Goal: Task Accomplishment & Management: Use online tool/utility

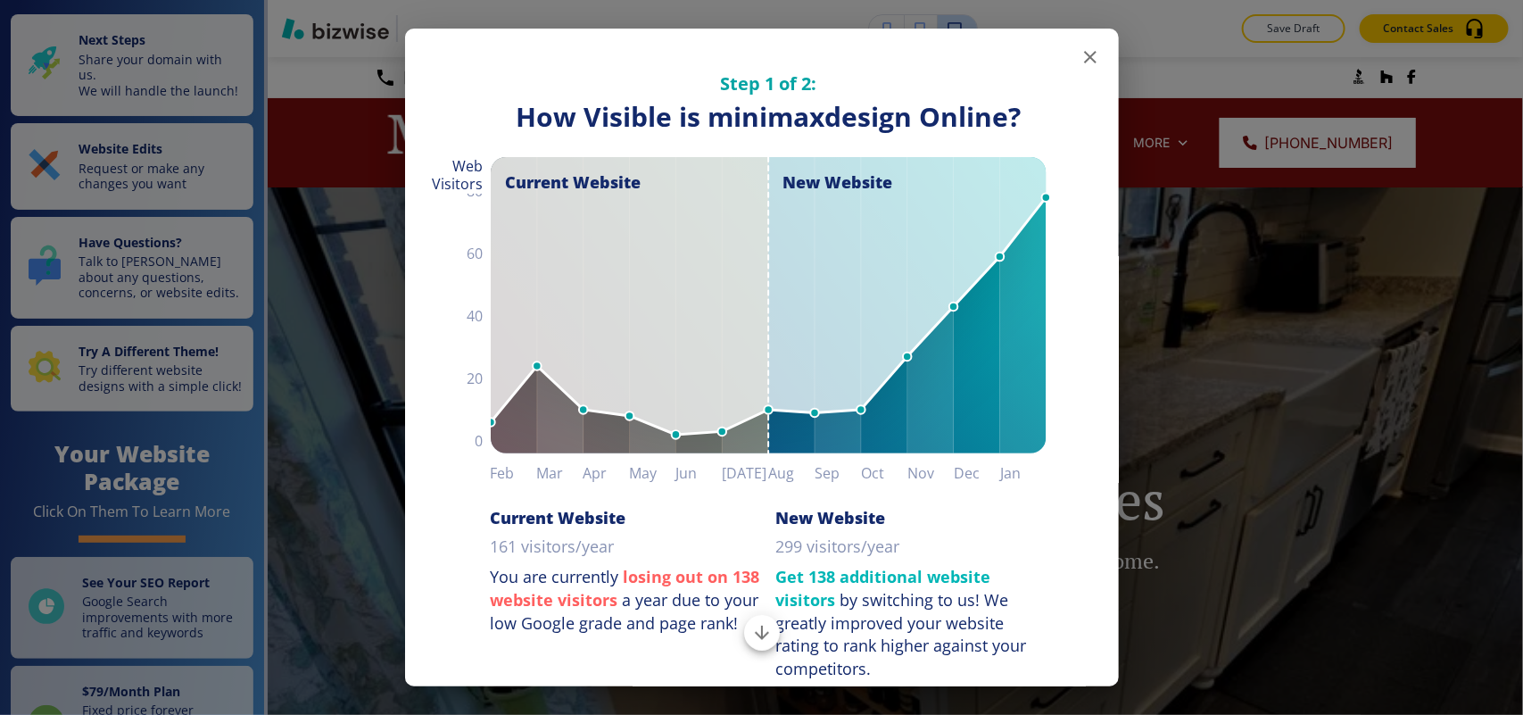
click at [1080, 55] on icon "button" at bounding box center [1090, 56] width 21 height 21
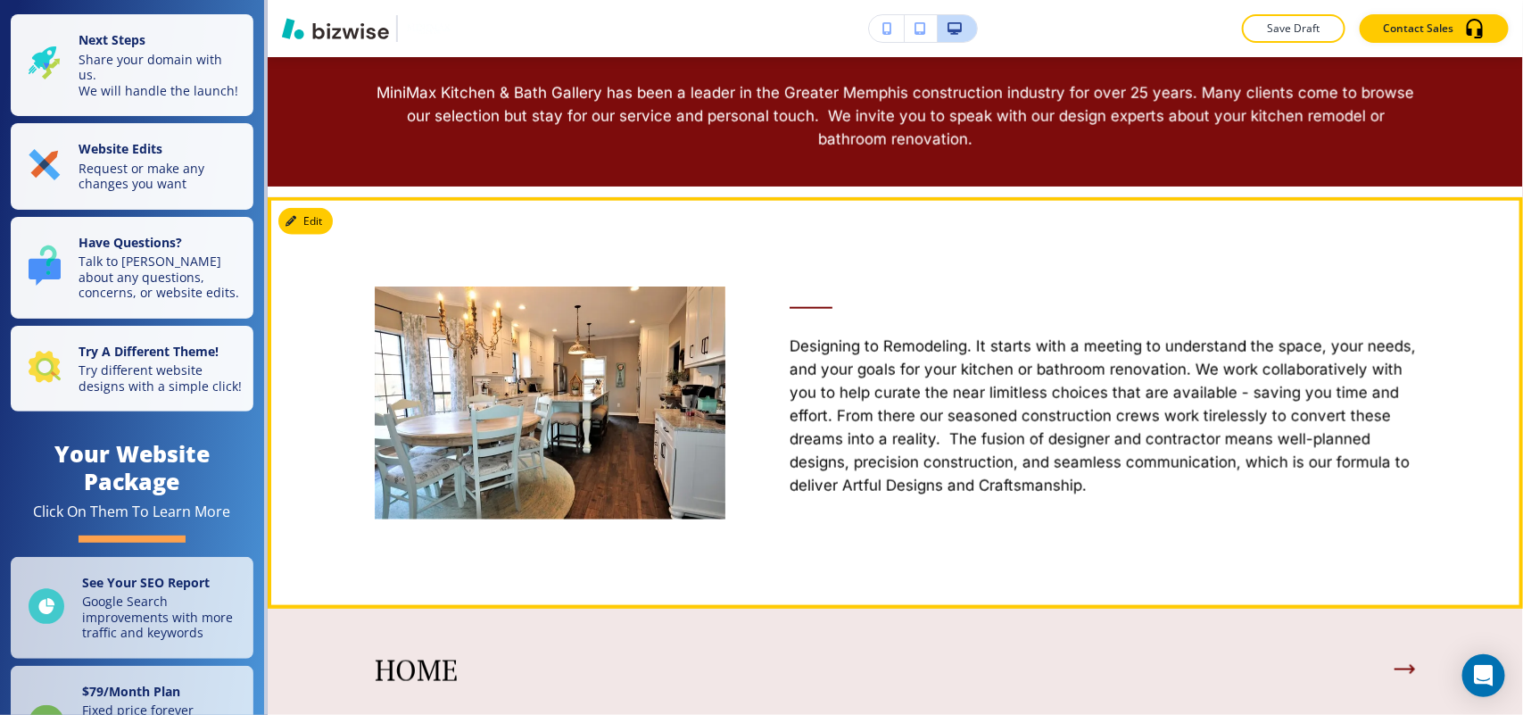
scroll to position [669, 0]
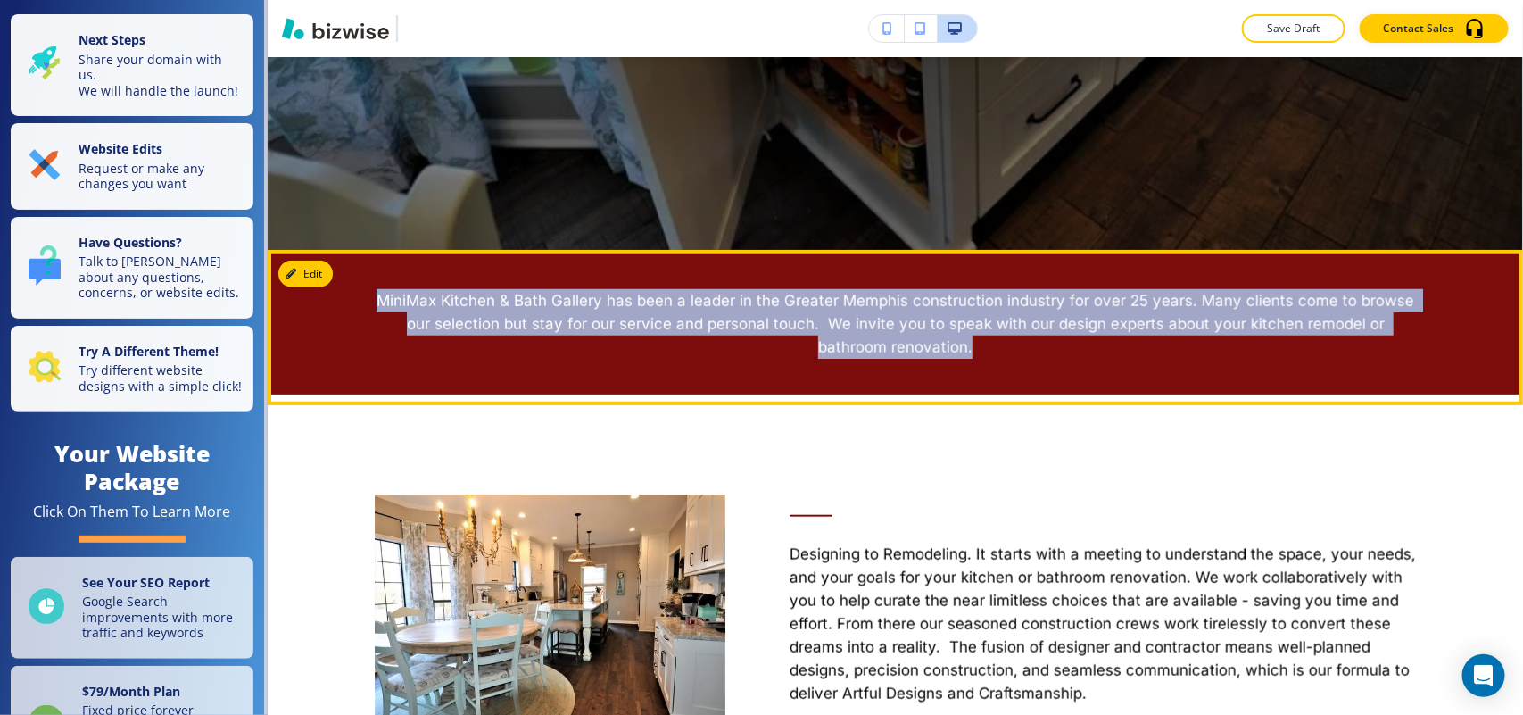
drag, startPoint x: 358, startPoint y: 296, endPoint x: 1011, endPoint y: 340, distance: 654.6
click at [1011, 340] on div "MiniMax Kitchen & Bath Gallery has been a leader in the Greater Memphis constru…" at bounding box center [895, 322] width 1255 height 145
copy p "MiniMax Kitchen & Bath Gallery has been a leader in the Greater Memphis constru…"
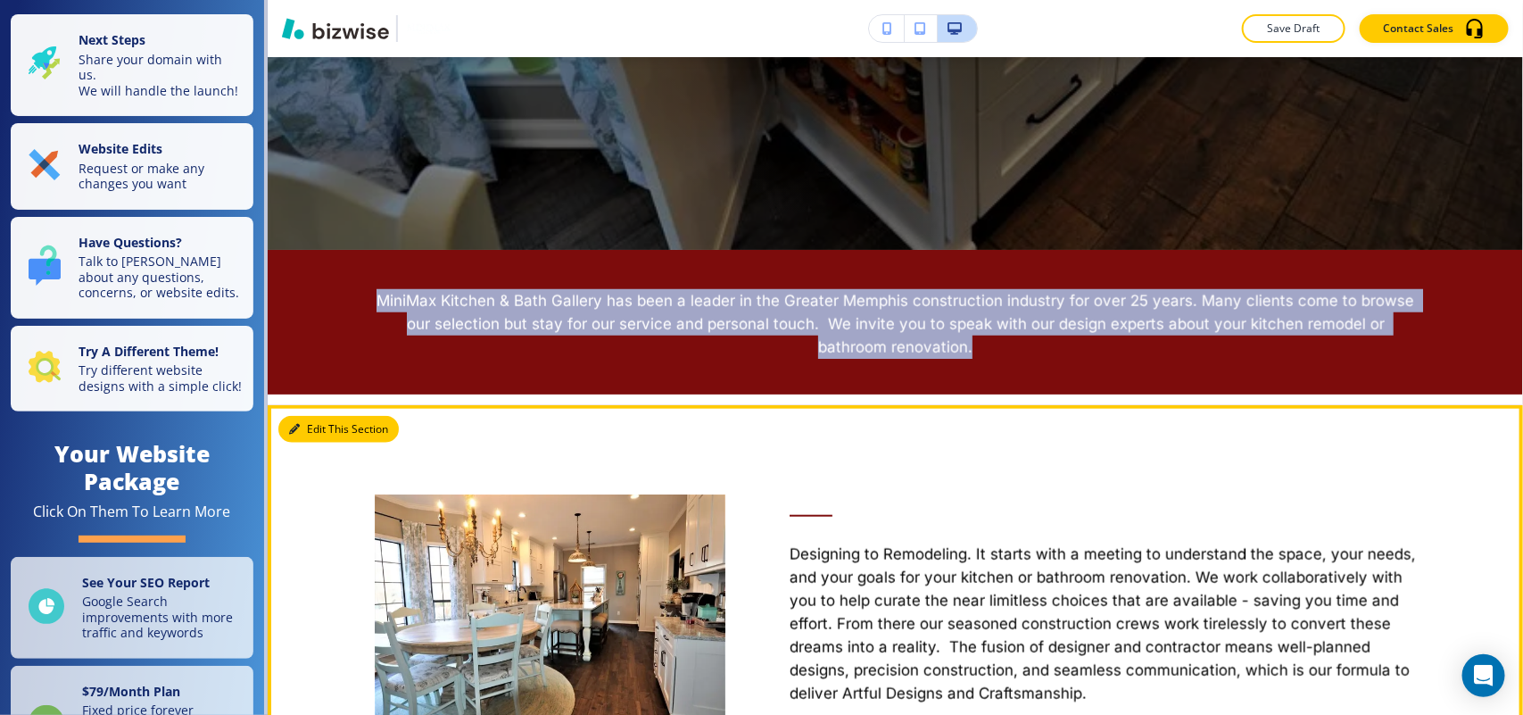
click at [311, 426] on button "Edit This Section" at bounding box center [338, 429] width 120 height 27
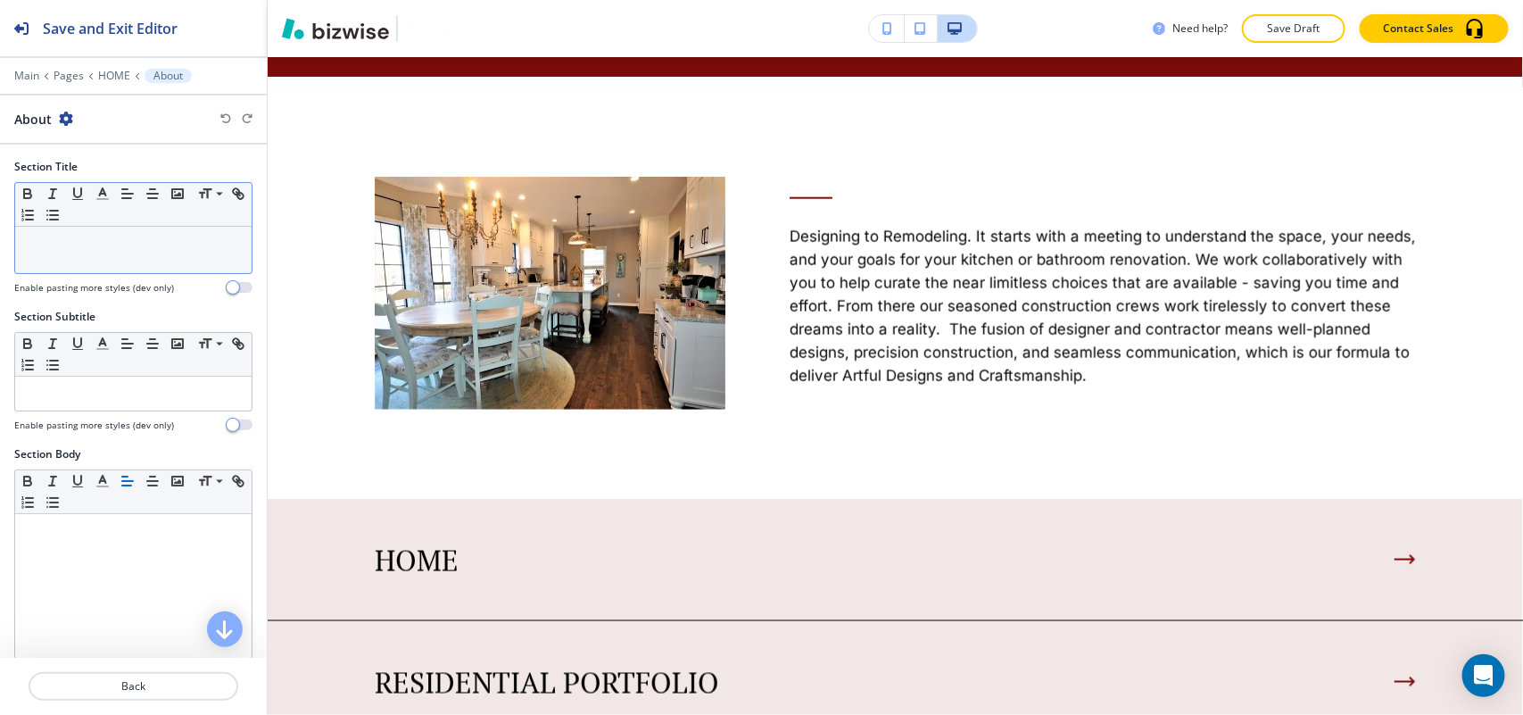
scroll to position [1017, 0]
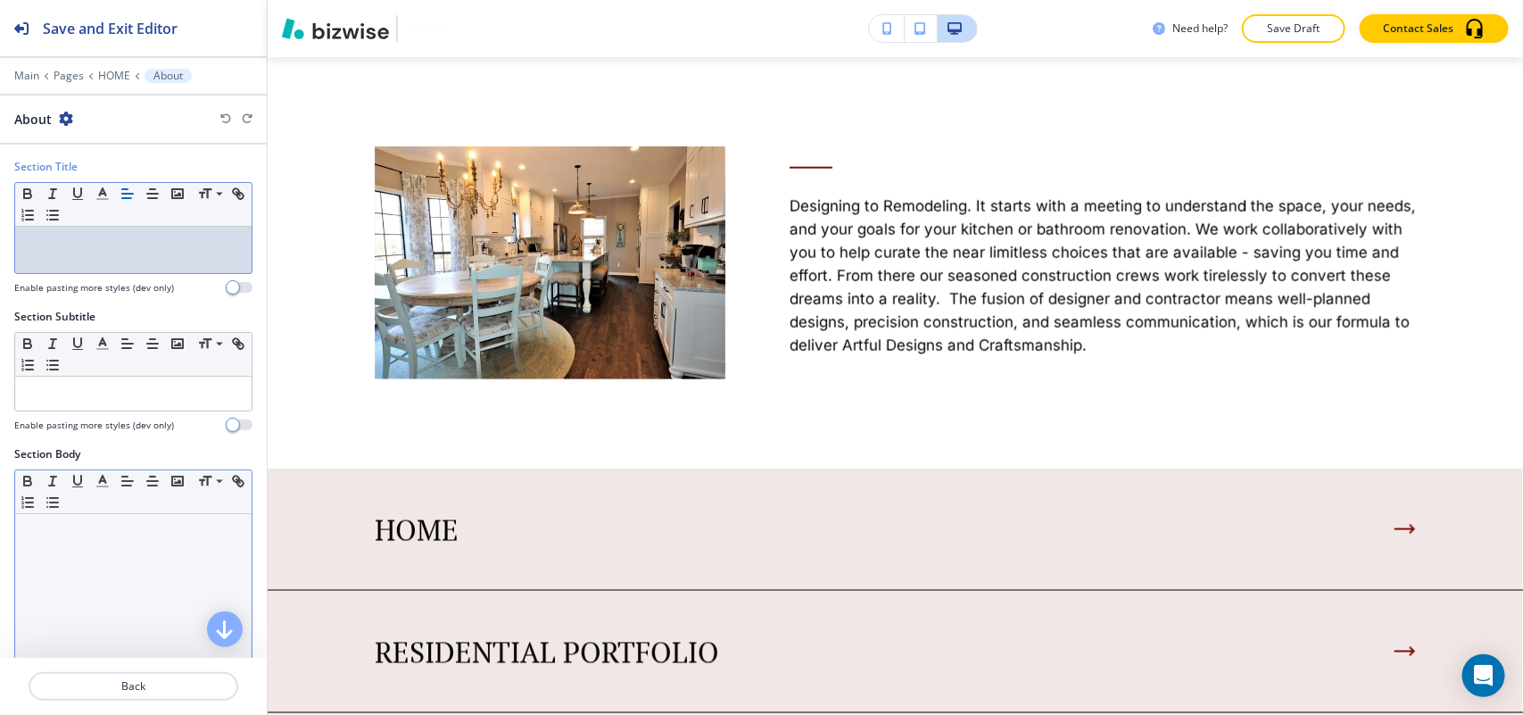
drag, startPoint x: 61, startPoint y: 229, endPoint x: 45, endPoint y: 565, distance: 335.9
click at [45, 565] on div at bounding box center [133, 630] width 236 height 232
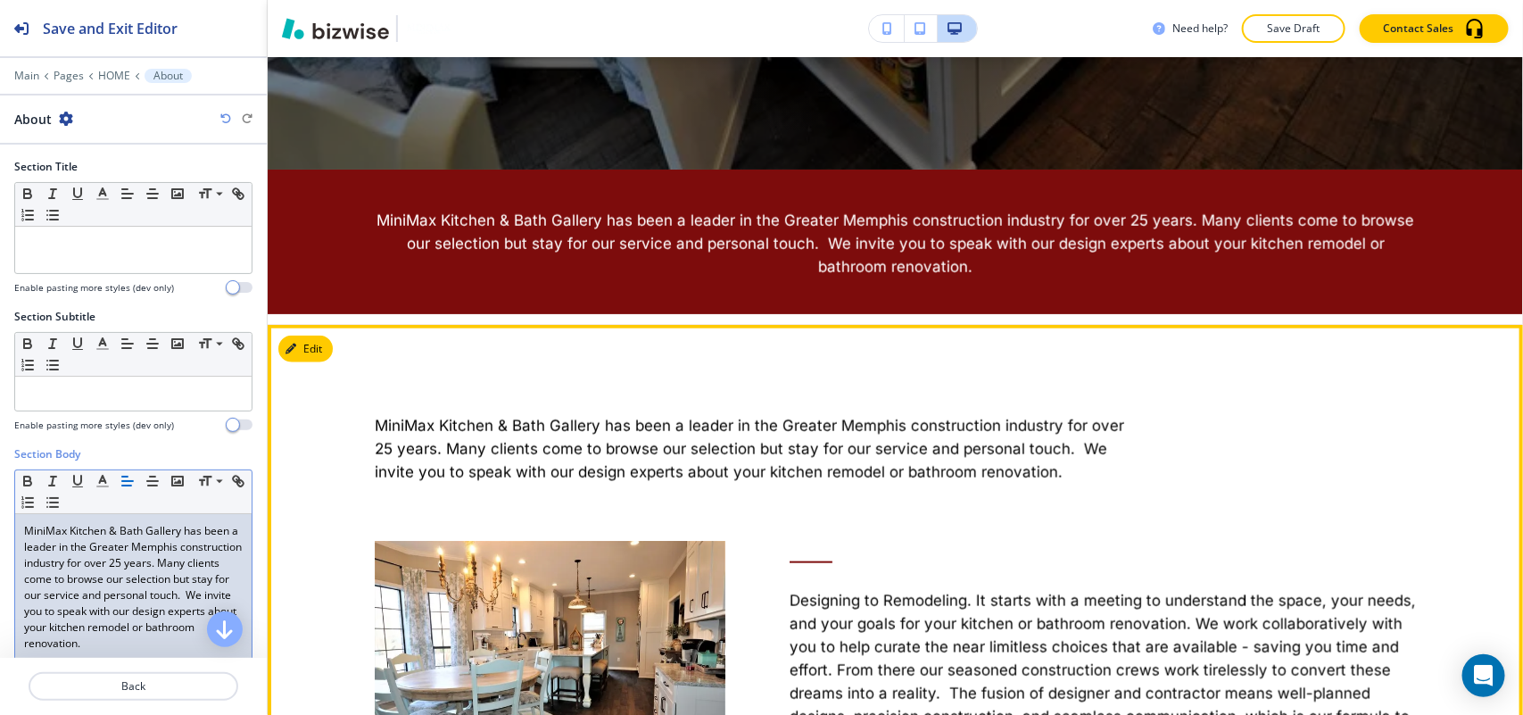
scroll to position [683, 0]
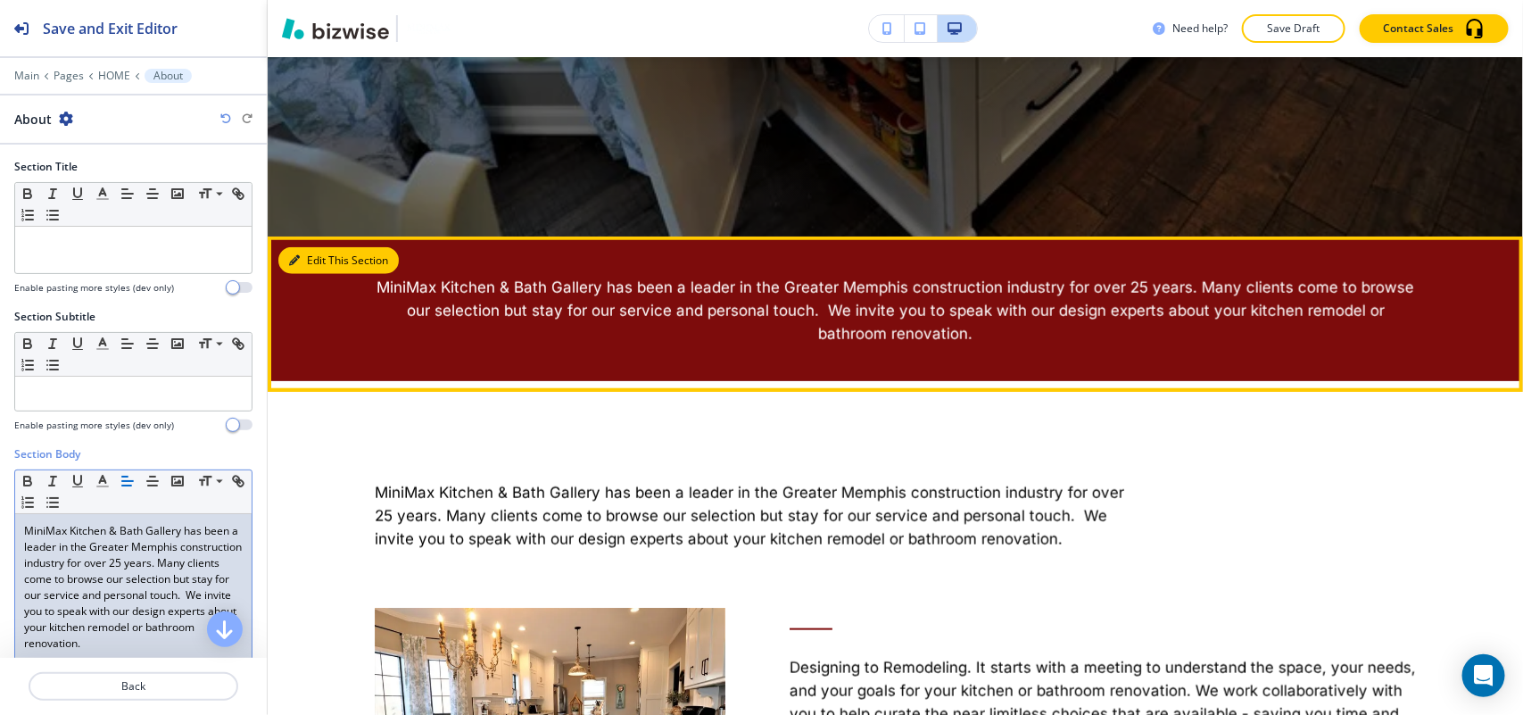
click at [310, 260] on button "Edit This Section" at bounding box center [338, 260] width 120 height 27
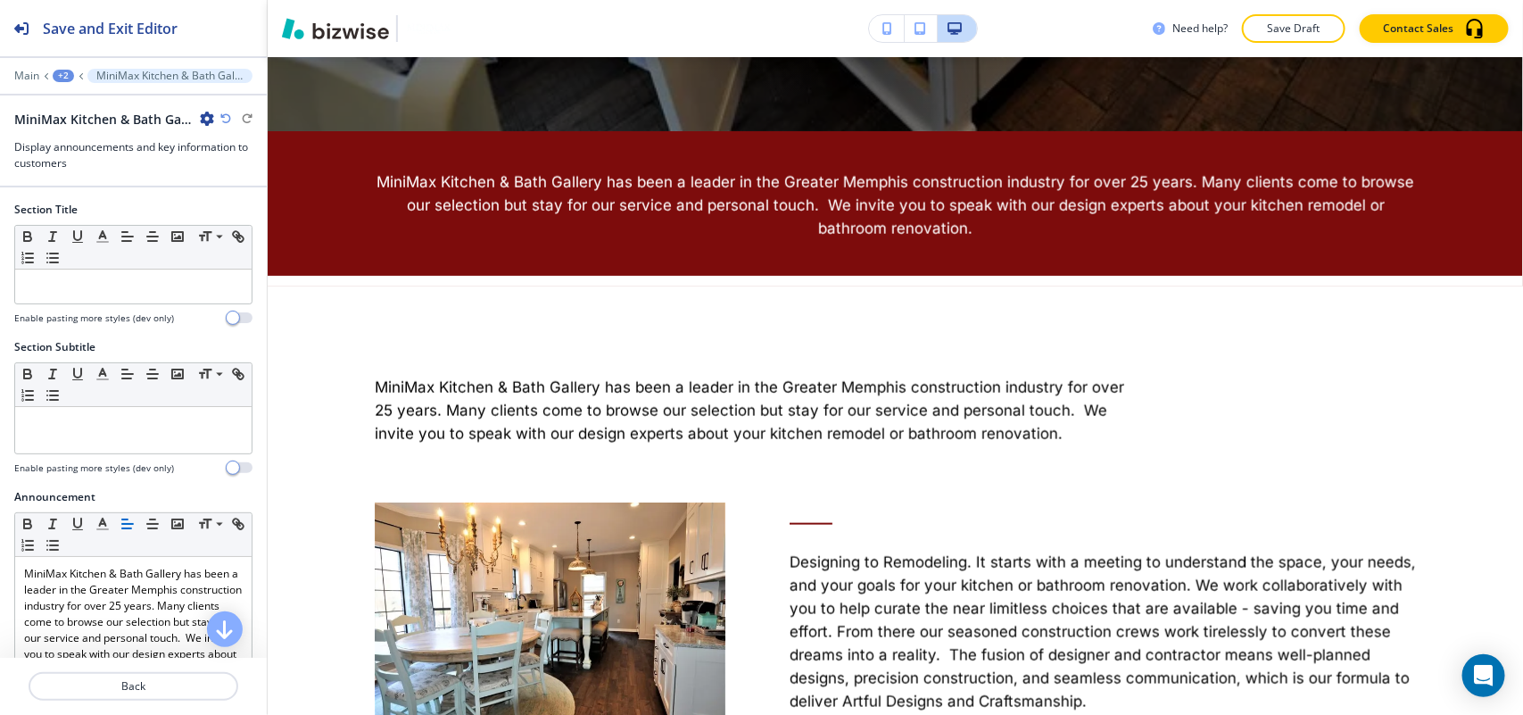
scroll to position [862, 0]
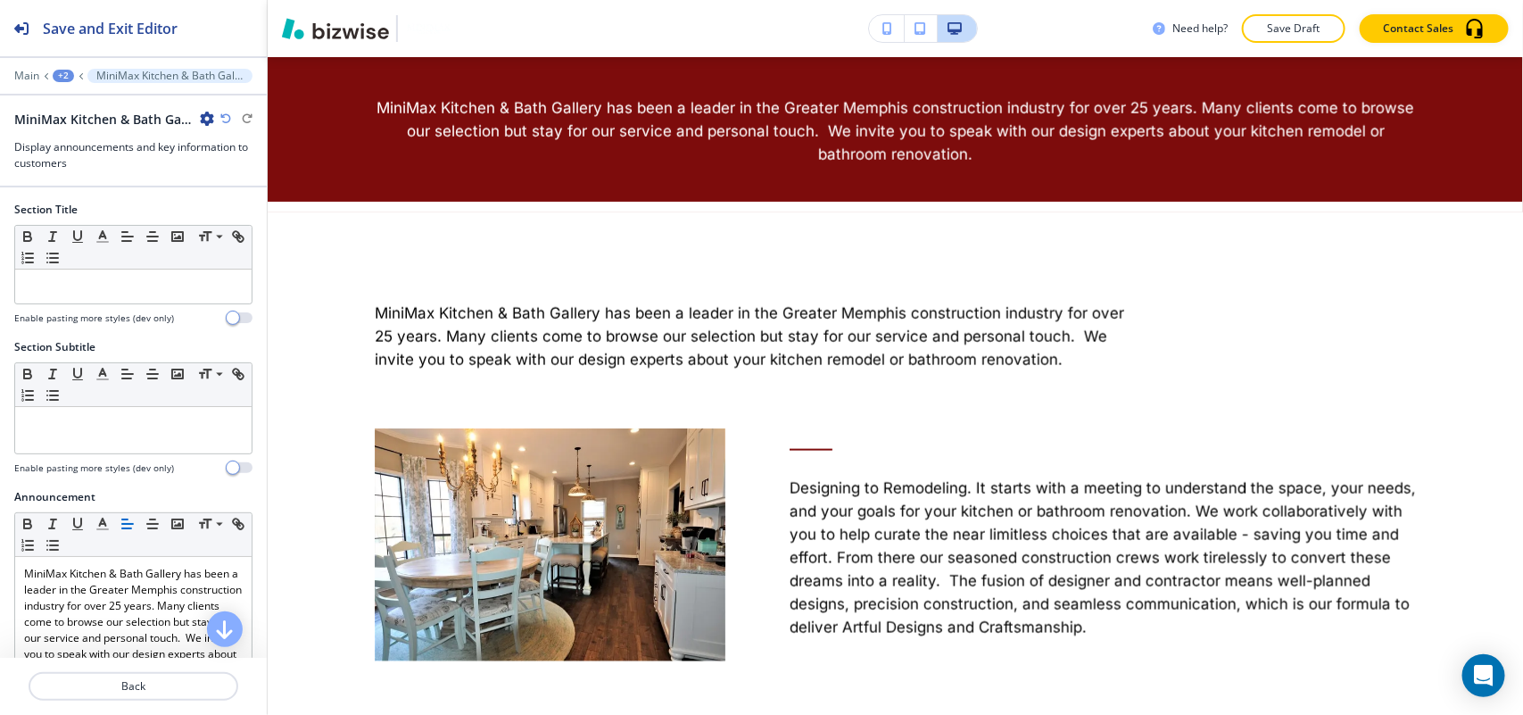
click at [206, 114] on icon "button" at bounding box center [207, 119] width 14 height 14
click at [226, 216] on p "Delete Section" at bounding box center [256, 213] width 91 height 16
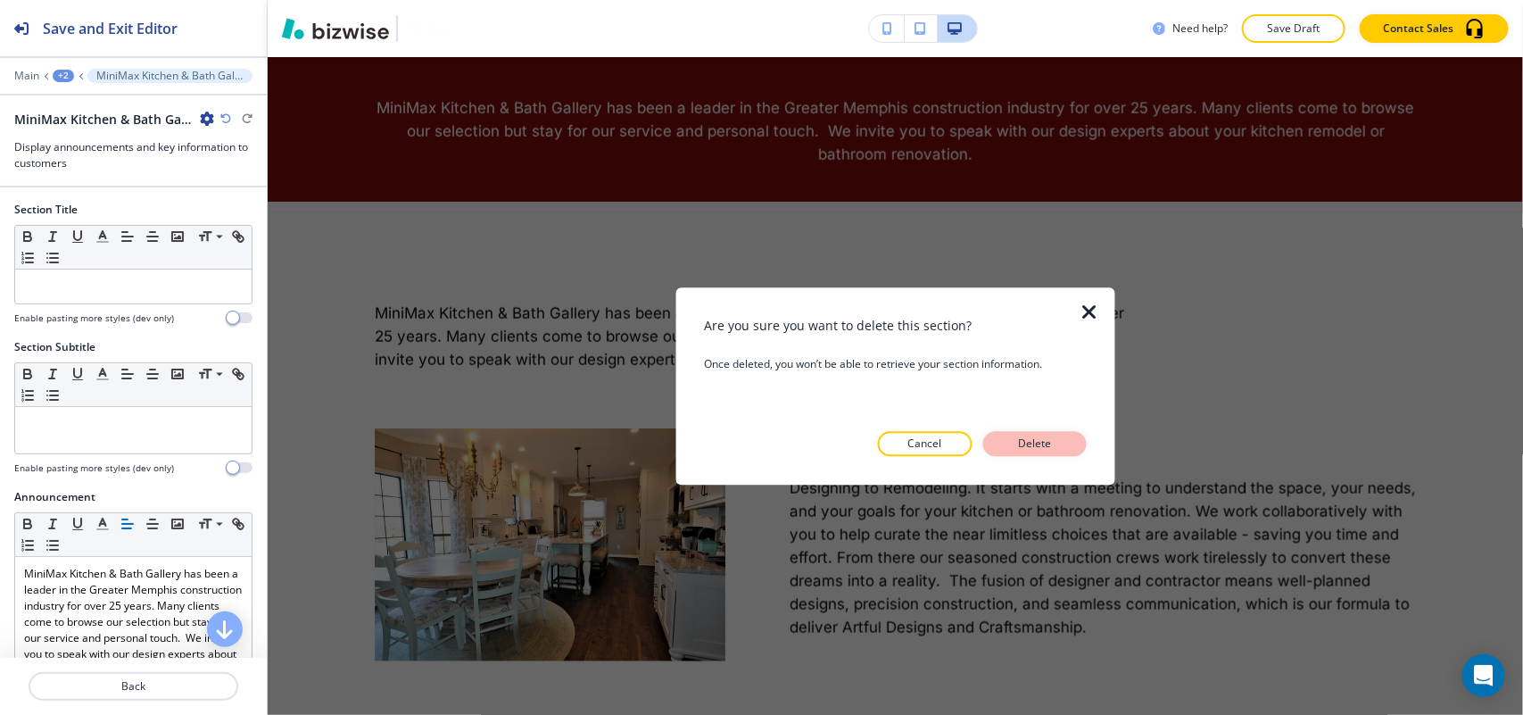
click at [1042, 448] on p "Delete" at bounding box center [1035, 443] width 43 height 16
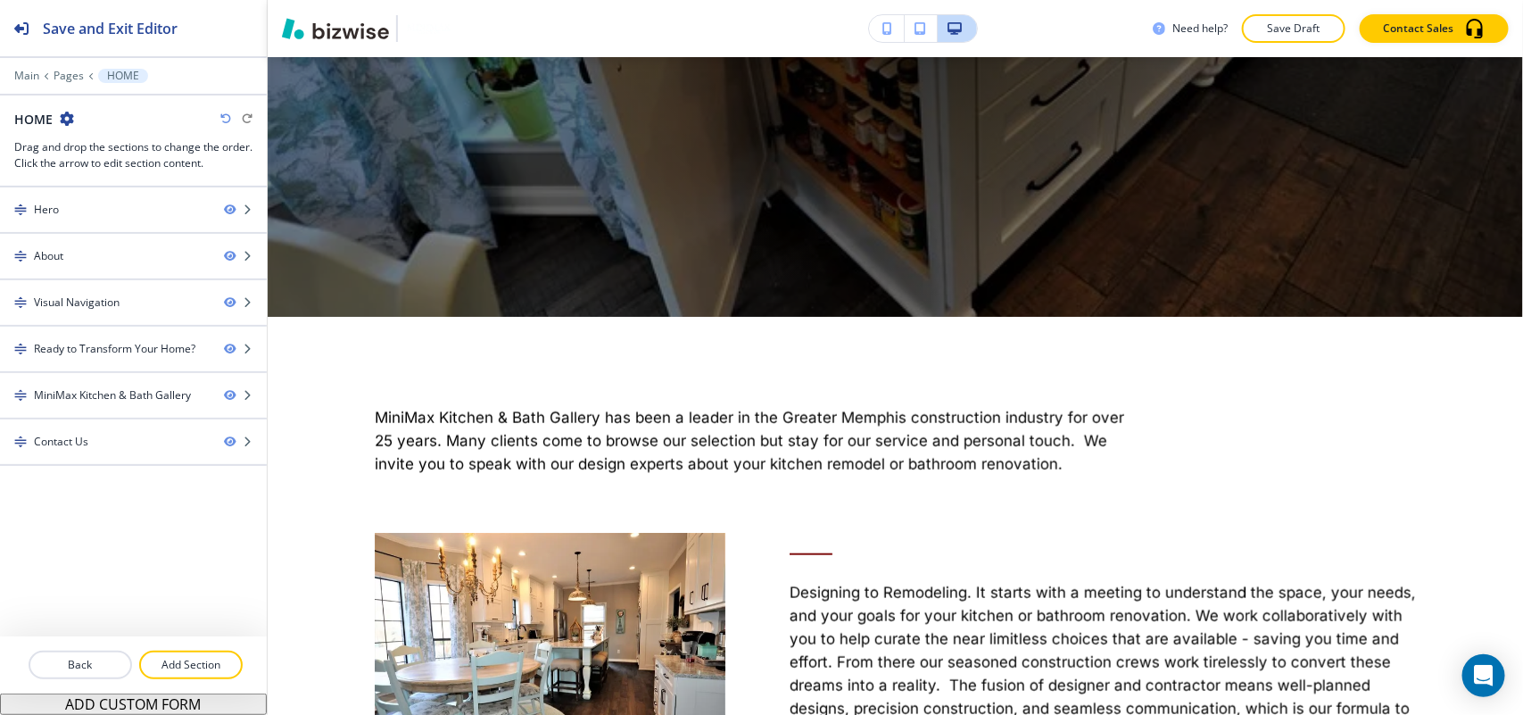
scroll to position [0, 0]
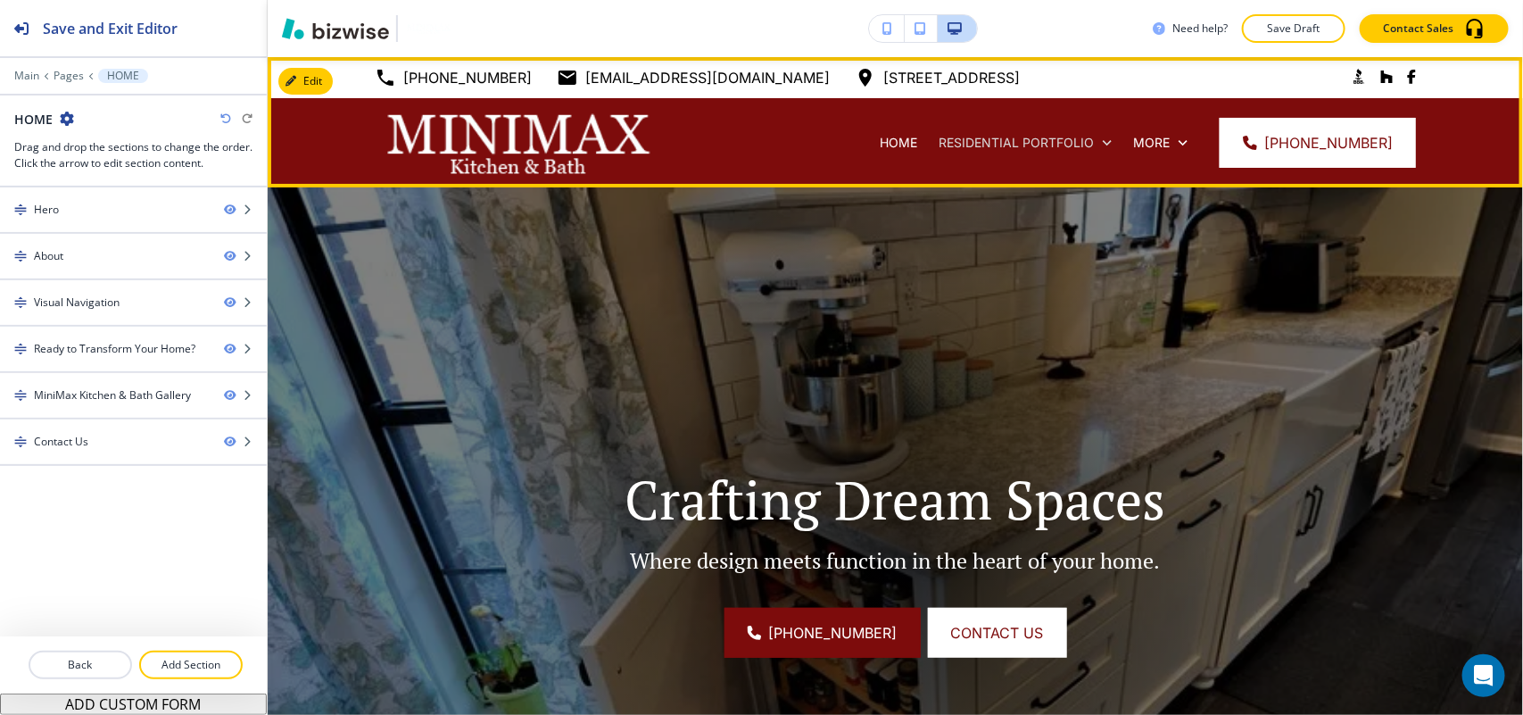
click at [1026, 136] on p "RESIDENTIAL PORTFOLIO" at bounding box center [1016, 143] width 155 height 18
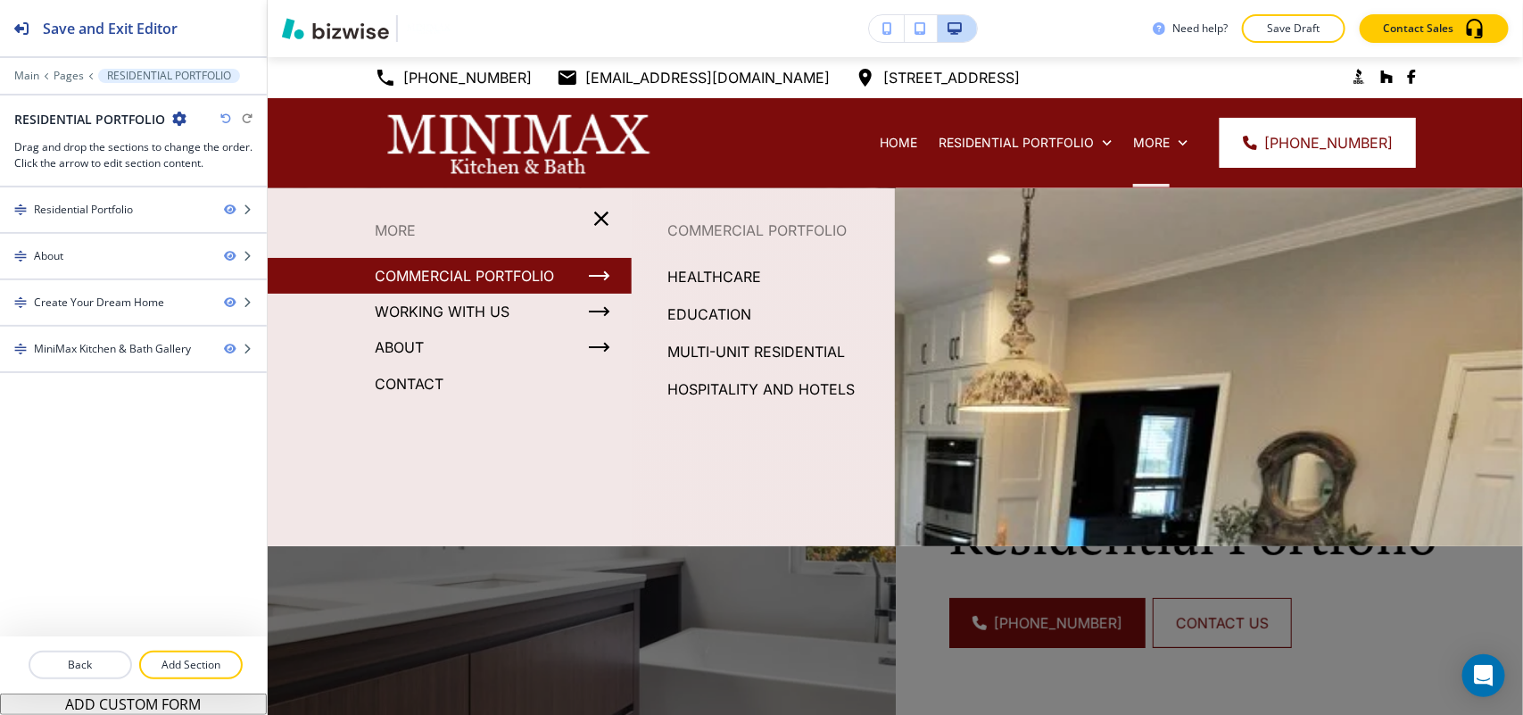
click at [716, 311] on p "EDUCATION" at bounding box center [709, 314] width 84 height 27
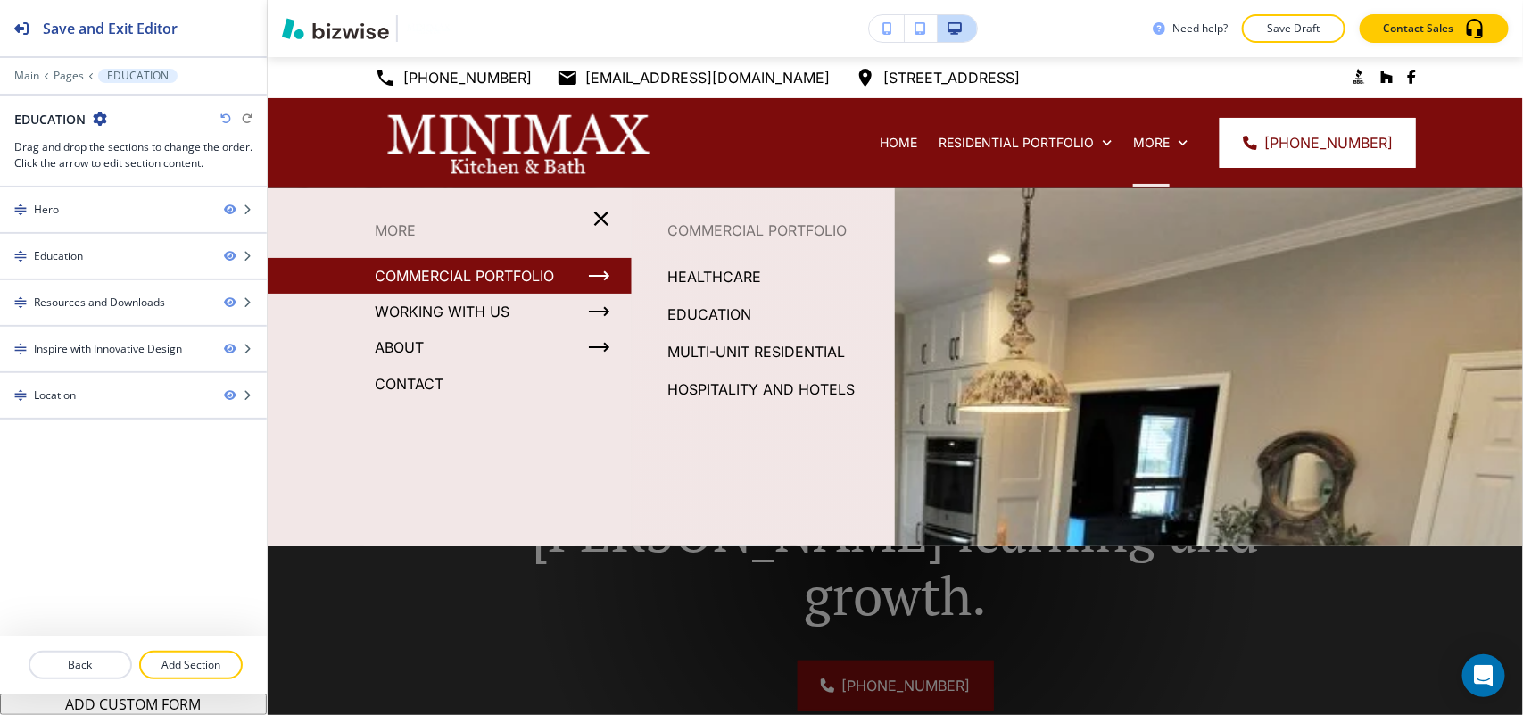
click at [718, 272] on p "HEALTHCARE" at bounding box center [714, 276] width 94 height 27
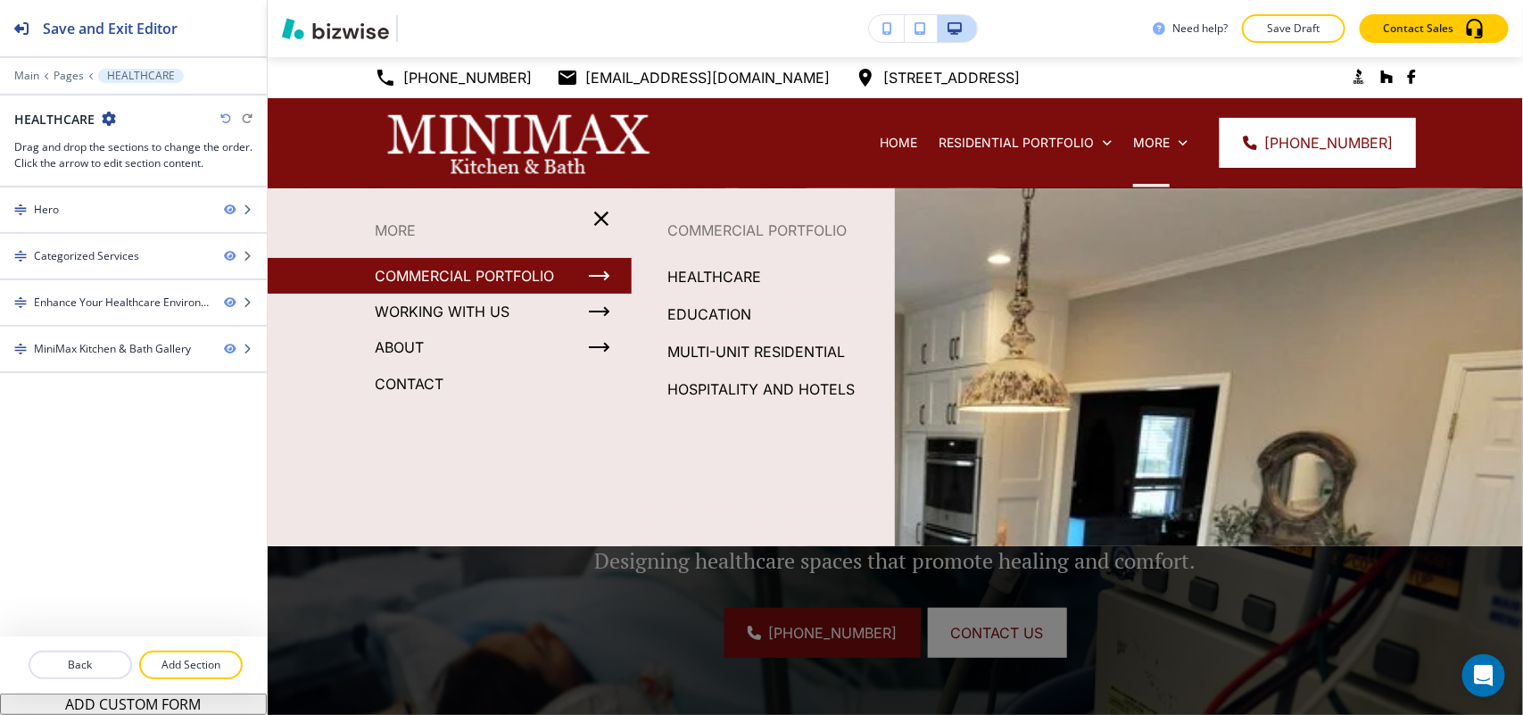
click at [723, 306] on p "EDUCATION" at bounding box center [709, 314] width 84 height 27
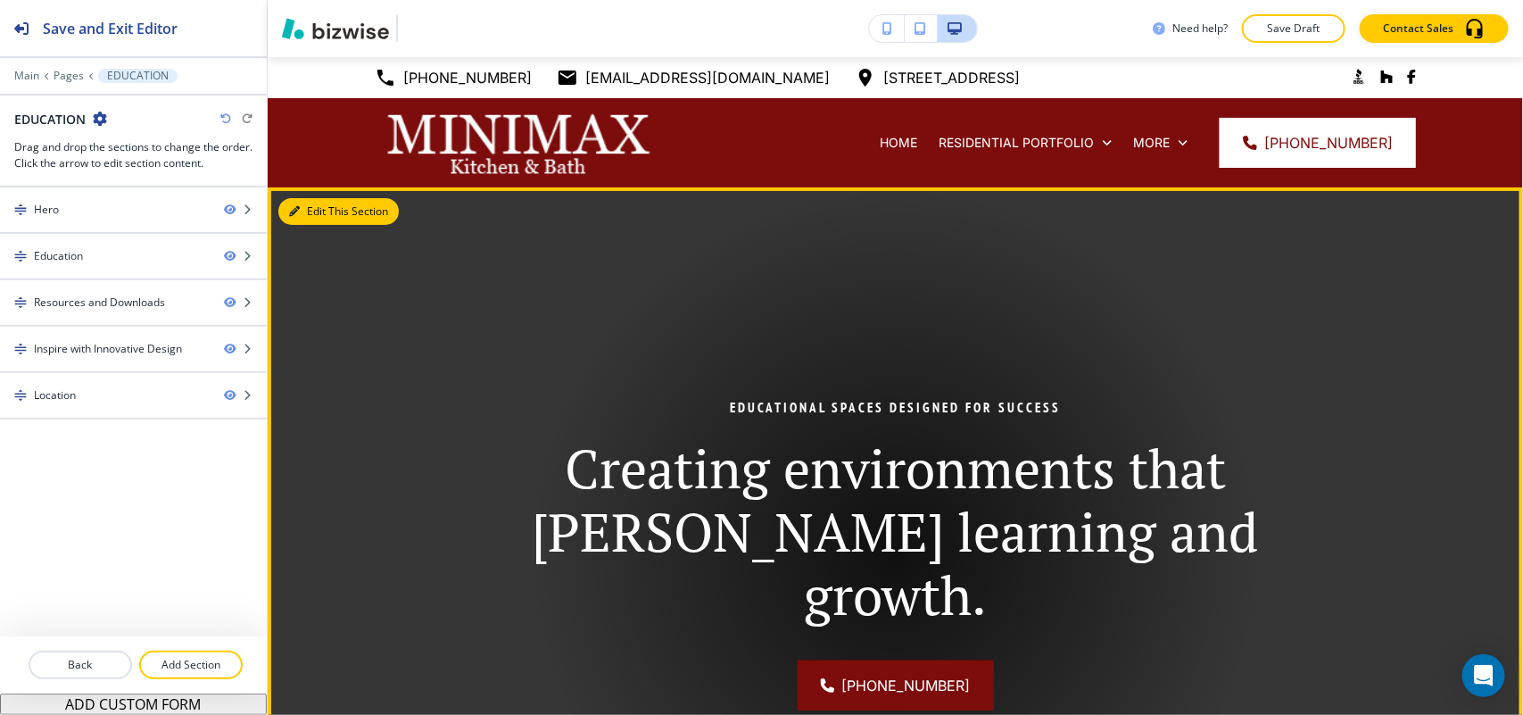
click at [324, 203] on button "Edit This Section" at bounding box center [338, 211] width 120 height 27
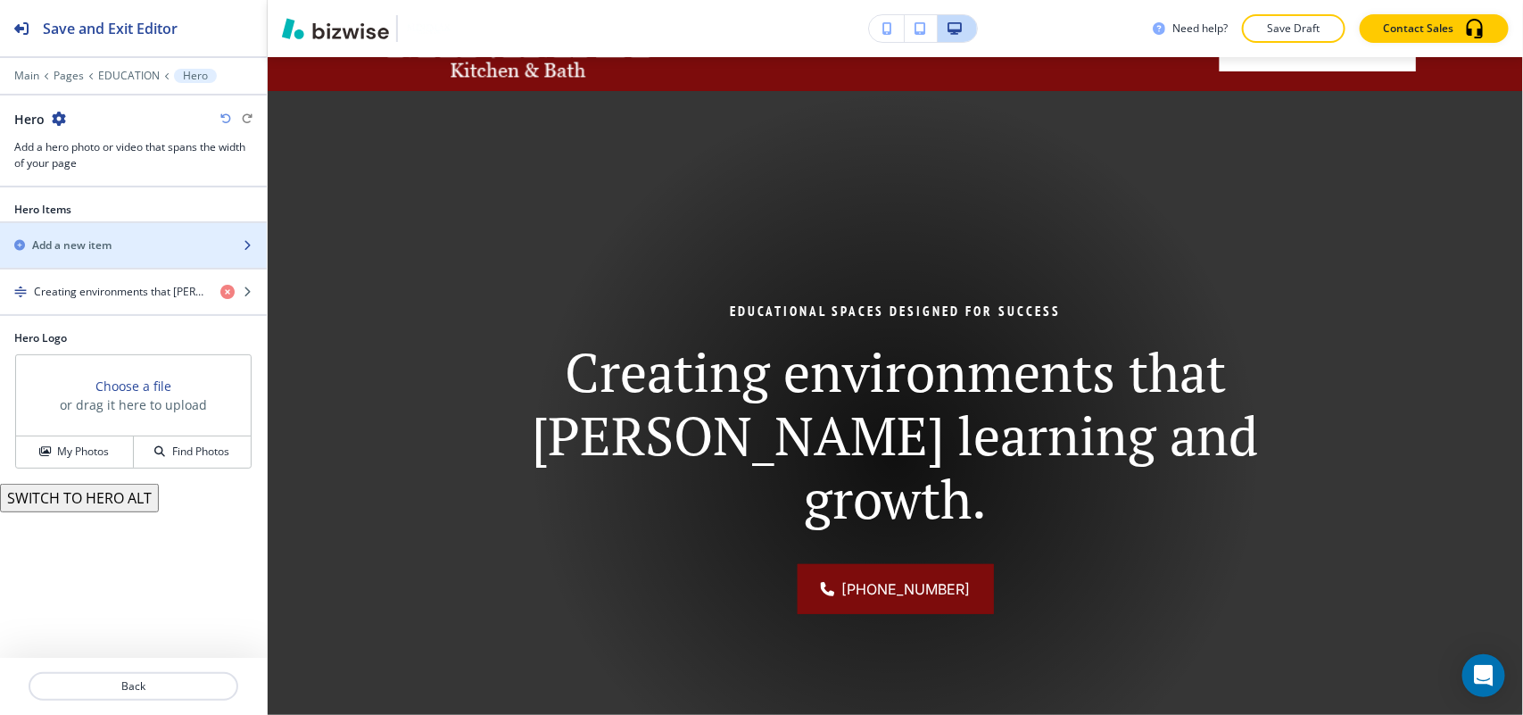
scroll to position [130, 0]
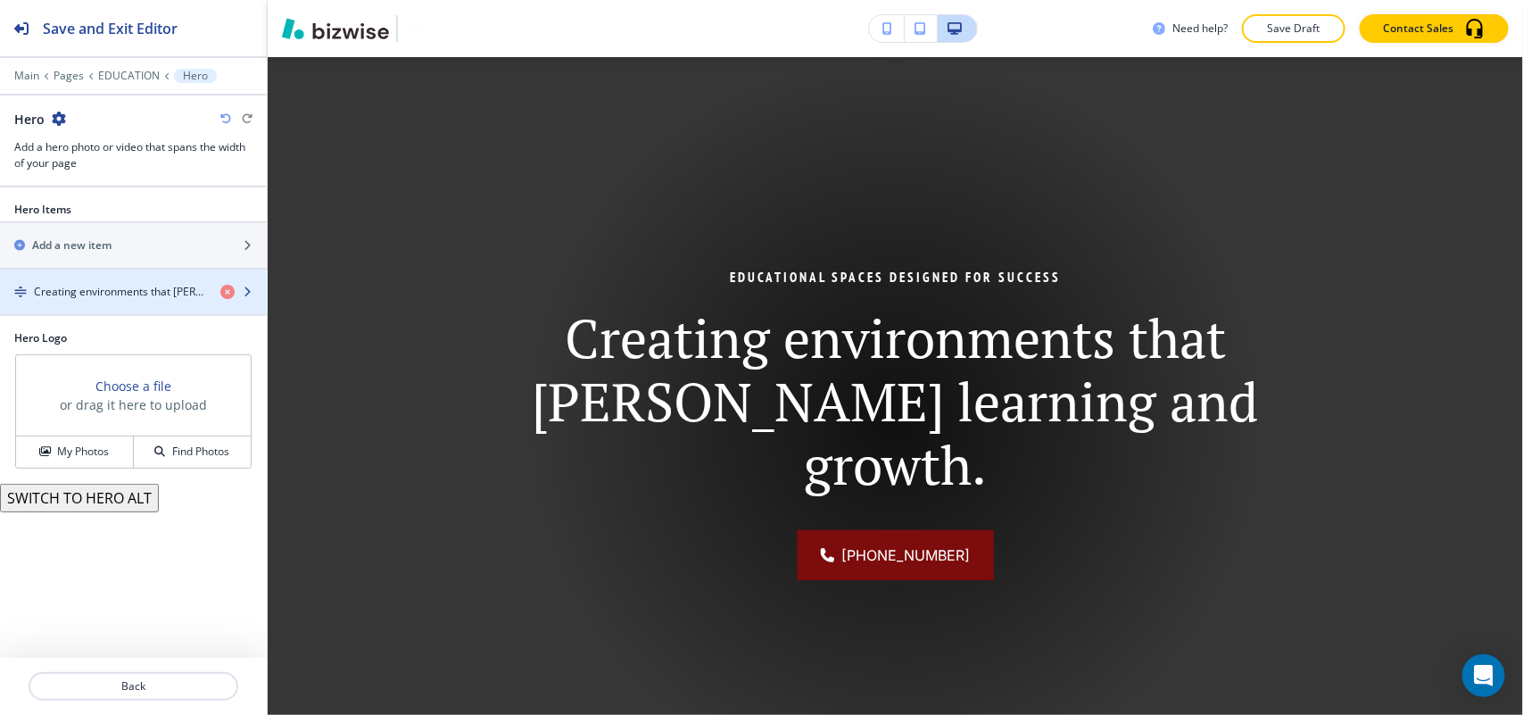
click at [99, 293] on h4 "Creating environments that [PERSON_NAME] learning and growth." at bounding box center [120, 292] width 172 height 16
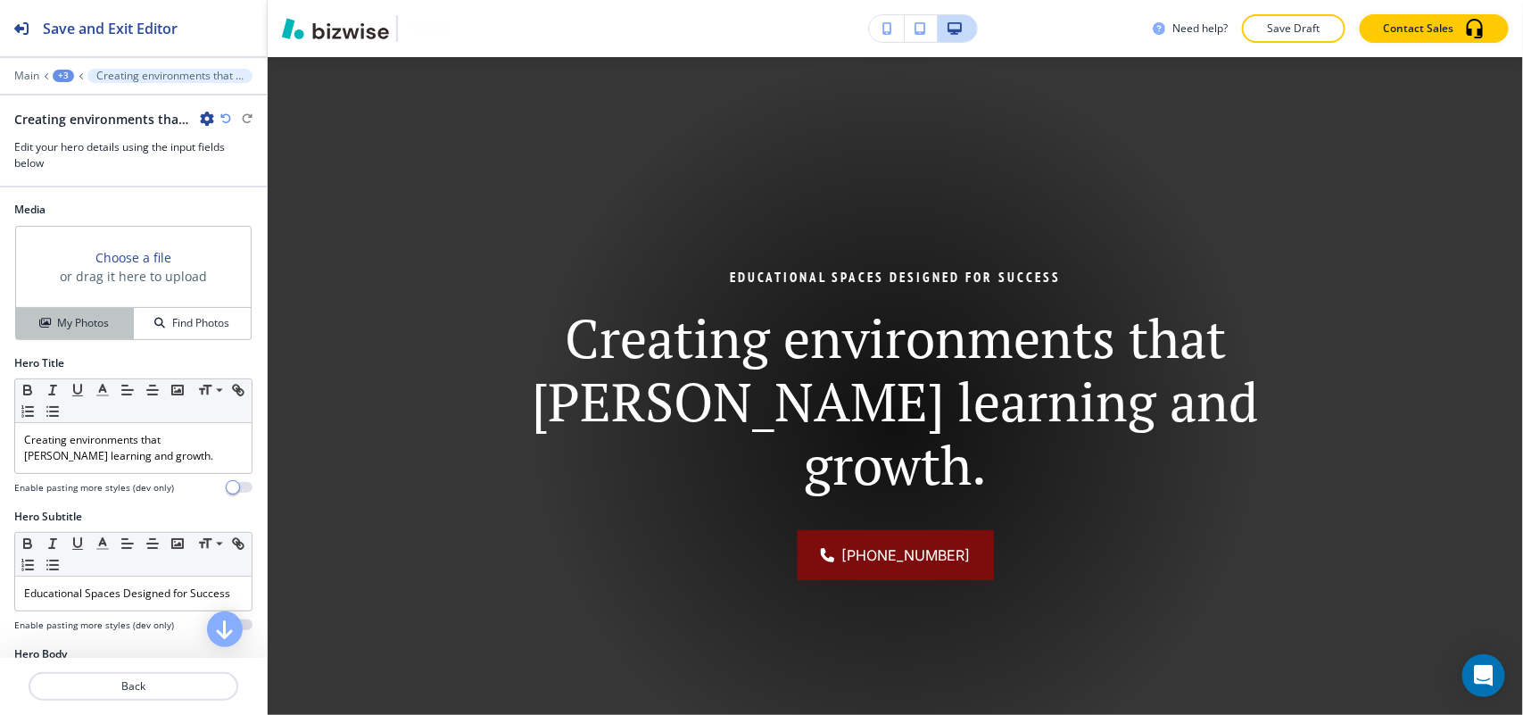
click at [77, 317] on h4 "My Photos" at bounding box center [83, 323] width 52 height 16
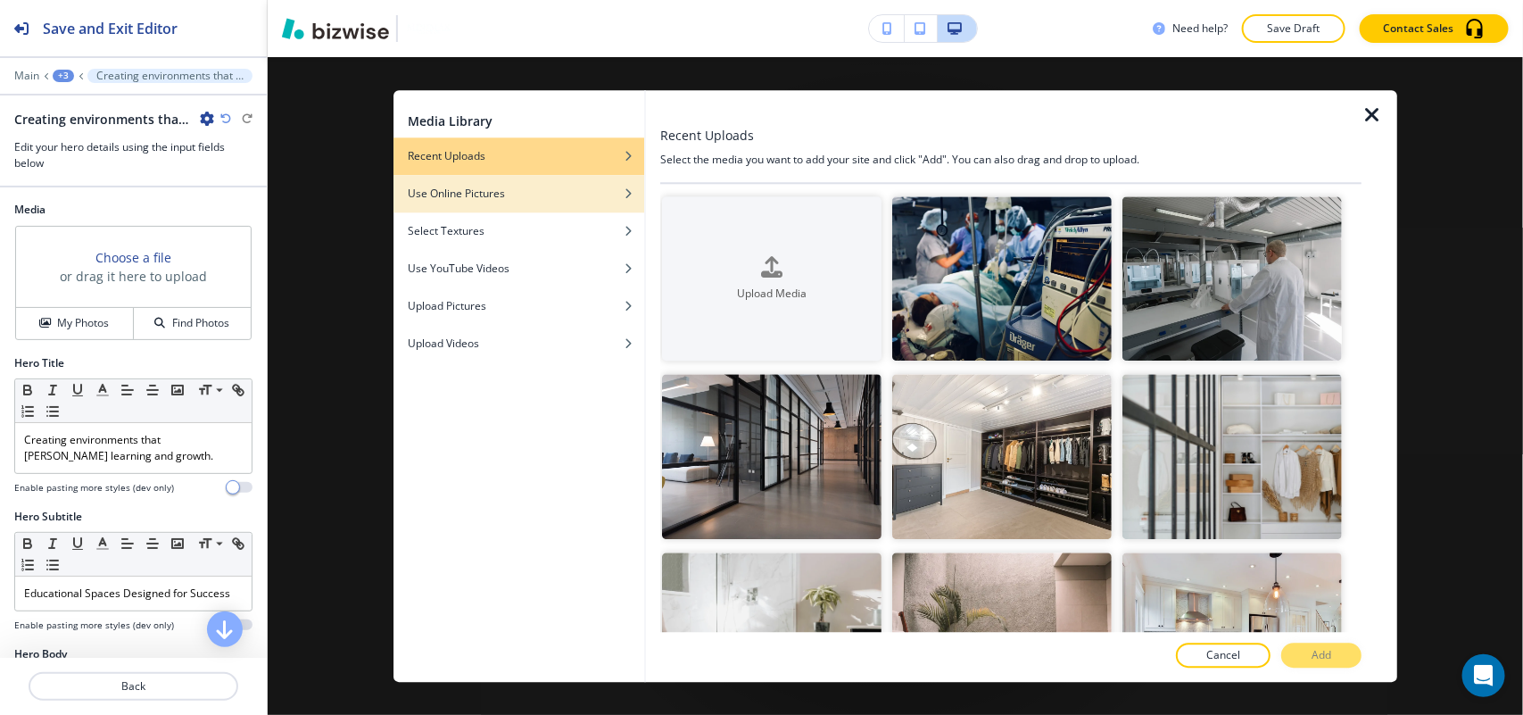
click at [488, 201] on h4 "Use Online Pictures" at bounding box center [456, 194] width 97 height 16
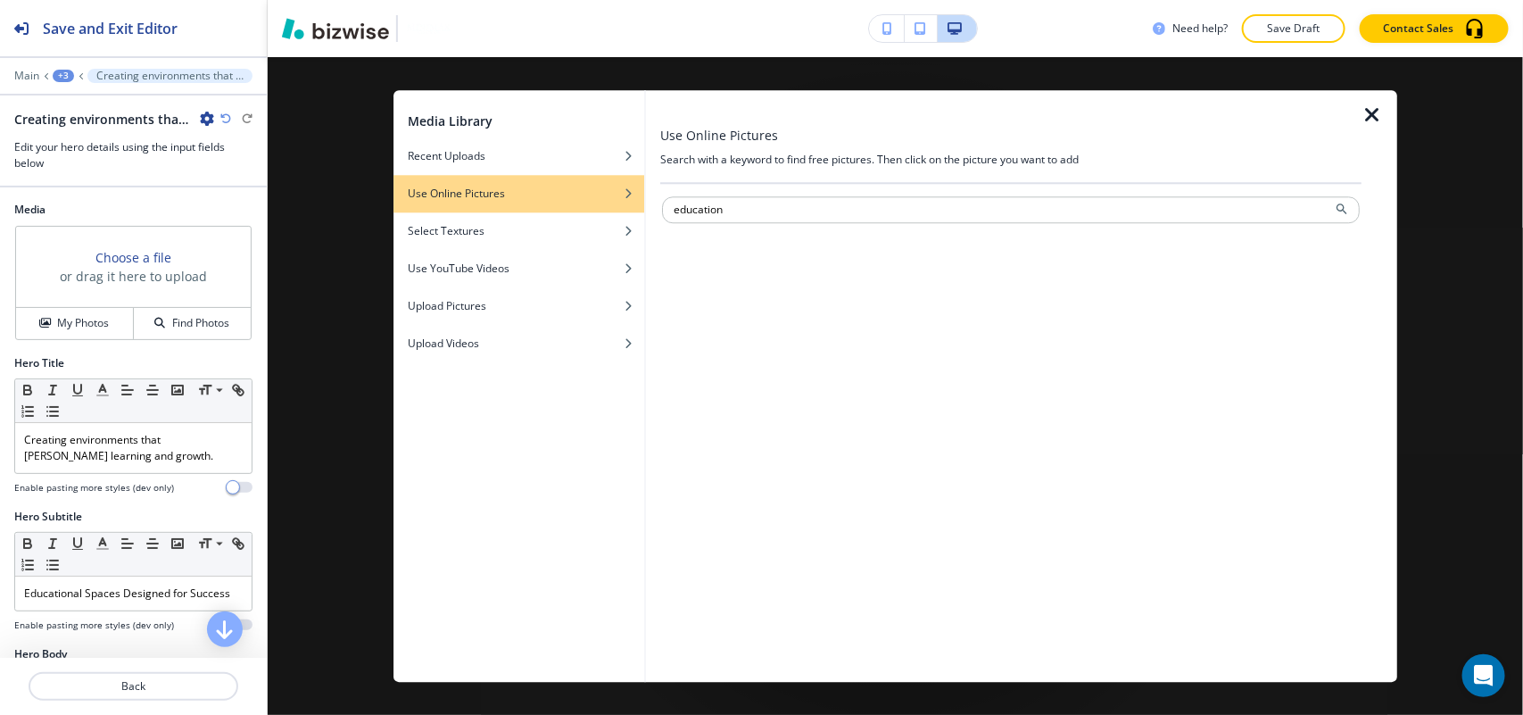
type input "education"
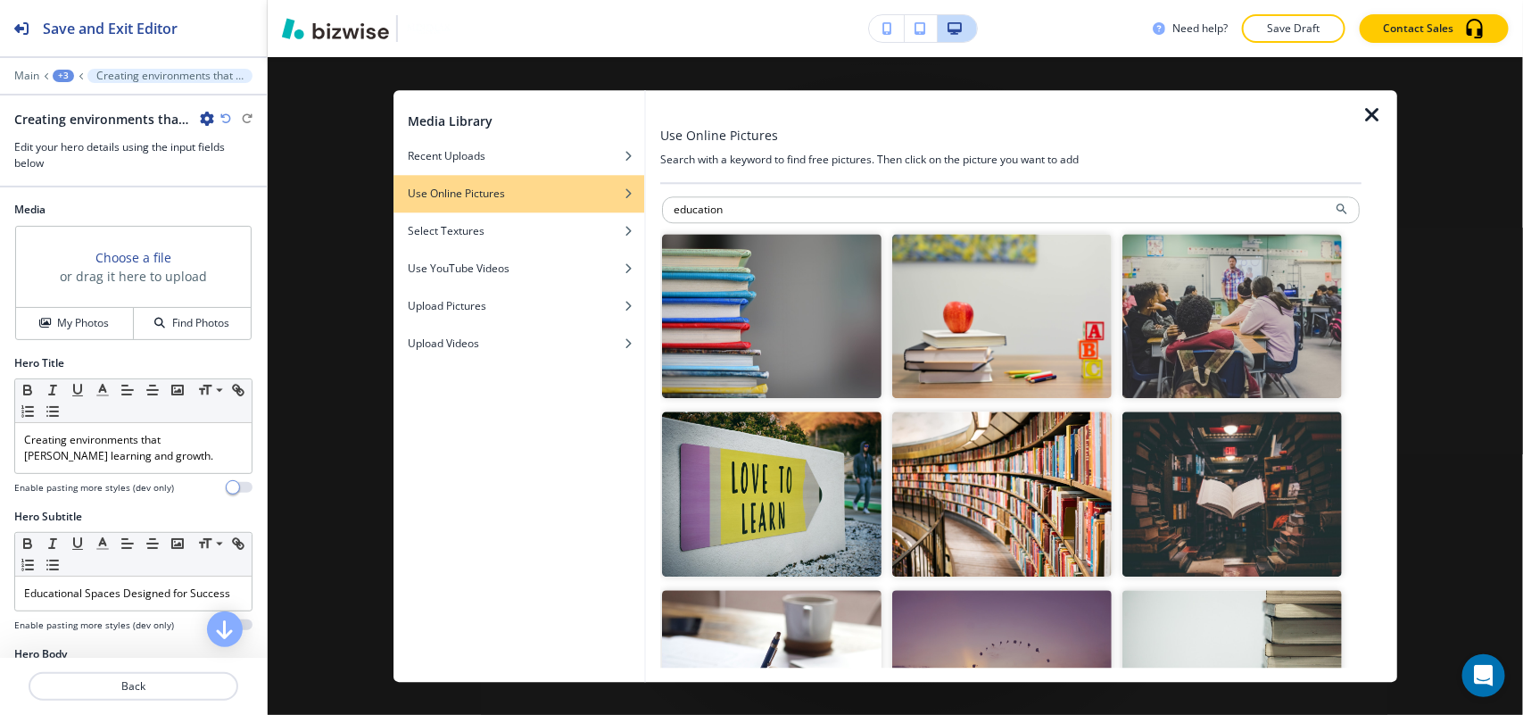
click at [1218, 354] on img "button" at bounding box center [1231, 316] width 219 height 165
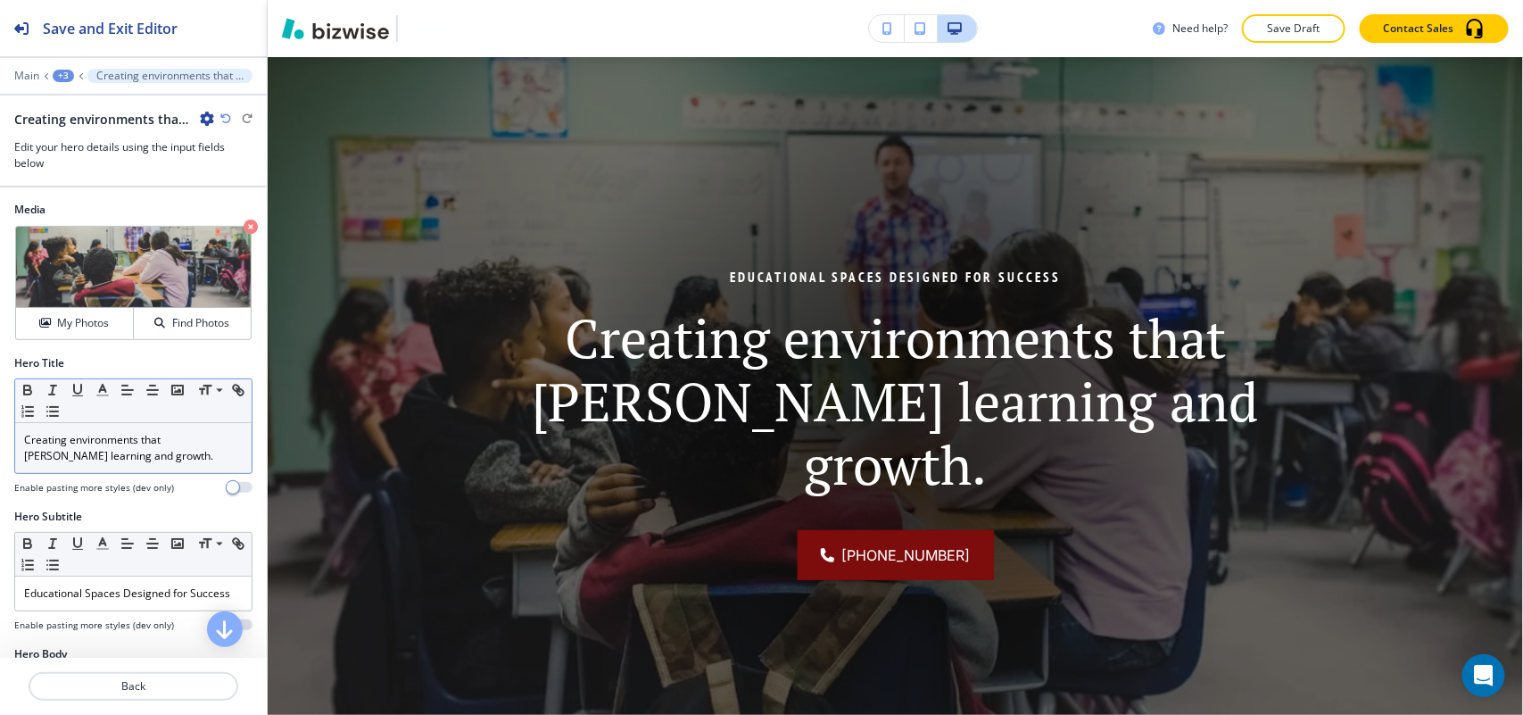
click at [131, 470] on div "Creating environments that [PERSON_NAME] learning and growth." at bounding box center [133, 448] width 236 height 50
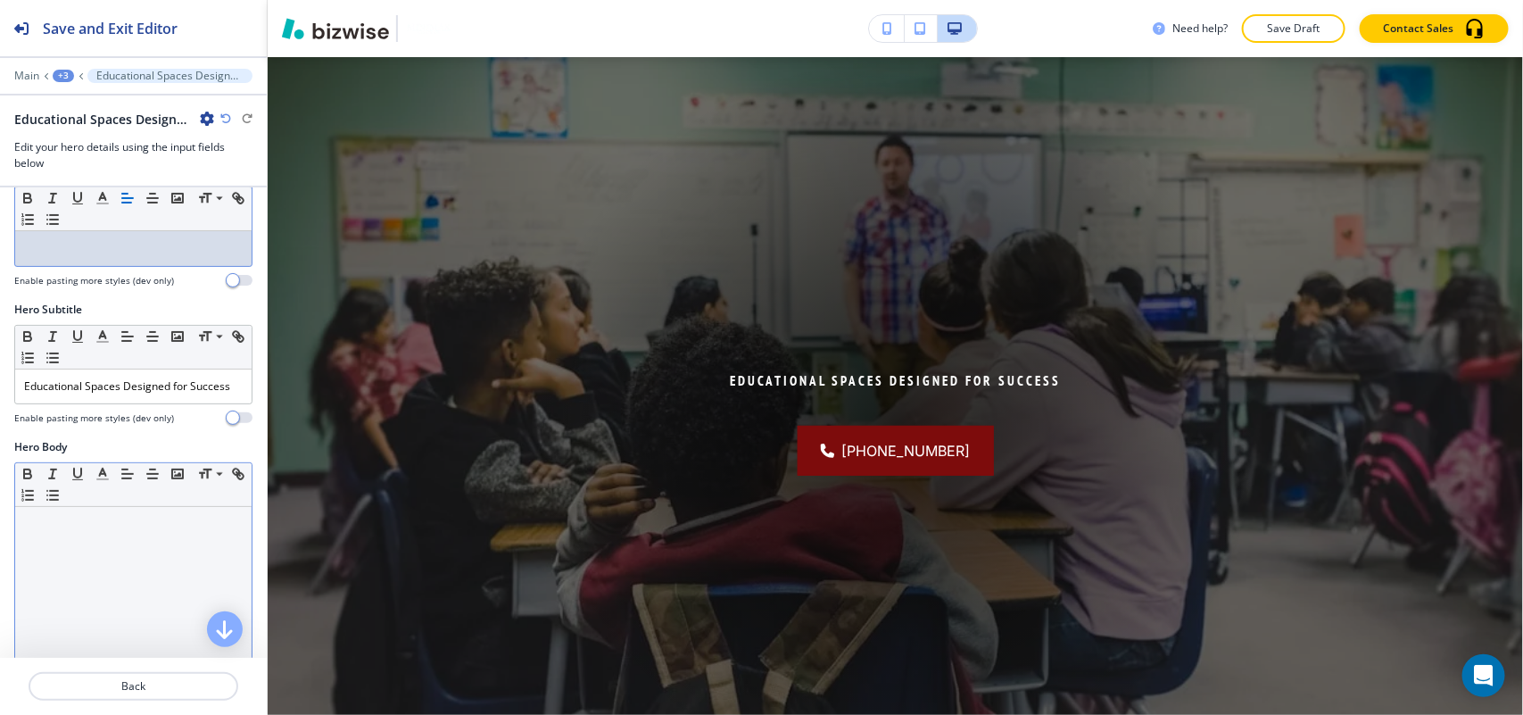
scroll to position [223, 0]
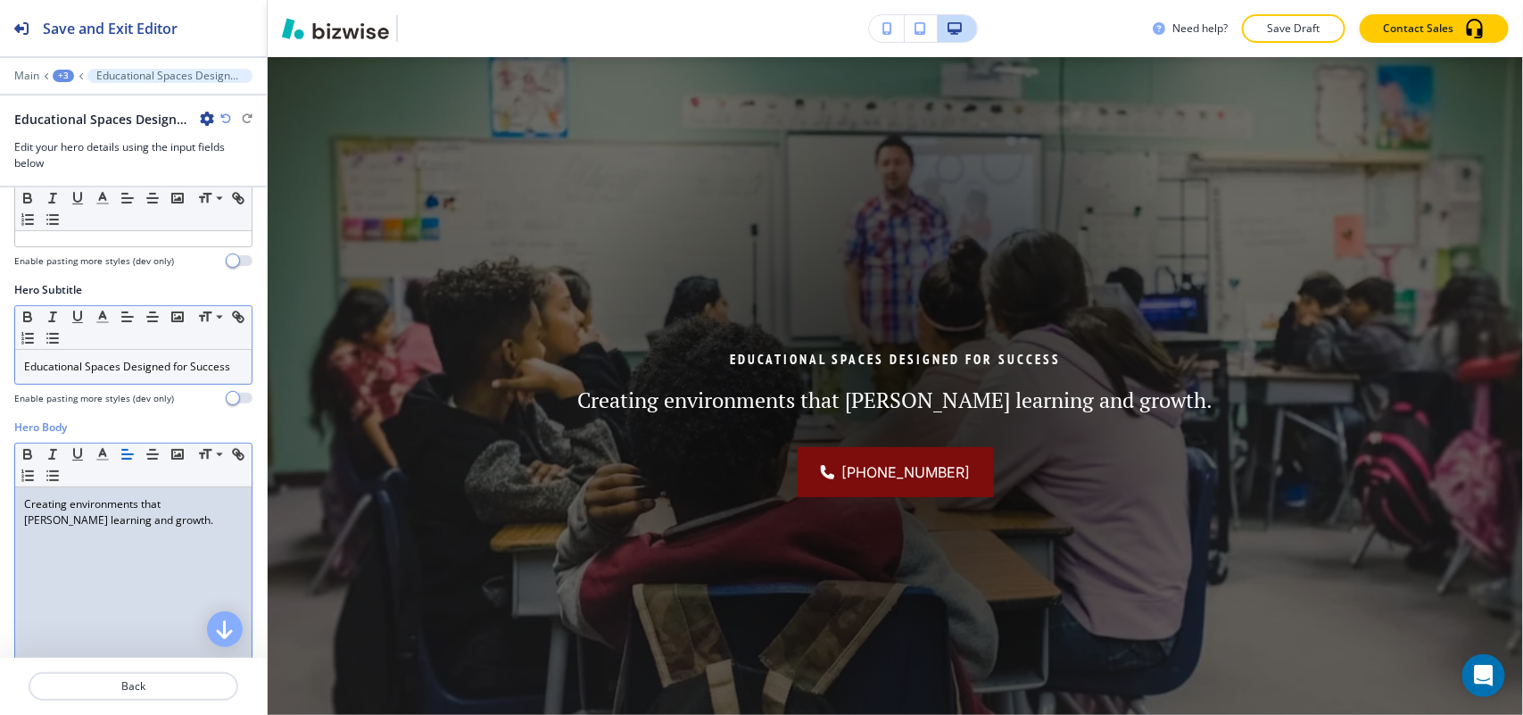
click at [128, 375] on p "Educational Spaces Designed for Success" at bounding box center [133, 367] width 219 height 16
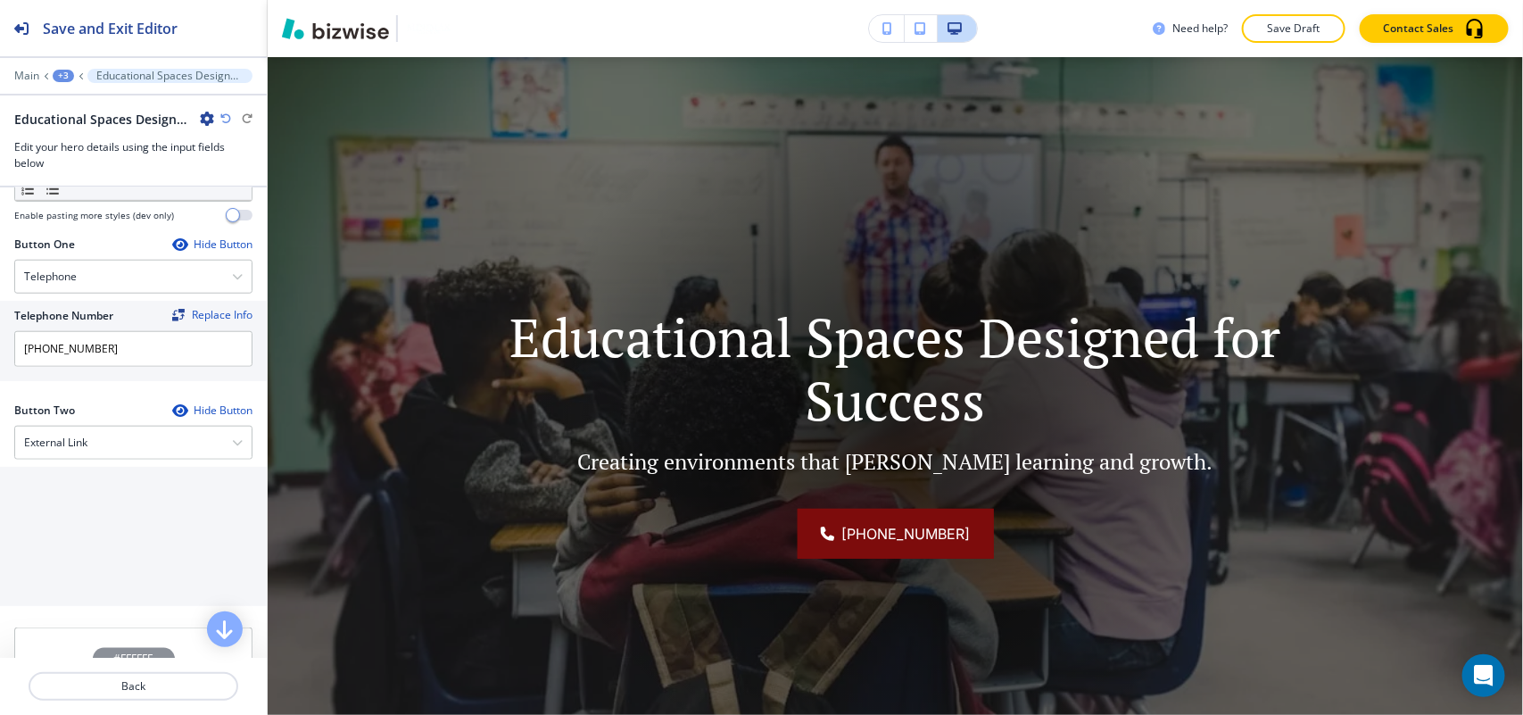
scroll to position [781, 0]
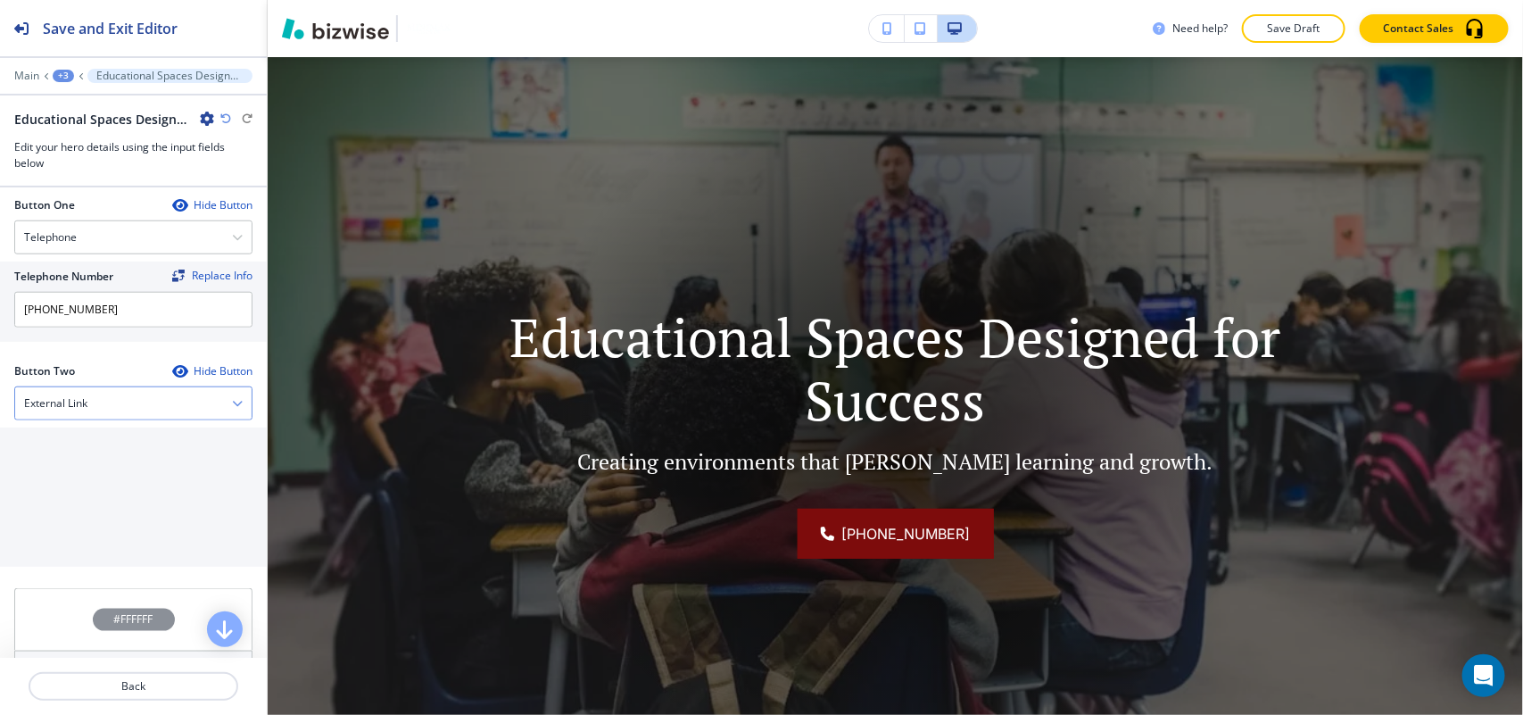
click at [86, 420] on div "External Link Telephone External Link Social Media Email File Sharing Internal …" at bounding box center [133, 403] width 238 height 34
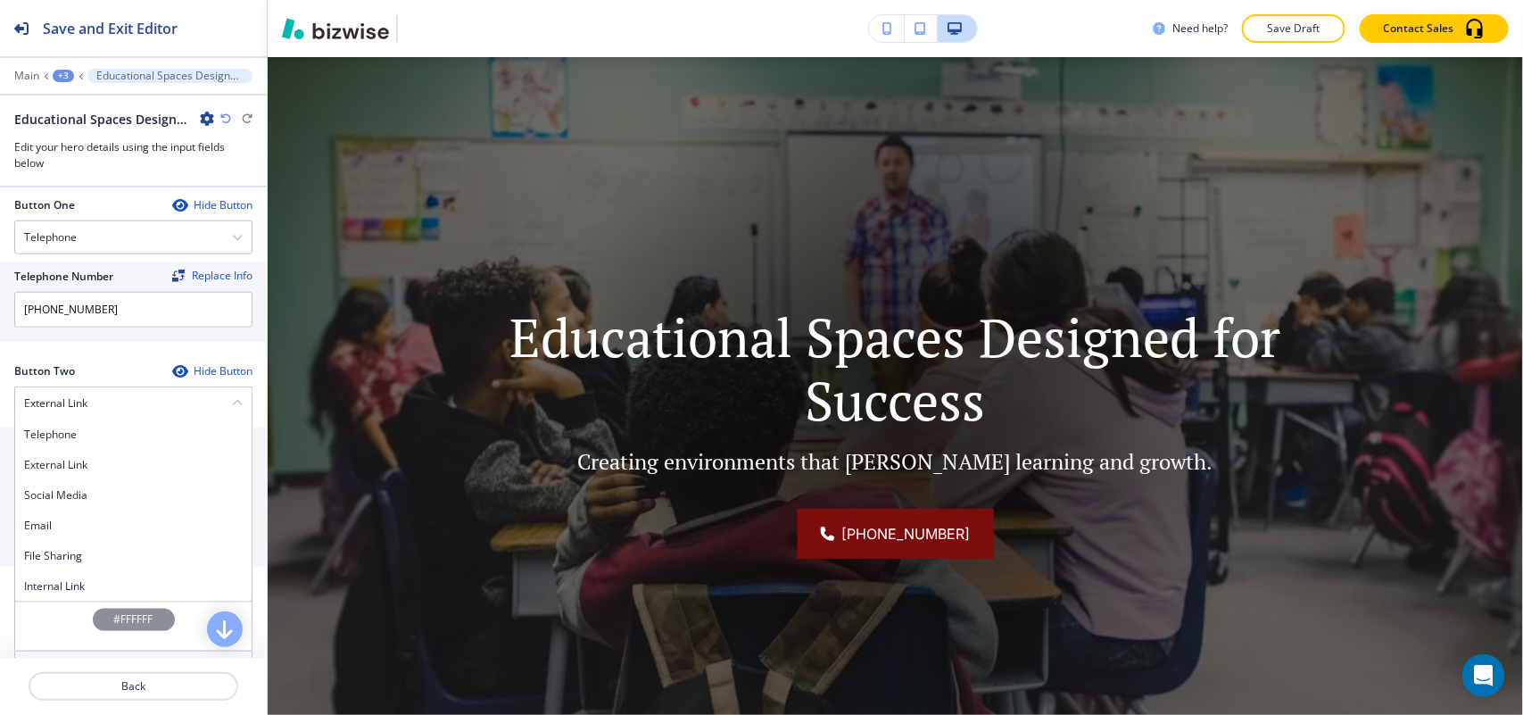
click at [76, 591] on h4 "Internal Link" at bounding box center [133, 586] width 219 height 16
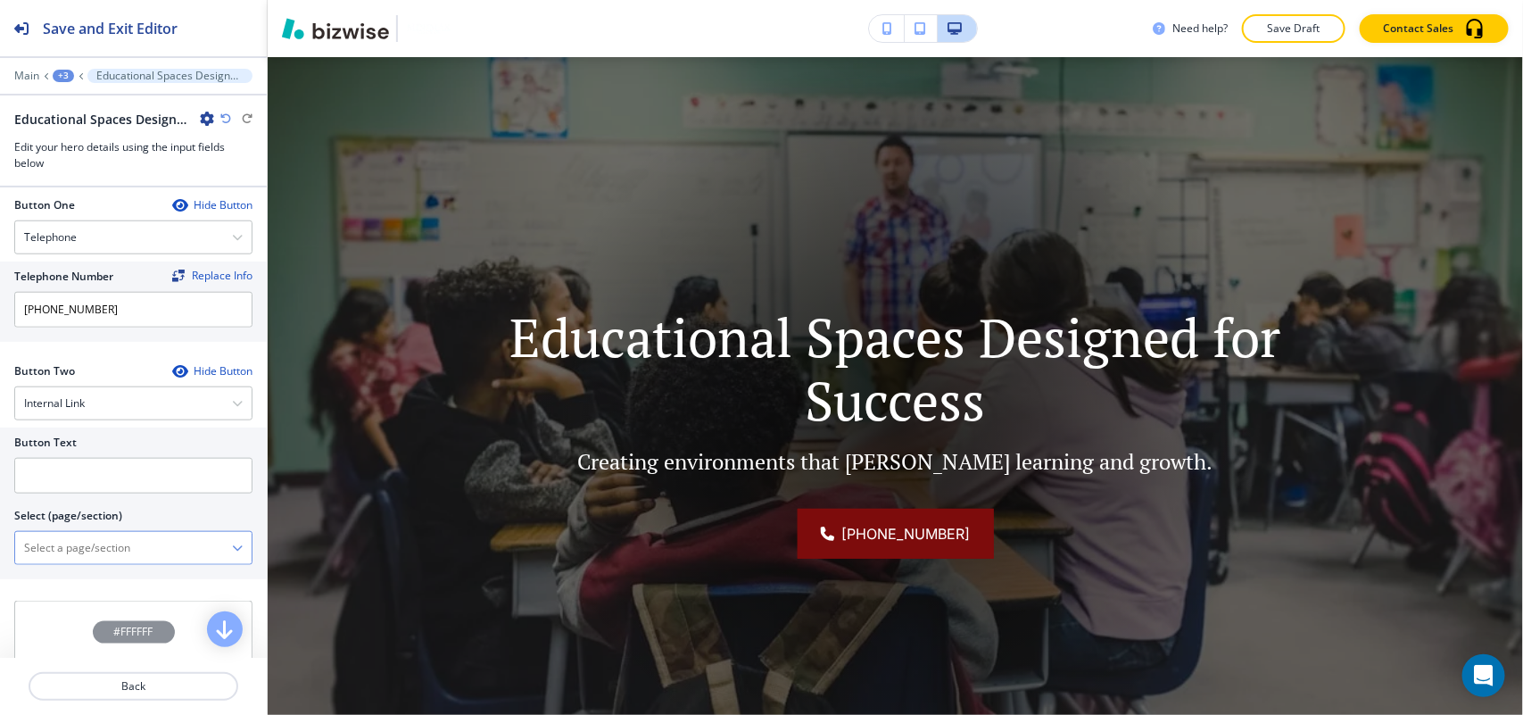
drag, startPoint x: 100, startPoint y: 563, endPoint x: 108, endPoint y: 559, distance: 9.2
click at [100, 563] on \(page\/section\) "Manual Input" at bounding box center [123, 548] width 217 height 30
click at [65, 609] on div "CONTACT" at bounding box center [133, 609] width 236 height 30
type \(page\/section\) "CONTACT"
click at [99, 480] on input "text" at bounding box center [133, 476] width 238 height 36
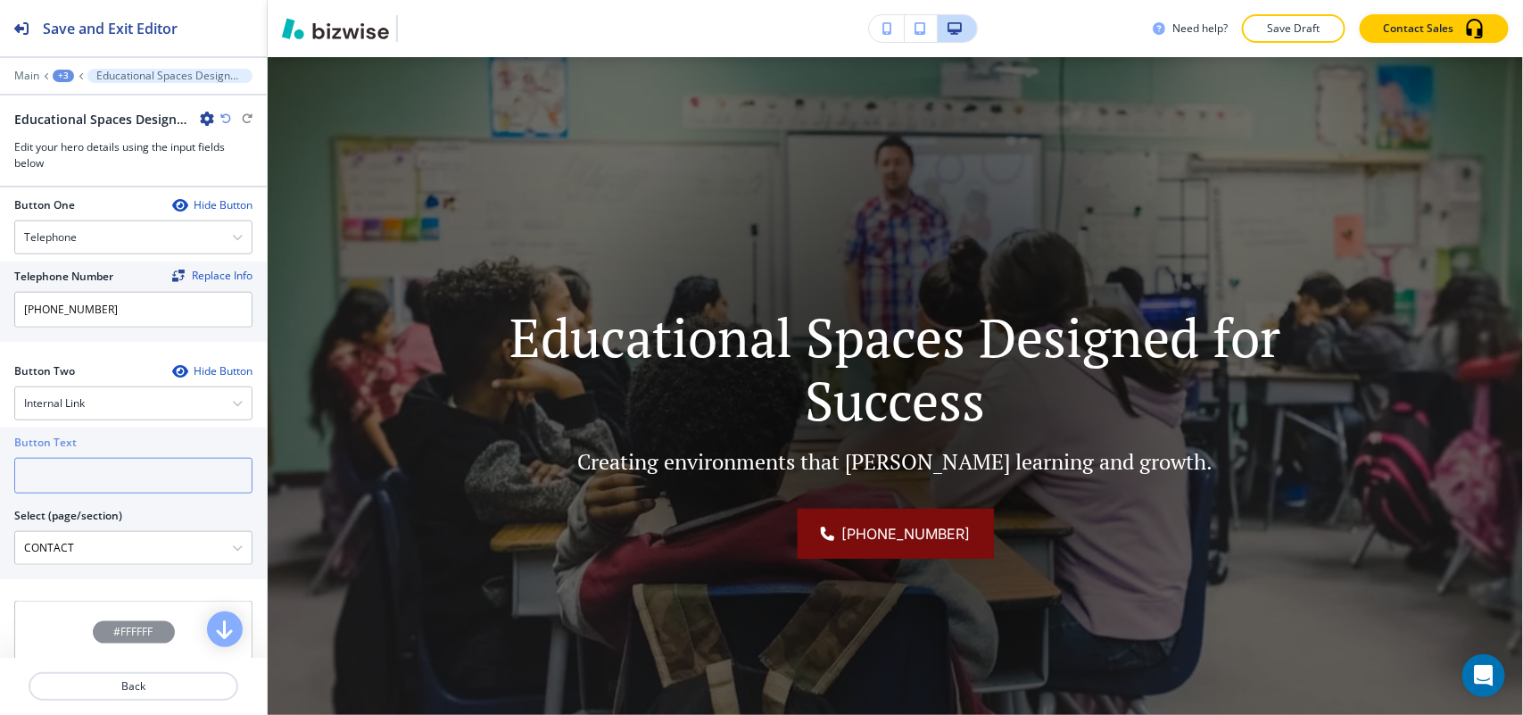
paste input "CONTACT US"
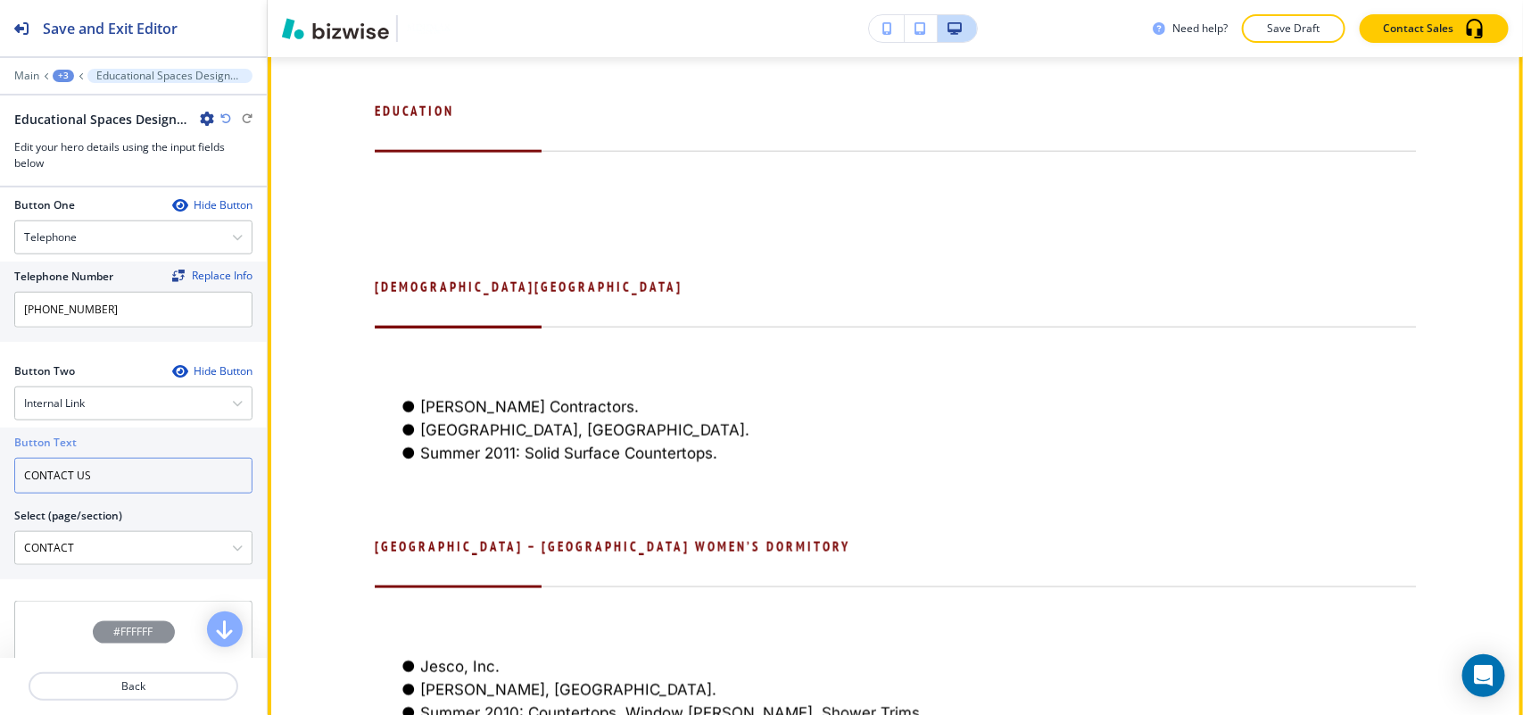
scroll to position [911, 0]
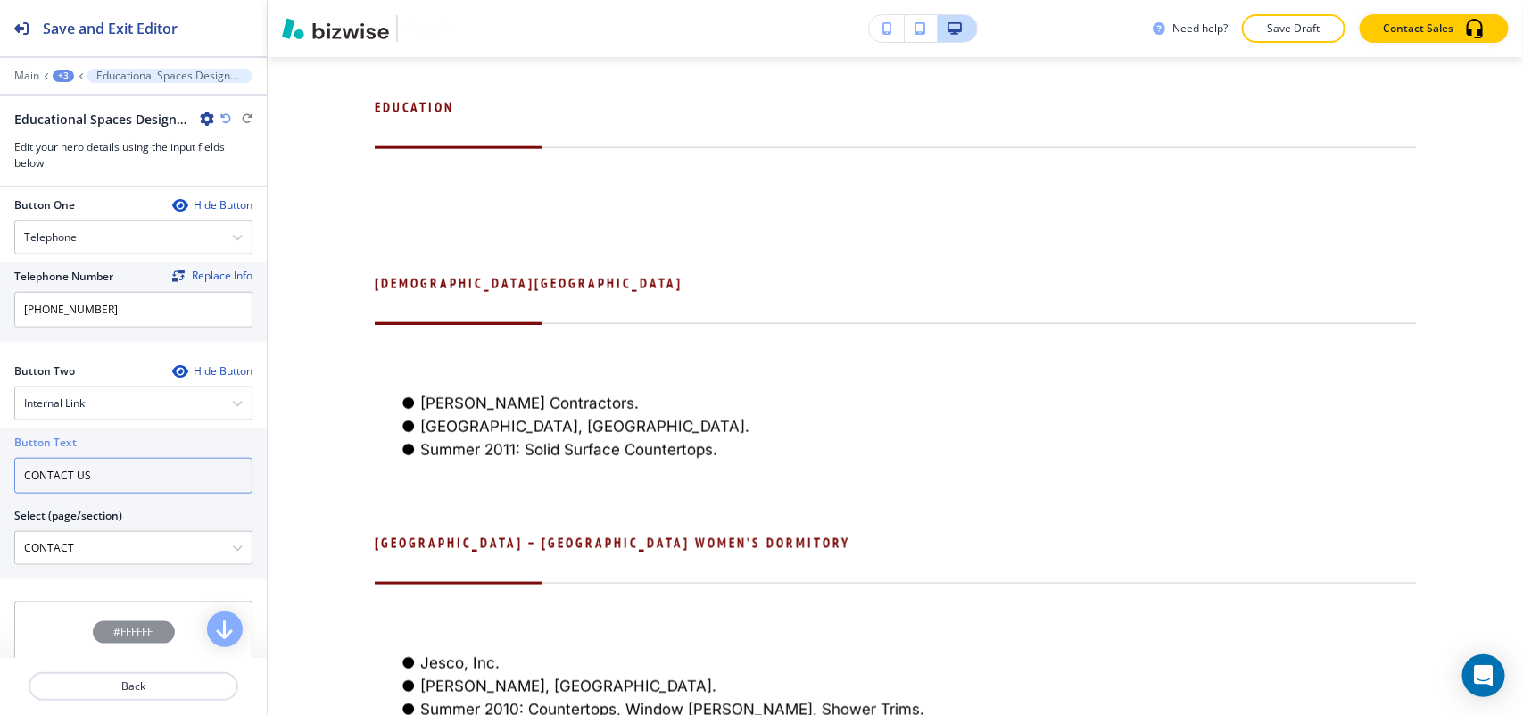
type input "CONTACT US"
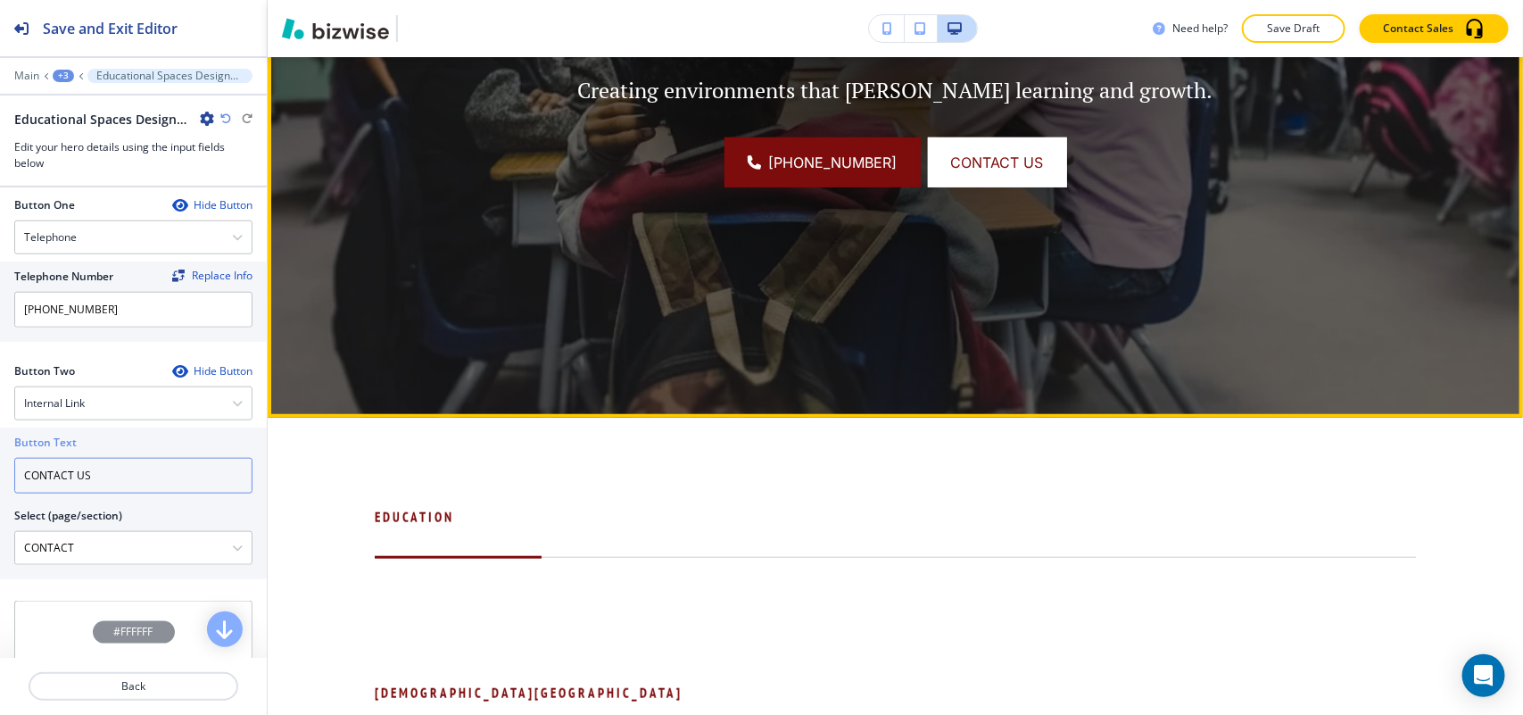
scroll to position [576, 0]
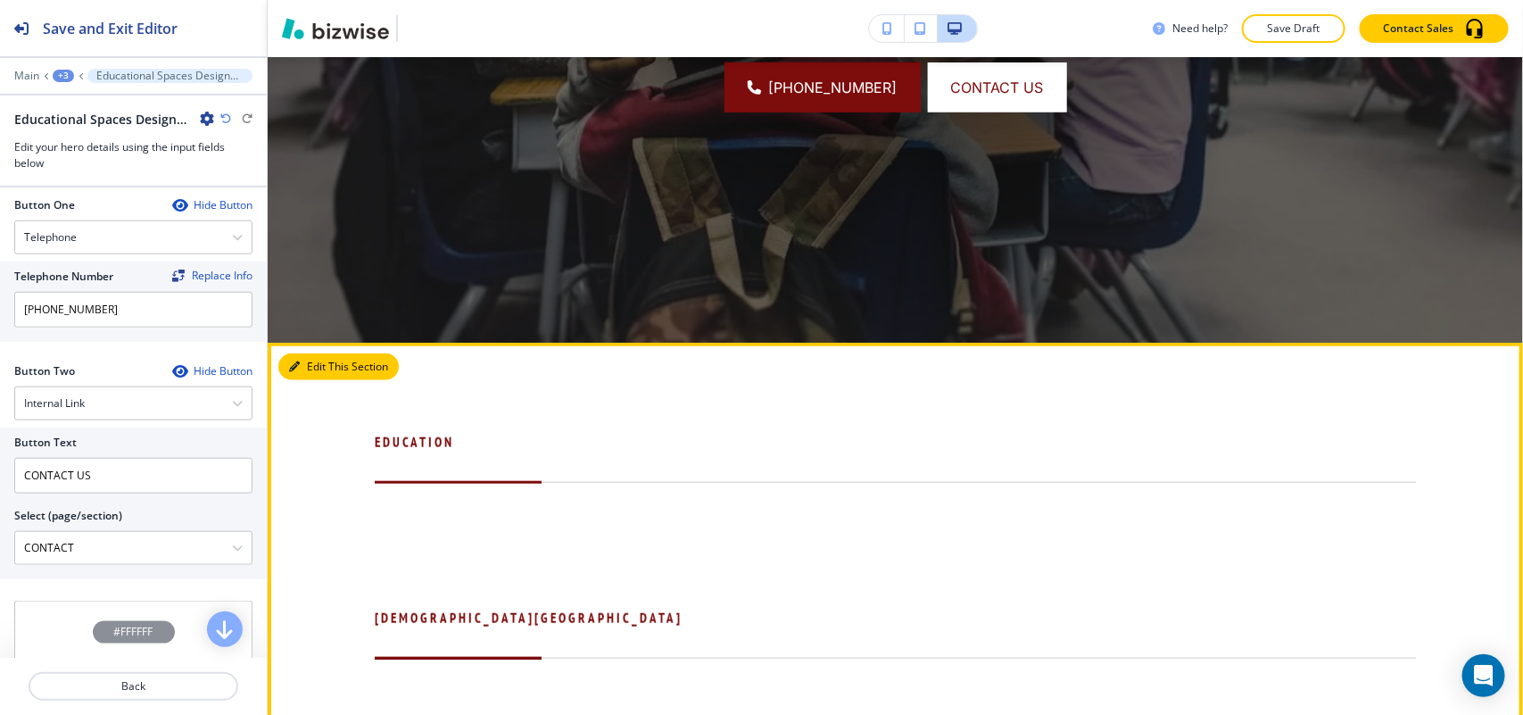
click at [312, 357] on button "Edit This Section" at bounding box center [338, 366] width 120 height 27
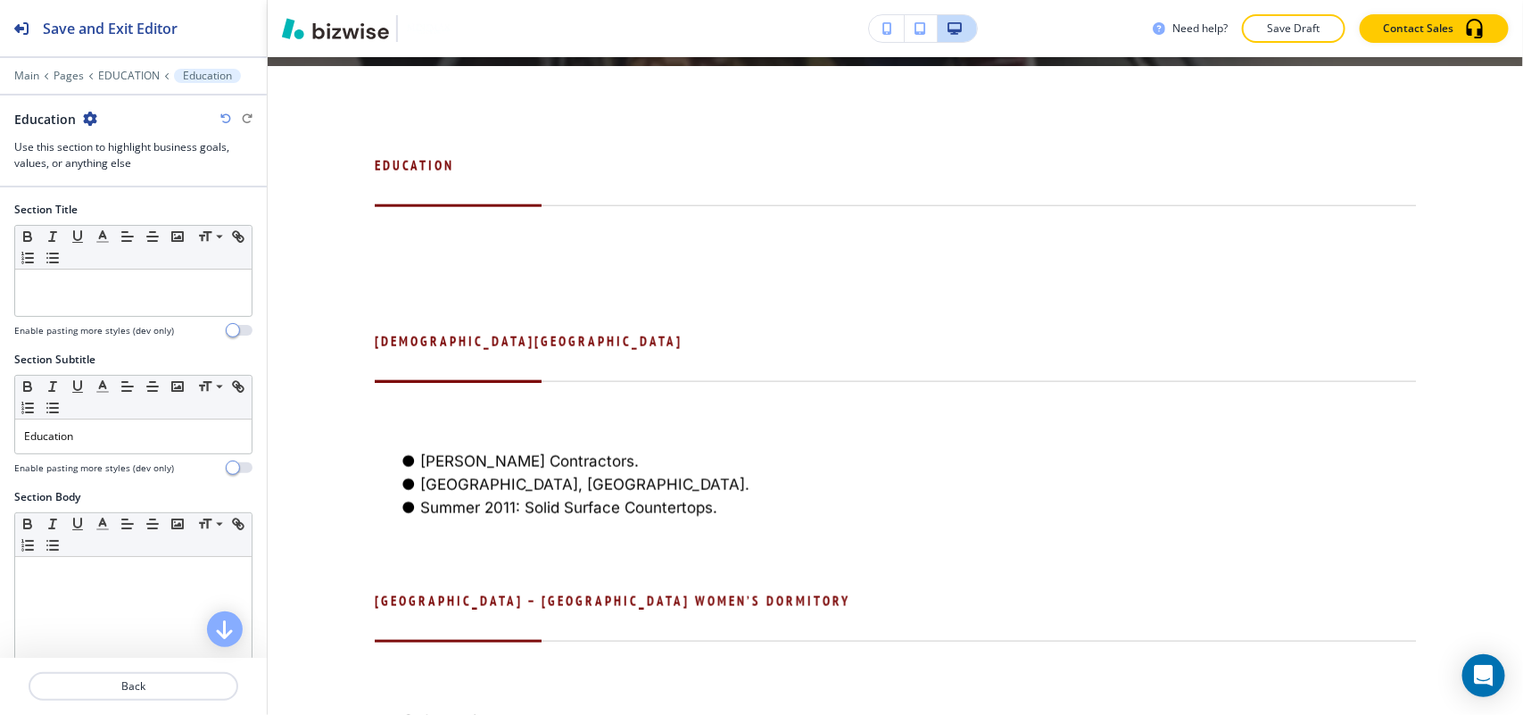
scroll to position [862, 0]
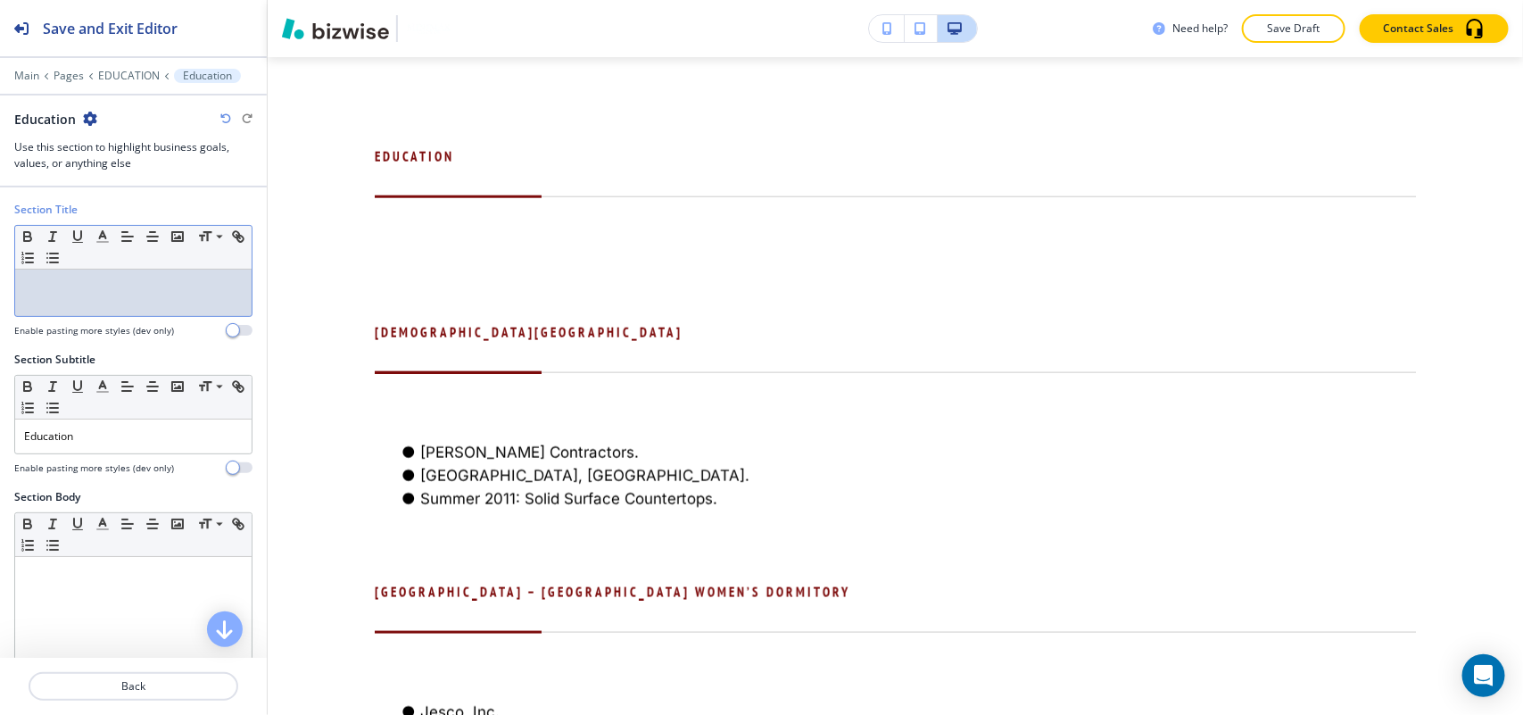
click at [87, 308] on div at bounding box center [133, 292] width 236 height 46
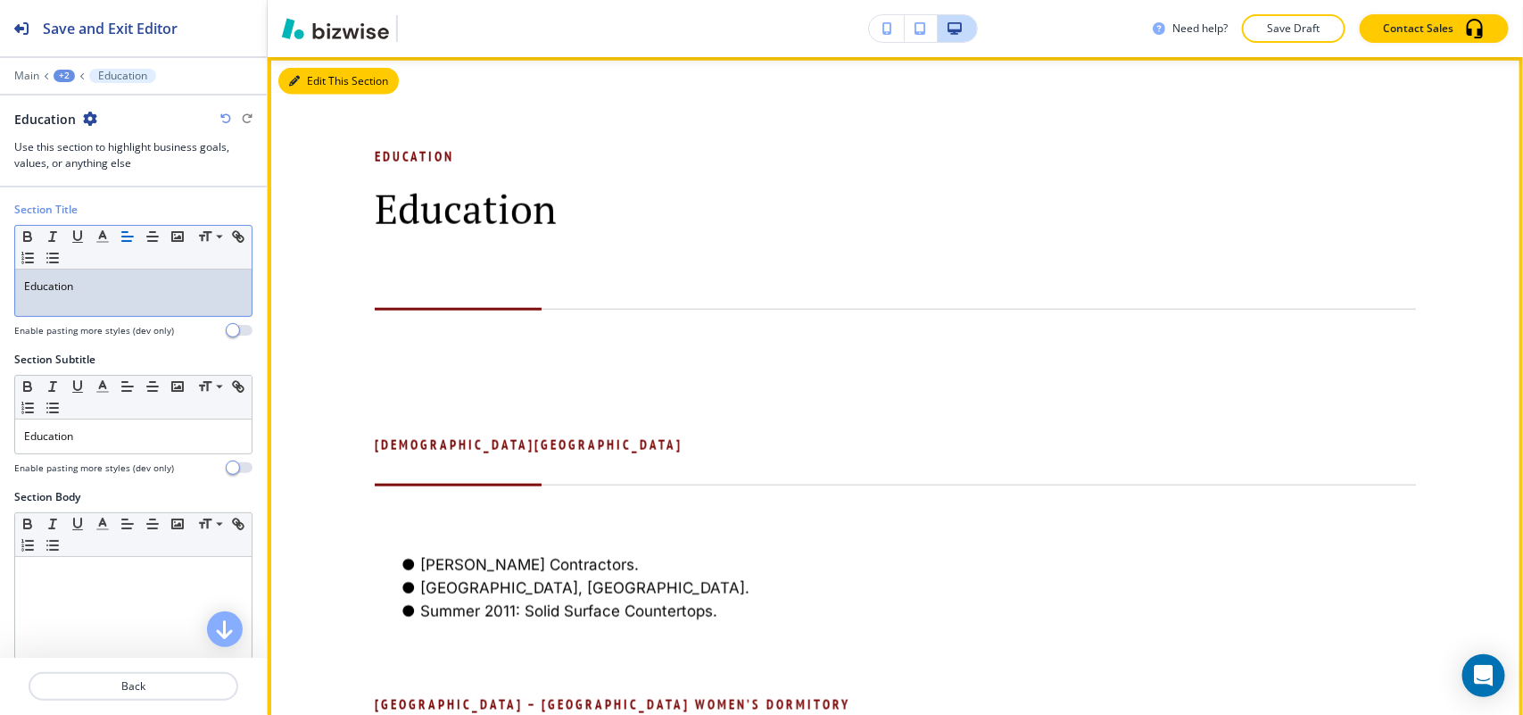
click at [293, 79] on icon "button" at bounding box center [294, 81] width 11 height 11
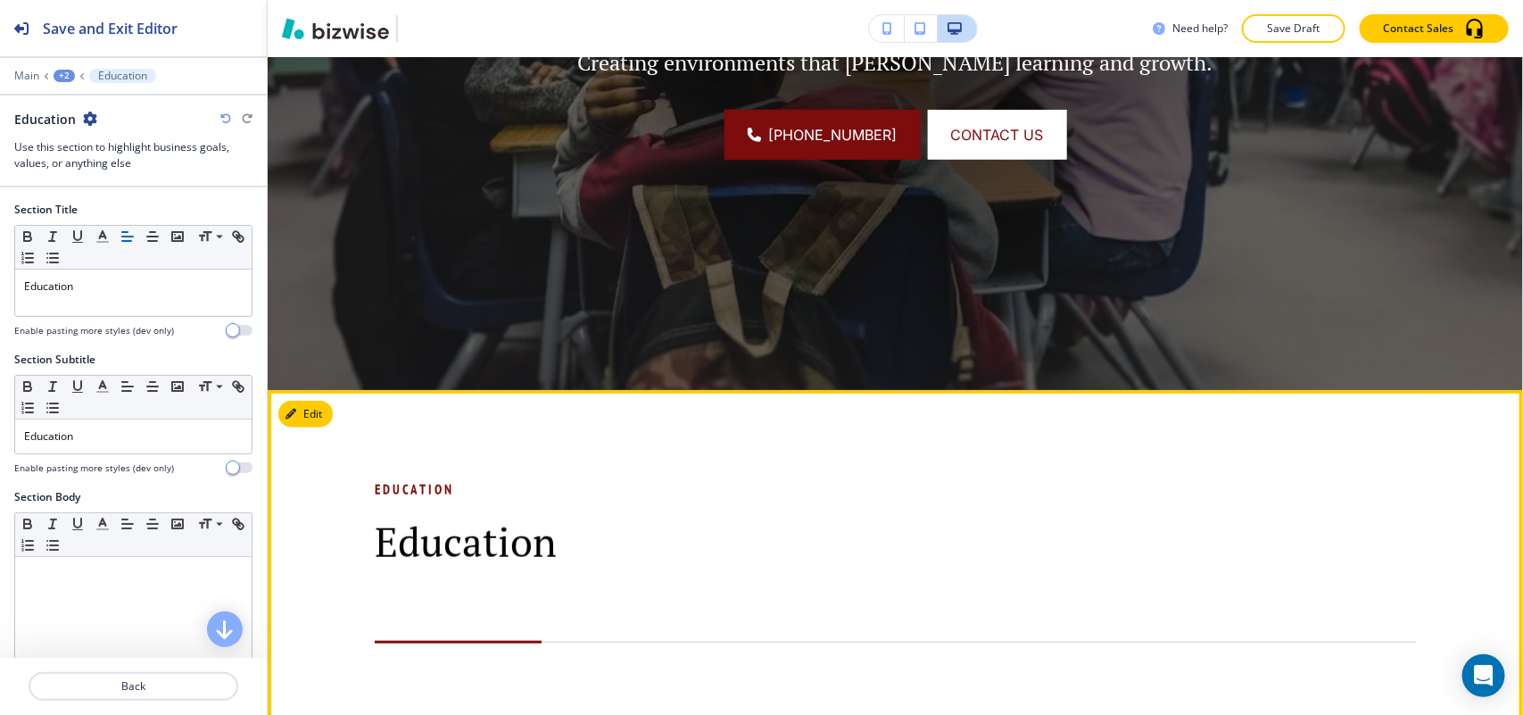
scroll to position [527, 0]
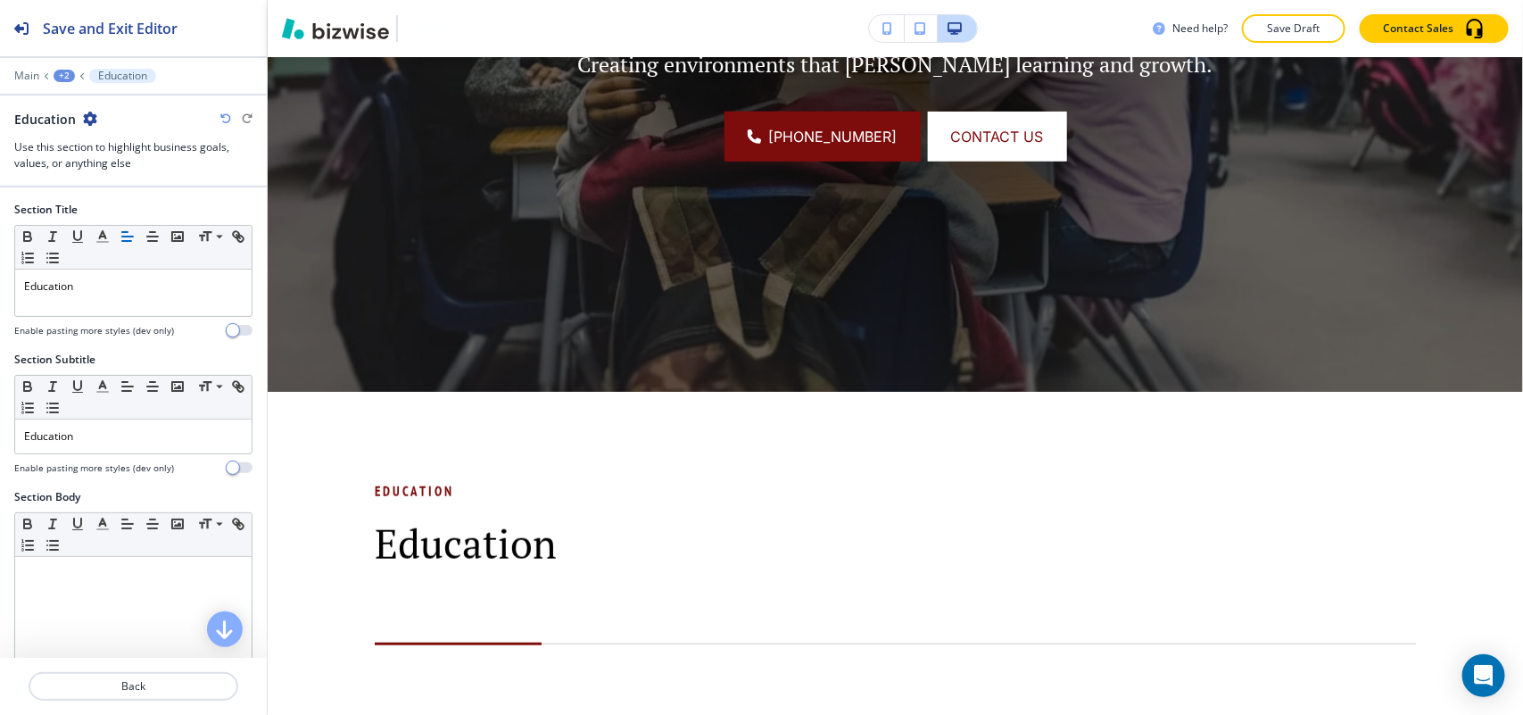
click at [91, 117] on icon "button" at bounding box center [90, 119] width 14 height 14
click at [132, 207] on p "Delete Section" at bounding box center [138, 213] width 91 height 16
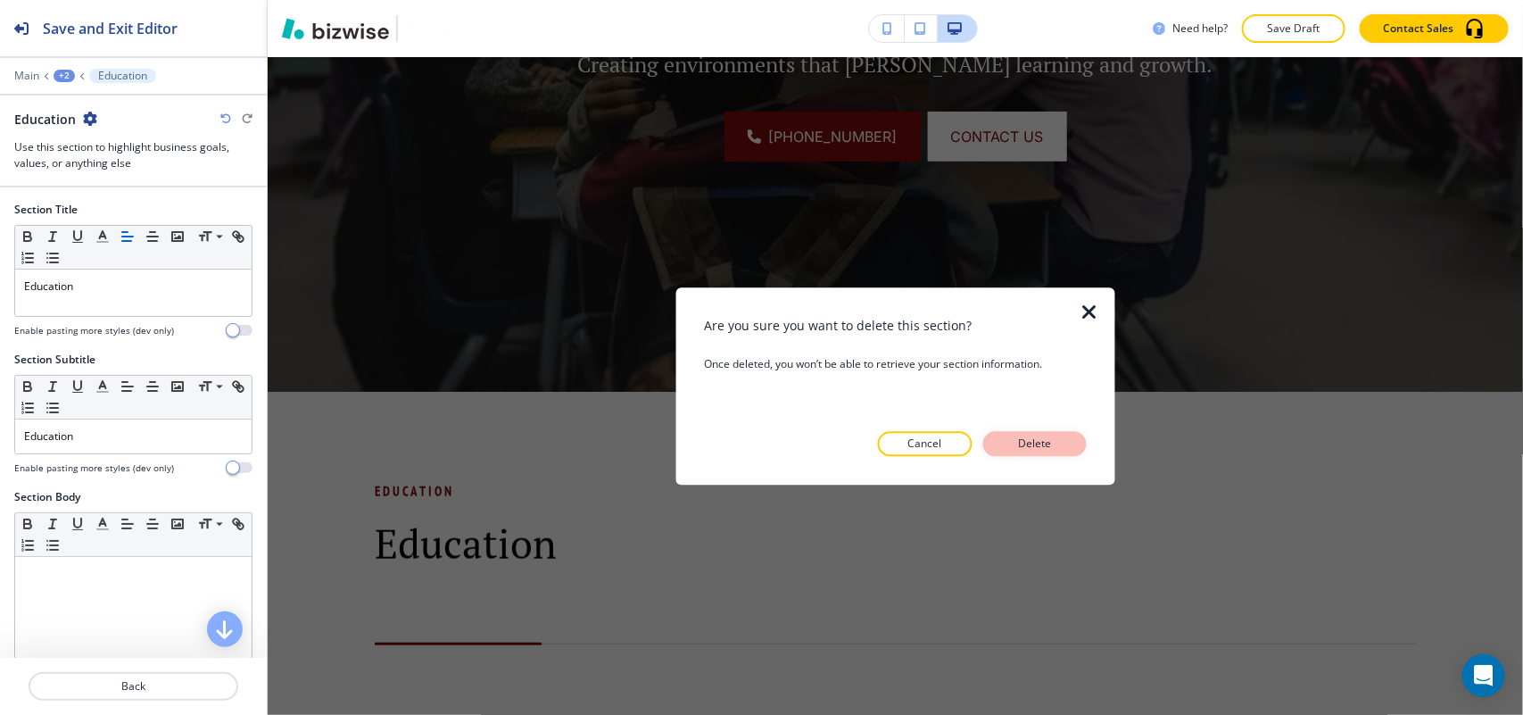
click at [1000, 443] on button "Delete" at bounding box center [1035, 443] width 104 height 25
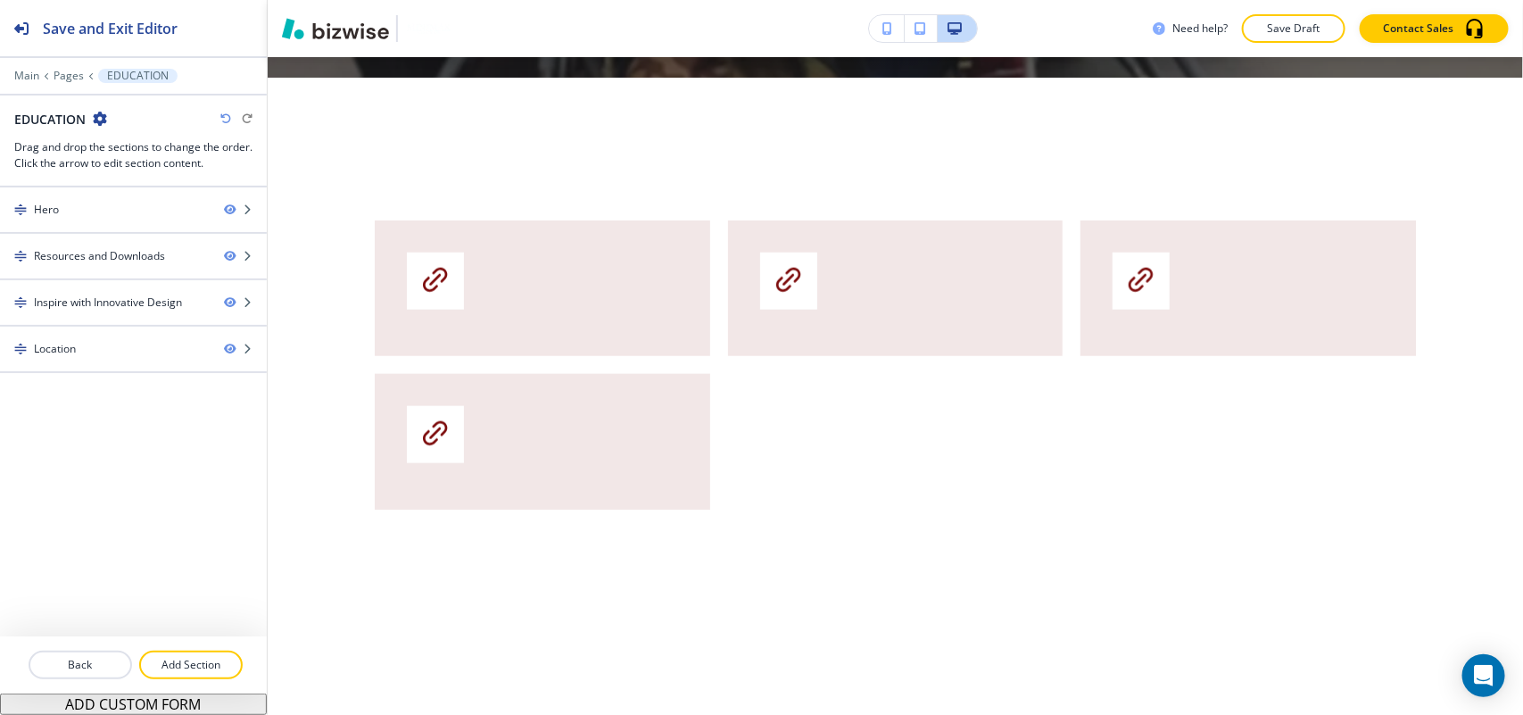
scroll to position [862, 0]
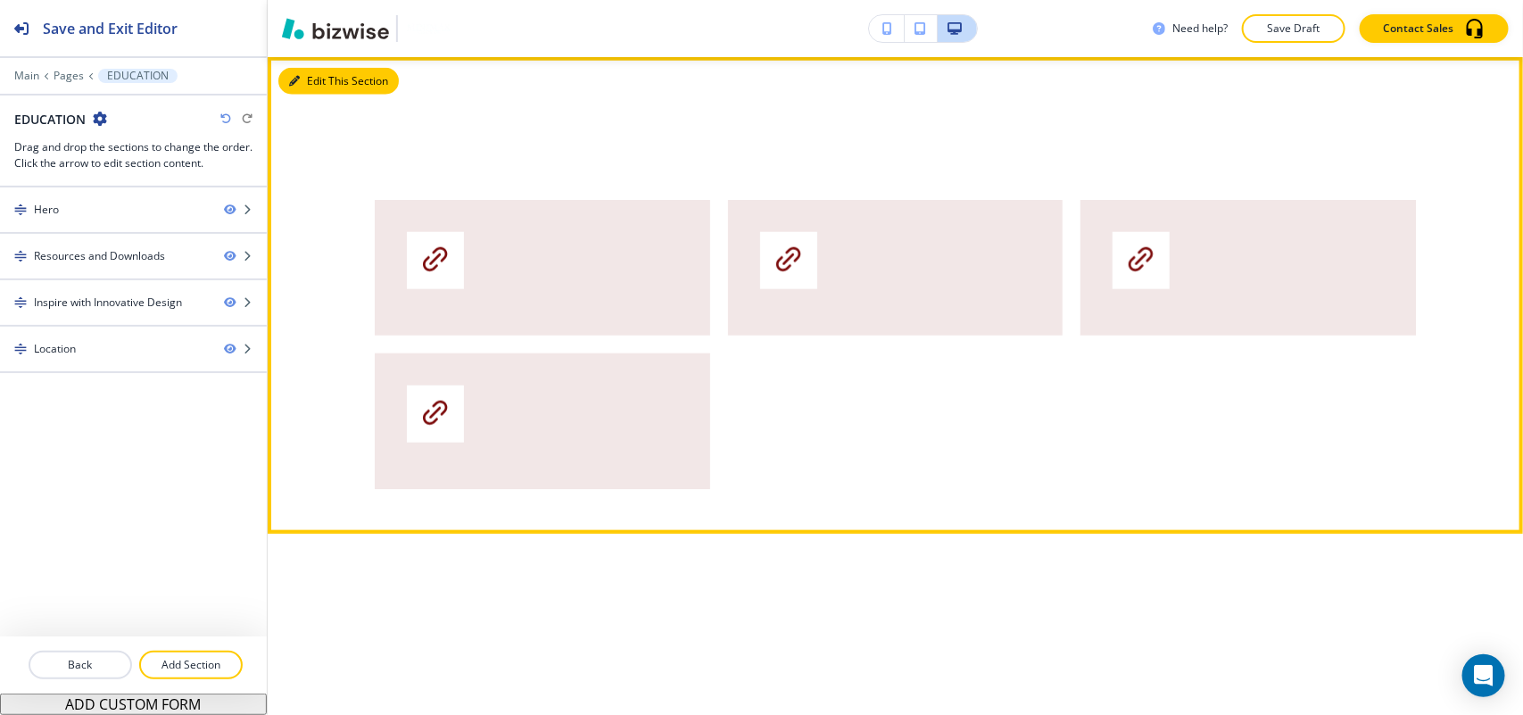
click at [315, 85] on button "Edit This Section" at bounding box center [338, 81] width 120 height 27
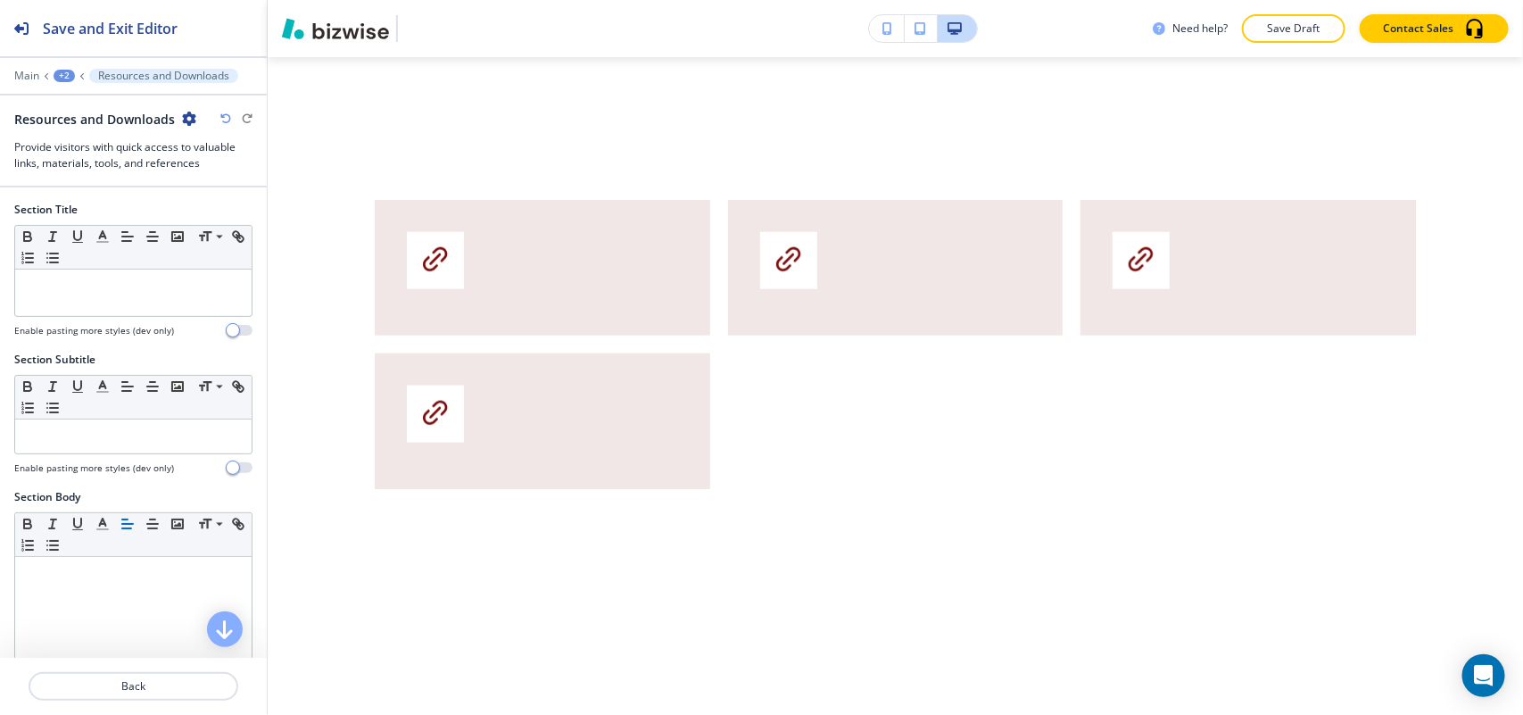
click at [189, 120] on icon "button" at bounding box center [189, 119] width 14 height 14
click at [241, 219] on p "Delete Section" at bounding box center [236, 213] width 91 height 16
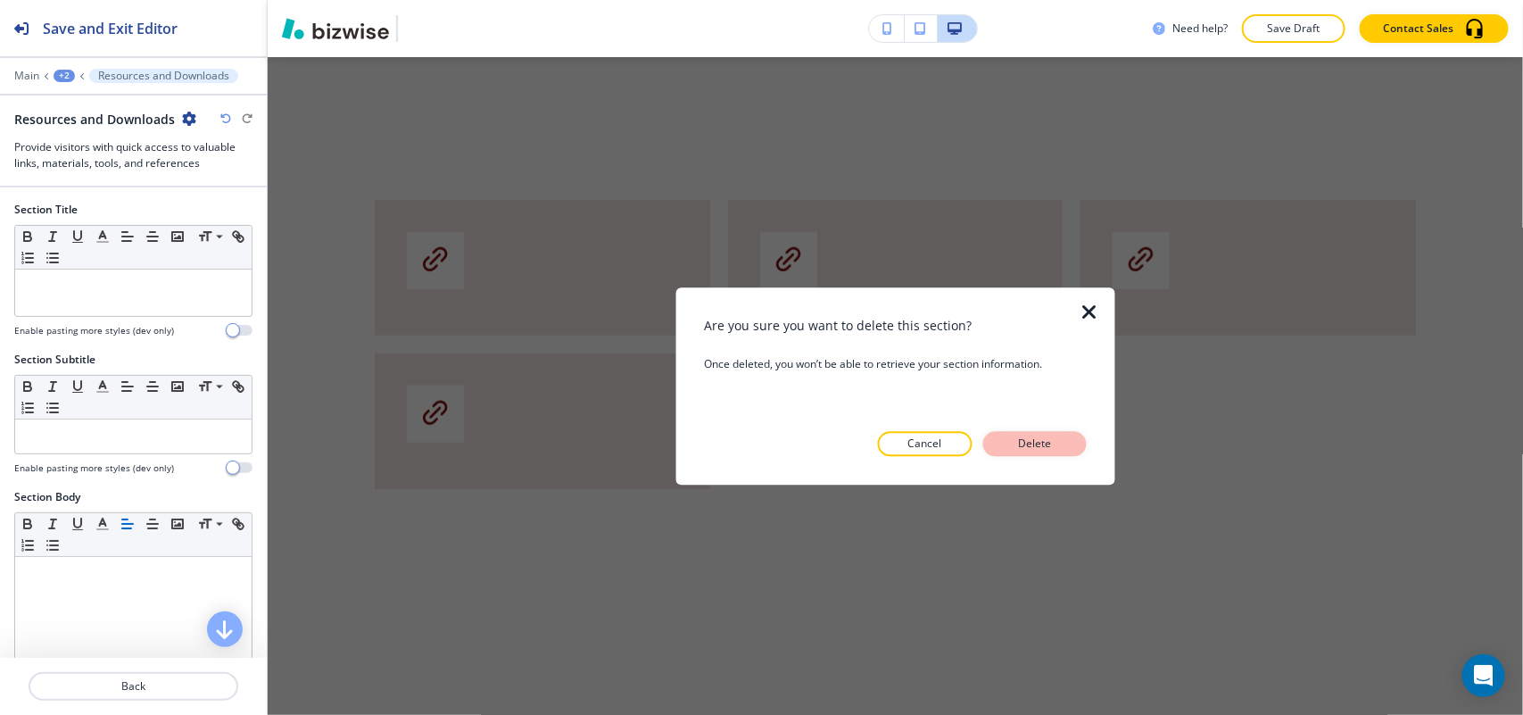
click at [1067, 434] on button "Delete" at bounding box center [1035, 443] width 104 height 25
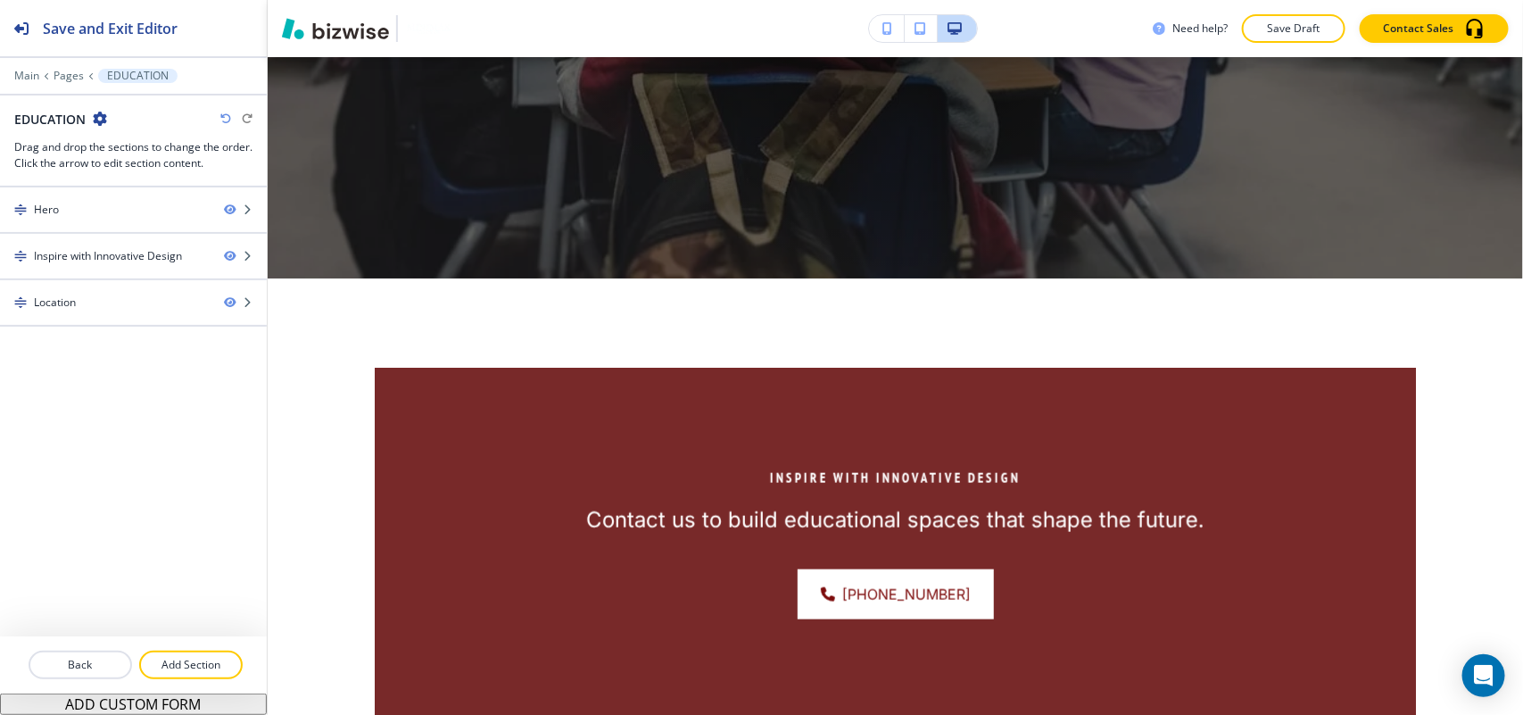
scroll to position [639, 0]
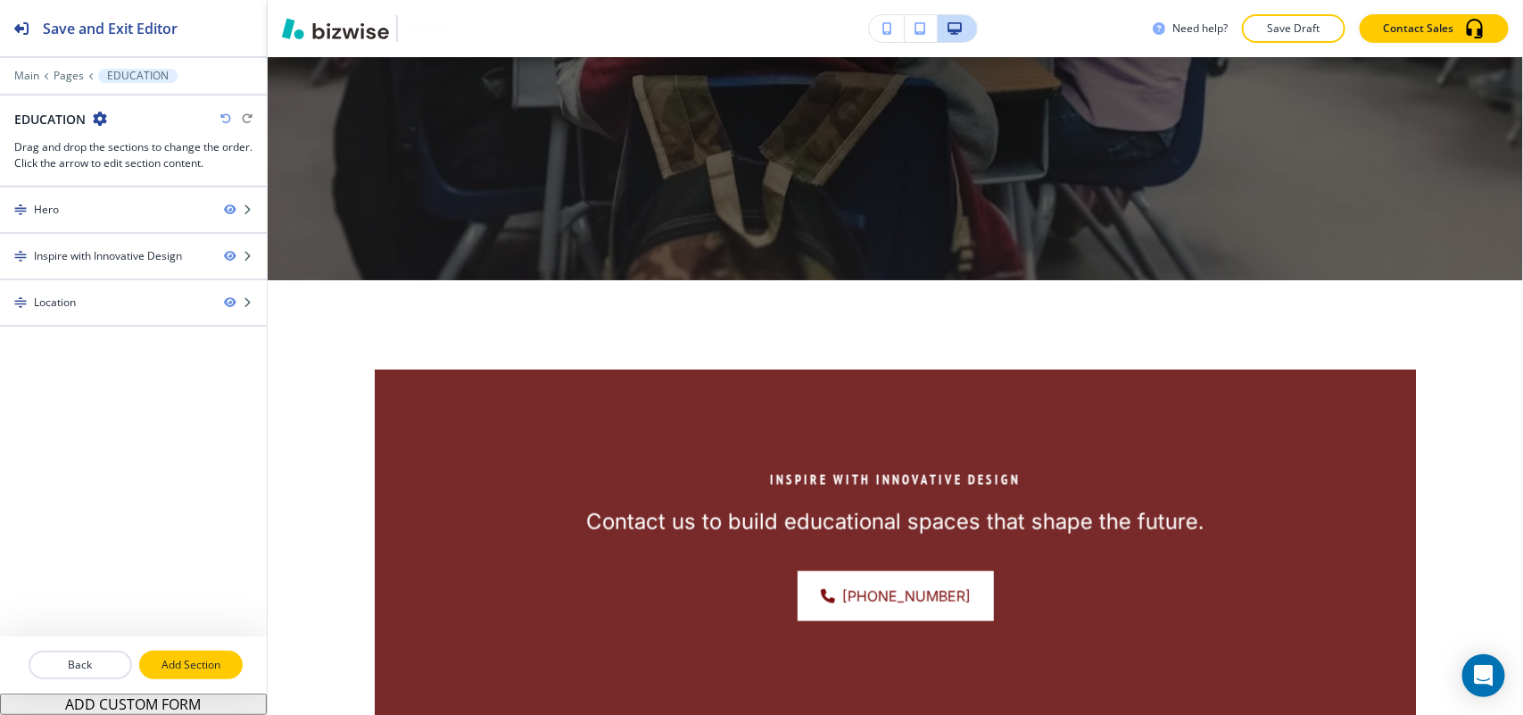
click at [190, 662] on p "Add Section" at bounding box center [191, 665] width 100 height 16
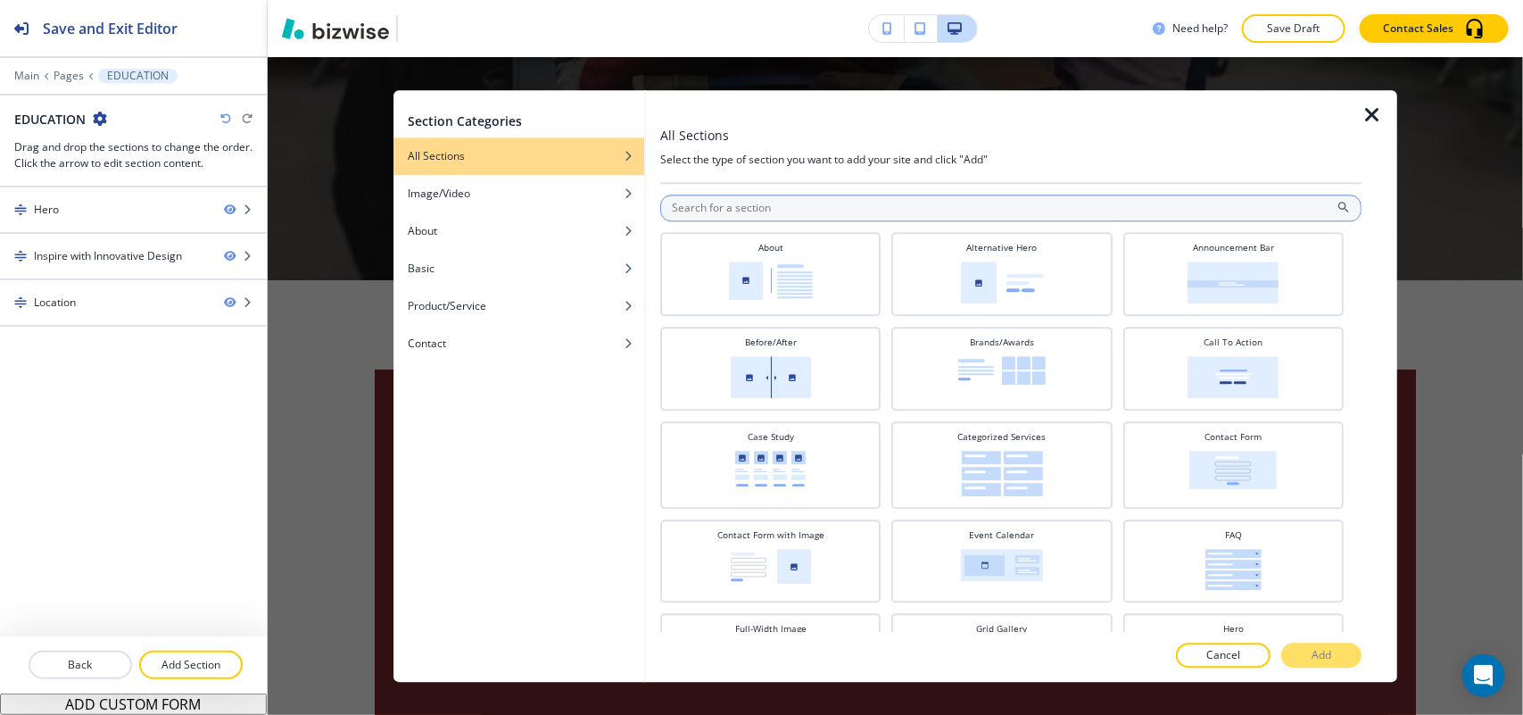
click at [848, 214] on input "text" at bounding box center [1010, 208] width 701 height 27
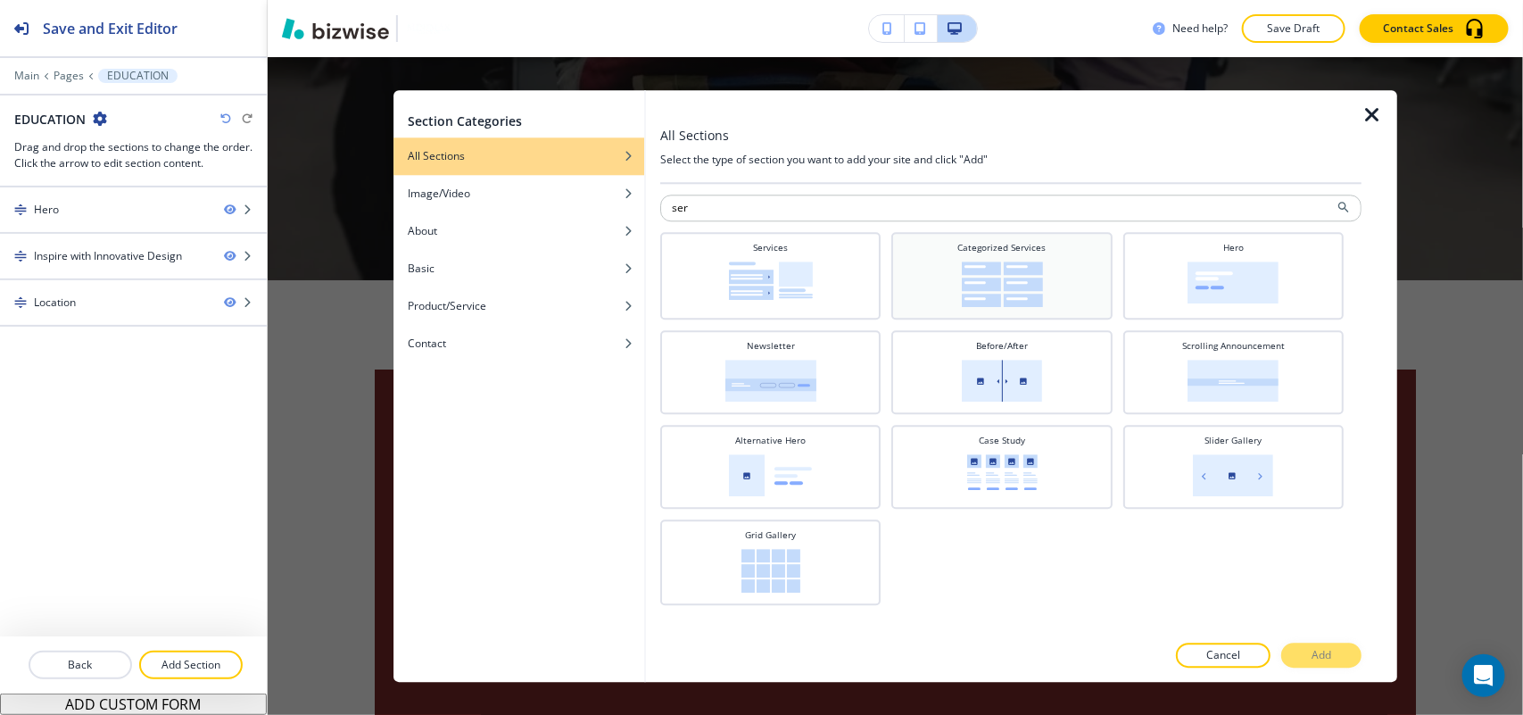
type input "ser"
click at [991, 252] on h4 "Categorized Services" at bounding box center [1002, 247] width 88 height 13
drag, startPoint x: 1366, startPoint y: 653, endPoint x: 1331, endPoint y: 649, distance: 35.1
click at [1365, 653] on div at bounding box center [1380, 386] width 36 height 592
click at [1321, 649] on p "Add" at bounding box center [1322, 655] width 20 height 16
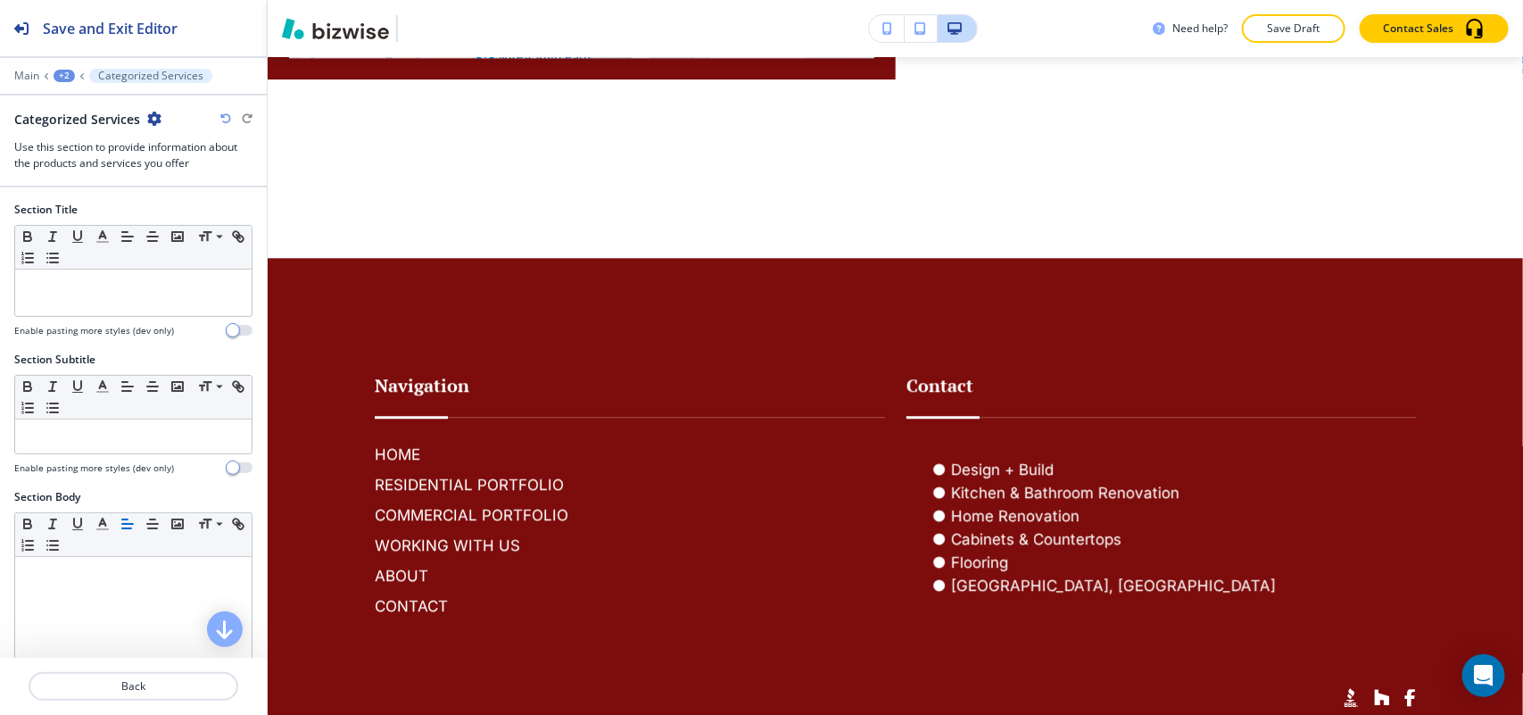
scroll to position [1950, 0]
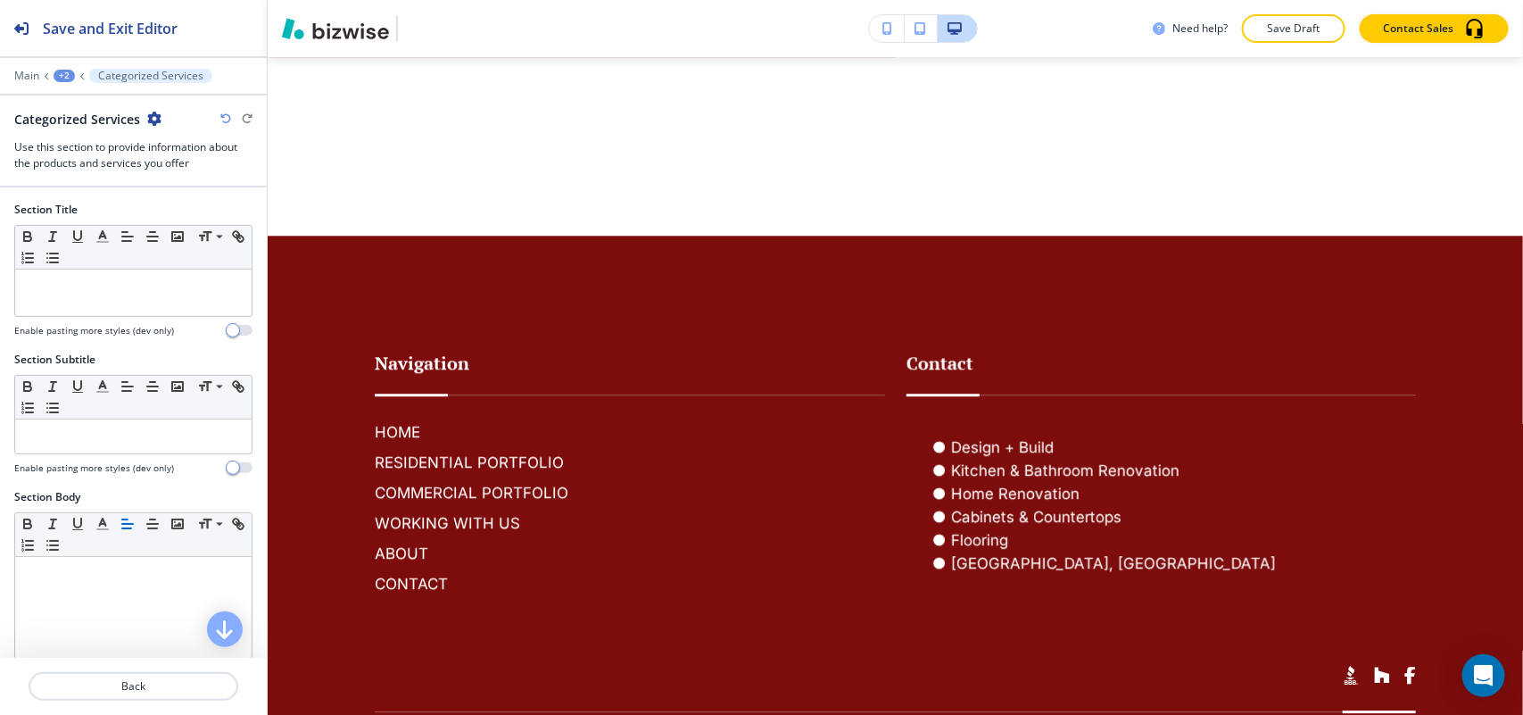
click at [63, 77] on div "+2" at bounding box center [64, 76] width 21 height 12
click at [92, 140] on p "EDUCATION" at bounding box center [110, 137] width 91 height 16
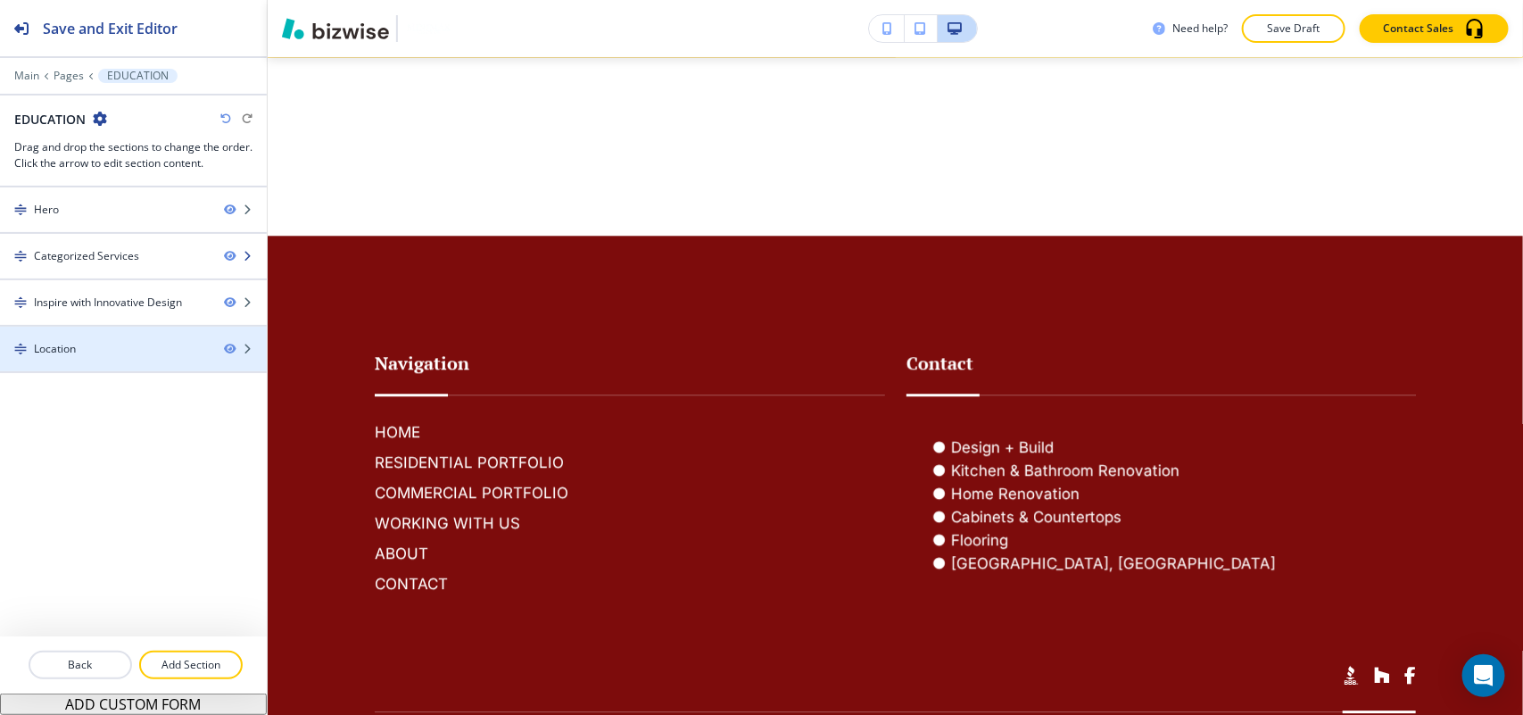
scroll to position [862, 0]
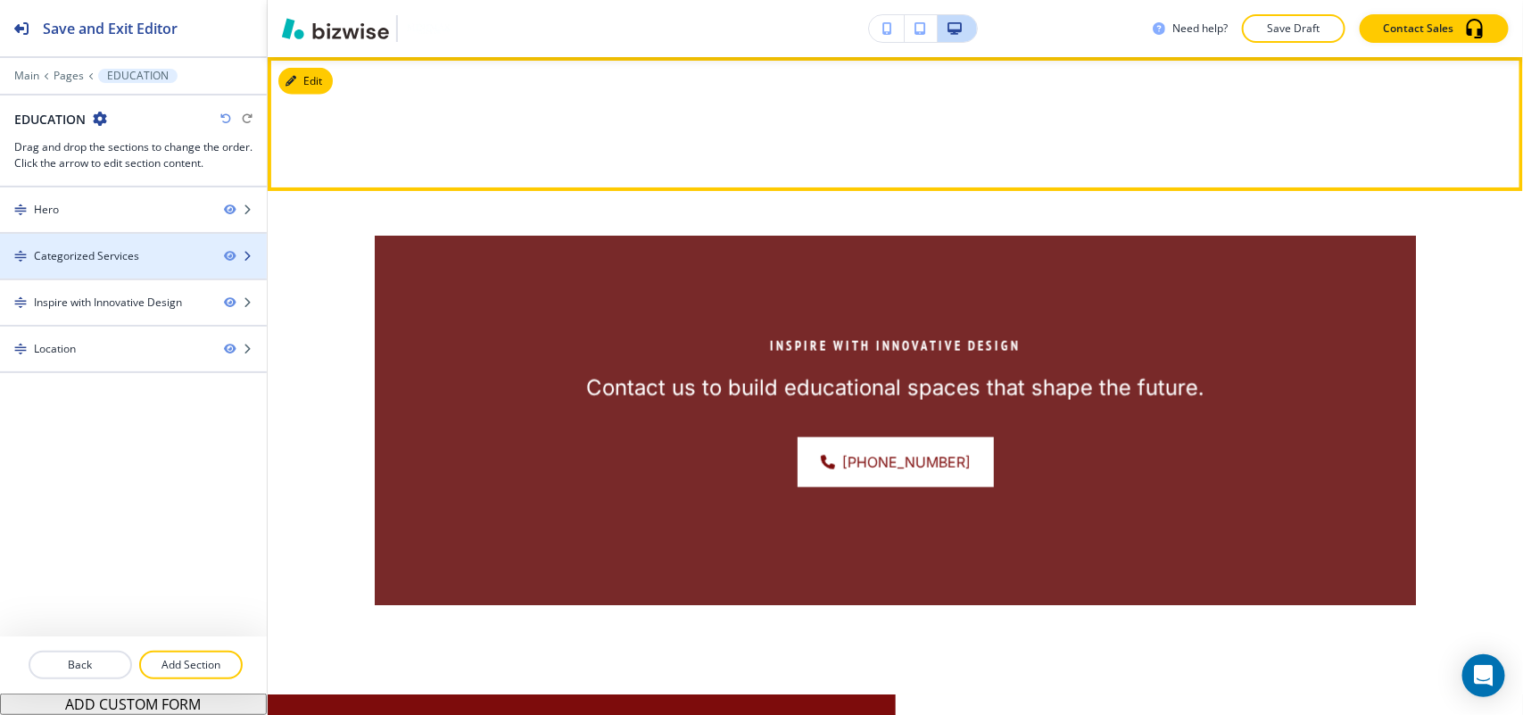
click at [95, 259] on div "Categorized Services" at bounding box center [86, 256] width 105 height 16
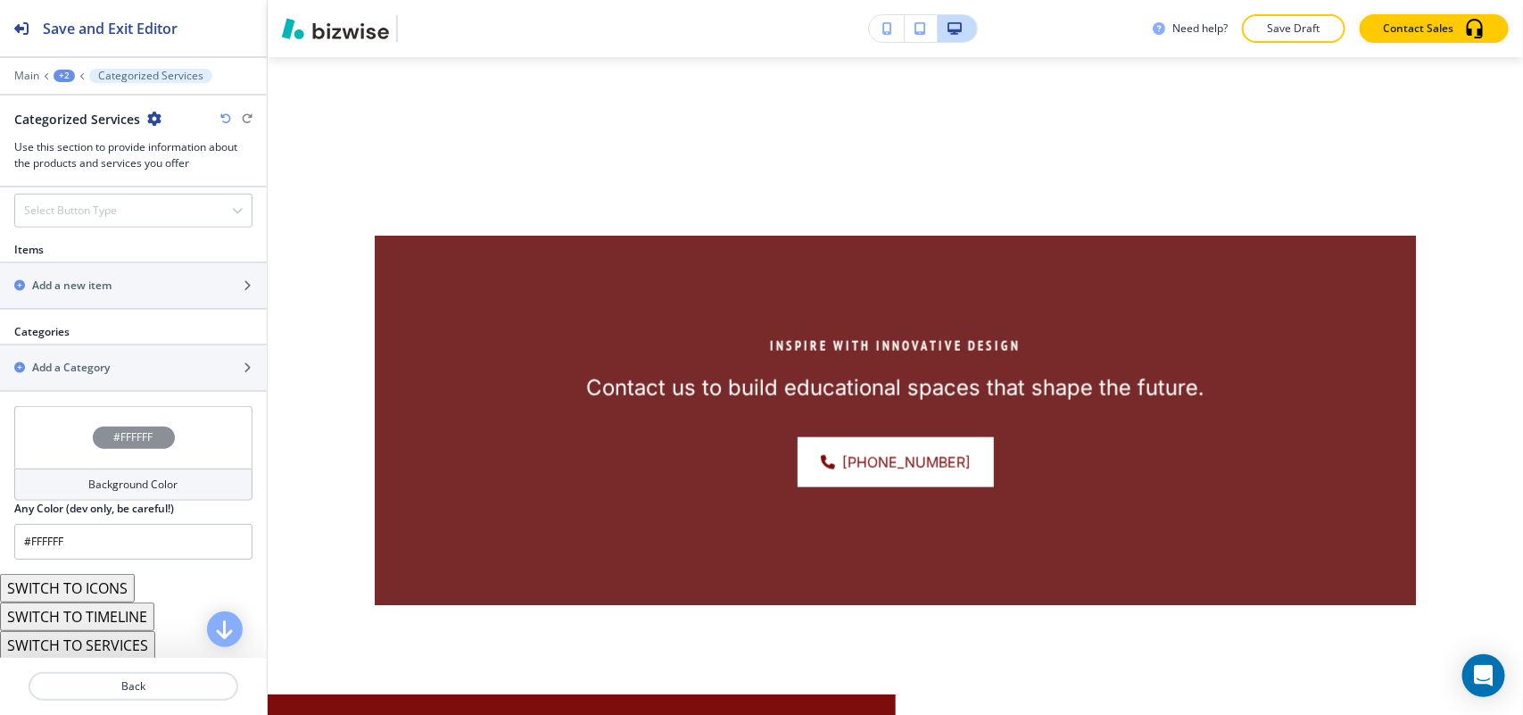
scroll to position [669, 0]
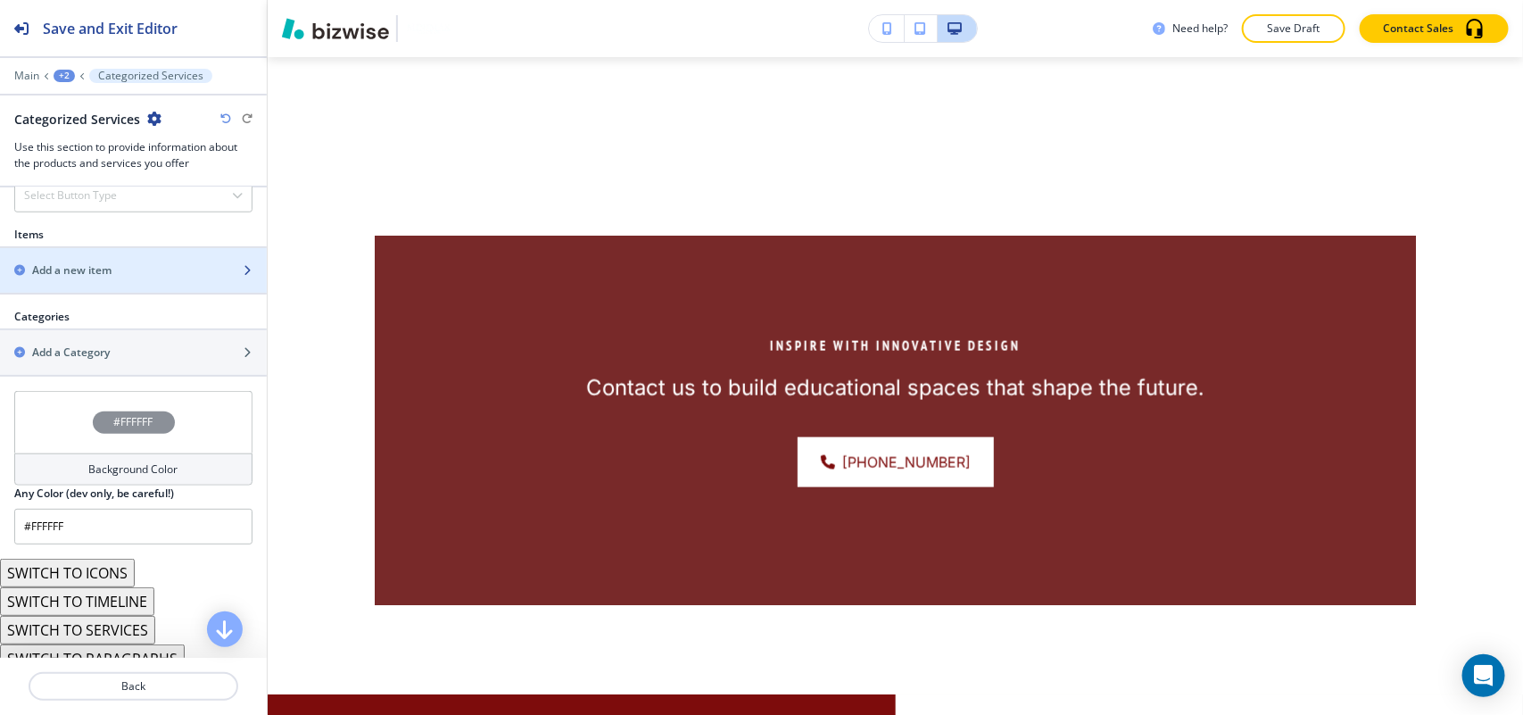
click at [101, 278] on h2 "Add a new item" at bounding box center [71, 270] width 79 height 16
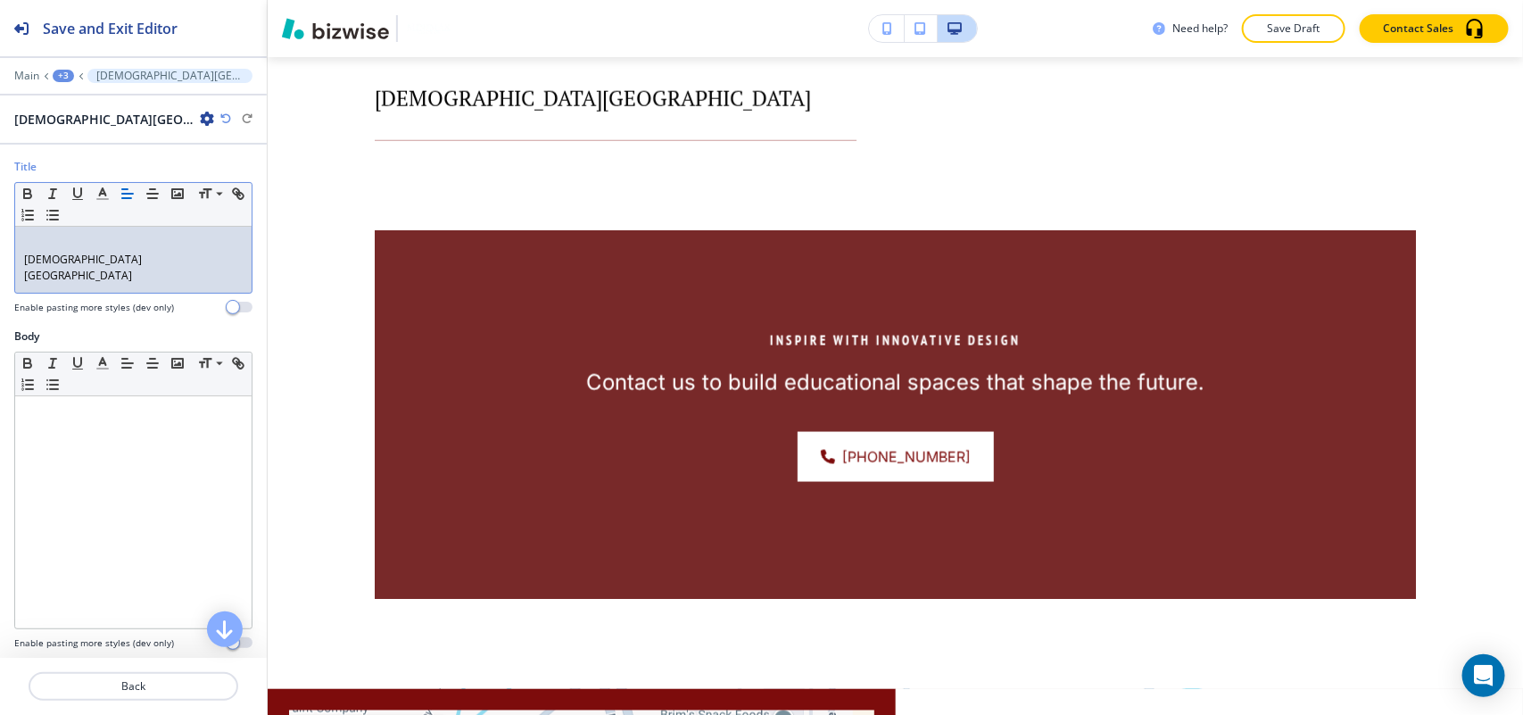
scroll to position [0, 0]
click at [14, 263] on div "Small Normal Large Huge [GEOGRAPHIC_DATA]" at bounding box center [133, 238] width 238 height 112
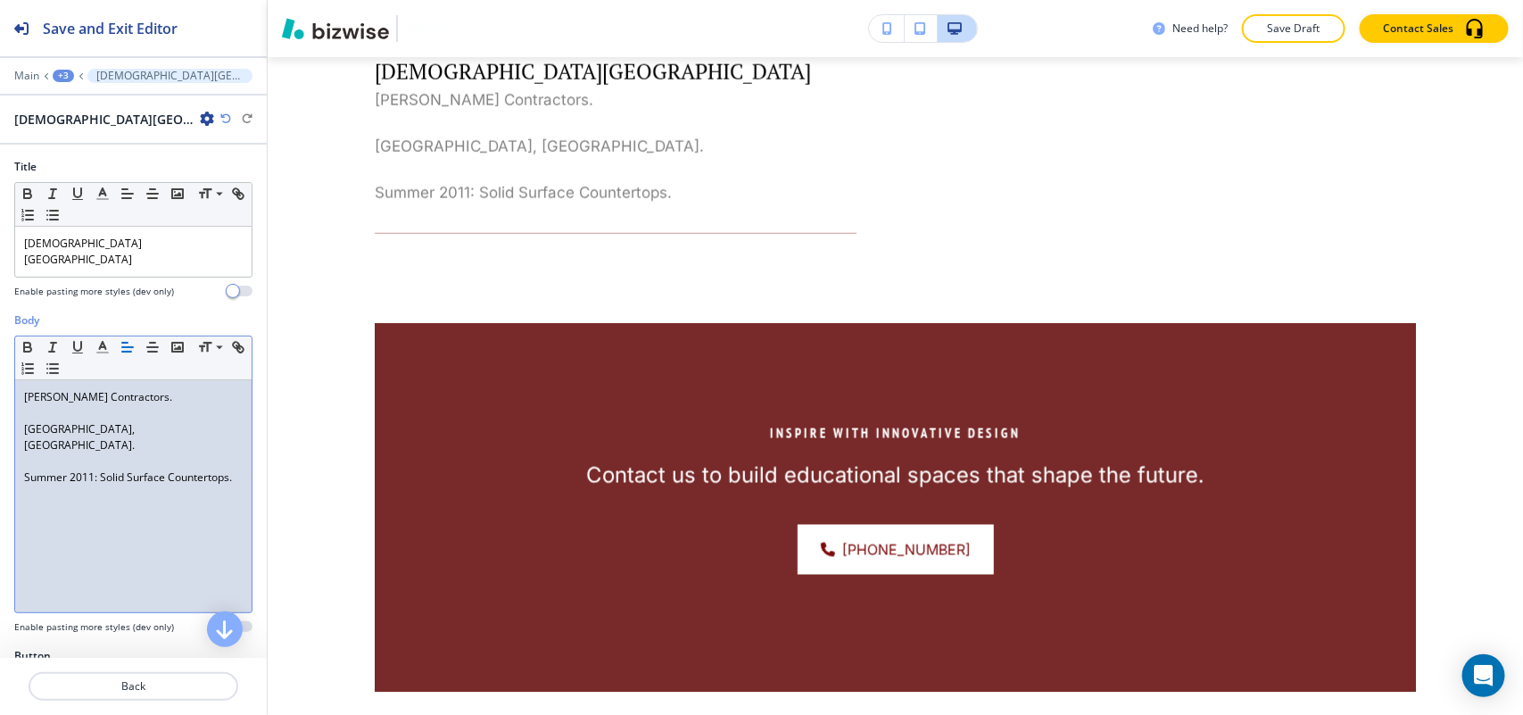
click at [109, 419] on p at bounding box center [133, 413] width 219 height 16
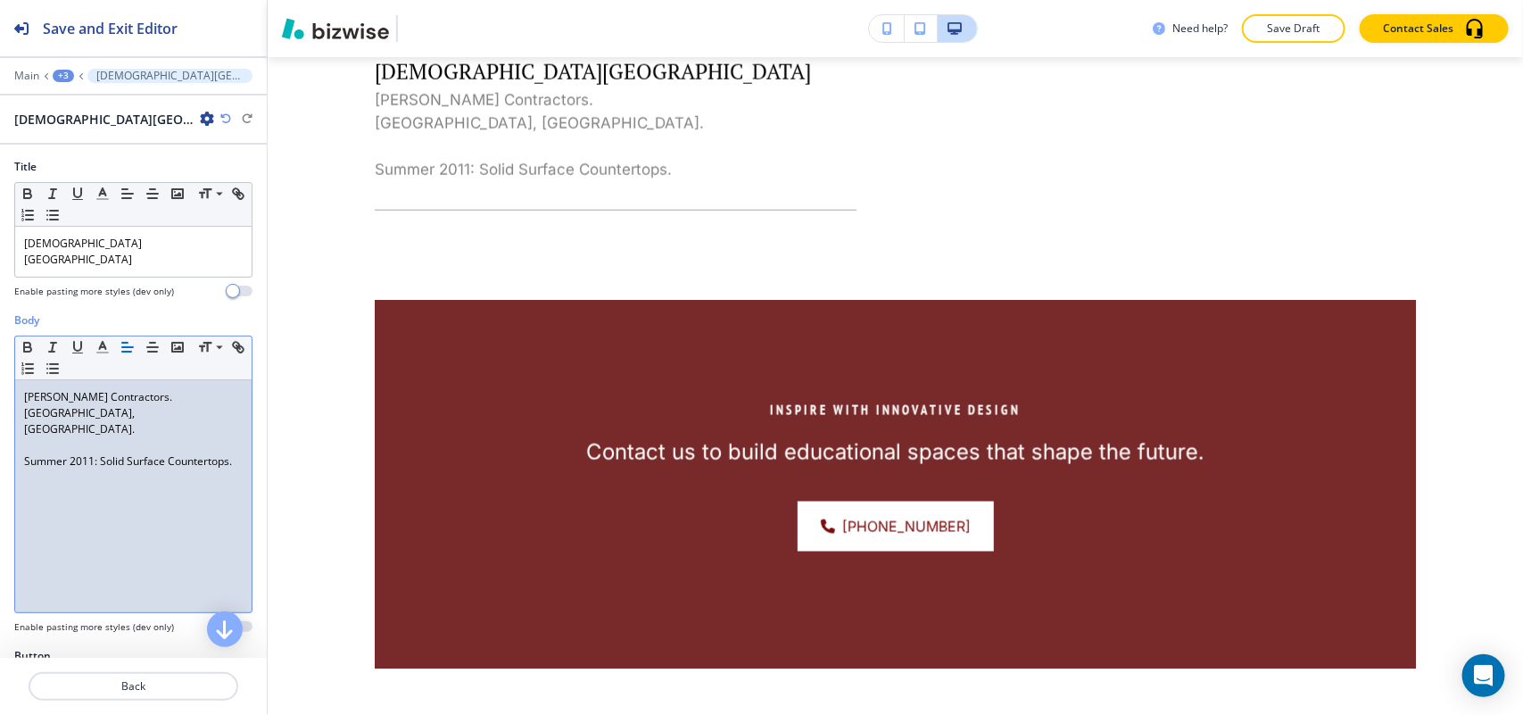
click at [89, 422] on p "[GEOGRAPHIC_DATA], [GEOGRAPHIC_DATA]." at bounding box center [133, 421] width 219 height 32
click at [89, 437] on p at bounding box center [133, 445] width 219 height 16
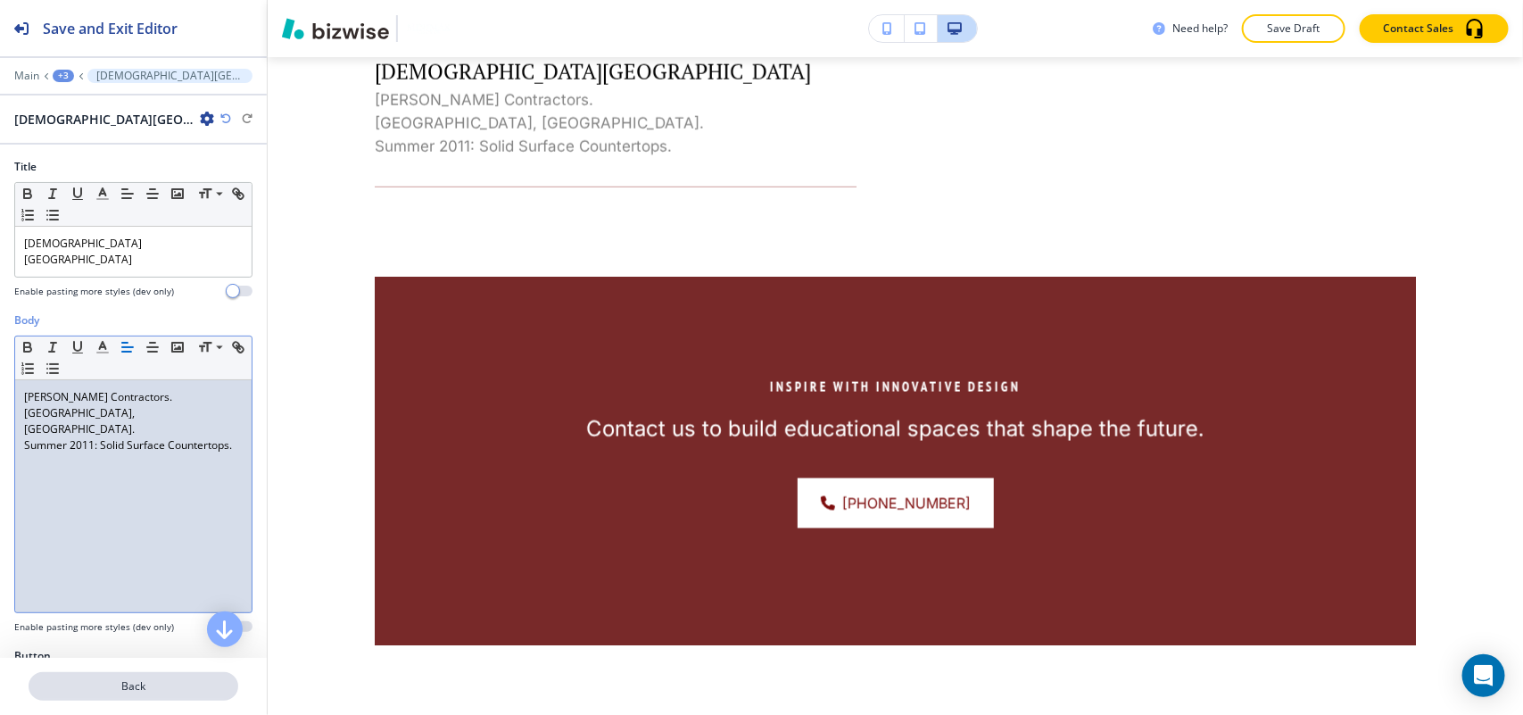
click at [104, 691] on p "Back" at bounding box center [133, 686] width 206 height 16
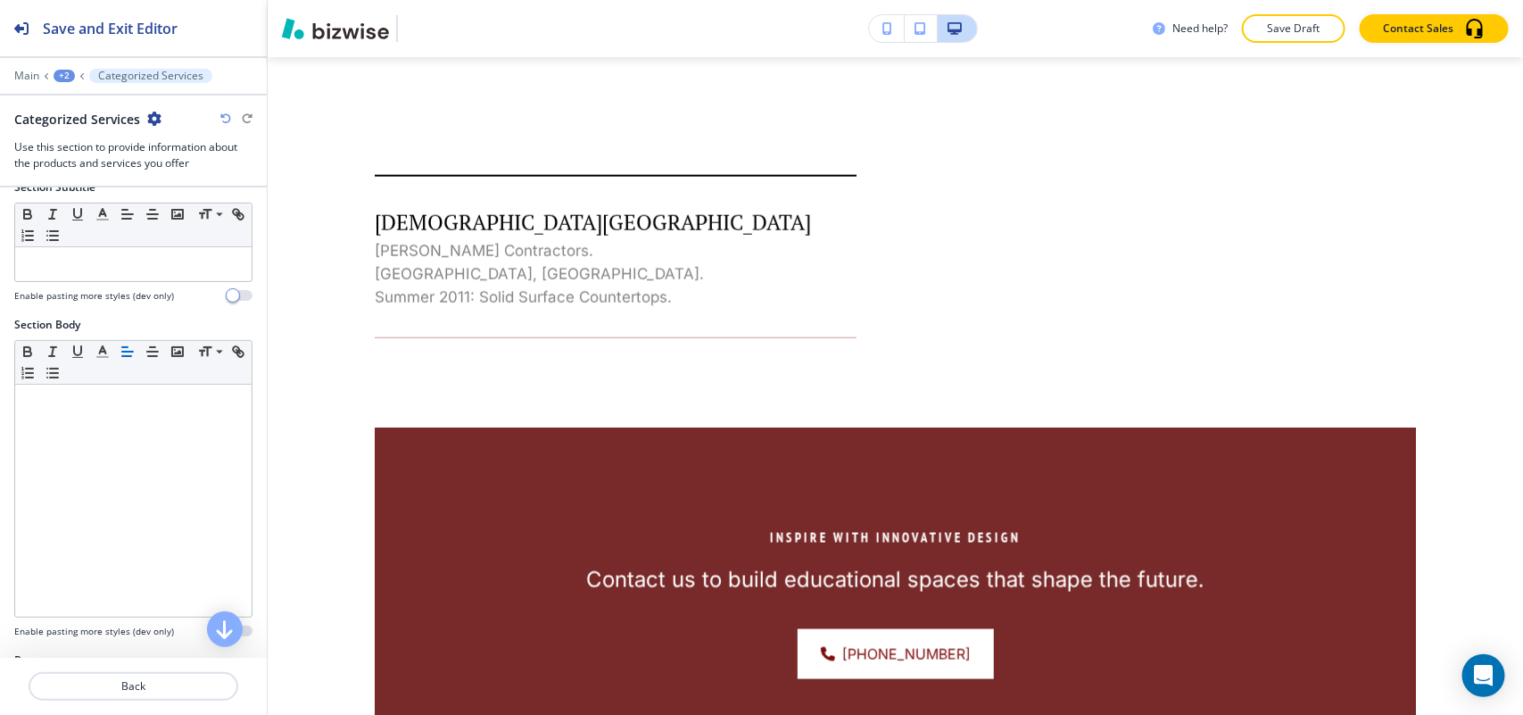
scroll to position [446, 0]
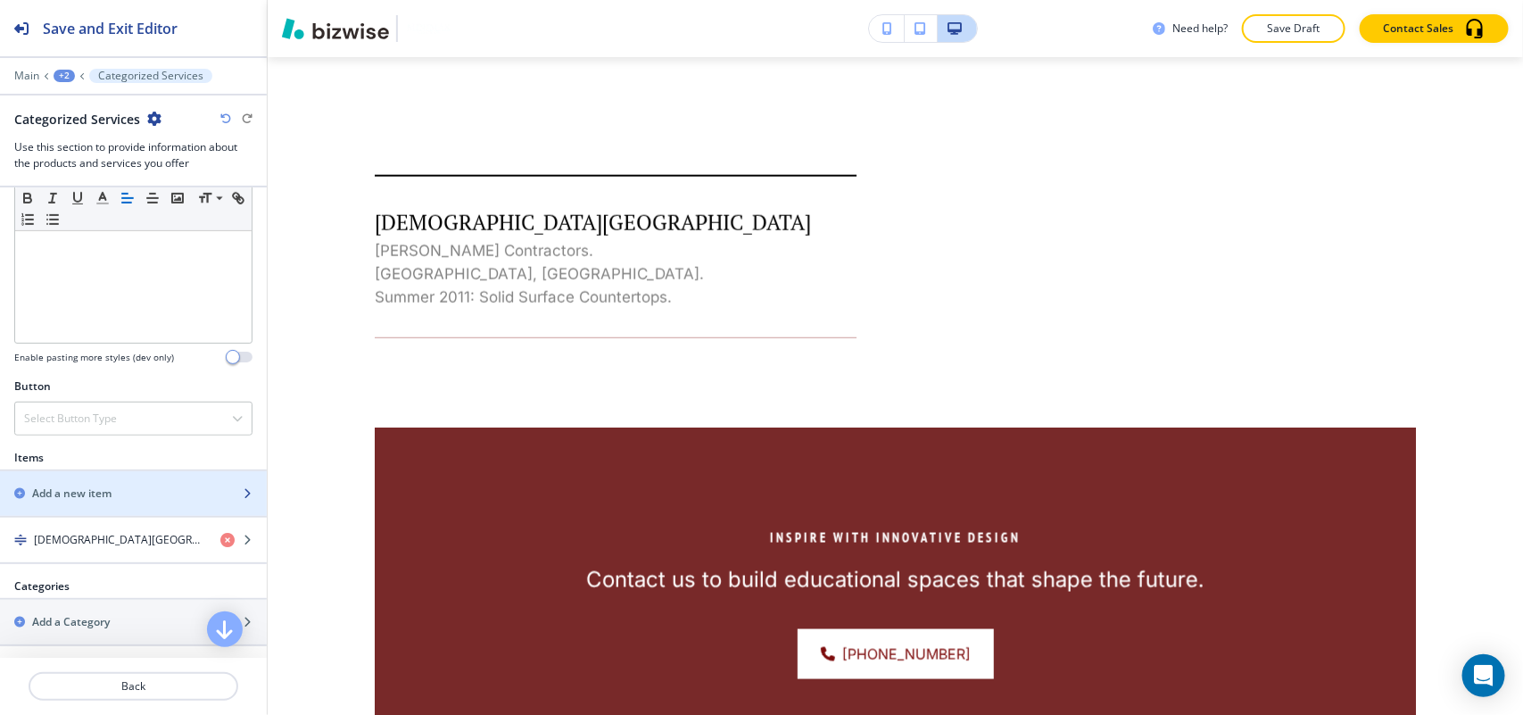
click at [108, 501] on h2 "Add a new item" at bounding box center [71, 493] width 79 height 16
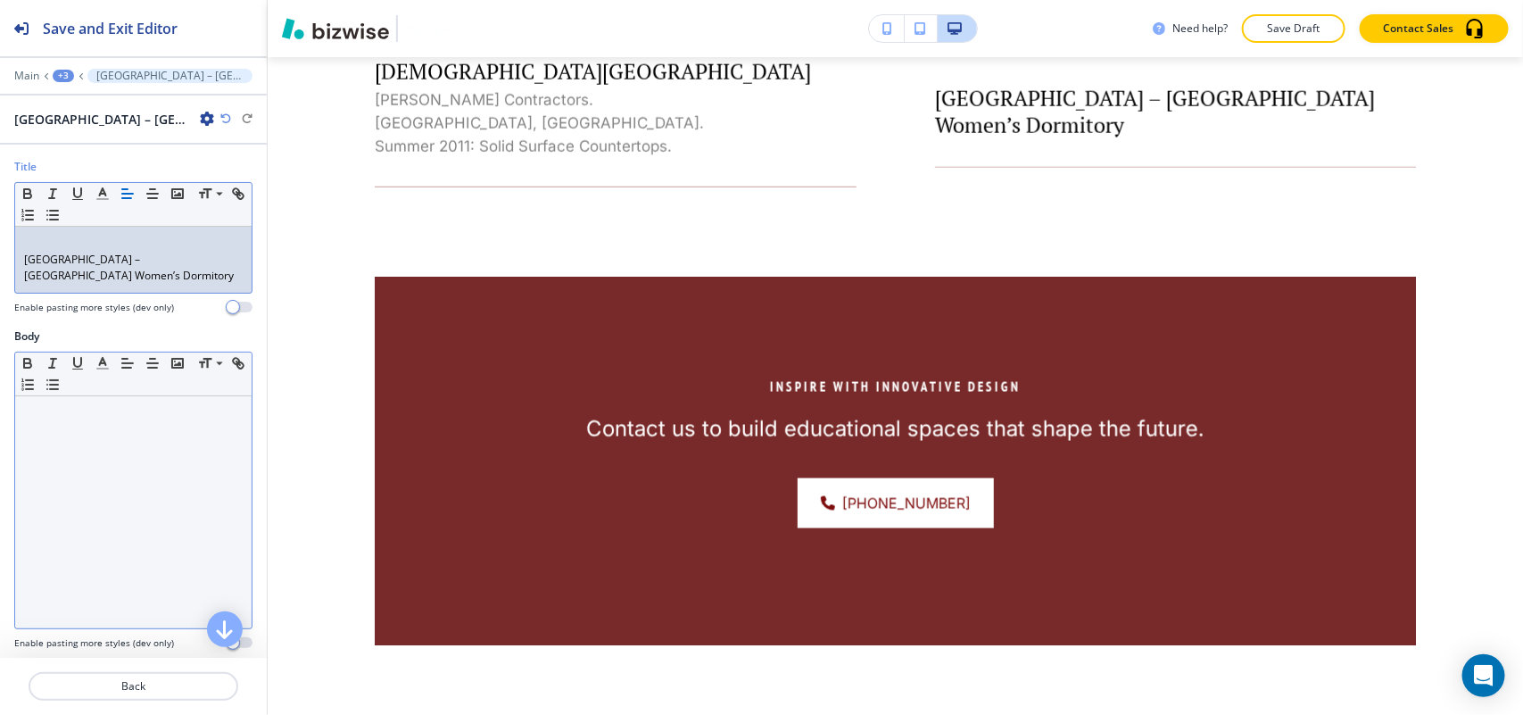
scroll to position [0, 0]
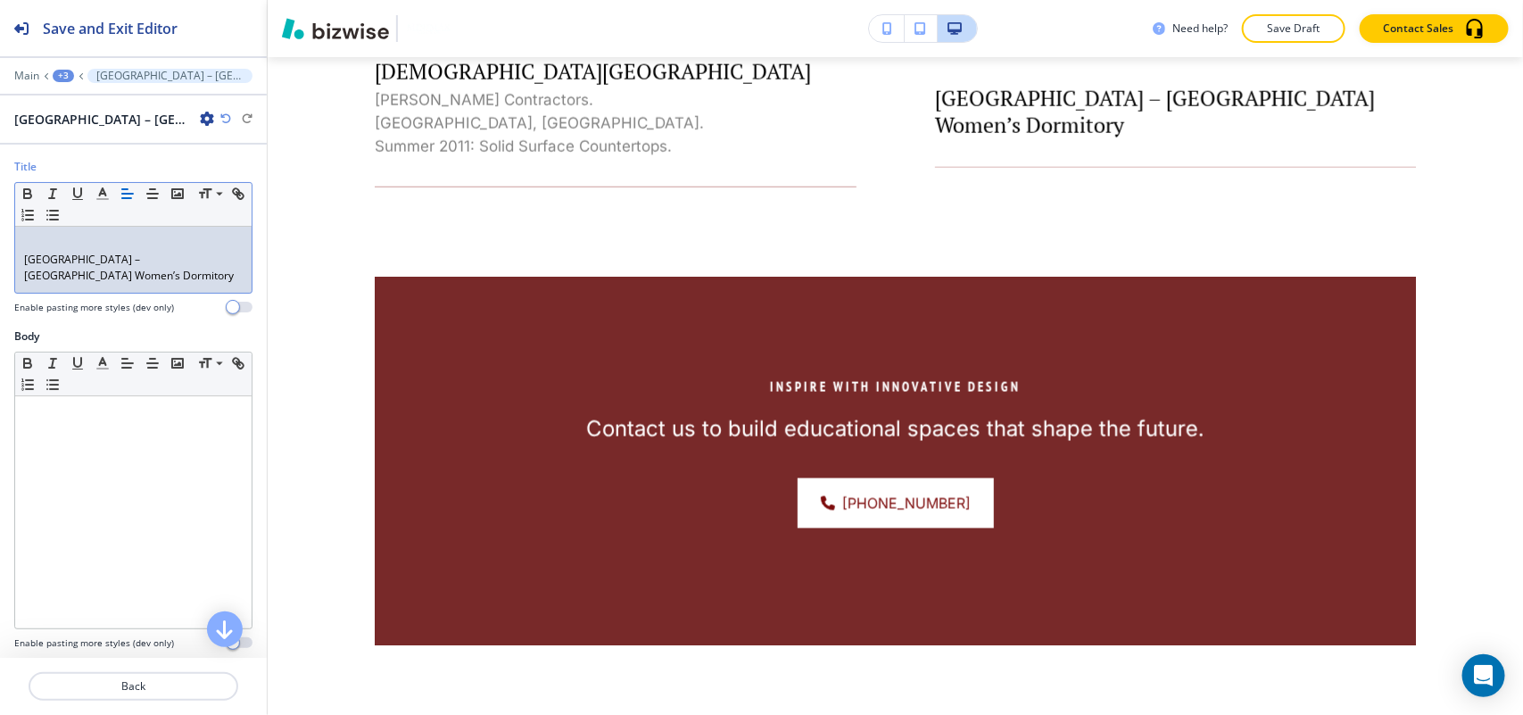
click at [7, 259] on div "Title Small Normal Large Huge [GEOGRAPHIC_DATA] – [GEOGRAPHIC_DATA] Women’s Dor…" at bounding box center [133, 244] width 267 height 170
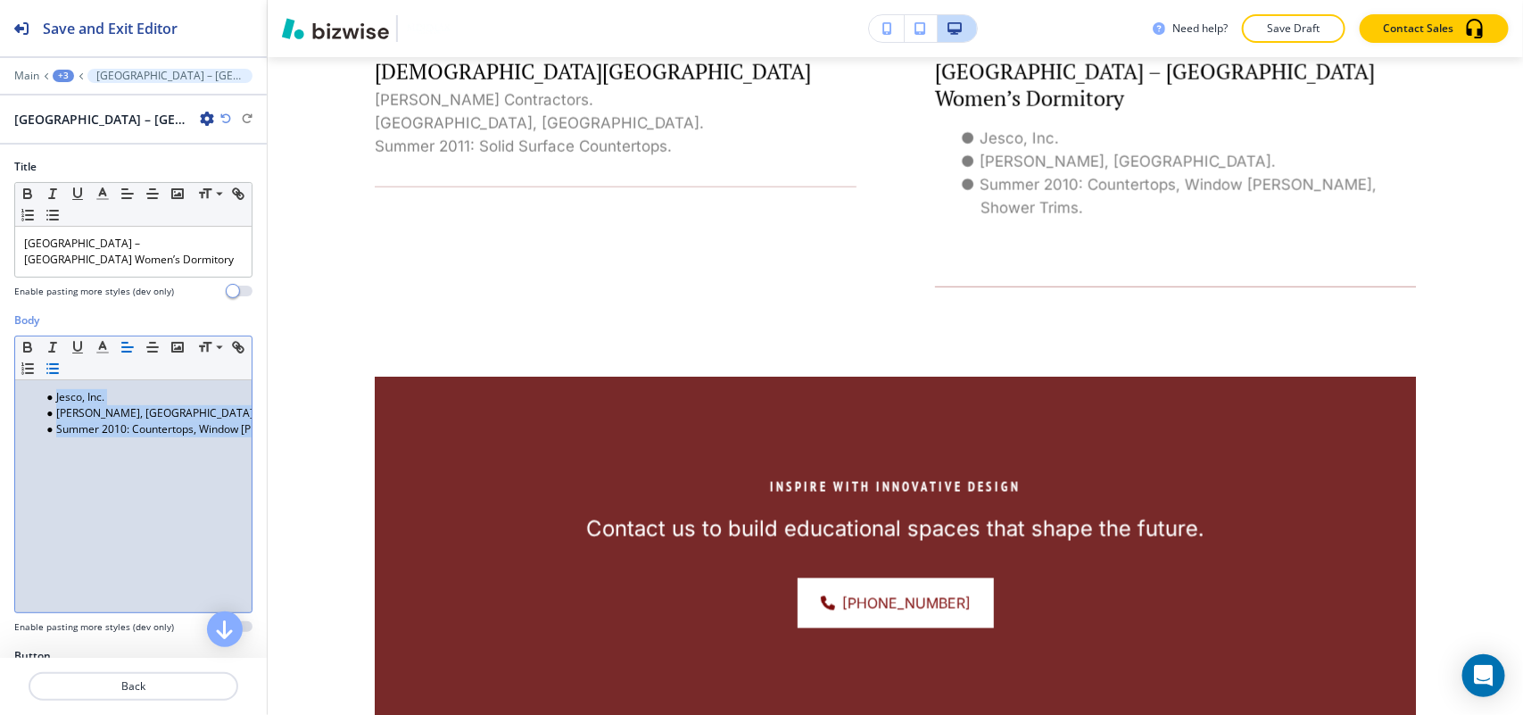
click at [58, 364] on line "button" at bounding box center [54, 364] width 8 height 0
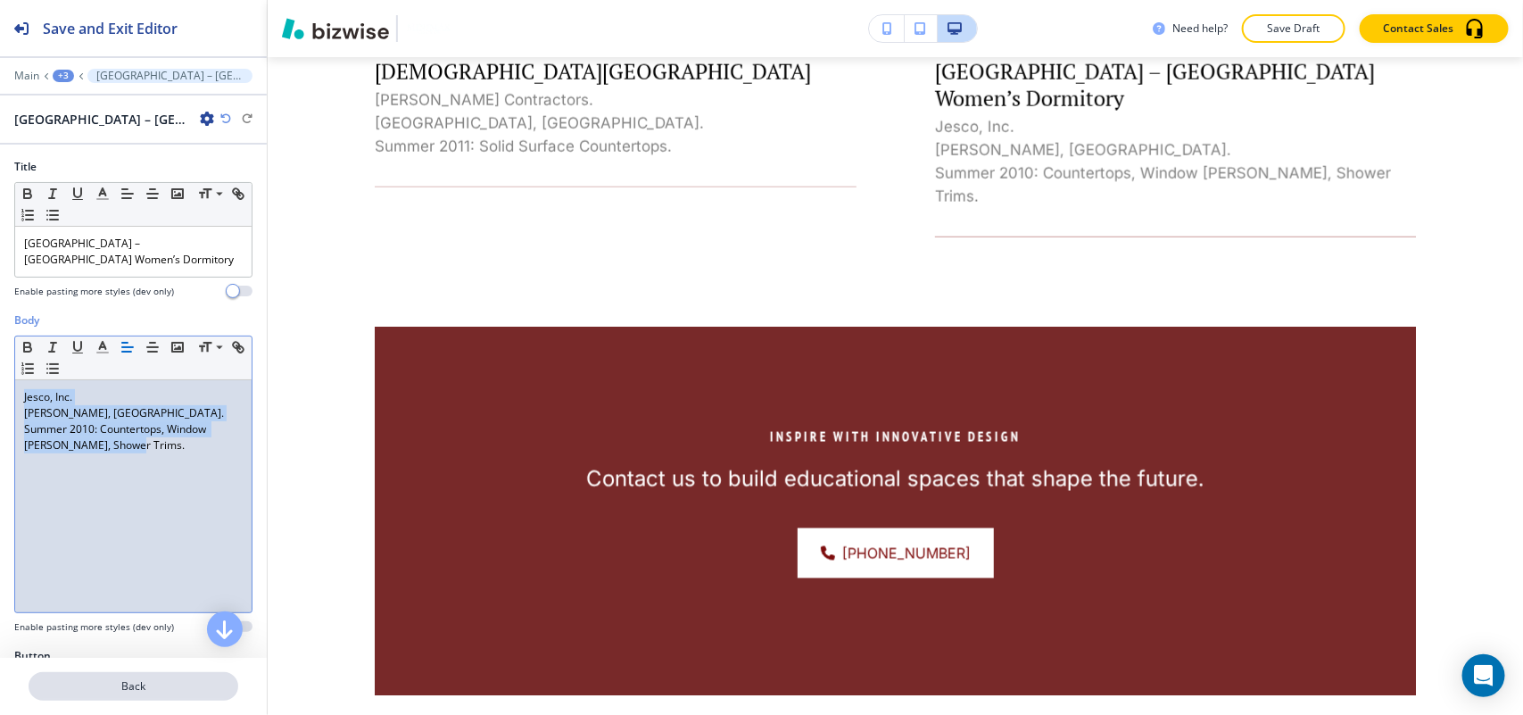
click at [137, 688] on p "Back" at bounding box center [133, 686] width 206 height 16
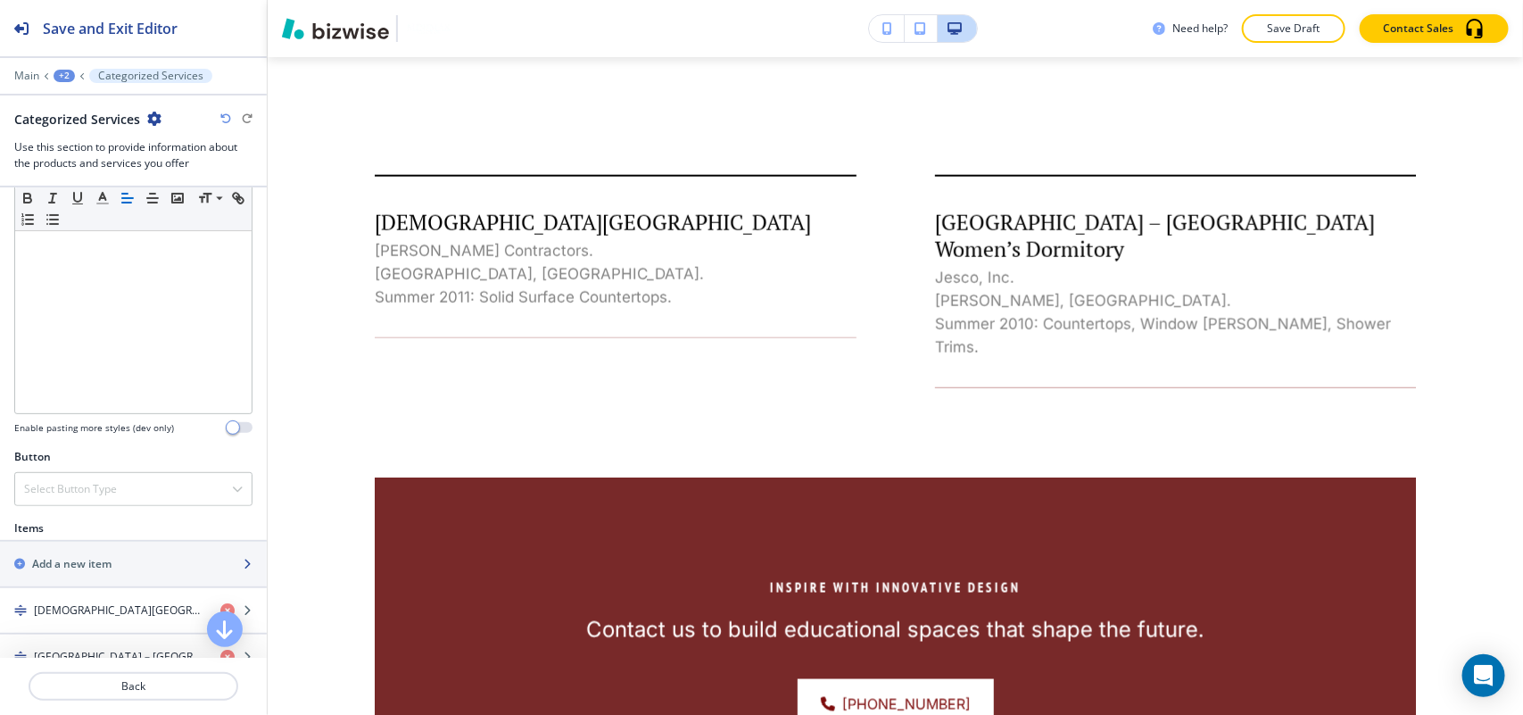
scroll to position [446, 0]
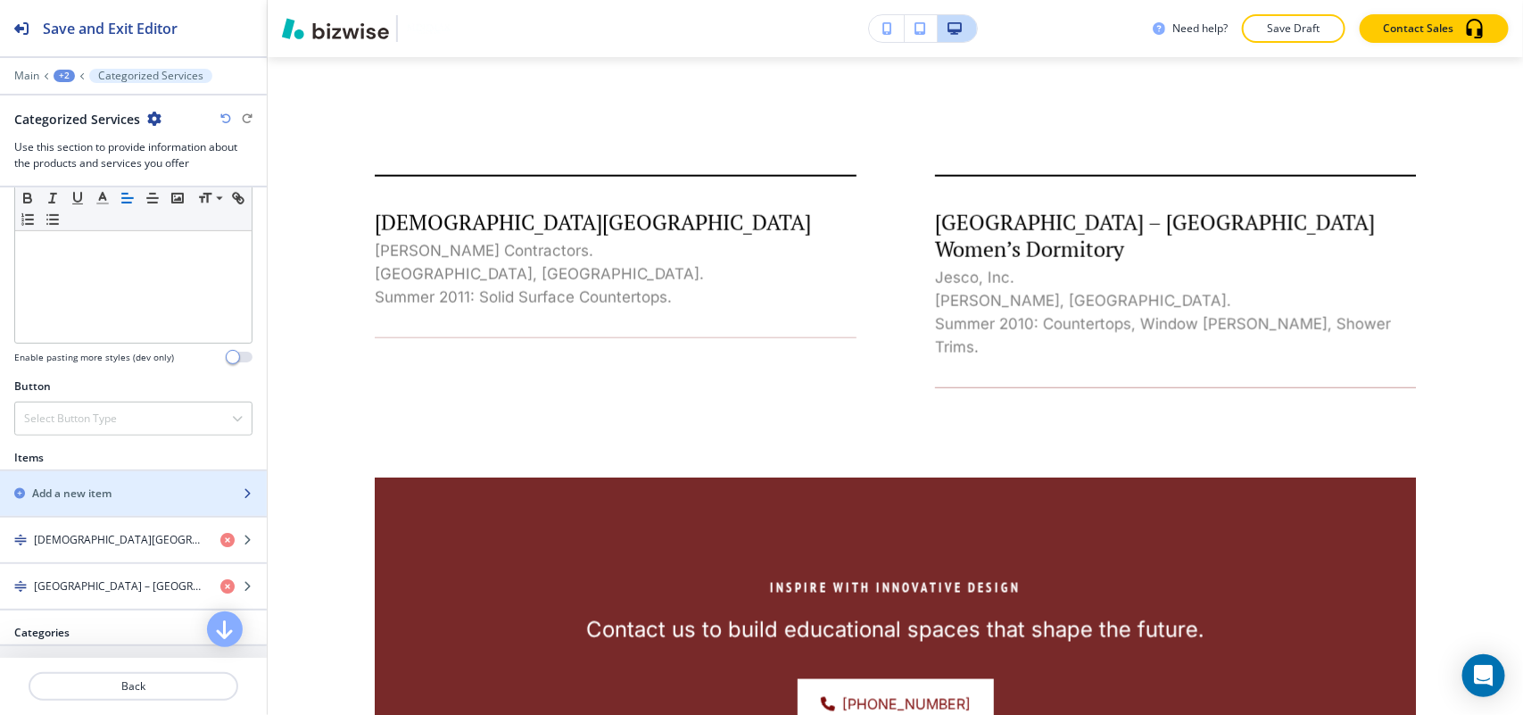
click at [72, 505] on div "button" at bounding box center [133, 508] width 267 height 14
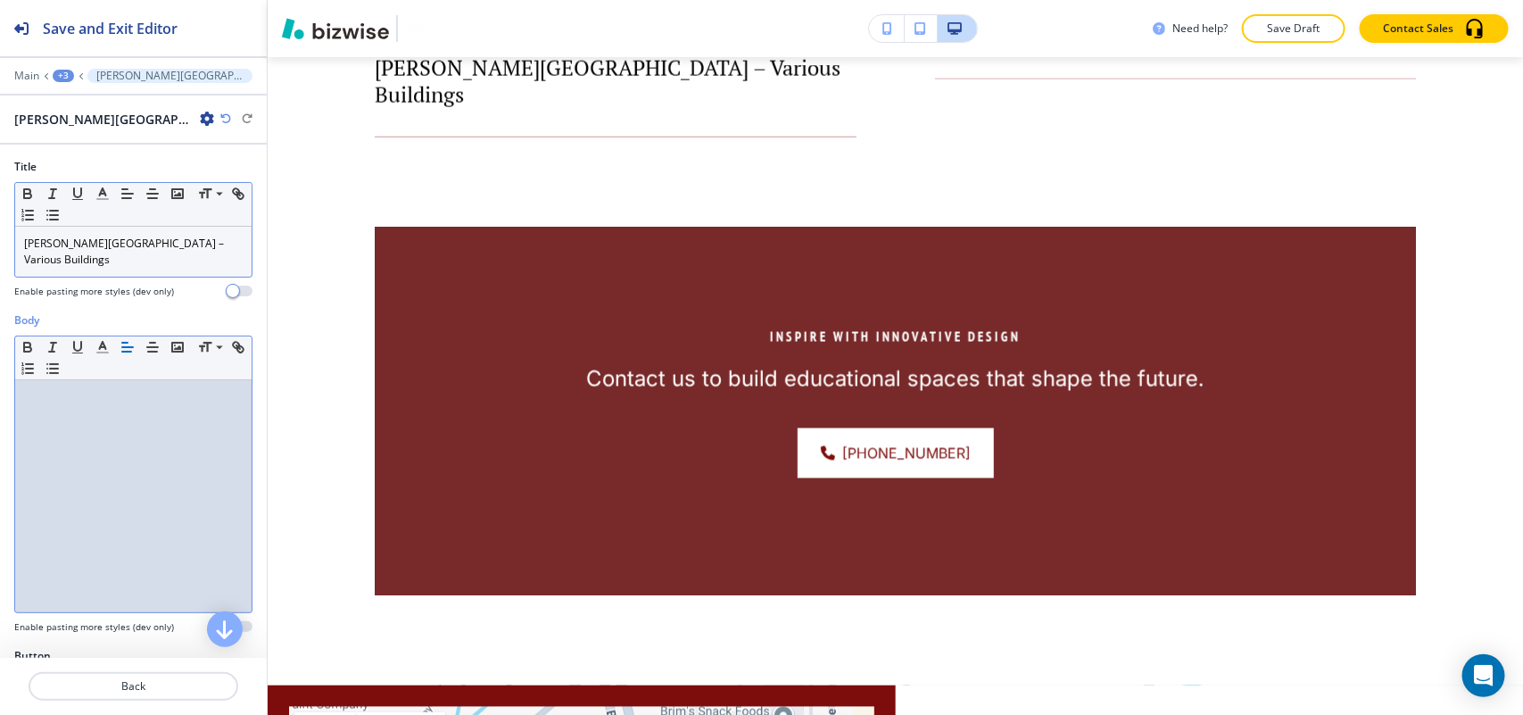
scroll to position [0, 0]
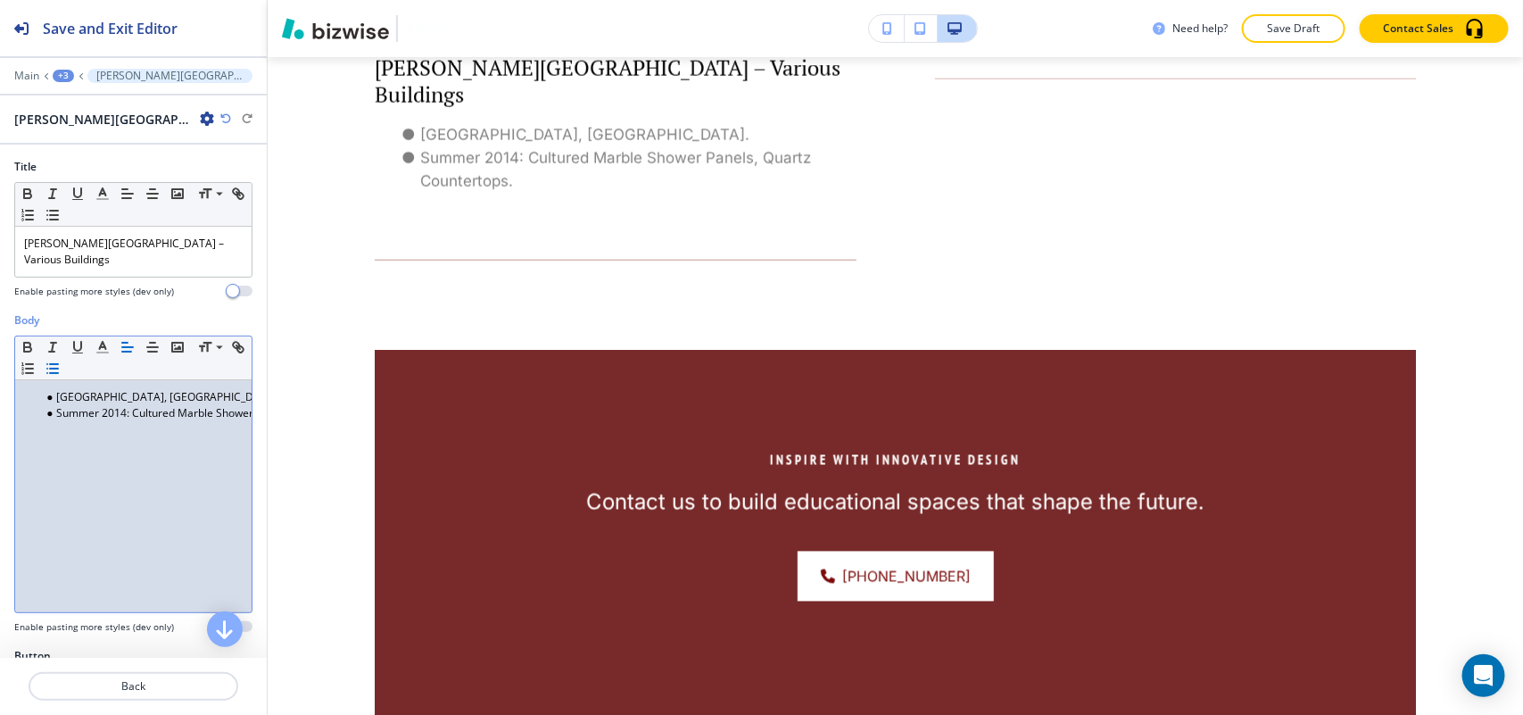
click at [65, 358] on button "button" at bounding box center [52, 368] width 25 height 21
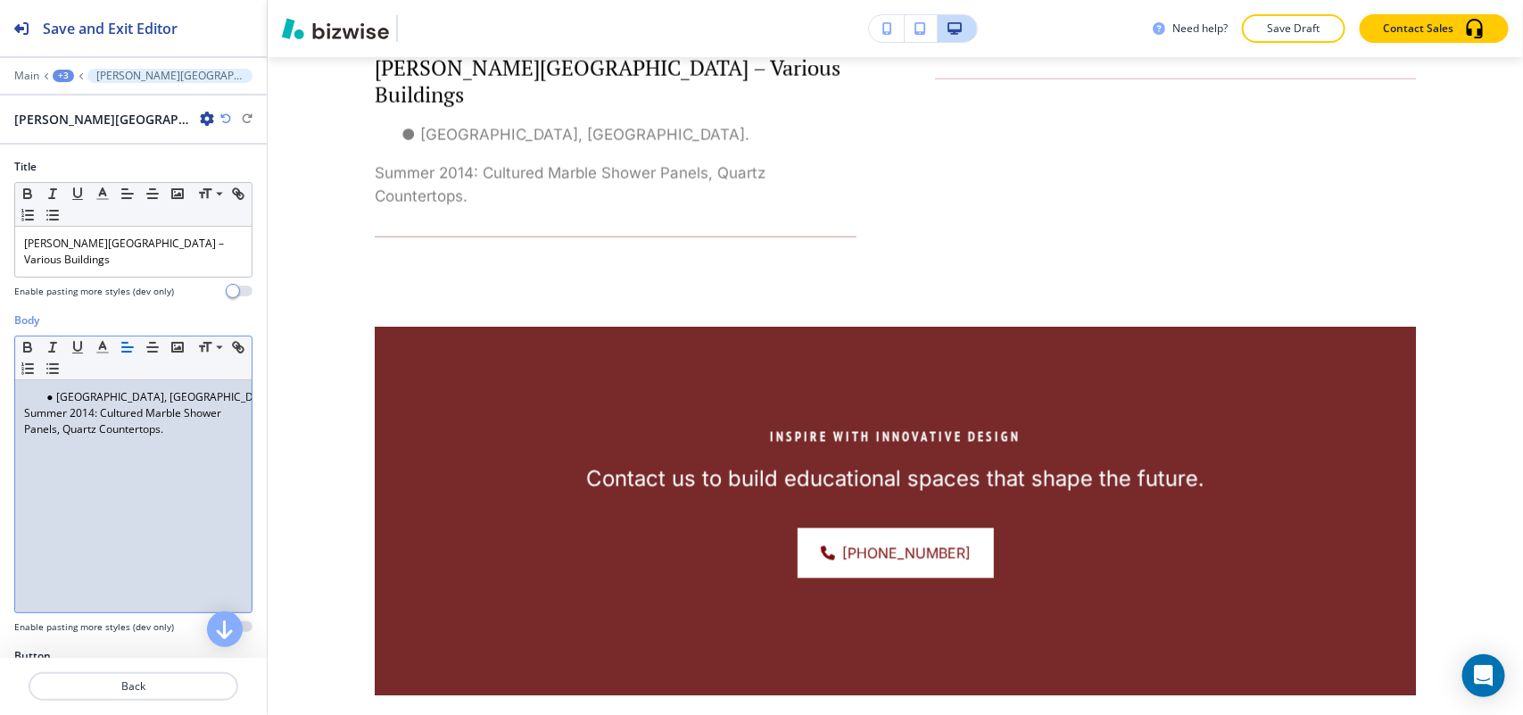
click at [78, 389] on li "[GEOGRAPHIC_DATA], [GEOGRAPHIC_DATA]." at bounding box center [141, 397] width 203 height 16
click at [61, 360] on icon "button" at bounding box center [53, 368] width 16 height 16
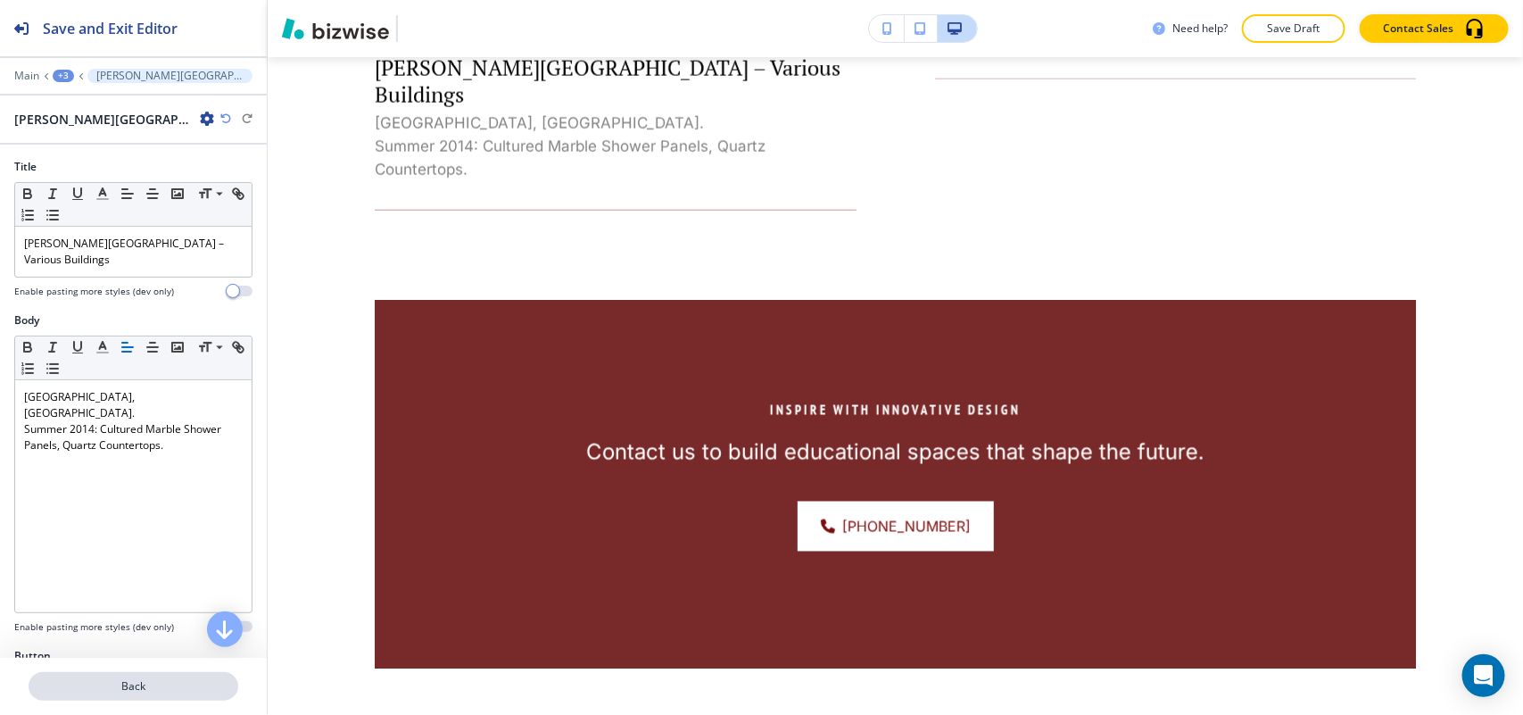
click at [136, 688] on p "Back" at bounding box center [133, 686] width 206 height 16
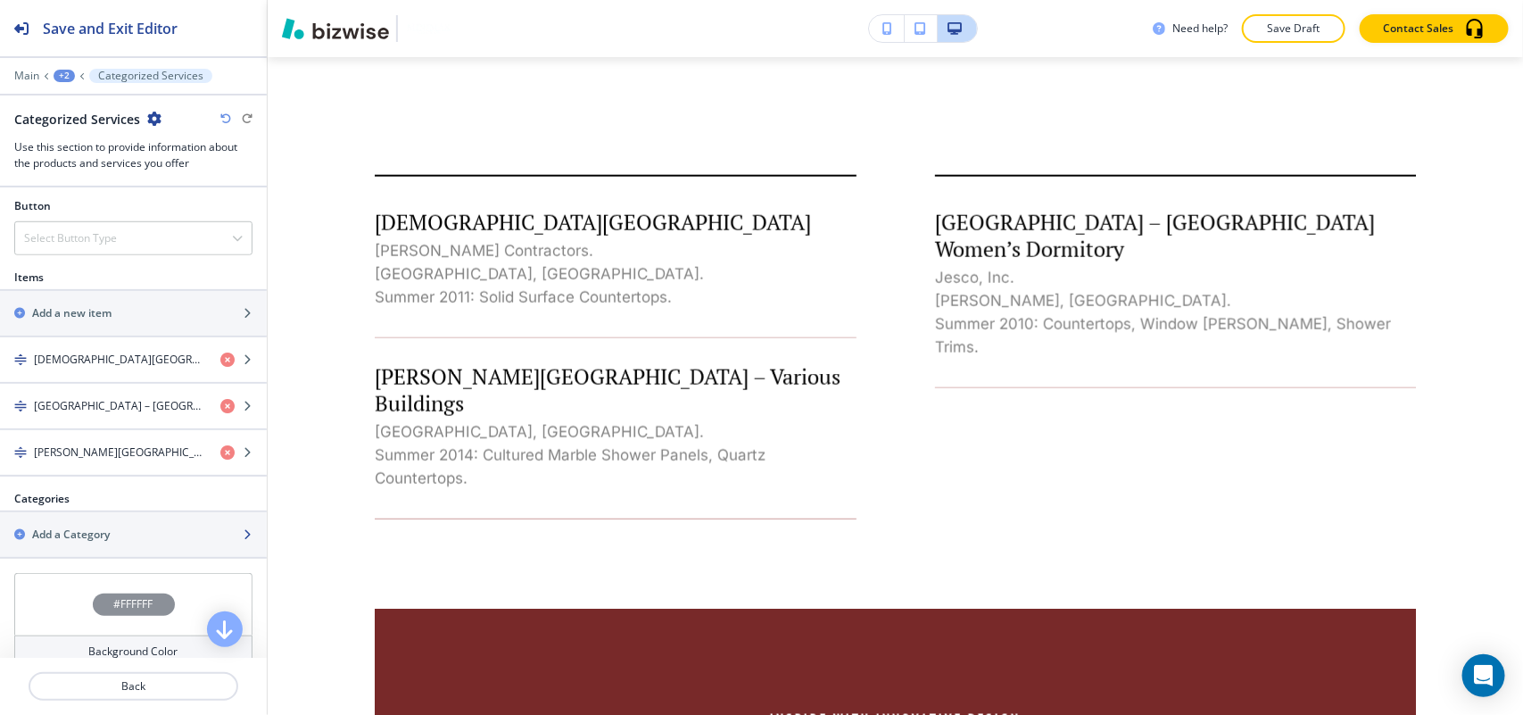
scroll to position [669, 0]
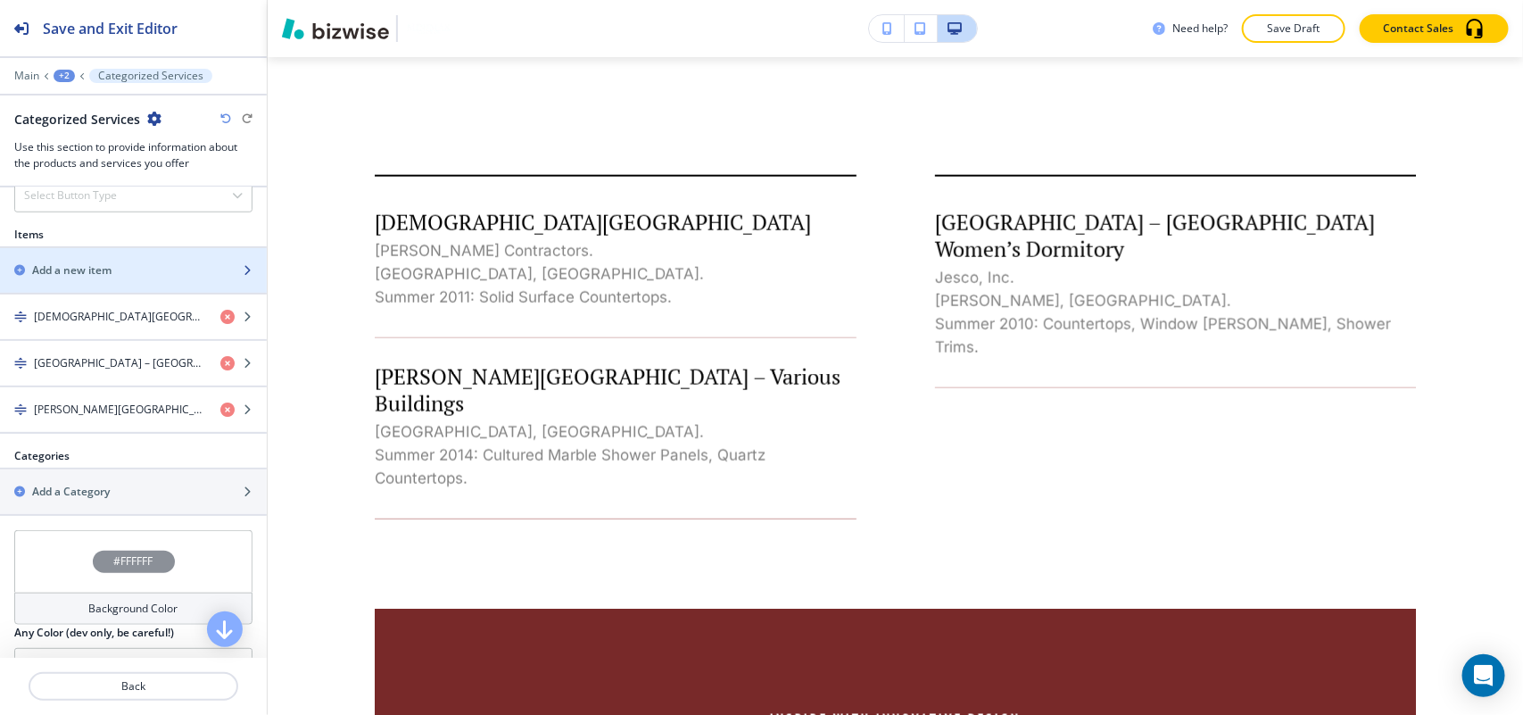
click at [79, 275] on h2 "Add a new item" at bounding box center [71, 270] width 79 height 16
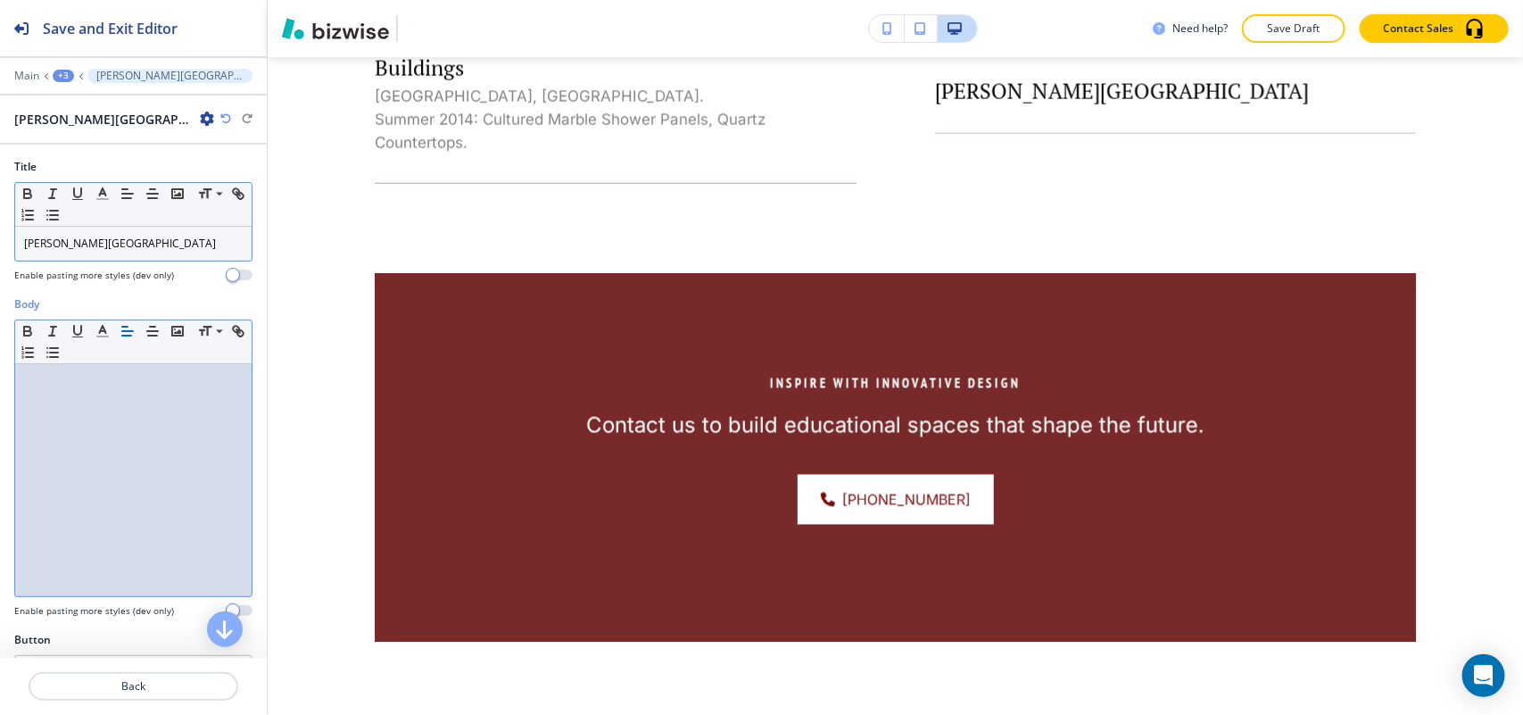
scroll to position [0, 0]
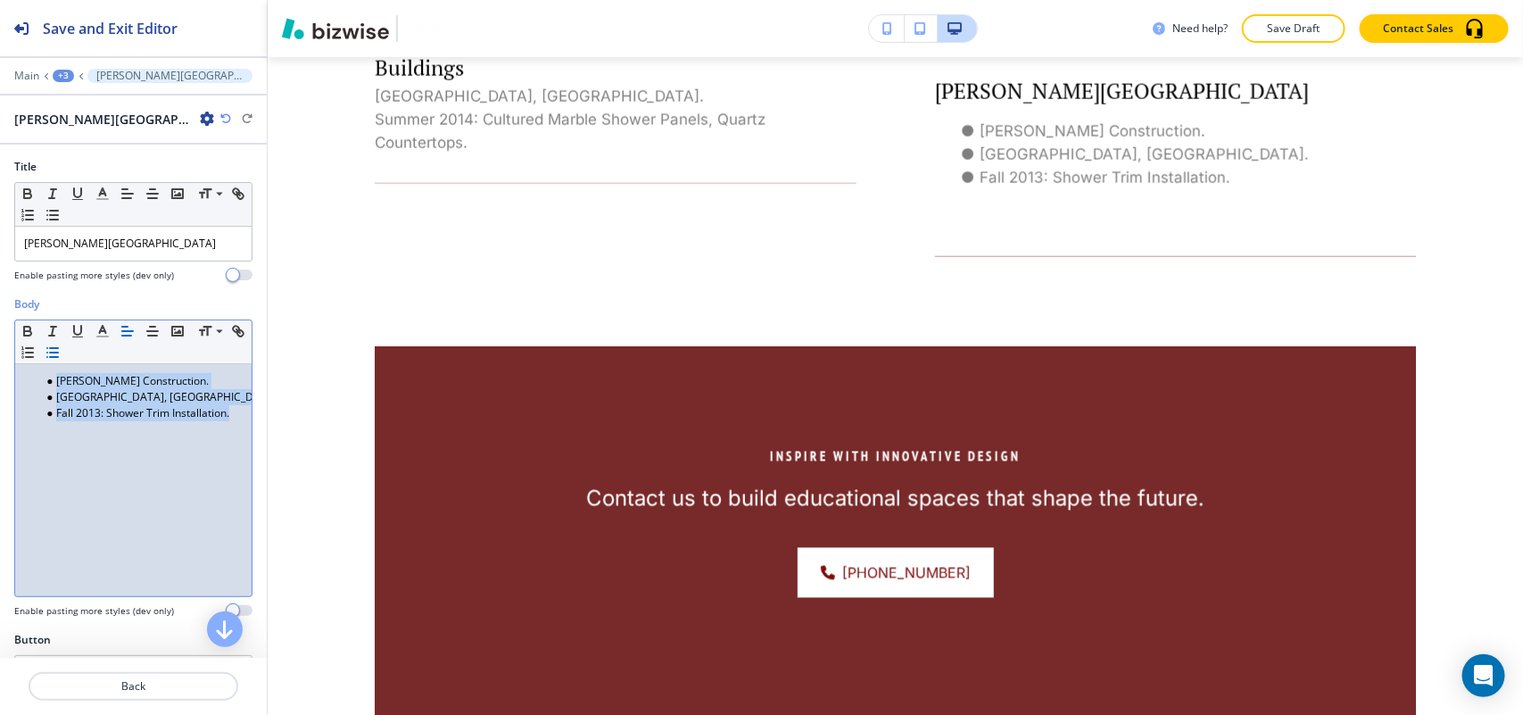
click at [65, 363] on button "button" at bounding box center [52, 352] width 25 height 21
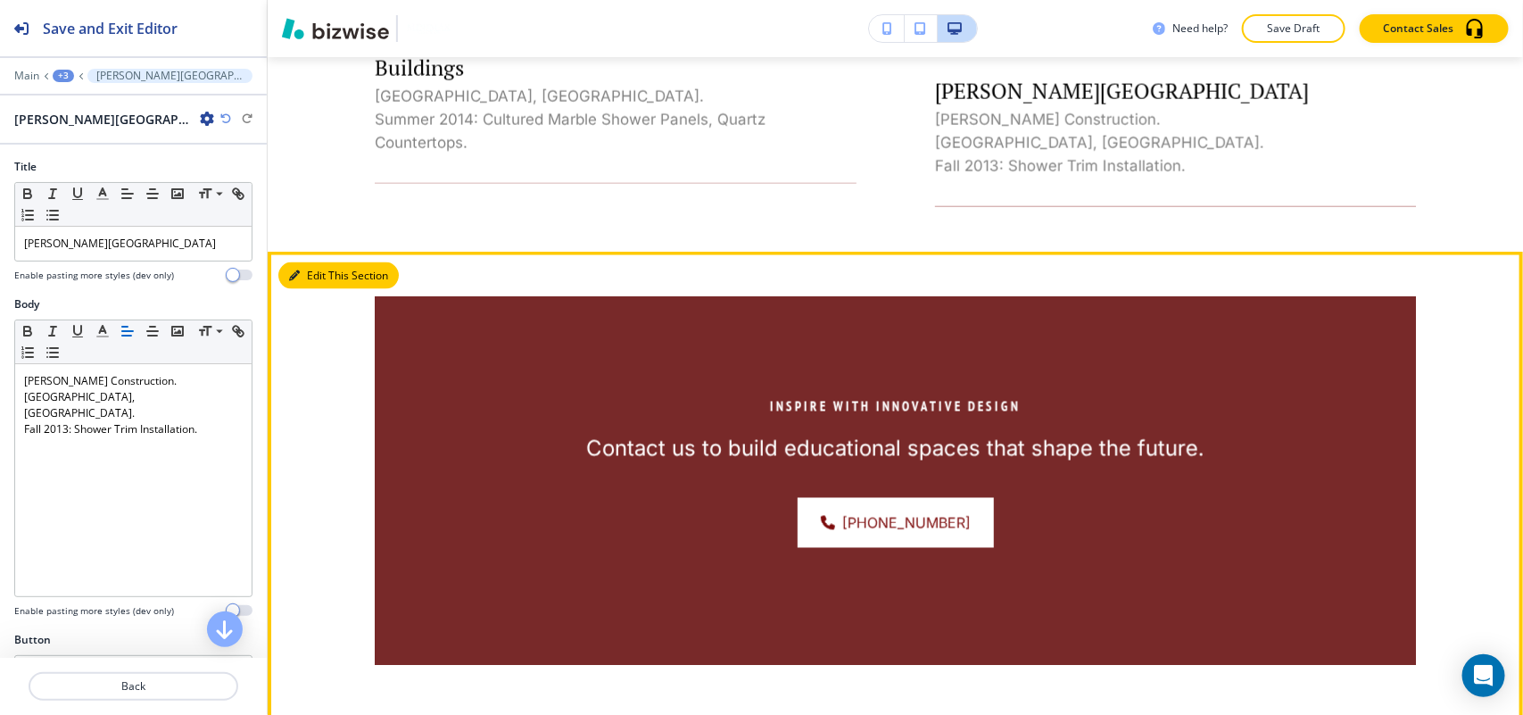
click at [321, 262] on button "Edit This Section" at bounding box center [338, 275] width 120 height 27
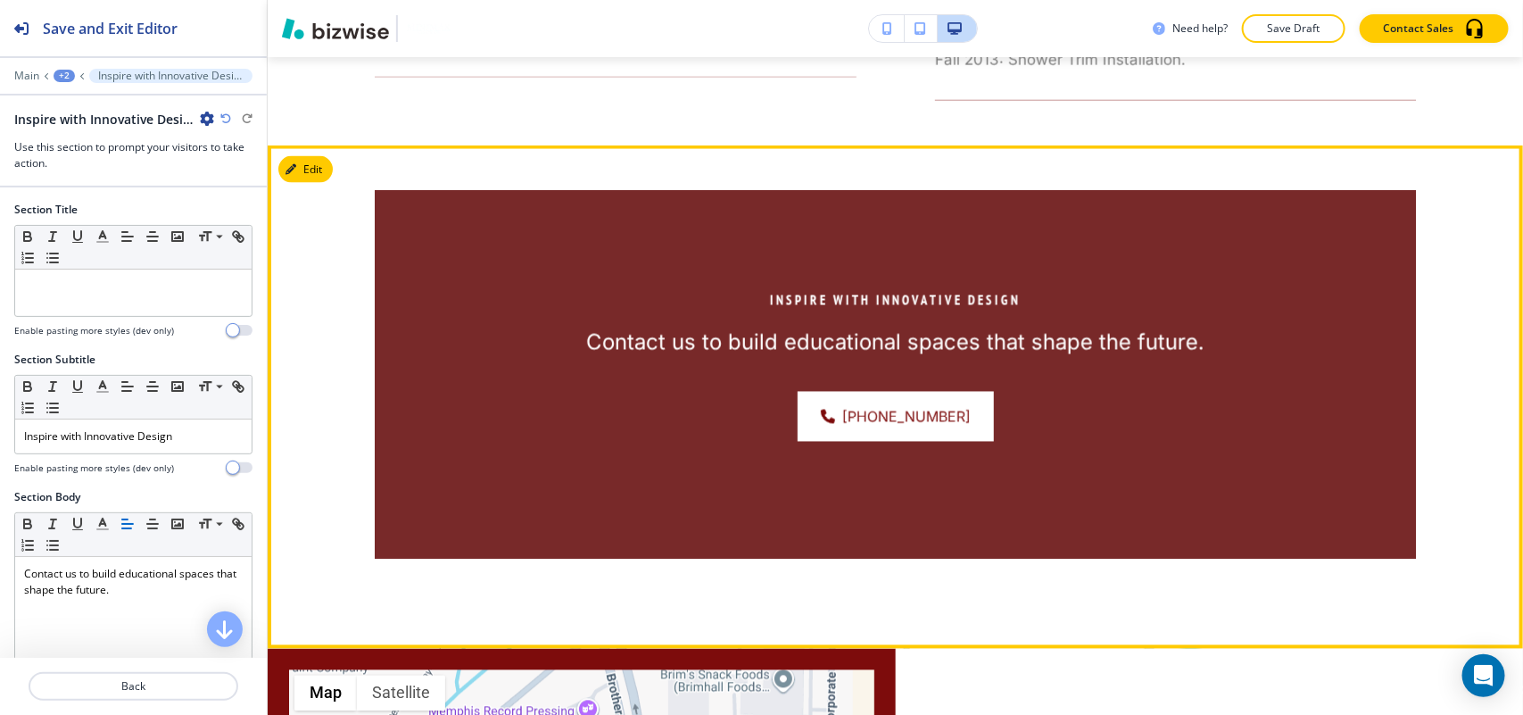
scroll to position [1368, 0]
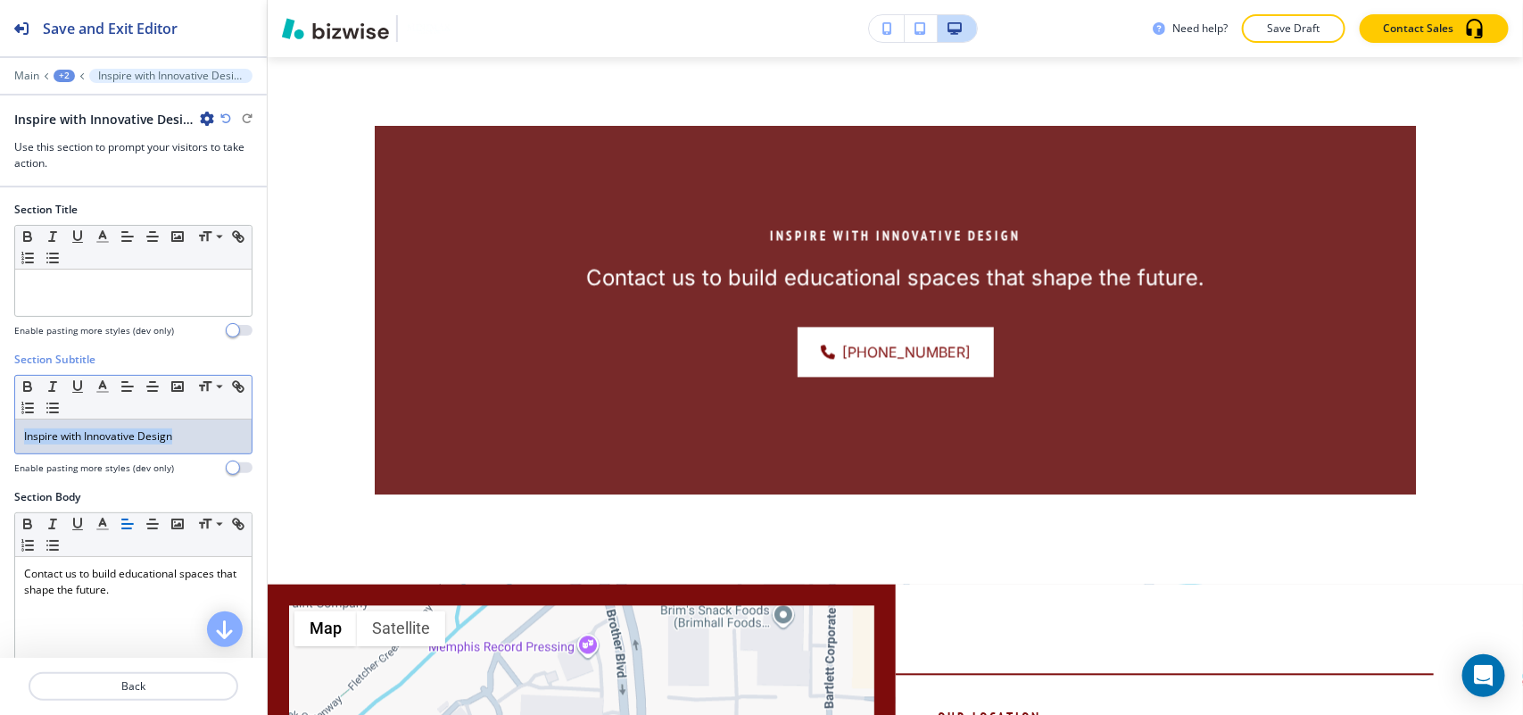
drag, startPoint x: 192, startPoint y: 438, endPoint x: 87, endPoint y: 421, distance: 106.6
click at [2, 428] on div "Section Subtitle Small Normal Large Huge Inspire with Innovative Design Enable …" at bounding box center [133, 420] width 267 height 137
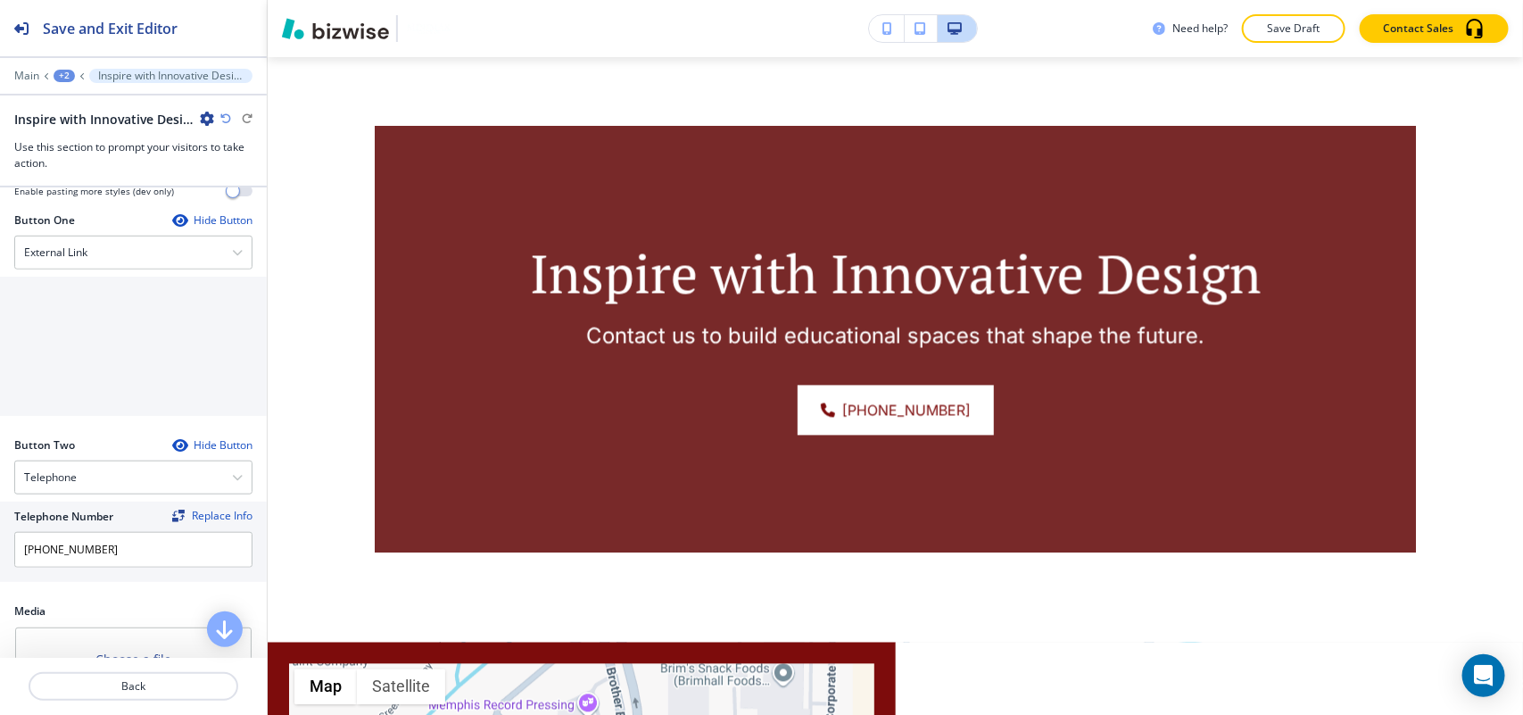
scroll to position [558, 0]
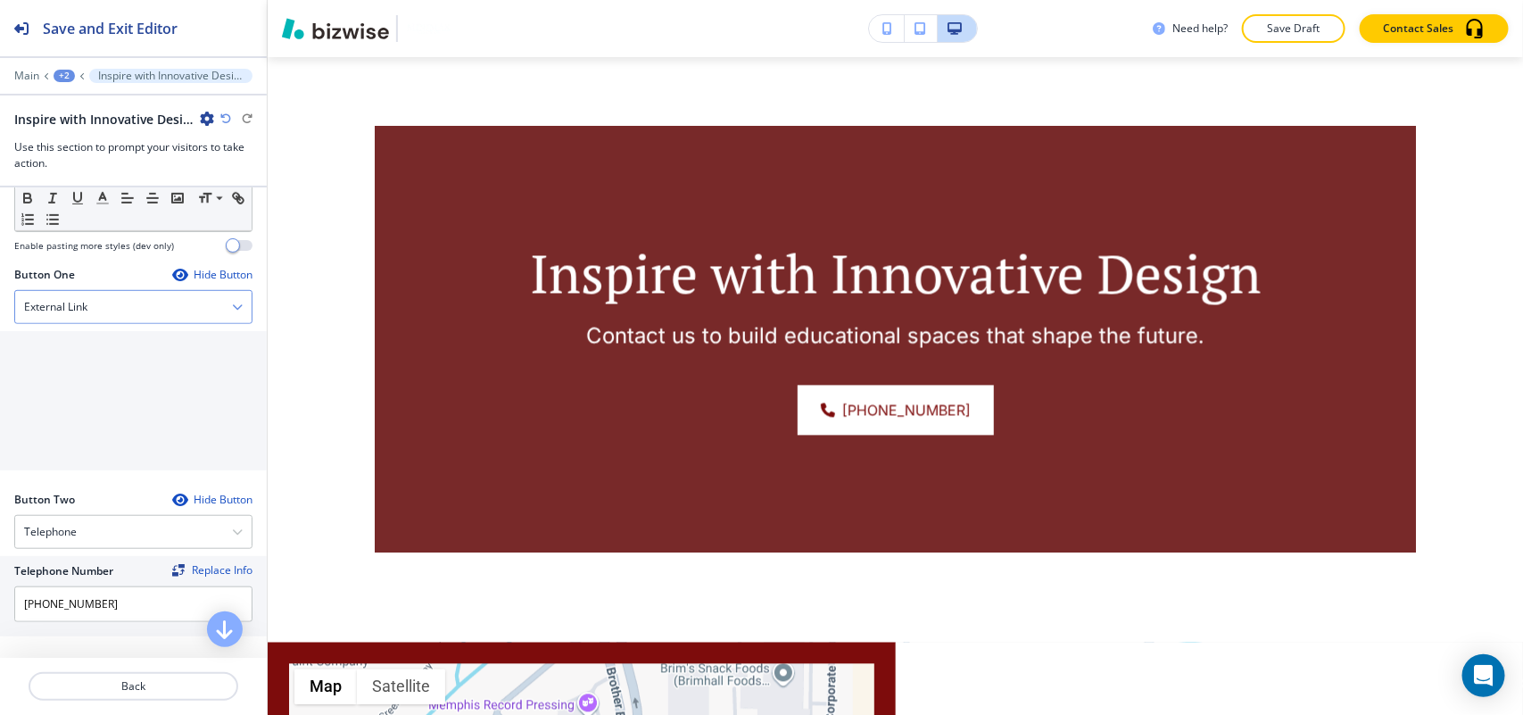
click at [100, 318] on div "External Link" at bounding box center [133, 307] width 236 height 32
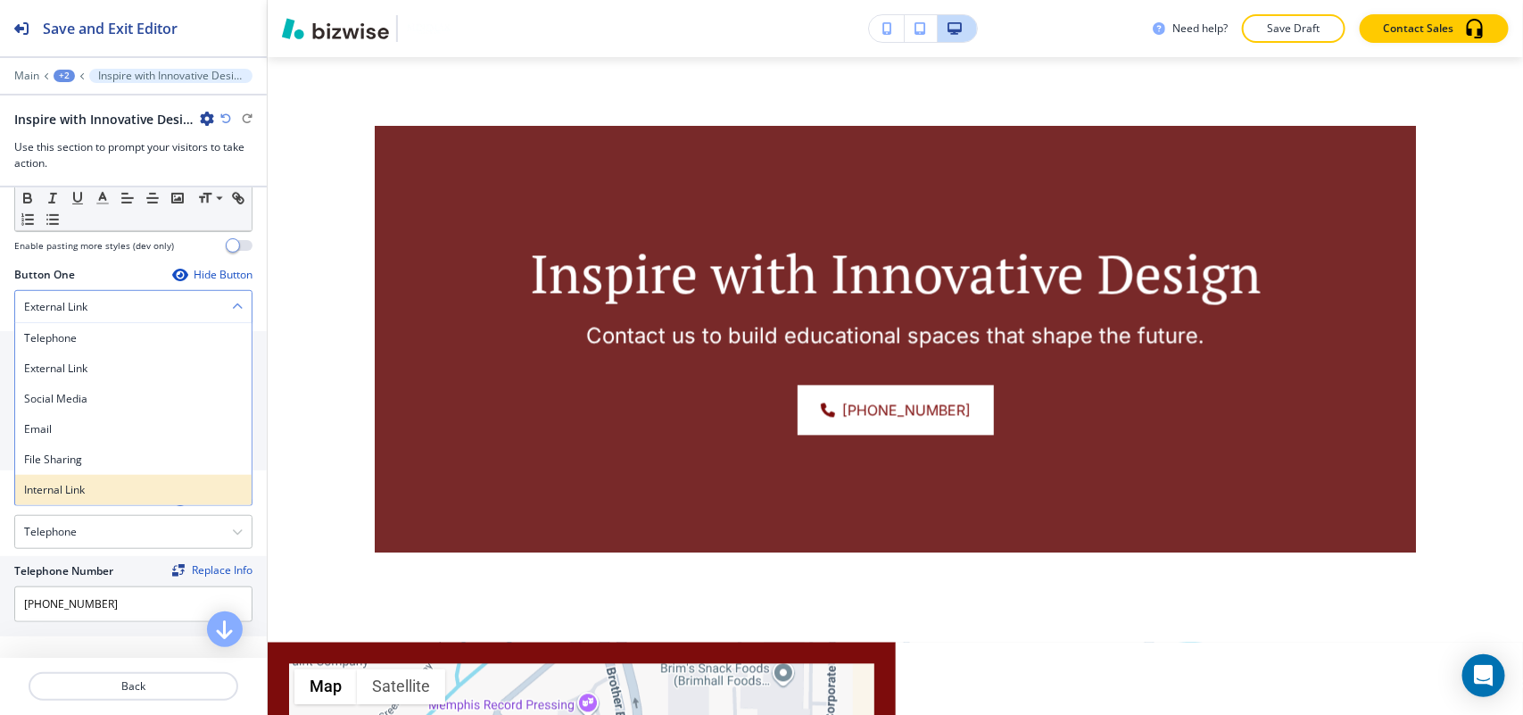
click at [76, 492] on h4 "Internal Link" at bounding box center [133, 490] width 219 height 16
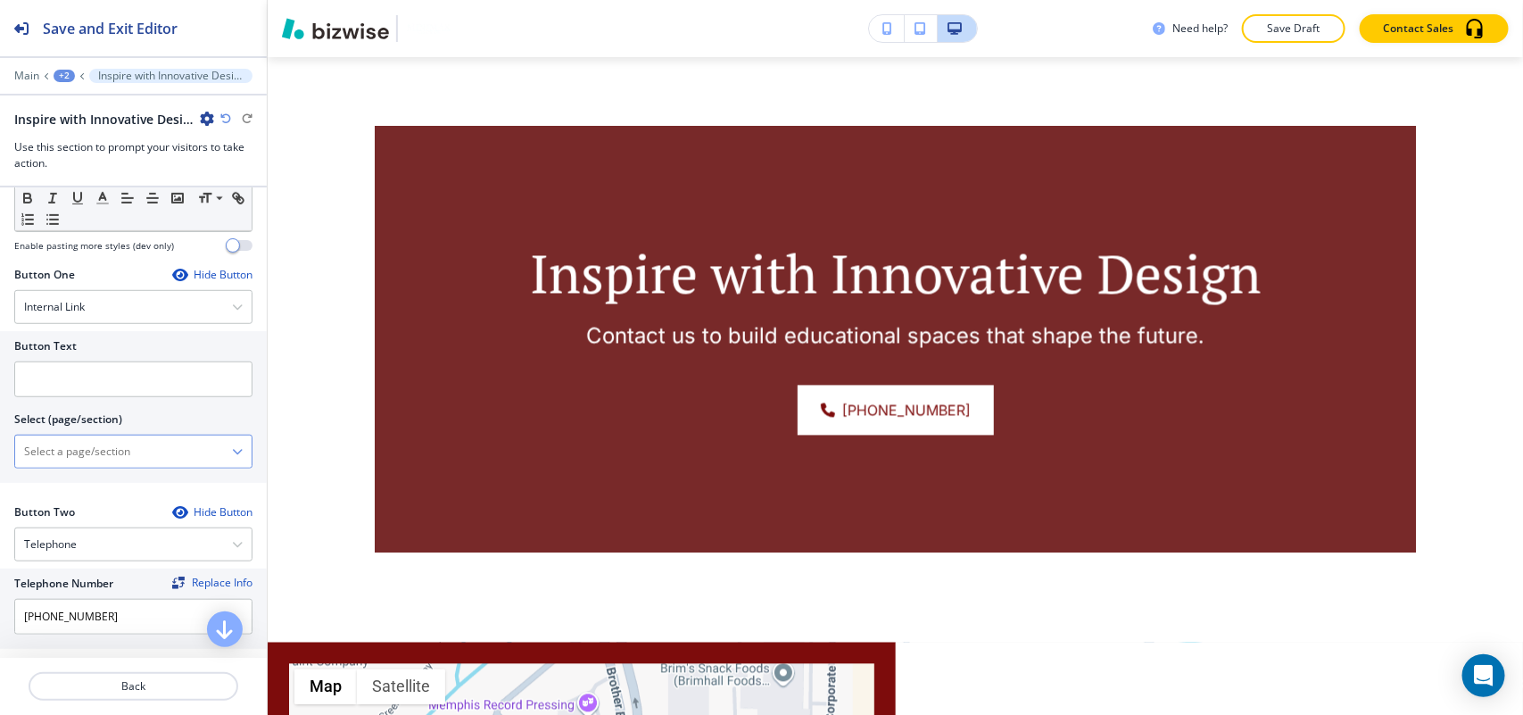
drag, startPoint x: 79, startPoint y: 458, endPoint x: 98, endPoint y: 458, distance: 19.6
click at [79, 458] on \(page\/section\) "Manual Input" at bounding box center [123, 451] width 217 height 30
type \(page\/section\) "CONTACT US"
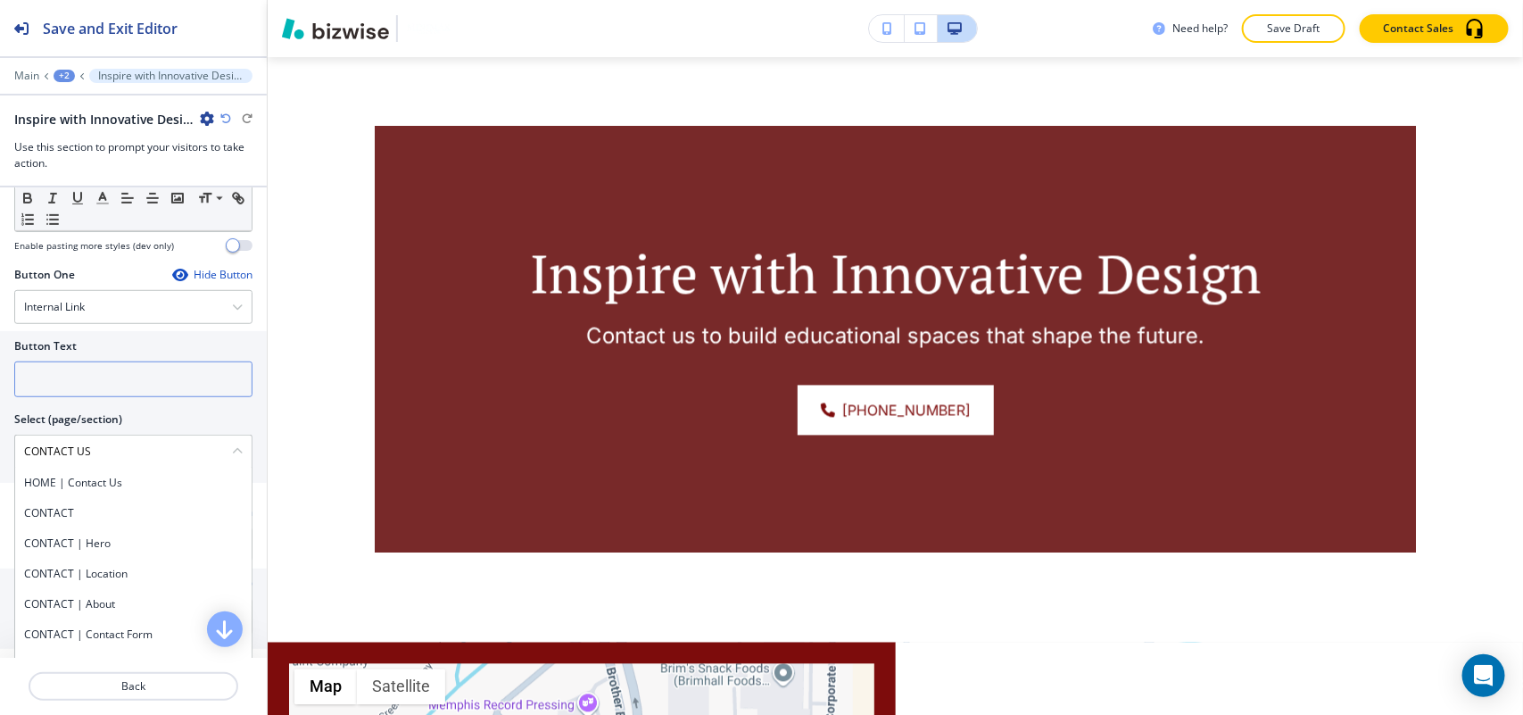
click at [96, 384] on input "text" at bounding box center [133, 379] width 238 height 36
paste input "CONTACT US"
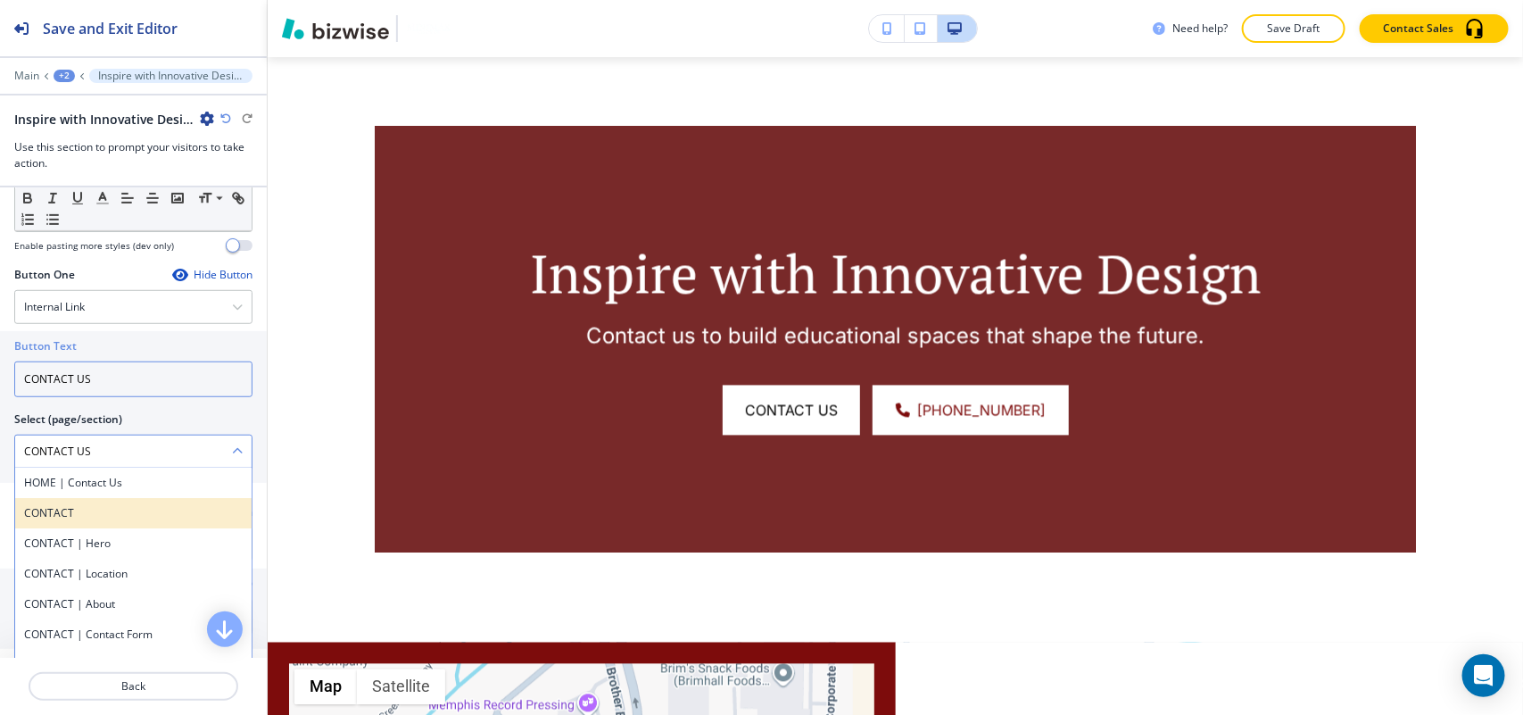
type input "CONTACT US"
click at [69, 516] on h4 "CONTACT" at bounding box center [133, 513] width 219 height 16
type \(page\/section\) "CONTACT"
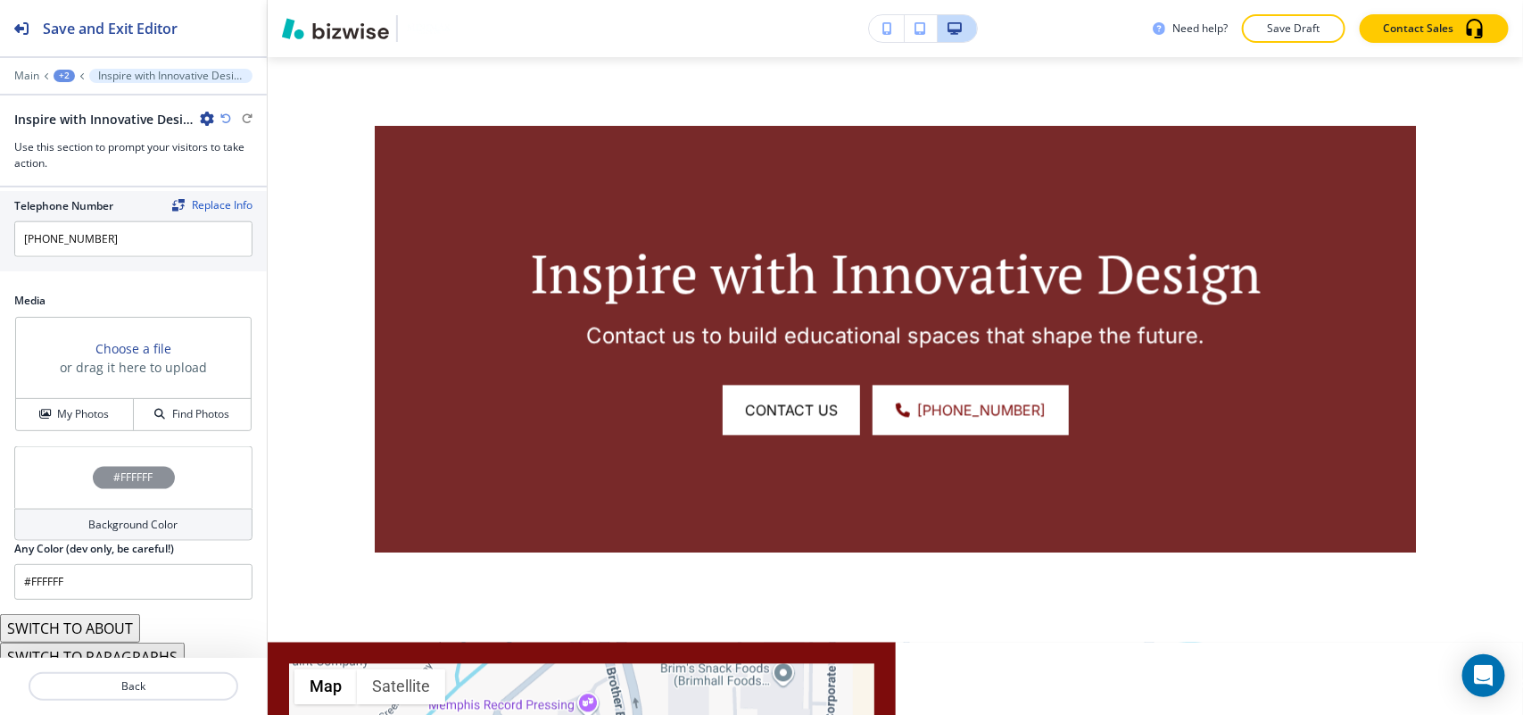
scroll to position [953, 0]
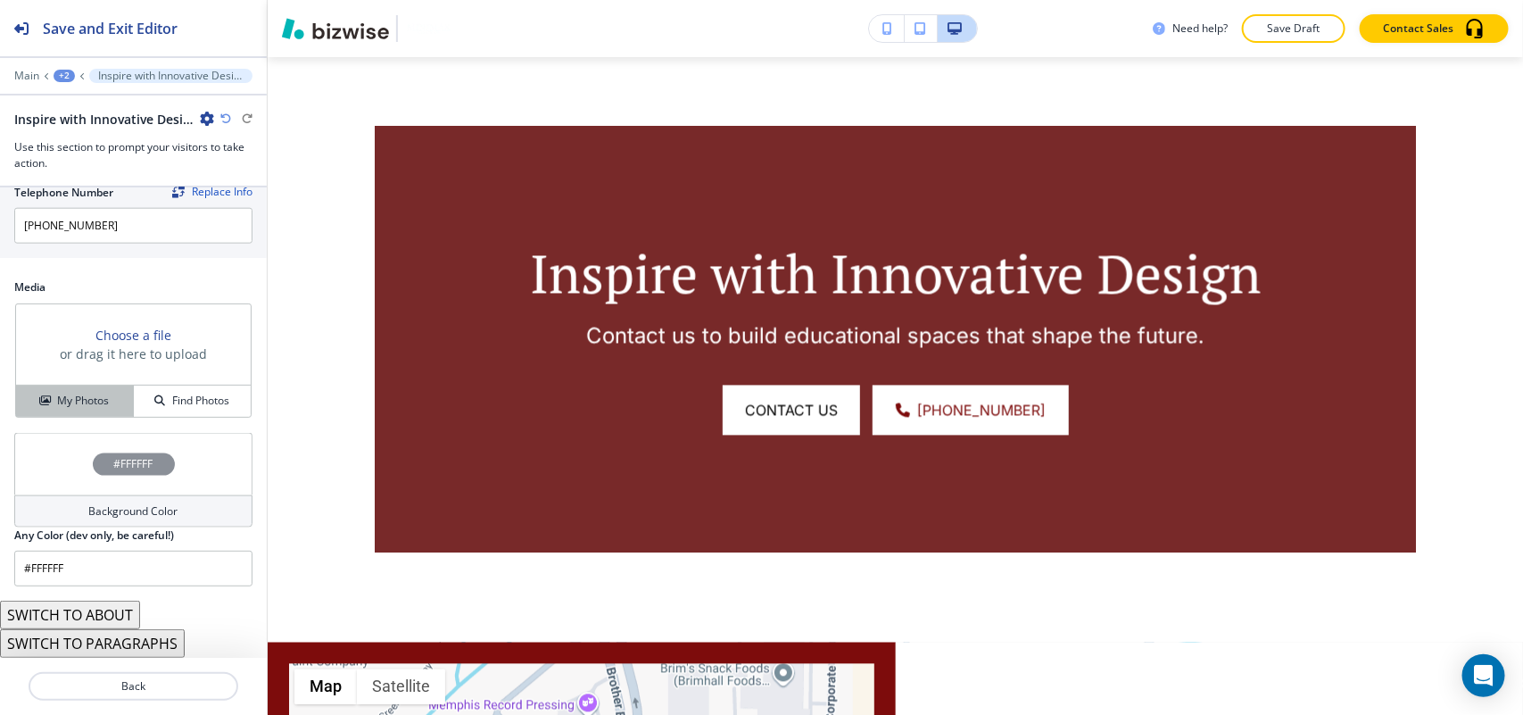
click at [82, 410] on button "My Photos" at bounding box center [75, 400] width 118 height 31
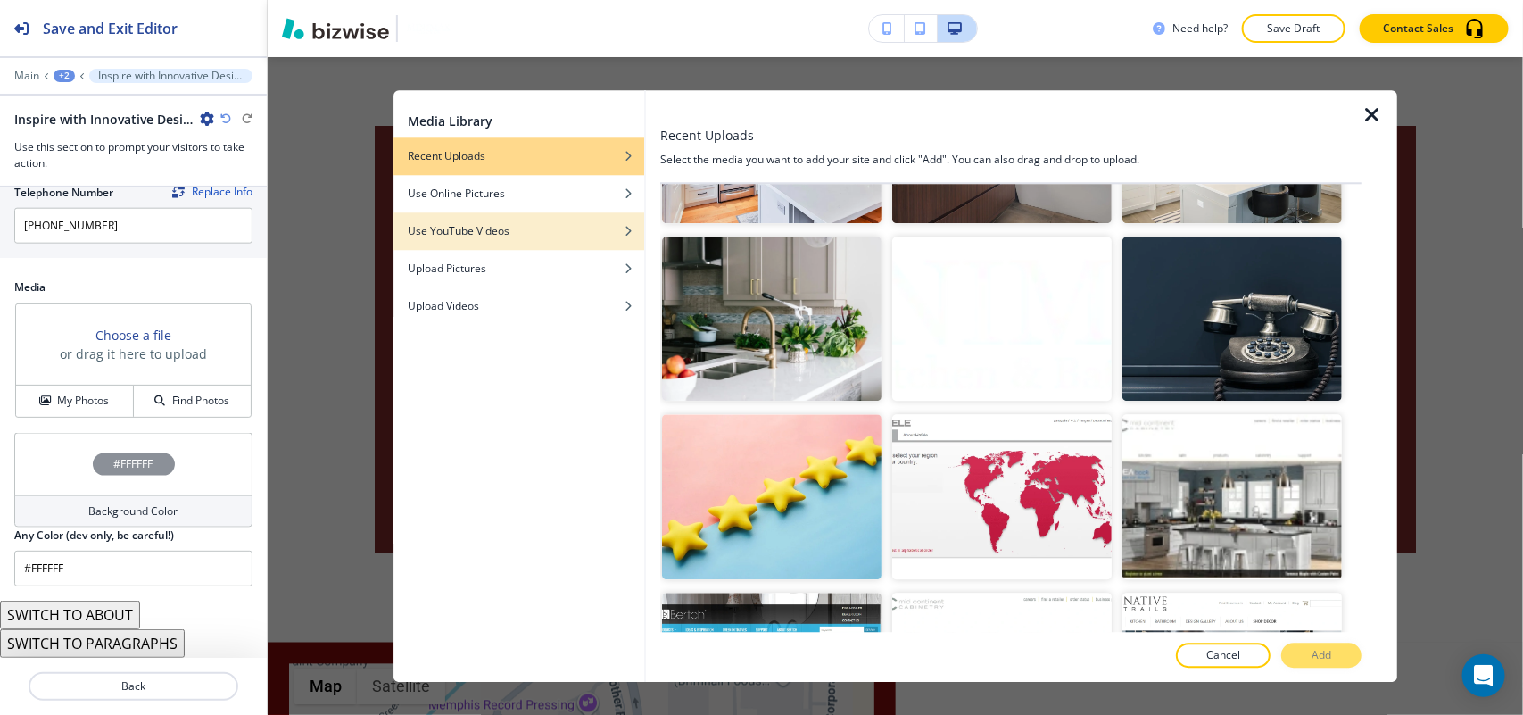
scroll to position [669, 0]
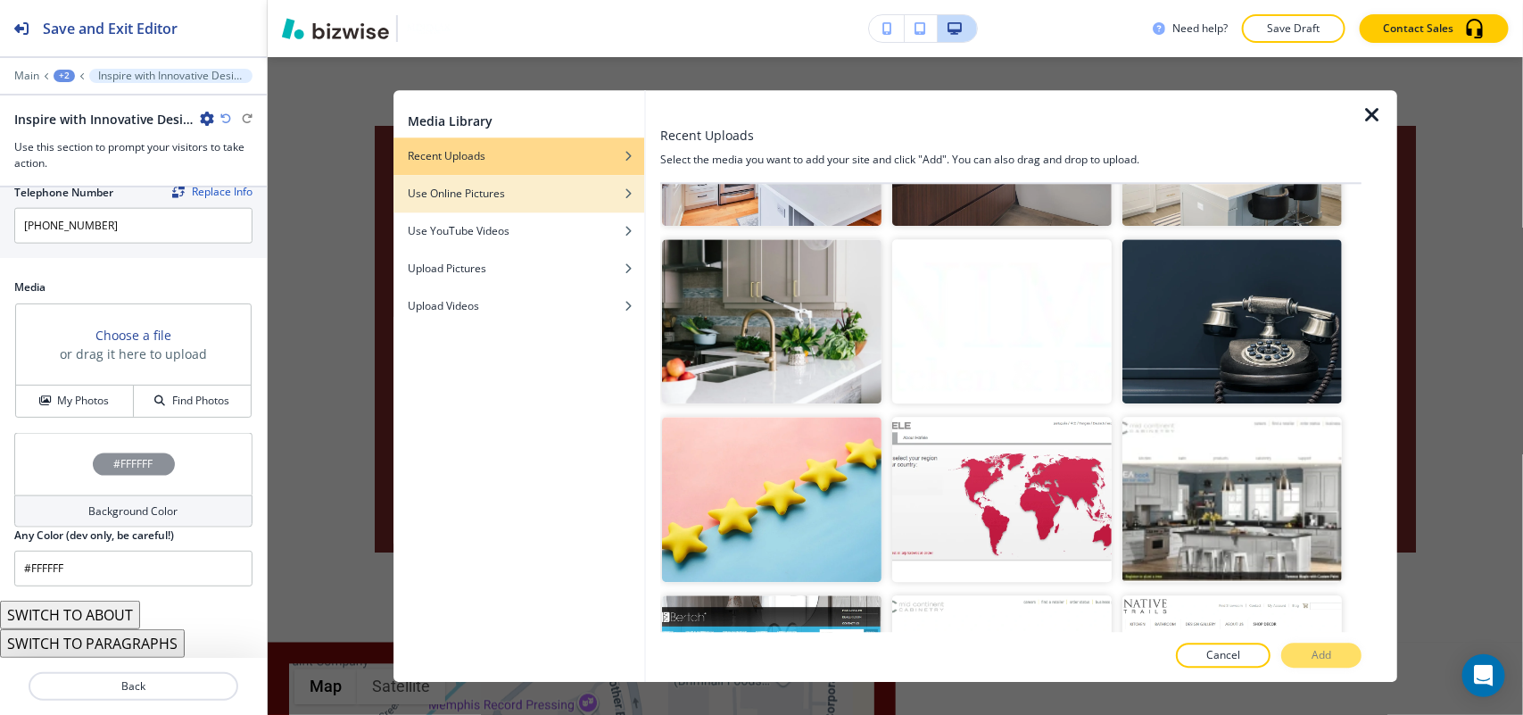
click at [554, 195] on div "Use Online Pictures" at bounding box center [518, 194] width 251 height 16
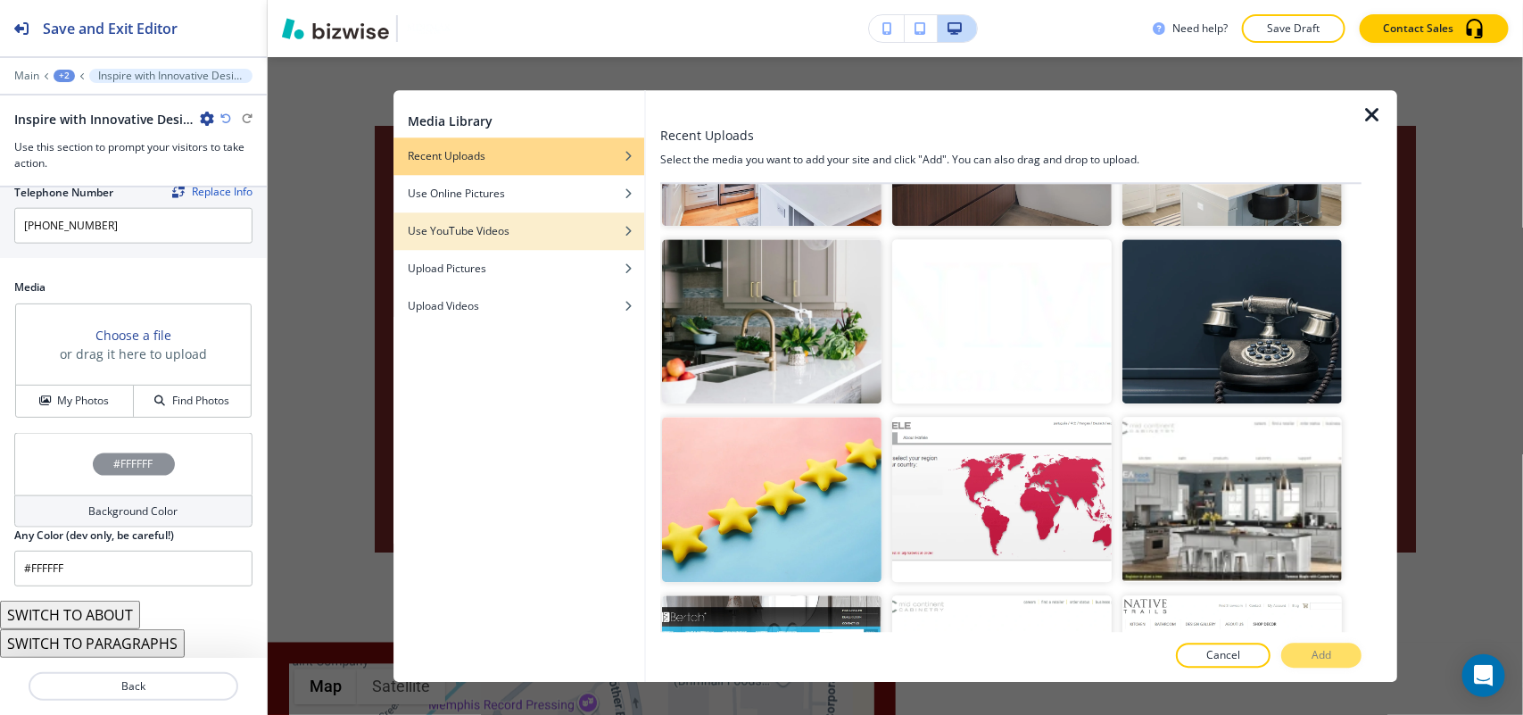
scroll to position [0, 0]
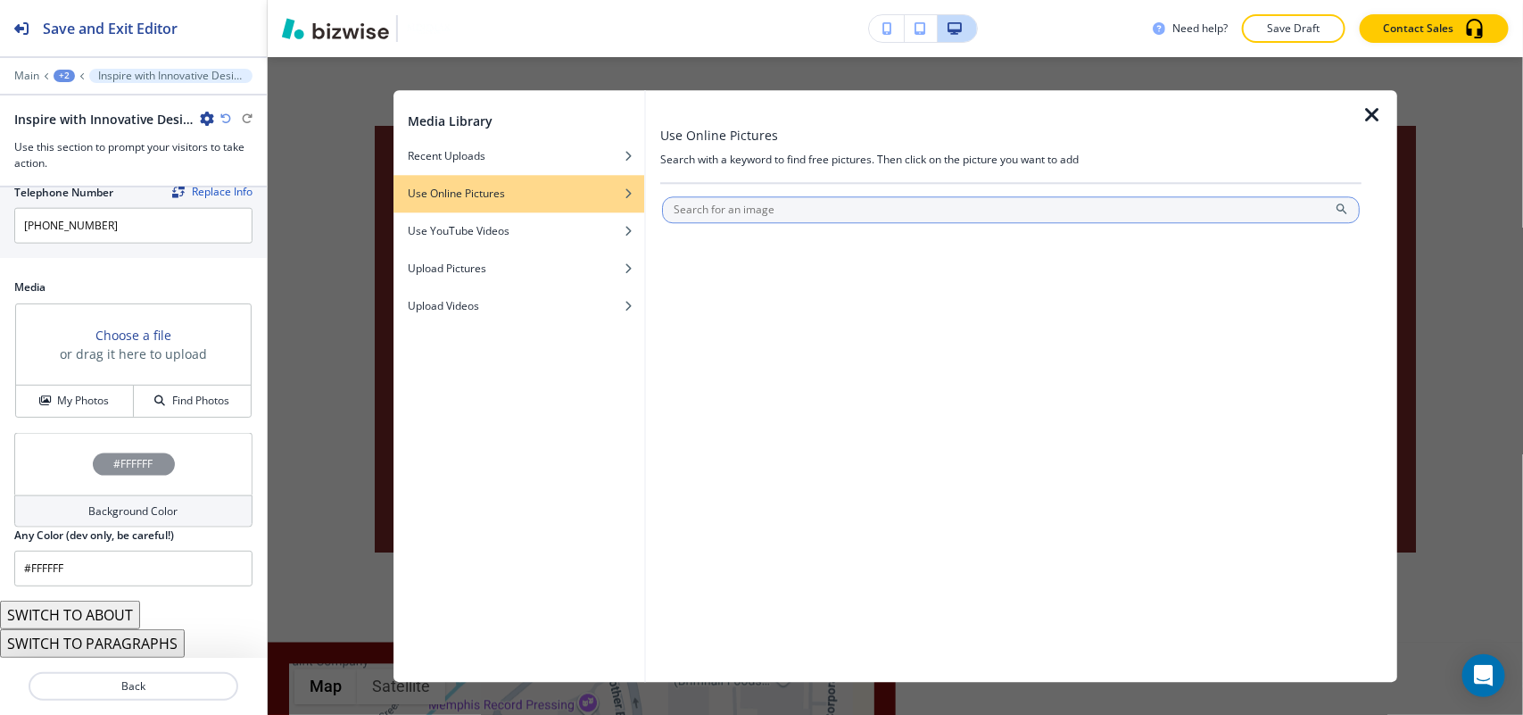
click at [808, 205] on input "text" at bounding box center [1011, 209] width 698 height 27
type input "education"
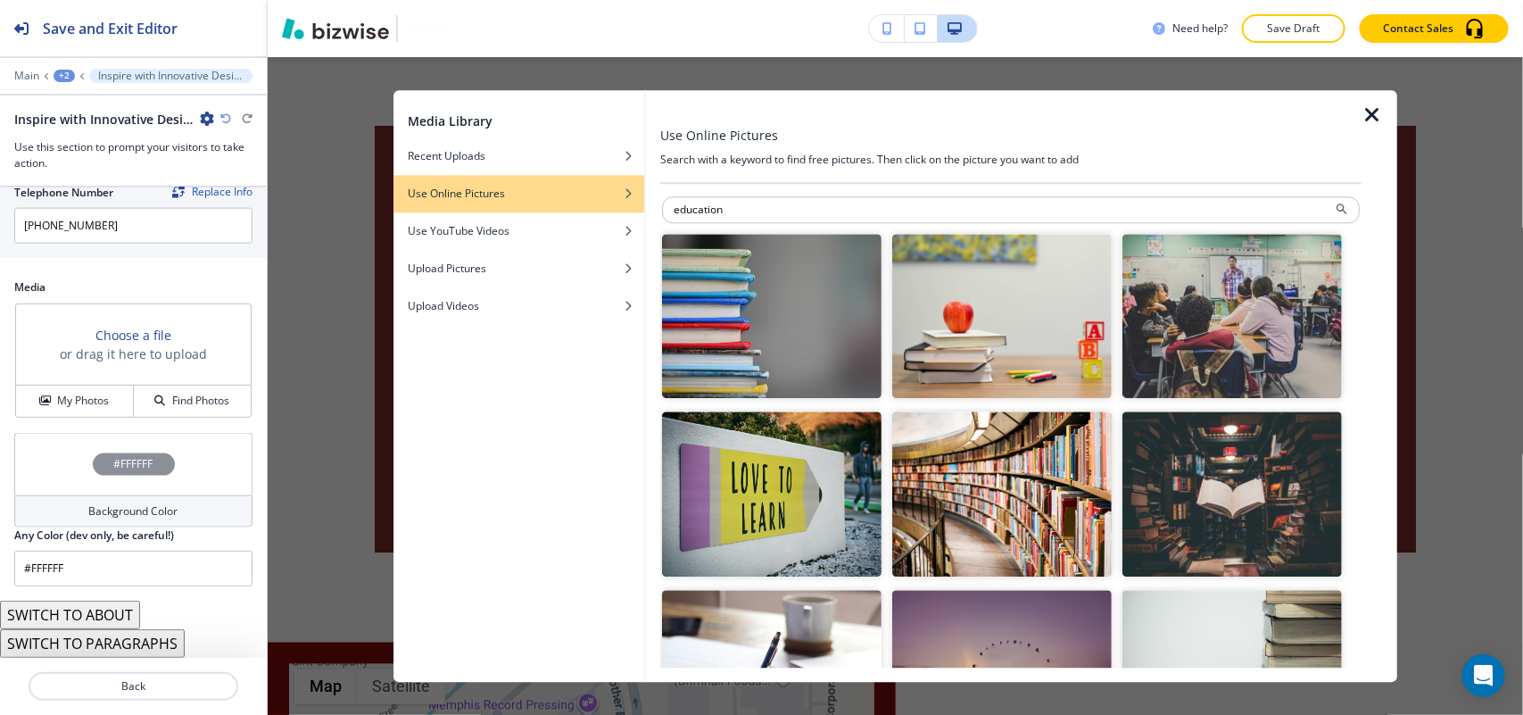
click at [737, 500] on img "button" at bounding box center [771, 493] width 219 height 165
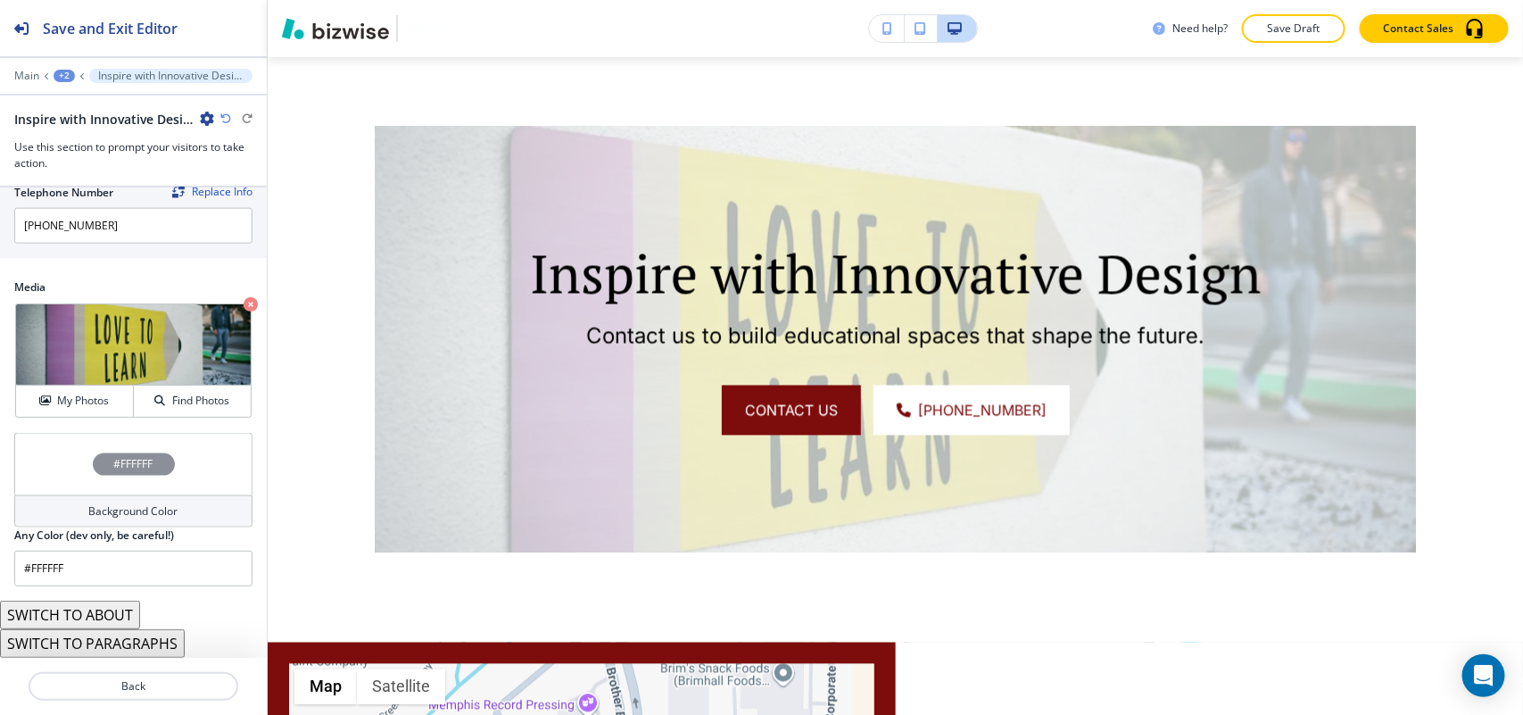
click at [54, 464] on div "#FFFFFF" at bounding box center [133, 464] width 238 height 62
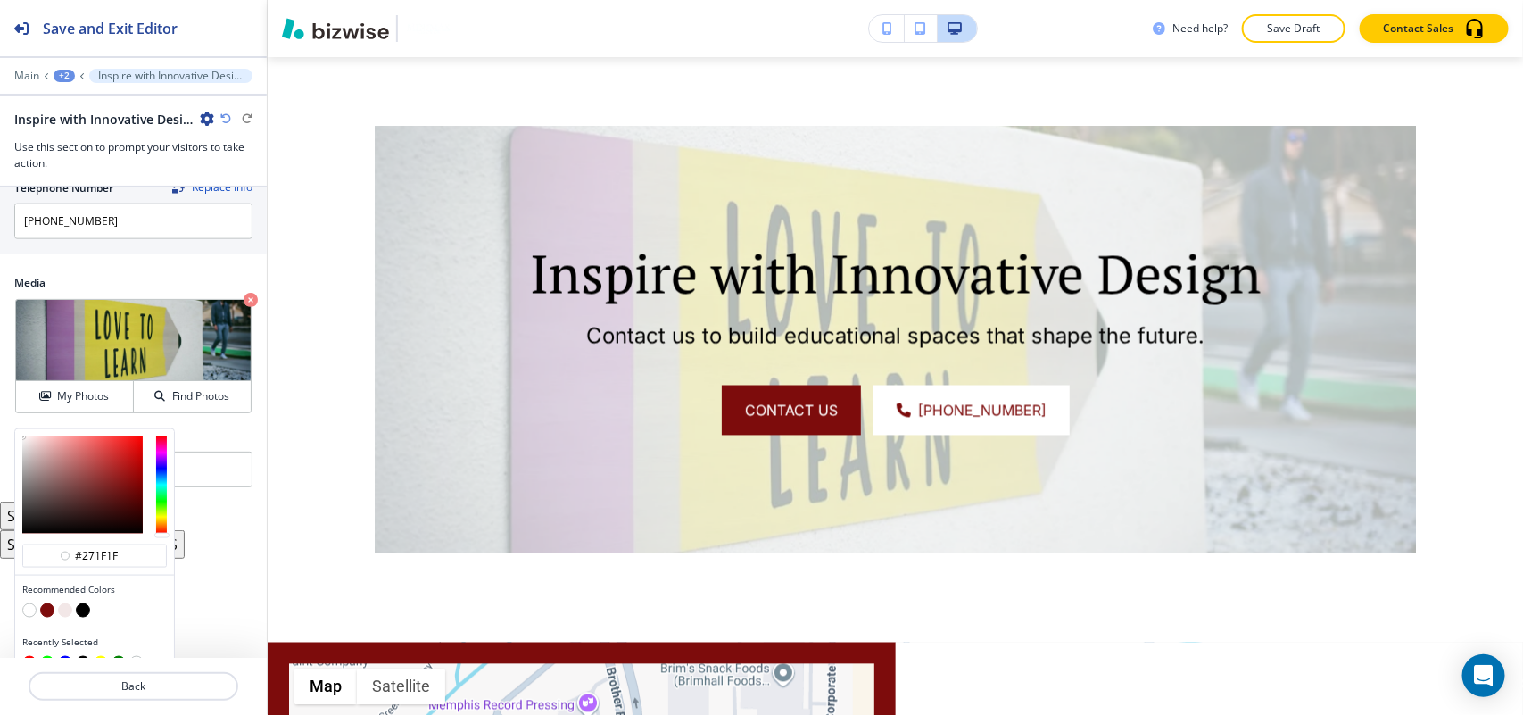
type input "#100c0c"
drag, startPoint x: 46, startPoint y: 533, endPoint x: 46, endPoint y: 555, distance: 22.3
drag, startPoint x: 46, startPoint y: 555, endPoint x: 46, endPoint y: 616, distance: 60.7
click at [46, 614] on button "button" at bounding box center [47, 610] width 14 height 14
type input "#7d0c0c"
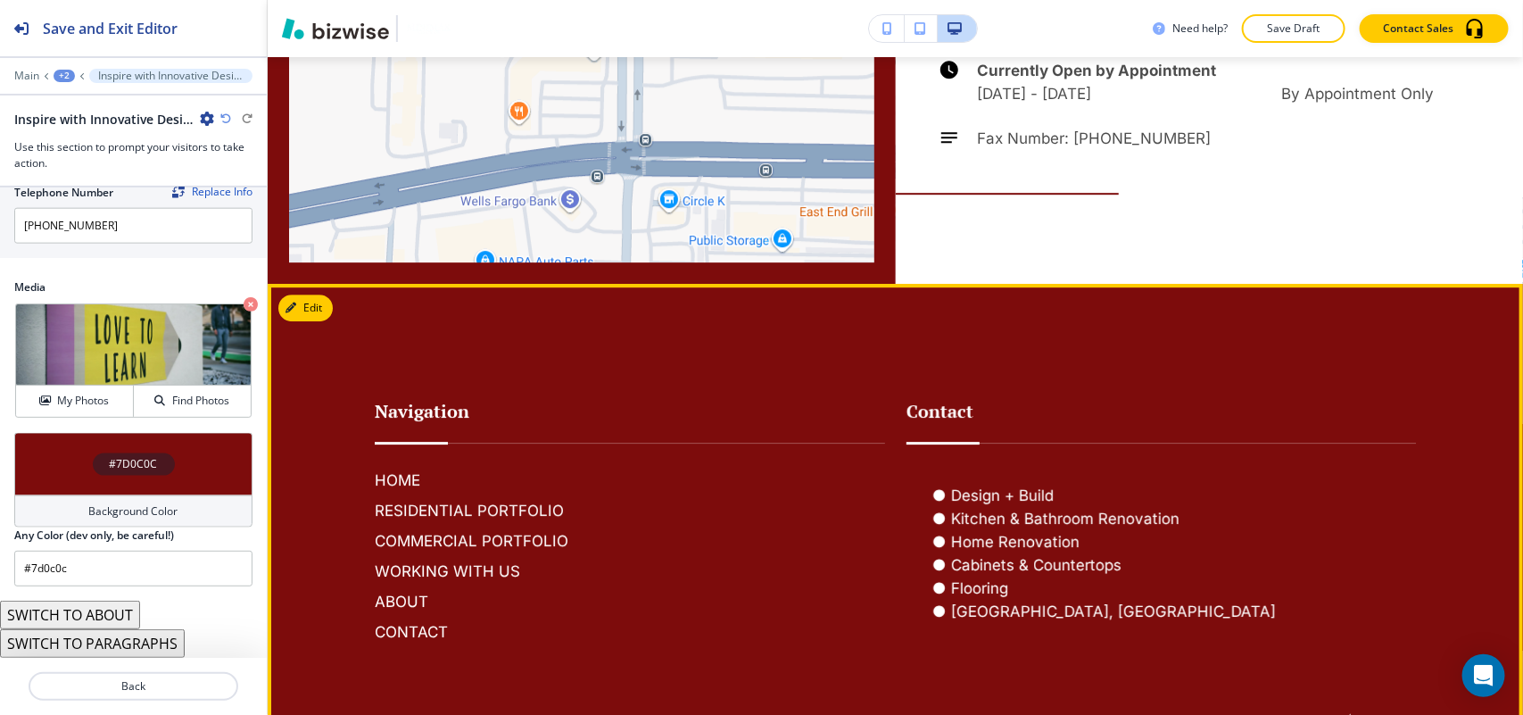
scroll to position [2528, 0]
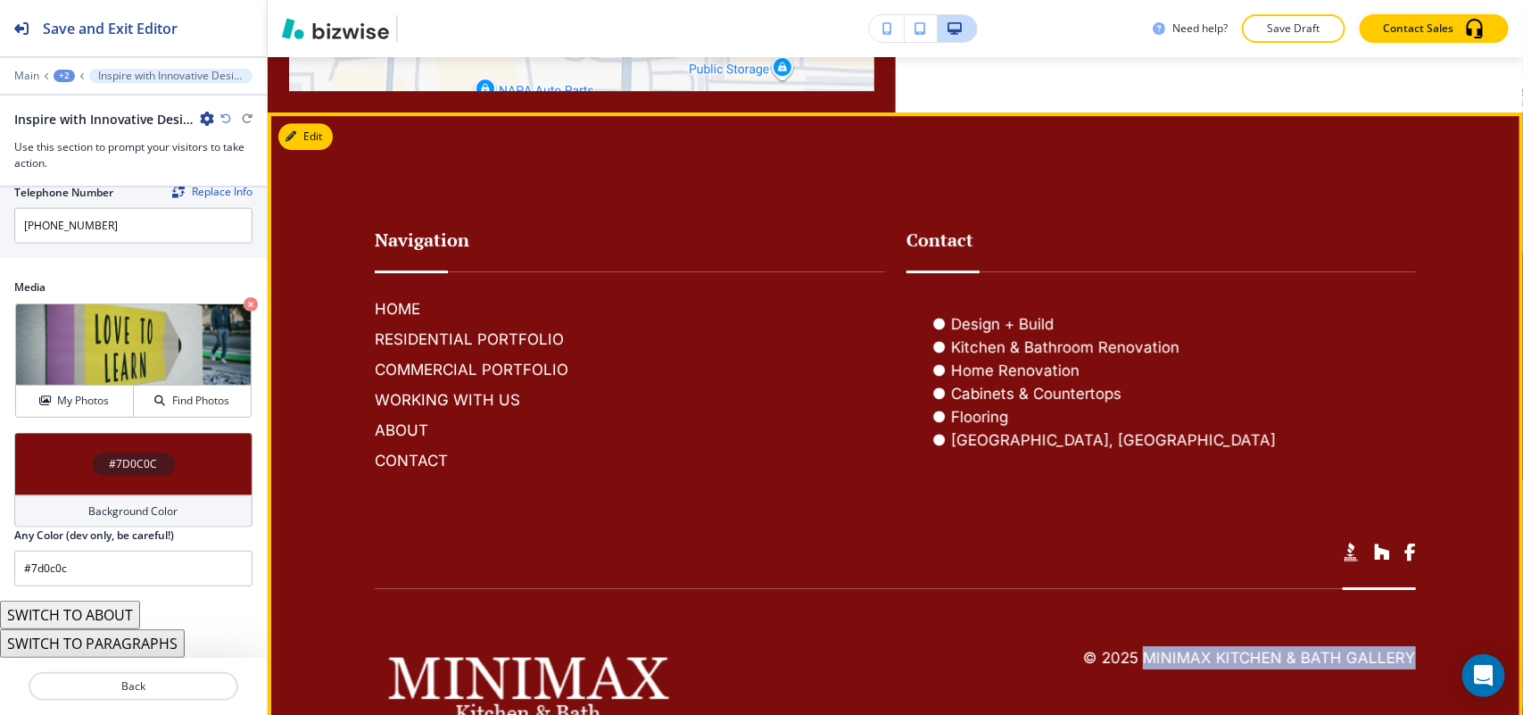
drag, startPoint x: 1395, startPoint y: 627, endPoint x: 1134, endPoint y: 632, distance: 260.6
click at [1134, 632] on footer "Navigation HOME RESIDENTIAL PORTFOLIO COMMERCIAL PORTFOLIO WORKING WITH US ABOU…" at bounding box center [895, 452] width 1255 height 680
copy h6 "MiniMax Kitchen & Bath Gallery"
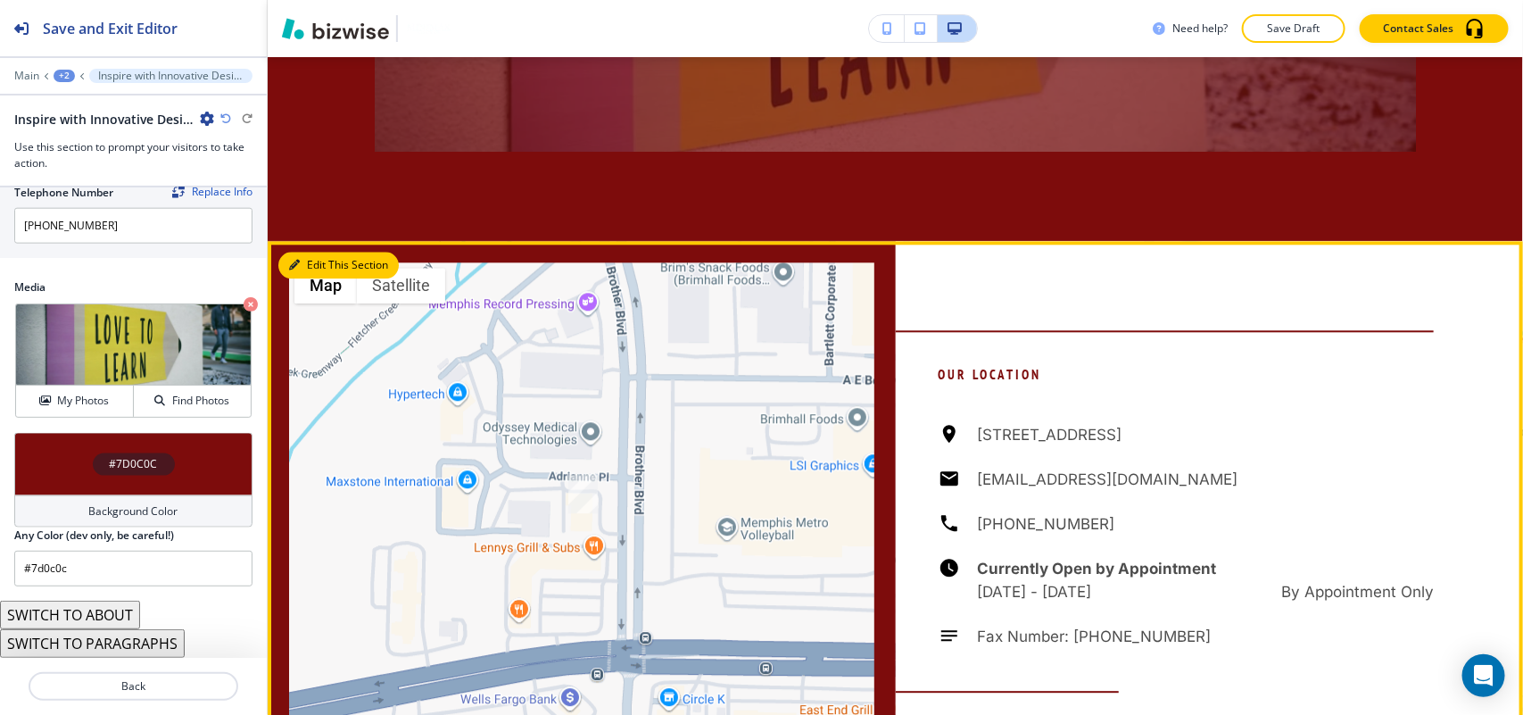
click at [294, 252] on button "Edit This Section" at bounding box center [338, 265] width 120 height 27
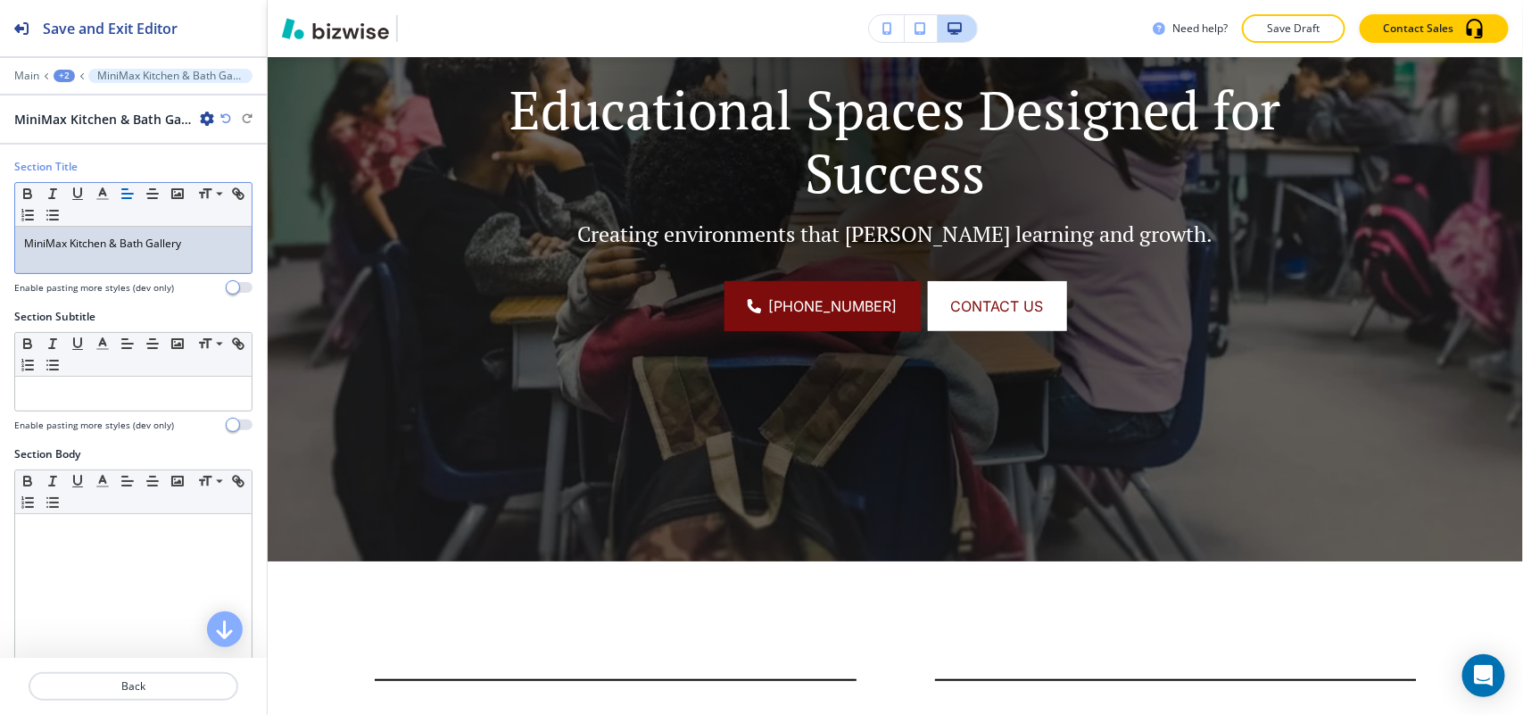
scroll to position [0, 0]
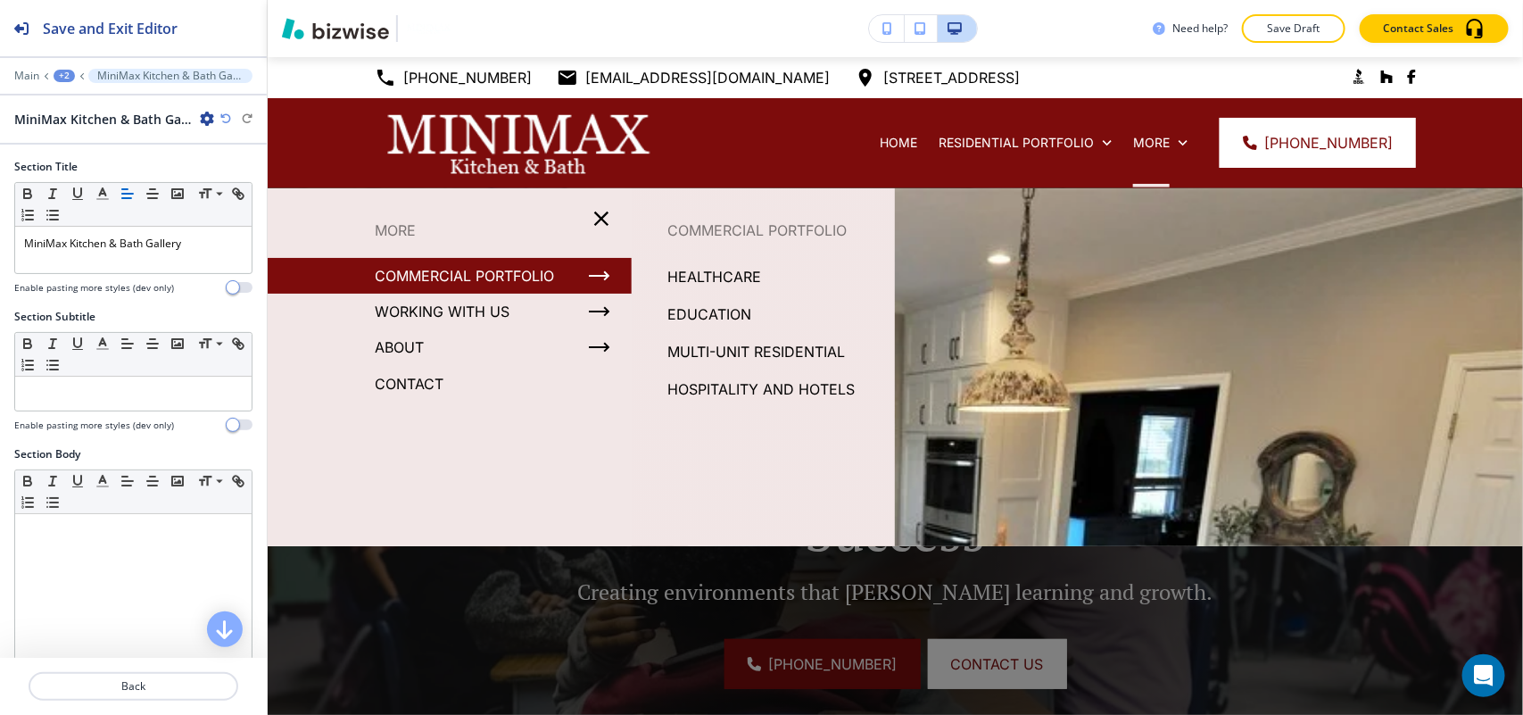
click at [705, 345] on p "MULTI-UNIT RESIDENTIAL" at bounding box center [756, 351] width 178 height 27
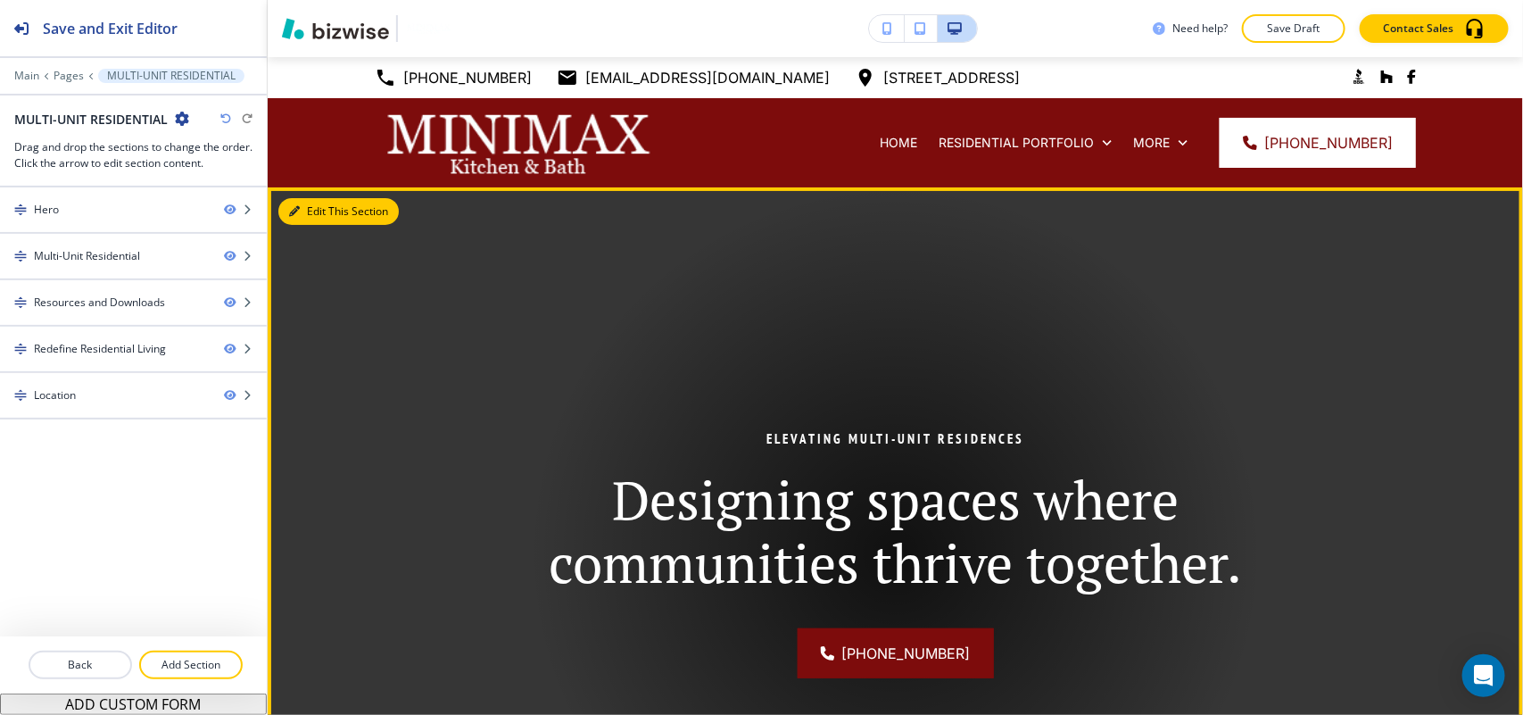
click at [317, 219] on button "Edit This Section" at bounding box center [338, 211] width 120 height 27
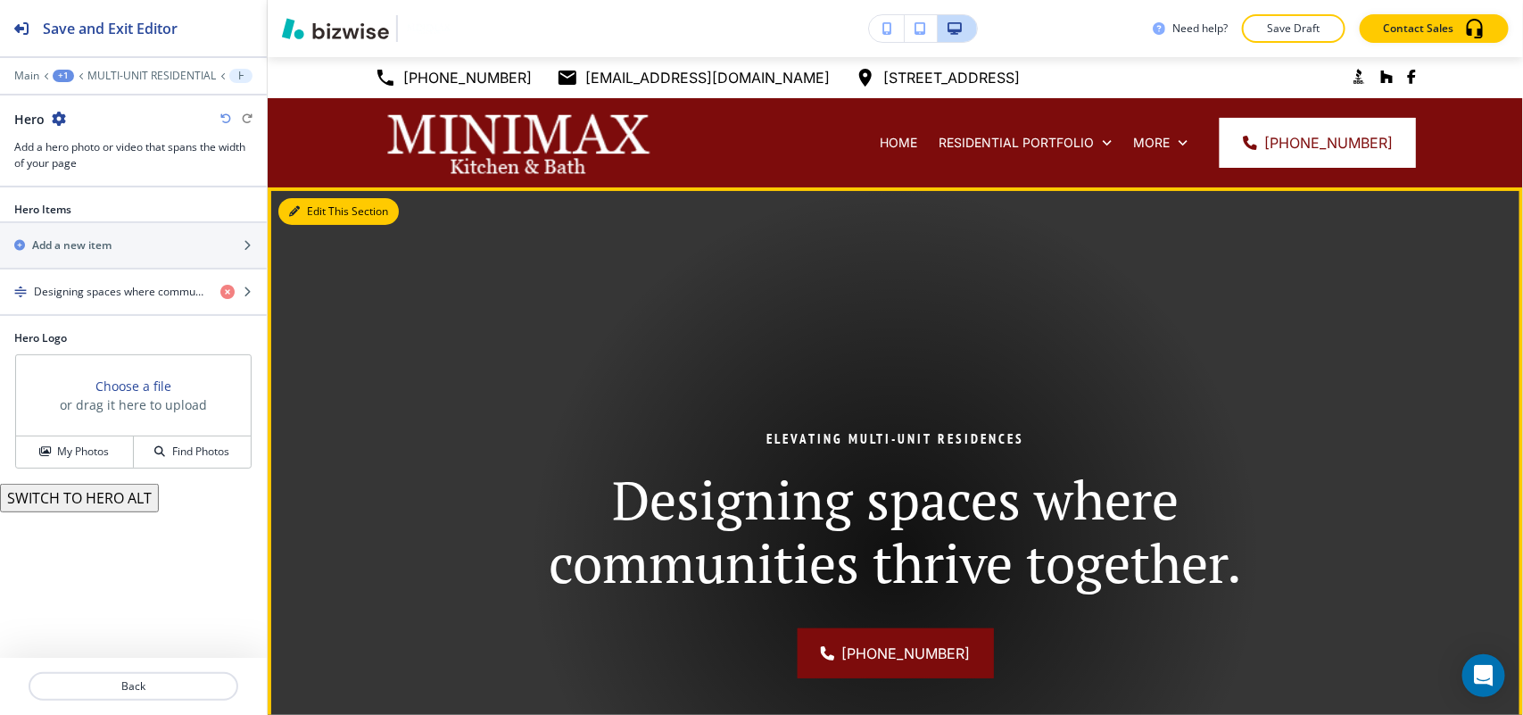
scroll to position [130, 0]
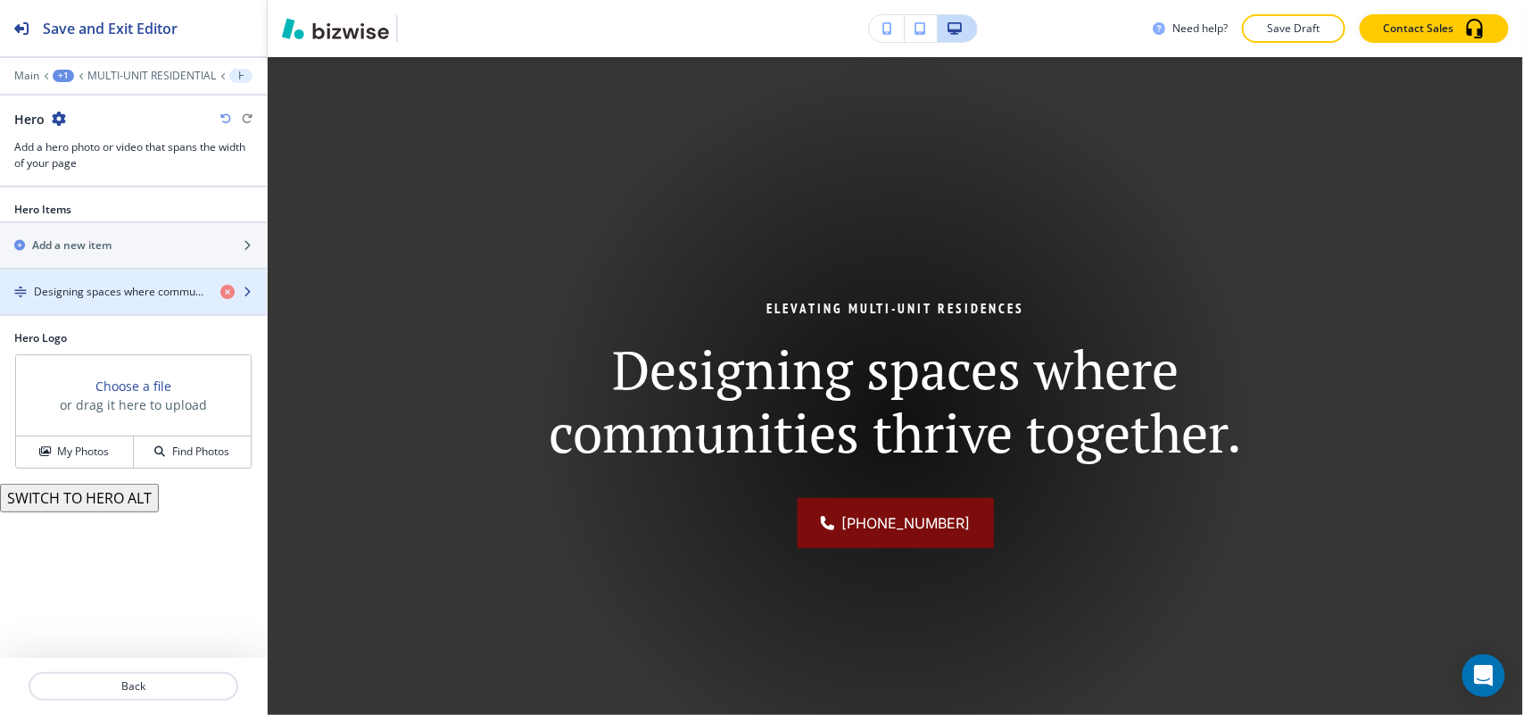
click at [95, 284] on div "button" at bounding box center [133, 276] width 267 height 14
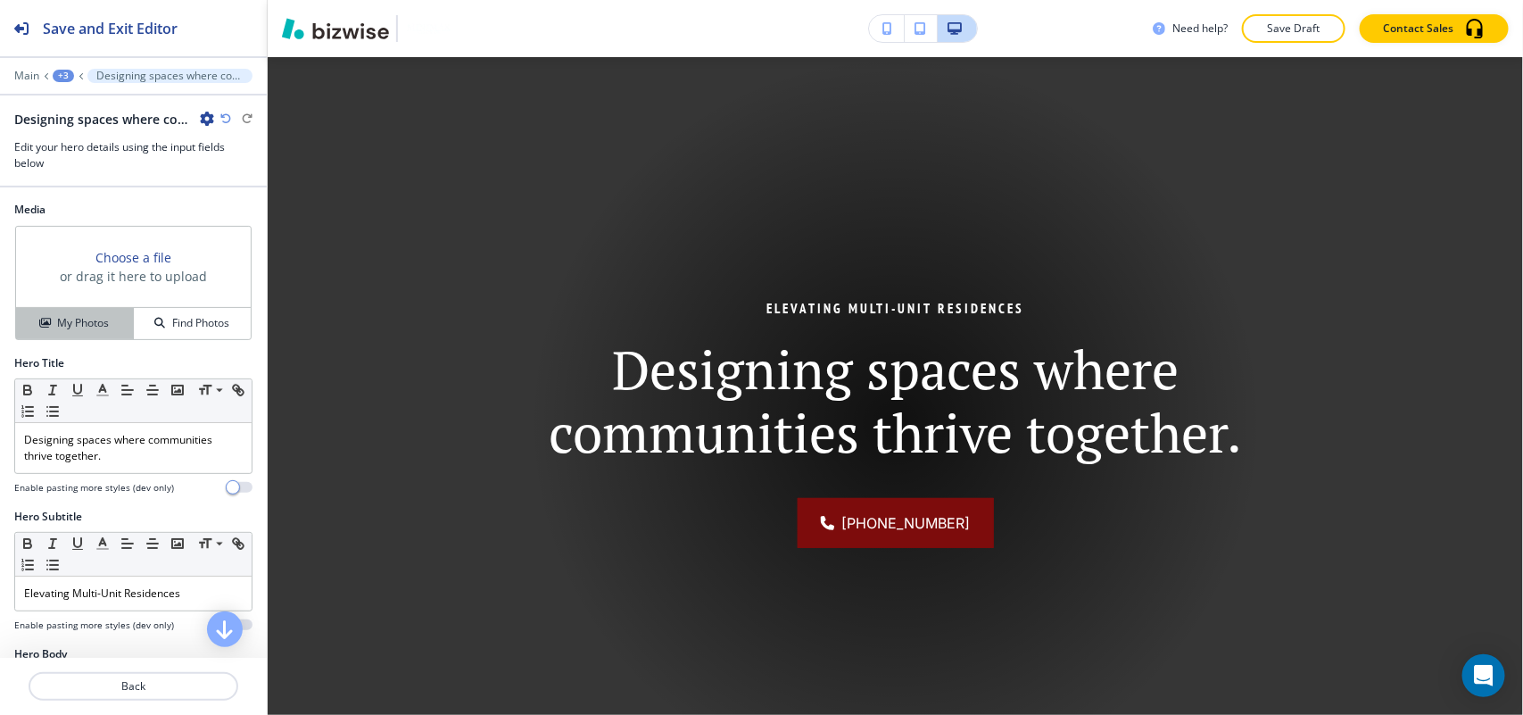
click at [87, 319] on h4 "My Photos" at bounding box center [83, 323] width 52 height 16
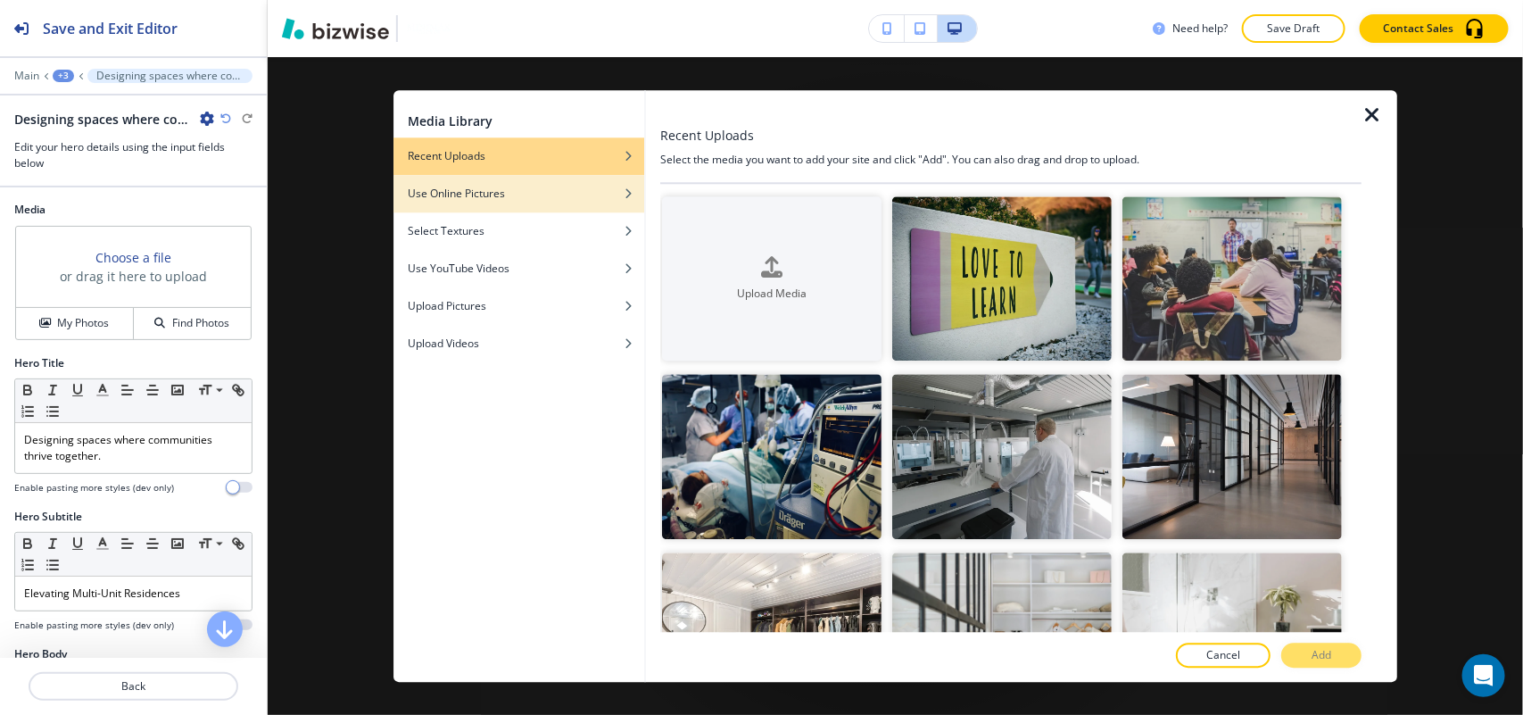
click at [492, 192] on h4 "Use Online Pictures" at bounding box center [456, 194] width 97 height 16
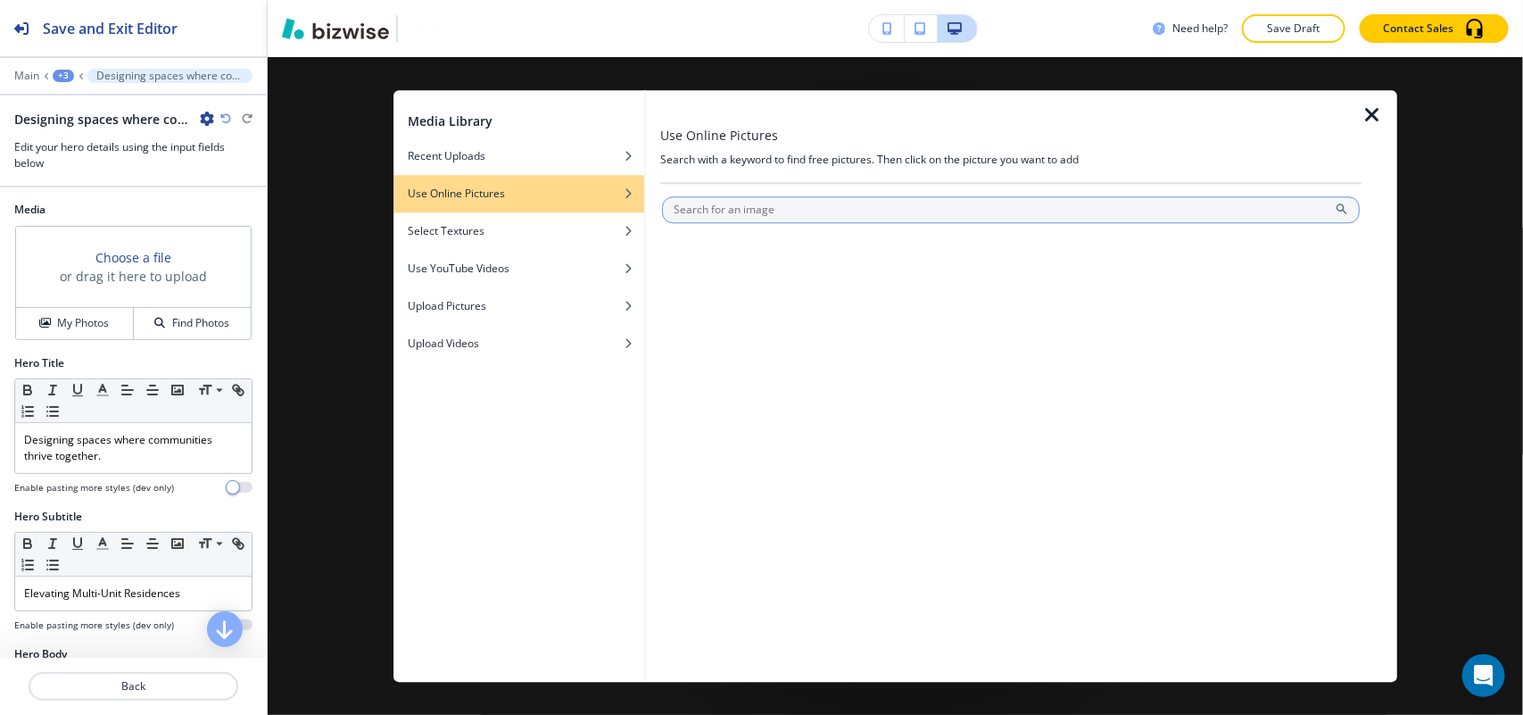
click at [801, 211] on input "text" at bounding box center [1011, 209] width 698 height 27
type input "room spaces"
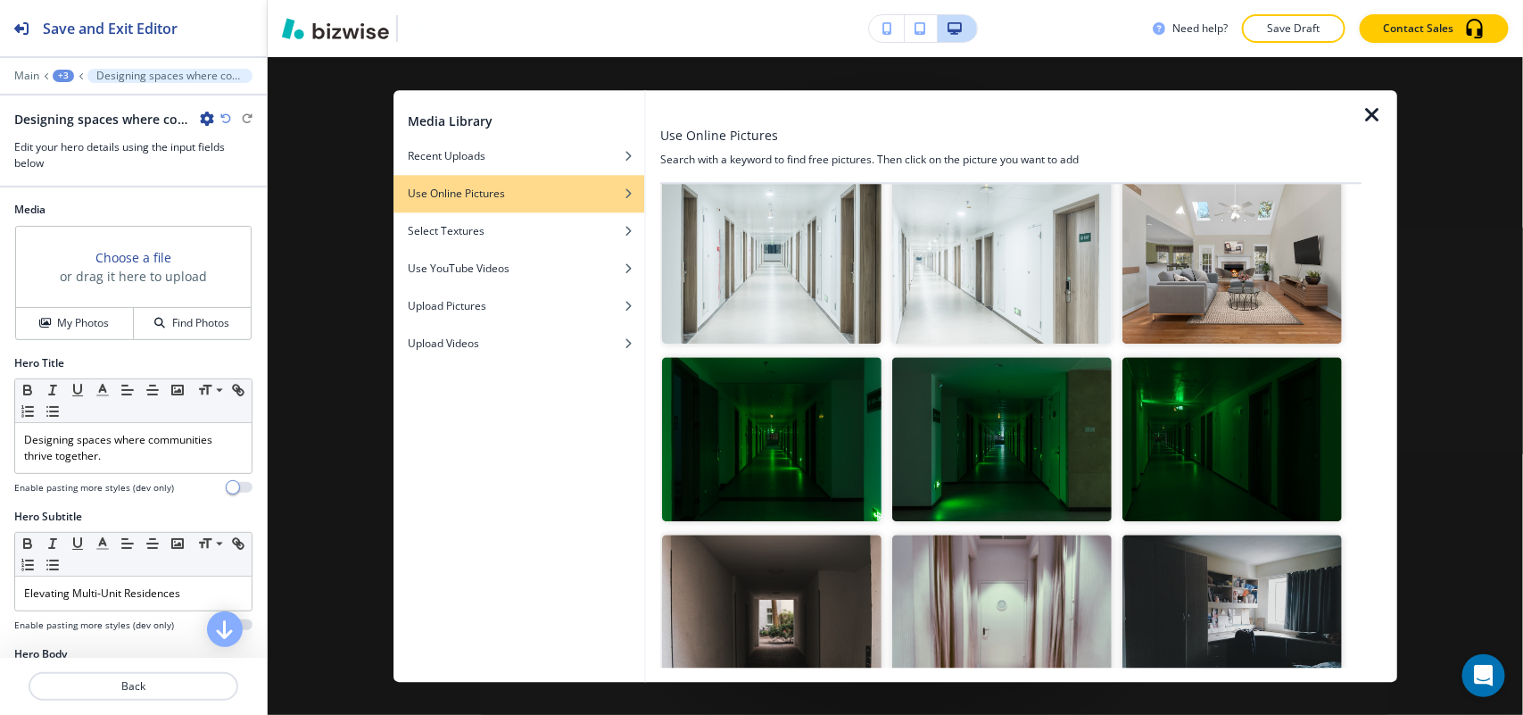
scroll to position [223, 0]
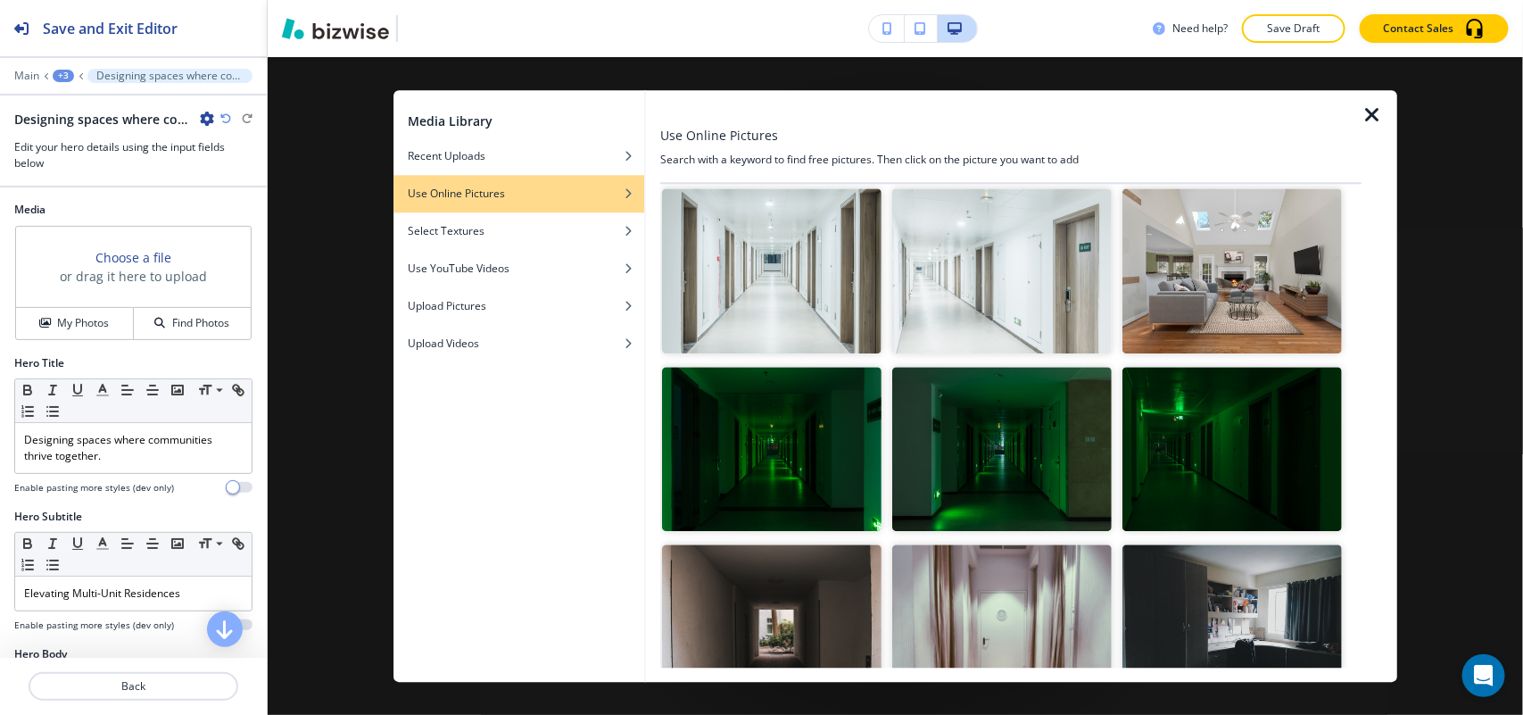
click at [1188, 272] on img "button" at bounding box center [1231, 270] width 219 height 165
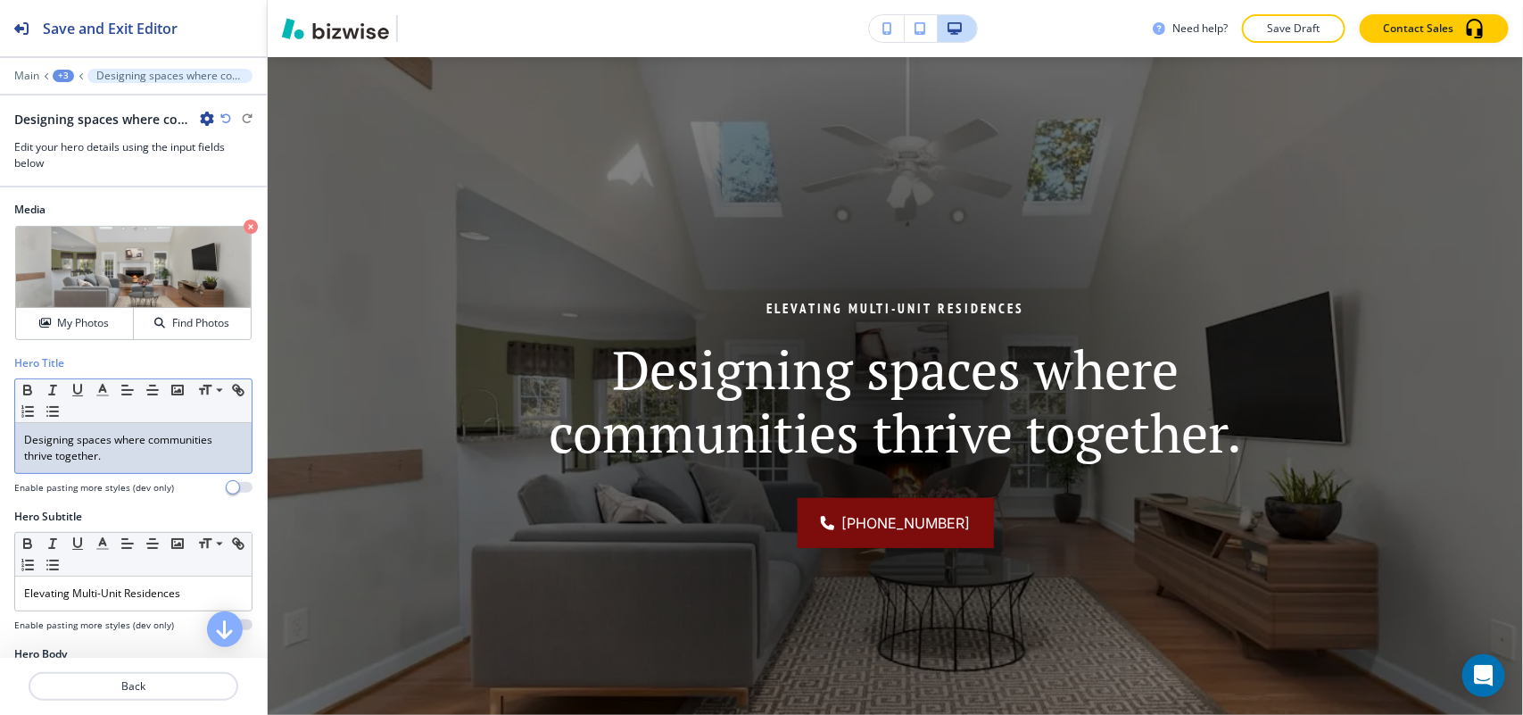
click at [123, 449] on p "Designing spaces where communities thrive together." at bounding box center [133, 448] width 219 height 32
drag, startPoint x: 123, startPoint y: 449, endPoint x: 69, endPoint y: 460, distance: 55.6
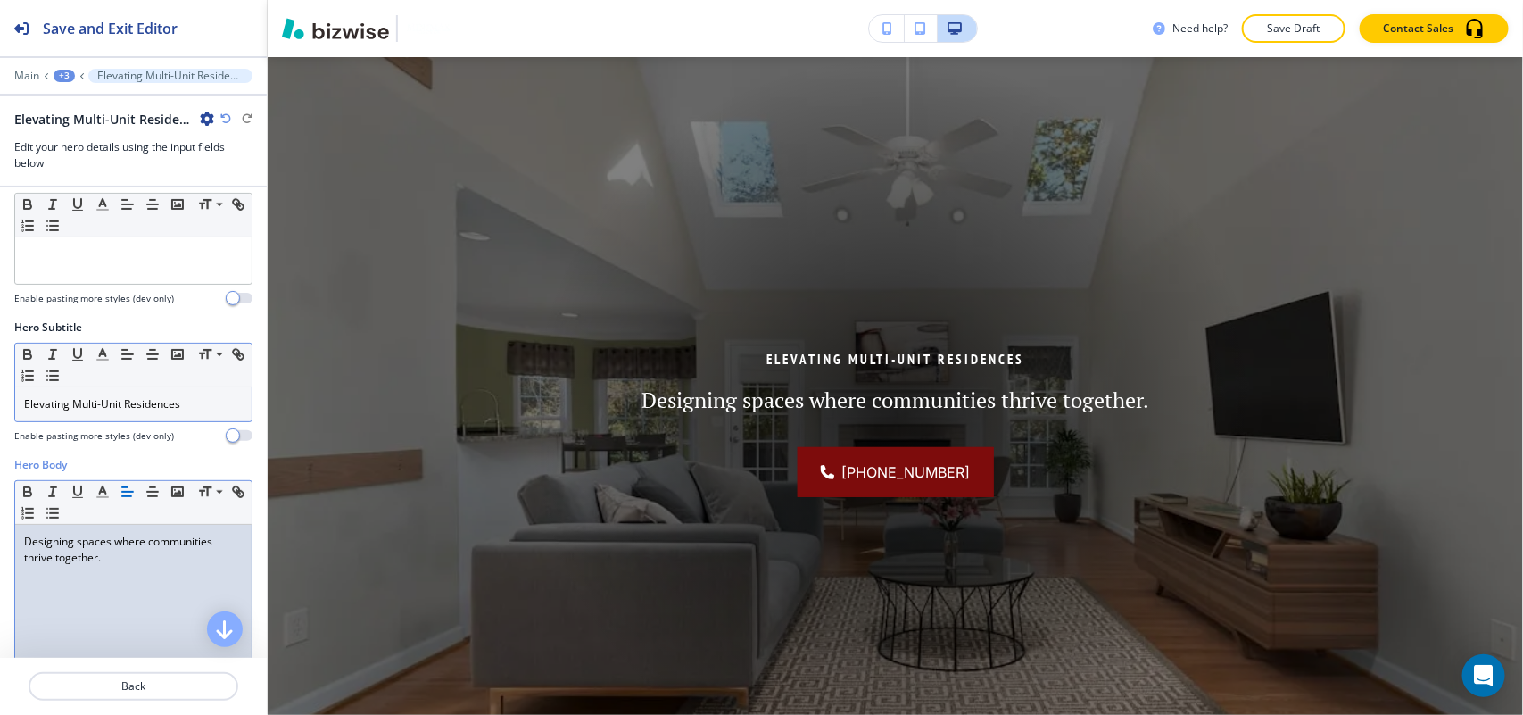
scroll to position [184, 0]
click at [118, 412] on p "Elevating Multi-Unit Residences" at bounding box center [133, 406] width 219 height 16
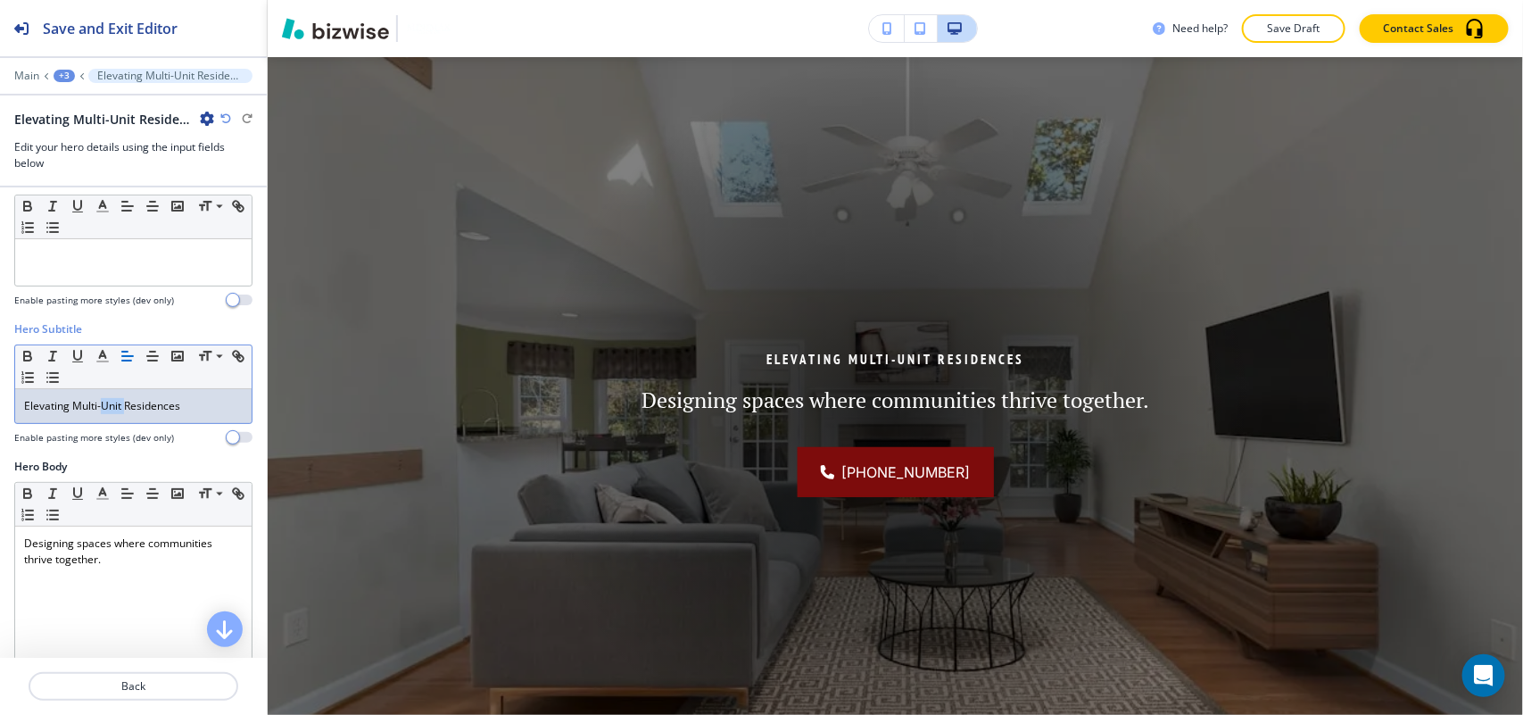
click at [118, 412] on p "Elevating Multi-Unit Residences" at bounding box center [133, 406] width 219 height 16
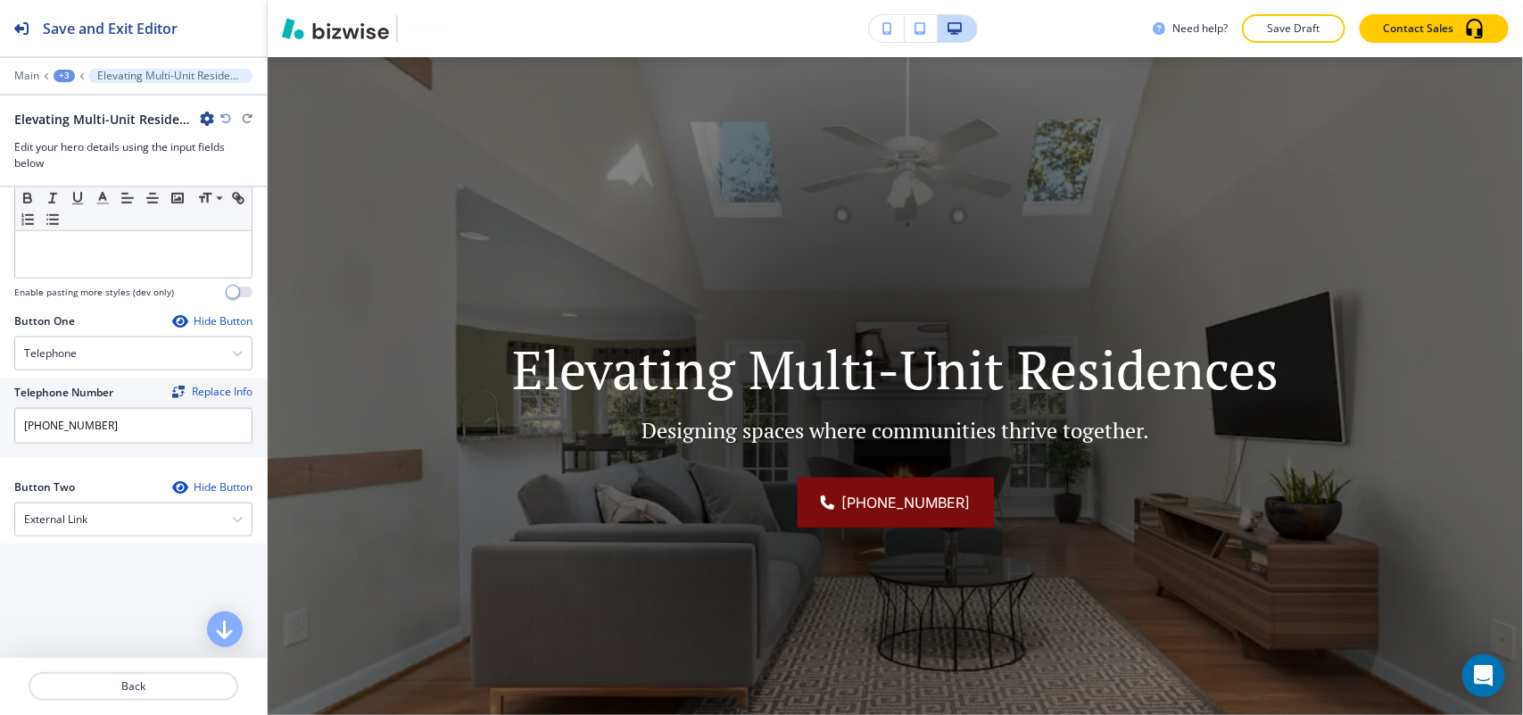
scroll to position [884, 0]
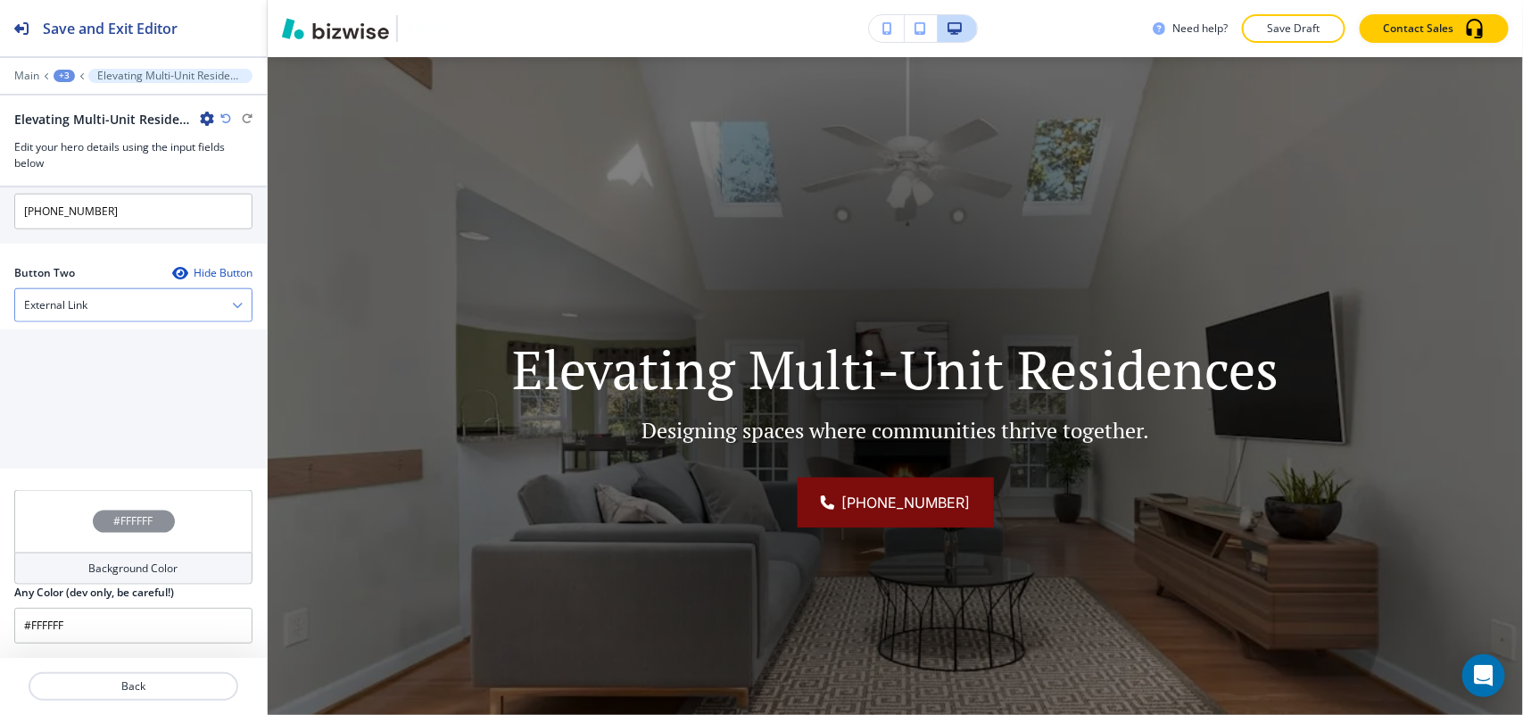
click at [89, 306] on div "External Link" at bounding box center [133, 305] width 236 height 32
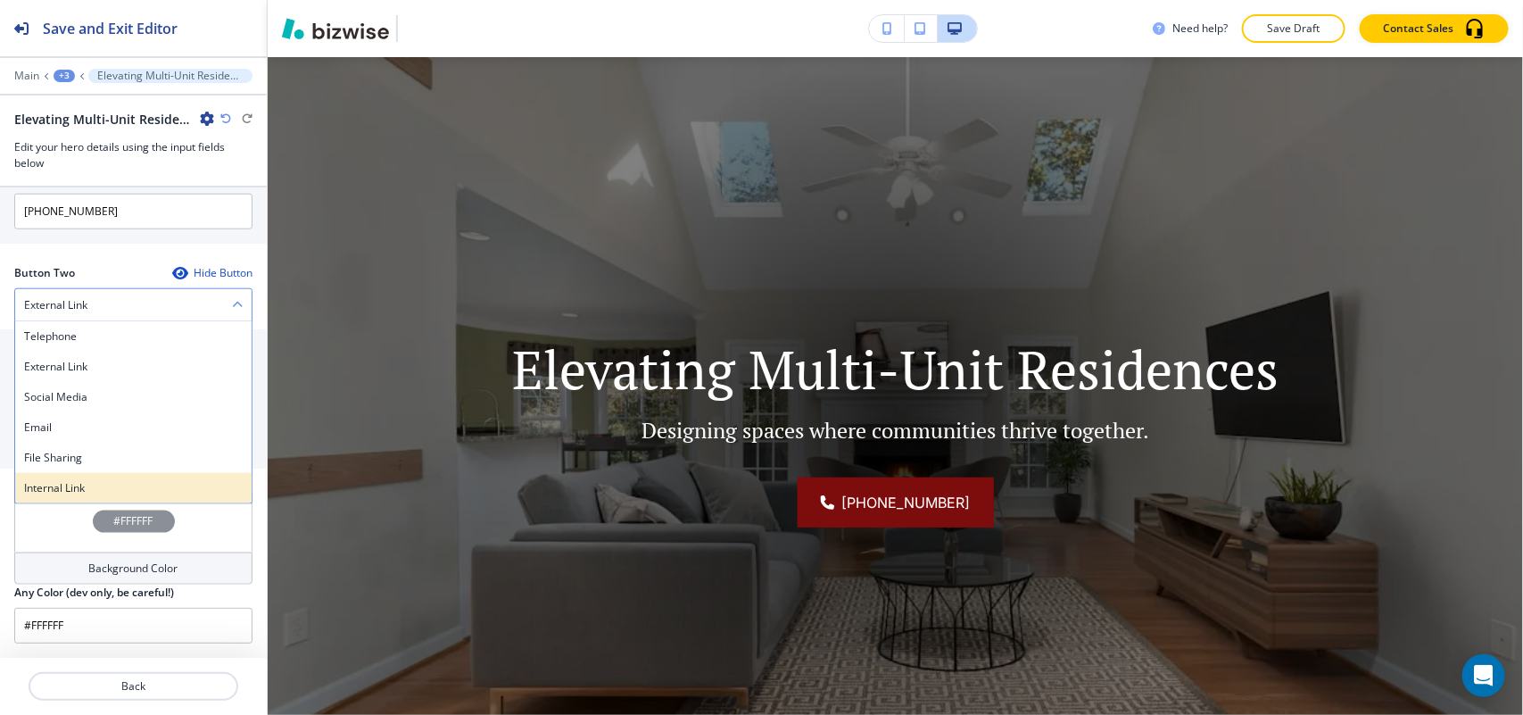
click at [89, 473] on div "Internal Link" at bounding box center [133, 488] width 236 height 30
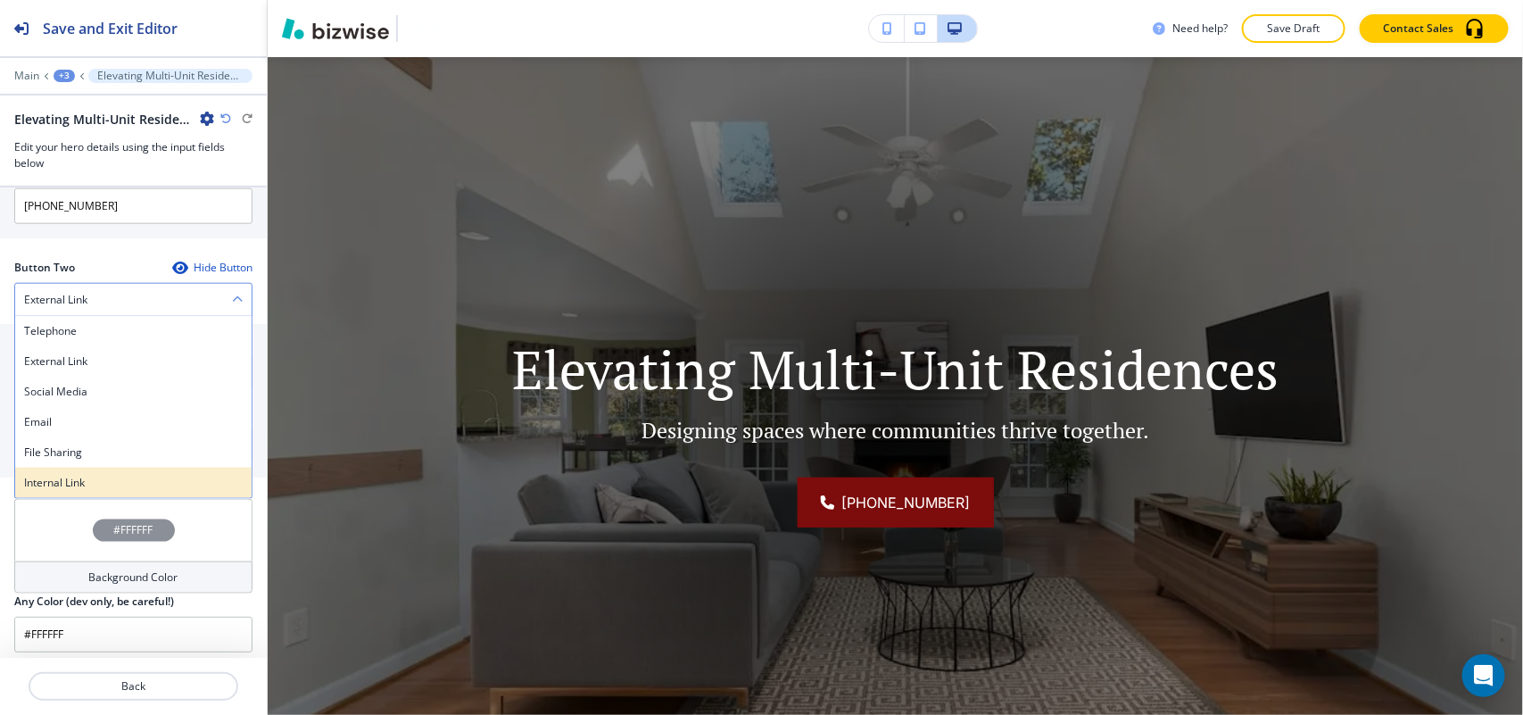
scroll to position [882, 0]
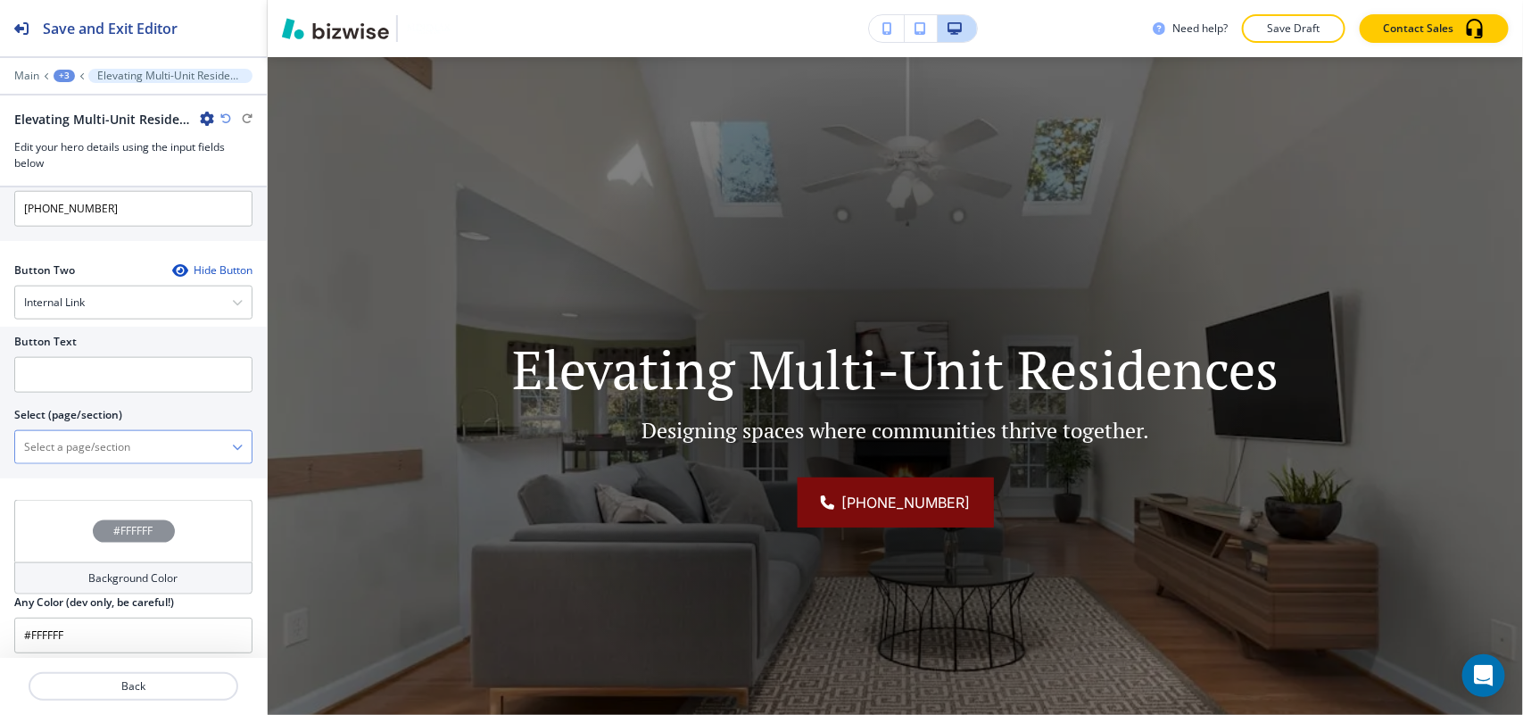
click at [95, 443] on \(page\/section\) "Manual Input" at bounding box center [123, 447] width 217 height 30
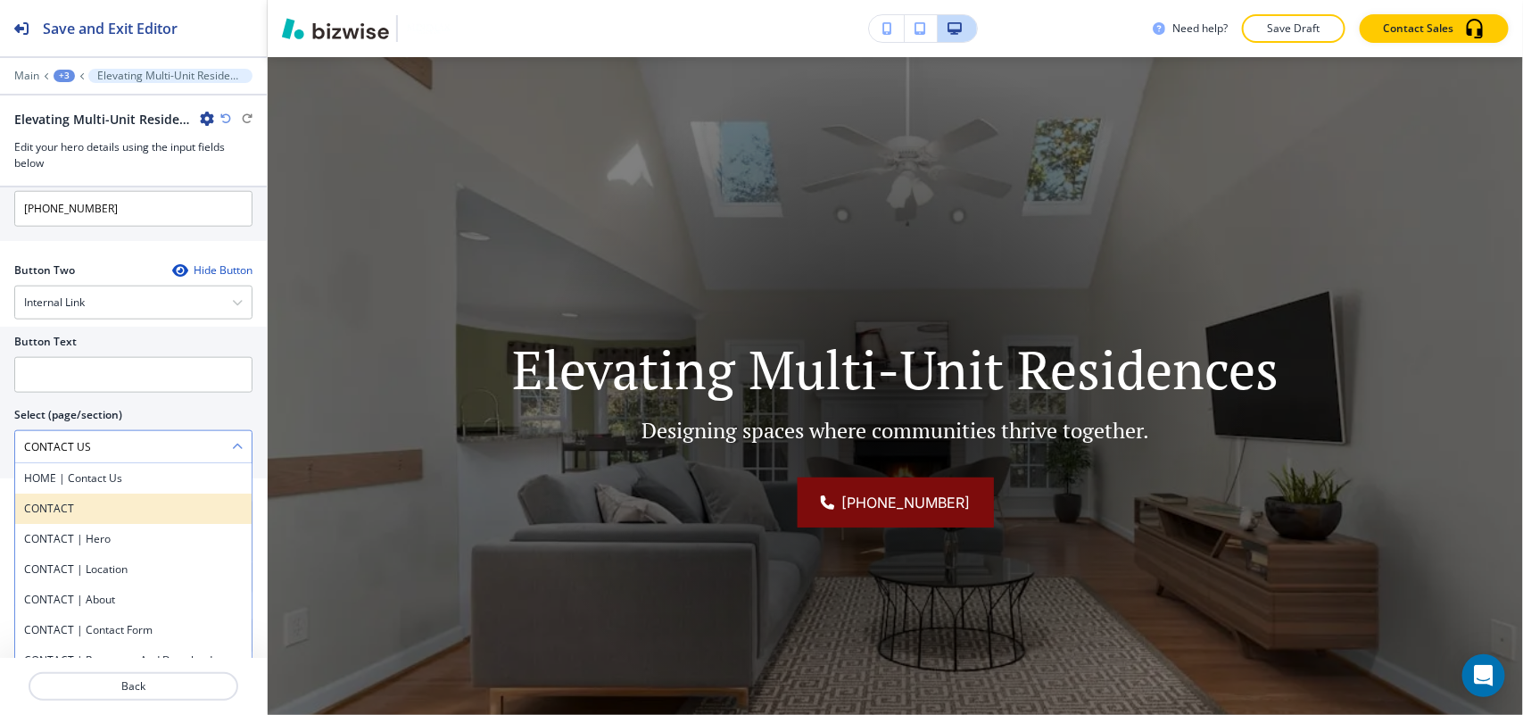
click at [64, 517] on h4 "CONTACT" at bounding box center [133, 509] width 219 height 16
type \(page\/section\) "CONTACT"
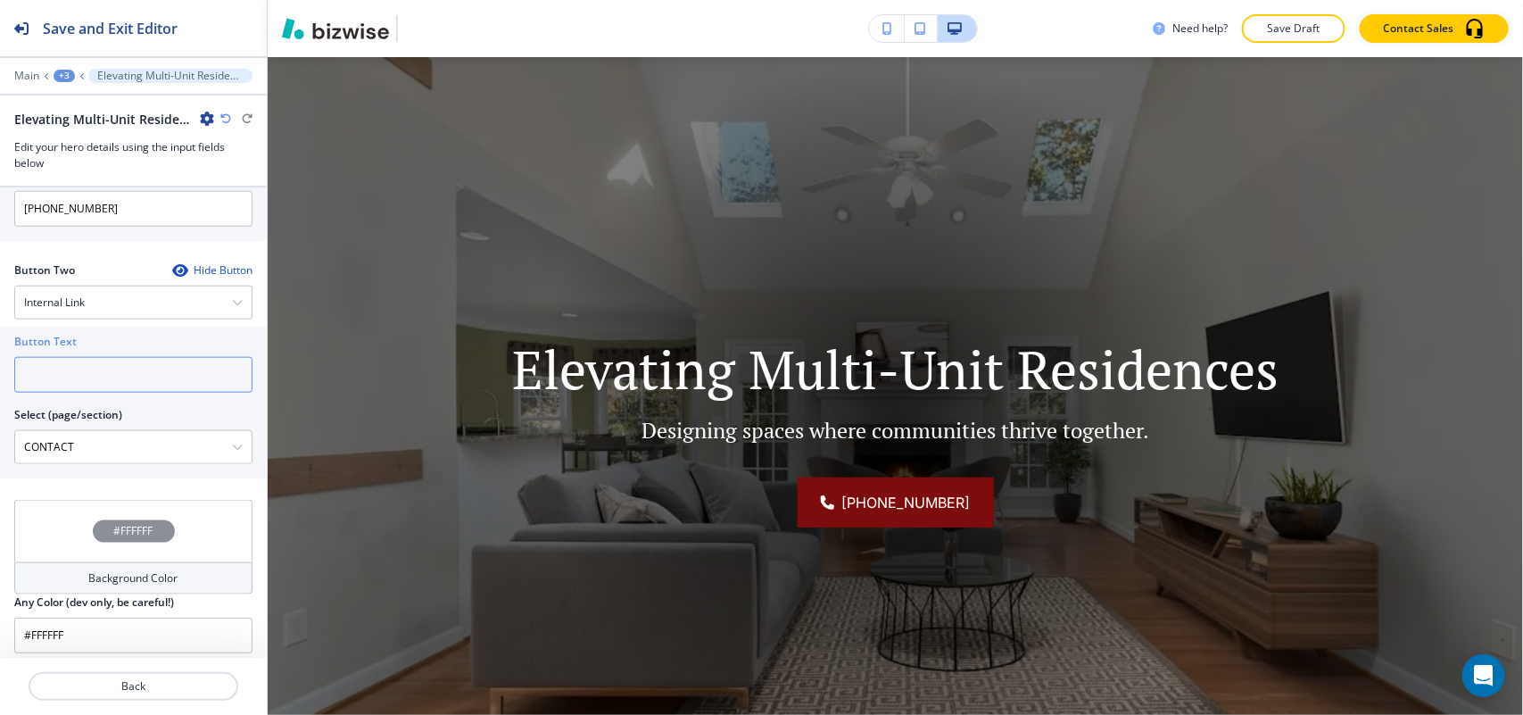
click at [94, 370] on input "text" at bounding box center [133, 375] width 238 height 36
paste input "CONTACT US"
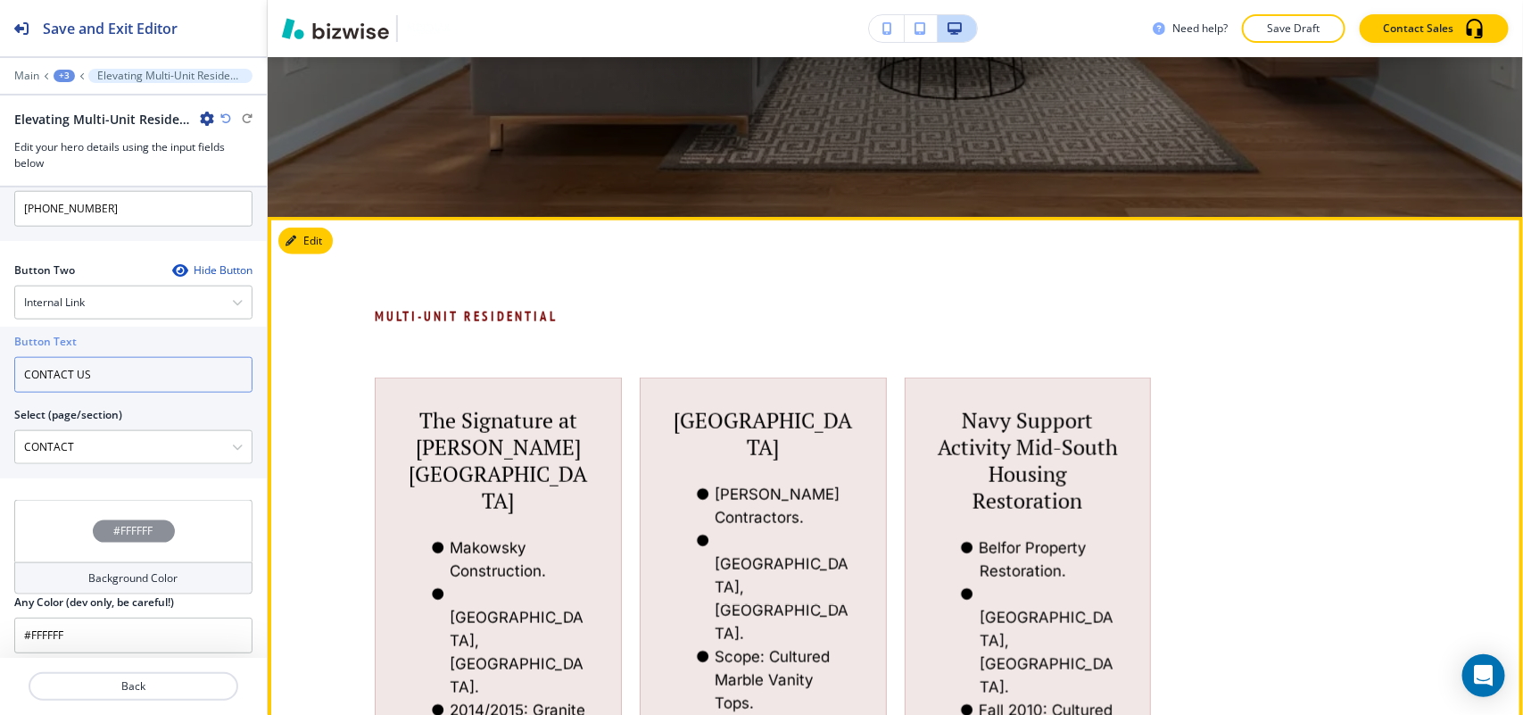
scroll to position [688, 0]
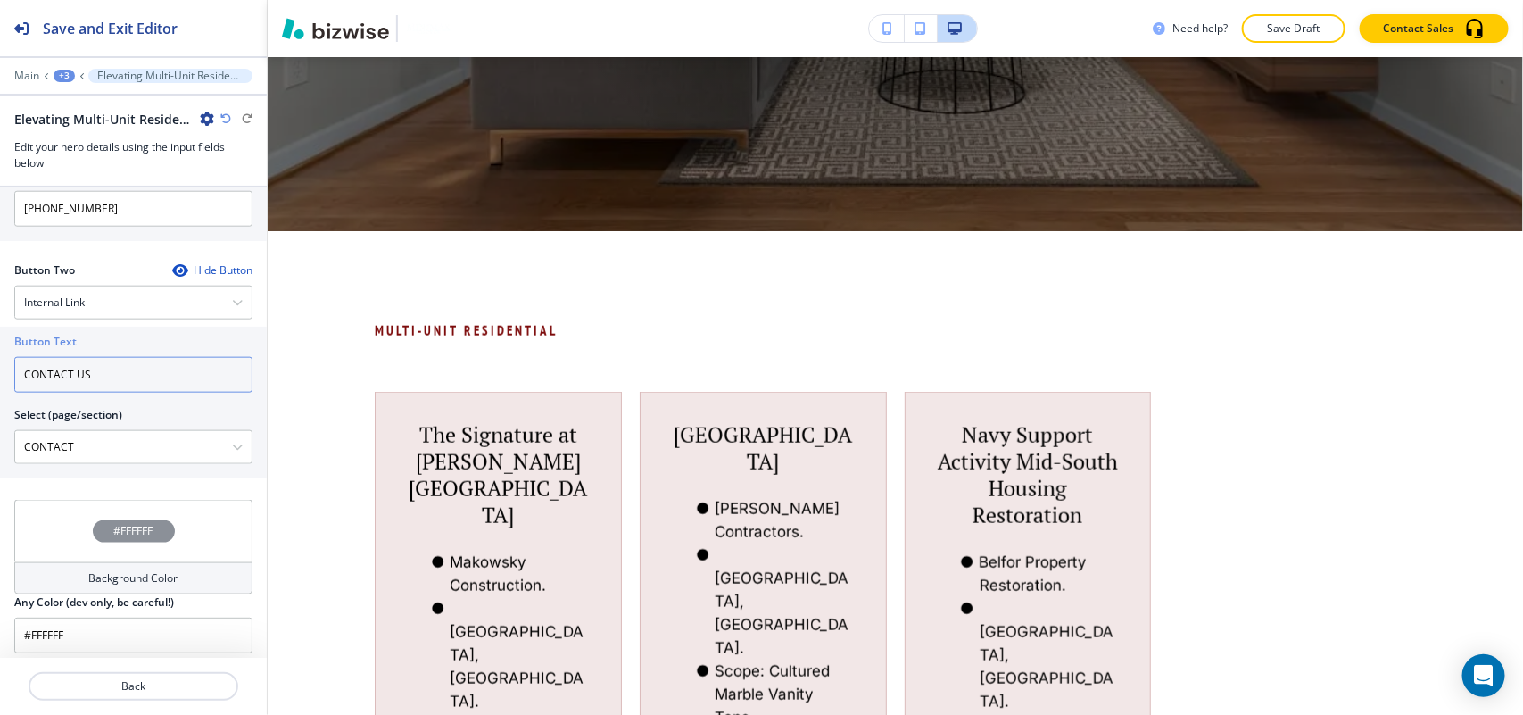
type input "CONTACT US"
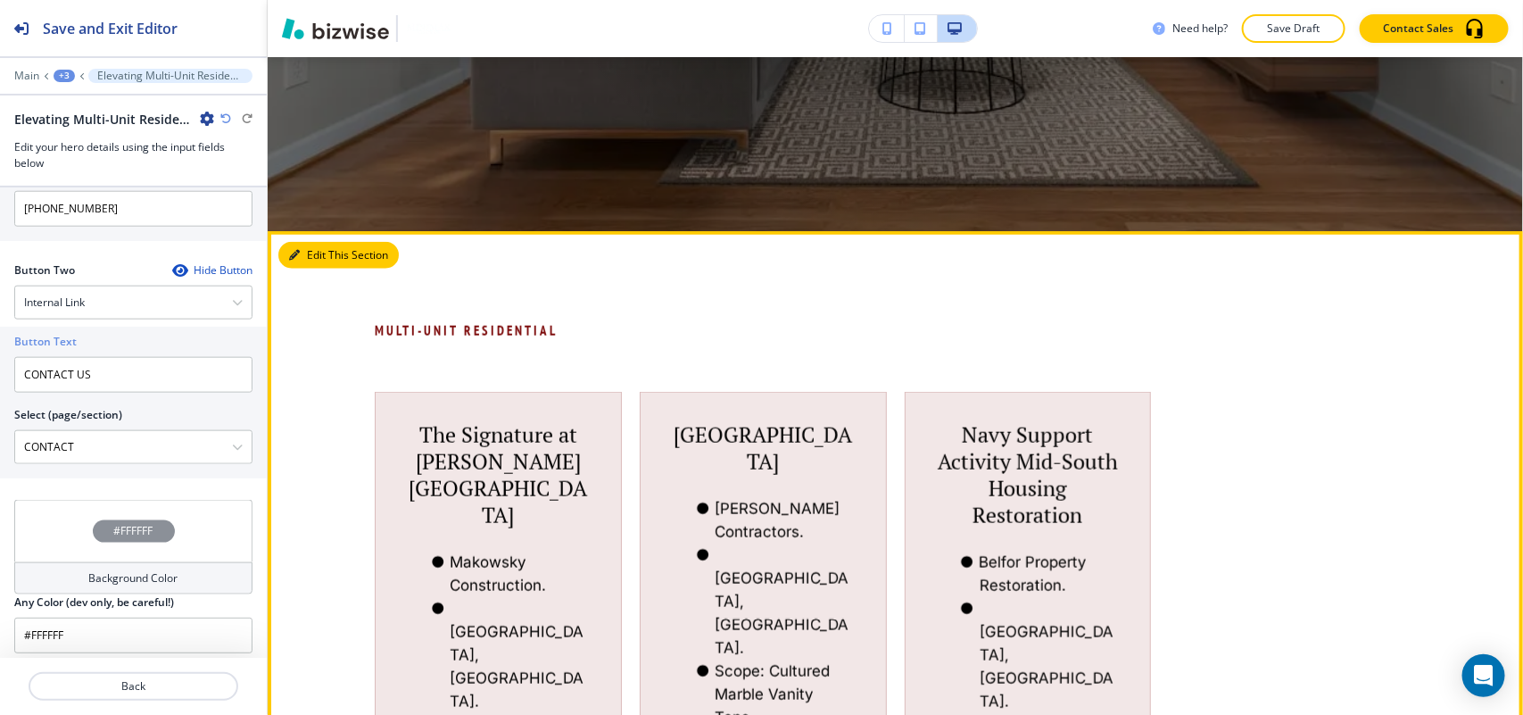
click at [311, 243] on button "Edit This Section" at bounding box center [338, 255] width 120 height 27
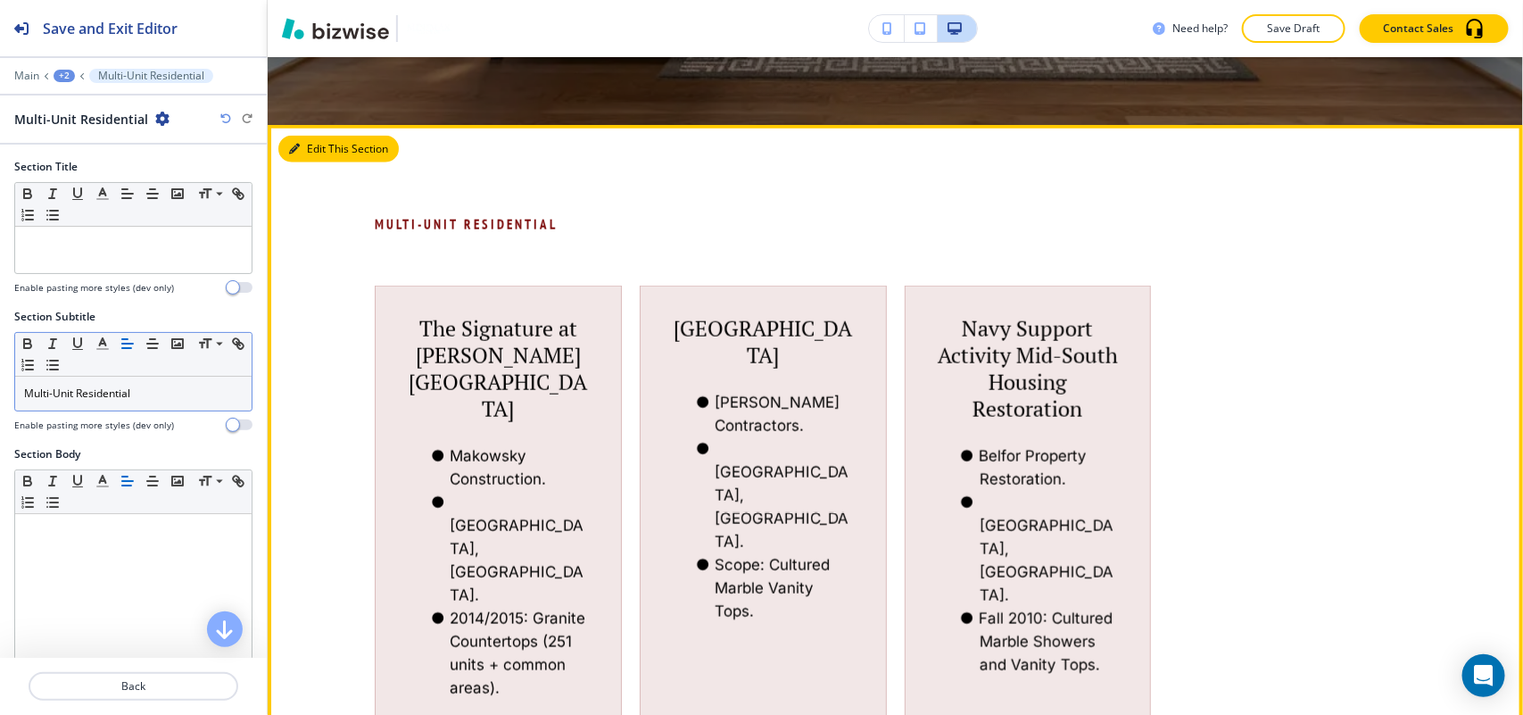
scroll to position [862, 0]
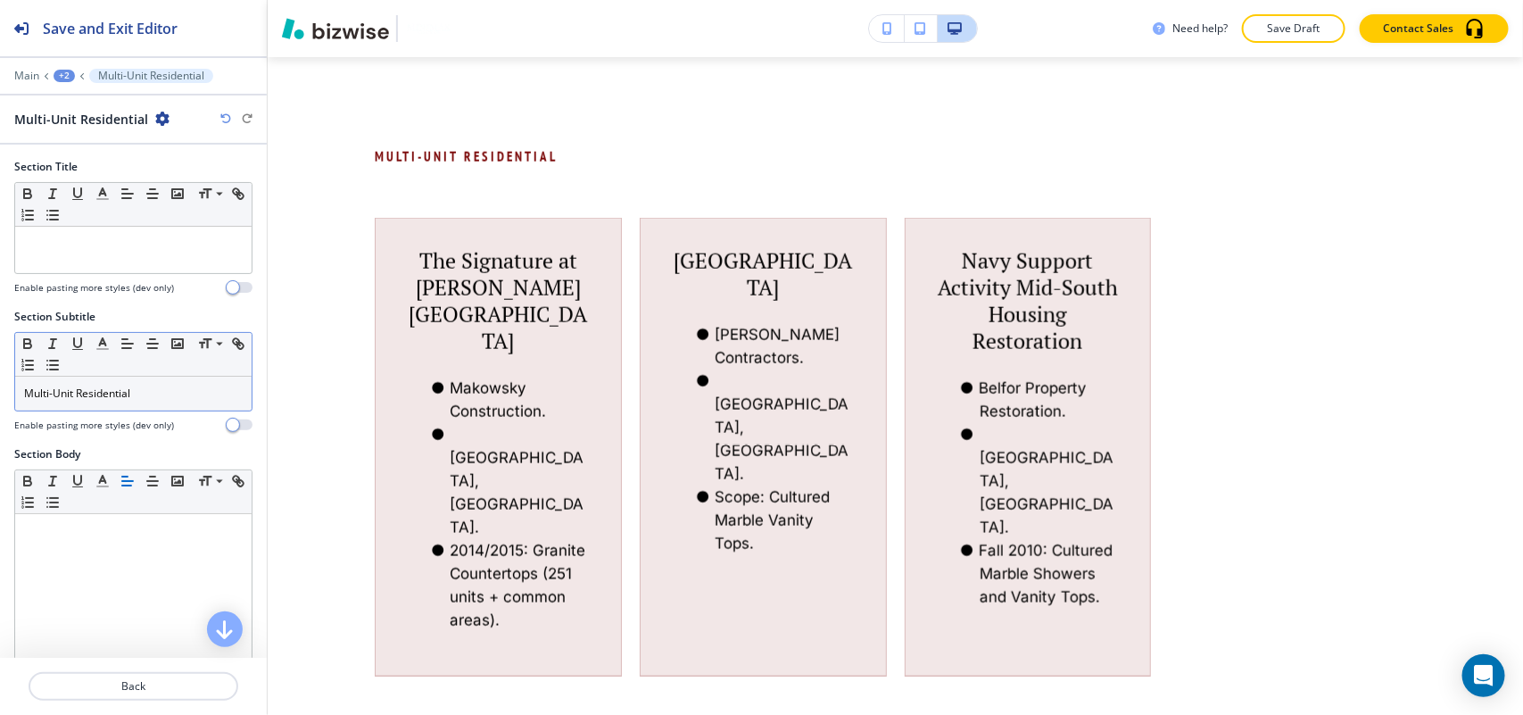
click at [150, 403] on div "Multi-Unit Residential" at bounding box center [133, 394] width 236 height 34
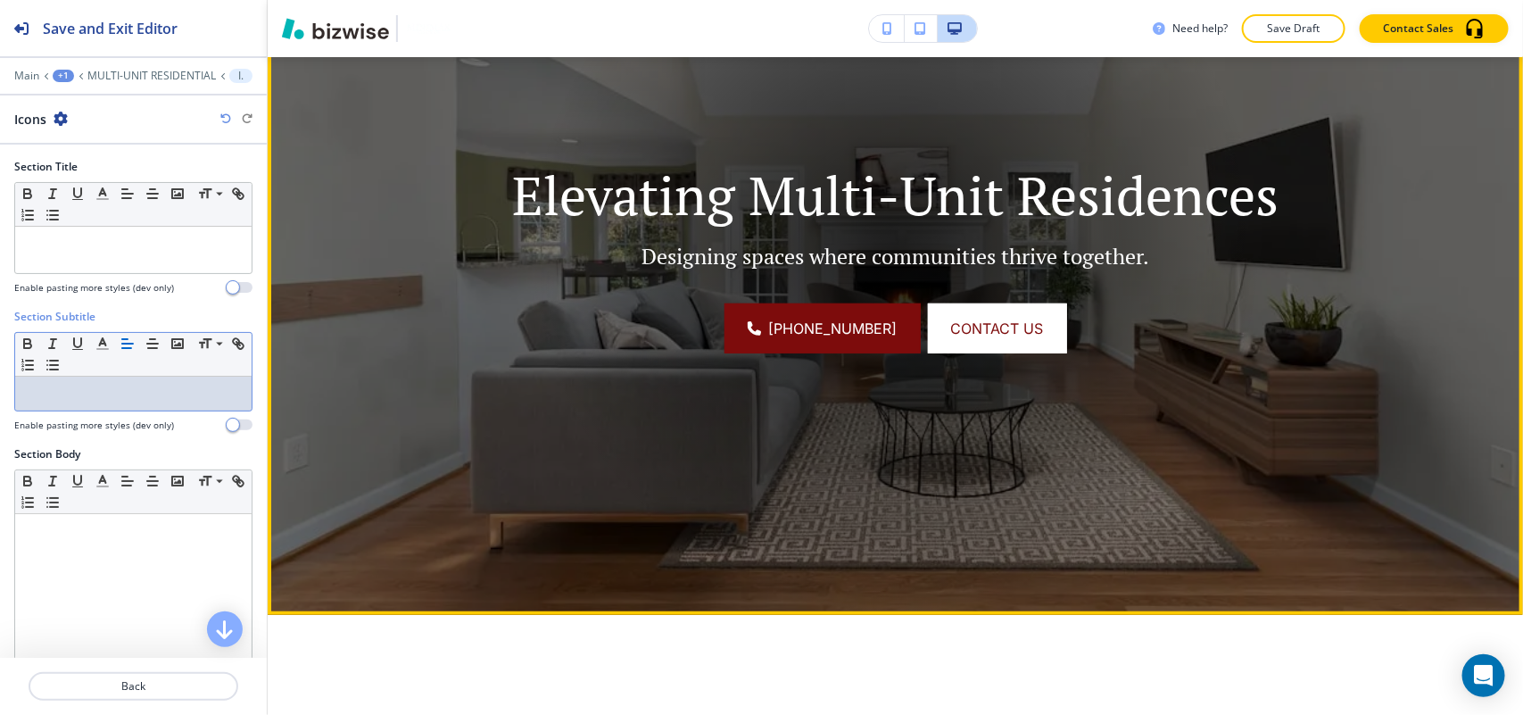
scroll to position [750, 0]
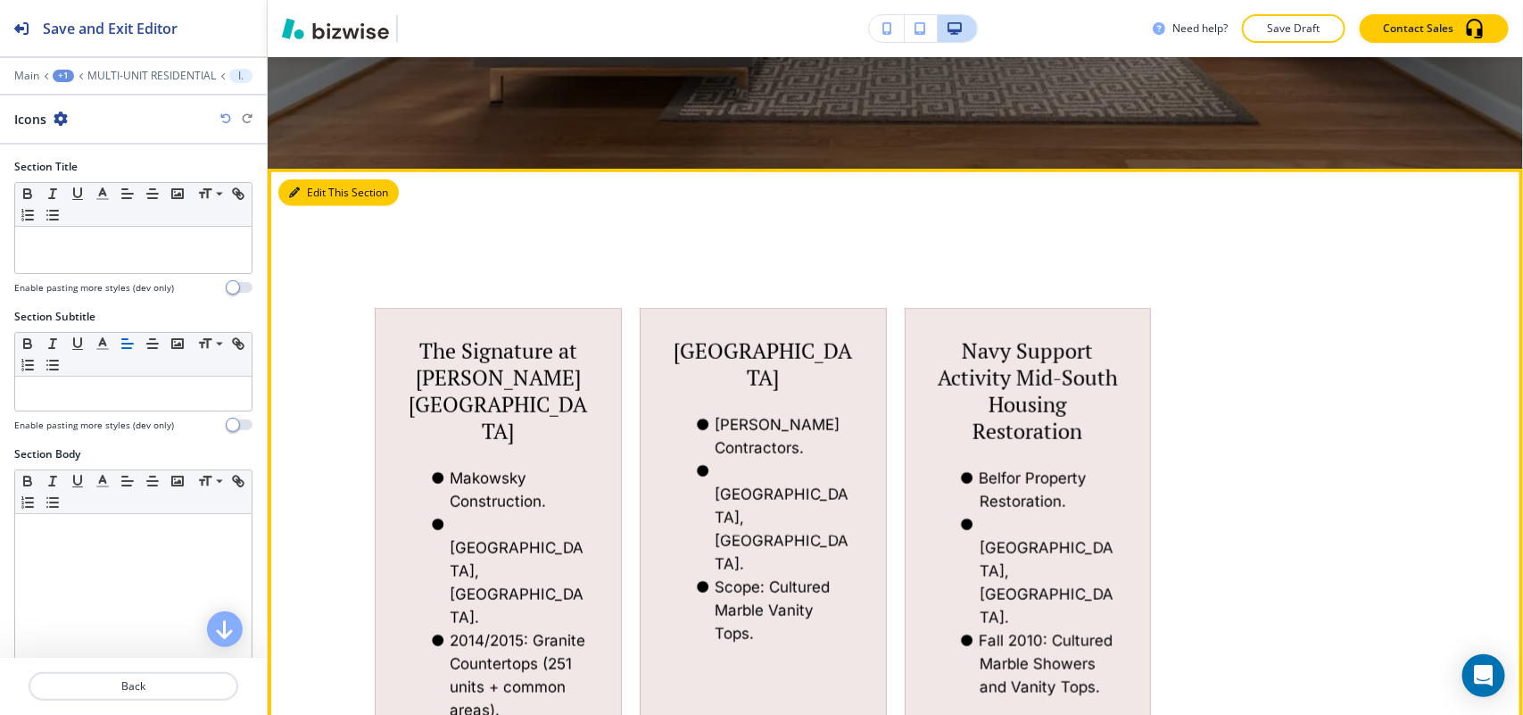
click at [304, 184] on button "Edit This Section" at bounding box center [338, 192] width 120 height 27
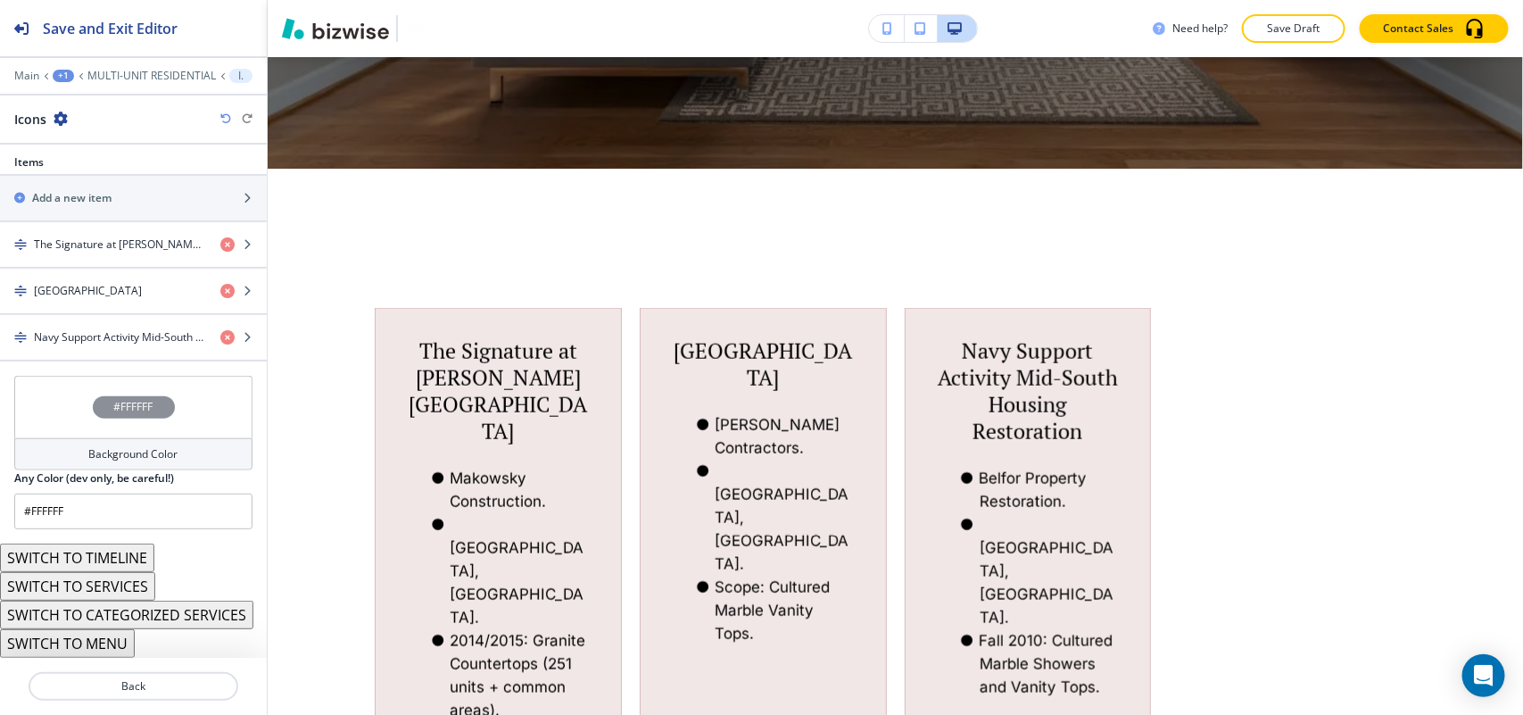
scroll to position [709, 0]
click at [134, 603] on button "SWITCH TO CATEGORIZED SERVICES" at bounding box center [126, 614] width 253 height 29
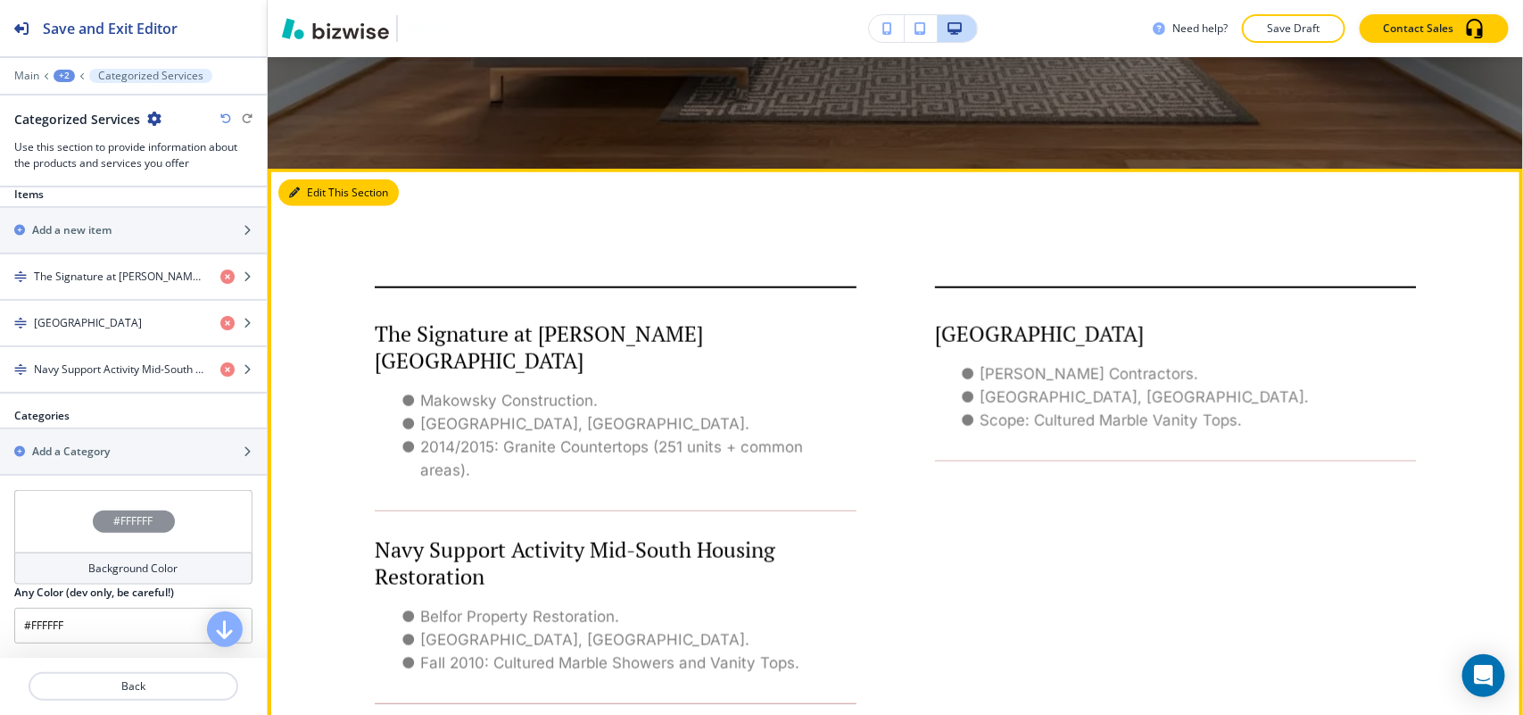
click at [309, 187] on button "Edit This Section" at bounding box center [338, 192] width 120 height 27
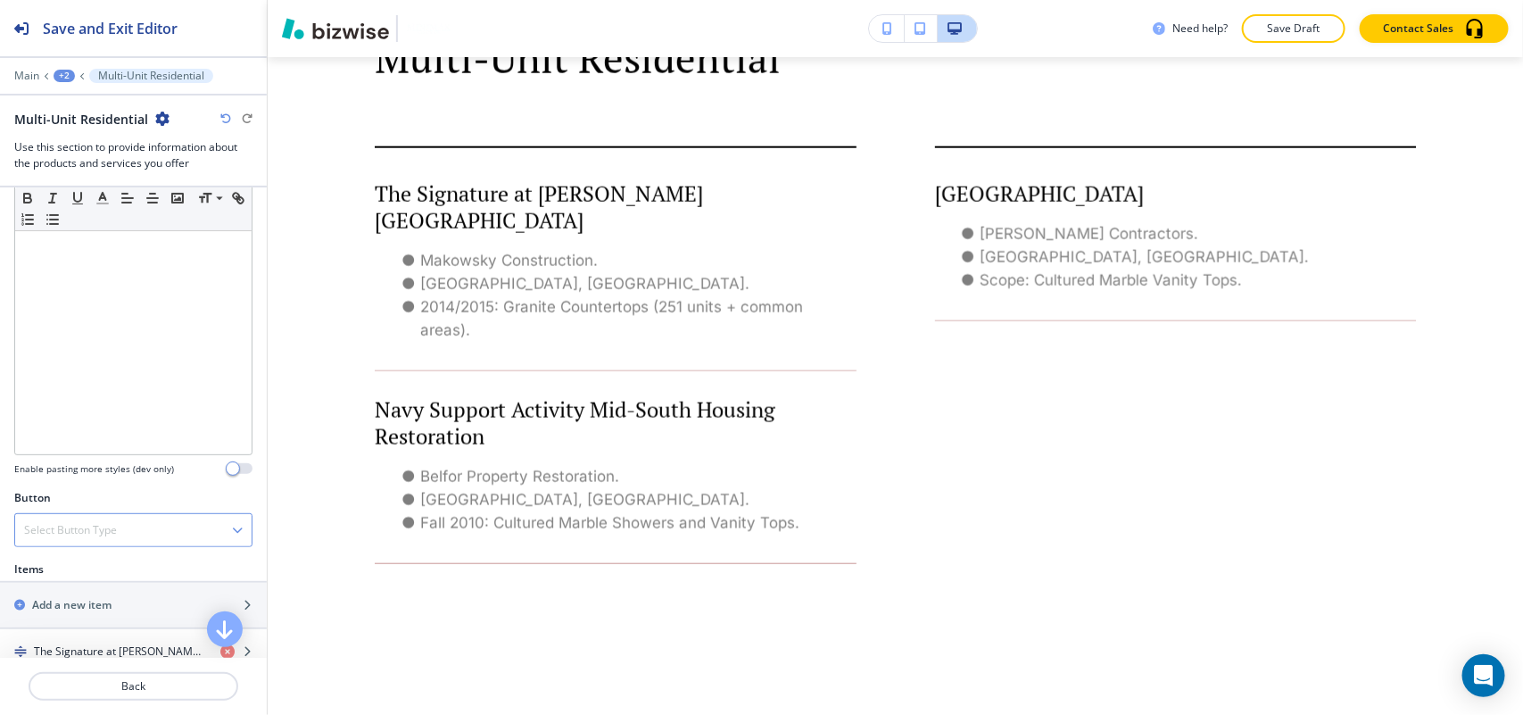
scroll to position [558, 0]
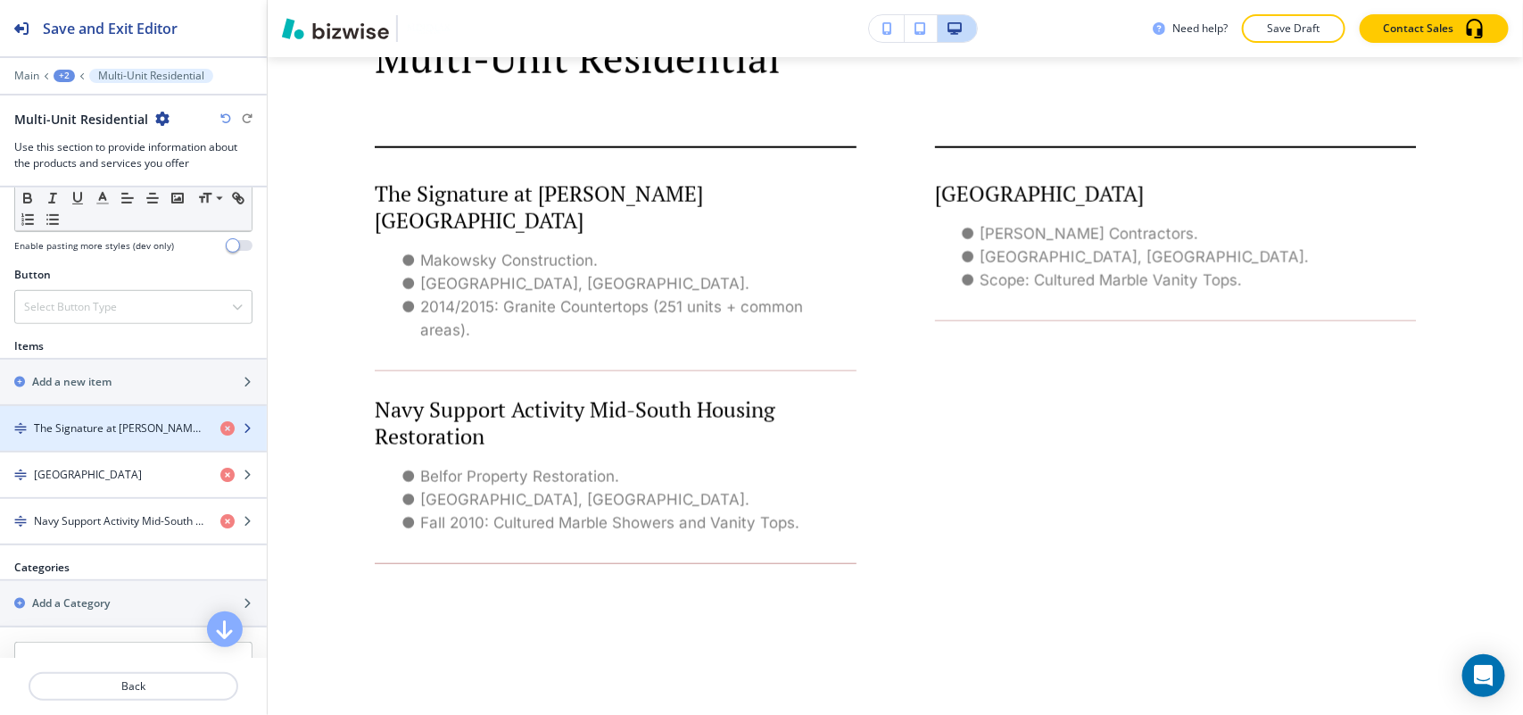
click at [127, 449] on div "button" at bounding box center [133, 443] width 267 height 14
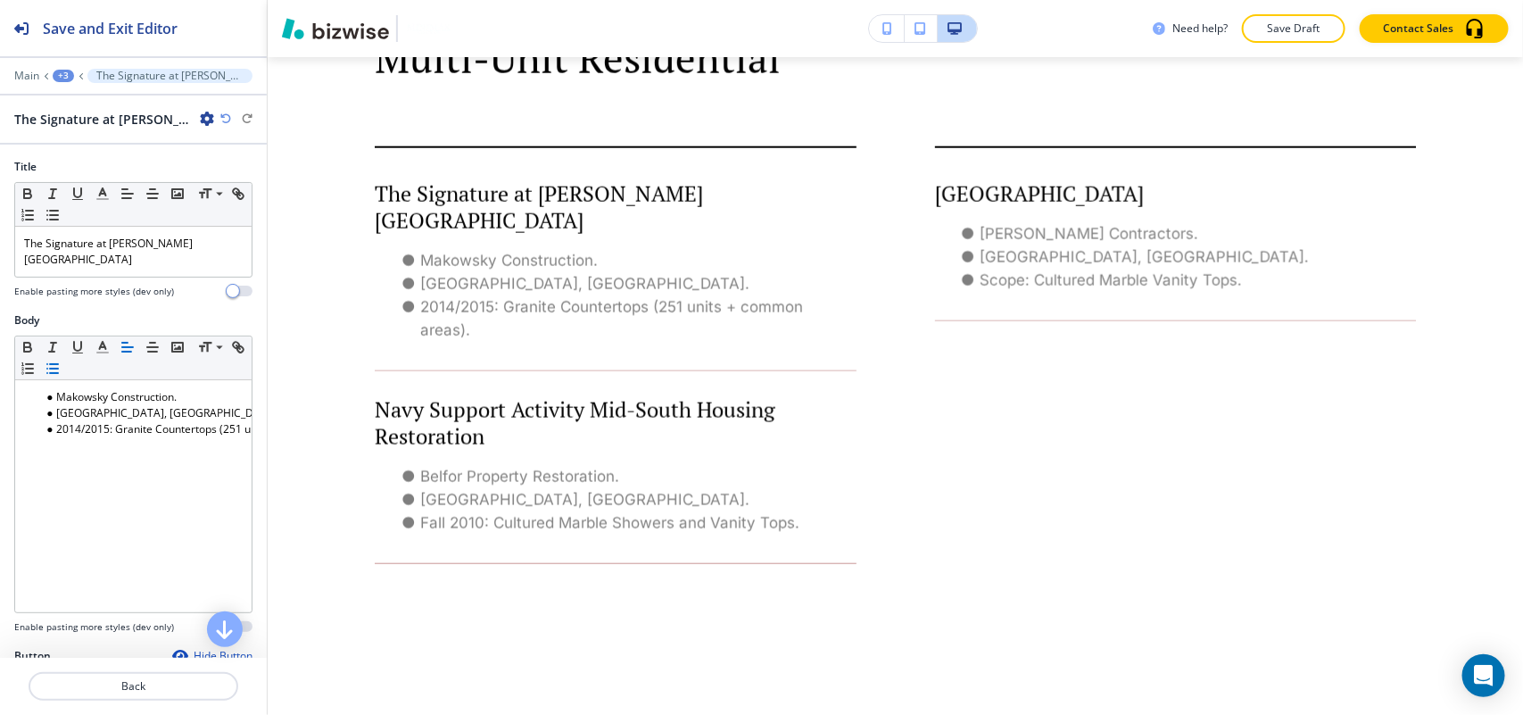
scroll to position [1096, 0]
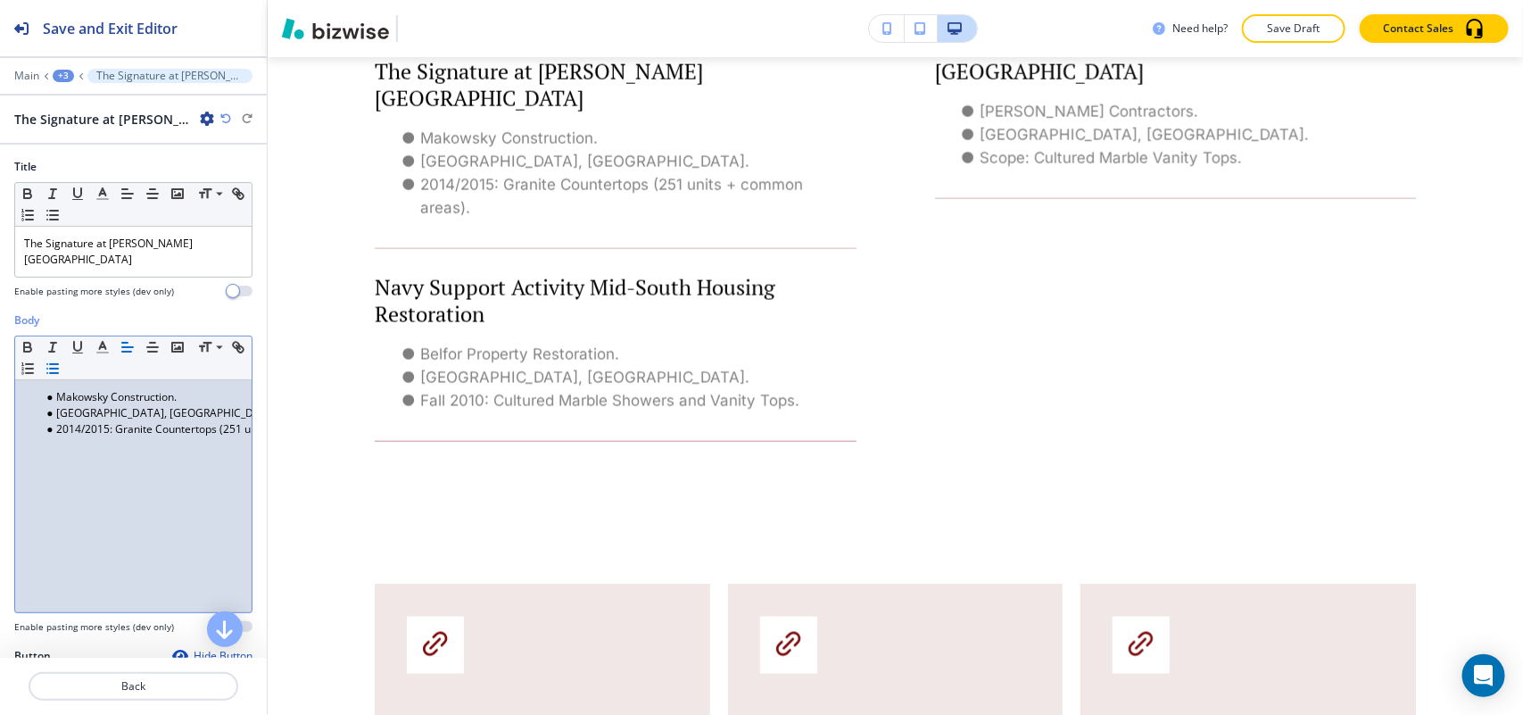
click at [127, 456] on div "Makowsky Construction. [GEOGRAPHIC_DATA], [GEOGRAPHIC_DATA] 2014/2015: Granite …" at bounding box center [133, 496] width 236 height 232
click at [61, 360] on icon "button" at bounding box center [53, 368] width 16 height 16
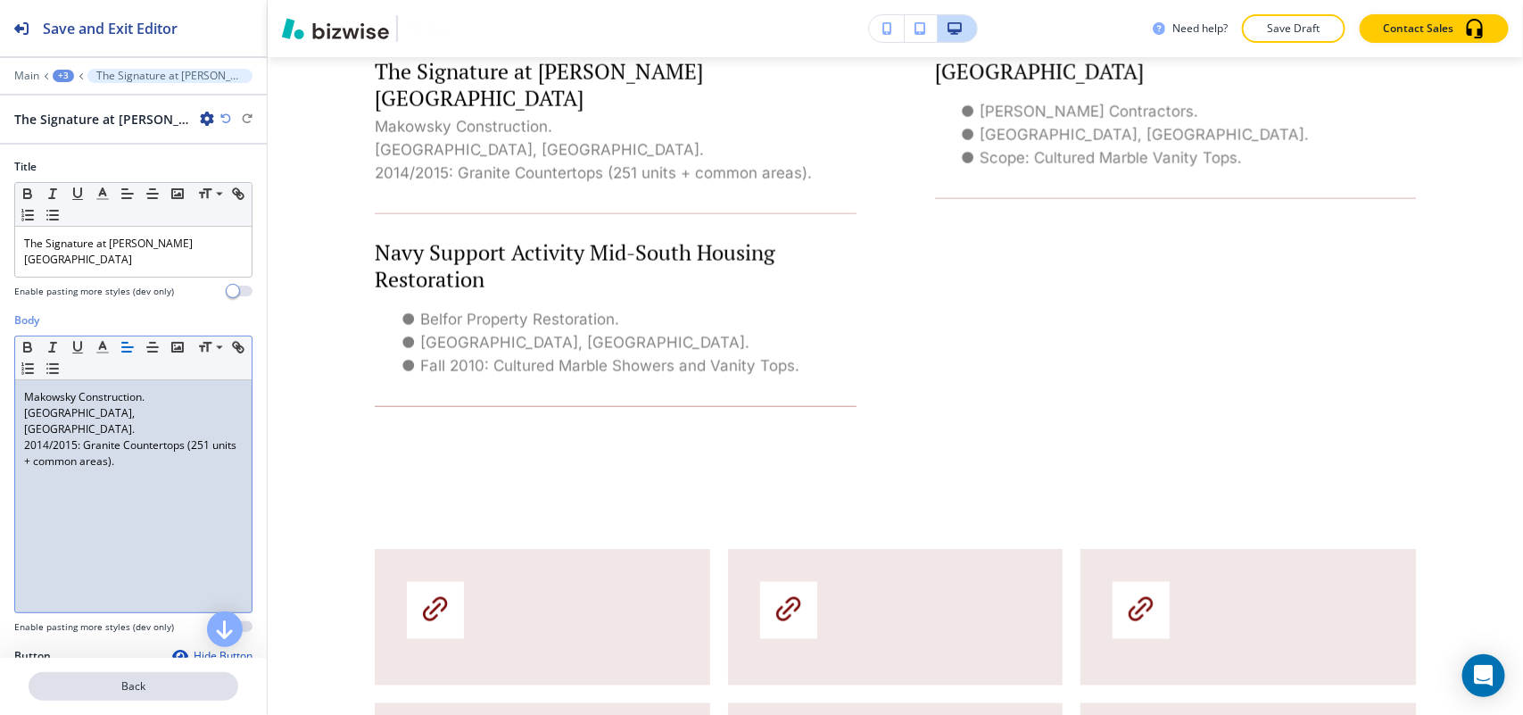
click at [121, 691] on p "Back" at bounding box center [133, 686] width 206 height 16
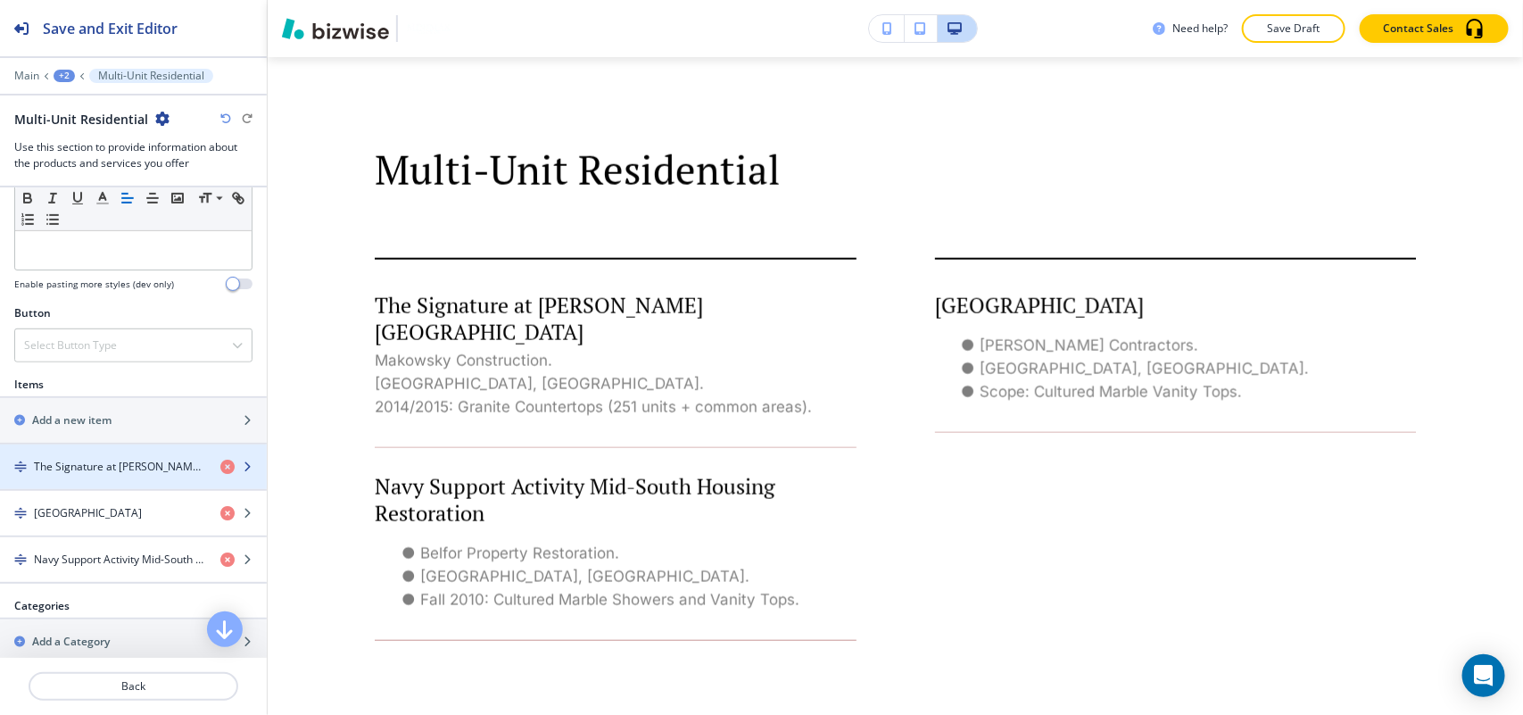
scroll to position [558, 0]
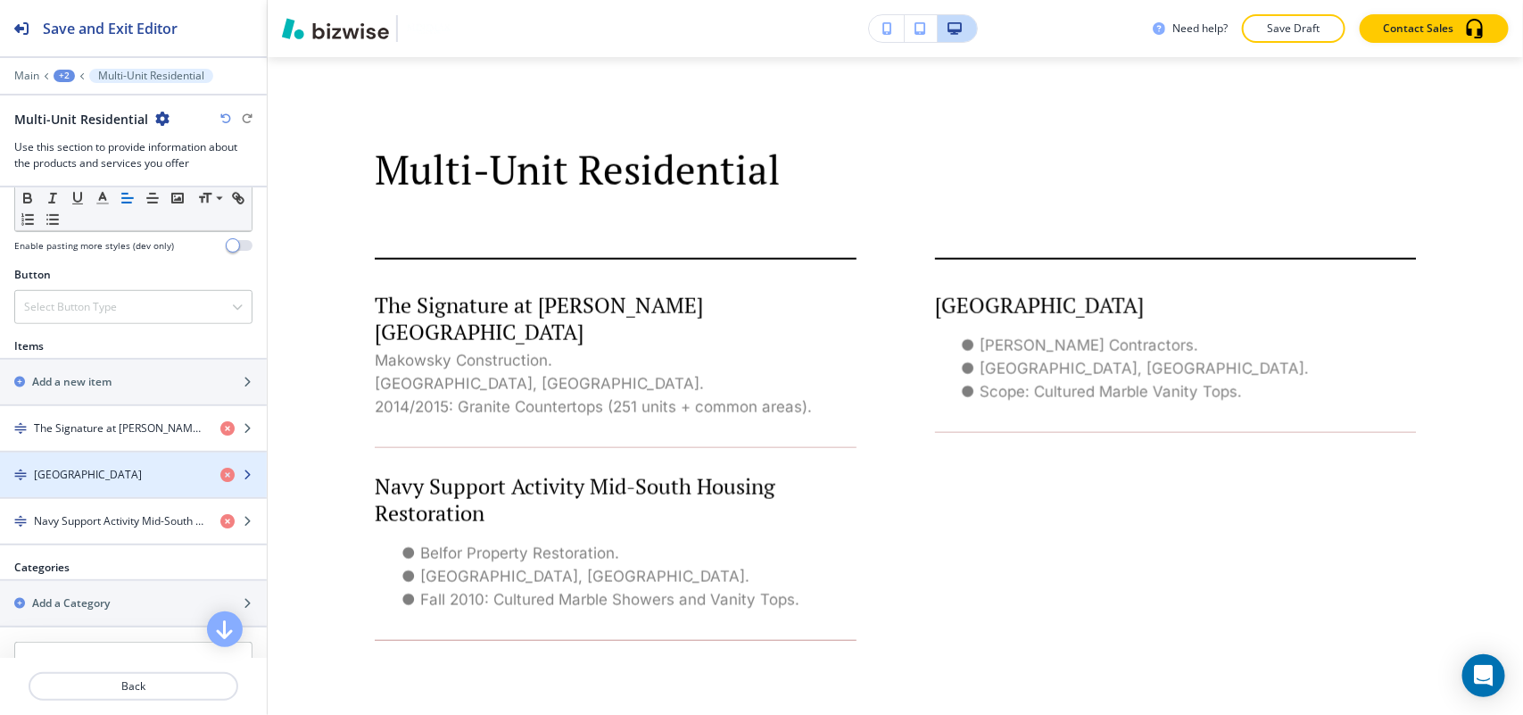
click at [108, 477] on h4 "[GEOGRAPHIC_DATA]" at bounding box center [88, 475] width 108 height 16
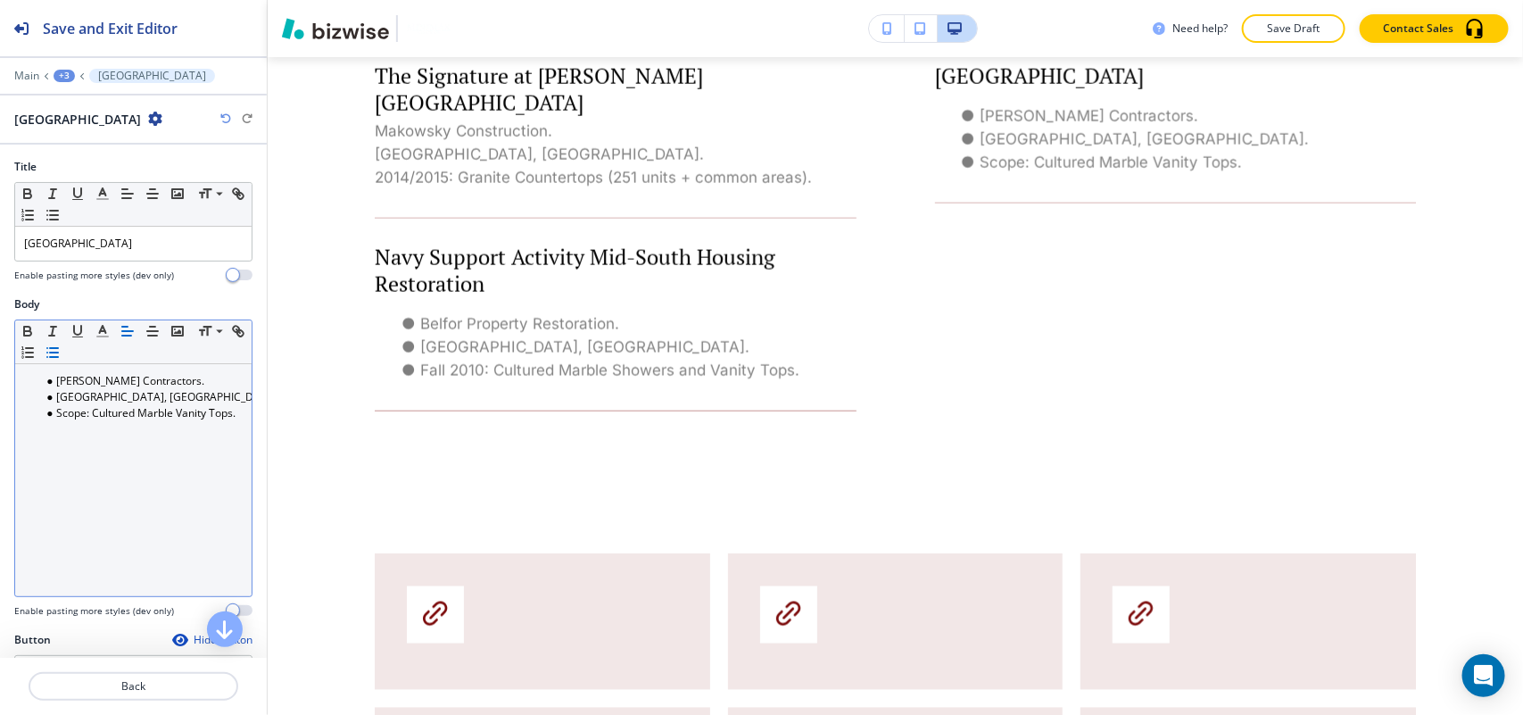
scroll to position [1096, 0]
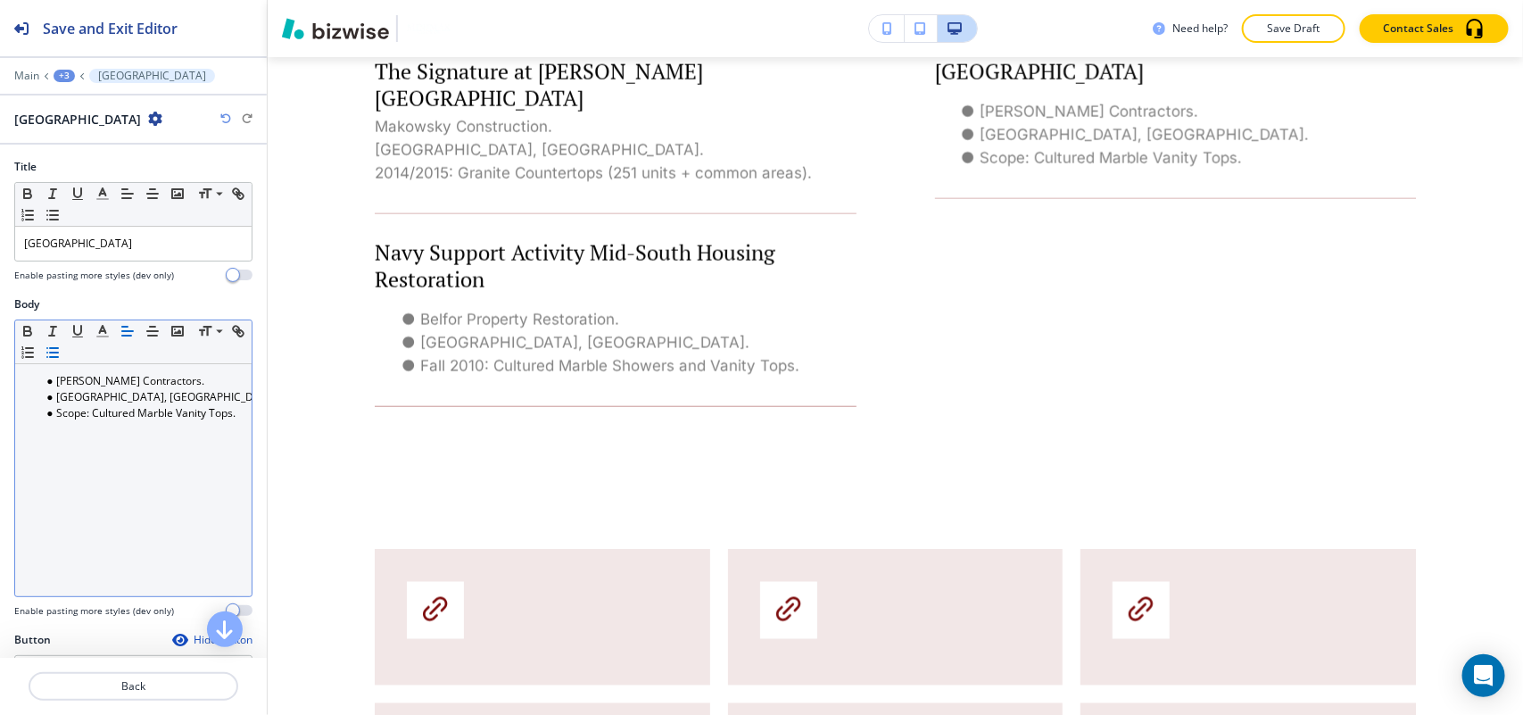
click at [141, 443] on div "[PERSON_NAME] Contractors. [GEOGRAPHIC_DATA], [GEOGRAPHIC_DATA]. Scope: Culture…" at bounding box center [133, 480] width 236 height 232
click at [65, 361] on button "button" at bounding box center [52, 352] width 25 height 21
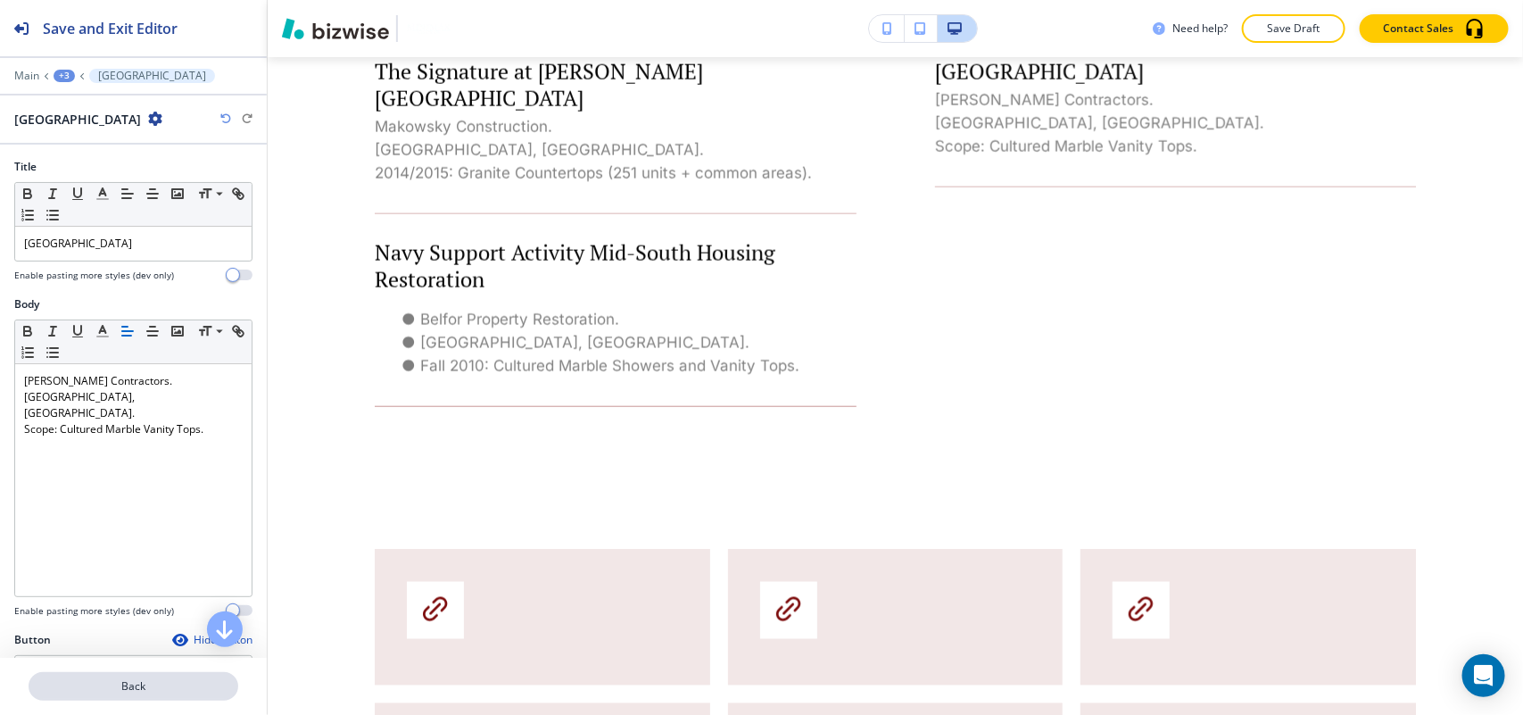
click at [123, 676] on button "Back" at bounding box center [134, 686] width 210 height 29
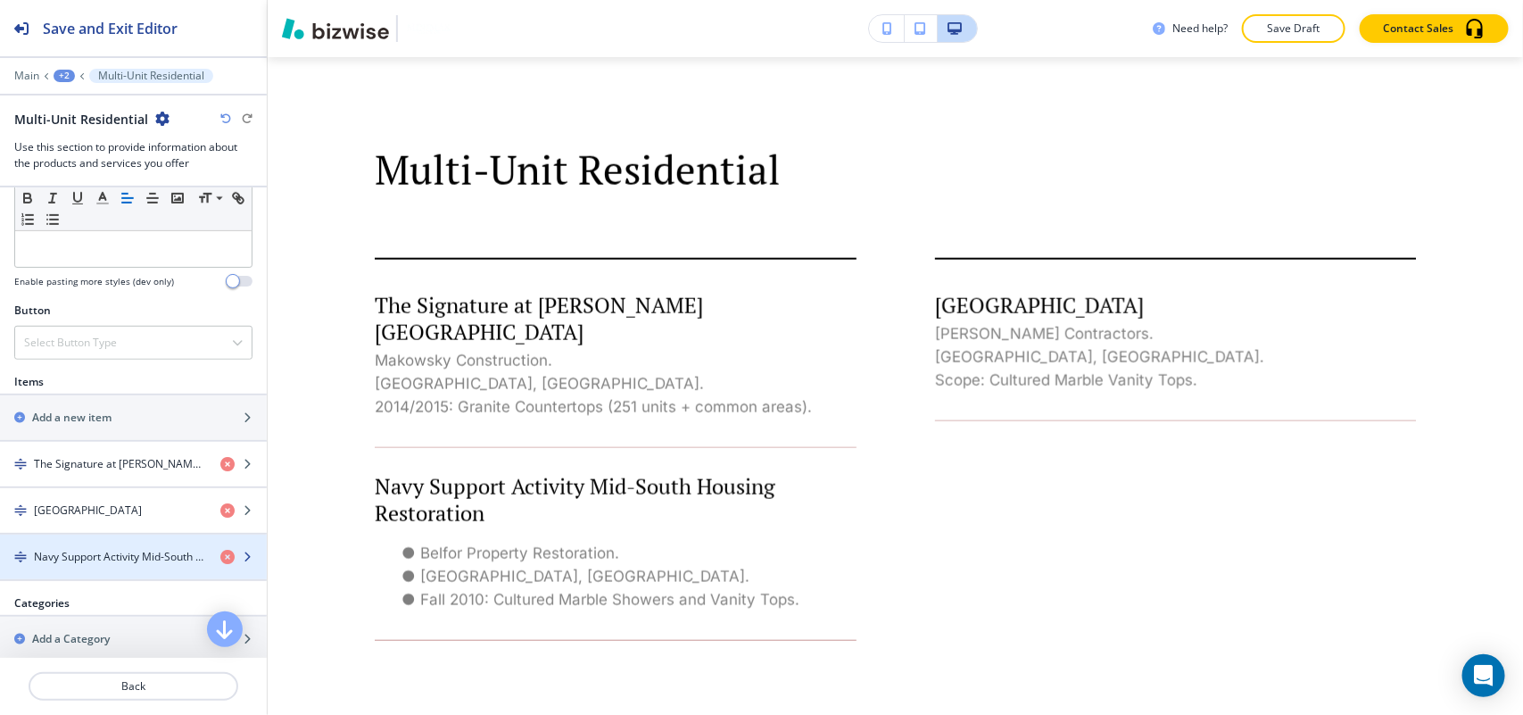
scroll to position [558, 0]
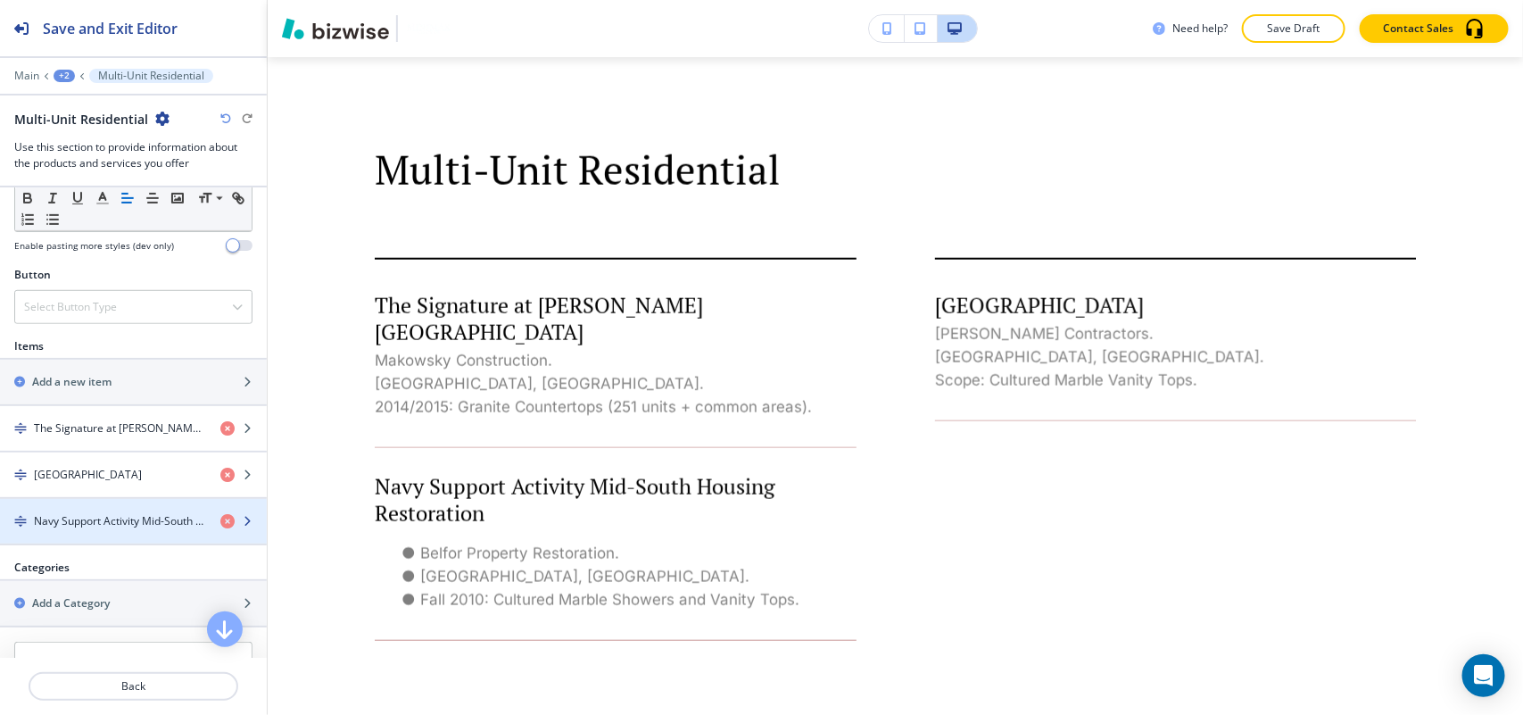
click at [113, 534] on div "button" at bounding box center [133, 536] width 267 height 14
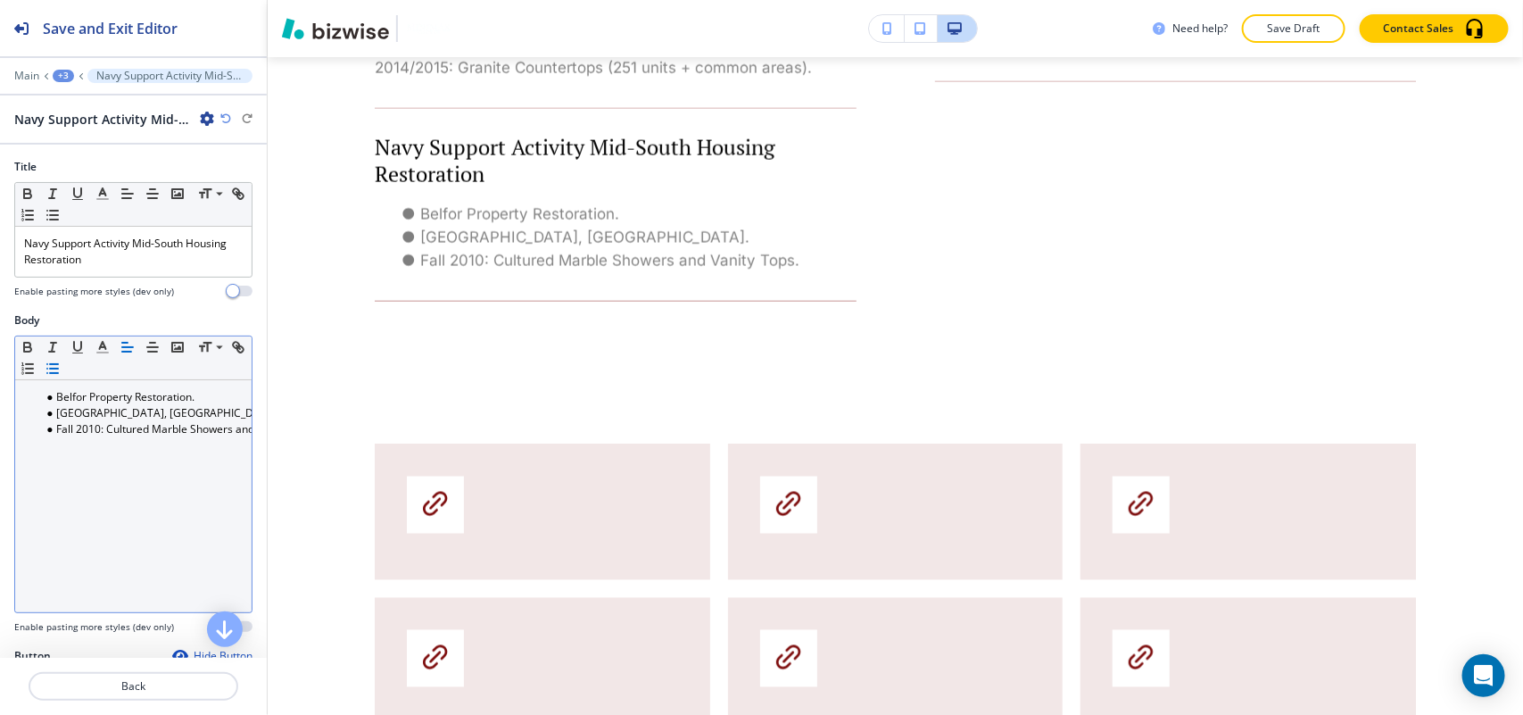
scroll to position [1250, 0]
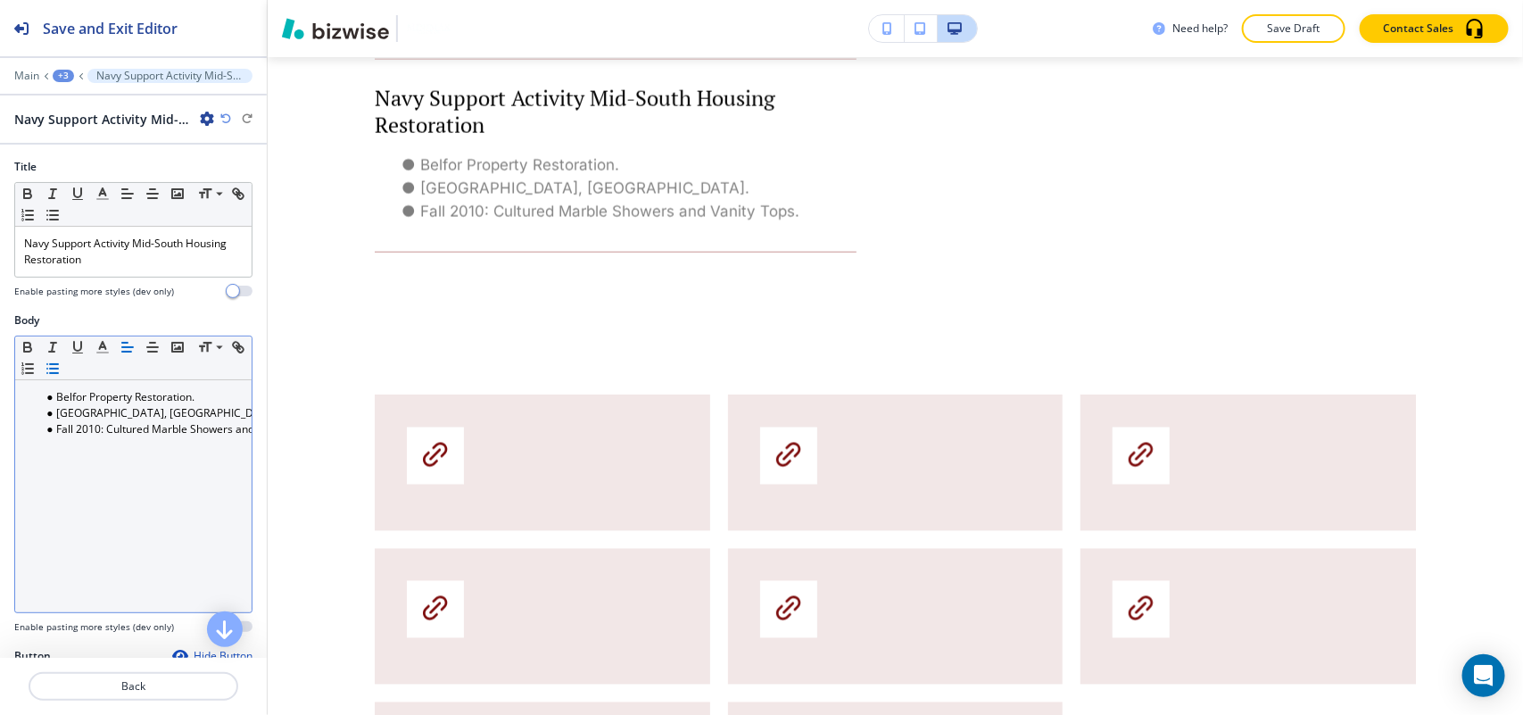
click at [108, 407] on li "[GEOGRAPHIC_DATA], [GEOGRAPHIC_DATA]." at bounding box center [141, 413] width 203 height 16
click at [65, 366] on button "button" at bounding box center [52, 368] width 25 height 21
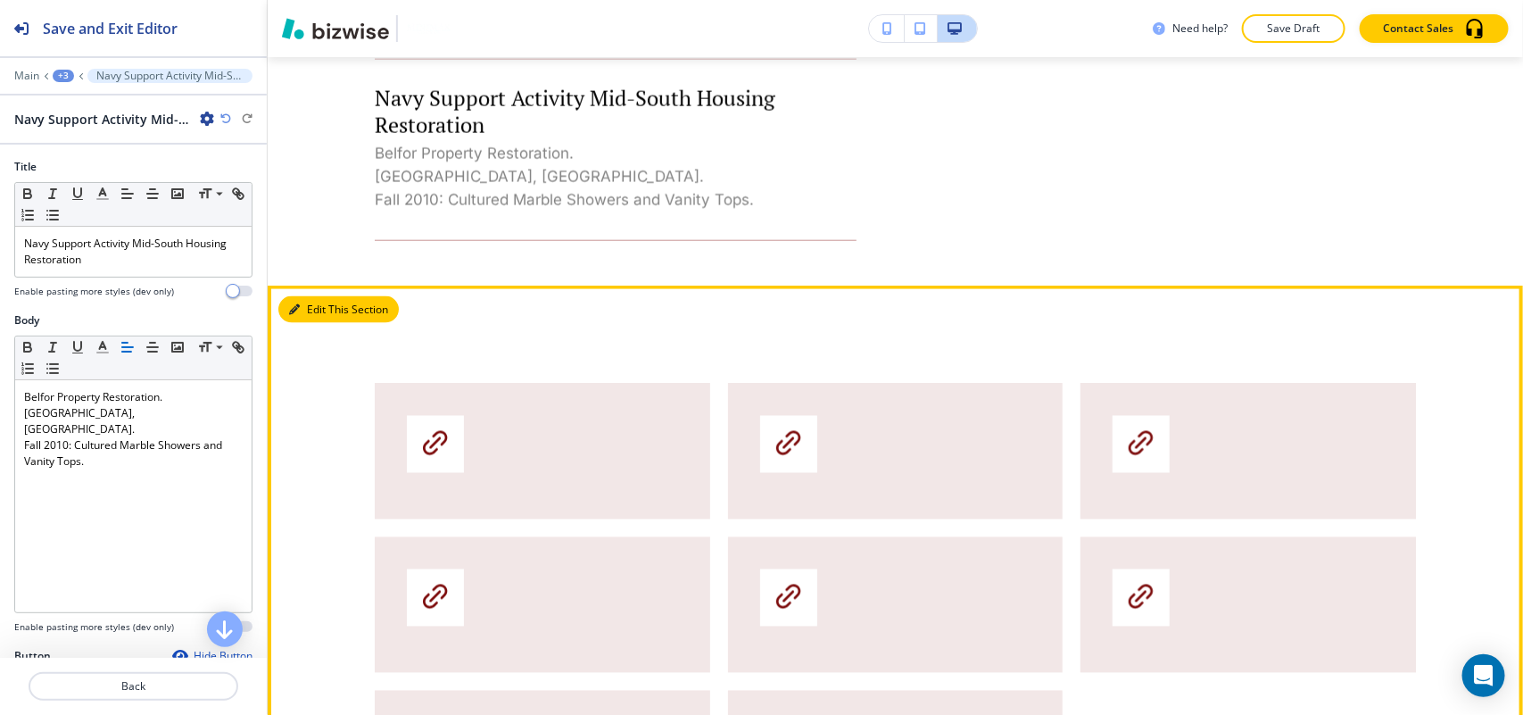
click at [335, 296] on button "Edit This Section" at bounding box center [338, 309] width 120 height 27
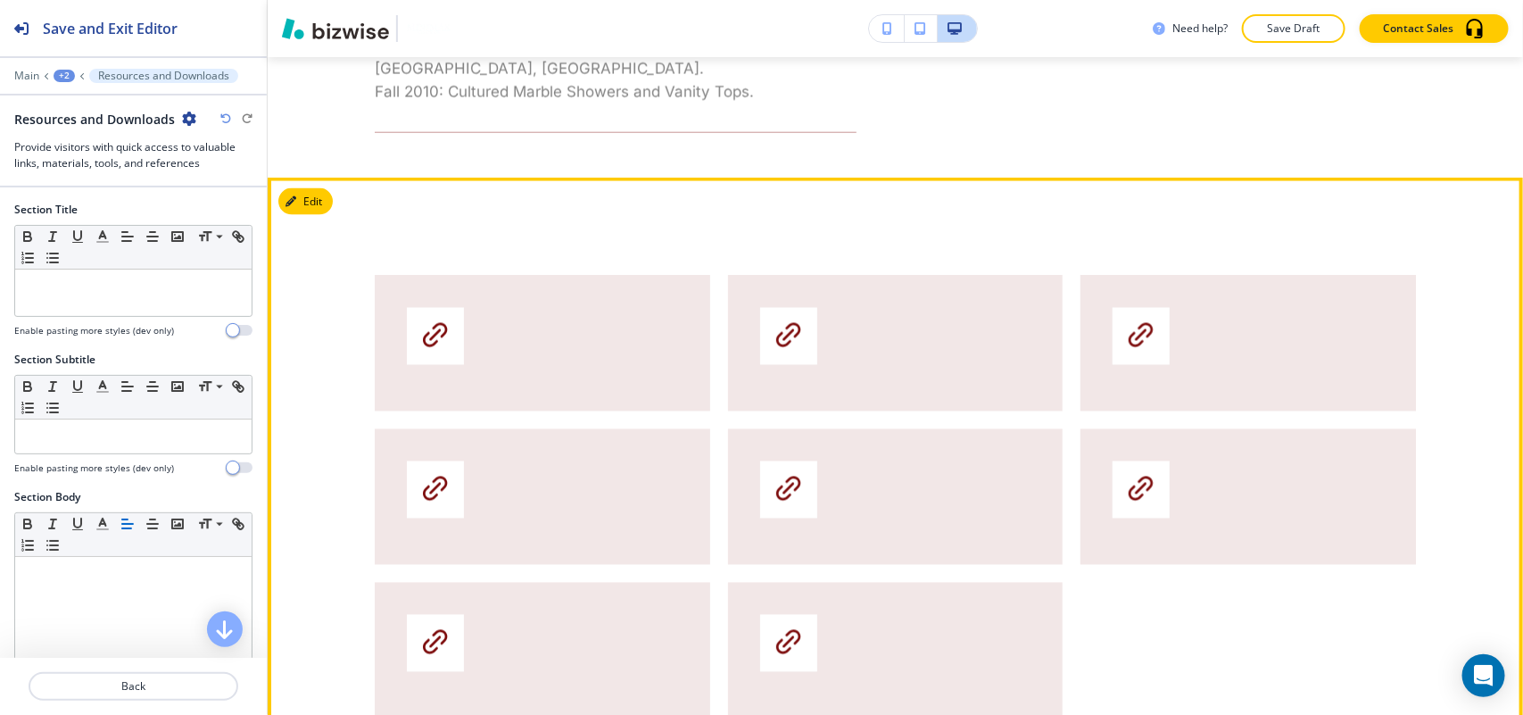
scroll to position [1451, 0]
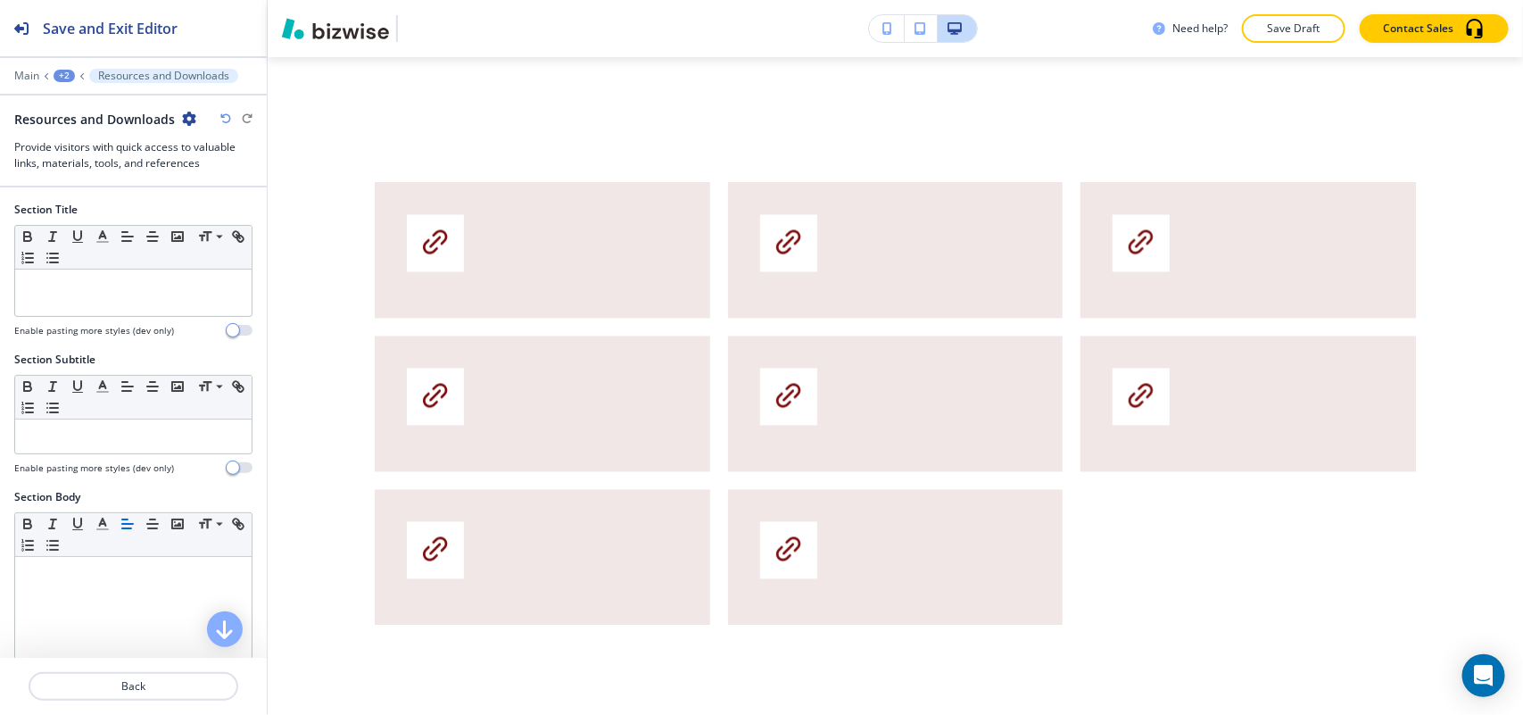
click at [186, 114] on icon "button" at bounding box center [189, 119] width 14 height 14
click at [239, 211] on p "Delete Section" at bounding box center [236, 213] width 91 height 16
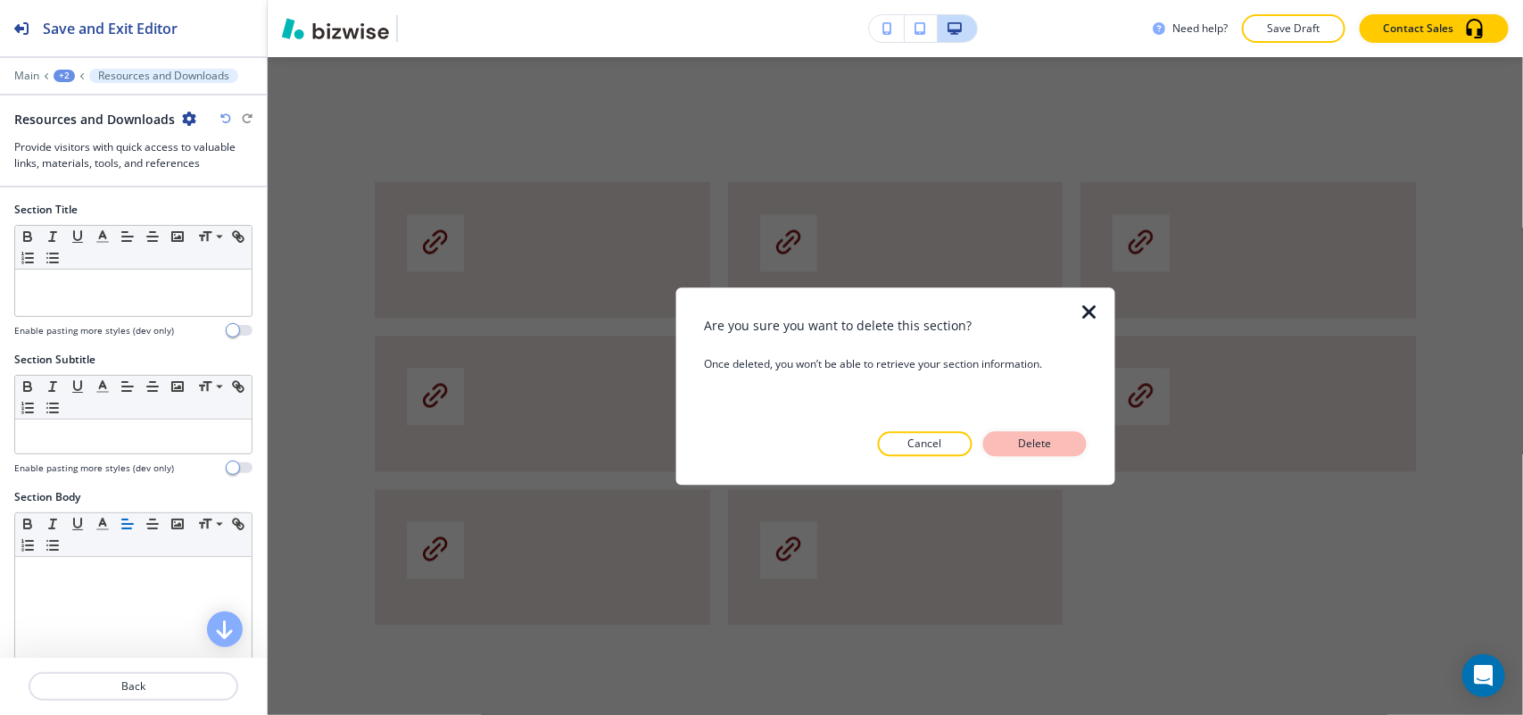
click at [1058, 439] on button "Delete" at bounding box center [1035, 443] width 104 height 25
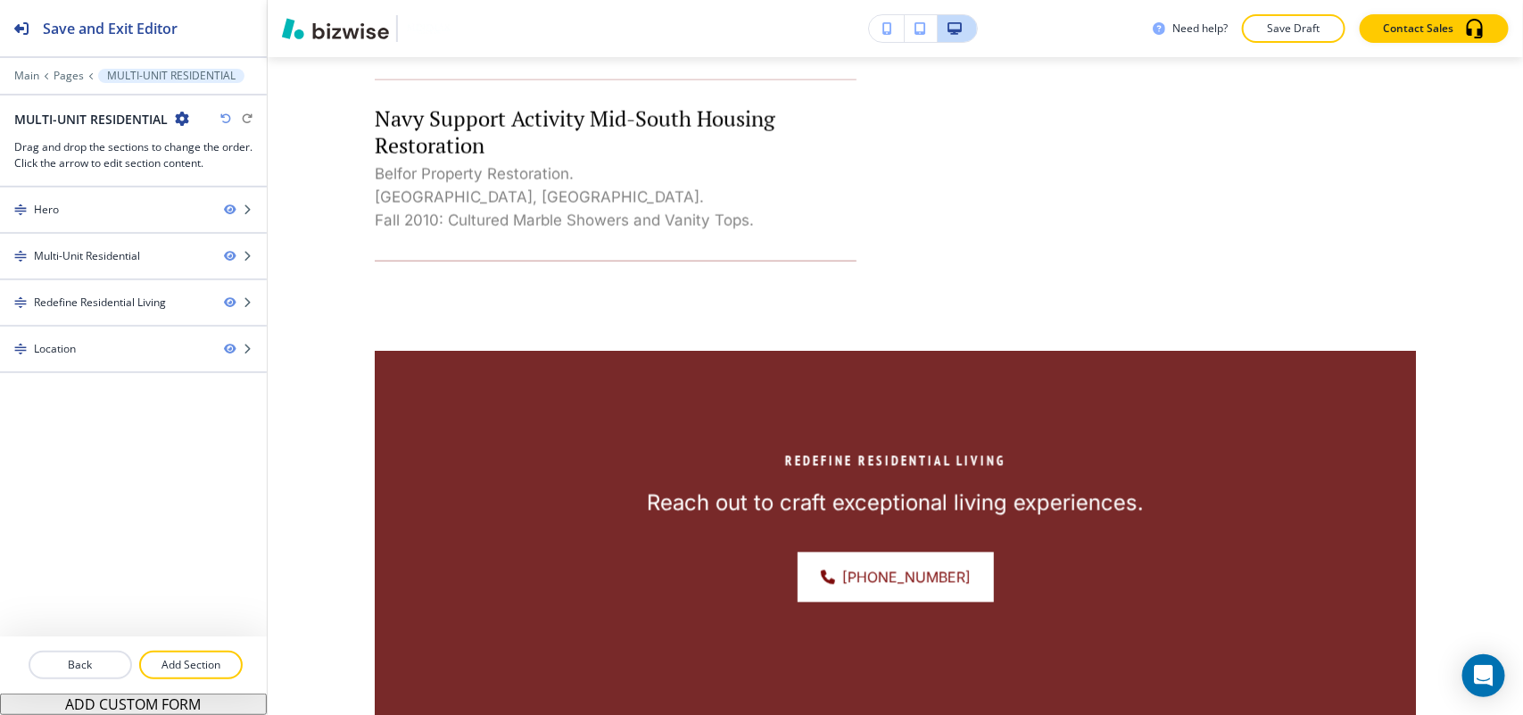
scroll to position [1228, 0]
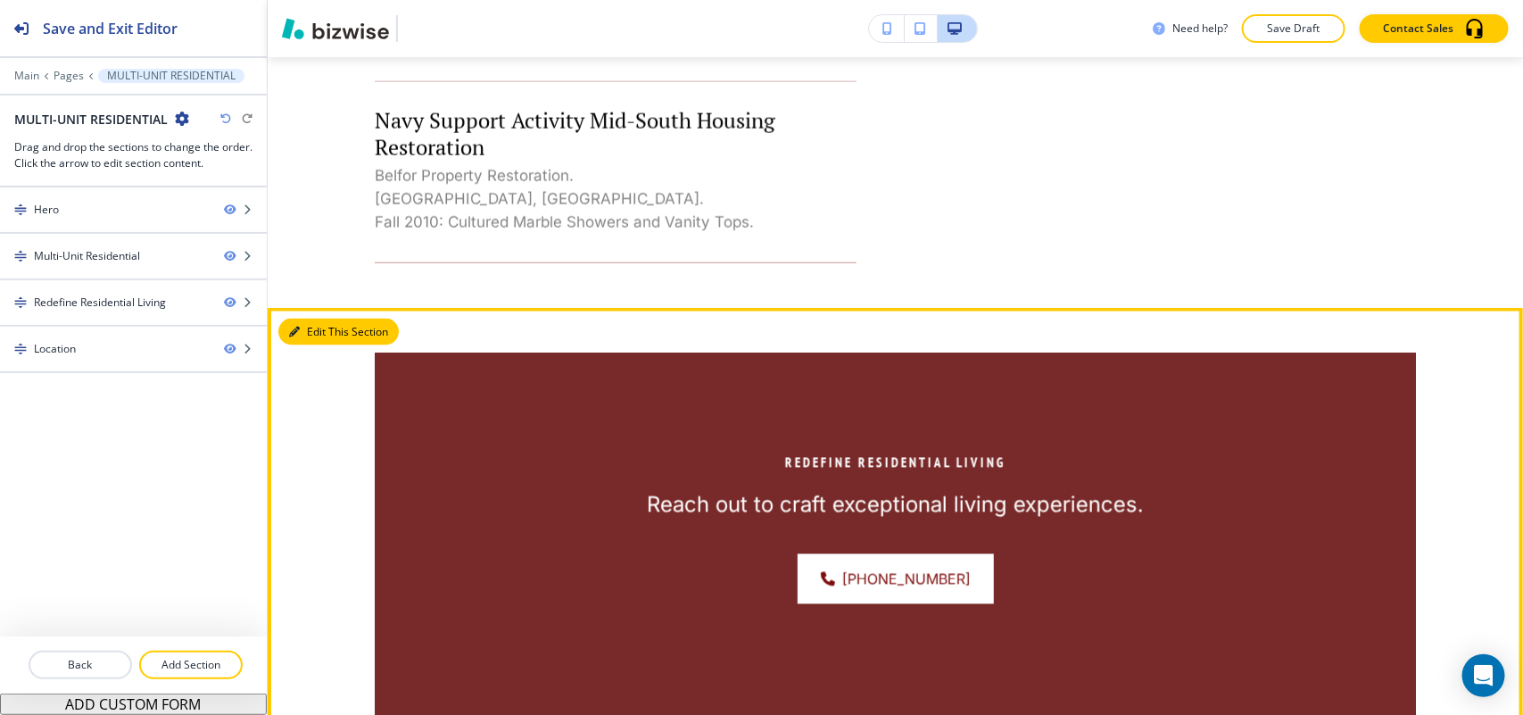
click at [314, 319] on button "Edit This Section" at bounding box center [338, 332] width 120 height 27
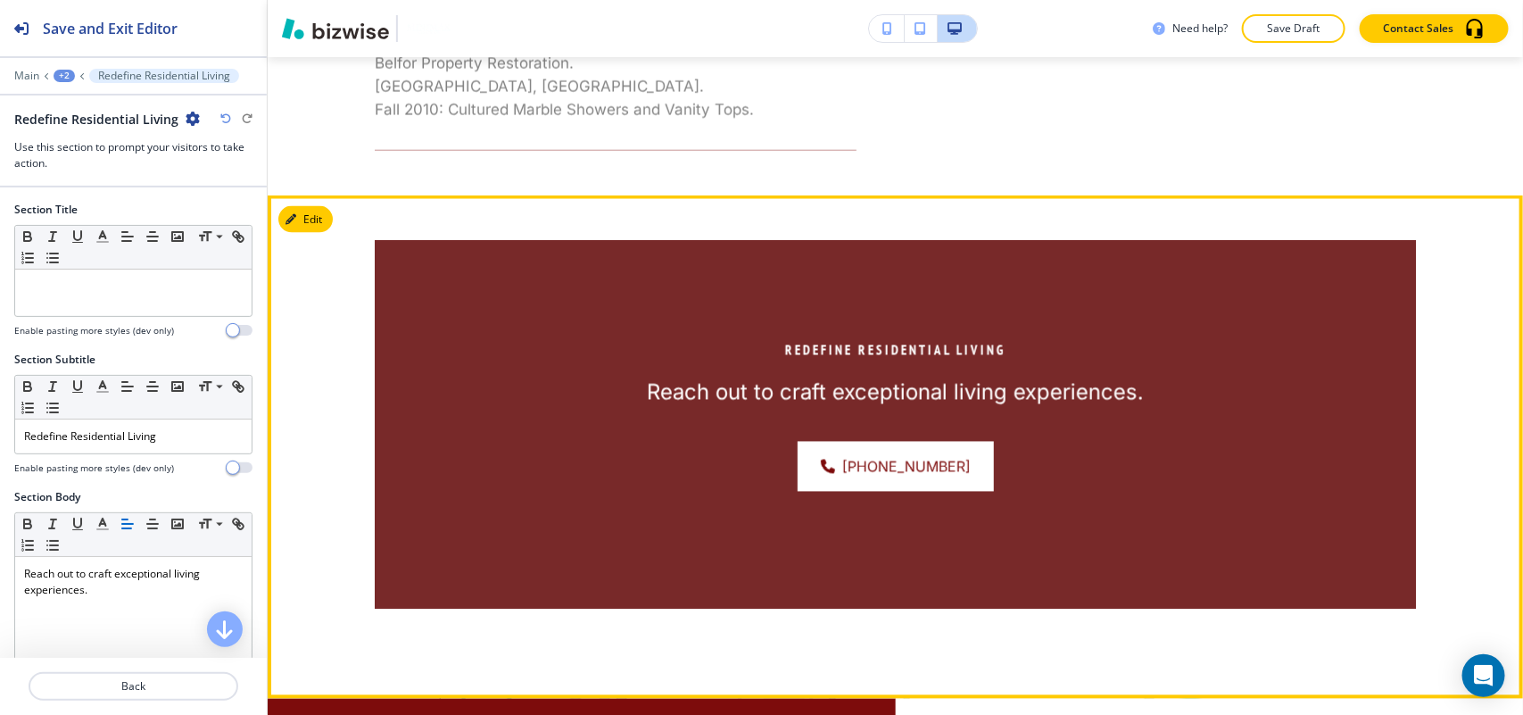
scroll to position [1451, 0]
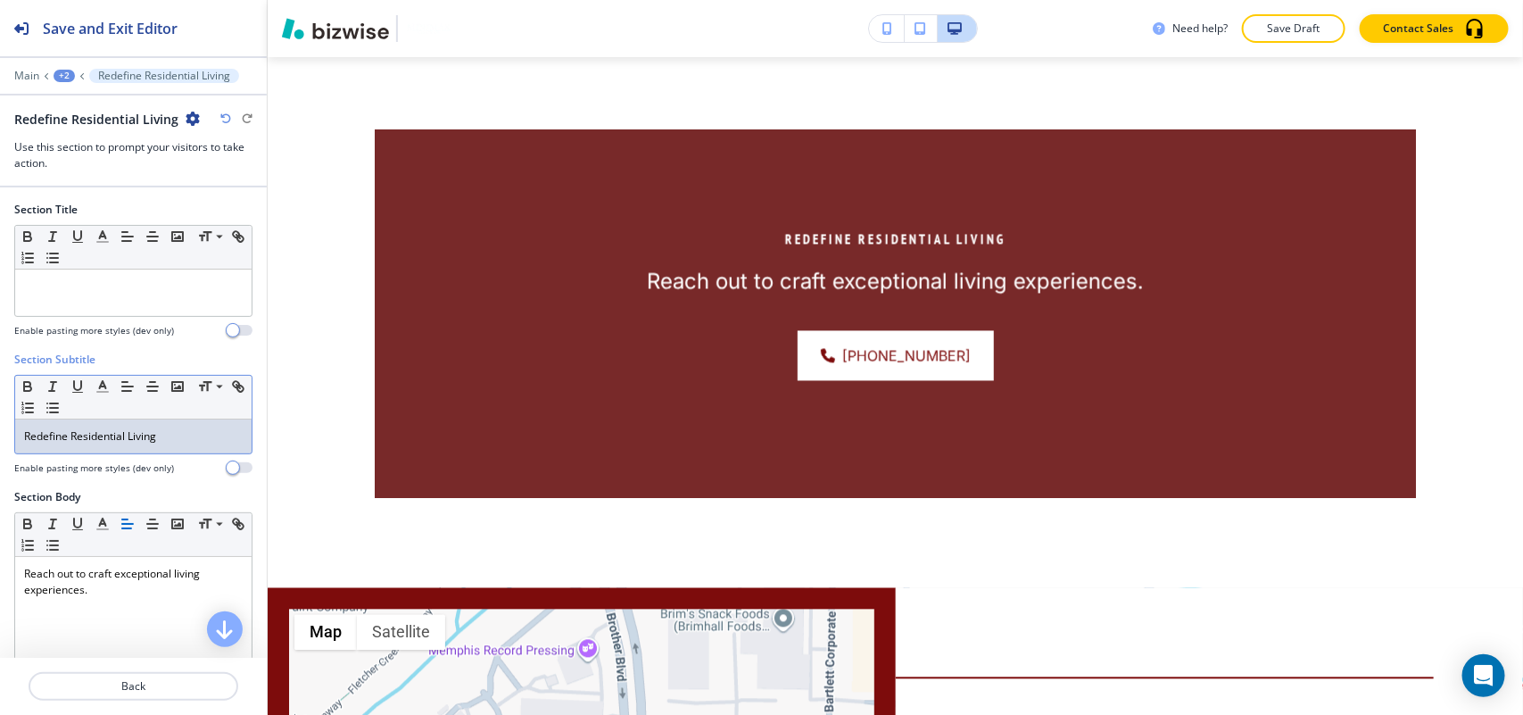
click at [184, 428] on div "Redefine Residential Living" at bounding box center [133, 436] width 236 height 34
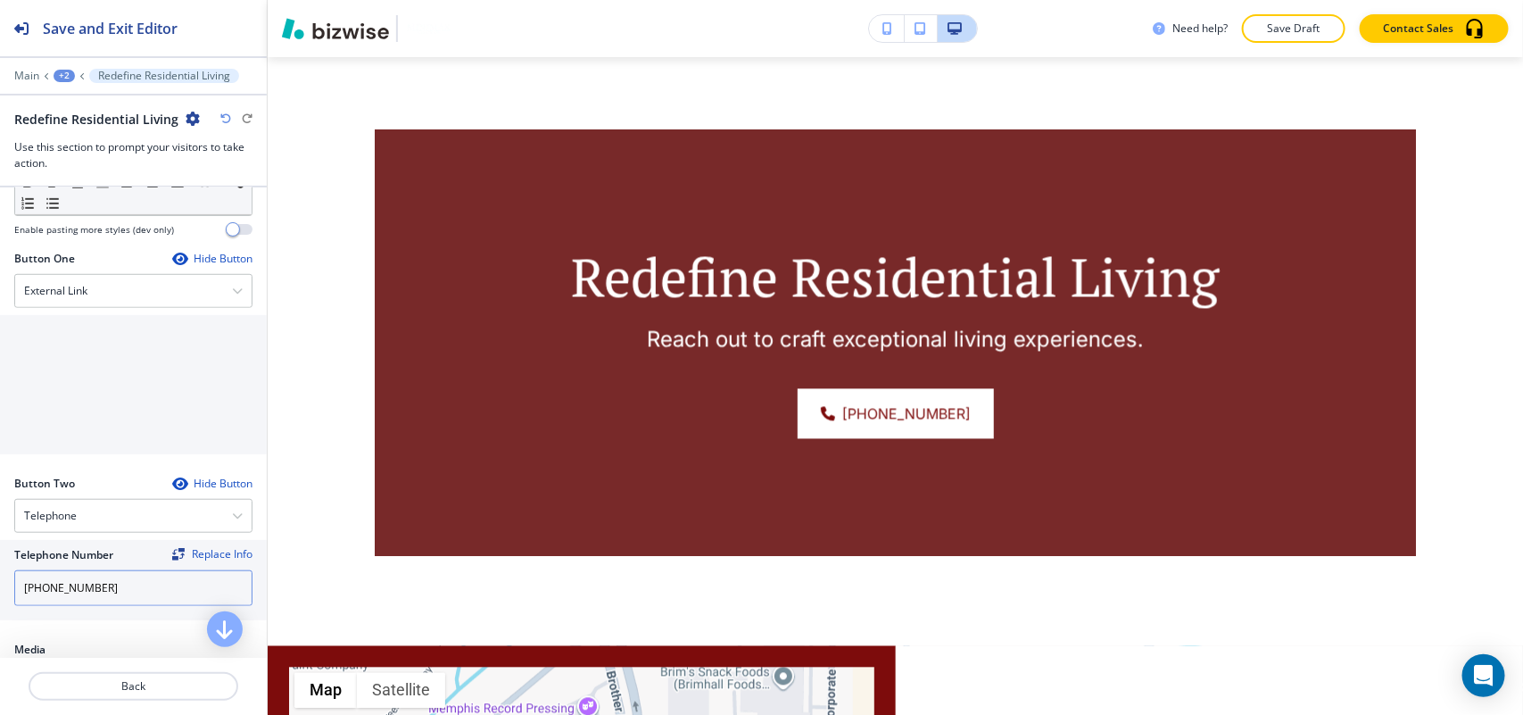
scroll to position [669, 0]
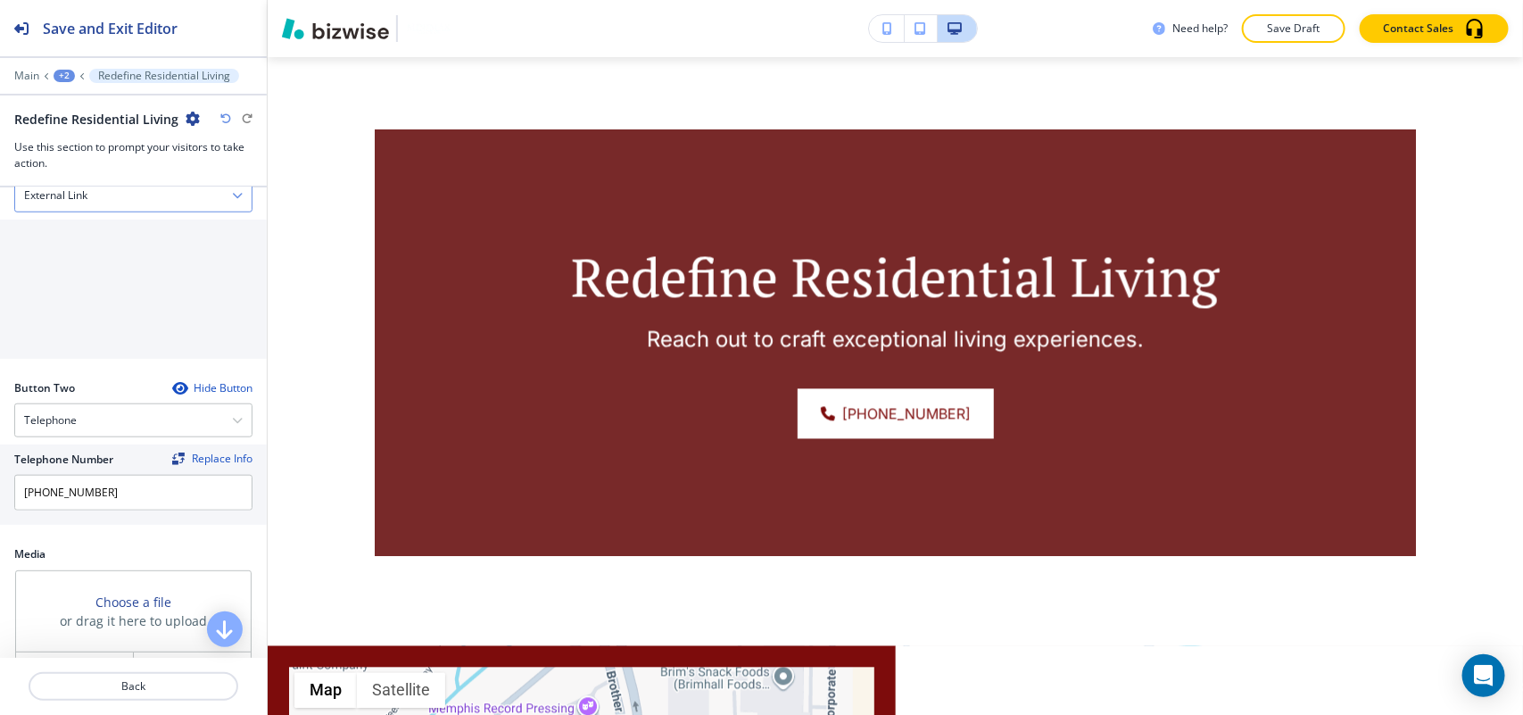
click at [87, 194] on h4 "External Link" at bounding box center [55, 195] width 63 height 16
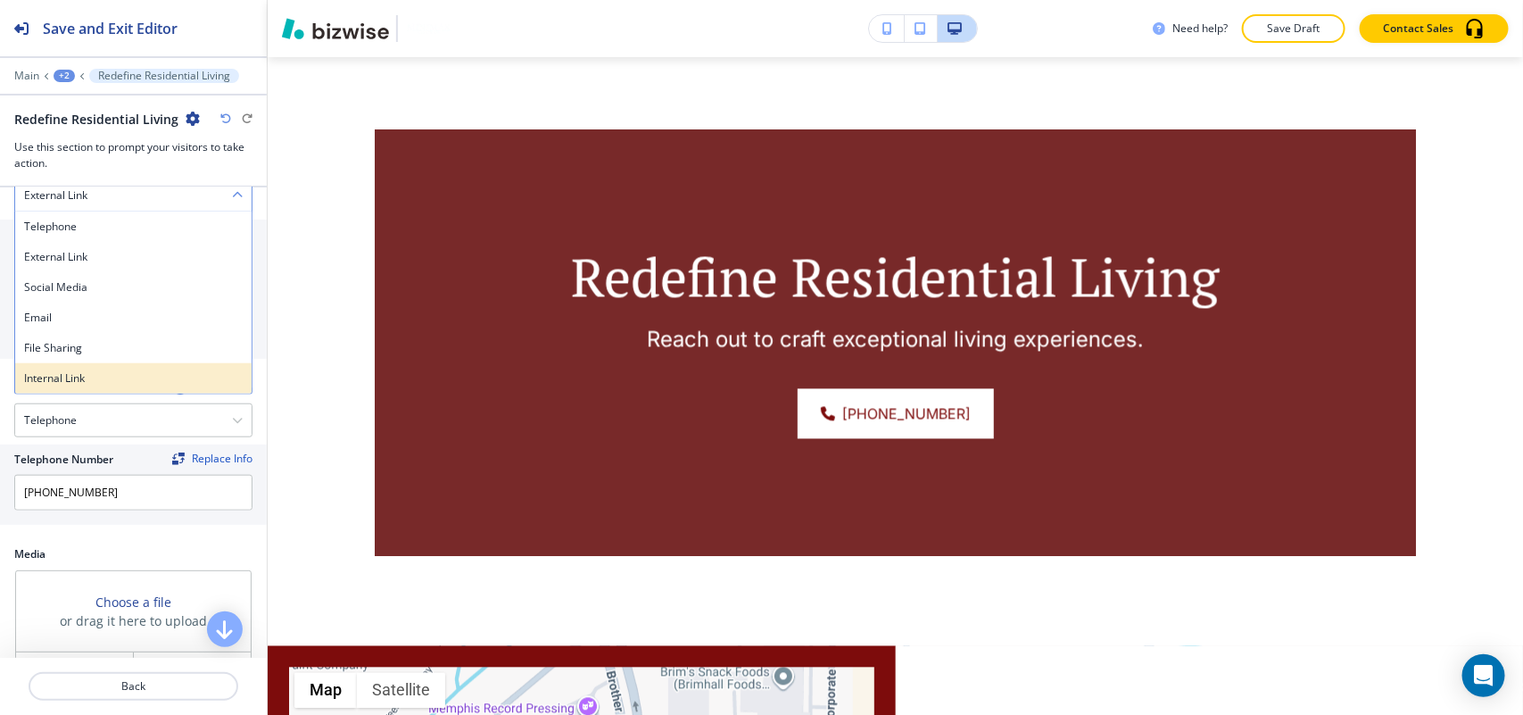
click at [73, 375] on h4 "Internal Link" at bounding box center [133, 378] width 219 height 16
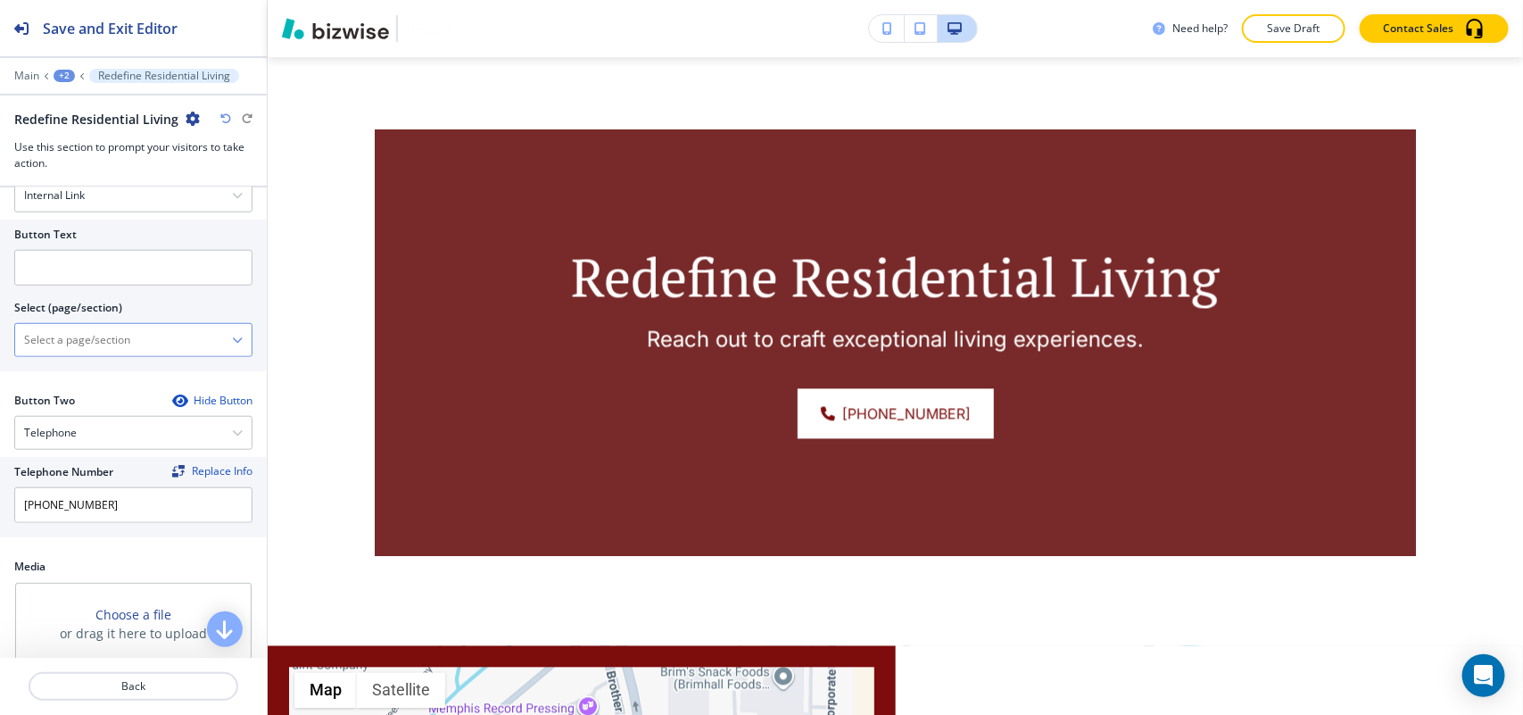
drag, startPoint x: 96, startPoint y: 364, endPoint x: 100, endPoint y: 355, distance: 9.6
click at [96, 363] on div "Button Text Select (page/section) HOME HOME | Hero HOME | About HOME | Visual N…" at bounding box center [133, 295] width 267 height 152
click at [101, 342] on \(page\/section\) "Manual Input" at bounding box center [123, 340] width 217 height 30
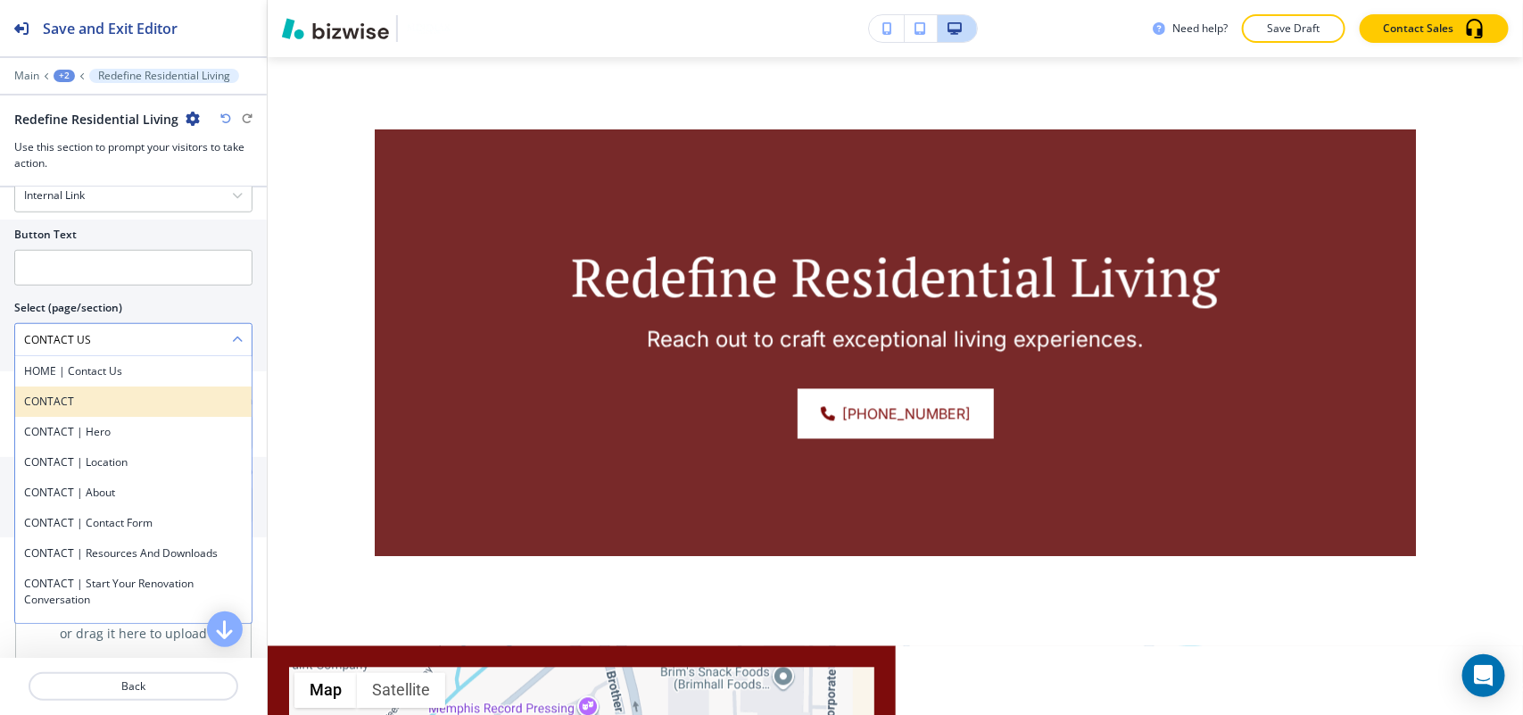
click at [64, 400] on h4 "CONTACT" at bounding box center [133, 401] width 219 height 16
type \(page\/section\) "CONTACT"
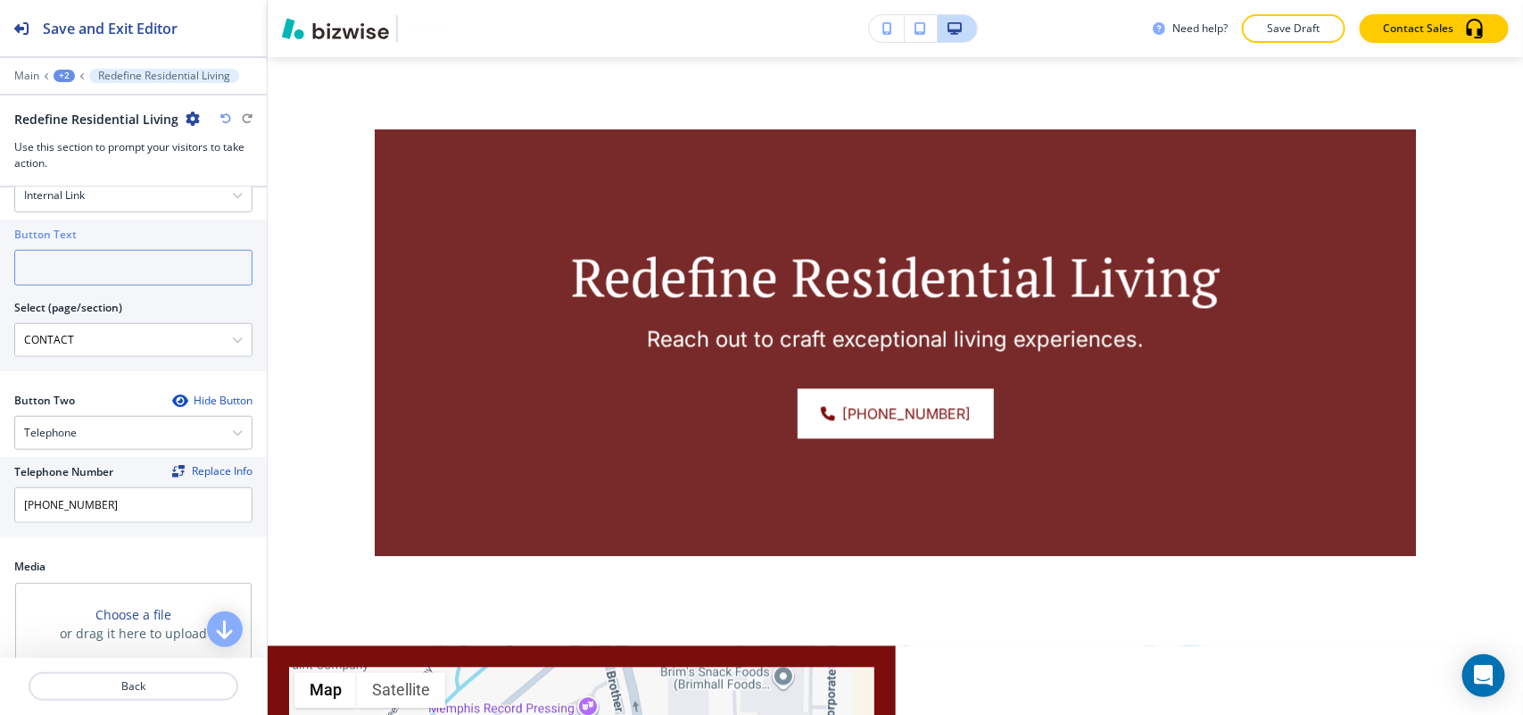
click at [114, 256] on input "text" at bounding box center [133, 268] width 238 height 36
paste input "CONTACT US"
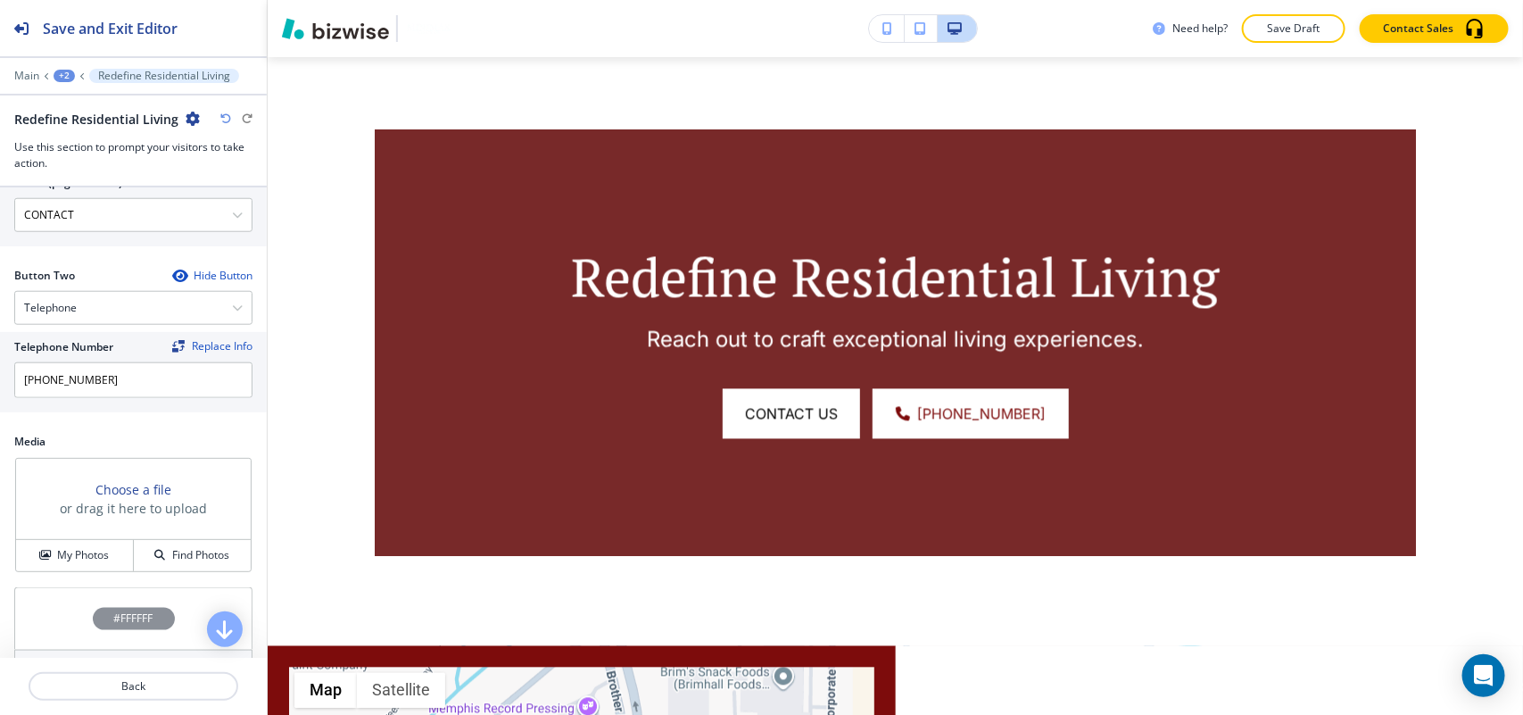
scroll to position [953, 0]
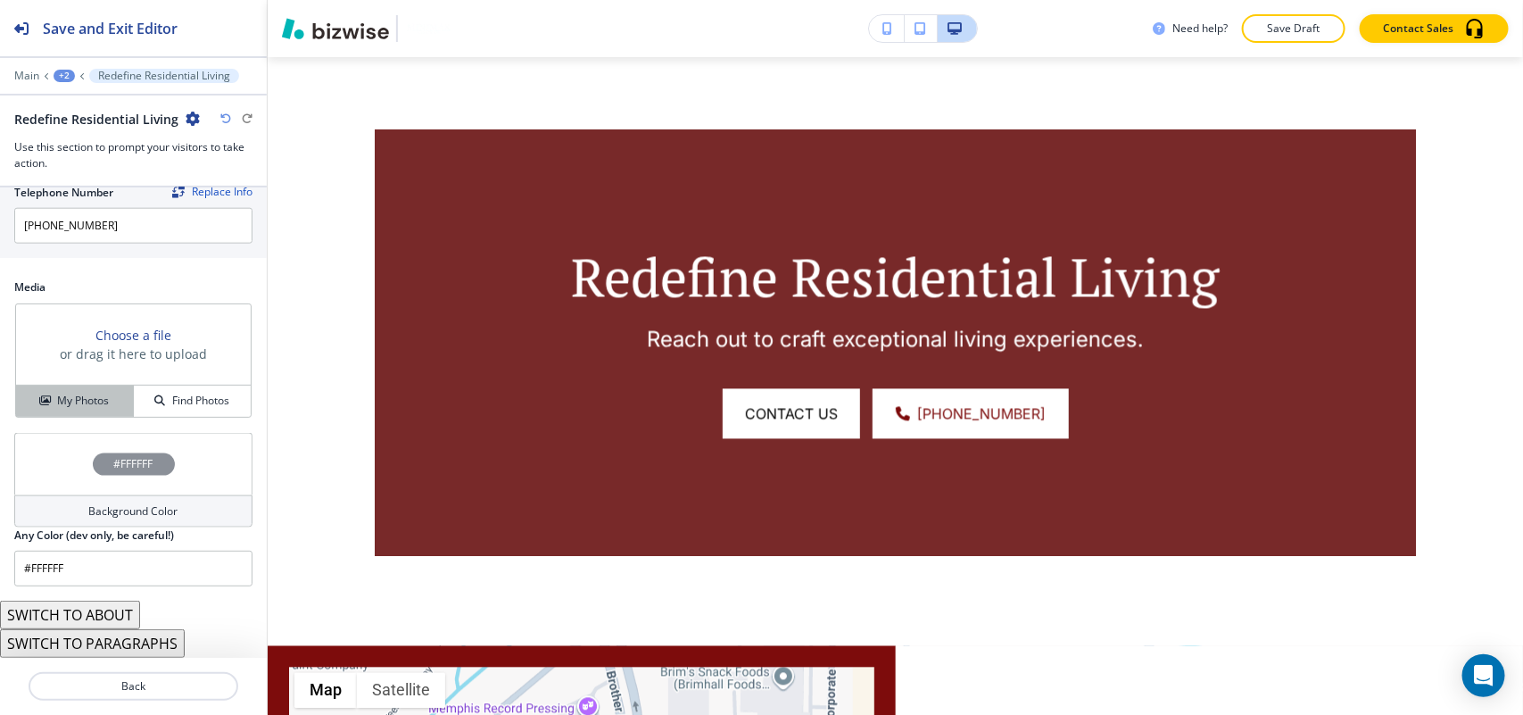
type input "CONTACT US"
click at [63, 397] on h4 "My Photos" at bounding box center [83, 401] width 52 height 16
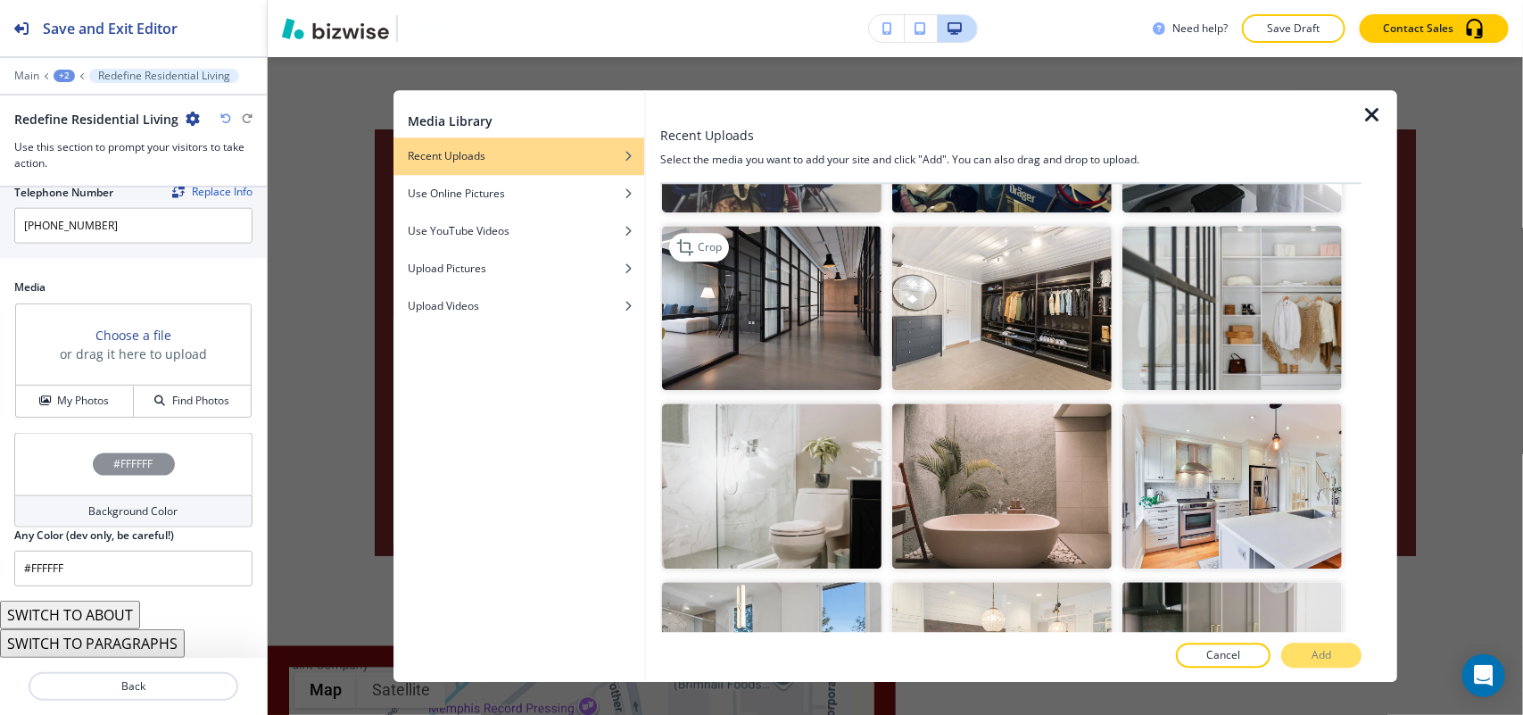
scroll to position [335, 0]
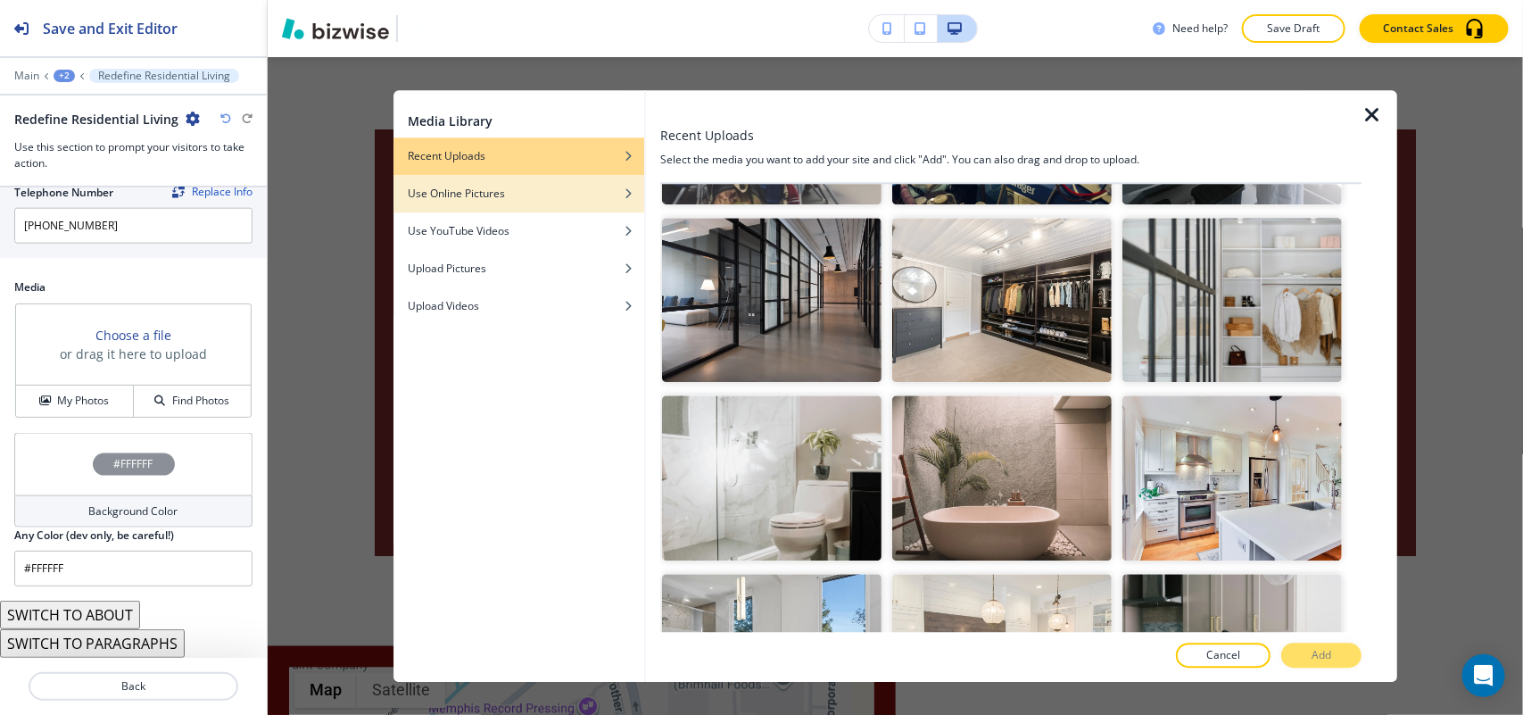
click at [531, 188] on div "Use Online Pictures" at bounding box center [518, 194] width 251 height 16
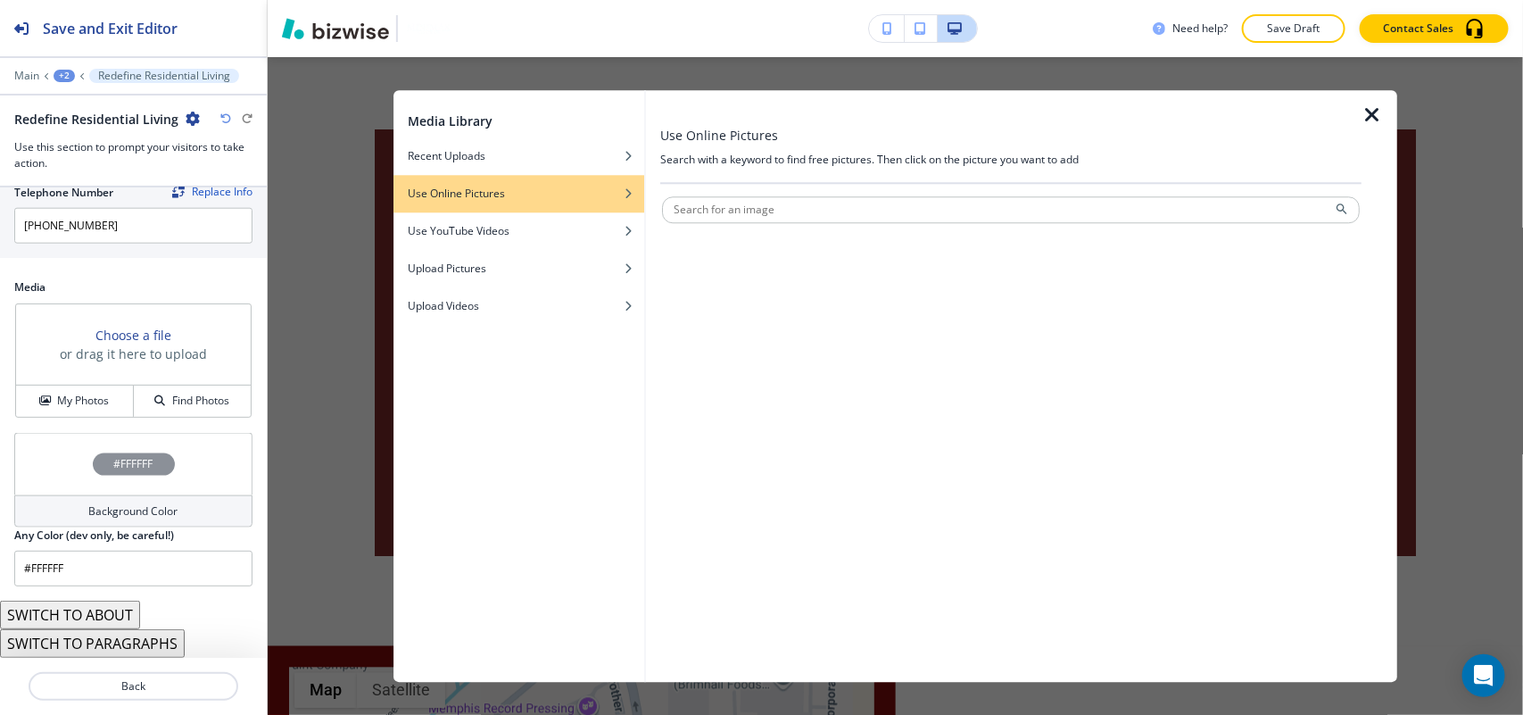
click at [727, 192] on div at bounding box center [1010, 189] width 701 height 11
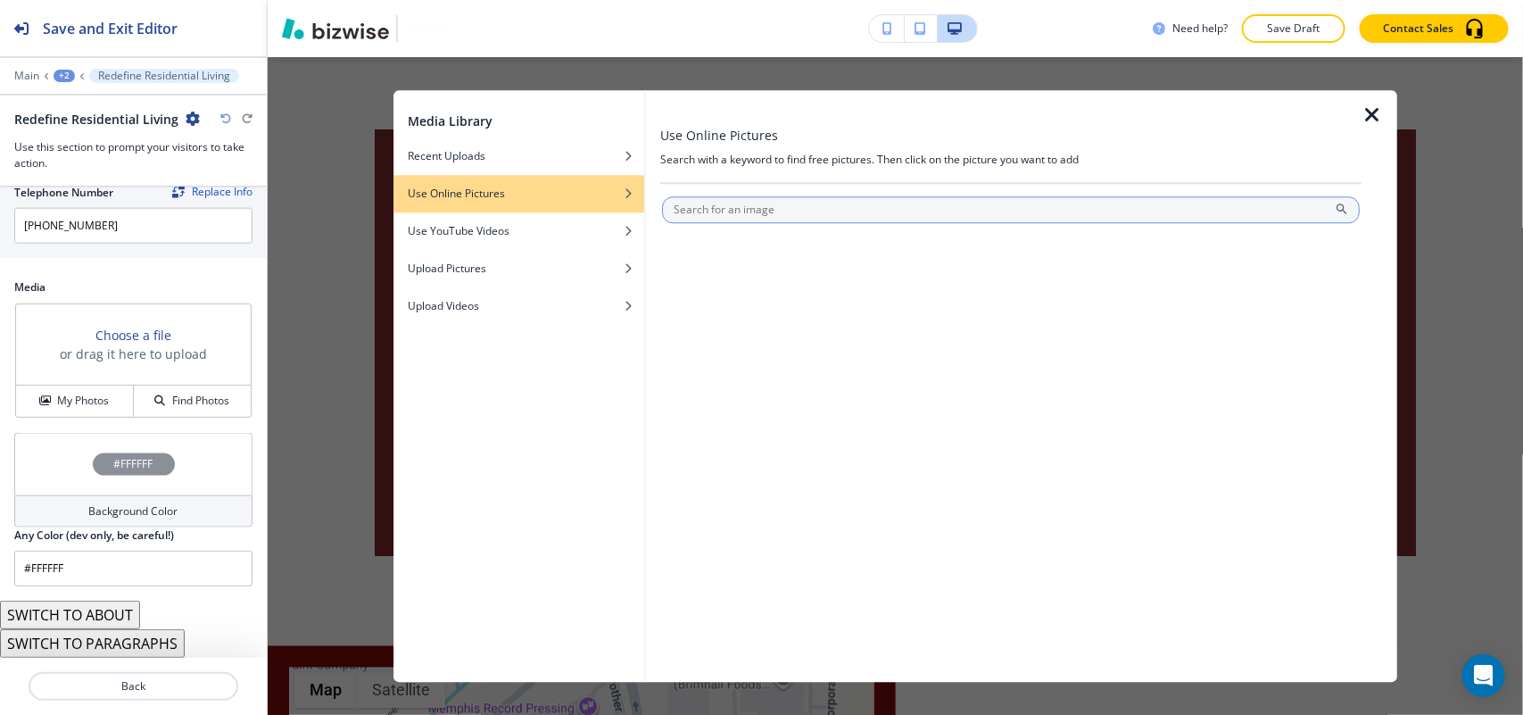
click at [743, 219] on input "text" at bounding box center [1011, 209] width 698 height 27
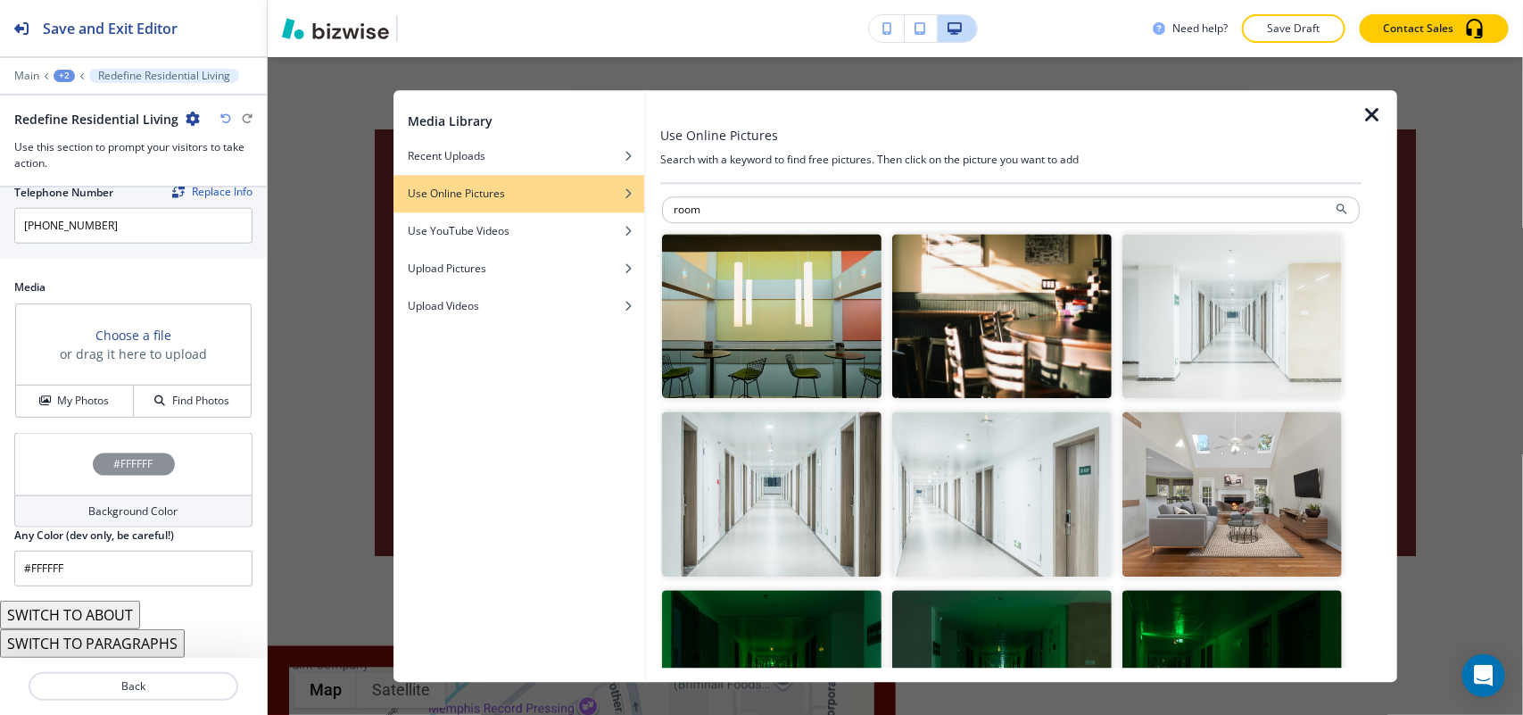
type input "room"
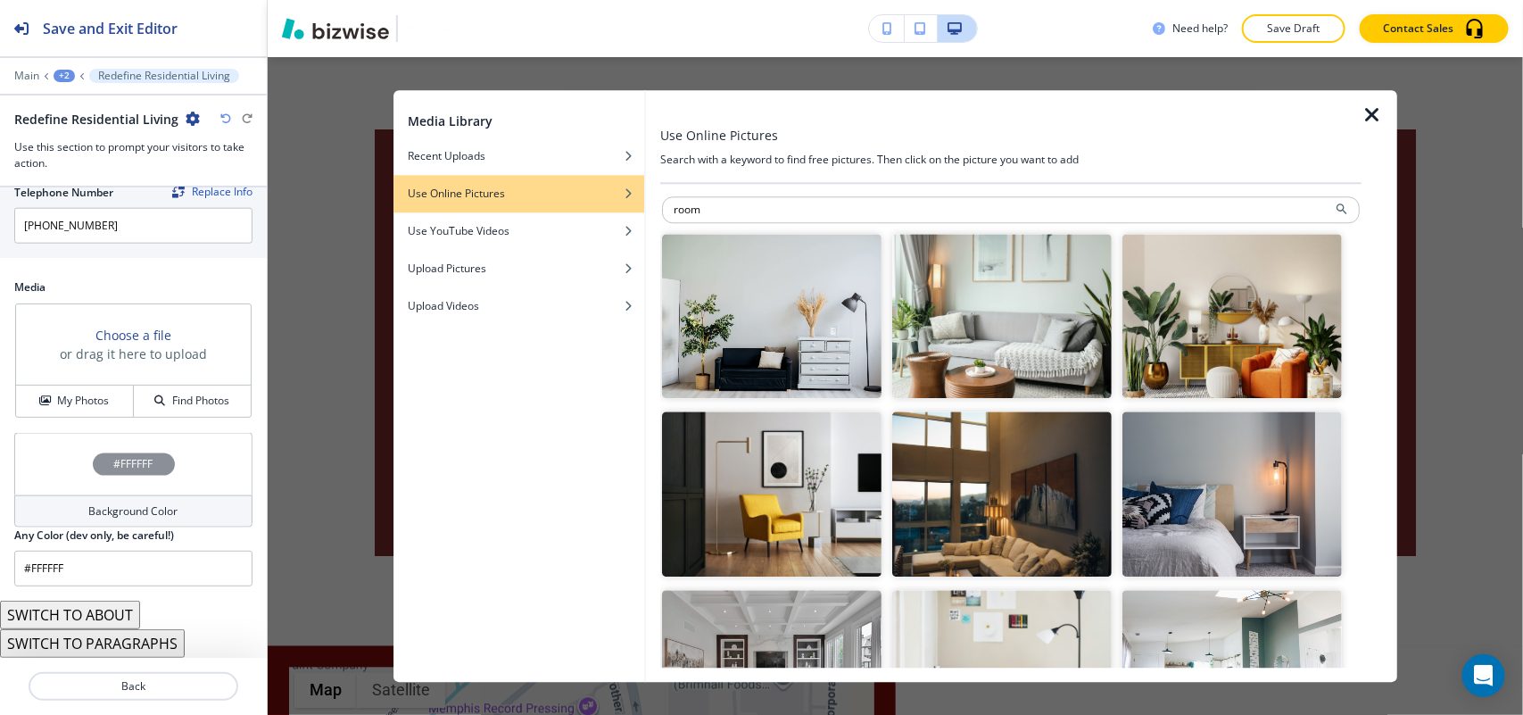
click at [1205, 319] on img "button" at bounding box center [1231, 316] width 219 height 165
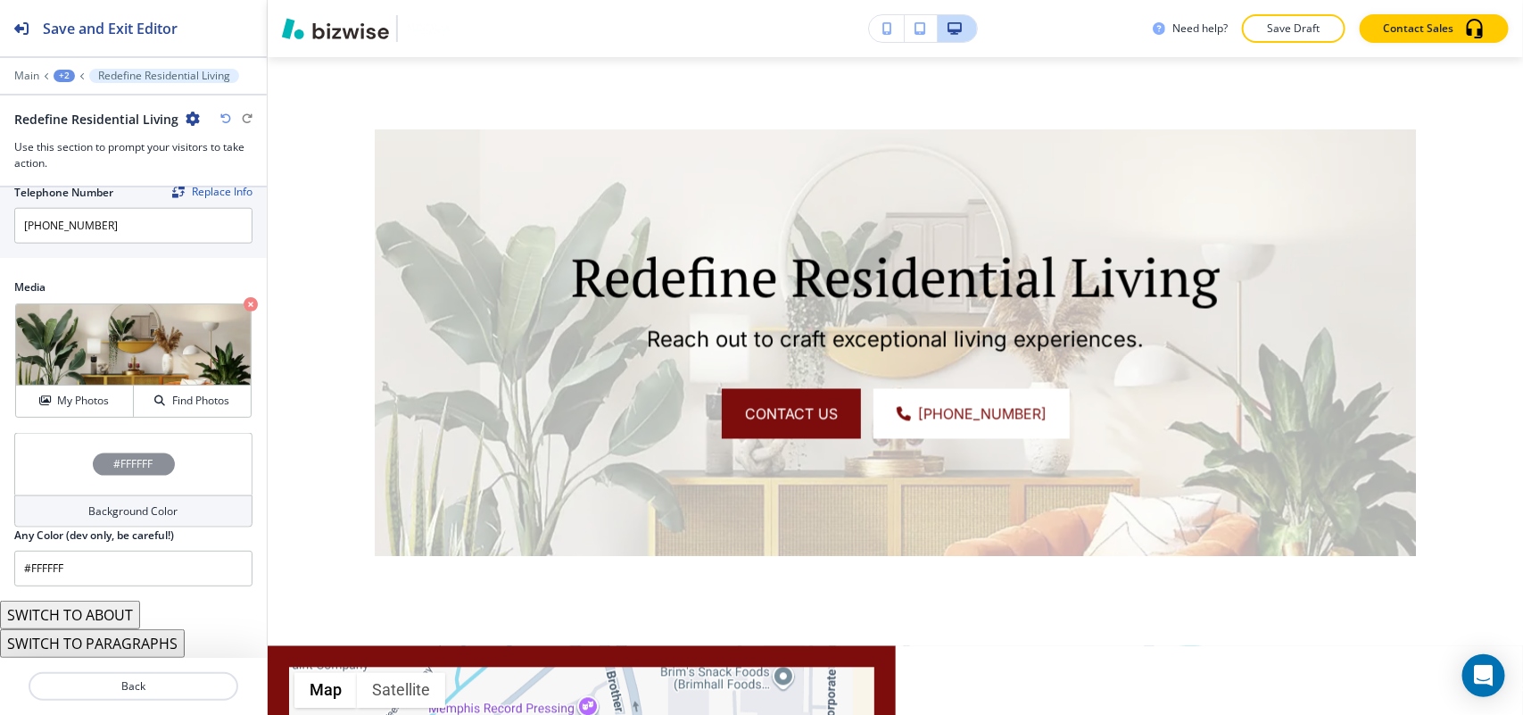
click at [73, 471] on div "#FFFFFF" at bounding box center [133, 464] width 238 height 62
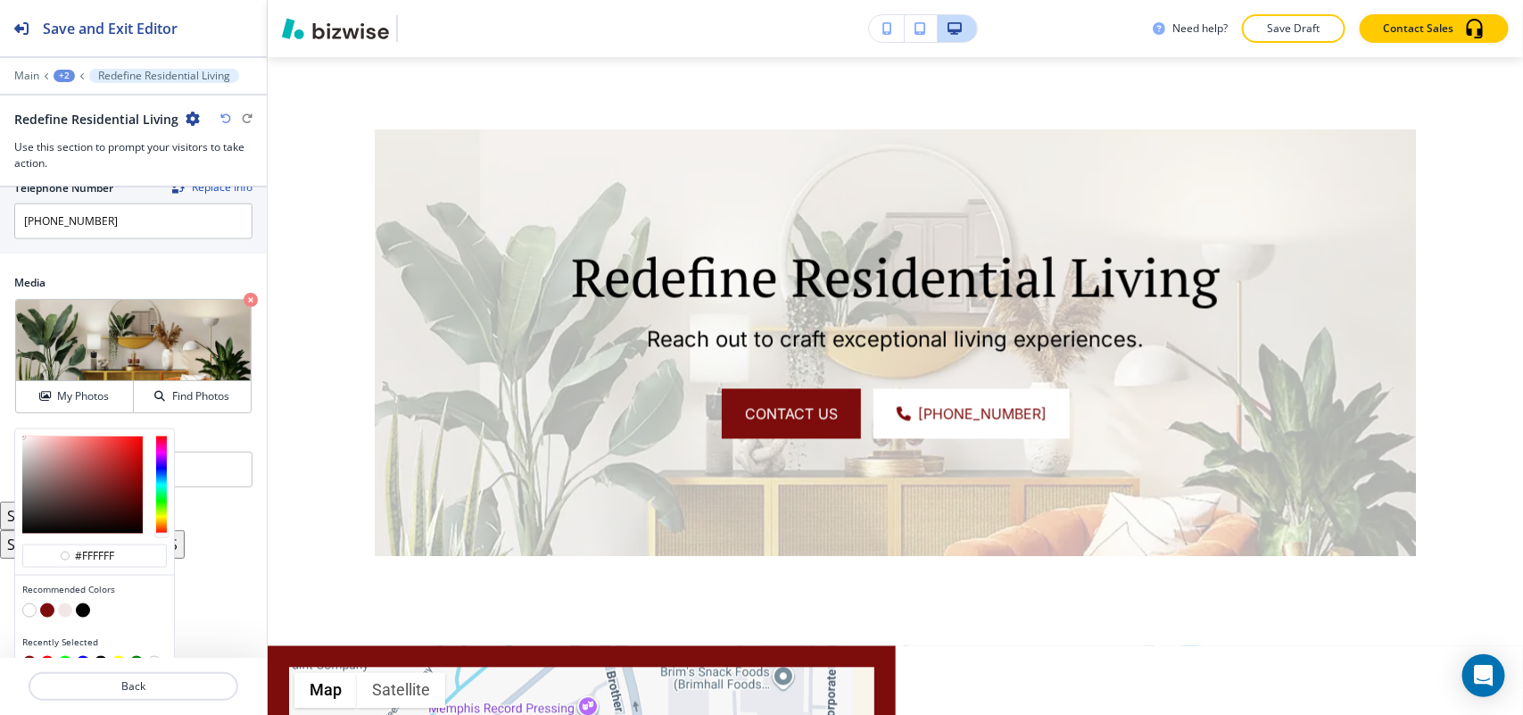
click at [46, 617] on button "button" at bounding box center [47, 610] width 14 height 14
type input "#7d0c0c"
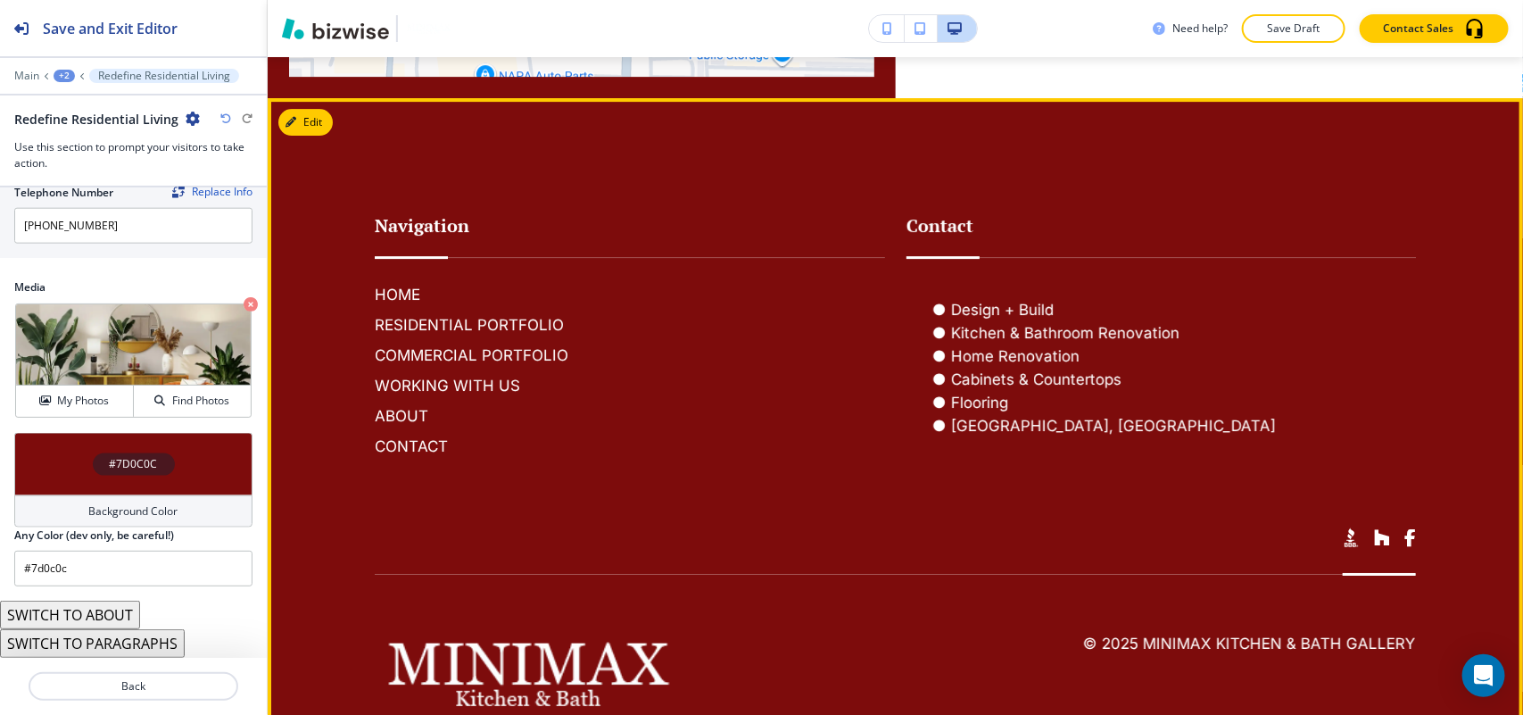
scroll to position [2665, 0]
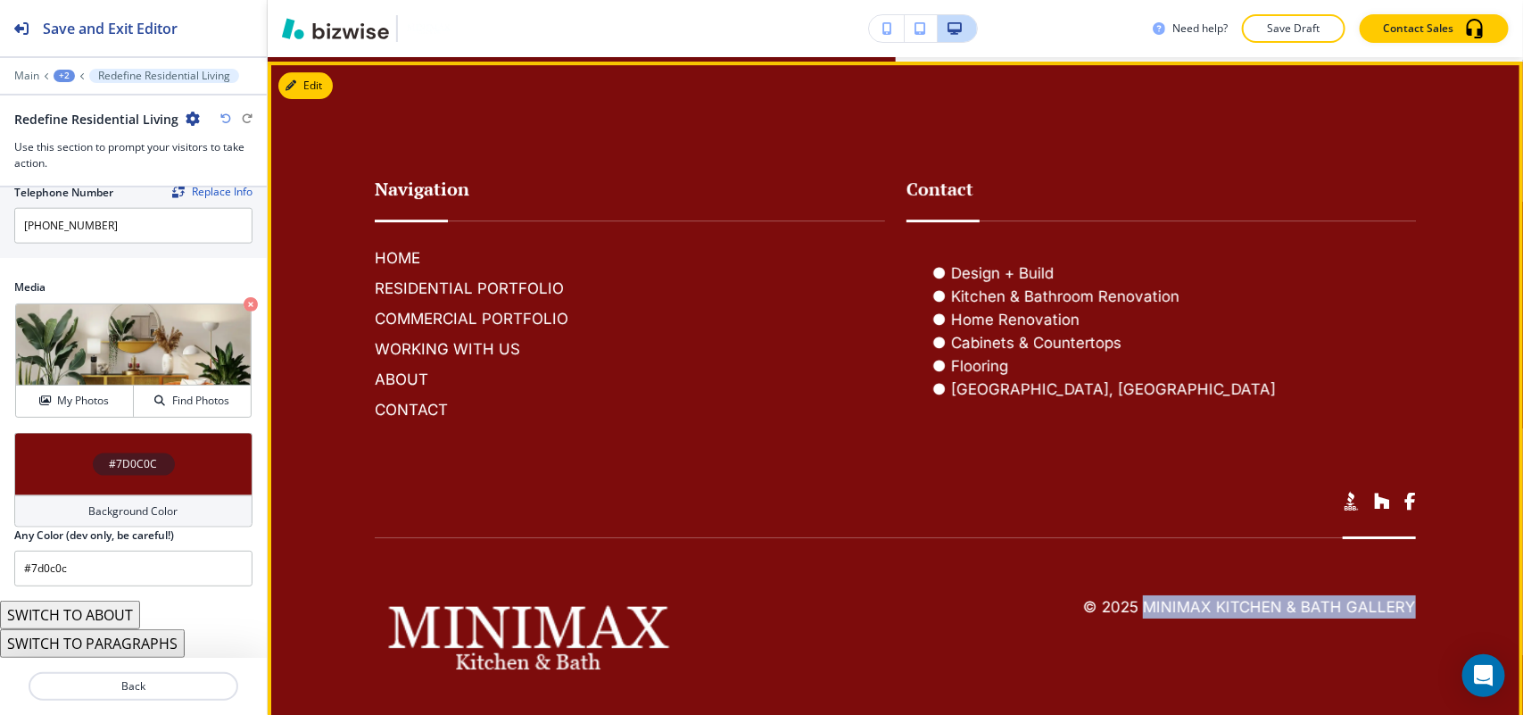
drag, startPoint x: 1433, startPoint y: 586, endPoint x: 1130, endPoint y: 577, distance: 302.6
click at [1130, 577] on footer "Navigation HOME RESIDENTIAL PORTFOLIO COMMERCIAL PORTFOLIO WORKING WITH US ABOU…" at bounding box center [895, 402] width 1255 height 680
copy h6 "MiniMax Kitchen & Bath Gallery"
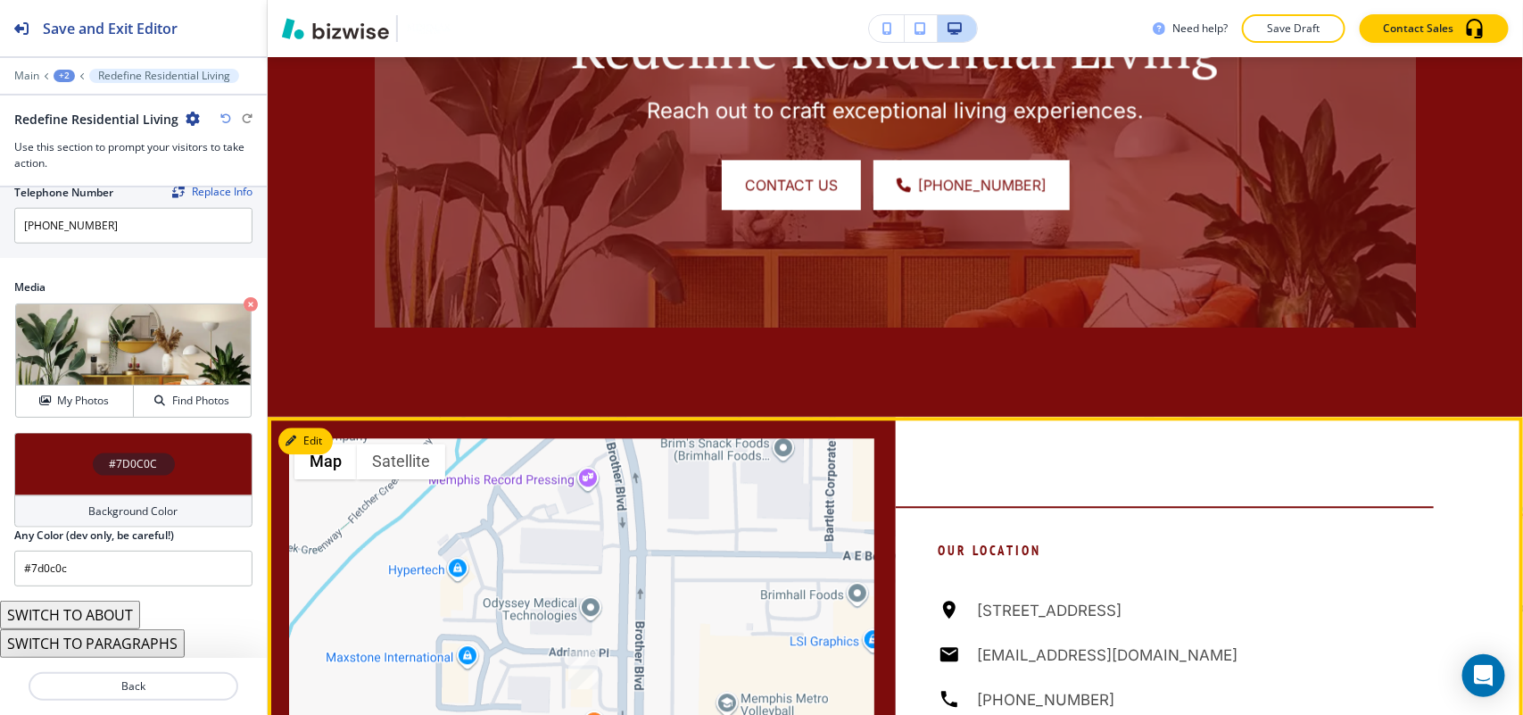
scroll to position [1661, 0]
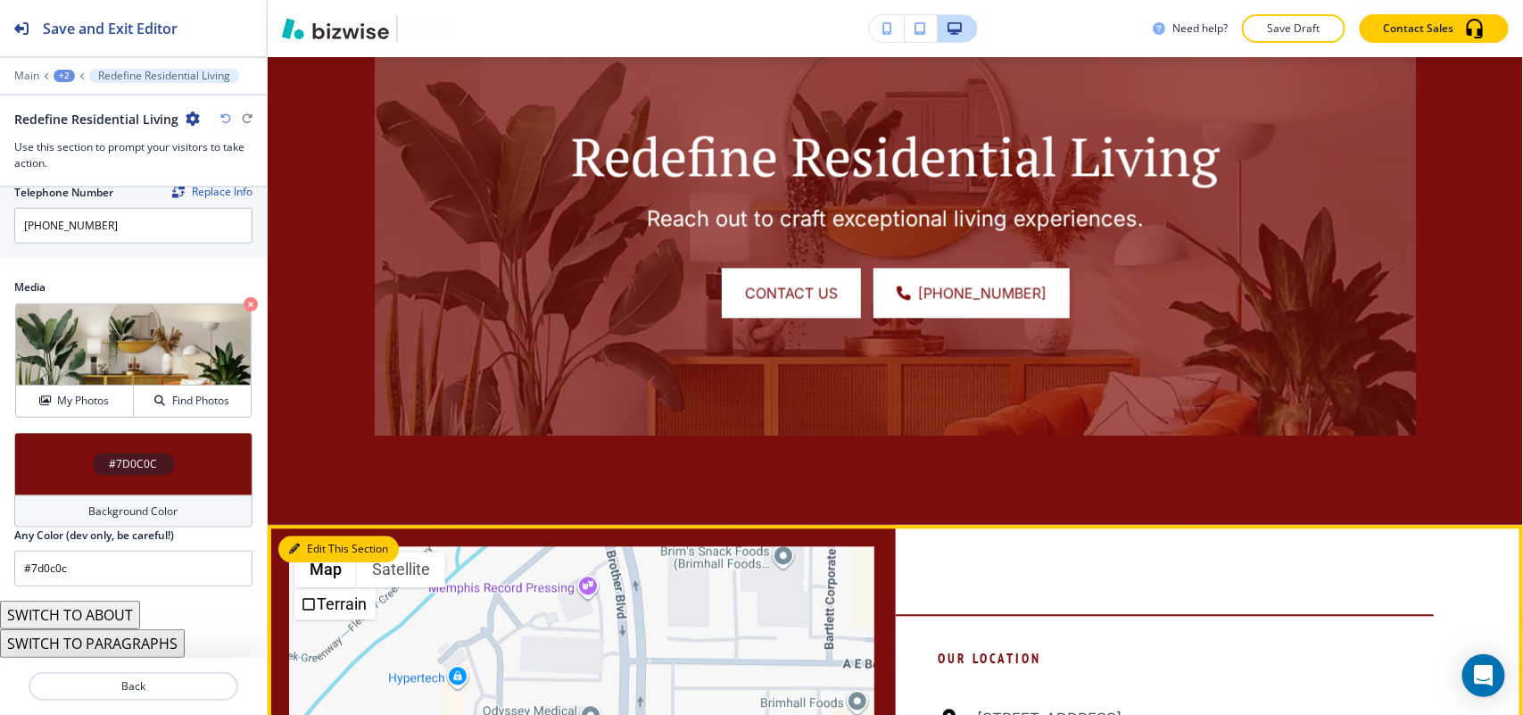
click at [309, 535] on button "Edit This Section" at bounding box center [338, 548] width 120 height 27
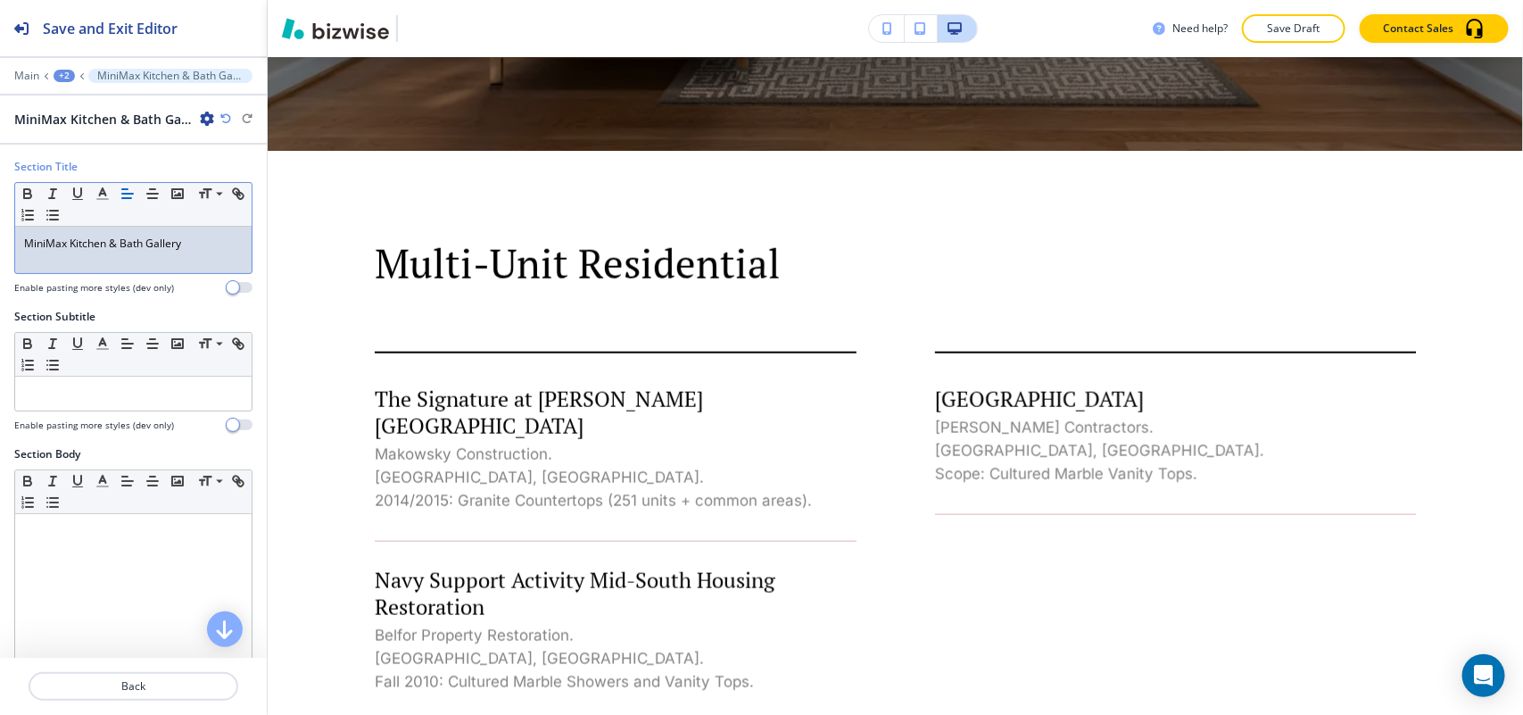
scroll to position [0, 0]
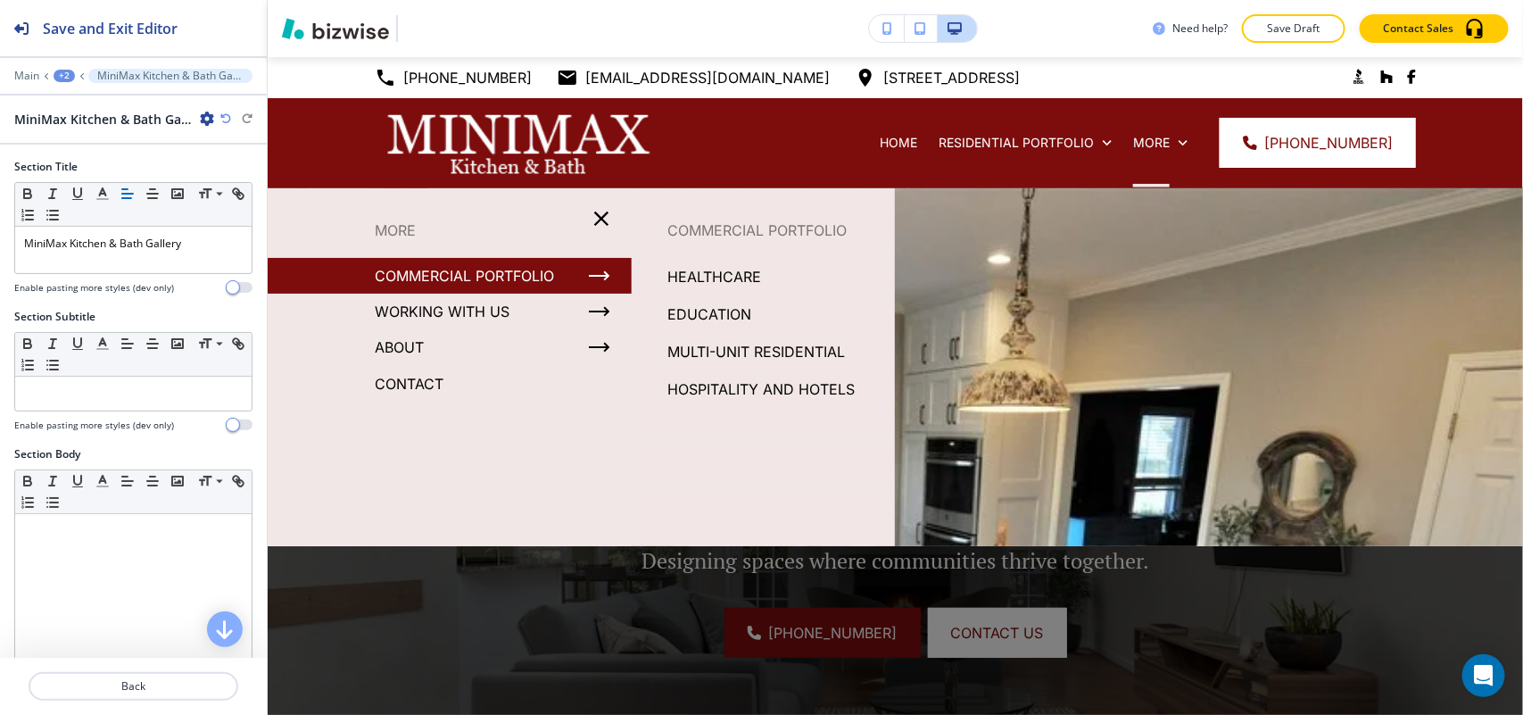
click at [712, 273] on p "HEALTHCARE" at bounding box center [714, 276] width 94 height 27
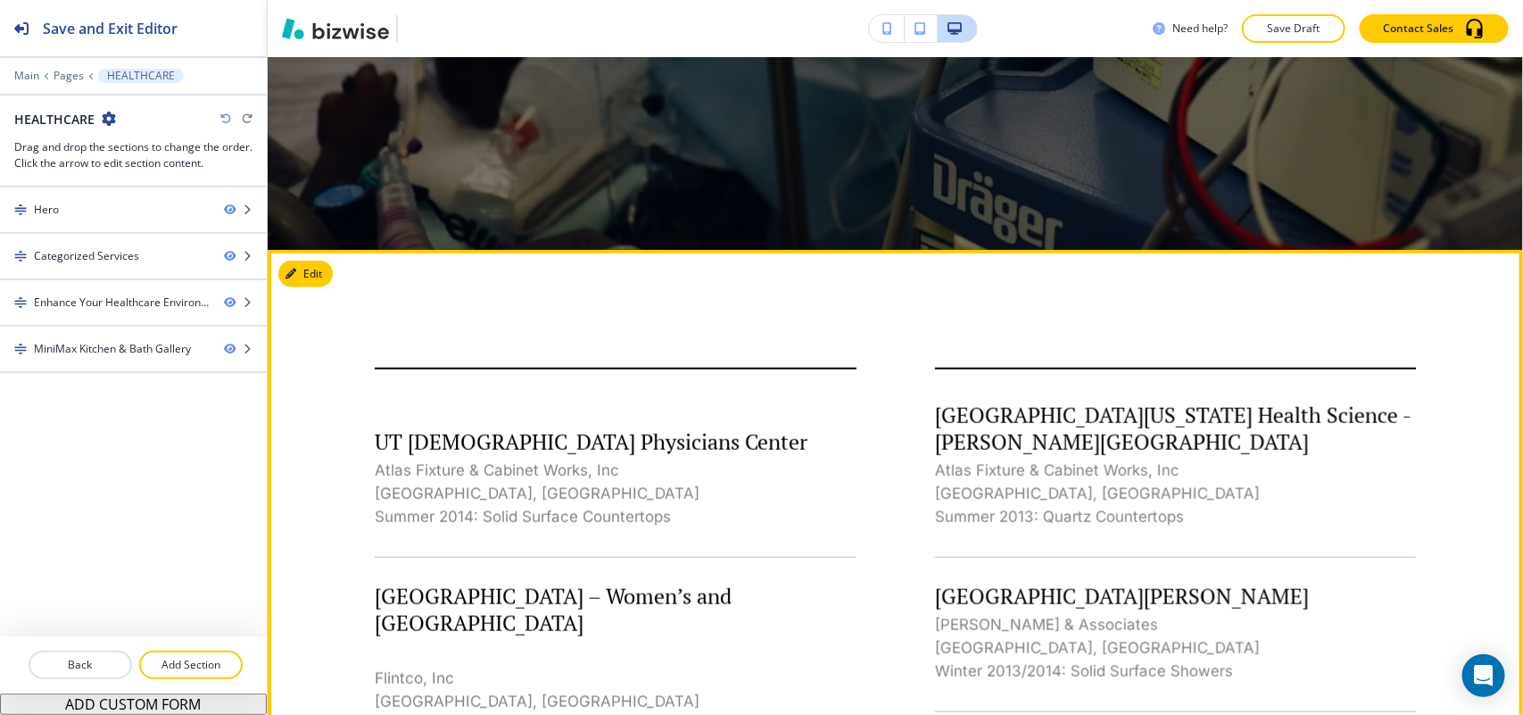
scroll to position [335, 0]
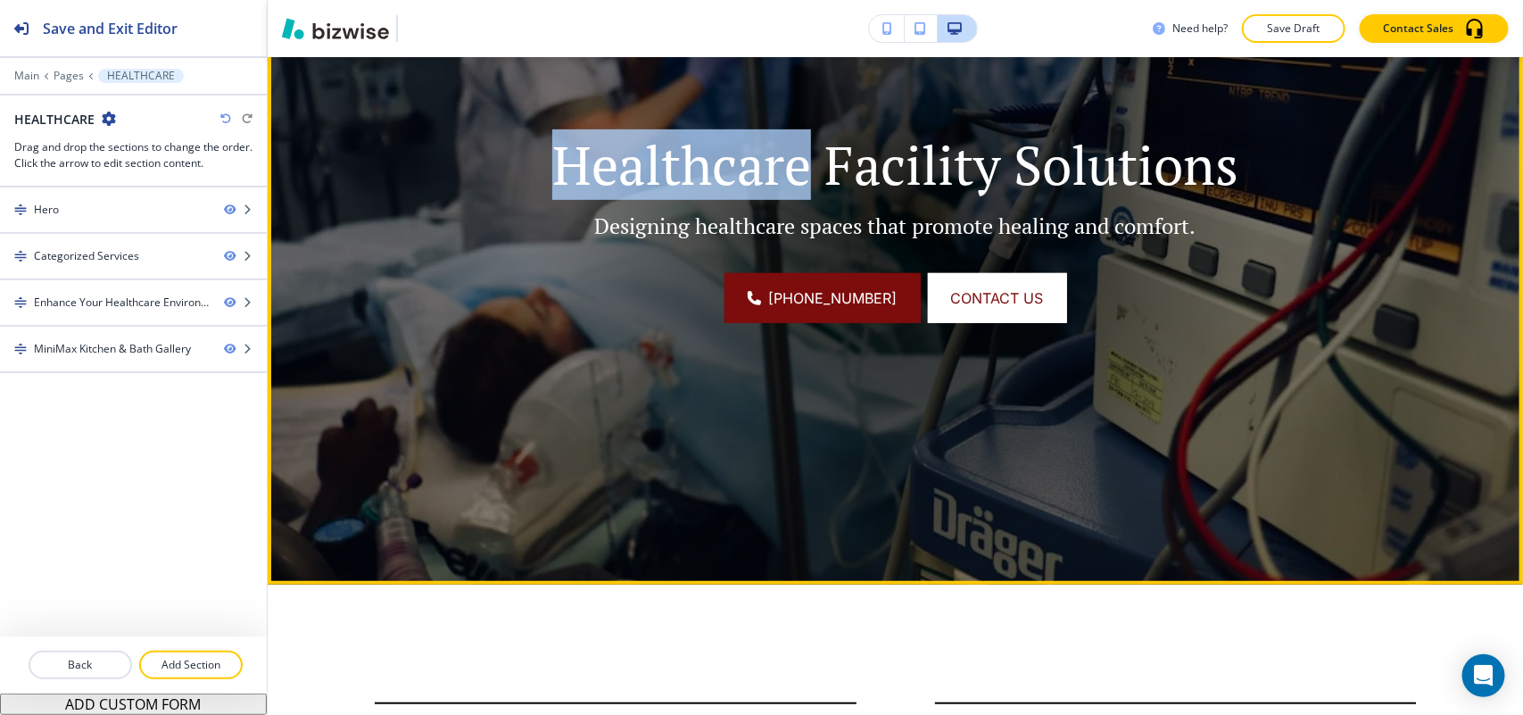
drag, startPoint x: 538, startPoint y: 158, endPoint x: 794, endPoint y: 163, distance: 256.1
click at [794, 163] on p "Healthcare Facility Solutions" at bounding box center [895, 164] width 838 height 63
copy p "Healthcare"
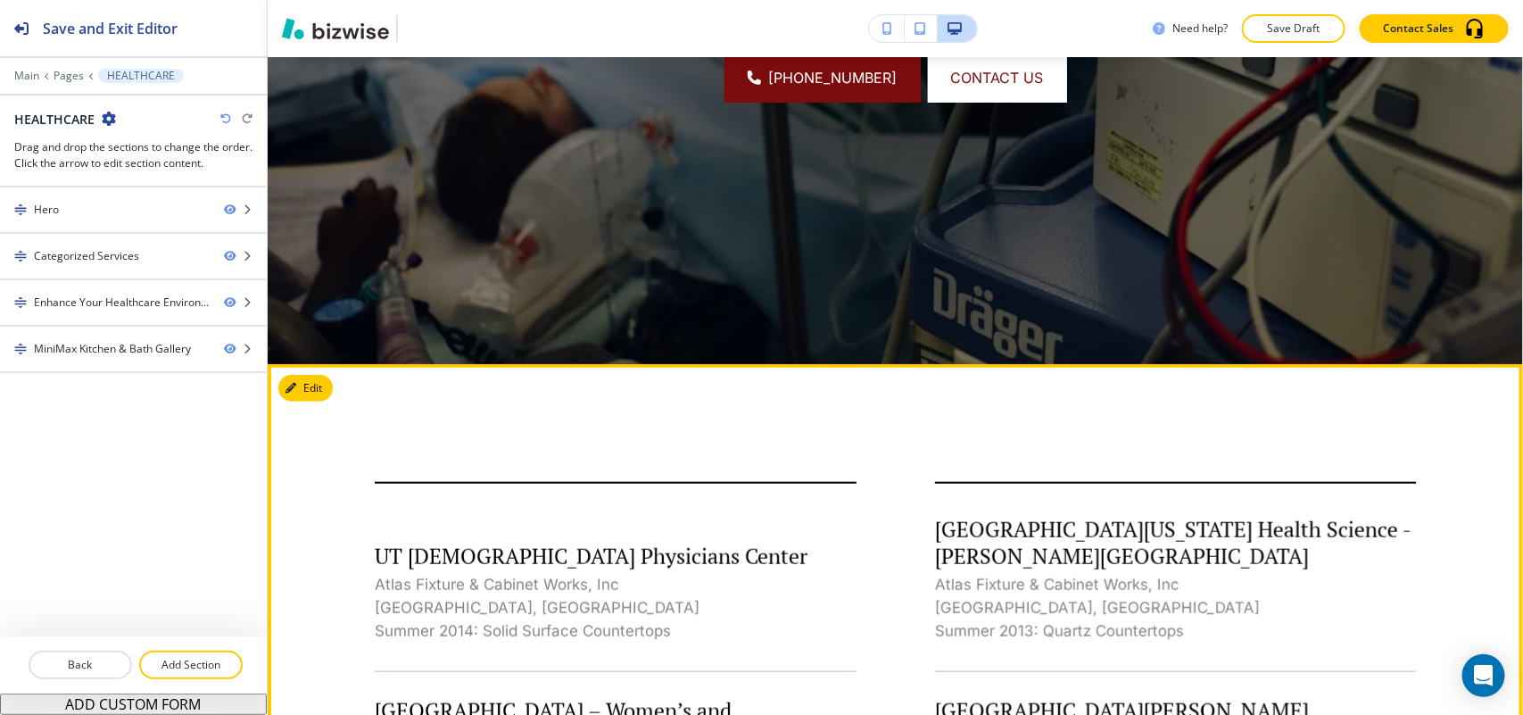
scroll to position [558, 0]
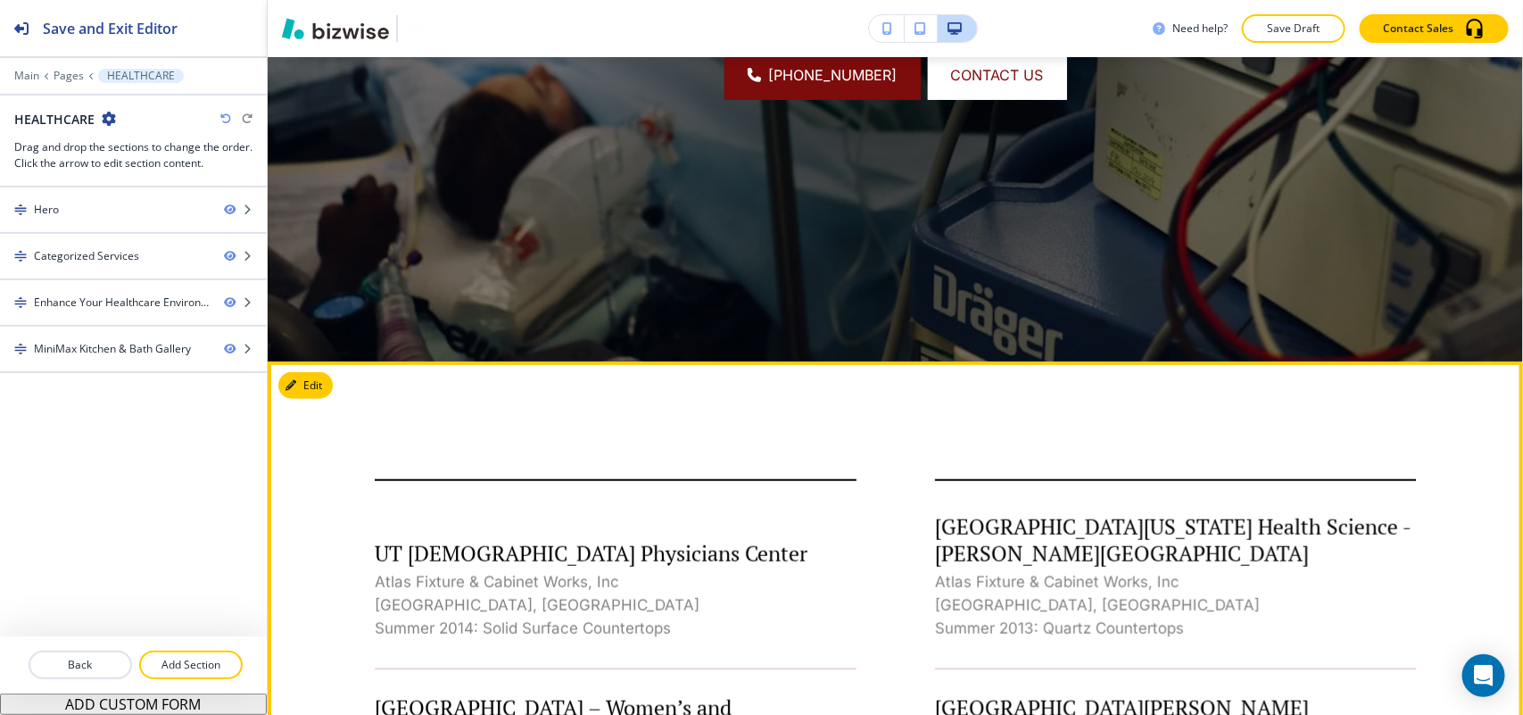
click at [313, 381] on button "Edit This Section" at bounding box center [338, 385] width 120 height 27
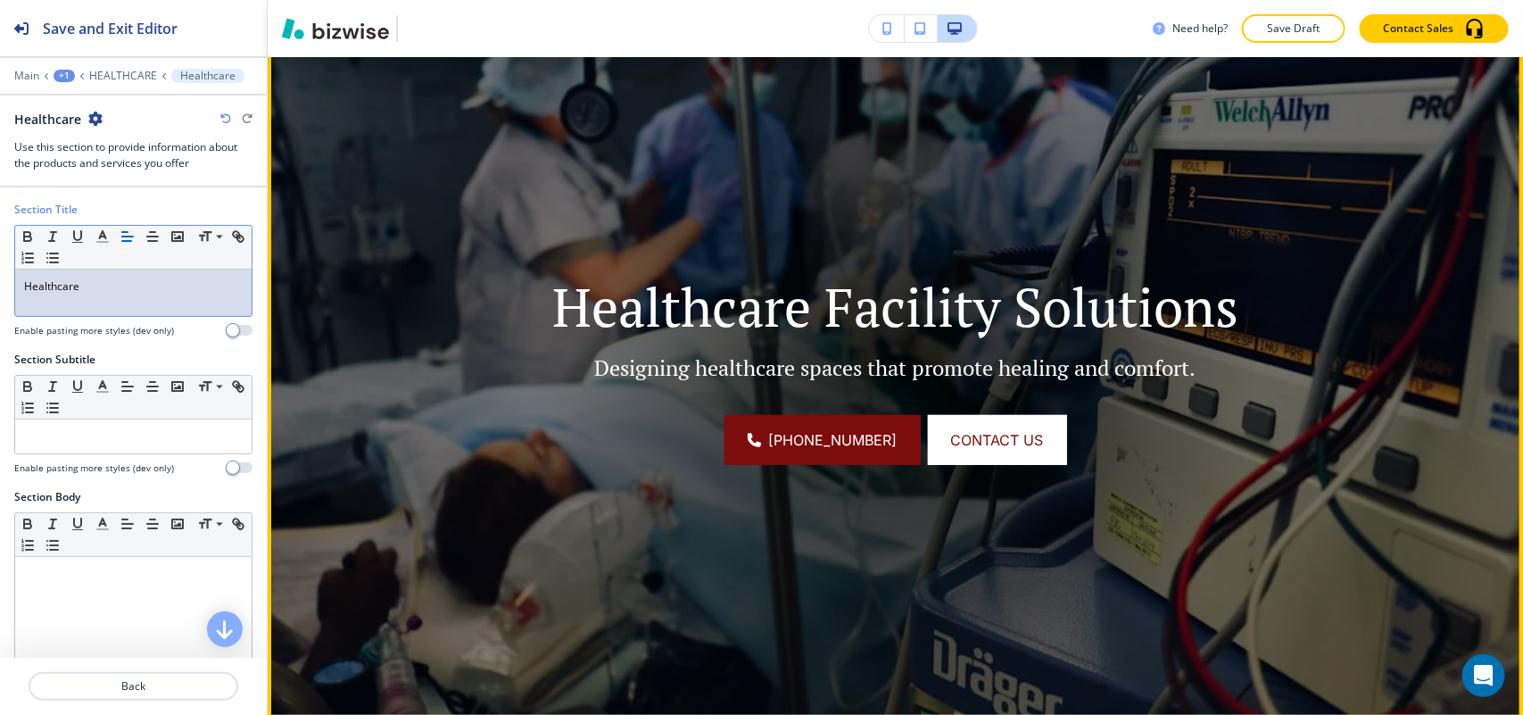
scroll to position [0, 0]
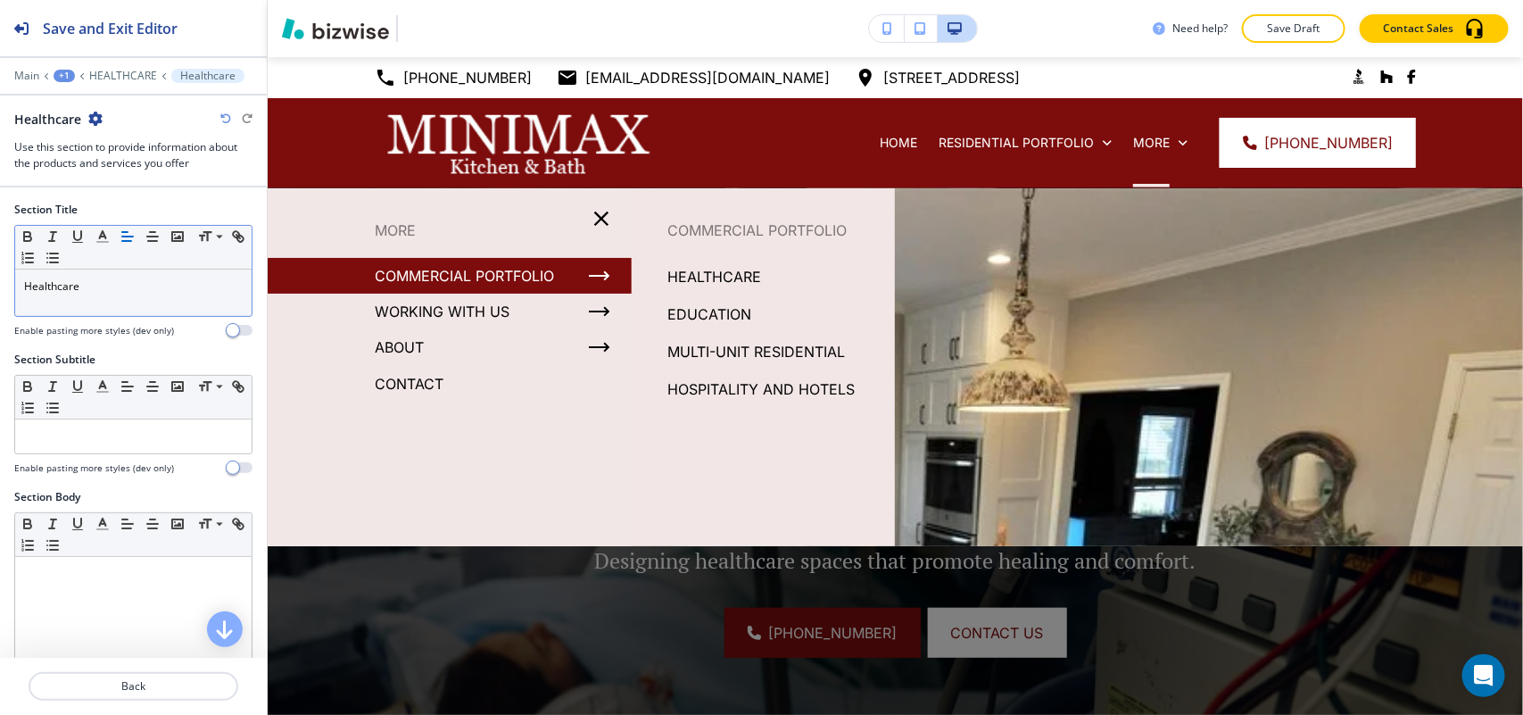
click at [725, 308] on p "EDUCATION" at bounding box center [709, 314] width 84 height 27
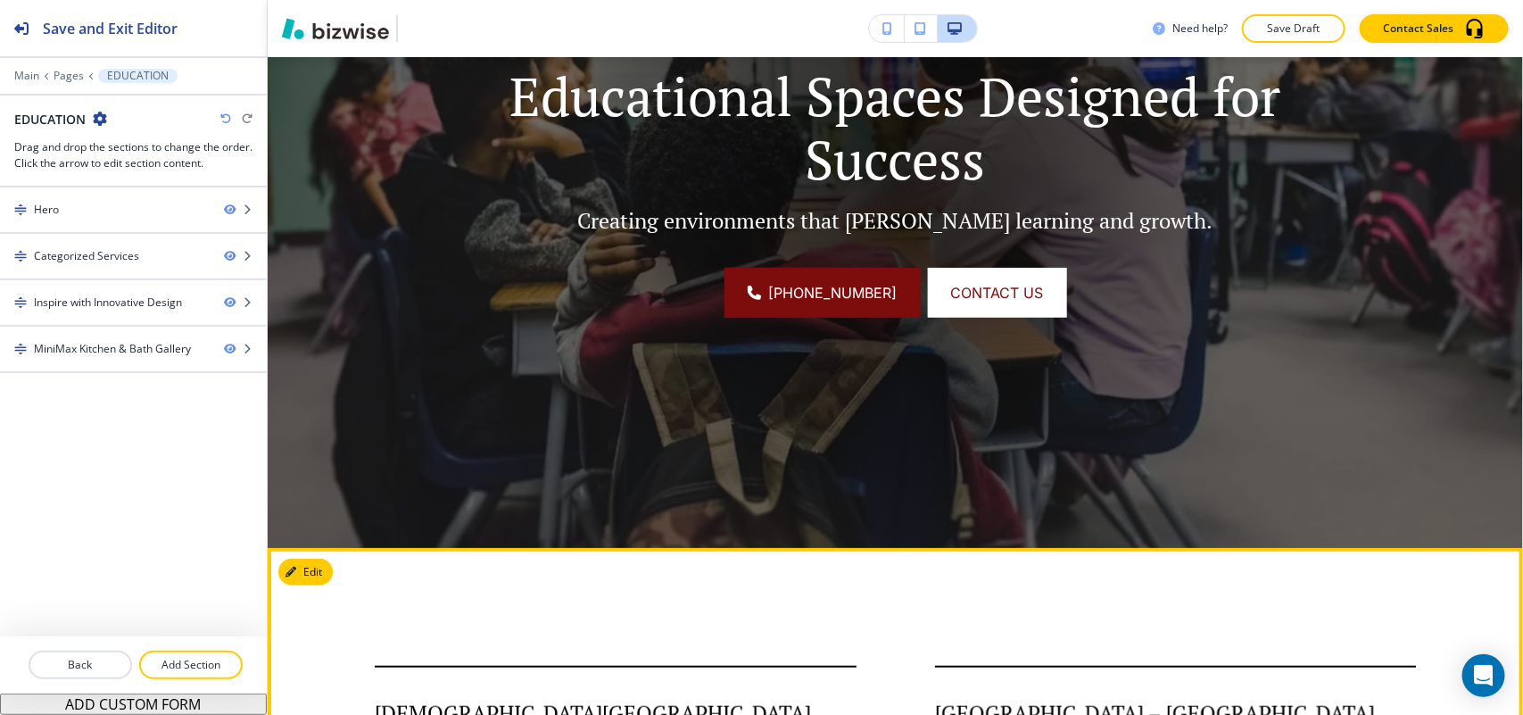
scroll to position [223, 0]
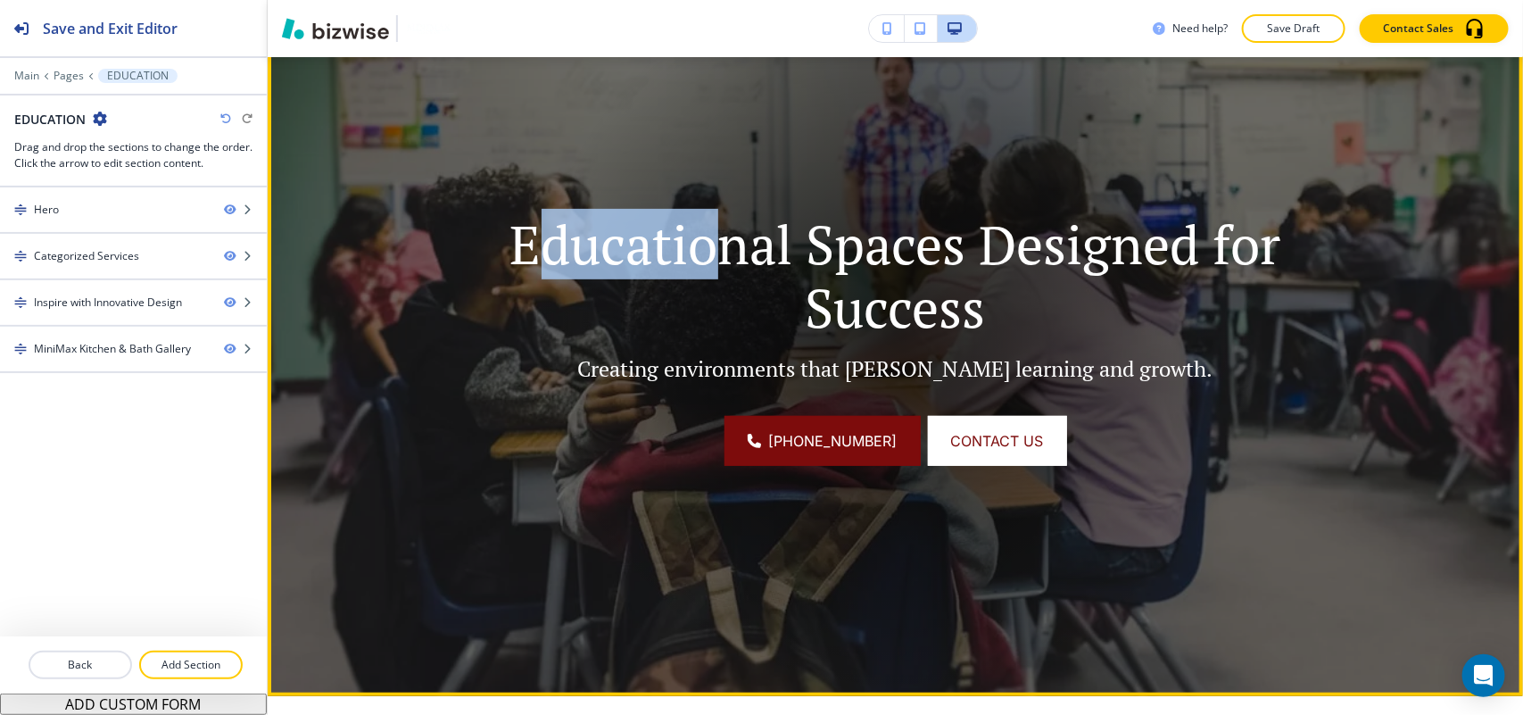
drag, startPoint x: 518, startPoint y: 235, endPoint x: 720, endPoint y: 235, distance: 202.5
click at [720, 235] on p "Educational Spaces Designed for Success" at bounding box center [895, 275] width 838 height 127
drag, startPoint x: 736, startPoint y: 239, endPoint x: 509, endPoint y: 235, distance: 227.6
click at [509, 235] on p "Educational Spaces Designed for Success" at bounding box center [895, 275] width 838 height 127
copy p "Education"
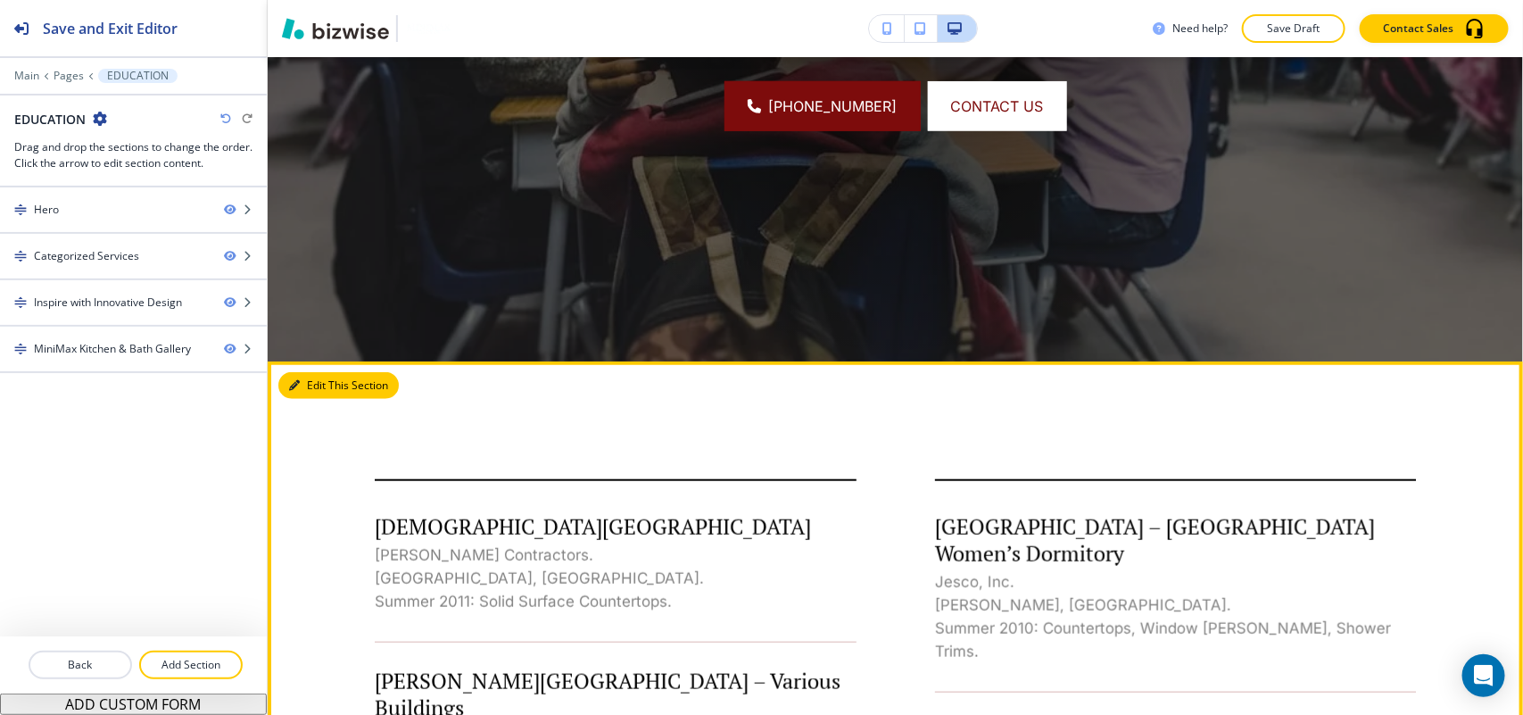
click at [322, 389] on button "Edit This Section" at bounding box center [338, 385] width 120 height 27
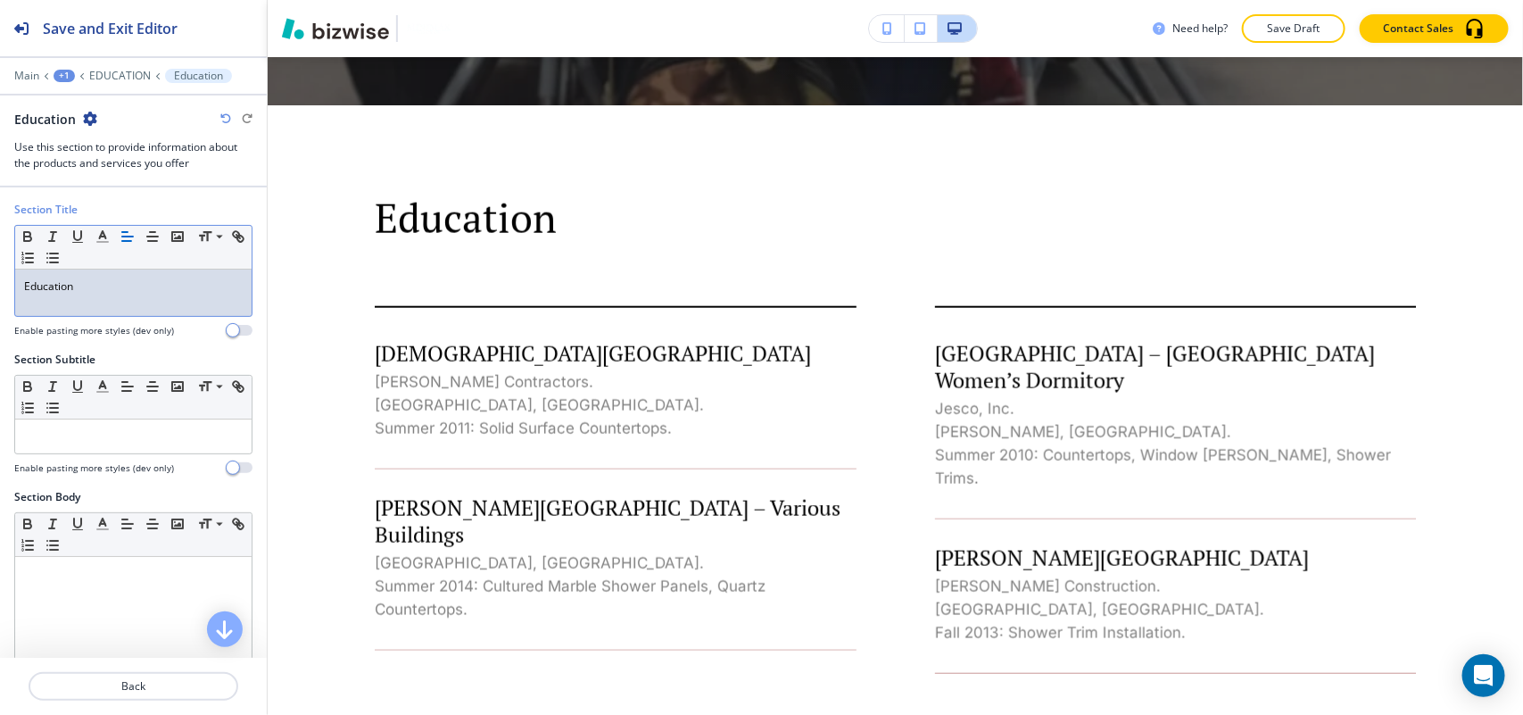
scroll to position [0, 0]
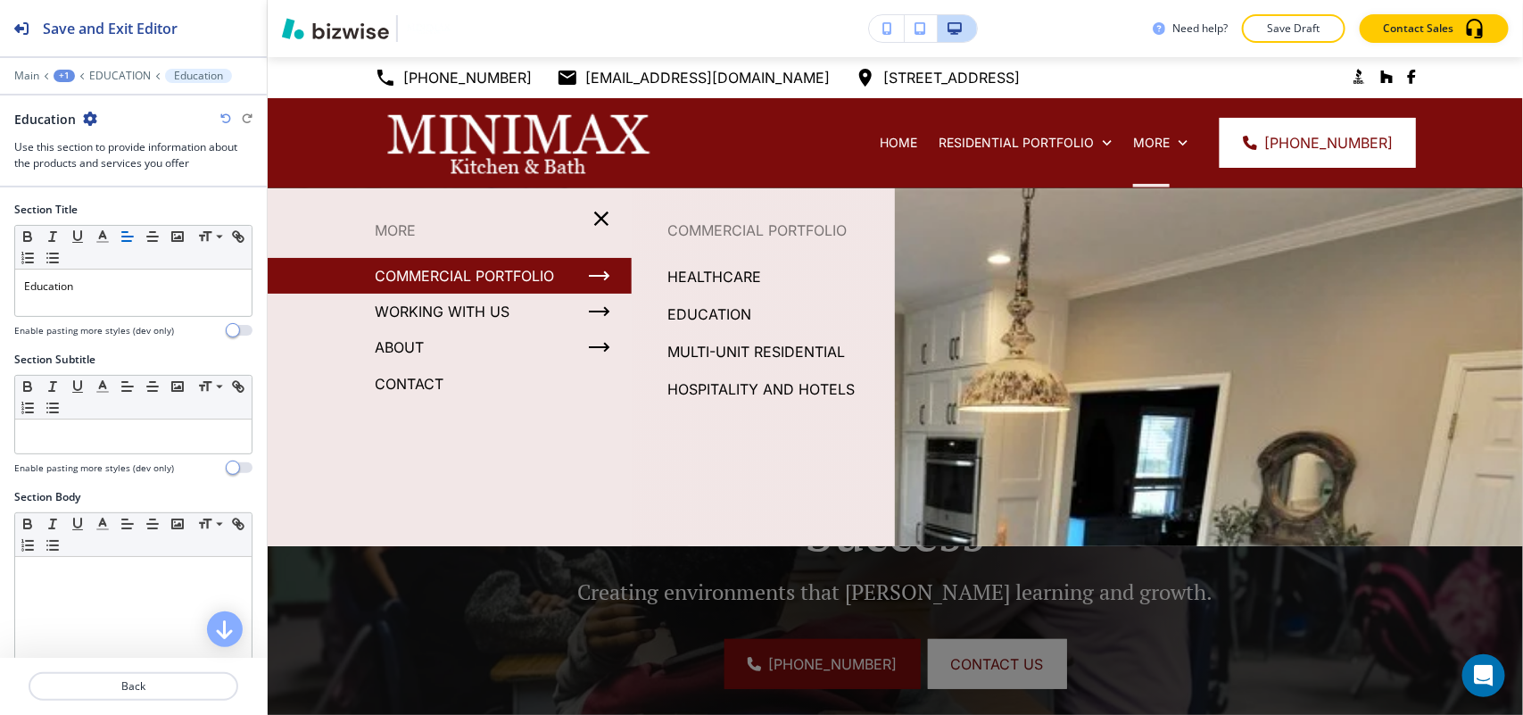
click at [734, 389] on p "HOSPITALITY AND HOTELS" at bounding box center [760, 389] width 187 height 27
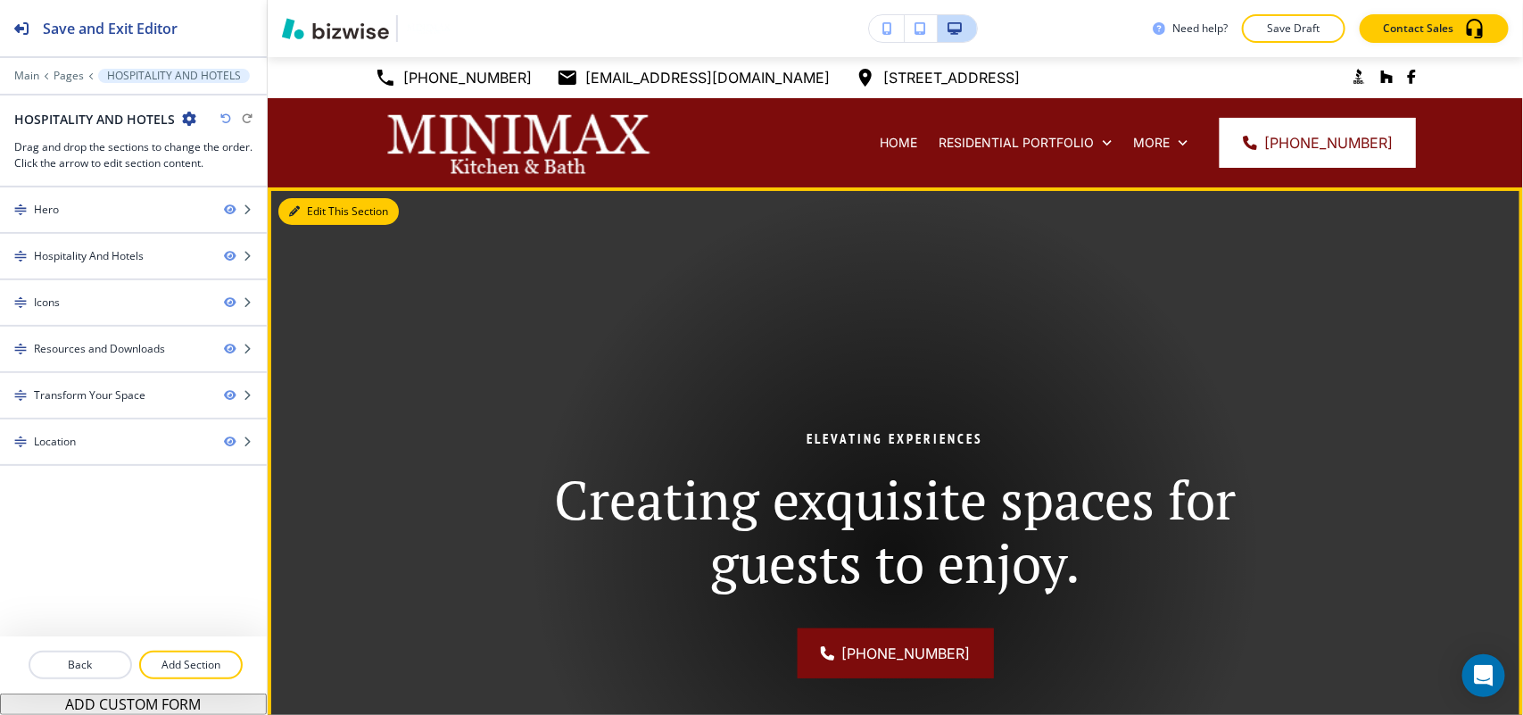
click at [328, 211] on button "Edit This Section" at bounding box center [338, 211] width 120 height 27
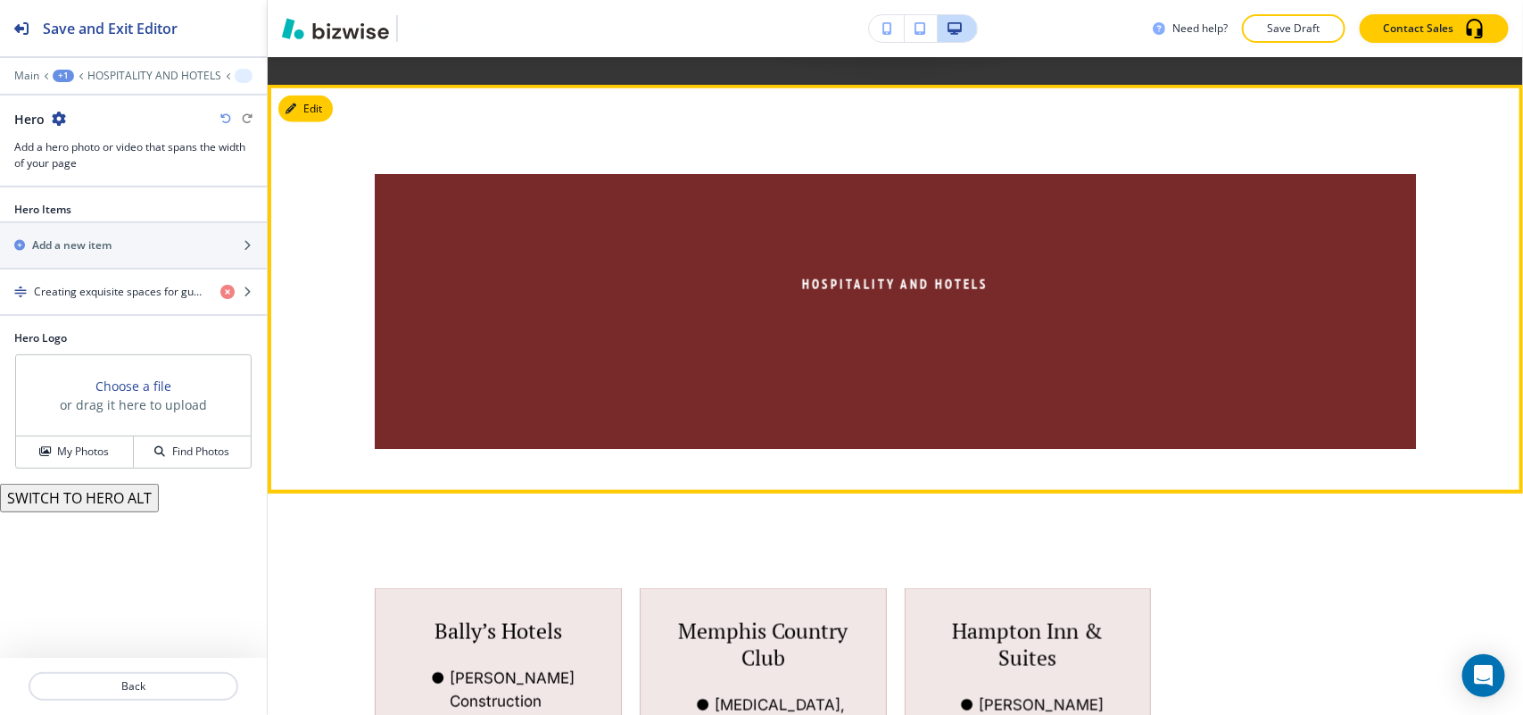
scroll to position [799, 0]
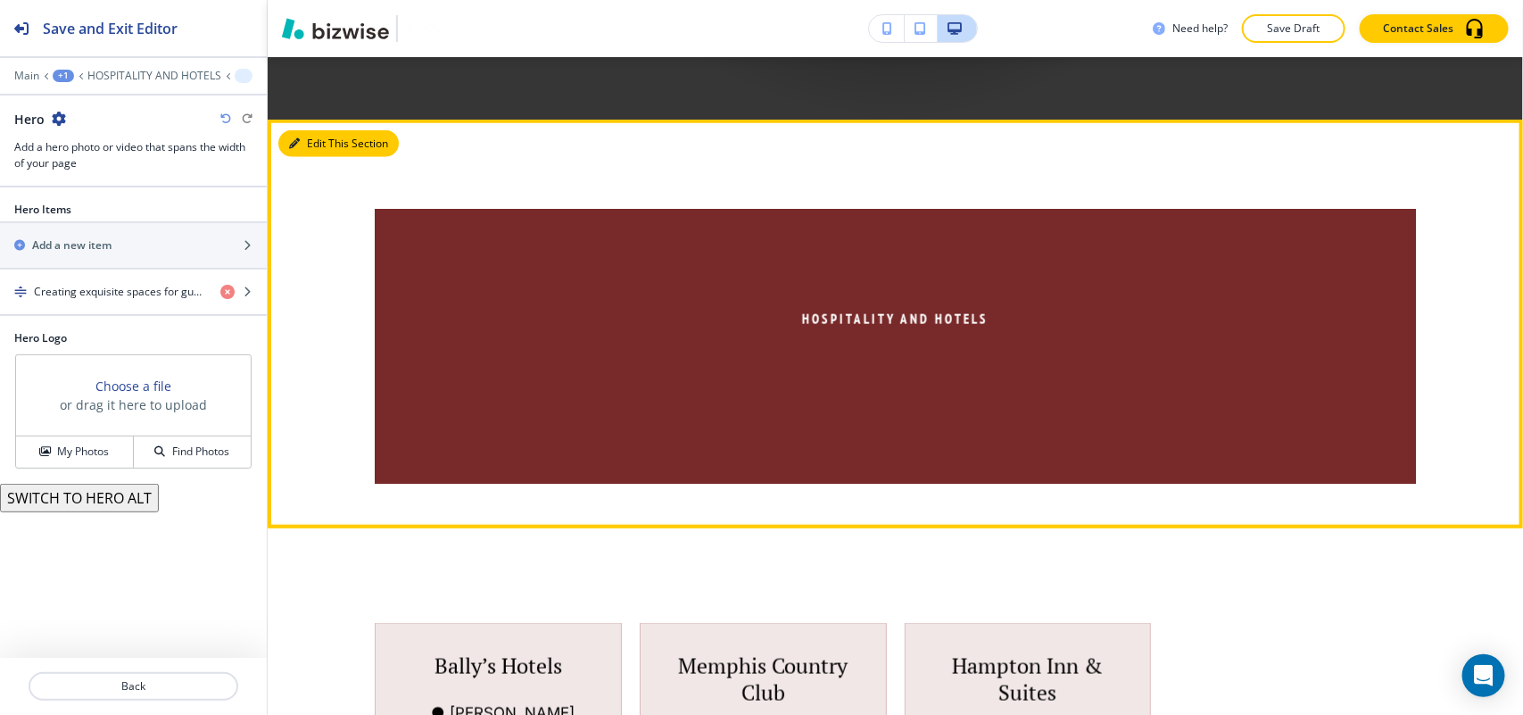
click at [318, 147] on button "Edit This Section" at bounding box center [338, 143] width 120 height 27
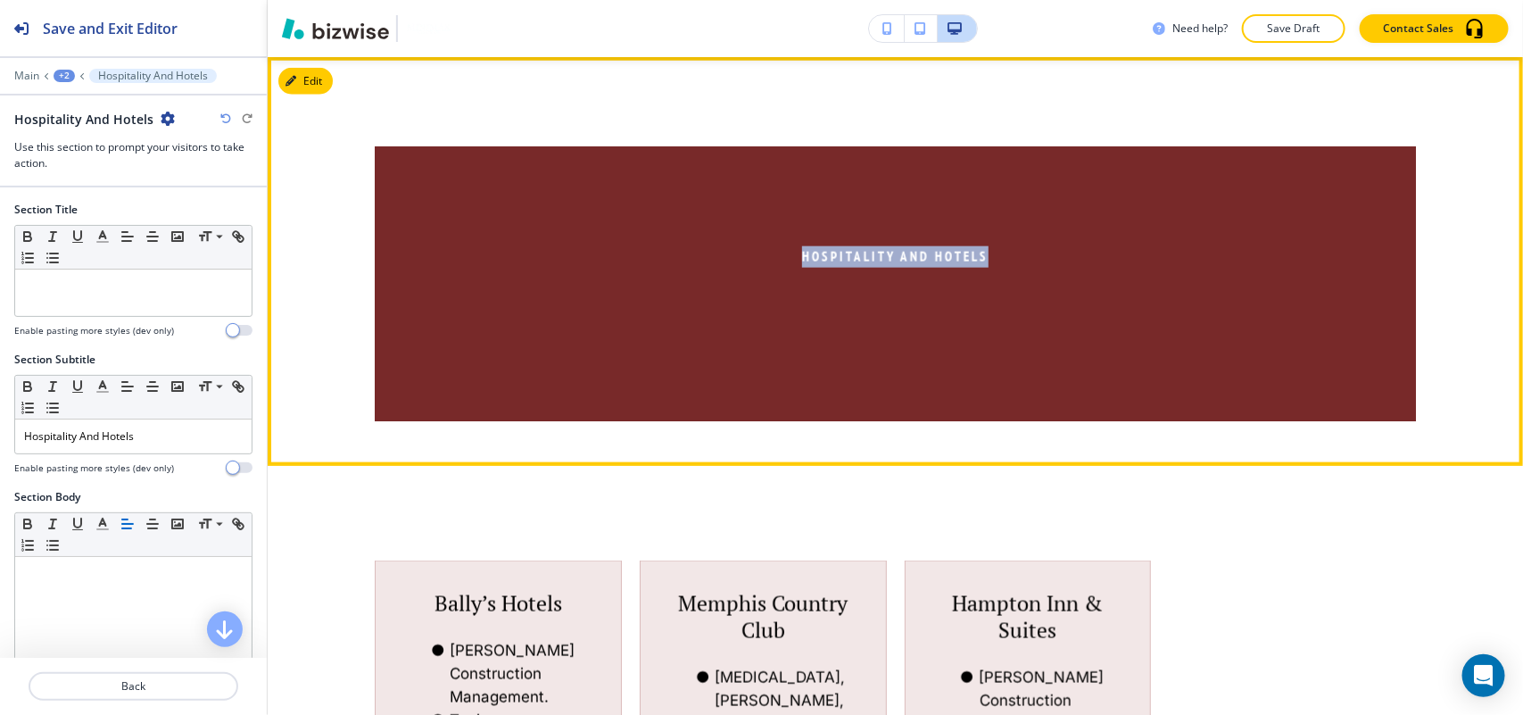
drag, startPoint x: 961, startPoint y: 251, endPoint x: 1067, endPoint y: 247, distance: 106.2
click at [1067, 247] on p "Hospitality And Hotels" at bounding box center [895, 256] width 859 height 21
copy p "Hospitality And Hotels"
click at [314, 74] on button "Edit This Section" at bounding box center [338, 81] width 120 height 27
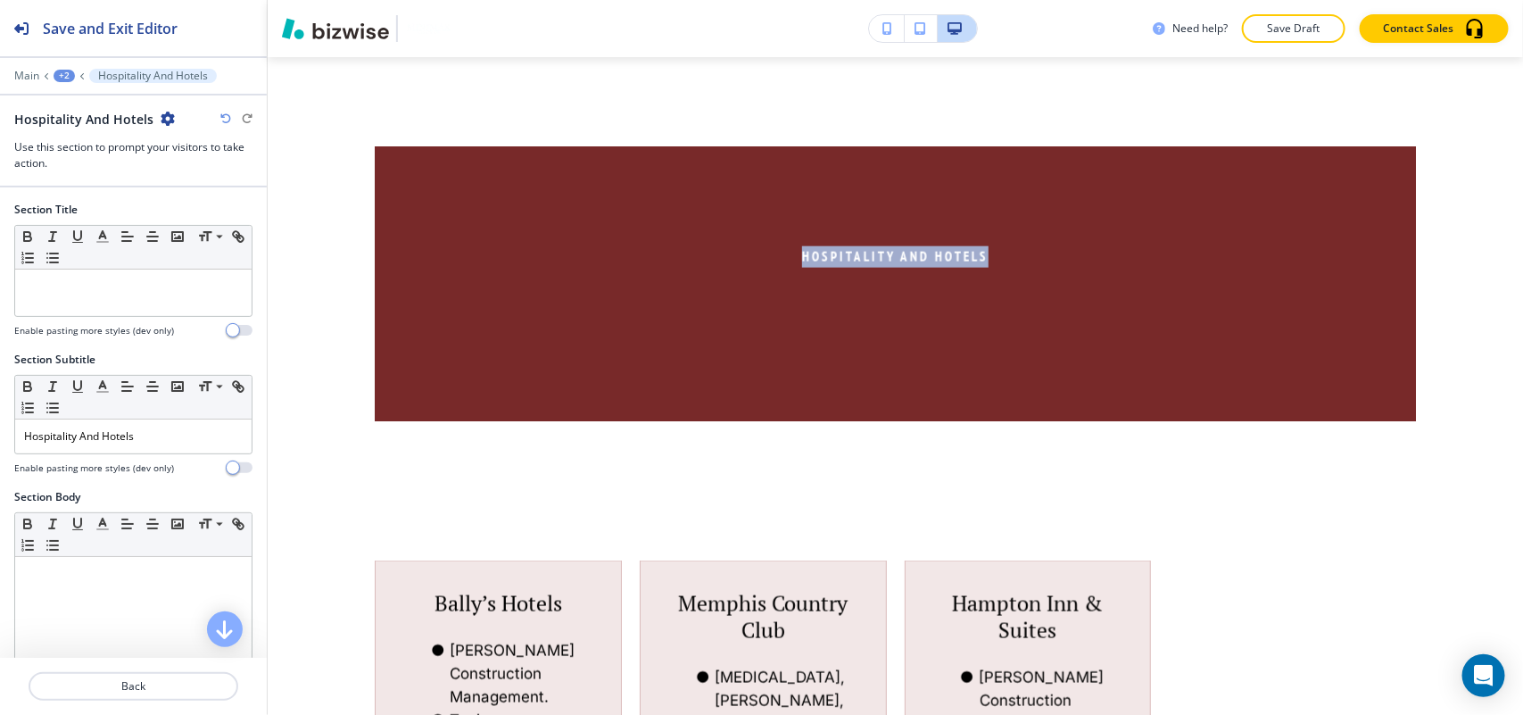
click at [163, 113] on icon "button" at bounding box center [168, 119] width 14 height 14
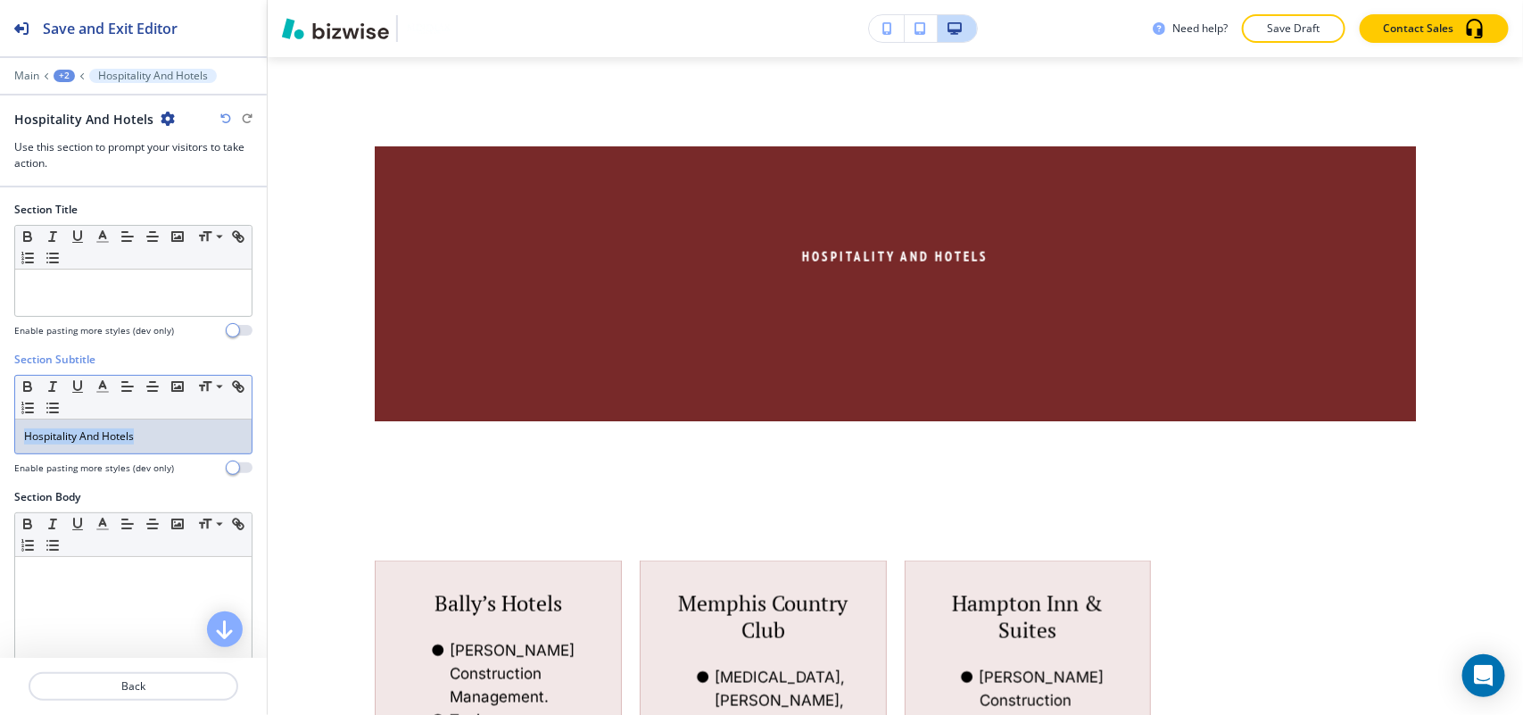
drag, startPoint x: 172, startPoint y: 438, endPoint x: 113, endPoint y: 448, distance: 59.7
click at [0, 444] on div "Section Subtitle Small Normal Large Huge Hospitality And Hotels Enable pasting …" at bounding box center [133, 420] width 267 height 137
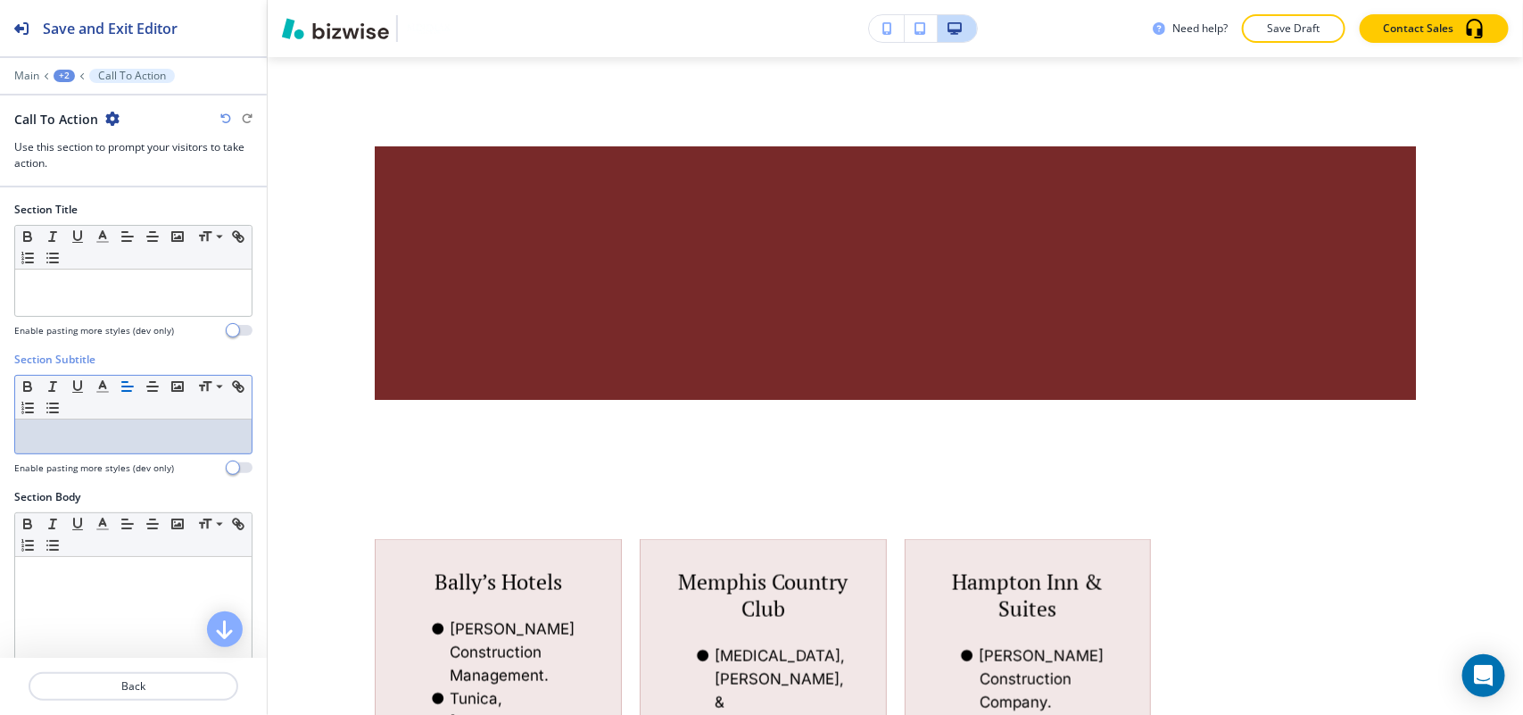
click at [112, 118] on icon "button" at bounding box center [112, 119] width 14 height 14
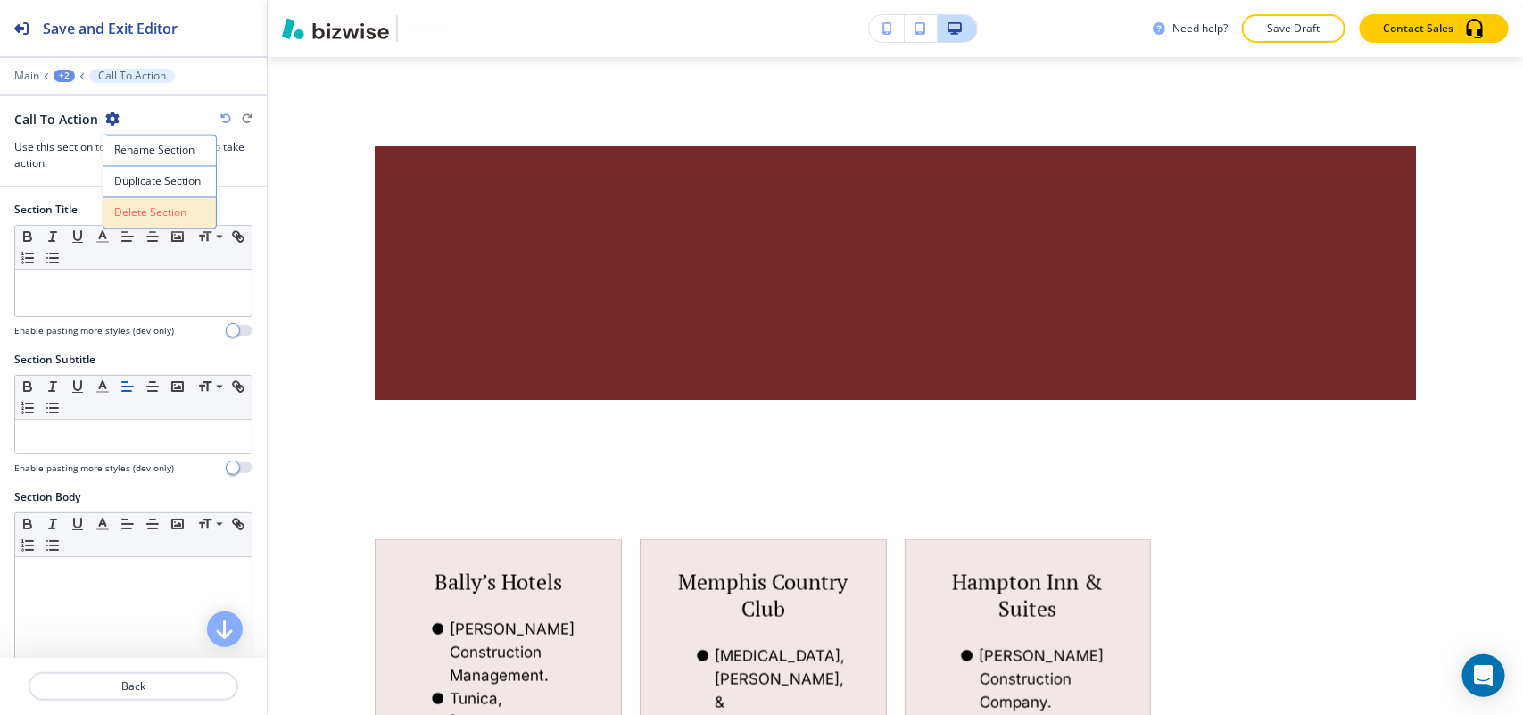
click at [145, 217] on p "Delete Section" at bounding box center [159, 213] width 91 height 16
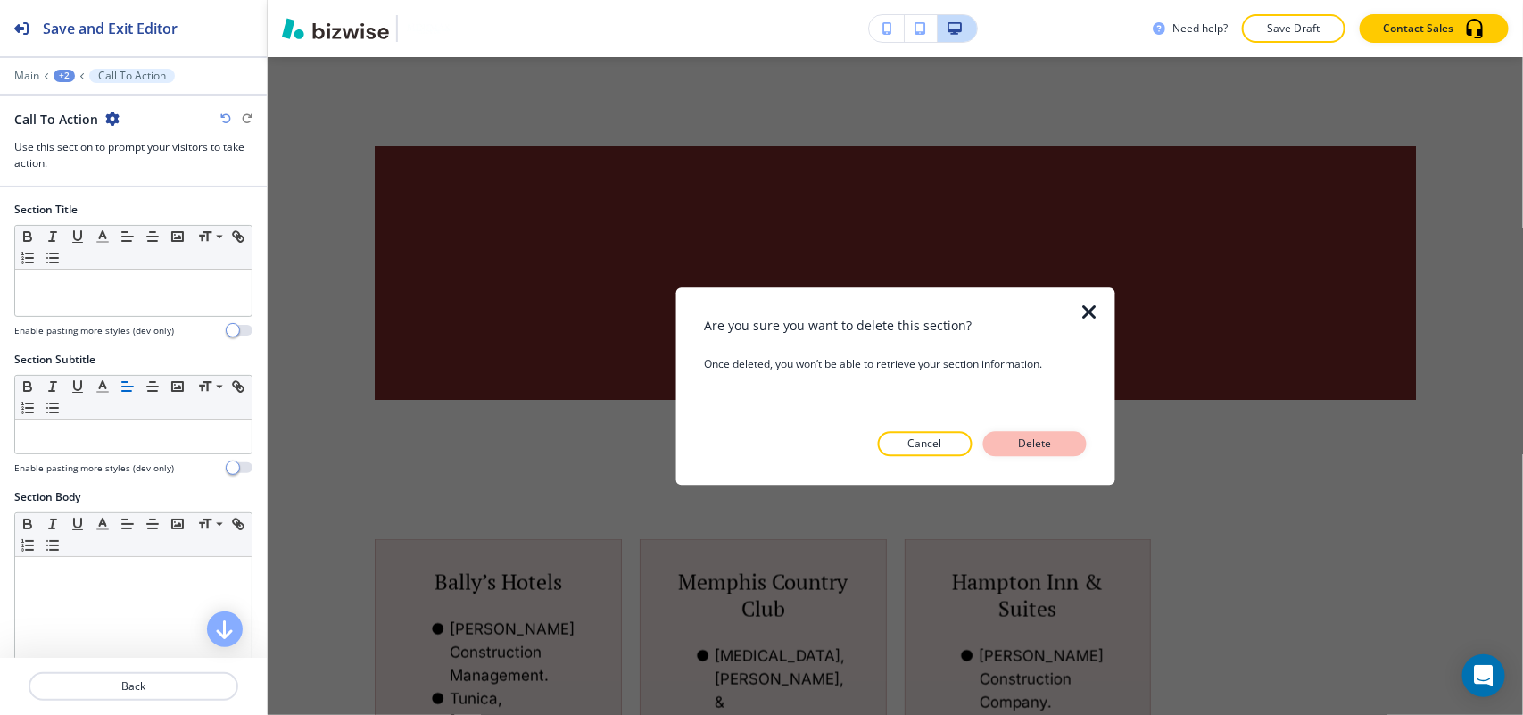
click at [1056, 438] on p "Delete" at bounding box center [1035, 443] width 43 height 16
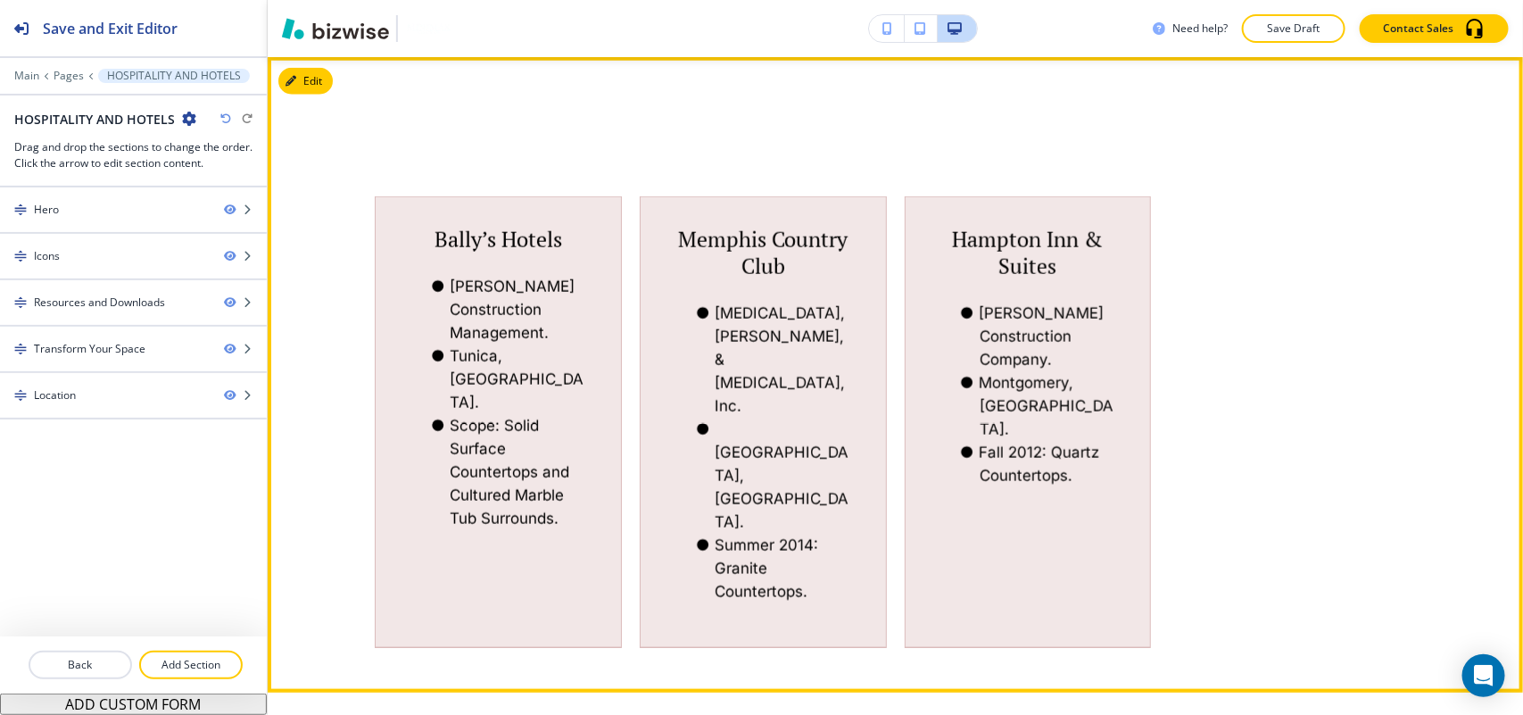
click at [321, 89] on button "Edit" at bounding box center [305, 81] width 54 height 27
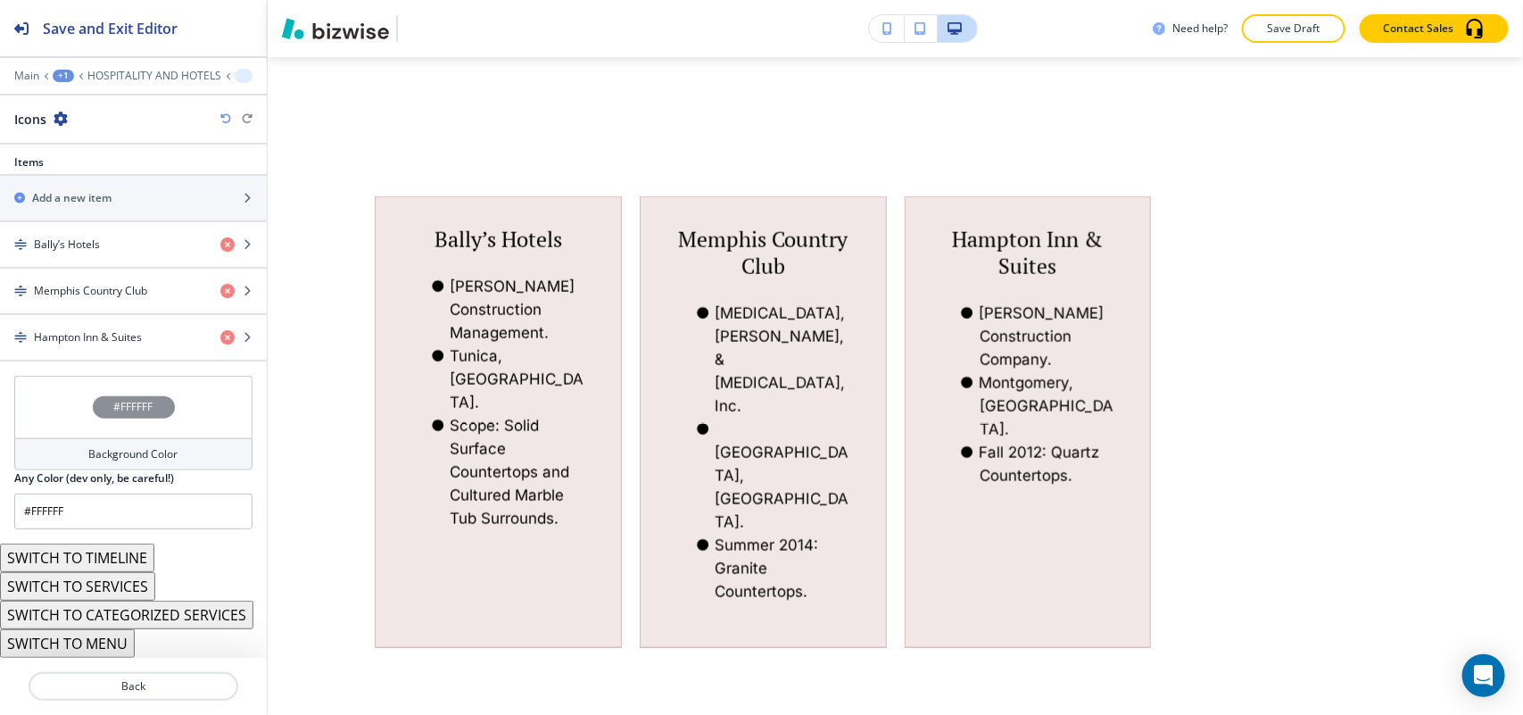
scroll to position [709, 0]
click at [121, 609] on button "SWITCH TO CATEGORIZED SERVICES" at bounding box center [126, 614] width 253 height 29
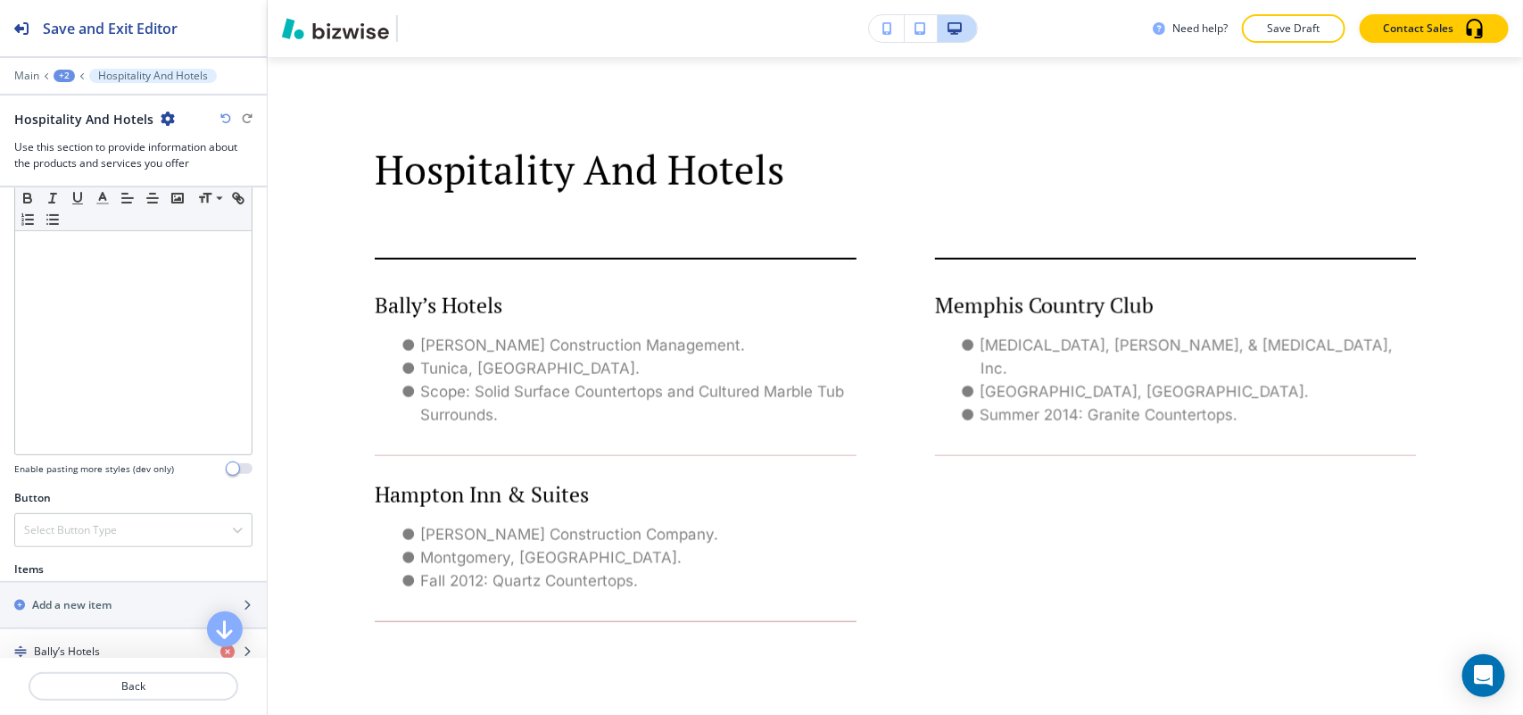
scroll to position [558, 0]
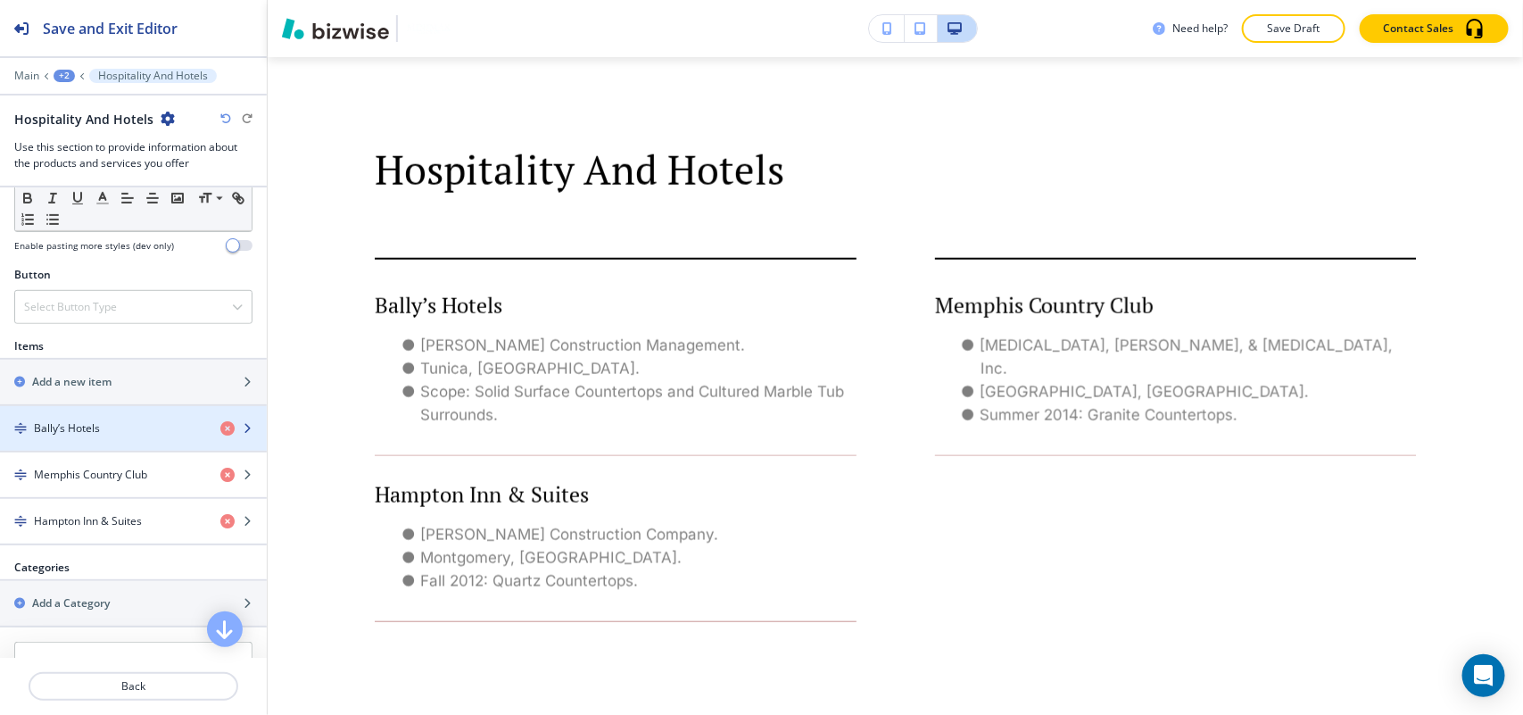
click at [71, 440] on div "button" at bounding box center [133, 443] width 267 height 14
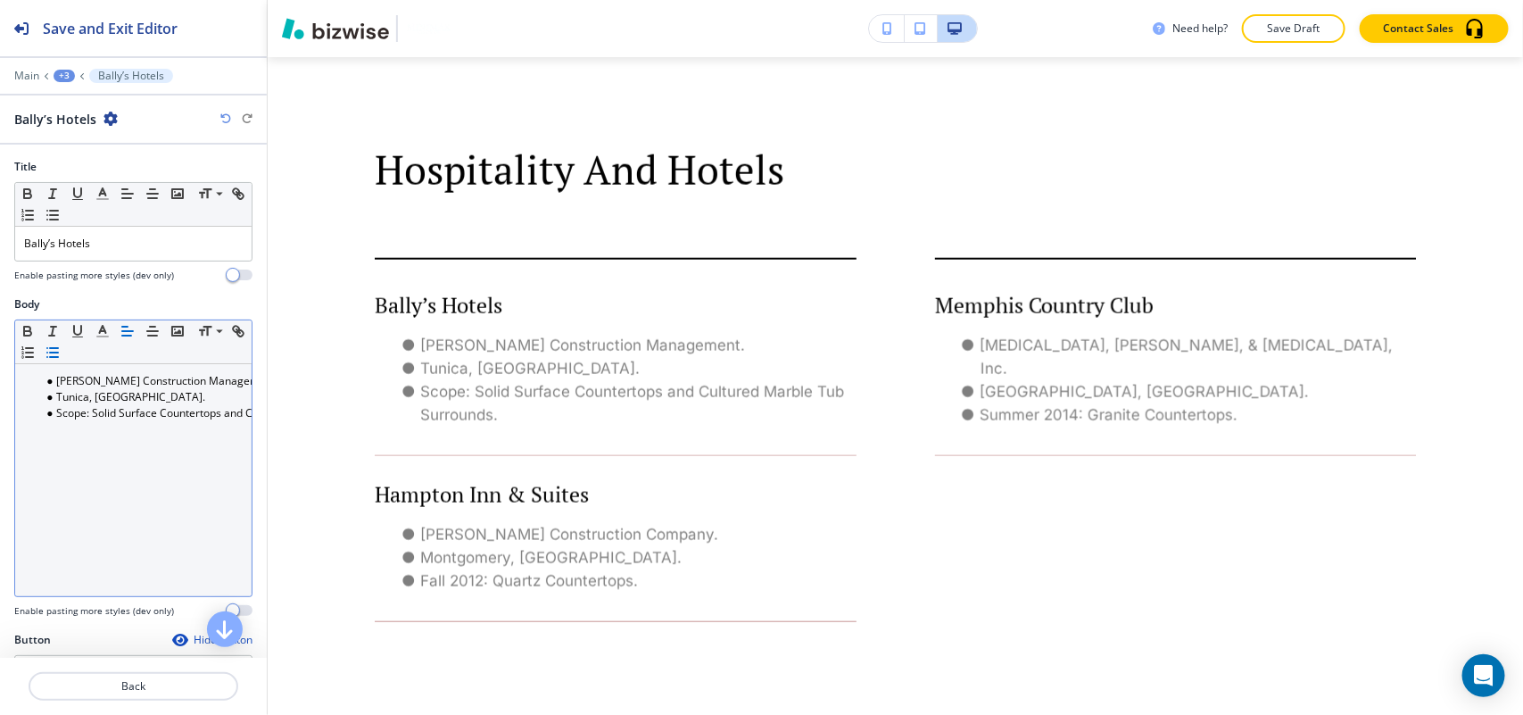
scroll to position [1096, 0]
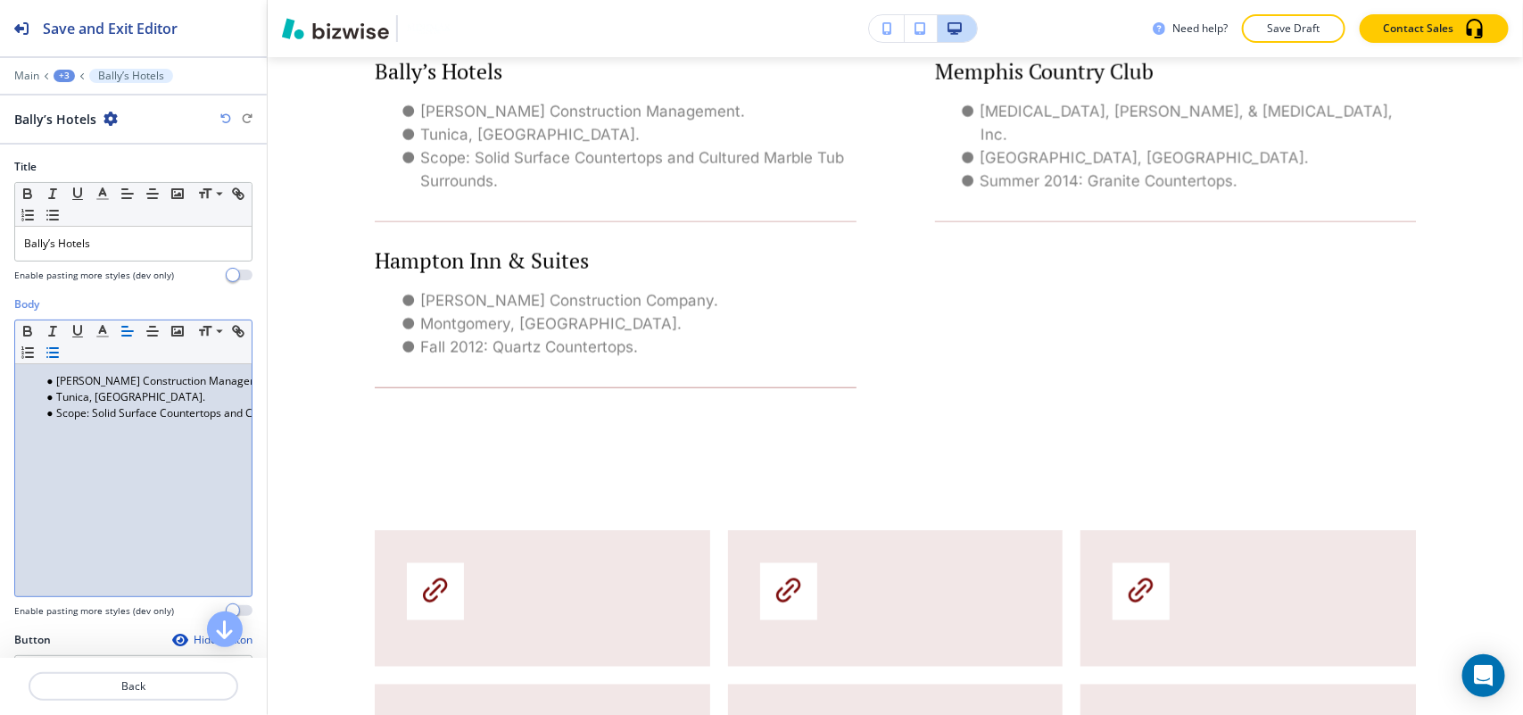
click at [109, 443] on div "[PERSON_NAME] Construction Management. [GEOGRAPHIC_DATA], MS. Scope: Solid Surf…" at bounding box center [133, 480] width 236 height 232
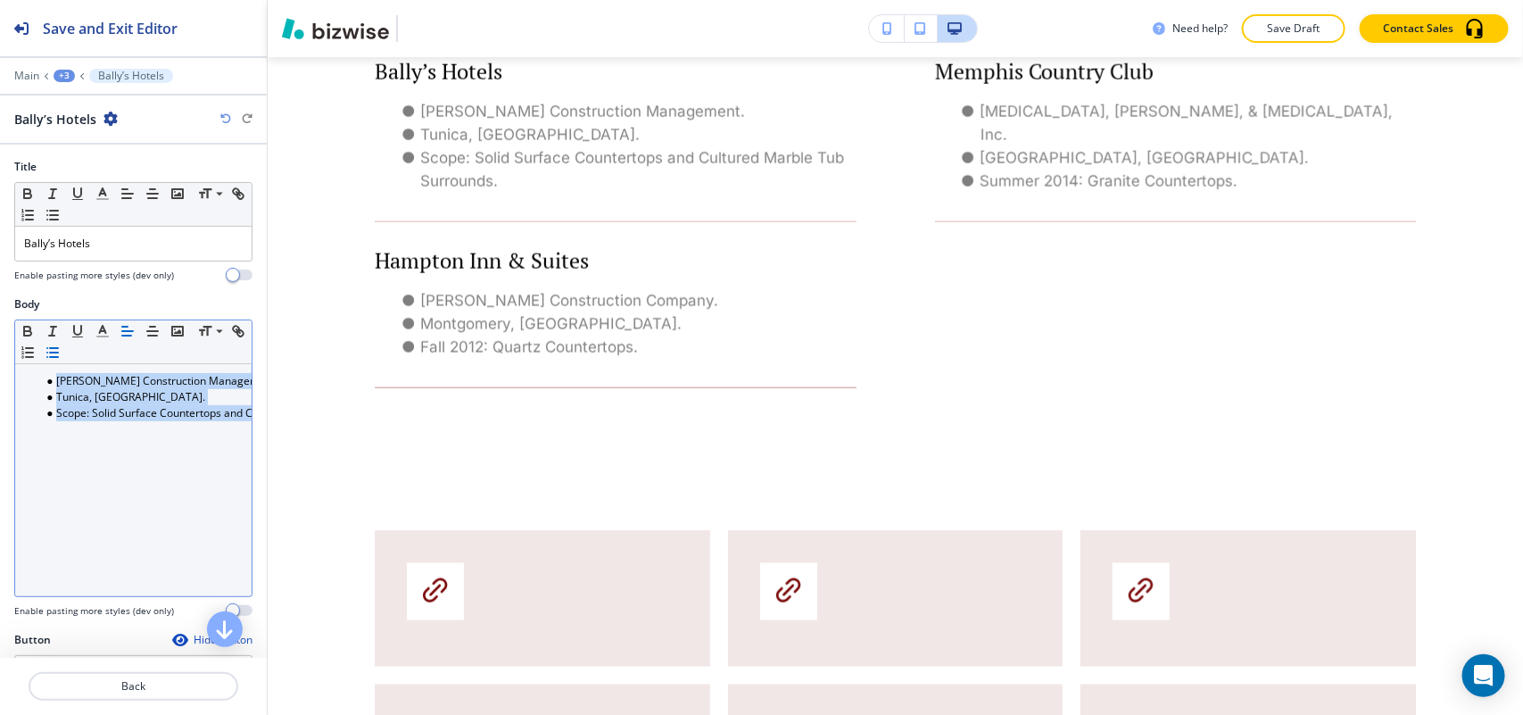
click at [61, 351] on icon "button" at bounding box center [53, 352] width 16 height 16
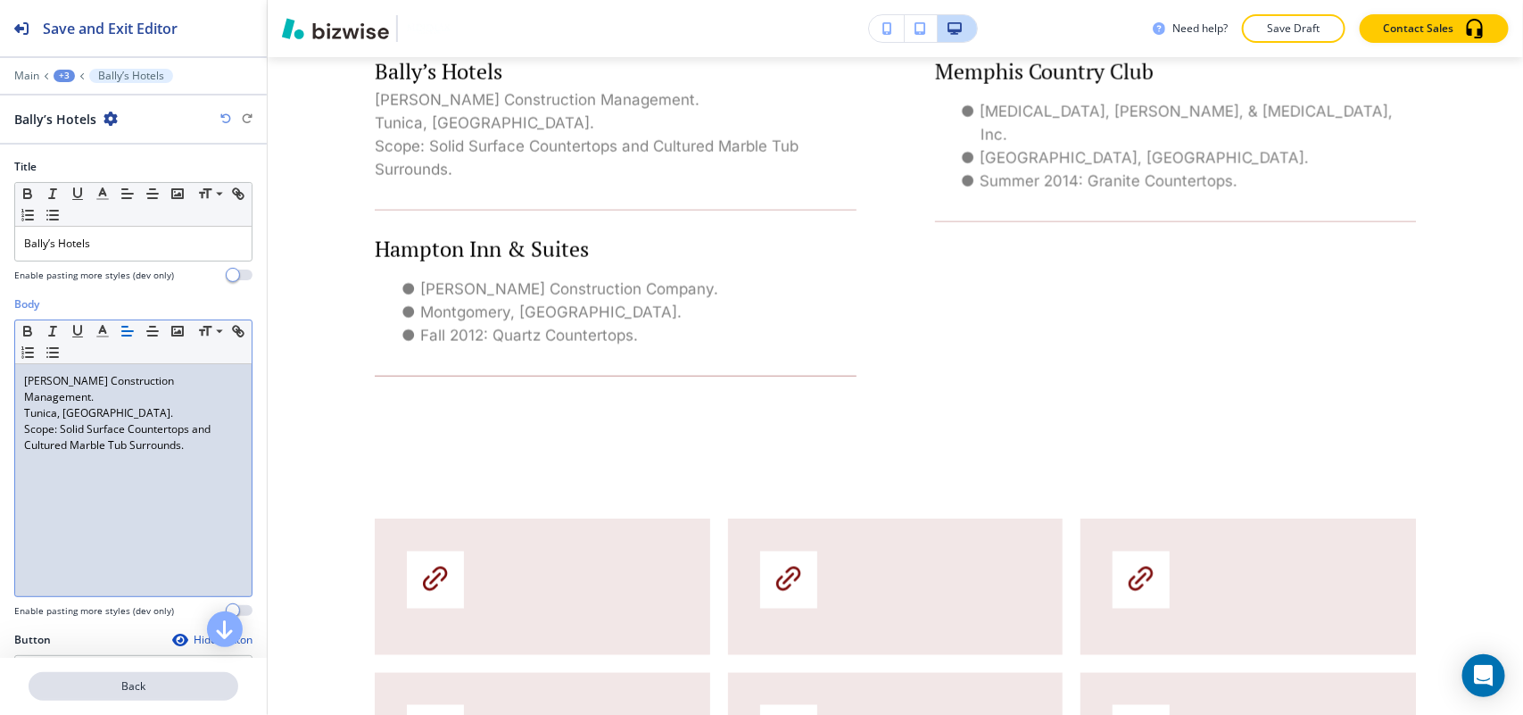
click at [118, 681] on p "Back" at bounding box center [133, 686] width 206 height 16
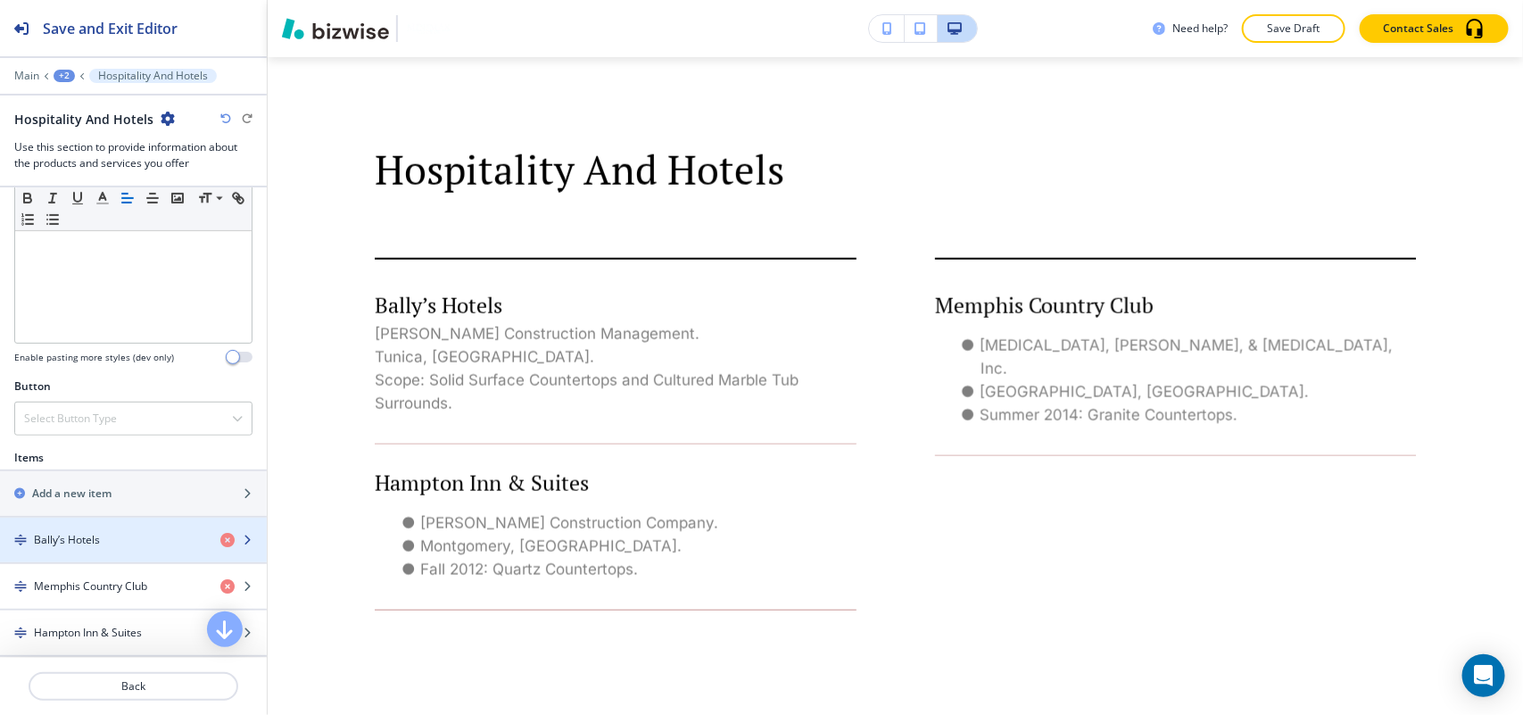
scroll to position [558, 0]
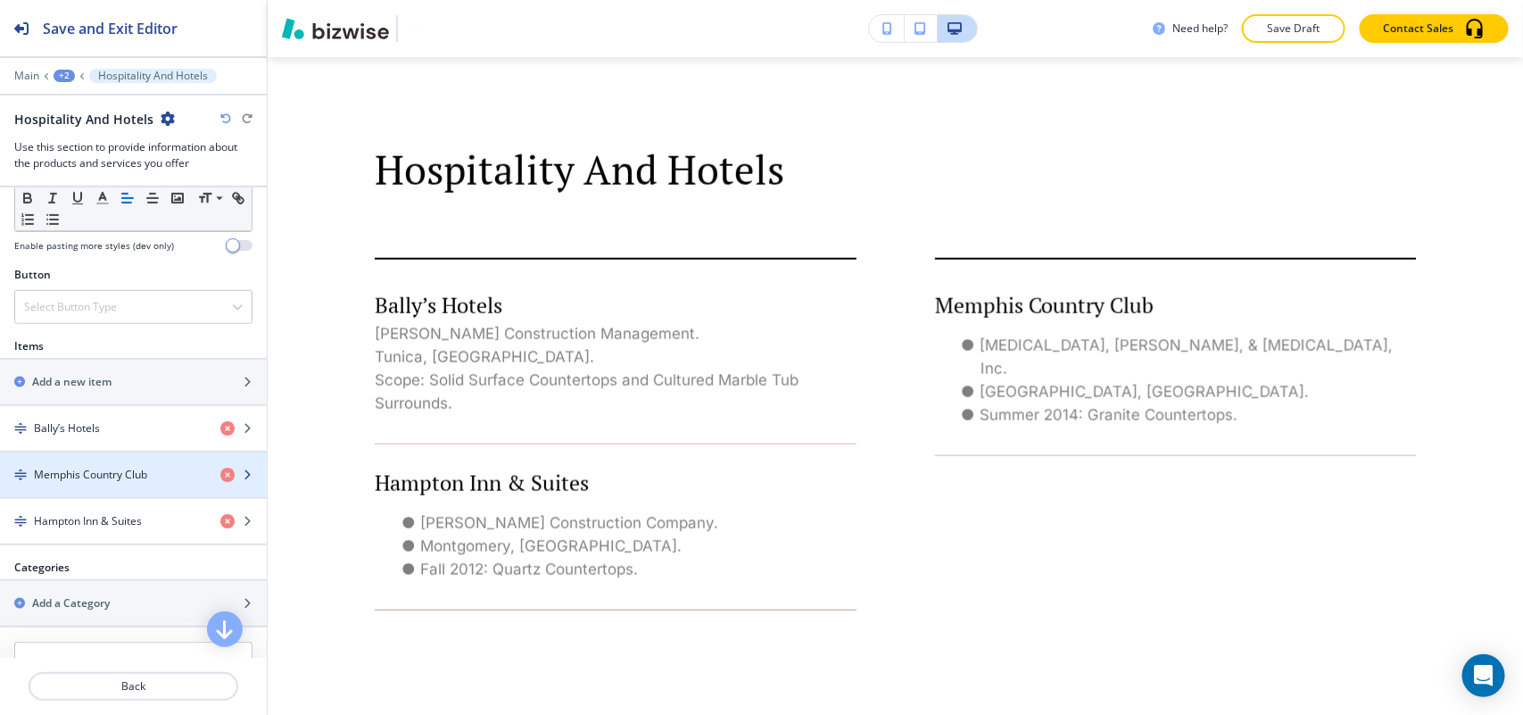
click at [114, 467] on div "button" at bounding box center [133, 459] width 267 height 14
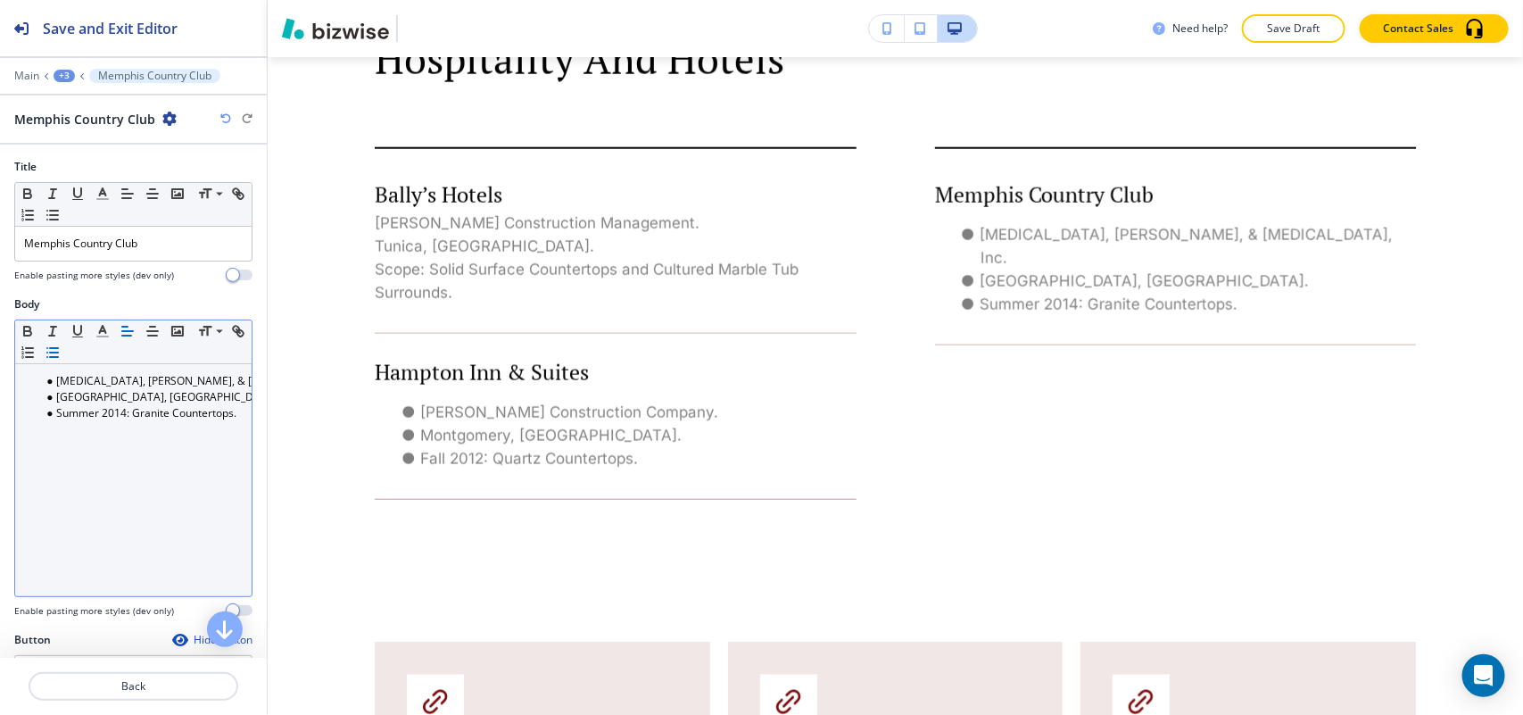
scroll to position [1096, 0]
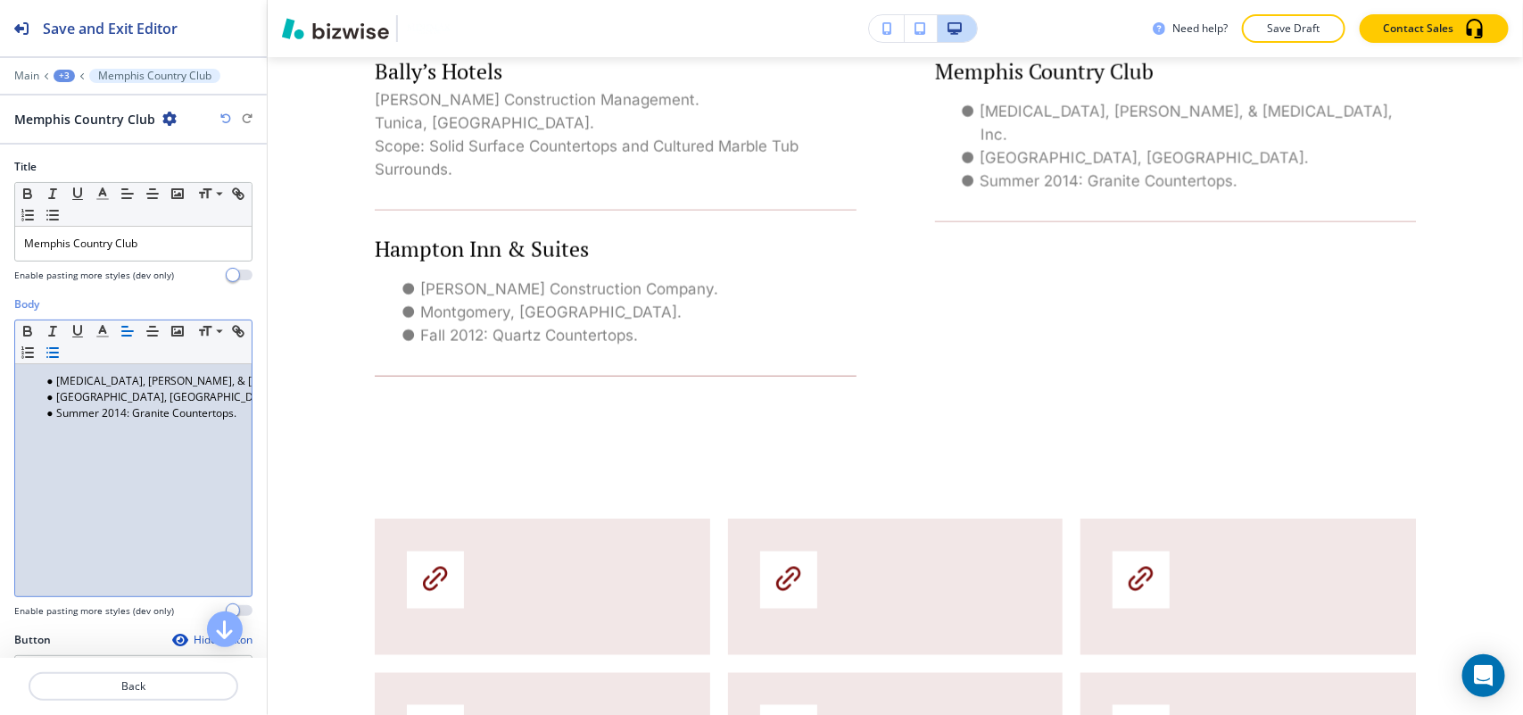
click at [110, 435] on div "[MEDICAL_DATA], [PERSON_NAME], & [MEDICAL_DATA], Inc. [GEOGRAPHIC_DATA], [GEOGR…" at bounding box center [133, 480] width 236 height 232
click at [61, 348] on icon "button" at bounding box center [53, 352] width 16 height 16
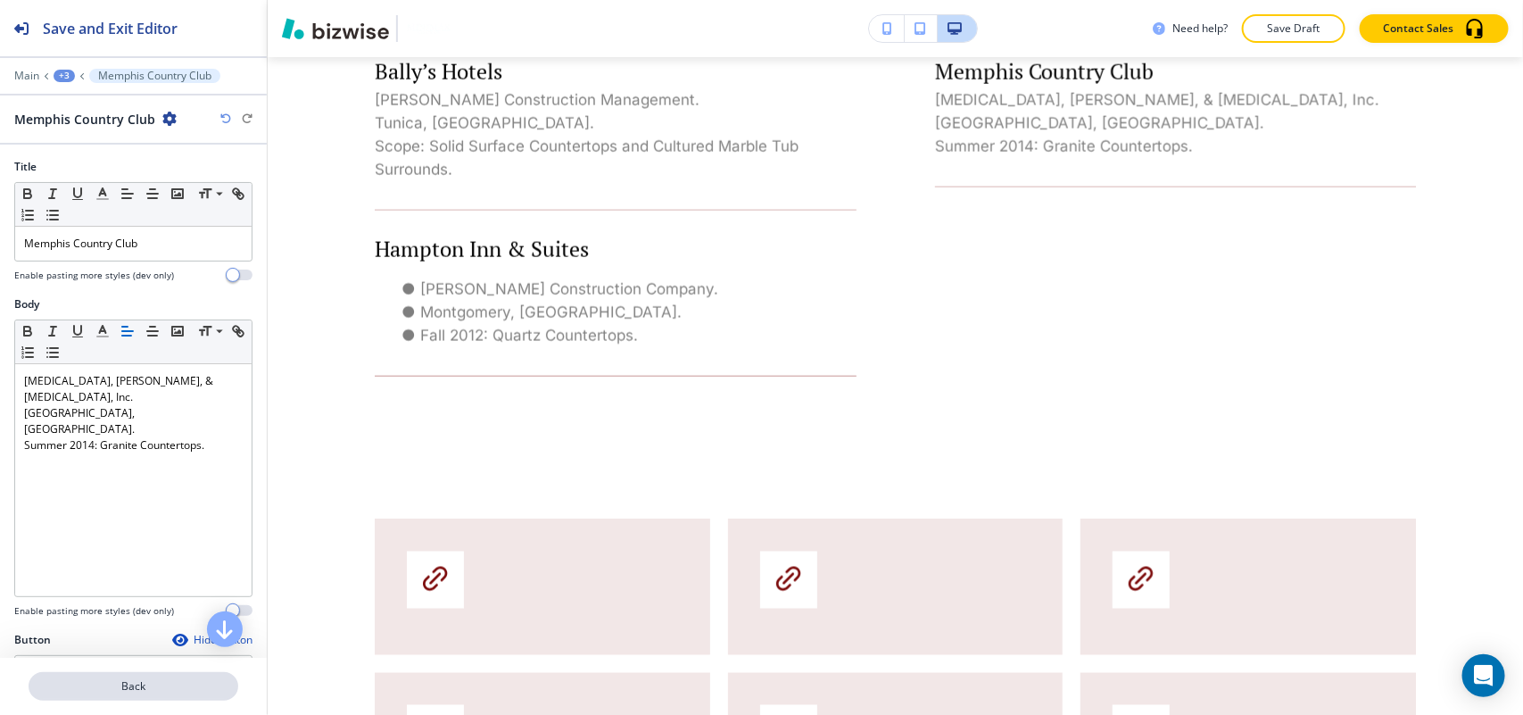
click at [129, 683] on p "Back" at bounding box center [133, 686] width 206 height 16
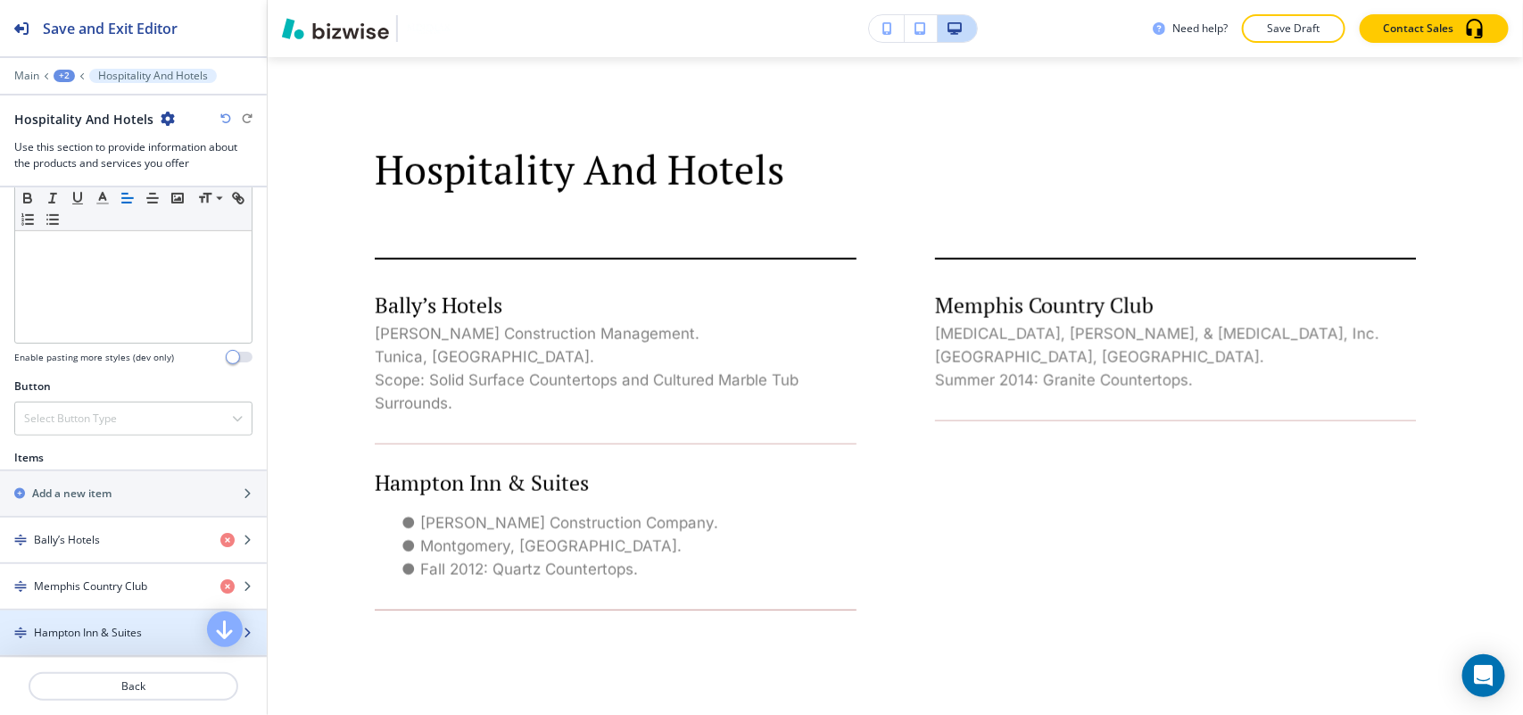
scroll to position [558, 0]
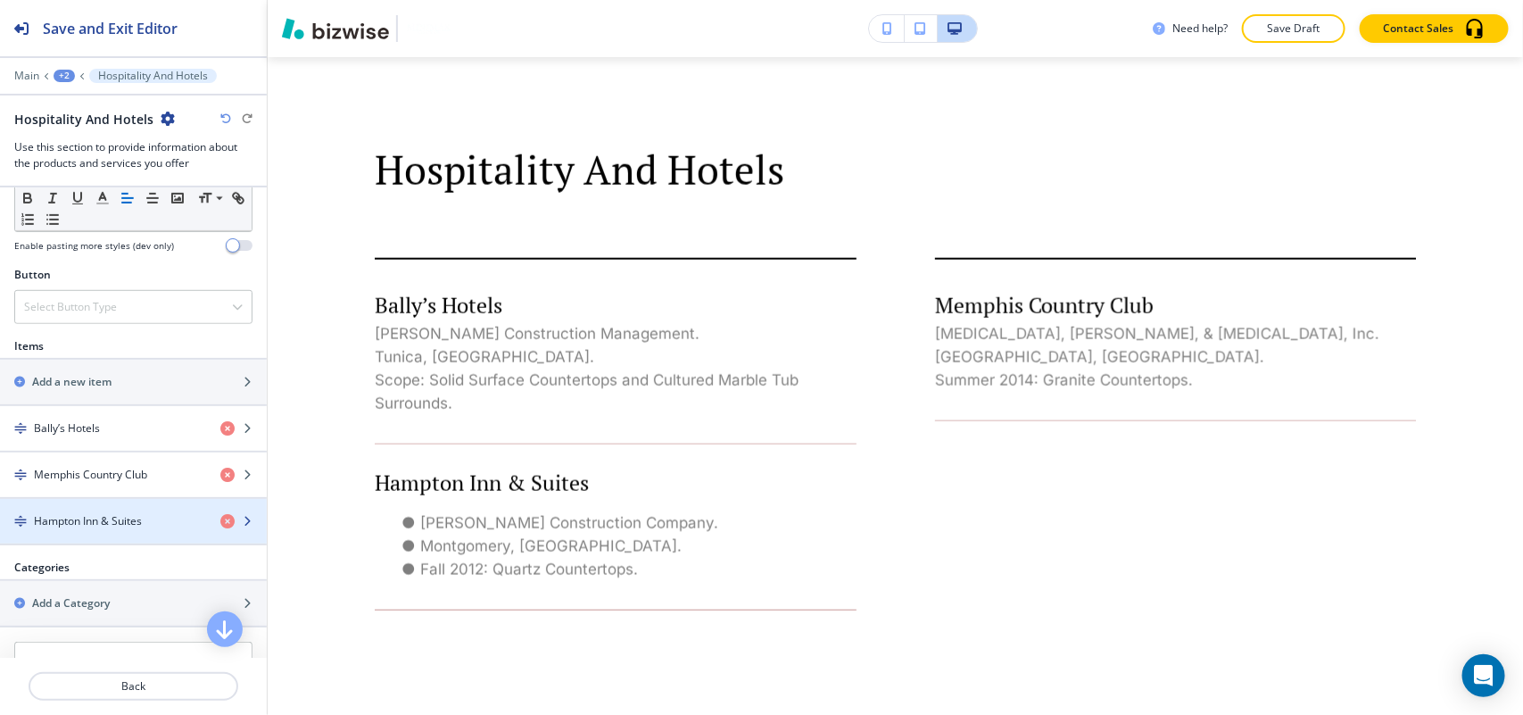
click at [107, 527] on h4 "Hampton Inn & Suites" at bounding box center [88, 521] width 108 height 16
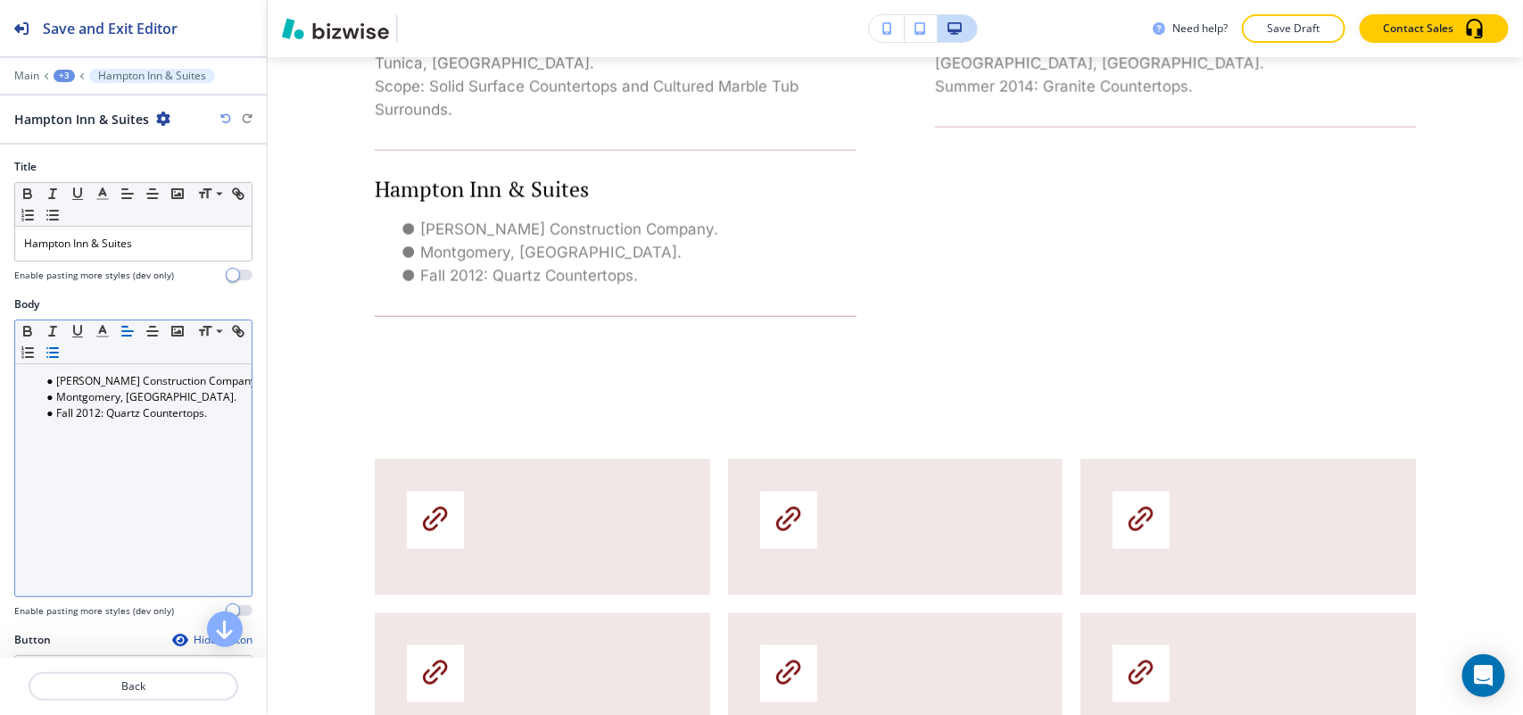
scroll to position [1273, 0]
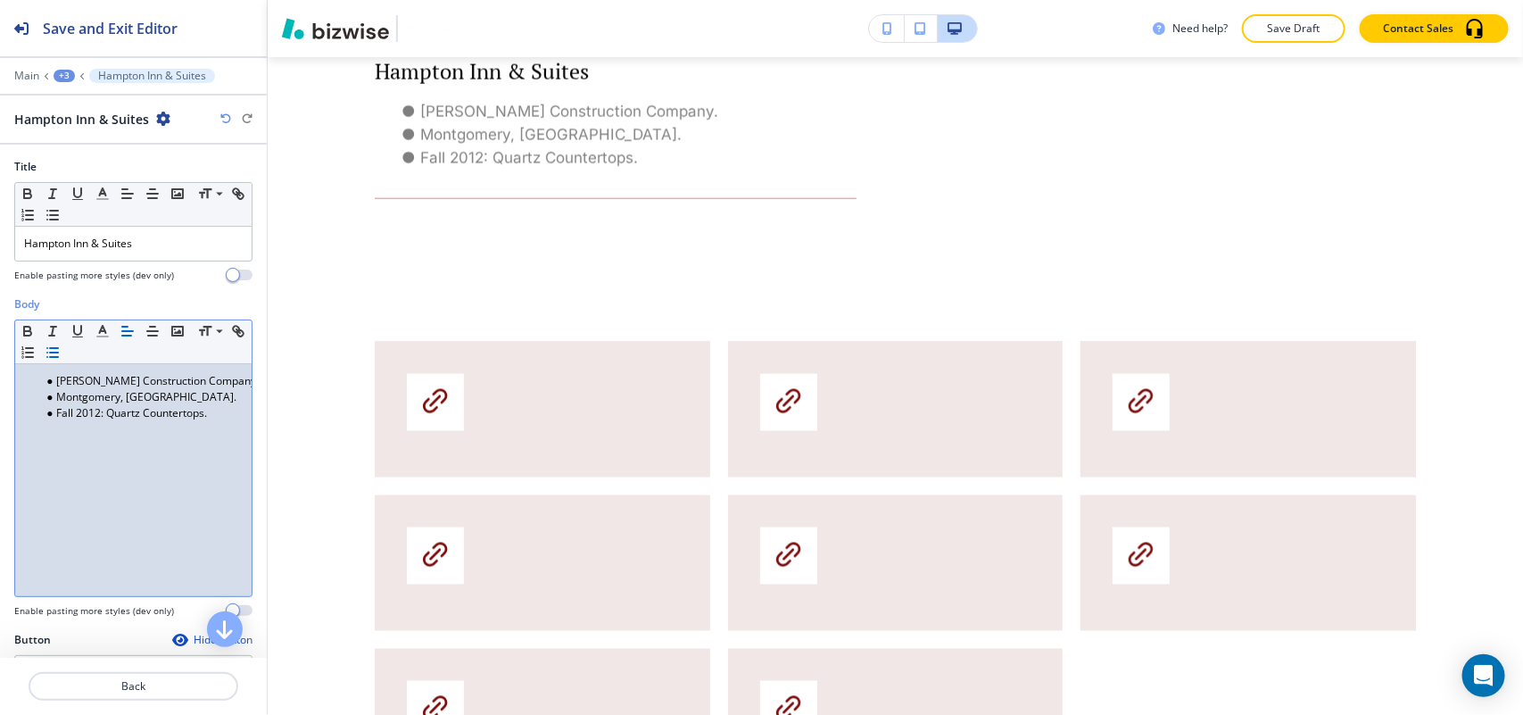
click at [123, 464] on div "[PERSON_NAME] Construction Company. [GEOGRAPHIC_DATA], AL. Fall 2012: Quartz Co…" at bounding box center [133, 480] width 236 height 232
click at [61, 349] on icon "button" at bounding box center [53, 352] width 16 height 16
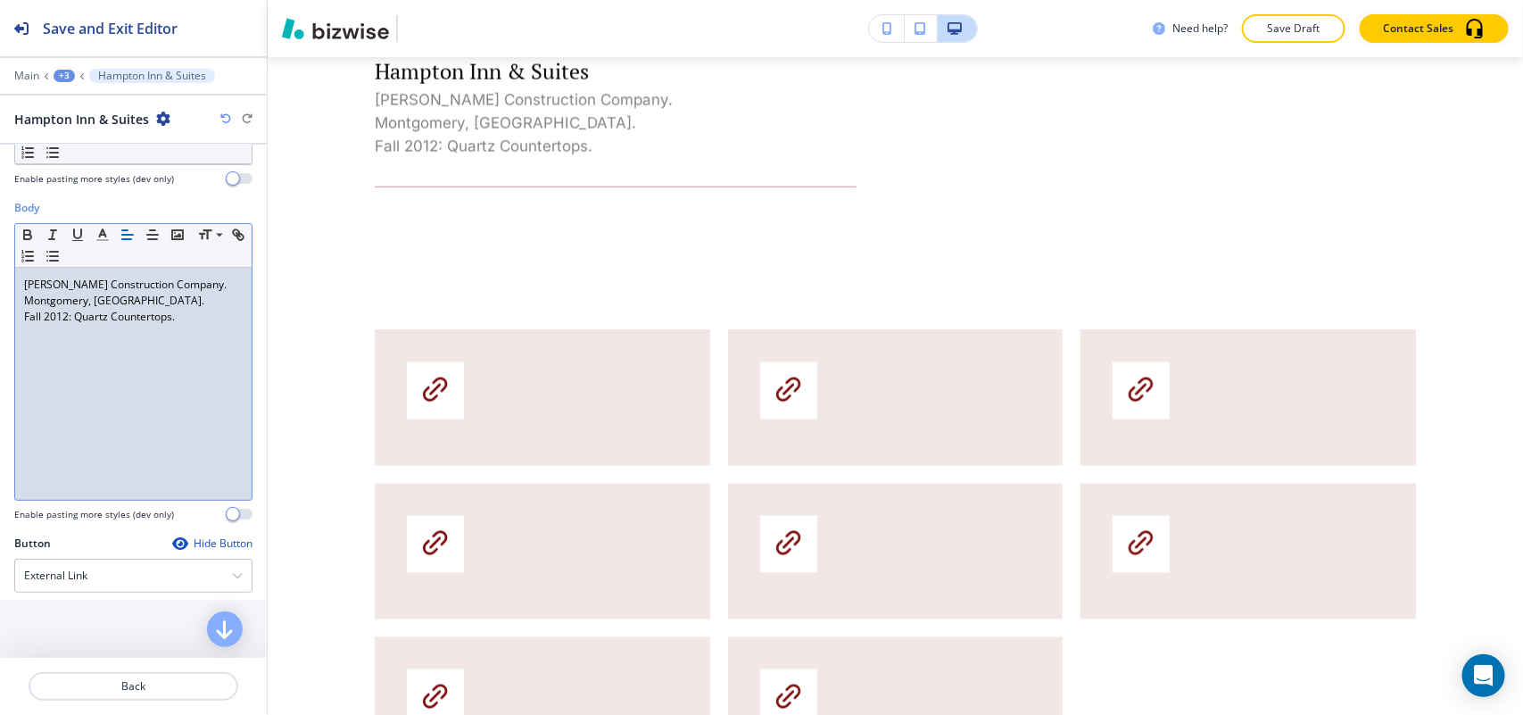
scroll to position [202, 0]
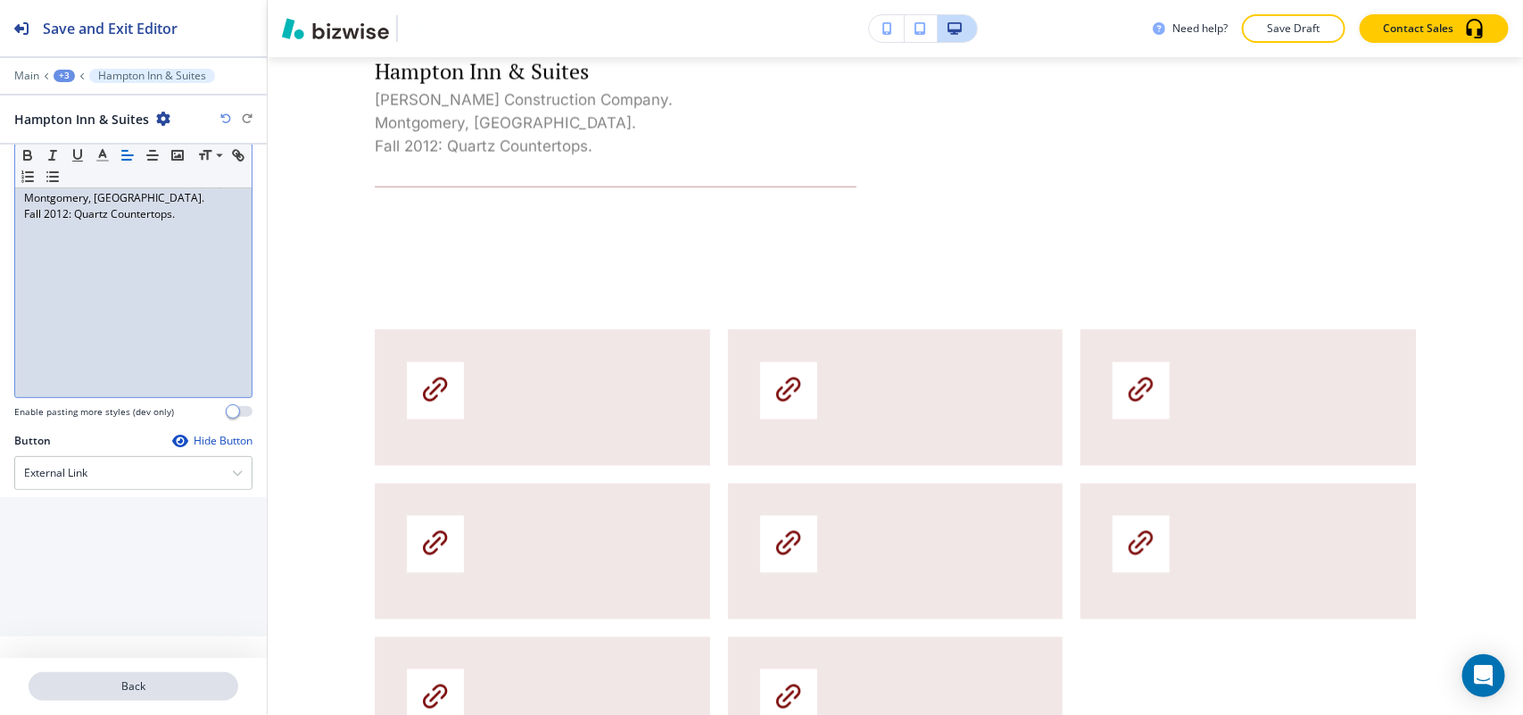
click at [120, 681] on p "Back" at bounding box center [133, 686] width 206 height 16
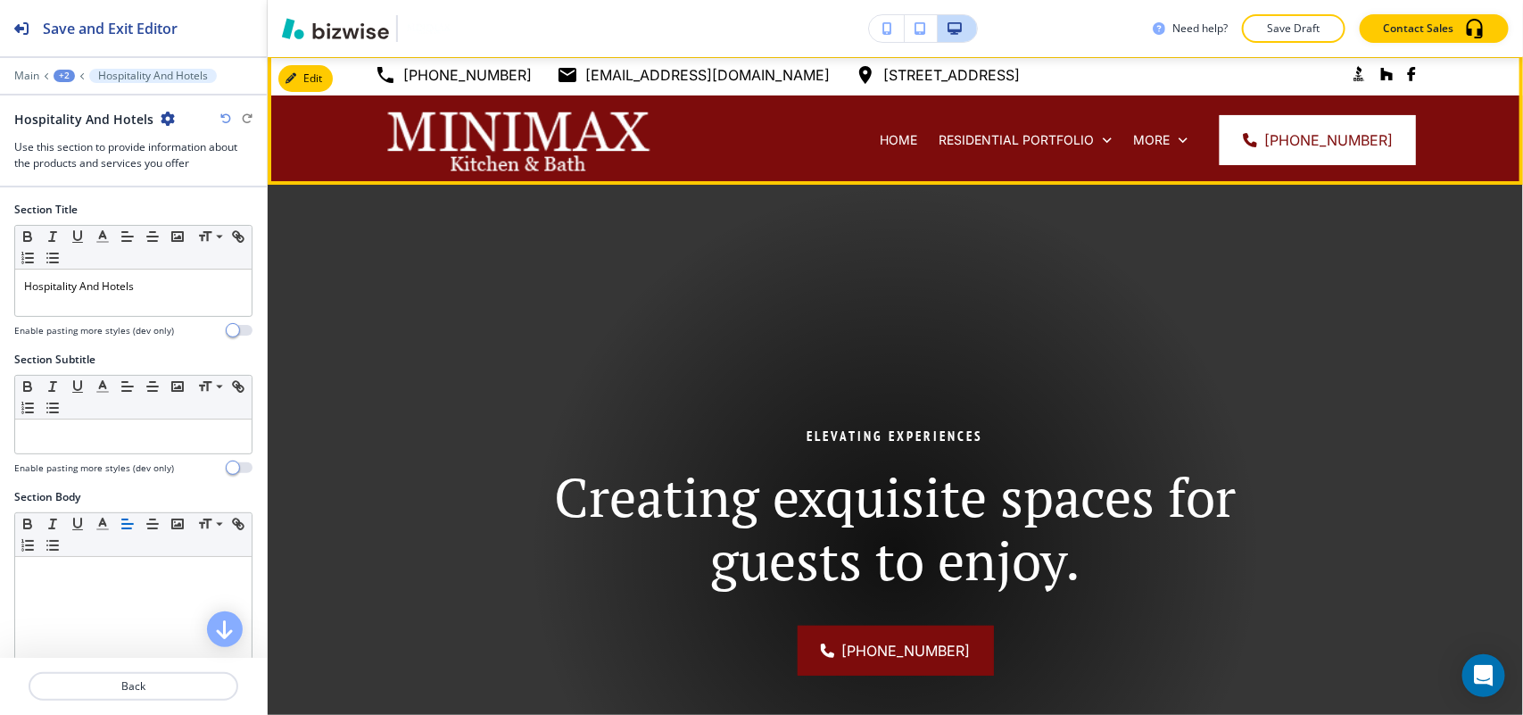
scroll to position [0, 0]
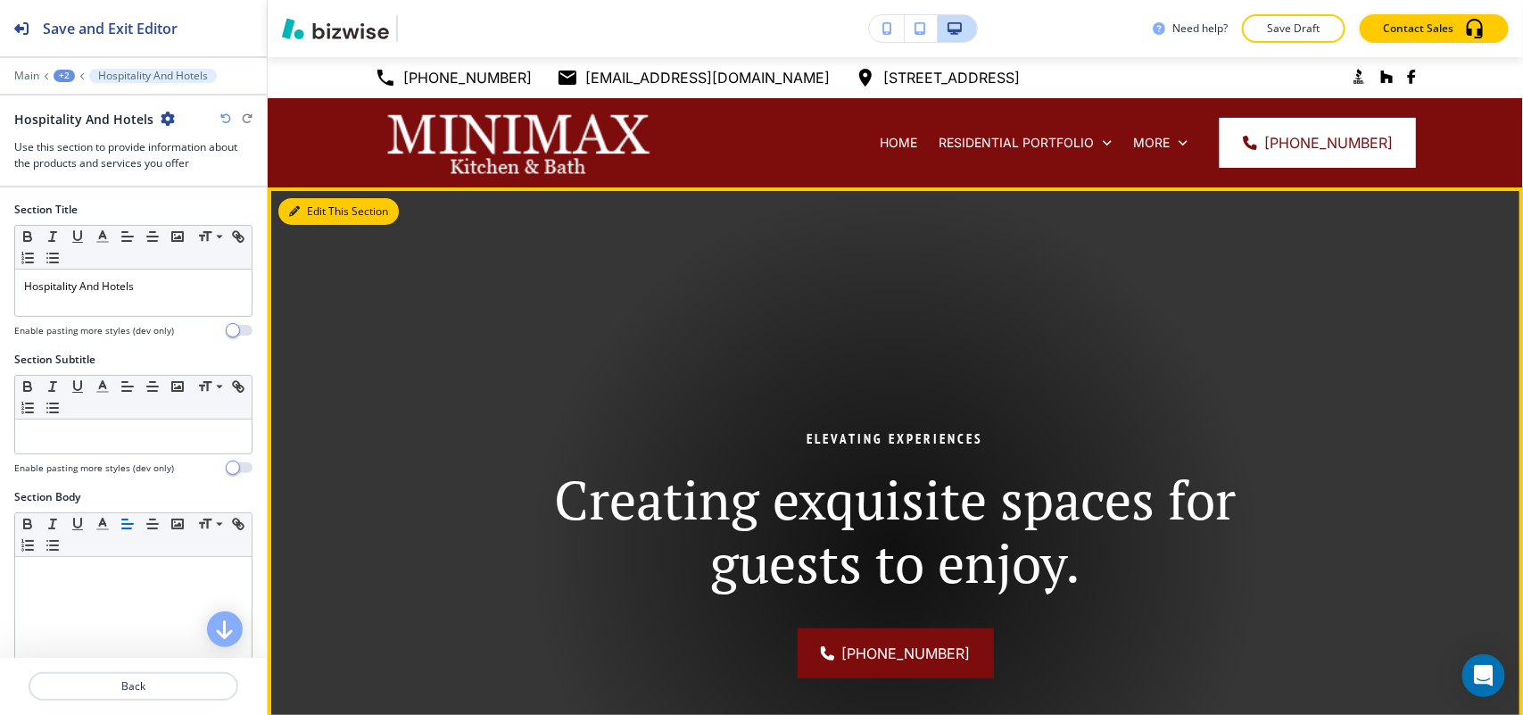
click at [317, 217] on button "Edit This Section" at bounding box center [338, 211] width 120 height 27
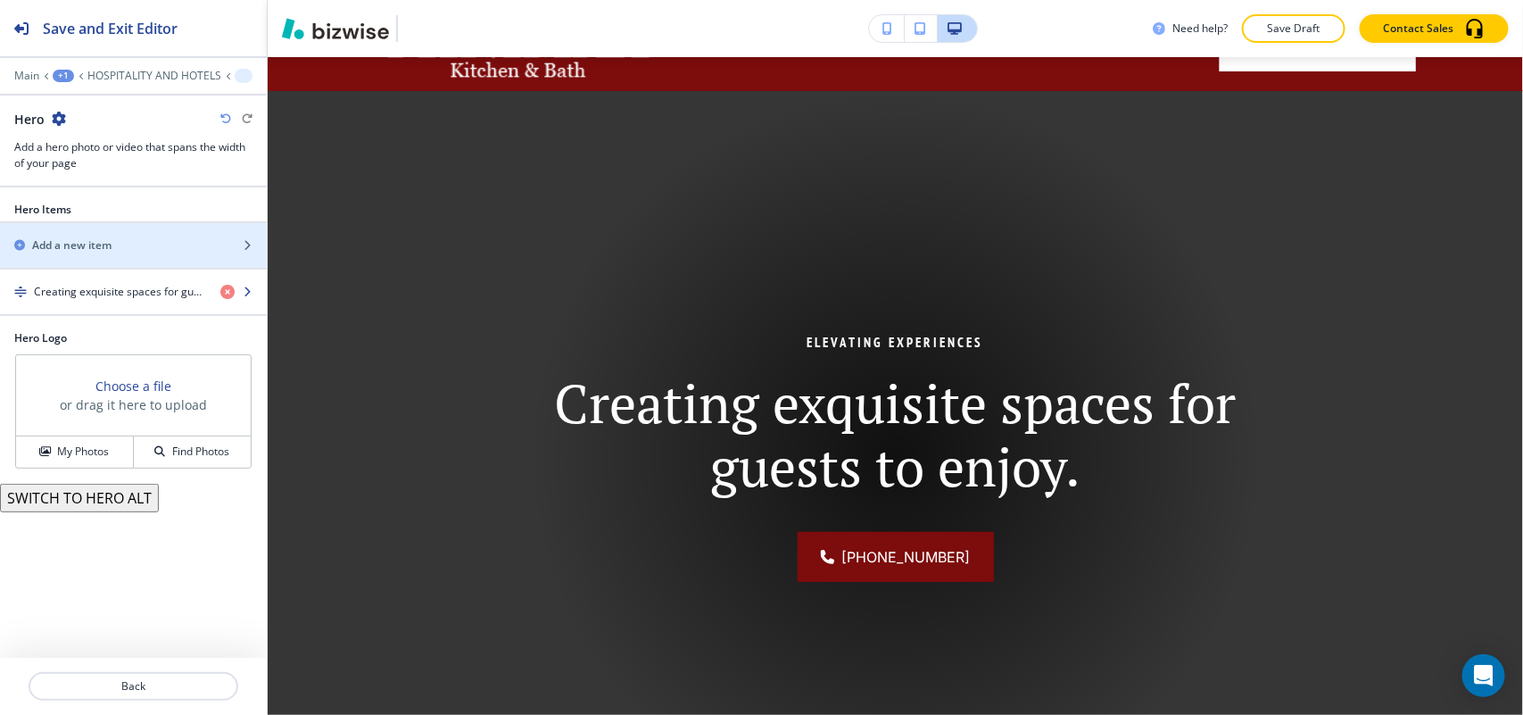
scroll to position [130, 0]
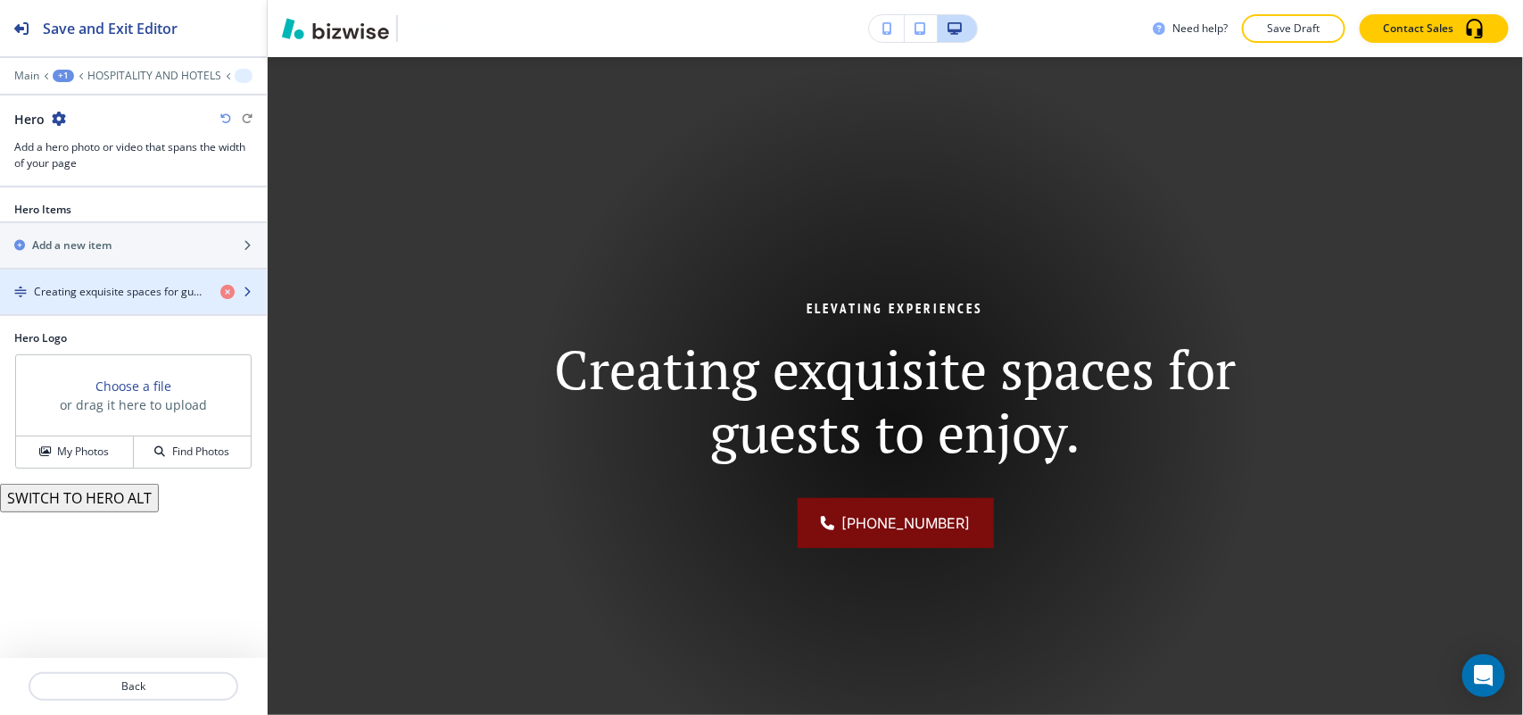
click at [109, 293] on h4 "Creating exquisite spaces for guests to enjoy." at bounding box center [120, 292] width 172 height 16
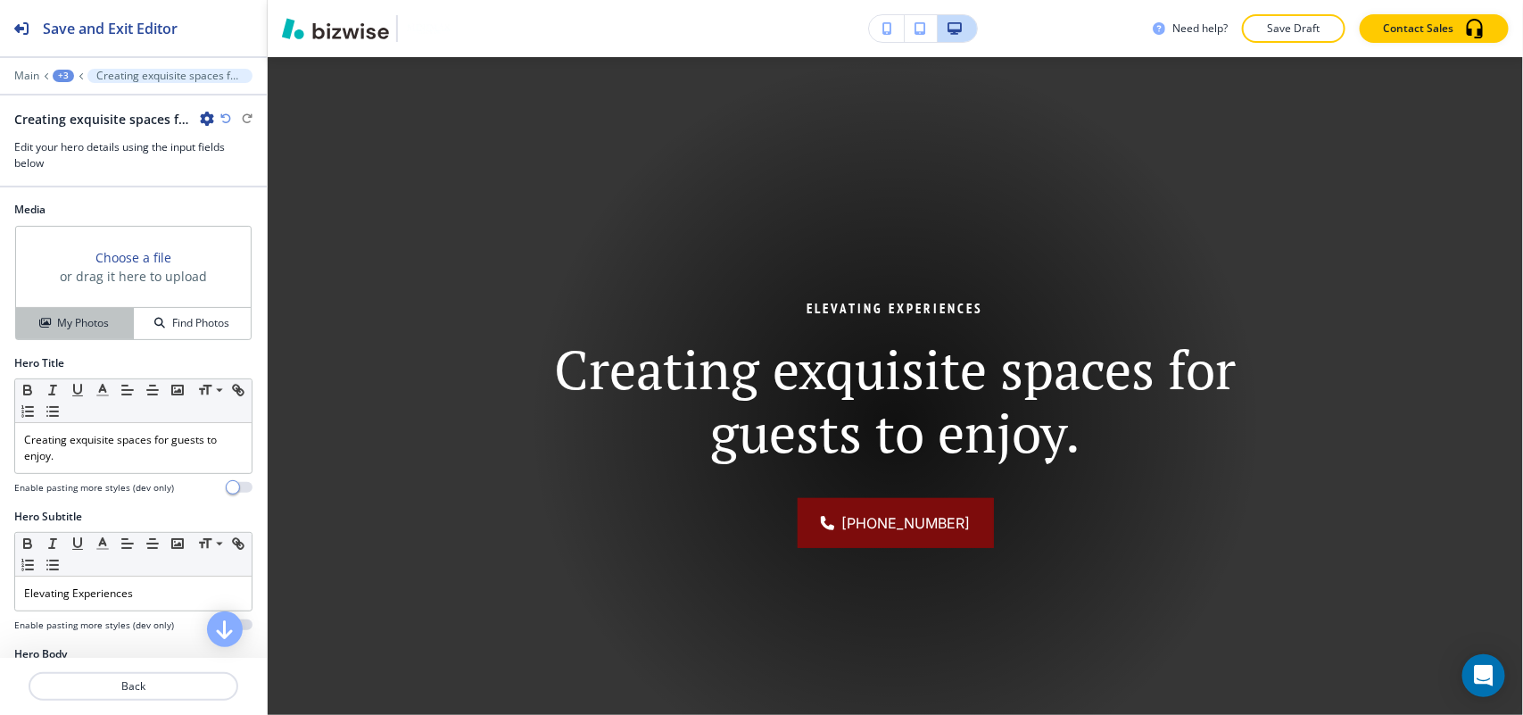
click at [76, 327] on h4 "My Photos" at bounding box center [83, 323] width 52 height 16
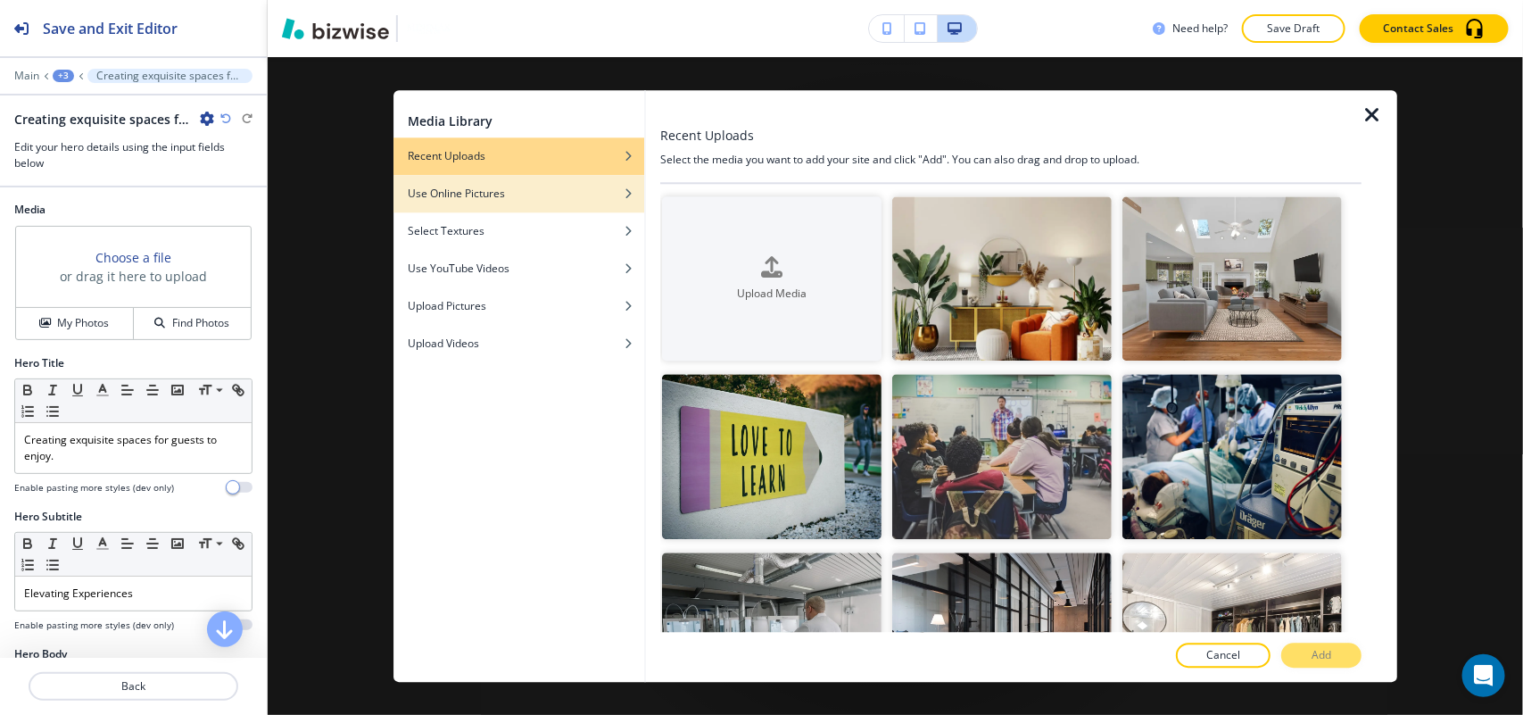
click at [514, 180] on div "button" at bounding box center [518, 180] width 251 height 11
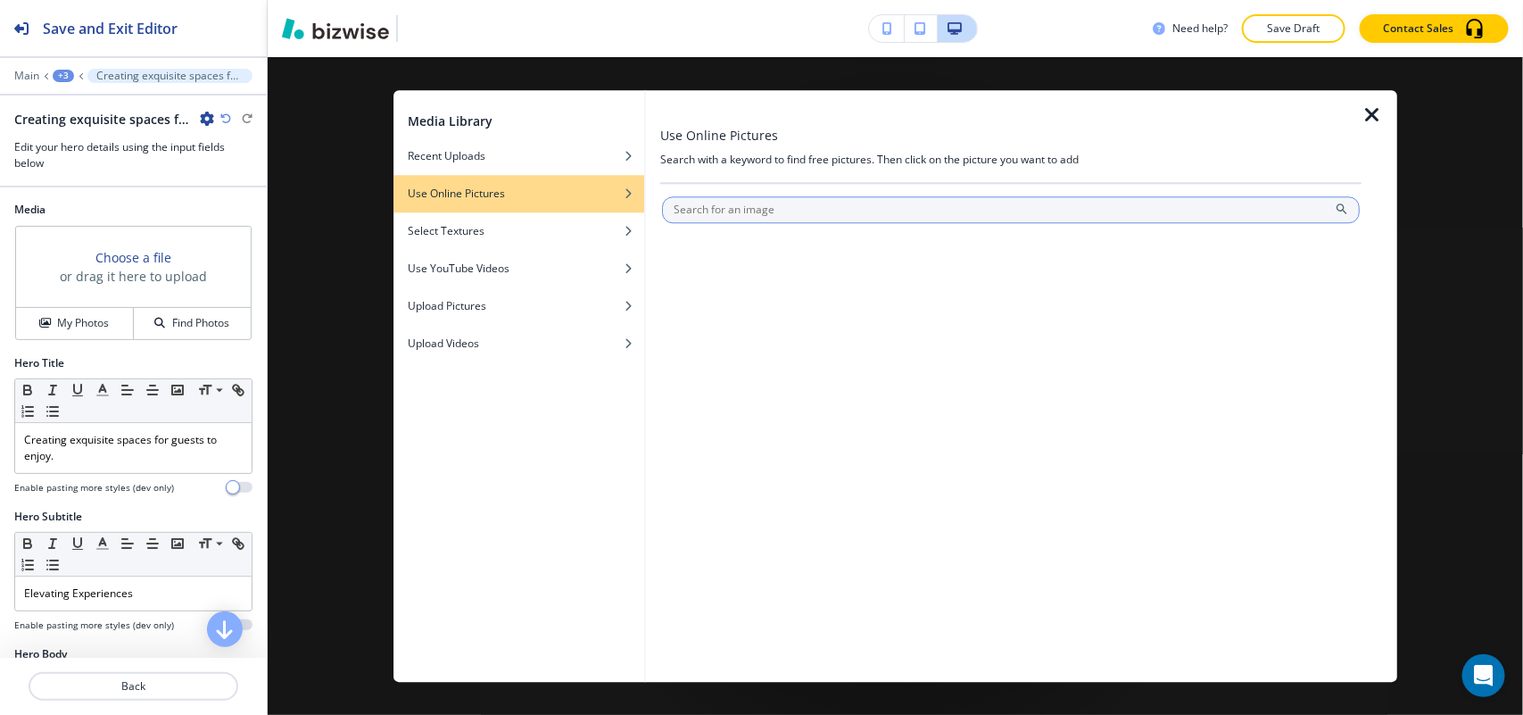
click at [750, 210] on input "text" at bounding box center [1011, 209] width 698 height 27
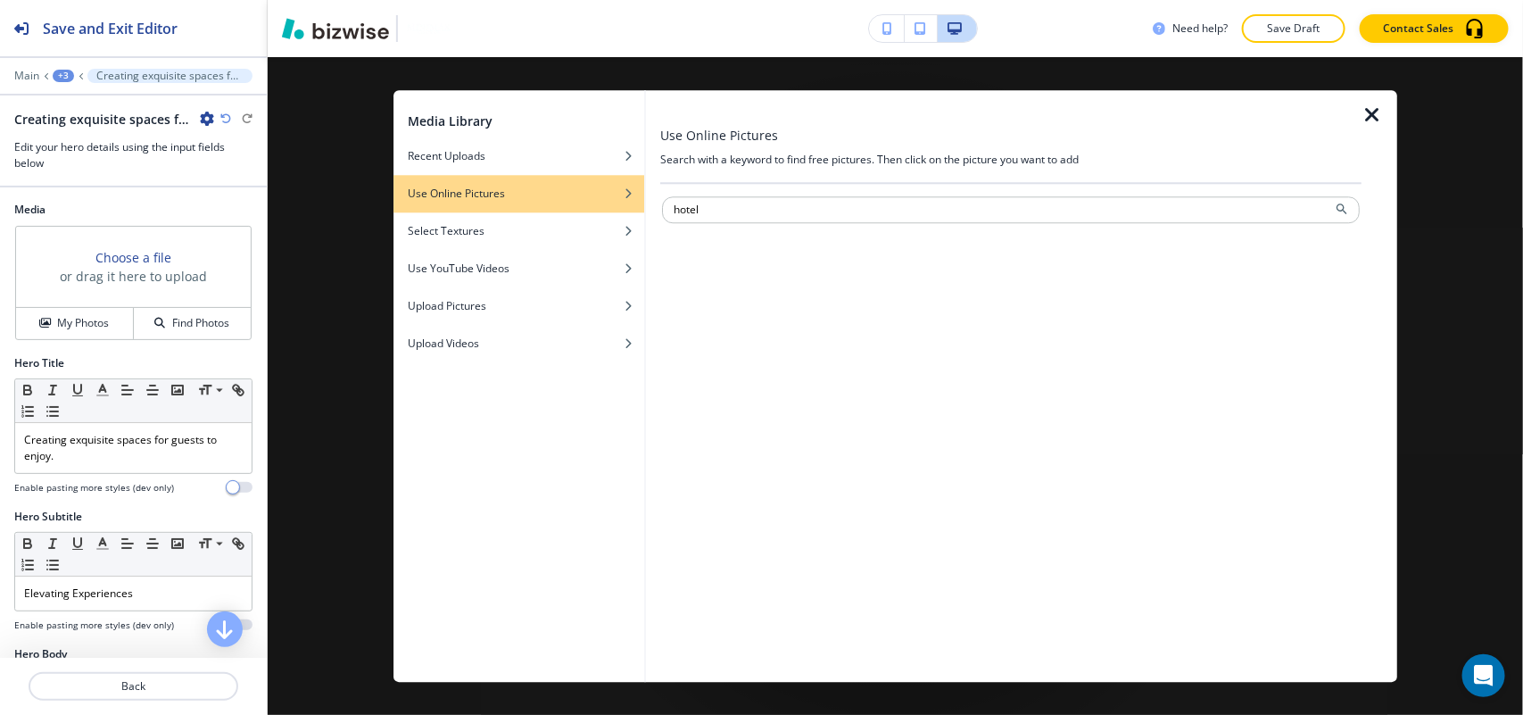
type input "hotel"
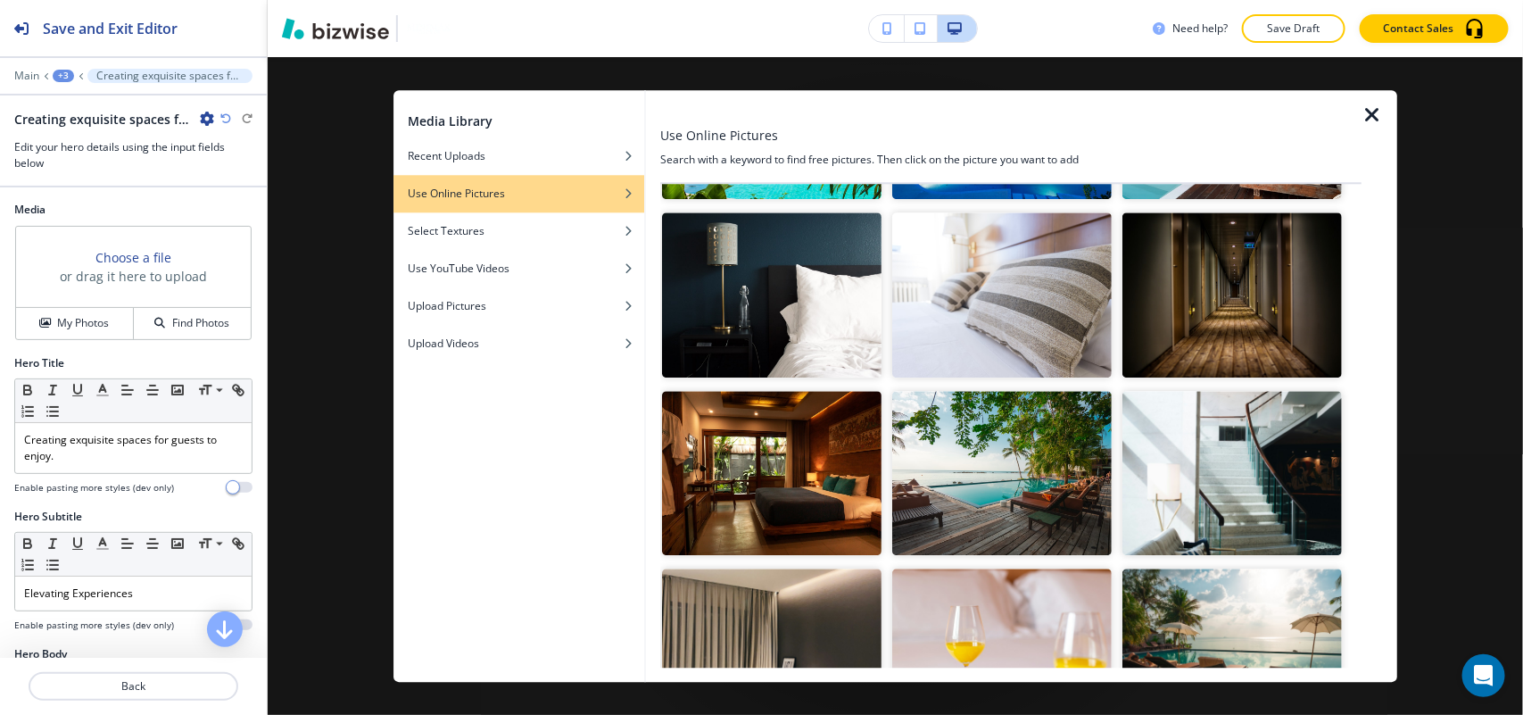
scroll to position [558, 0]
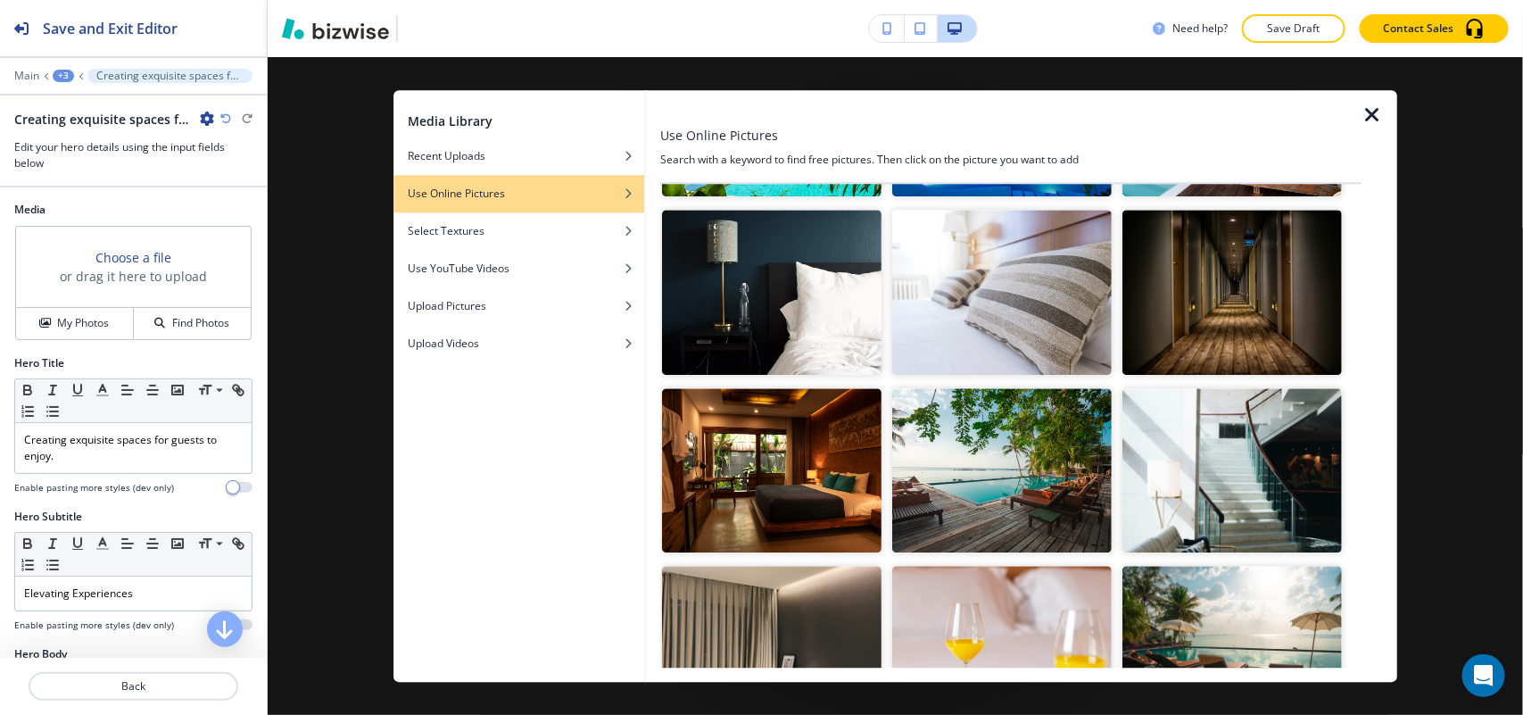
click at [987, 331] on img "button" at bounding box center [1001, 293] width 219 height 165
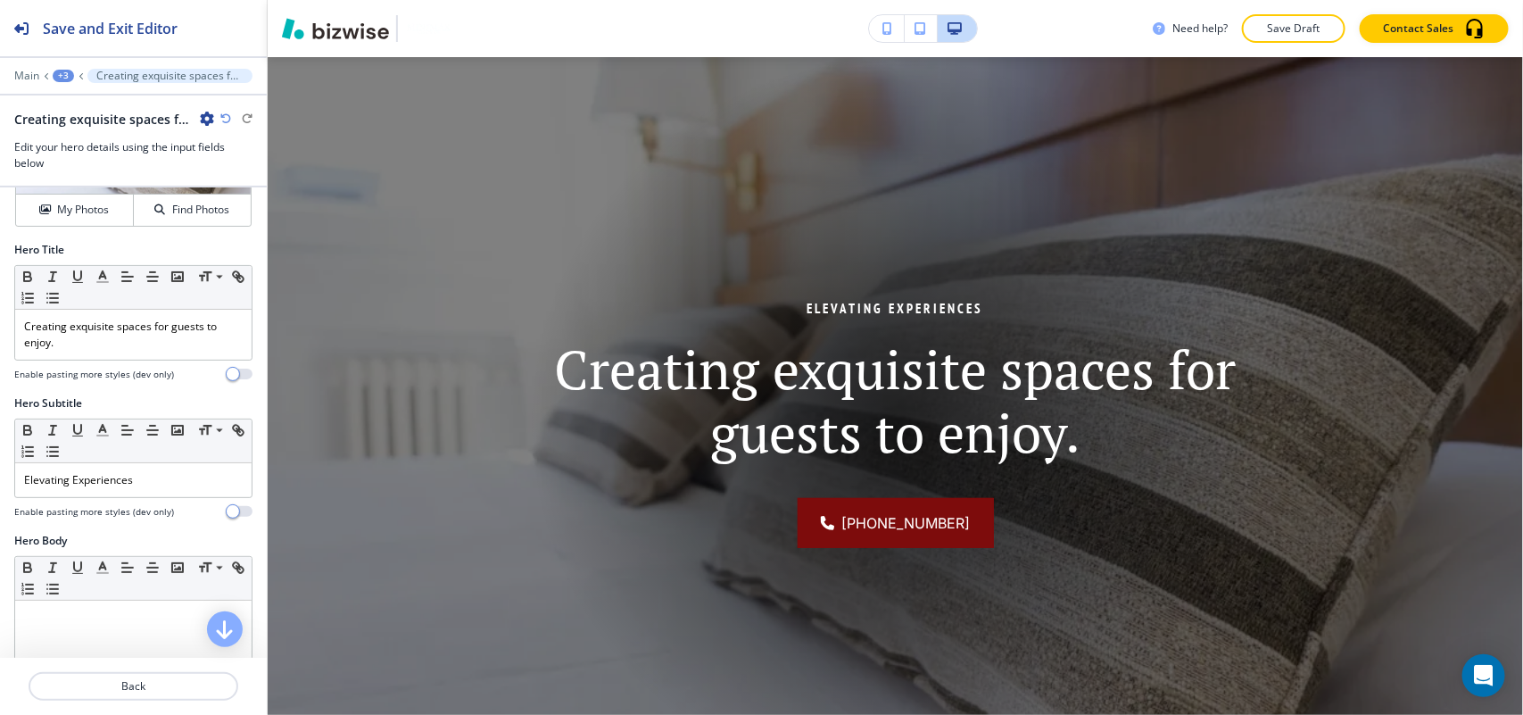
scroll to position [112, 0]
click at [107, 328] on p "Creating exquisite spaces for guests to enjoy." at bounding box center [133, 336] width 219 height 32
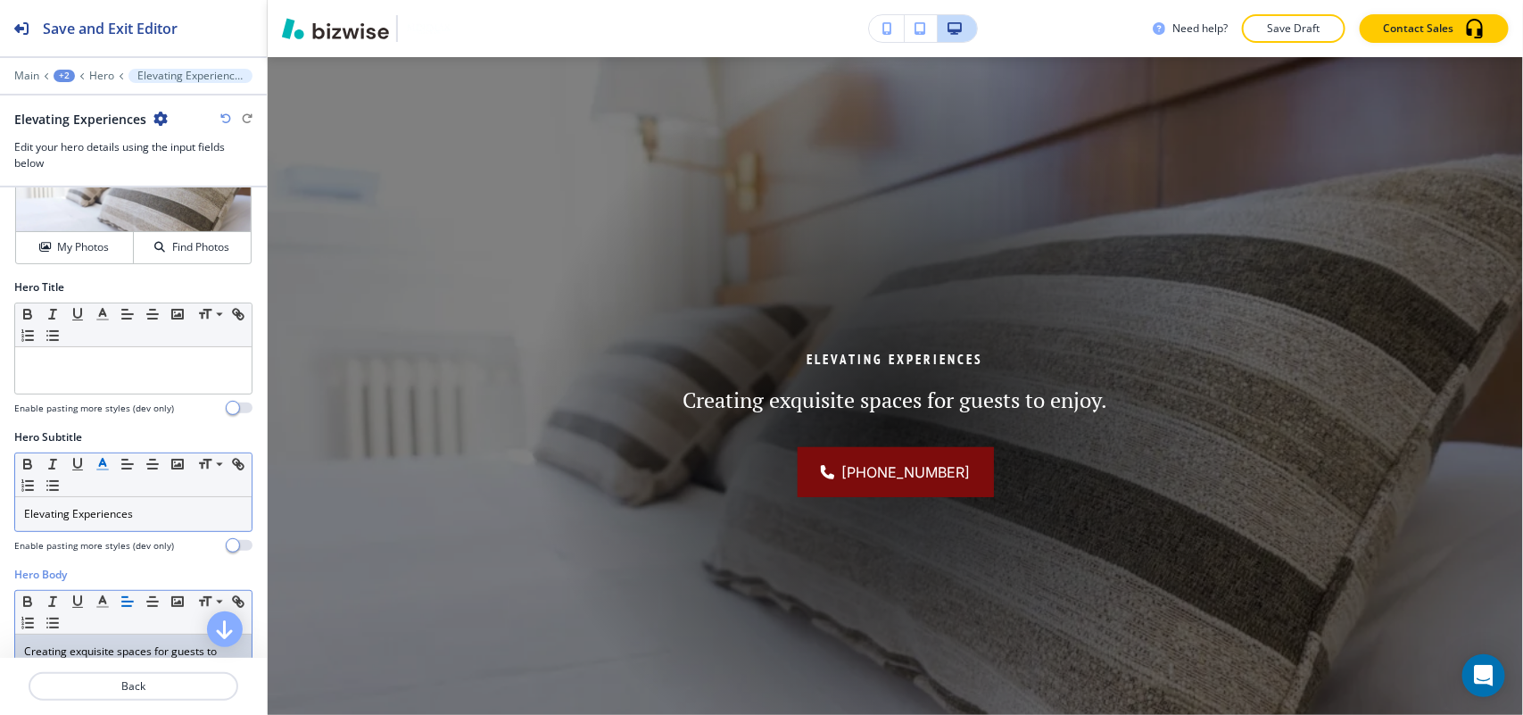
scroll to position [72, 0]
click at [167, 515] on p "Elevating Experiences" at bounding box center [133, 517] width 219 height 16
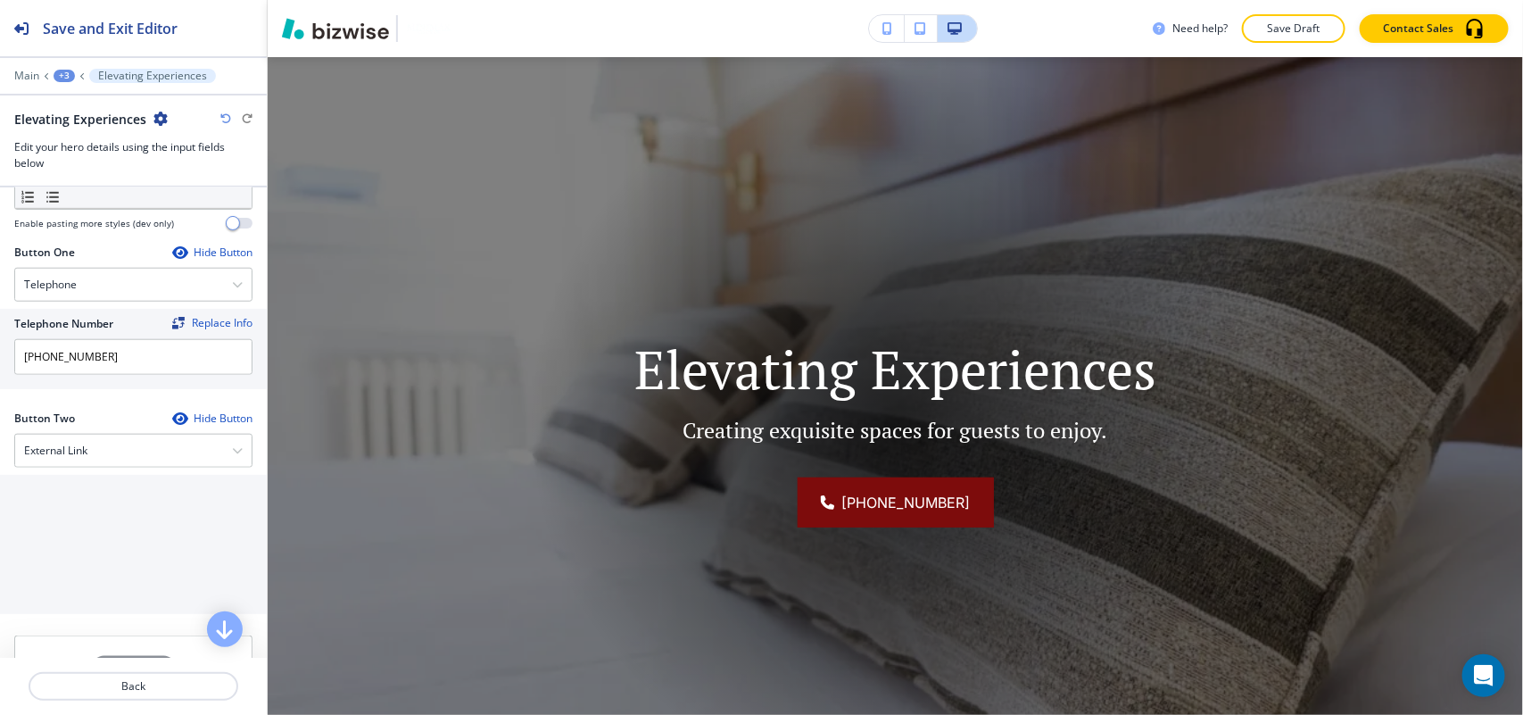
scroll to position [741, 0]
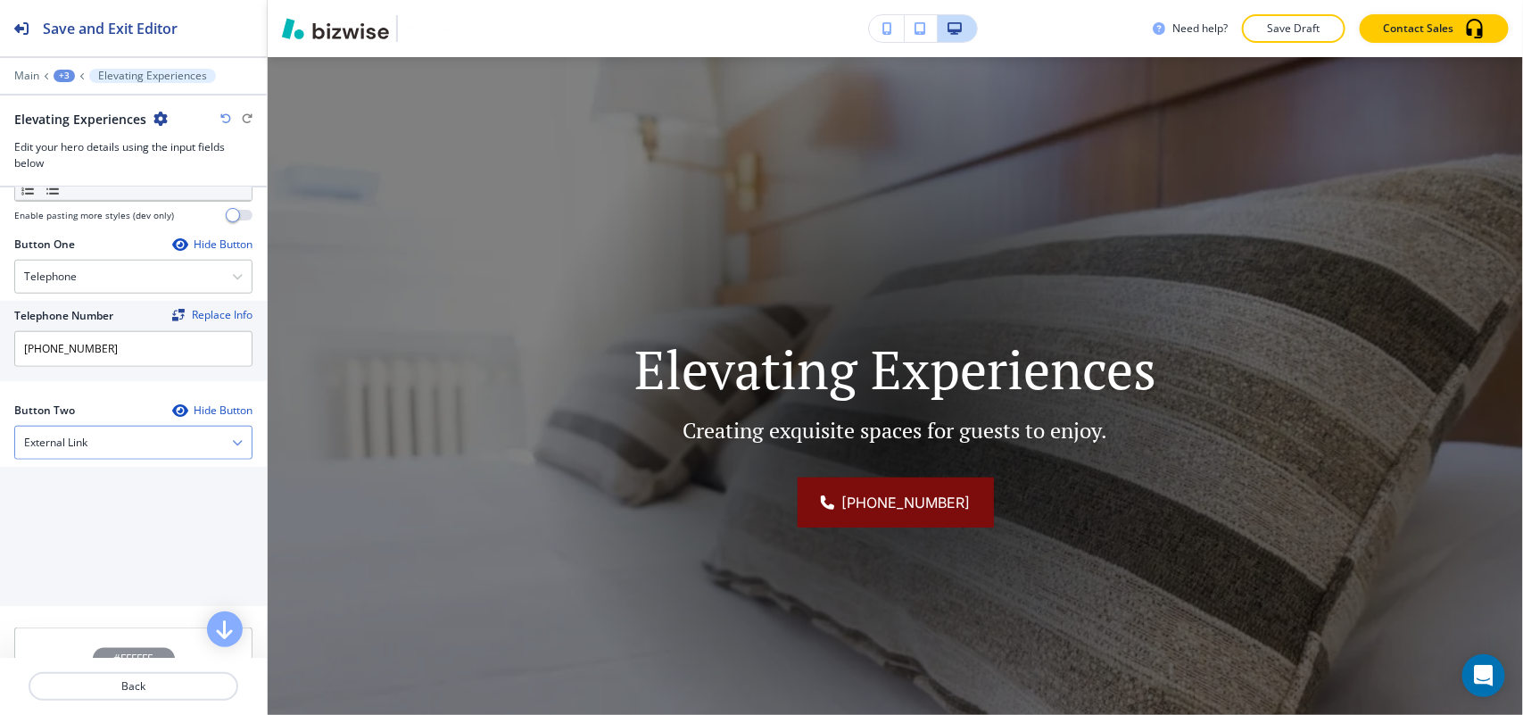
click at [101, 437] on div "External Link" at bounding box center [133, 442] width 236 height 32
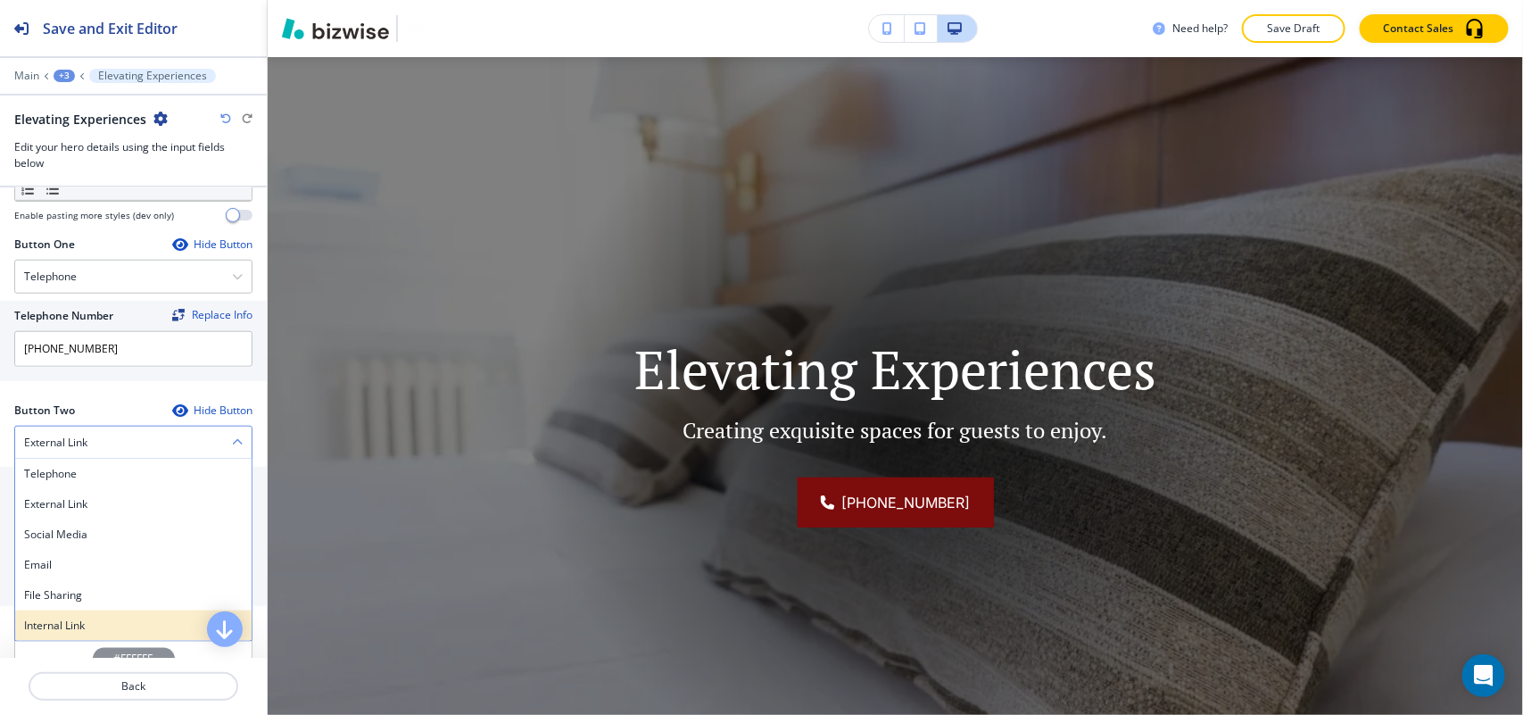
click at [103, 639] on div "Internal Link" at bounding box center [133, 625] width 236 height 30
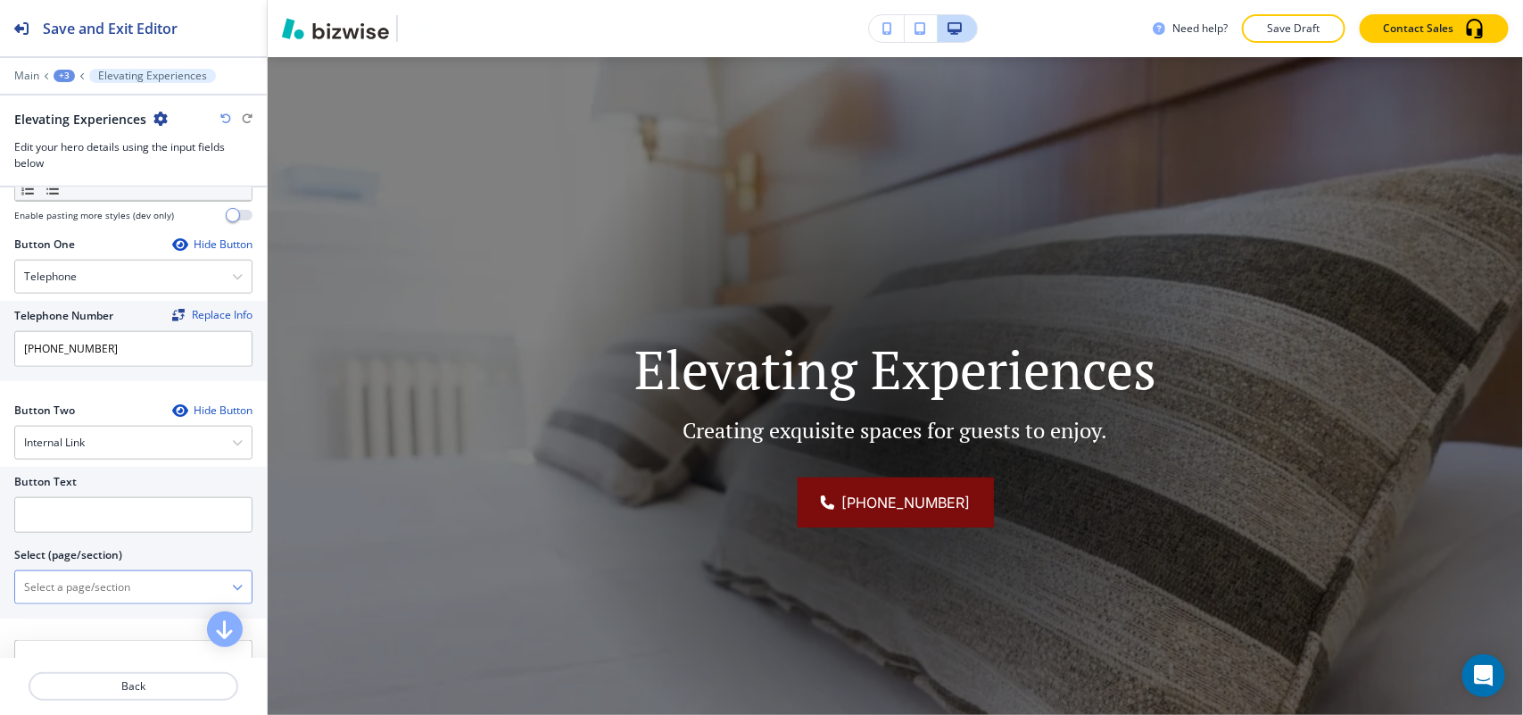
click at [120, 591] on \(page\/section\) "Manual Input" at bounding box center [123, 587] width 217 height 30
click at [96, 644] on h4 "CONTACT" at bounding box center [133, 649] width 219 height 16
type \(page\/section\) "CONTACT"
click at [105, 533] on input "text" at bounding box center [133, 515] width 238 height 36
paste input "CONTACT US"
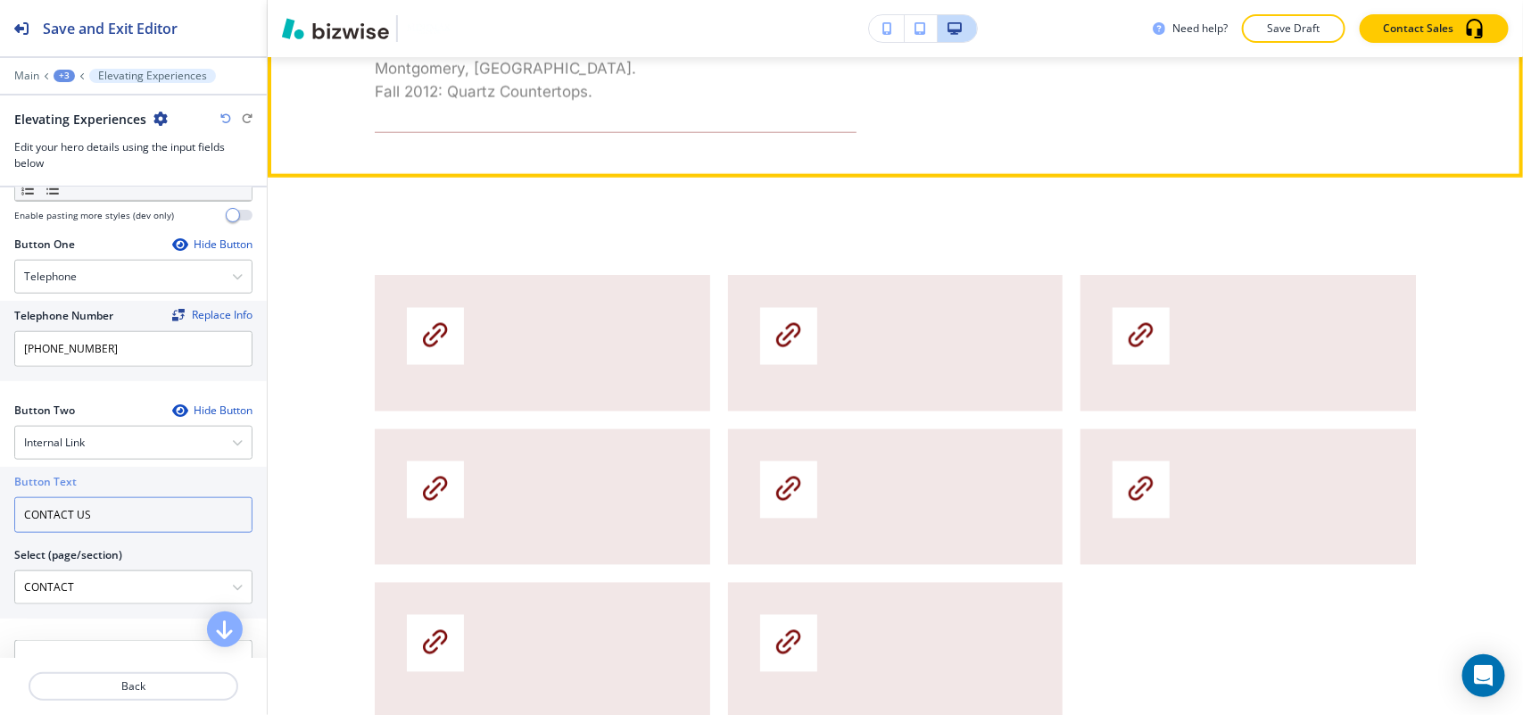
scroll to position [1357, 0]
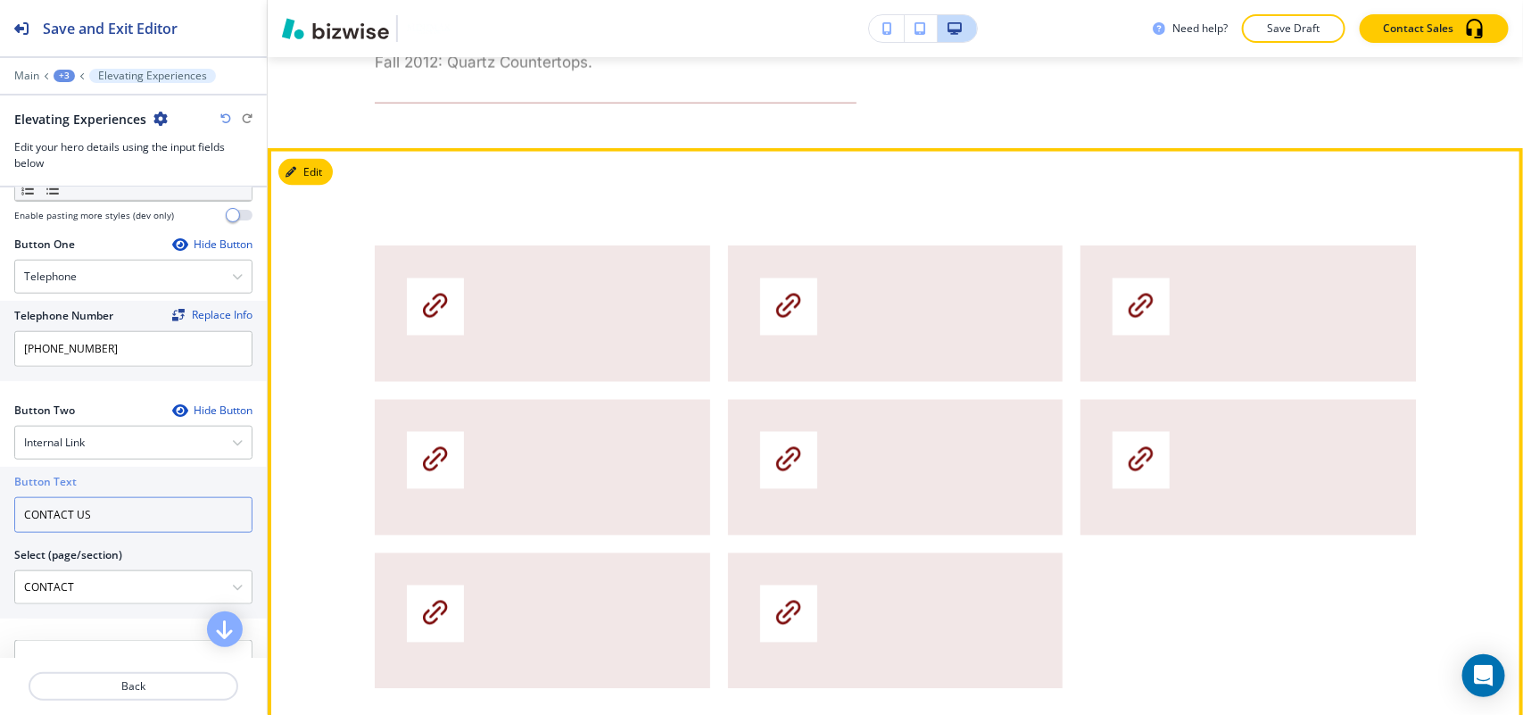
type input "CONTACT US"
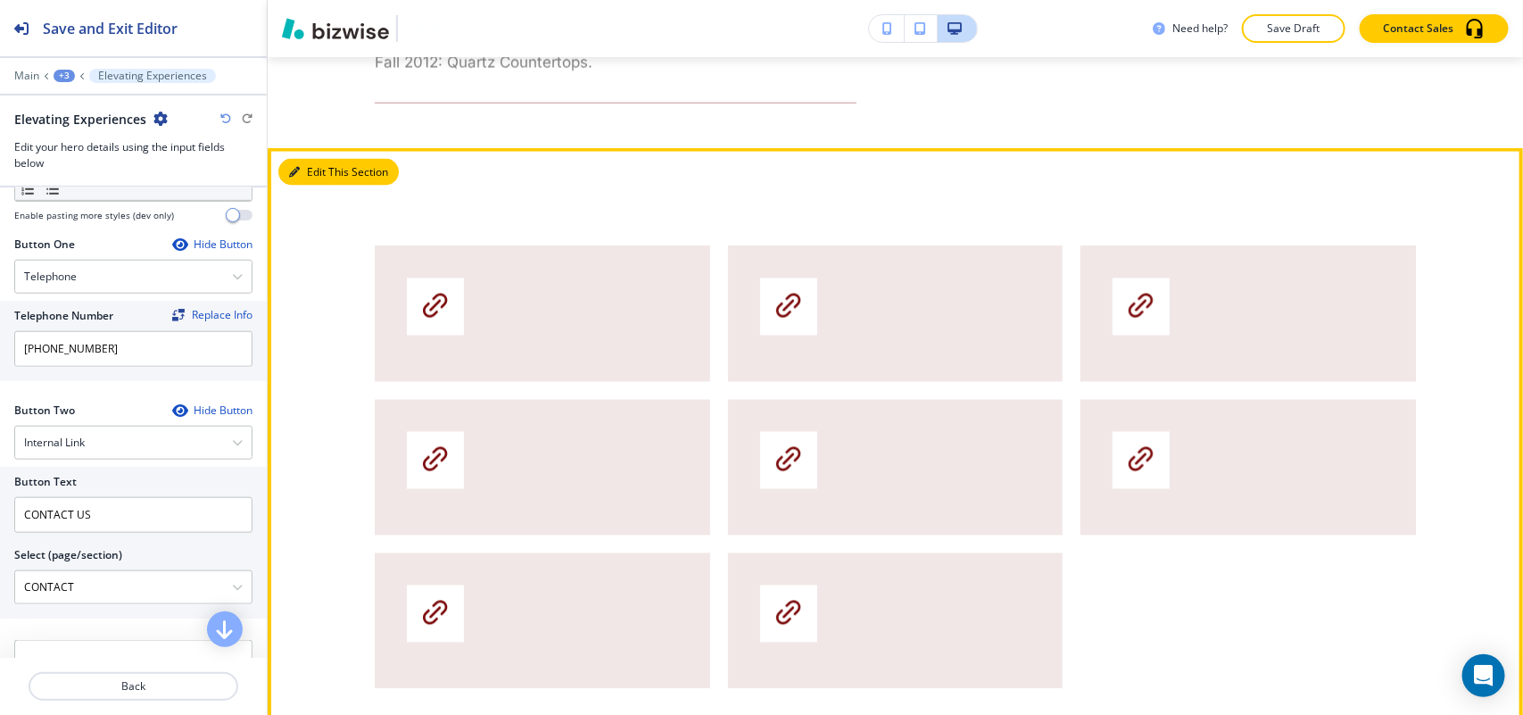
click at [313, 167] on button "Edit This Section" at bounding box center [338, 172] width 120 height 27
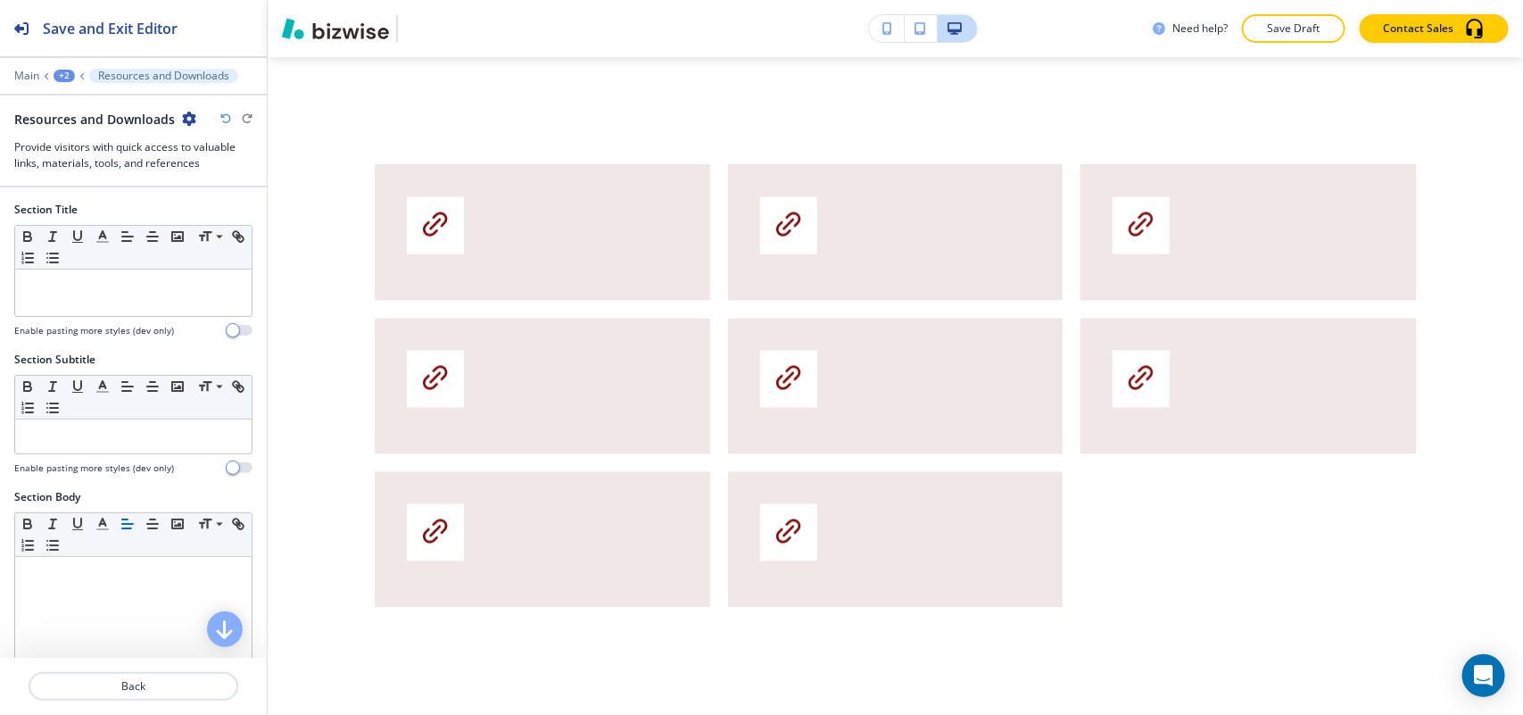
scroll to position [1447, 0]
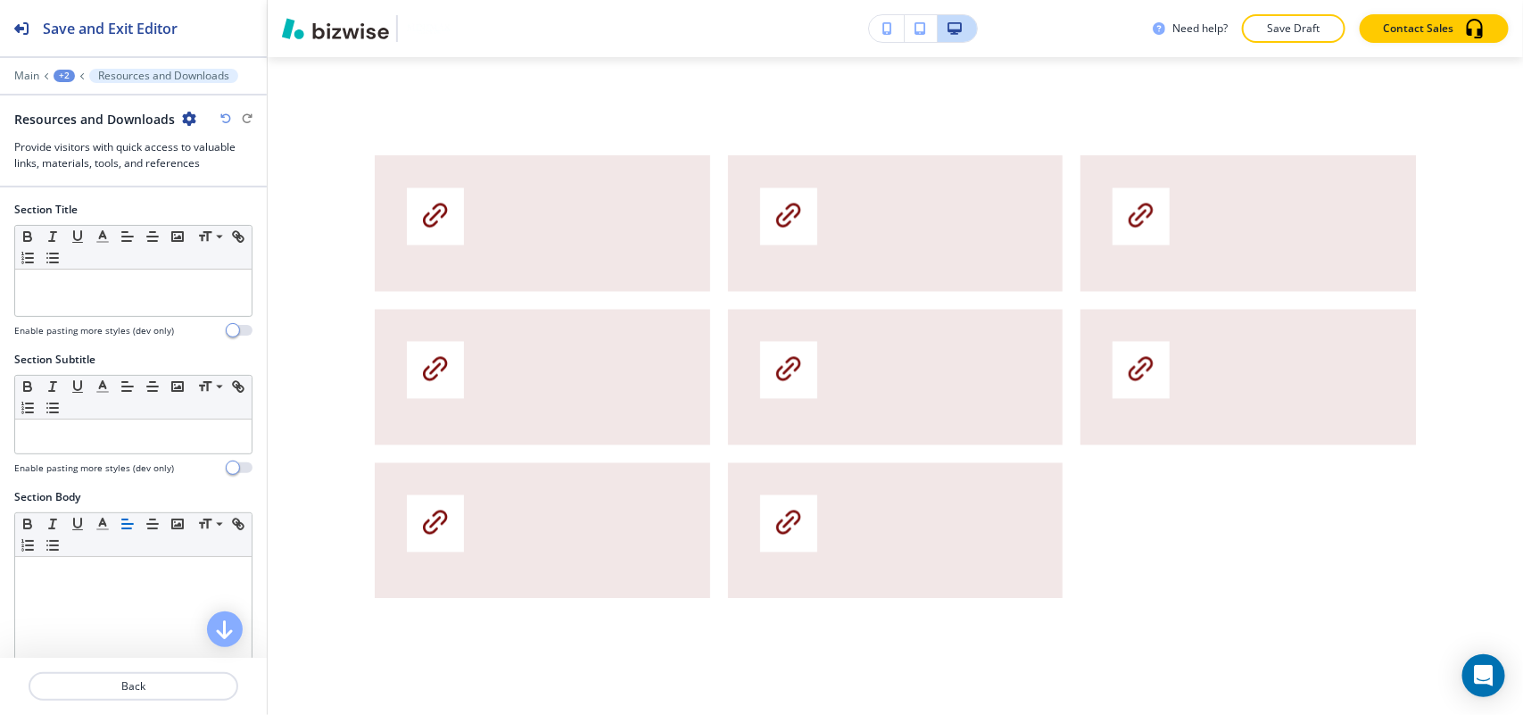
click at [187, 116] on icon "button" at bounding box center [189, 119] width 14 height 14
click at [235, 214] on p "Delete Section" at bounding box center [236, 213] width 91 height 16
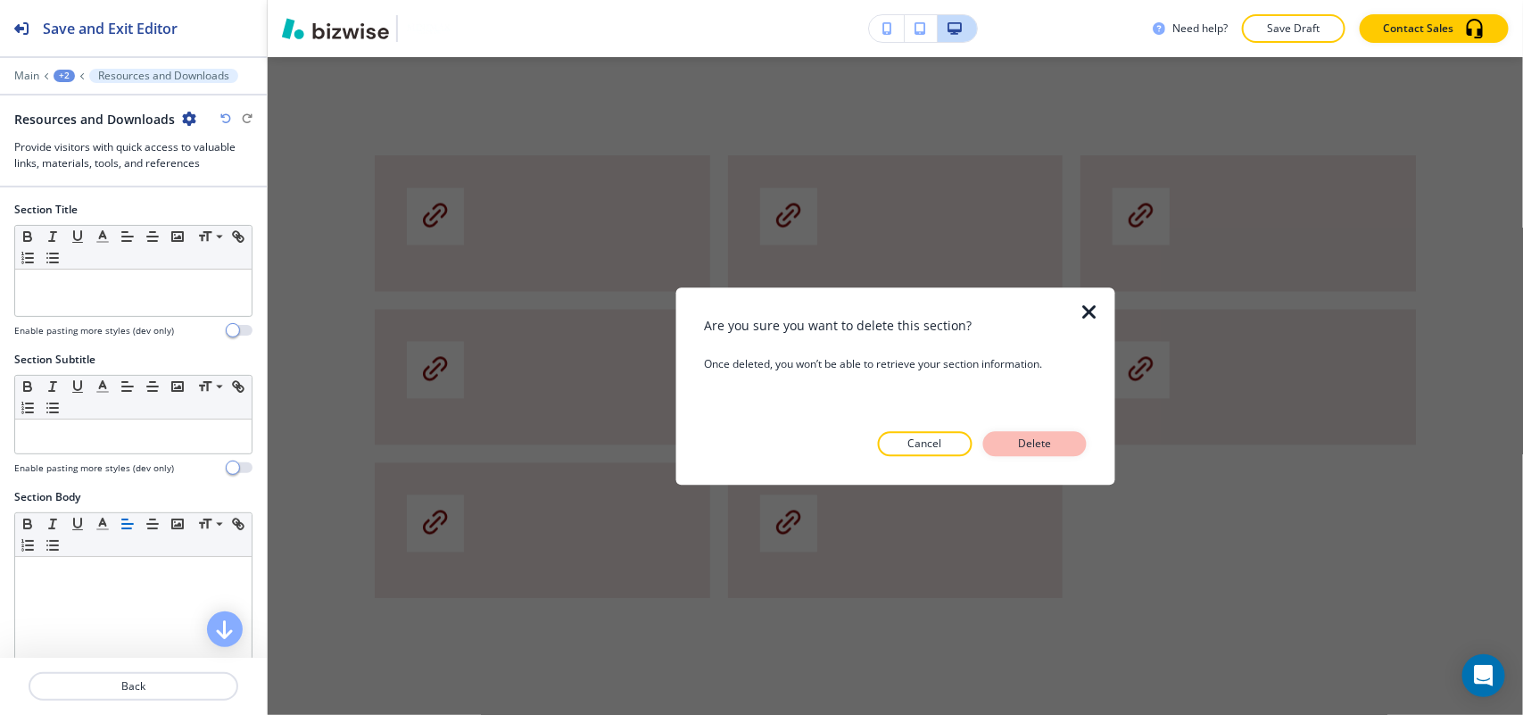
click at [1053, 438] on p "Delete" at bounding box center [1035, 443] width 43 height 16
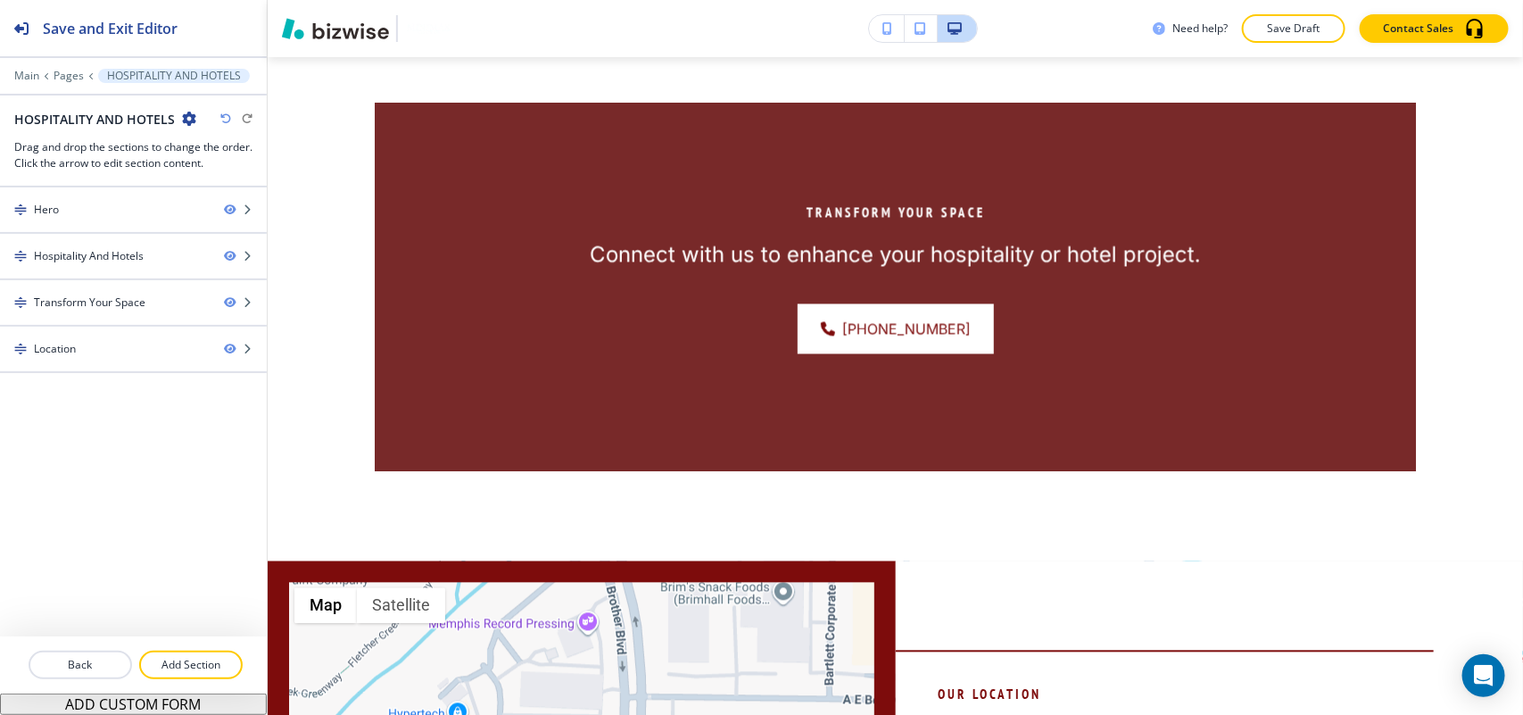
scroll to position [1336, 0]
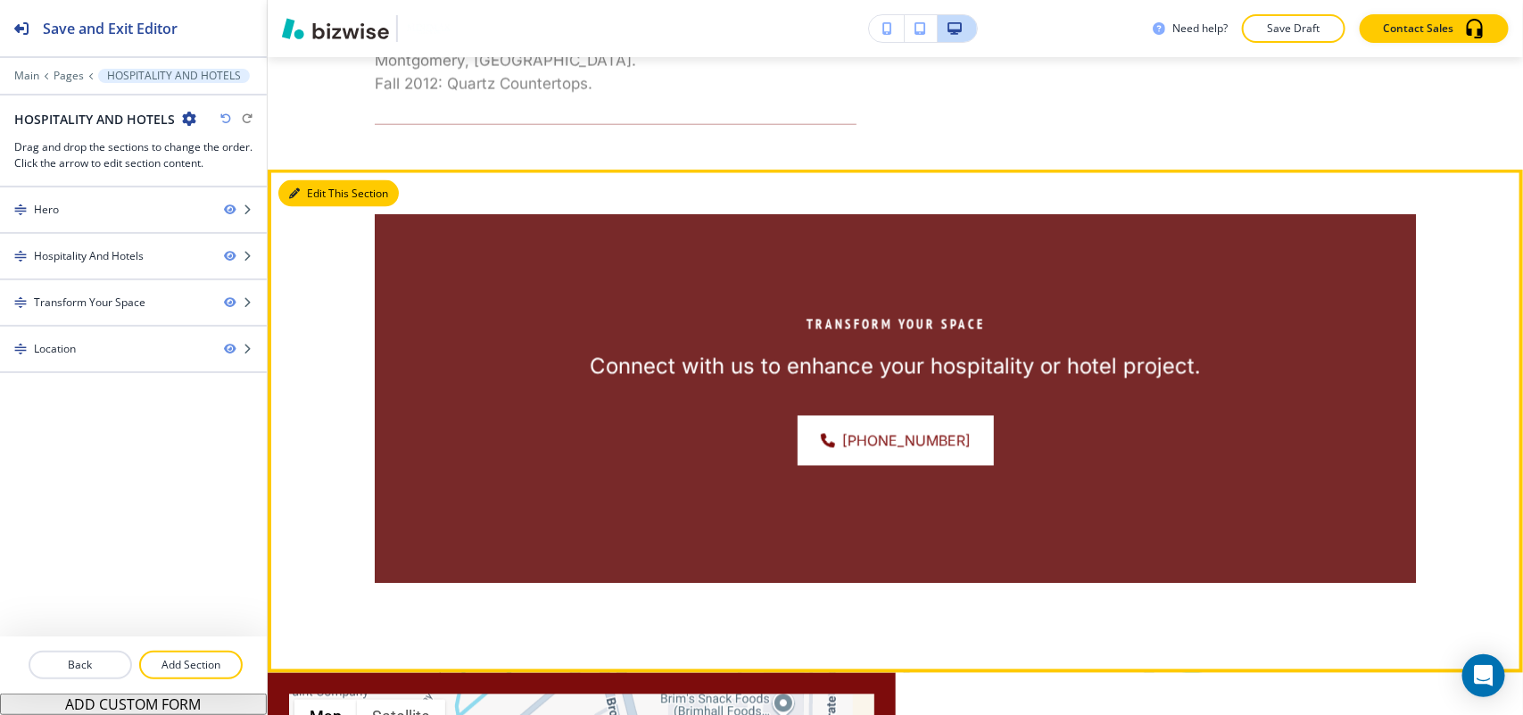
click at [318, 198] on button "Edit This Section" at bounding box center [338, 193] width 120 height 27
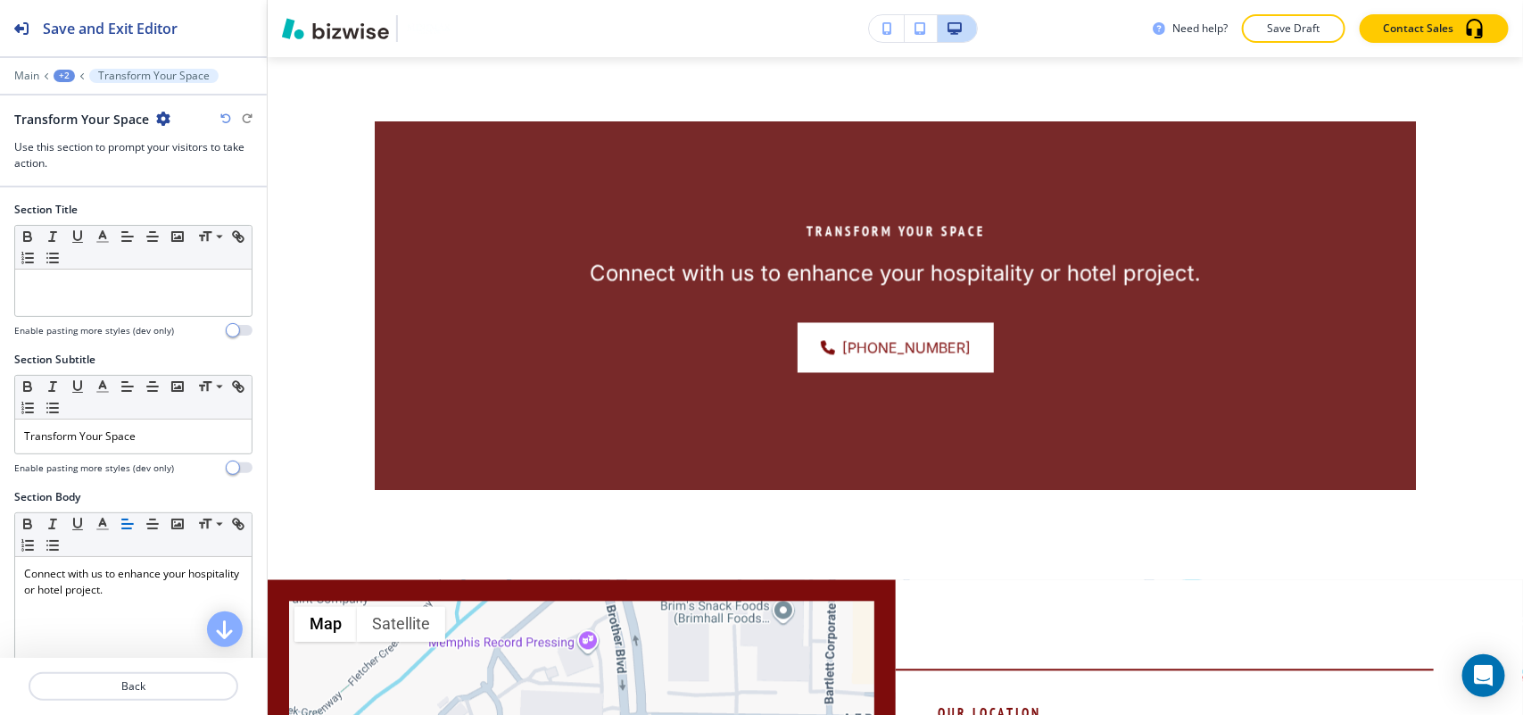
scroll to position [1447, 0]
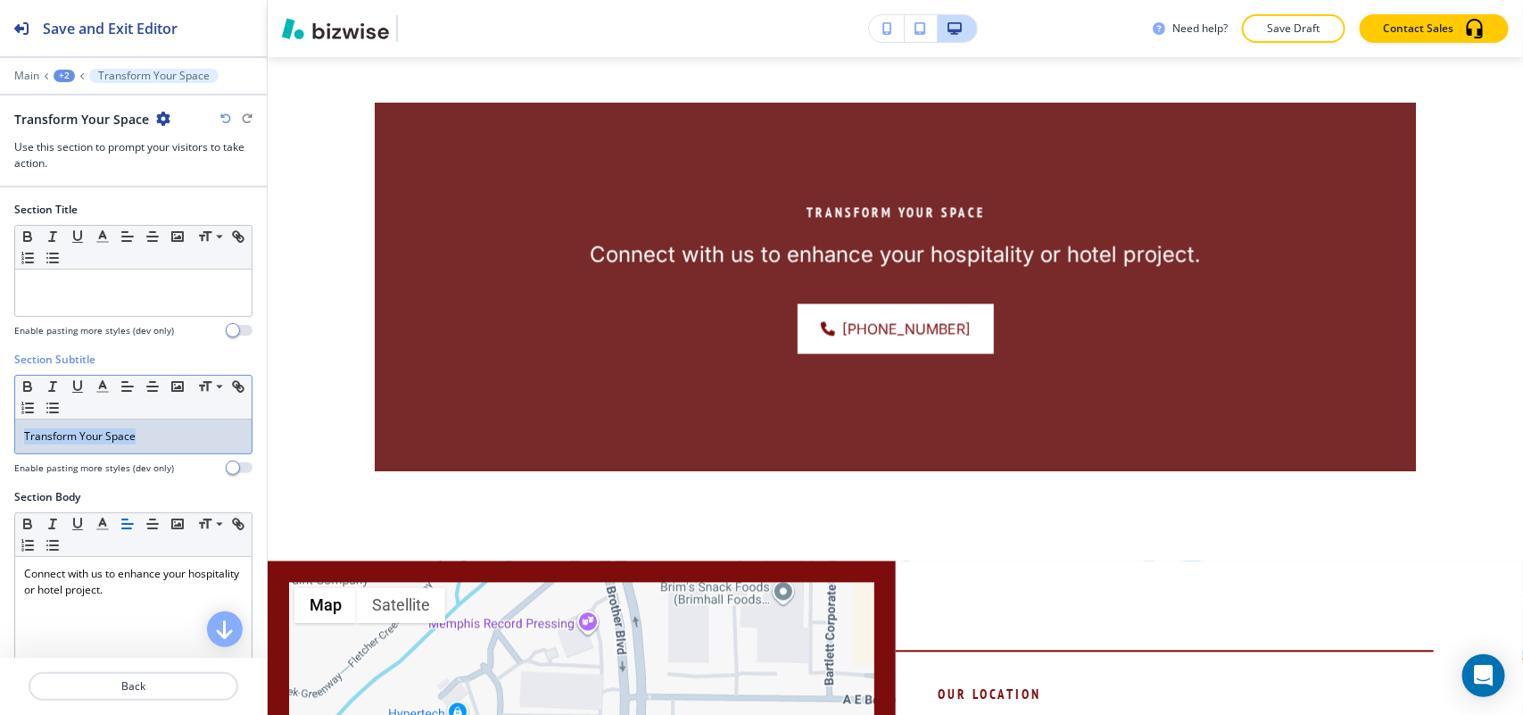
drag, startPoint x: 172, startPoint y: 446, endPoint x: 1, endPoint y: 433, distance: 171.8
click at [1, 433] on div "Section Subtitle Small Normal Large Huge Transform Your Space Enable pasting mo…" at bounding box center [133, 420] width 267 height 137
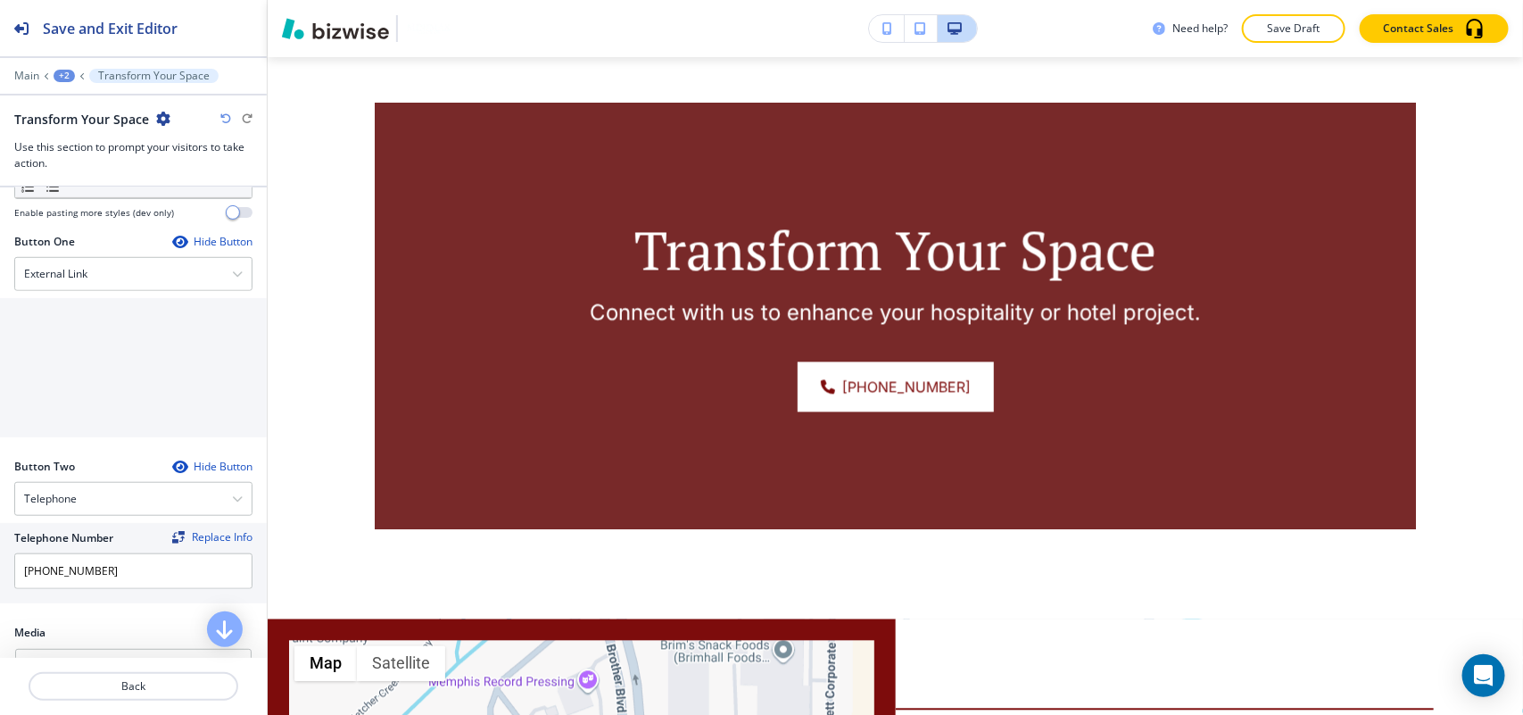
scroll to position [558, 0]
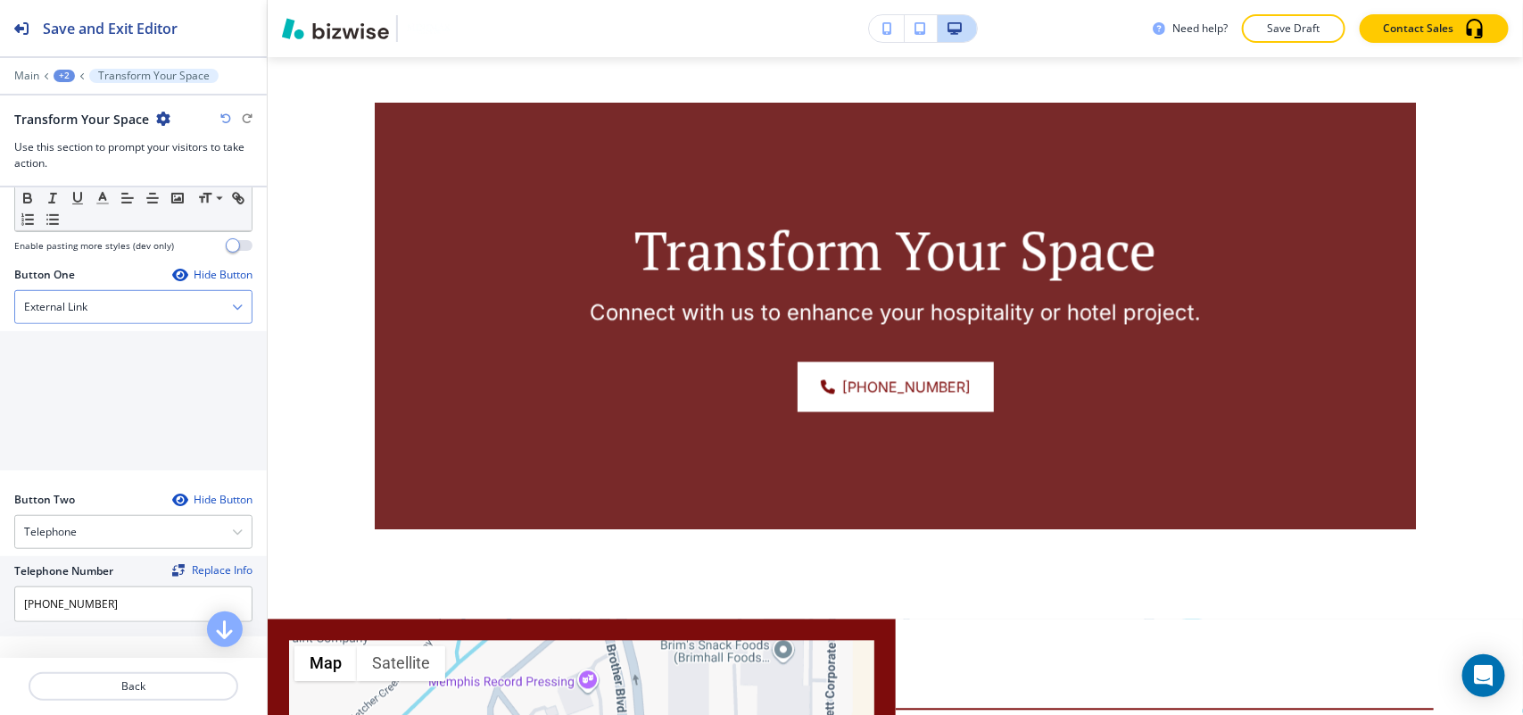
click at [112, 306] on div "External Link" at bounding box center [133, 307] width 236 height 32
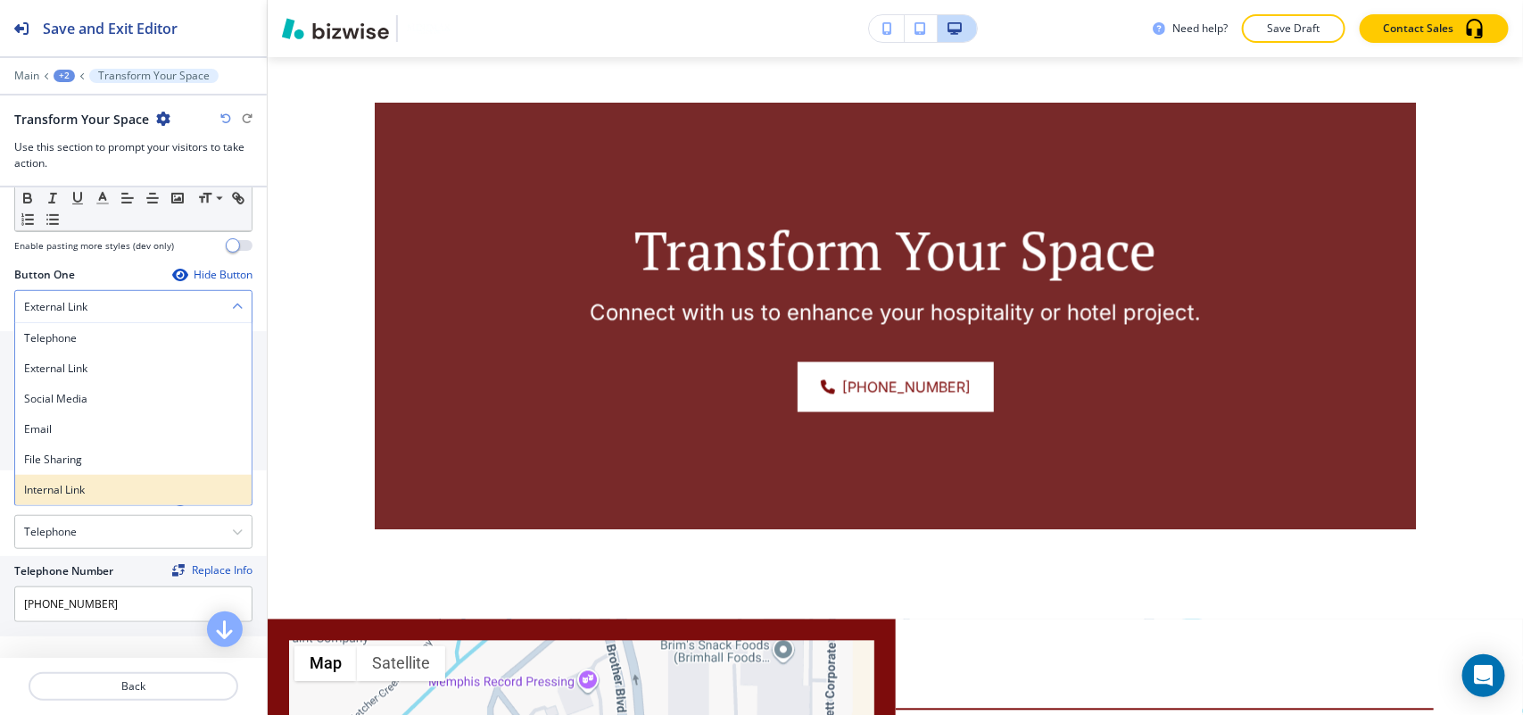
click at [104, 495] on h4 "Internal Link" at bounding box center [133, 490] width 219 height 16
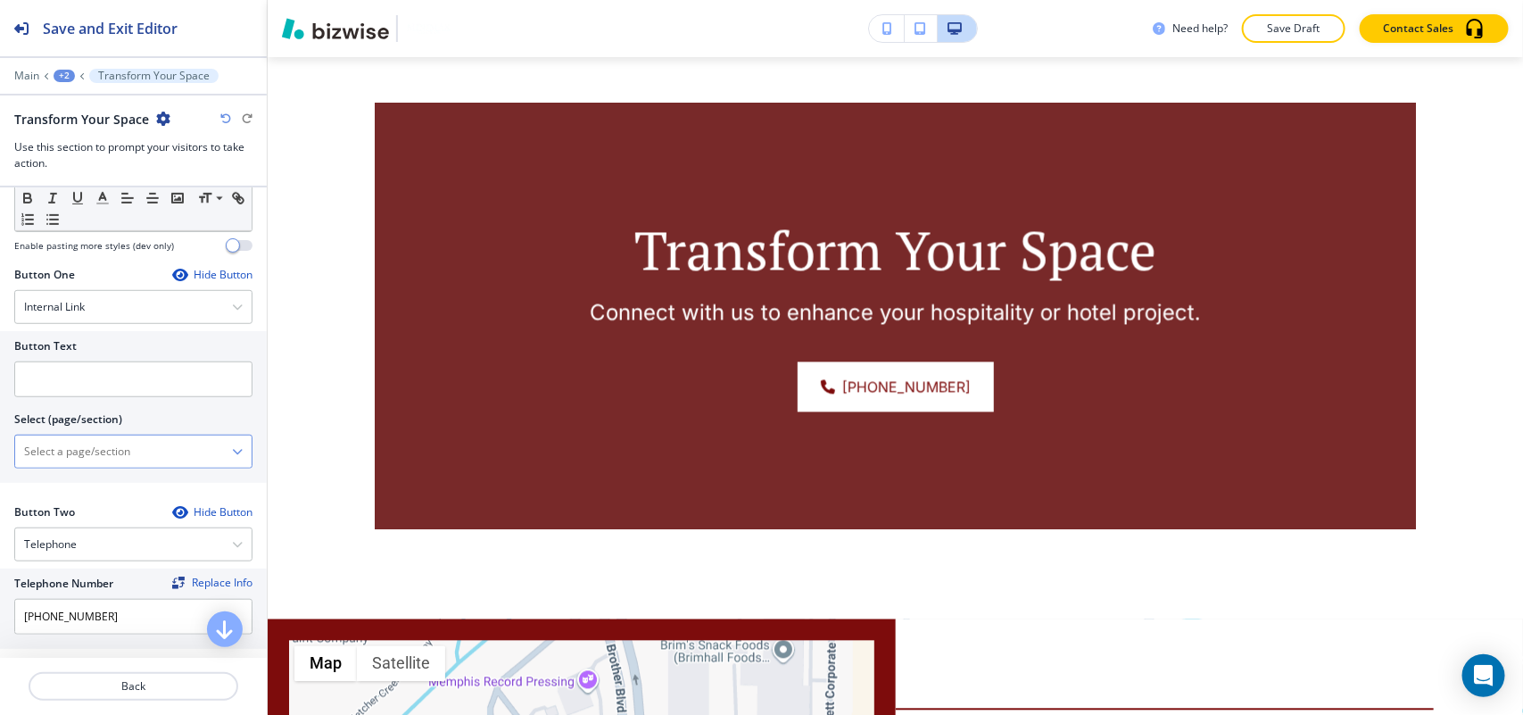
click at [123, 443] on \(page\/section\) "Manual Input" at bounding box center [123, 451] width 217 height 30
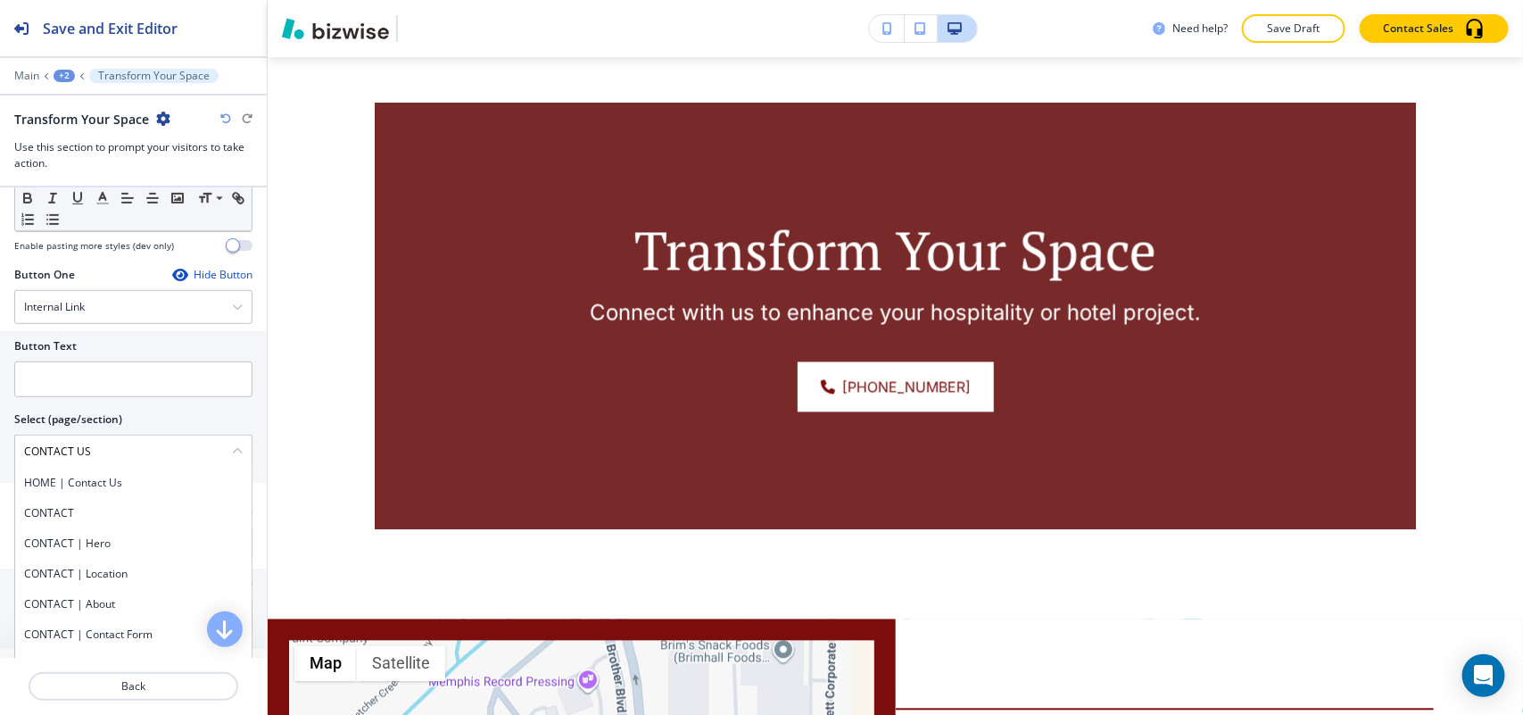
click at [80, 514] on h4 "CONTACT" at bounding box center [133, 513] width 219 height 16
type \(page\/section\) "CONTACT"
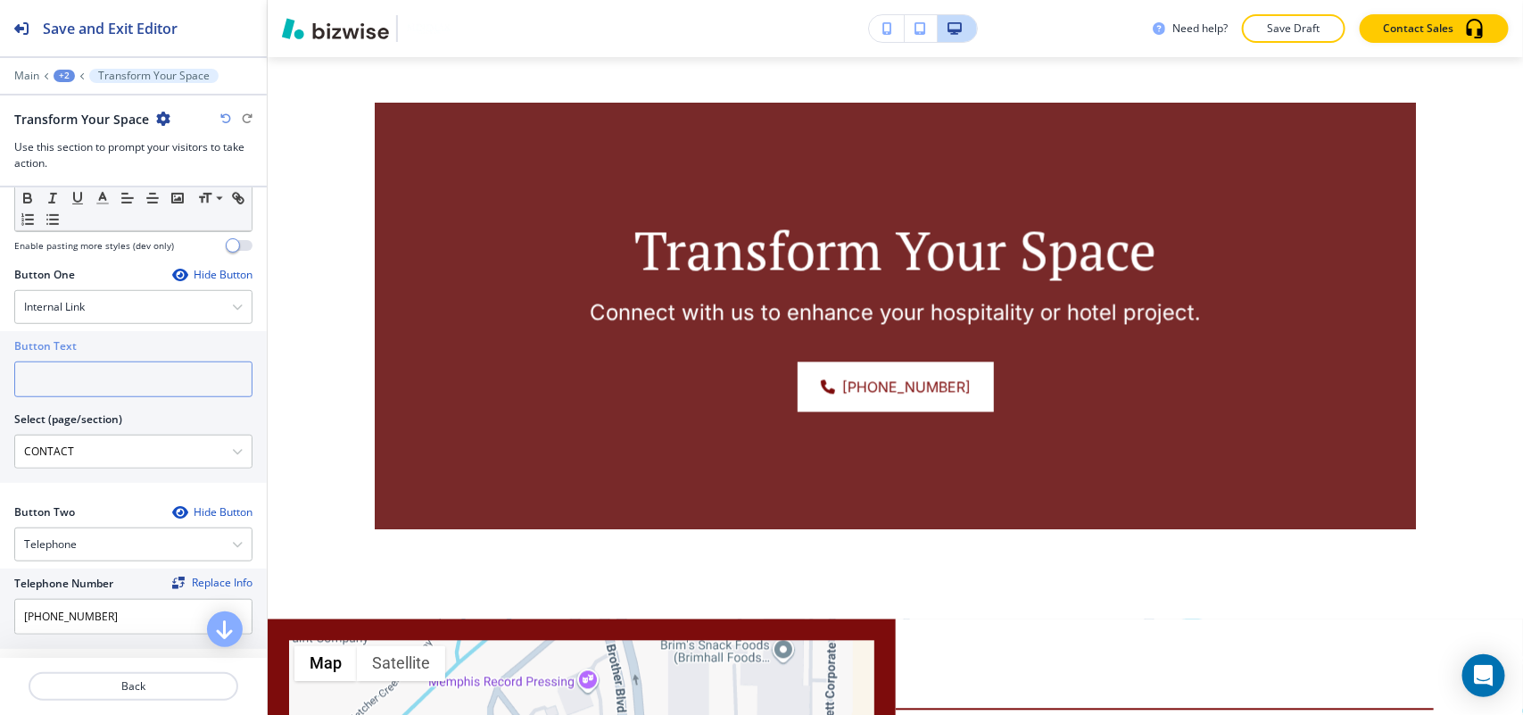
click at [101, 377] on input "text" at bounding box center [133, 379] width 238 height 36
paste input "CONTACT US"
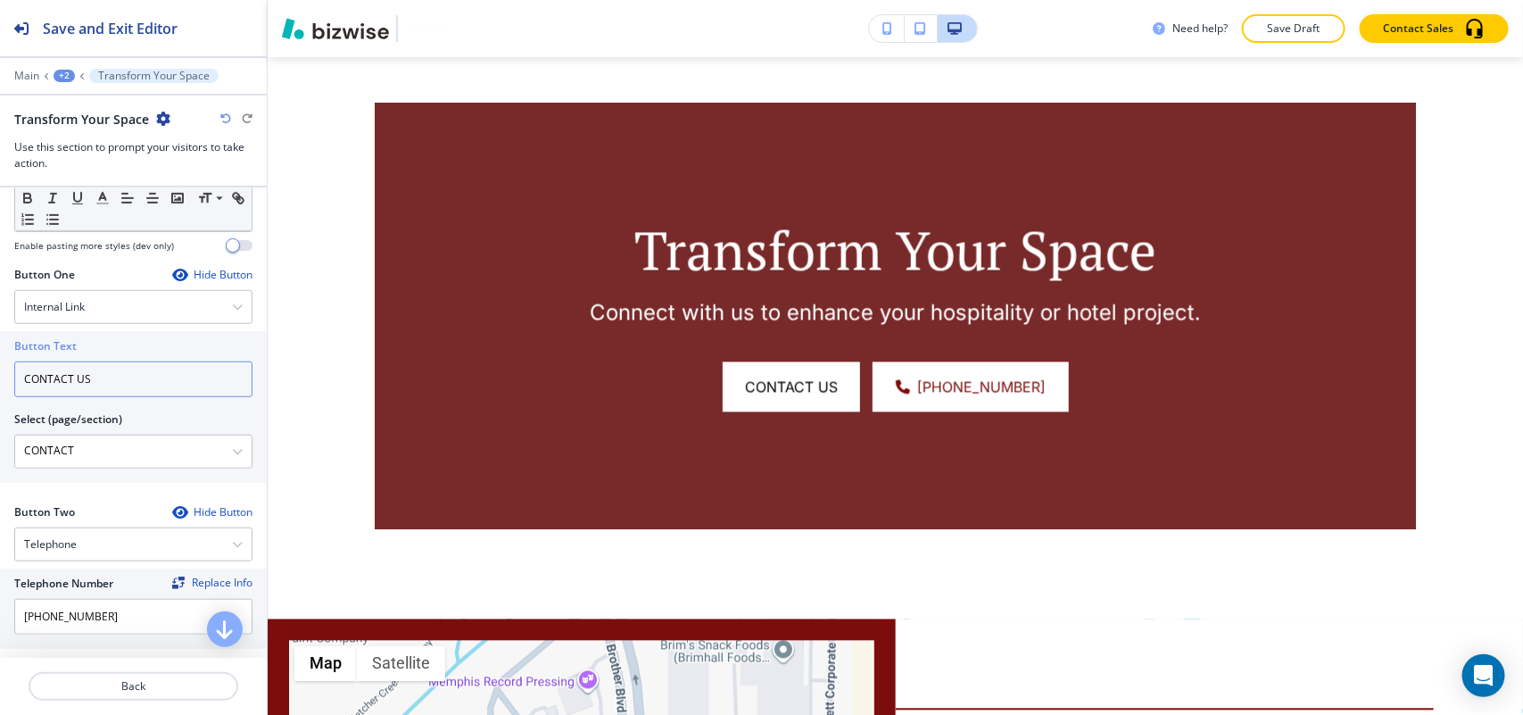
scroll to position [892, 0]
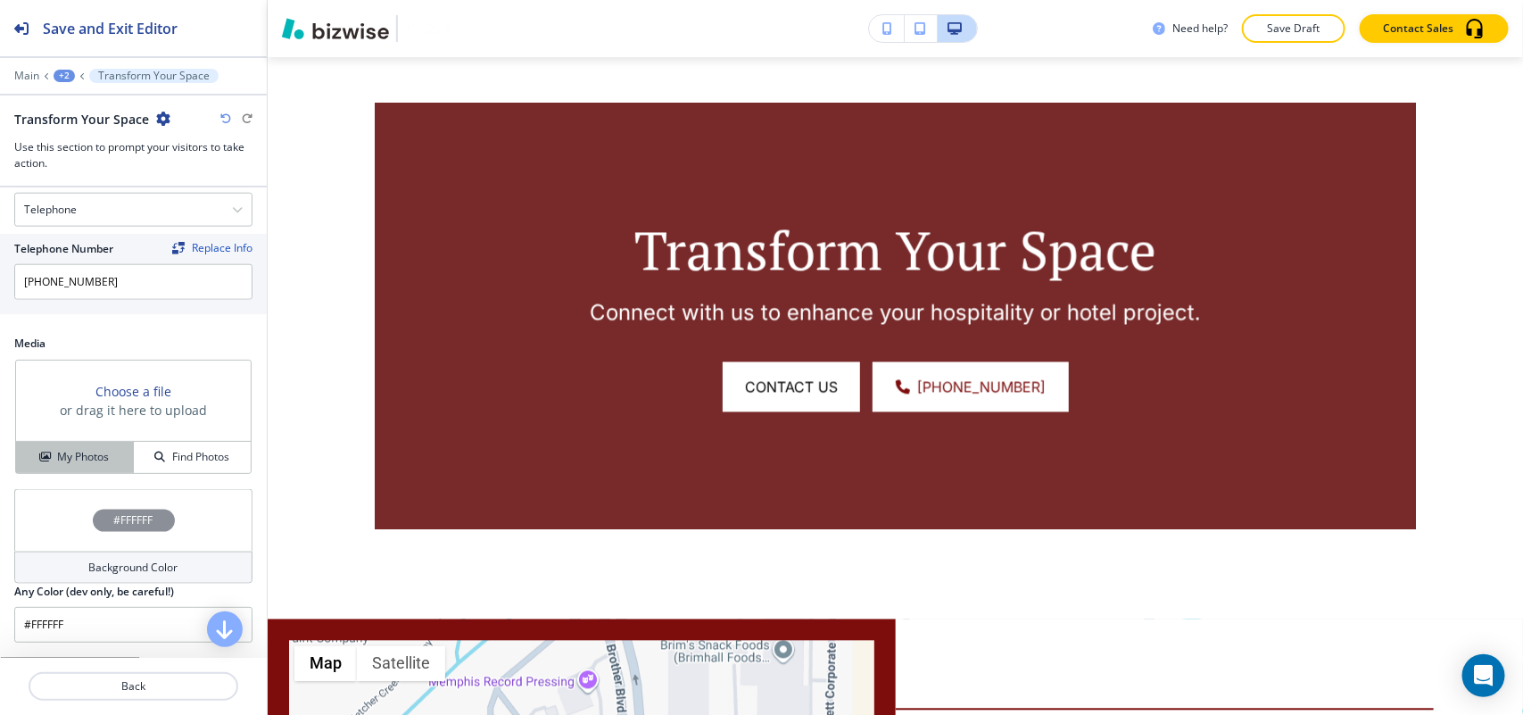
type input "CONTACT US"
click at [72, 465] on h4 "My Photos" at bounding box center [83, 457] width 52 height 16
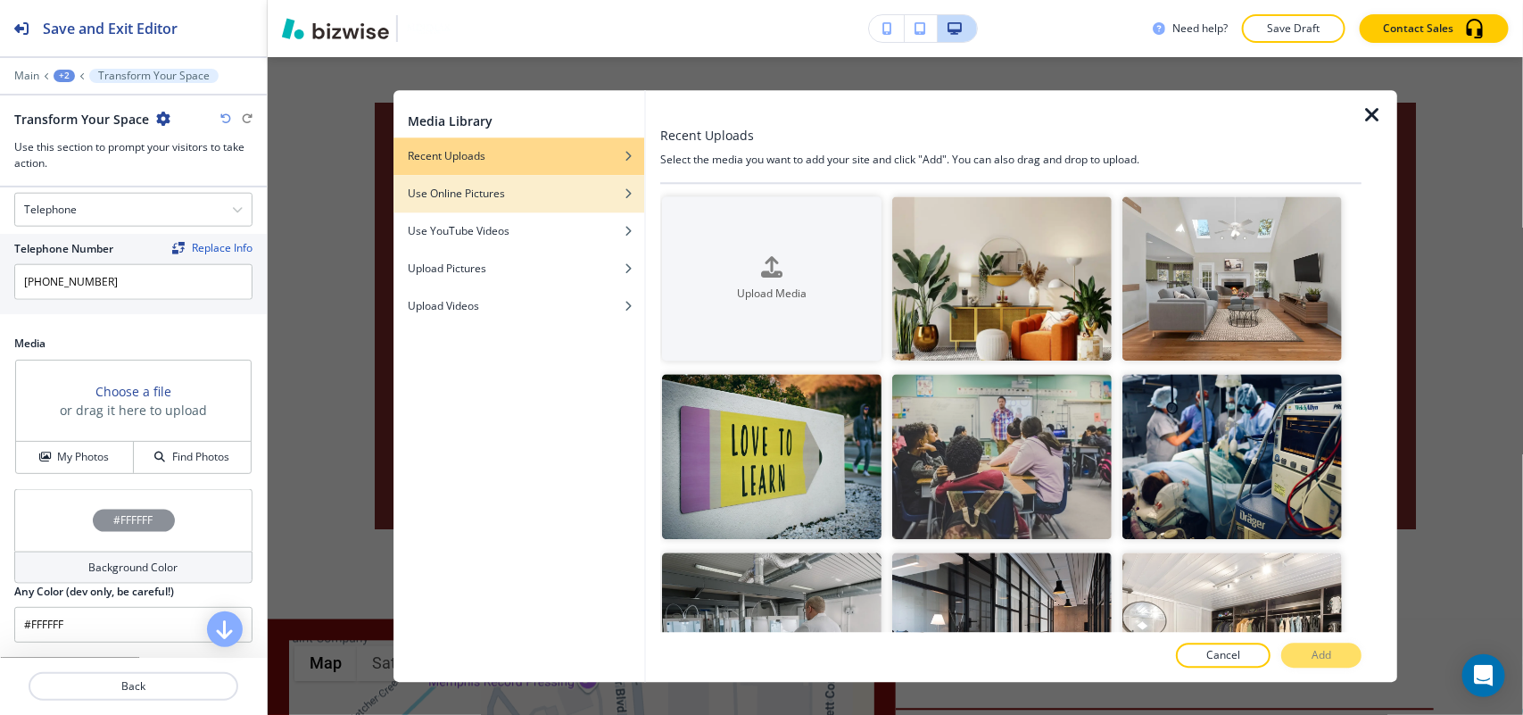
click at [534, 194] on div "Use Online Pictures" at bounding box center [518, 194] width 251 height 16
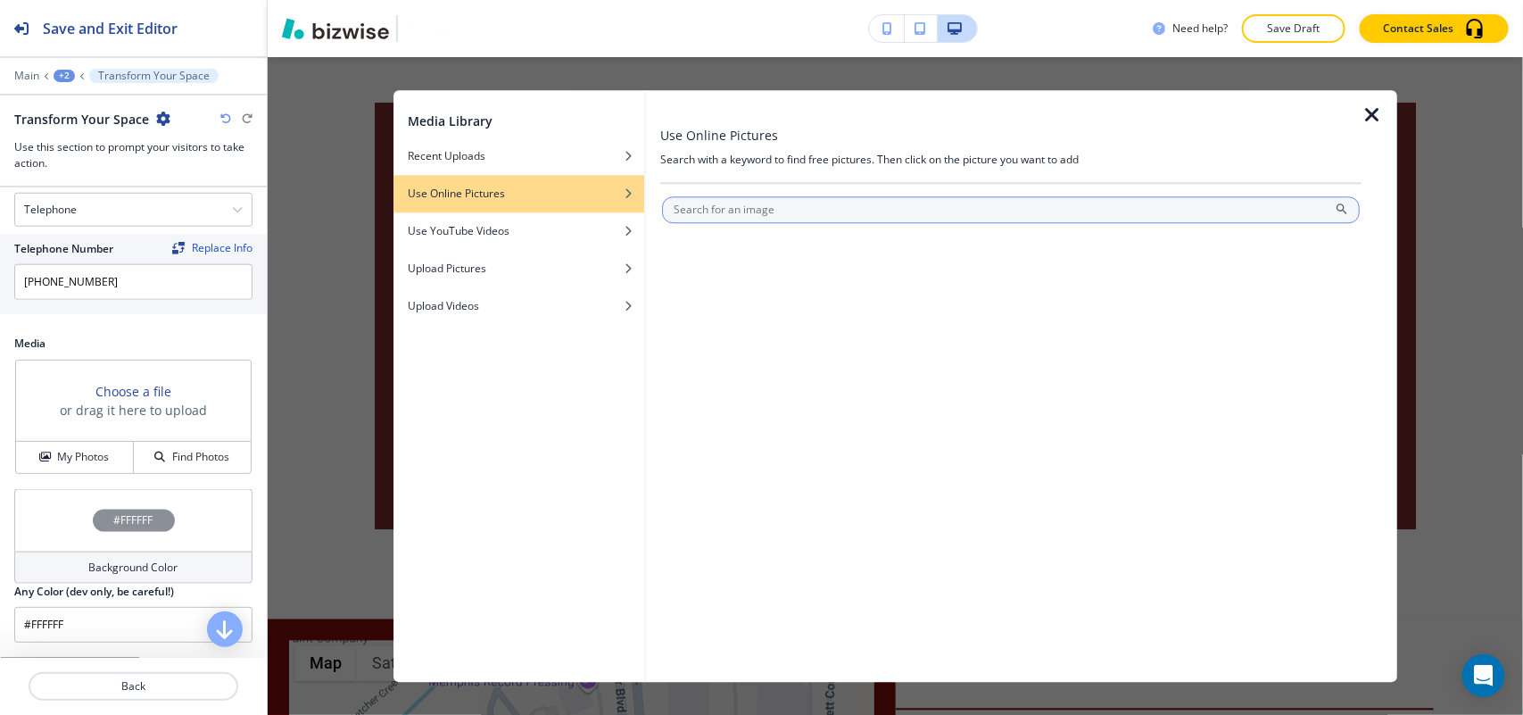
click at [770, 206] on input "text" at bounding box center [1011, 209] width 698 height 27
type input "hotel"
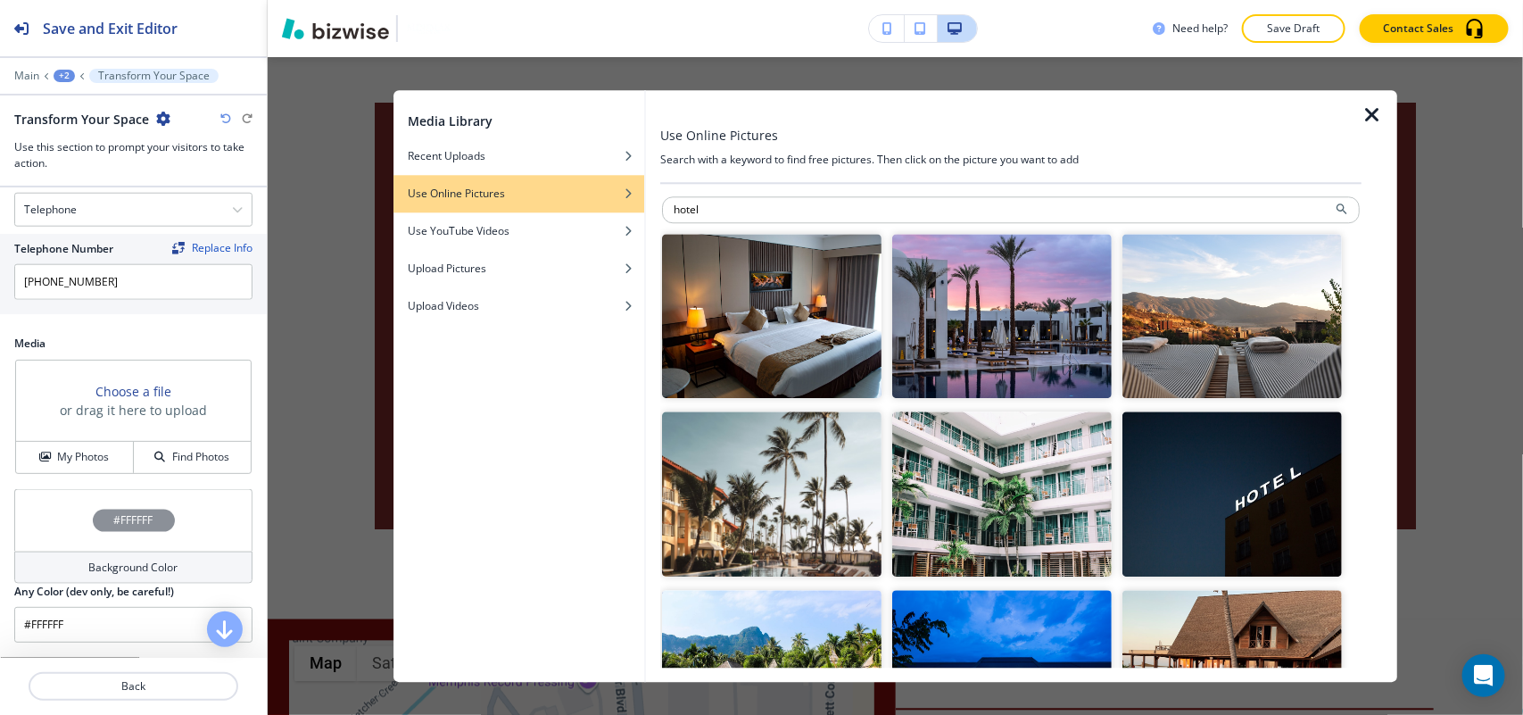
click at [1205, 377] on img "button" at bounding box center [1231, 316] width 219 height 165
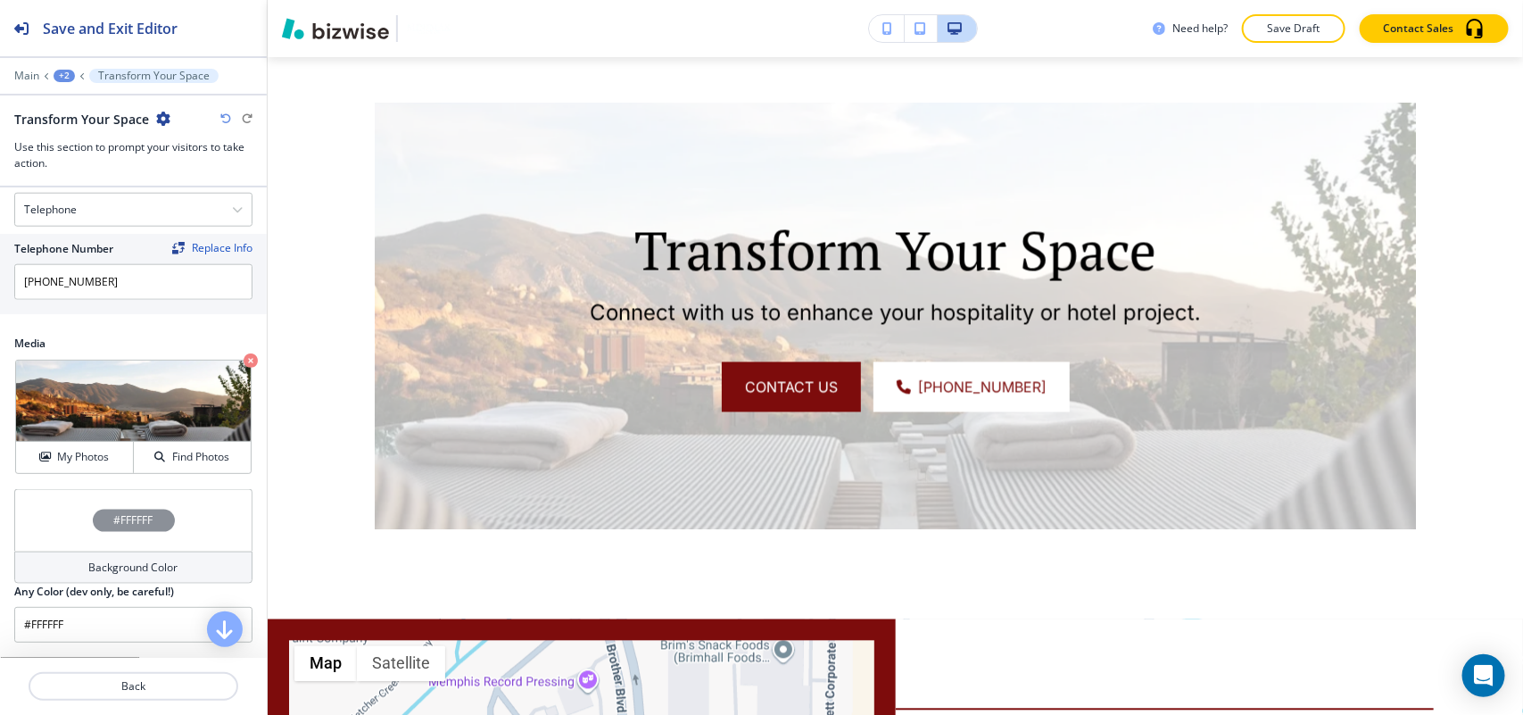
click at [51, 518] on div "#FFFFFF" at bounding box center [133, 520] width 238 height 62
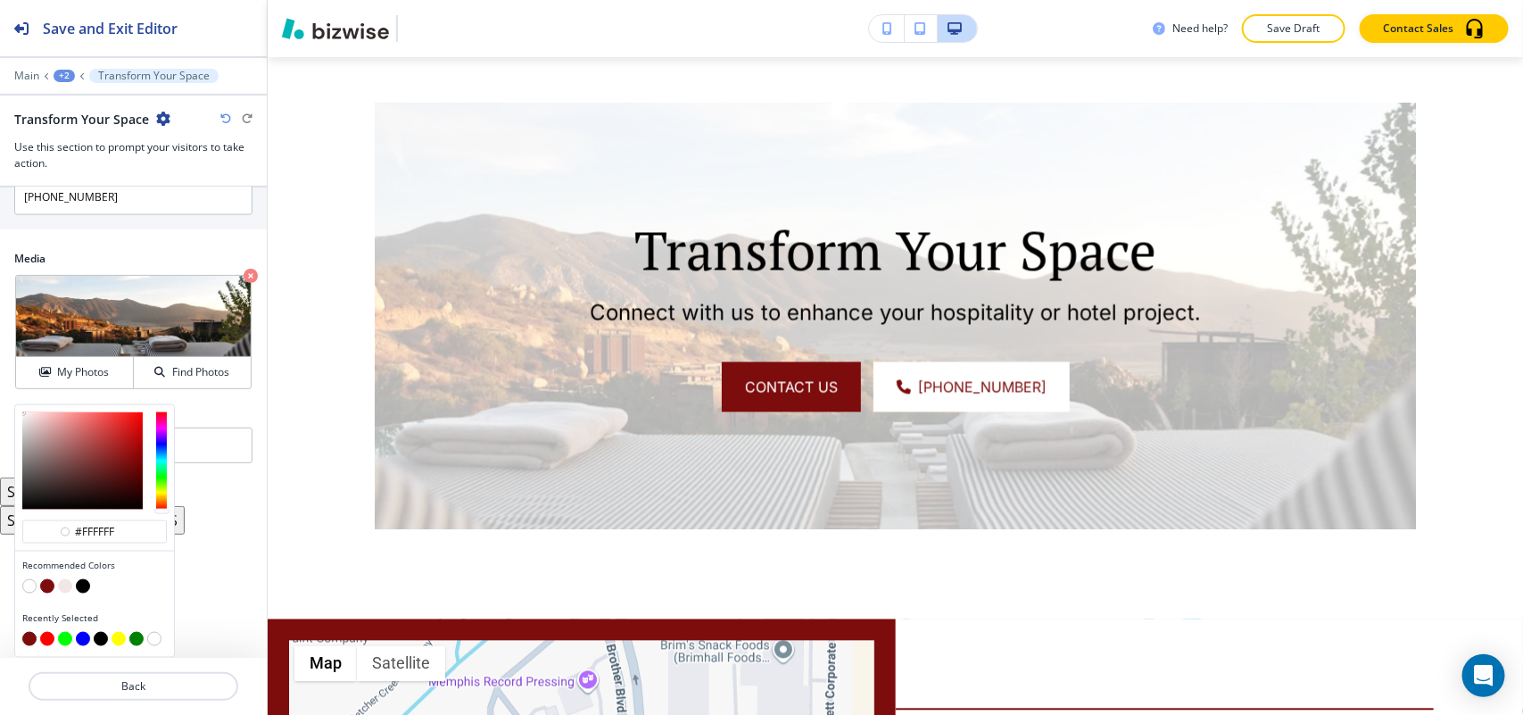
click at [49, 589] on button "button" at bounding box center [47, 586] width 14 height 14
type input "#7d0c0c"
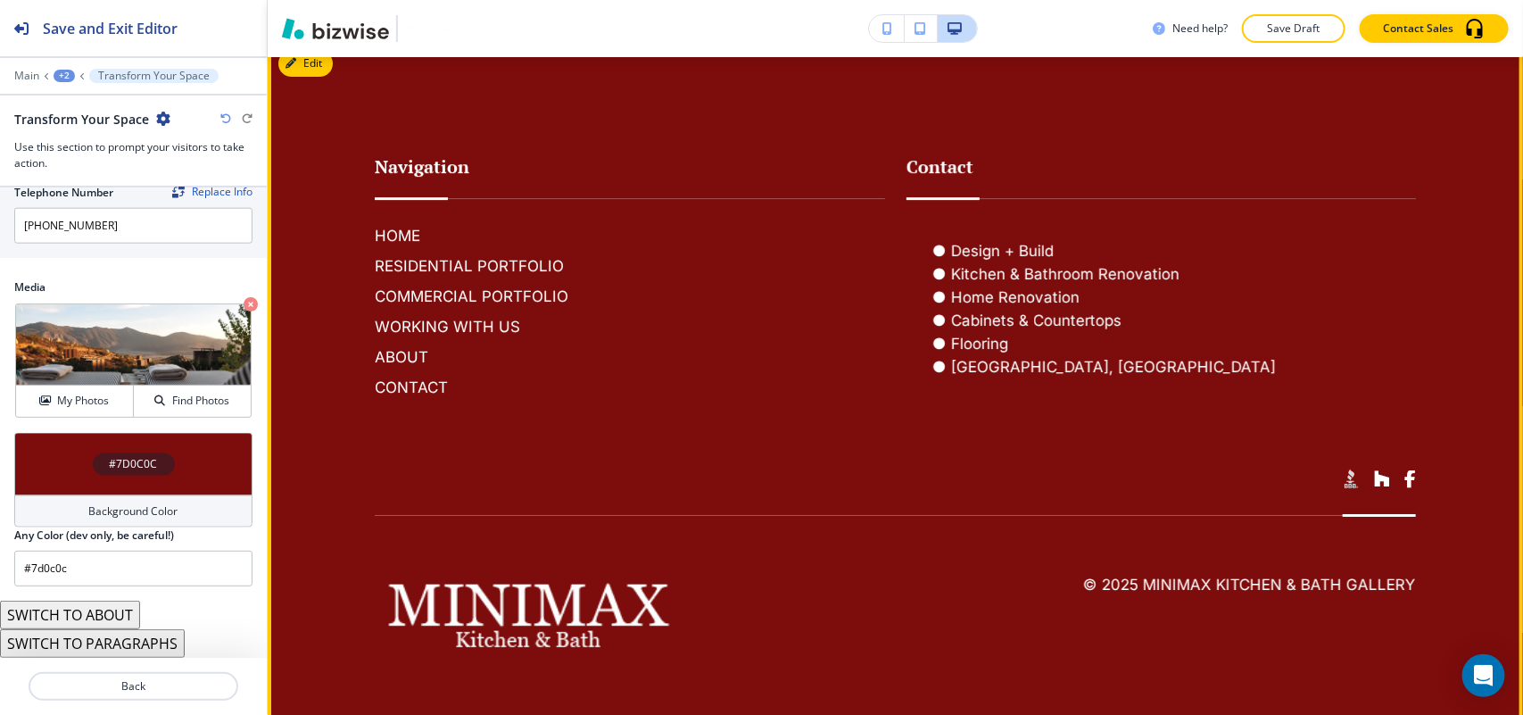
scroll to position [2662, 0]
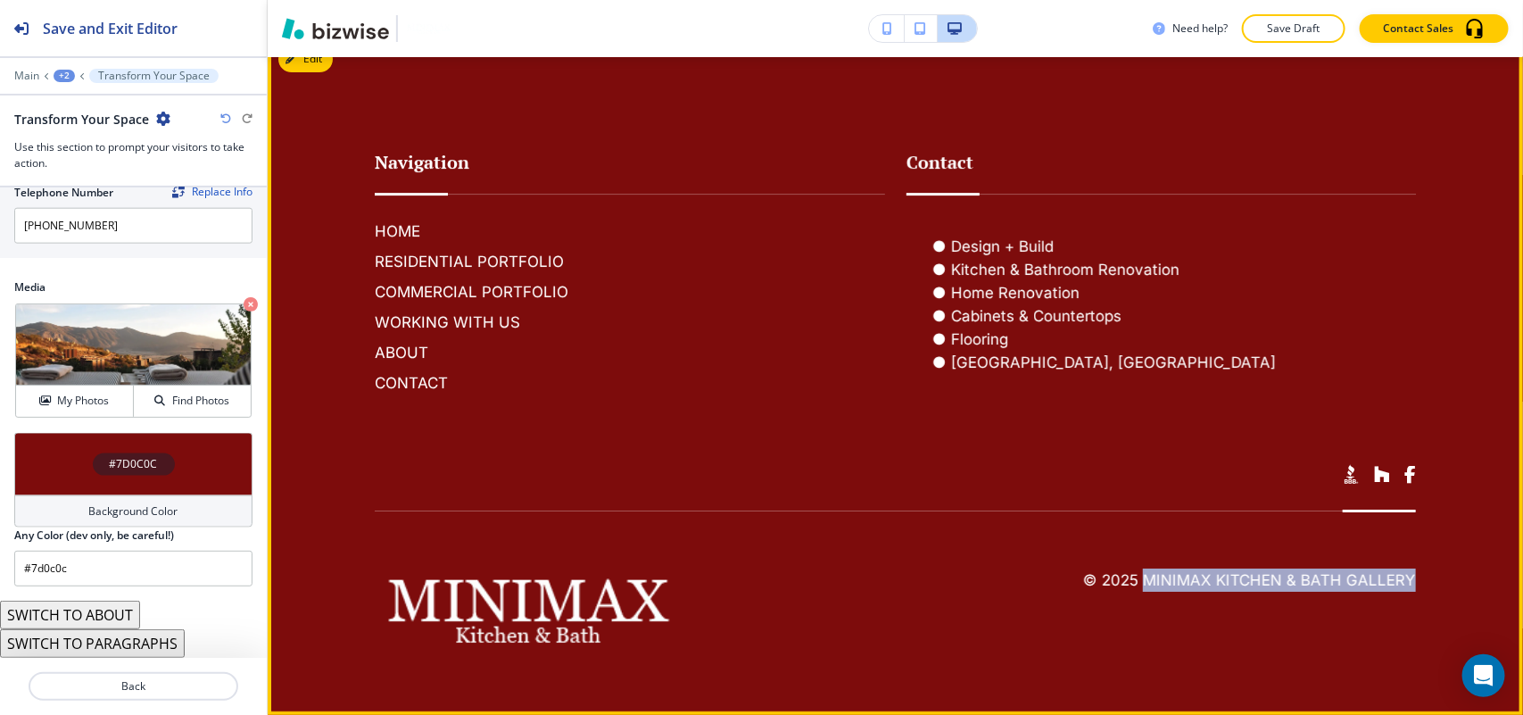
drag, startPoint x: 1423, startPoint y: 572, endPoint x: 1131, endPoint y: 576, distance: 291.8
click at [1131, 576] on footer "Navigation HOME RESIDENTIAL PORTFOLIO COMMERCIAL PORTFOLIO WORKING WITH US ABOU…" at bounding box center [895, 375] width 1255 height 680
copy h6 "MiniMax Kitchen & Bath Gallery"
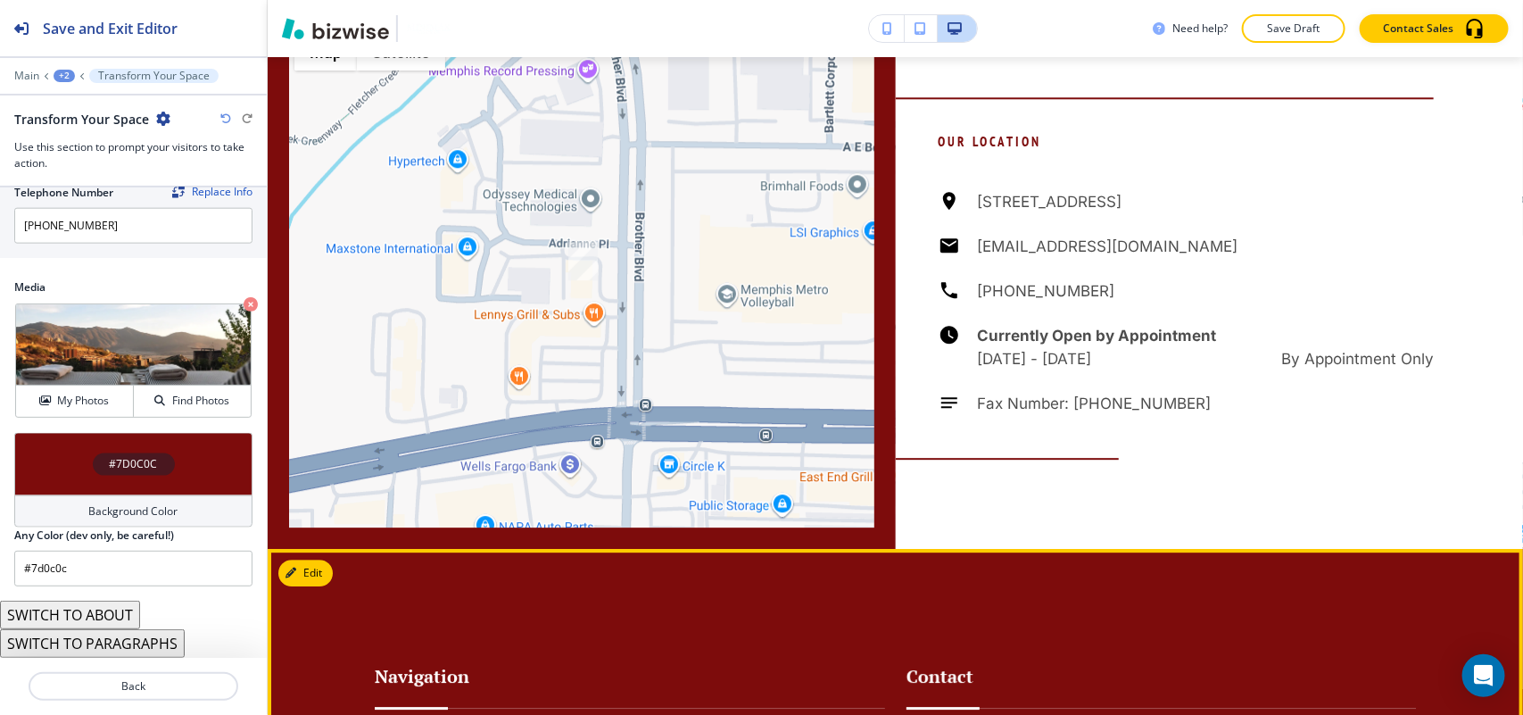
scroll to position [1992, 0]
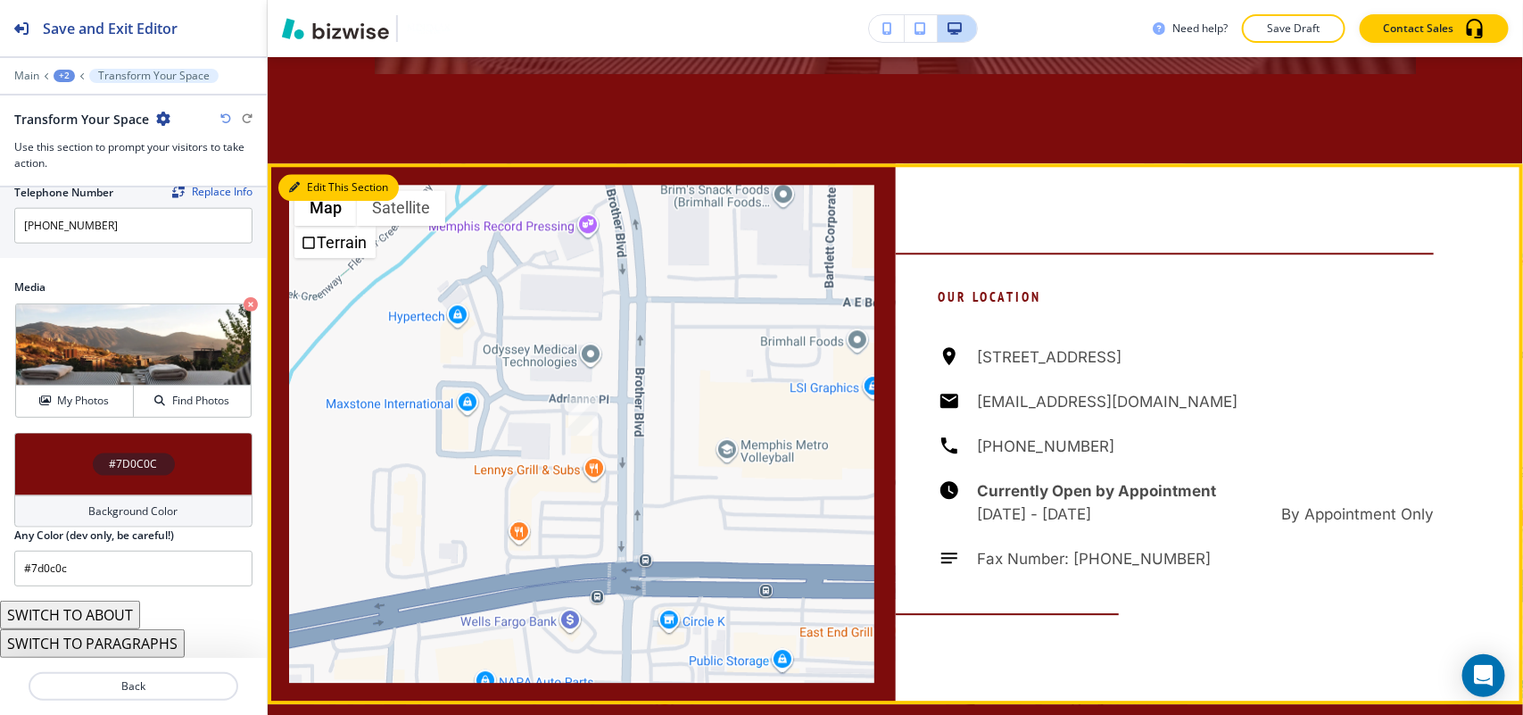
click at [315, 178] on button "Edit This Section" at bounding box center [338, 187] width 120 height 27
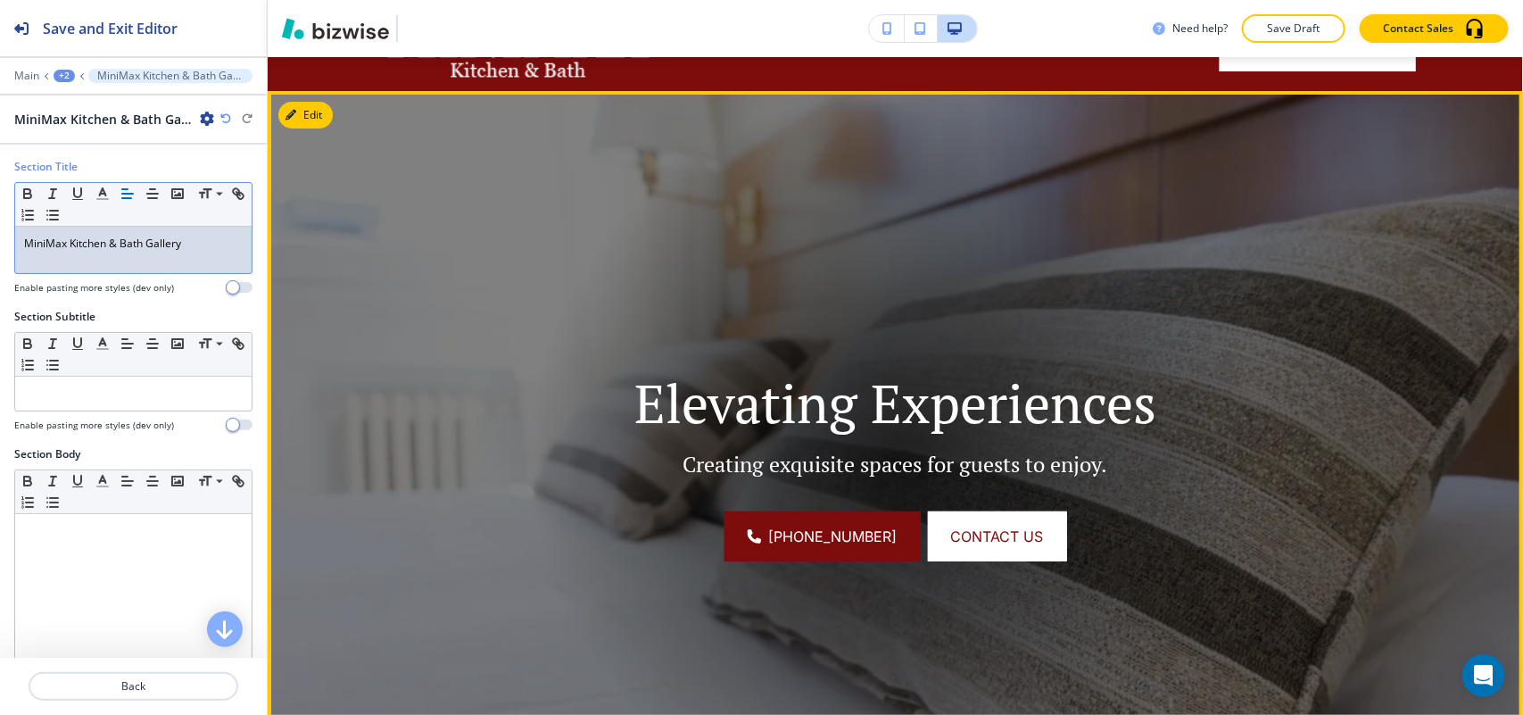
scroll to position [0, 0]
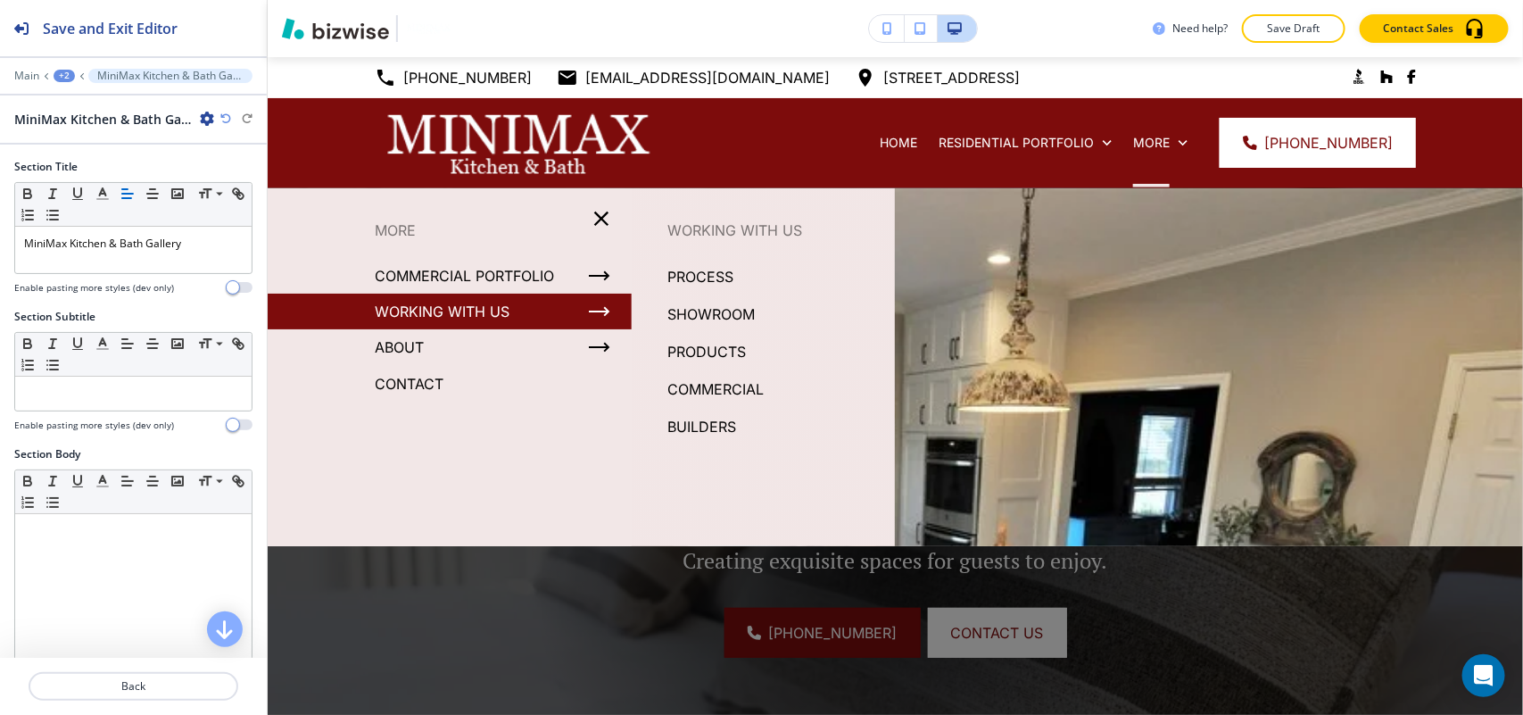
click at [420, 299] on p "WORKING WITH US" at bounding box center [442, 311] width 135 height 27
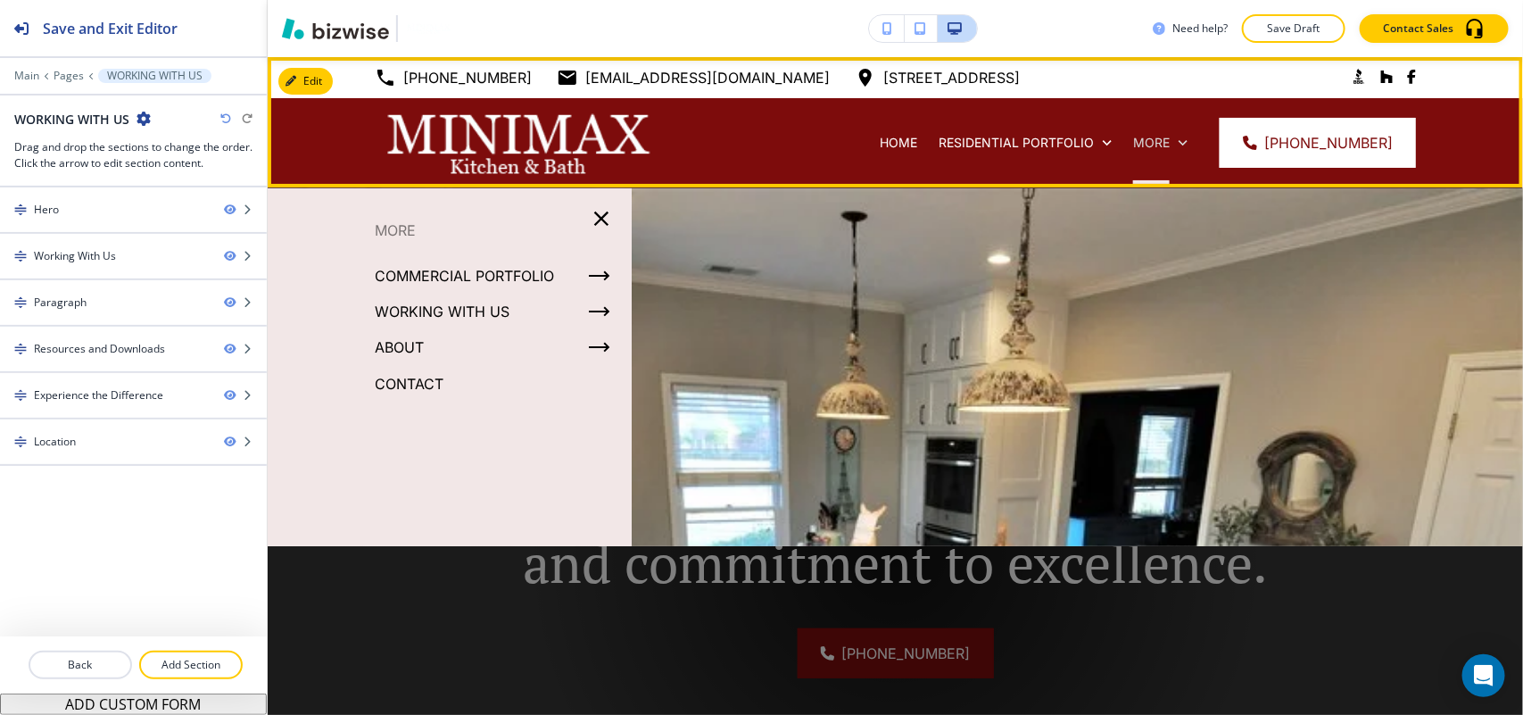
click at [1192, 148] on icon at bounding box center [1183, 143] width 18 height 18
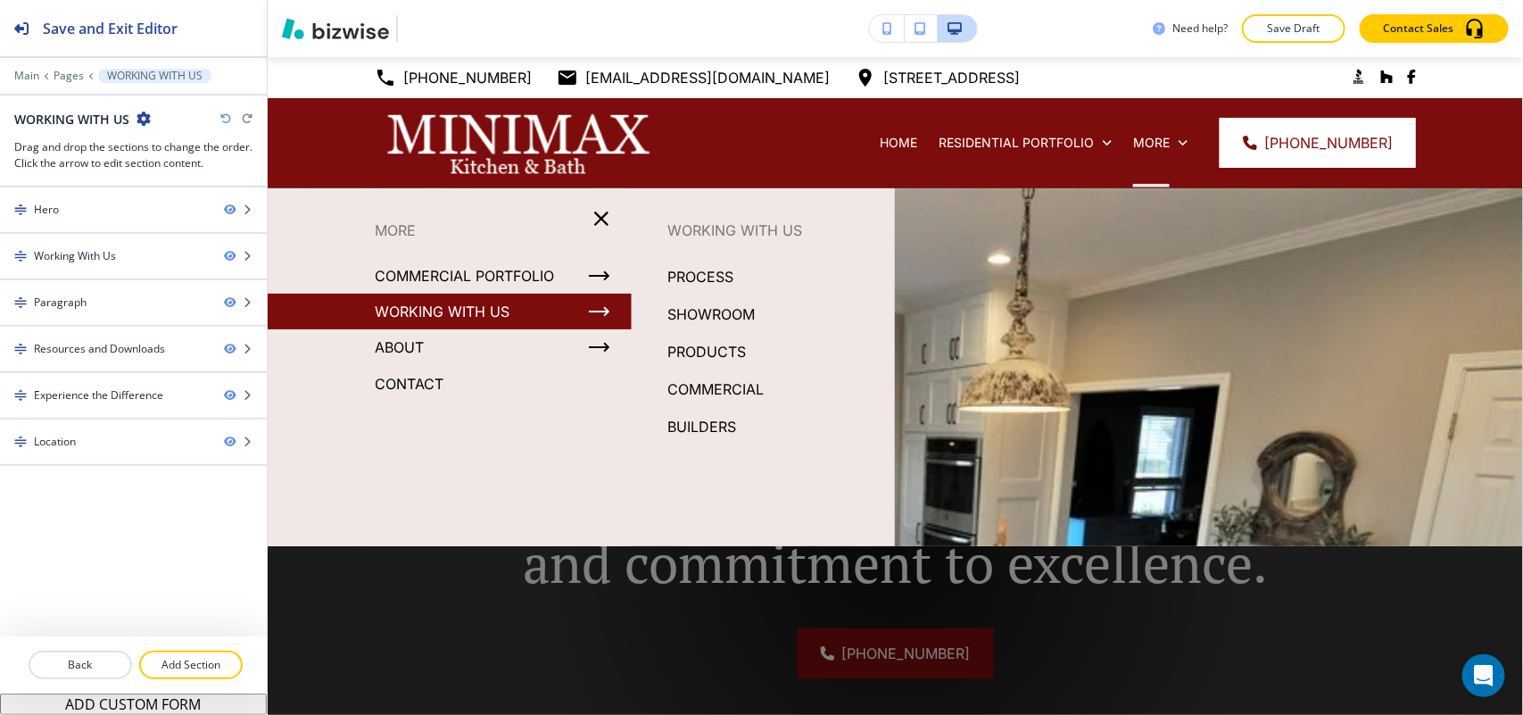
click at [702, 269] on p "PROCESS" at bounding box center [700, 276] width 66 height 27
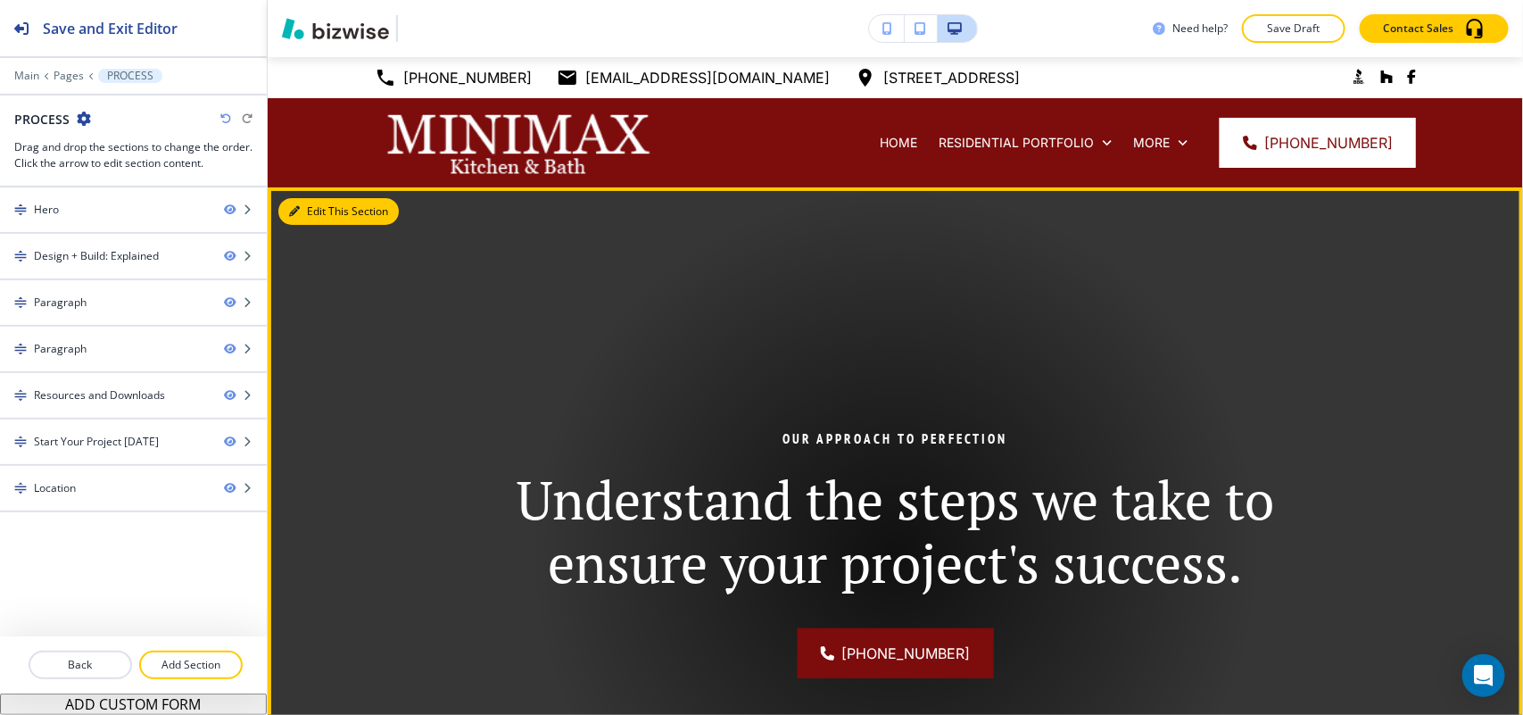
click at [308, 208] on button "Edit This Section" at bounding box center [338, 211] width 120 height 27
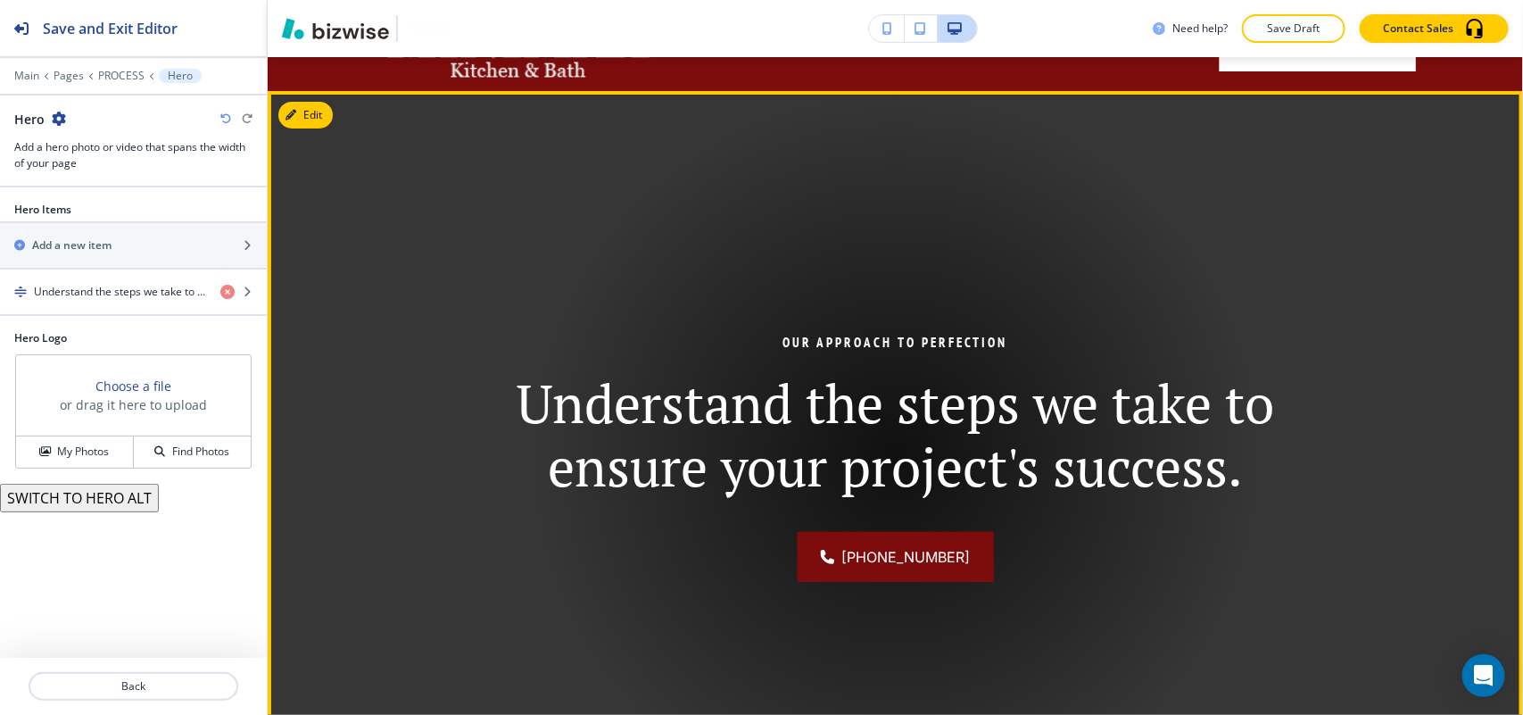
scroll to position [130, 0]
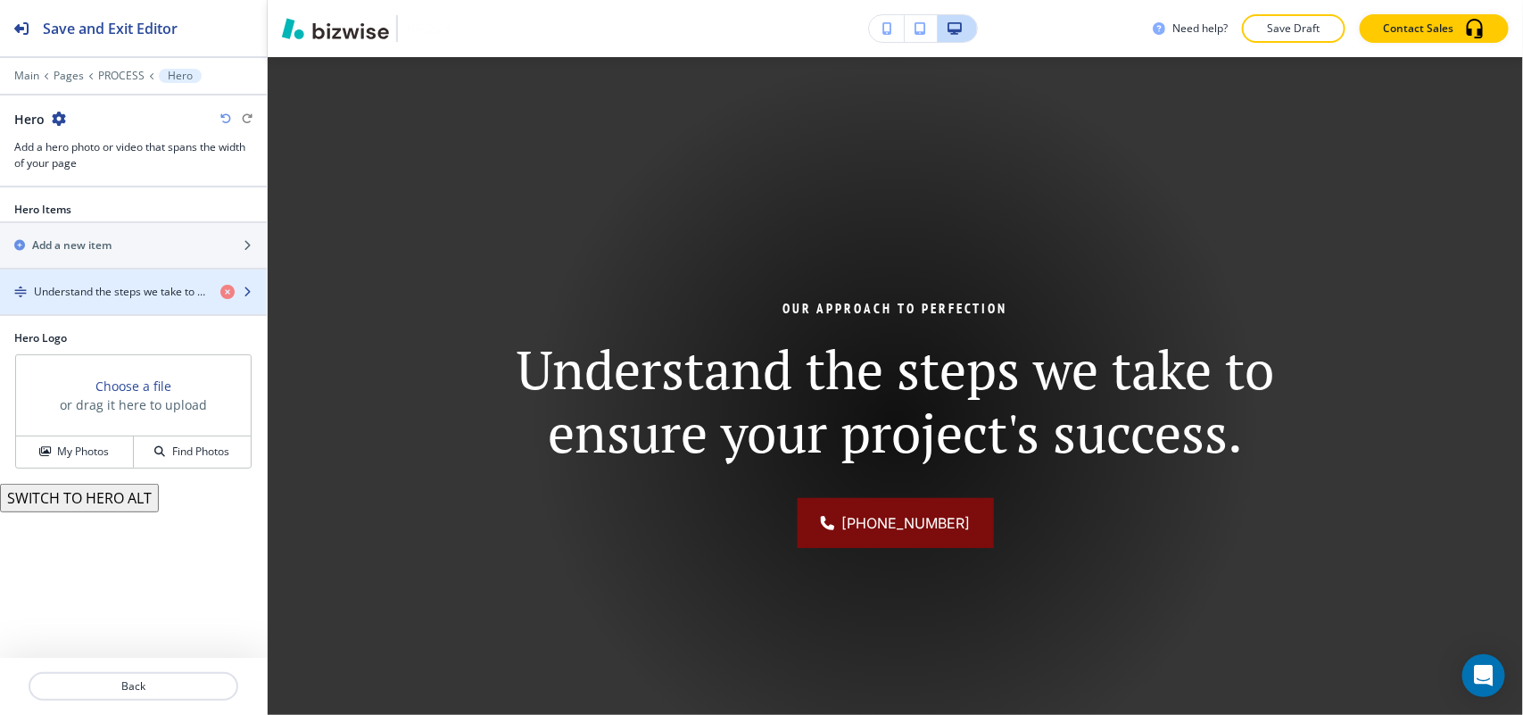
click at [152, 304] on div "button" at bounding box center [133, 307] width 267 height 14
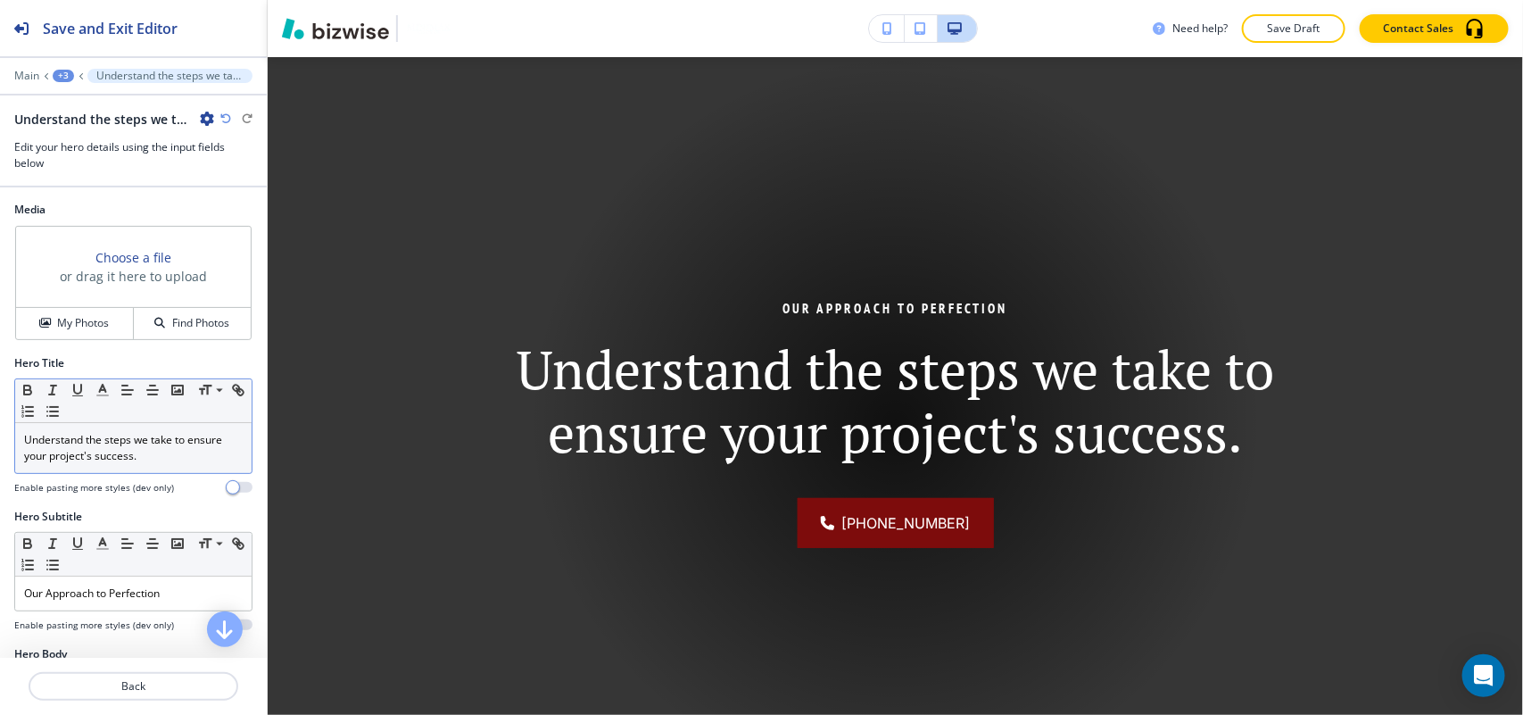
click at [125, 453] on p "Understand the steps we take to ensure your project's success." at bounding box center [133, 448] width 219 height 32
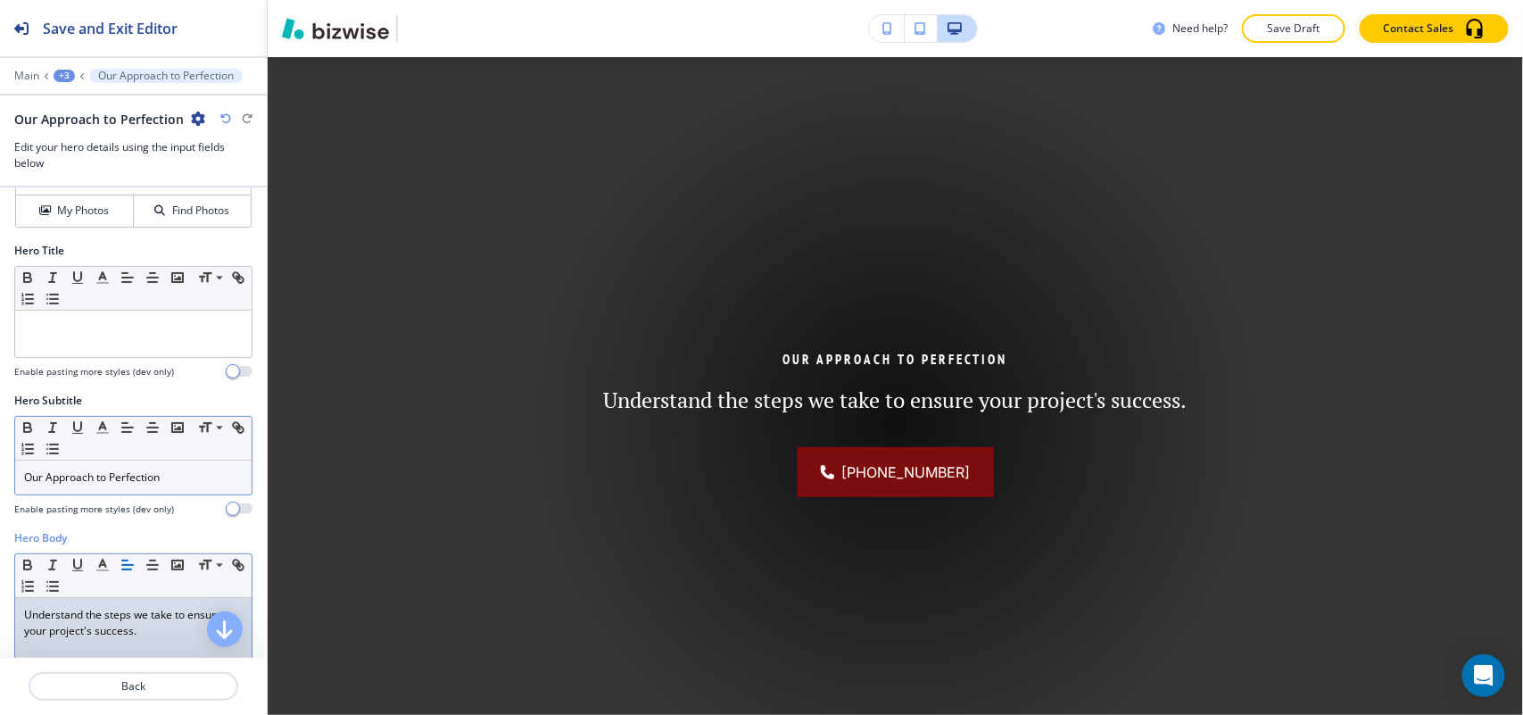
scroll to position [112, 0]
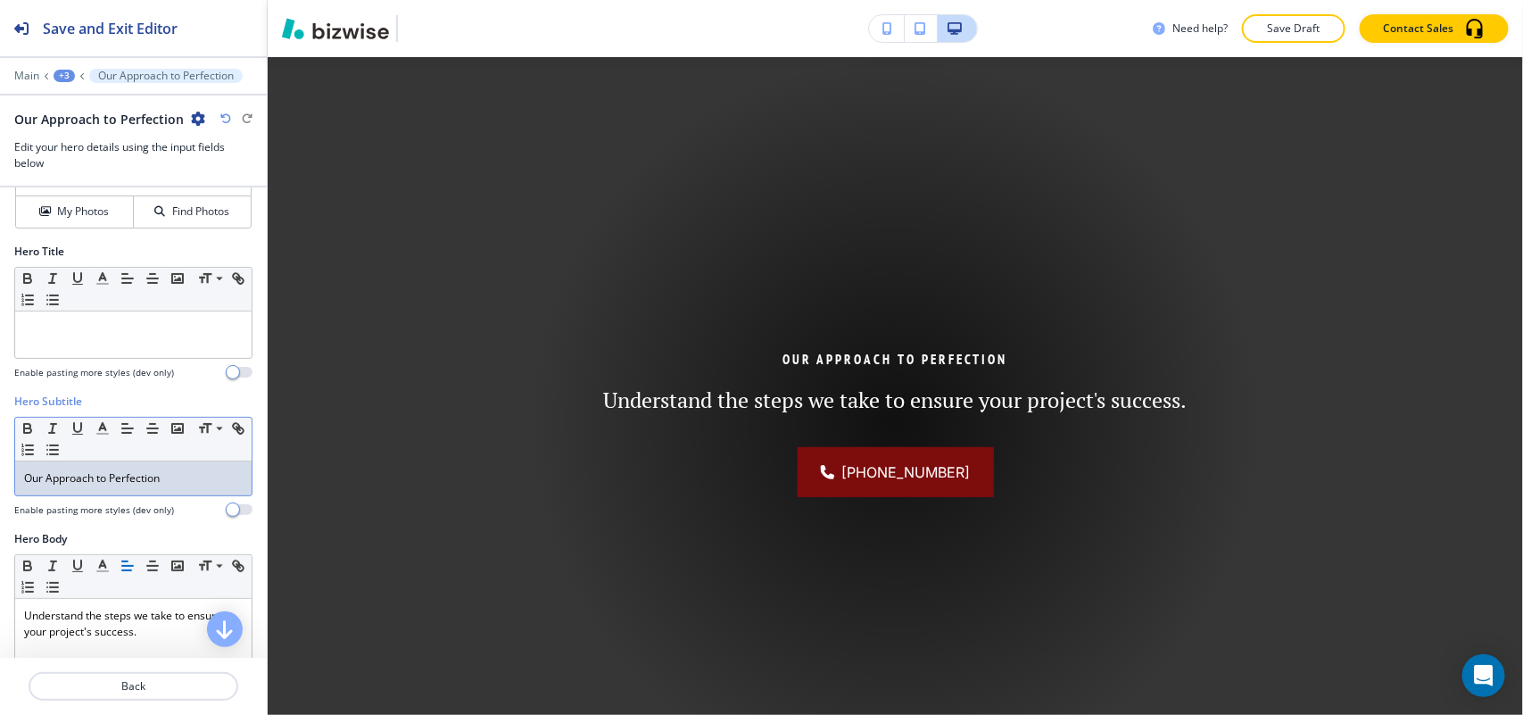
click at [183, 470] on div "Our Approach to Perfection" at bounding box center [133, 478] width 236 height 34
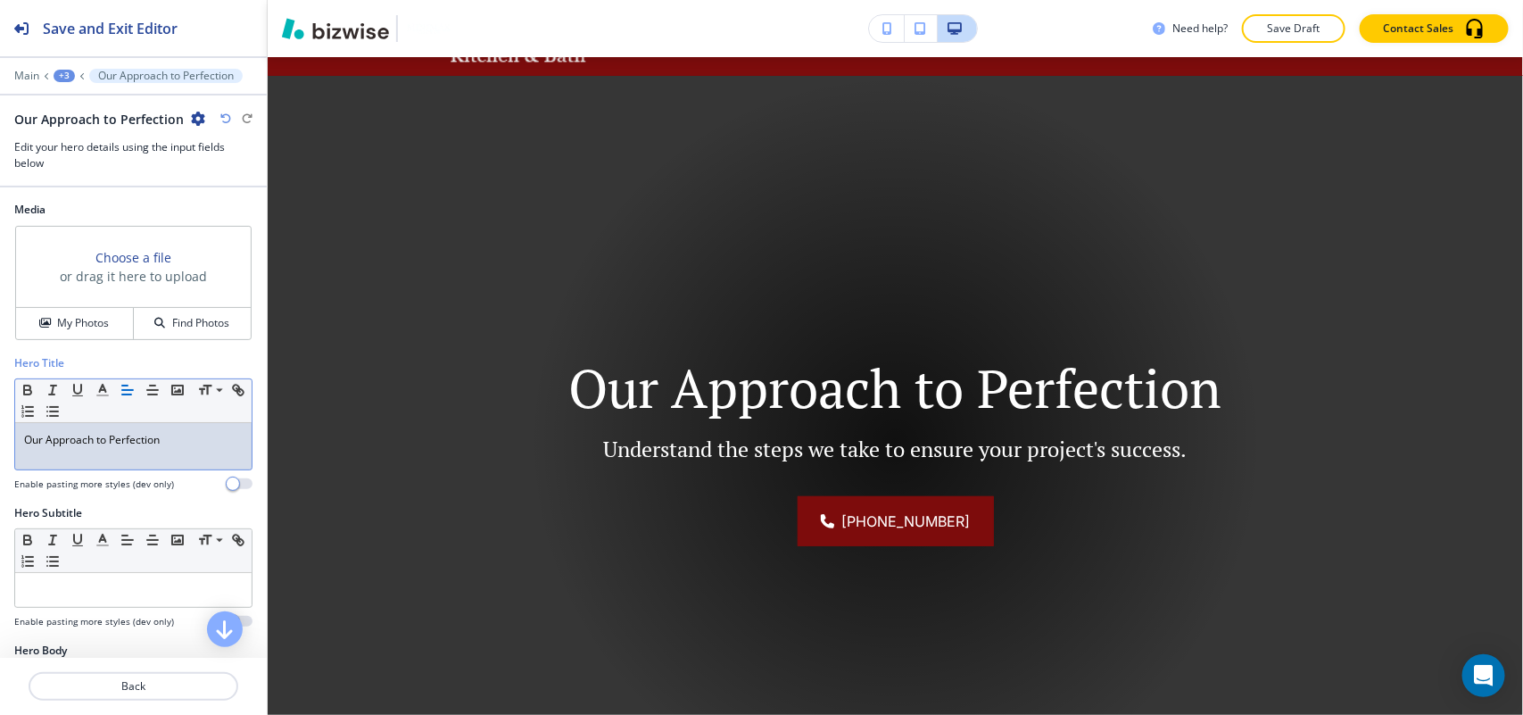
click at [54, 74] on div "+3" at bounding box center [64, 76] width 21 height 12
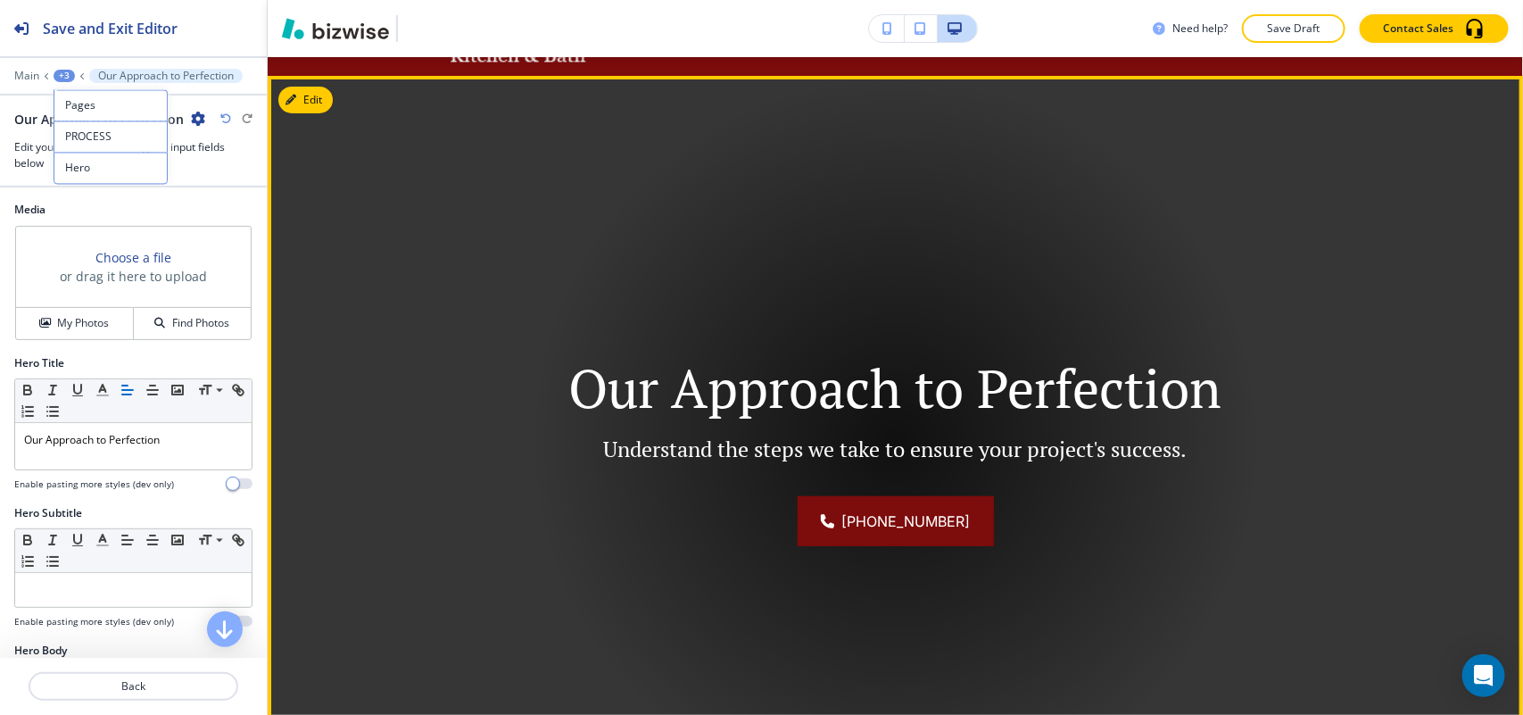
click at [488, 304] on img at bounding box center [895, 442] width 1255 height 732
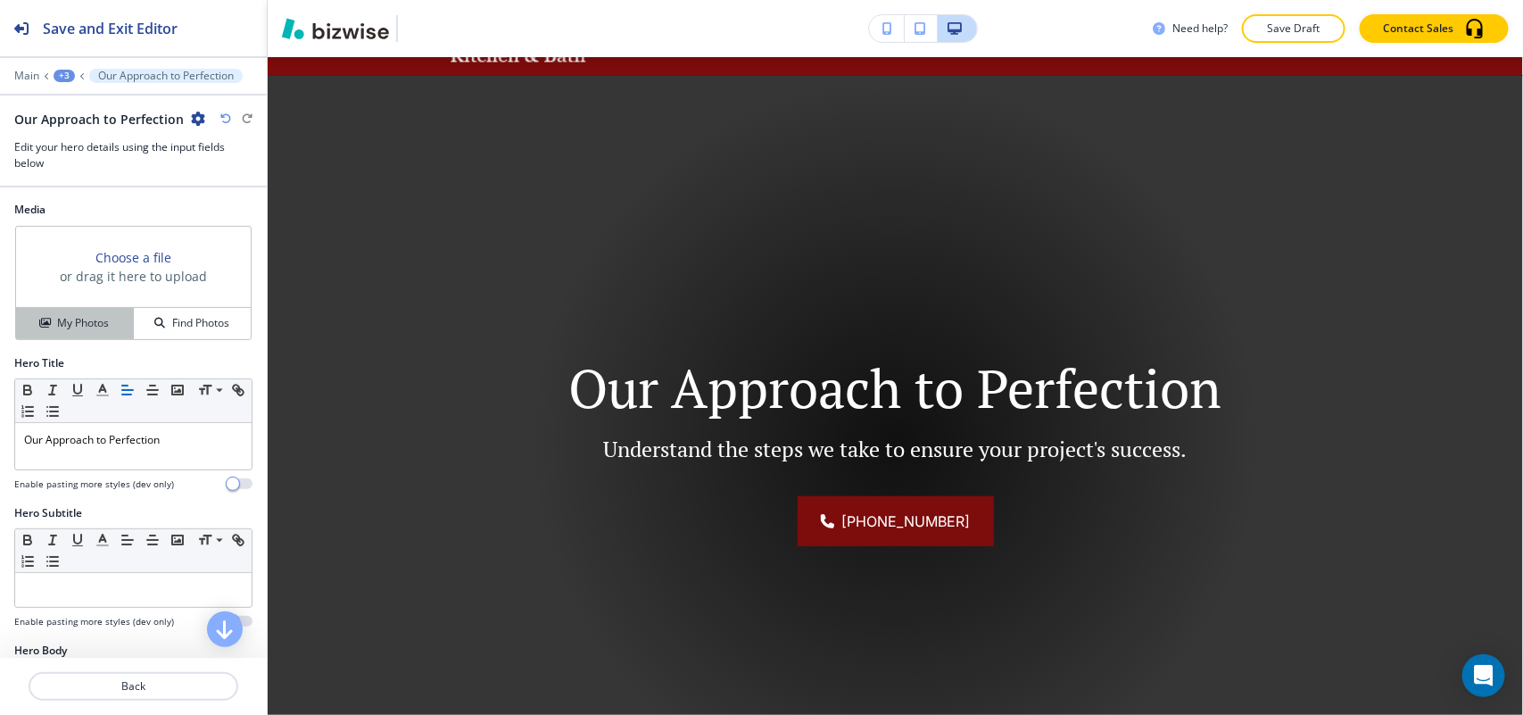
click at [50, 335] on button "My Photos" at bounding box center [75, 323] width 118 height 31
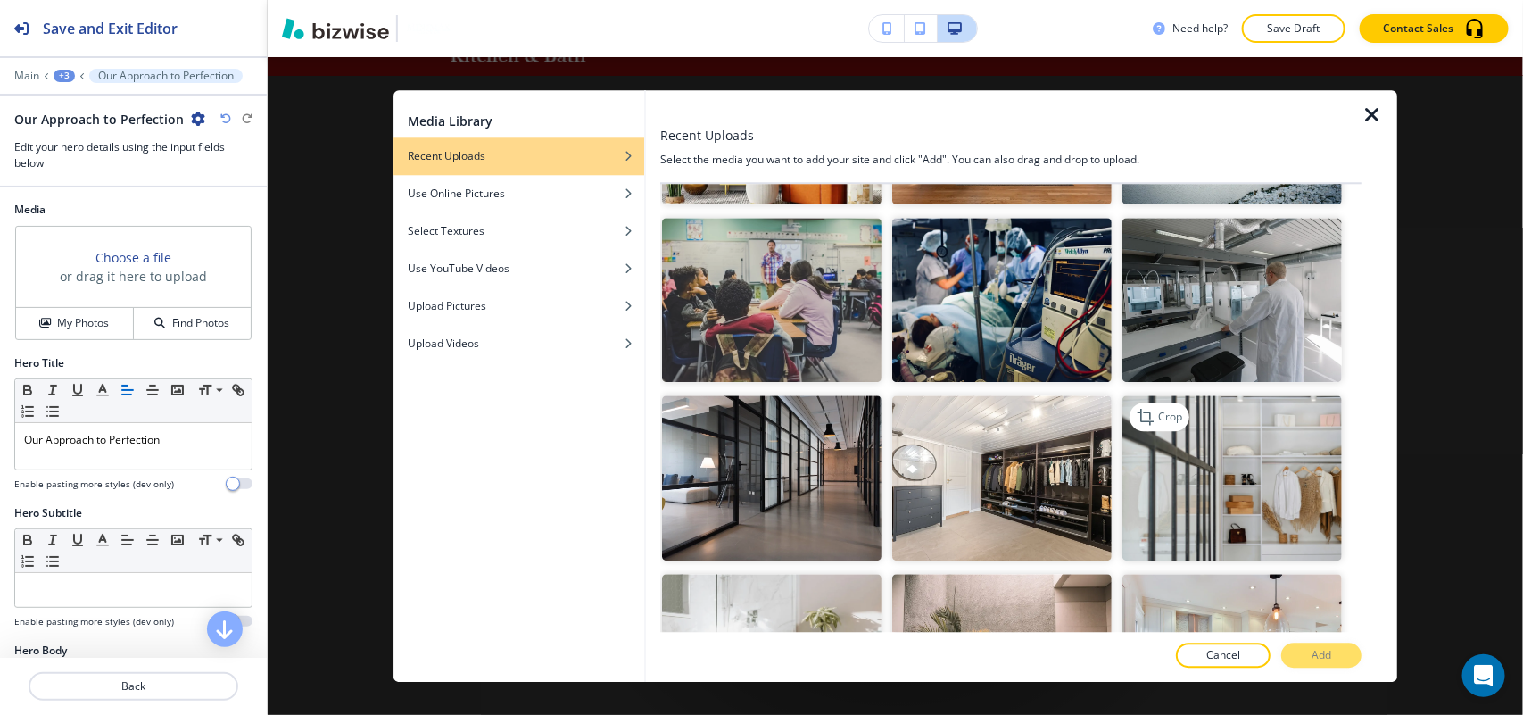
scroll to position [446, 0]
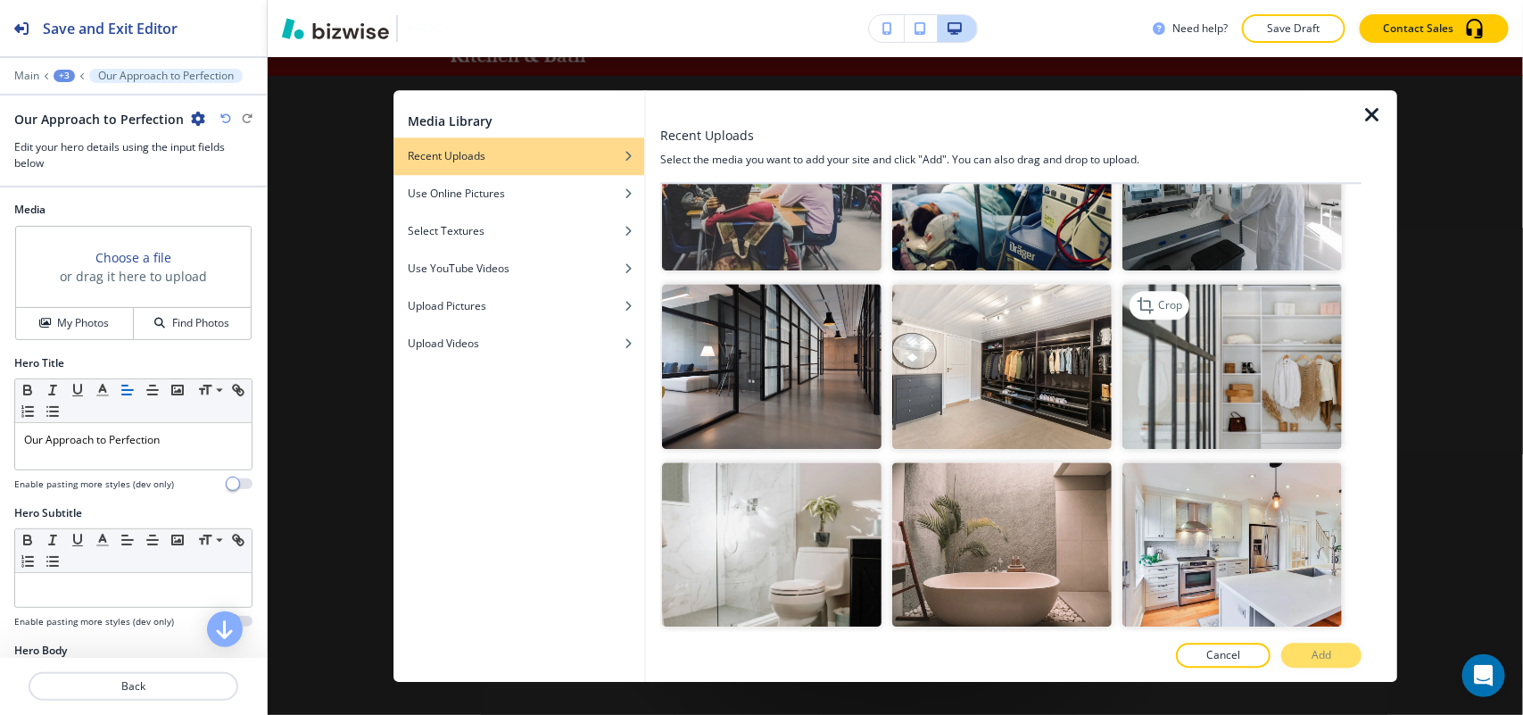
click at [1189, 406] on img "button" at bounding box center [1231, 367] width 219 height 165
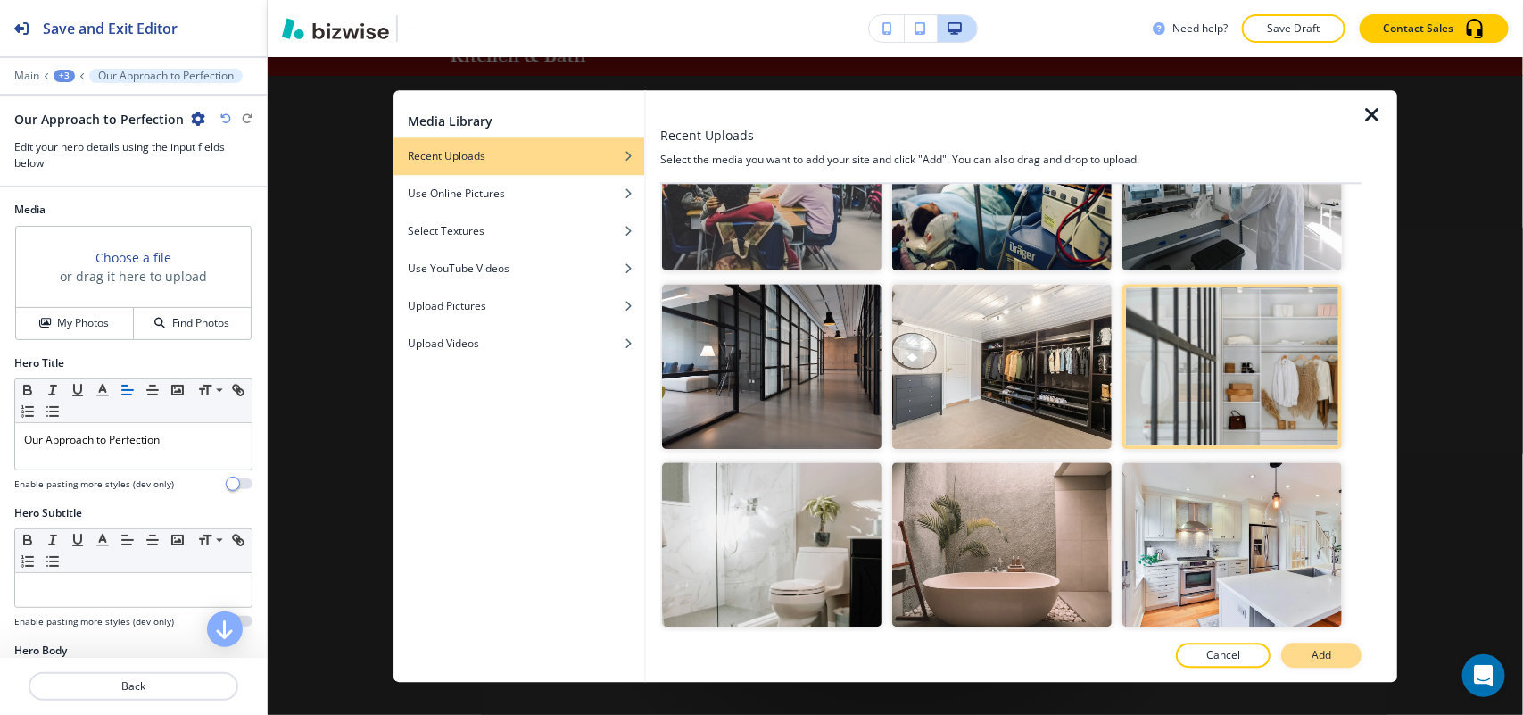
click at [1337, 665] on button "Add" at bounding box center [1321, 654] width 80 height 25
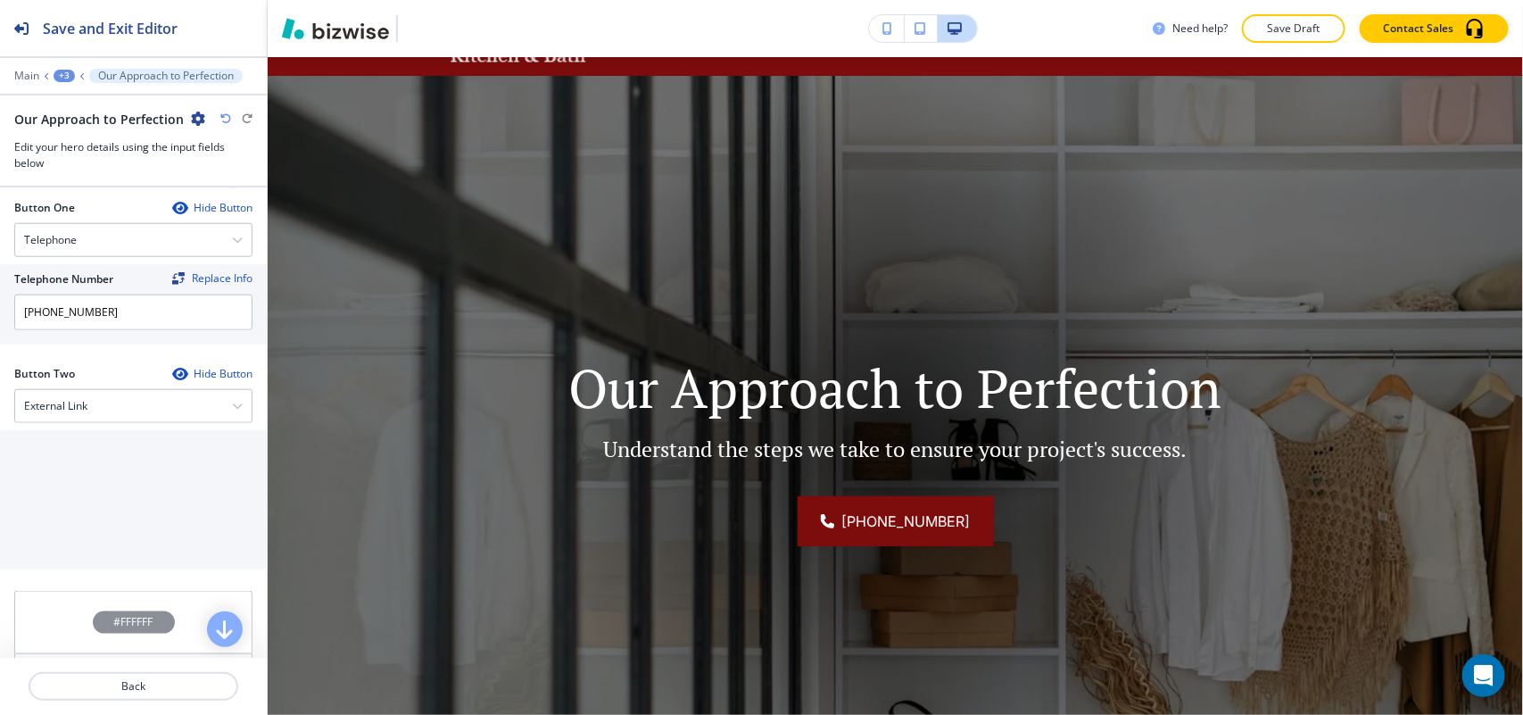
scroll to position [781, 0]
click at [119, 412] on div "External Link" at bounding box center [133, 403] width 236 height 32
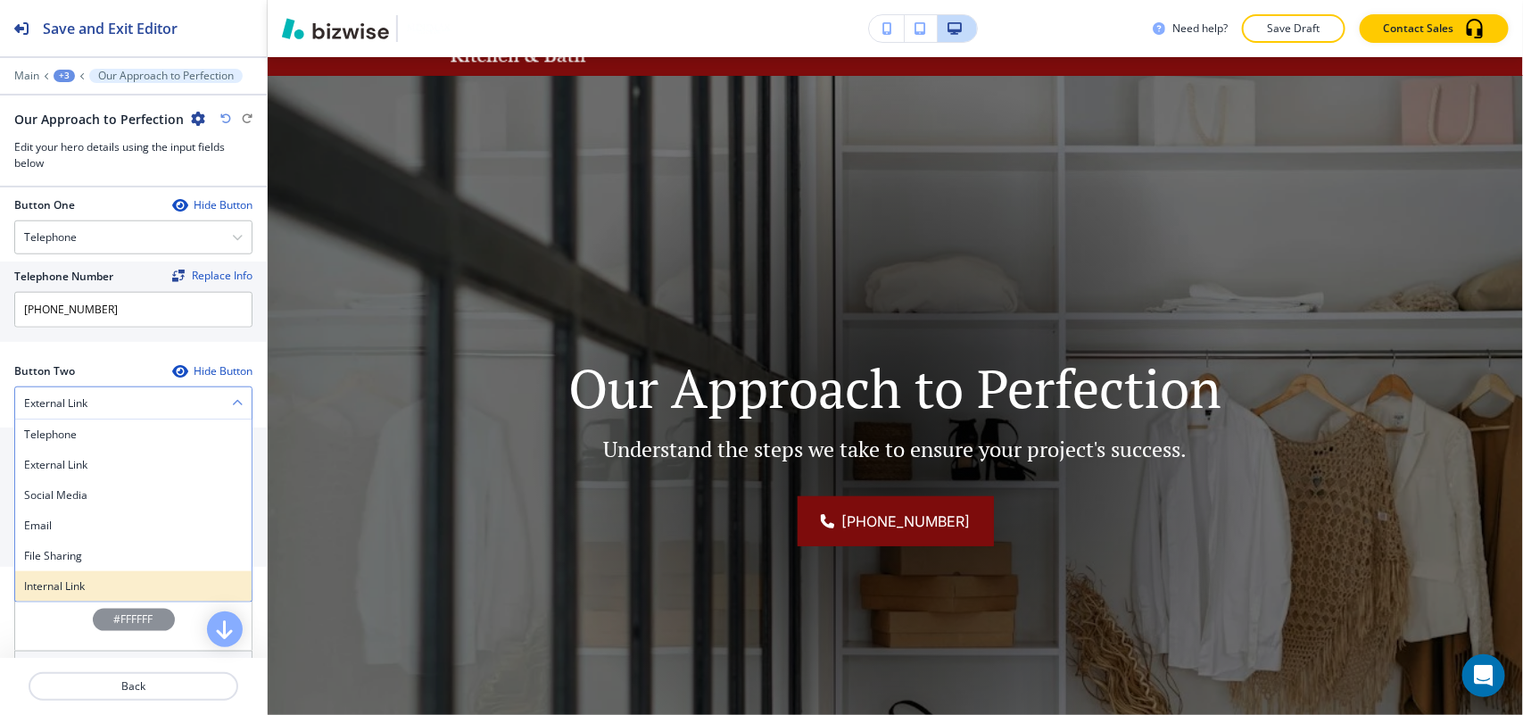
click at [52, 578] on div "Internal Link" at bounding box center [133, 586] width 236 height 30
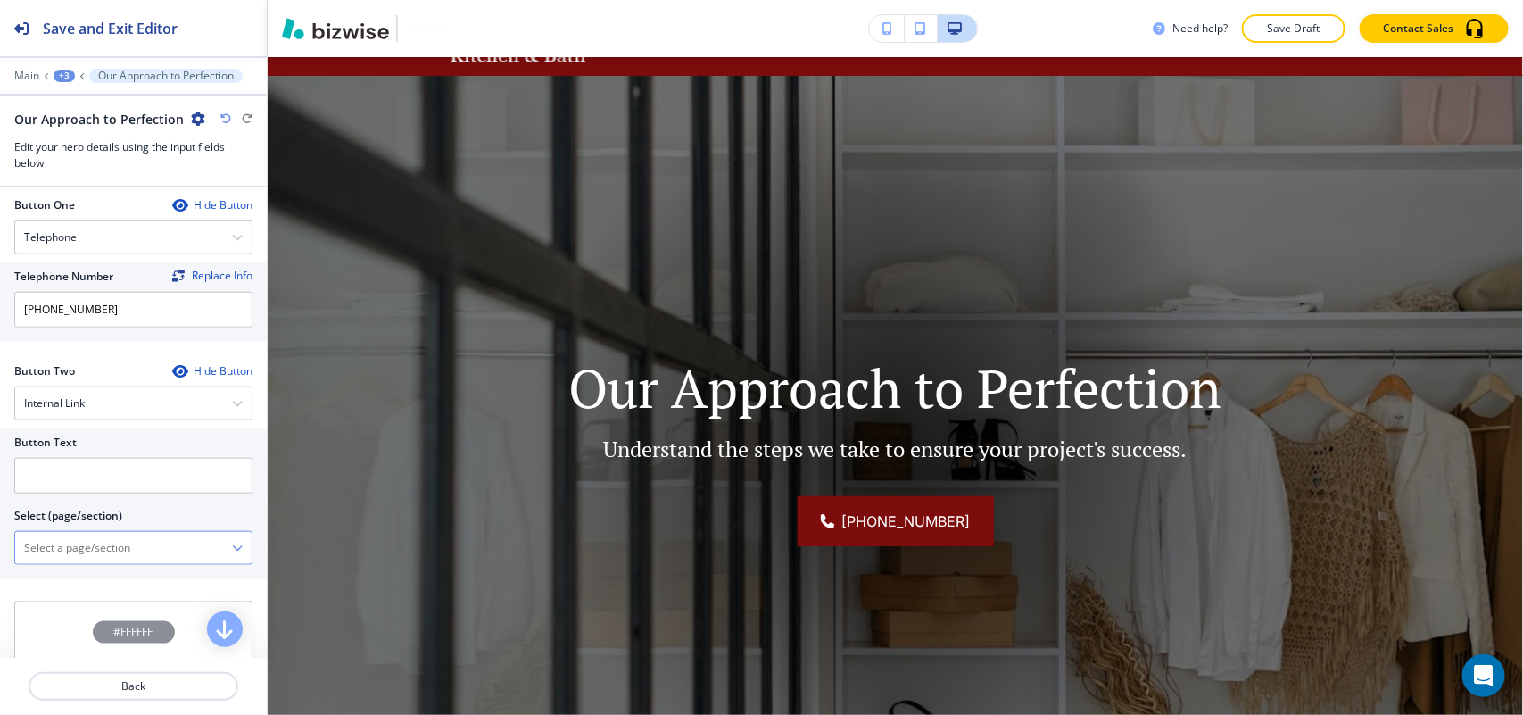
click at [130, 554] on \(page\/section\) "Manual Input" at bounding box center [123, 548] width 217 height 30
click at [78, 603] on div "CONTACT" at bounding box center [133, 609] width 236 height 30
type \(page\/section\) "CONTACT"
click at [113, 491] on input "text" at bounding box center [133, 476] width 238 height 36
paste input "CONTACT US"
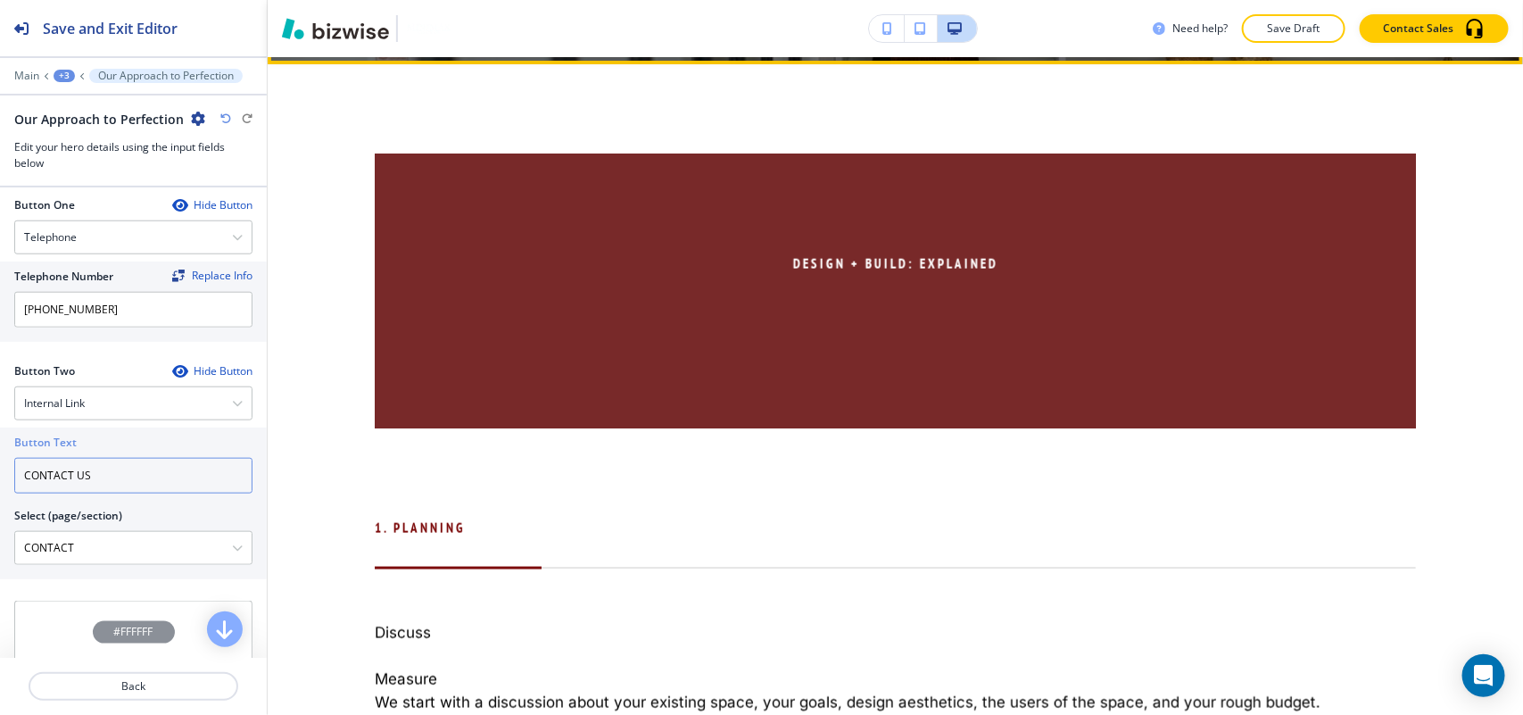
scroll to position [892, 0]
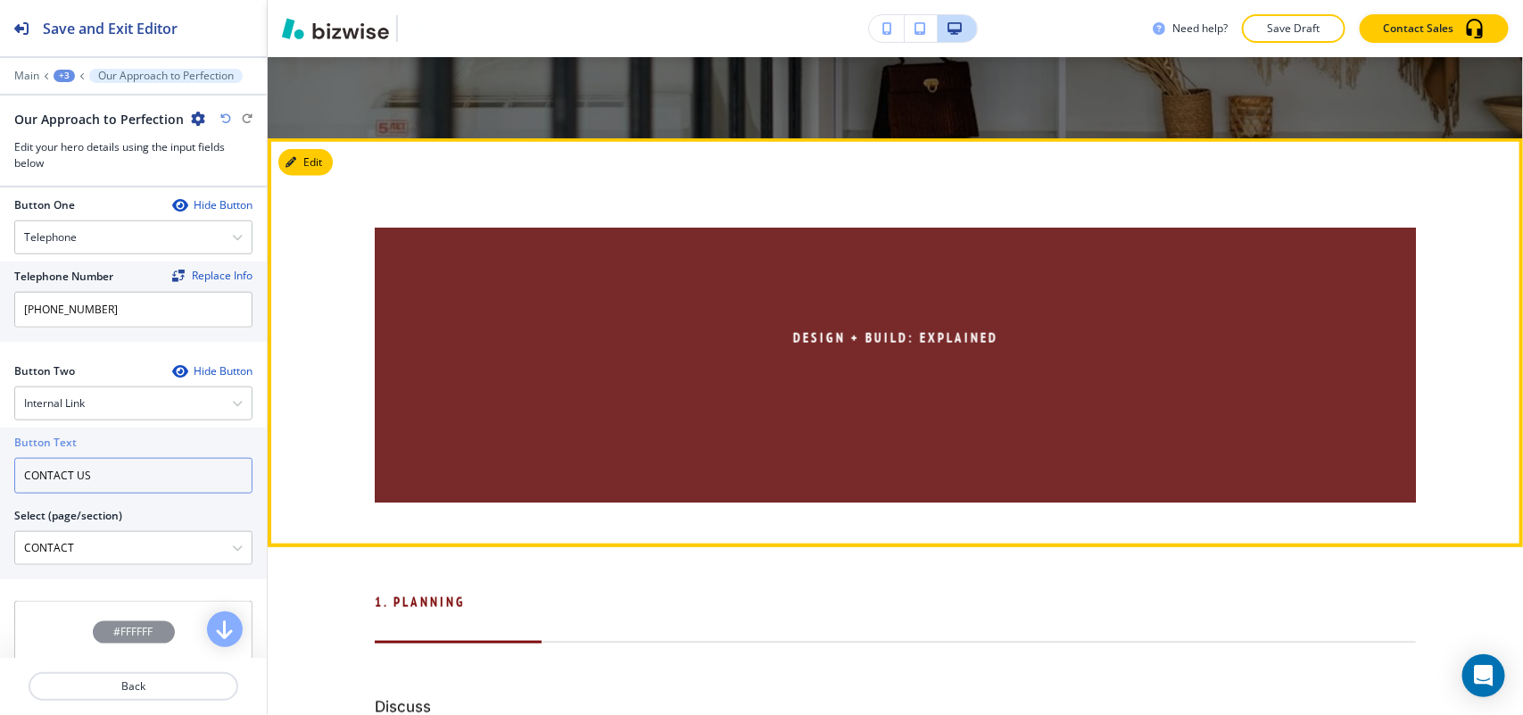
type input "CONTACT US"
click at [319, 157] on button "Edit This Section" at bounding box center [338, 162] width 120 height 27
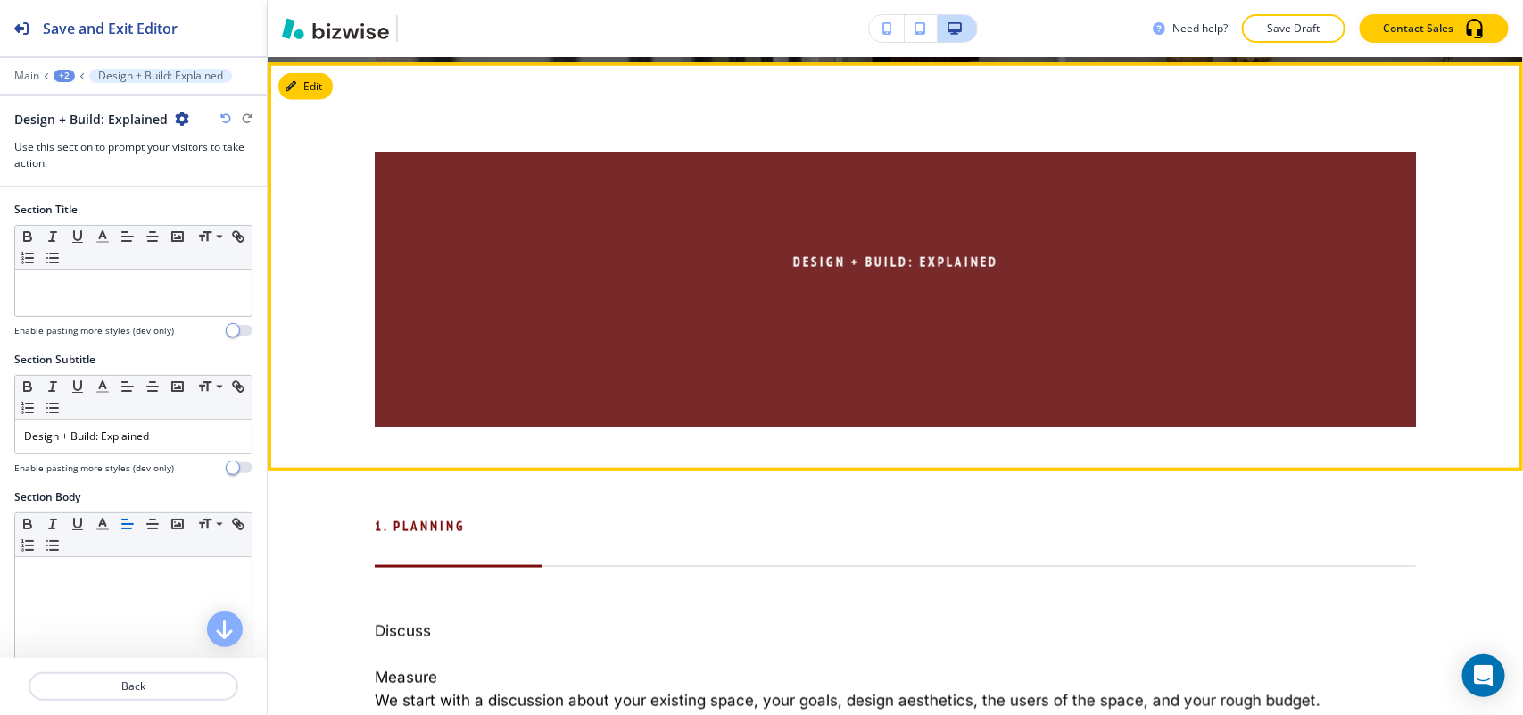
scroll to position [862, 0]
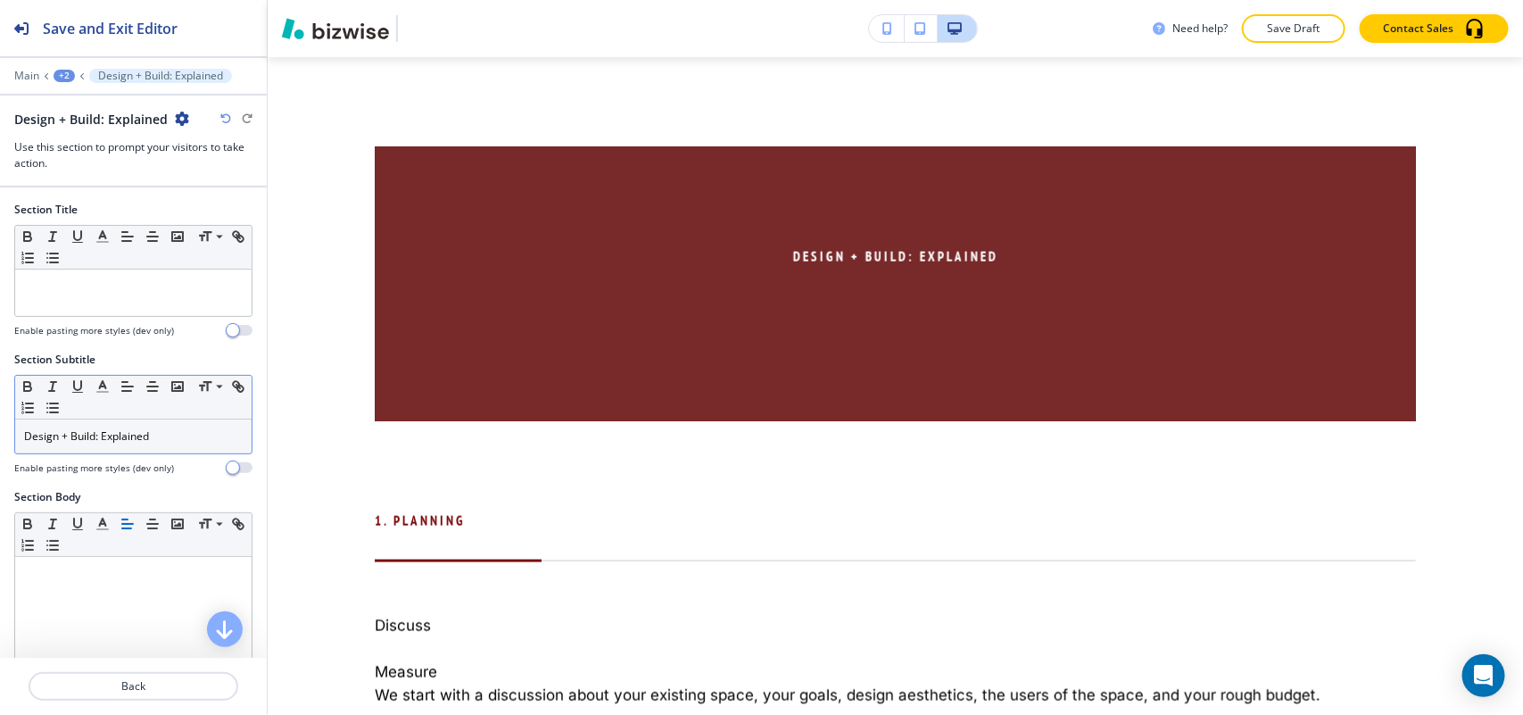
click at [185, 443] on p "Design + Build: Explained" at bounding box center [133, 436] width 219 height 16
copy p "Design + Build: Explained"
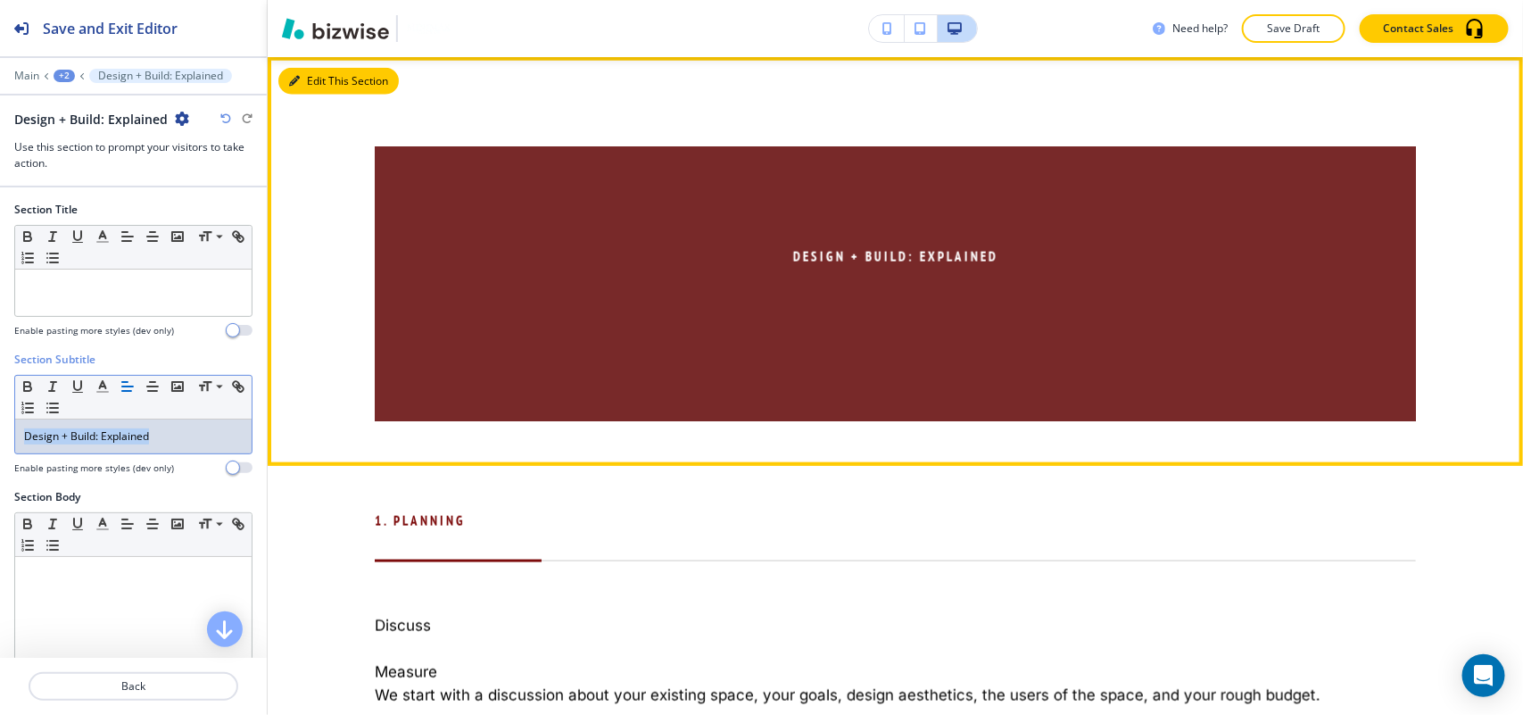
click at [309, 73] on button "Edit This Section" at bounding box center [338, 81] width 120 height 27
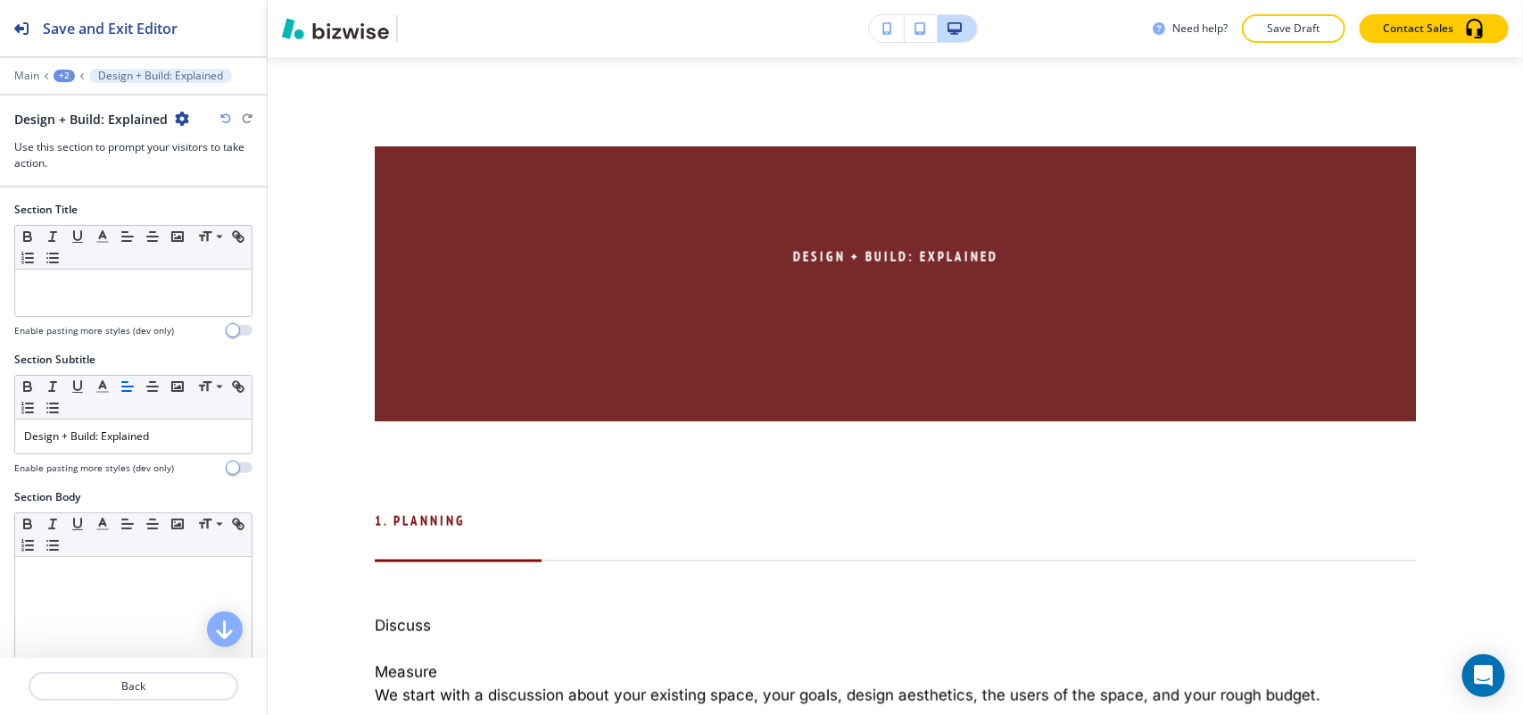
click at [167, 118] on div "Design + Build: Explained" at bounding box center [101, 119] width 175 height 19
click at [184, 118] on icon "button" at bounding box center [182, 119] width 14 height 14
click at [207, 221] on button "Delete Section" at bounding box center [229, 213] width 114 height 32
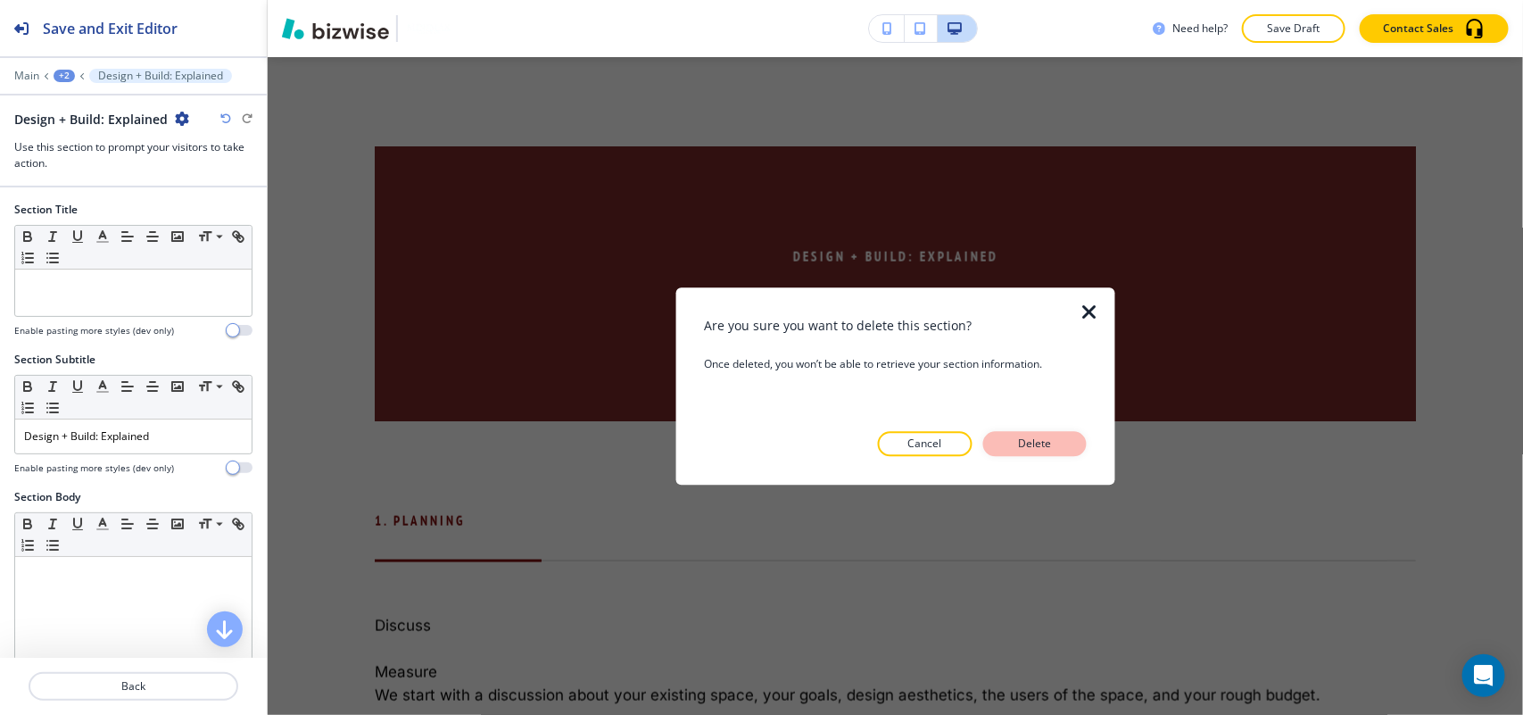
click at [1033, 448] on p "Delete" at bounding box center [1035, 443] width 43 height 16
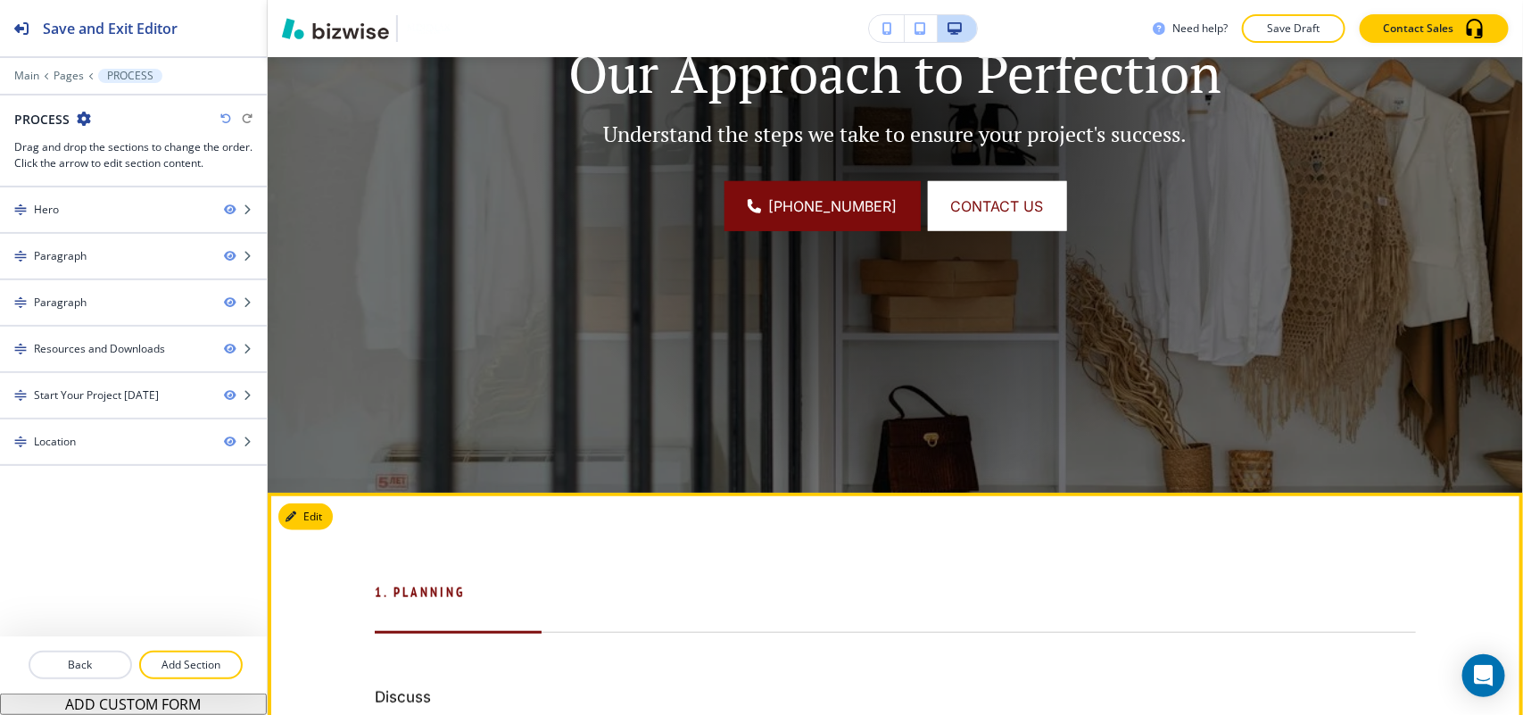
scroll to position [527, 0]
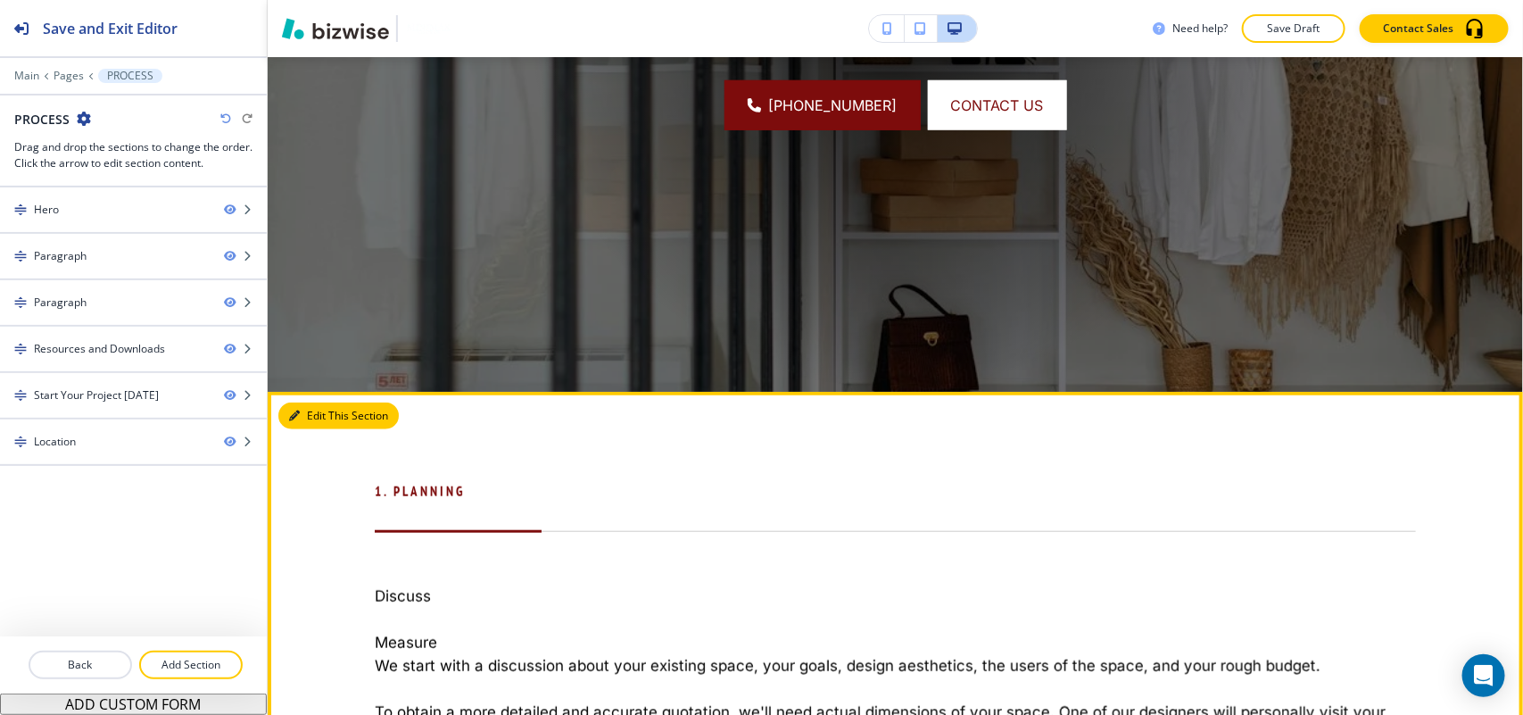
click at [305, 404] on button "Edit This Section" at bounding box center [338, 415] width 120 height 27
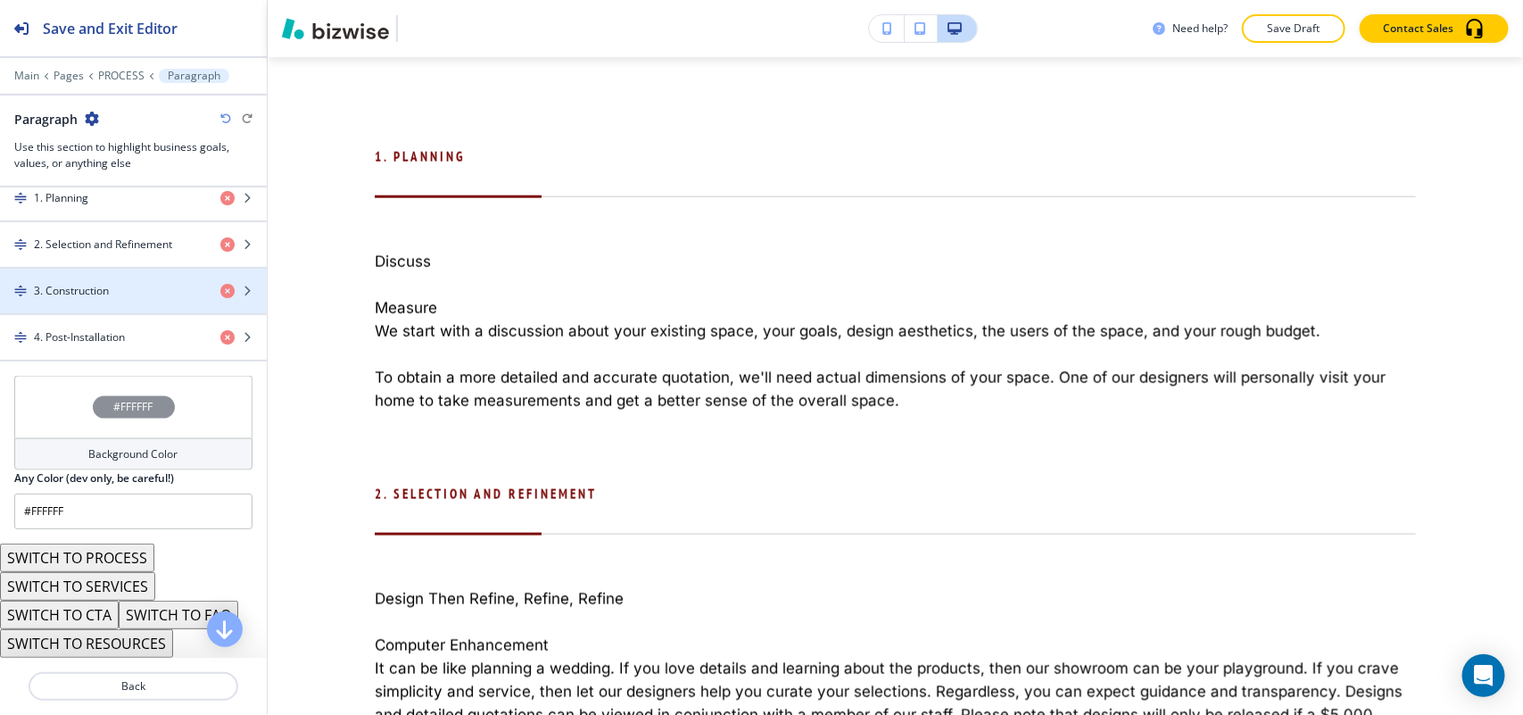
scroll to position [1171, 0]
drag, startPoint x: 128, startPoint y: 617, endPoint x: 125, endPoint y: 580, distance: 37.6
click at [127, 576] on div "SWITCH TO PROCESS SWITCH TO SERVICES SWITCH TO CTA SWITCH TO FAQ SWITCH TO RESO…" at bounding box center [133, 600] width 267 height 114
click at [118, 586] on button "SWITCH TO SERVICES" at bounding box center [77, 586] width 155 height 29
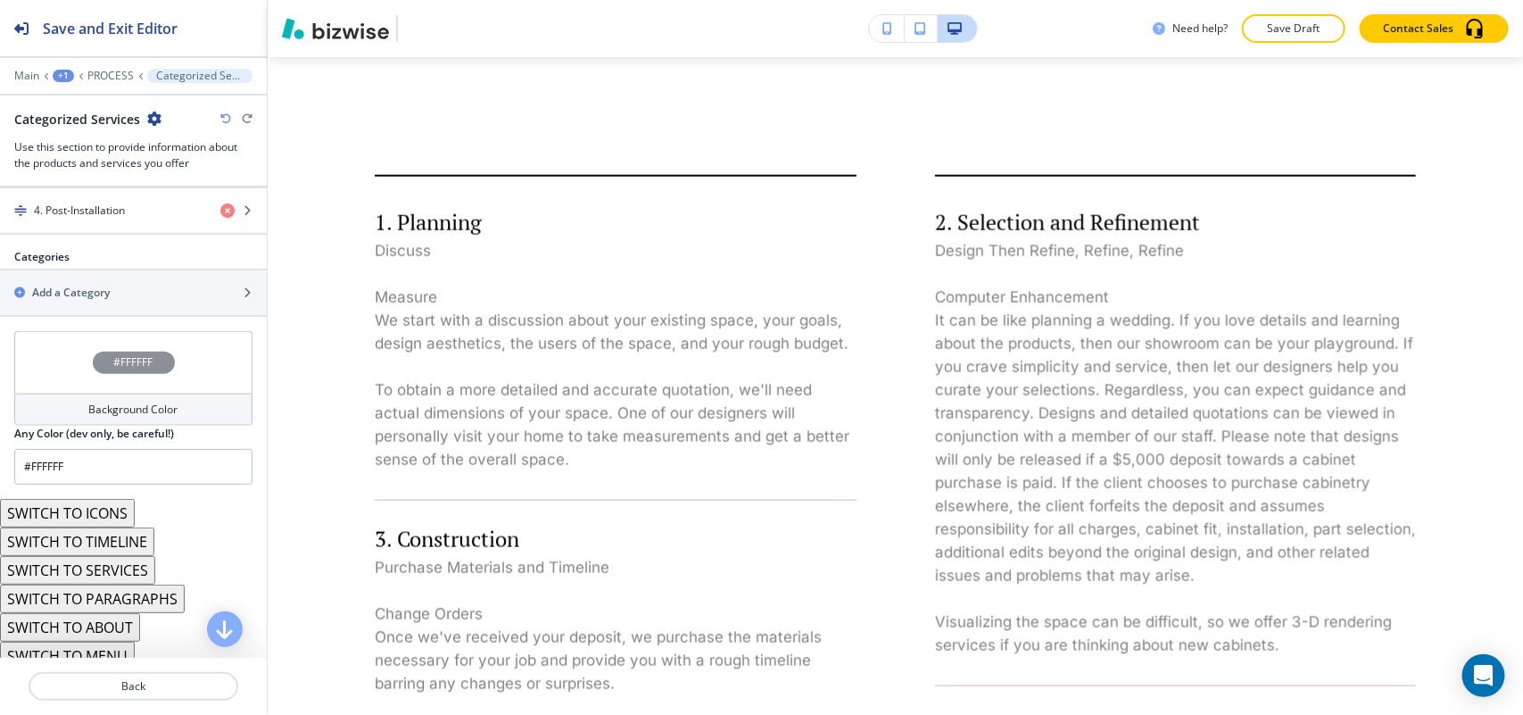
scroll to position [933, 0]
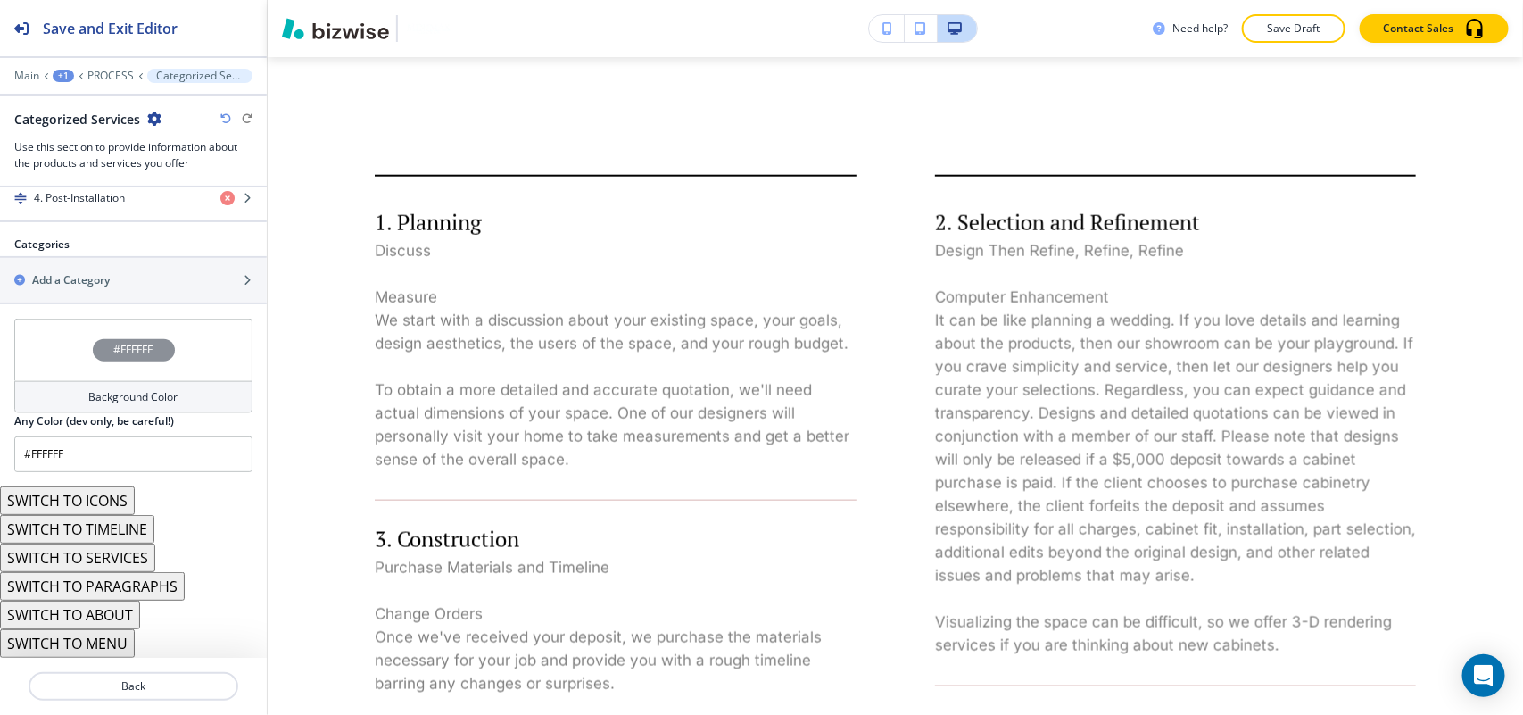
click at [109, 559] on button "SWITCH TO SERVICES" at bounding box center [77, 557] width 155 height 29
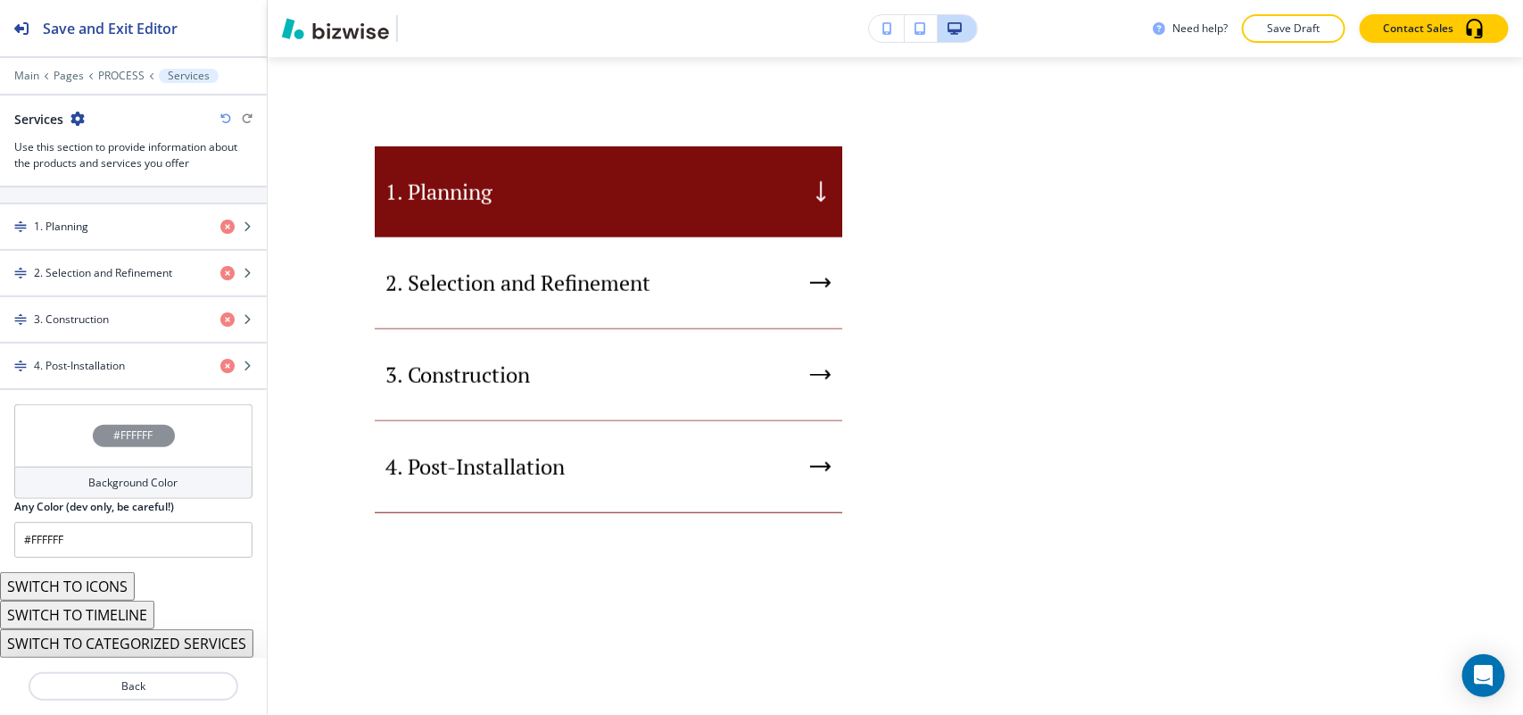
scroll to position [701, 0]
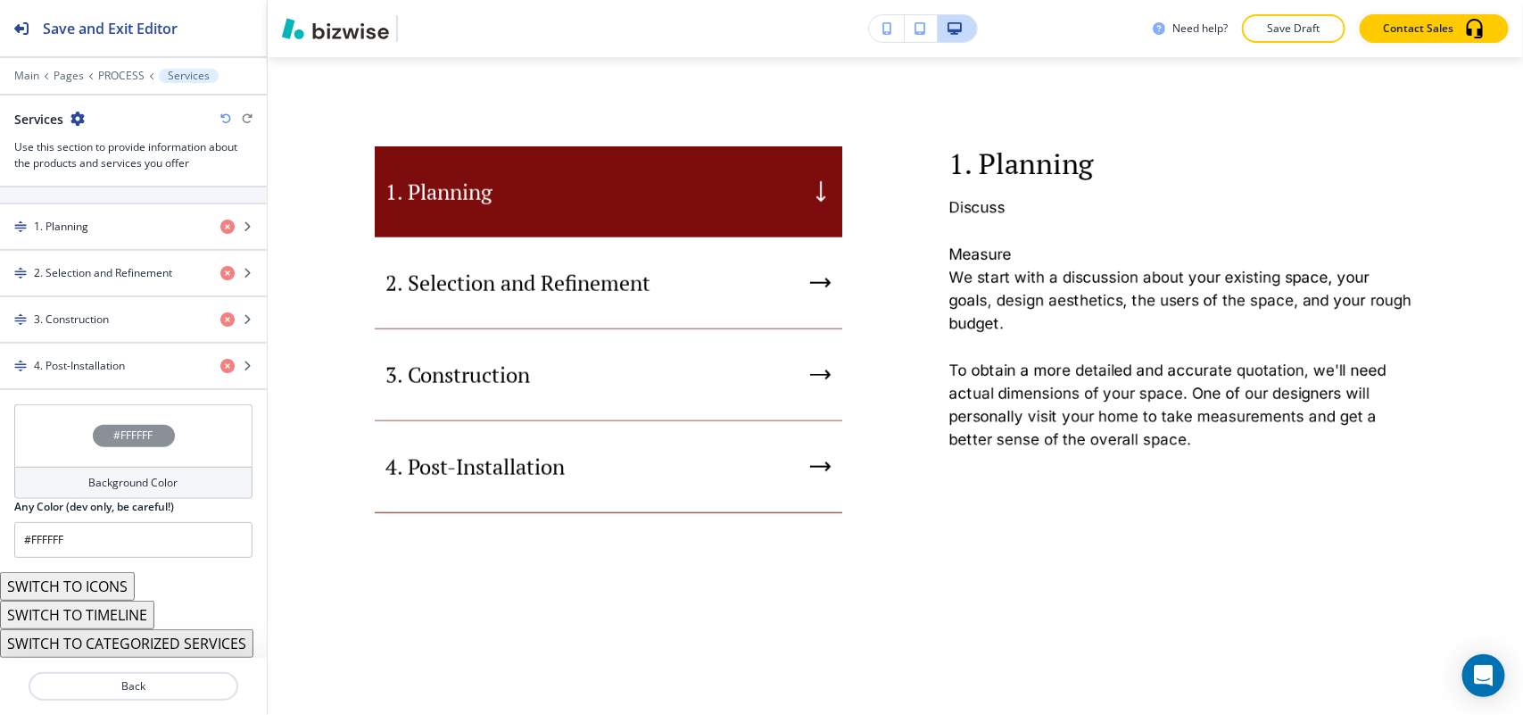
click at [220, 122] on icon "button" at bounding box center [225, 118] width 11 height 11
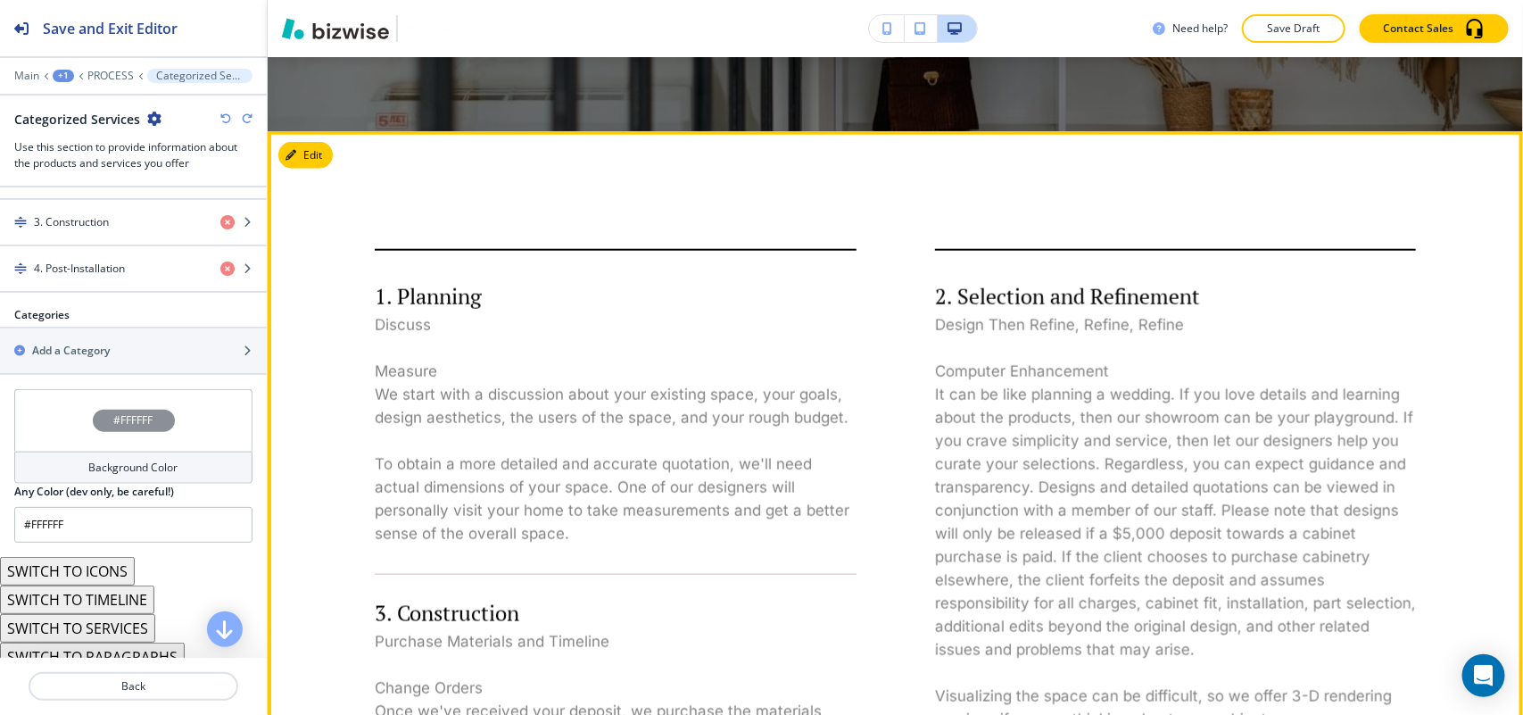
scroll to position [750, 0]
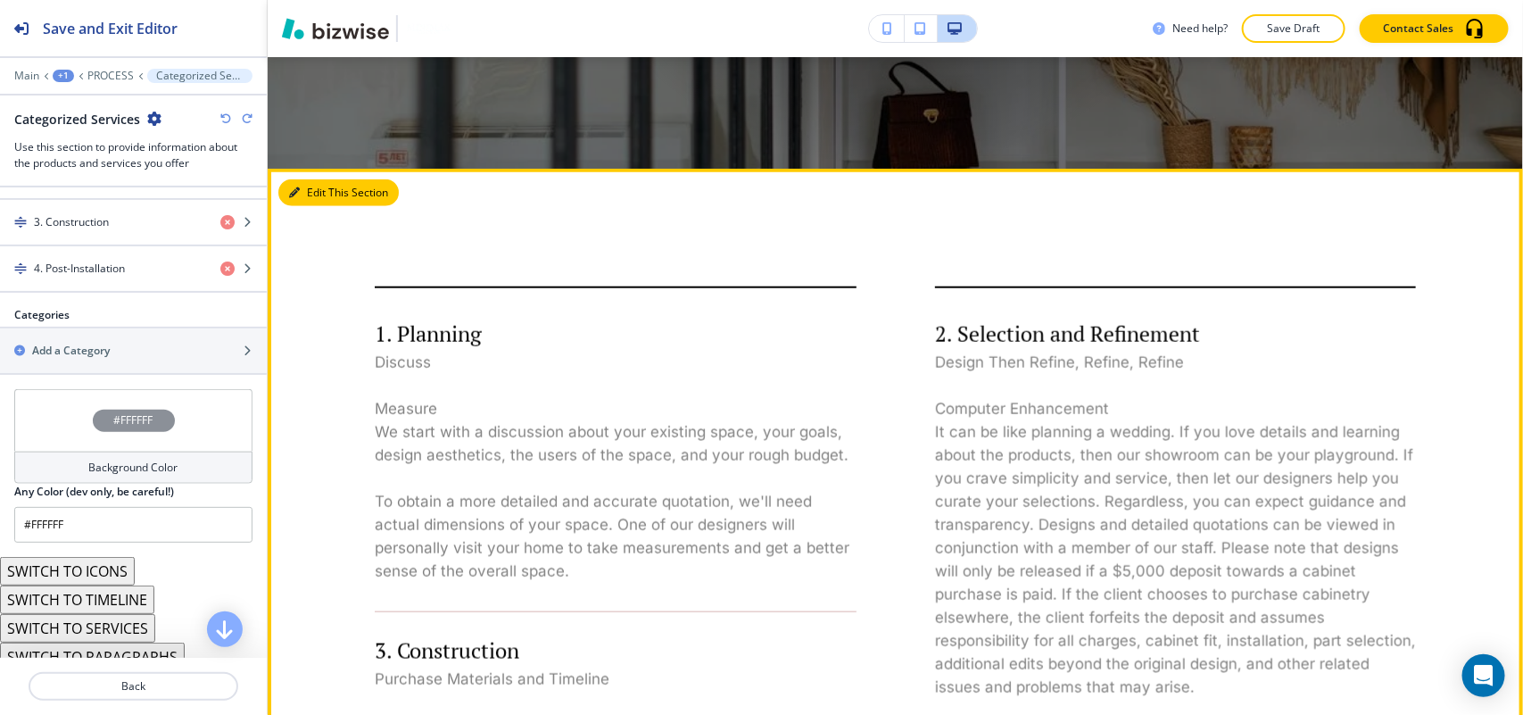
click at [303, 184] on button "Edit This Section" at bounding box center [338, 192] width 120 height 27
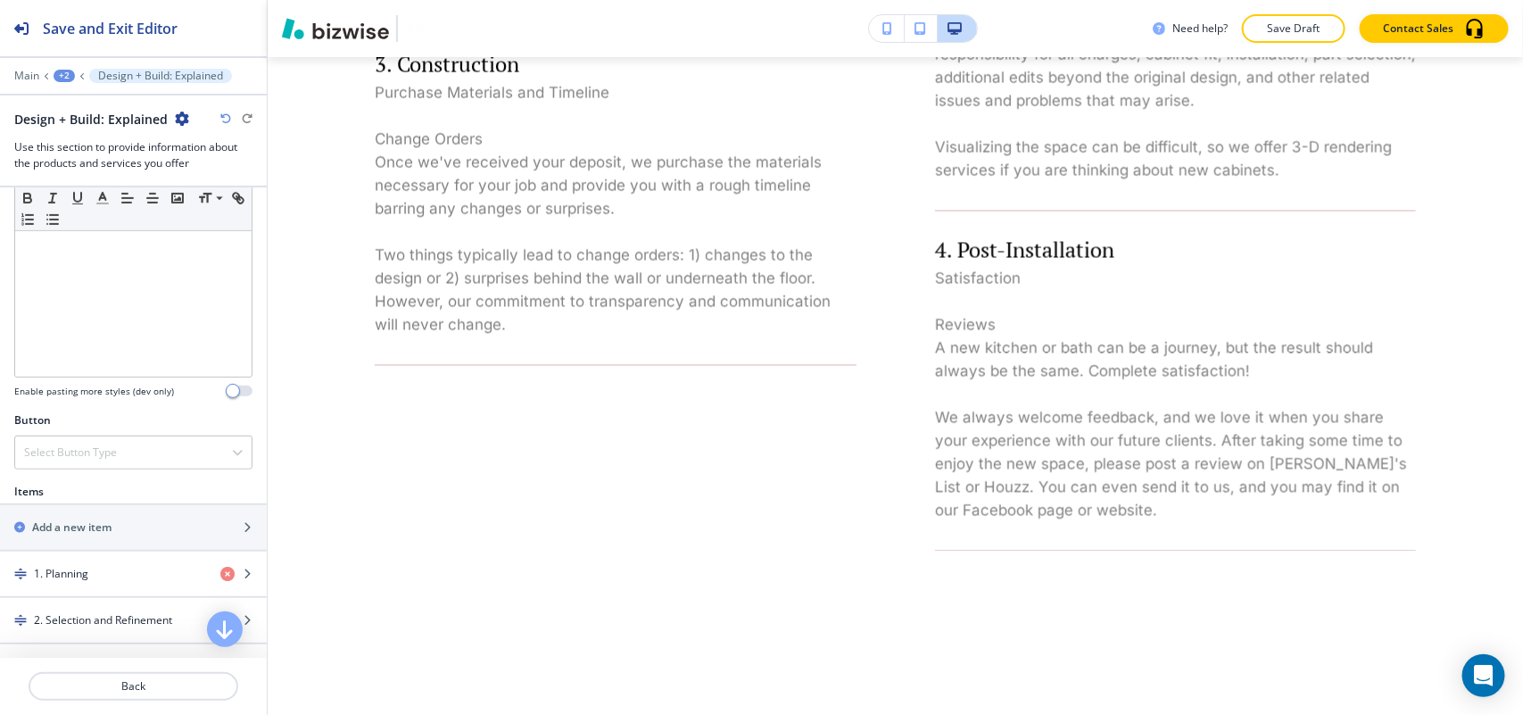
scroll to position [669, 0]
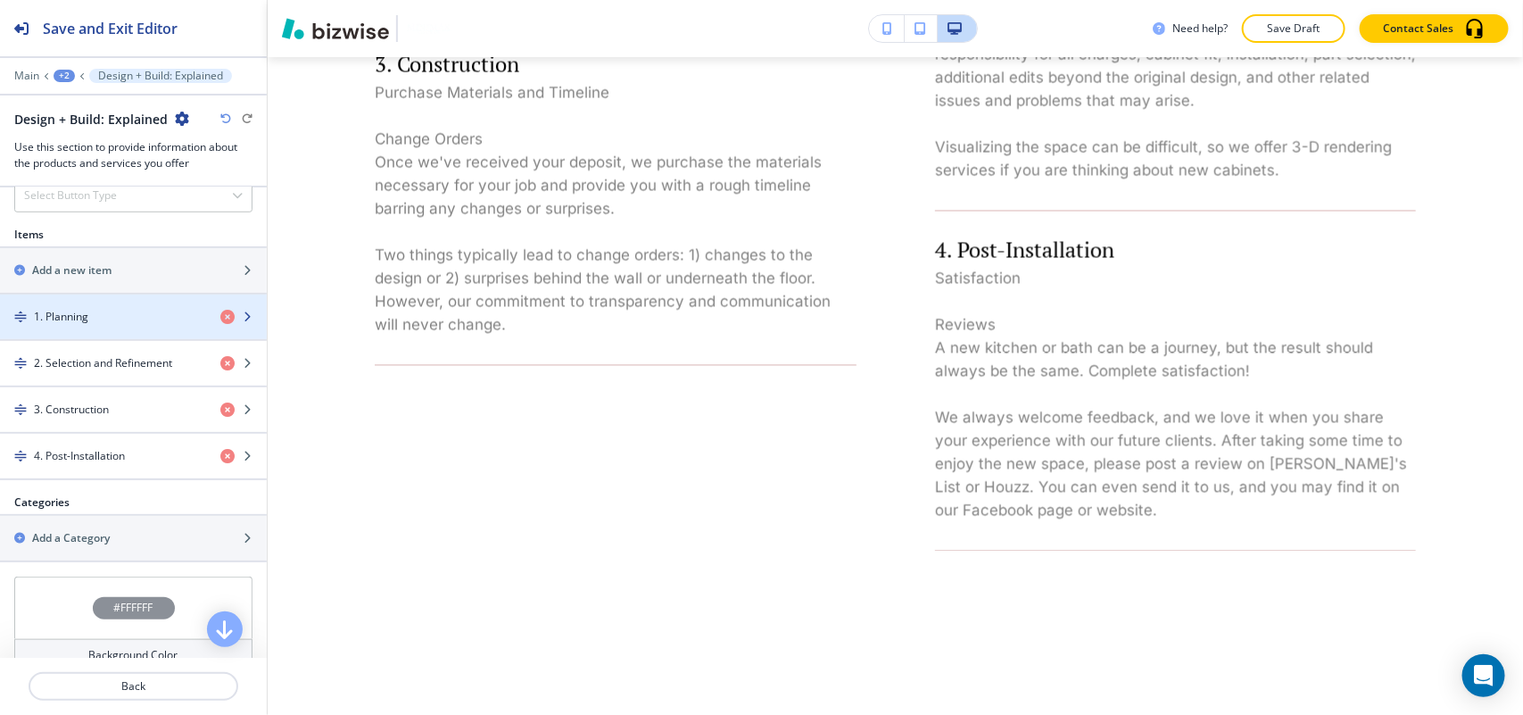
click at [108, 332] on div "button" at bounding box center [133, 332] width 267 height 14
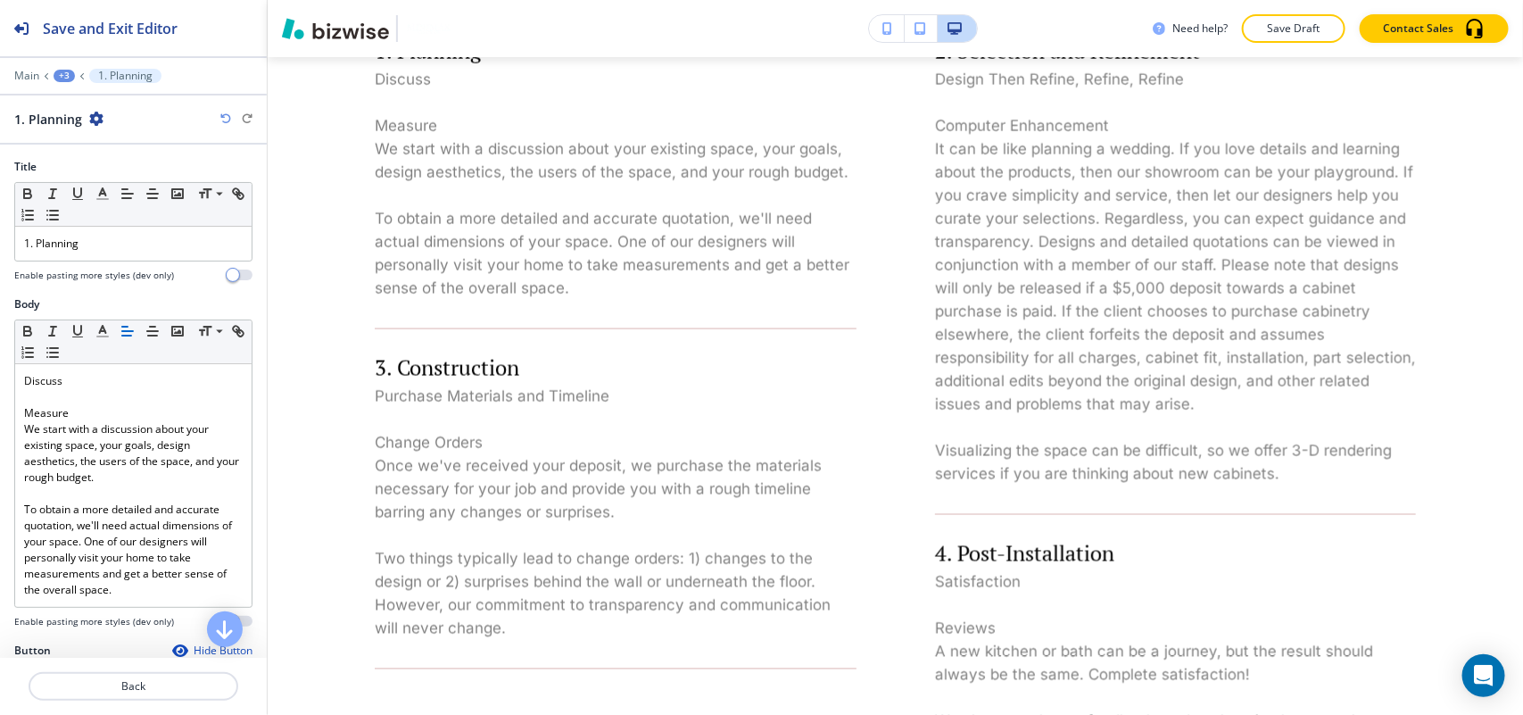
scroll to position [1096, 0]
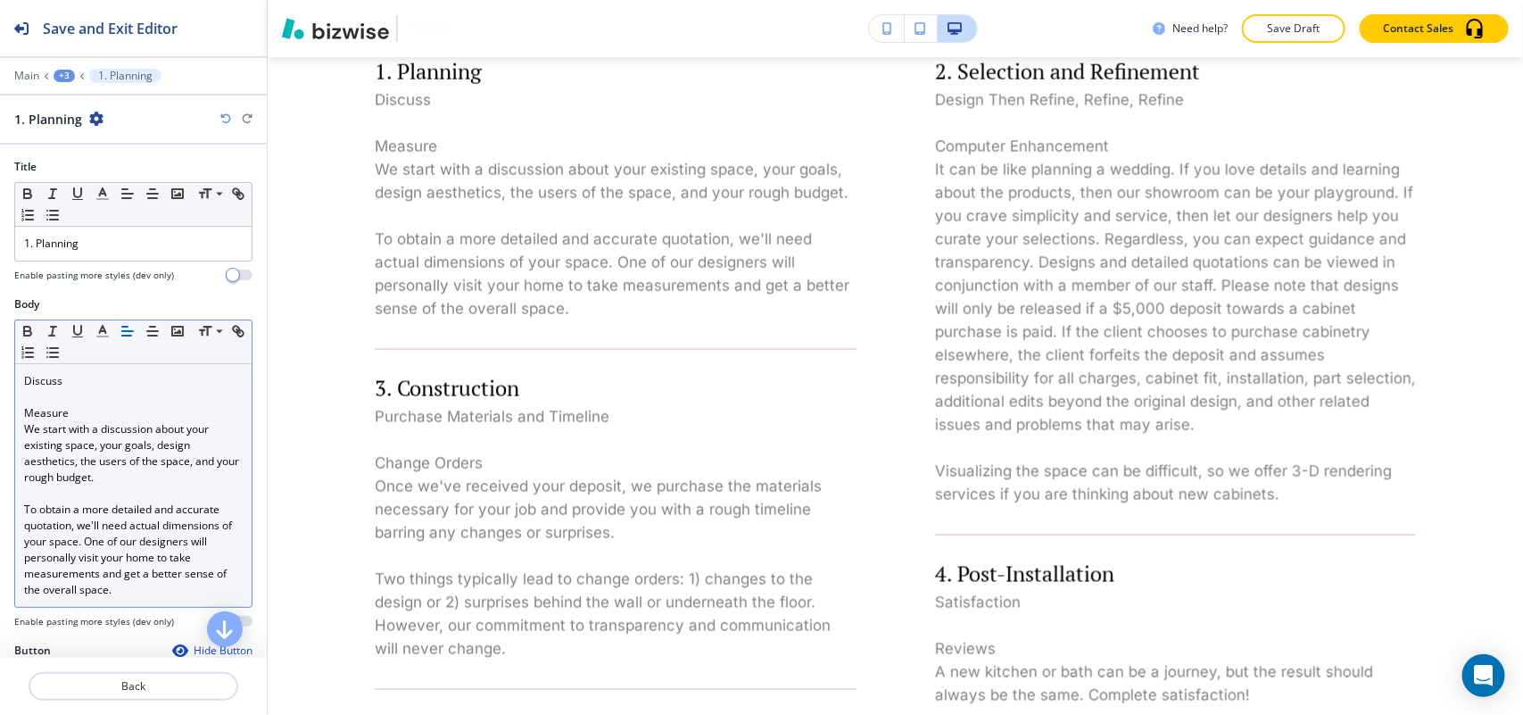
click at [144, 587] on p "To obtain a more detailed and accurate quotation, we'll need actual dimensions …" at bounding box center [133, 549] width 219 height 96
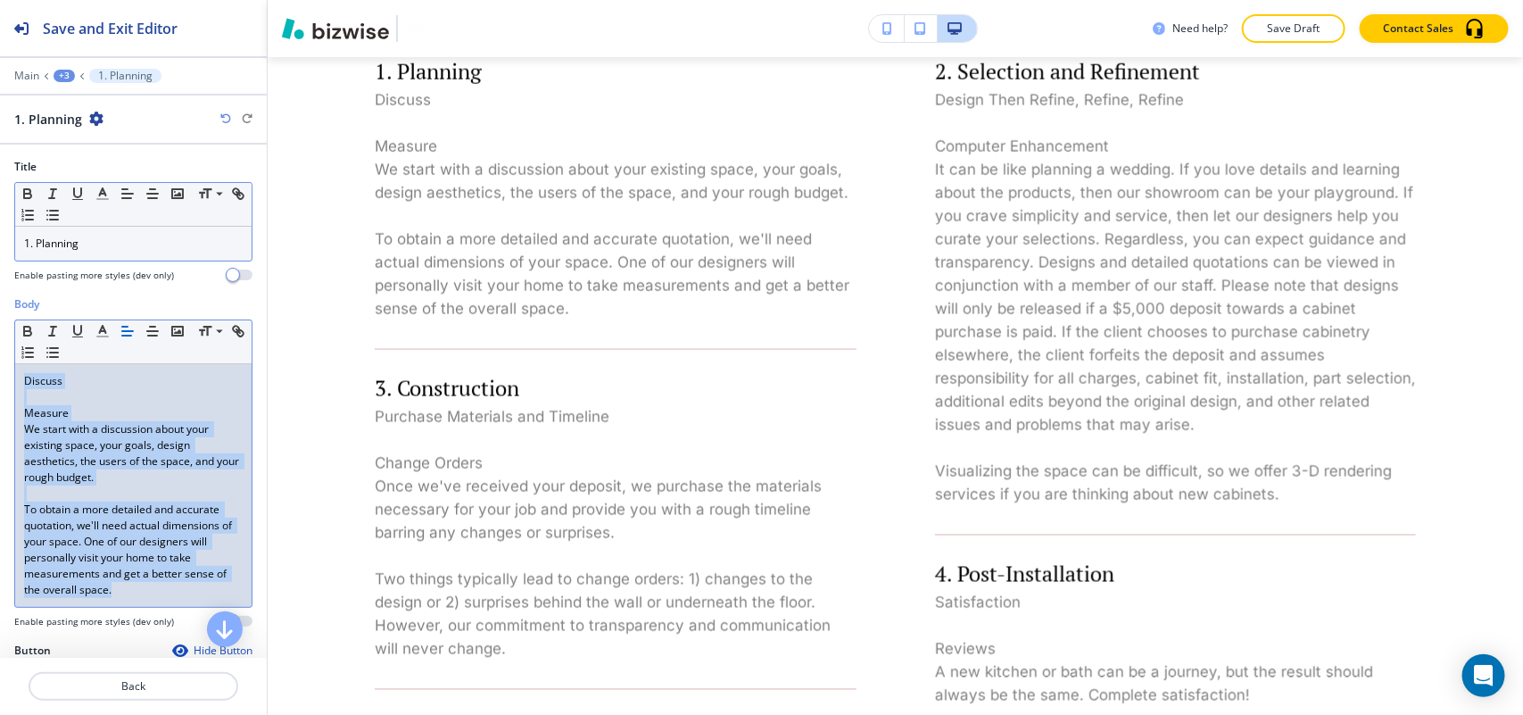
scroll to position [0, 0]
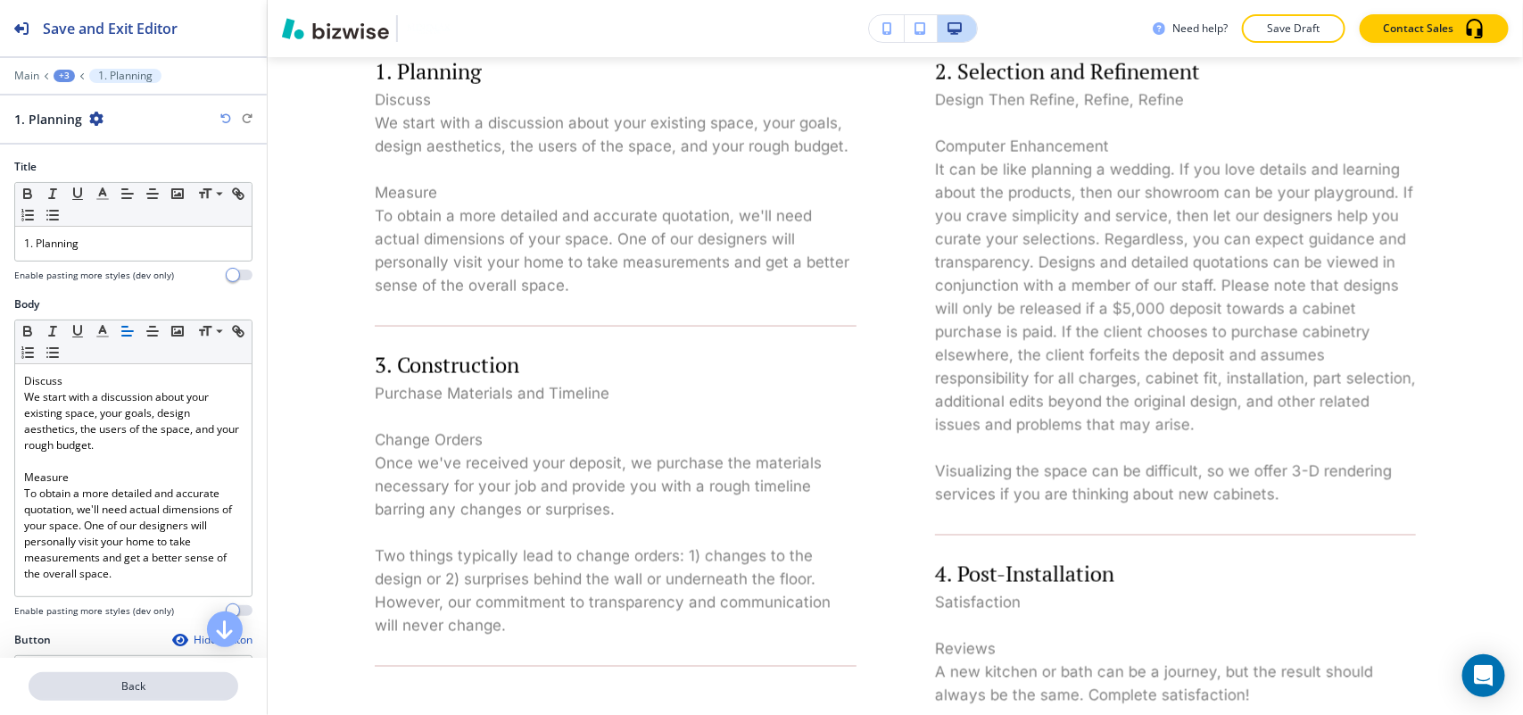
click at [143, 684] on p "Back" at bounding box center [133, 686] width 206 height 16
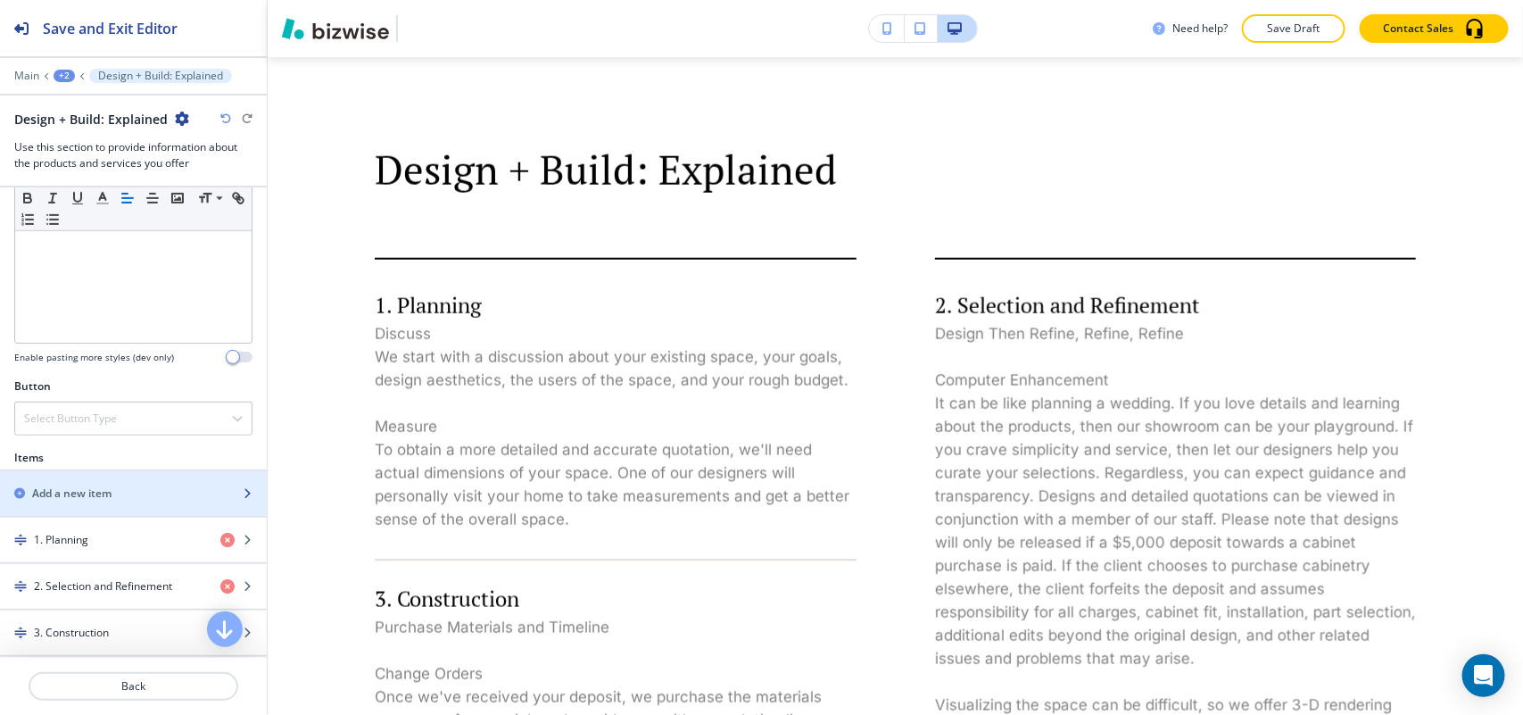
scroll to position [669, 0]
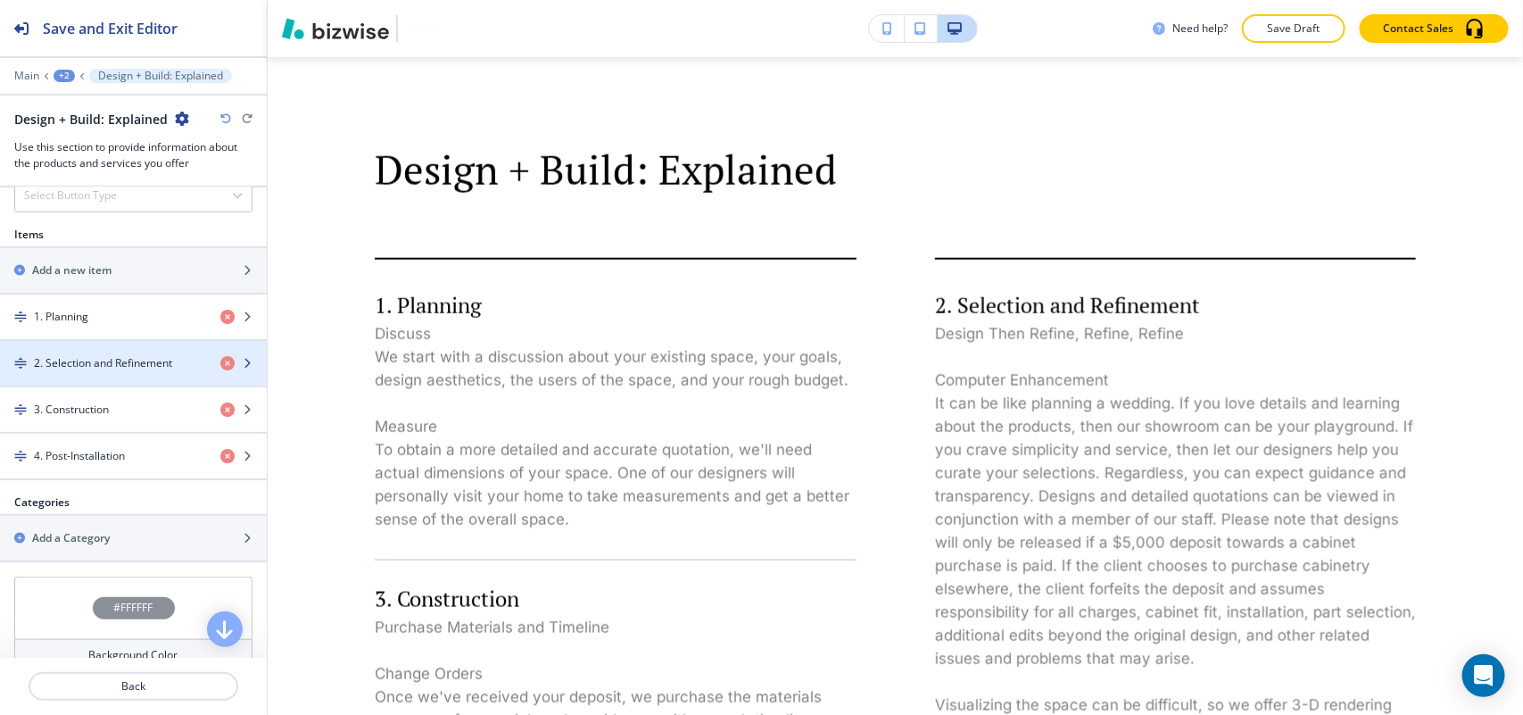
click at [98, 376] on div "button" at bounding box center [133, 378] width 267 height 14
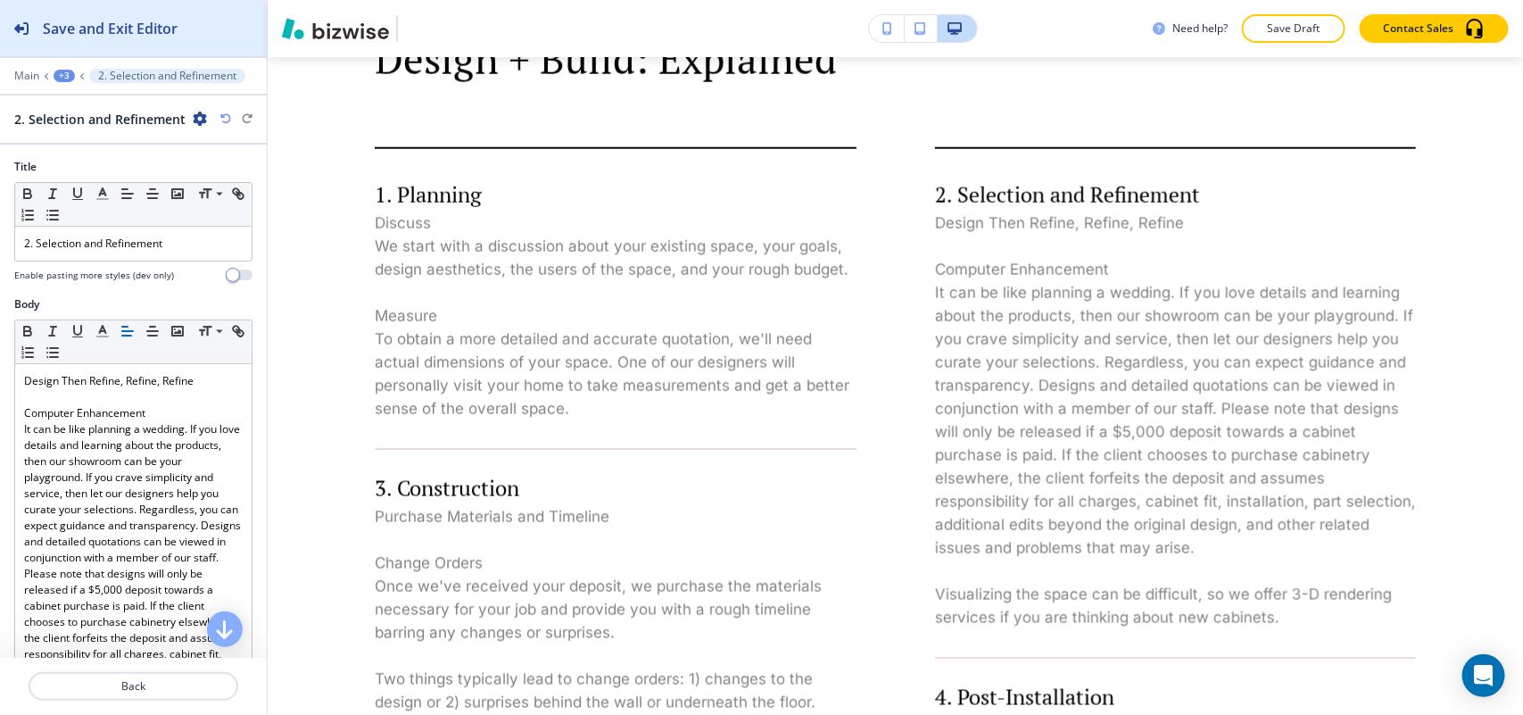
scroll to position [1096, 0]
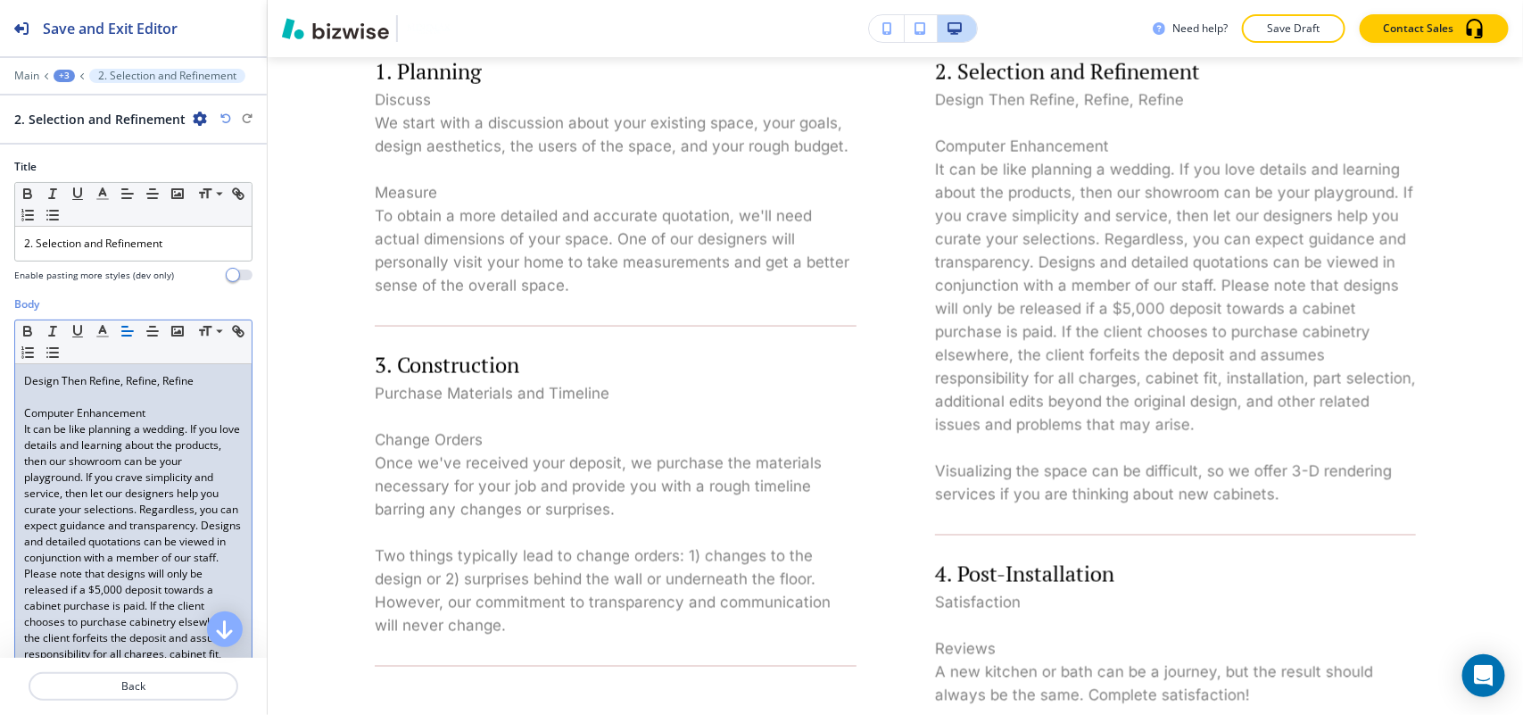
click at [91, 535] on p "It can be like planning a wedding. If you love details and learning about the p…" at bounding box center [133, 565] width 219 height 289
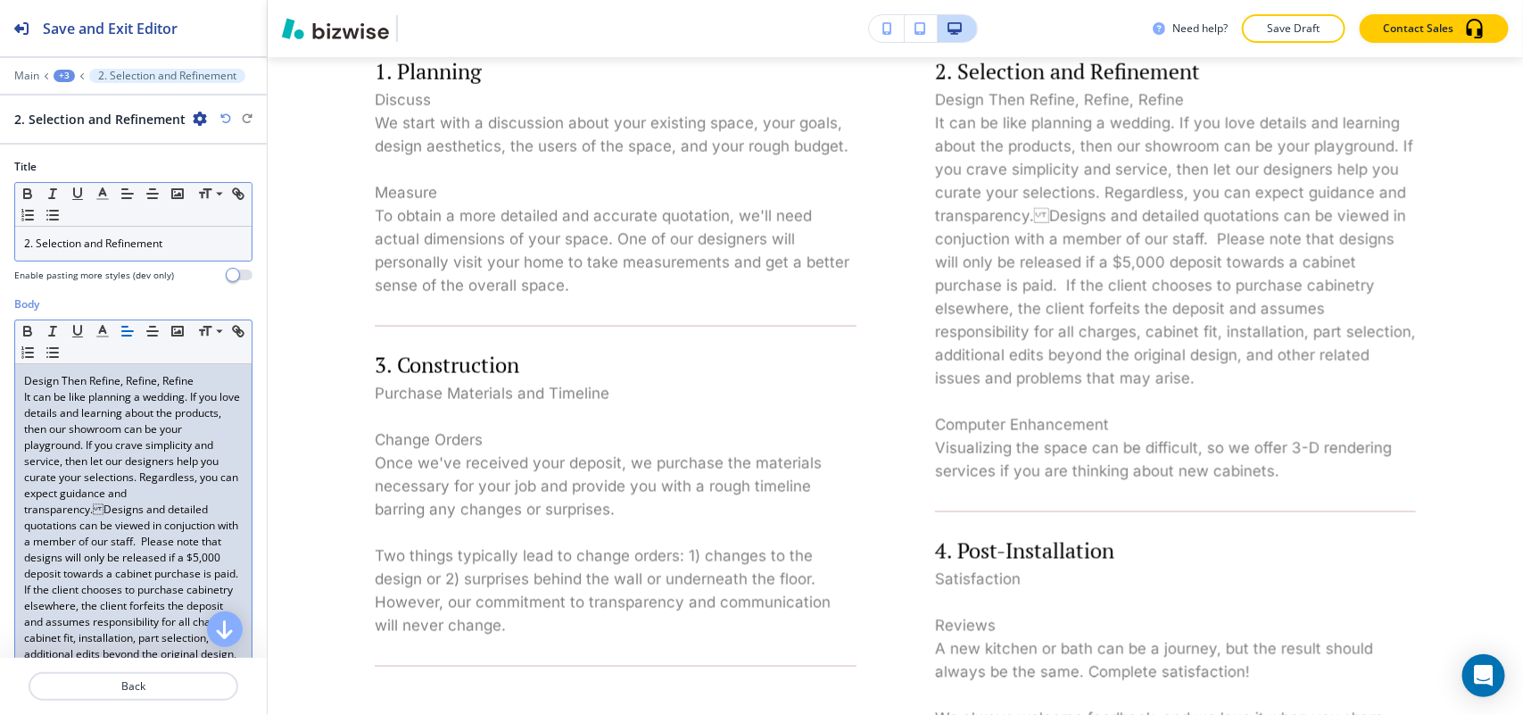
scroll to position [0, 0]
click at [136, 404] on p "It can be like planning a wedding. If you love details and learning about the p…" at bounding box center [133, 541] width 219 height 305
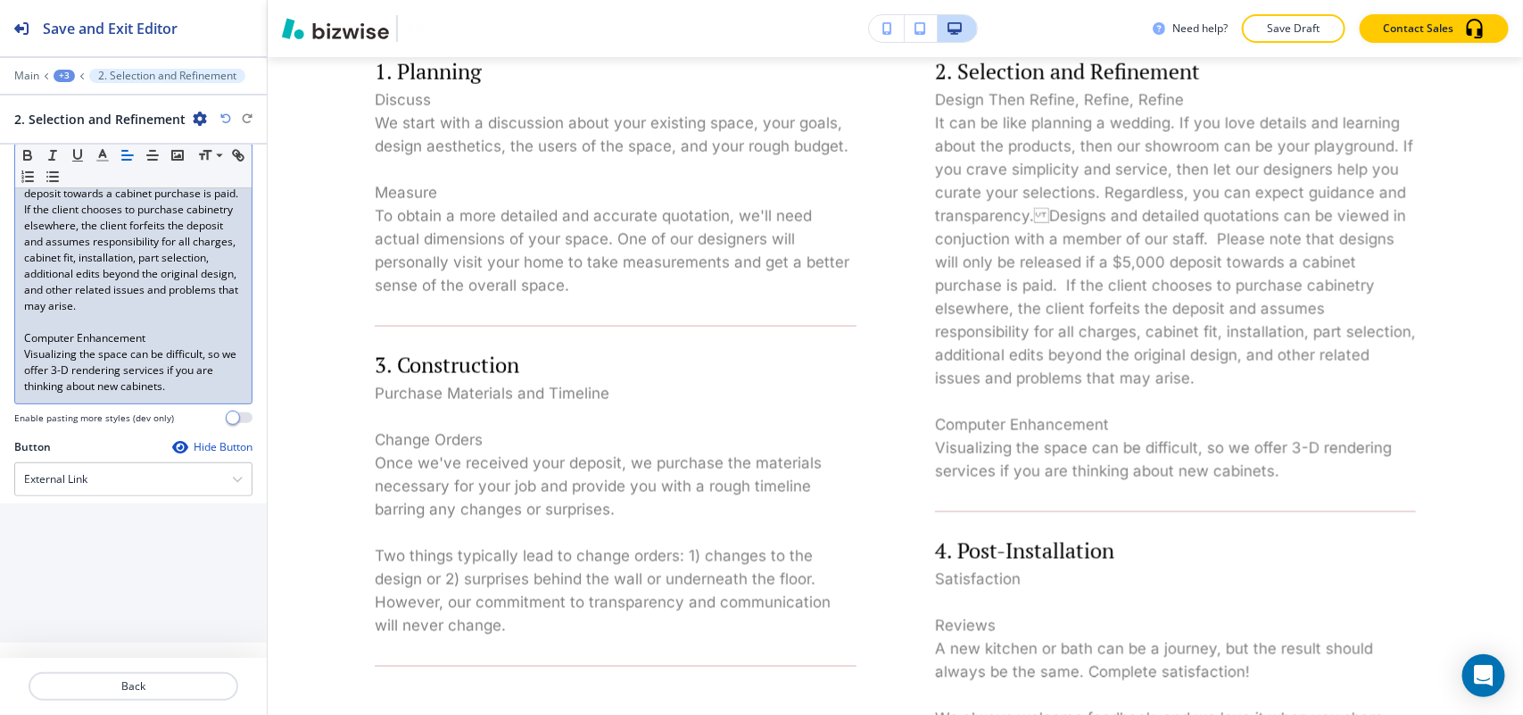
scroll to position [404, 0]
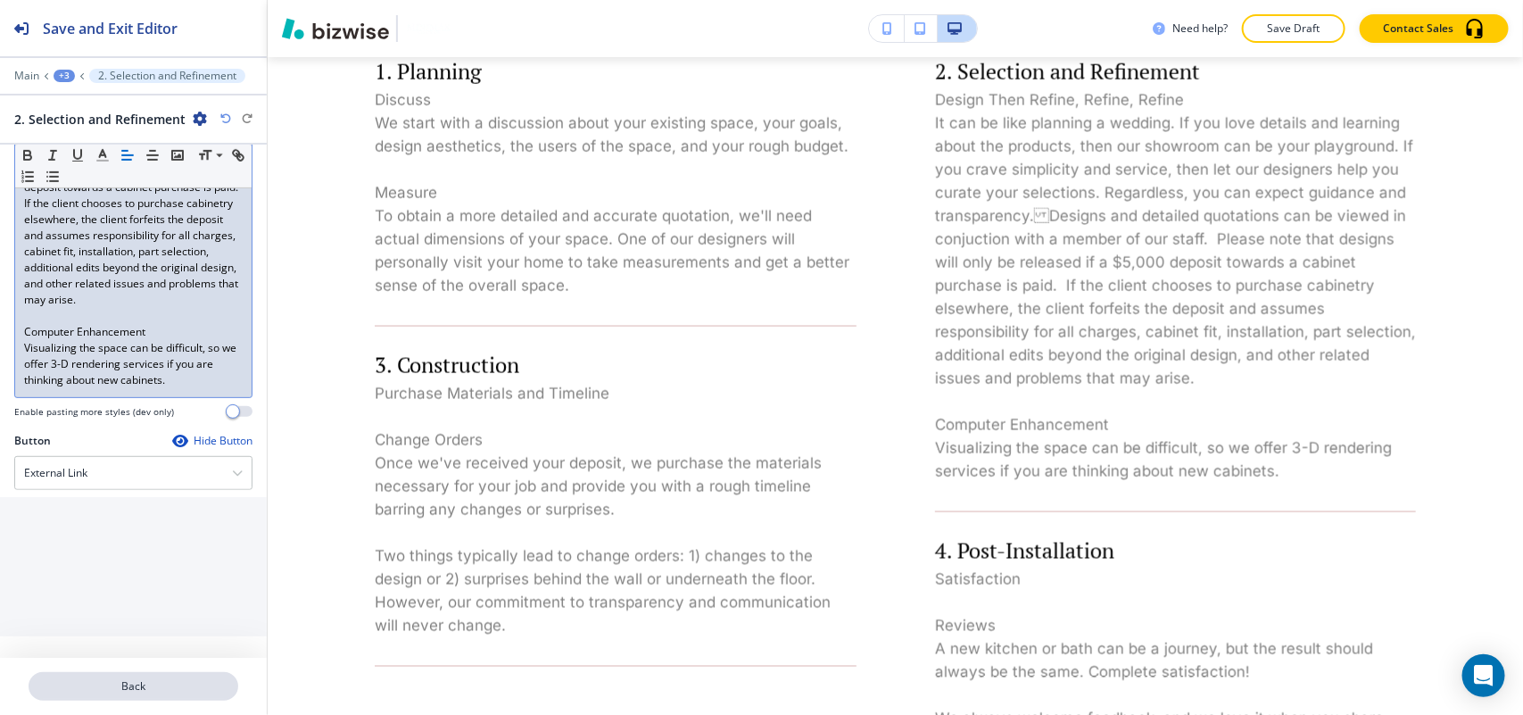
click at [144, 683] on p "Back" at bounding box center [133, 686] width 206 height 16
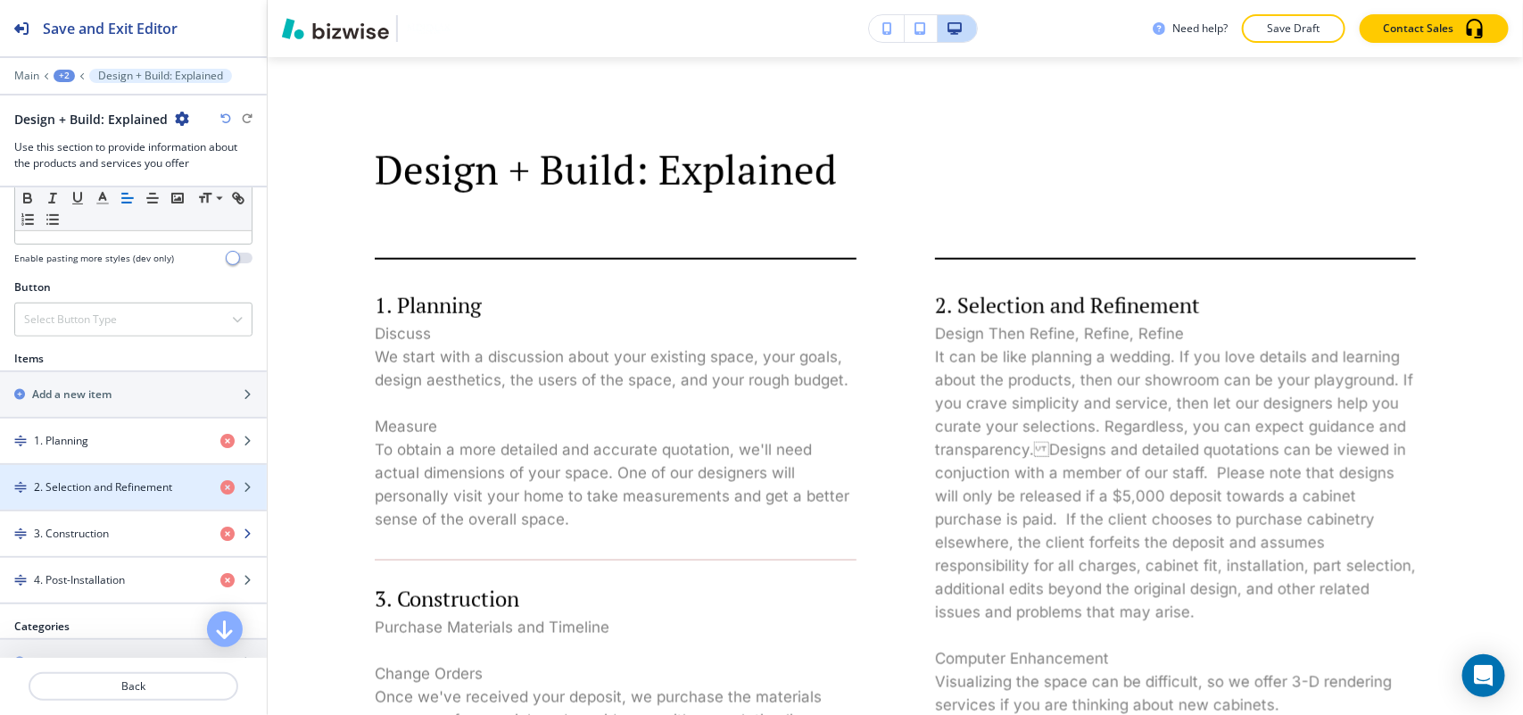
scroll to position [669, 0]
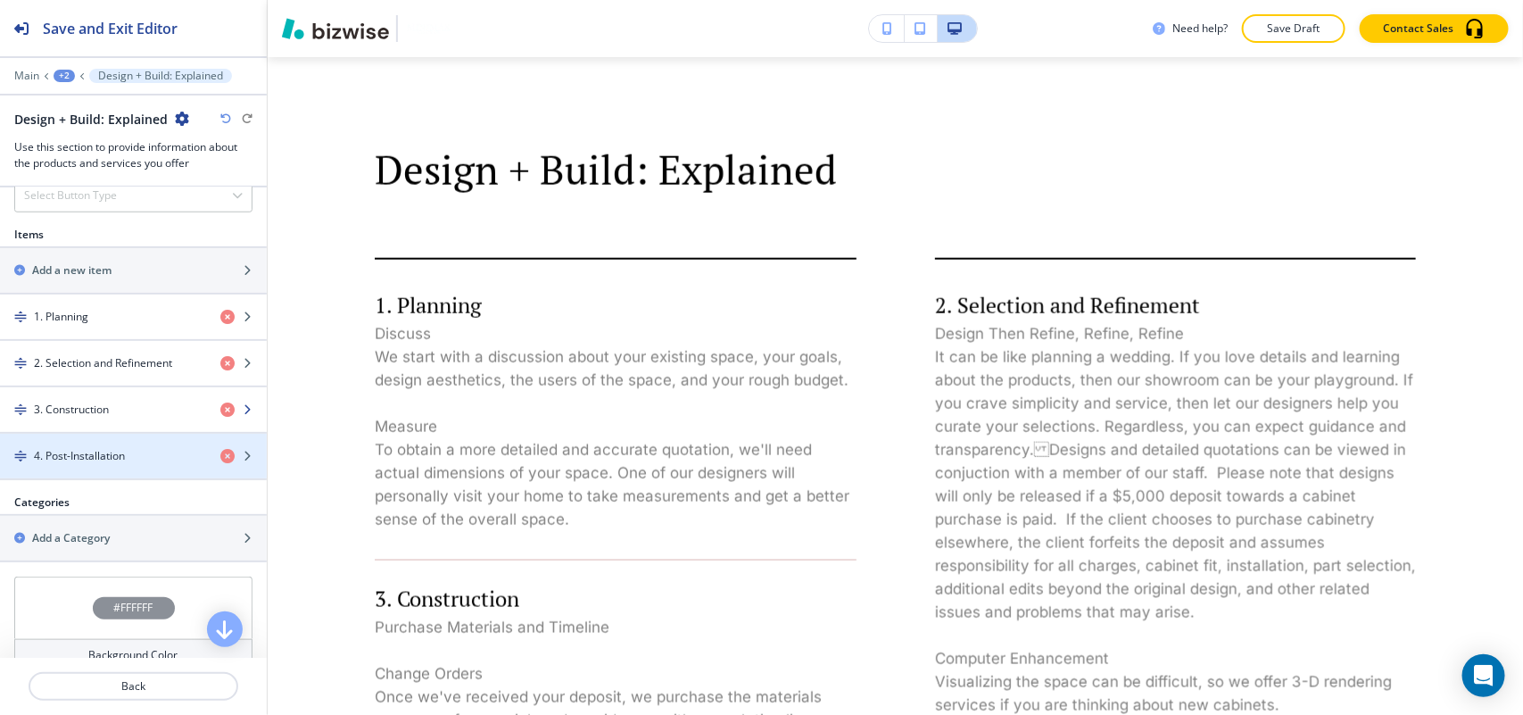
click at [104, 432] on div "button" at bounding box center [133, 425] width 267 height 14
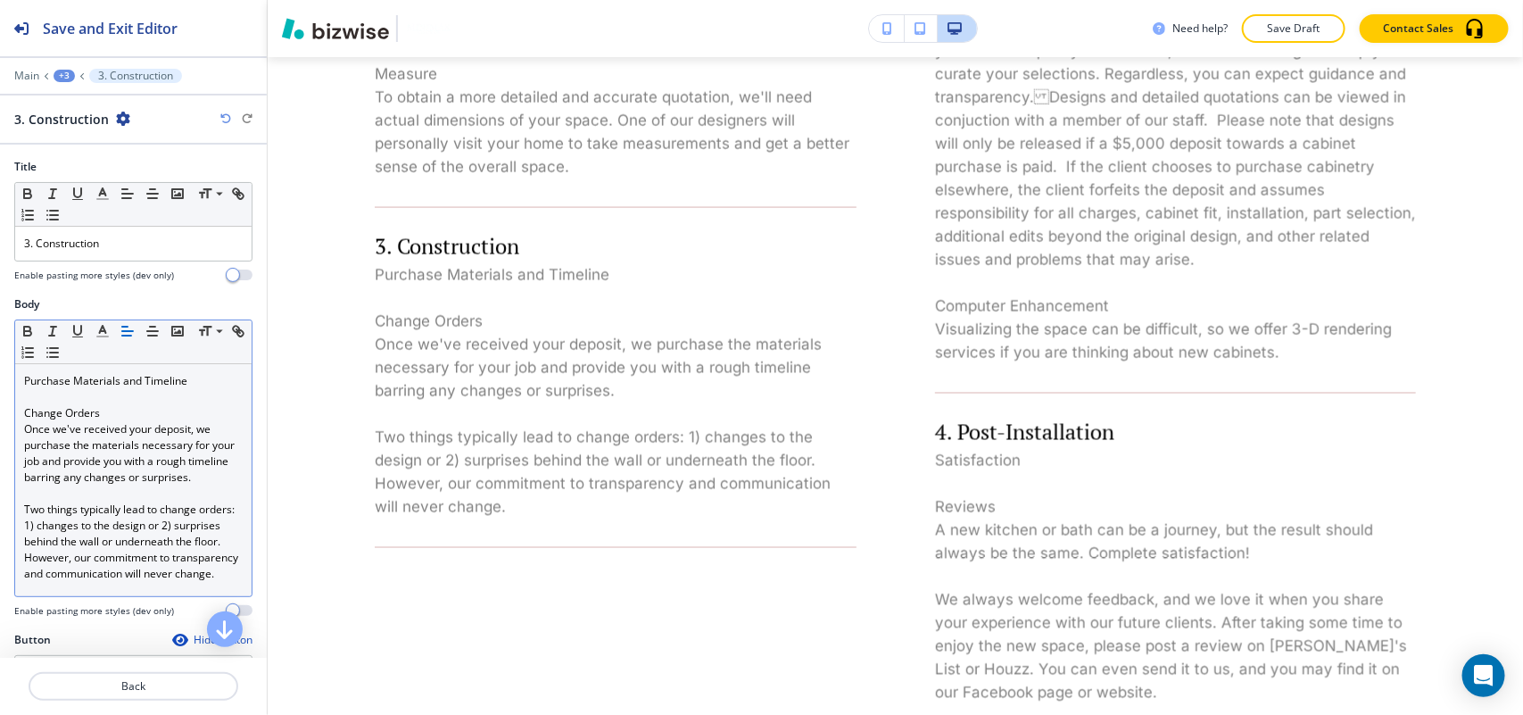
scroll to position [1389, 0]
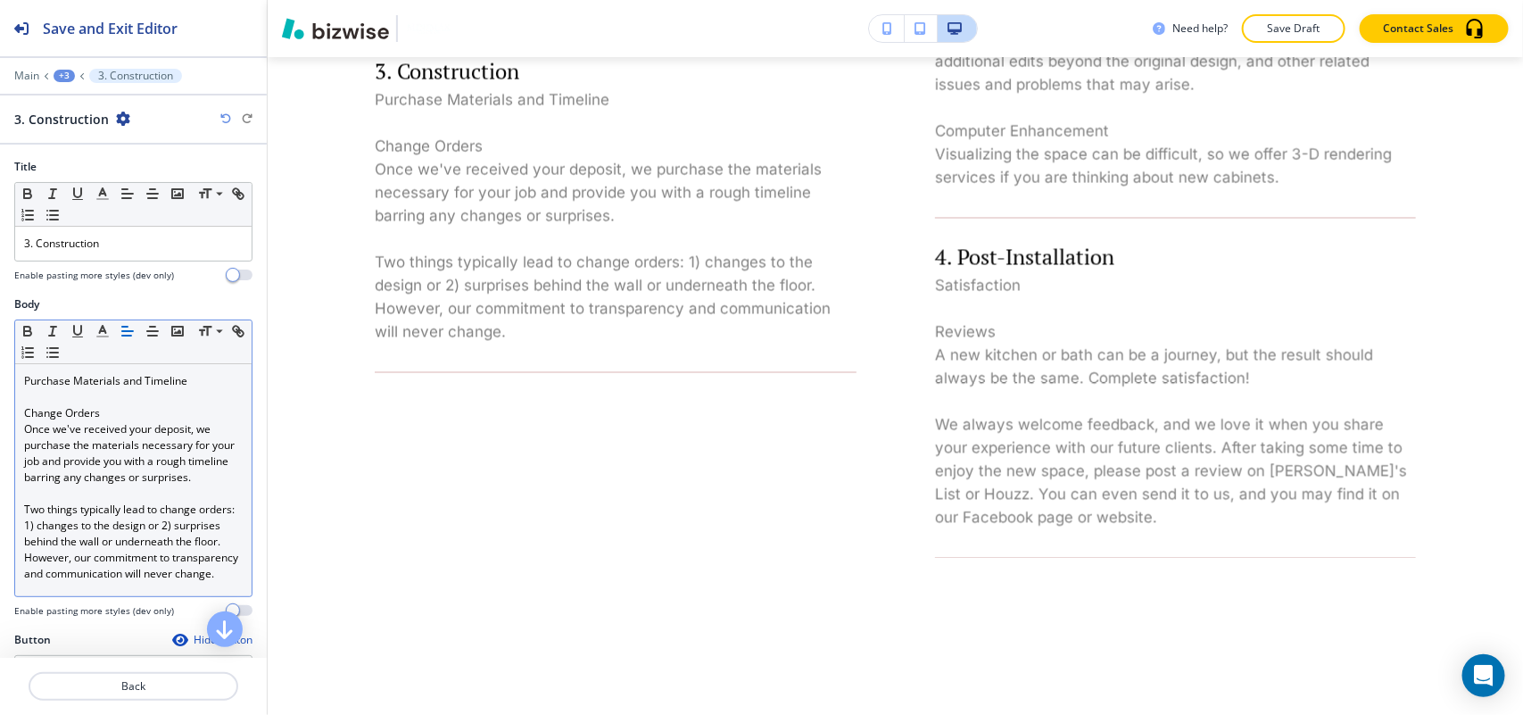
click at [104, 435] on p "Once we've received your deposit, we purchase the materials necessary for your …" at bounding box center [133, 453] width 219 height 64
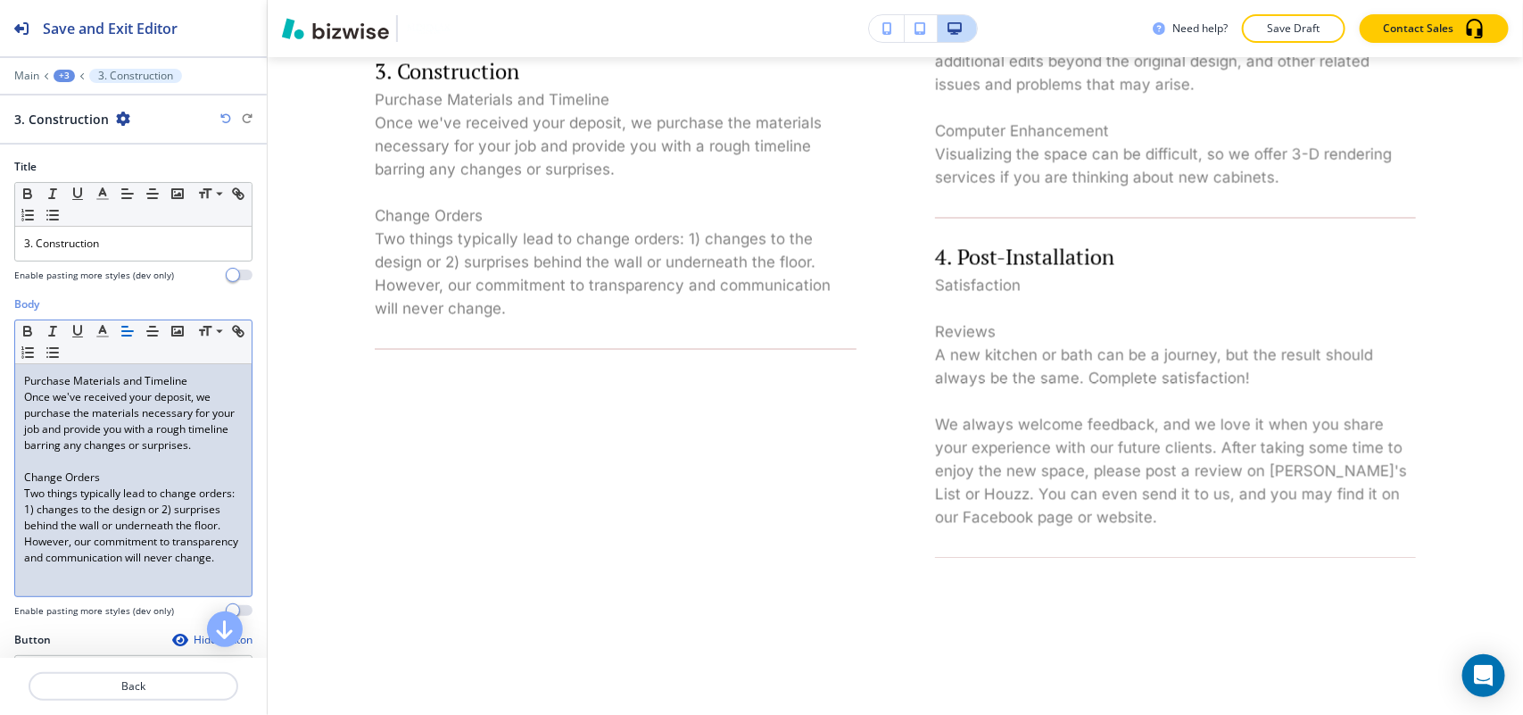
scroll to position [0, 0]
click at [136, 680] on p "Back" at bounding box center [133, 686] width 206 height 16
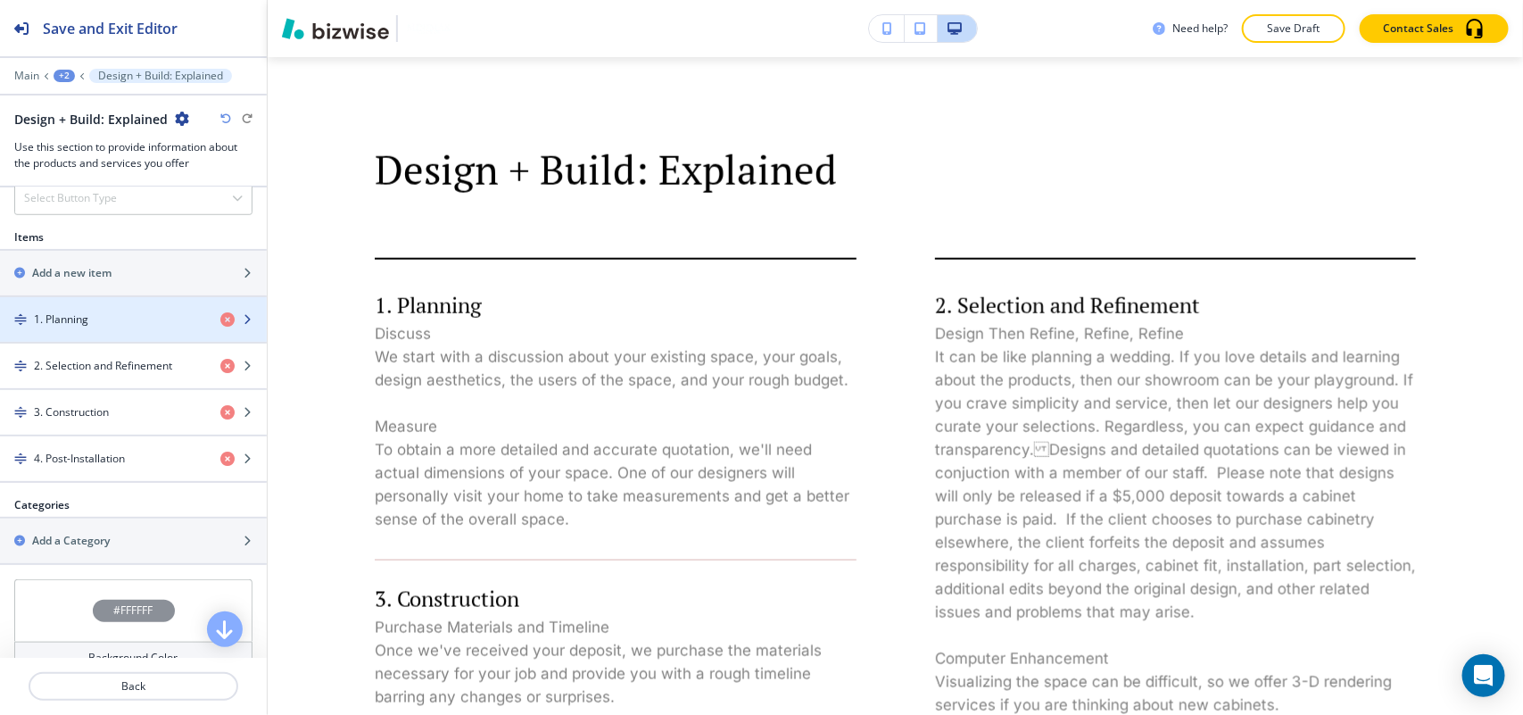
scroll to position [669, 0]
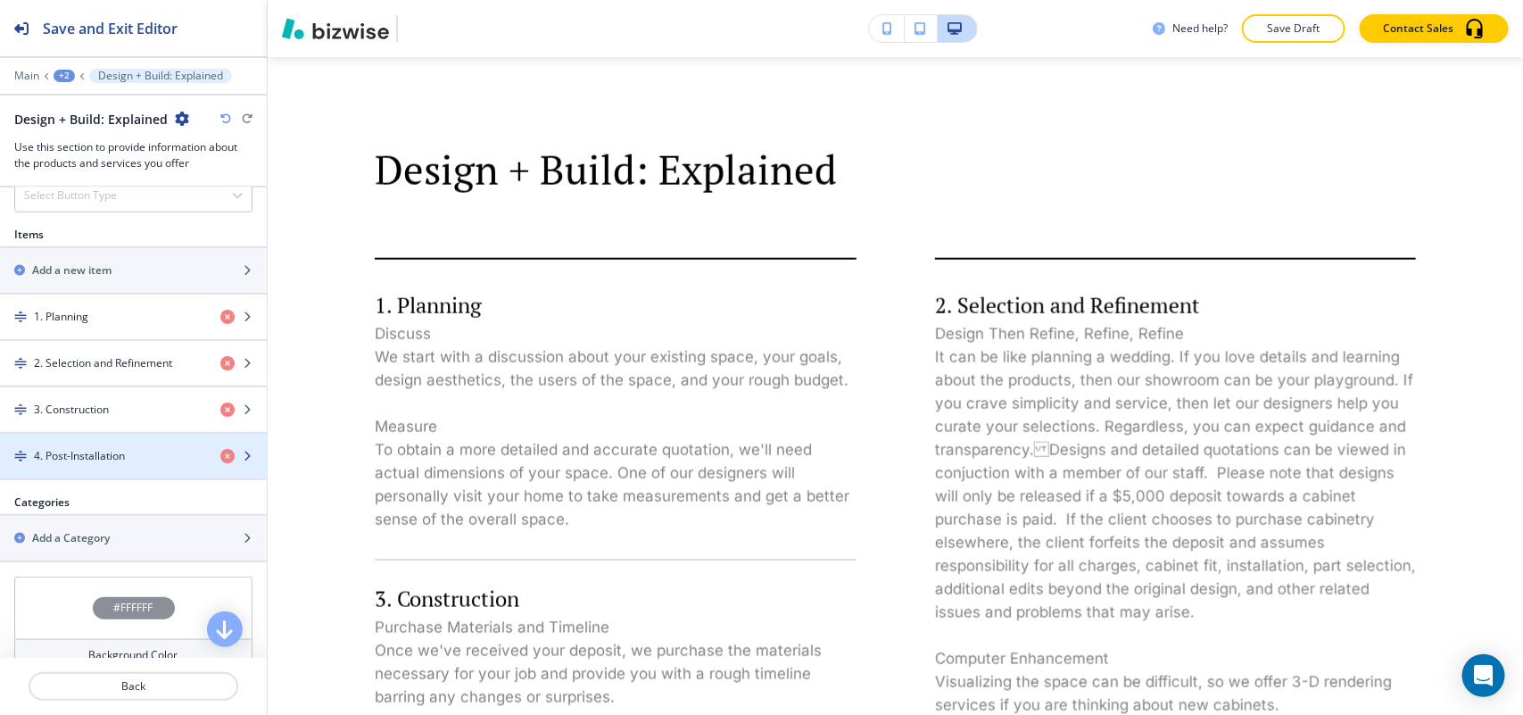
click at [103, 470] on div "button" at bounding box center [133, 471] width 267 height 14
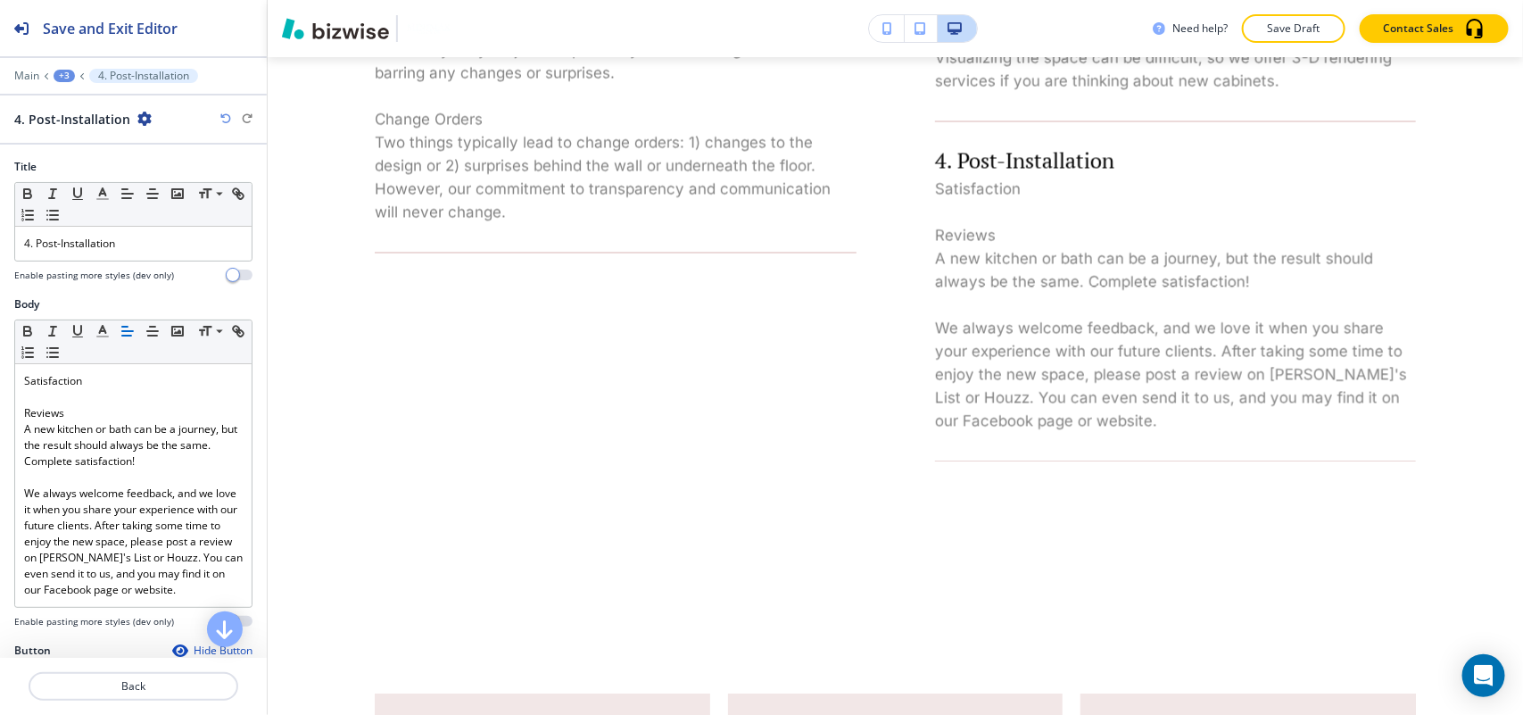
scroll to position [1575, 0]
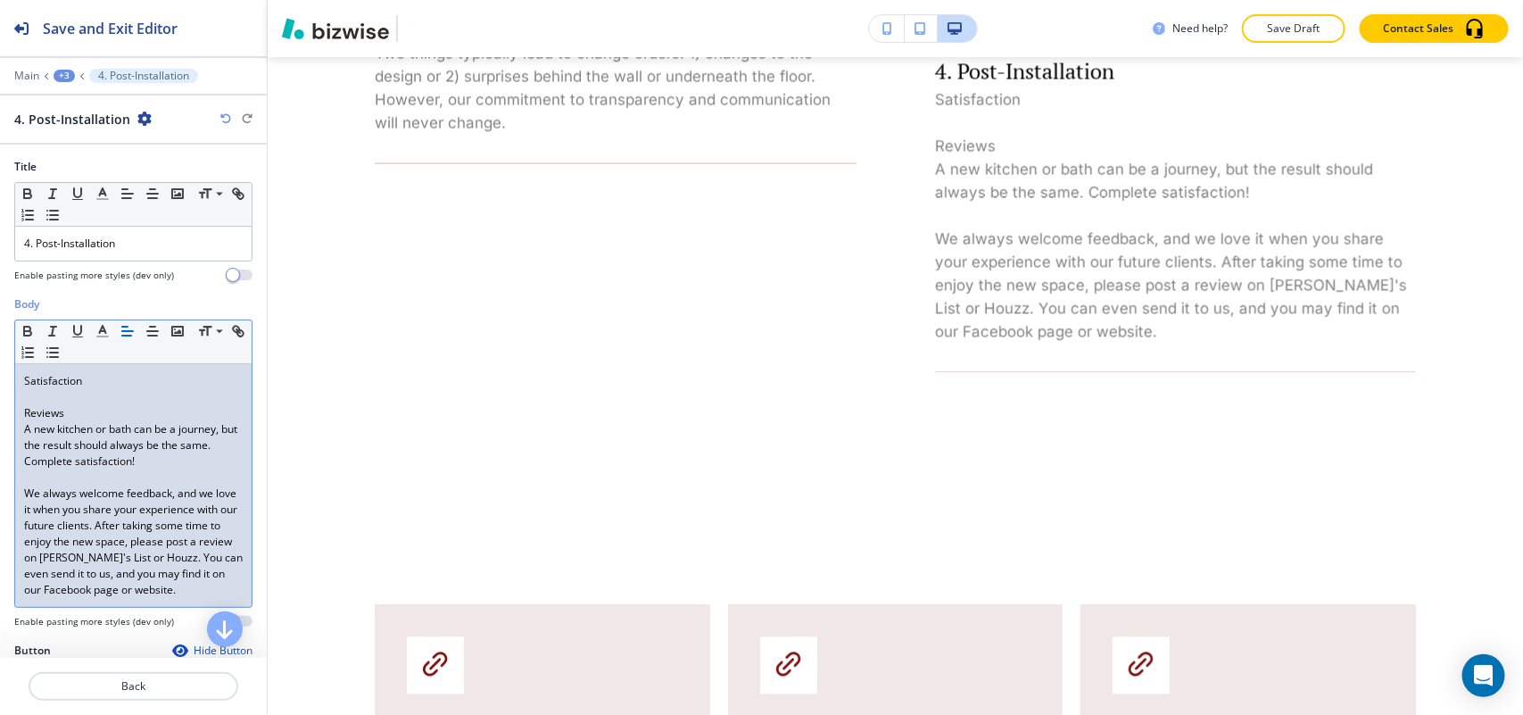
click at [129, 501] on p "We always welcome feedback, and we love it when you share your experience with …" at bounding box center [133, 541] width 219 height 112
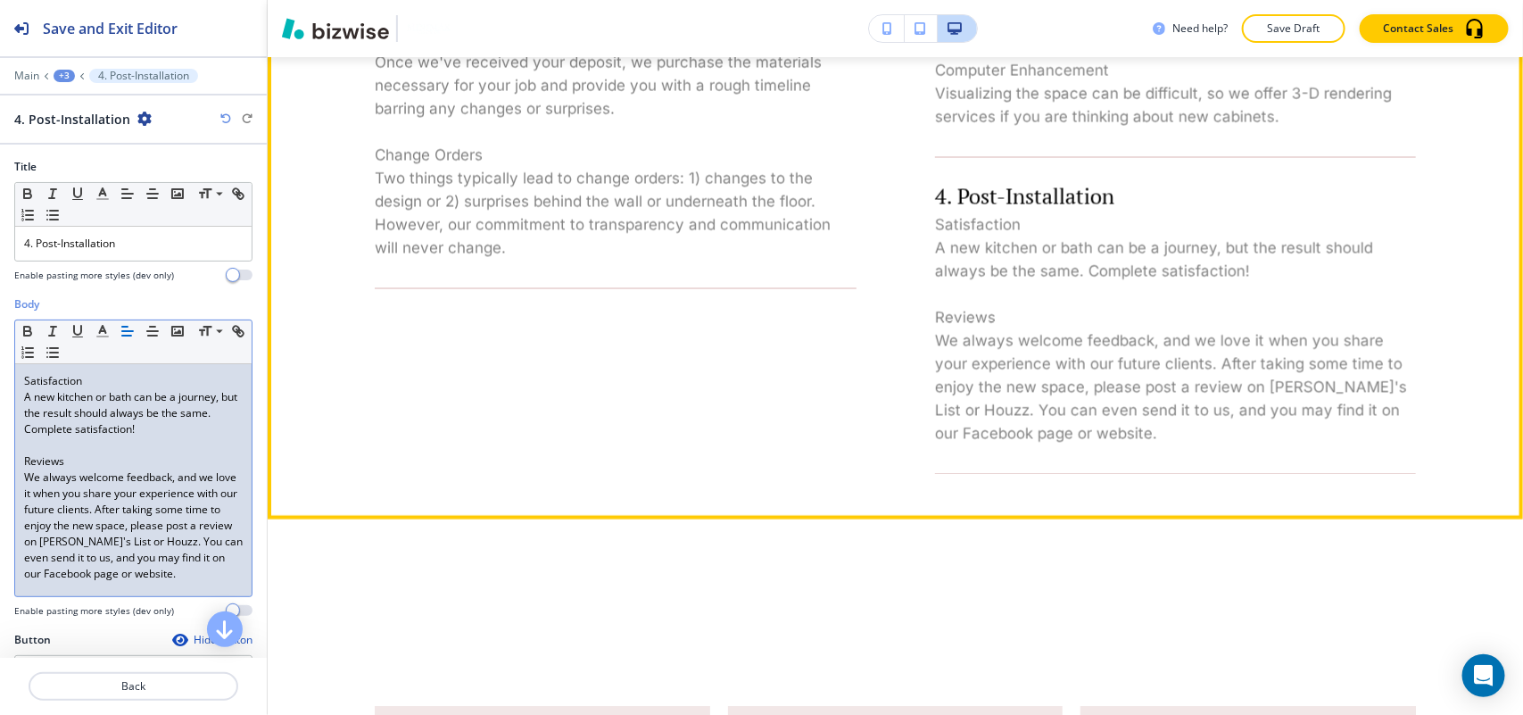
scroll to position [1686, 0]
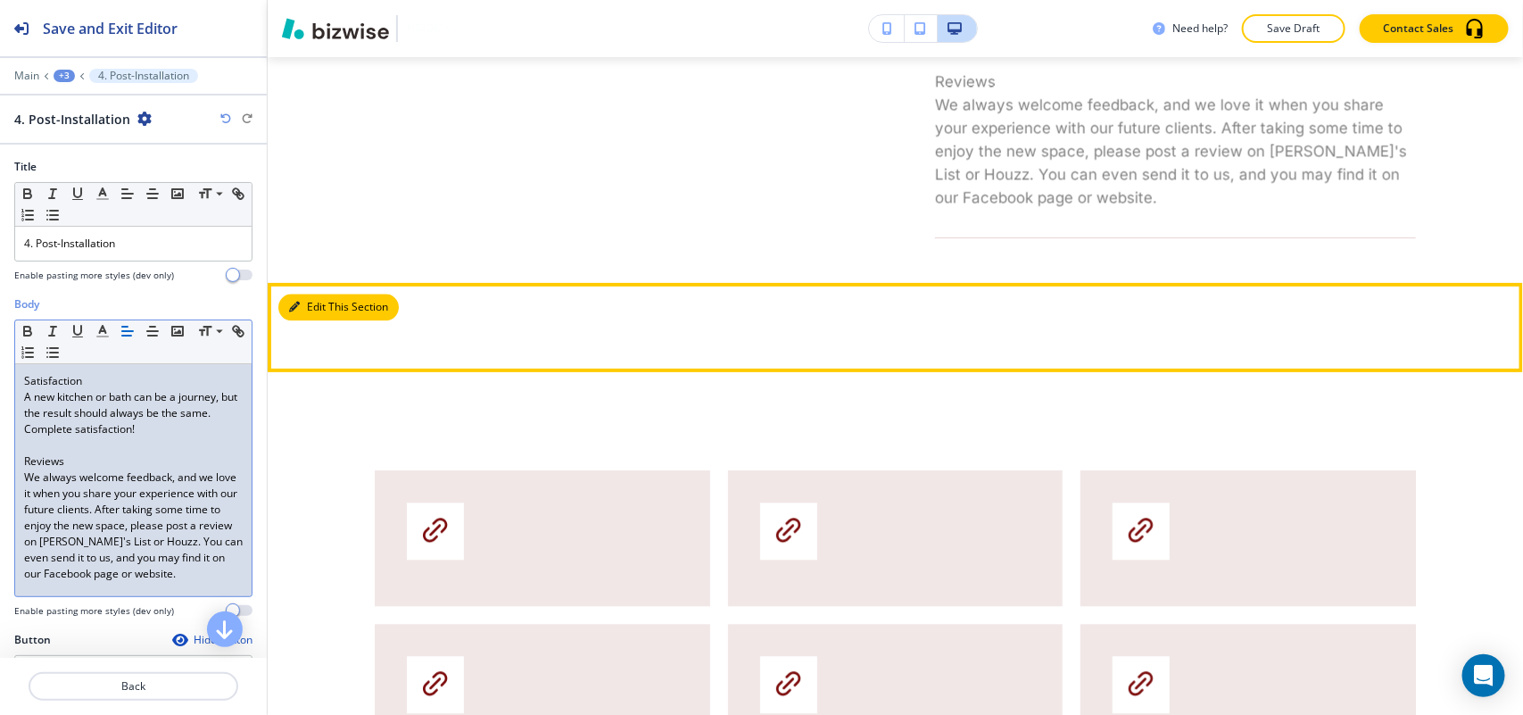
click at [331, 305] on button "Edit This Section" at bounding box center [338, 307] width 120 height 27
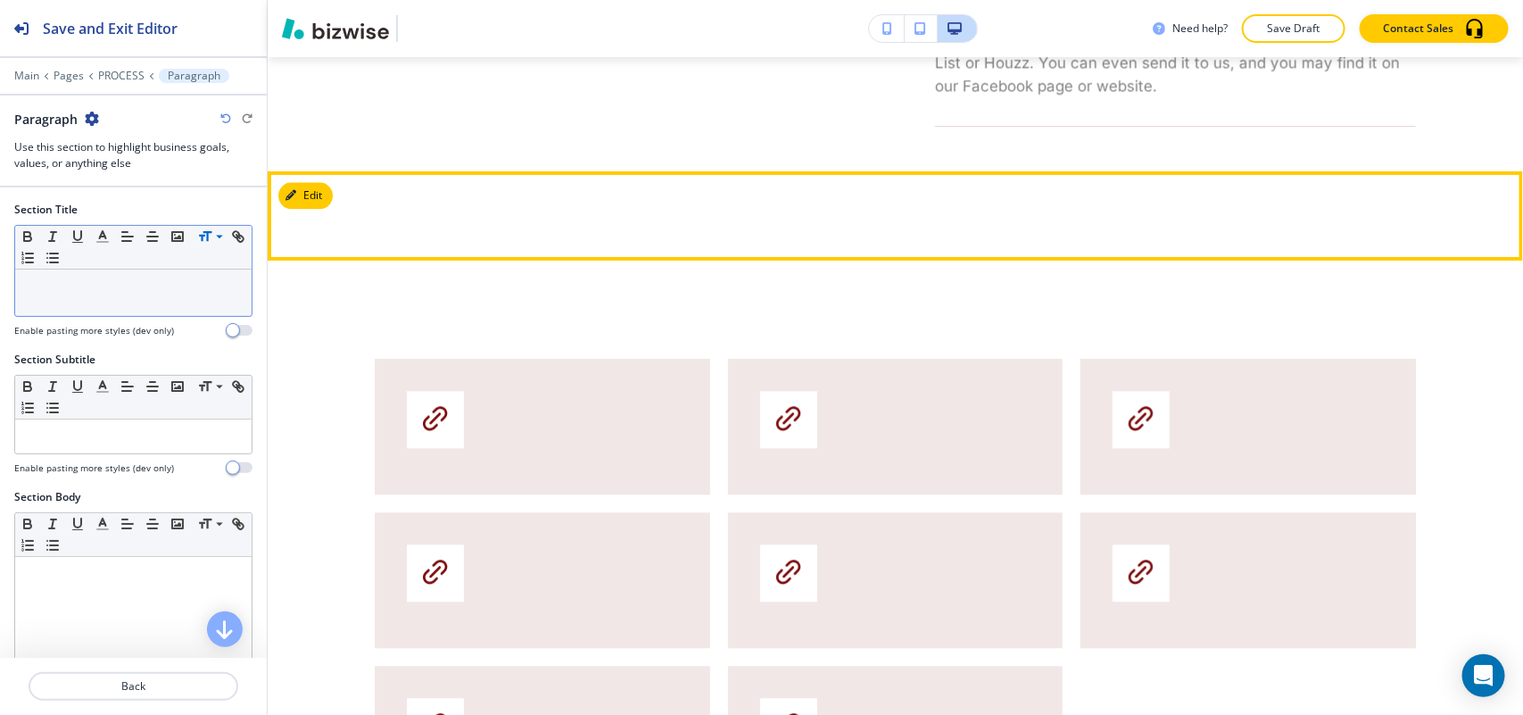
scroll to position [1911, 0]
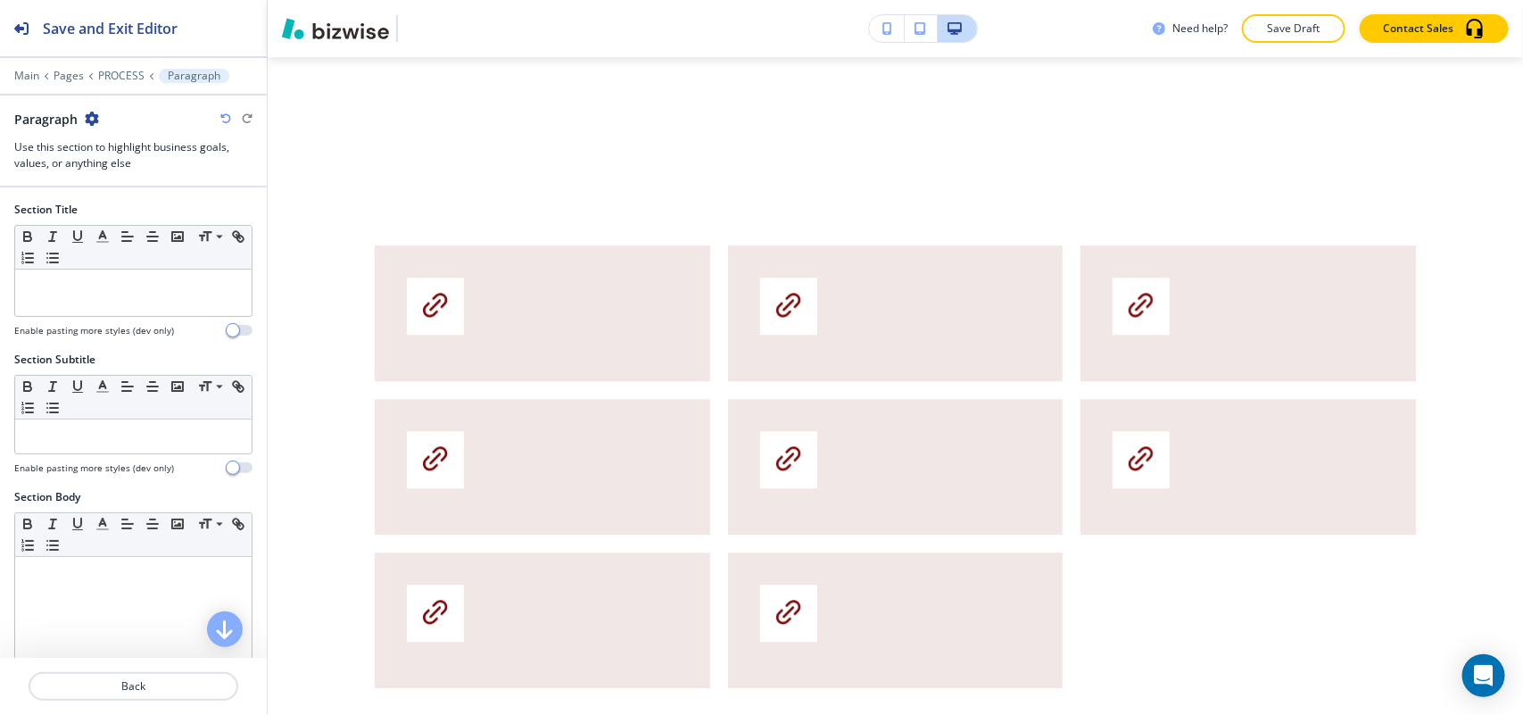
click at [90, 121] on icon "button" at bounding box center [92, 119] width 14 height 14
click at [136, 206] on p "Delete Section" at bounding box center [141, 213] width 91 height 16
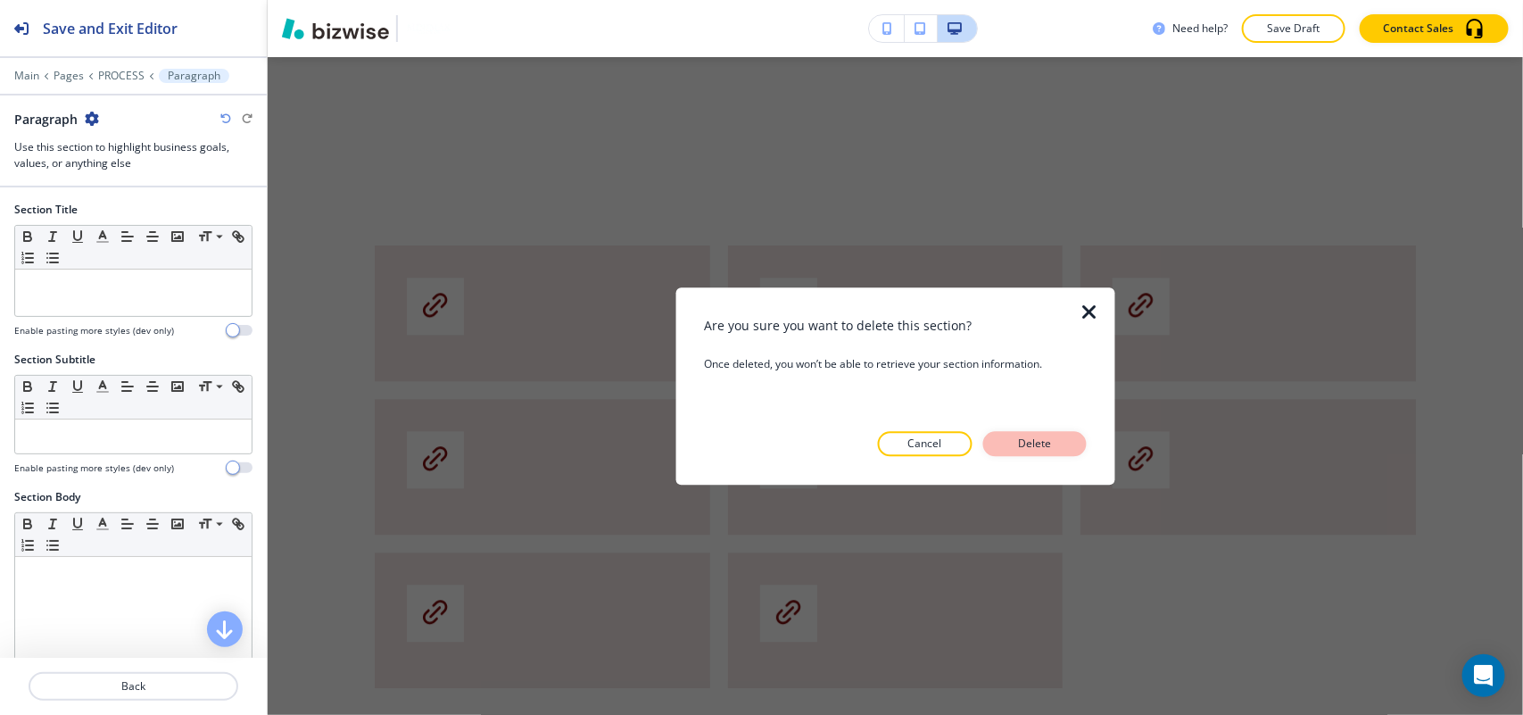
click at [1011, 435] on button "Delete" at bounding box center [1035, 443] width 104 height 25
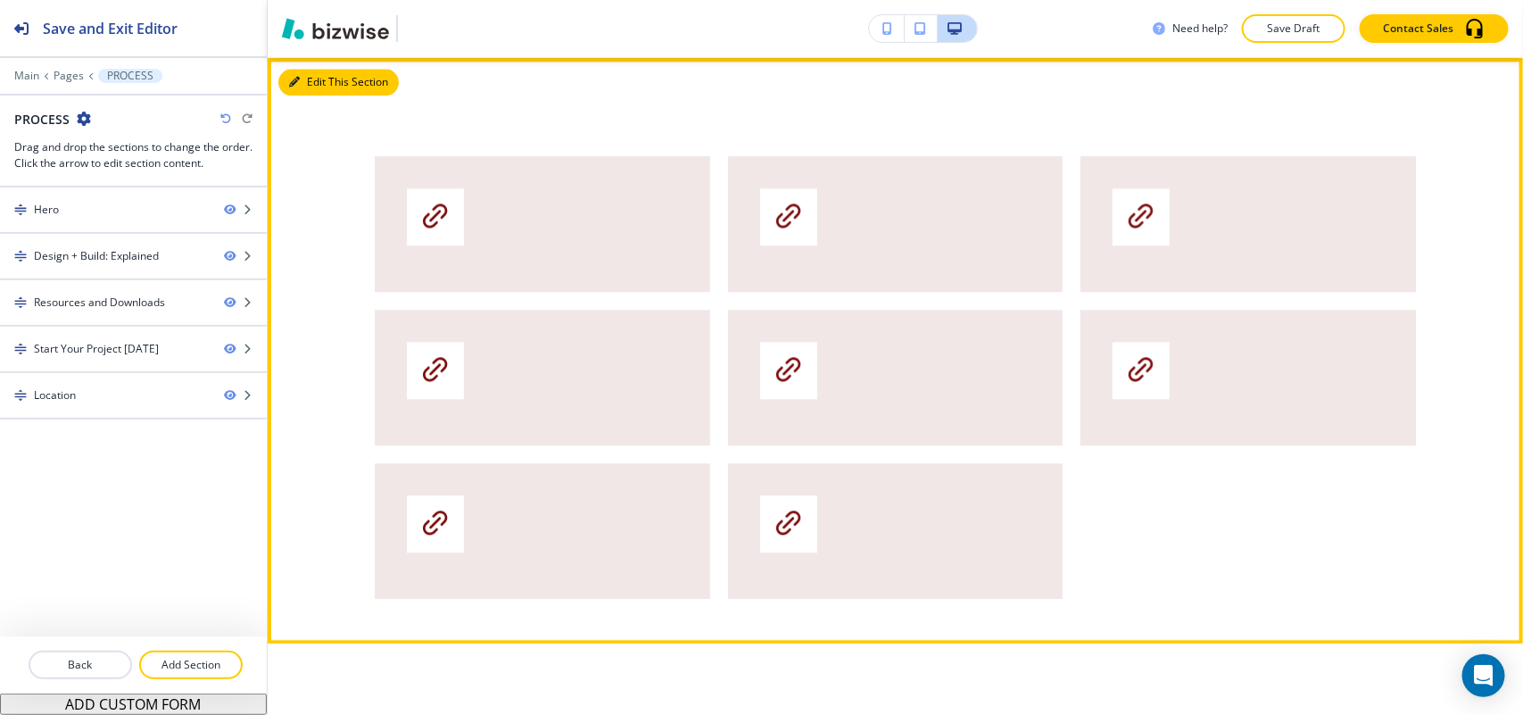
click at [321, 73] on button "Edit This Section" at bounding box center [338, 82] width 120 height 27
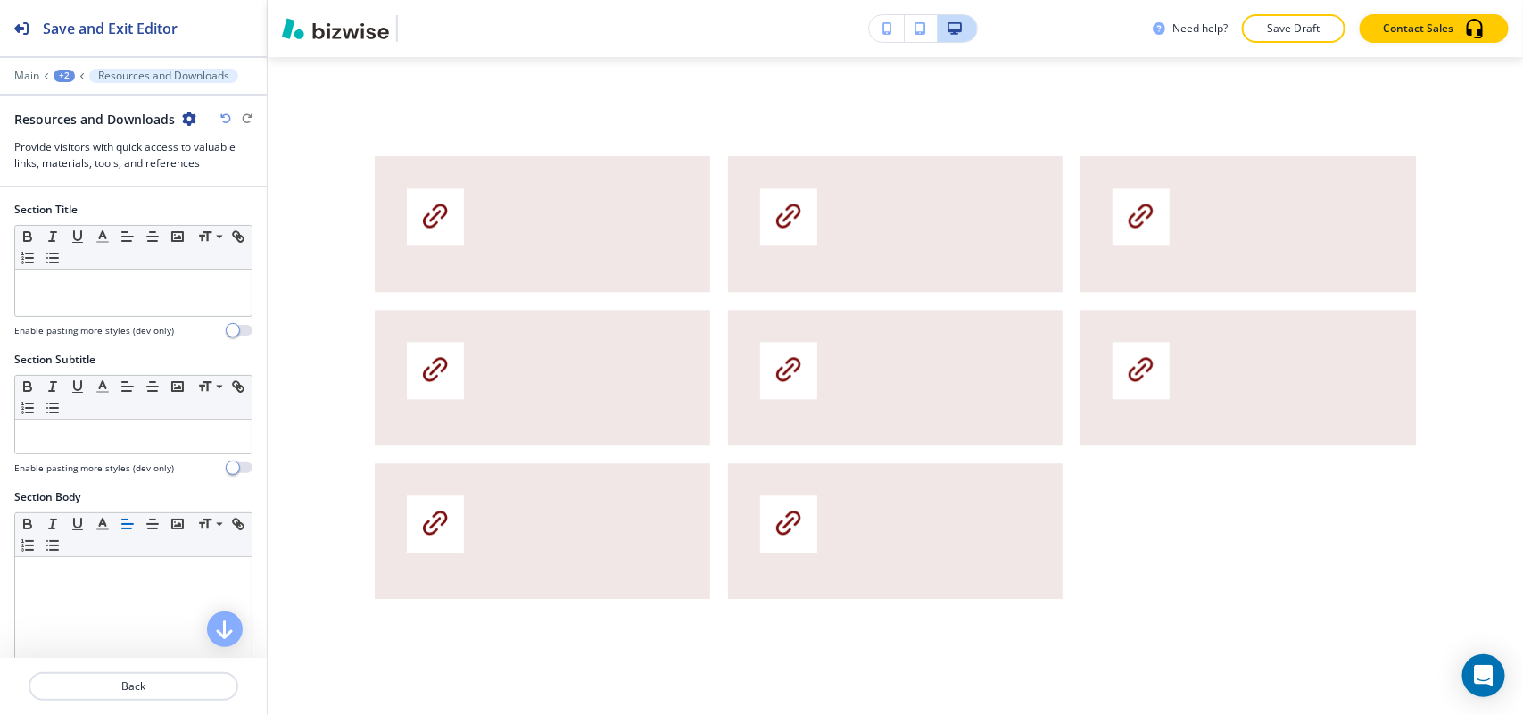
click at [185, 113] on icon "button" at bounding box center [189, 119] width 14 height 14
click at [252, 221] on button "Delete Section" at bounding box center [236, 213] width 114 height 32
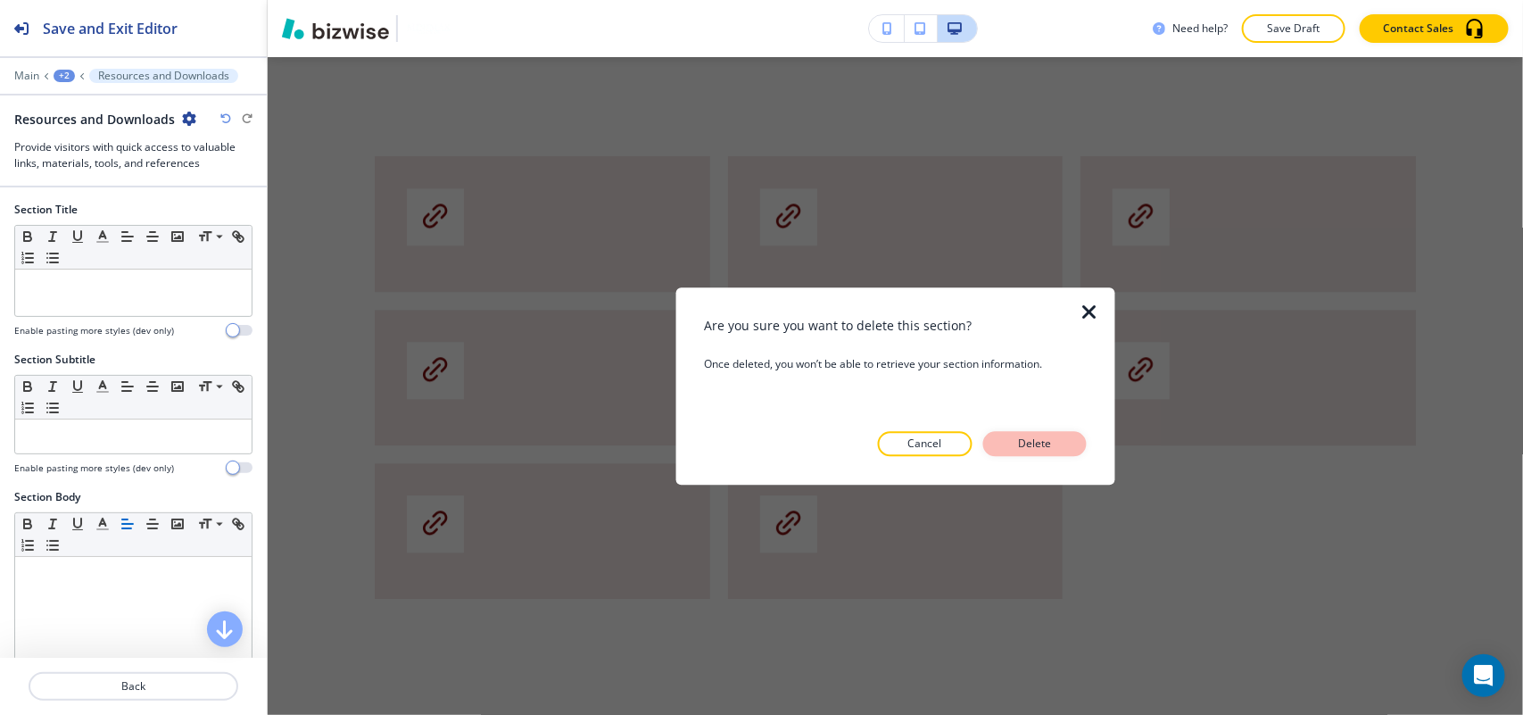
click at [1044, 443] on p "Delete" at bounding box center [1035, 443] width 43 height 16
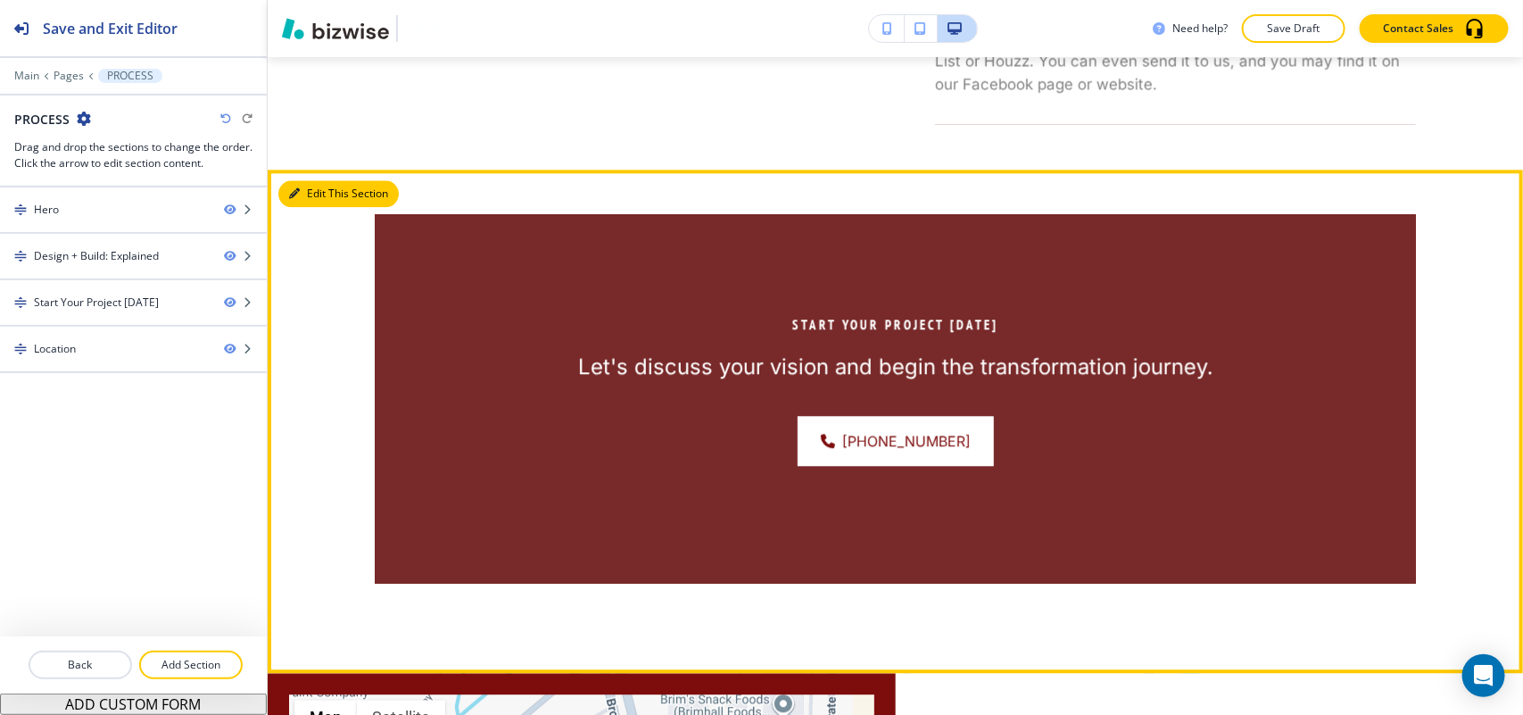
click at [336, 185] on button "Edit This Section" at bounding box center [338, 193] width 120 height 27
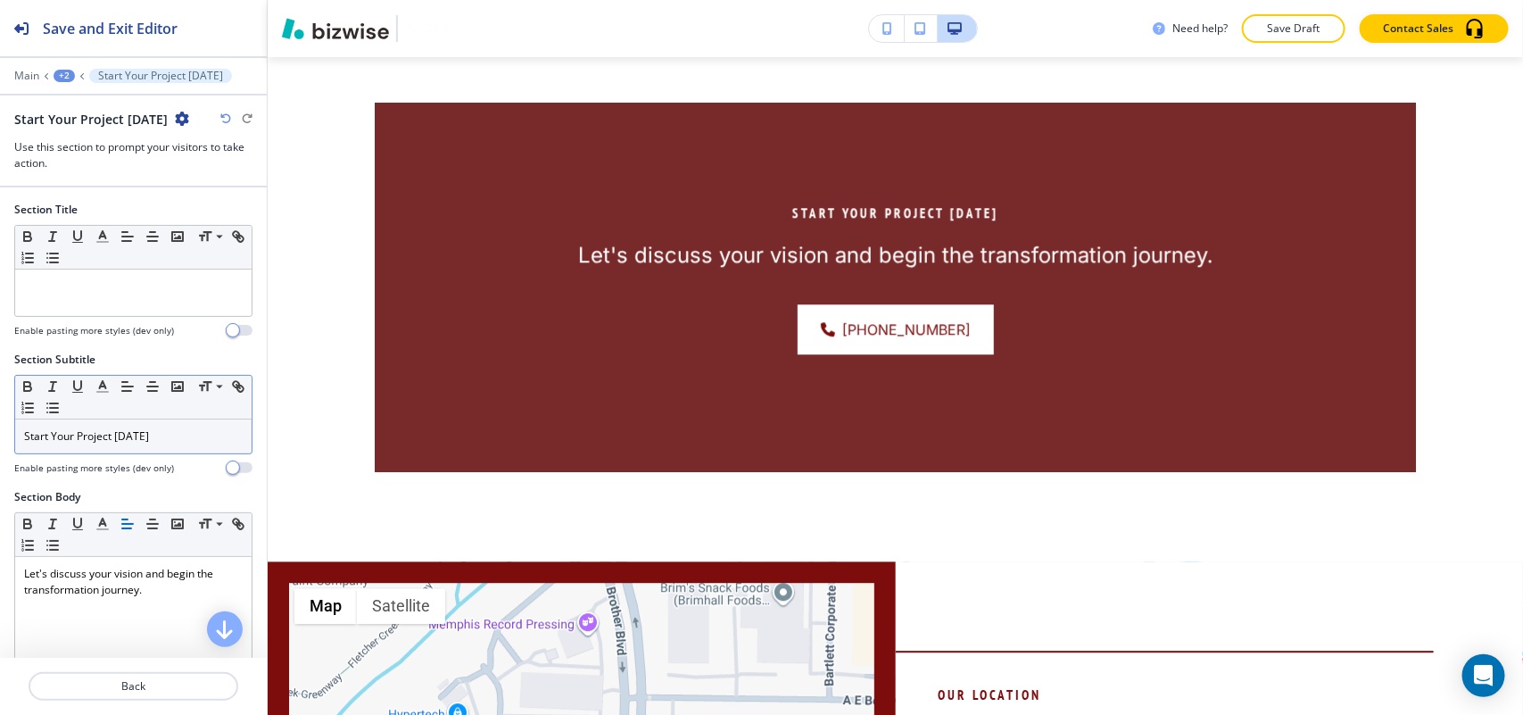
click at [148, 437] on p "Start Your Project [DATE]" at bounding box center [133, 436] width 219 height 16
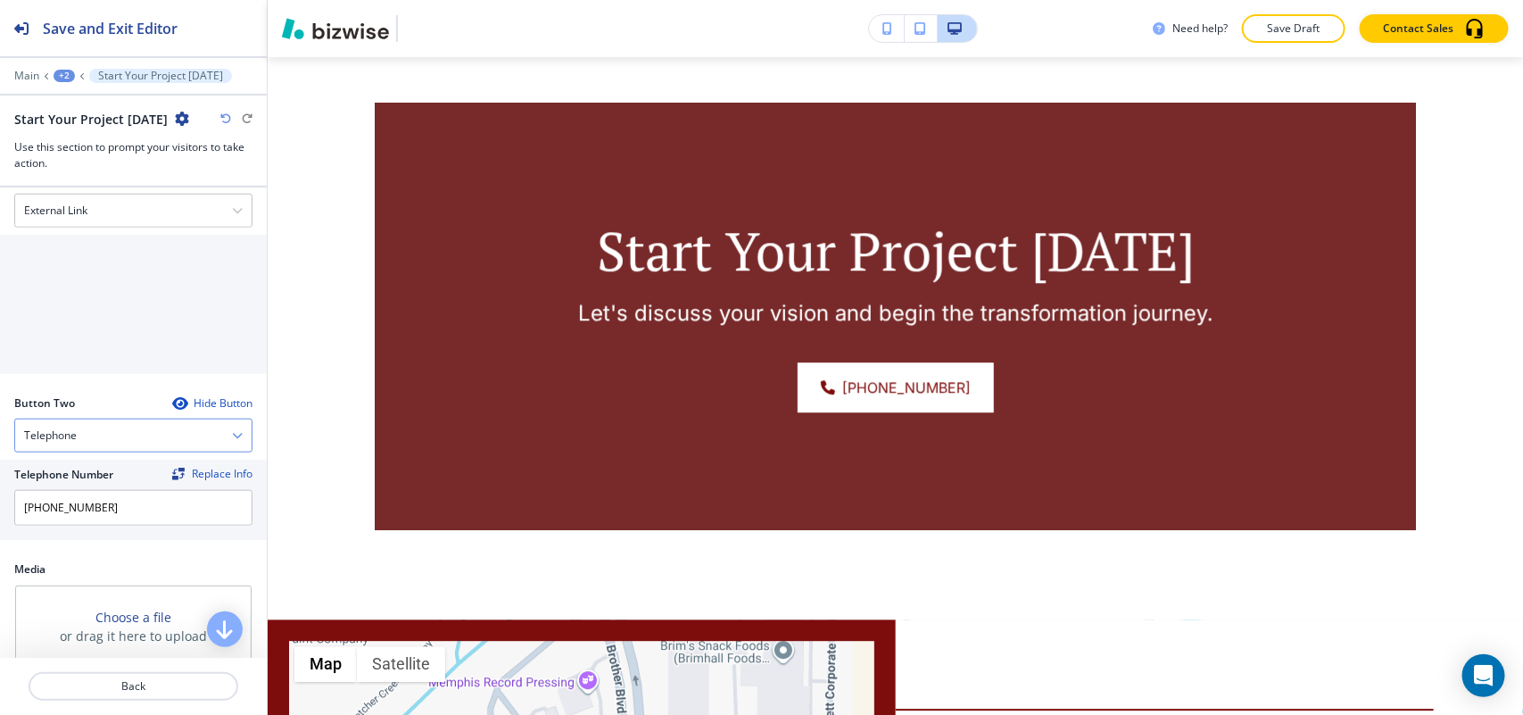
scroll to position [669, 0]
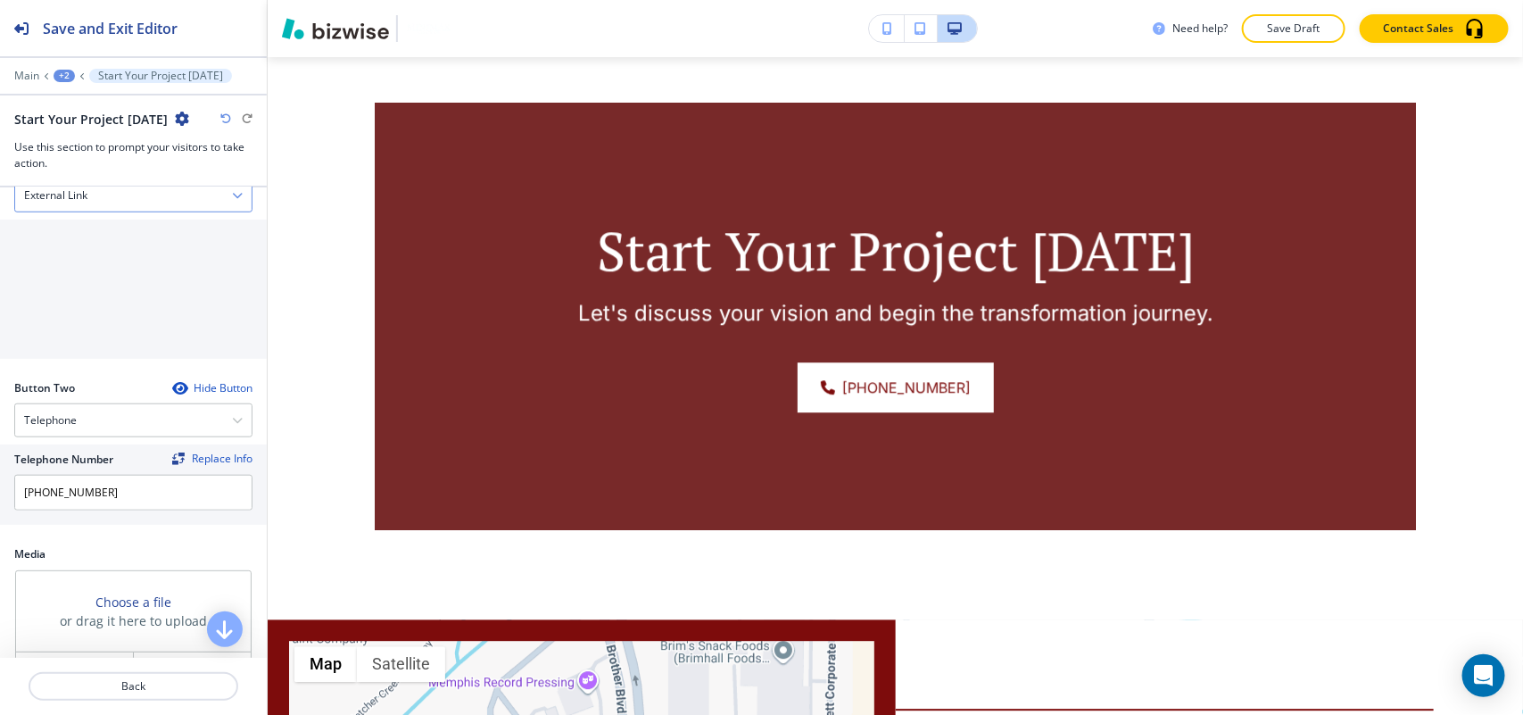
click at [62, 199] on h4 "External Link" at bounding box center [55, 195] width 63 height 16
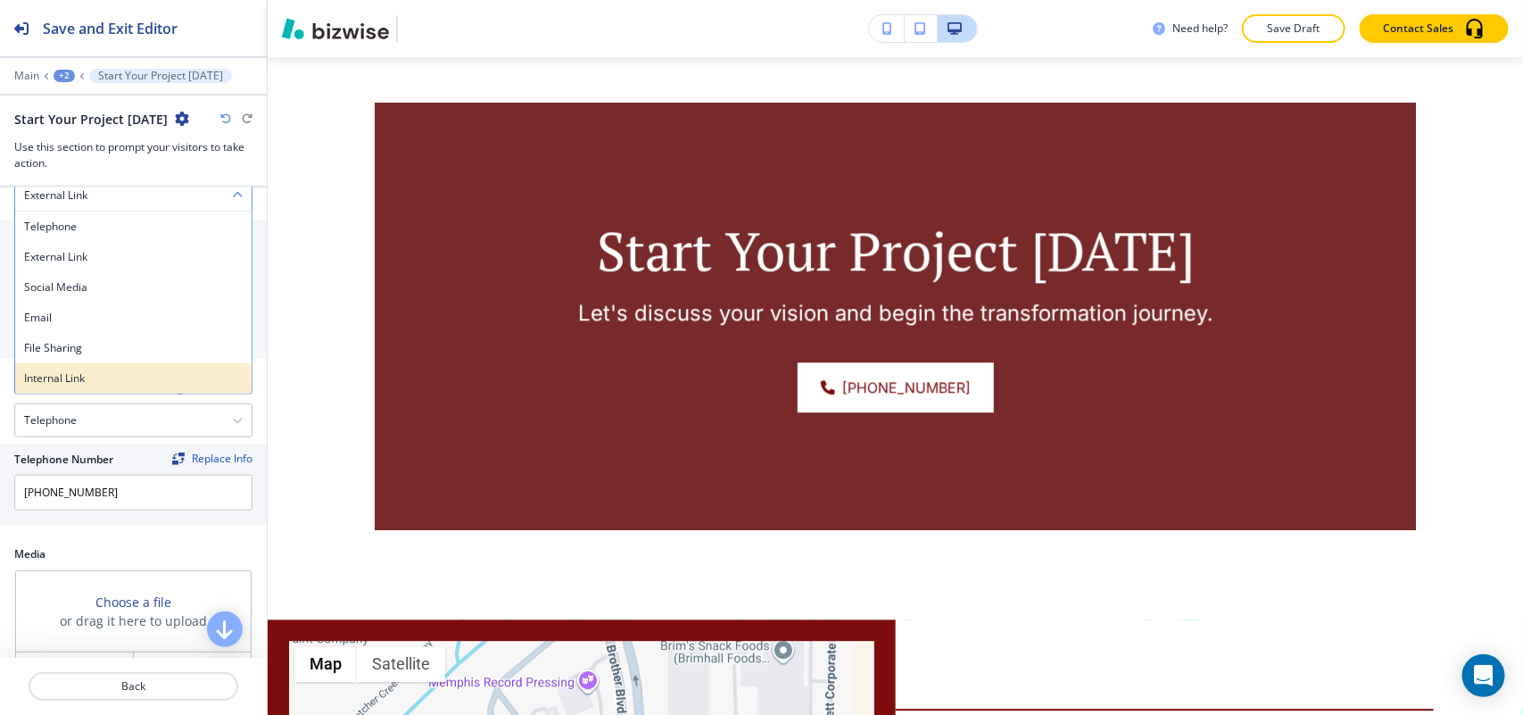
click at [60, 381] on h4 "Internal Link" at bounding box center [133, 378] width 219 height 16
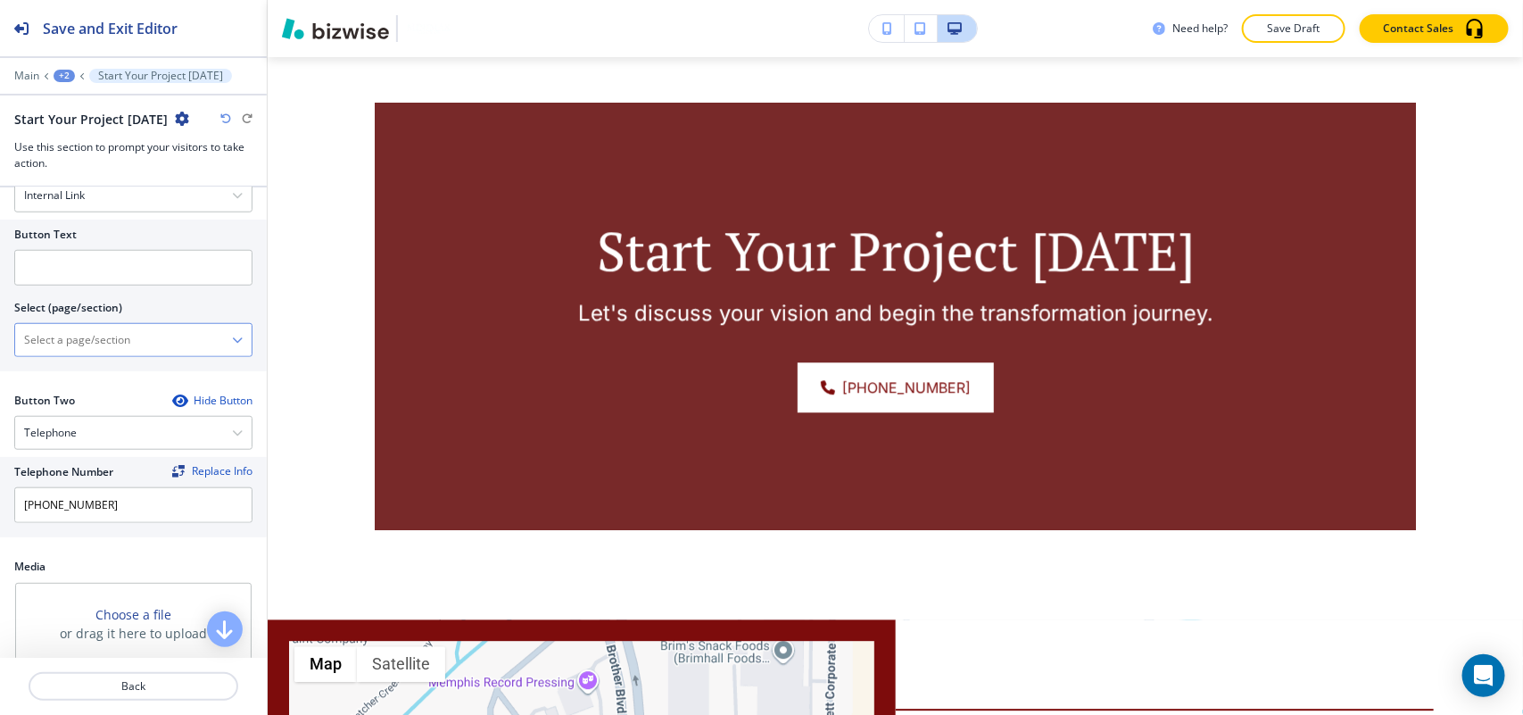
click at [117, 353] on \(page\/section\) "Manual Input" at bounding box center [123, 340] width 217 height 30
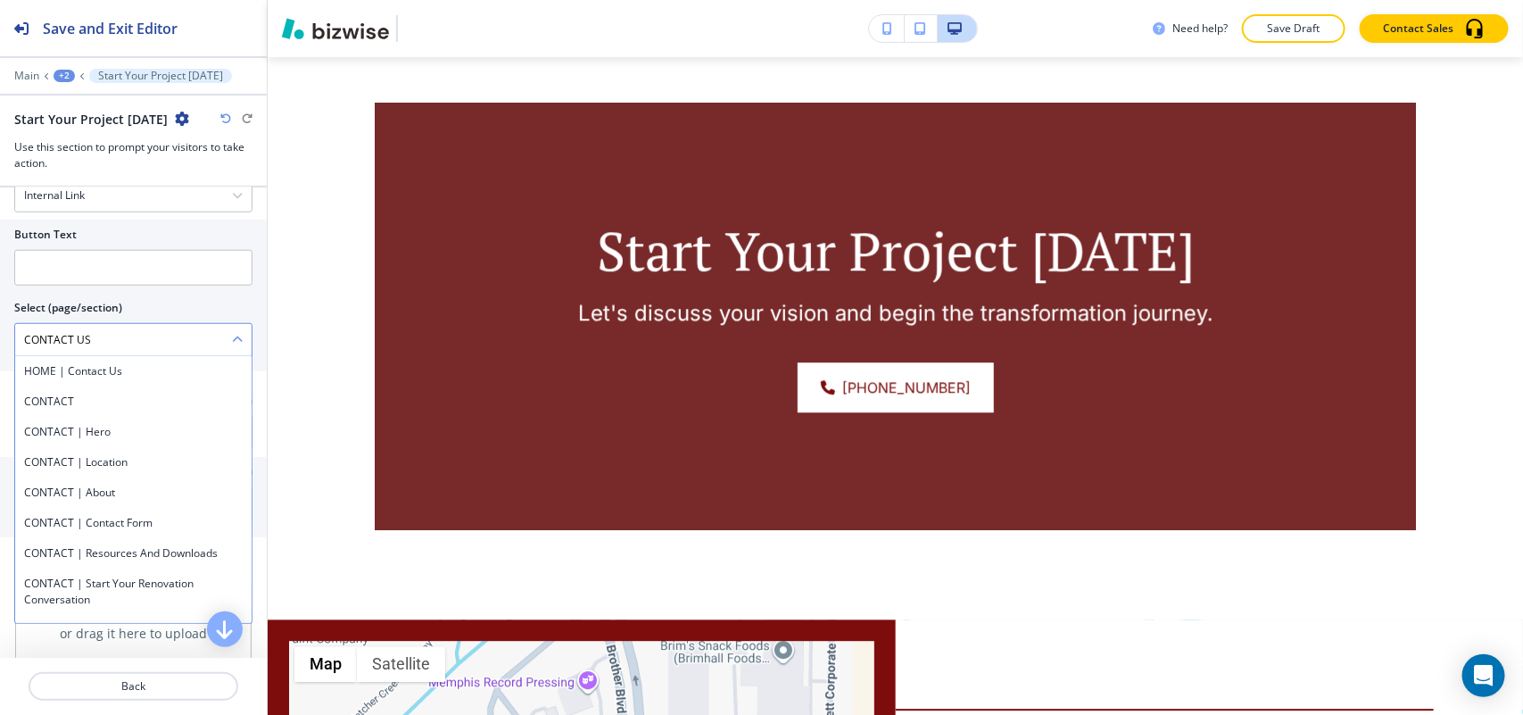
drag, startPoint x: 112, startPoint y: 346, endPoint x: 104, endPoint y: 335, distance: 13.9
click at [1, 335] on div "Button Text Select (page/section) CONTACT US HOME | Contact Us CONTACT CONTACT …" at bounding box center [133, 295] width 267 height 152
click at [77, 397] on h4 "CONTACT" at bounding box center [133, 401] width 219 height 16
type \(page\/section\) "CONTACT"
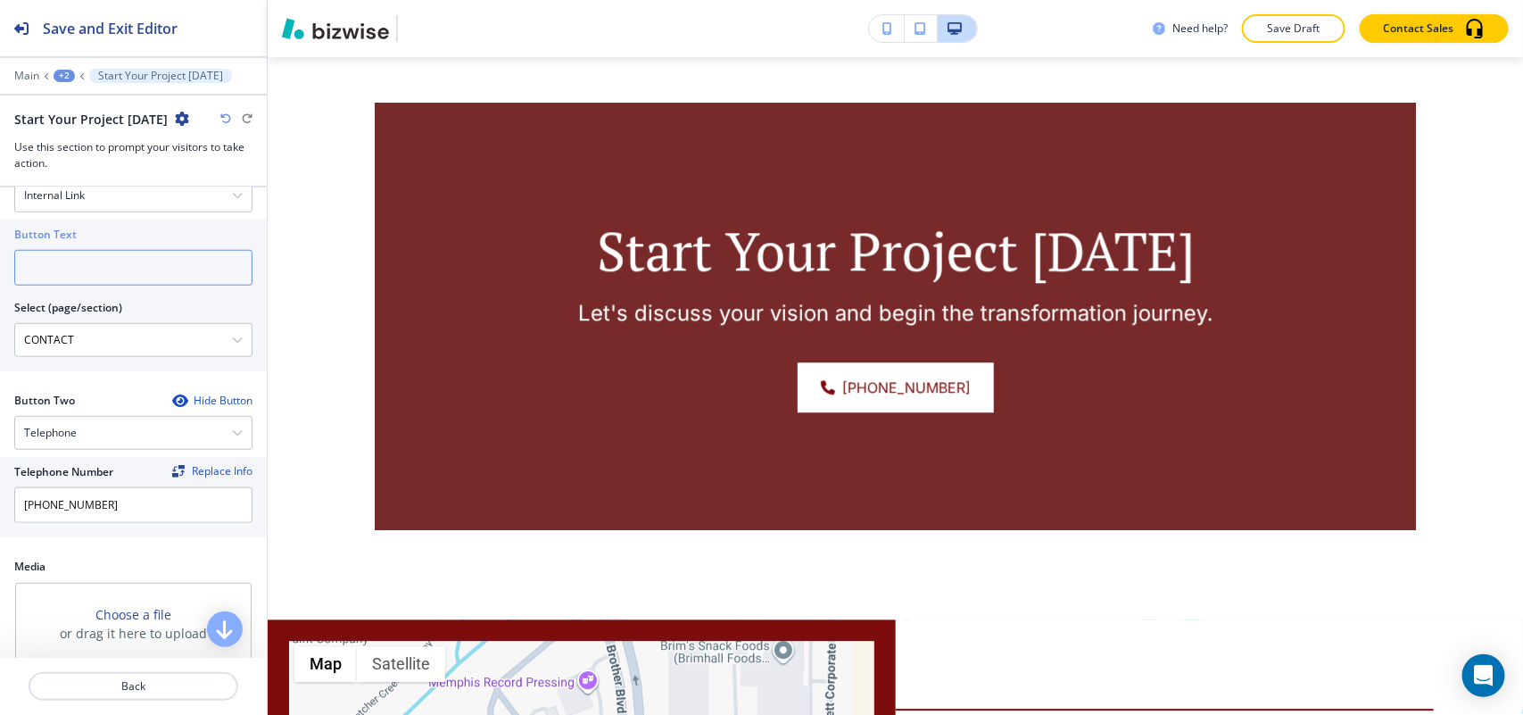
paste input "CONTACT US"
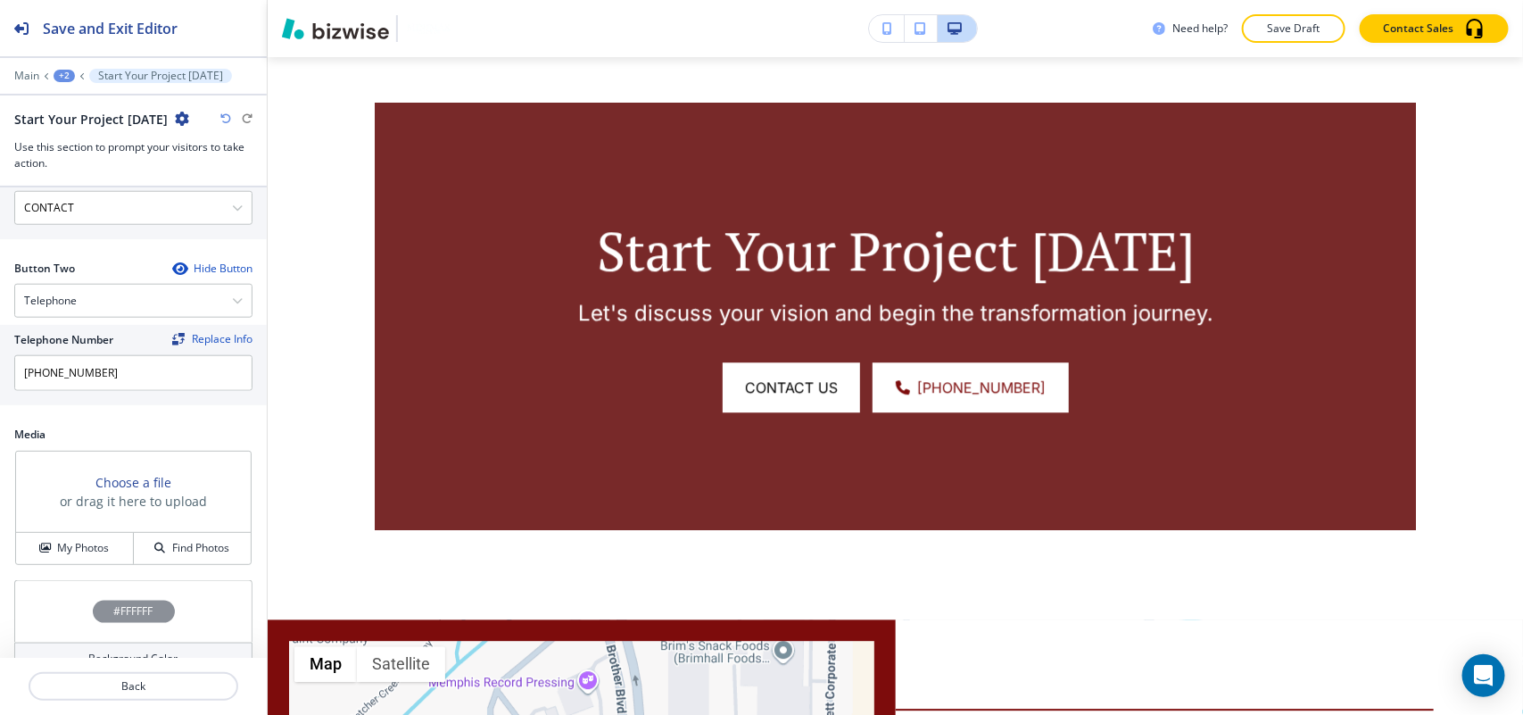
scroll to position [953, 0]
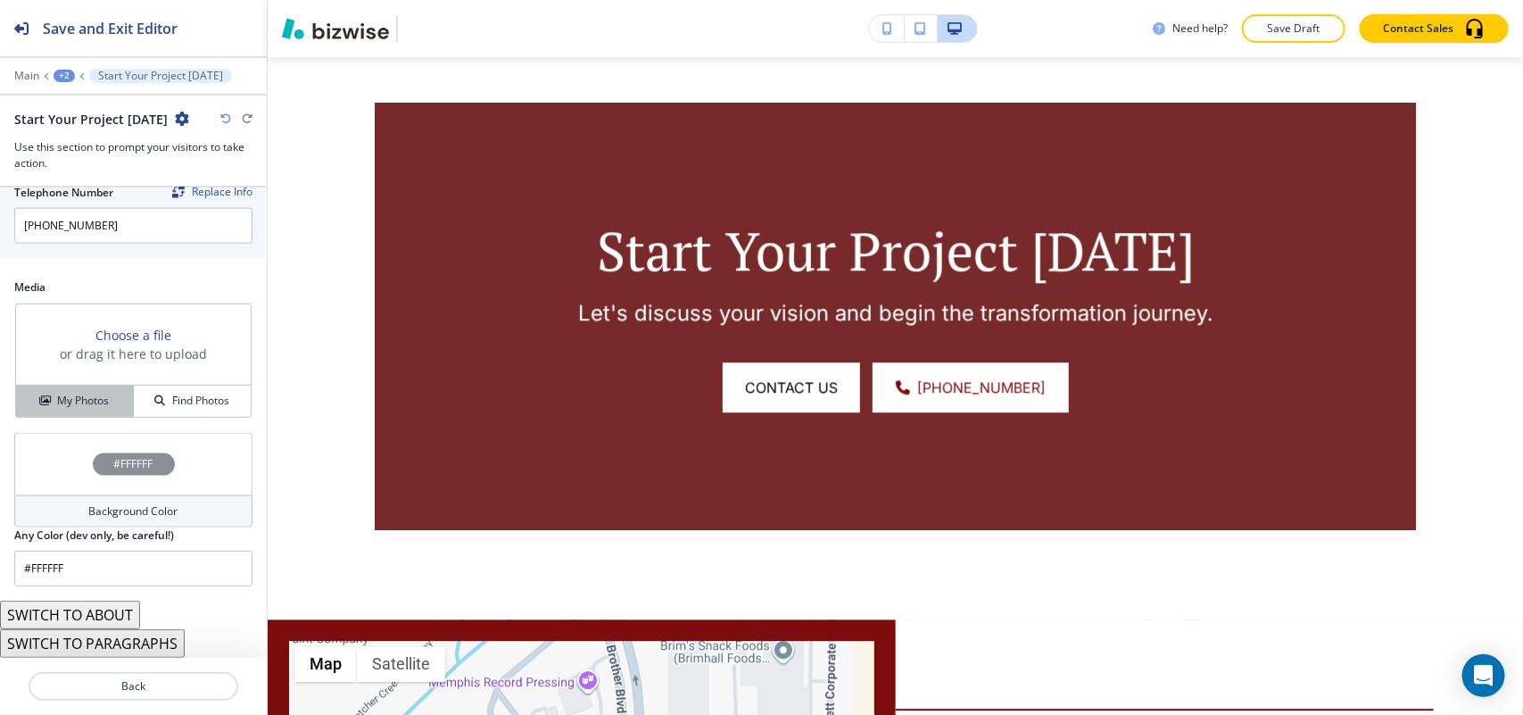
type input "CONTACT US"
click at [61, 395] on h4 "My Photos" at bounding box center [83, 401] width 52 height 16
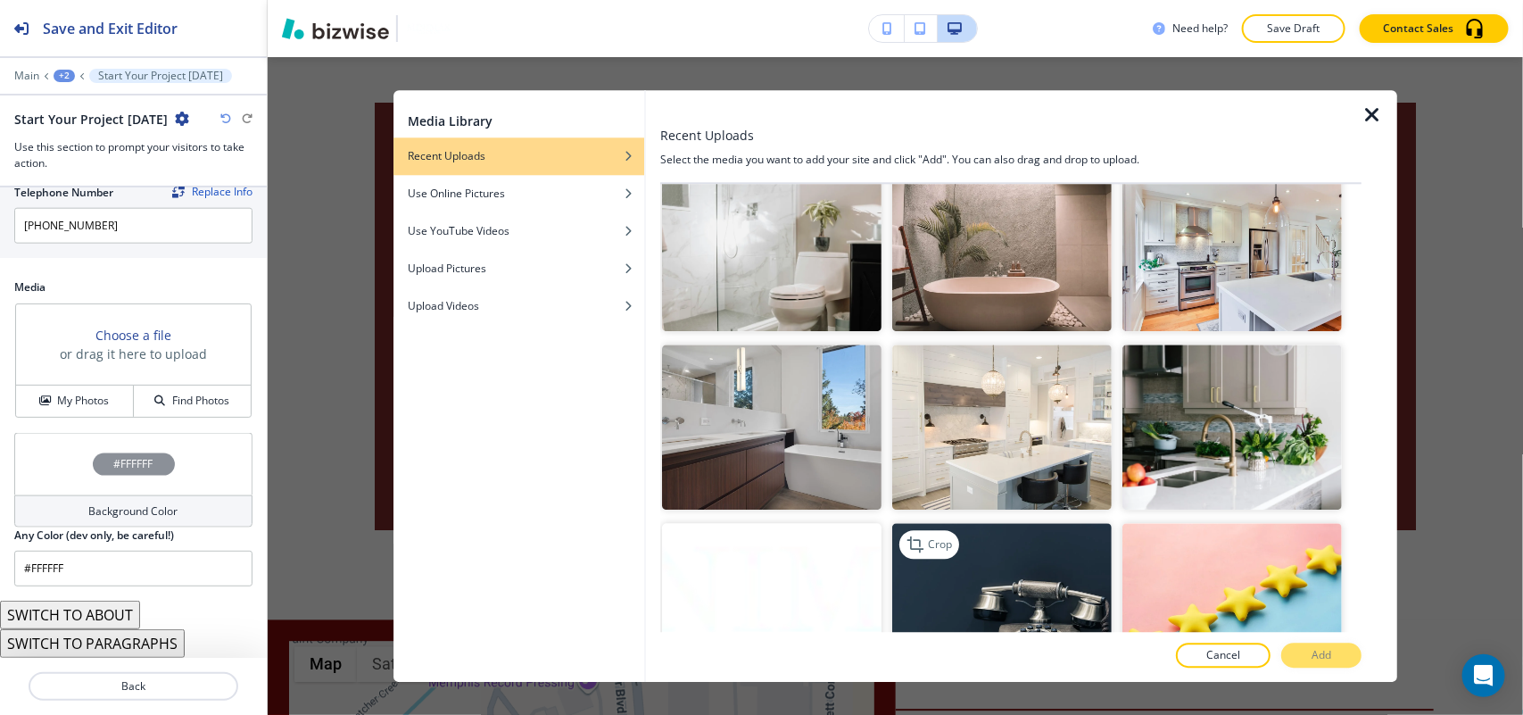
scroll to position [705, 0]
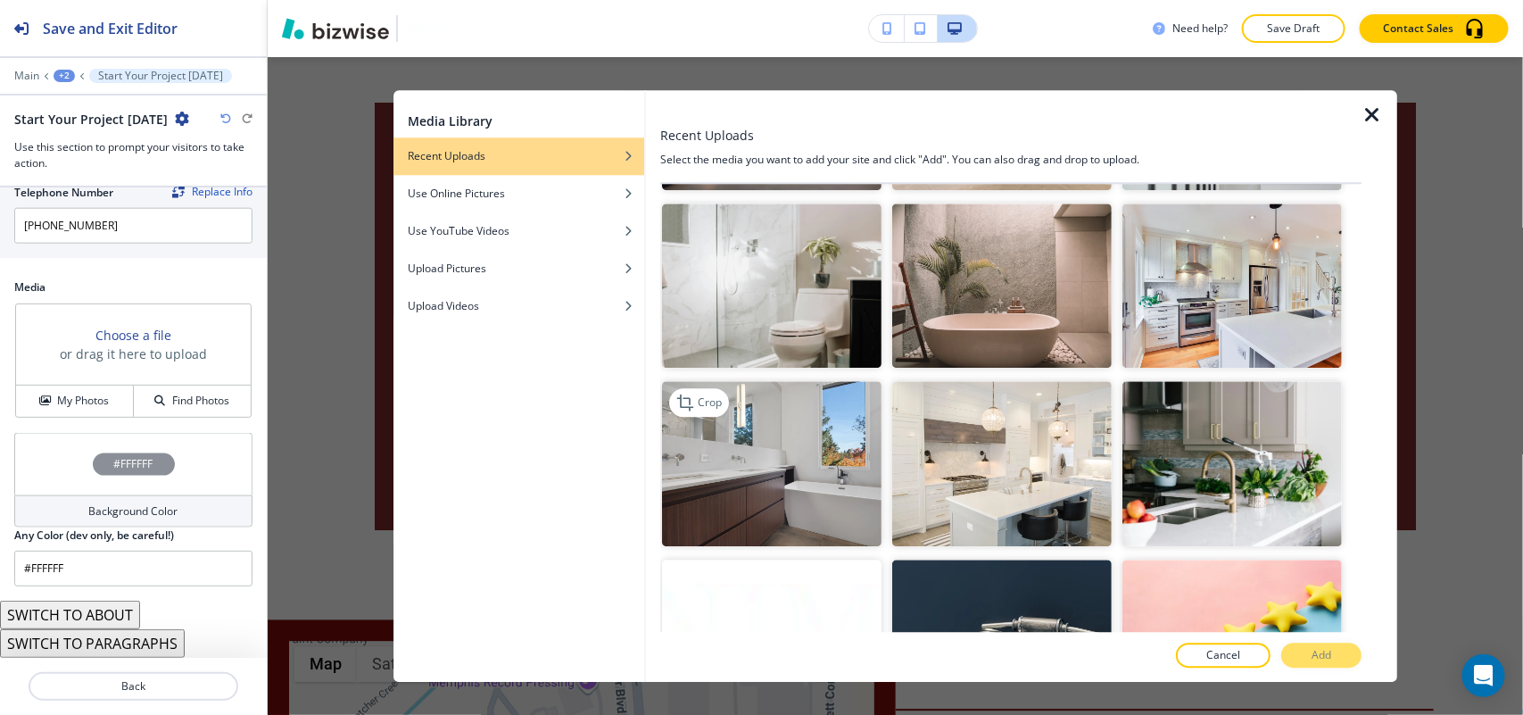
click at [788, 446] on img "button" at bounding box center [771, 464] width 219 height 165
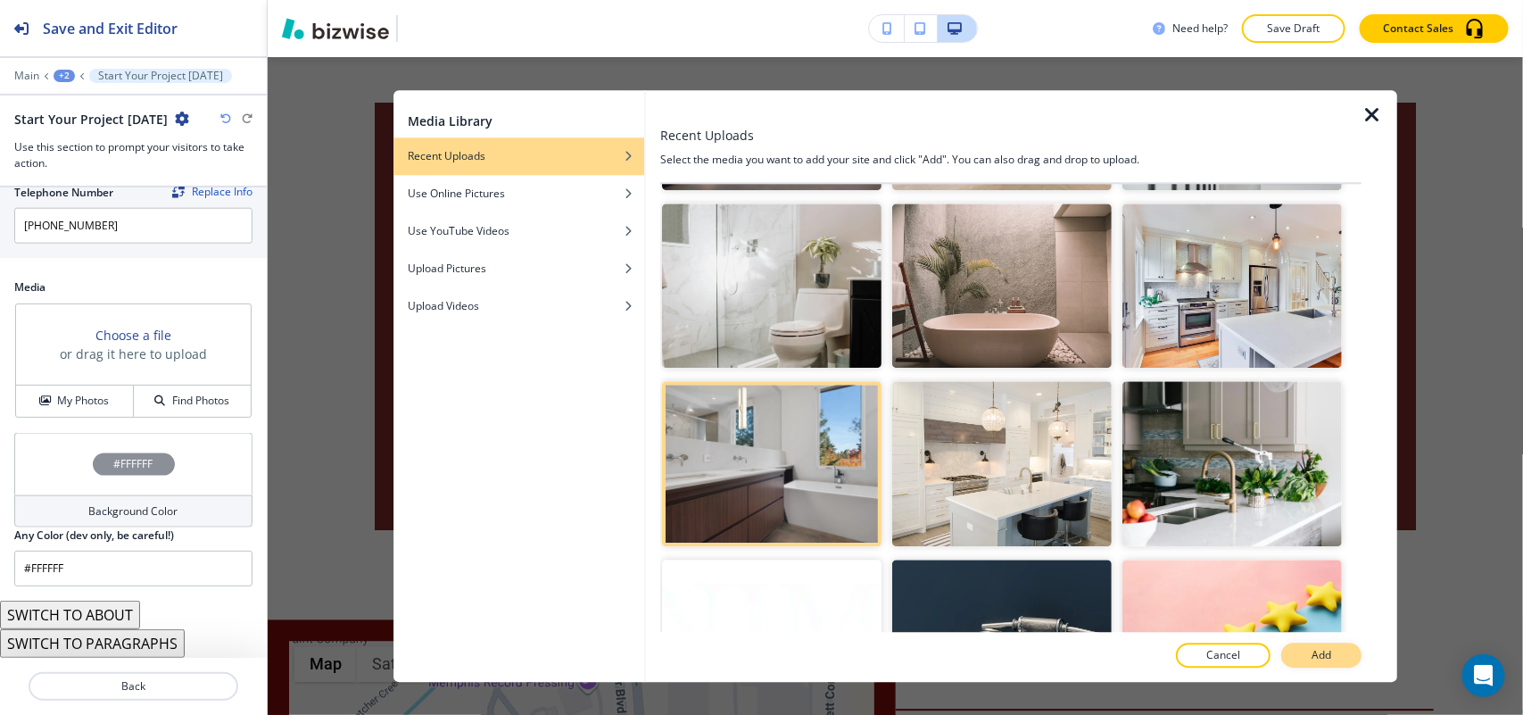
click at [1329, 663] on button "Add" at bounding box center [1321, 654] width 80 height 25
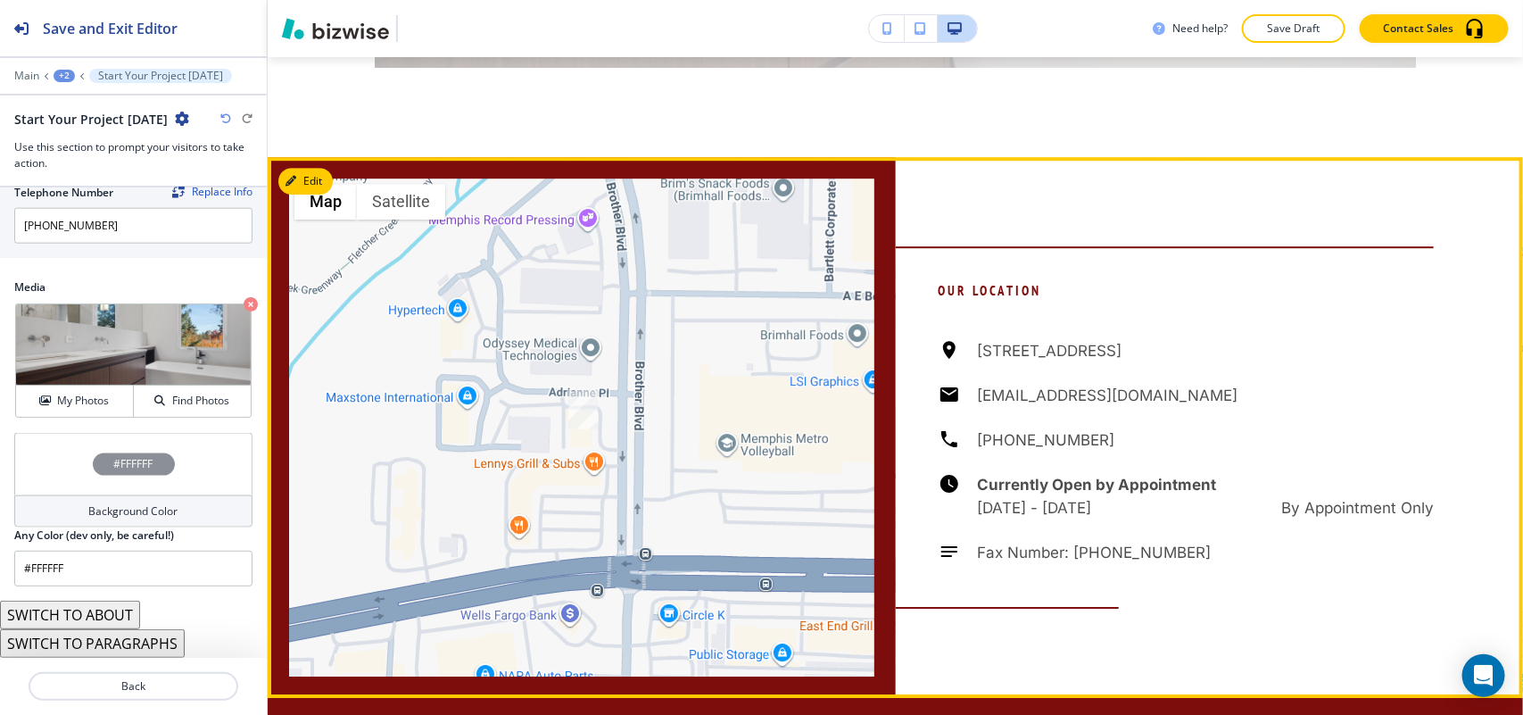
scroll to position [2134, 0]
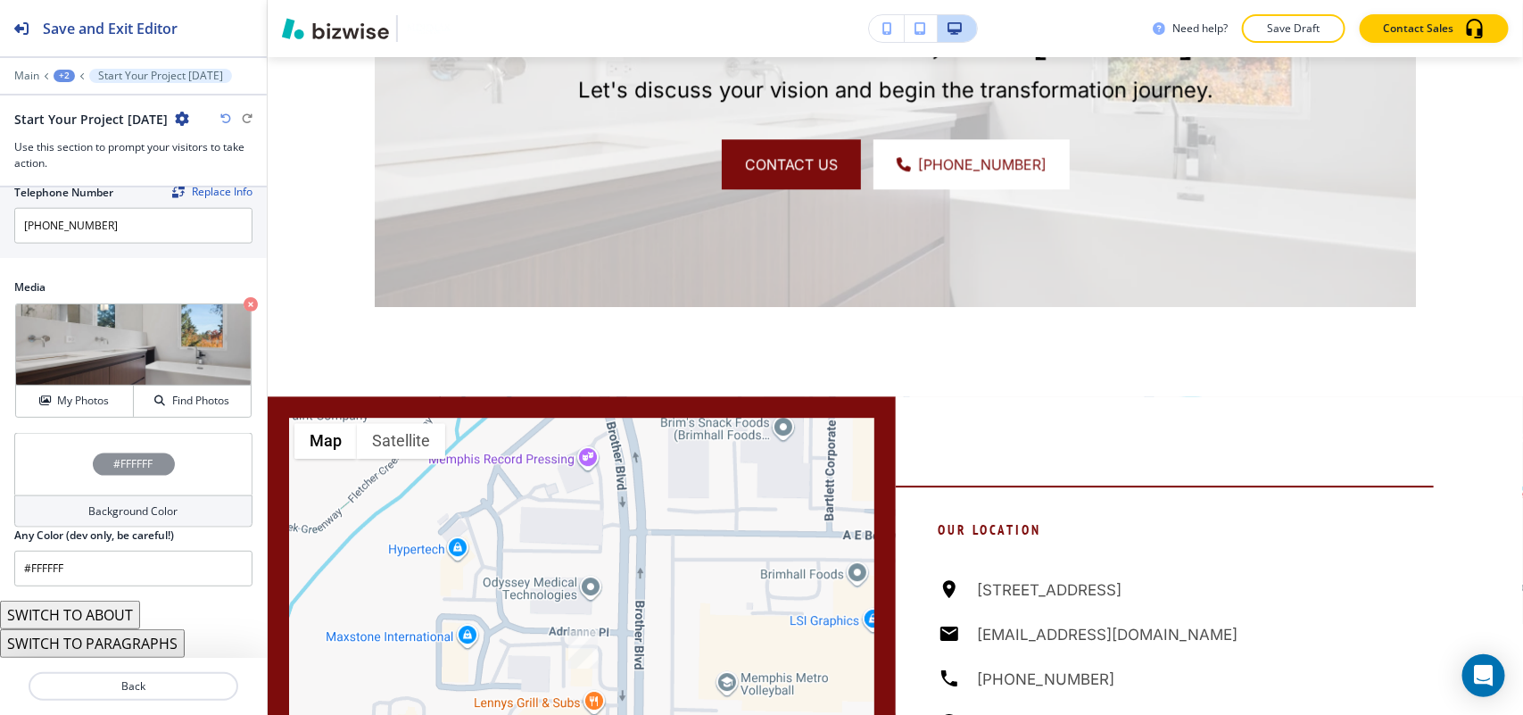
click at [52, 448] on div "#FFFFFF" at bounding box center [133, 464] width 238 height 62
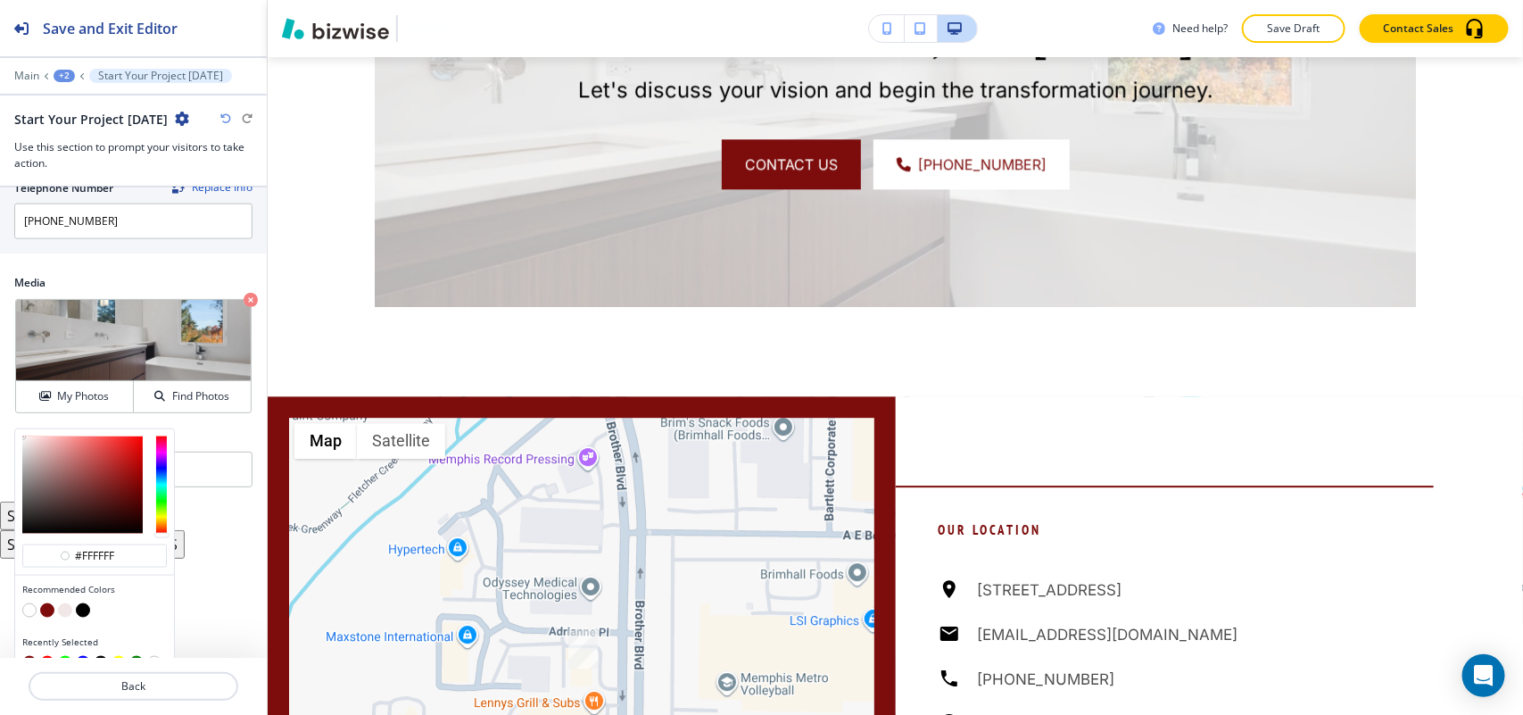
click at [49, 612] on button "button" at bounding box center [47, 610] width 14 height 14
type input "#7d0c0c"
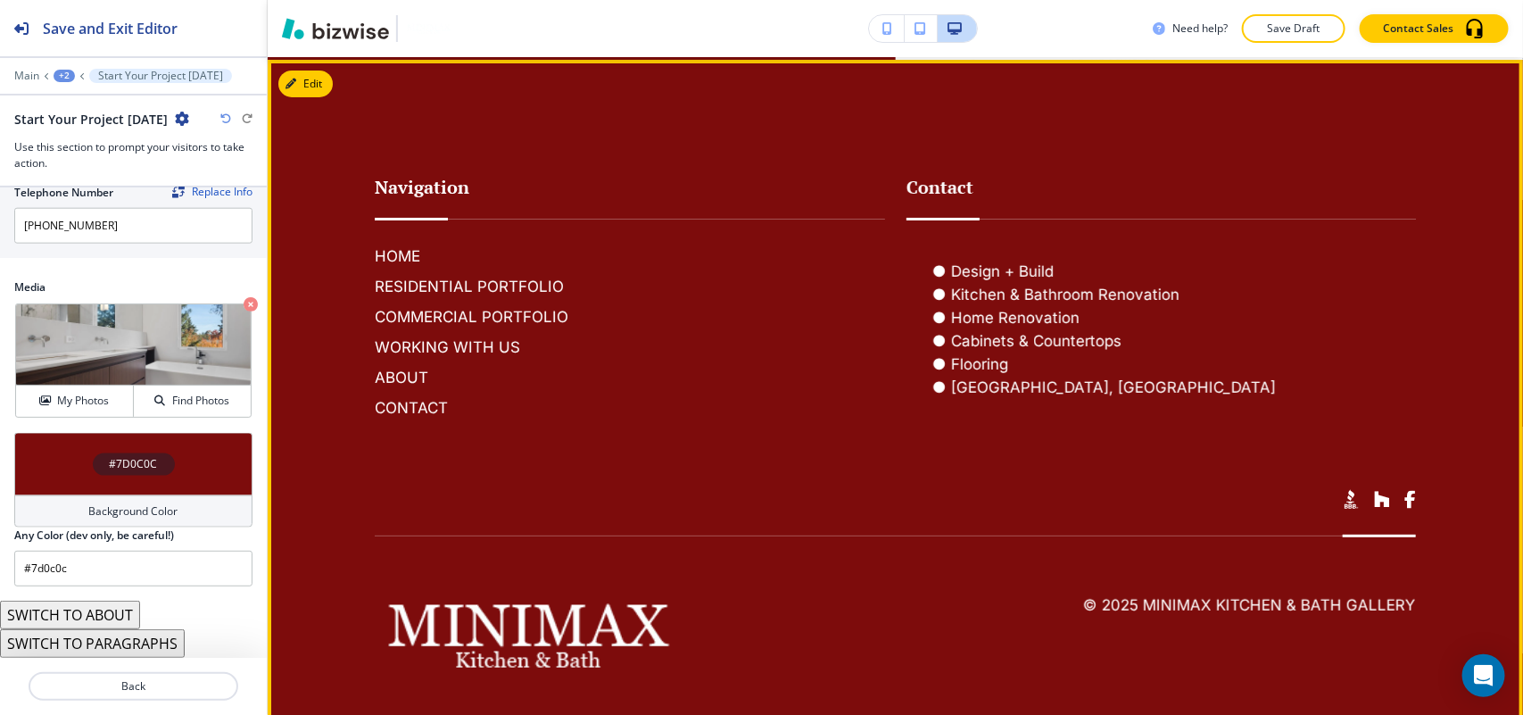
scroll to position [3126, 0]
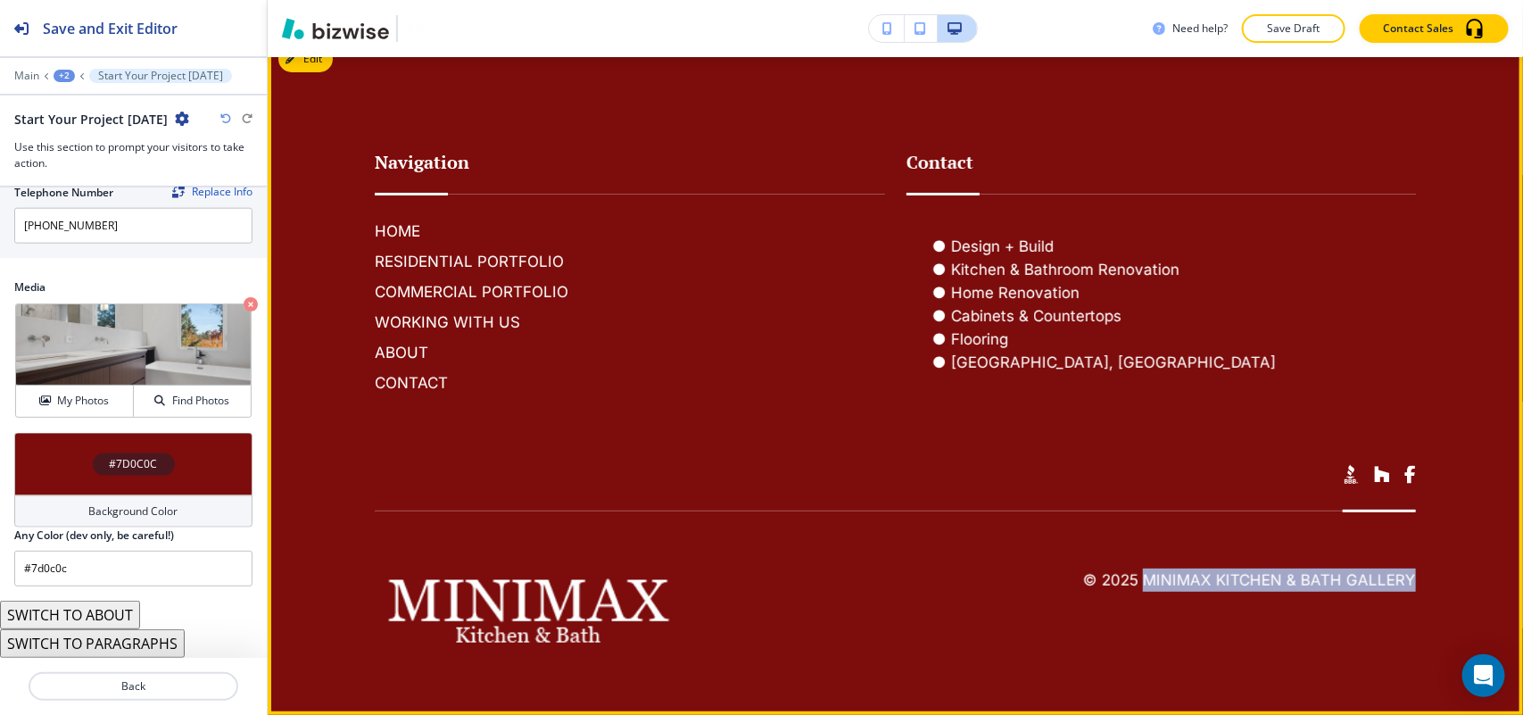
drag, startPoint x: 1417, startPoint y: 581, endPoint x: 1136, endPoint y: 582, distance: 281.1
click at [1136, 582] on footer "Navigation HOME RESIDENTIAL PORTFOLIO COMMERCIAL PORTFOLIO WORKING WITH US ABOU…" at bounding box center [895, 375] width 1255 height 680
copy h6 "MiniMax Kitchen & Bath Gallery"
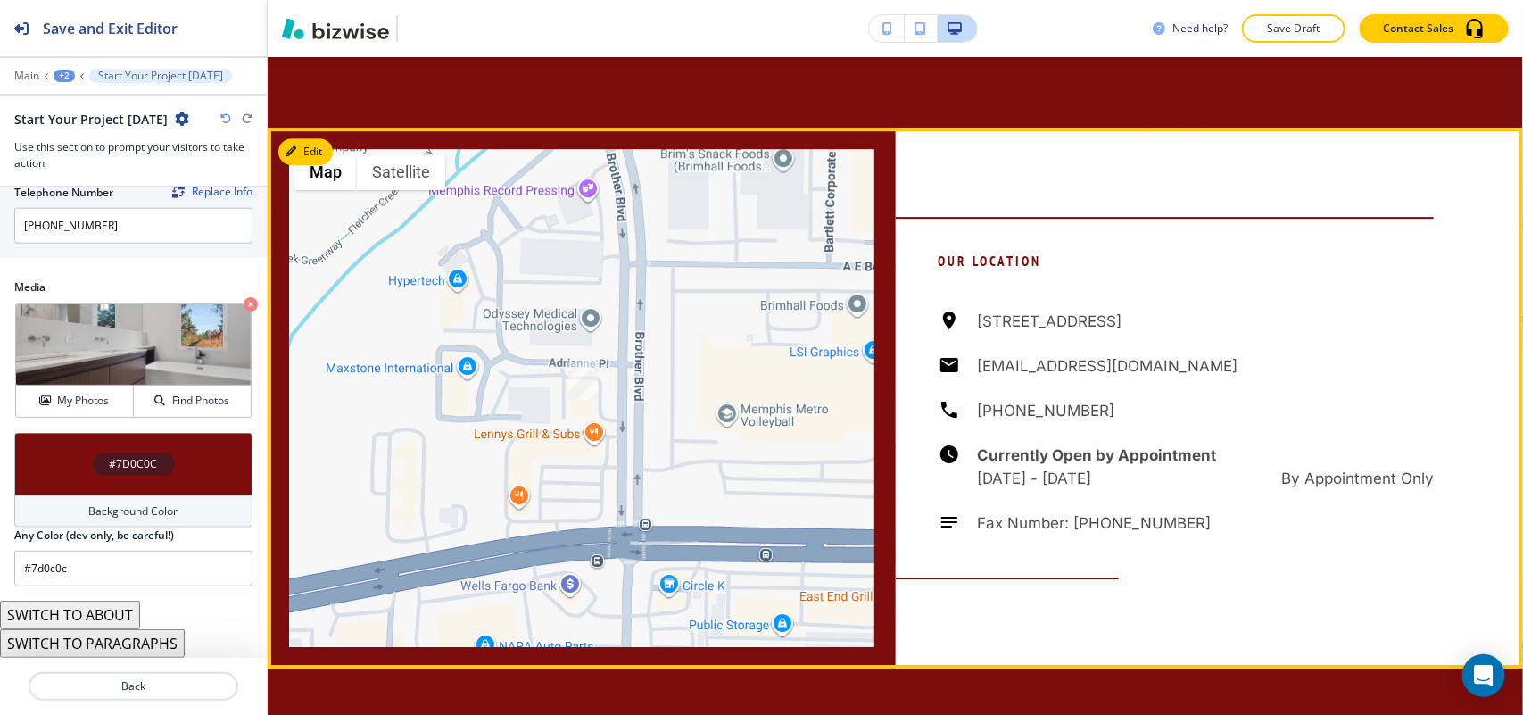
scroll to position [2233, 0]
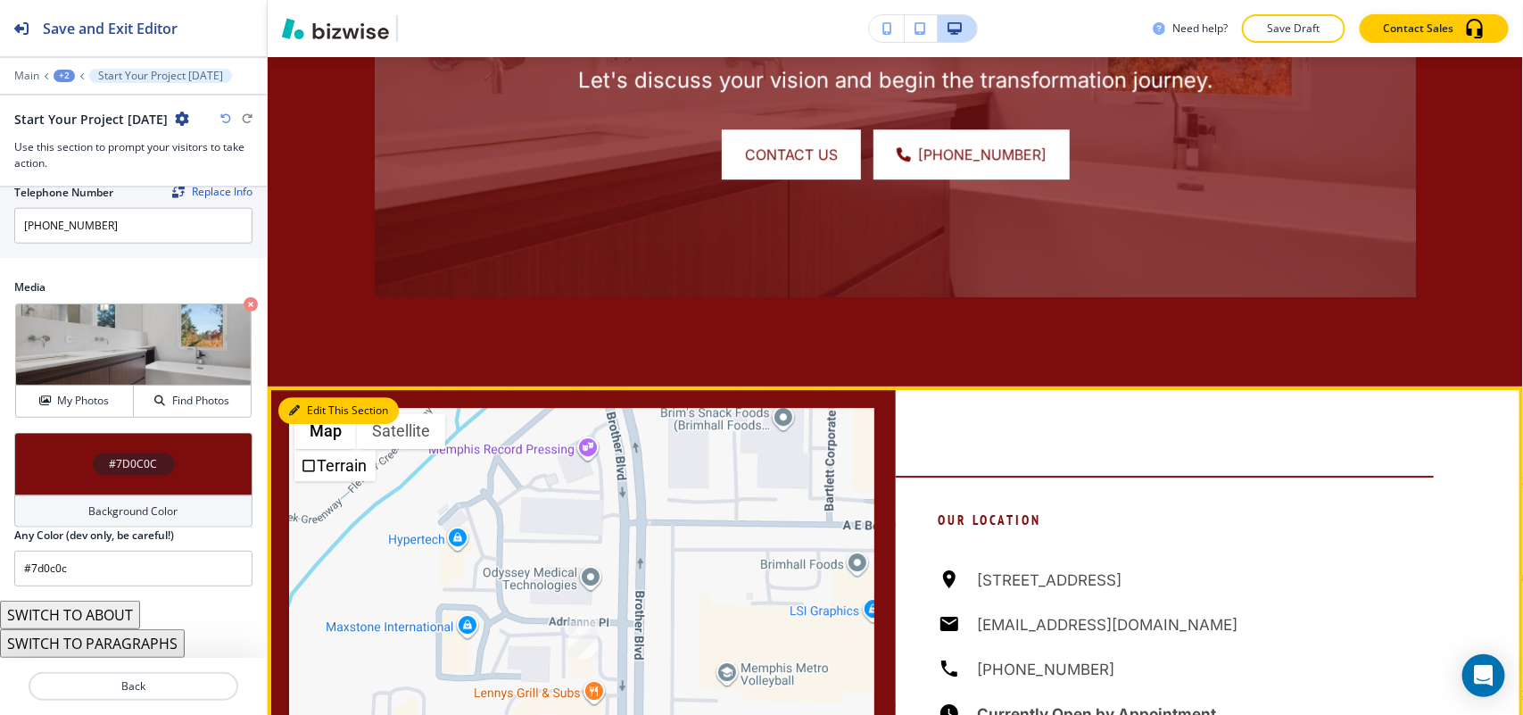
click at [309, 410] on button "Edit This Section" at bounding box center [338, 410] width 120 height 27
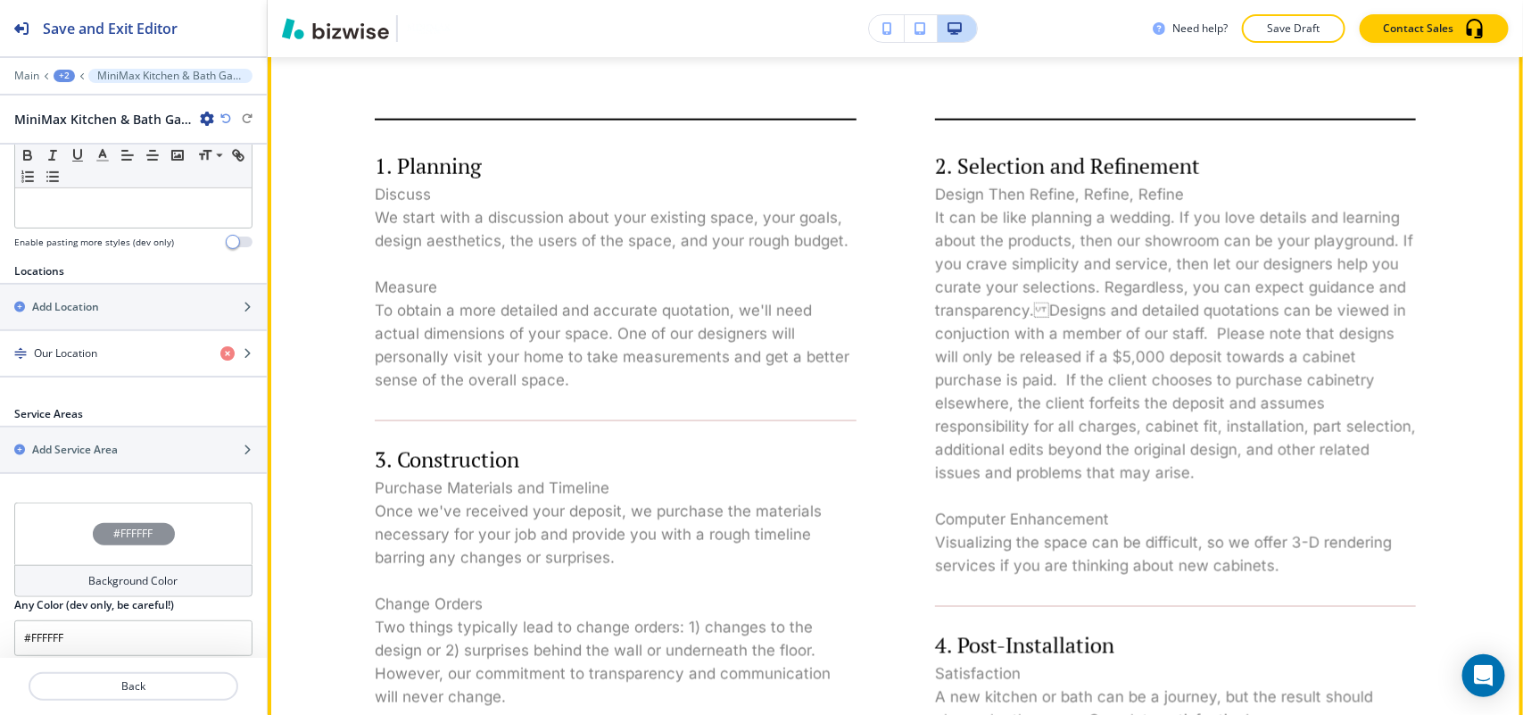
scroll to position [536, 0]
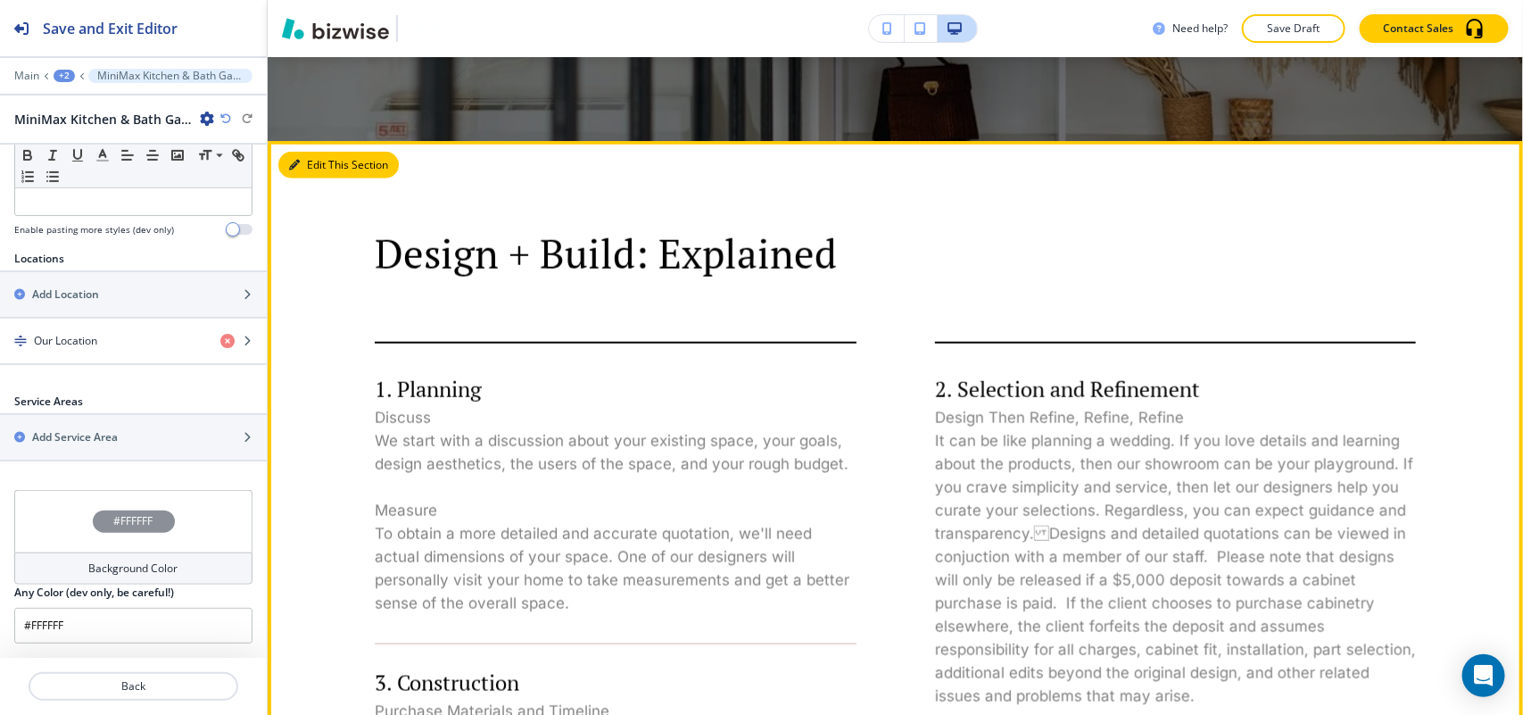
click at [303, 167] on button "Edit This Section" at bounding box center [338, 165] width 120 height 27
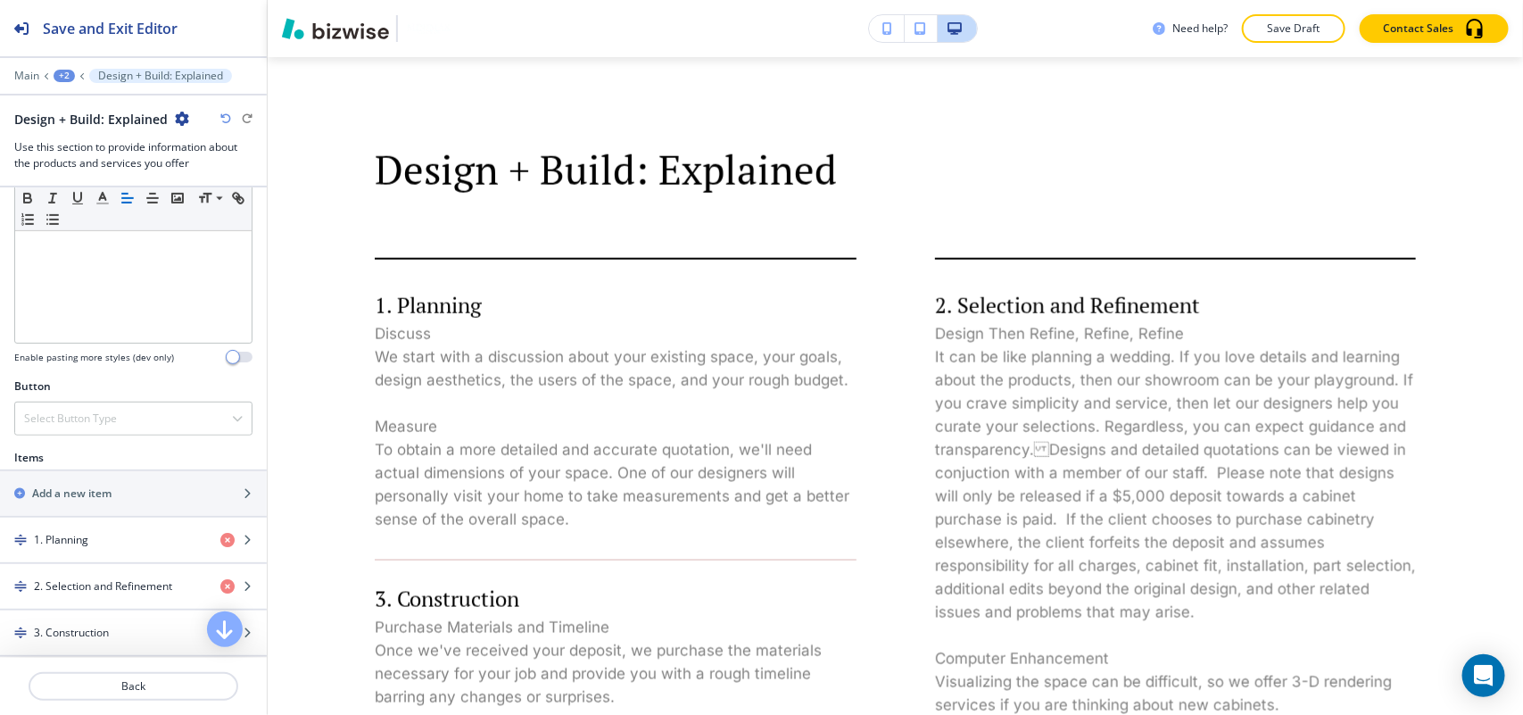
scroll to position [669, 0]
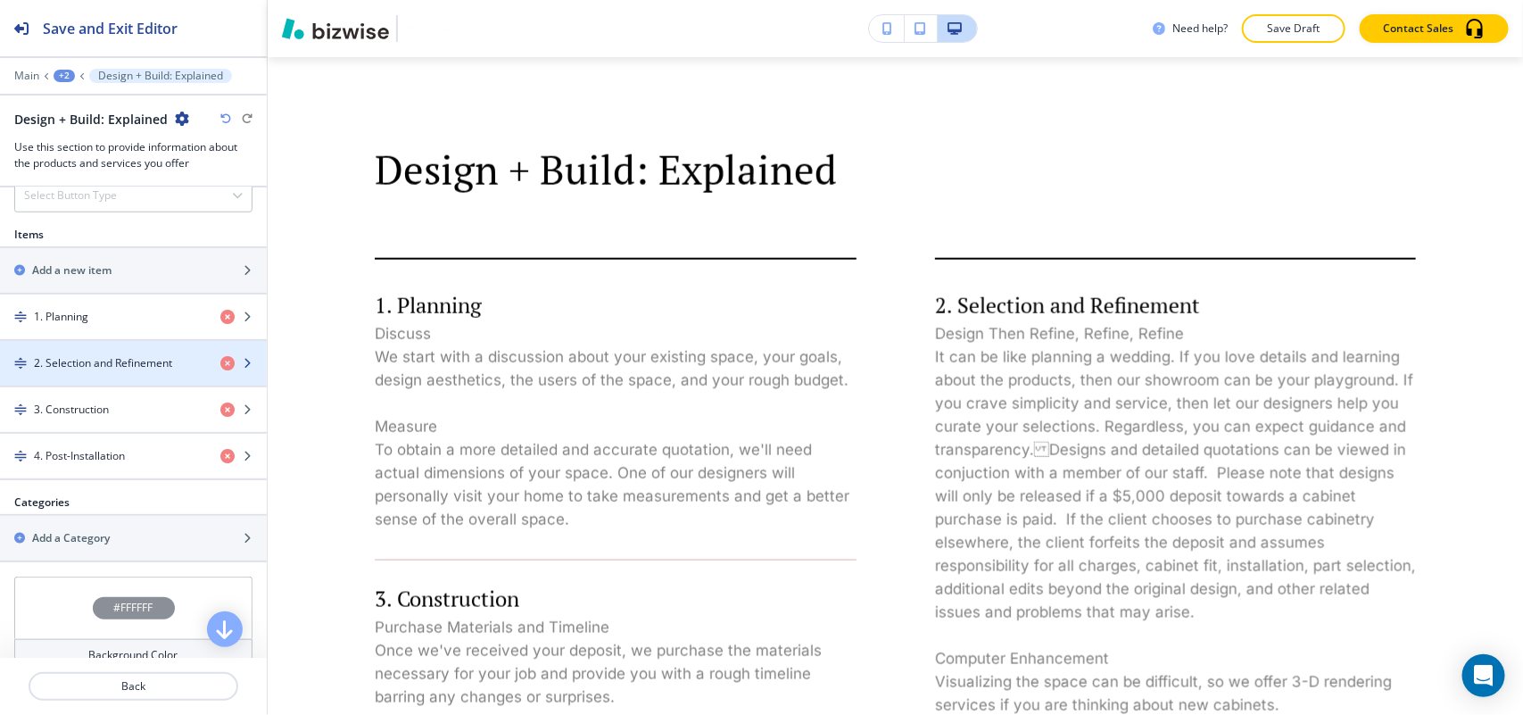
click at [82, 370] on h4 "2. Selection and Refinement" at bounding box center [103, 363] width 138 height 16
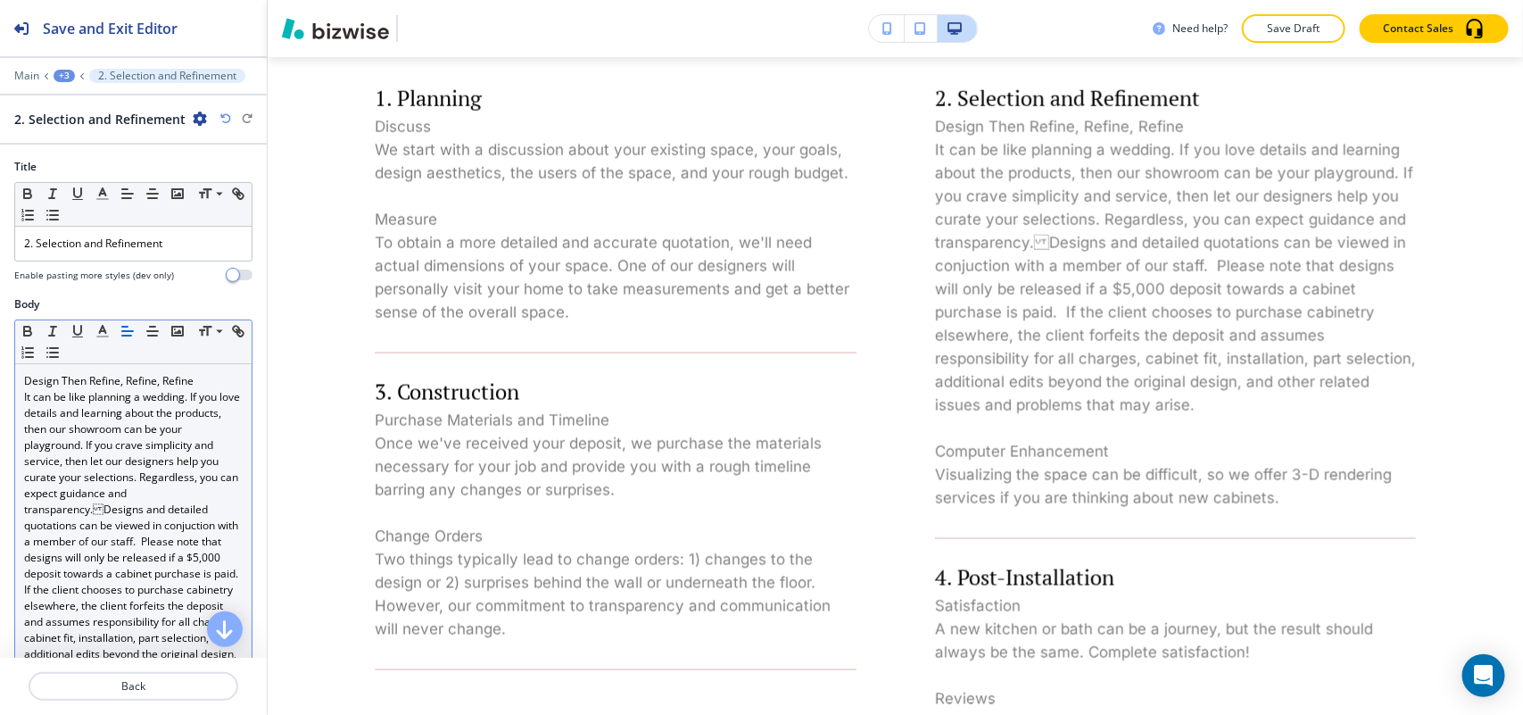
scroll to position [1096, 0]
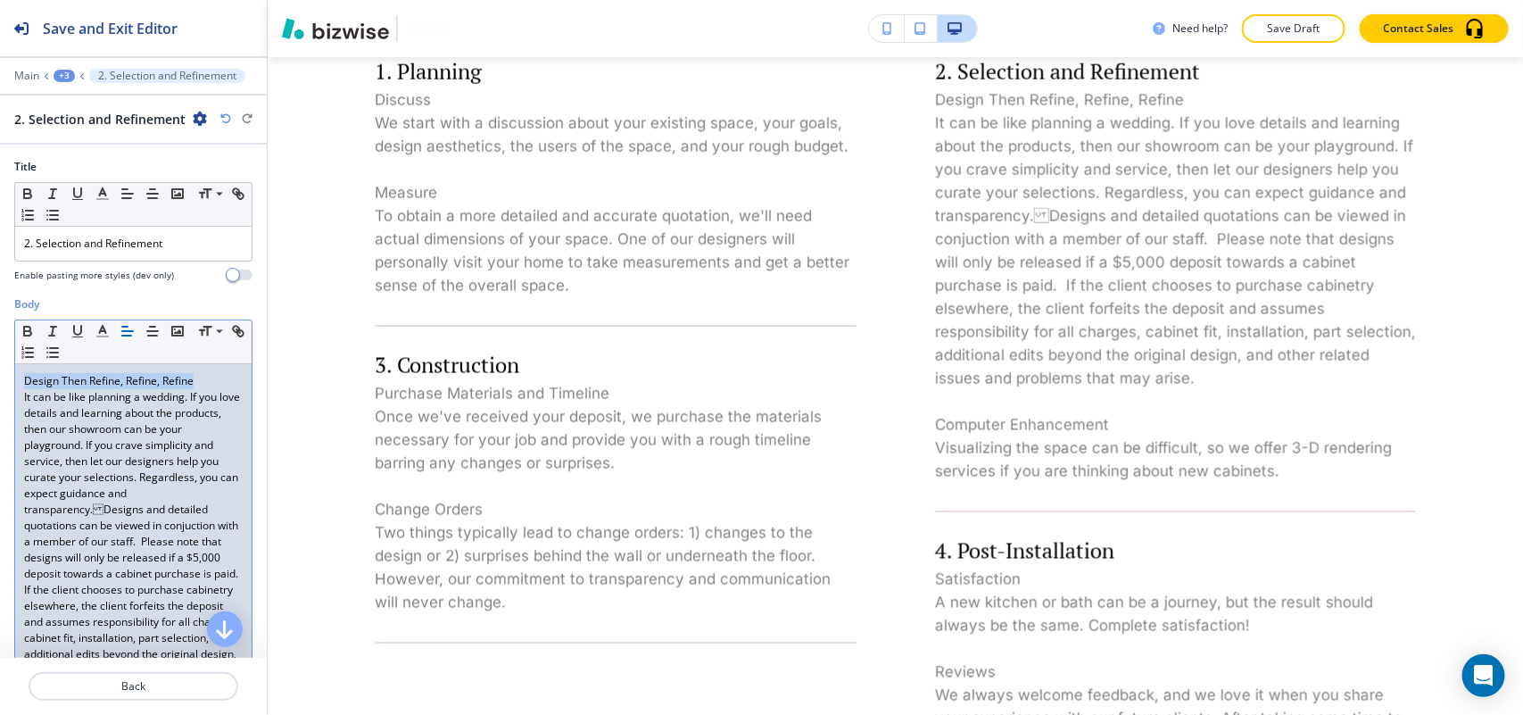
drag, startPoint x: 208, startPoint y: 377, endPoint x: 0, endPoint y: 377, distance: 207.9
click at [0, 377] on div "Body Small Normal Large Huge Design Then Refine, Refine, Refine It can be like …" at bounding box center [133, 557] width 267 height 523
click at [24, 330] on icon "button" at bounding box center [27, 329] width 6 height 4
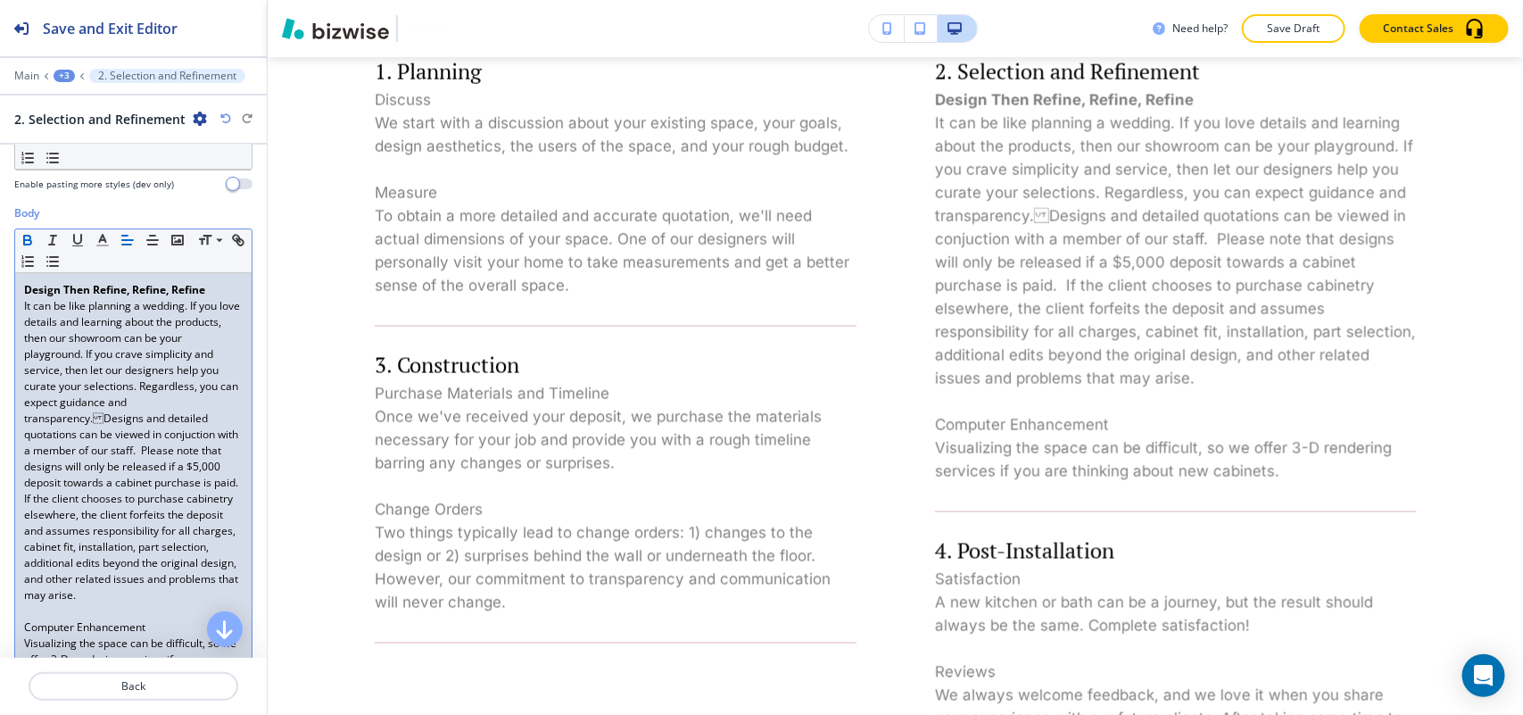
scroll to position [223, 0]
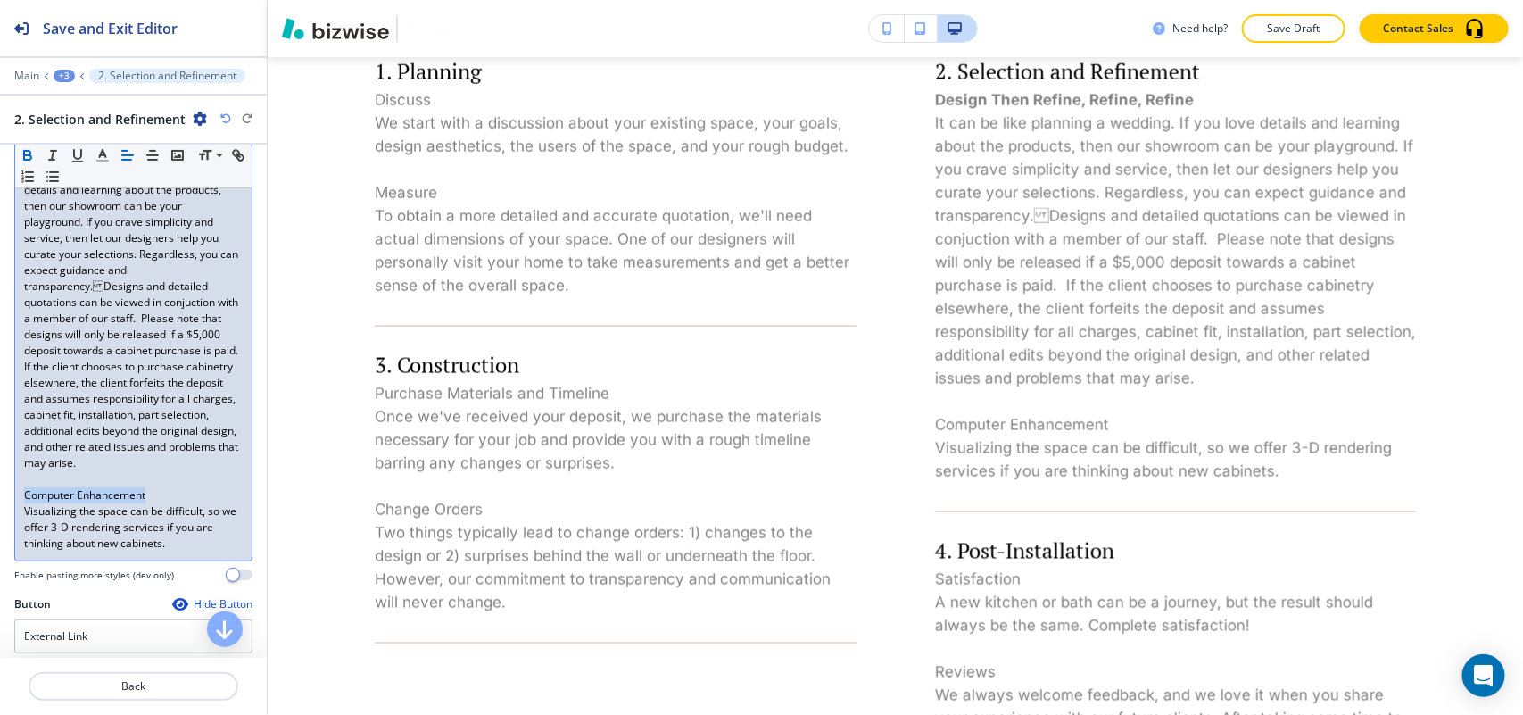
drag, startPoint x: 165, startPoint y: 511, endPoint x: 5, endPoint y: 511, distance: 159.7
click at [5, 511] on div "Body Small Normal Large Huge Design Then Refine, Refine, Refine It can be like …" at bounding box center [133, 334] width 267 height 523
click at [32, 156] on icon "button" at bounding box center [28, 155] width 16 height 16
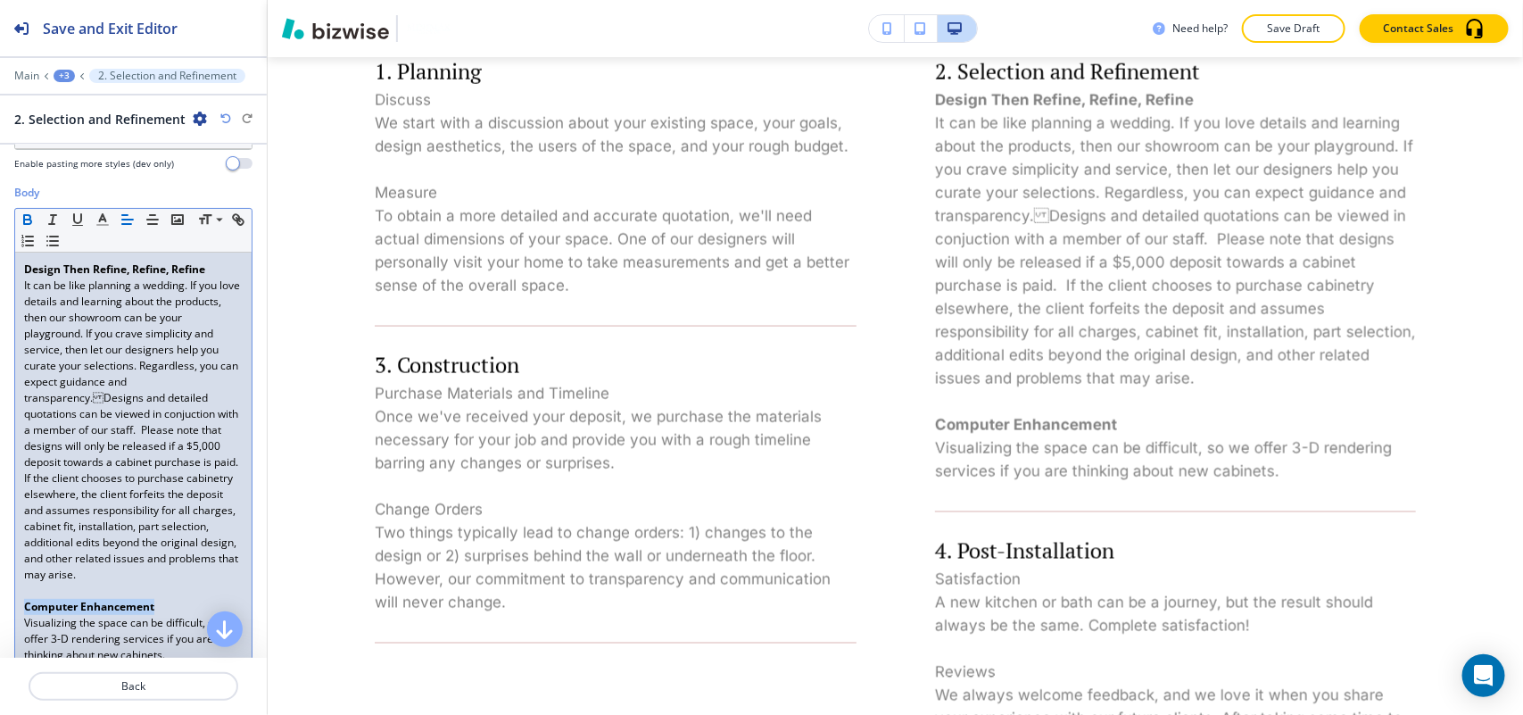
scroll to position [0, 0]
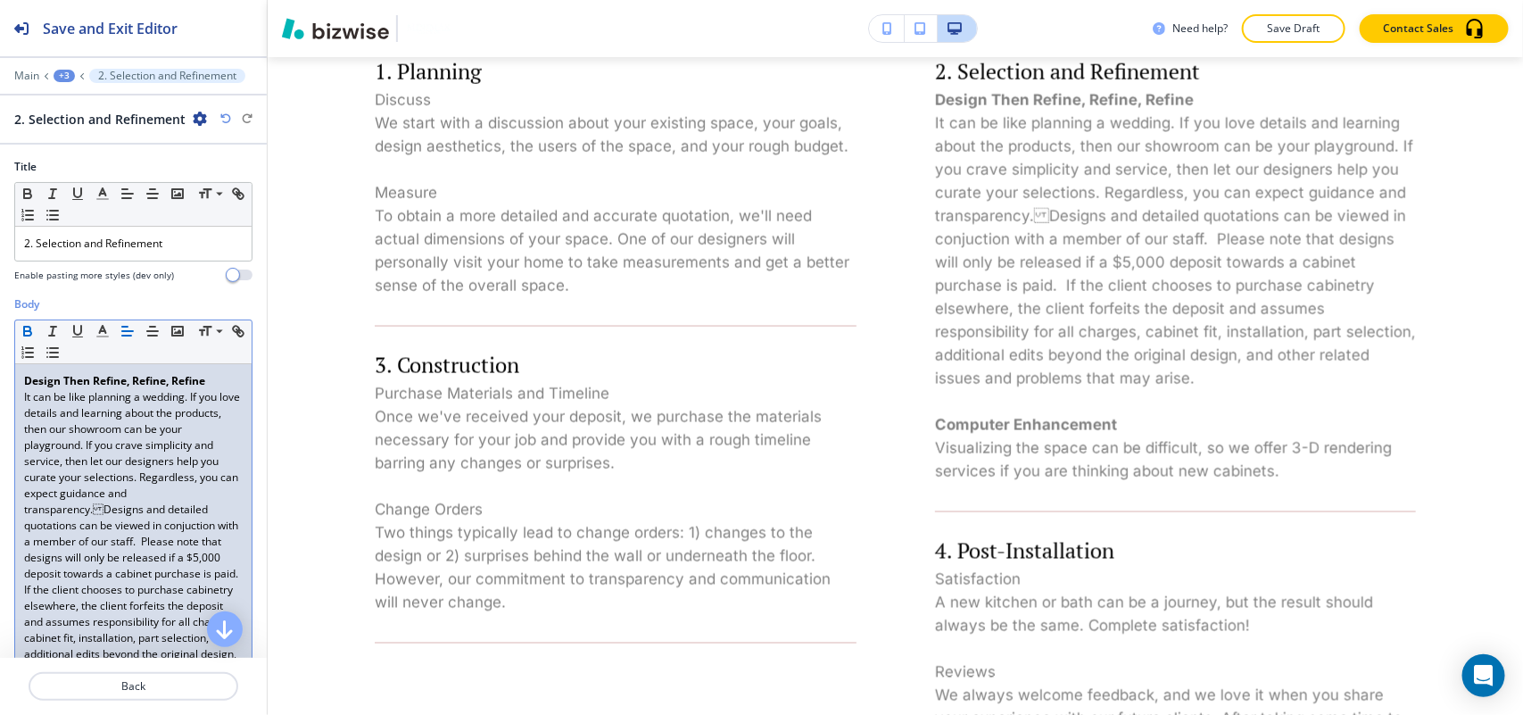
click at [224, 382] on p "Design Then Refine, Refine, Refine" at bounding box center [133, 381] width 219 height 16
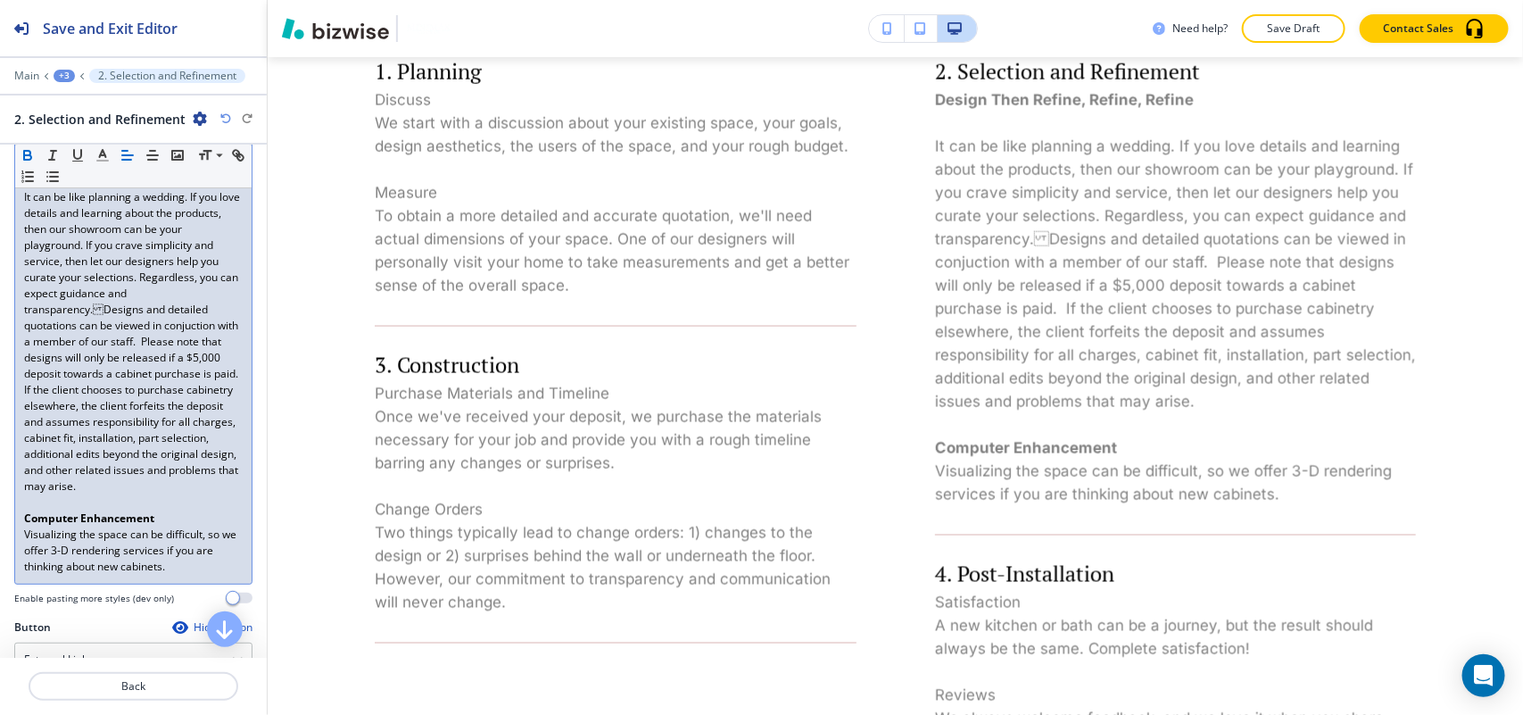
scroll to position [223, 0]
click at [183, 519] on p "Computer Enhancement" at bounding box center [133, 511] width 219 height 16
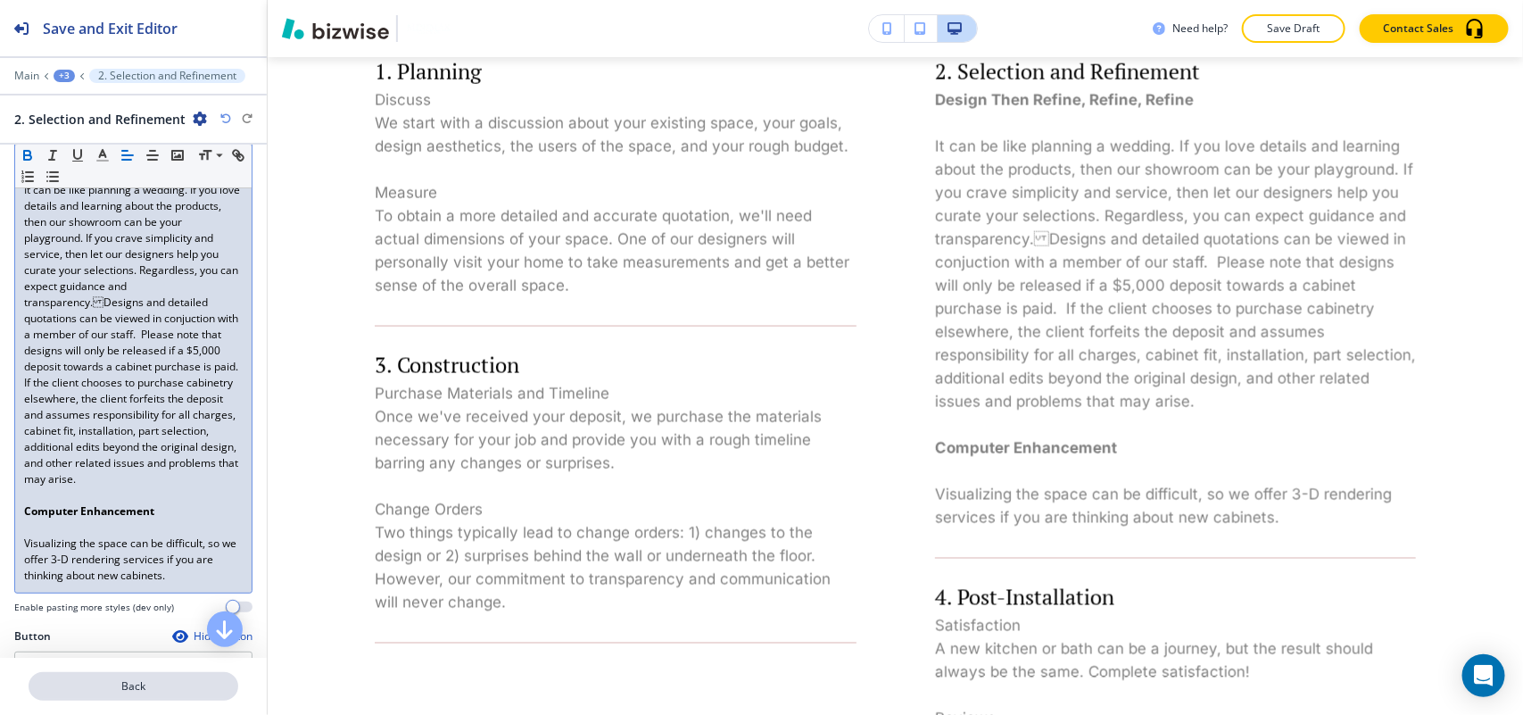
click at [117, 685] on p "Back" at bounding box center [133, 686] width 206 height 16
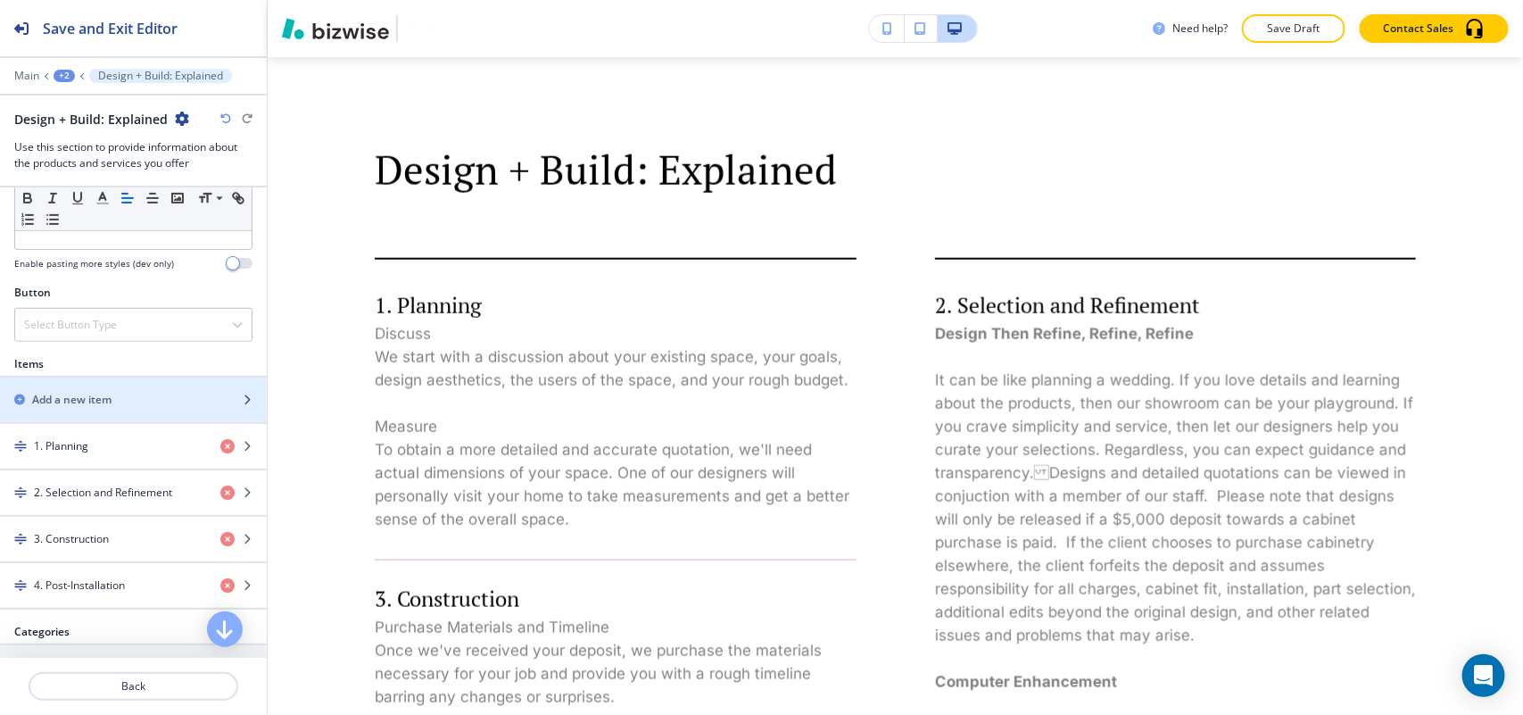
scroll to position [669, 0]
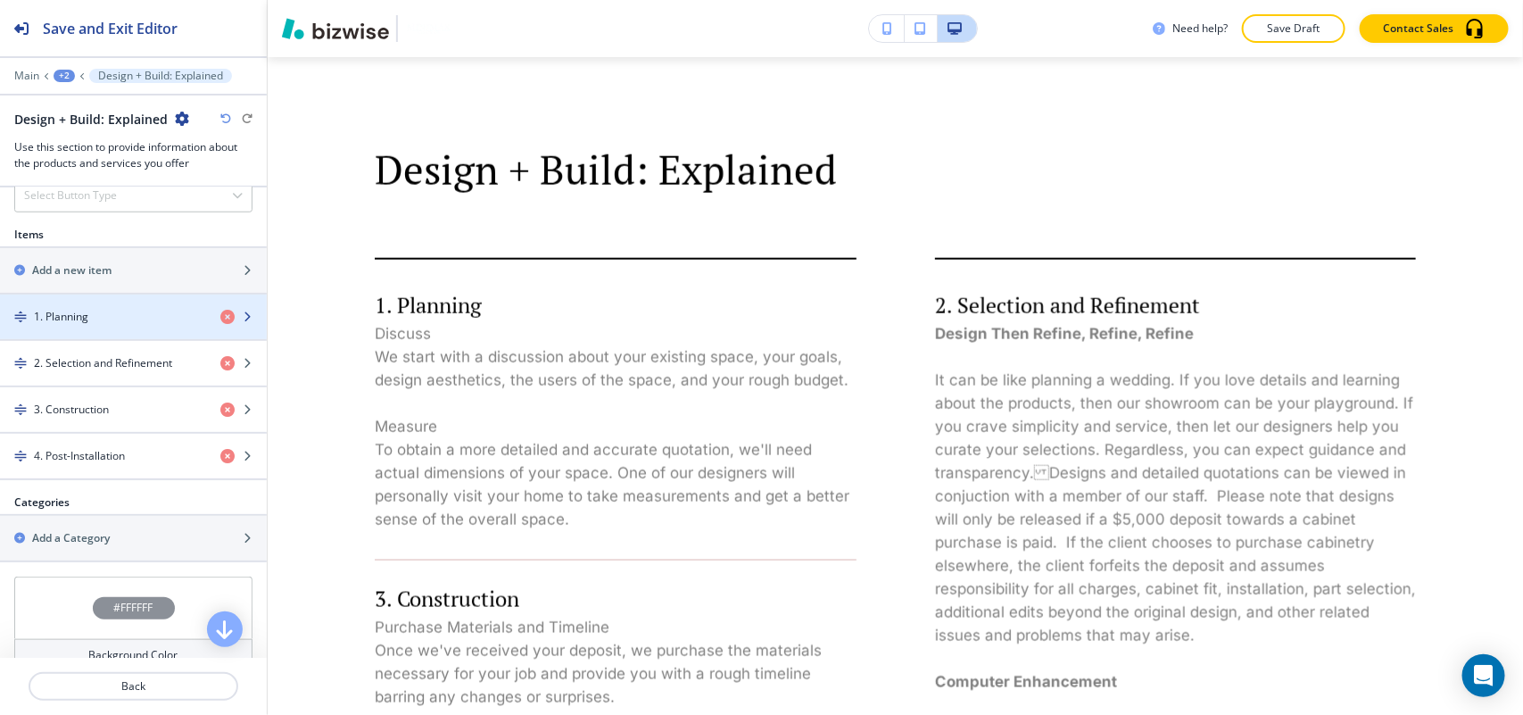
click at [70, 333] on div "button" at bounding box center [133, 332] width 267 height 14
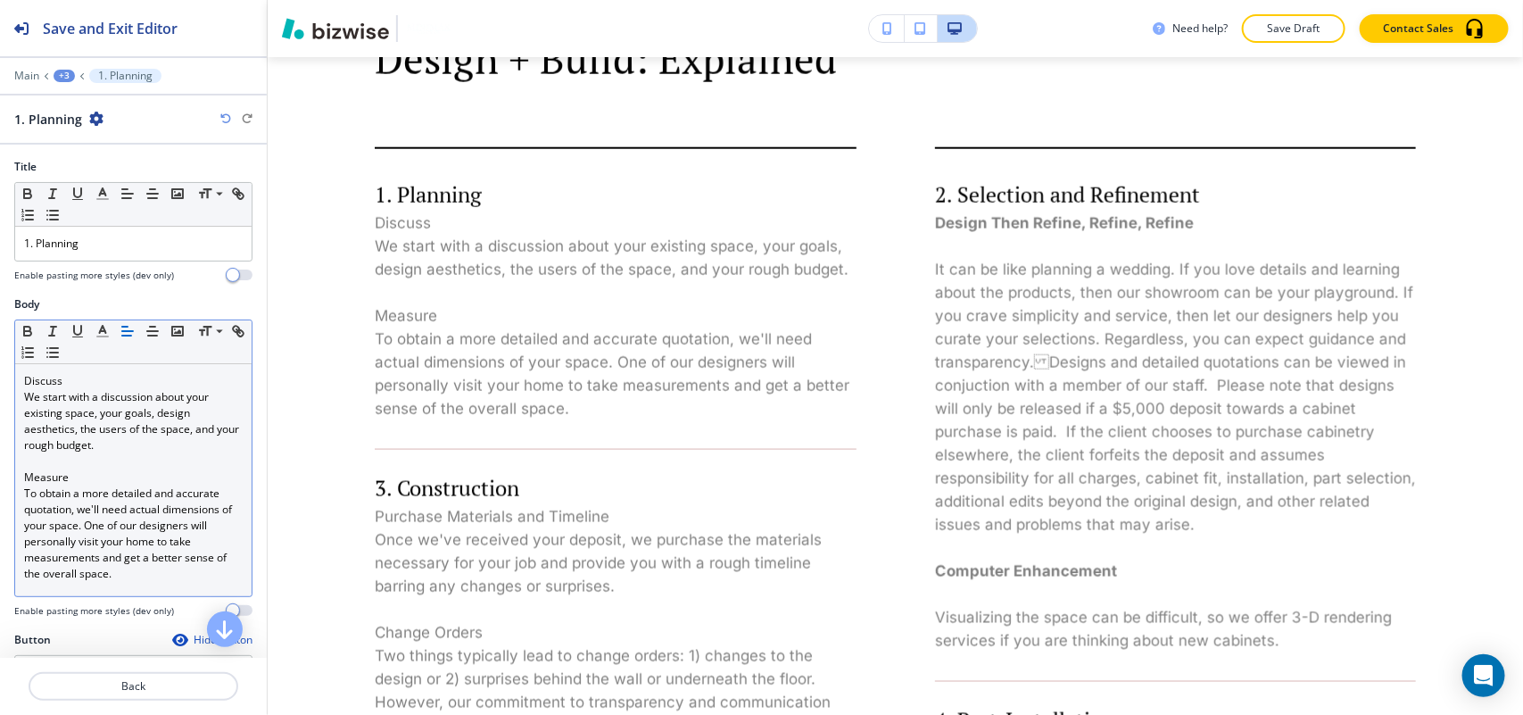
scroll to position [1096, 0]
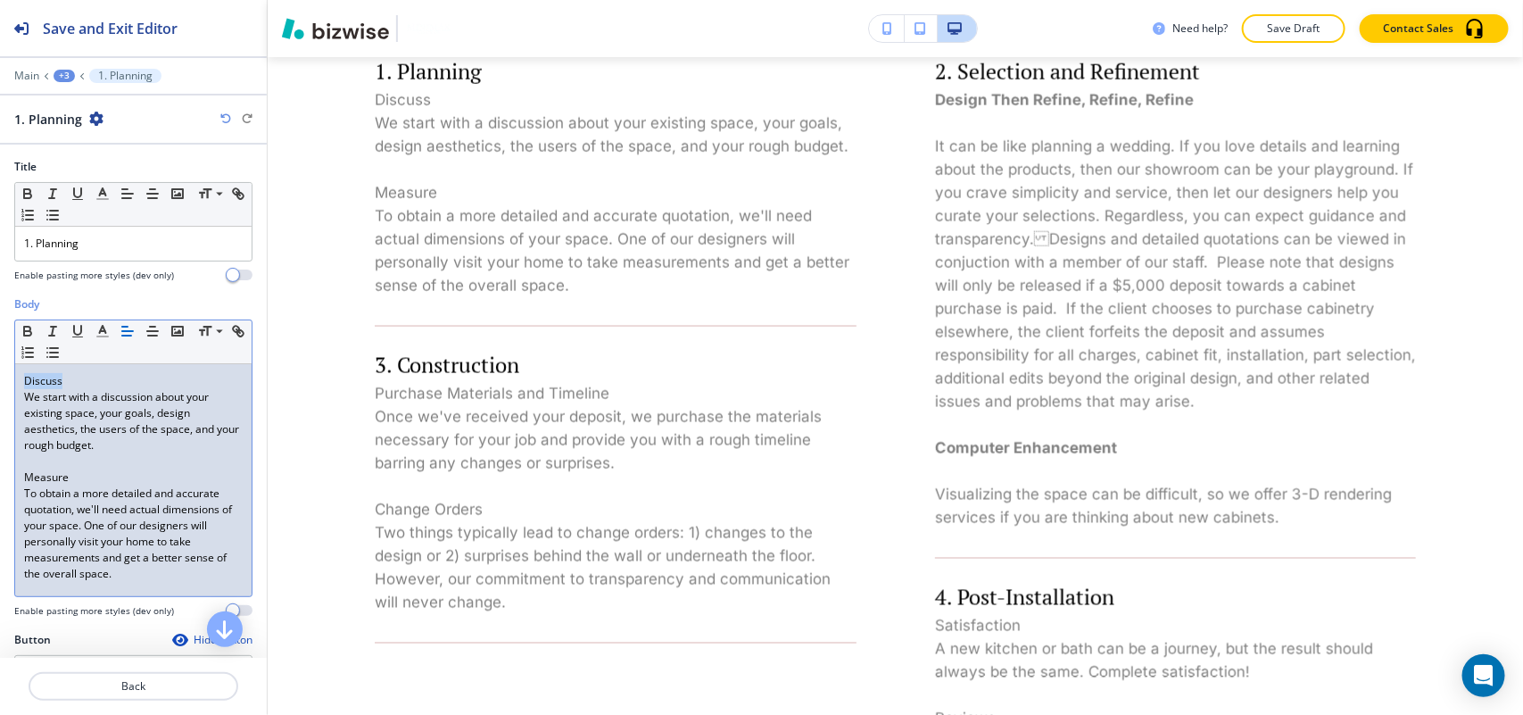
drag, startPoint x: 69, startPoint y: 386, endPoint x: 52, endPoint y: 367, distance: 25.9
click at [14, 381] on div "Small Normal Large Huge Discuss We start with a discussion about your existing …" at bounding box center [133, 457] width 238 height 277
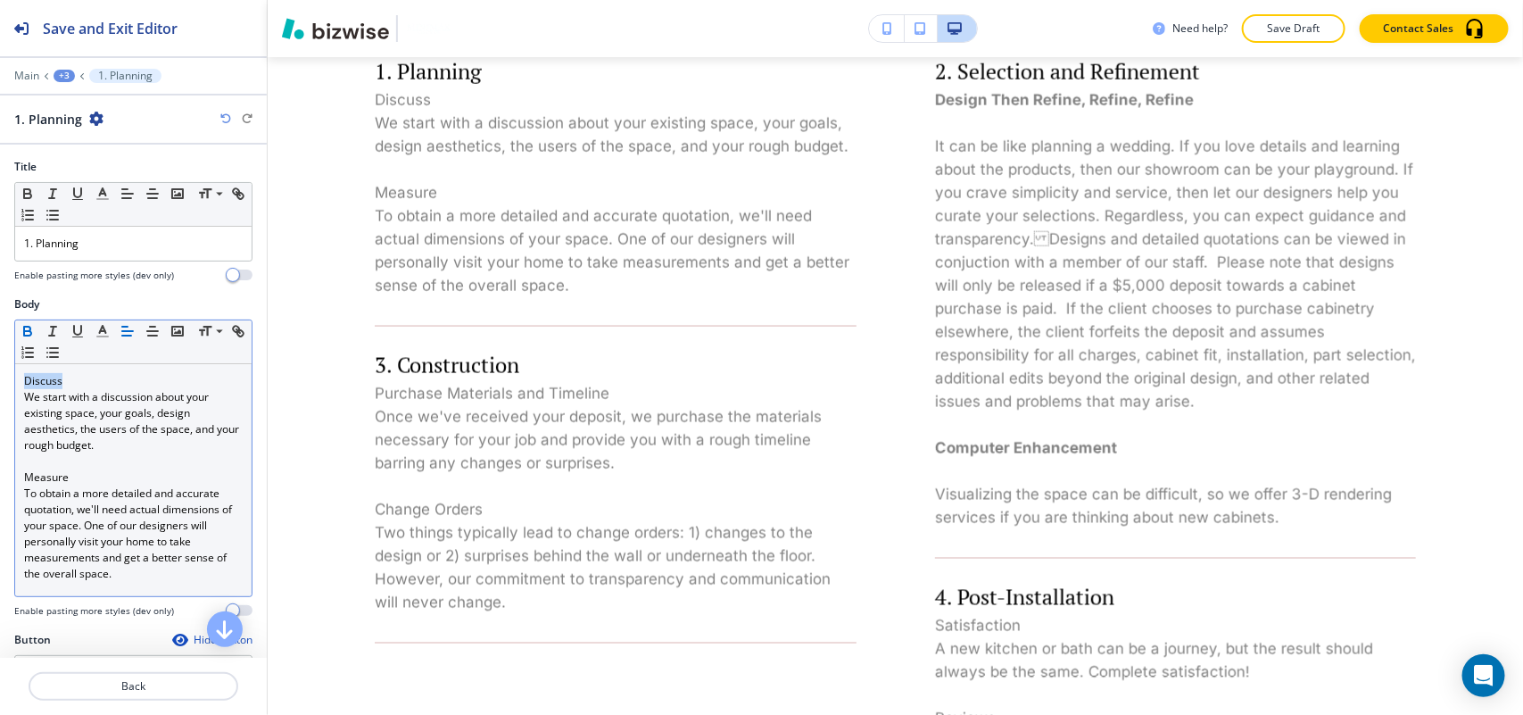
click at [32, 327] on icon "button" at bounding box center [28, 331] width 16 height 16
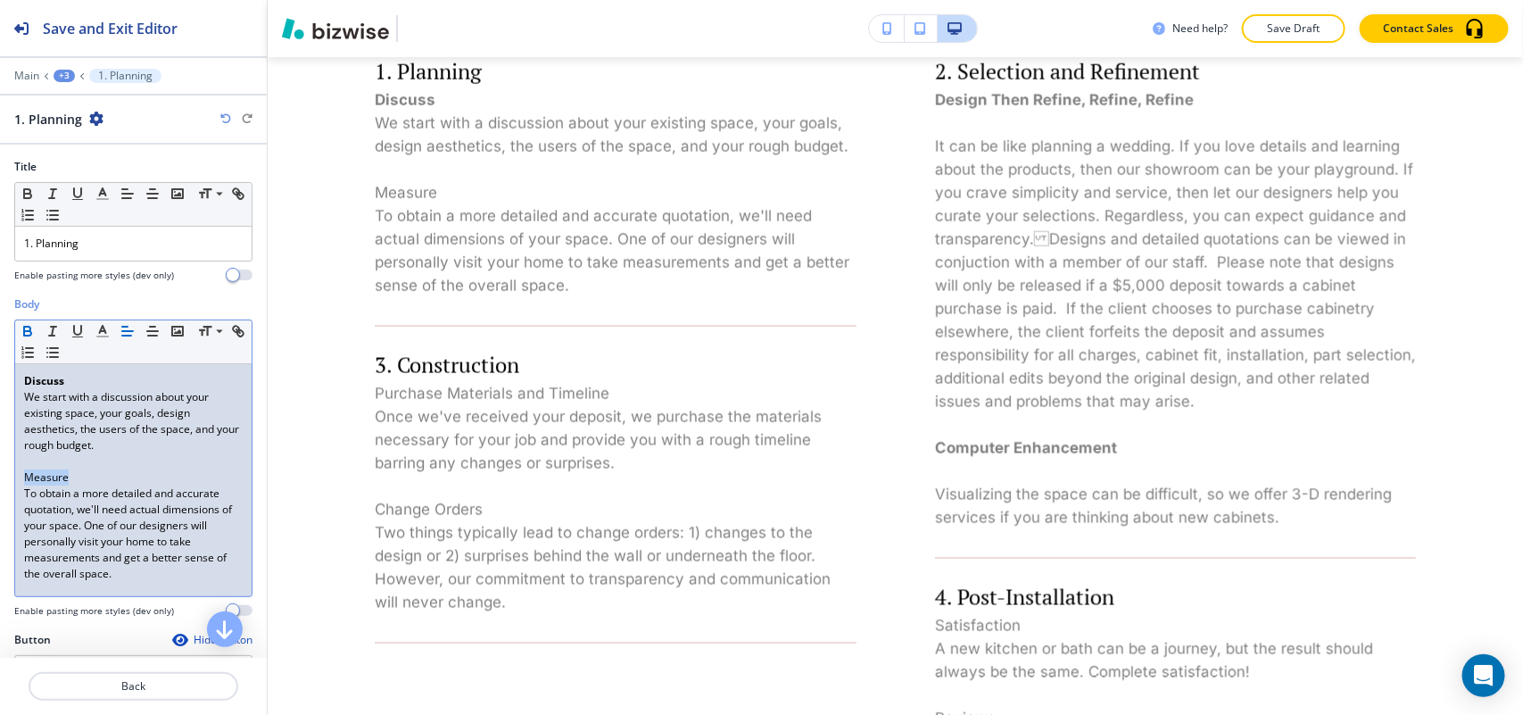
drag, startPoint x: 95, startPoint y: 483, endPoint x: 0, endPoint y: 393, distance: 130.6
click at [0, 477] on div "Body Small Normal Large Huge Discuss We start with a discussion about your exis…" at bounding box center [133, 463] width 267 height 335
click at [31, 335] on icon "button" at bounding box center [27, 333] width 7 height 4
click at [121, 684] on p "Back" at bounding box center [133, 686] width 206 height 16
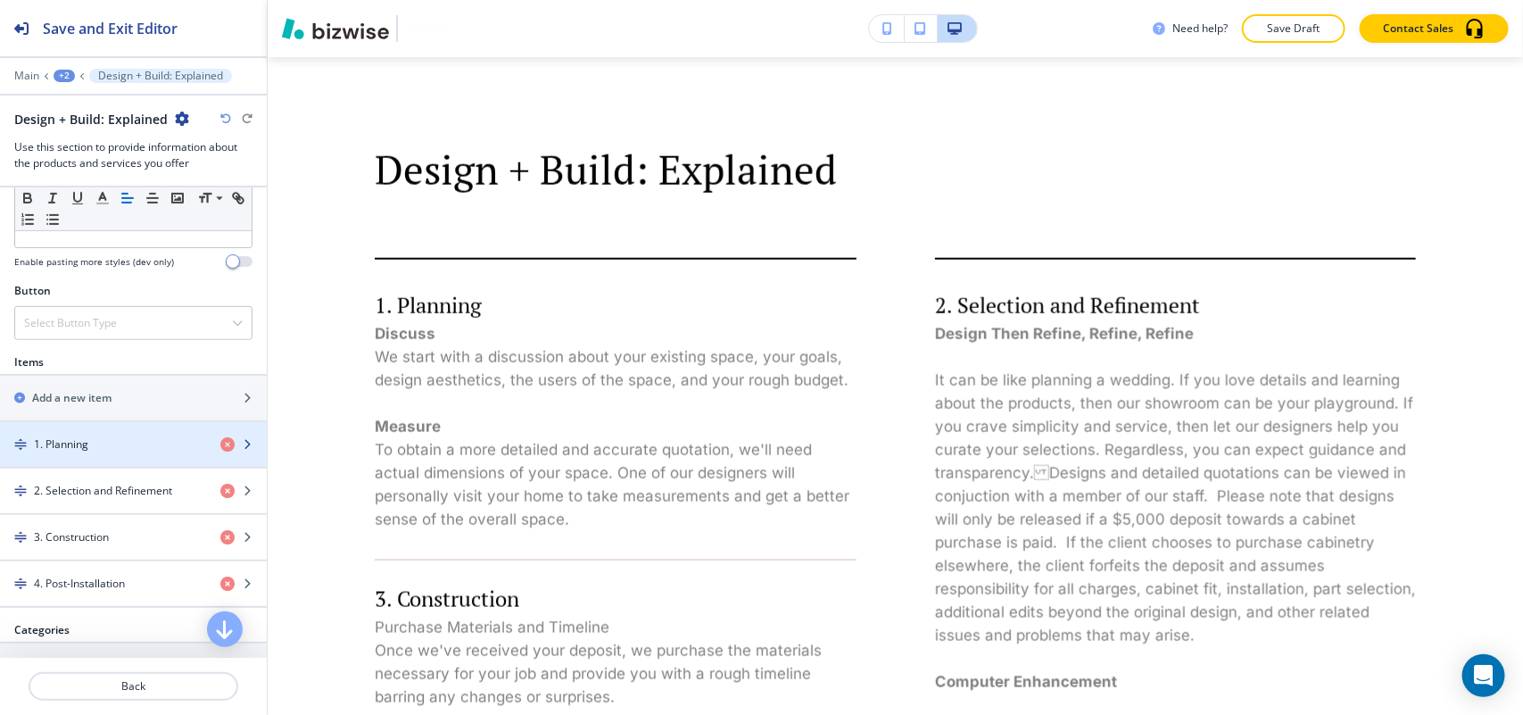
scroll to position [669, 0]
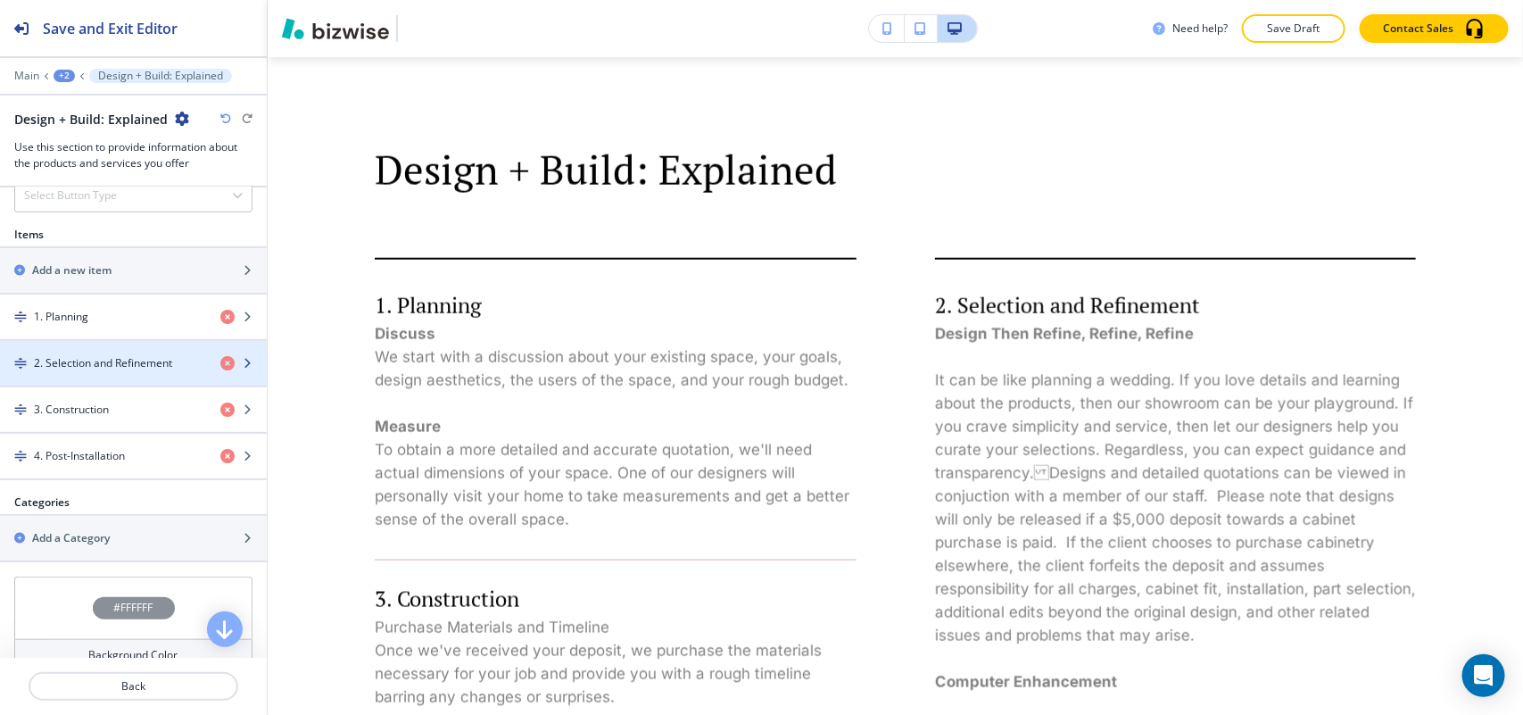
click at [113, 371] on h4 "2. Selection and Refinement" at bounding box center [103, 363] width 138 height 16
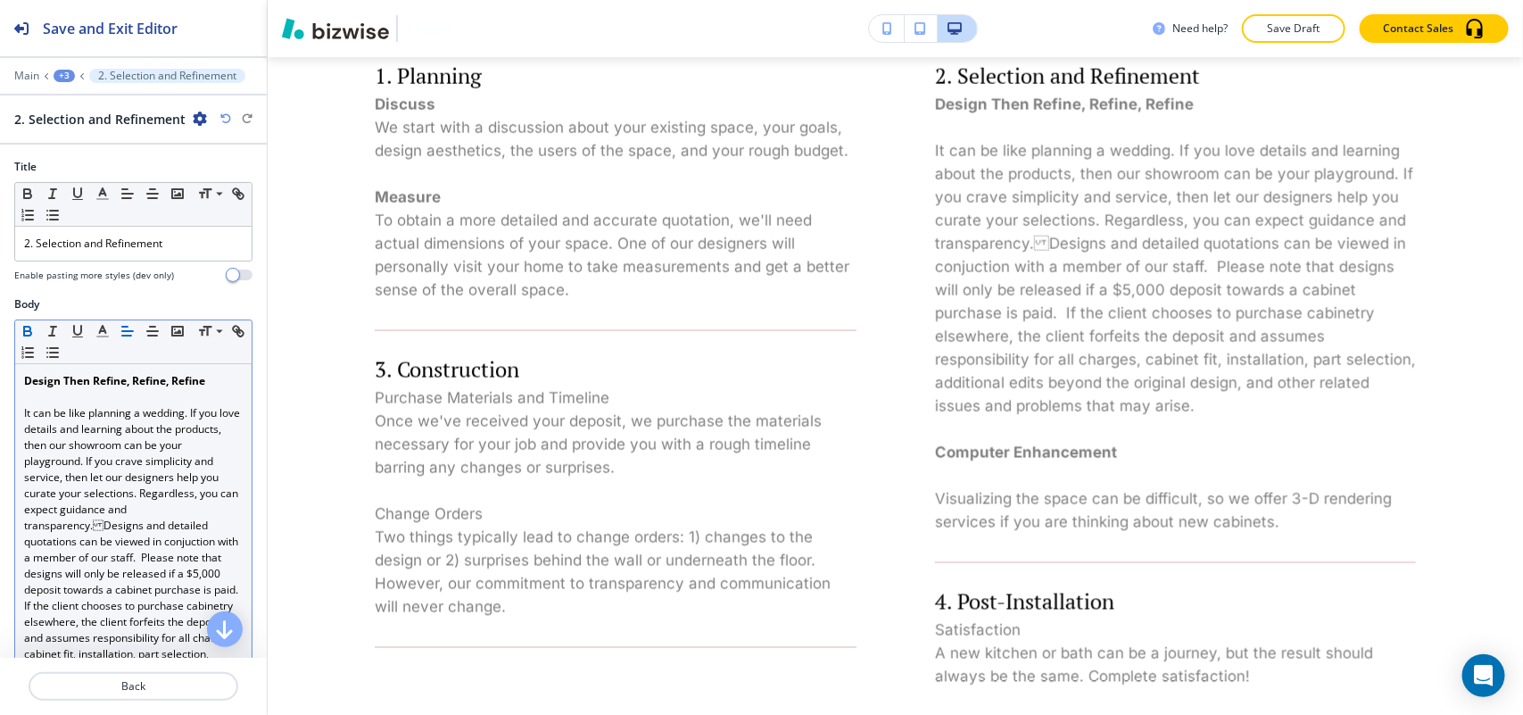
scroll to position [1096, 0]
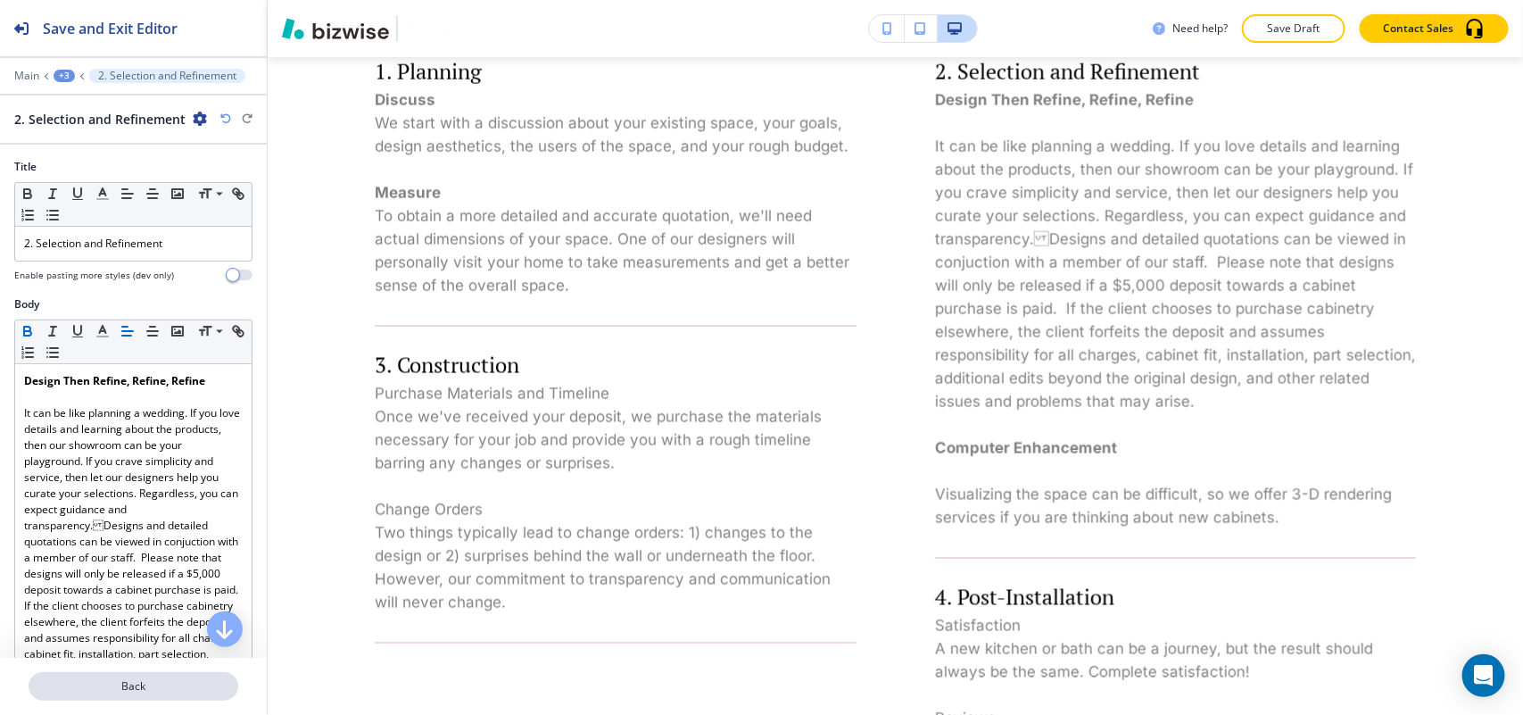
click at [131, 691] on p "Back" at bounding box center [133, 686] width 206 height 16
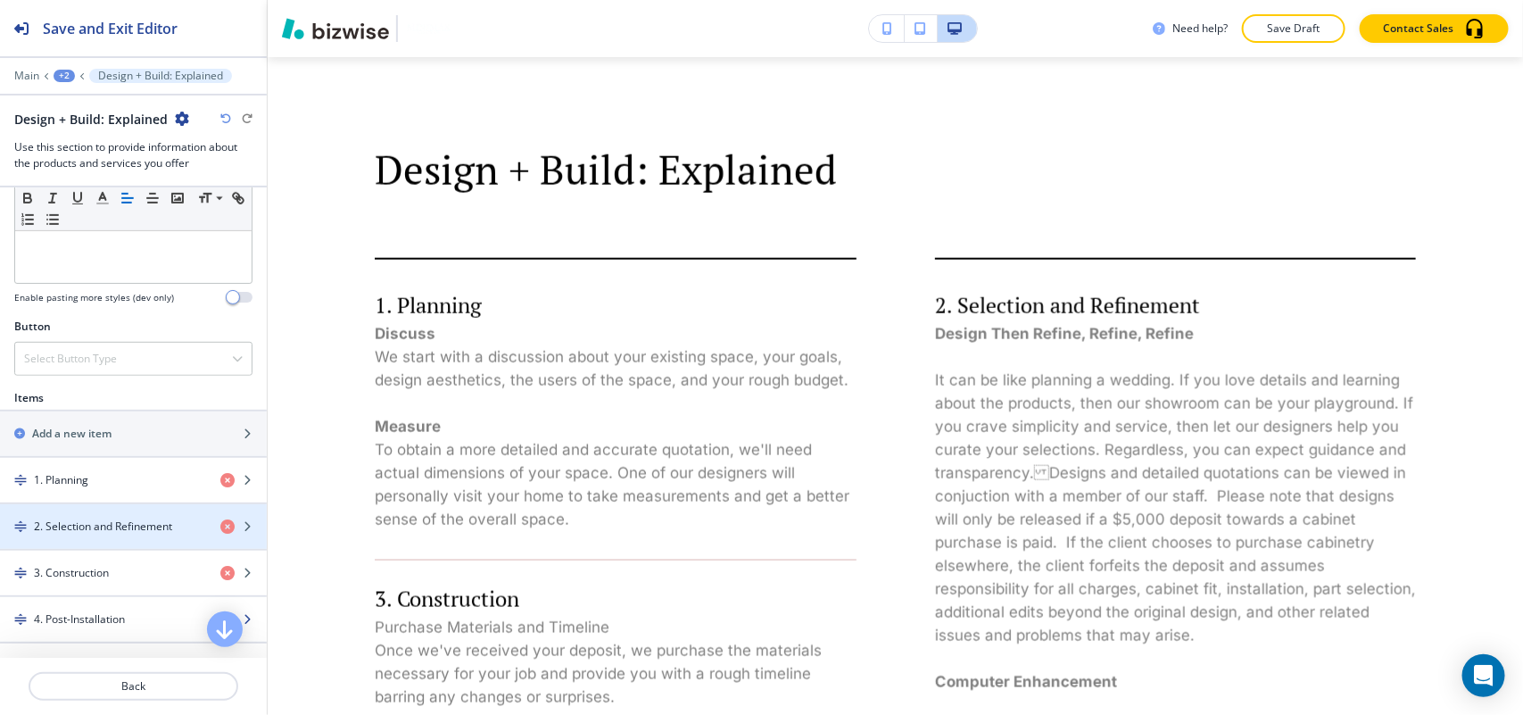
scroll to position [558, 0]
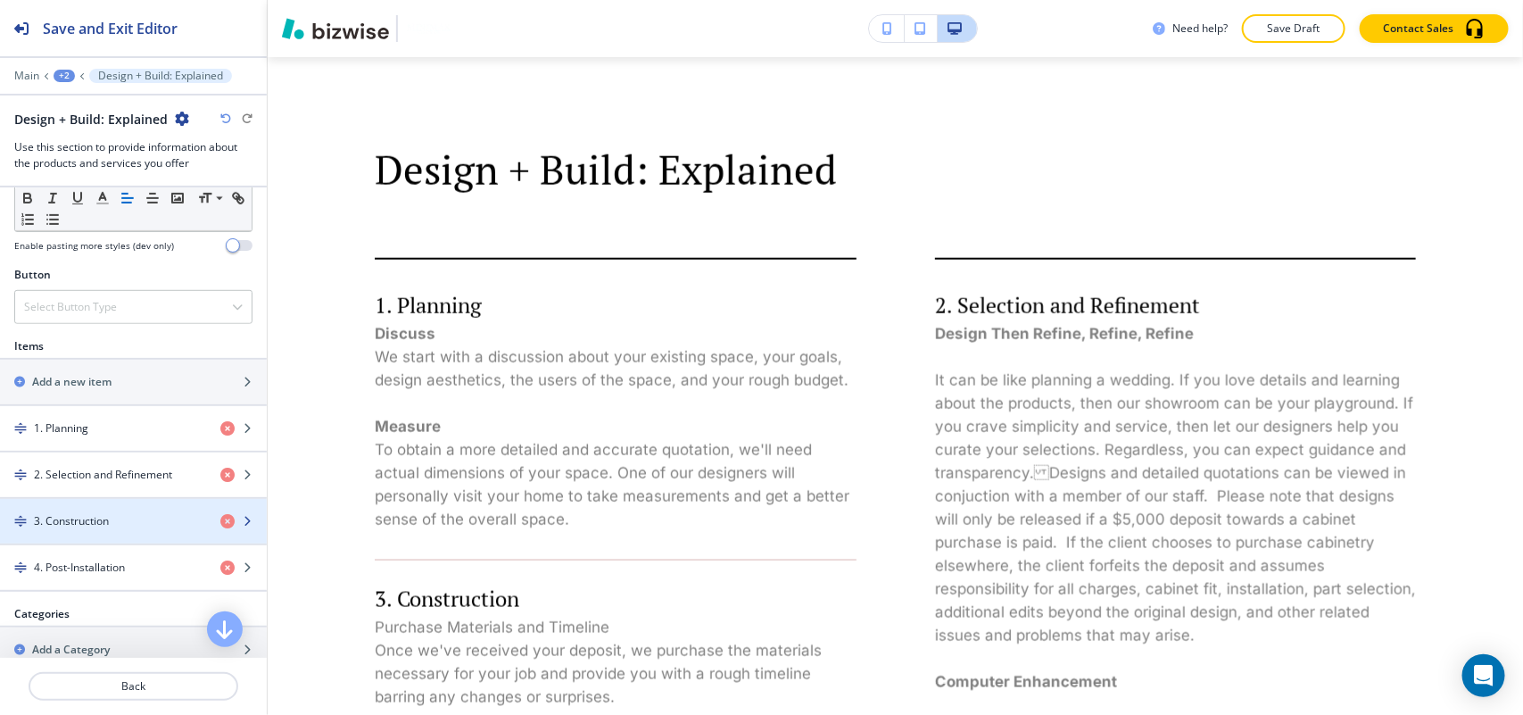
click at [112, 524] on div "3. Construction" at bounding box center [103, 521] width 206 height 16
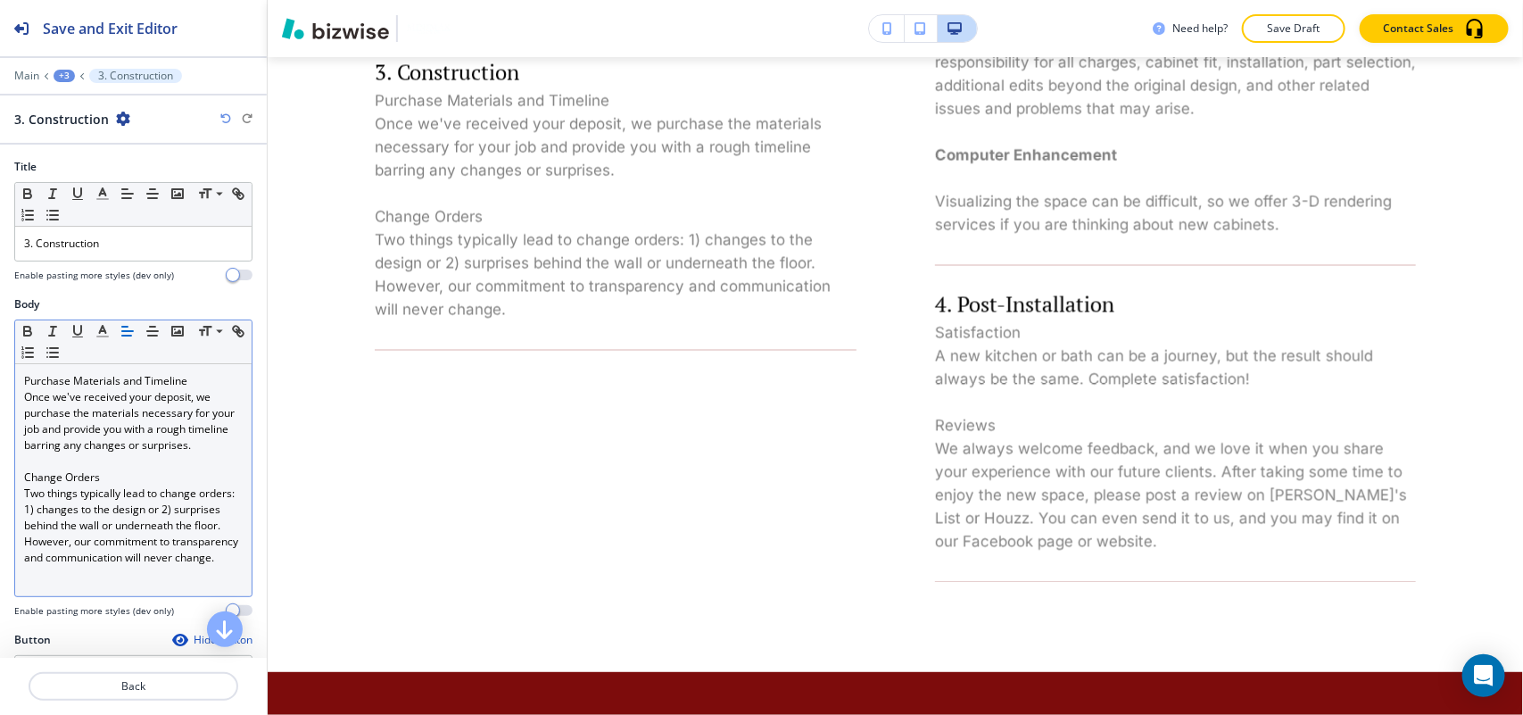
scroll to position [1389, 0]
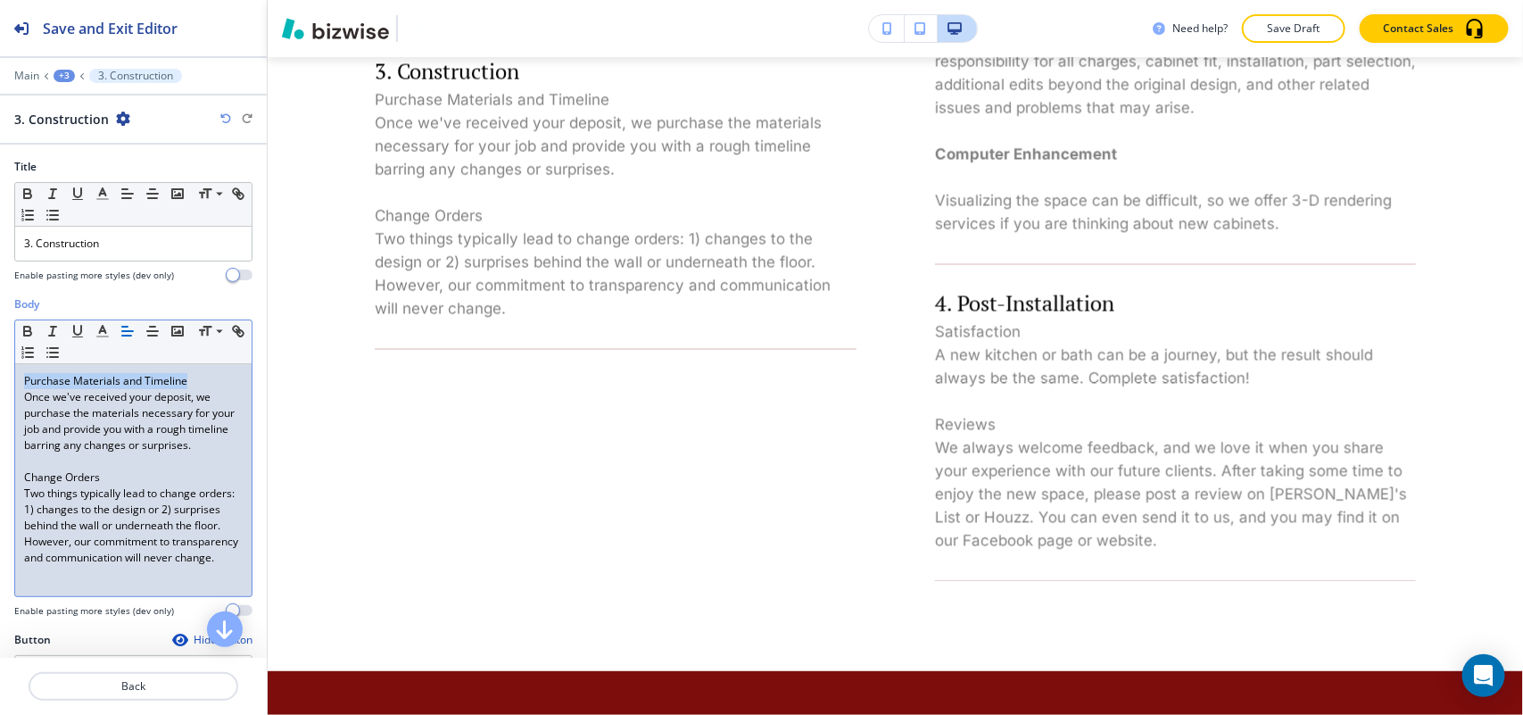
drag, startPoint x: 228, startPoint y: 373, endPoint x: 0, endPoint y: 377, distance: 228.5
click at [0, 377] on div "Body Small Normal Large Huge Purchase Materials and Timeline Once we've receive…" at bounding box center [133, 463] width 267 height 335
click at [19, 323] on button "button" at bounding box center [27, 330] width 25 height 21
drag, startPoint x: 54, startPoint y: 495, endPoint x: 0, endPoint y: 498, distance: 54.5
click at [0, 498] on div "Body Small Normal Large Huge Purchase Materials and Timeline Once we've receive…" at bounding box center [133, 463] width 267 height 335
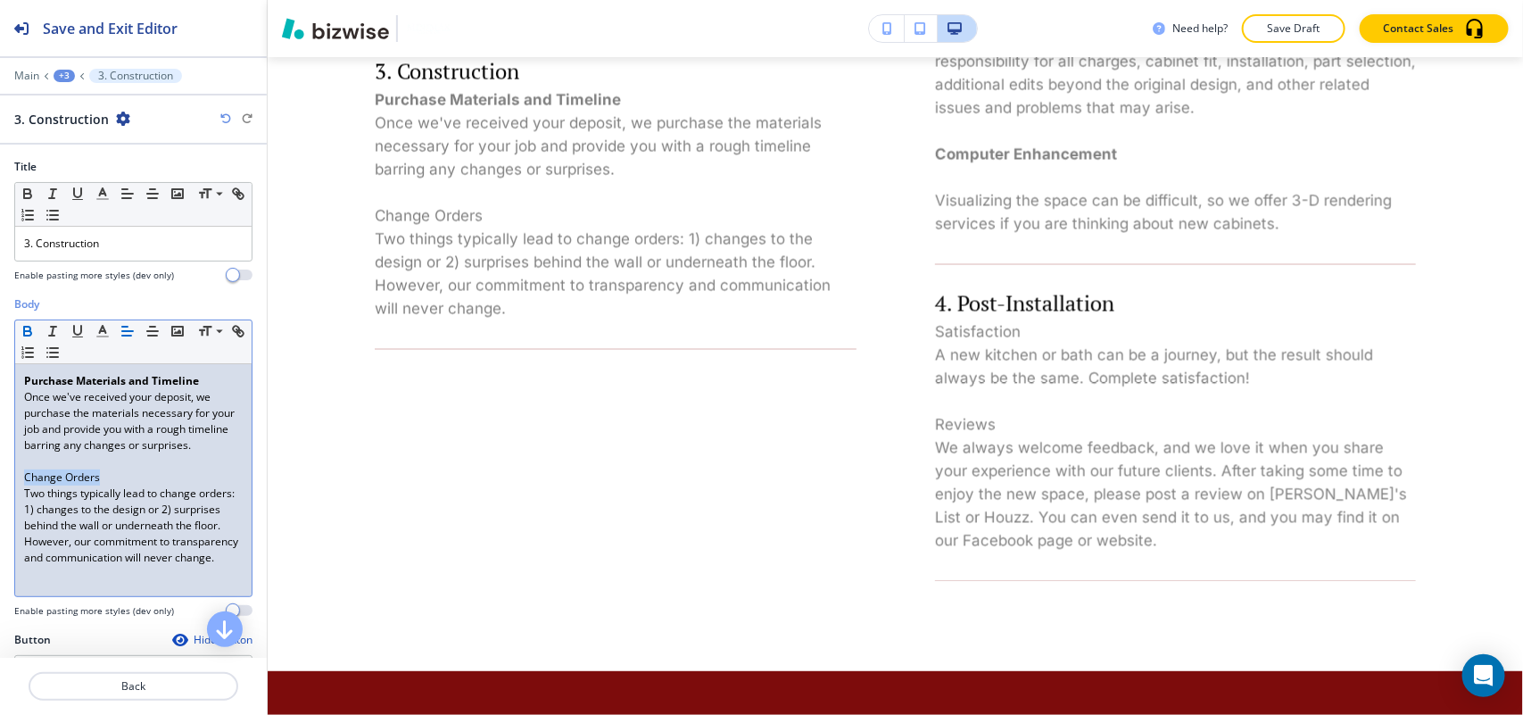
click at [27, 328] on icon "button" at bounding box center [27, 329] width 6 height 4
click at [145, 684] on p "Back" at bounding box center [133, 686] width 206 height 16
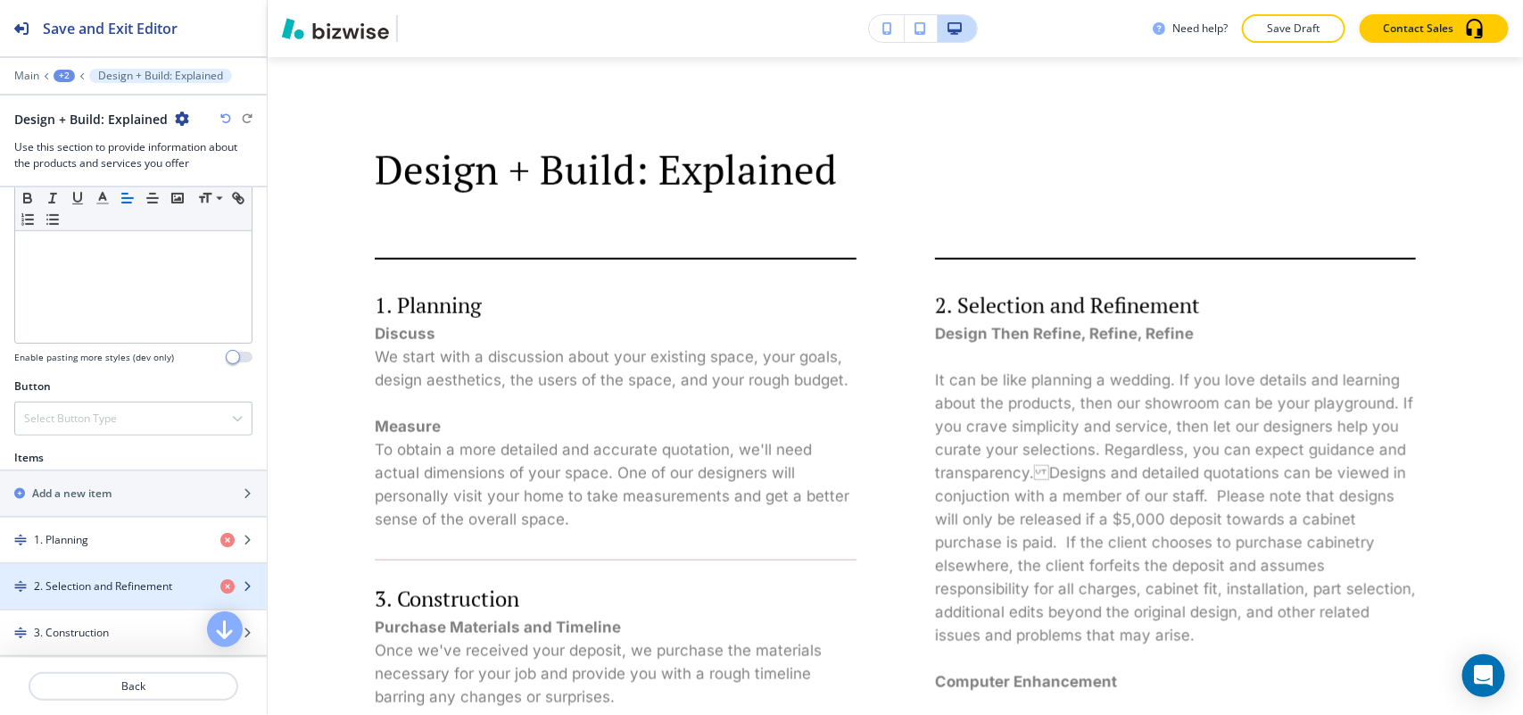
scroll to position [669, 0]
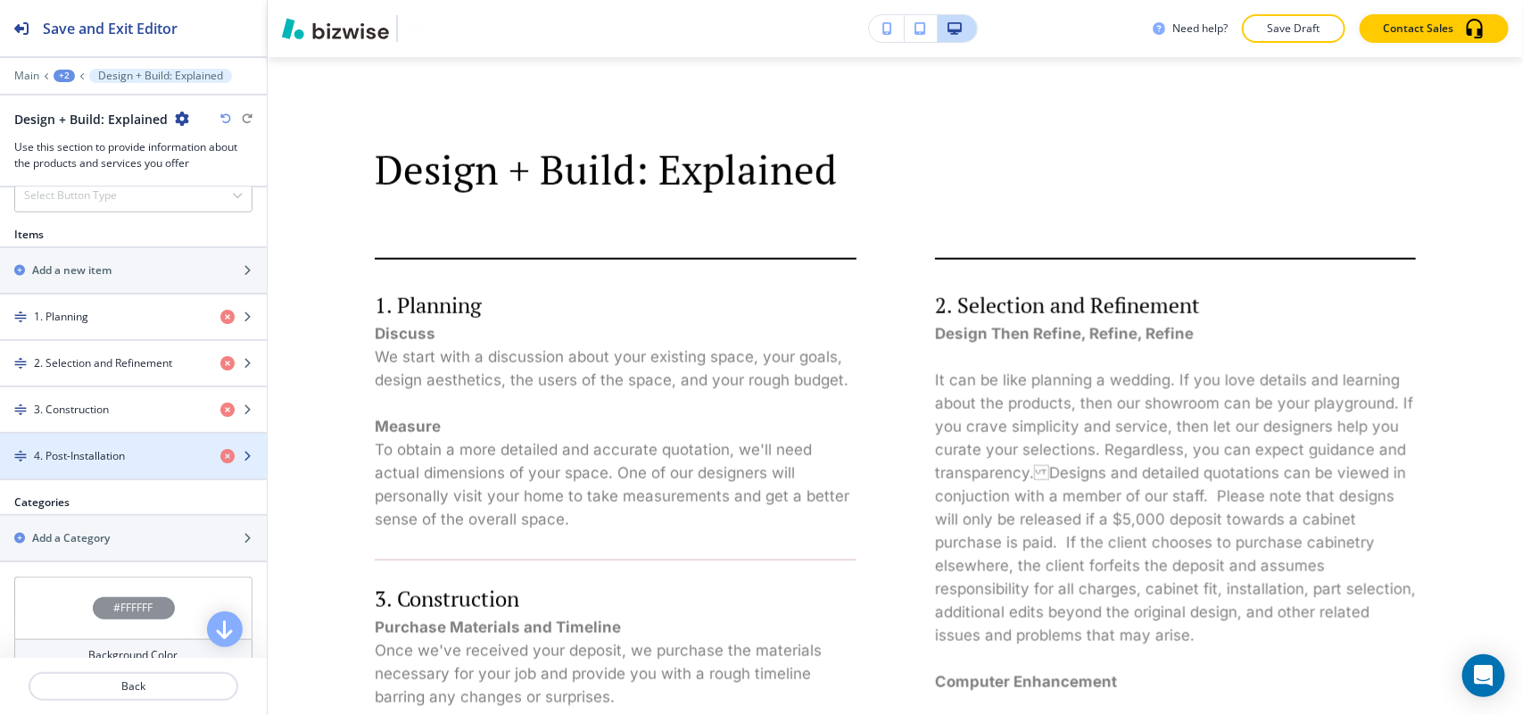
click at [112, 464] on h4 "4. Post-Installation" at bounding box center [79, 456] width 91 height 16
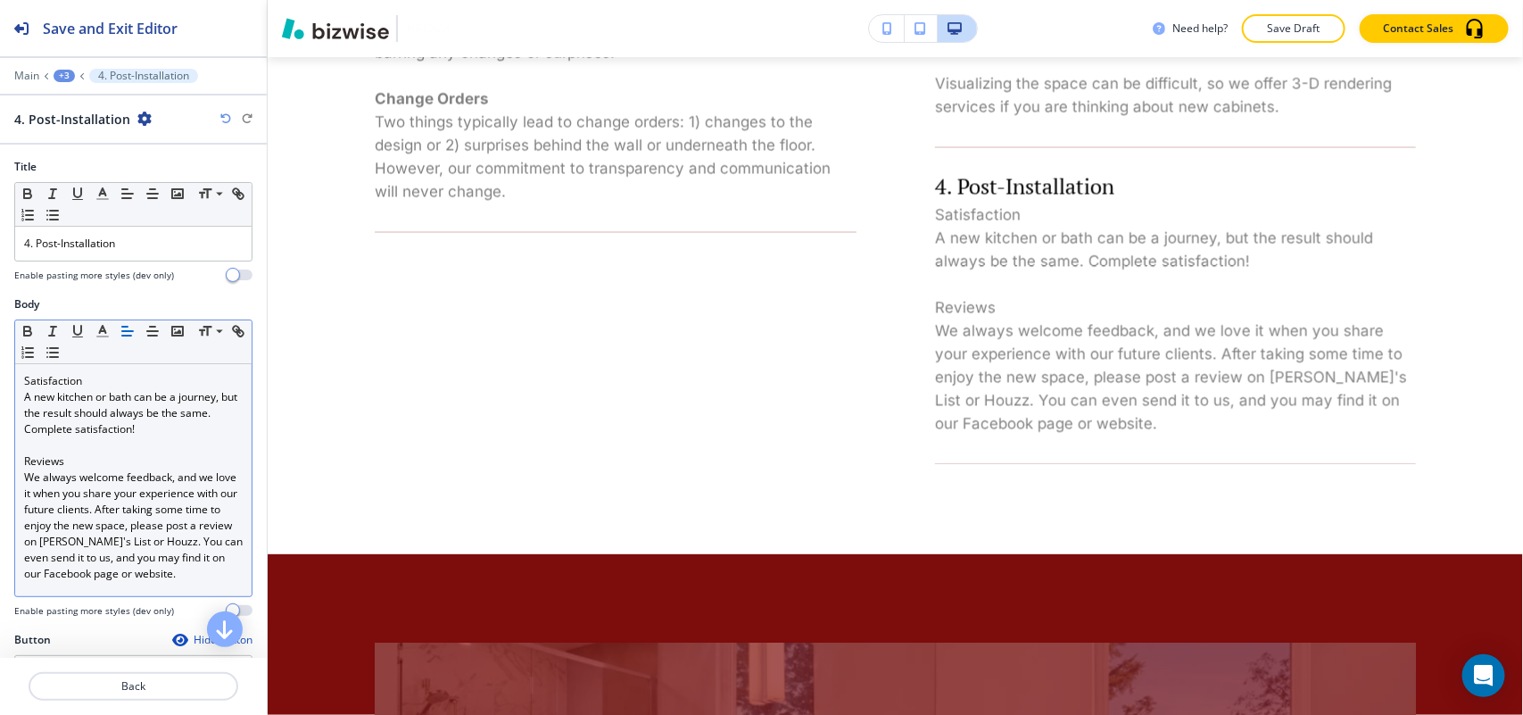
scroll to position [1621, 0]
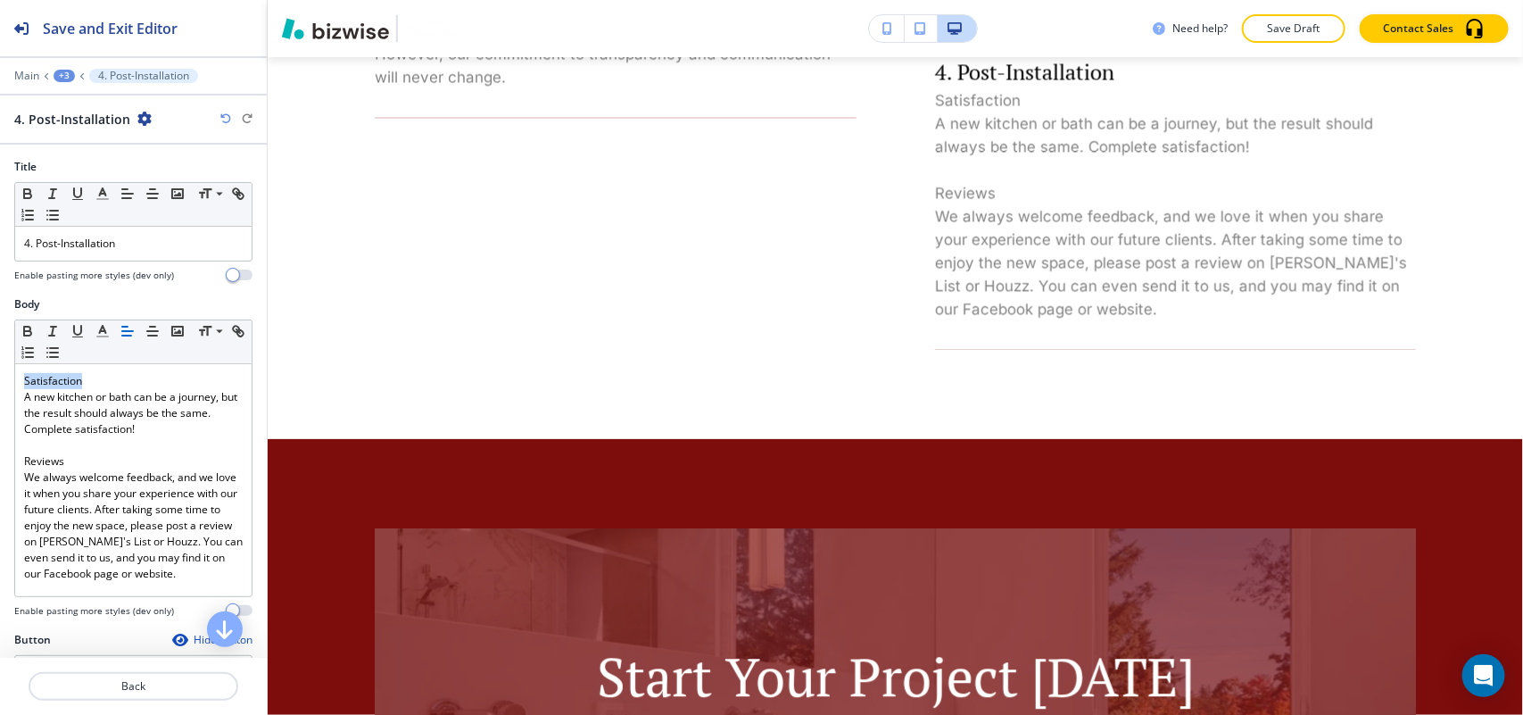
drag, startPoint x: 71, startPoint y: 377, endPoint x: 0, endPoint y: 376, distance: 71.4
click at [0, 377] on div "Body Small Normal Large Huge Satisfaction A new kitchen or bath can be a journe…" at bounding box center [133, 463] width 267 height 335
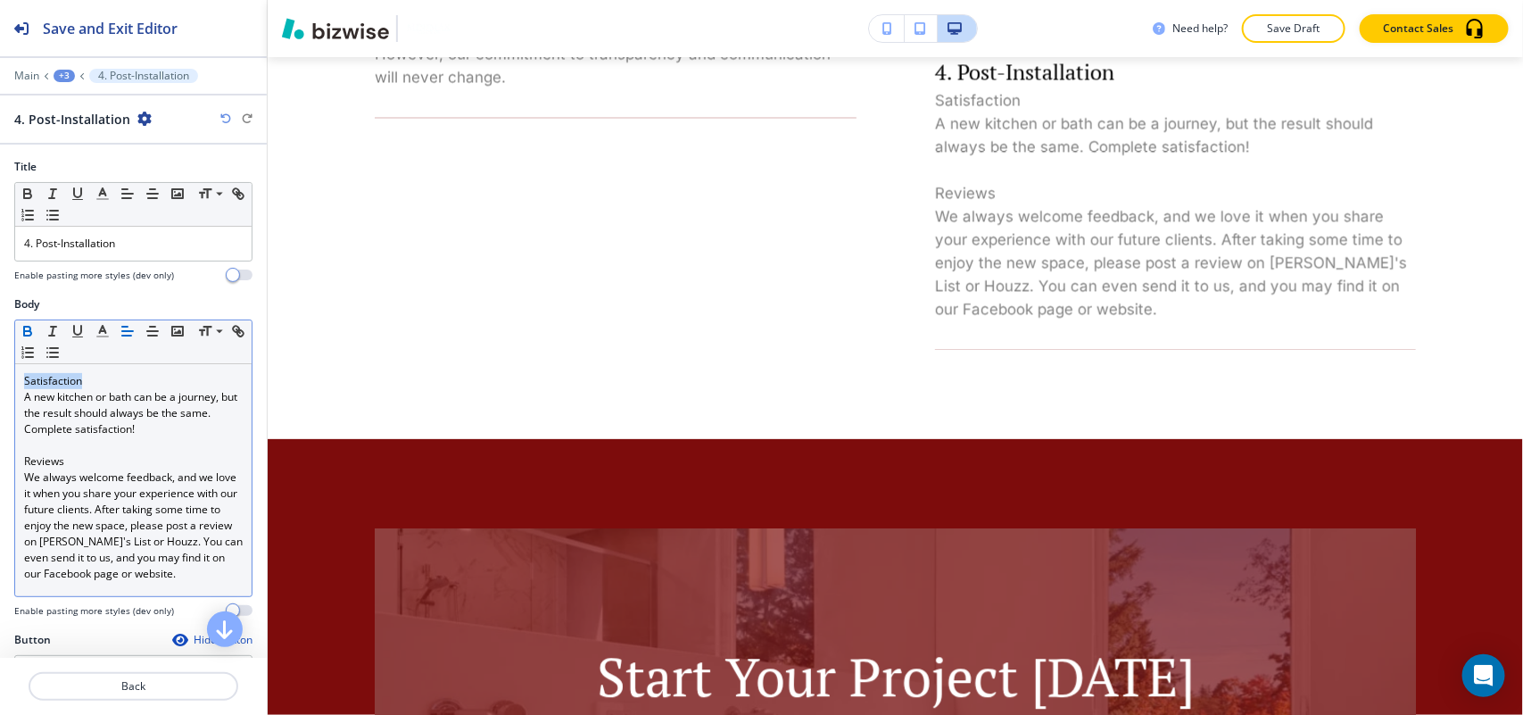
click at [27, 331] on icon "button" at bounding box center [28, 331] width 16 height 16
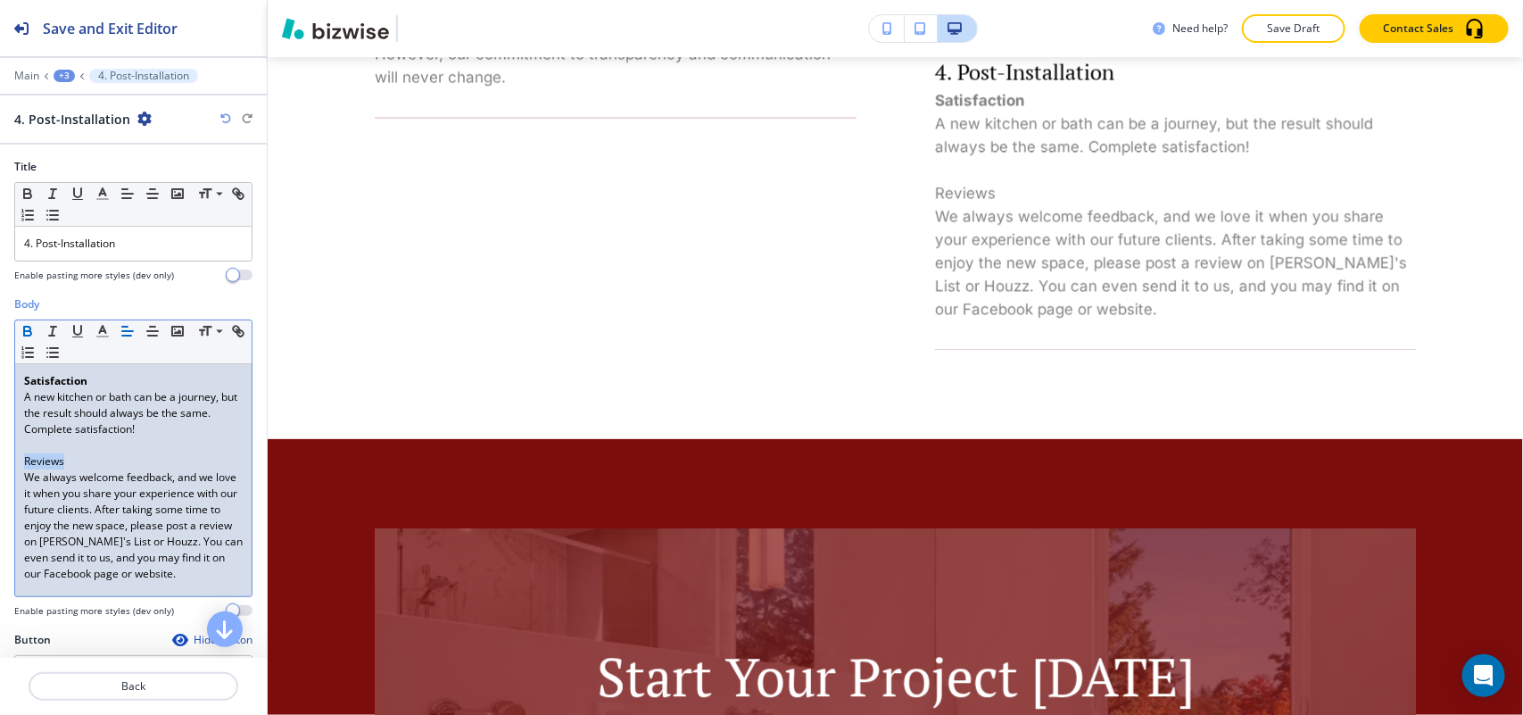
drag, startPoint x: 68, startPoint y: 460, endPoint x: 0, endPoint y: 460, distance: 67.8
click at [0, 460] on div "Body Small Normal Large Huge Satisfaction A new kitchen or bath can be a journe…" at bounding box center [133, 463] width 267 height 335
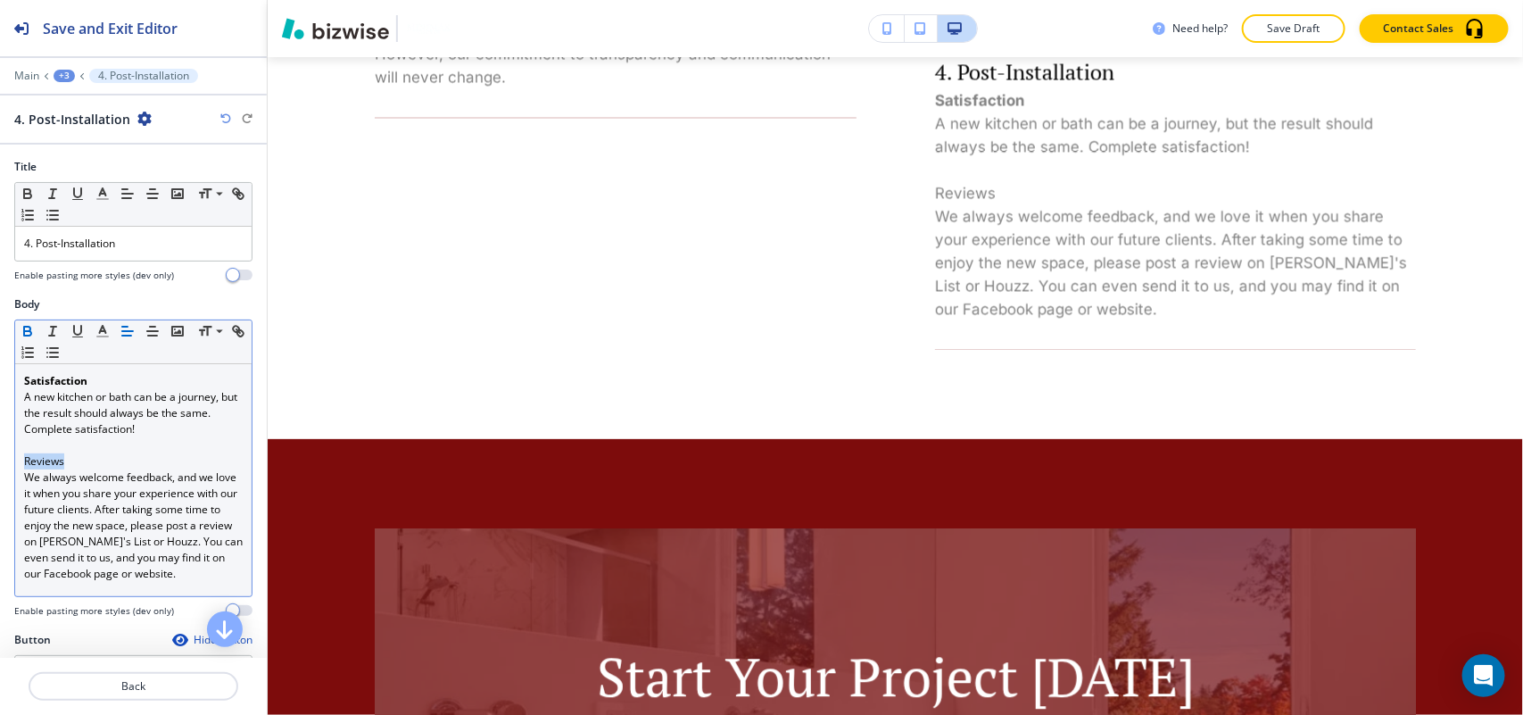
click at [20, 327] on icon "button" at bounding box center [28, 331] width 16 height 16
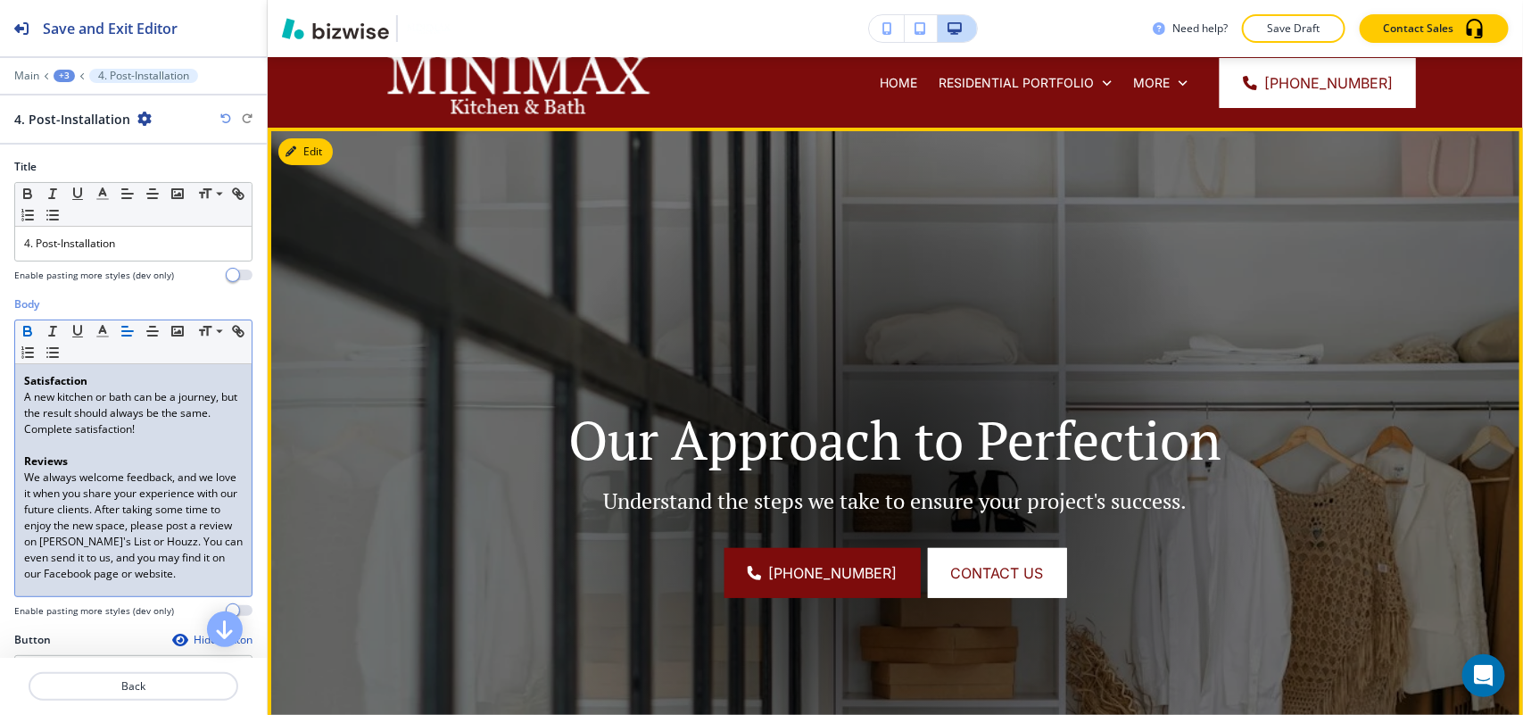
scroll to position [0, 0]
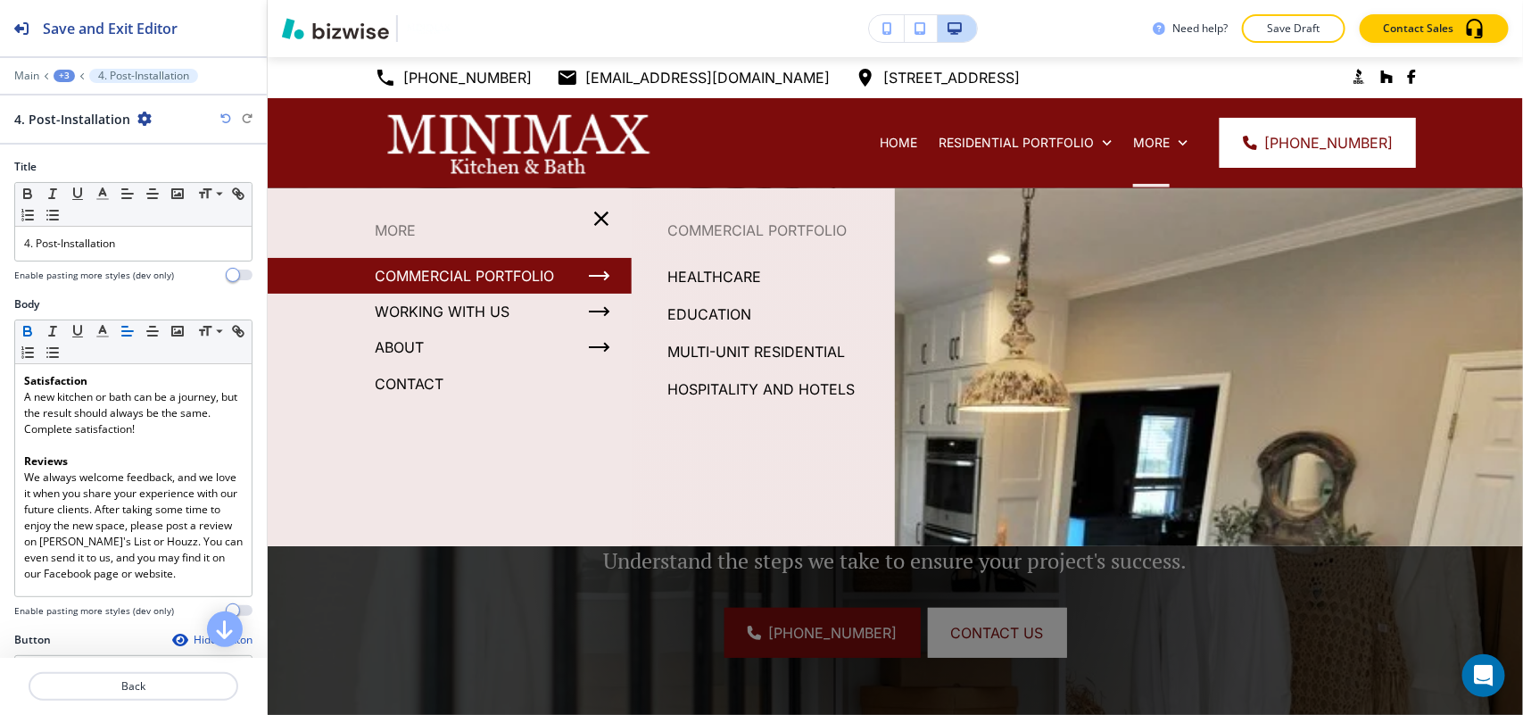
click at [69, 79] on div "+3" at bounding box center [64, 76] width 21 height 12
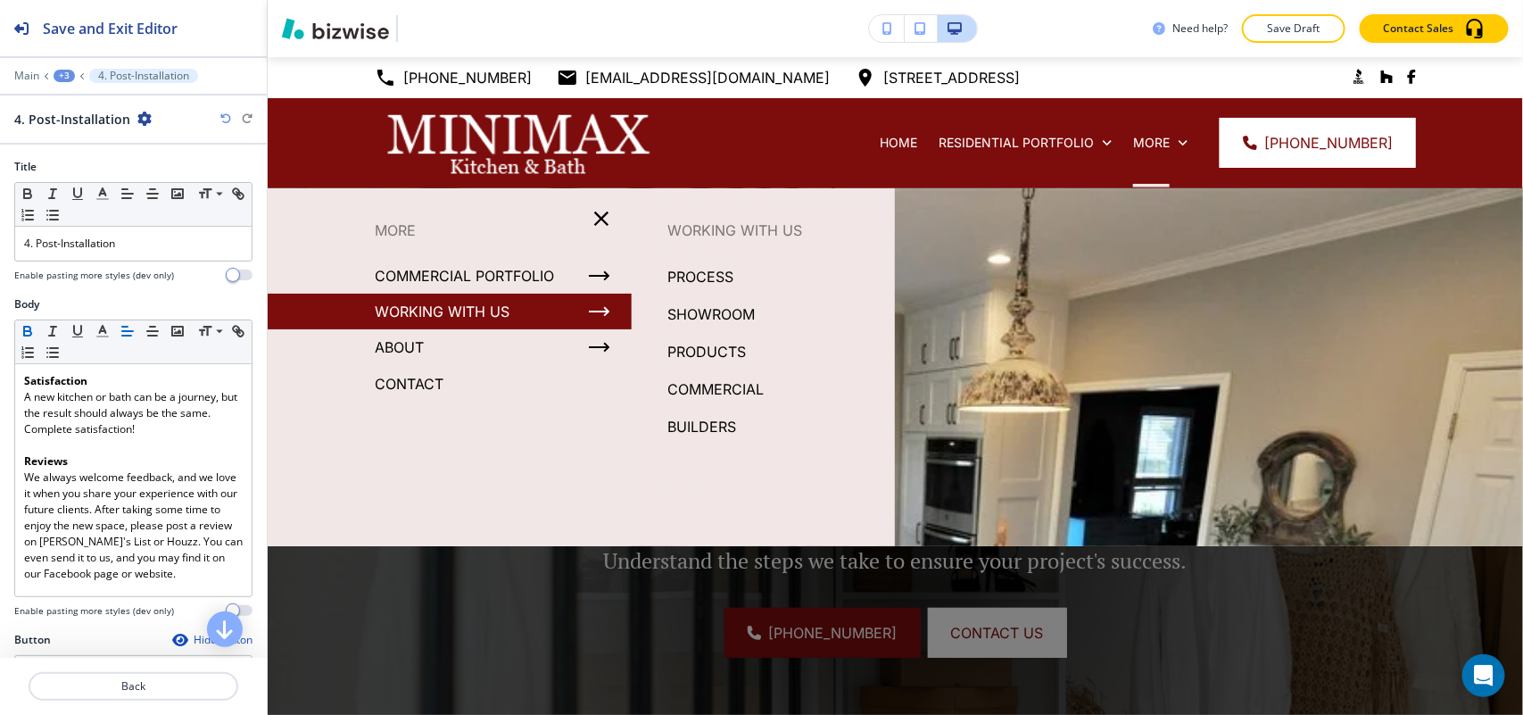
click at [733, 310] on p "SHOWROOM" at bounding box center [710, 314] width 87 height 27
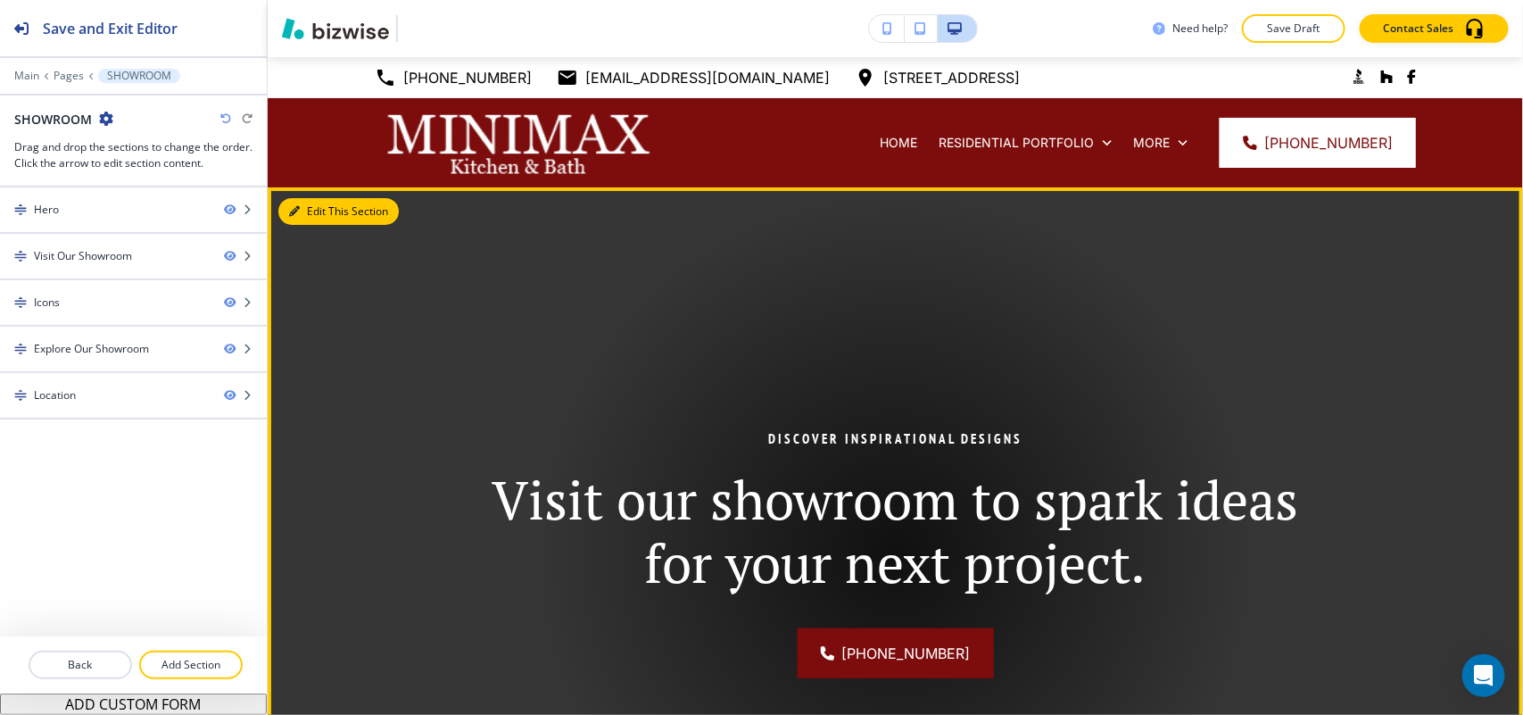
click at [317, 215] on button "Edit This Section" at bounding box center [338, 211] width 120 height 27
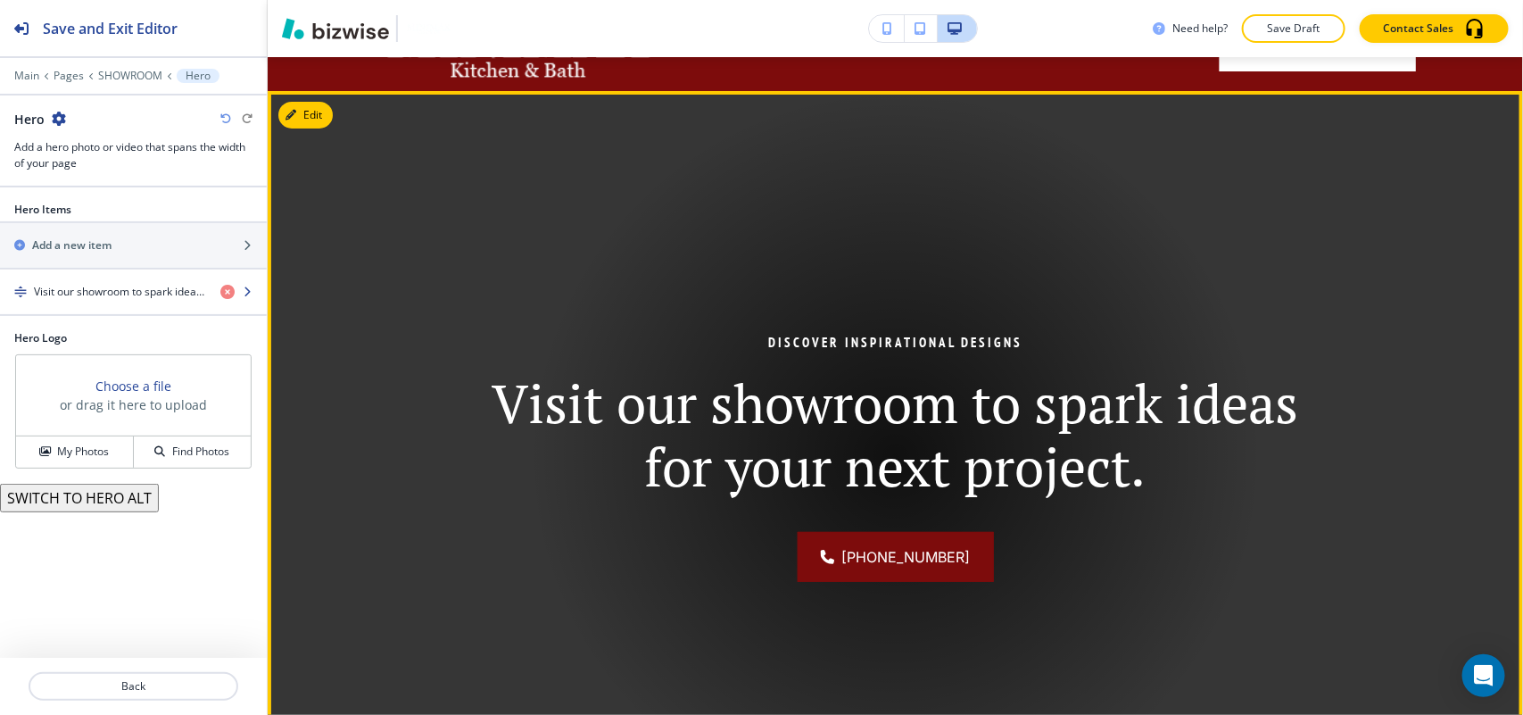
scroll to position [130, 0]
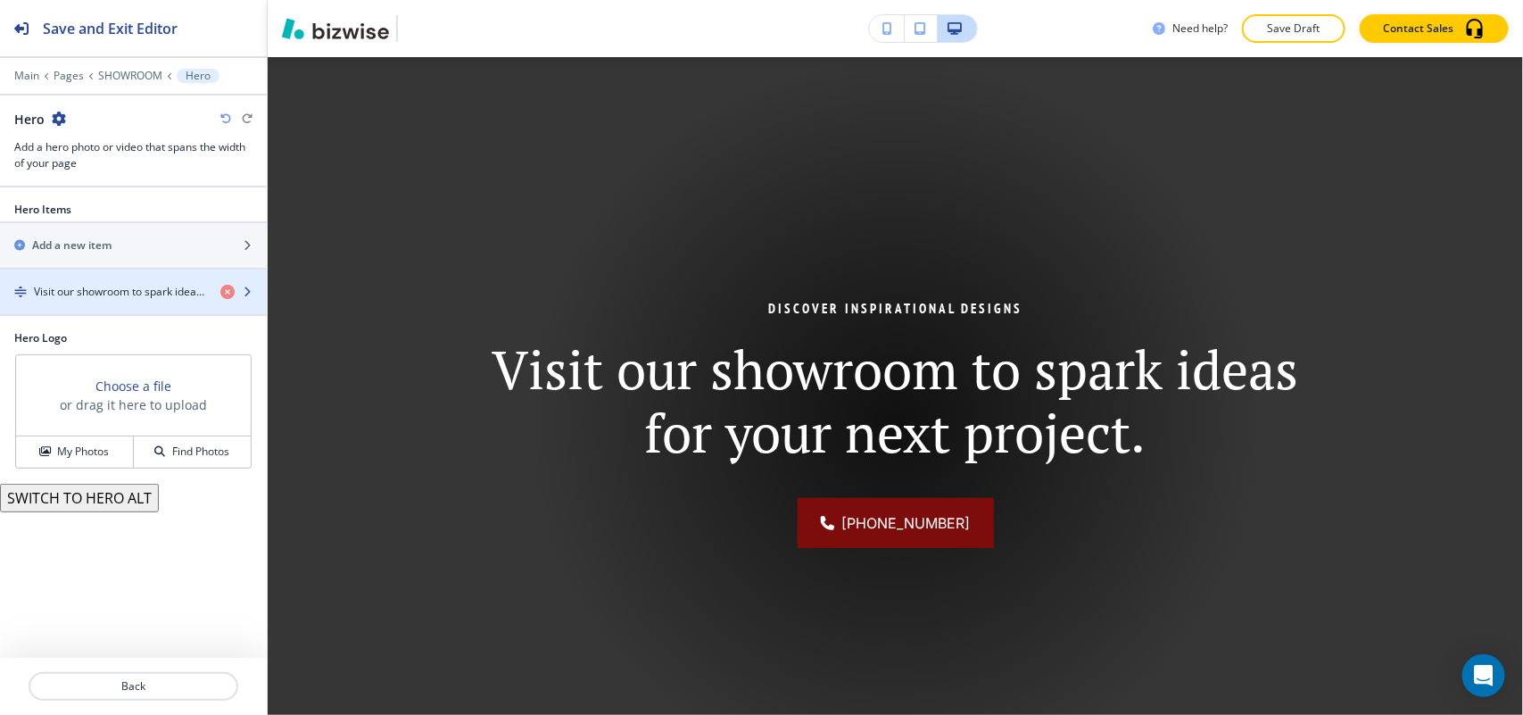
click at [145, 306] on div "button" at bounding box center [133, 307] width 267 height 14
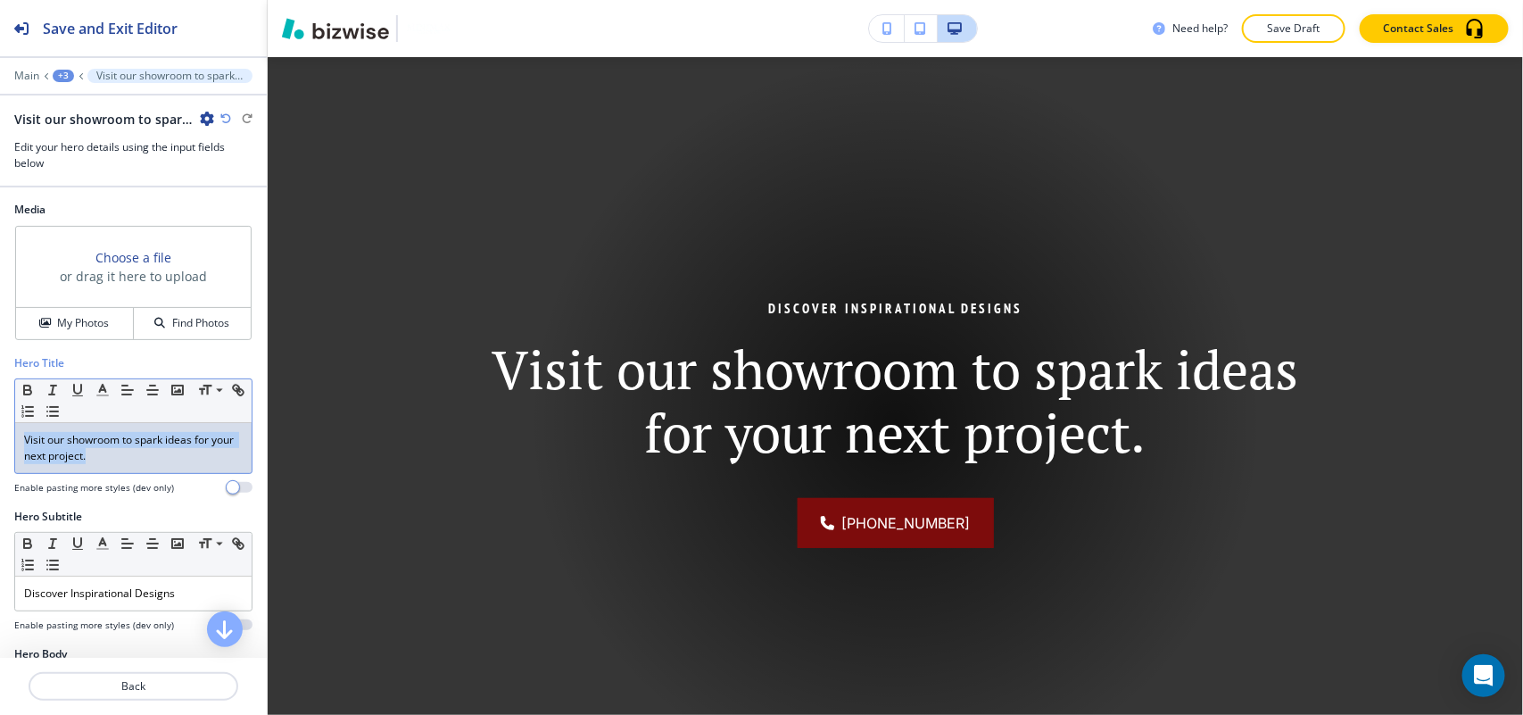
drag, startPoint x: 148, startPoint y: 466, endPoint x: 0, endPoint y: 443, distance: 149.8
click at [0, 443] on div "Hero Title Small Normal Large Huge Visit our showroom to spark ideas for your n…" at bounding box center [133, 431] width 267 height 153
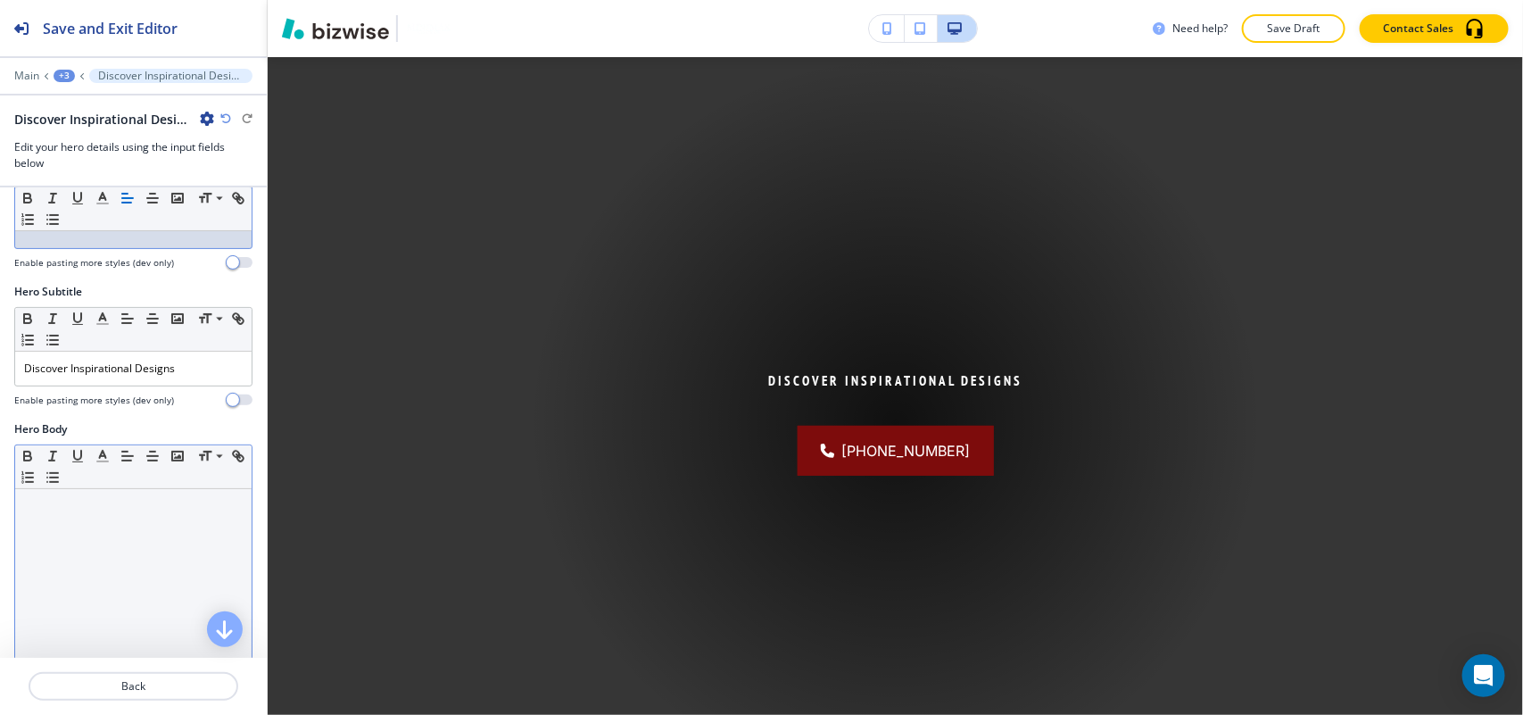
scroll to position [223, 0]
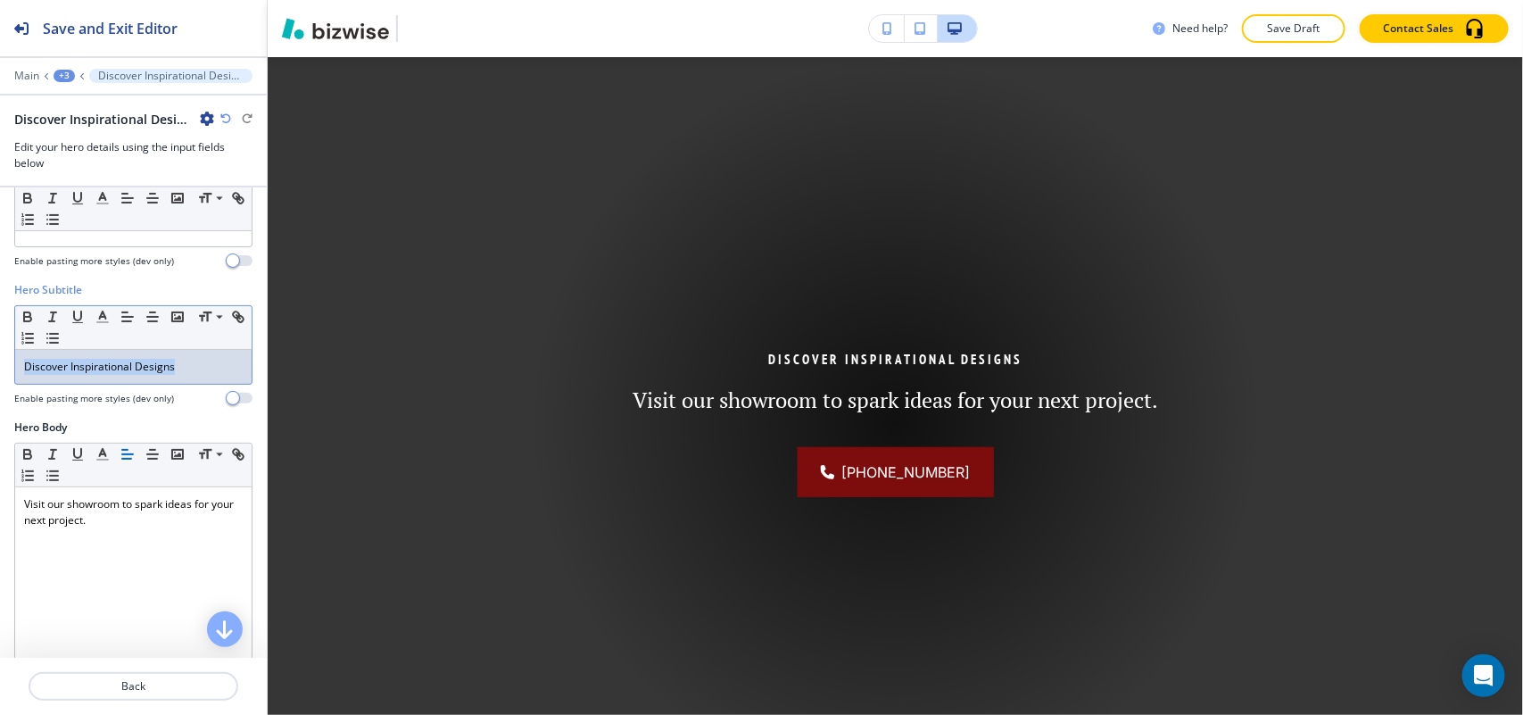
drag, startPoint x: 184, startPoint y: 372, endPoint x: 0, endPoint y: 377, distance: 183.9
click at [0, 377] on div "Hero Subtitle Small Normal Large Huge Discover Inspirational Designs Enable pas…" at bounding box center [133, 350] width 267 height 137
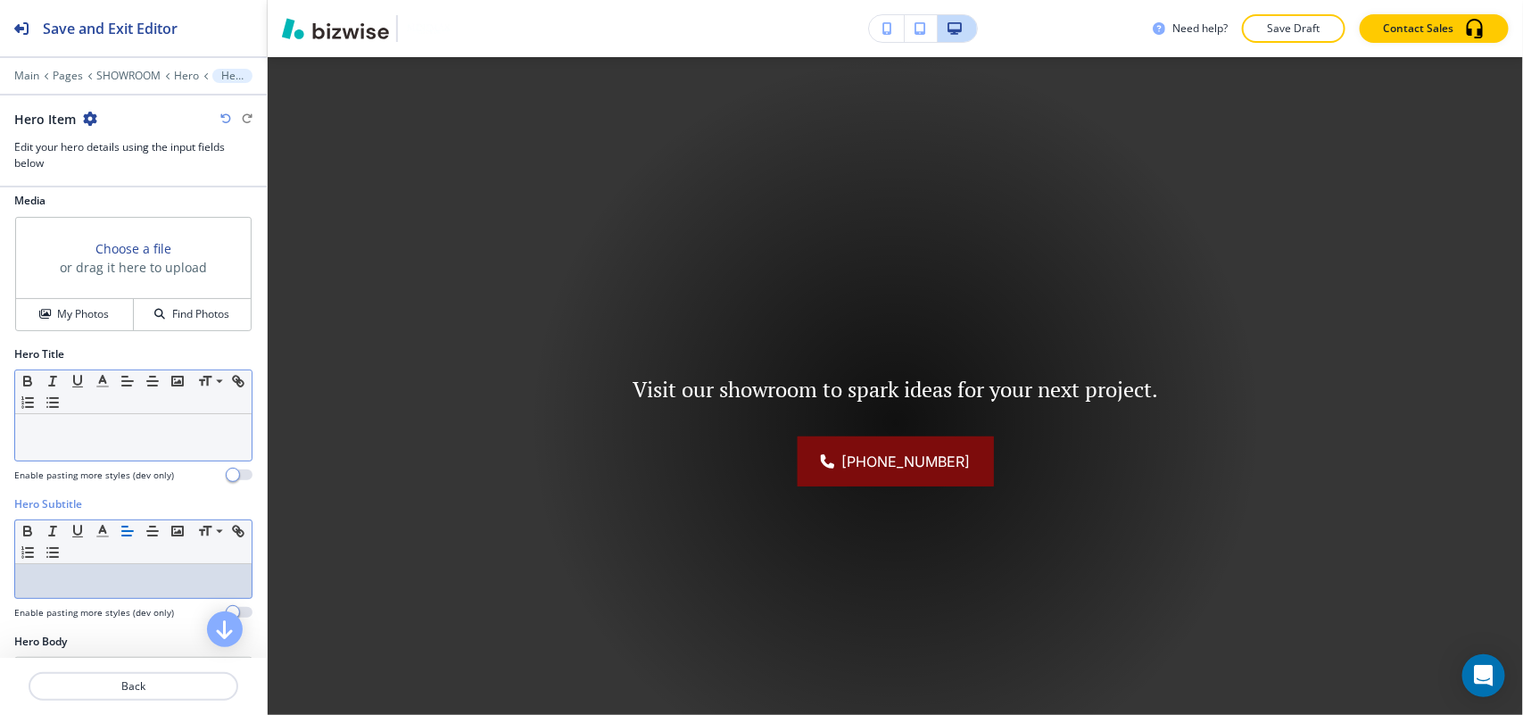
scroll to position [0, 0]
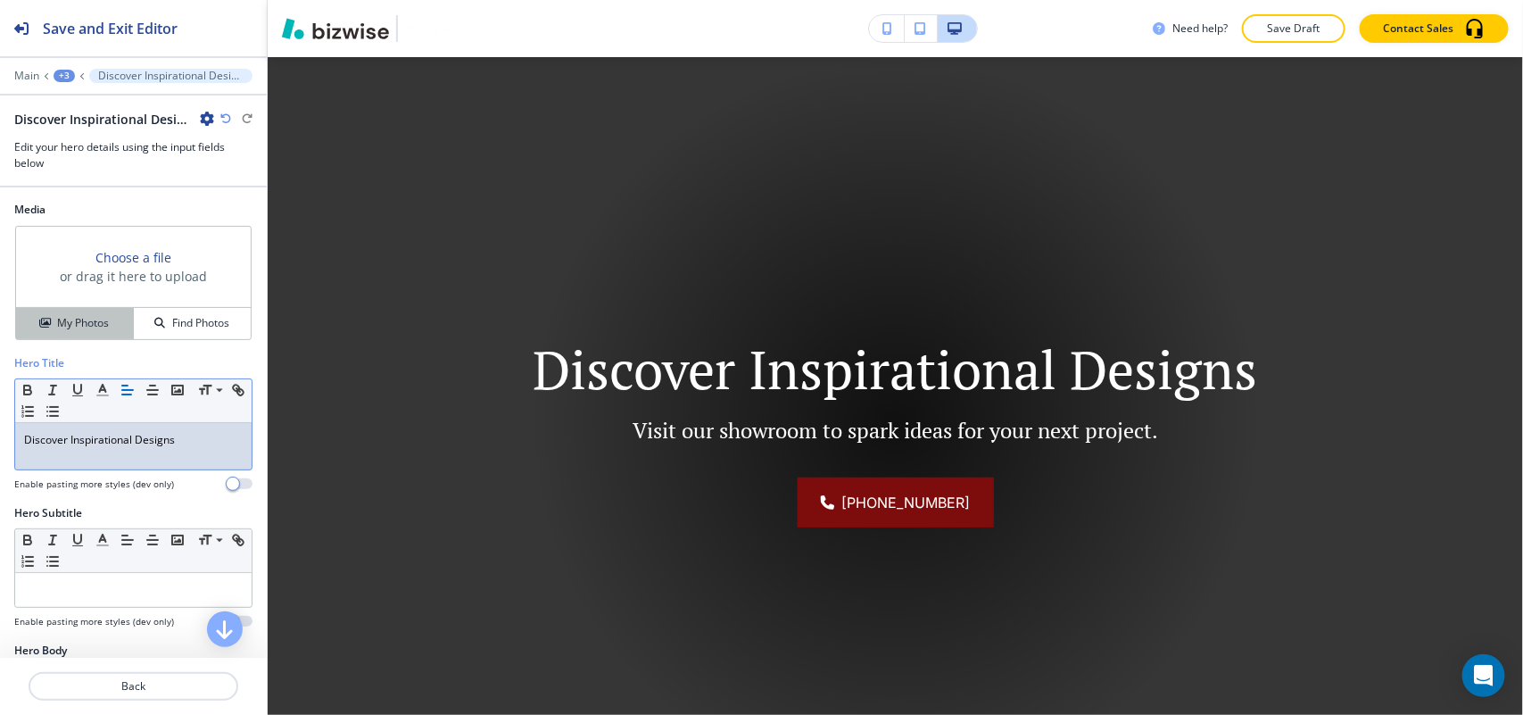
click at [59, 327] on h4 "My Photos" at bounding box center [83, 323] width 52 height 16
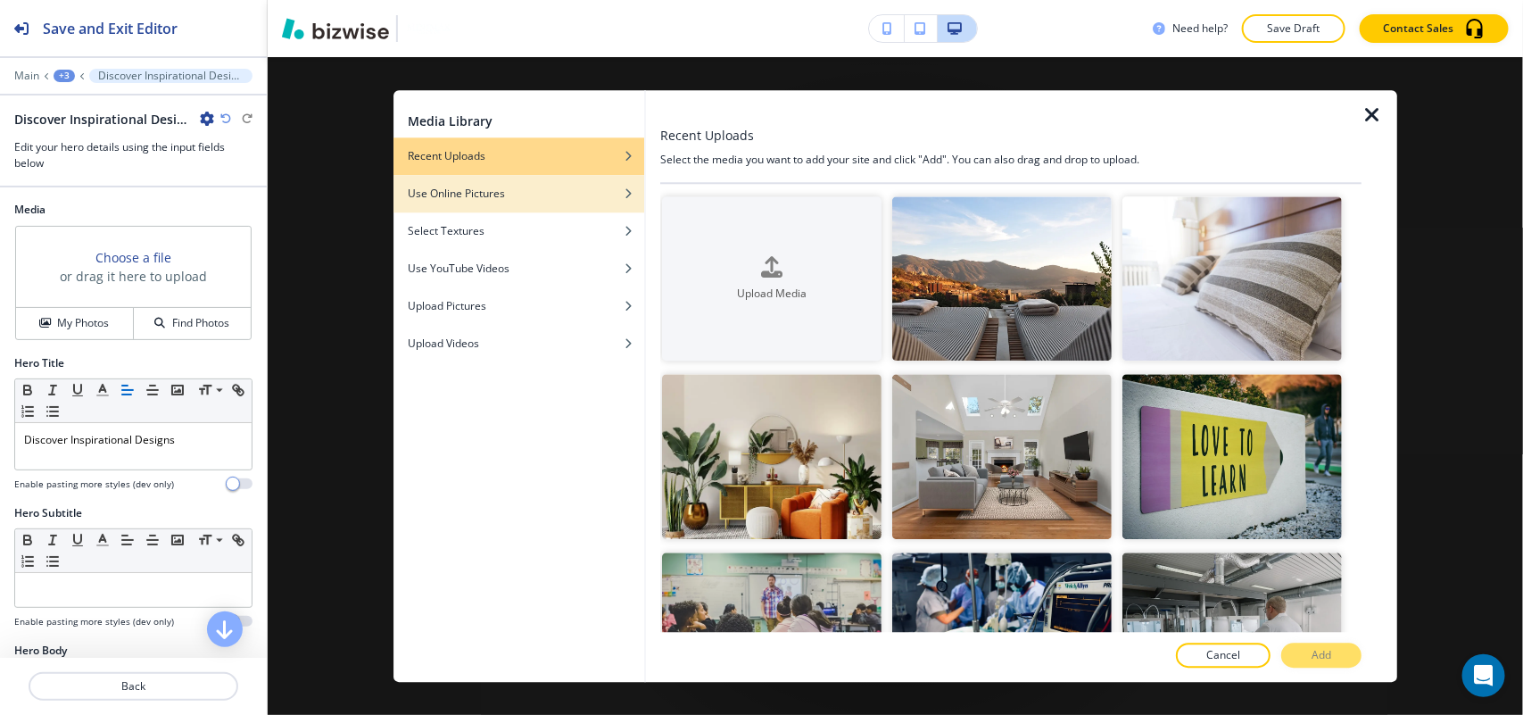
click at [496, 201] on h4 "Use Online Pictures" at bounding box center [456, 194] width 97 height 16
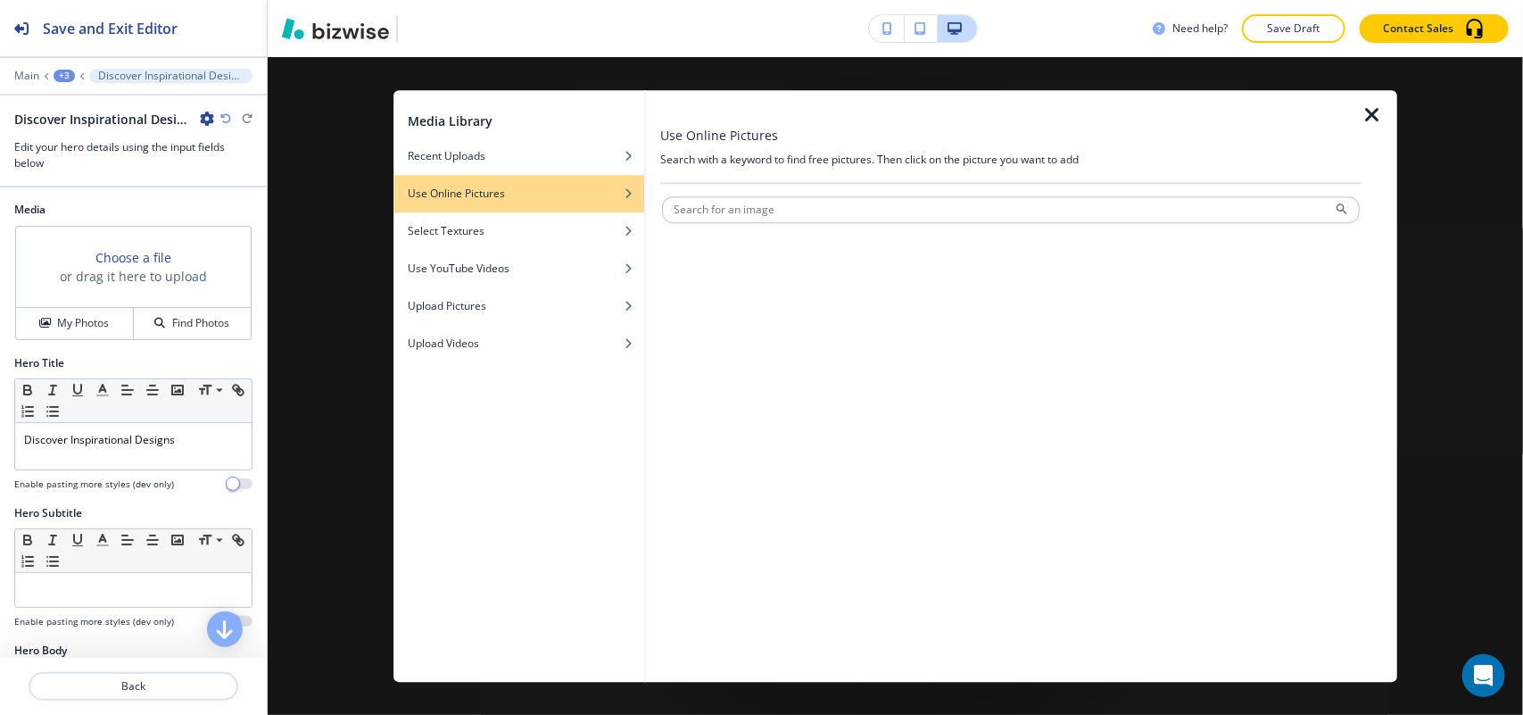
click at [758, 224] on div at bounding box center [1011, 228] width 698 height 11
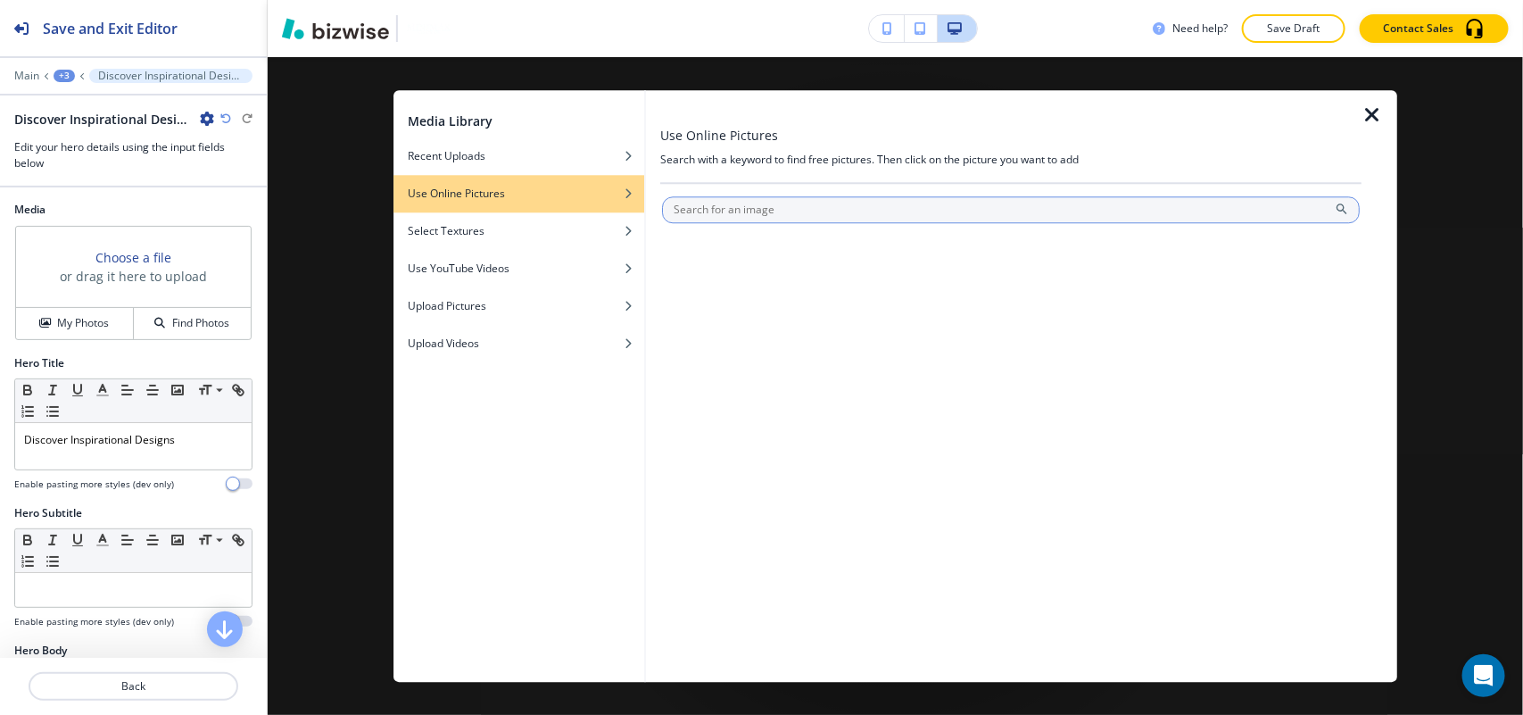
click at [778, 203] on input "text" at bounding box center [1011, 209] width 698 height 27
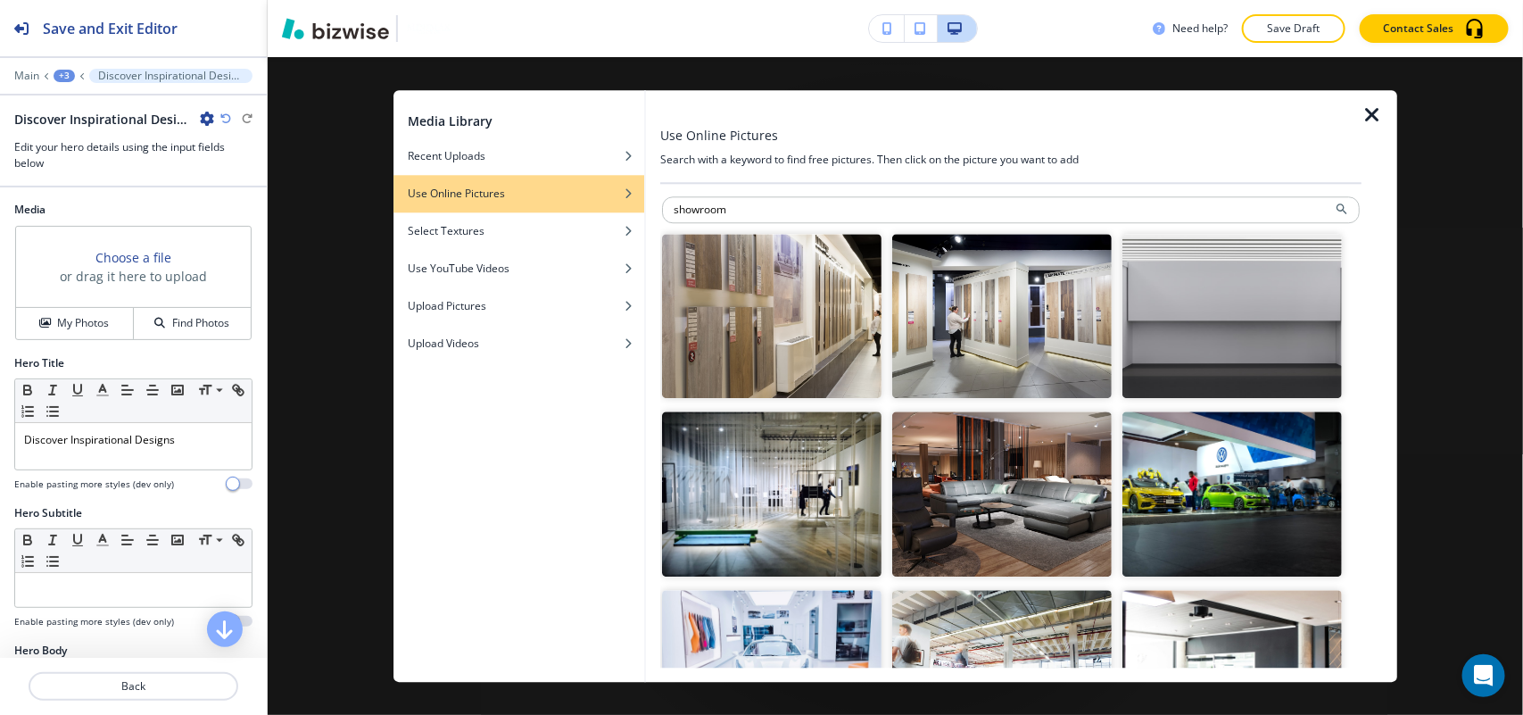
drag, startPoint x: 806, startPoint y: 208, endPoint x: 553, endPoint y: 208, distance: 252.5
click at [545, 206] on div "Media Library Recent Uploads Use Online Pictures Select Textures Use YouTube Vi…" at bounding box center [895, 386] width 1005 height 592
drag, startPoint x: 747, startPoint y: 211, endPoint x: 592, endPoint y: 210, distance: 155.3
click at [592, 210] on div "Media Library Recent Uploads Use Online Pictures Select Textures Use YouTube Vi…" at bounding box center [895, 386] width 1005 height 592
type input "kitchen"
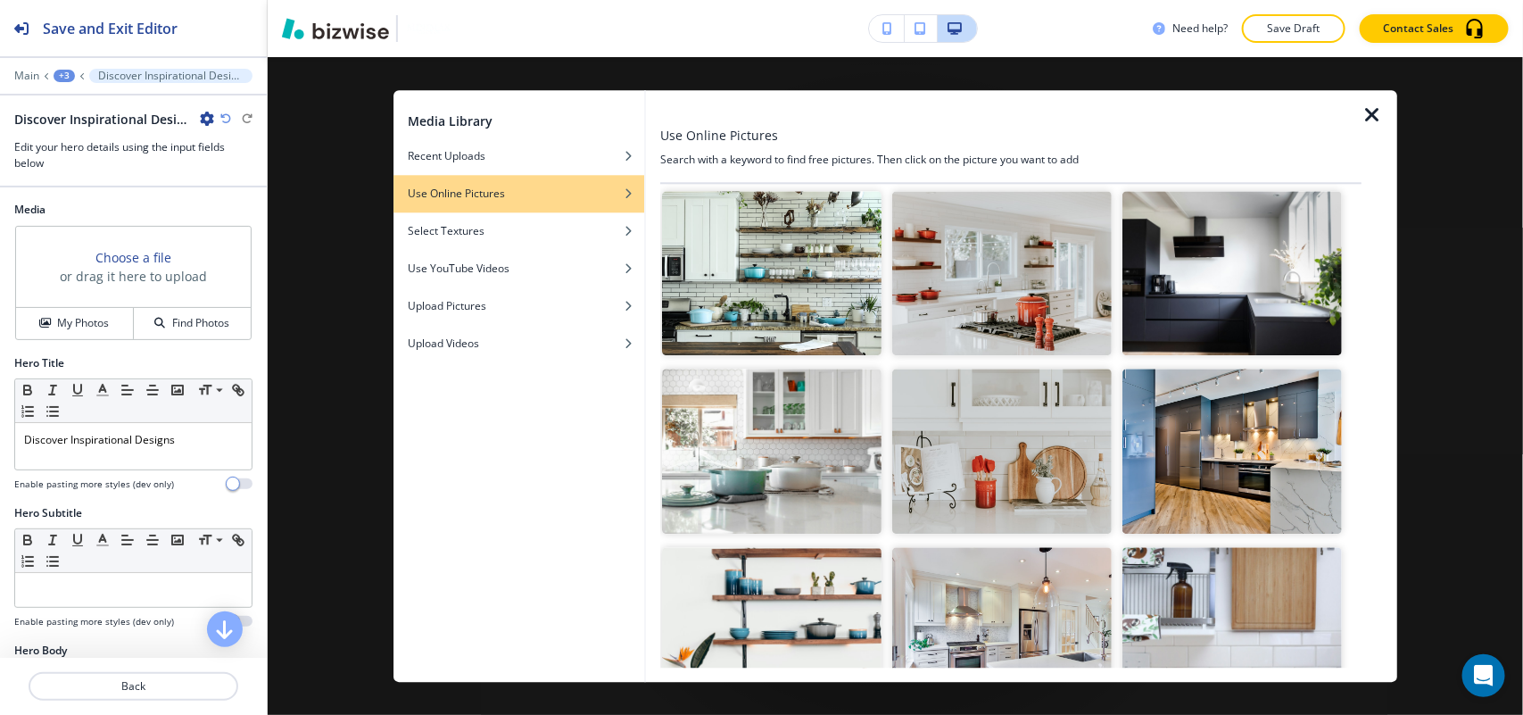
scroll to position [446, 0]
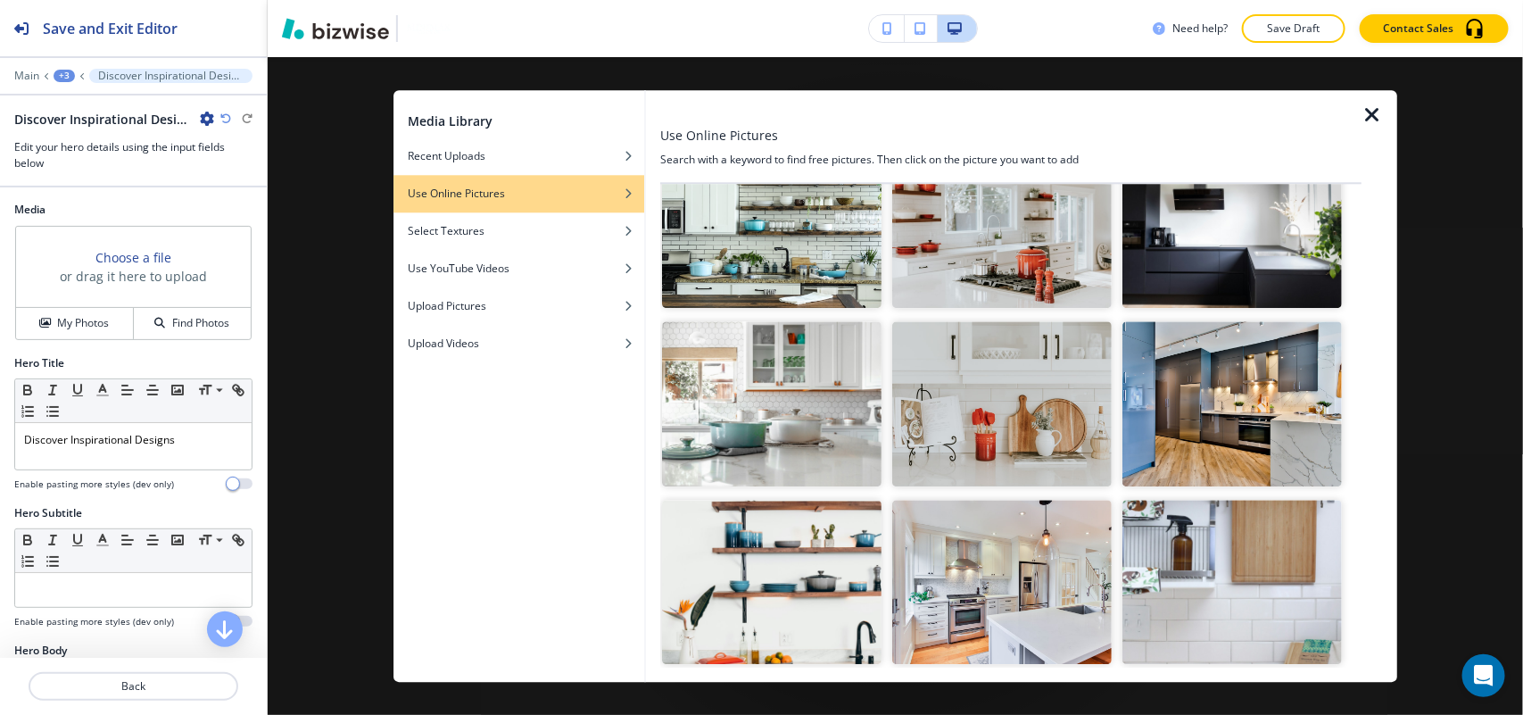
click at [1188, 420] on img "button" at bounding box center [1231, 404] width 219 height 165
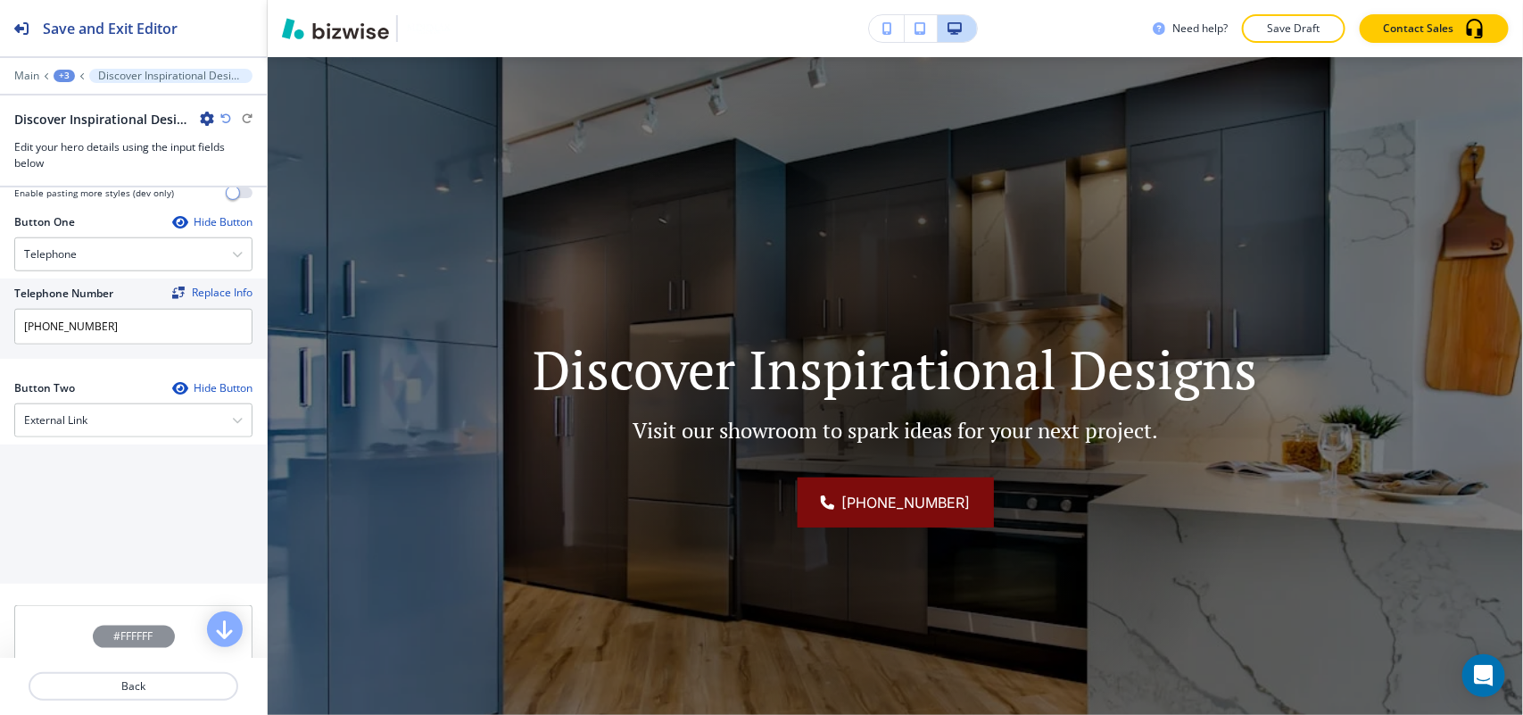
scroll to position [781, 0]
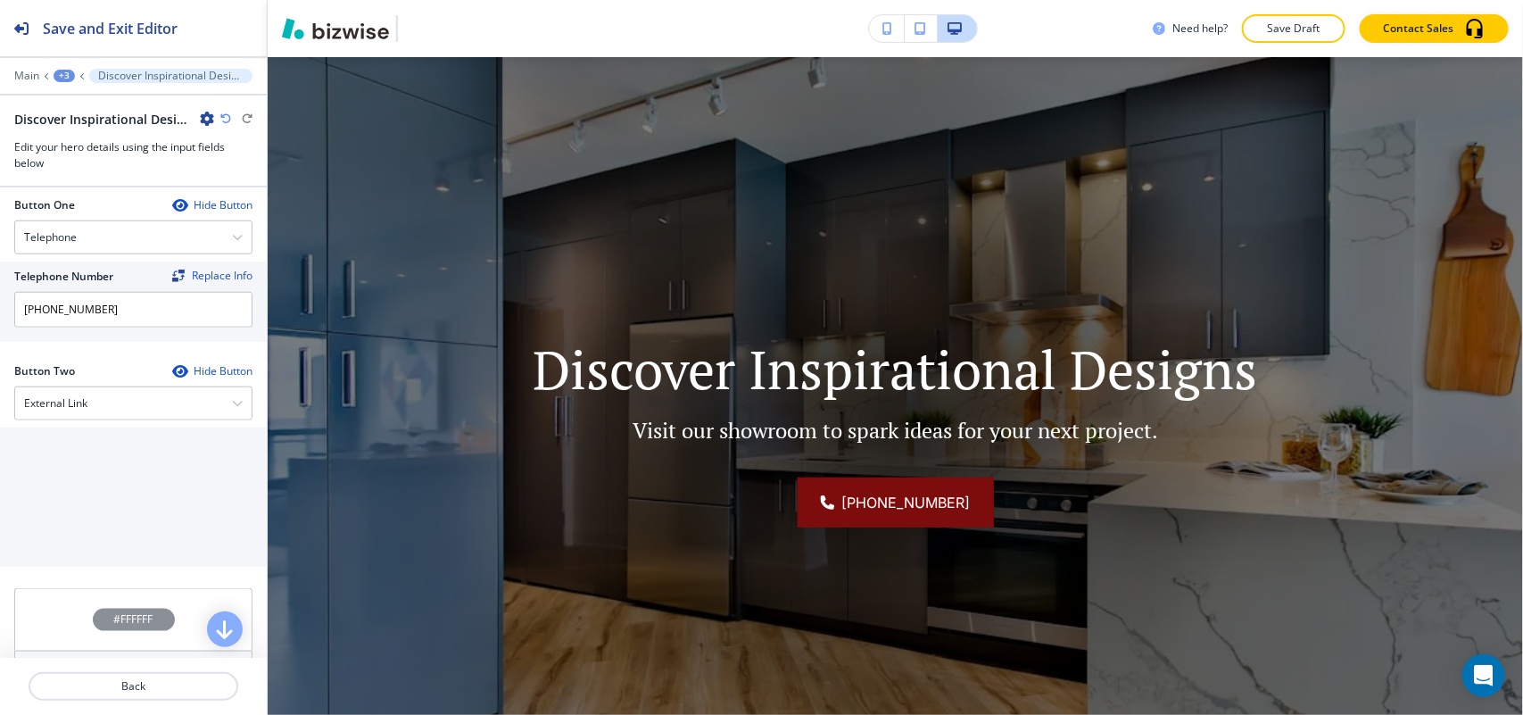
click at [81, 379] on div "Button Two Hide Button" at bounding box center [133, 371] width 238 height 16
click at [78, 403] on h4 "External Link" at bounding box center [55, 403] width 63 height 16
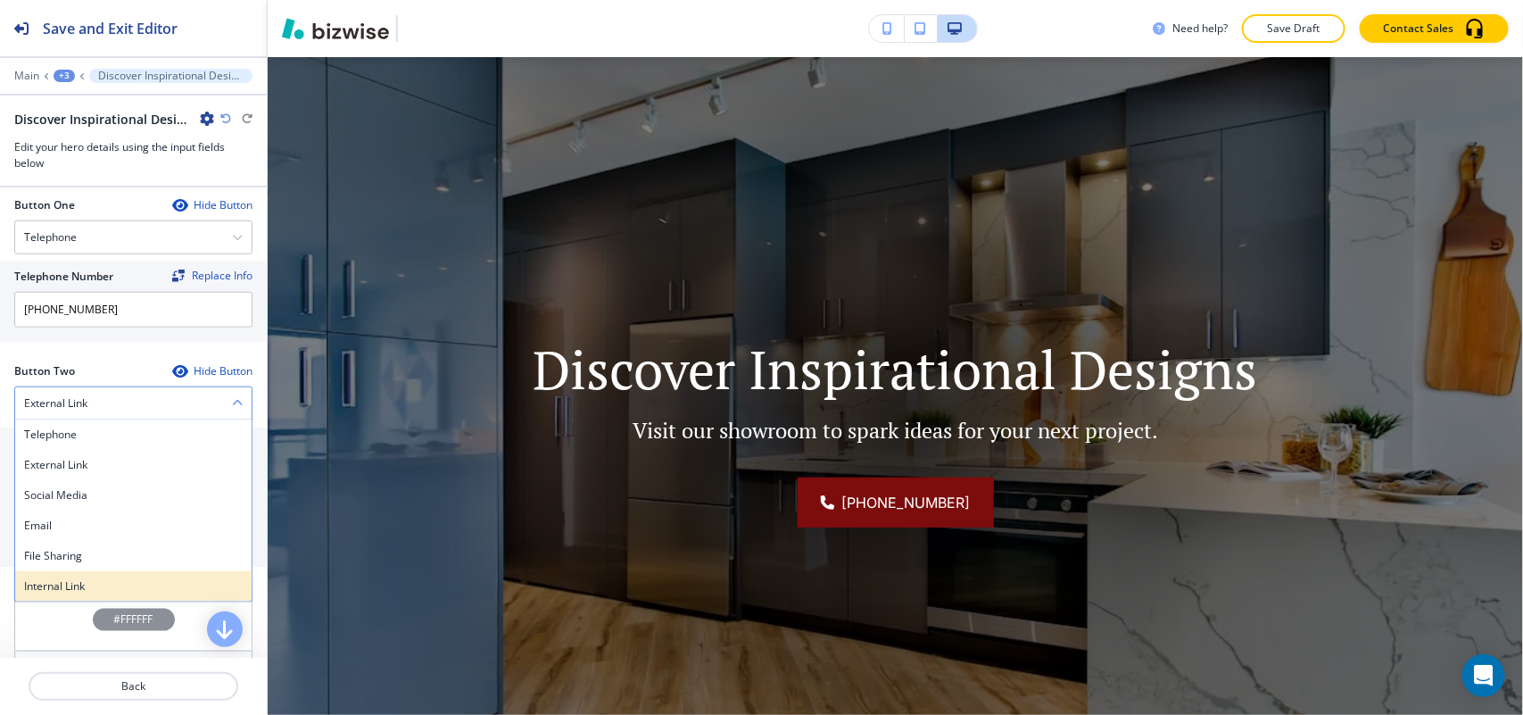
click at [79, 589] on h4 "Internal Link" at bounding box center [133, 586] width 219 height 16
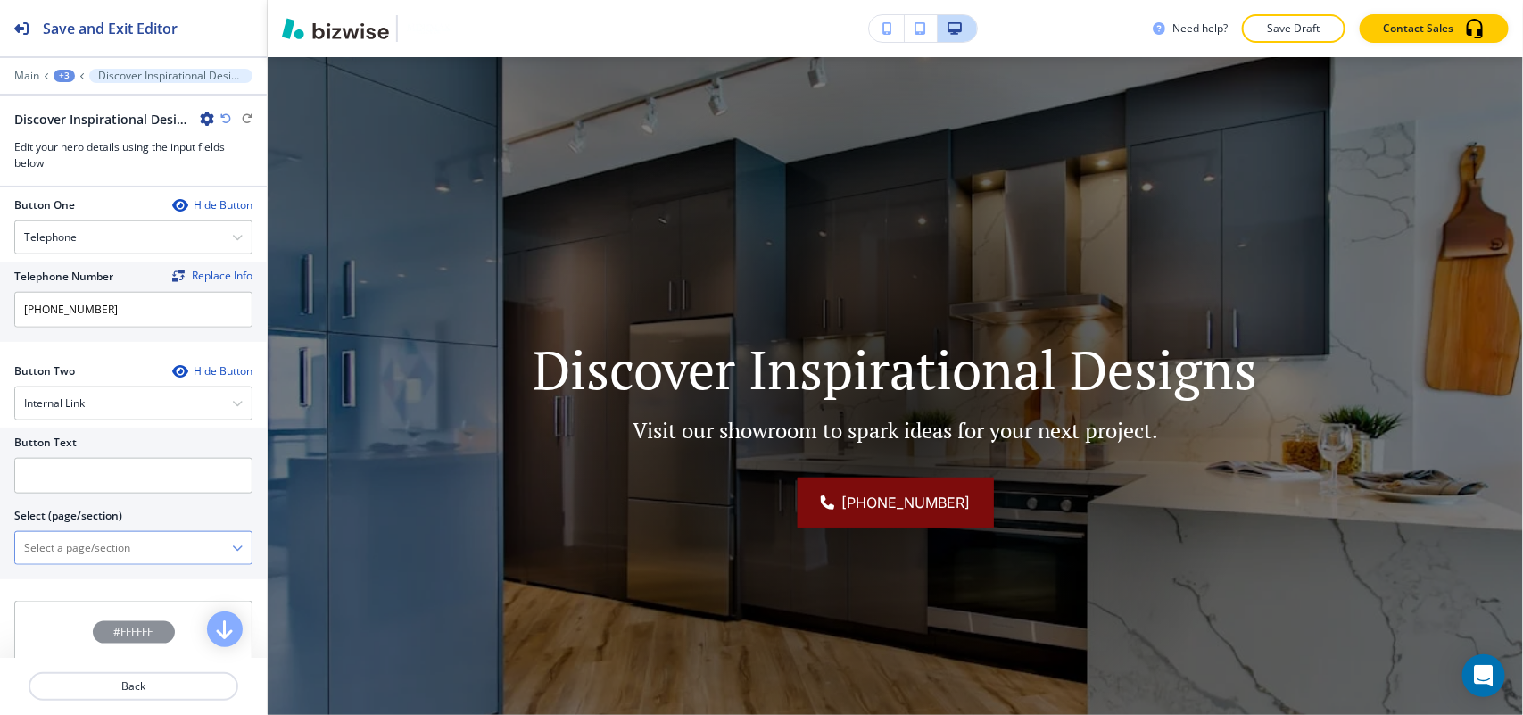
click at [99, 558] on \(page\/section\) "Manual Input" at bounding box center [123, 548] width 217 height 30
click at [67, 603] on div "CONTACT" at bounding box center [133, 609] width 236 height 30
type \(page\/section\) "CONTACT"
click at [83, 476] on input "text" at bounding box center [133, 476] width 238 height 36
paste input "CONTACT US"
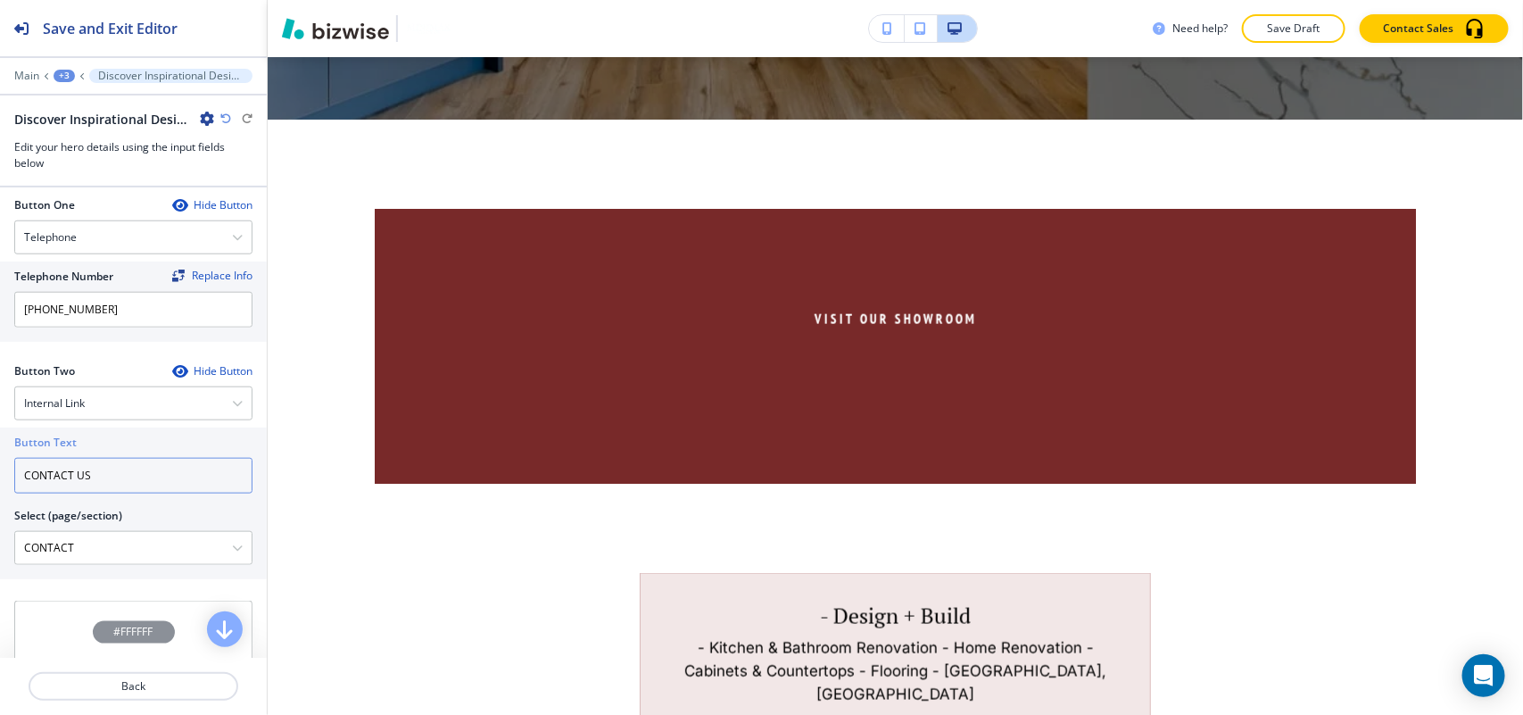
type input "CONTACT US"
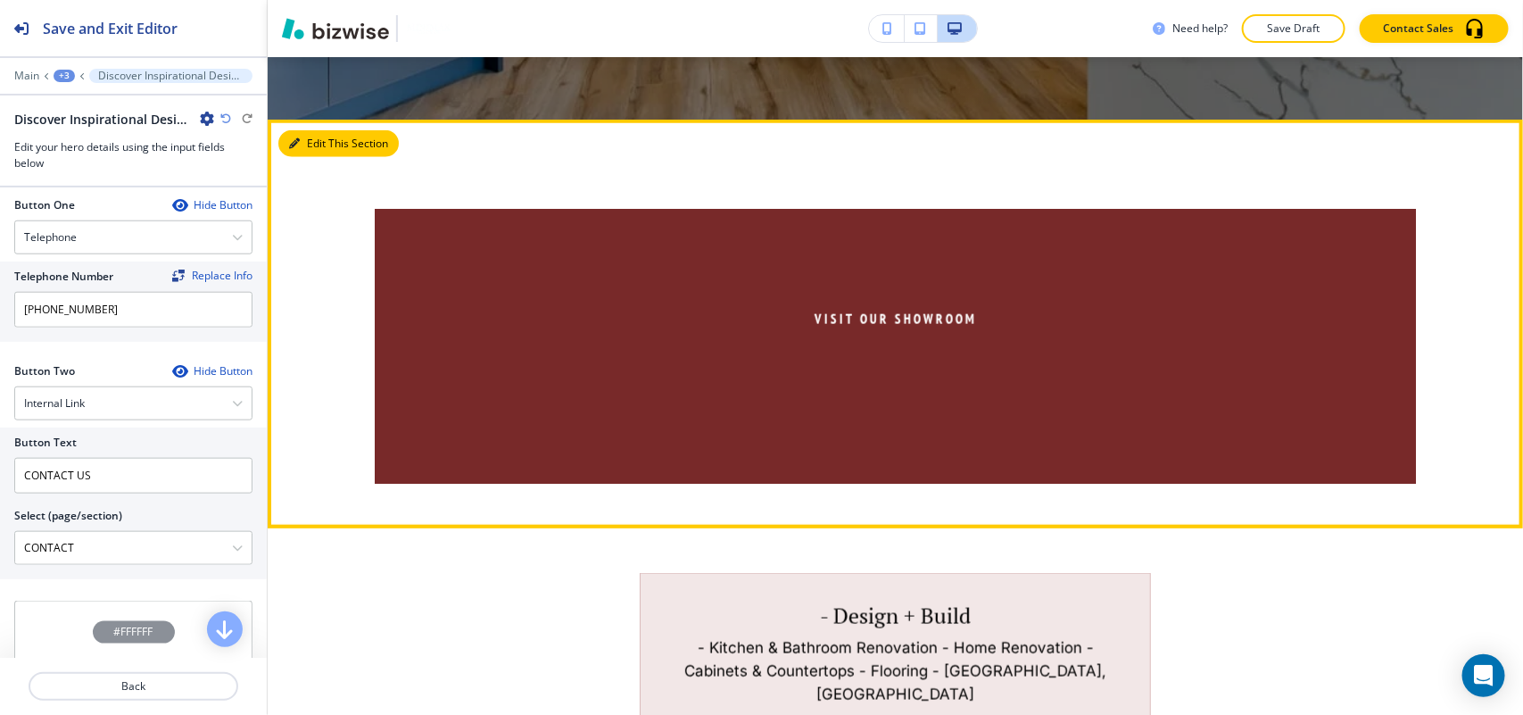
click at [310, 140] on button "Edit This Section" at bounding box center [338, 143] width 120 height 27
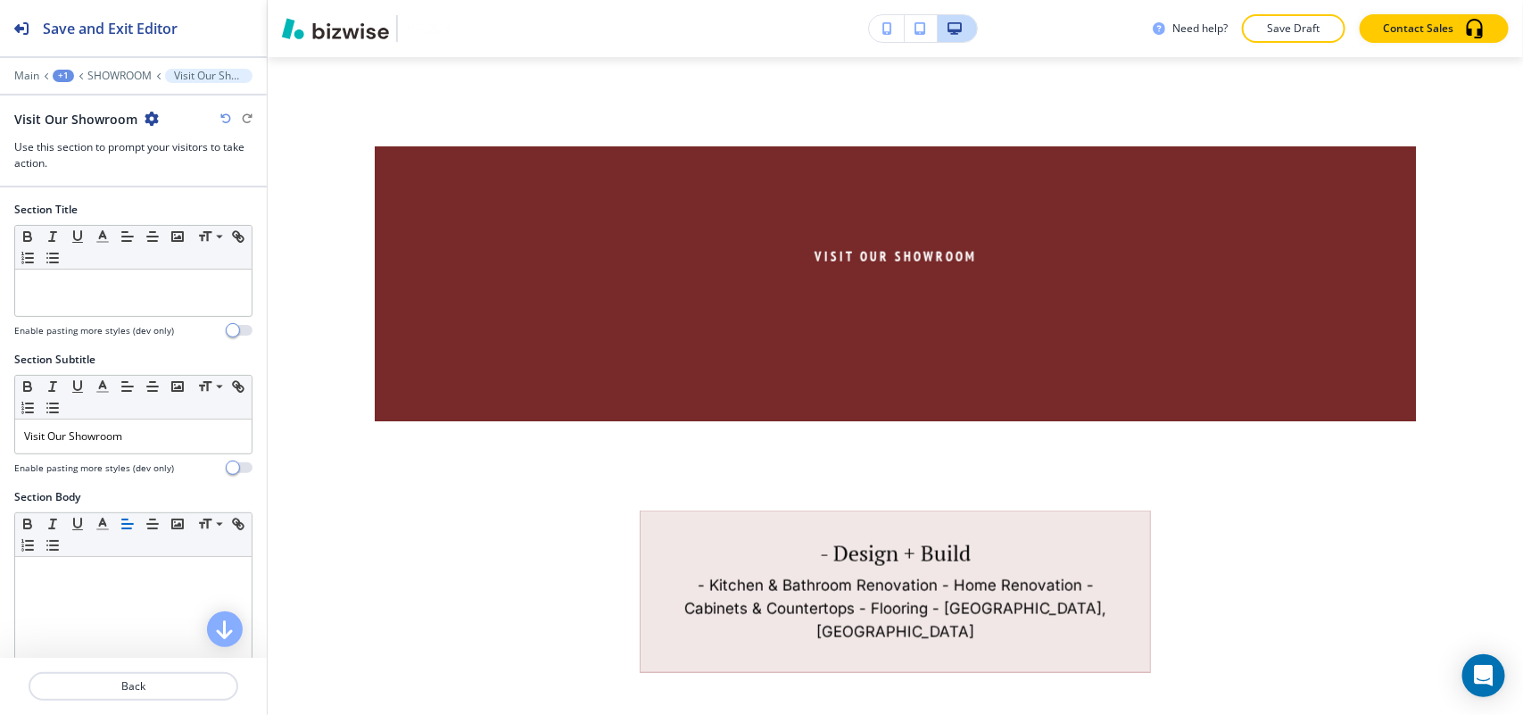
click at [153, 116] on icon "button" at bounding box center [152, 119] width 14 height 14
click at [193, 212] on p "Delete Section" at bounding box center [198, 213] width 91 height 16
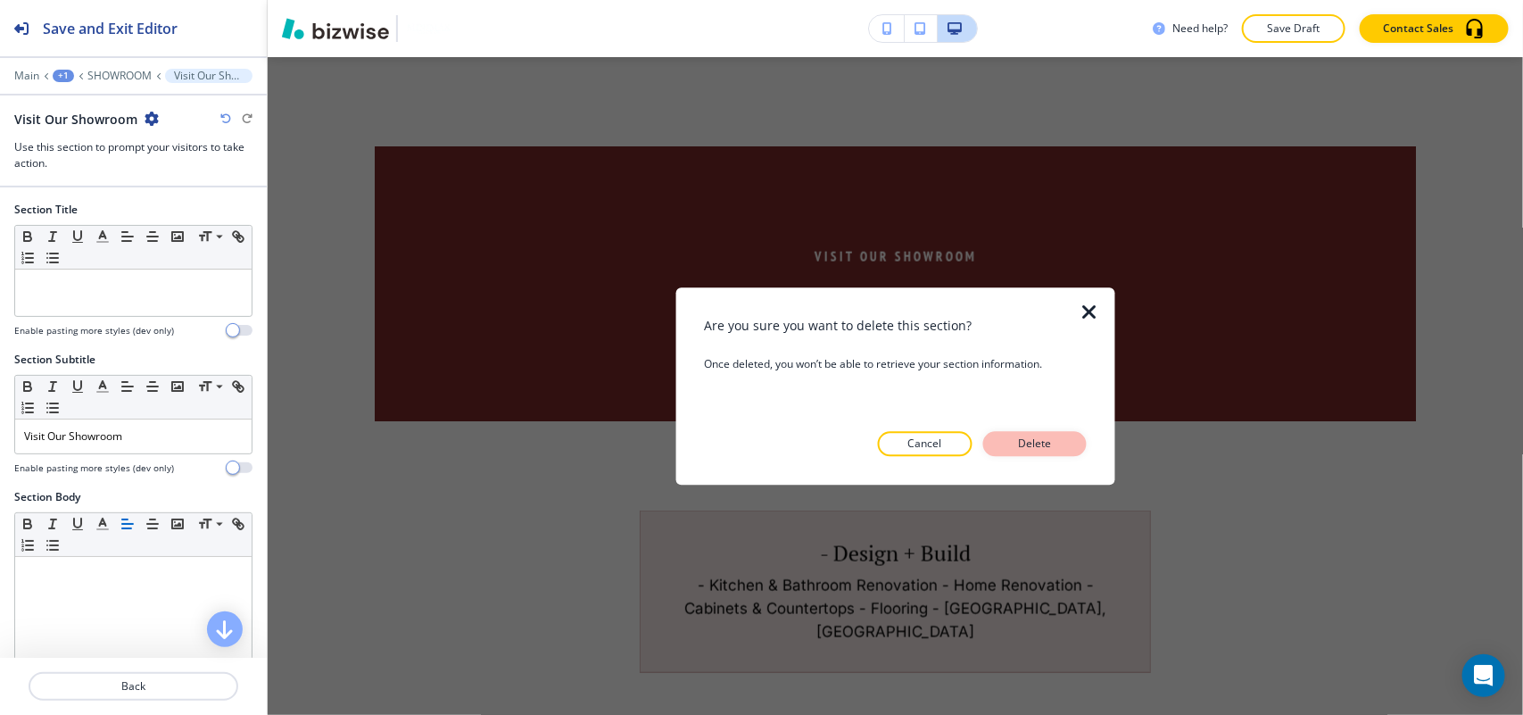
click at [1029, 447] on p "Delete" at bounding box center [1035, 443] width 43 height 16
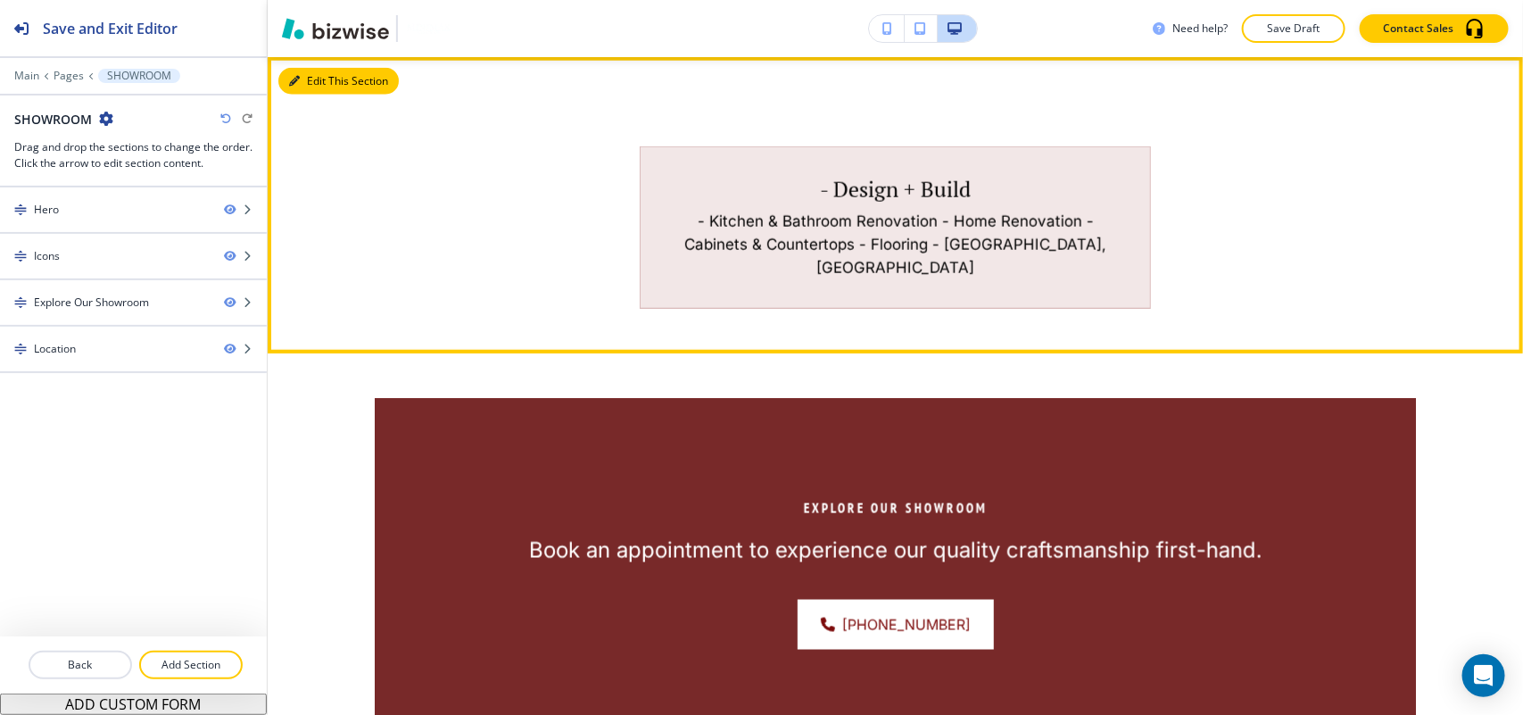
click at [319, 77] on button "Edit This Section" at bounding box center [338, 81] width 120 height 27
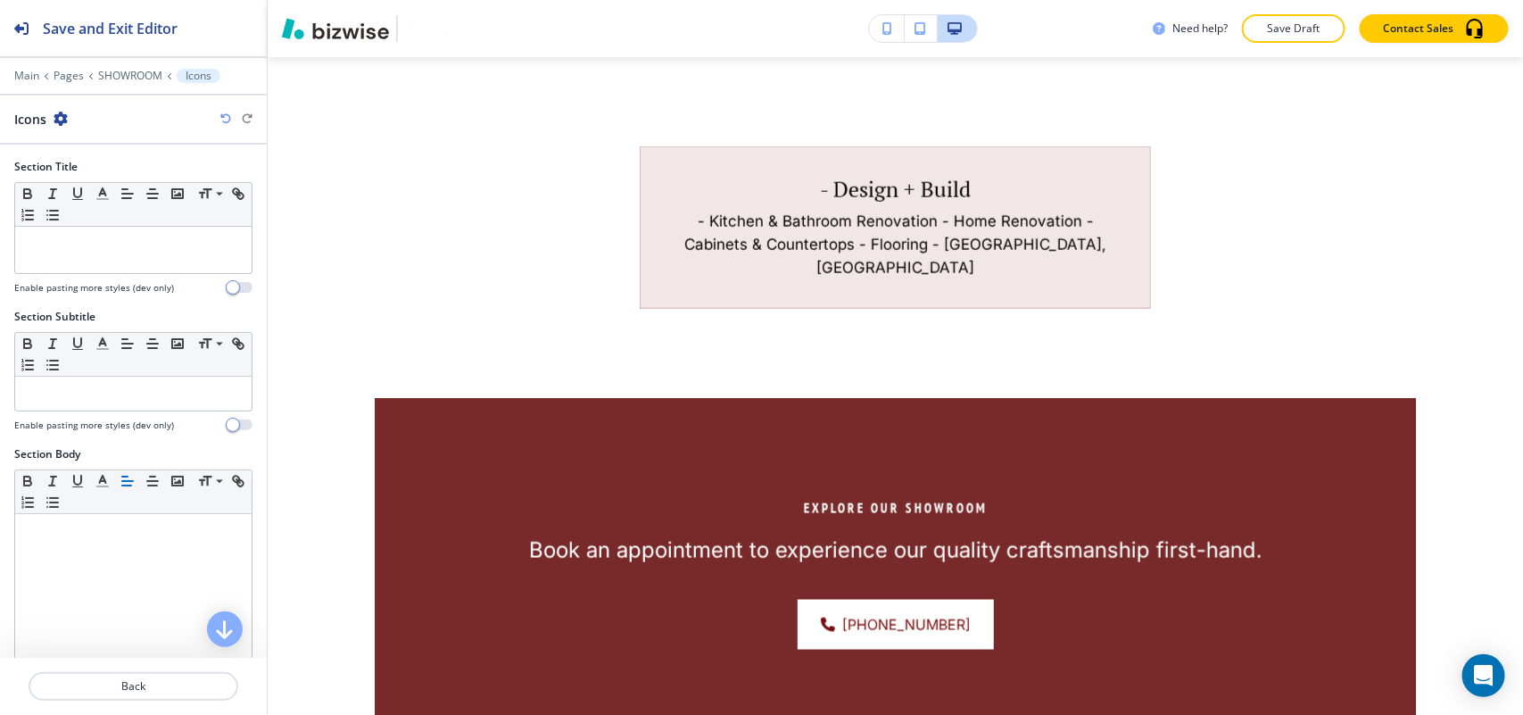
click at [54, 112] on icon "button" at bounding box center [61, 119] width 14 height 14
click at [98, 221] on button "Delete Section" at bounding box center [111, 213] width 114 height 32
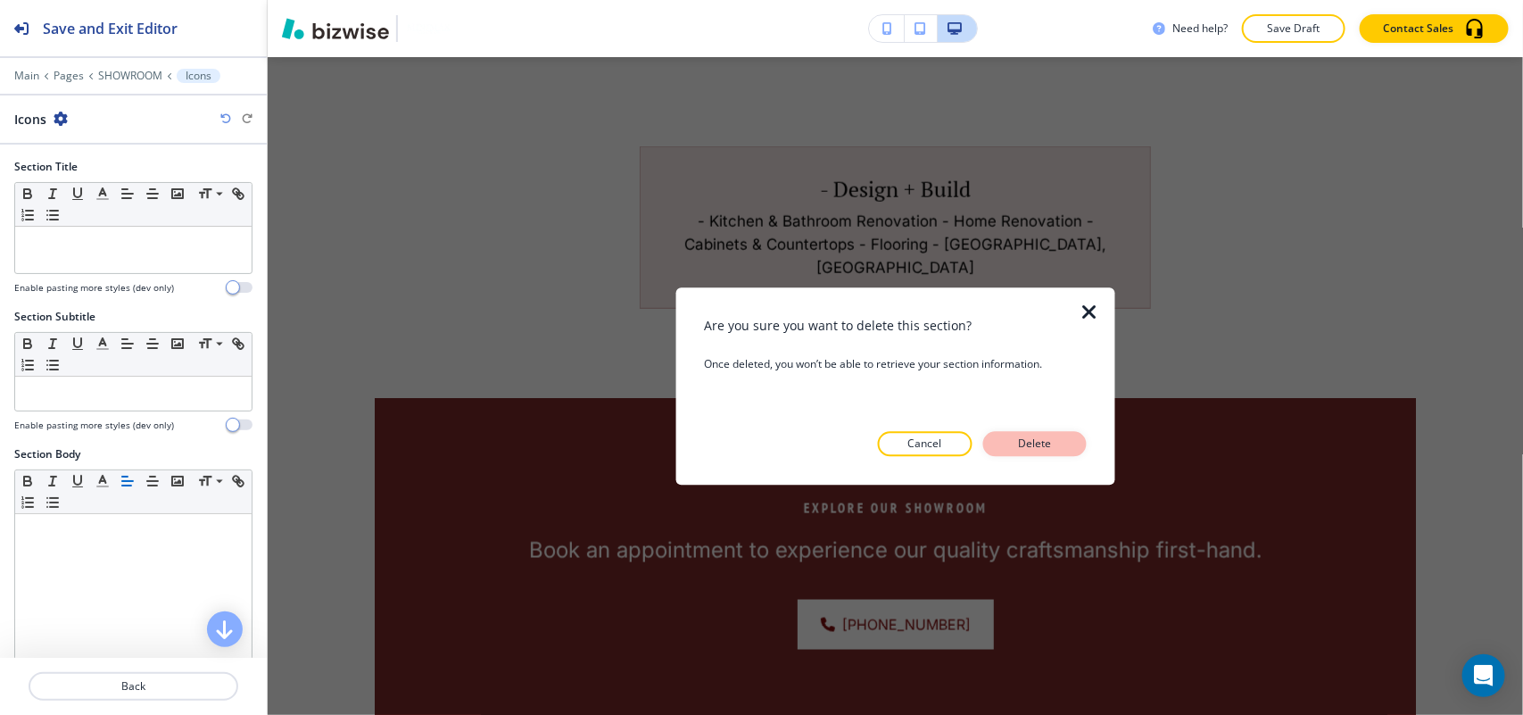
click at [1071, 451] on button "Delete" at bounding box center [1035, 443] width 104 height 25
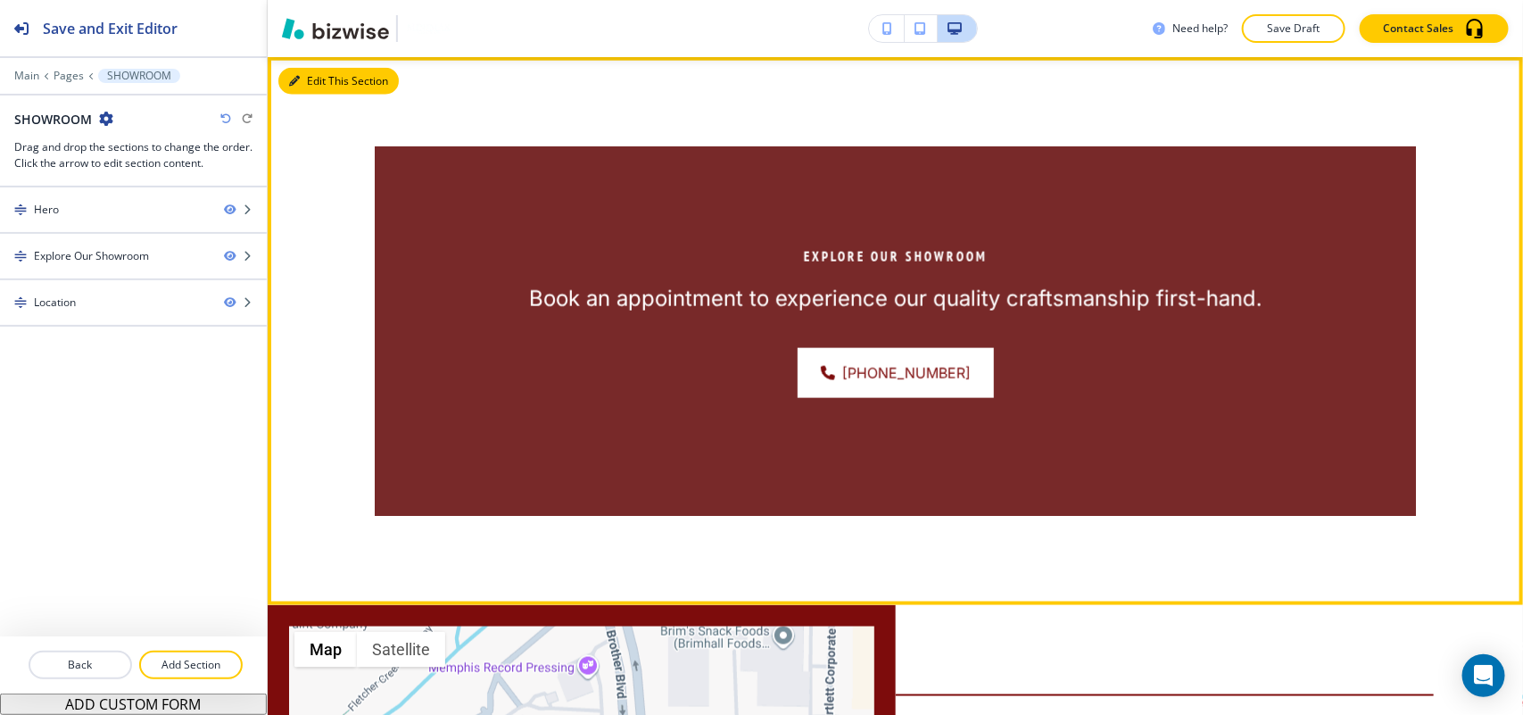
click at [308, 62] on div "Explore Our Showroom Book an appointment to experience our quality craftsmanshi…" at bounding box center [895, 331] width 1255 height 548
click at [314, 72] on button "Edit This Section" at bounding box center [338, 81] width 120 height 27
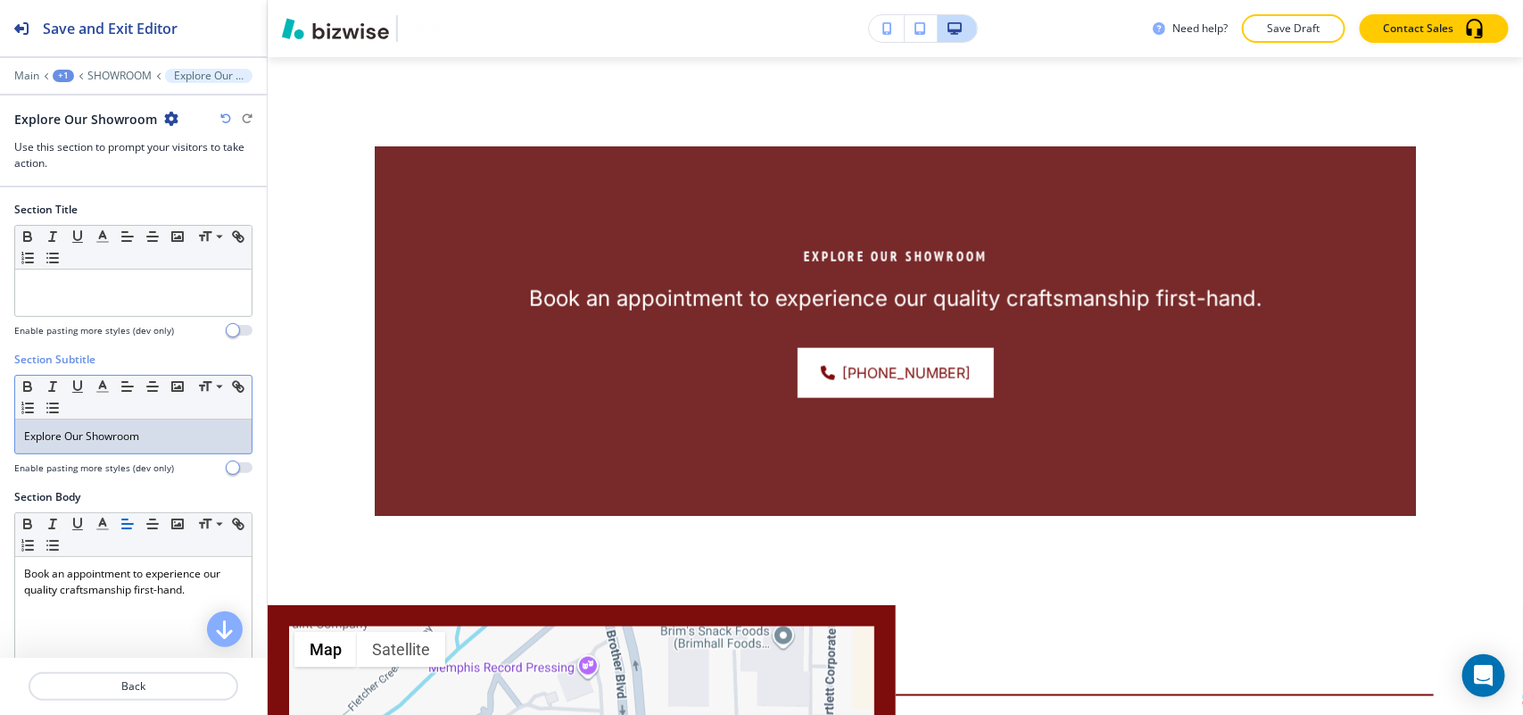
click at [203, 438] on p "Explore Our Showroom" at bounding box center [133, 436] width 219 height 16
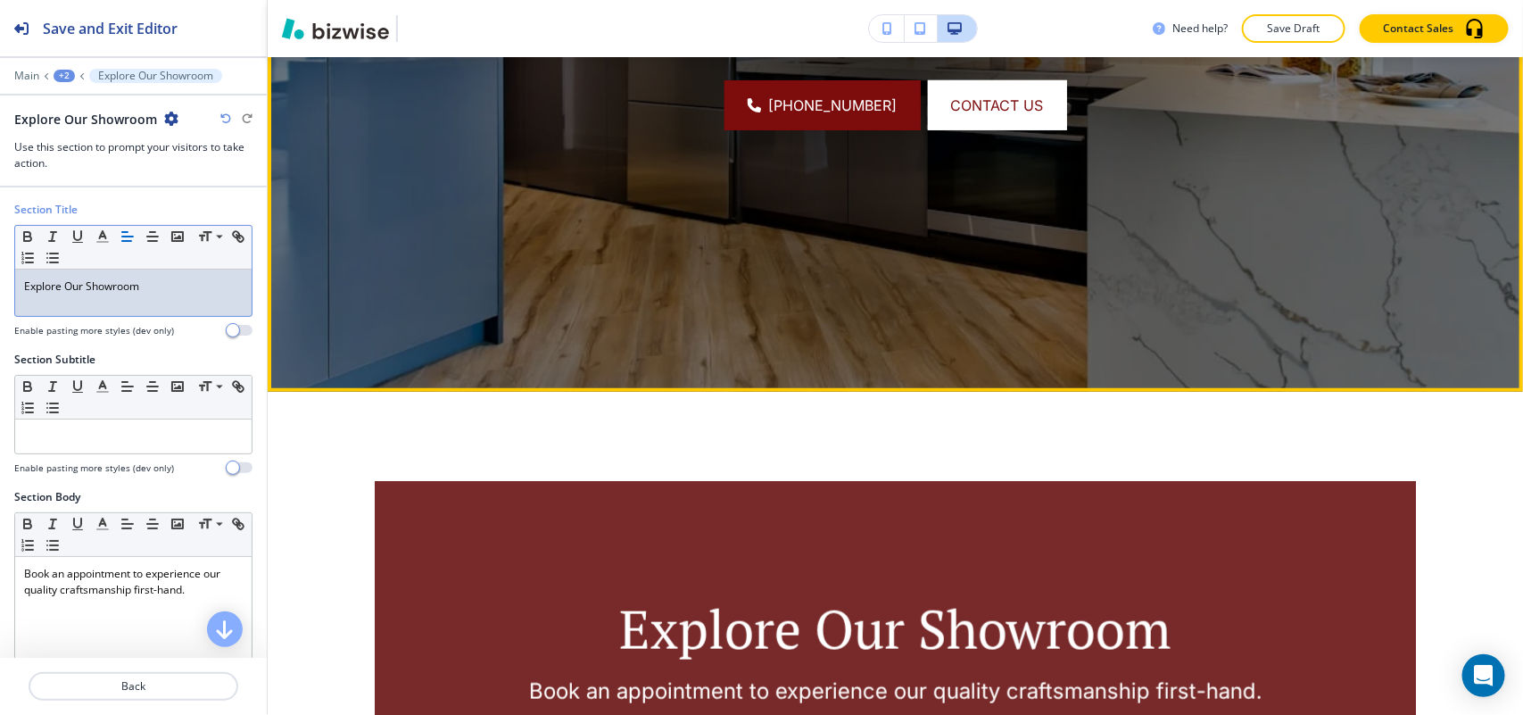
scroll to position [416, 0]
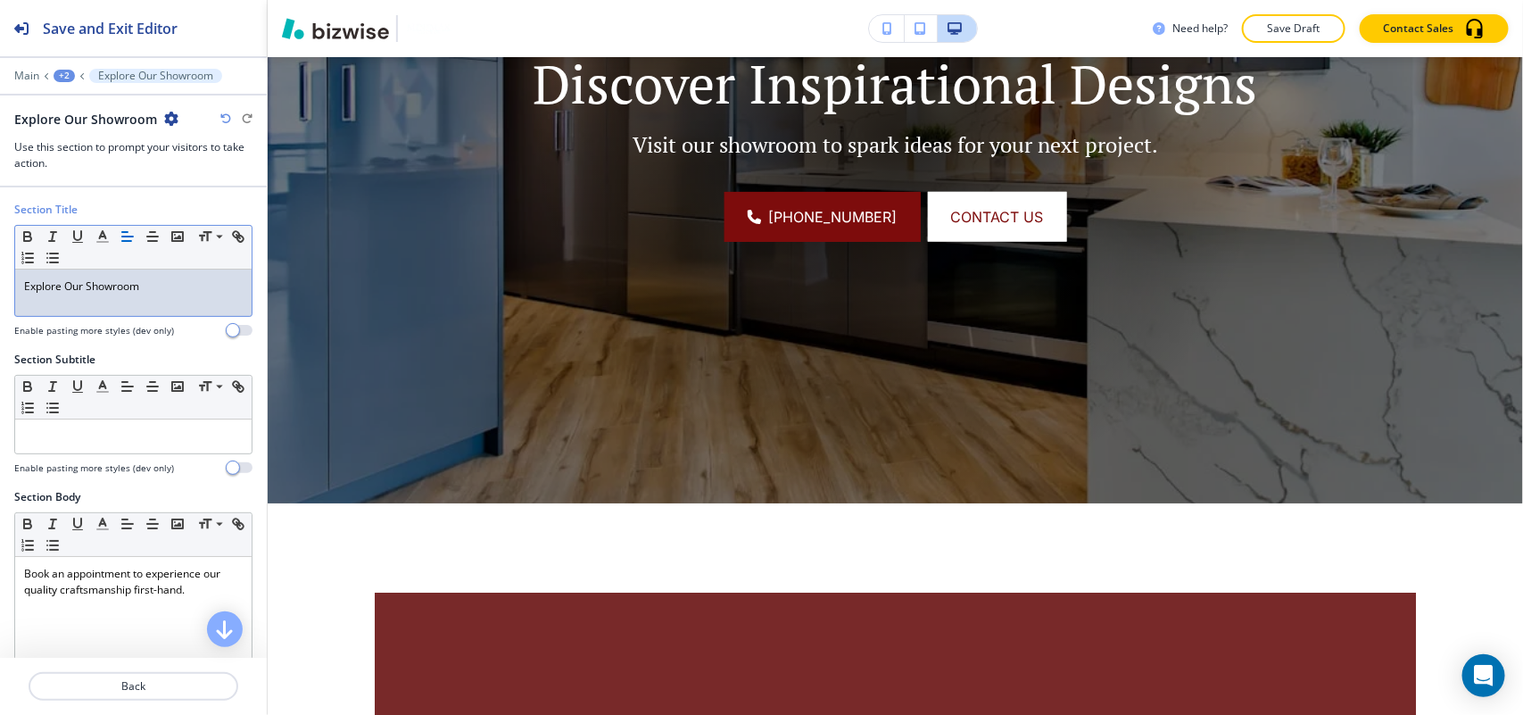
click at [55, 76] on div "+2" at bounding box center [64, 76] width 21 height 12
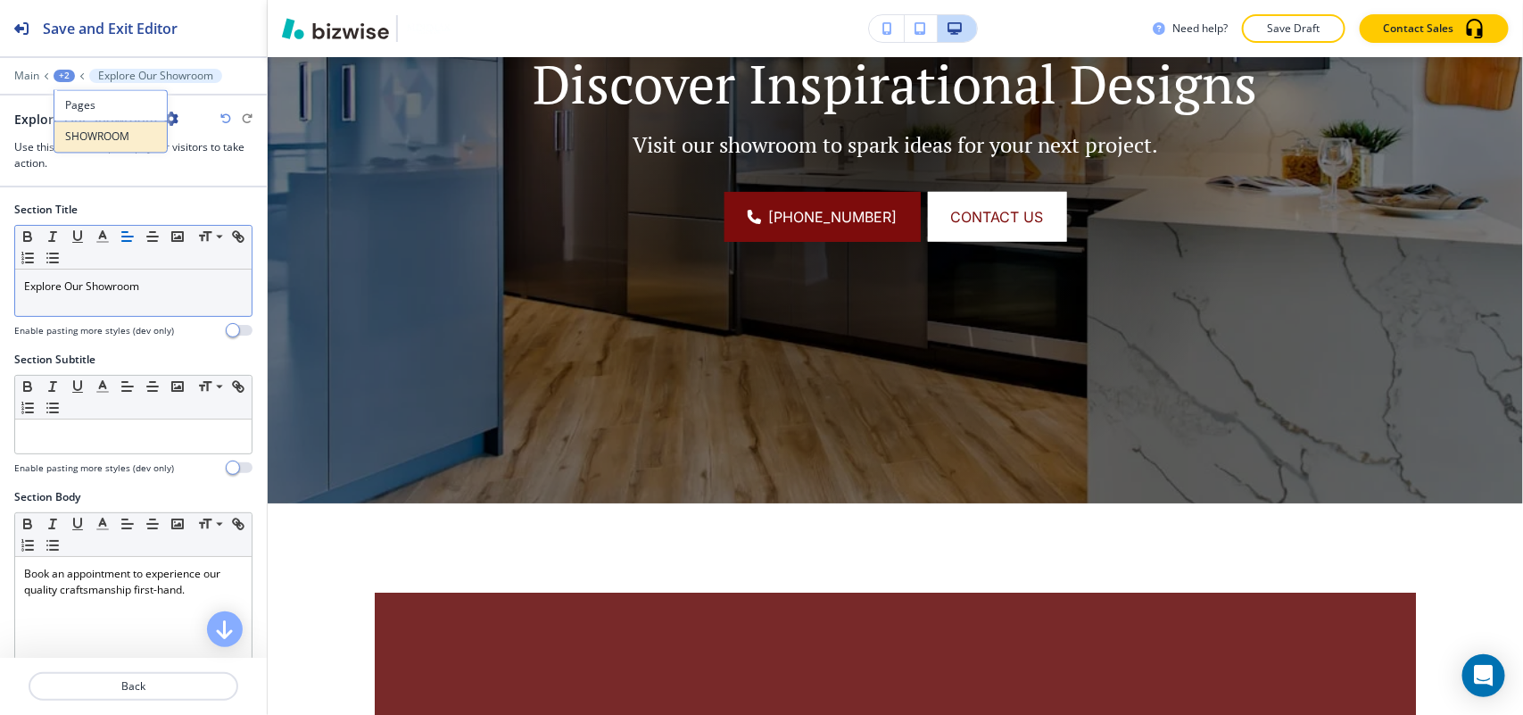
click at [99, 137] on p "SHOWROOM" at bounding box center [110, 137] width 91 height 16
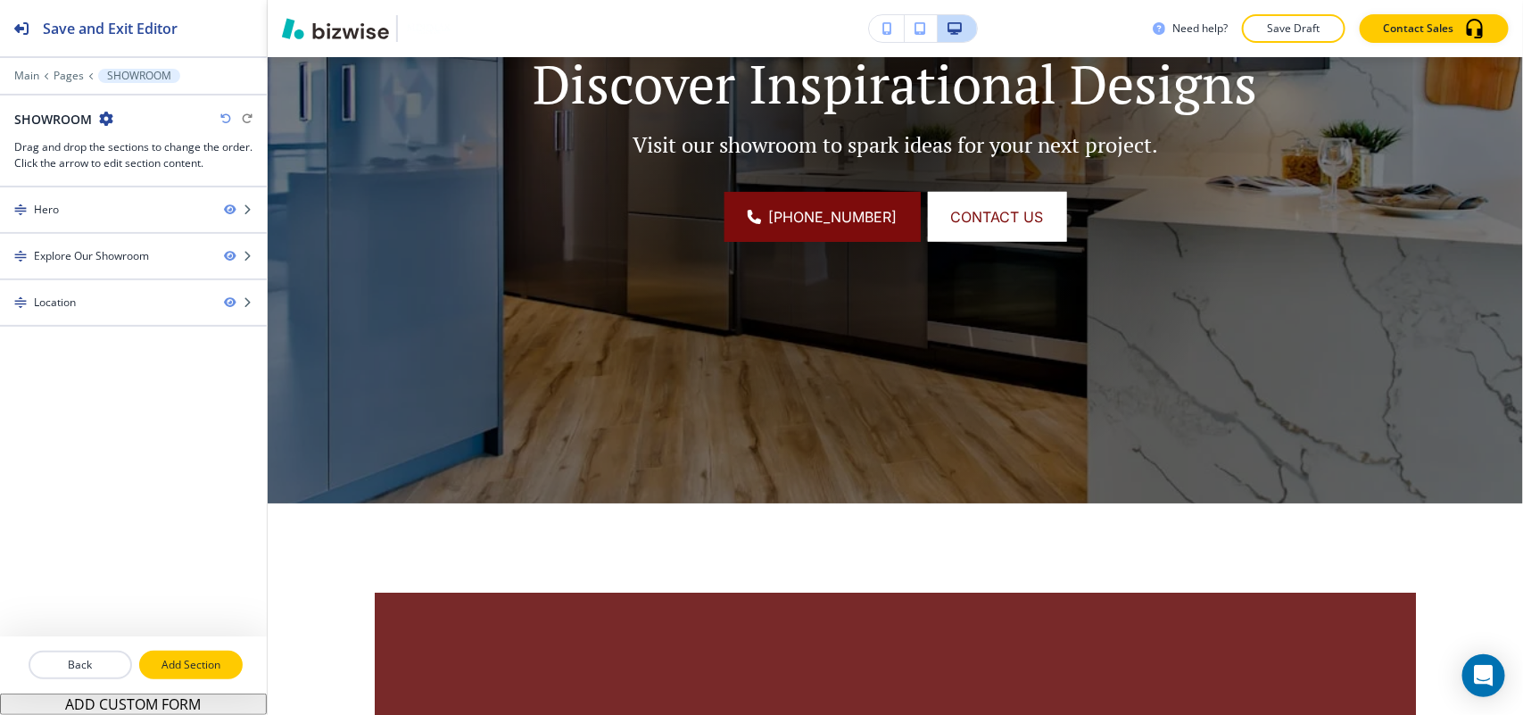
click at [211, 672] on p "Add Section" at bounding box center [191, 665] width 100 height 16
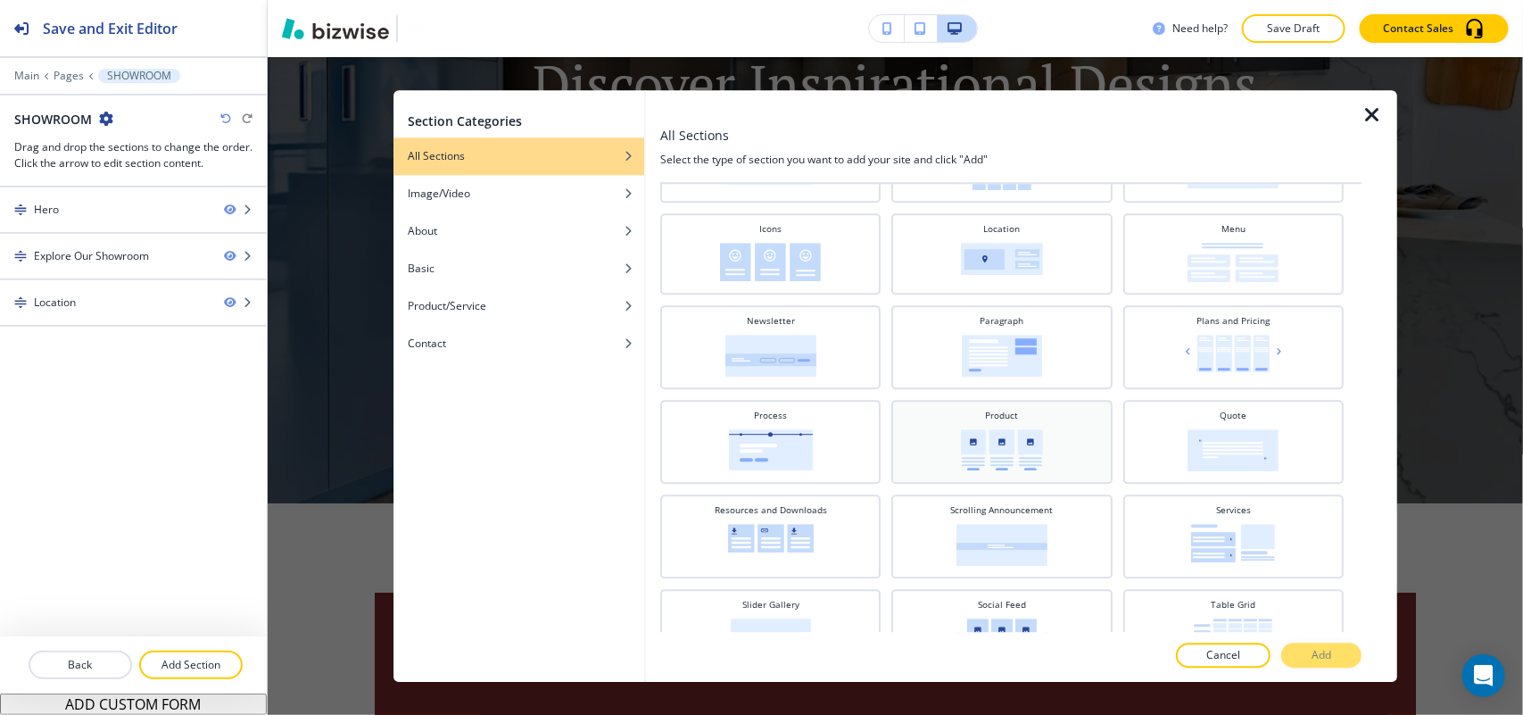
scroll to position [446, 0]
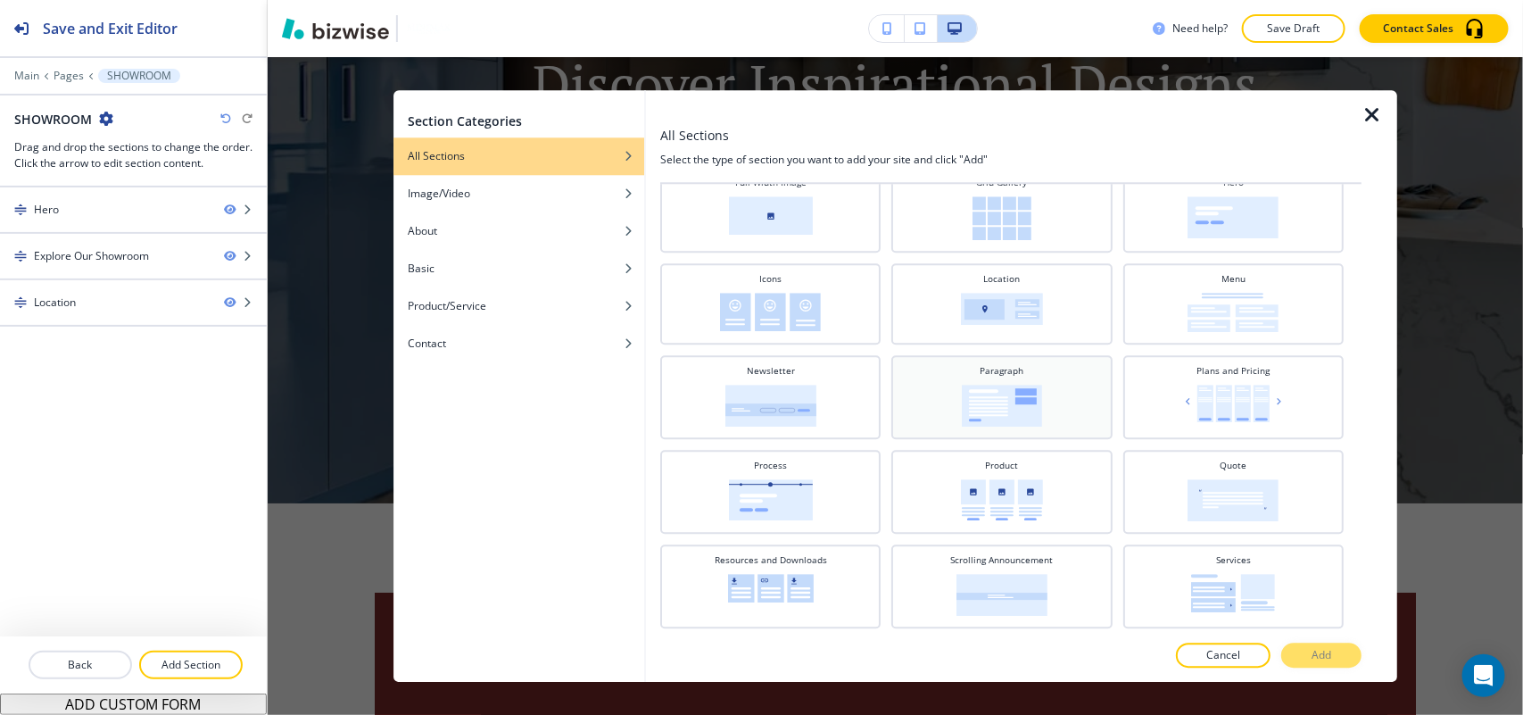
click at [991, 393] on img at bounding box center [1002, 406] width 80 height 42
click at [1321, 654] on p "Add" at bounding box center [1322, 655] width 20 height 16
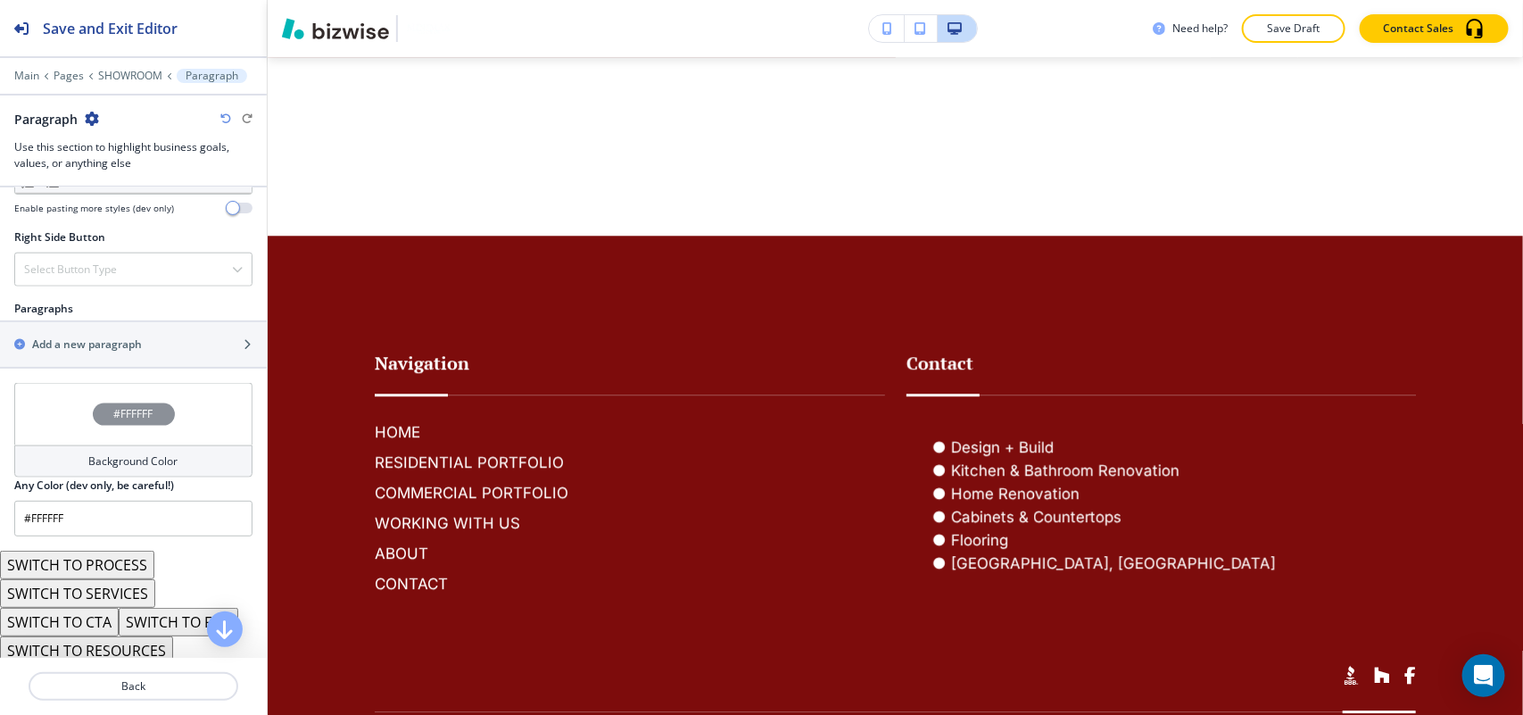
scroll to position [983, 0]
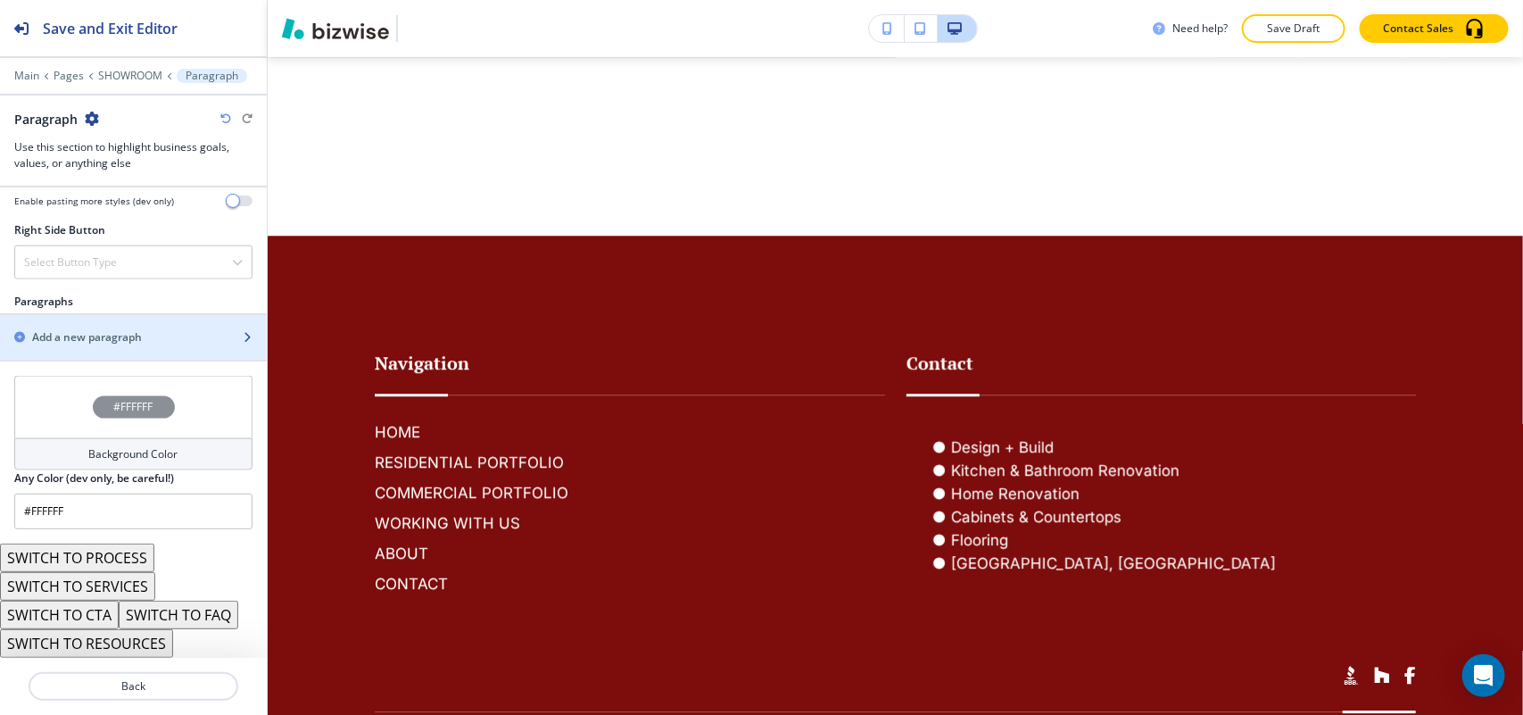
click at [79, 342] on h2 "Add a new paragraph" at bounding box center [87, 337] width 110 height 16
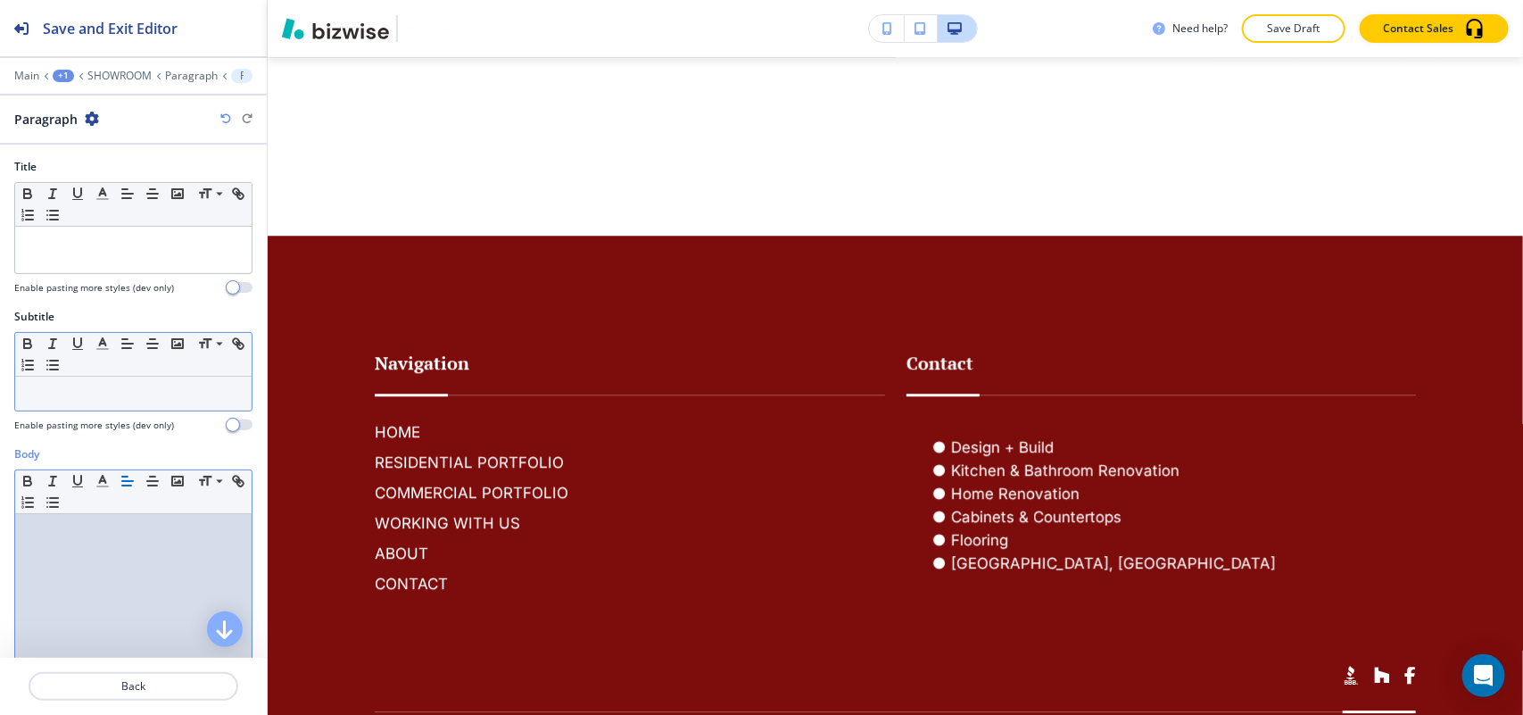
scroll to position [0, 0]
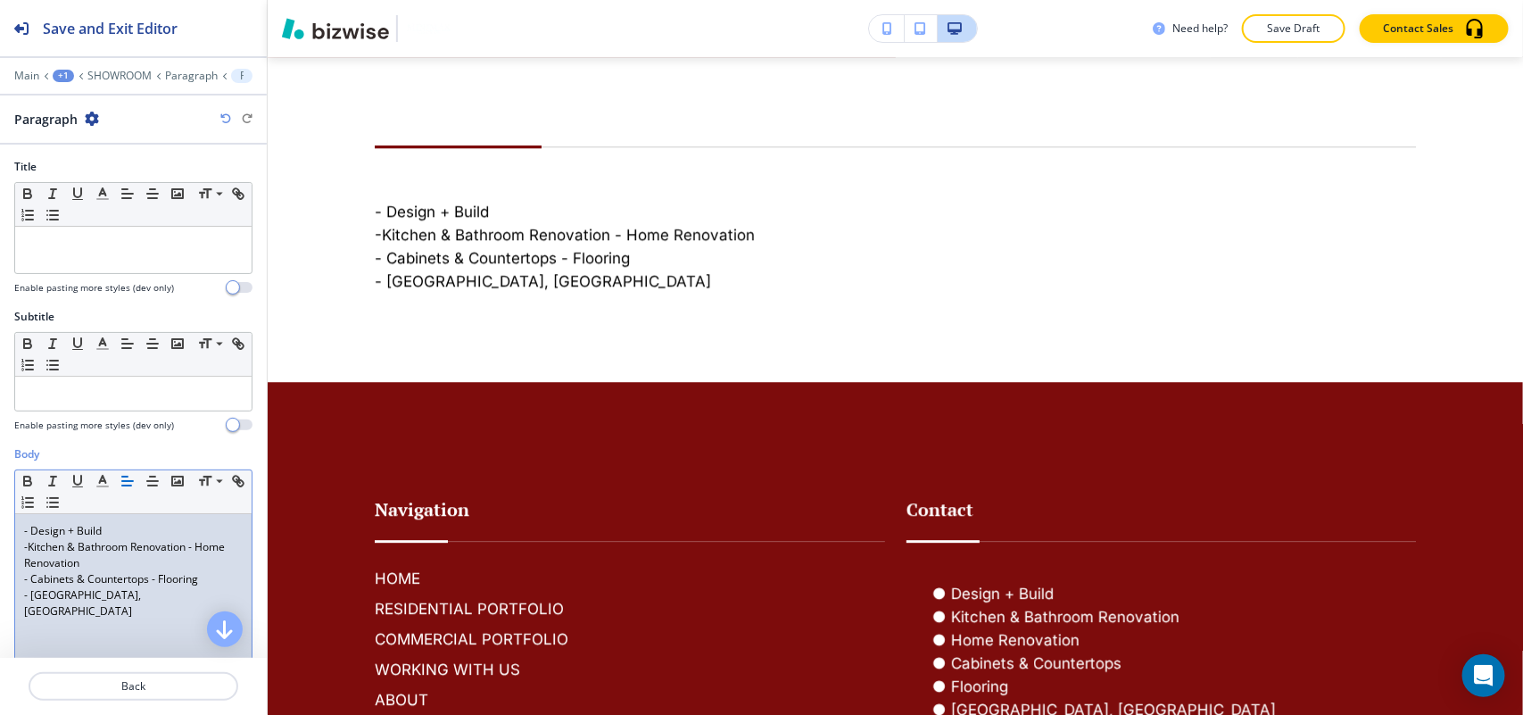
click at [186, 550] on p "-Kitchen & Bathroom Renovation - Home Renovation" at bounding box center [133, 555] width 219 height 32
click at [189, 550] on p "-Kitchen & Bathroom Renovation - Home Renovation" at bounding box center [133, 555] width 219 height 32
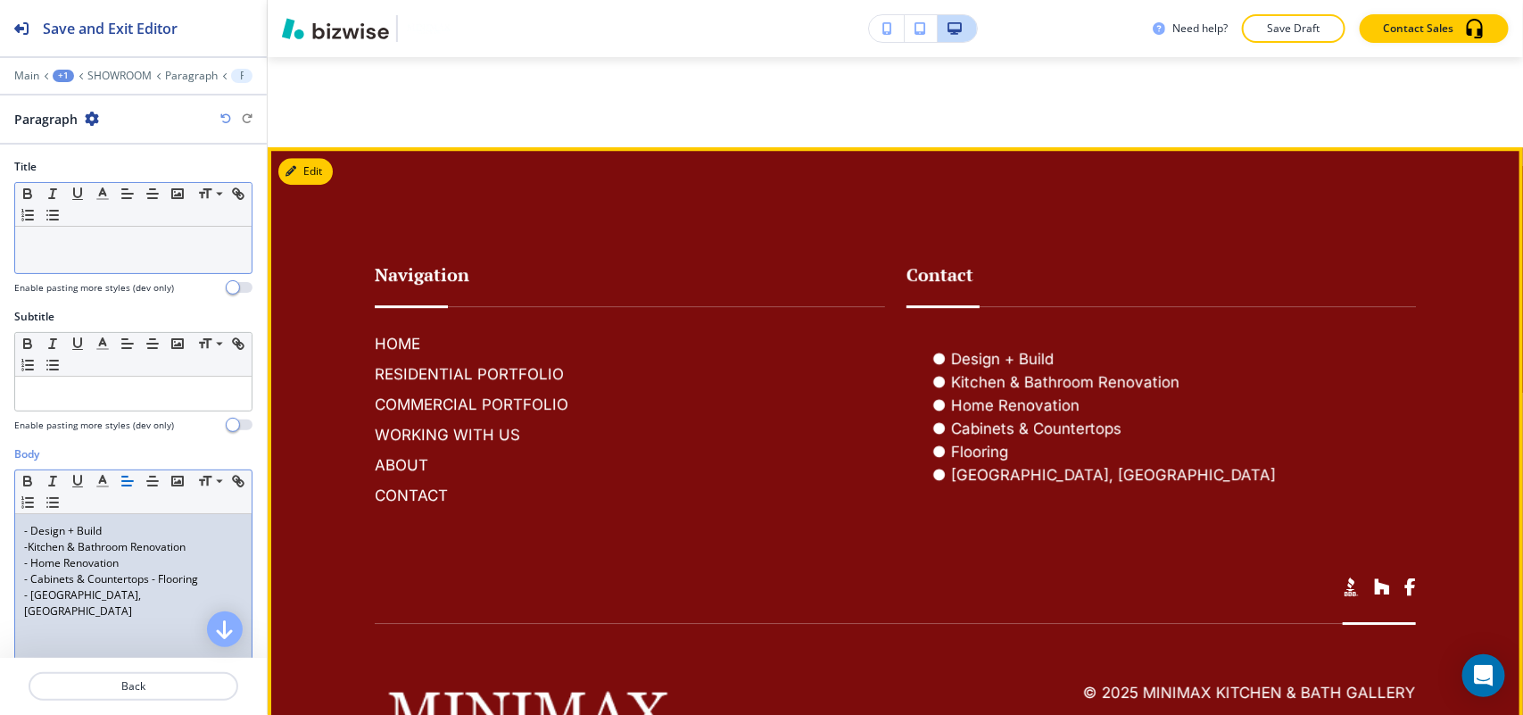
scroll to position [1934, 0]
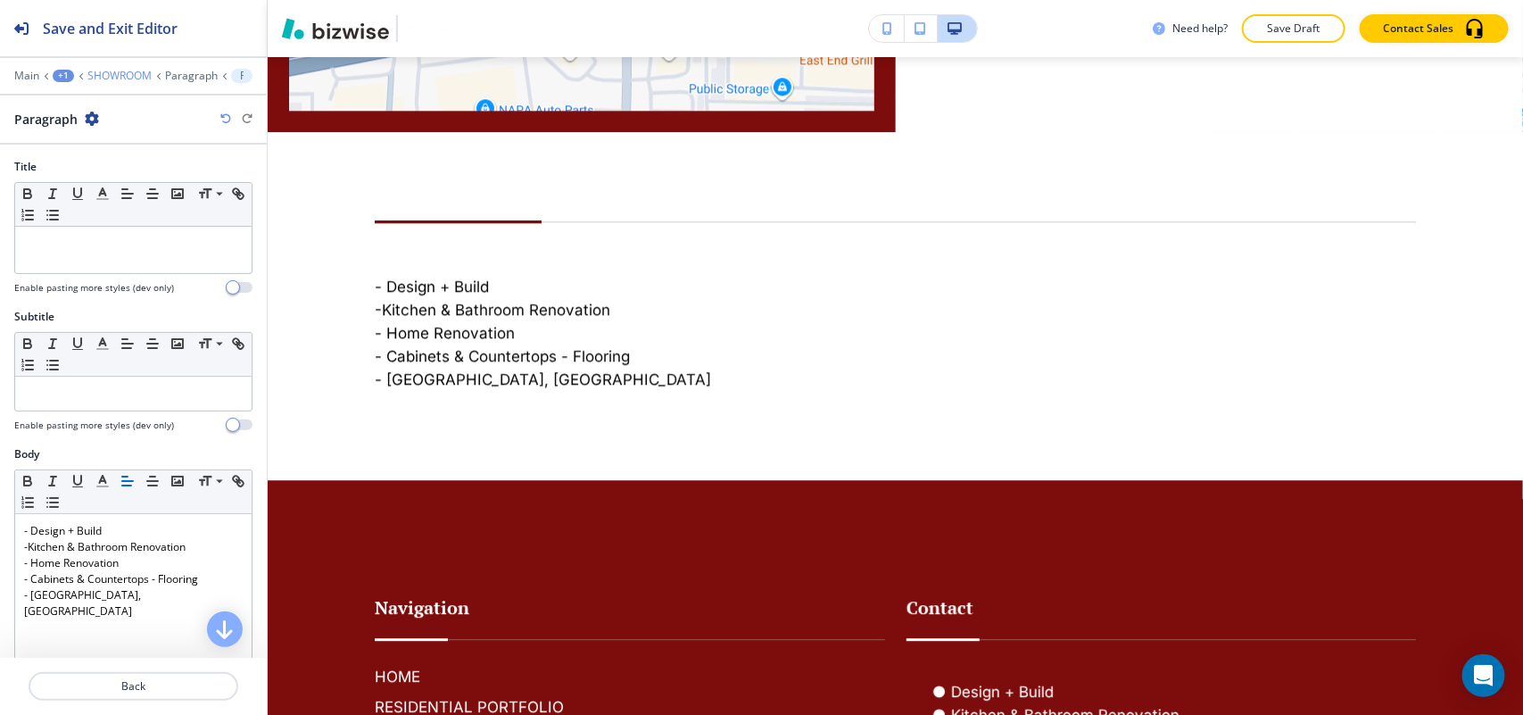
click at [120, 73] on p "SHOWROOM" at bounding box center [119, 76] width 64 height 12
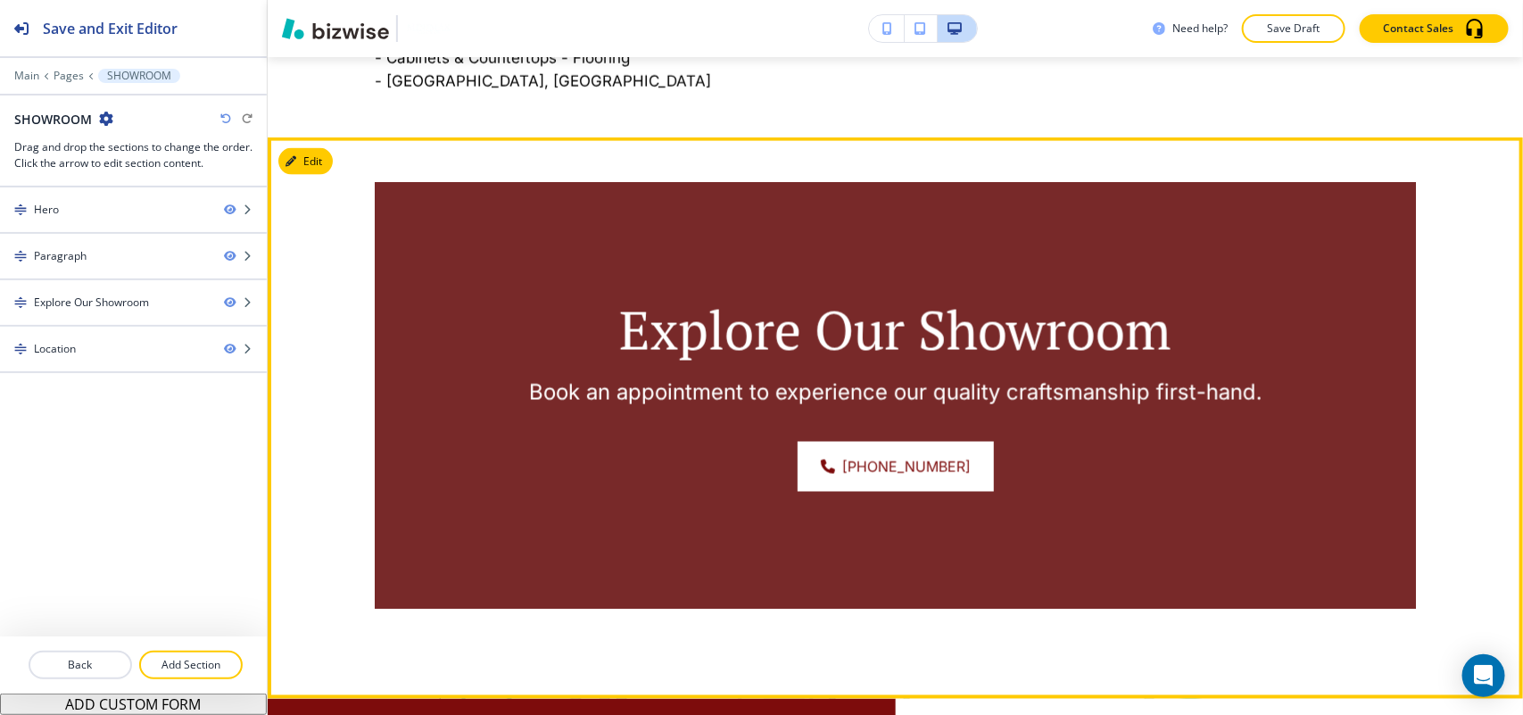
click at [319, 170] on button "Edit" at bounding box center [305, 161] width 54 height 27
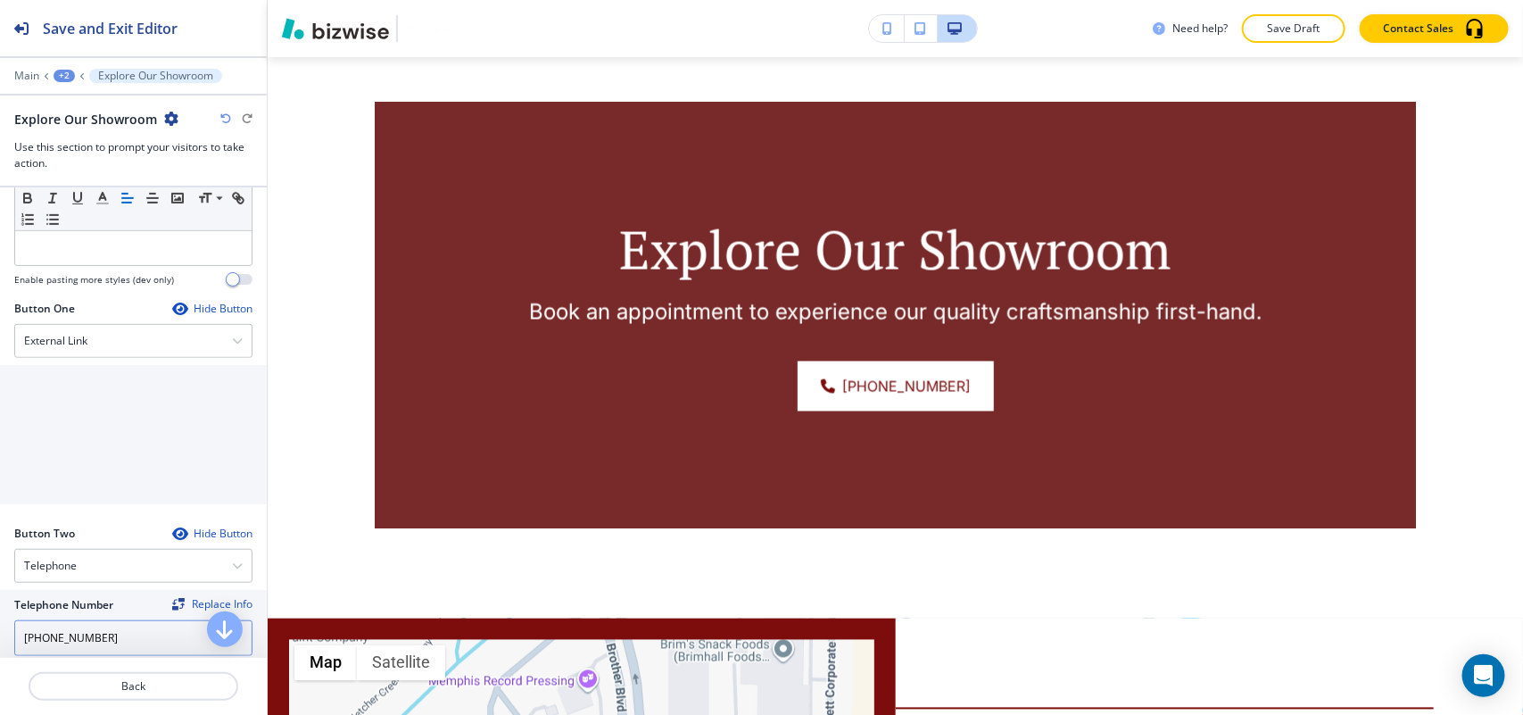
scroll to position [669, 0]
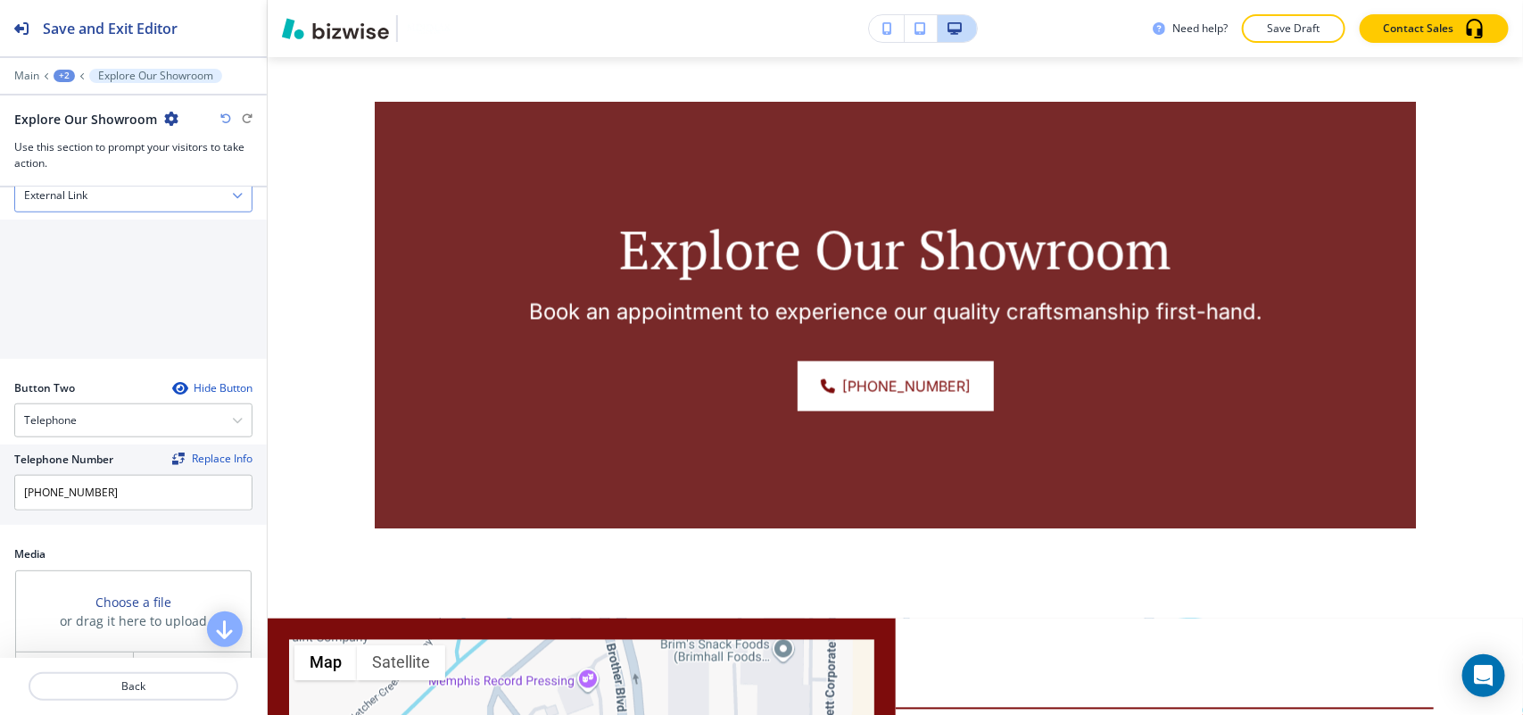
click at [126, 192] on div "External Link" at bounding box center [133, 195] width 236 height 32
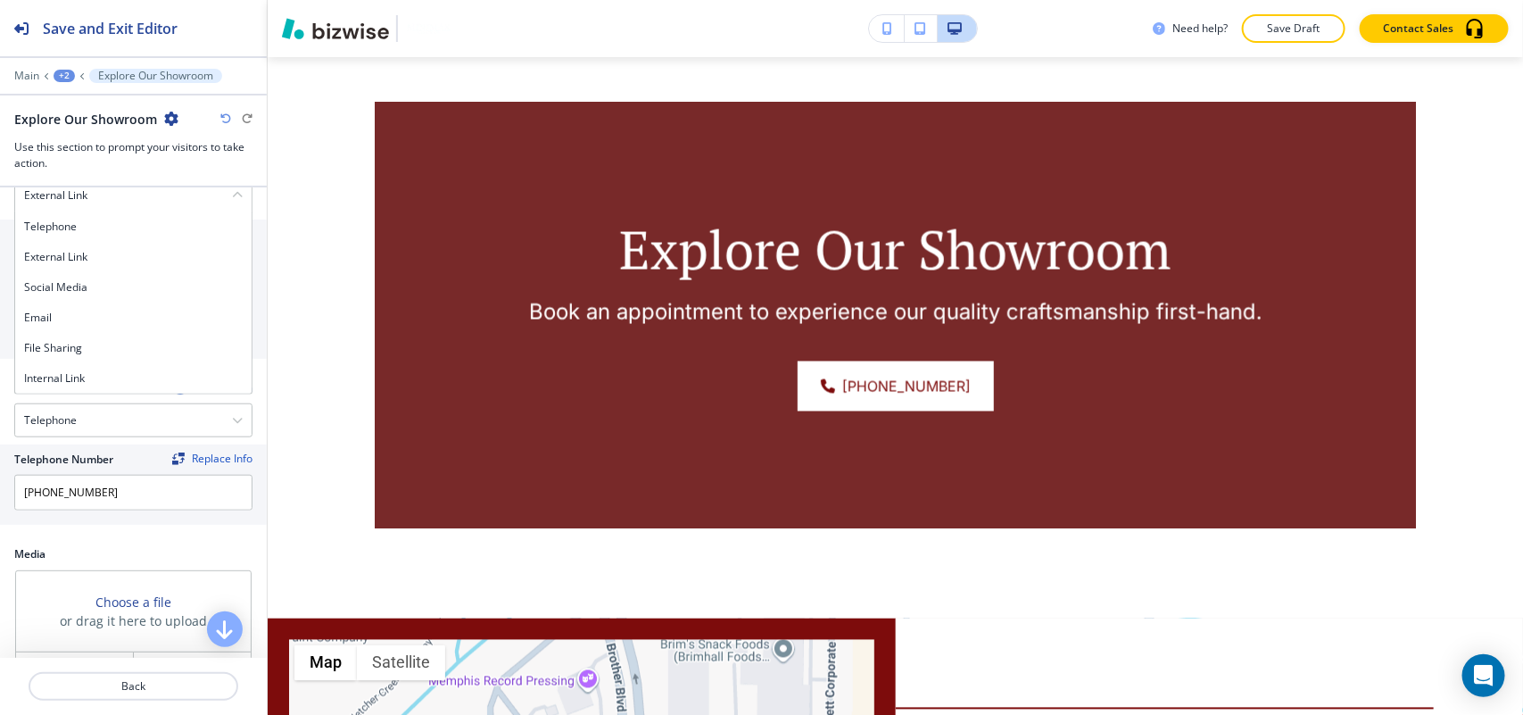
click at [119, 377] on h4 "Internal Link" at bounding box center [133, 378] width 219 height 16
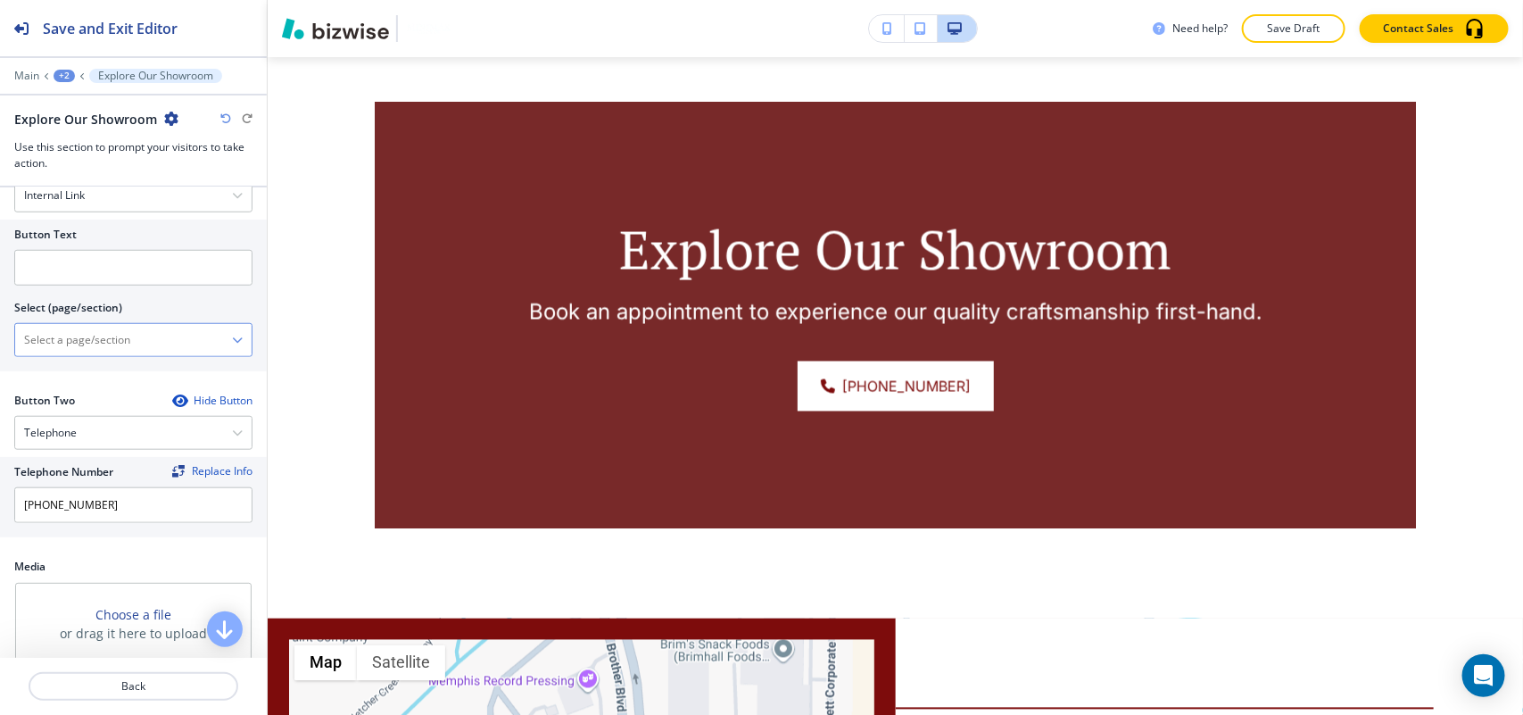
click at [119, 355] on \(page\/section\) "Manual Input" at bounding box center [123, 340] width 217 height 30
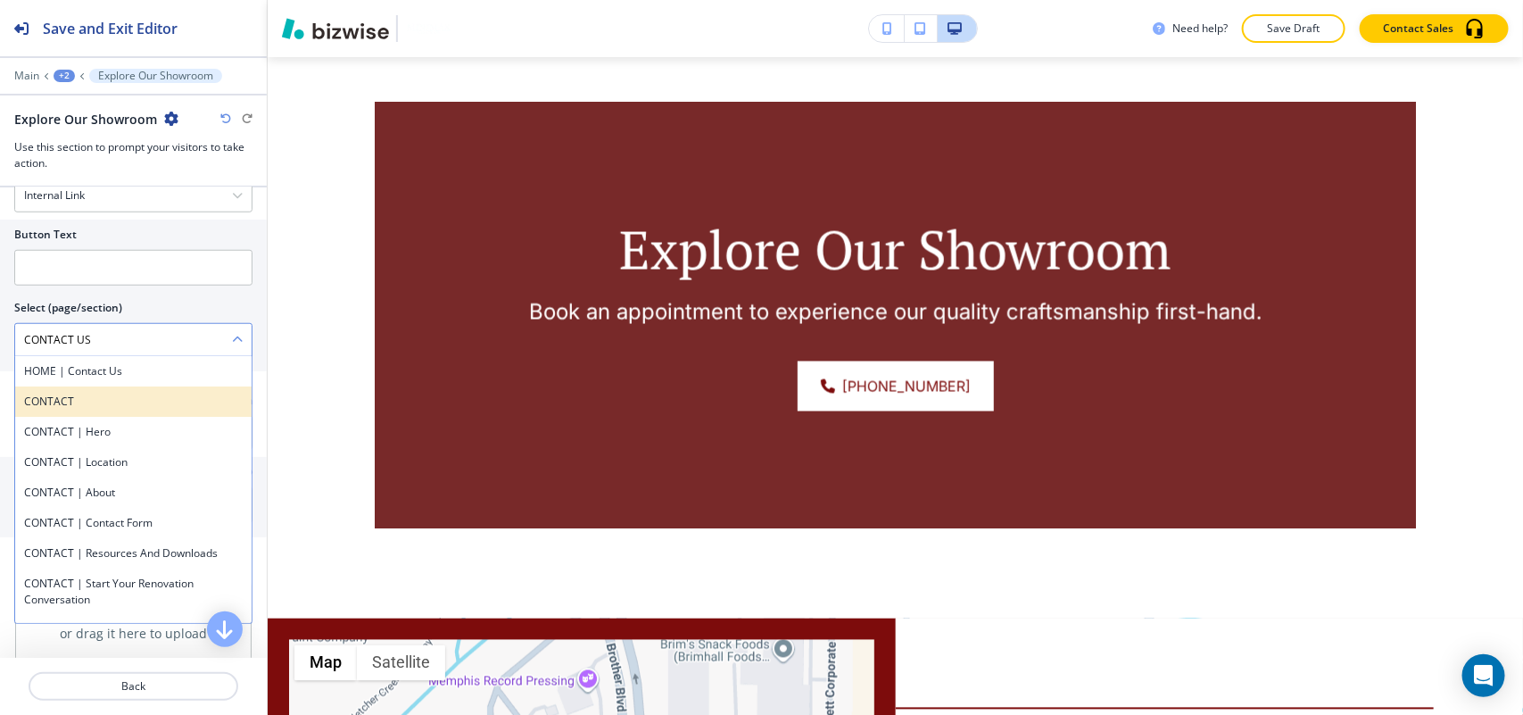
click at [85, 395] on div "CONTACT" at bounding box center [133, 401] width 236 height 30
type \(page\/section\) "CONTACT"
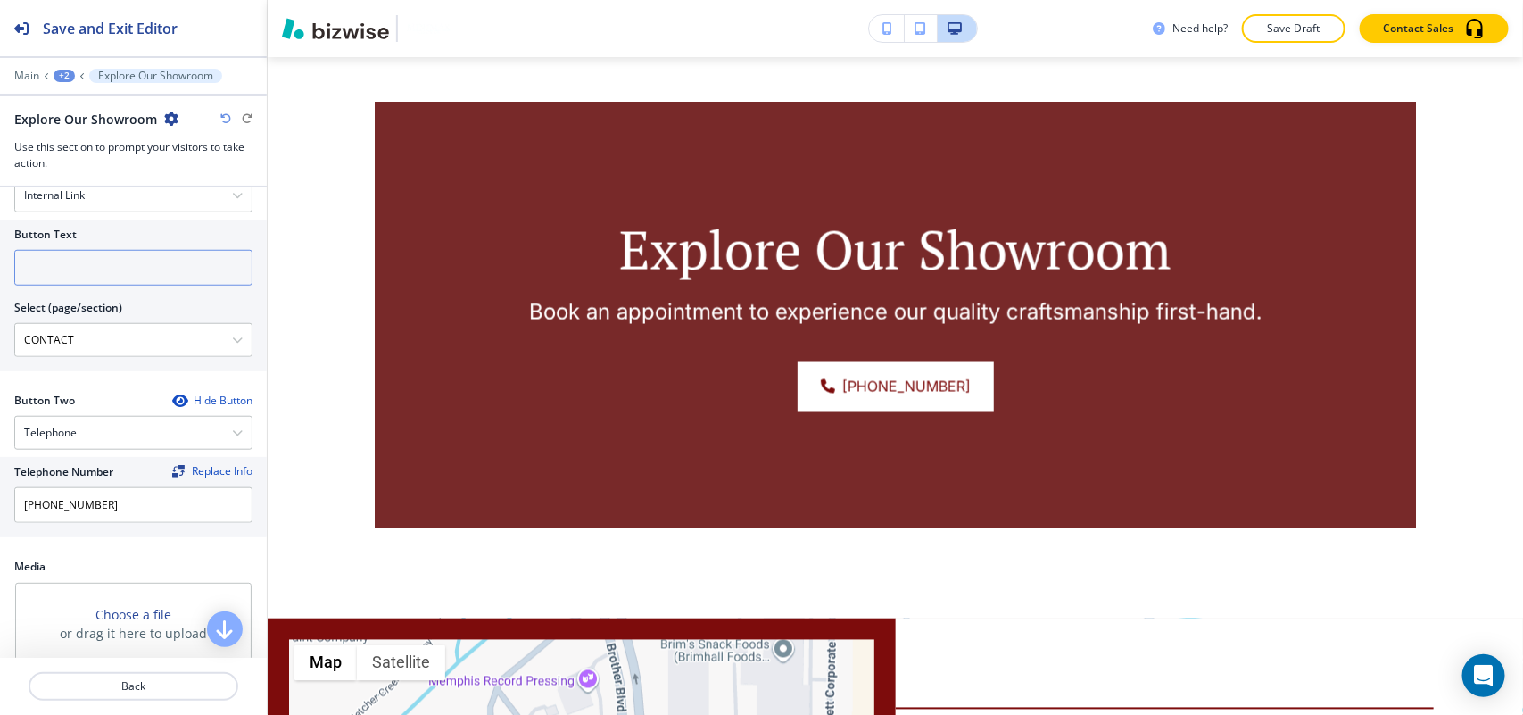
click at [104, 261] on input "text" at bounding box center [133, 268] width 238 height 36
paste input "CONTACT US"
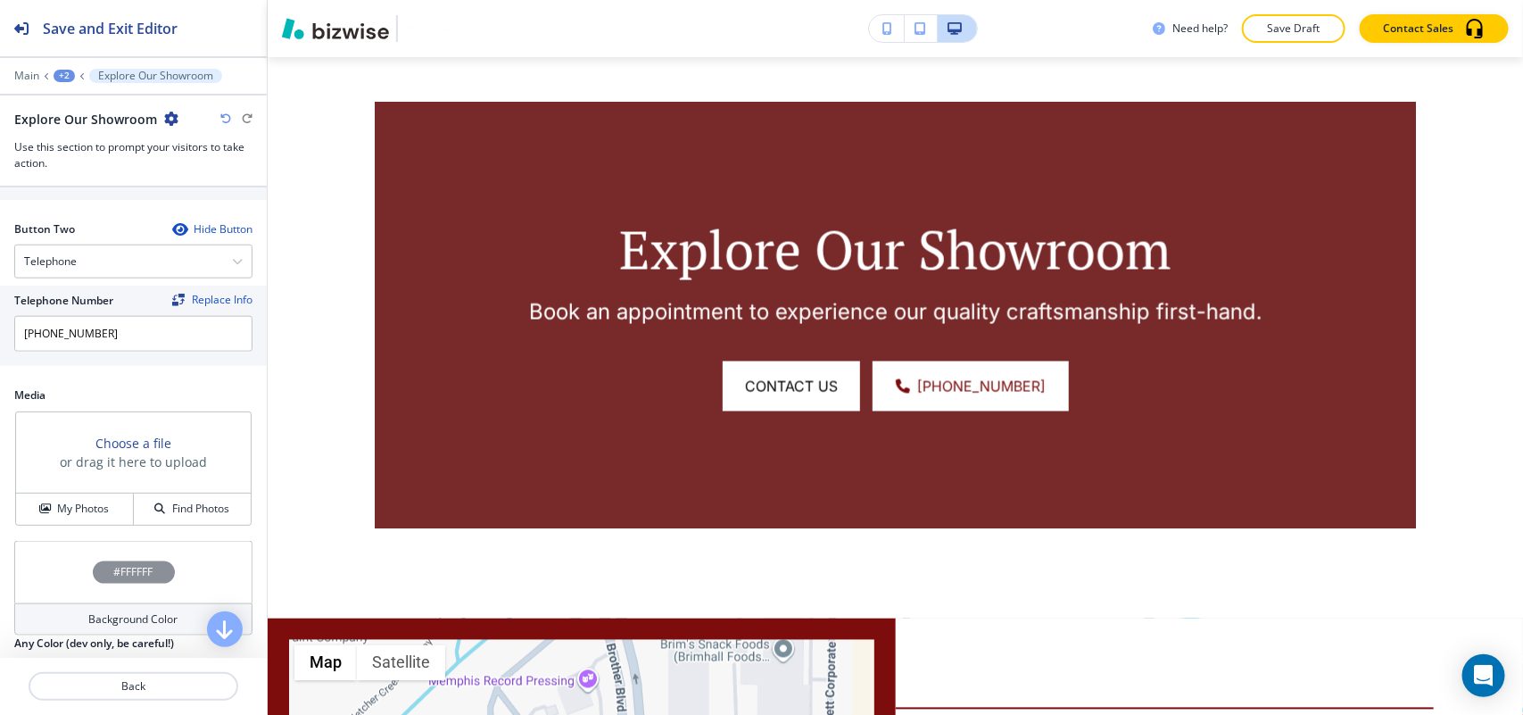
scroll to position [953, 0]
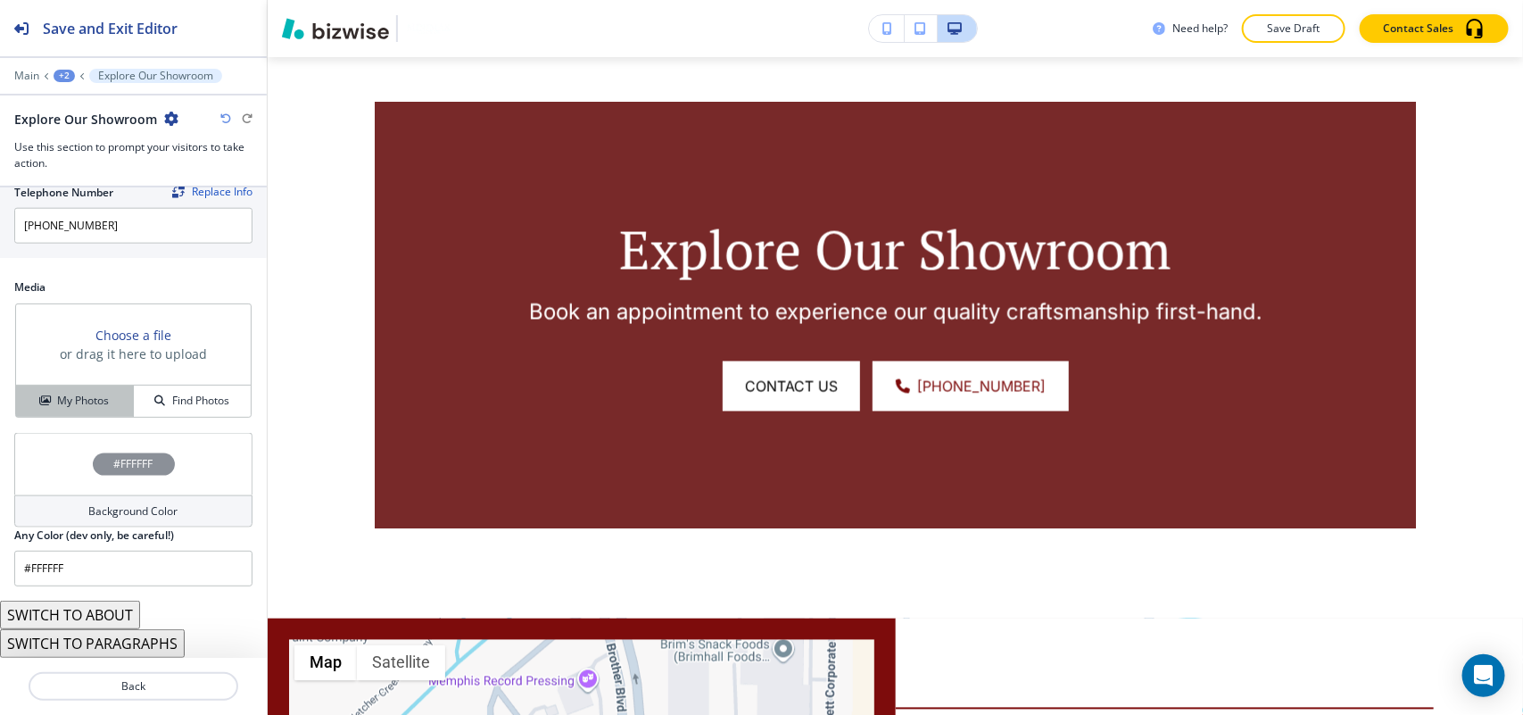
type input "CONTACT US"
click at [54, 410] on button "My Photos" at bounding box center [75, 400] width 118 height 31
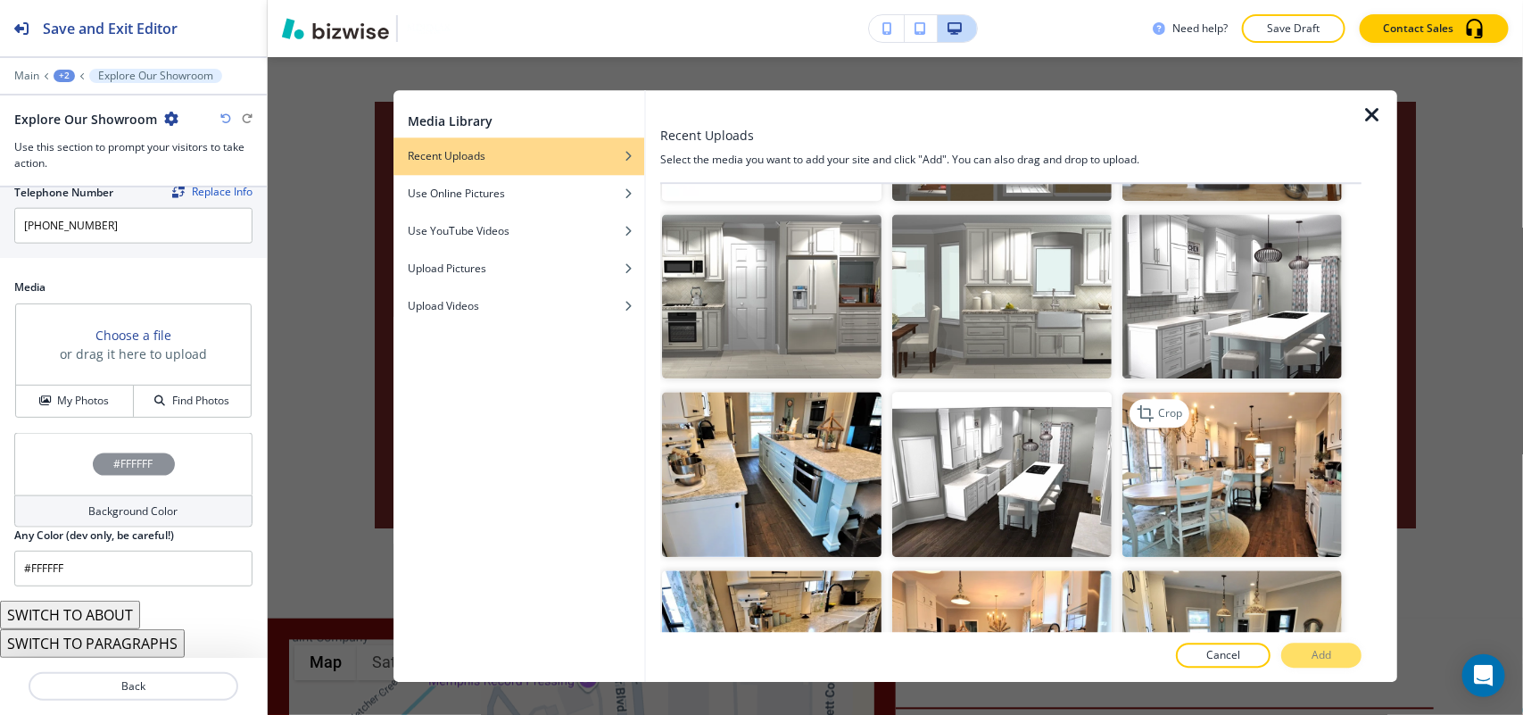
scroll to position [1896, 0]
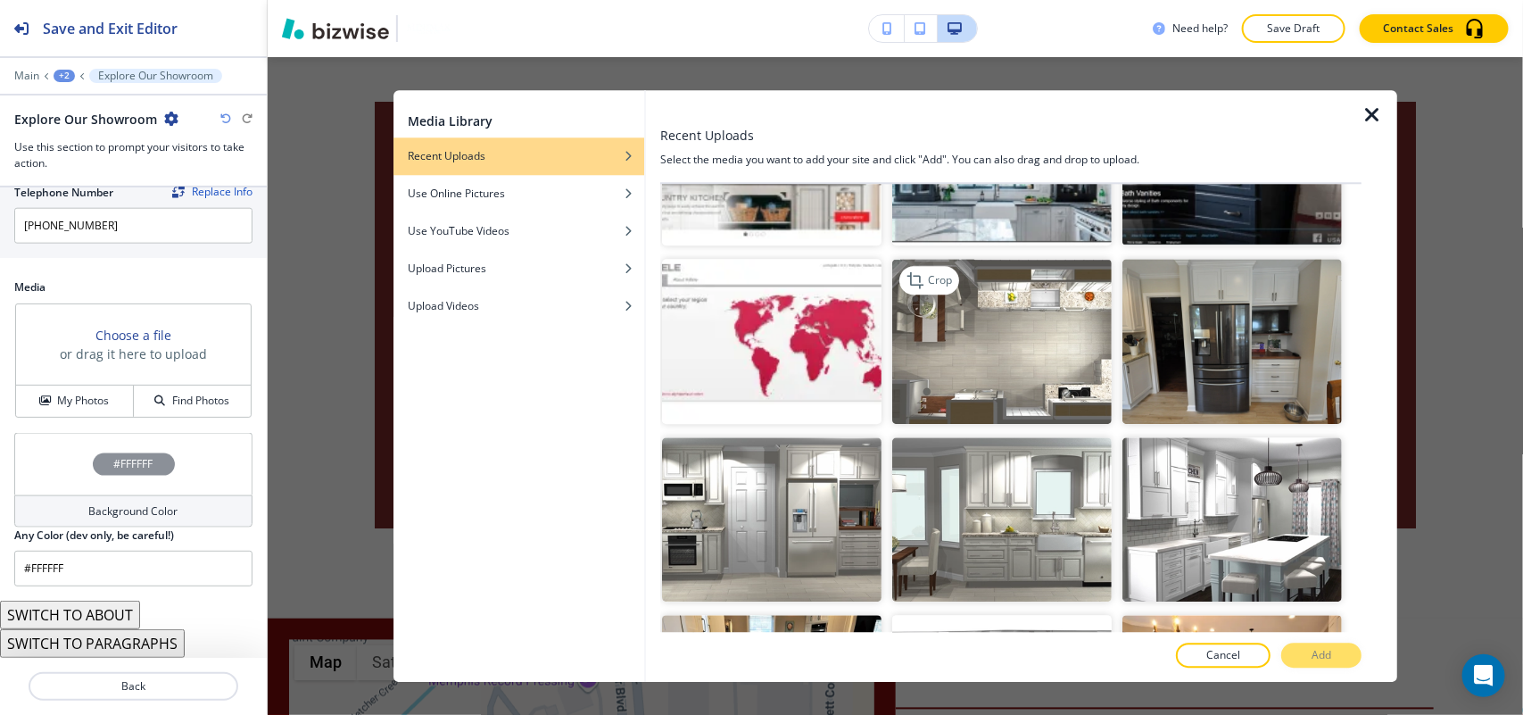
click at [1006, 330] on img "button" at bounding box center [1001, 341] width 219 height 165
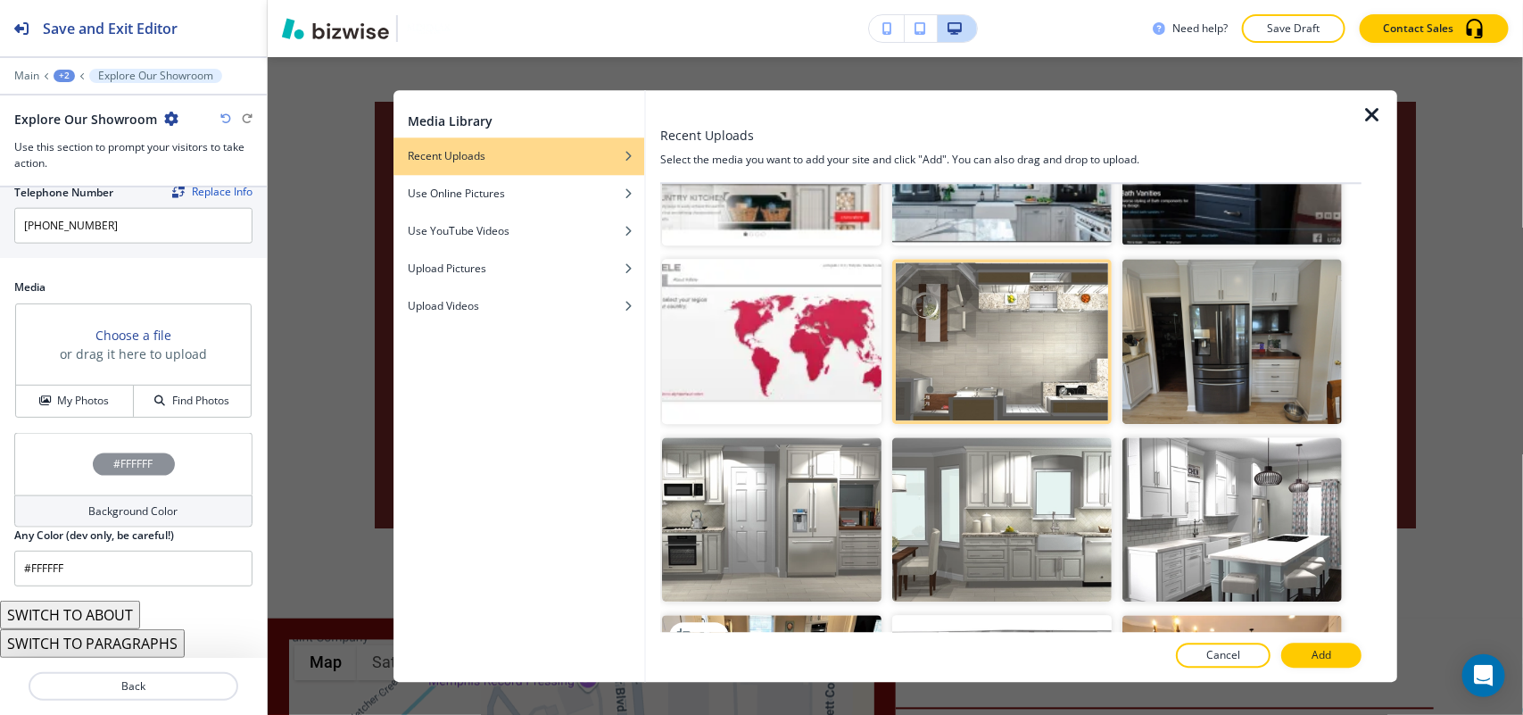
click at [792, 616] on img "button" at bounding box center [771, 698] width 219 height 165
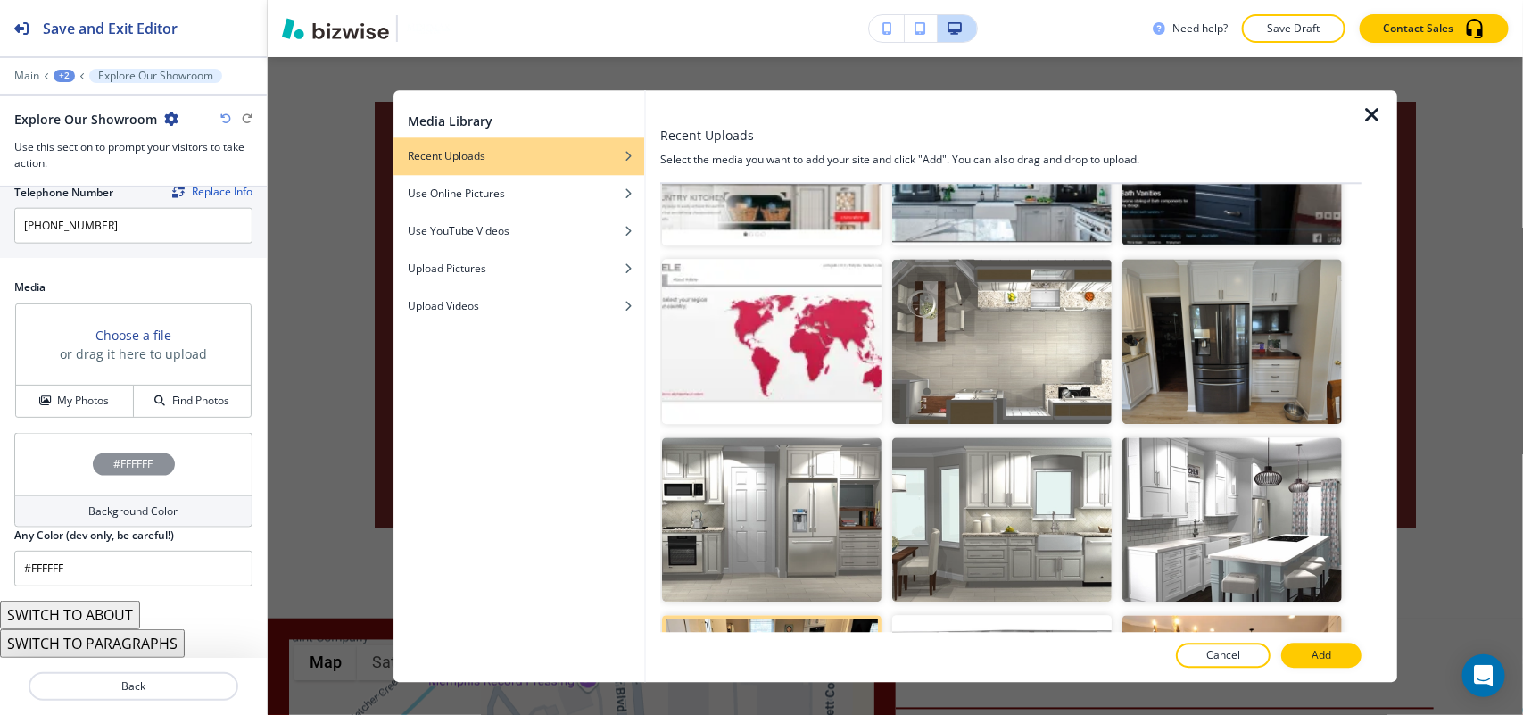
click at [1365, 652] on div at bounding box center [1380, 386] width 36 height 592
click at [1338, 653] on button "Add" at bounding box center [1321, 654] width 80 height 25
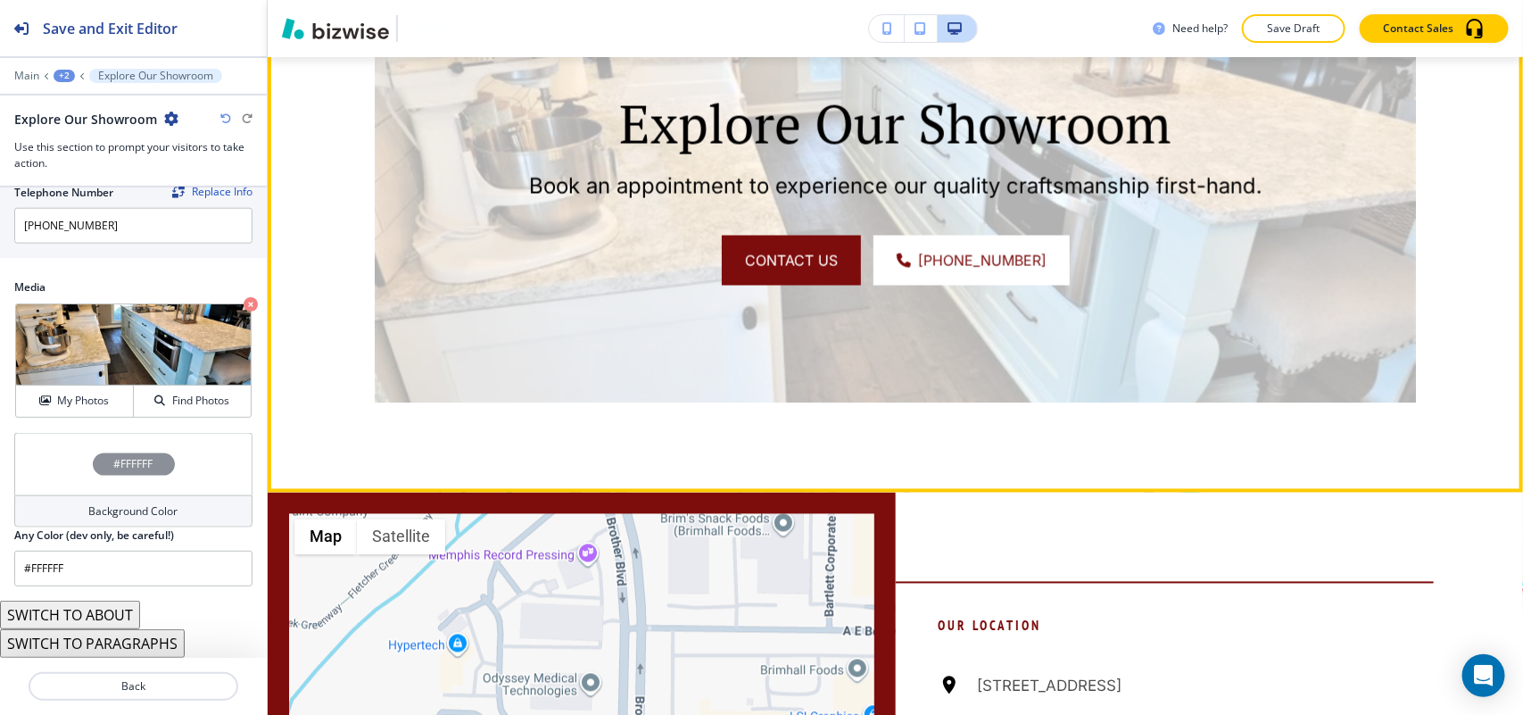
scroll to position [1388, 0]
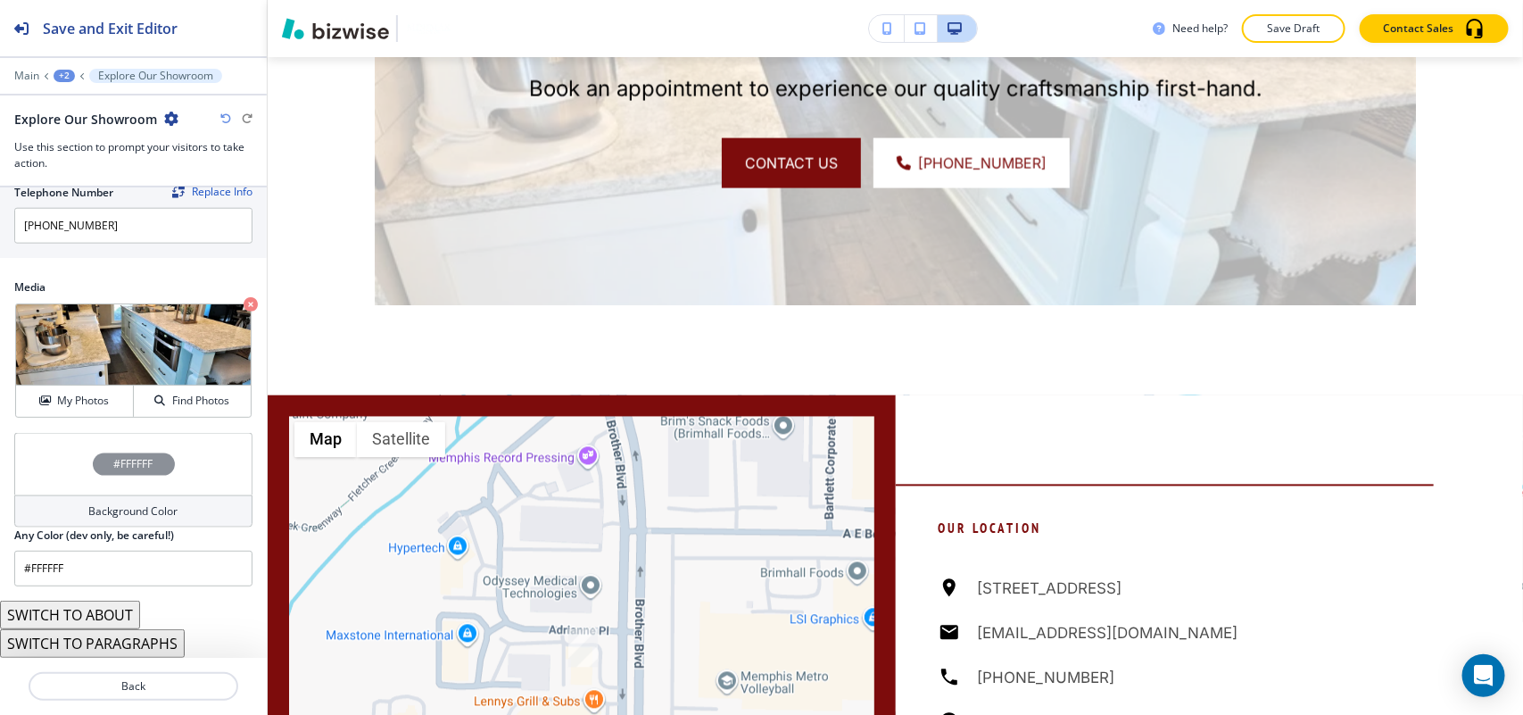
click at [25, 474] on div "#FFFFFF" at bounding box center [133, 464] width 238 height 62
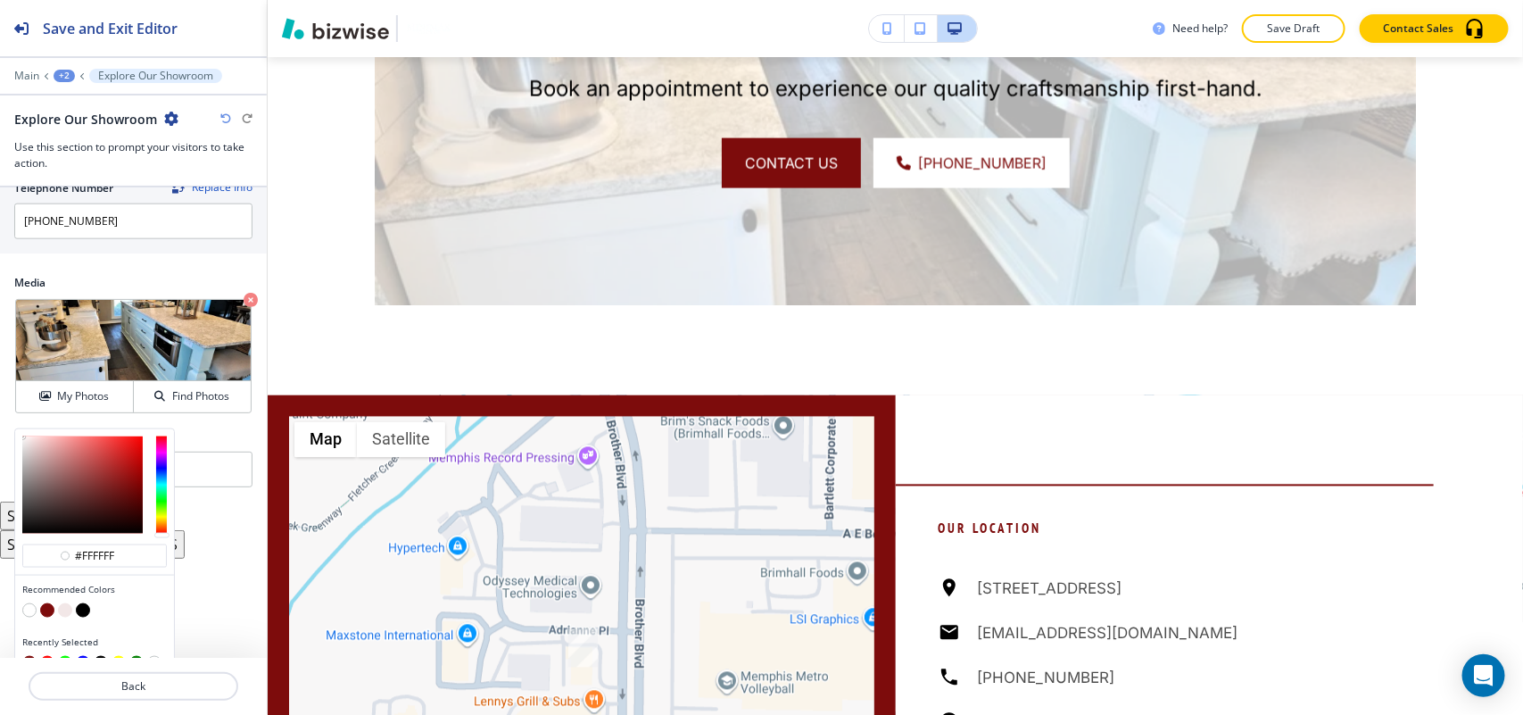
click at [46, 613] on button "button" at bounding box center [47, 610] width 14 height 14
type input "#7d0c0c"
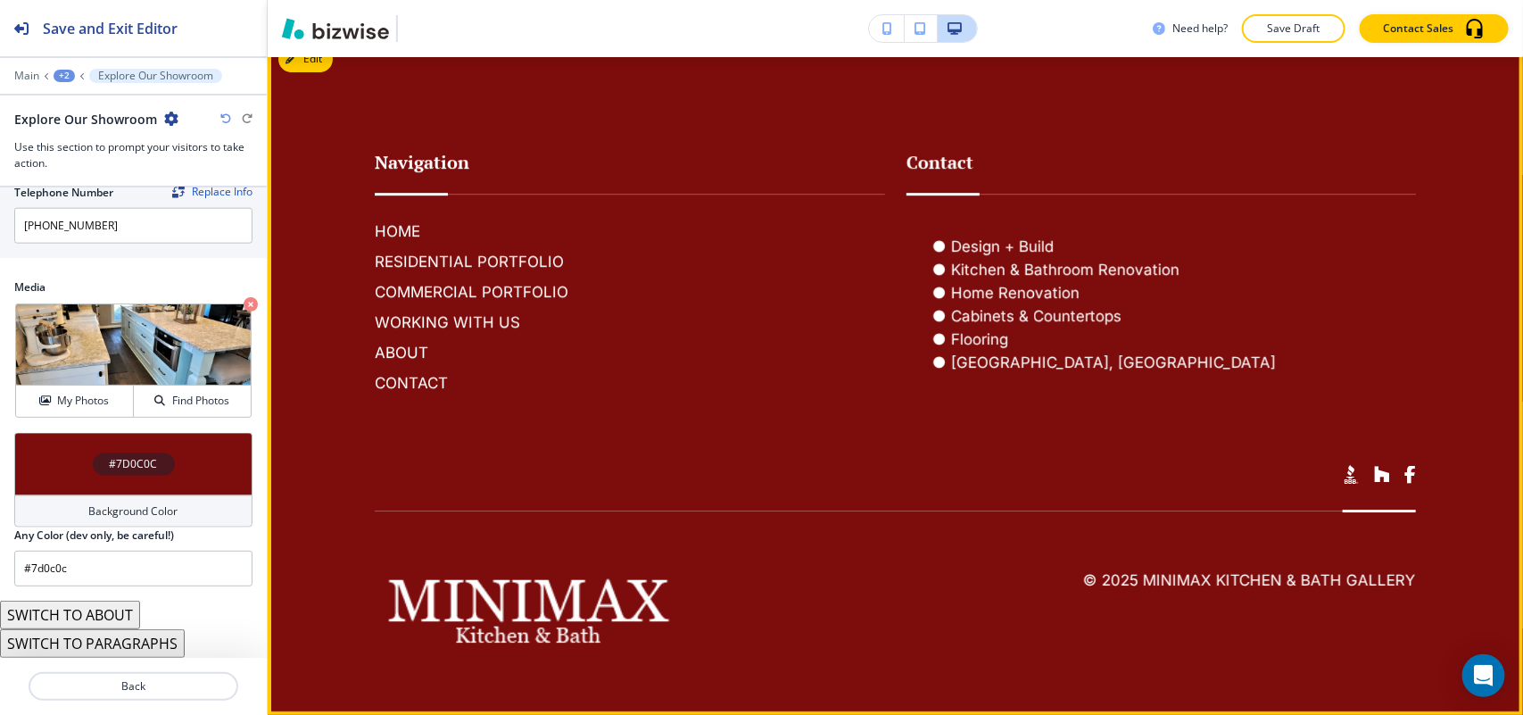
scroll to position [2380, 0]
drag, startPoint x: 1412, startPoint y: 589, endPoint x: 1134, endPoint y: 583, distance: 278.5
click at [1134, 583] on footer "Navigation HOME RESIDENTIAL PORTFOLIO COMMERCIAL PORTFOLIO WORKING WITH US ABOU…" at bounding box center [895, 375] width 1255 height 680
copy h6 "MiniMax Kitchen & Bath Gallery"
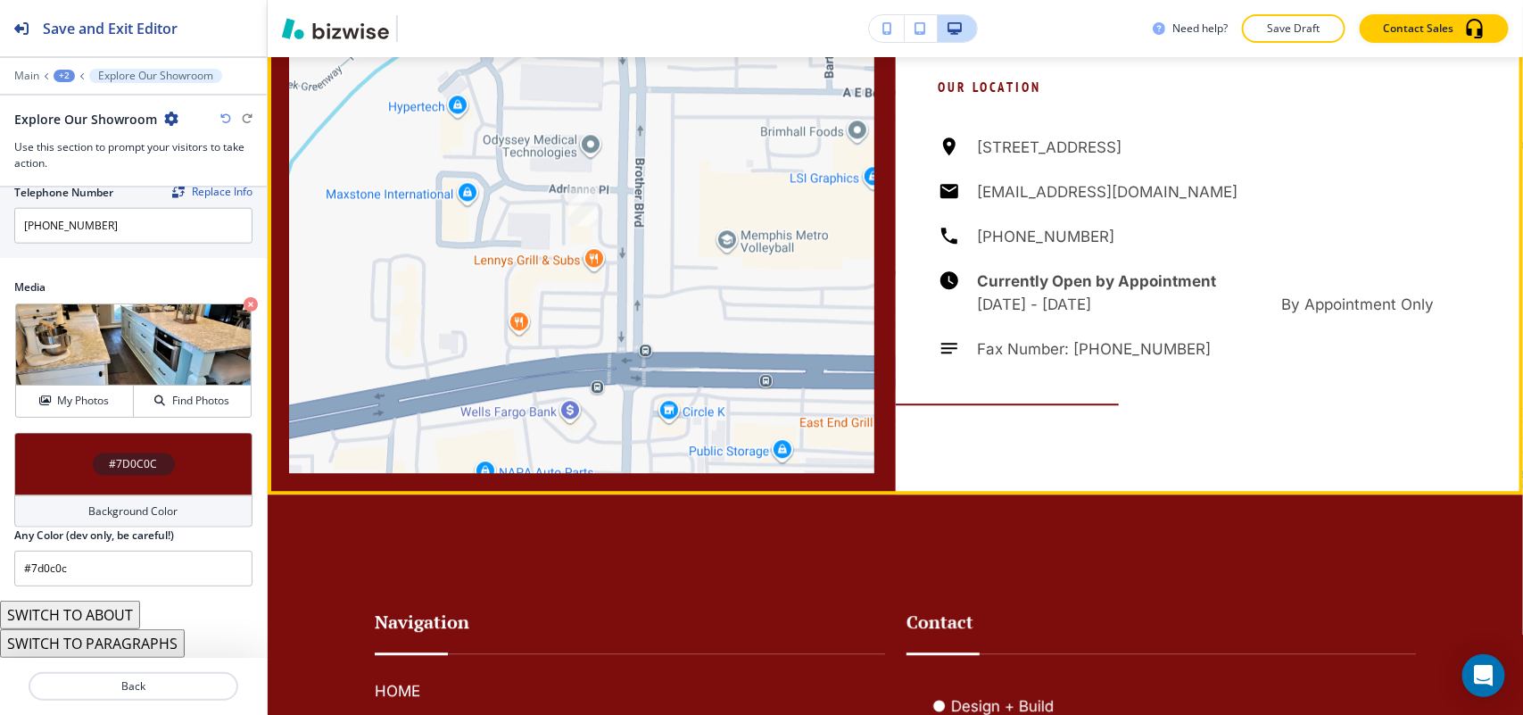
scroll to position [1710, 0]
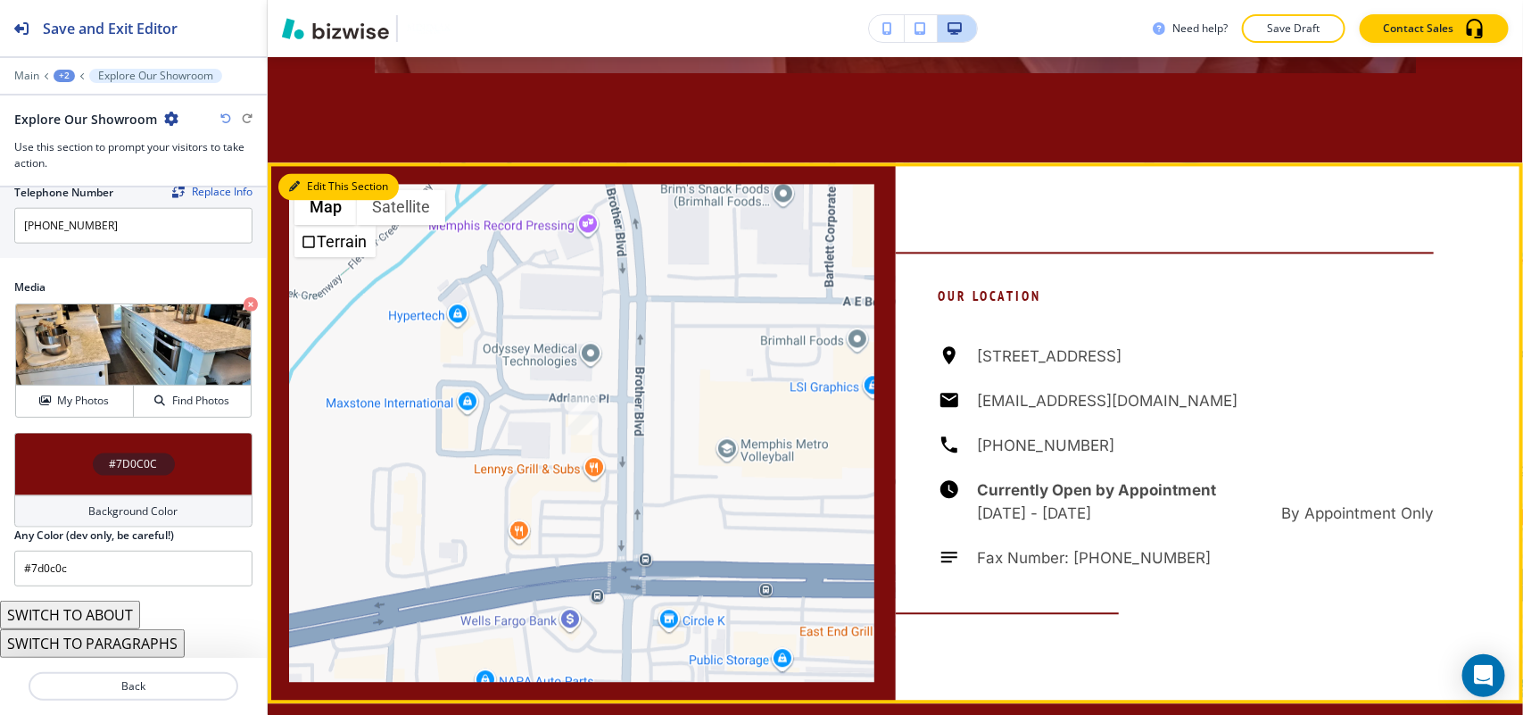
click at [292, 186] on icon "button" at bounding box center [294, 186] width 11 height 11
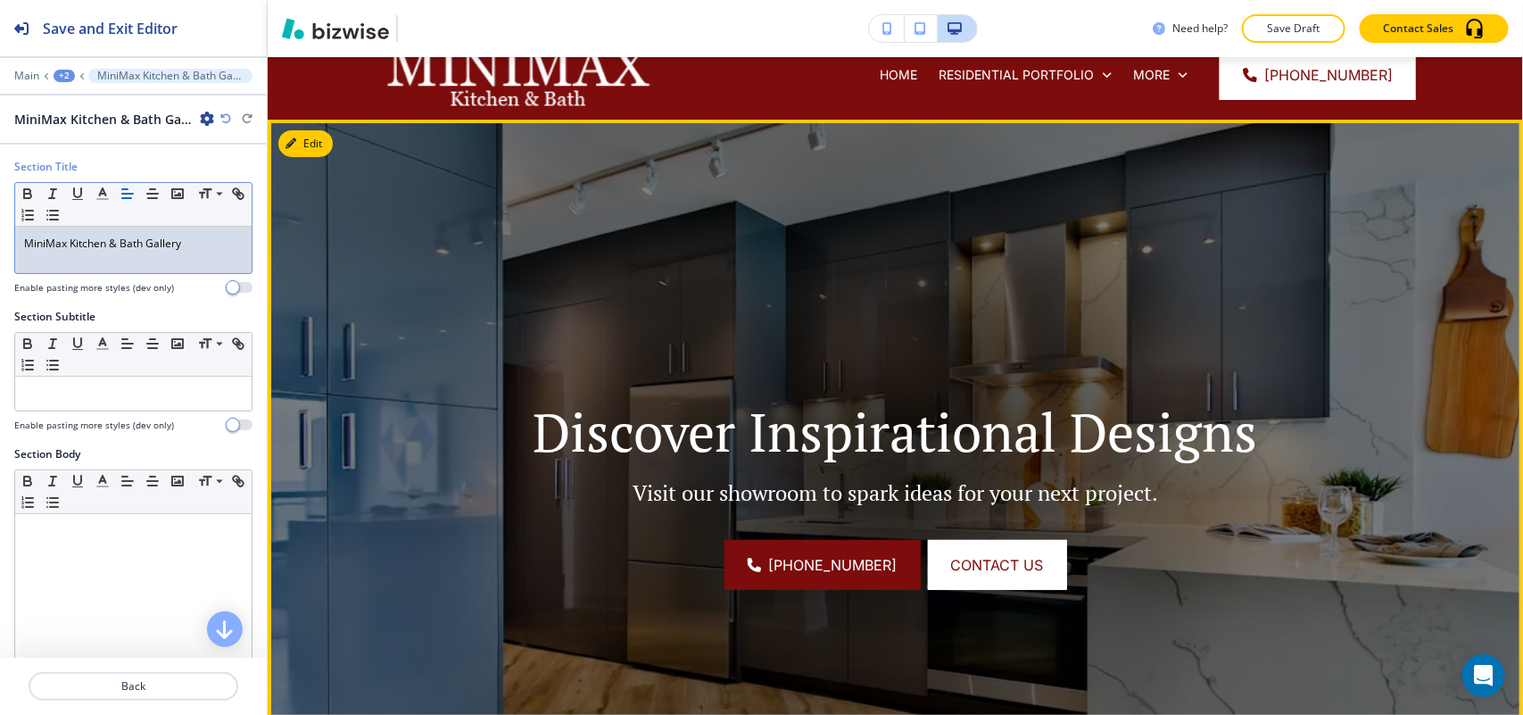
scroll to position [0, 0]
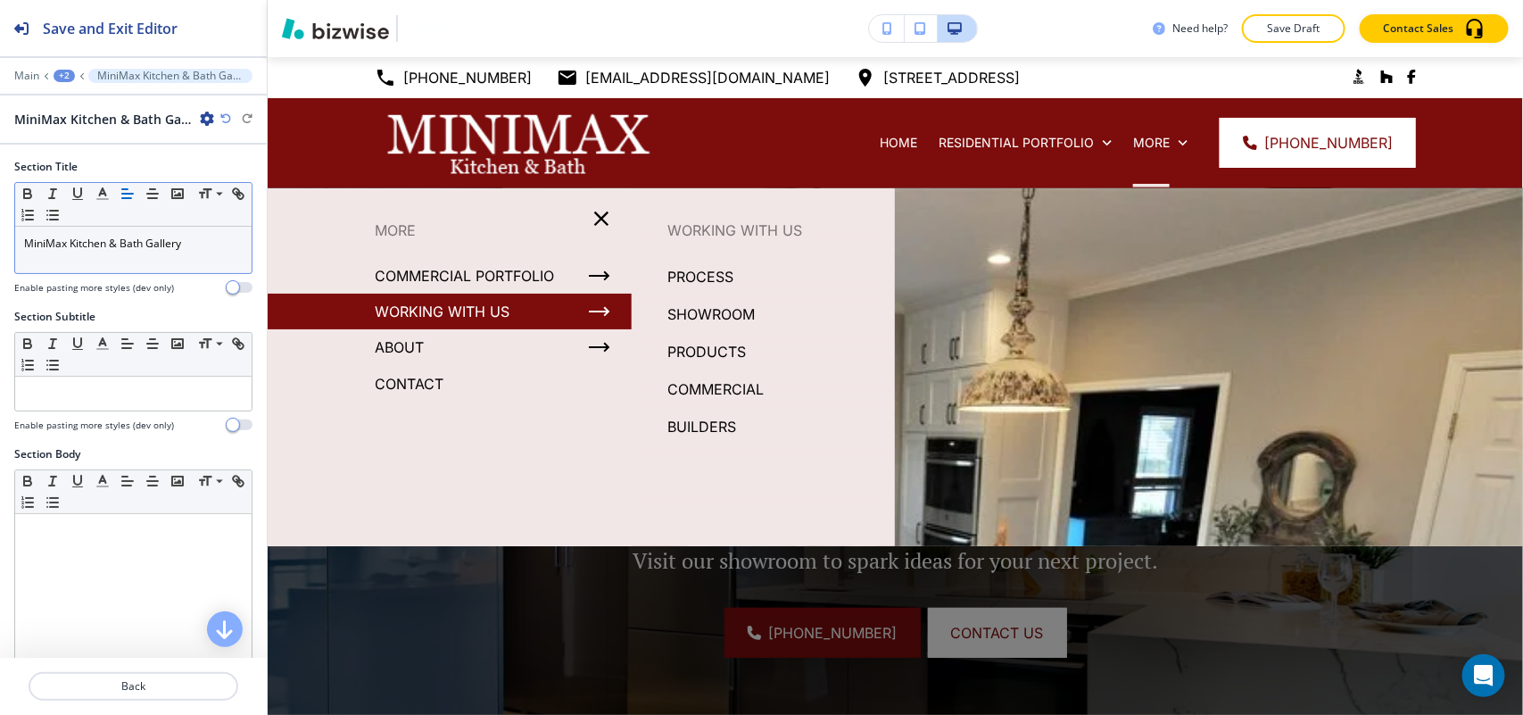
click at [697, 348] on p "PRODUCTS" at bounding box center [706, 351] width 79 height 27
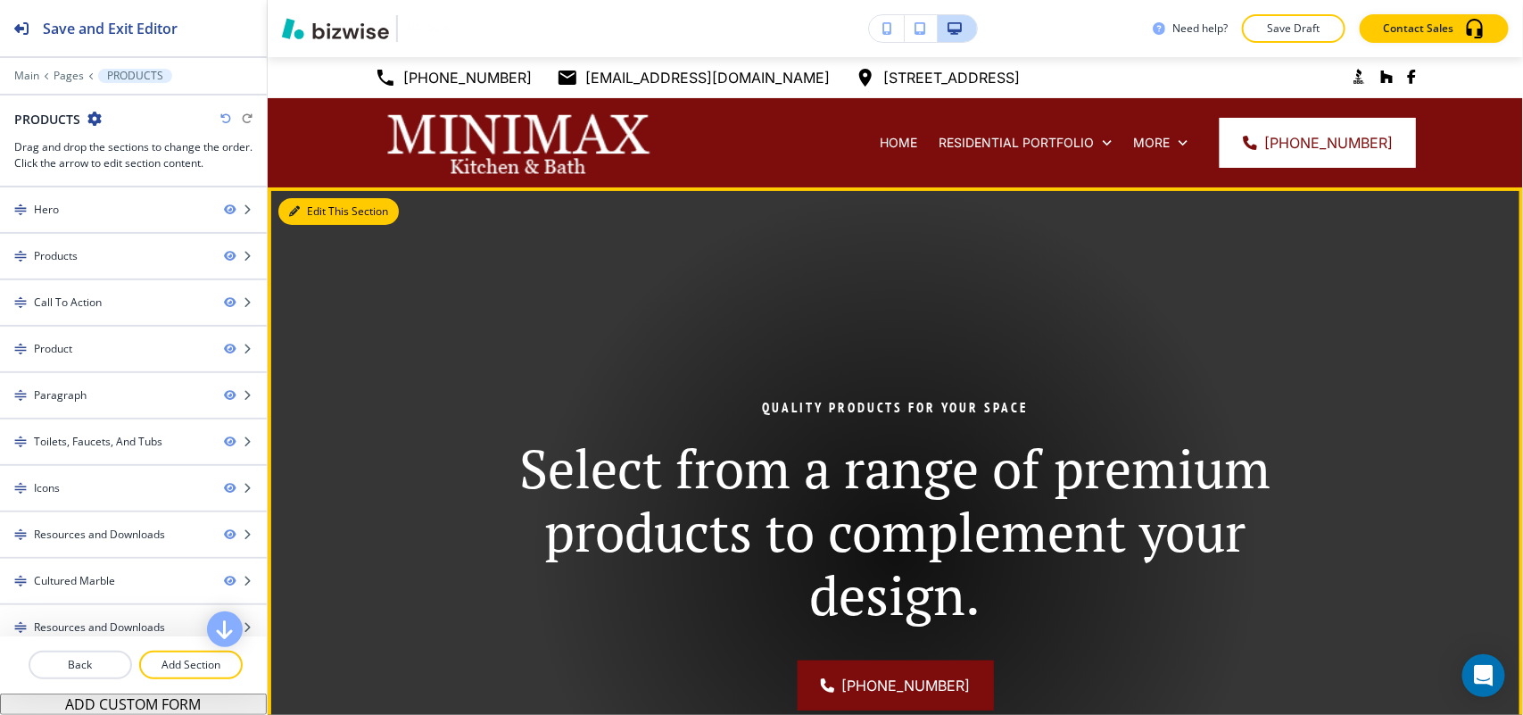
click at [306, 212] on button "Edit This Section" at bounding box center [338, 211] width 120 height 27
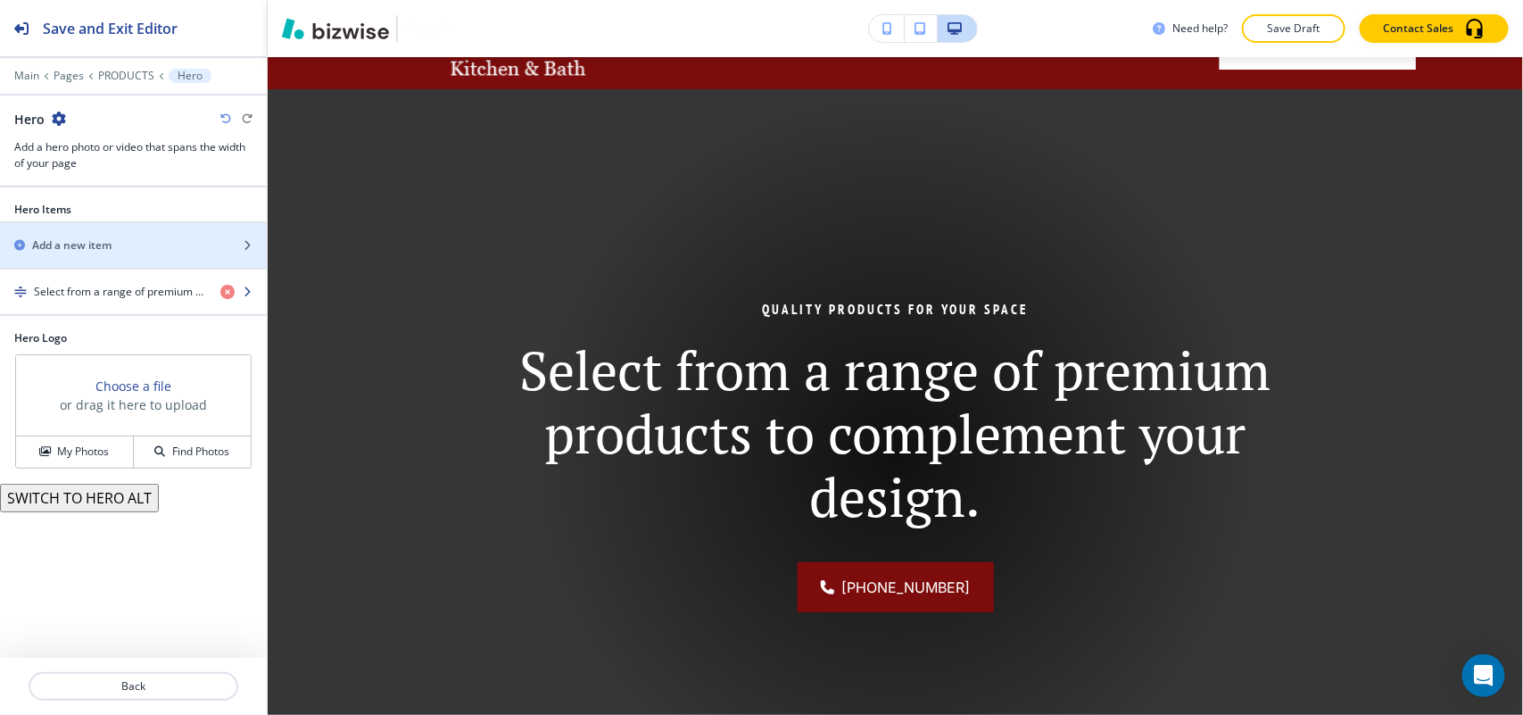
scroll to position [130, 0]
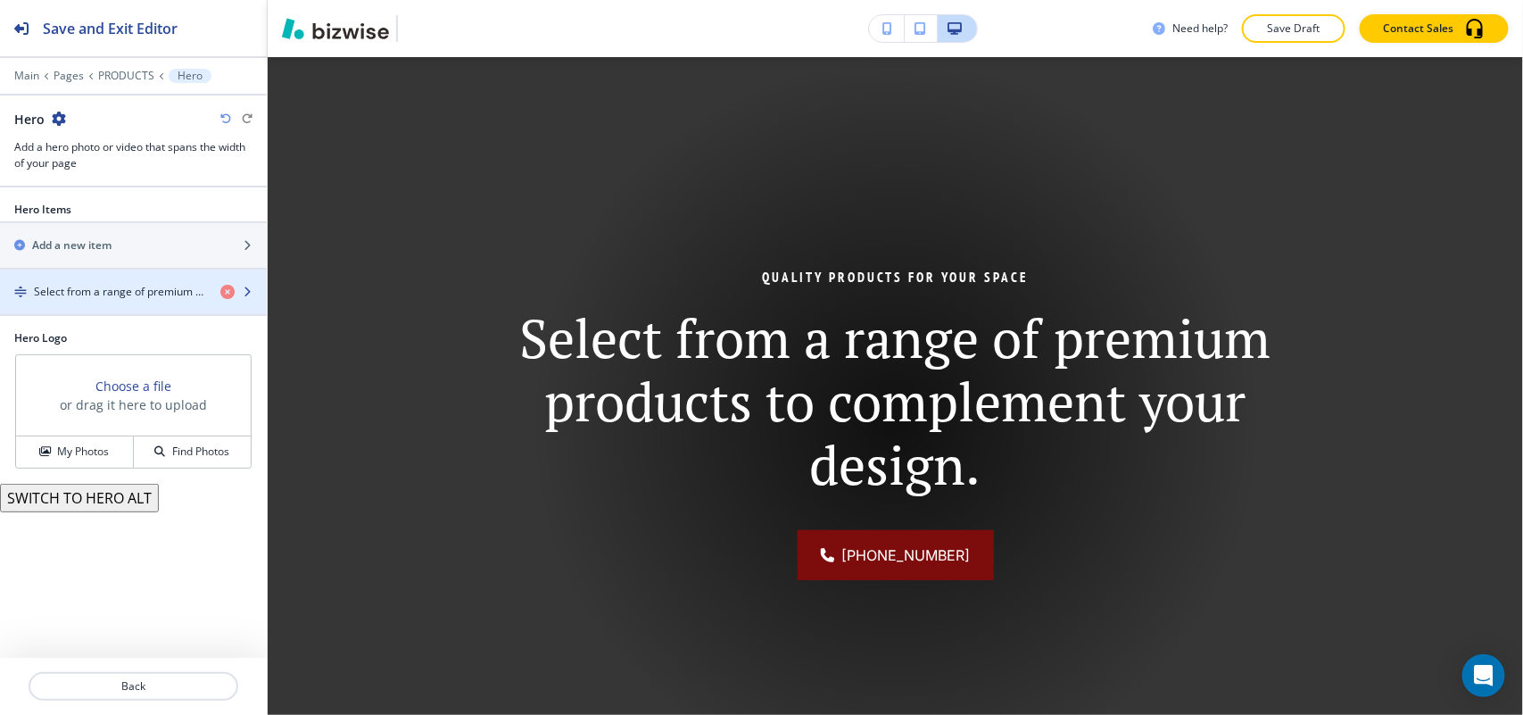
click at [153, 300] on h4 "Select from a range of premium products to complement your design." at bounding box center [120, 292] width 172 height 16
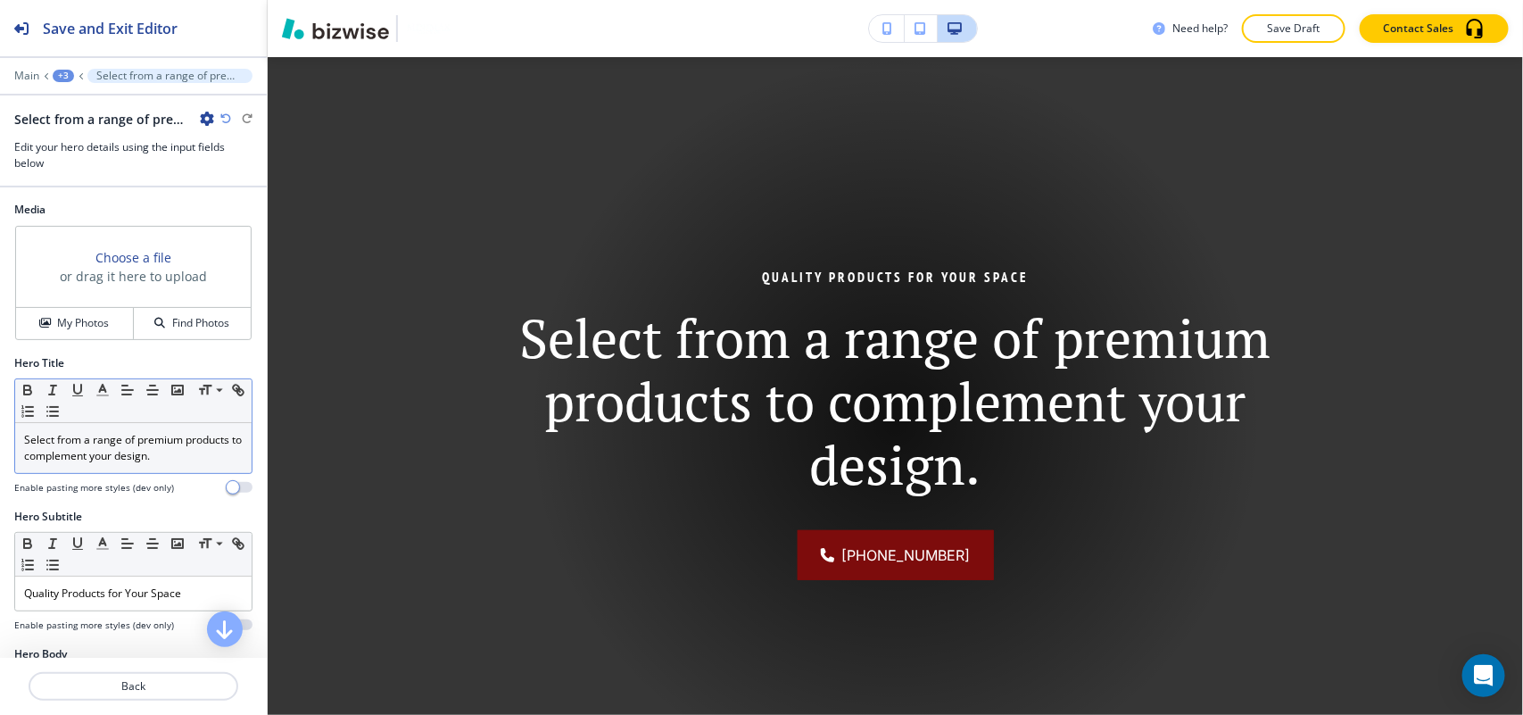
click at [144, 447] on p "Select from a range of premium products to complement your design." at bounding box center [133, 448] width 219 height 32
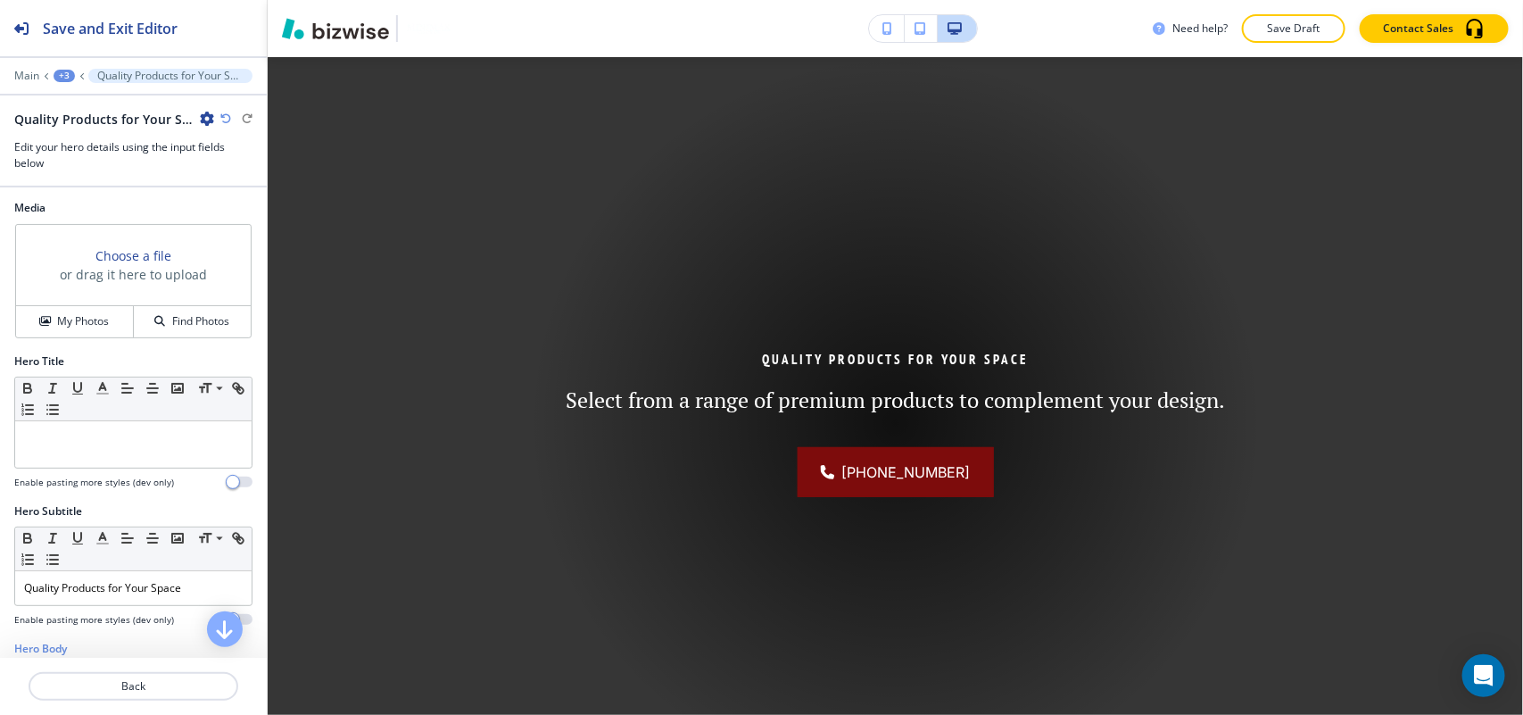
scroll to position [0, 0]
click at [150, 589] on p "Quality Products for Your Space" at bounding box center [133, 590] width 219 height 16
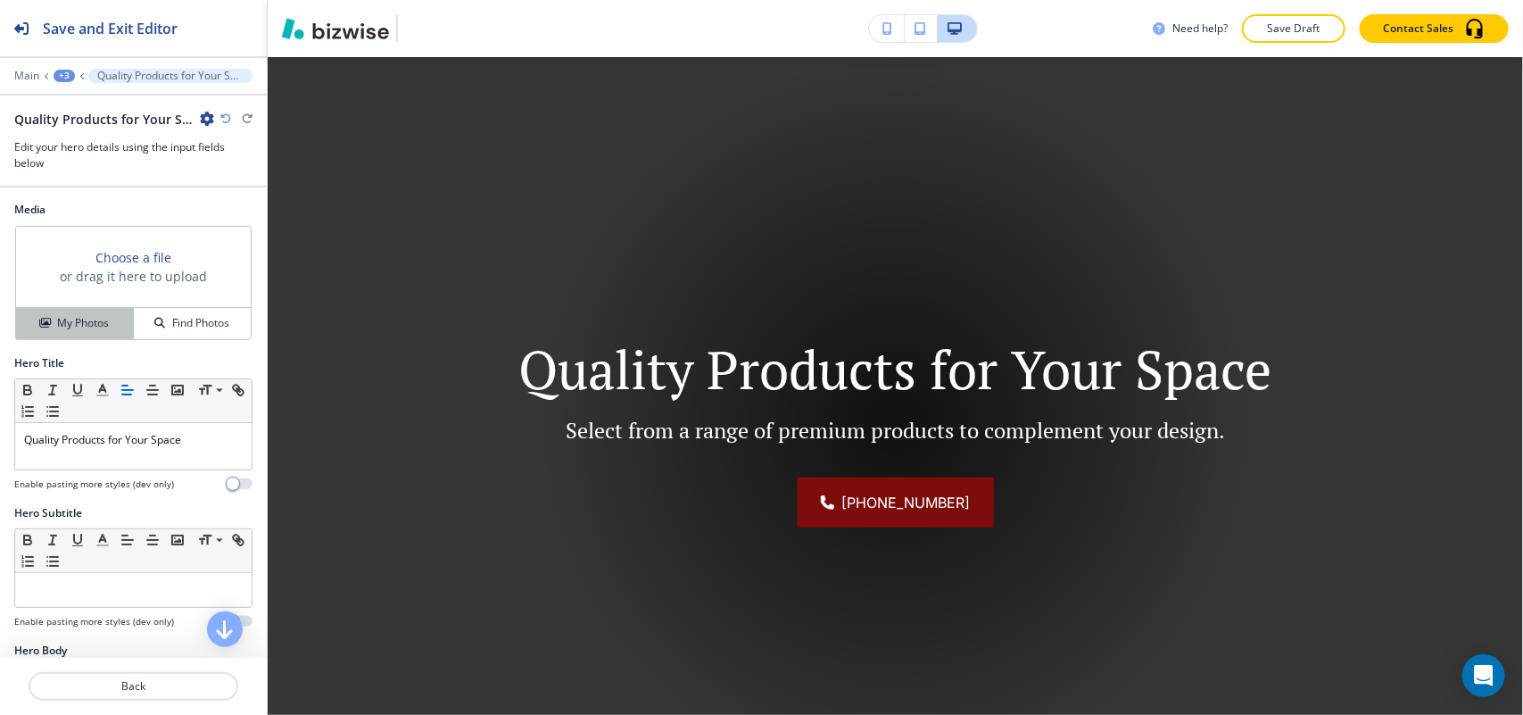
click at [82, 313] on button "My Photos" at bounding box center [75, 323] width 118 height 31
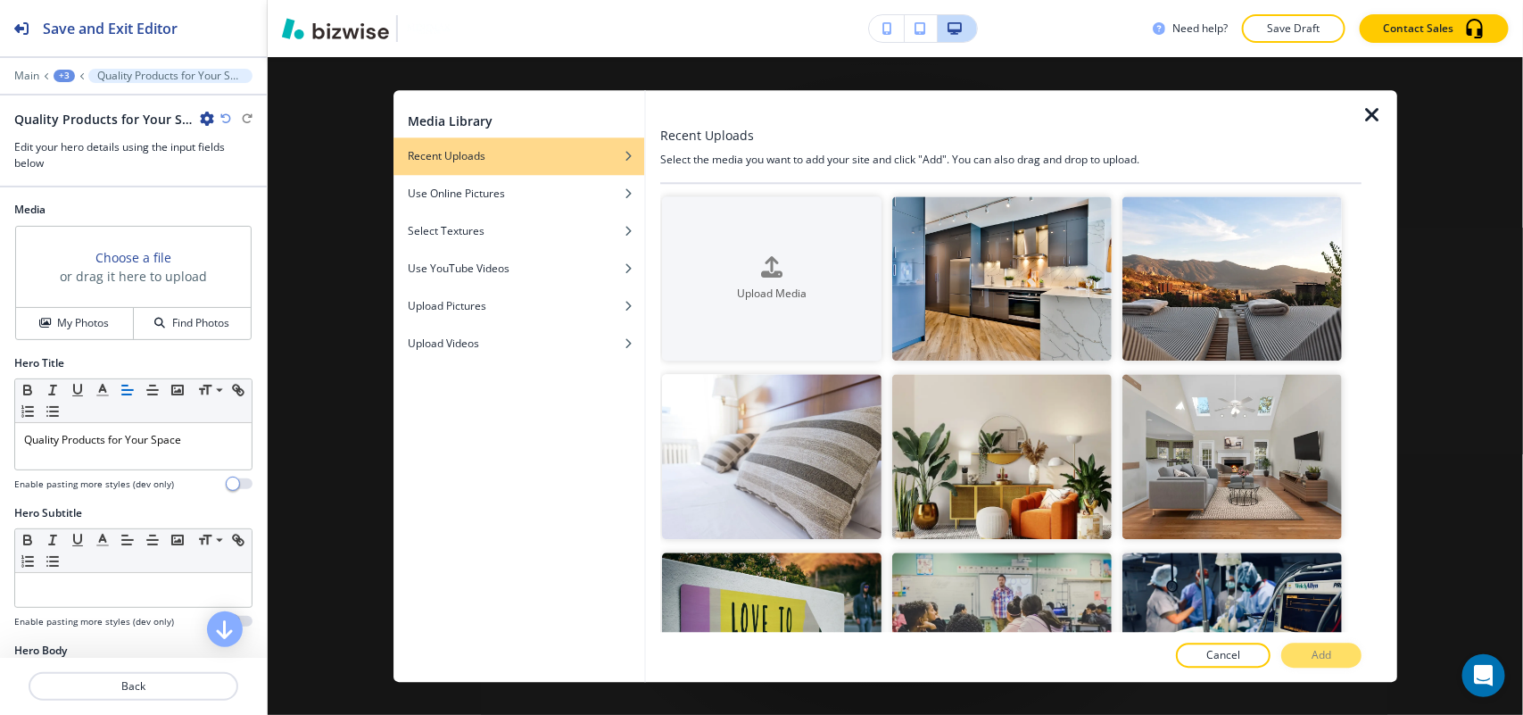
click at [1377, 104] on icon "button" at bounding box center [1372, 114] width 21 height 21
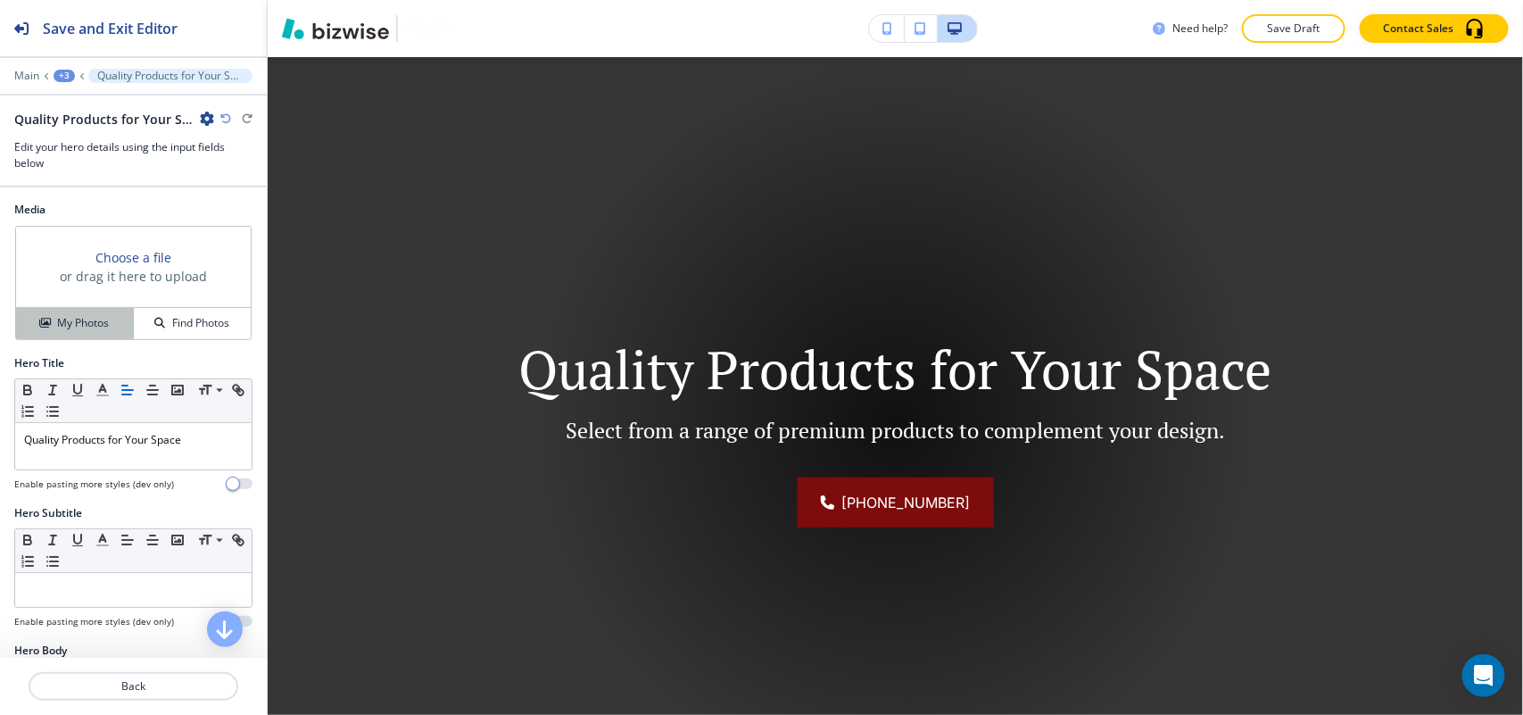
click at [67, 328] on h4 "My Photos" at bounding box center [83, 323] width 52 height 16
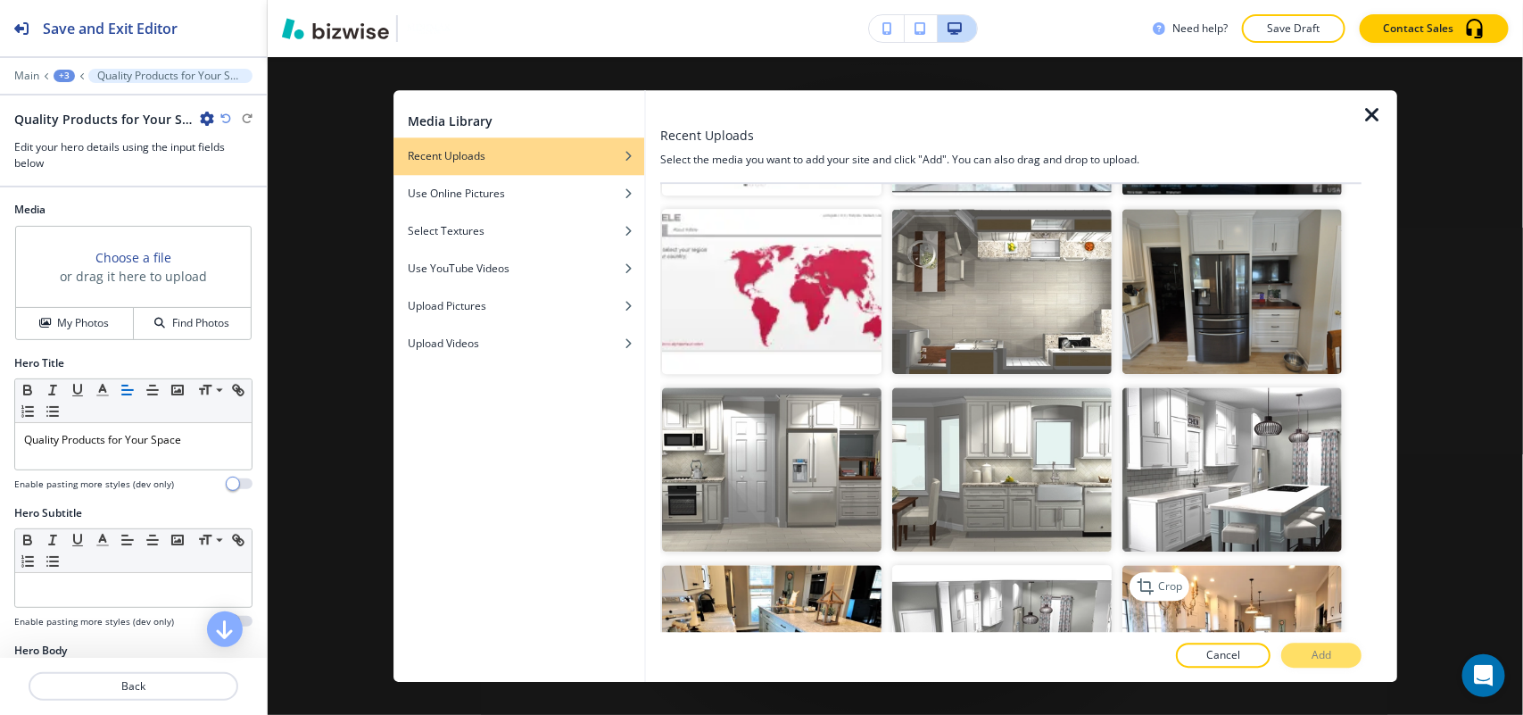
scroll to position [2119, 0]
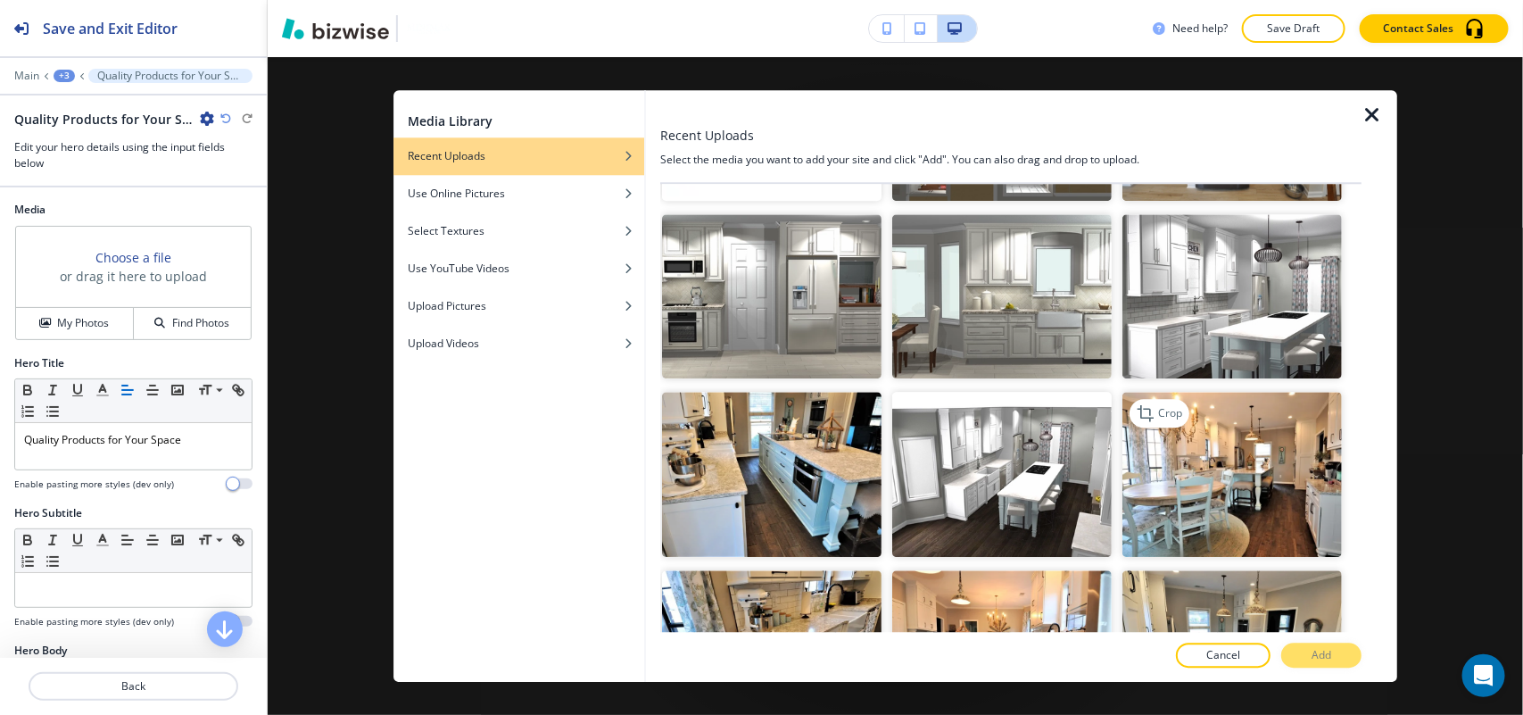
click at [1206, 458] on img "button" at bounding box center [1231, 475] width 219 height 165
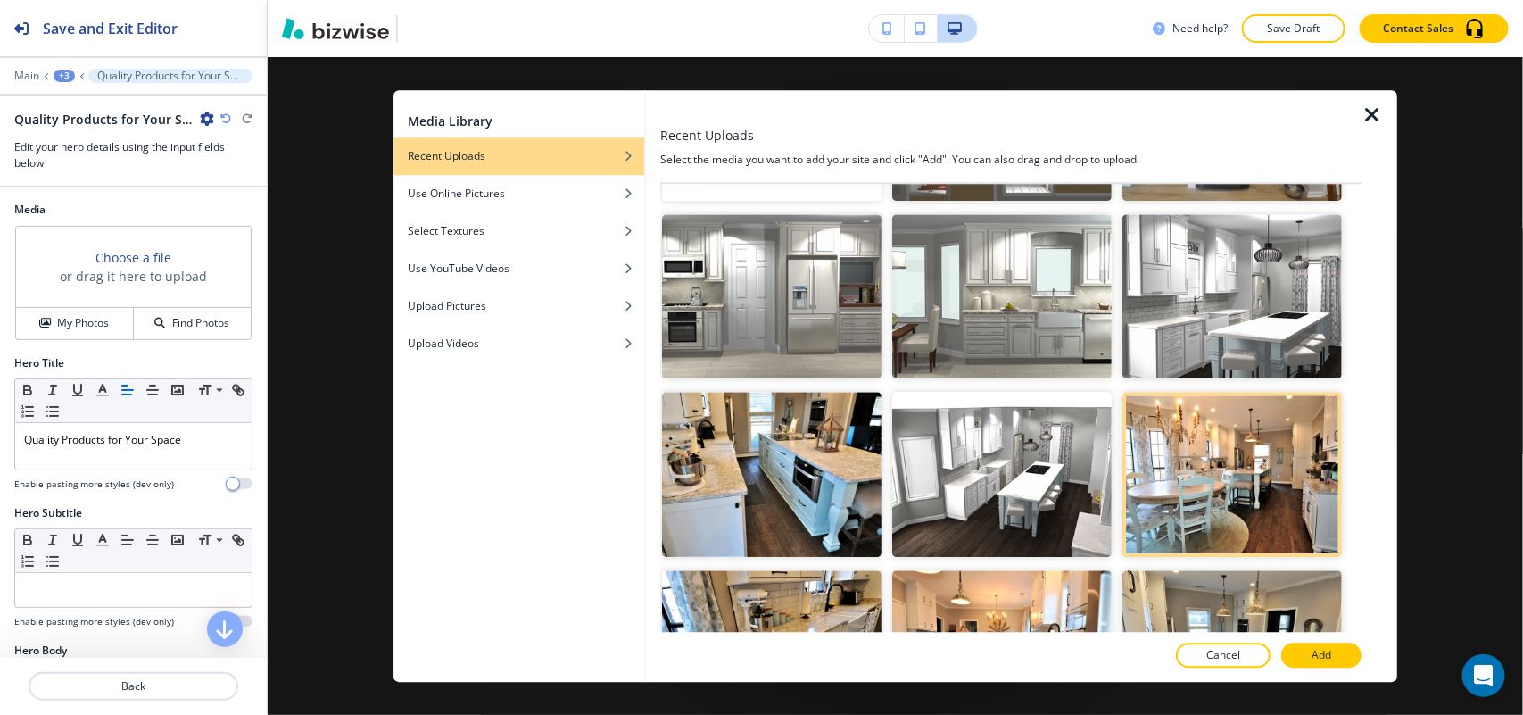
click at [646, 439] on div at bounding box center [653, 386] width 14 height 592
click at [755, 426] on img "button" at bounding box center [771, 475] width 219 height 165
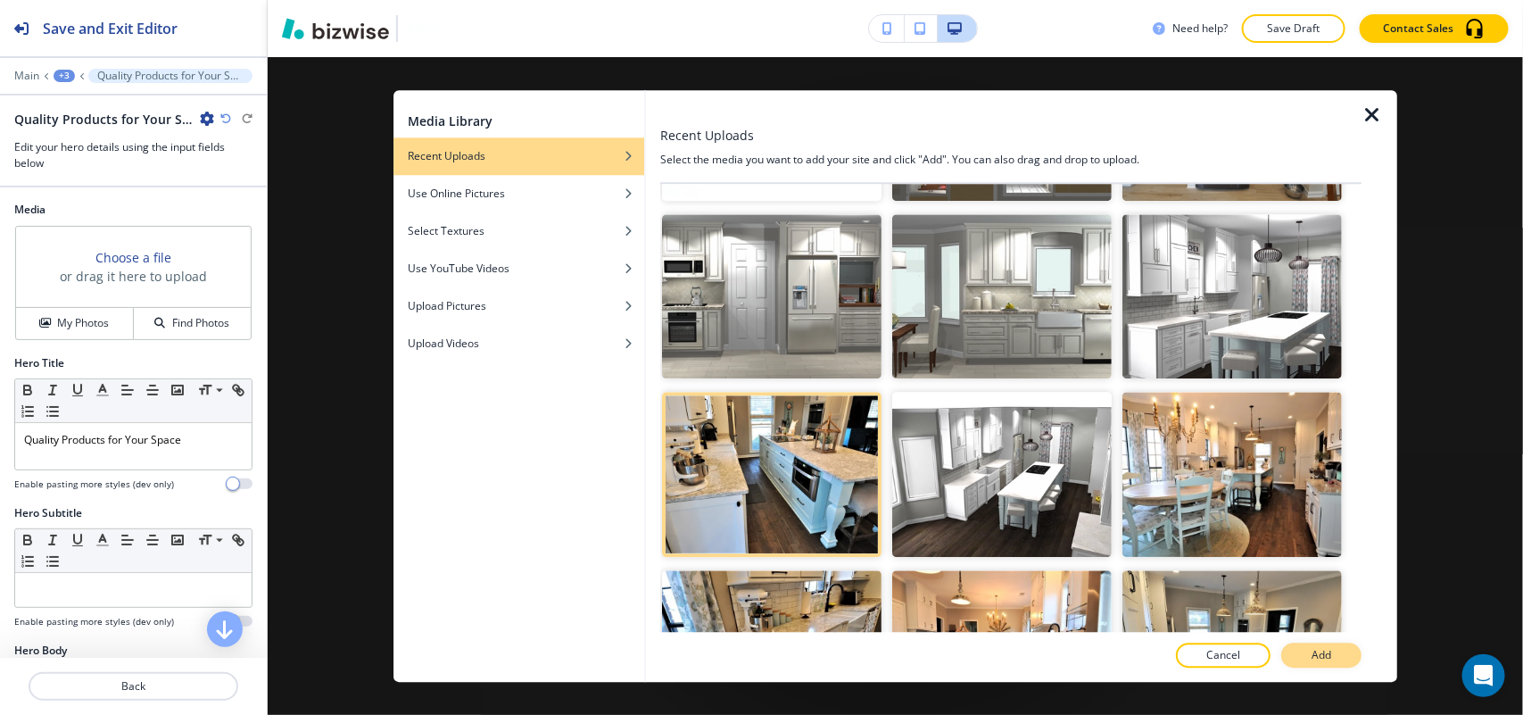
click at [1313, 645] on button "Add" at bounding box center [1321, 654] width 80 height 25
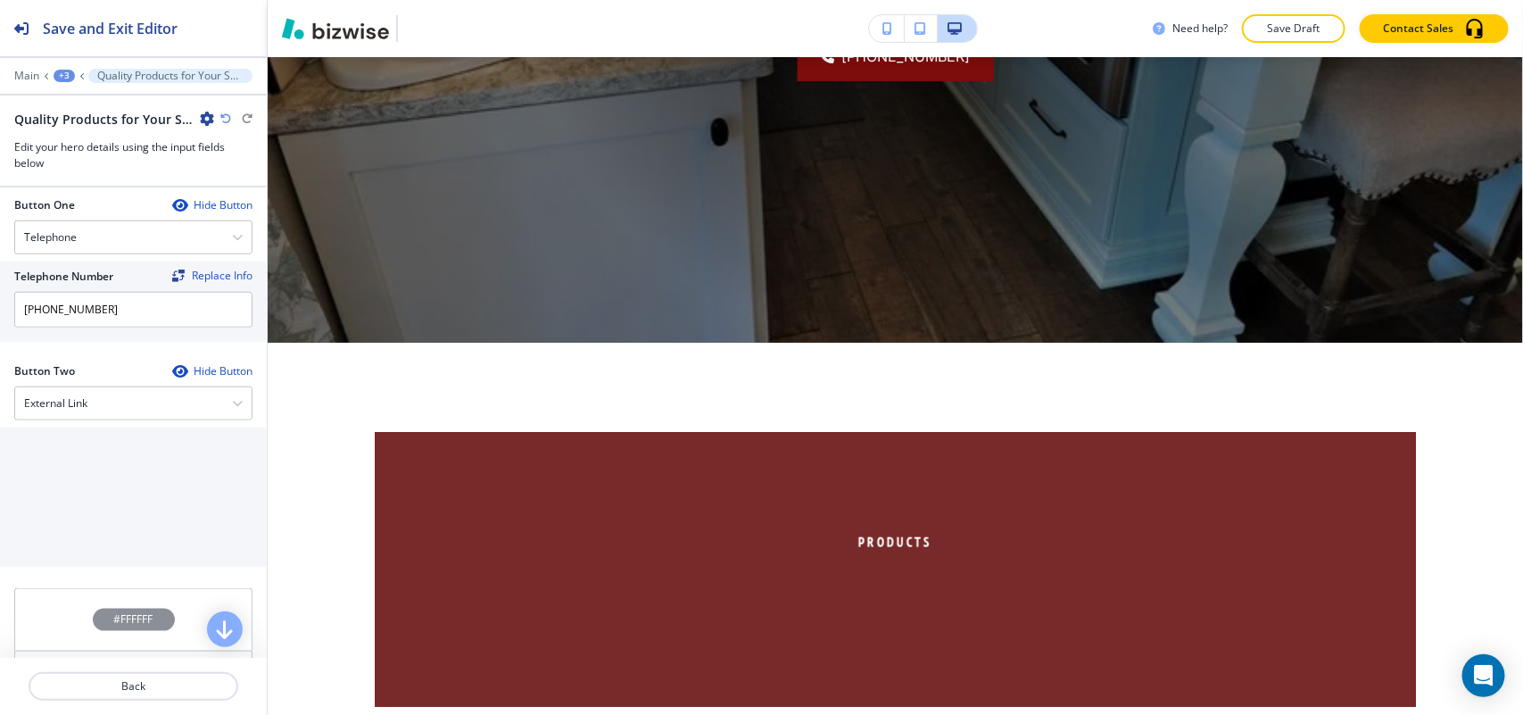
scroll to position [884, 0]
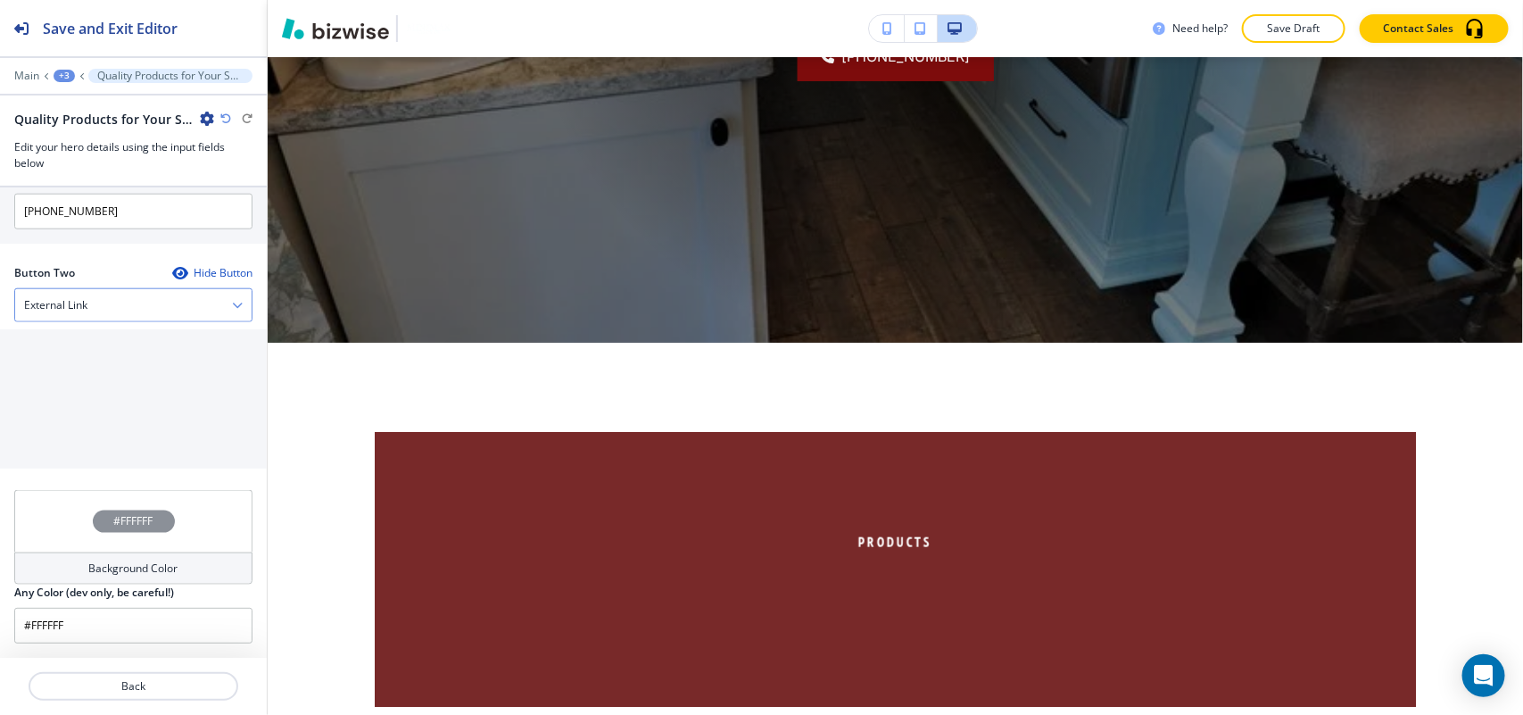
click at [99, 308] on div "External Link" at bounding box center [133, 305] width 236 height 32
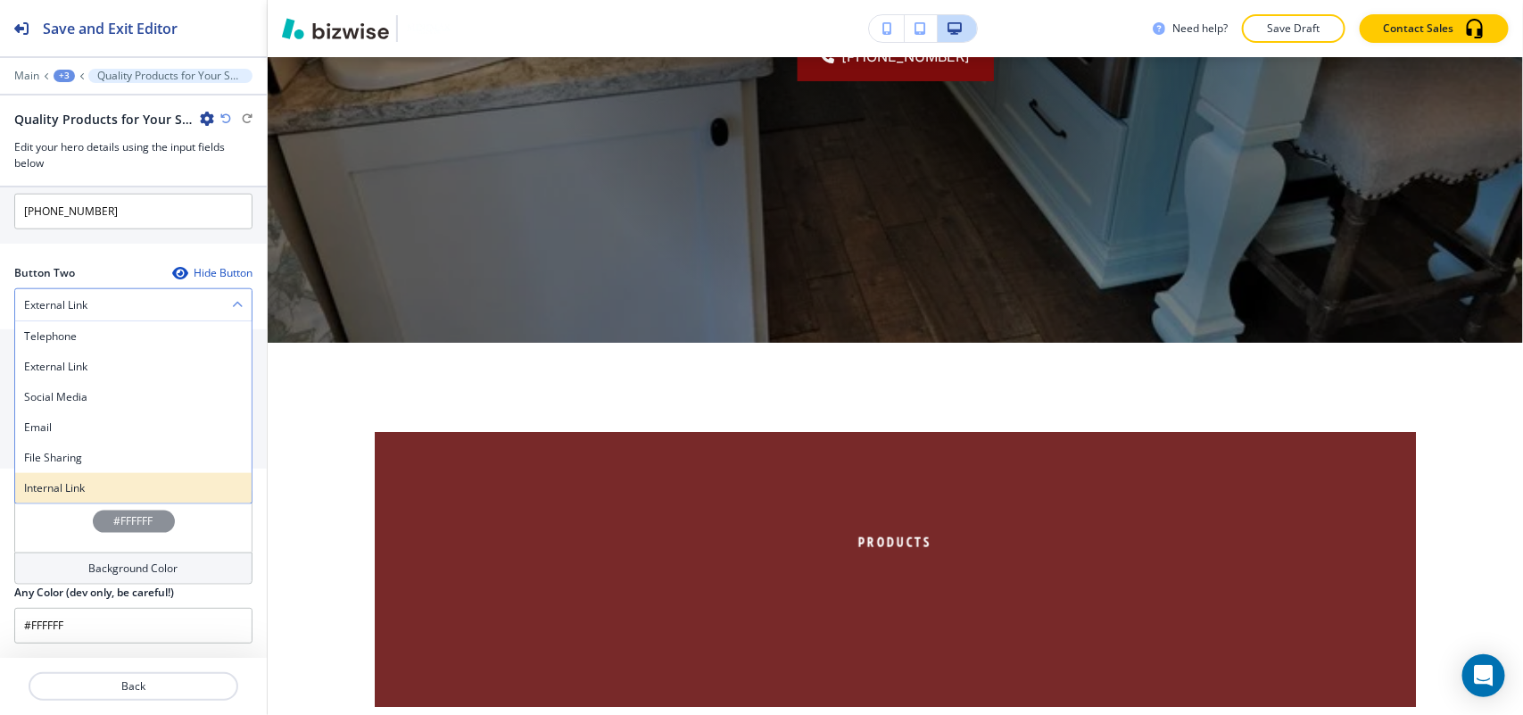
click at [83, 484] on h4 "Internal Link" at bounding box center [133, 488] width 219 height 16
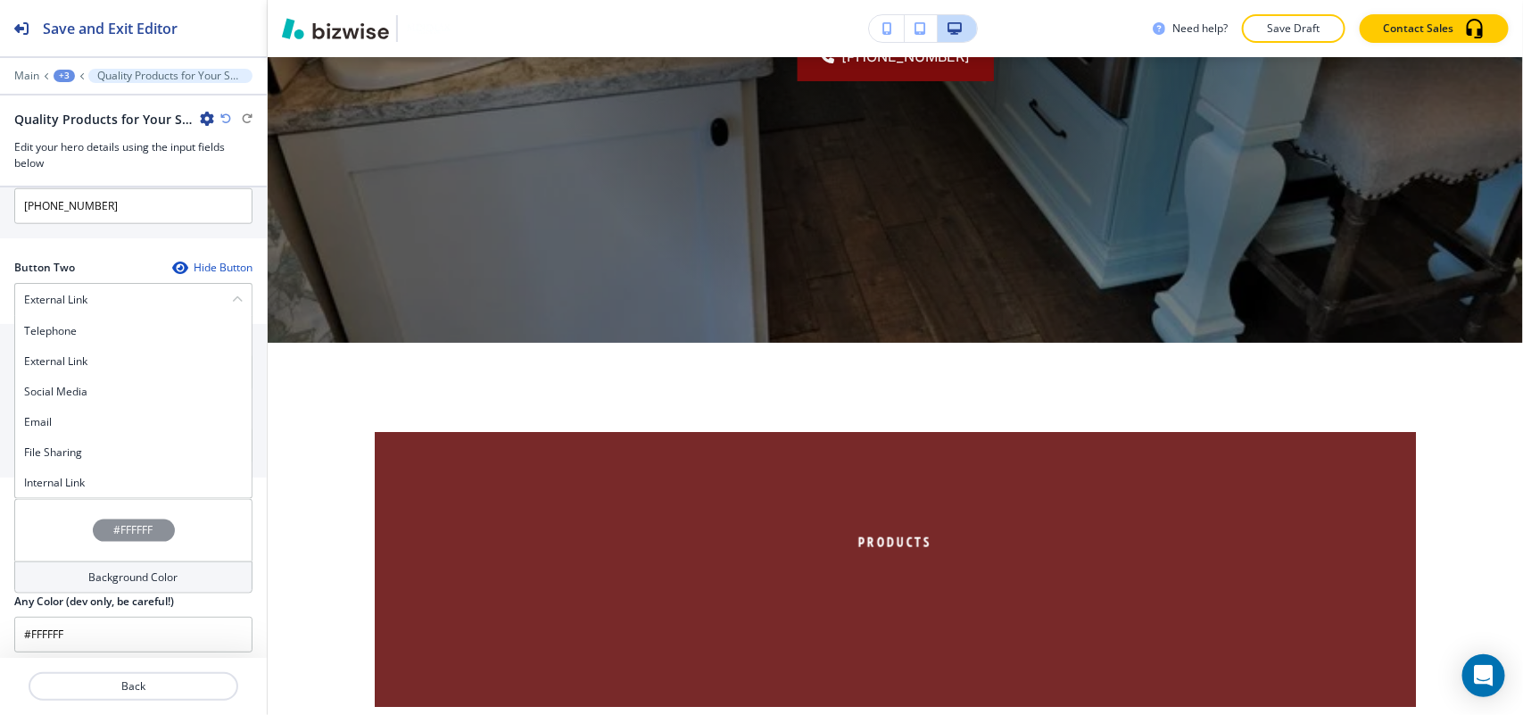
scroll to position [882, 0]
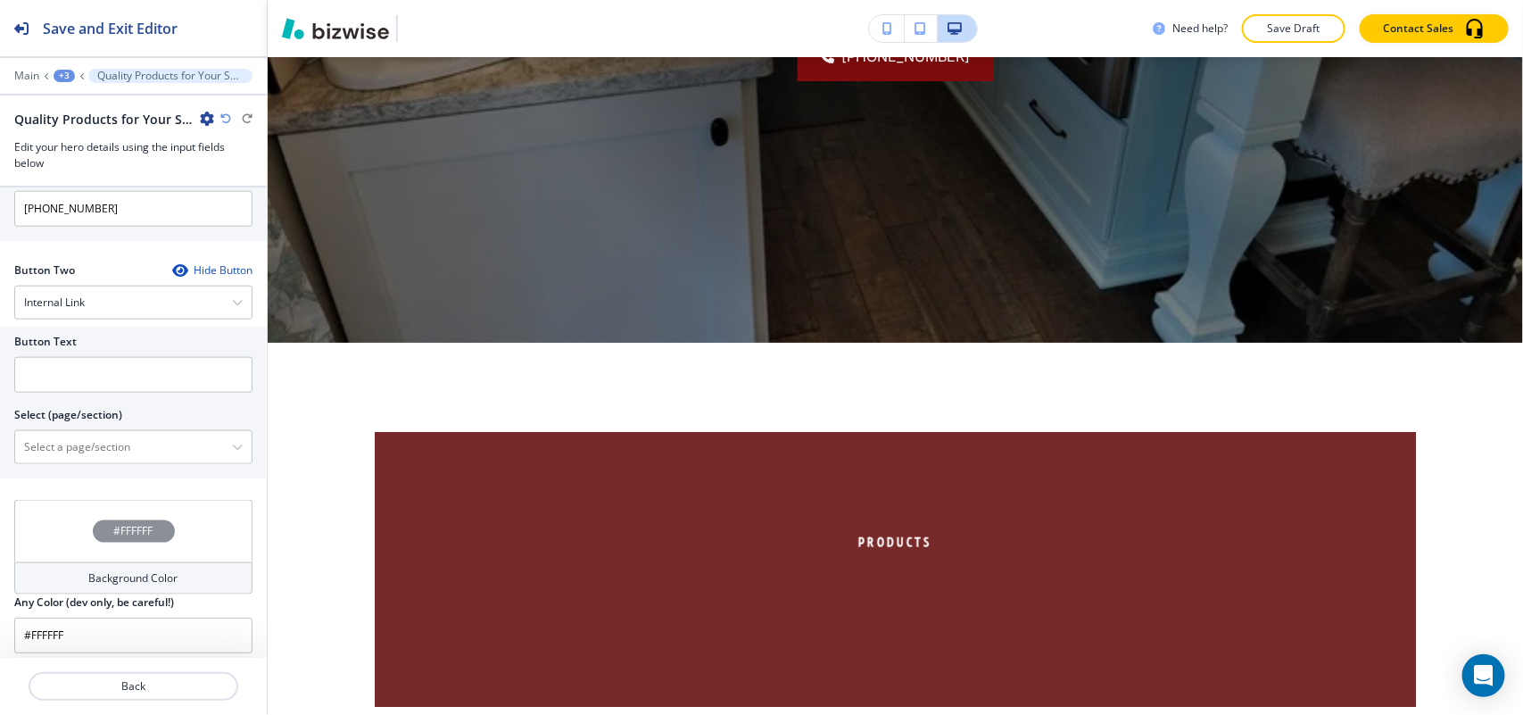
click at [96, 476] on div "Button Text Select (page/section) HOME HOME | Hero HOME | About HOME | Visual N…" at bounding box center [133, 403] width 267 height 152
click at [116, 451] on \(page\/section\) "Manual Input" at bounding box center [123, 447] width 217 height 30
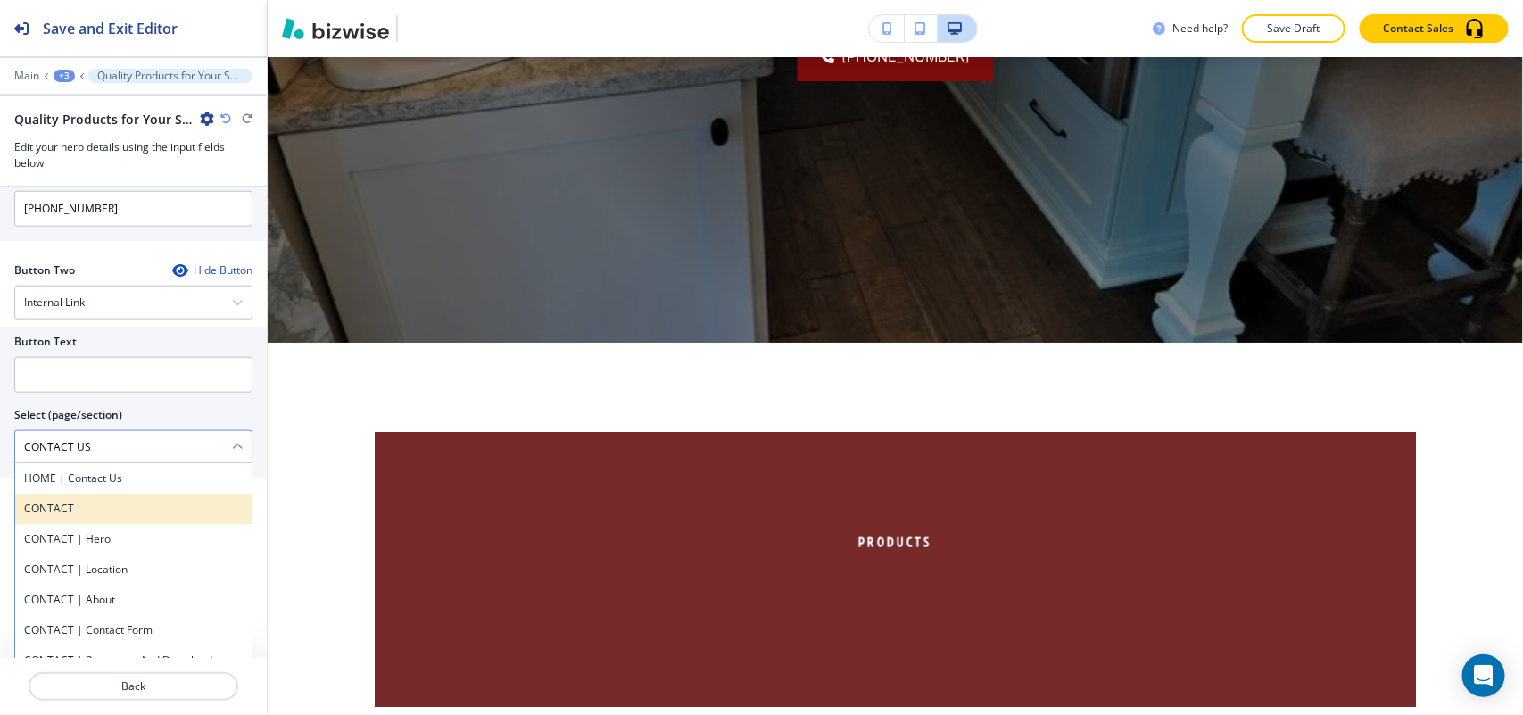
click at [78, 509] on h4 "CONTACT" at bounding box center [133, 509] width 219 height 16
type \(page\/section\) "CONTACT"
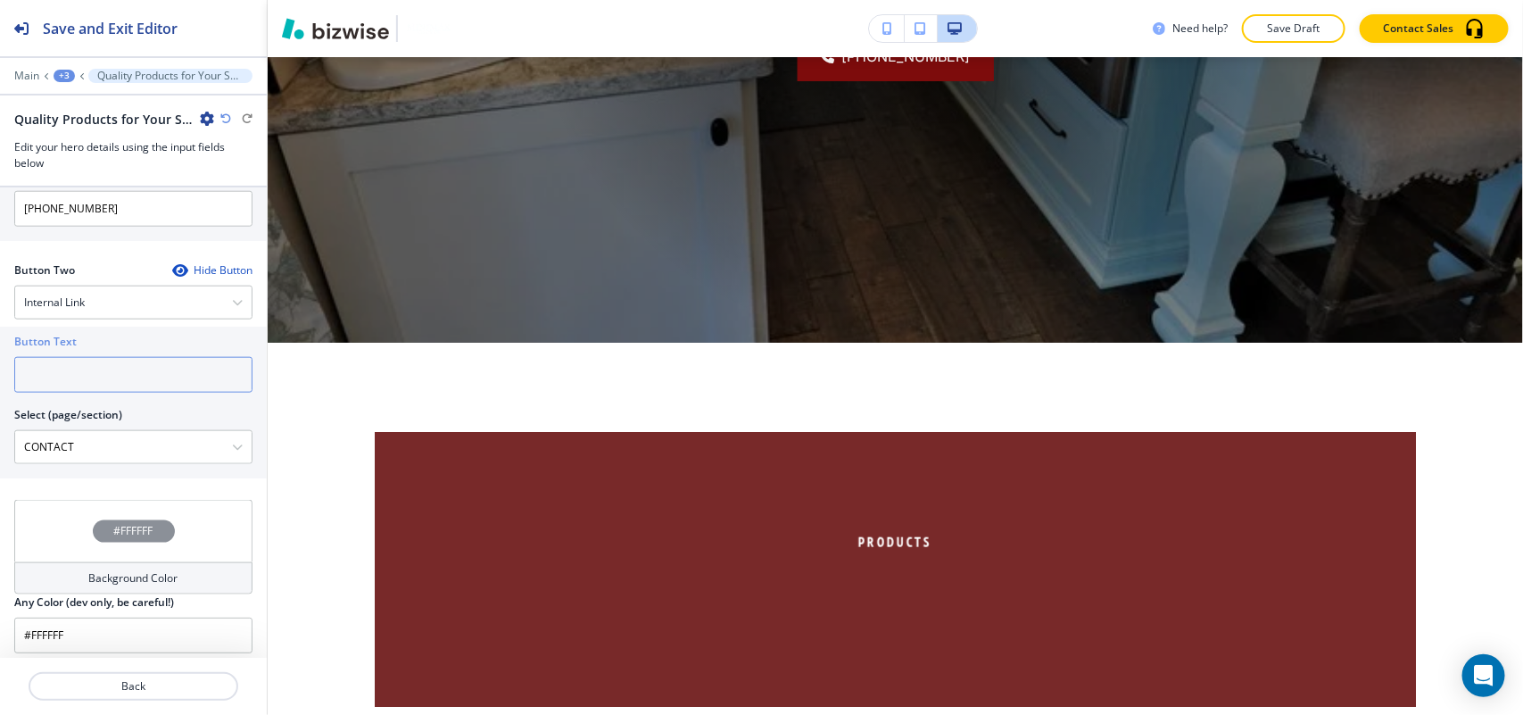
click at [92, 385] on input "text" at bounding box center [133, 375] width 238 height 36
paste input "CONTACT US"
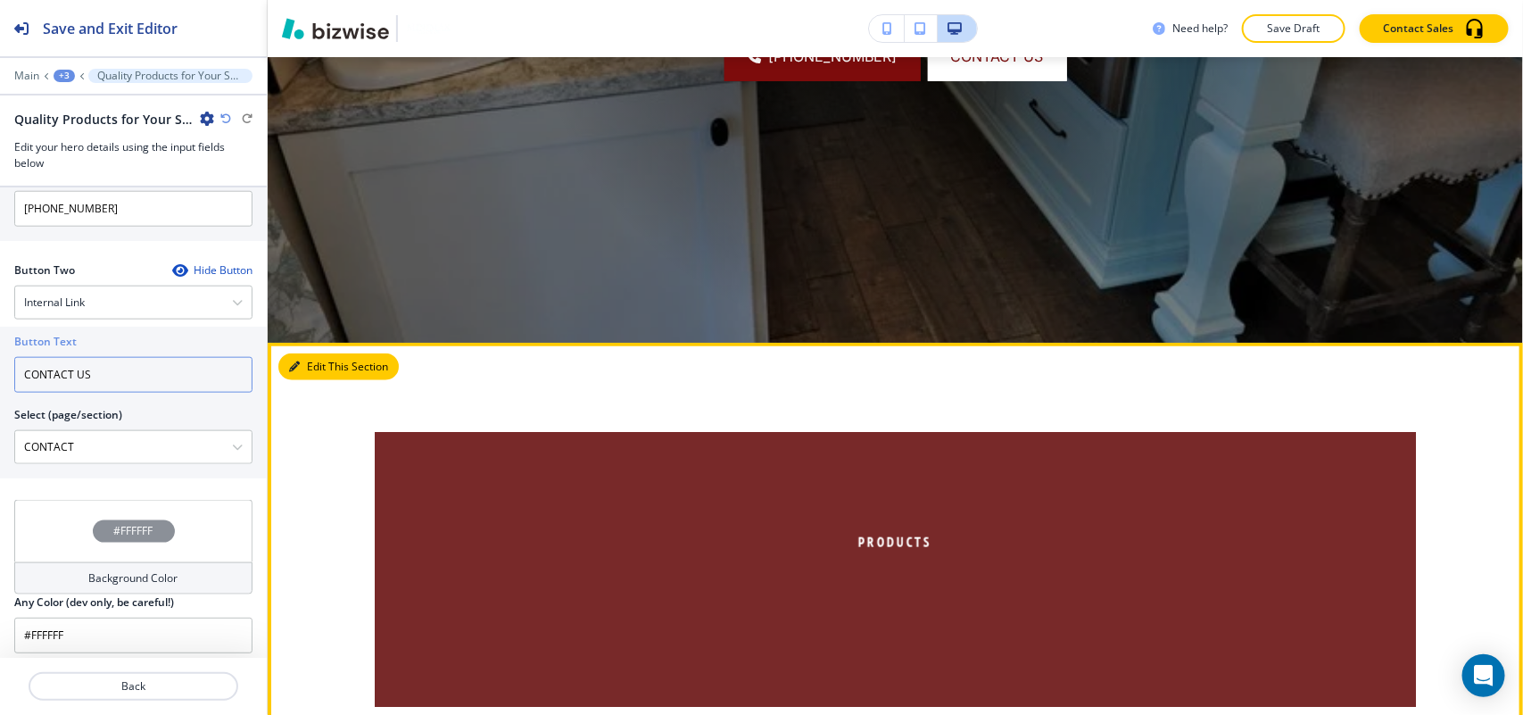
type input "CONTACT US"
click at [313, 375] on button "Edit This Section" at bounding box center [338, 366] width 120 height 27
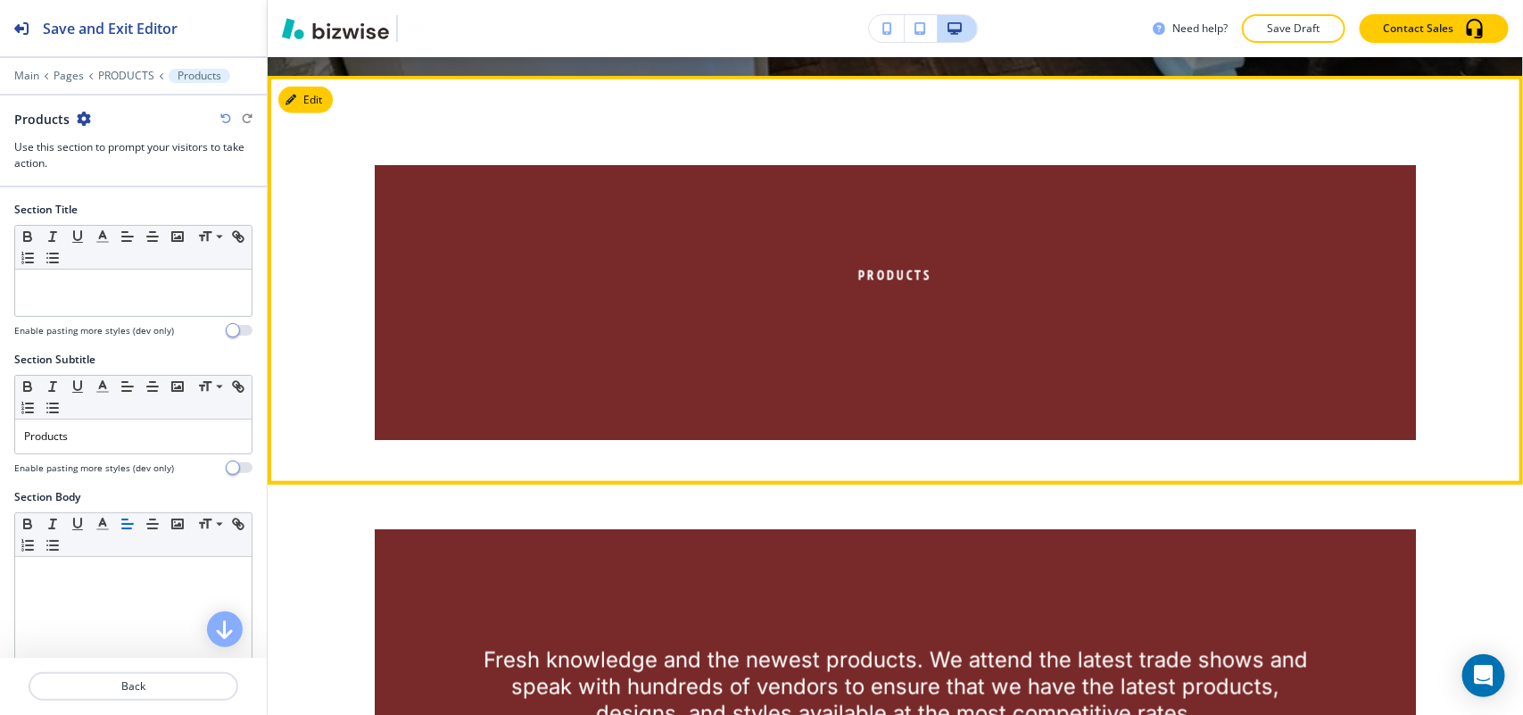
scroll to position [862, 0]
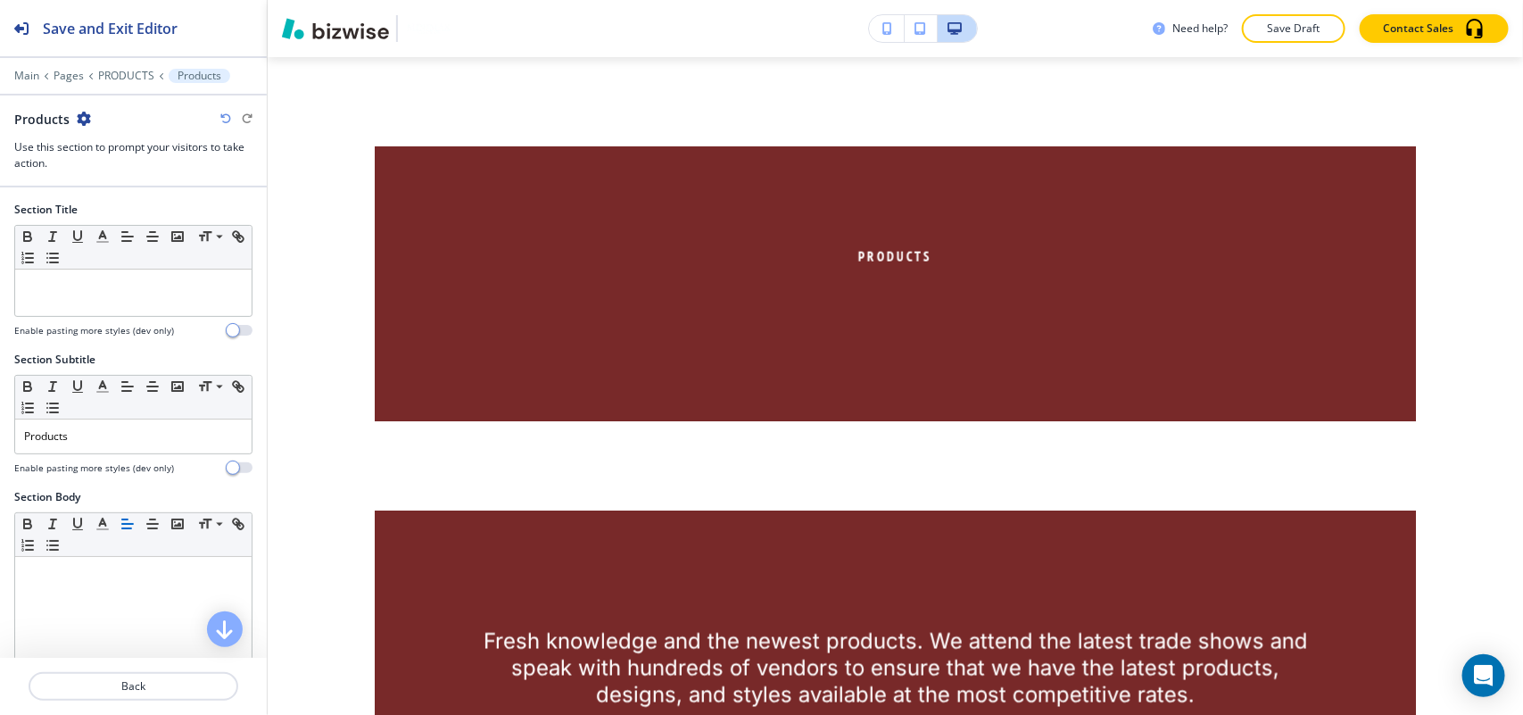
click at [71, 113] on div "Products" at bounding box center [52, 119] width 77 height 19
click at [77, 113] on icon "button" at bounding box center [84, 119] width 14 height 14
click at [145, 219] on p "Delete Section" at bounding box center [132, 213] width 91 height 16
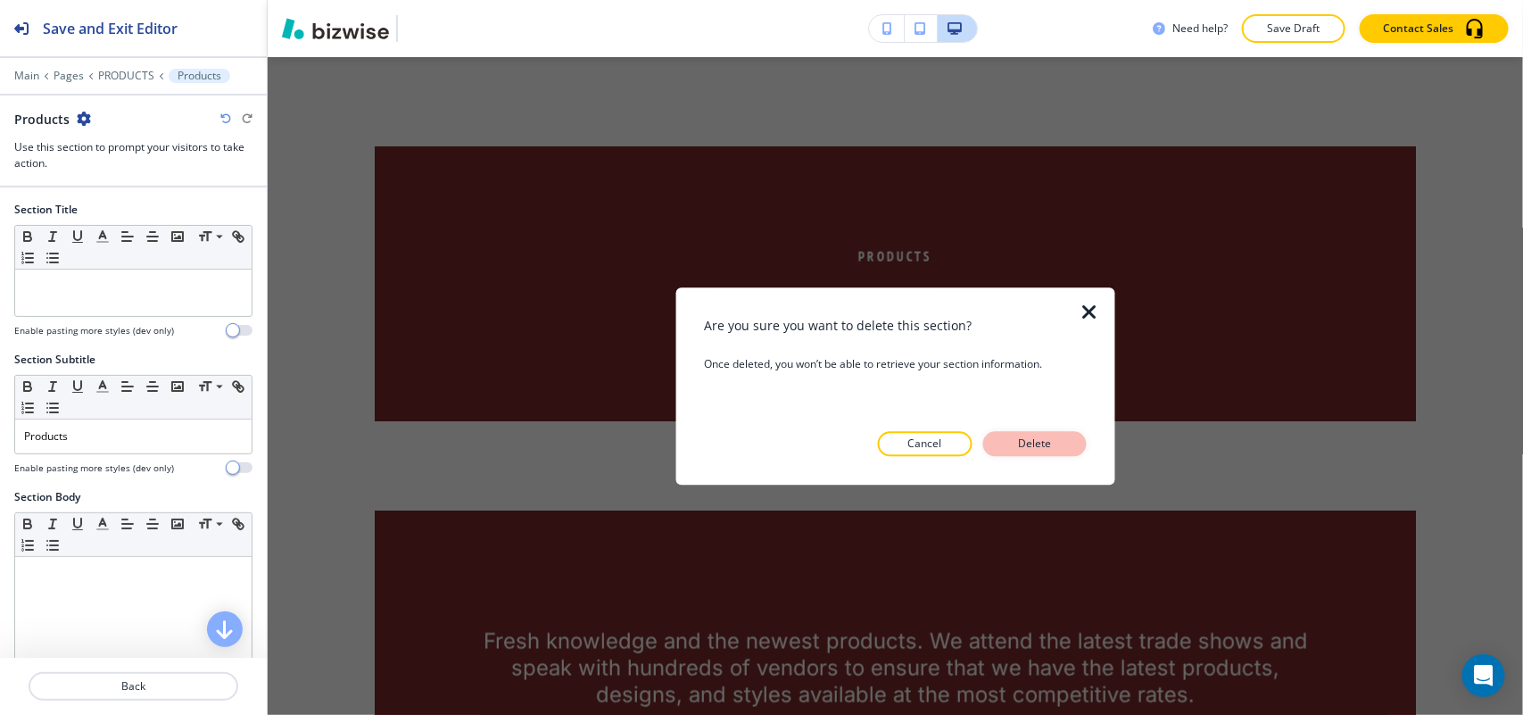
click at [1058, 443] on button "Delete" at bounding box center [1035, 443] width 104 height 25
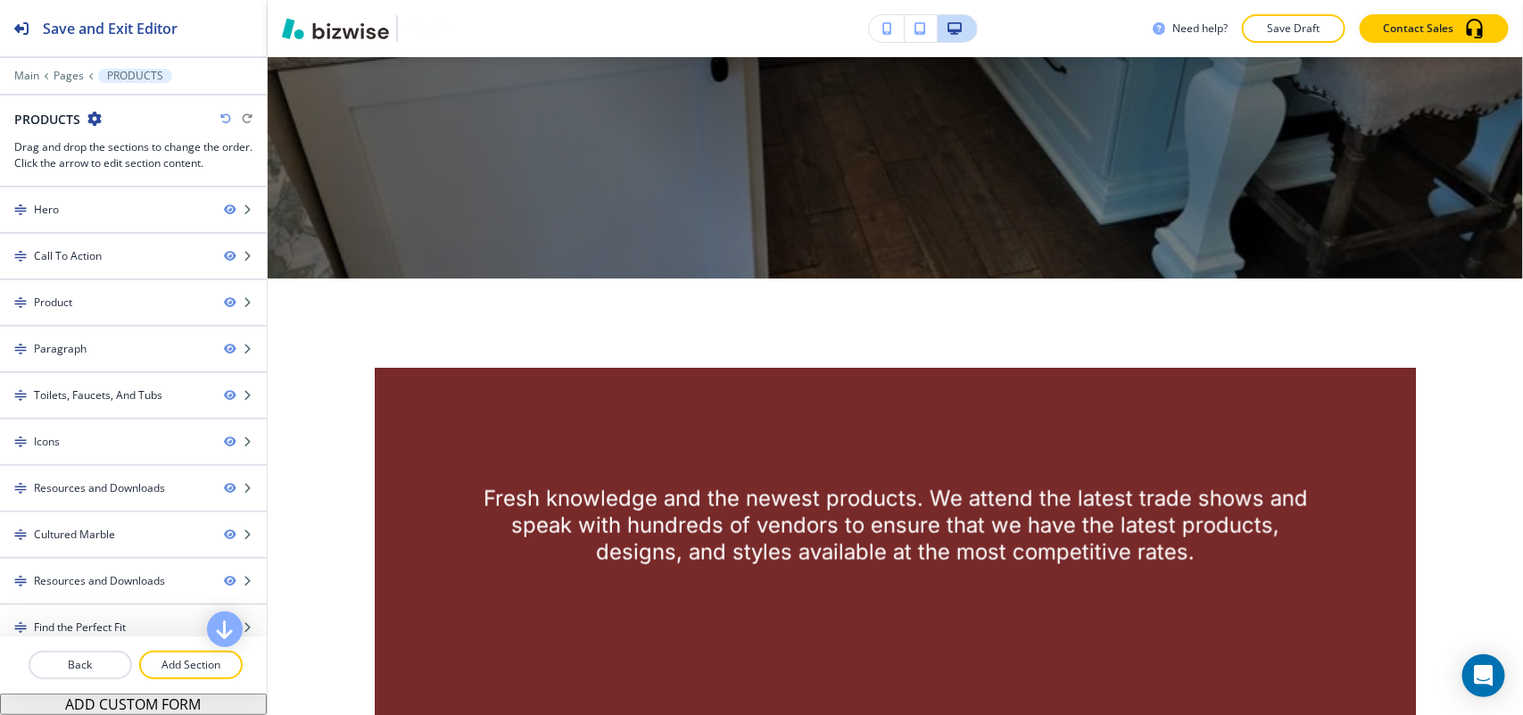
scroll to position [639, 0]
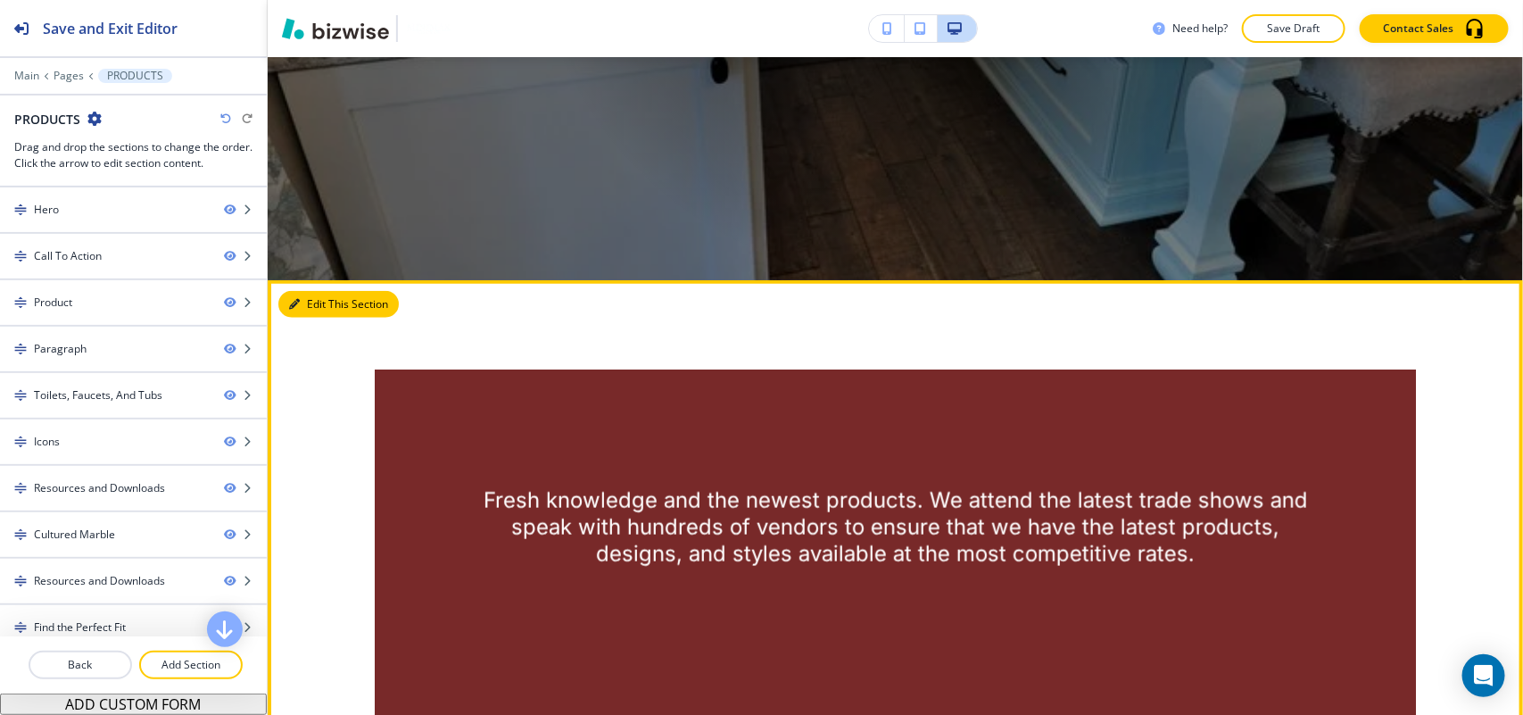
click at [327, 303] on button "Edit This Section" at bounding box center [338, 304] width 120 height 27
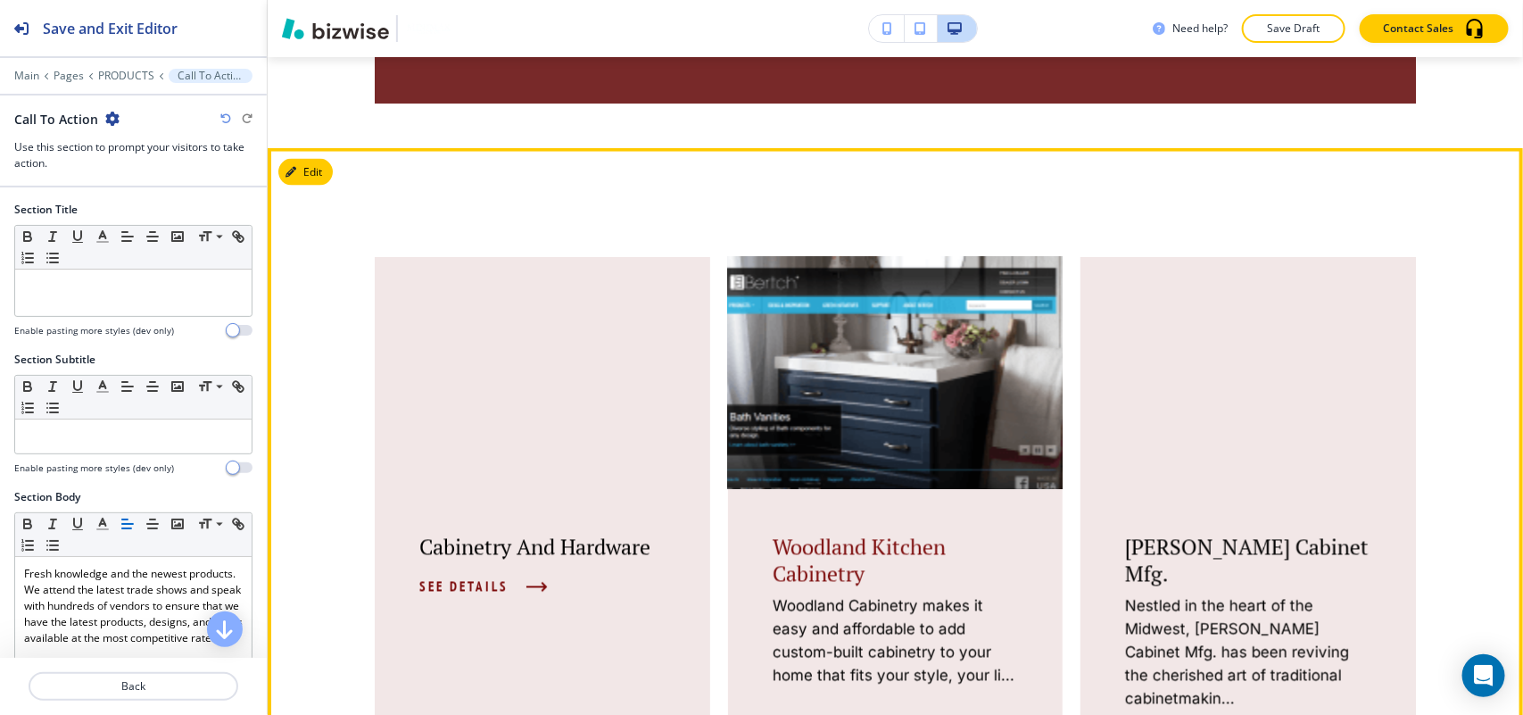
scroll to position [1308, 0]
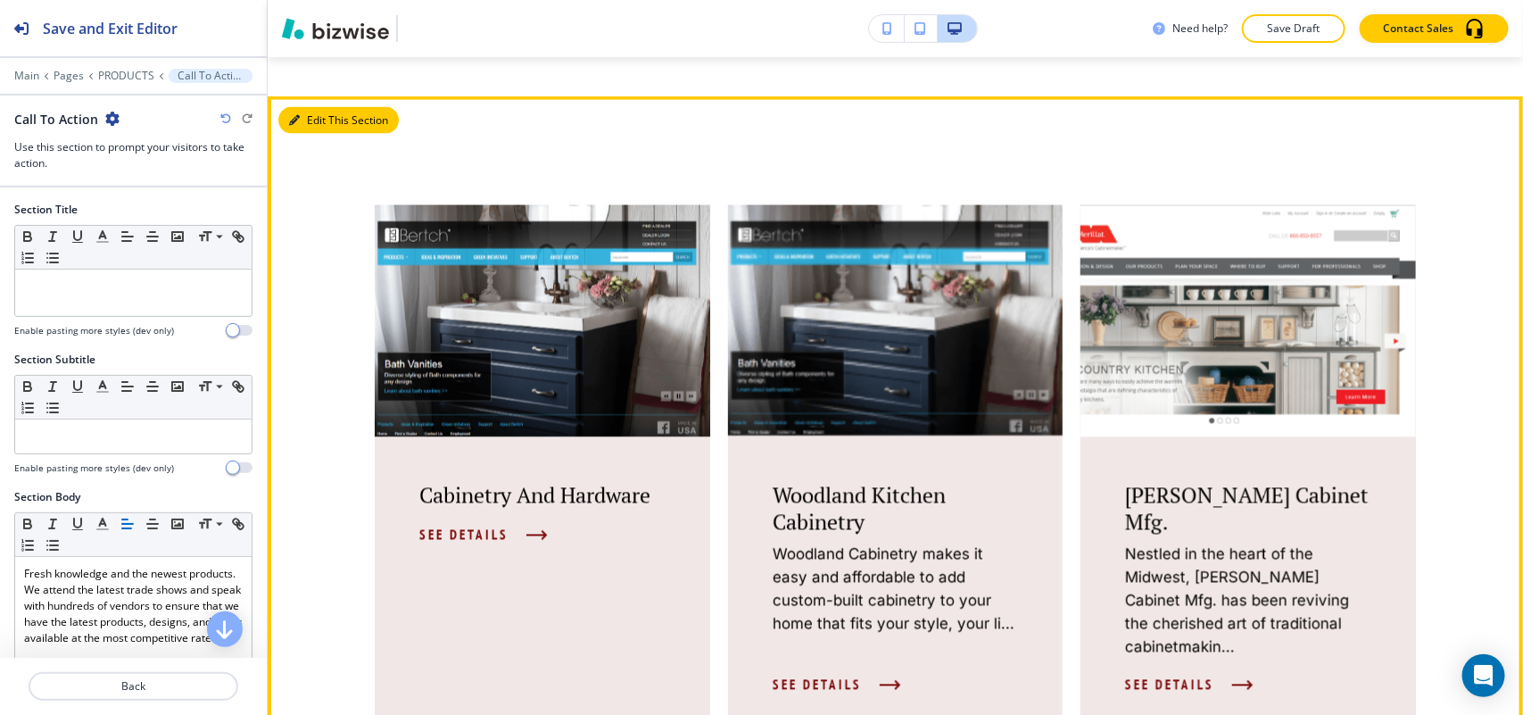
click at [319, 119] on button "Edit This Section" at bounding box center [338, 120] width 120 height 27
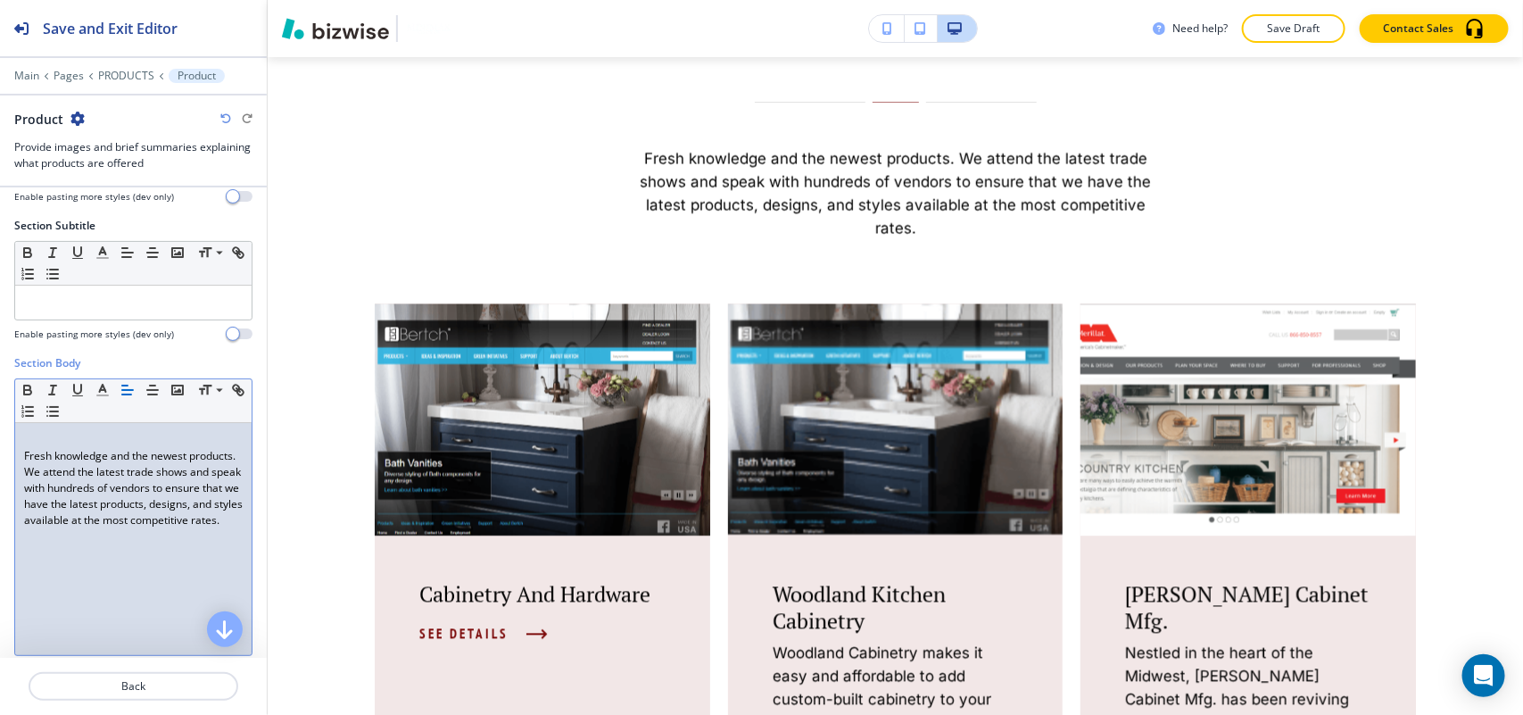
scroll to position [112, 0]
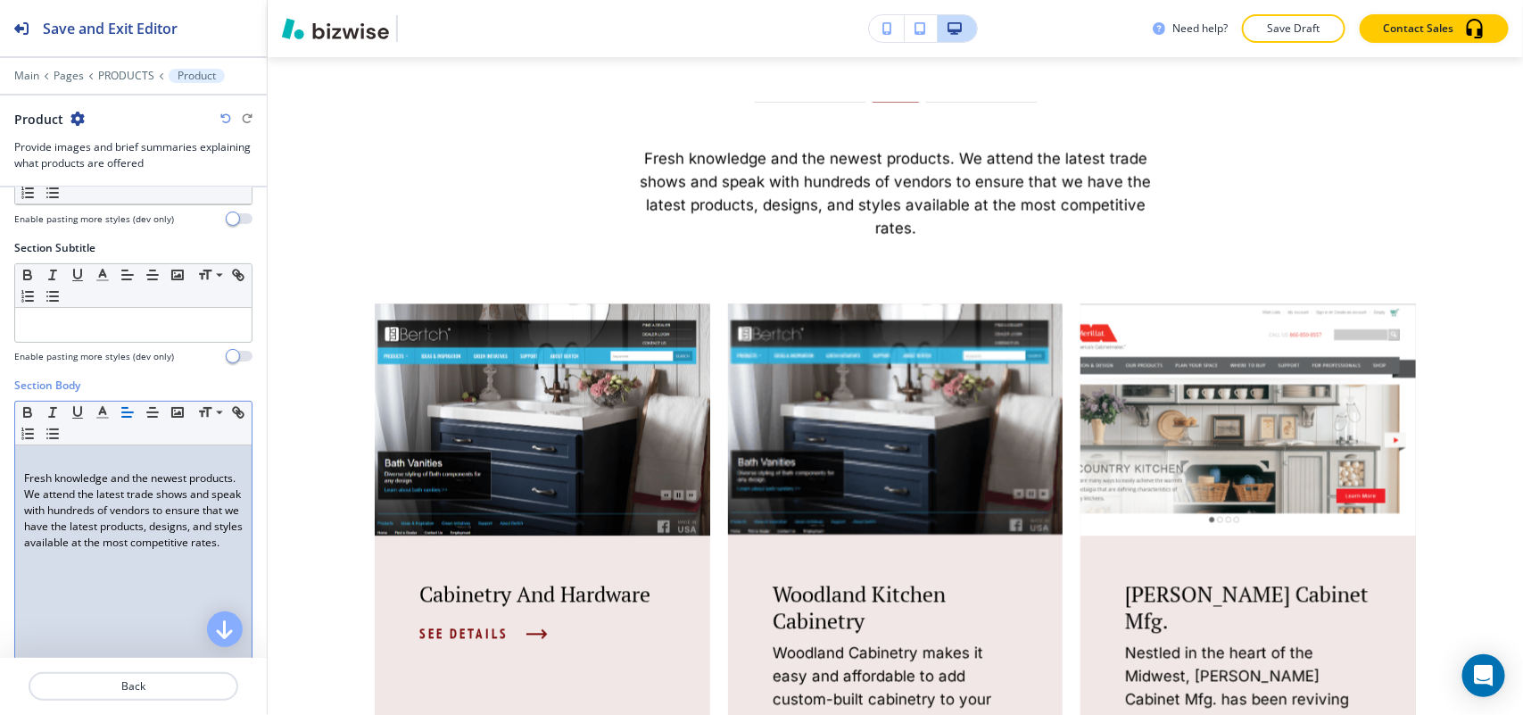
click at [24, 480] on p "Fresh knowledge and the newest products. We attend the latest trade shows and s…" at bounding box center [133, 510] width 219 height 80
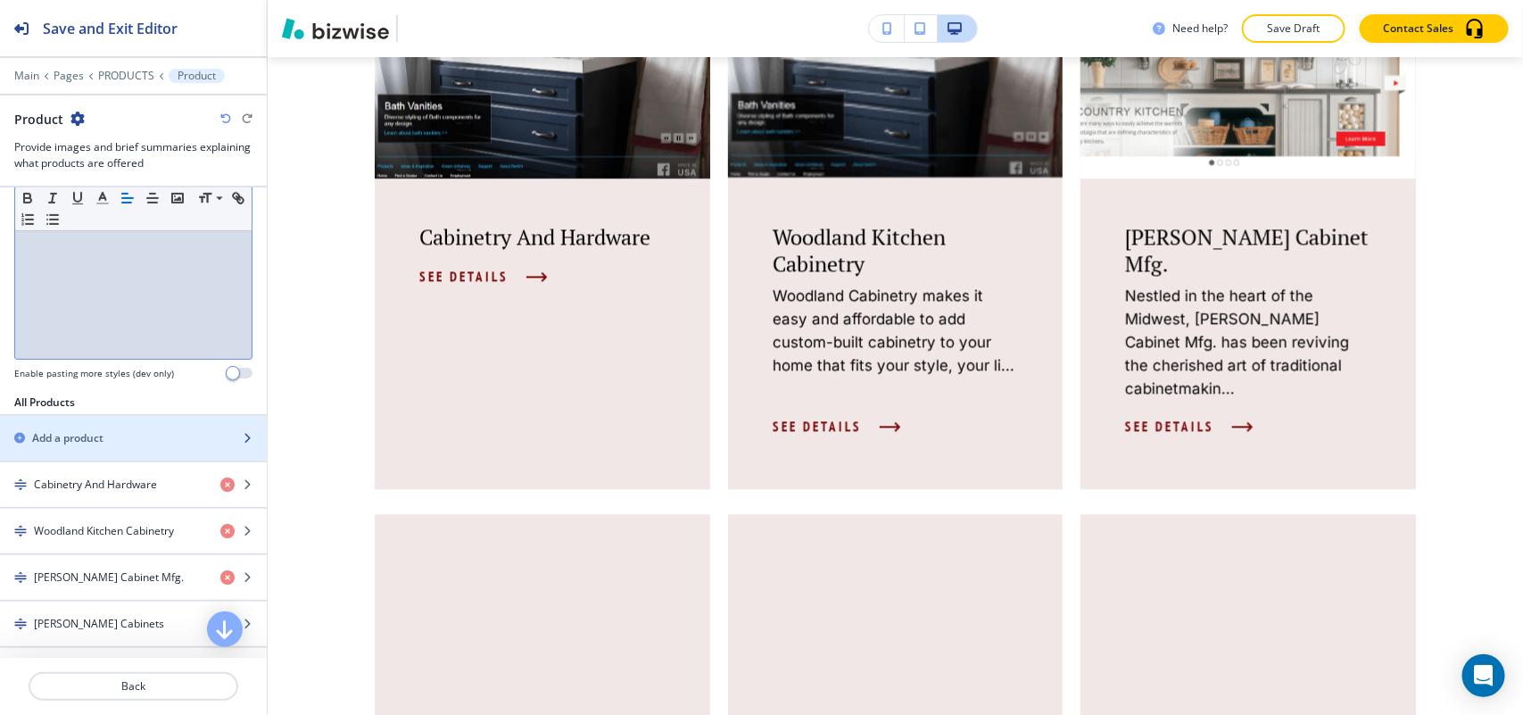
scroll to position [653, 0]
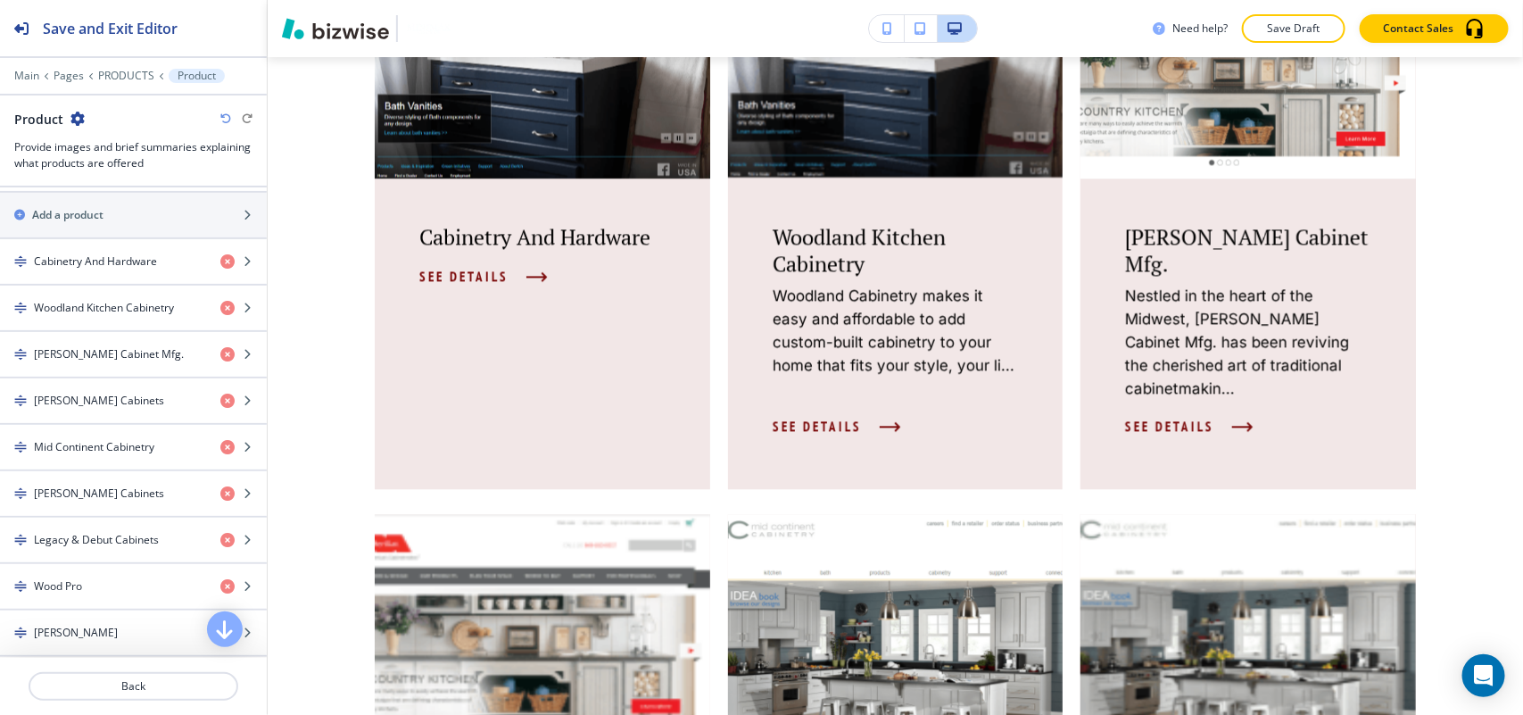
click at [137, 286] on div "button" at bounding box center [133, 285] width 267 height 2
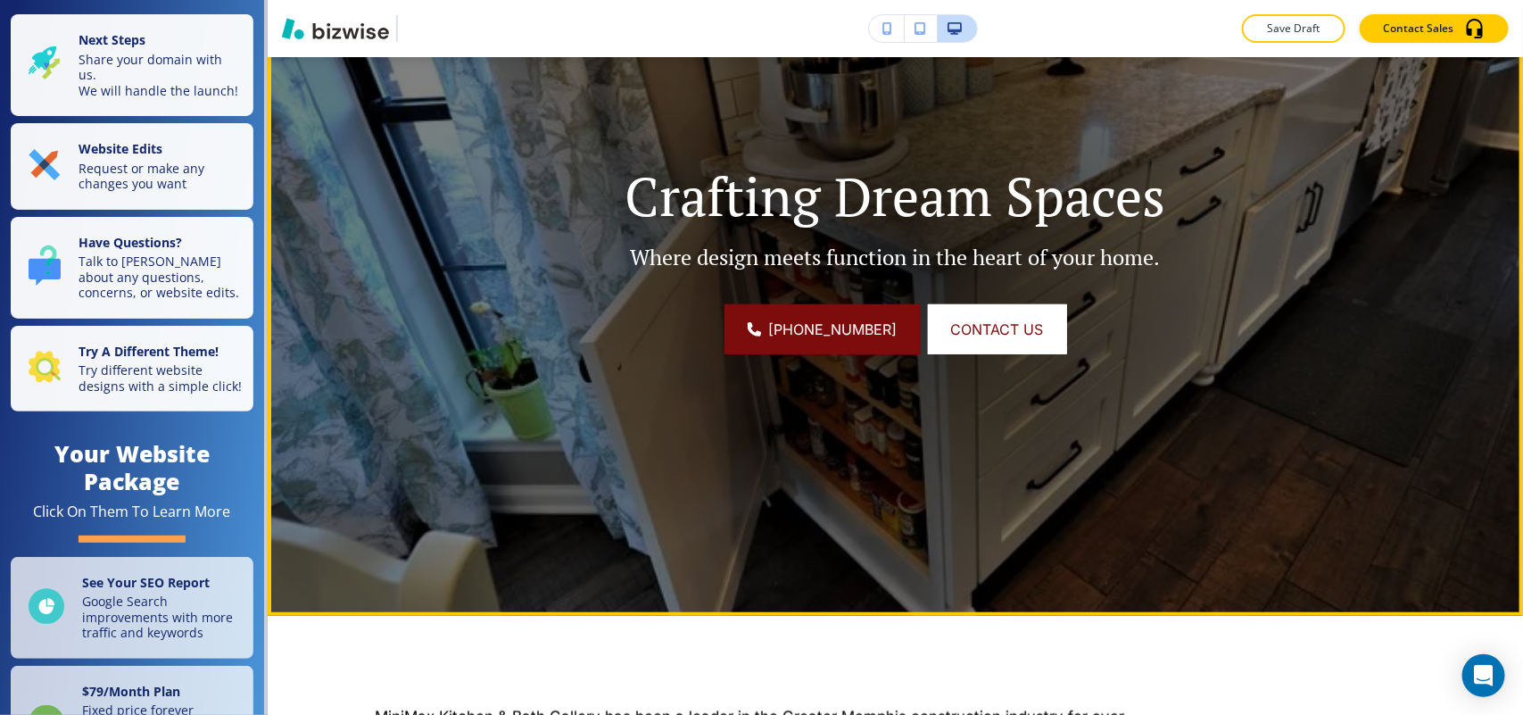
scroll to position [335, 0]
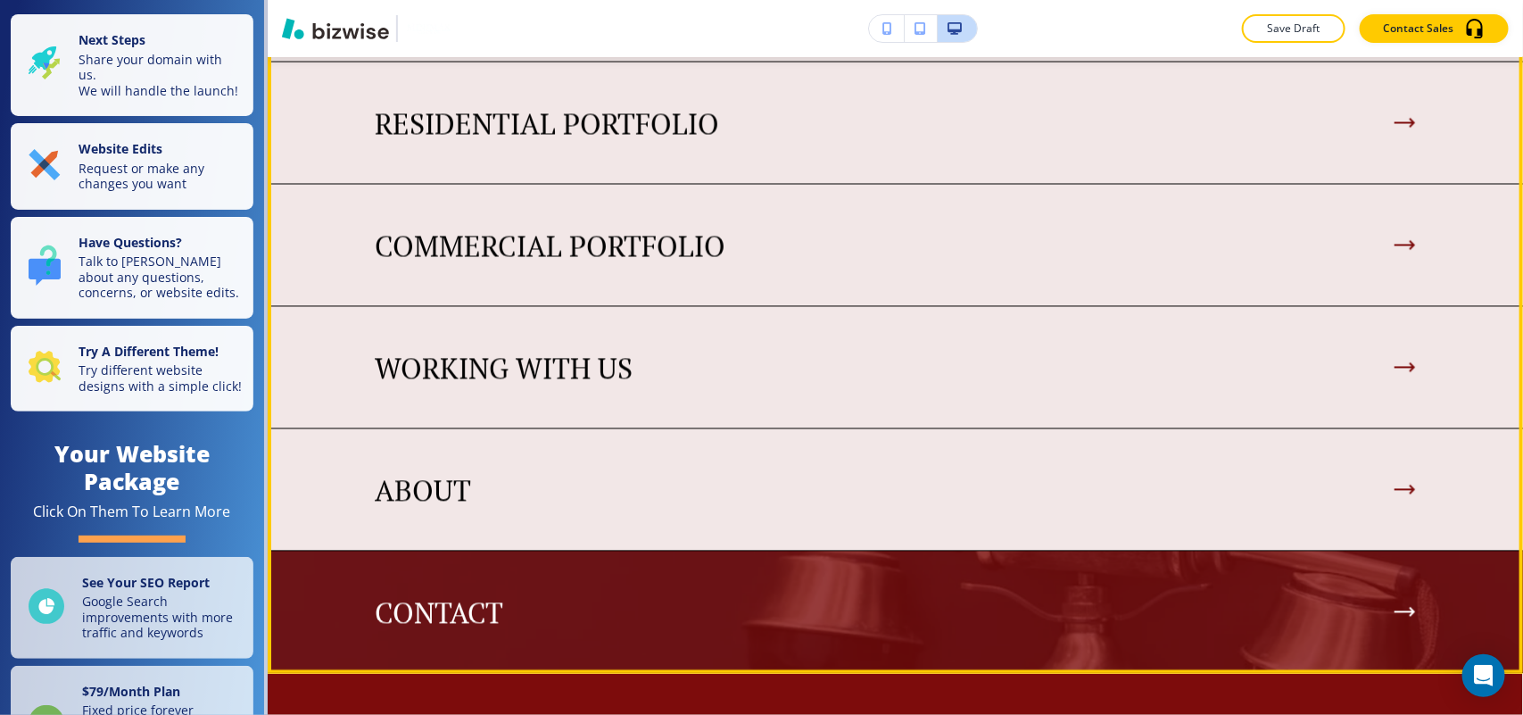
scroll to position [1227, 0]
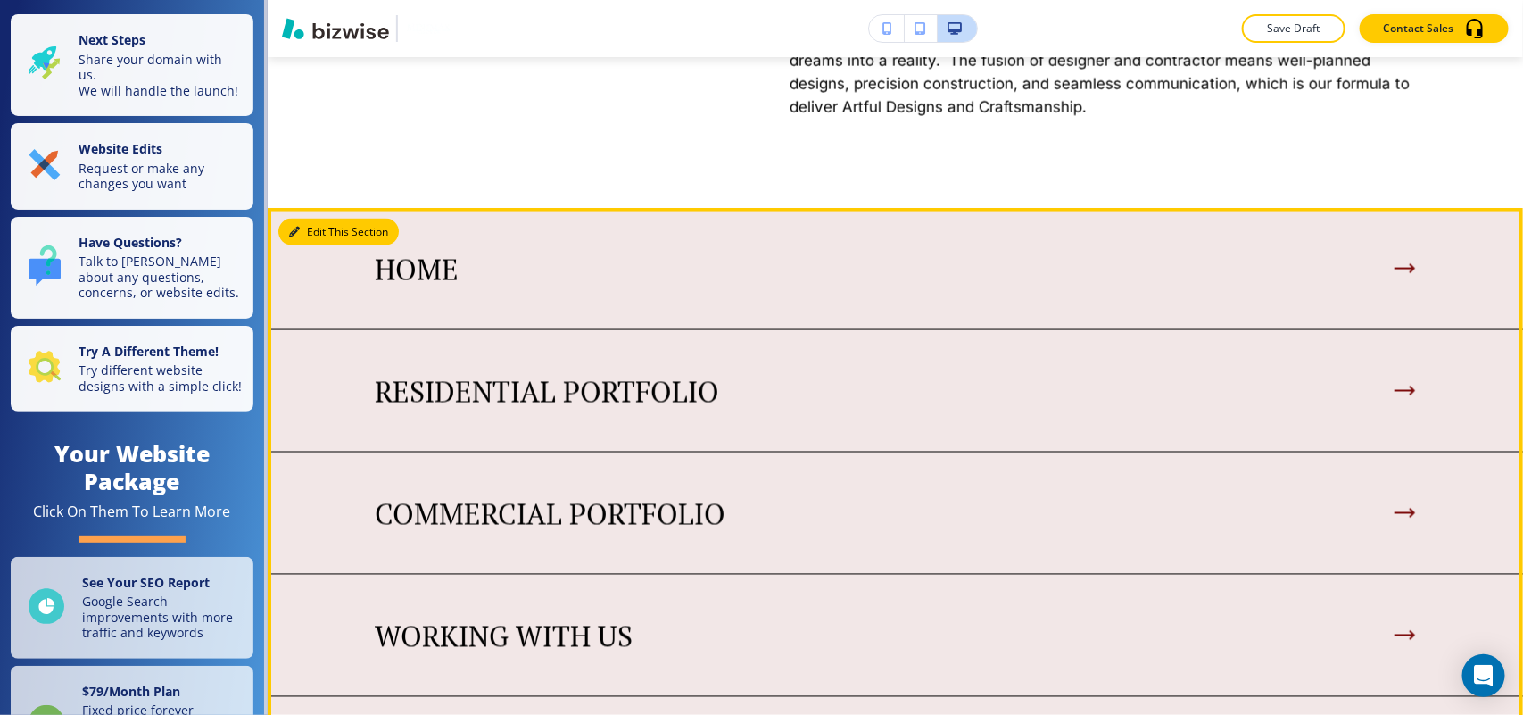
click at [313, 245] on button "Edit This Section" at bounding box center [338, 232] width 120 height 27
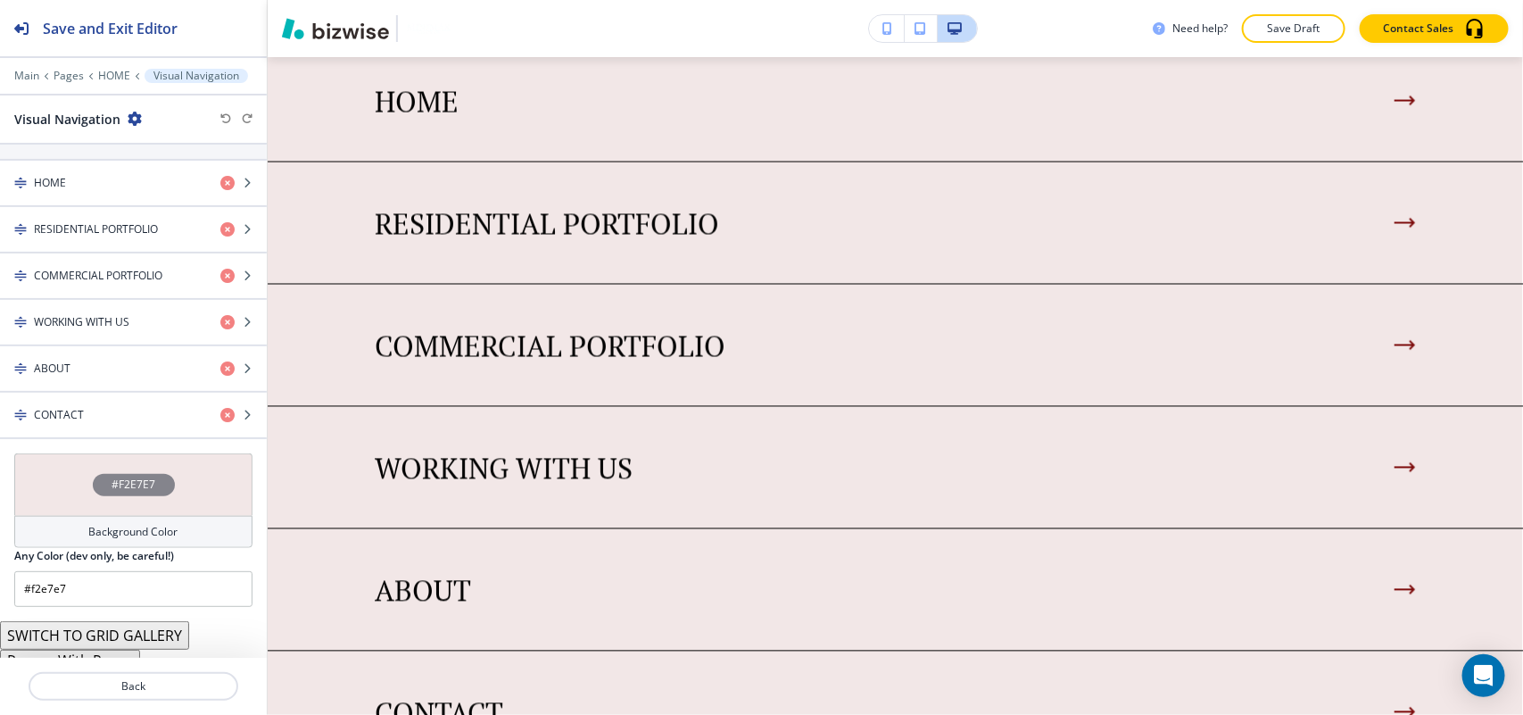
scroll to position [708, 0]
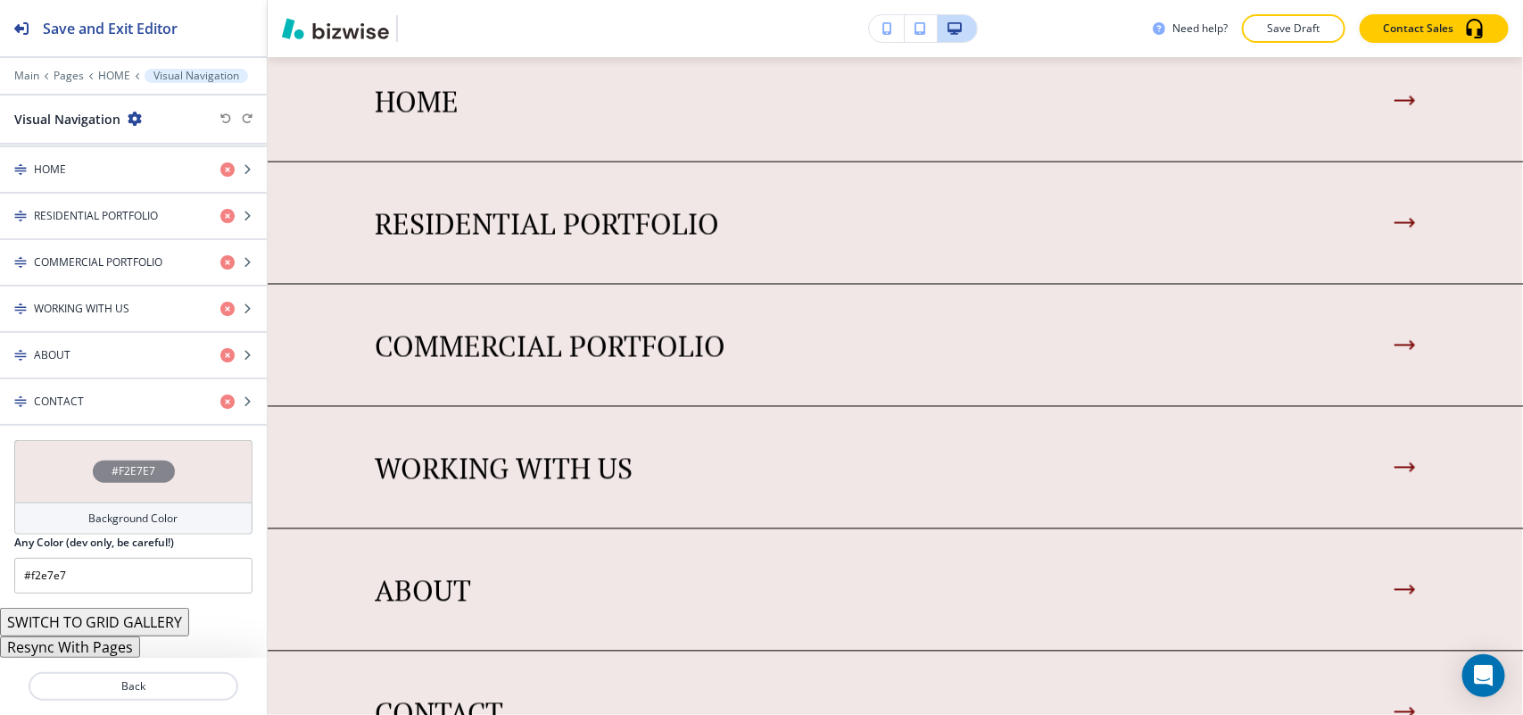
click at [87, 648] on button "Resync With Pages" at bounding box center [70, 646] width 140 height 21
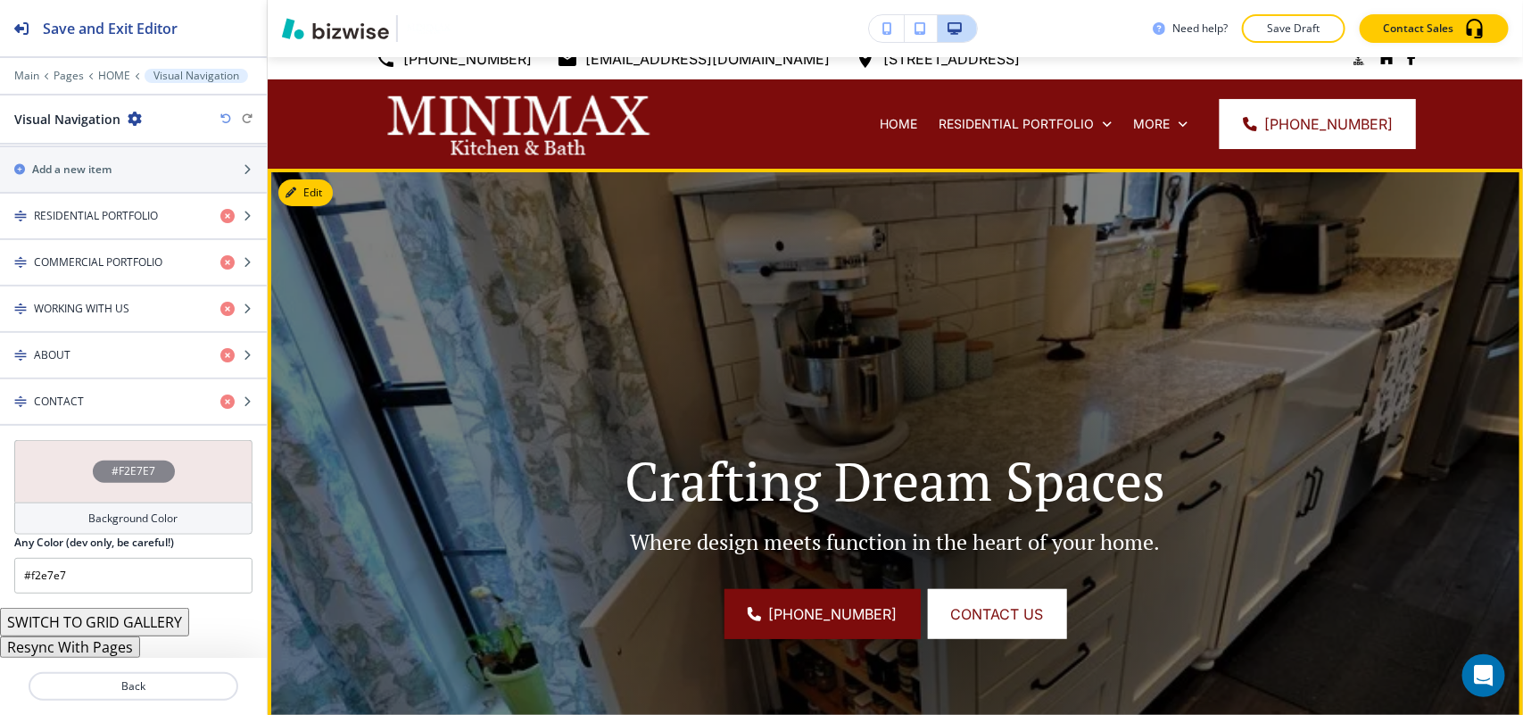
scroll to position [0, 0]
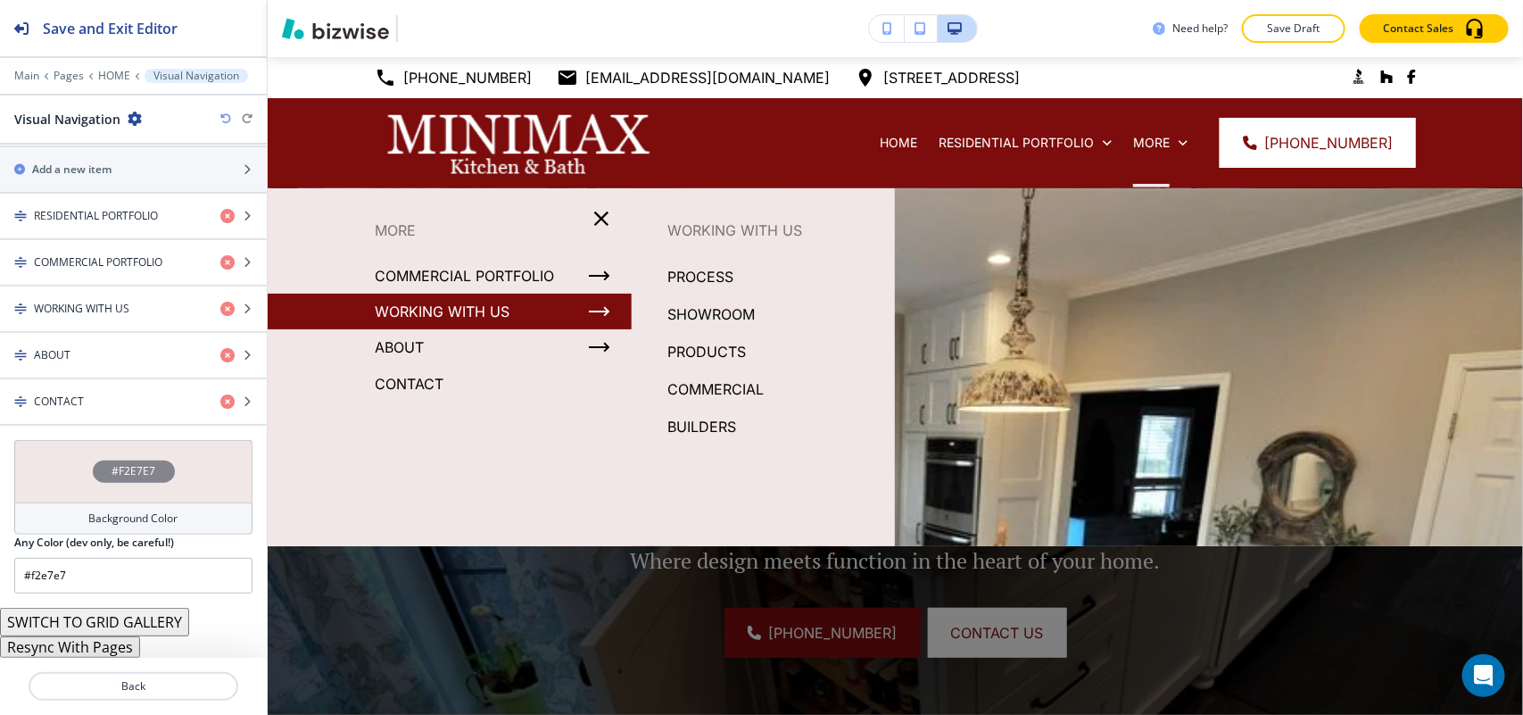
click at [705, 349] on p "PRODUCTS" at bounding box center [706, 351] width 79 height 27
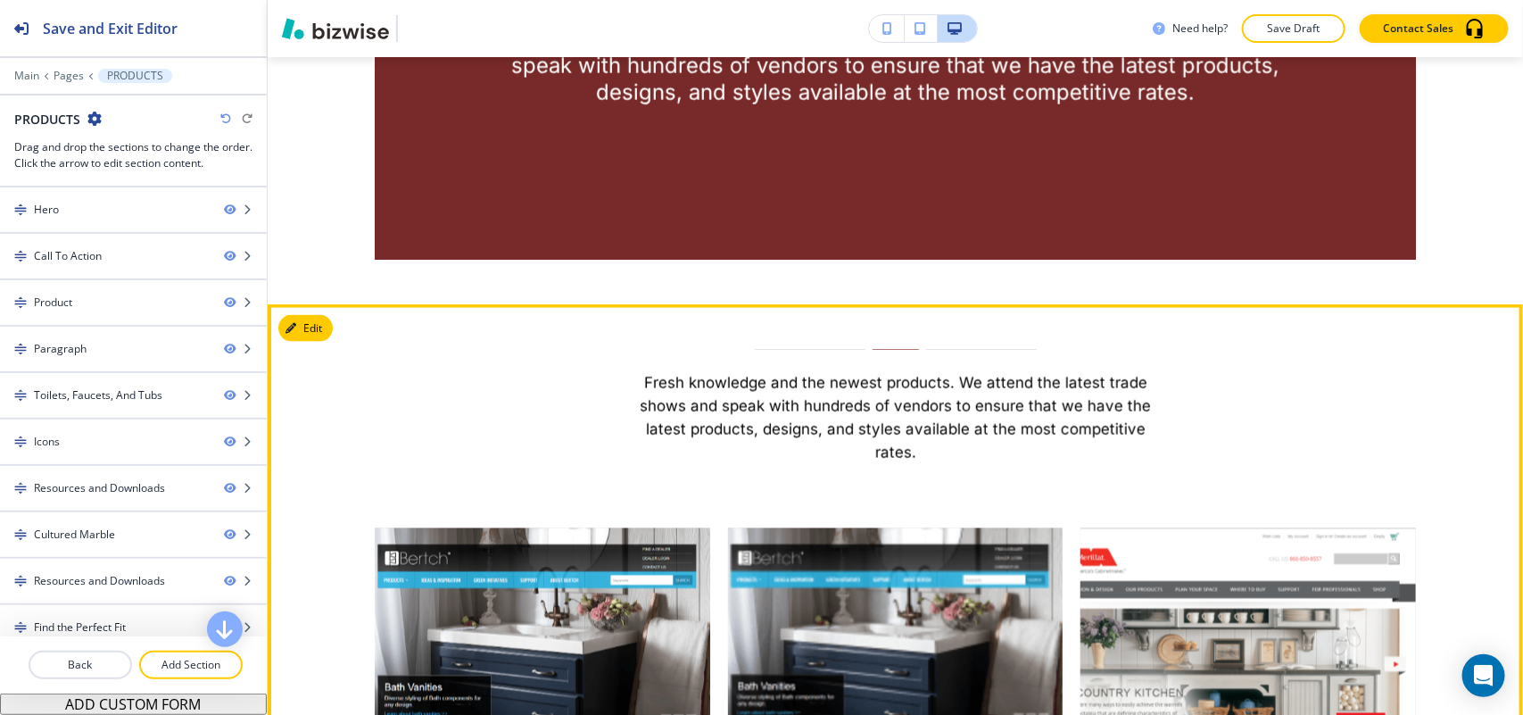
scroll to position [892, 0]
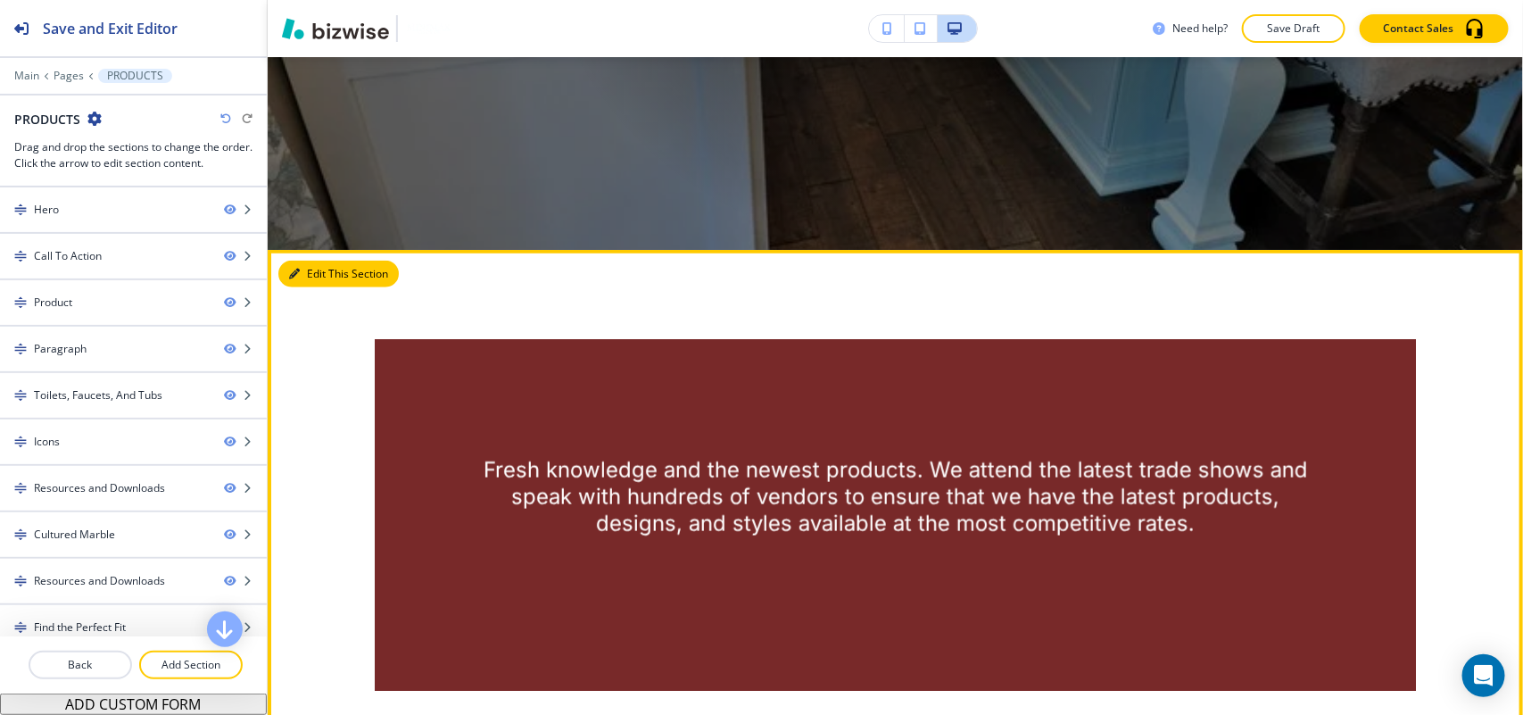
click at [297, 261] on button "Edit This Section" at bounding box center [338, 274] width 120 height 27
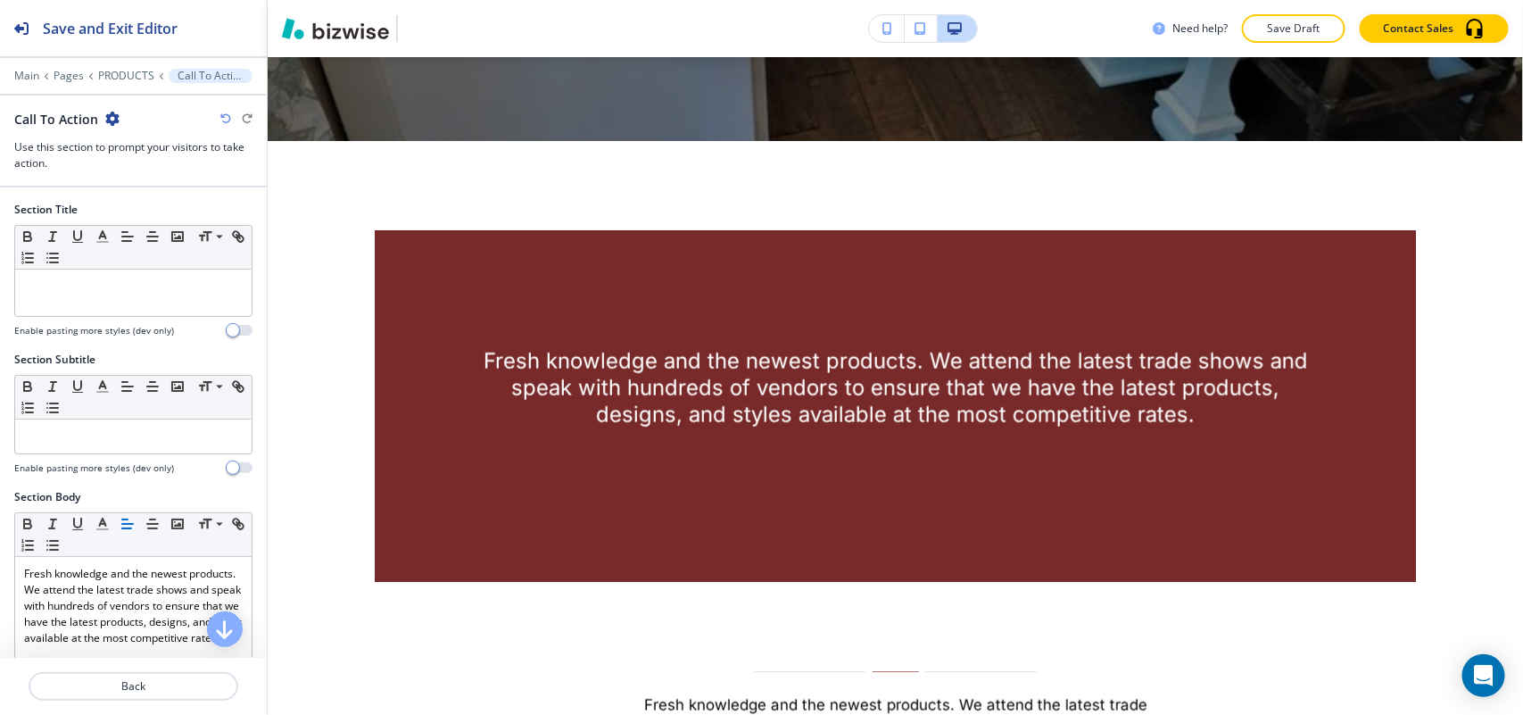
scroll to position [862, 0]
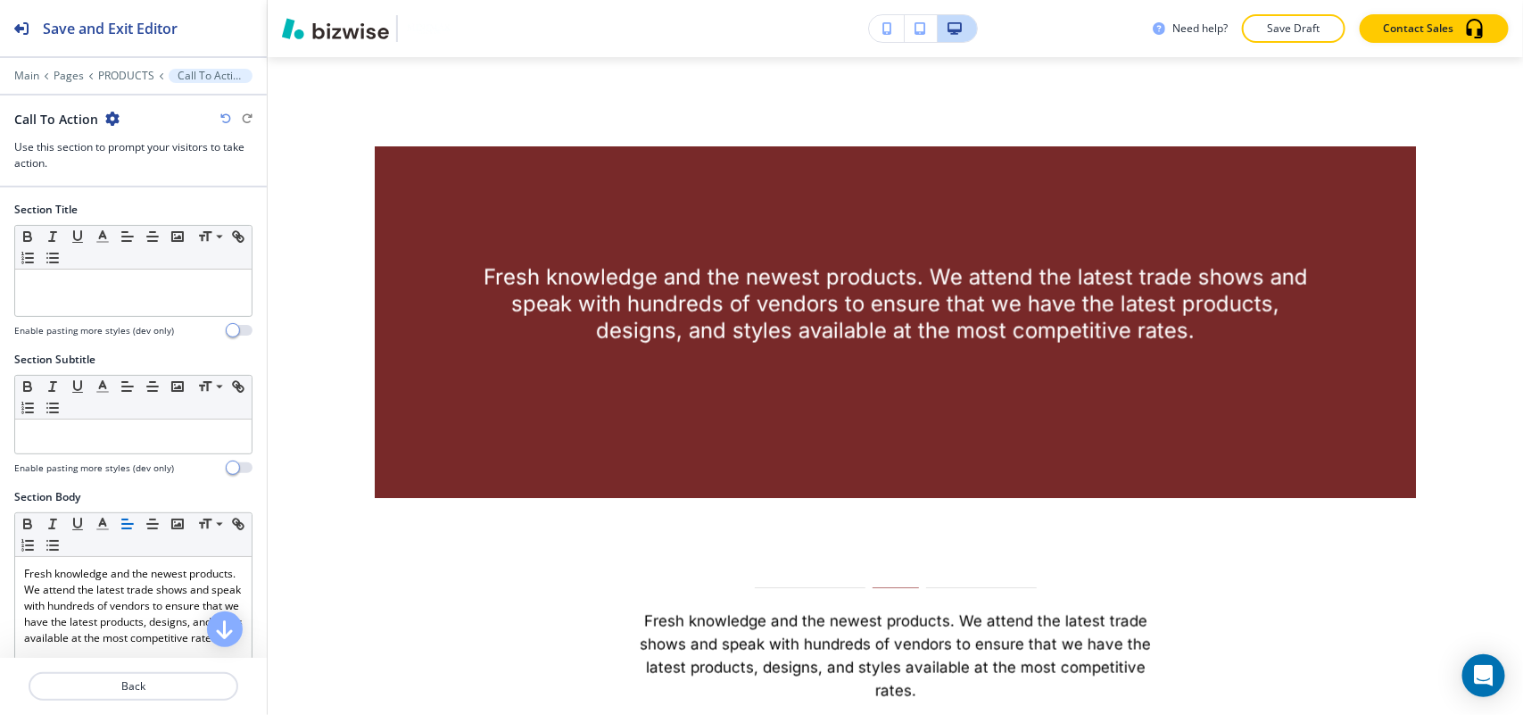
click at [109, 118] on icon "button" at bounding box center [112, 119] width 14 height 14
click at [152, 220] on p "Delete Section" at bounding box center [159, 213] width 91 height 16
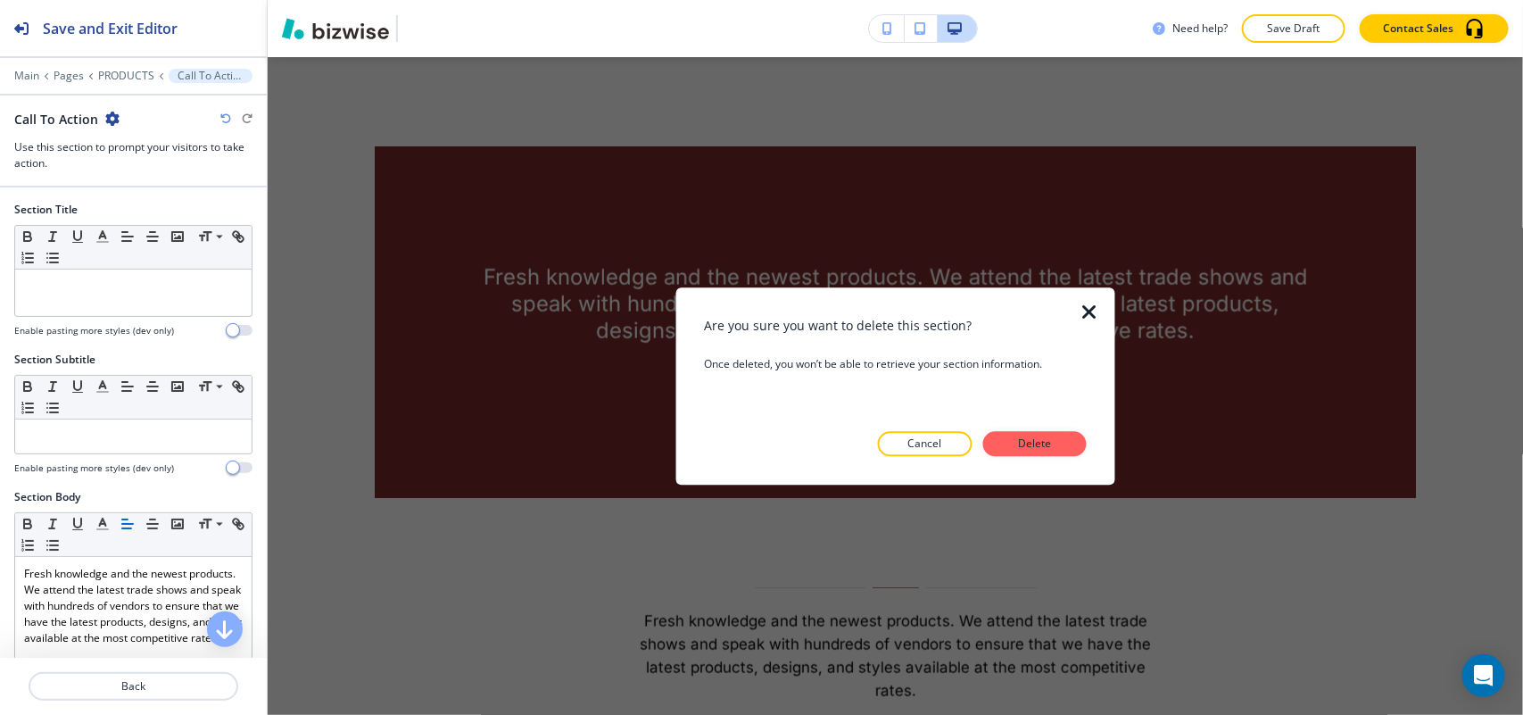
click at [1014, 447] on p "Delete" at bounding box center [1035, 443] width 43 height 16
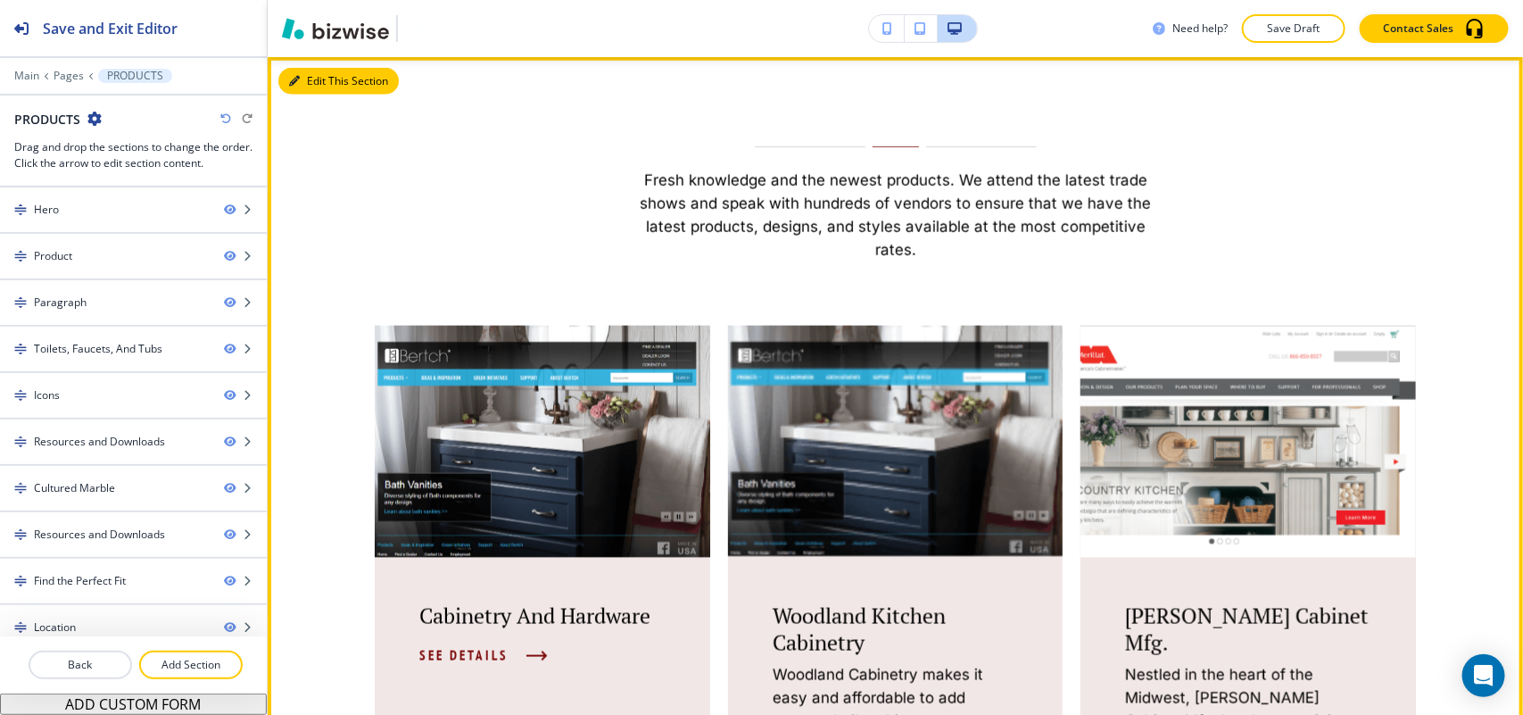
click at [310, 82] on button "Edit This Section" at bounding box center [338, 81] width 120 height 27
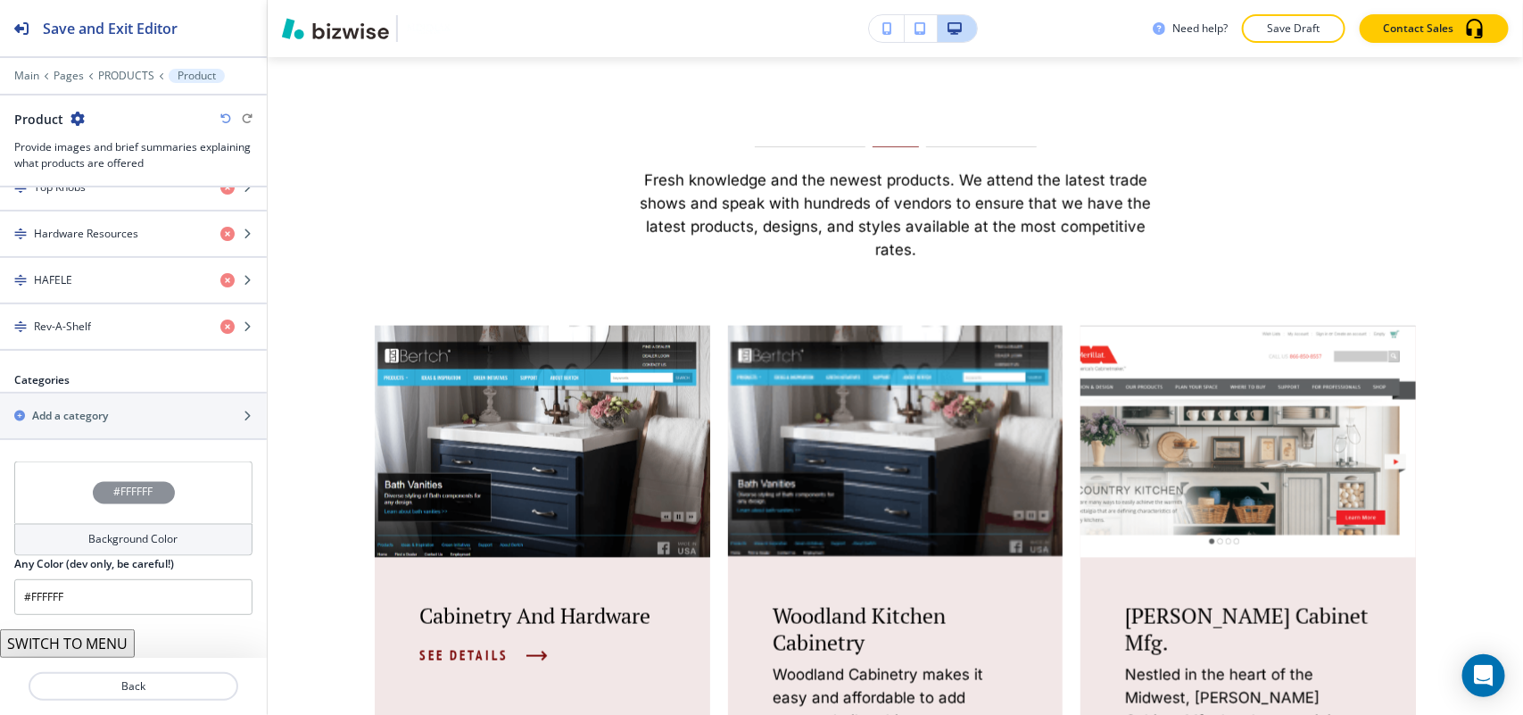
scroll to position [1249, 0]
click at [103, 647] on button "SWITCH TO MENU" at bounding box center [67, 643] width 135 height 29
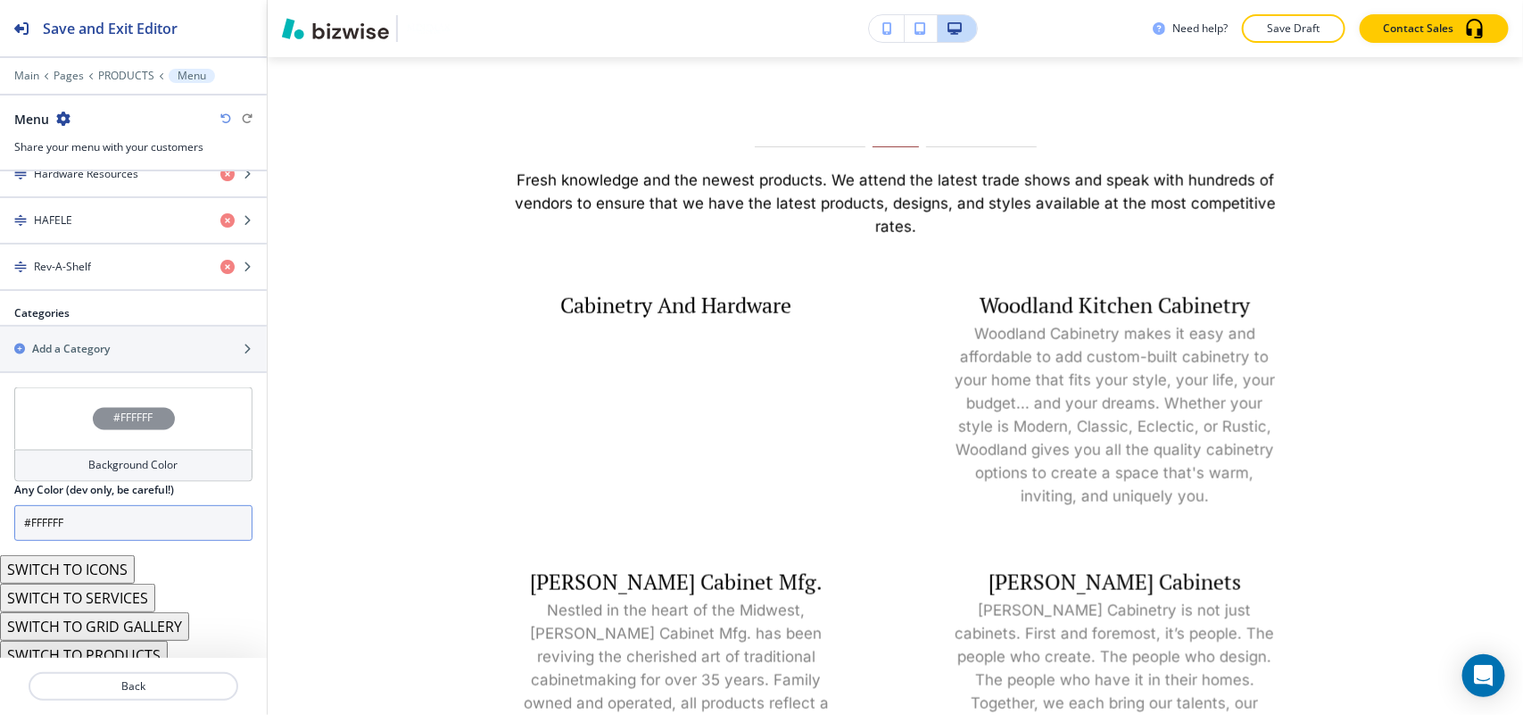
scroll to position [1304, 0]
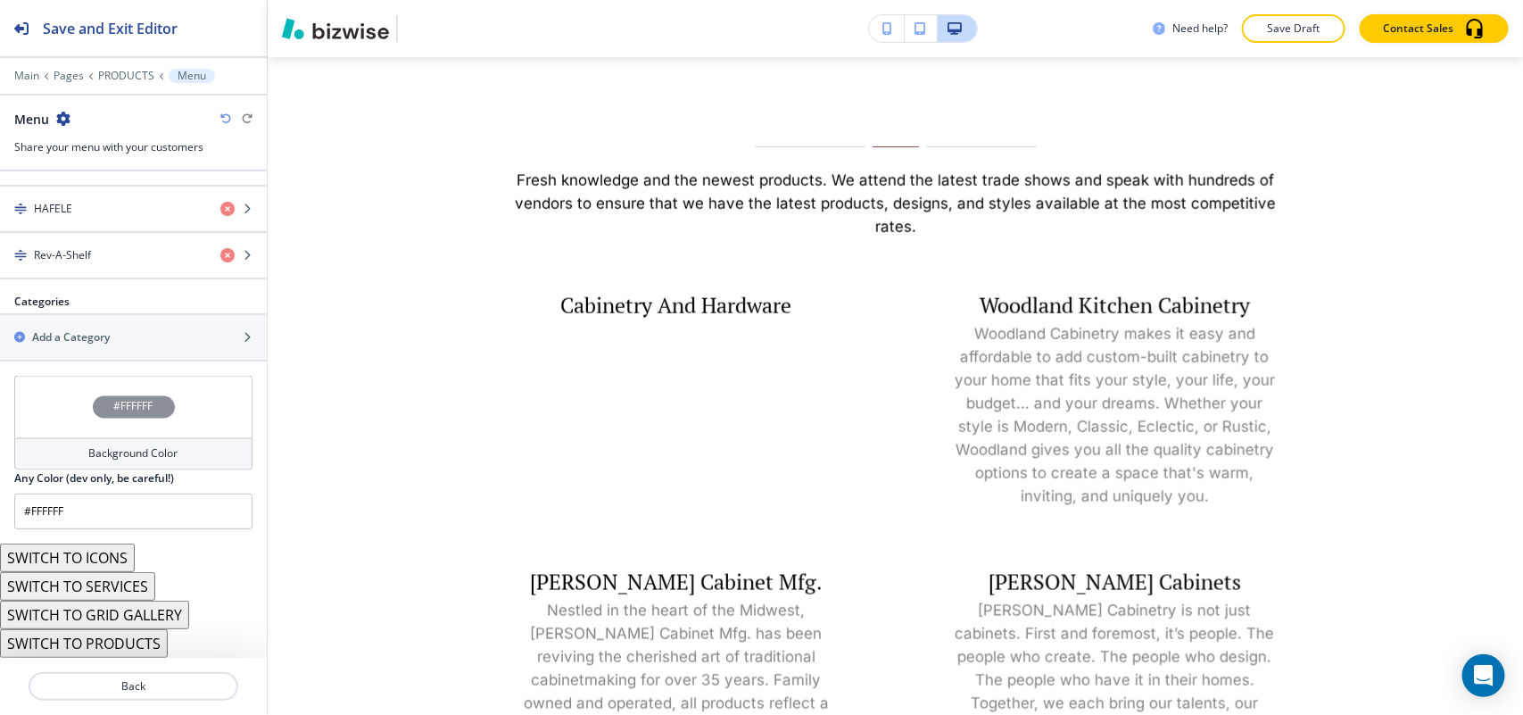
click at [110, 638] on button "SWITCH TO PRODUCTS" at bounding box center [84, 643] width 168 height 29
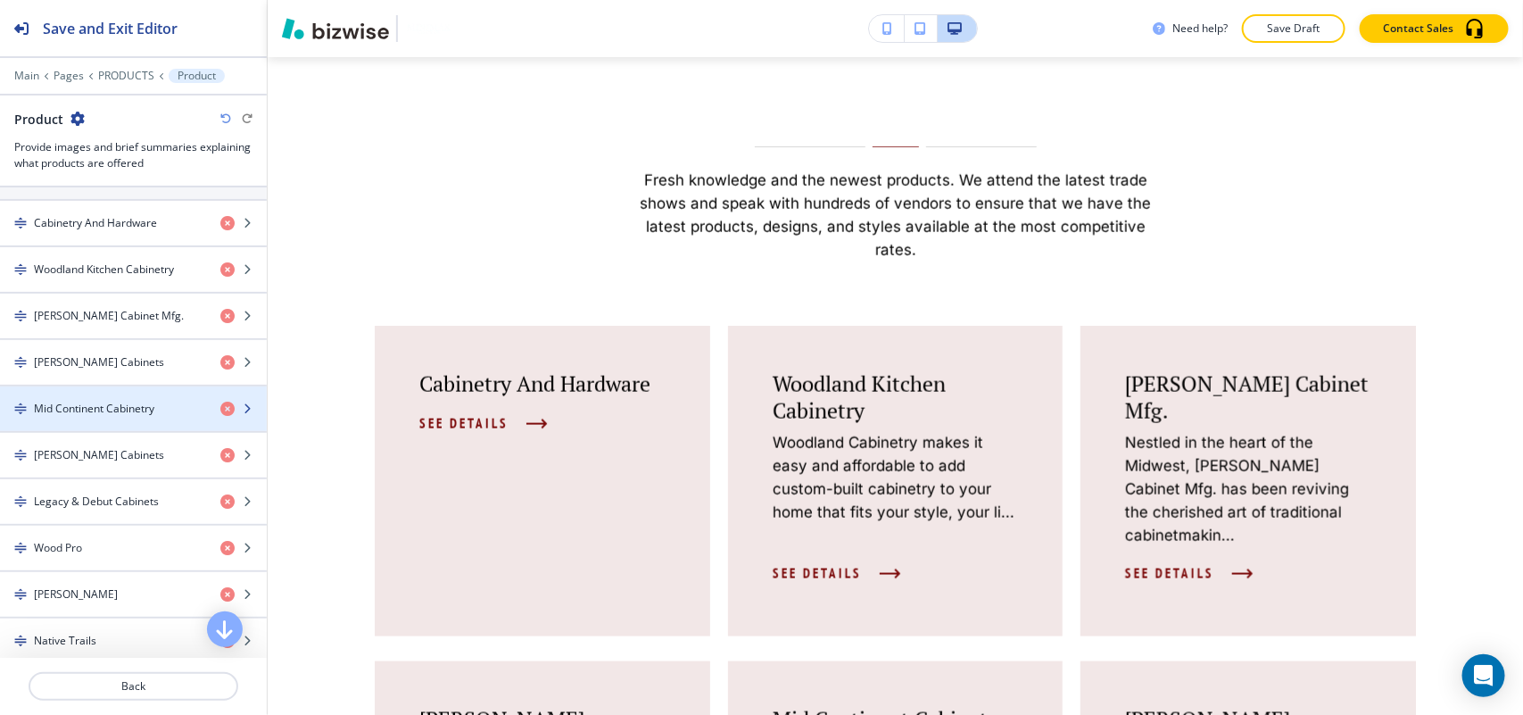
scroll to position [580, 0]
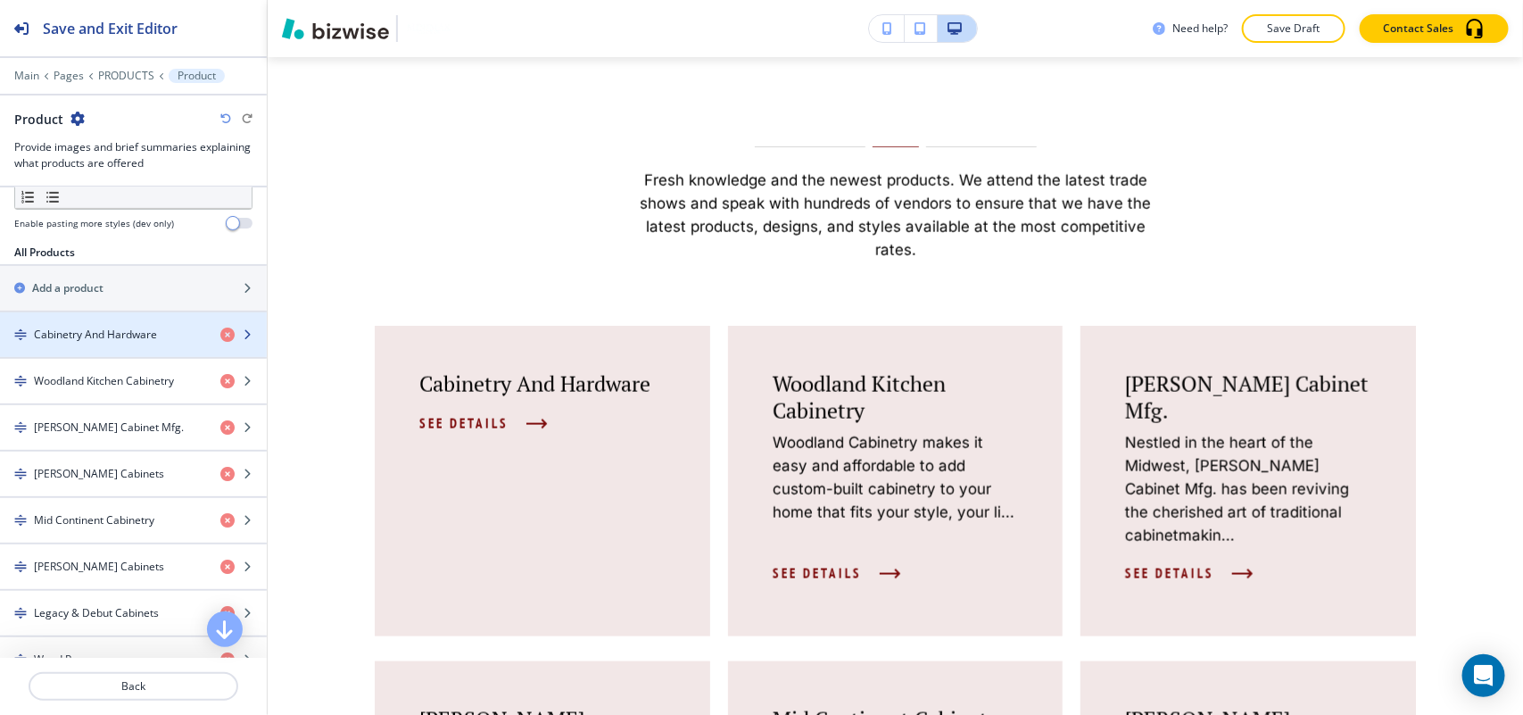
click at [107, 345] on div "button" at bounding box center [133, 350] width 267 height 14
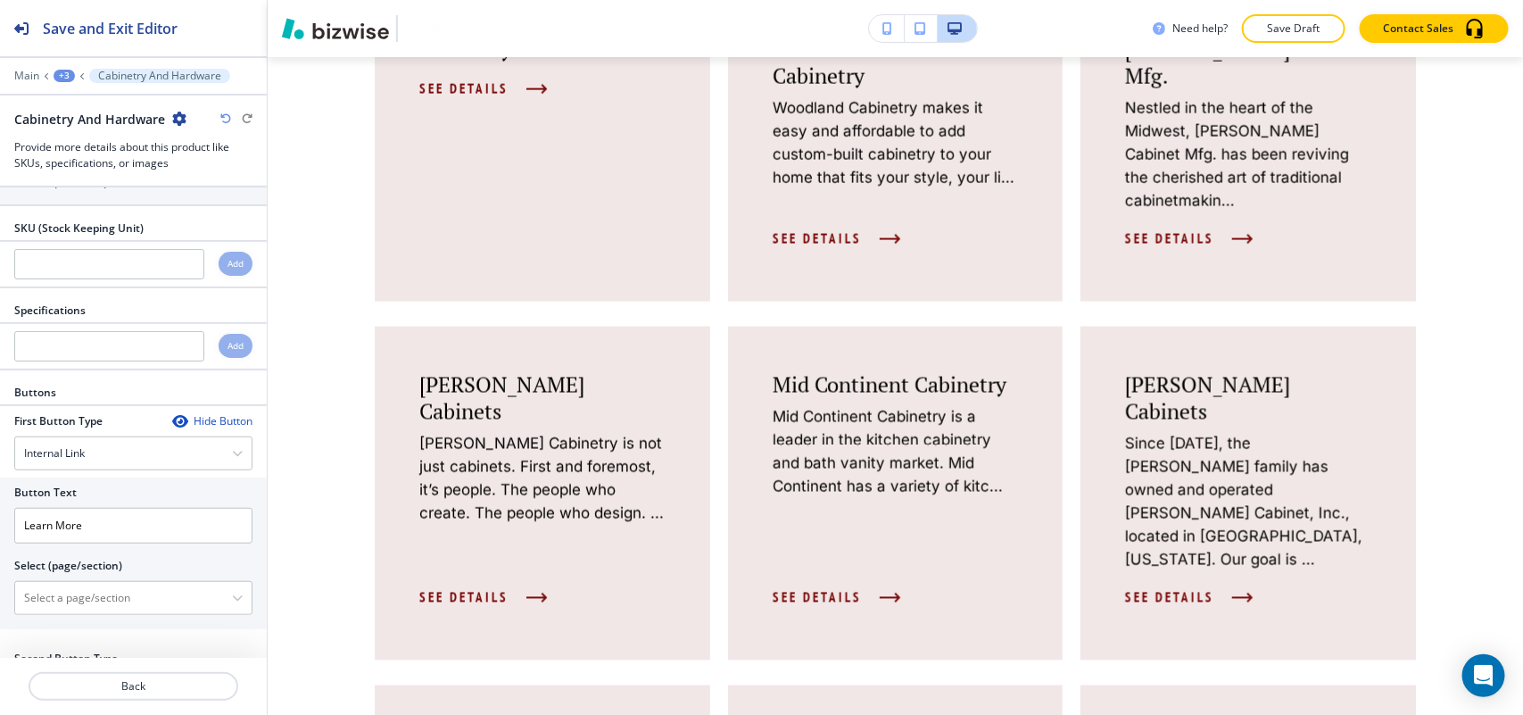
scroll to position [519, 0]
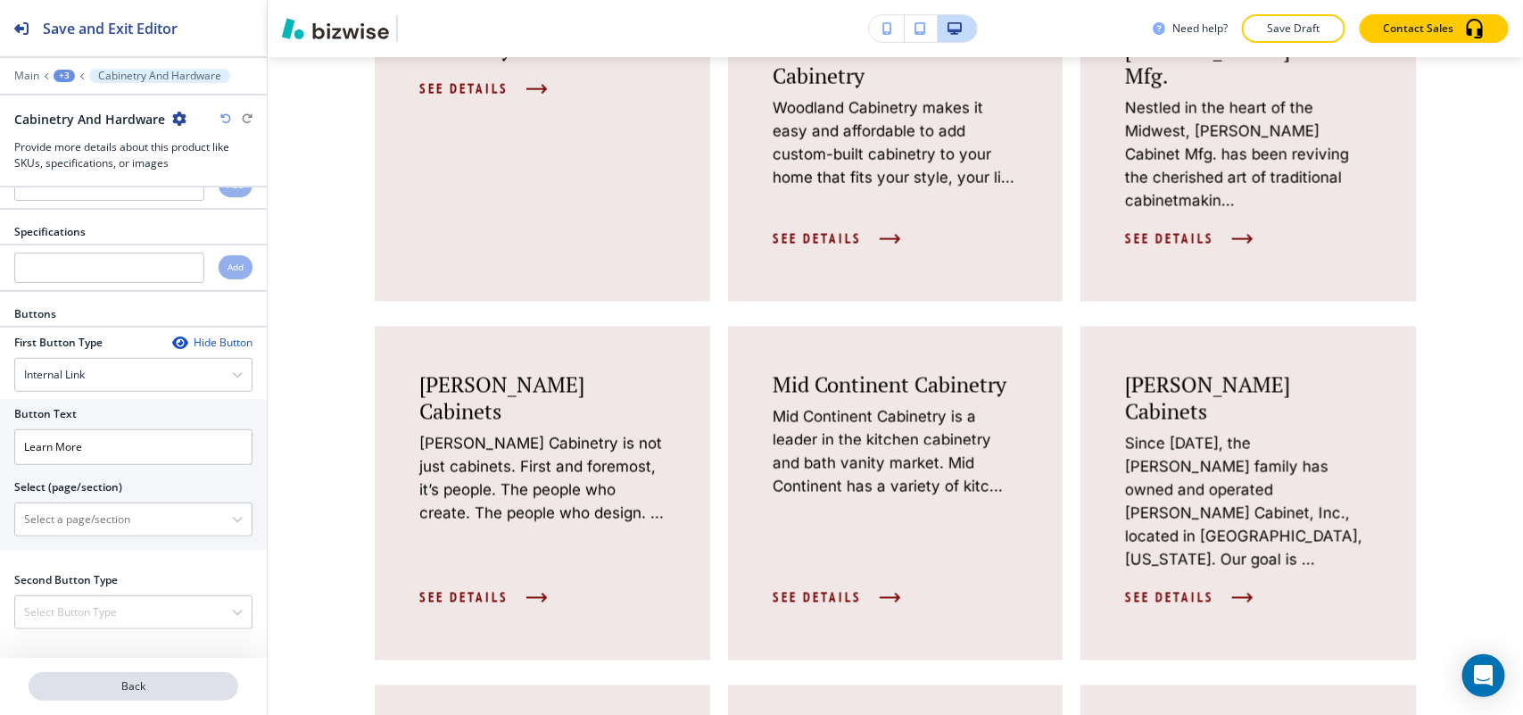
click at [123, 680] on p "Back" at bounding box center [133, 686] width 206 height 16
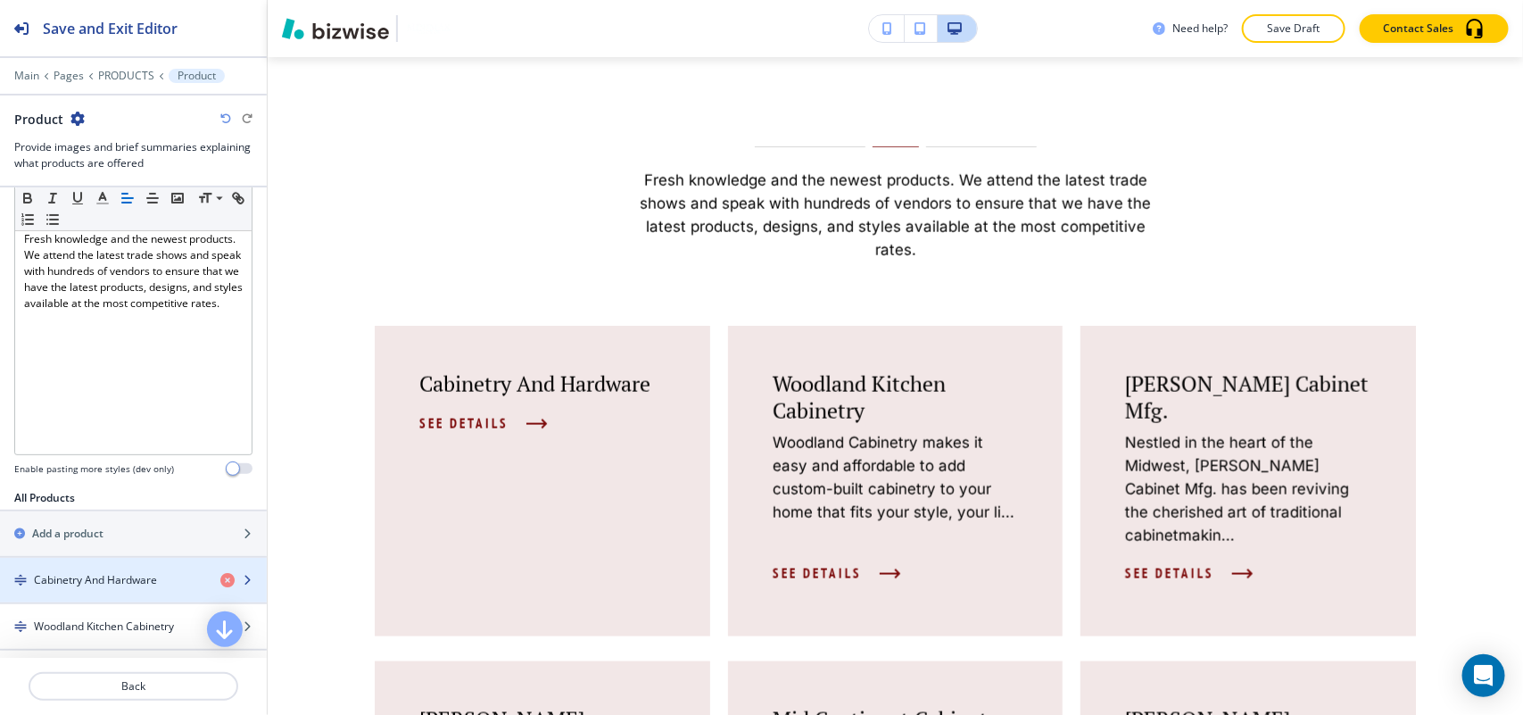
scroll to position [781, 0]
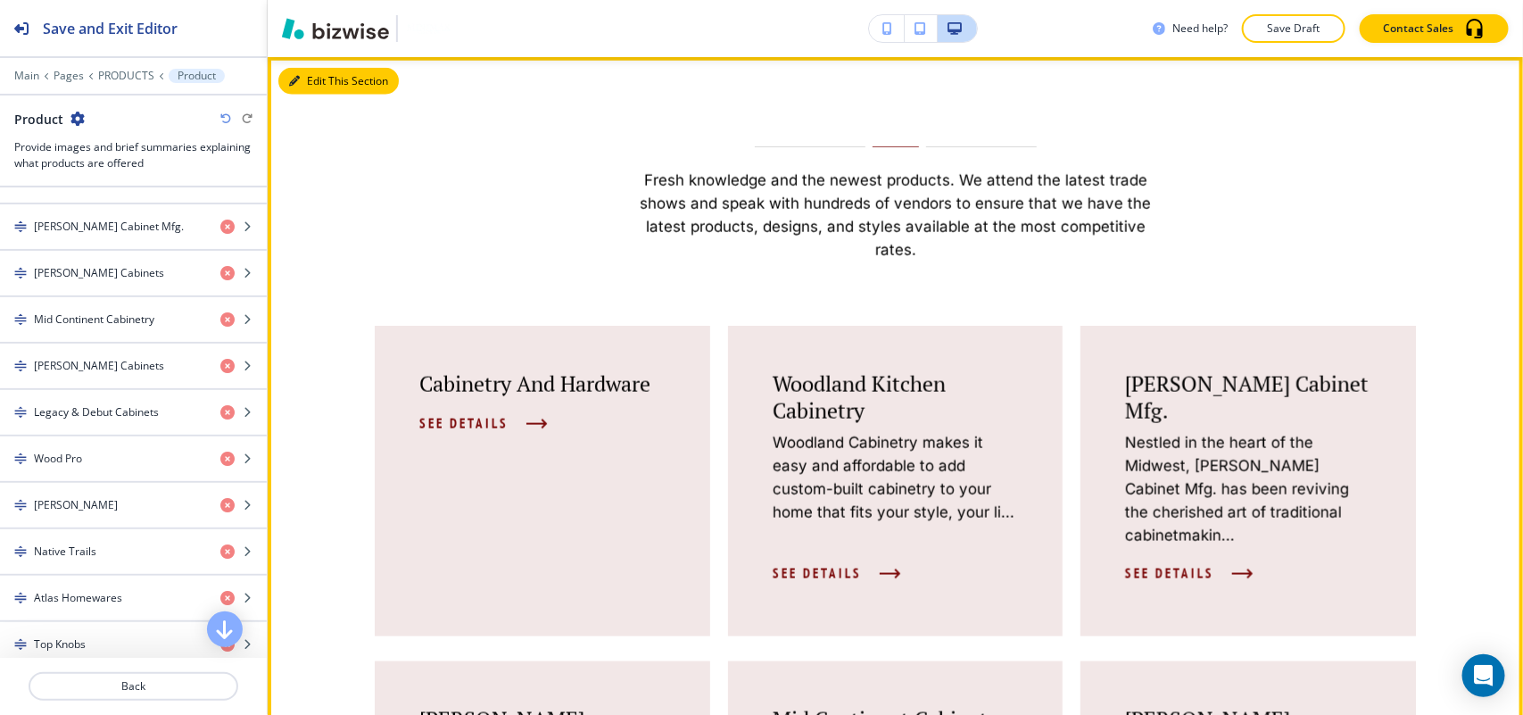
click at [305, 83] on button "Edit This Section" at bounding box center [338, 81] width 120 height 27
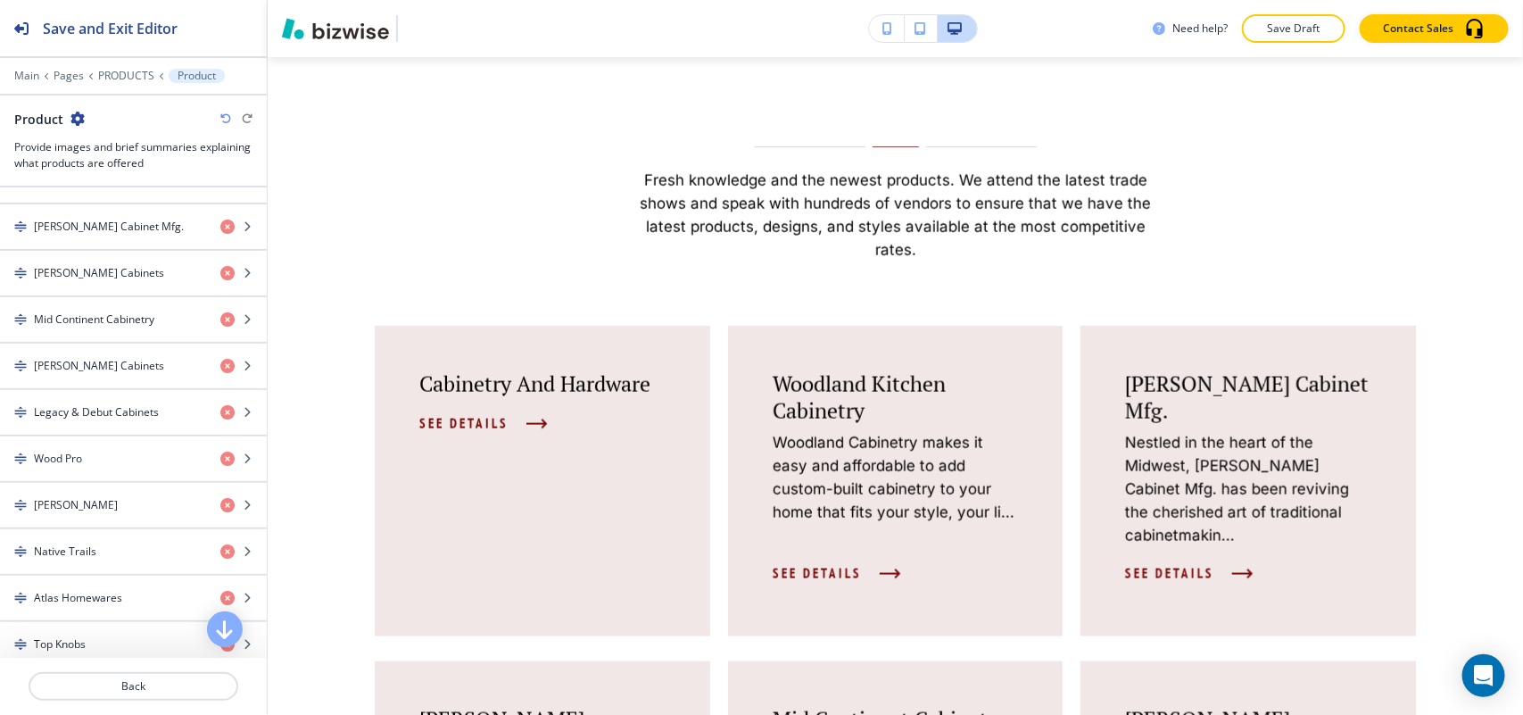
click at [83, 114] on div "Product" at bounding box center [133, 119] width 238 height 19
click at [77, 121] on icon "button" at bounding box center [77, 119] width 14 height 14
click at [123, 211] on p "Delete Section" at bounding box center [126, 213] width 91 height 16
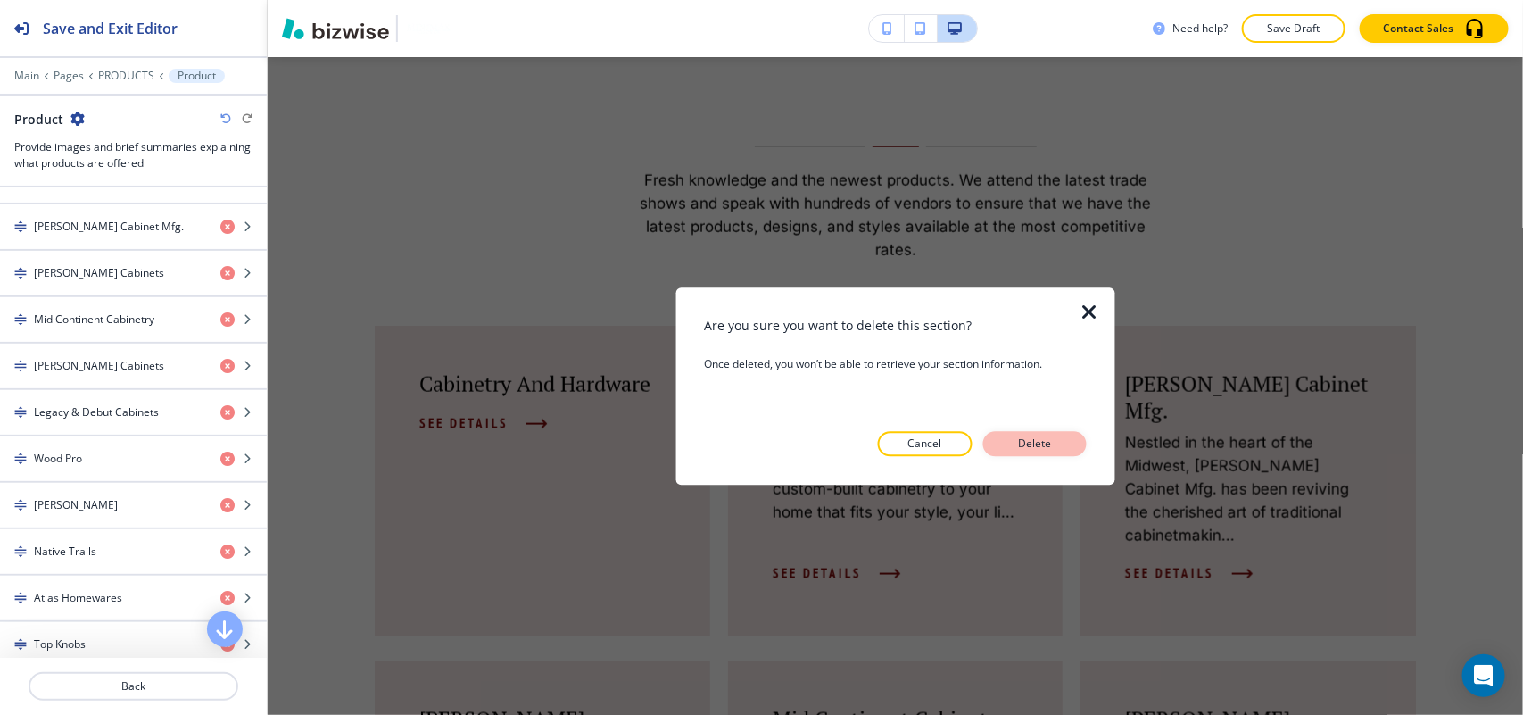
click at [989, 451] on button "Delete" at bounding box center [1035, 443] width 104 height 25
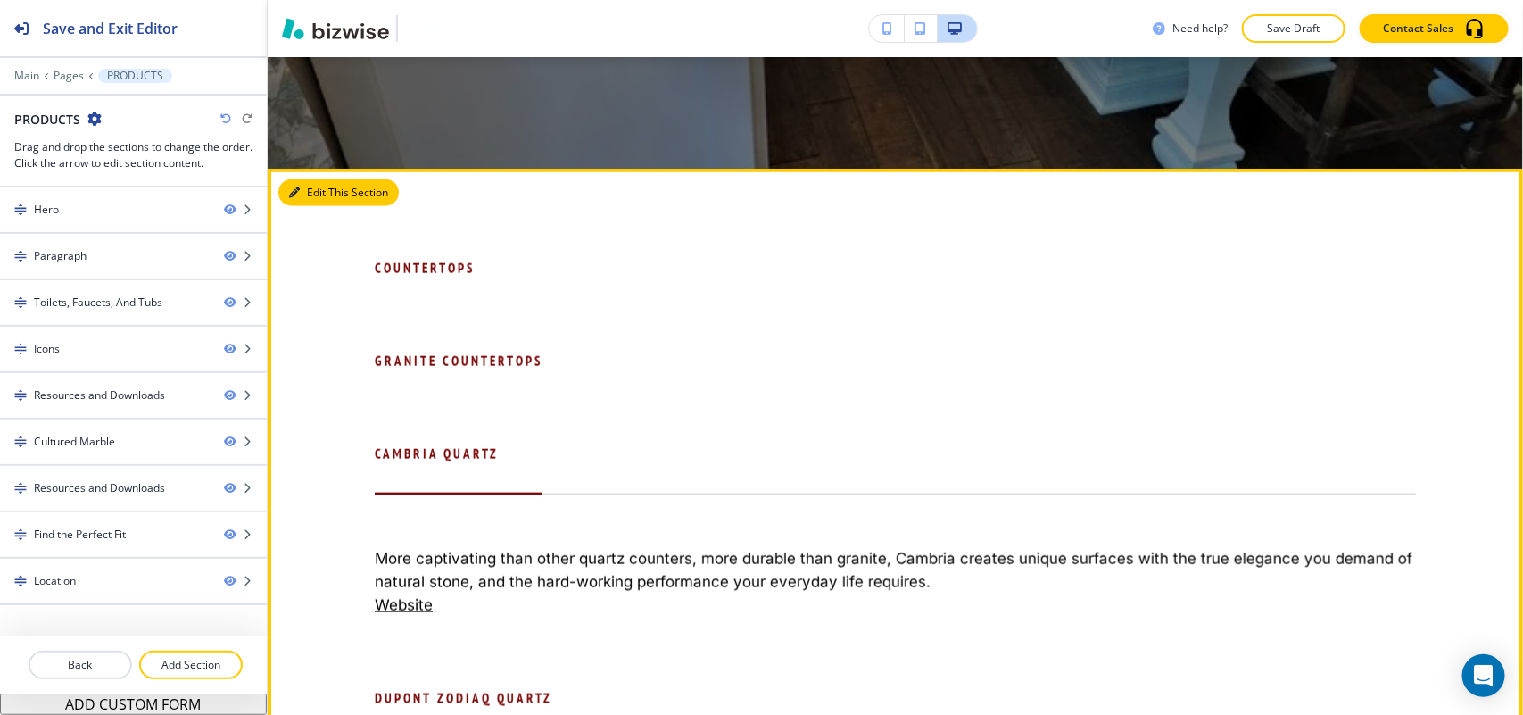
click at [283, 196] on button "Edit This Section" at bounding box center [338, 192] width 120 height 27
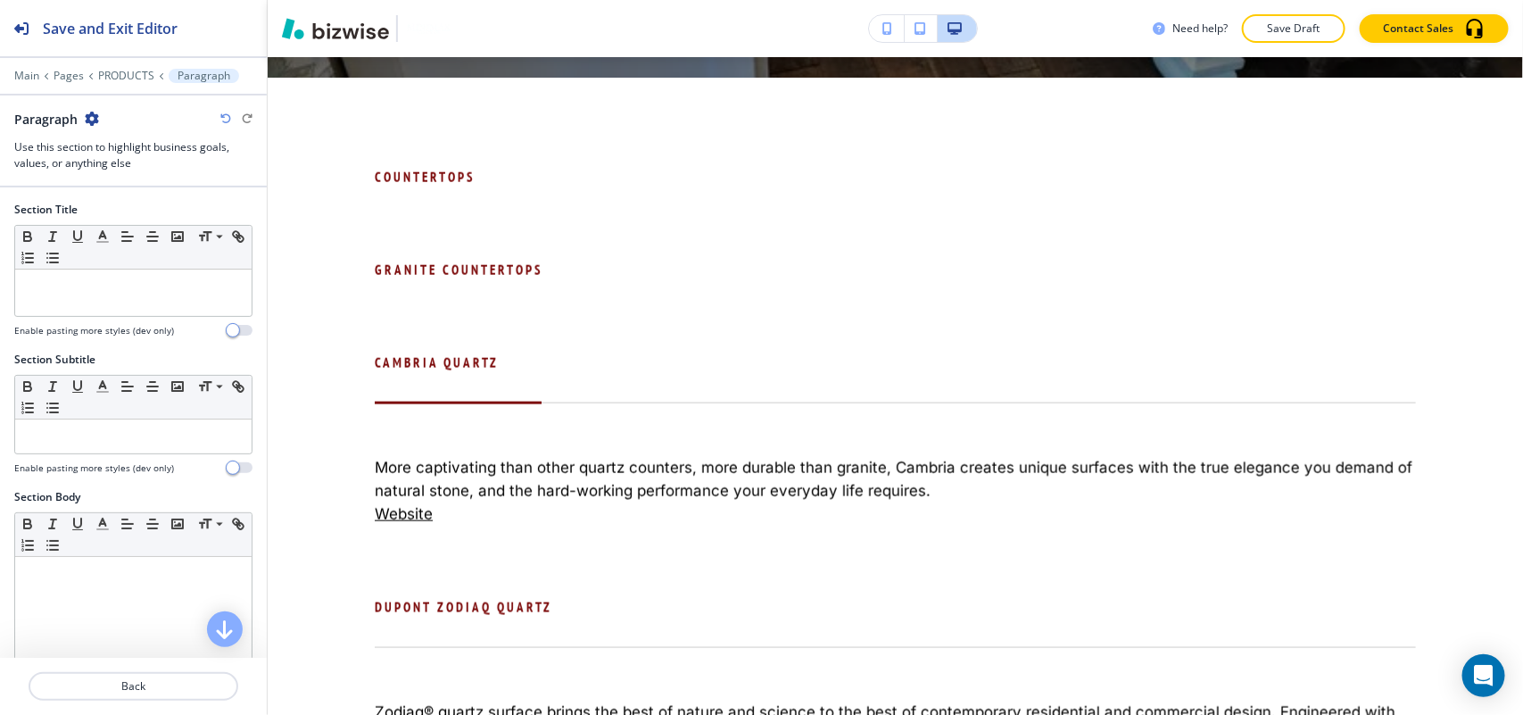
scroll to position [862, 0]
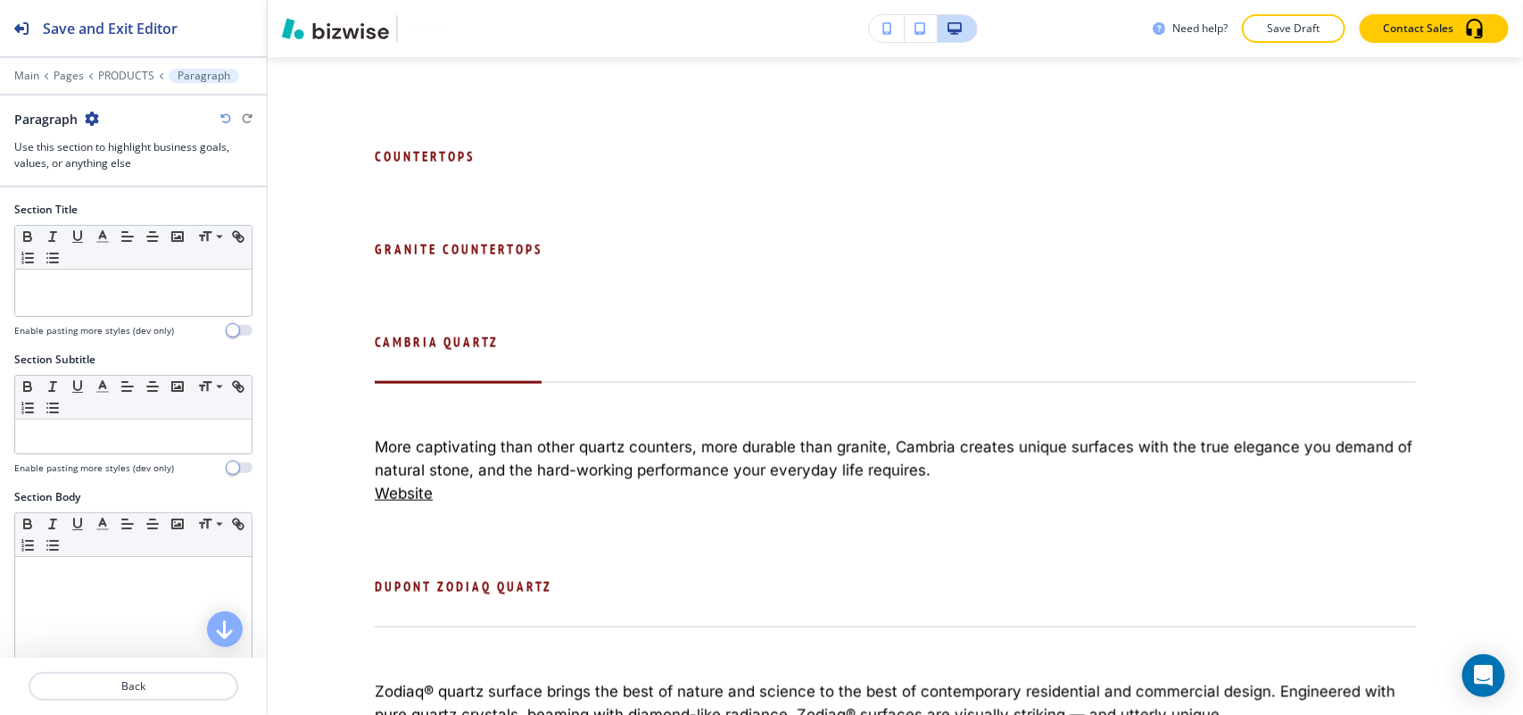
click at [92, 112] on icon "button" at bounding box center [92, 119] width 14 height 14
click at [132, 210] on p "Delete Section" at bounding box center [141, 213] width 91 height 16
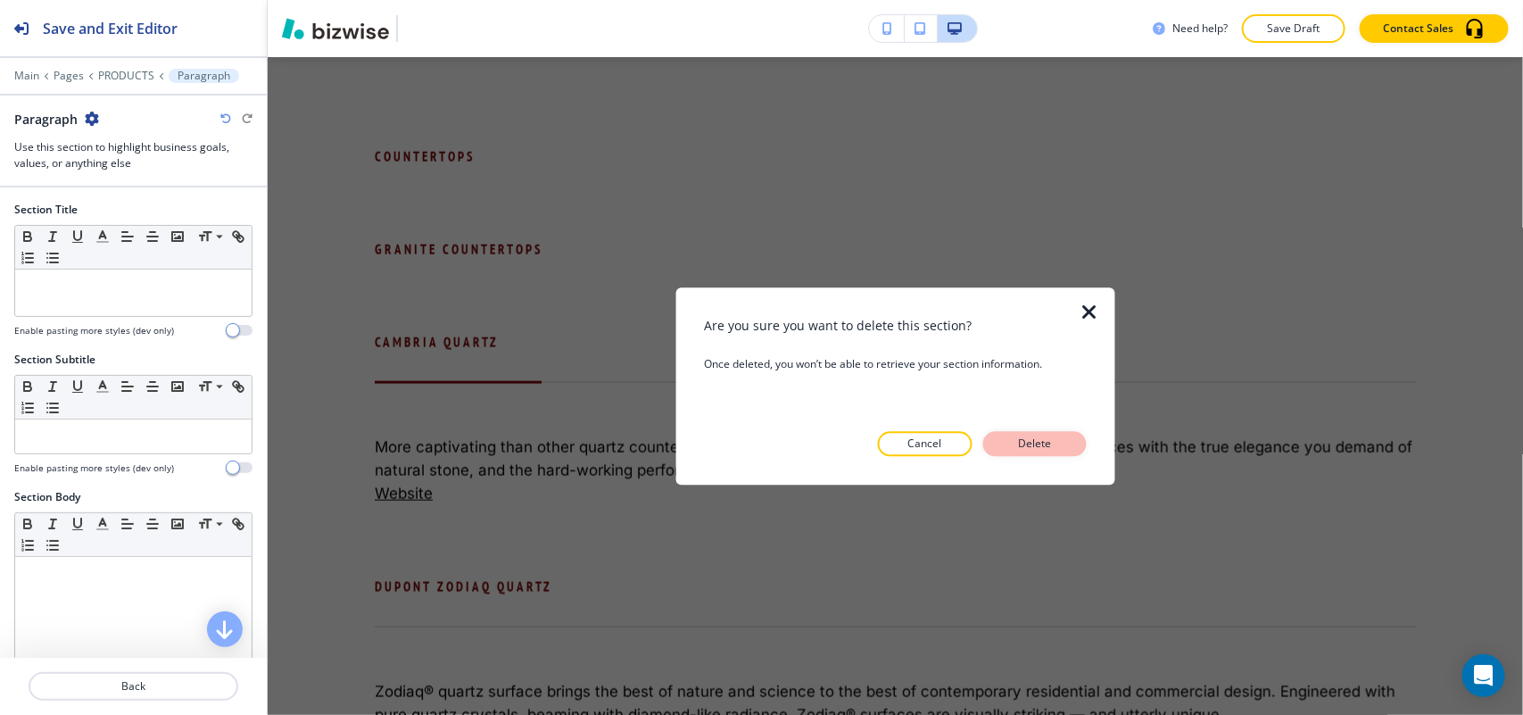
click at [1017, 435] on p "Delete" at bounding box center [1035, 443] width 43 height 16
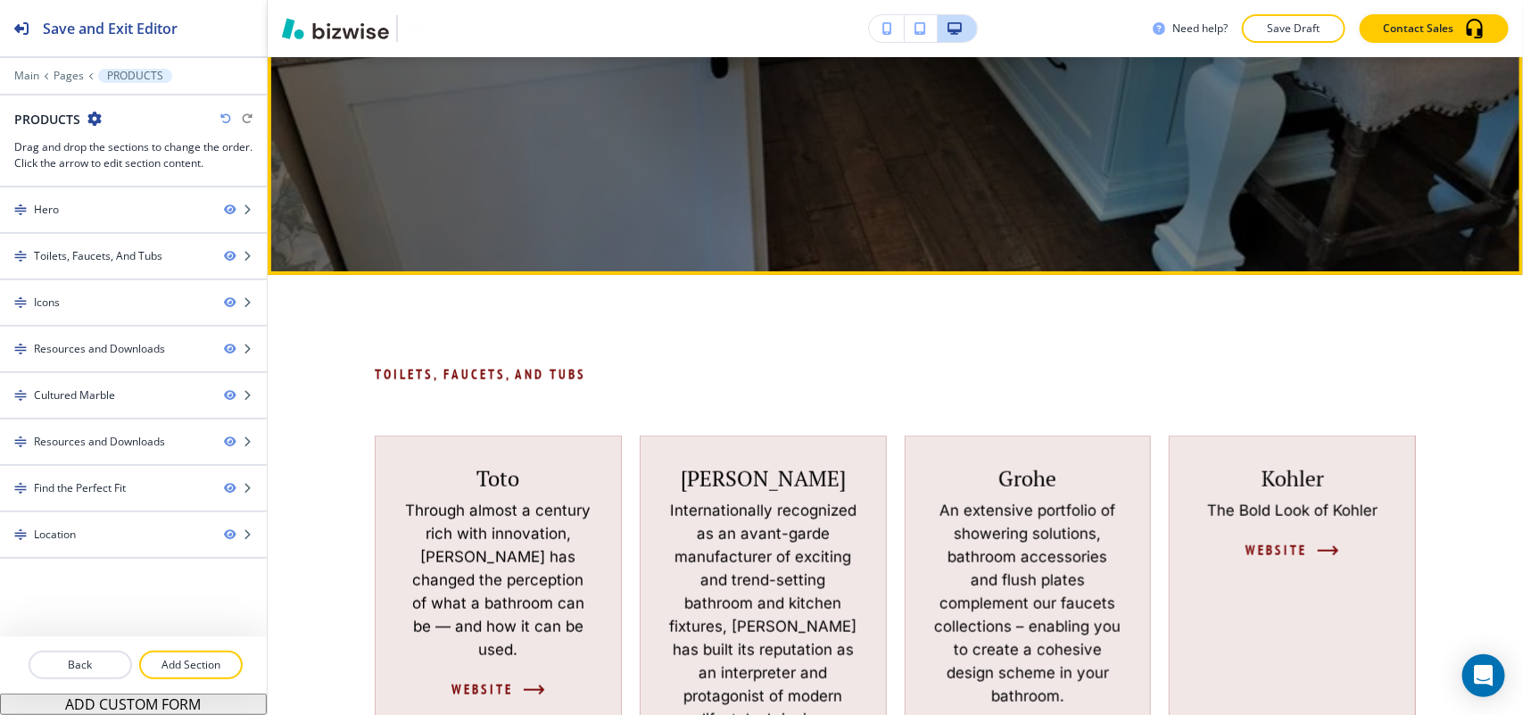
scroll to position [639, 0]
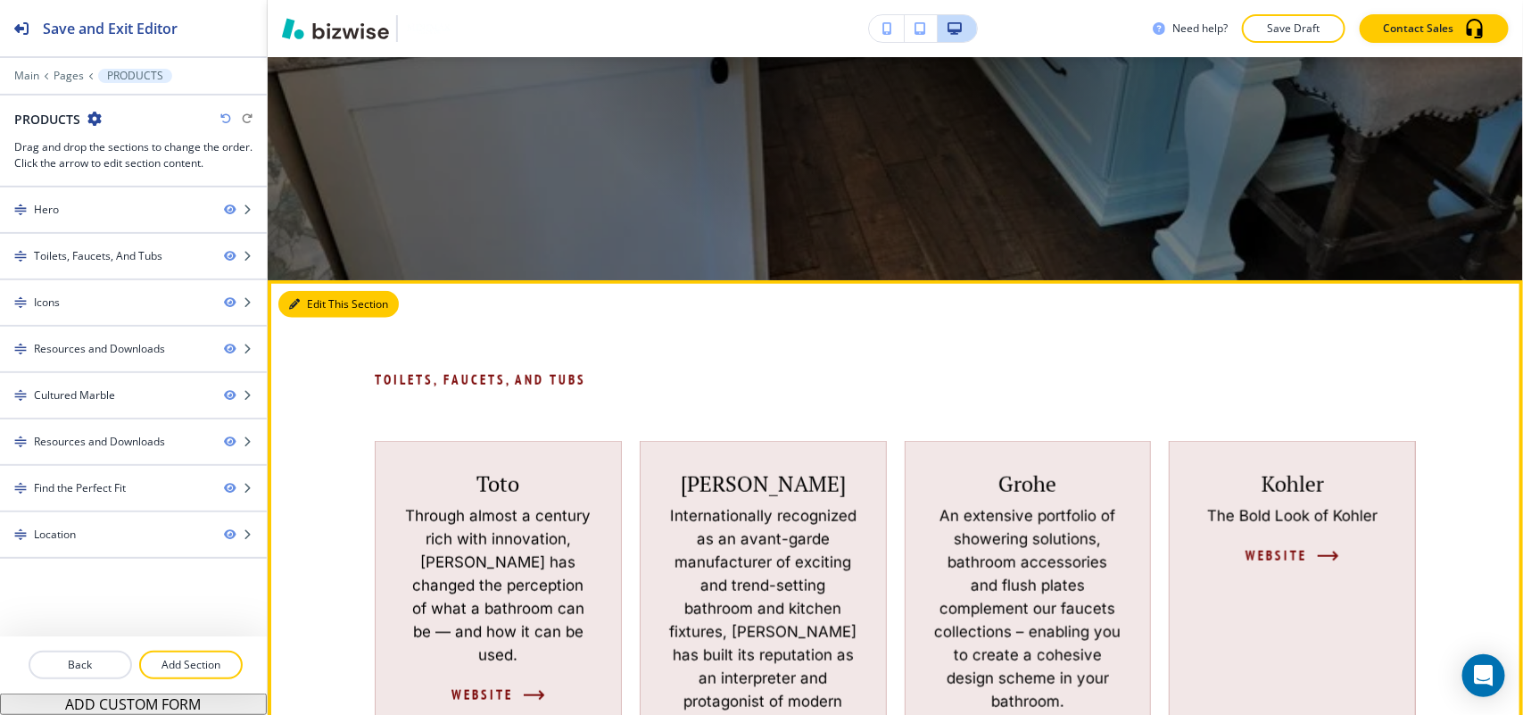
click at [302, 299] on button "Edit This Section" at bounding box center [338, 304] width 120 height 27
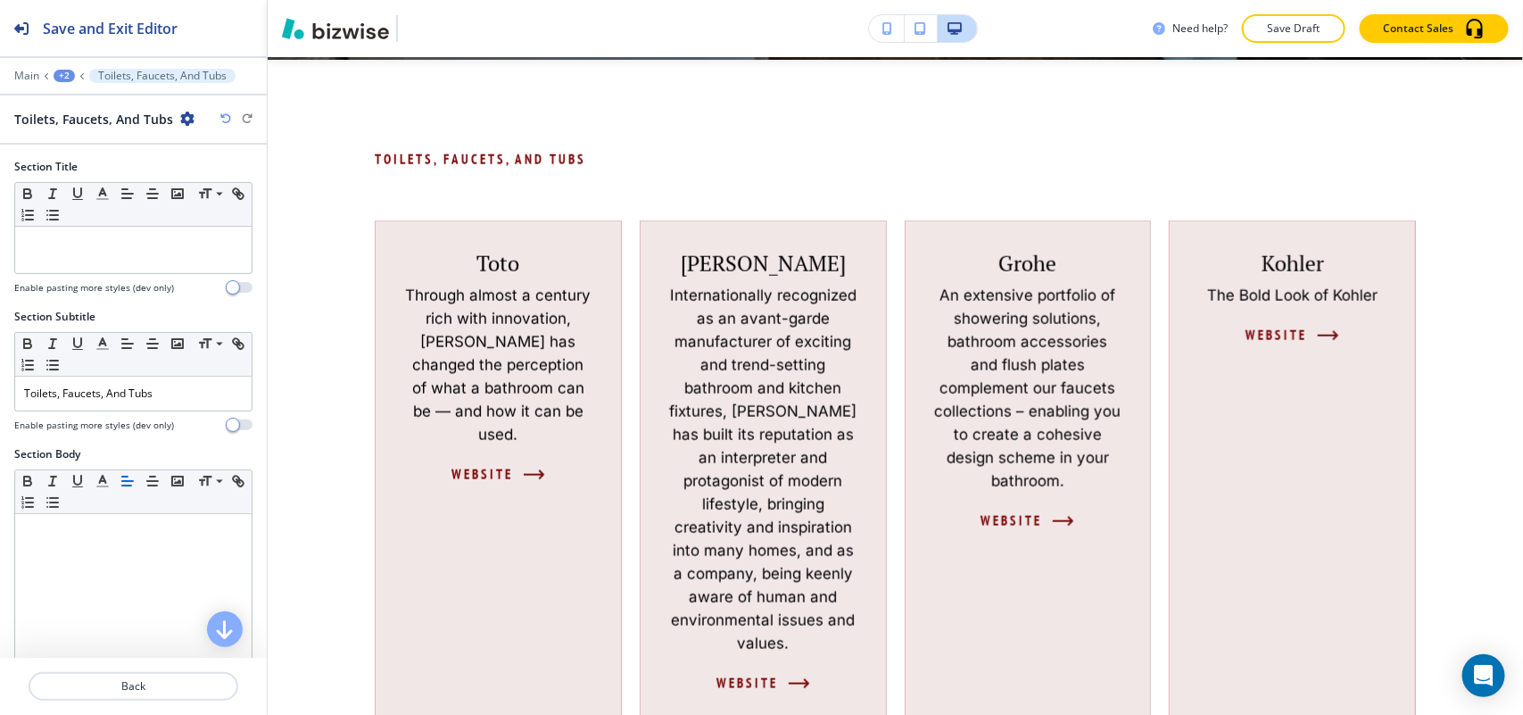
scroll to position [862, 0]
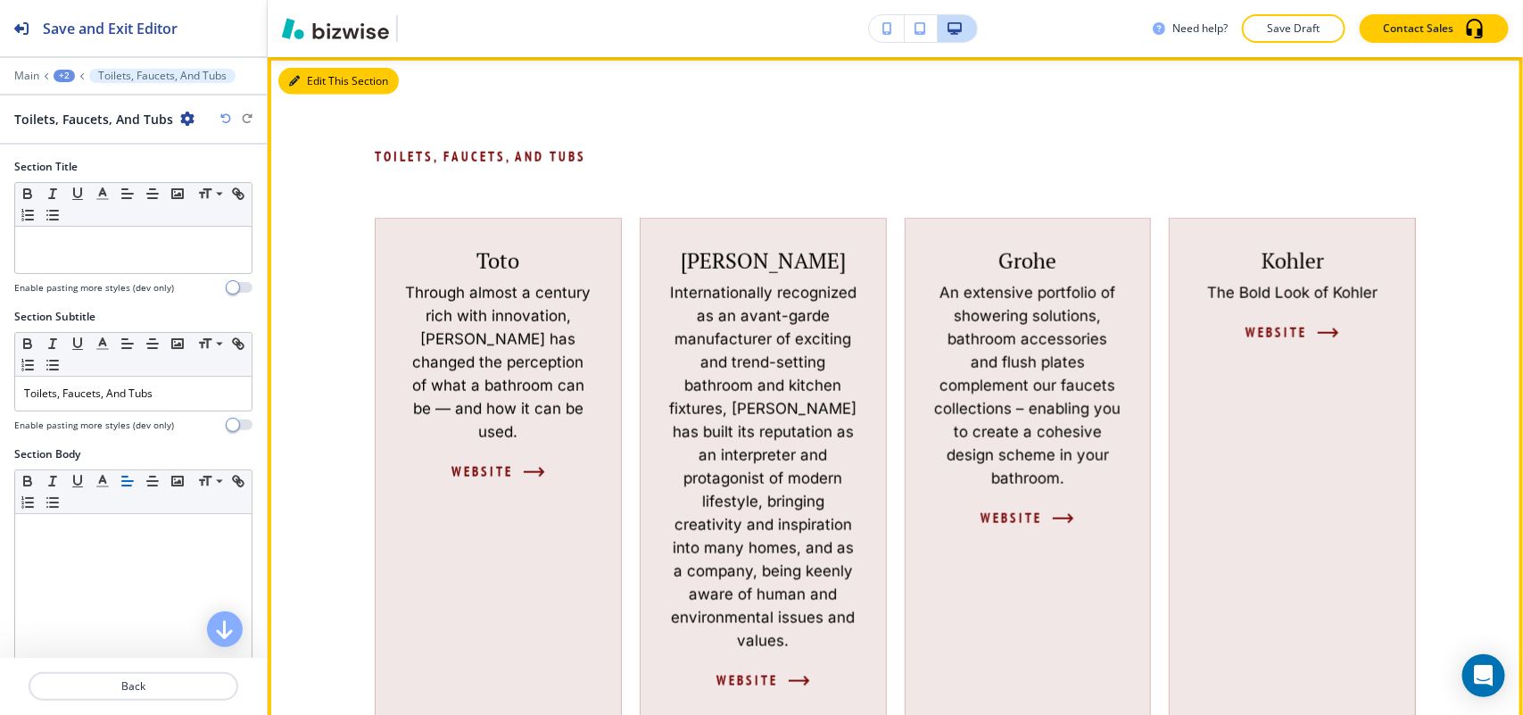
click at [317, 82] on button "Edit This Section" at bounding box center [338, 81] width 120 height 27
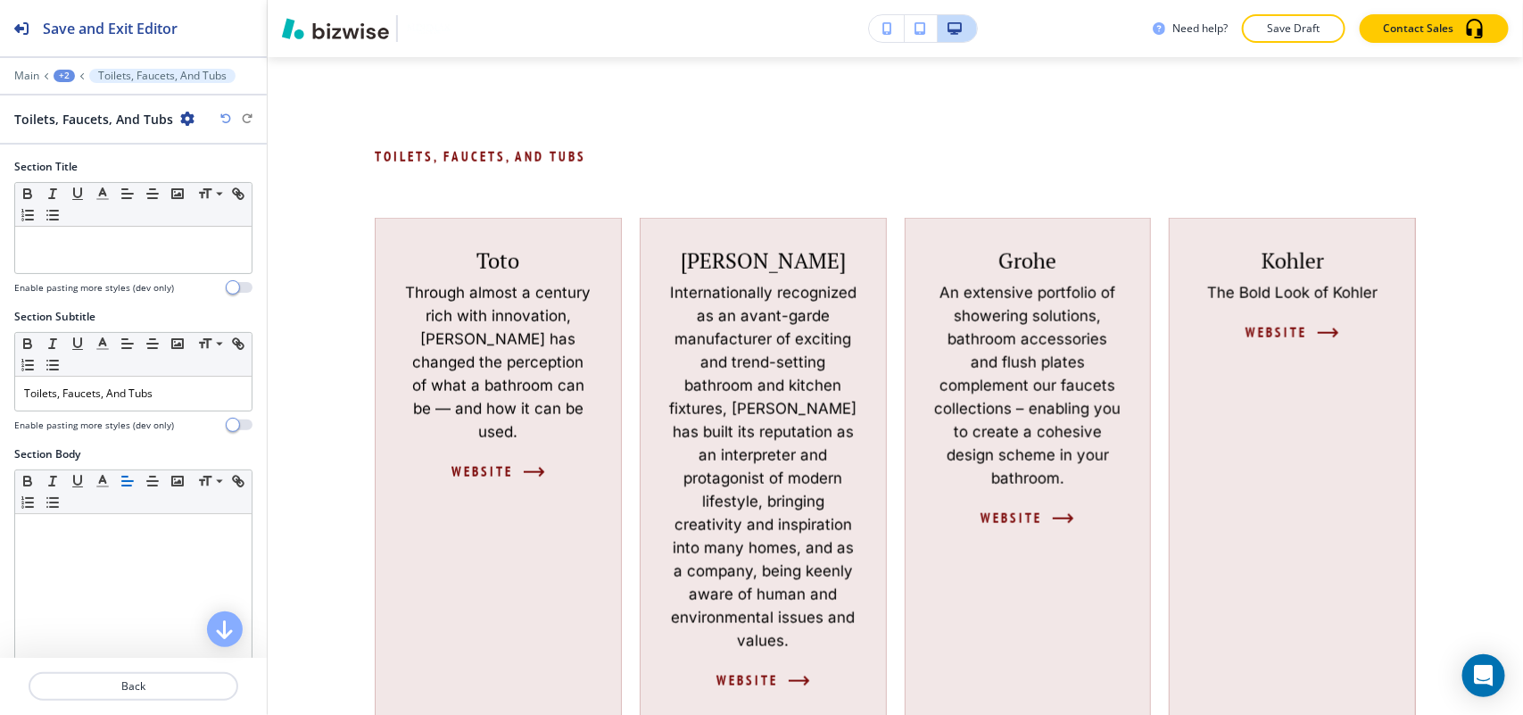
click at [180, 119] on icon "button" at bounding box center [187, 119] width 14 height 14
click at [223, 210] on p "Delete Section" at bounding box center [234, 213] width 91 height 16
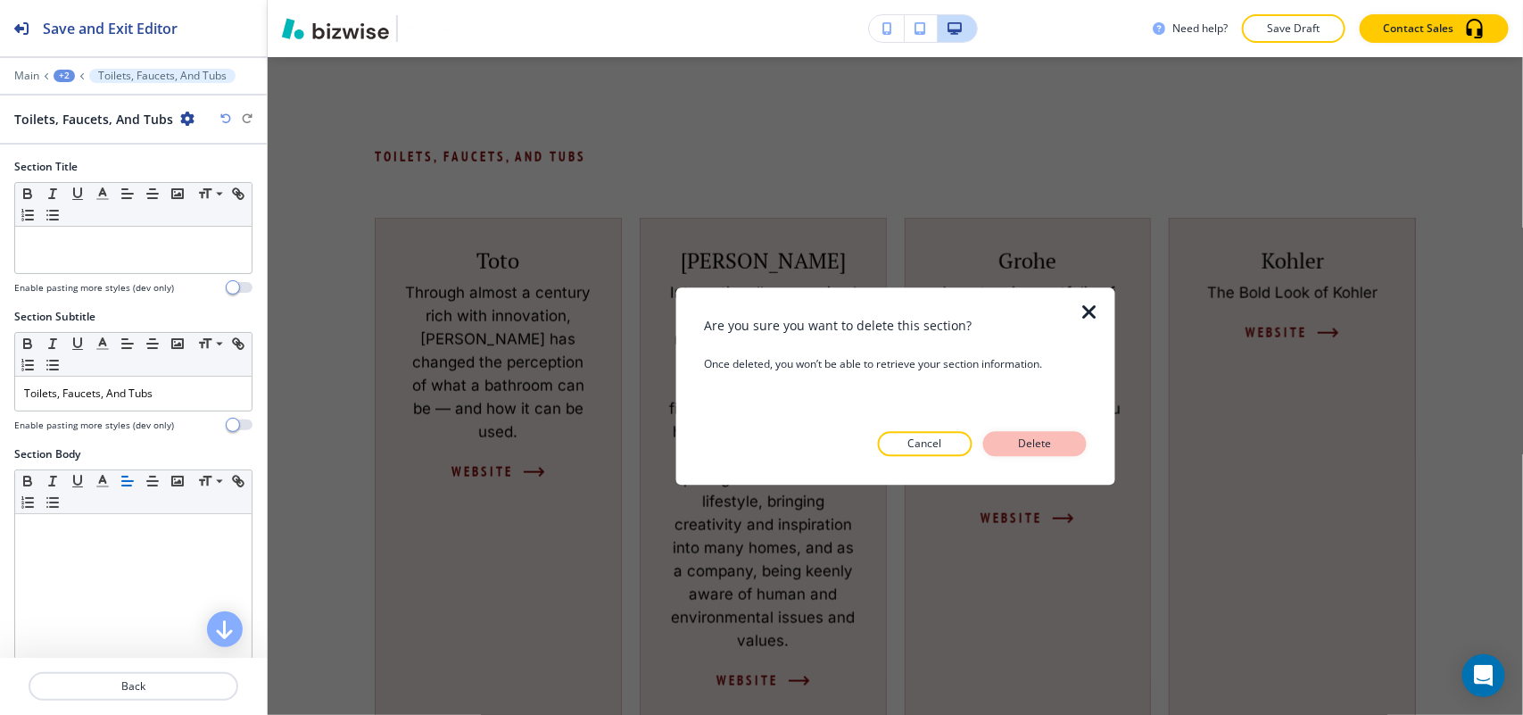
click at [1062, 439] on button "Delete" at bounding box center [1035, 443] width 104 height 25
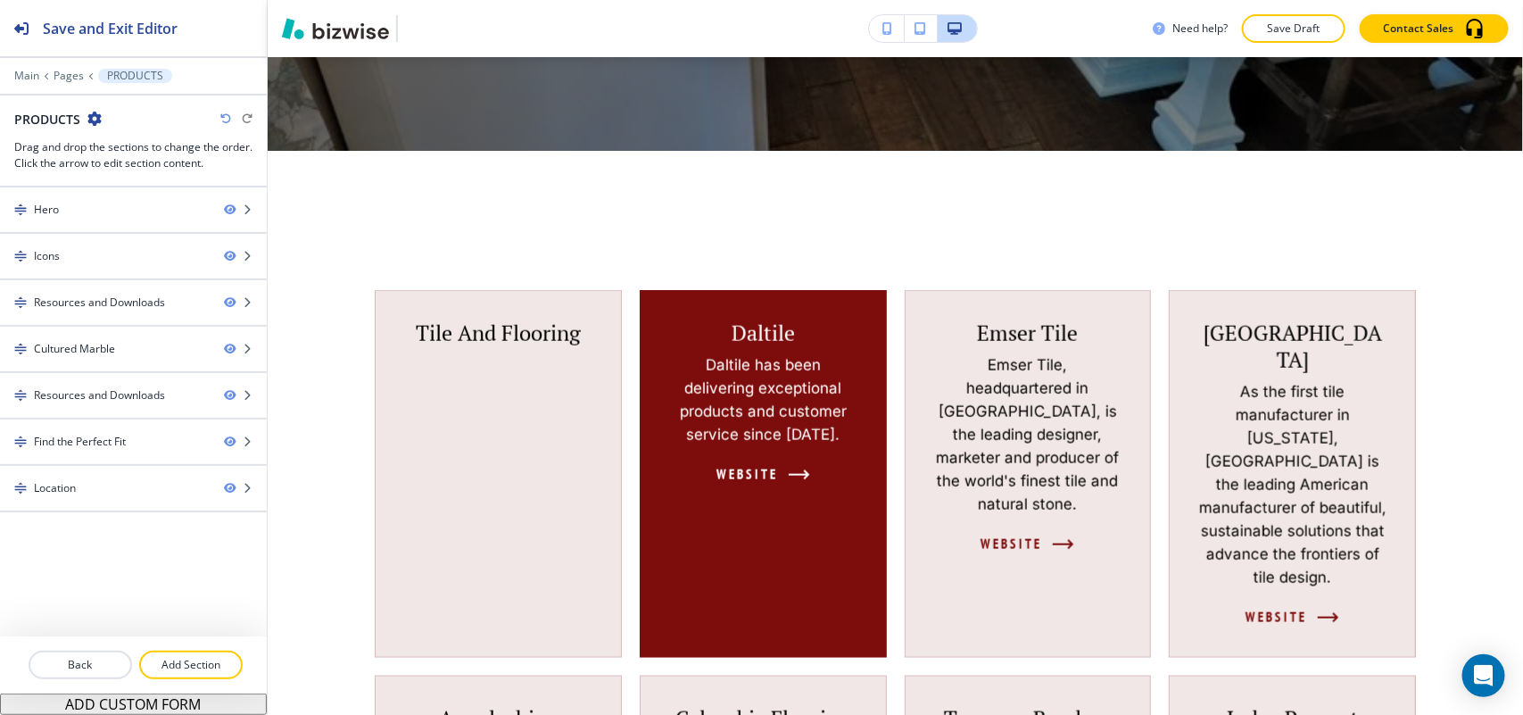
scroll to position [639, 0]
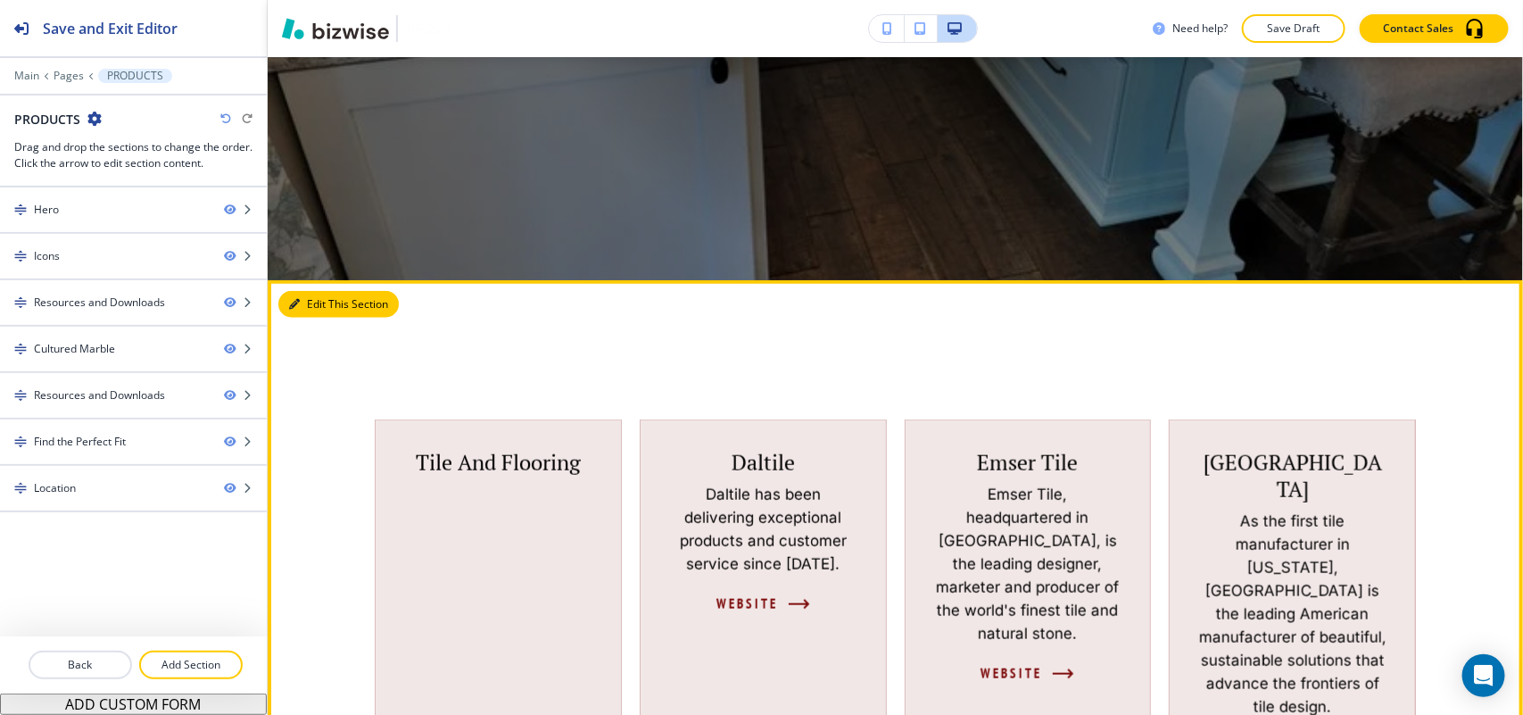
click at [327, 309] on button "Edit This Section" at bounding box center [338, 304] width 120 height 27
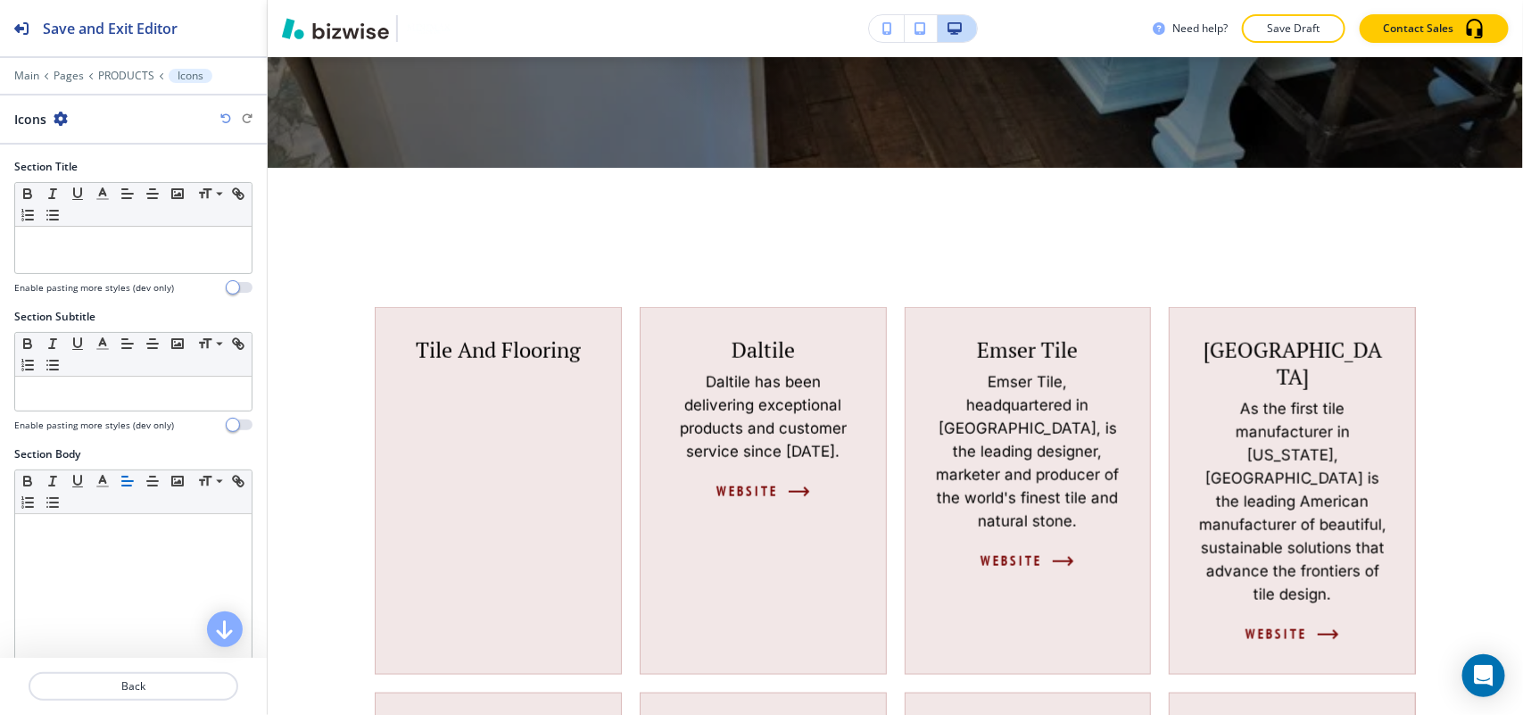
scroll to position [862, 0]
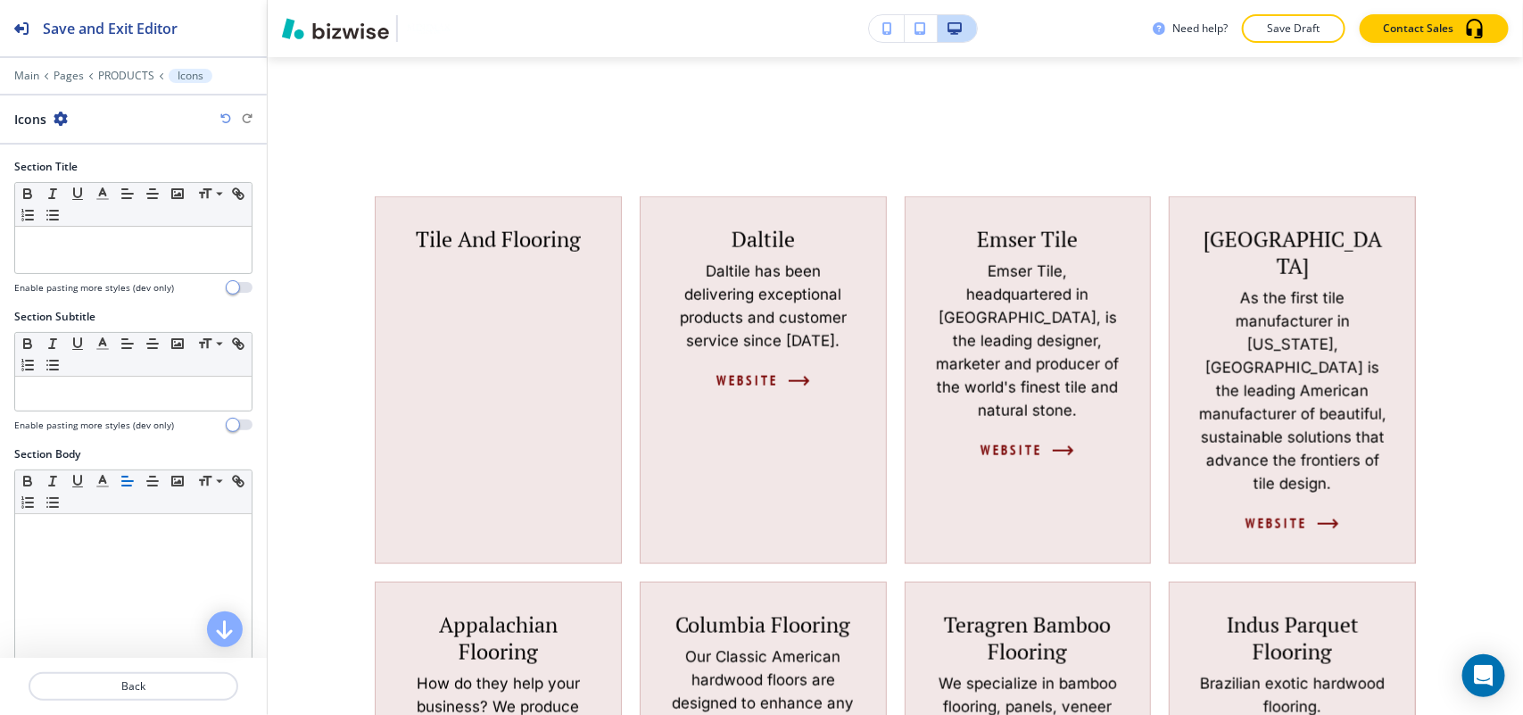
click at [54, 110] on div "Icons" at bounding box center [41, 119] width 54 height 19
click at [63, 120] on icon "button" at bounding box center [61, 119] width 14 height 14
click at [109, 210] on p "Delete Section" at bounding box center [110, 213] width 91 height 16
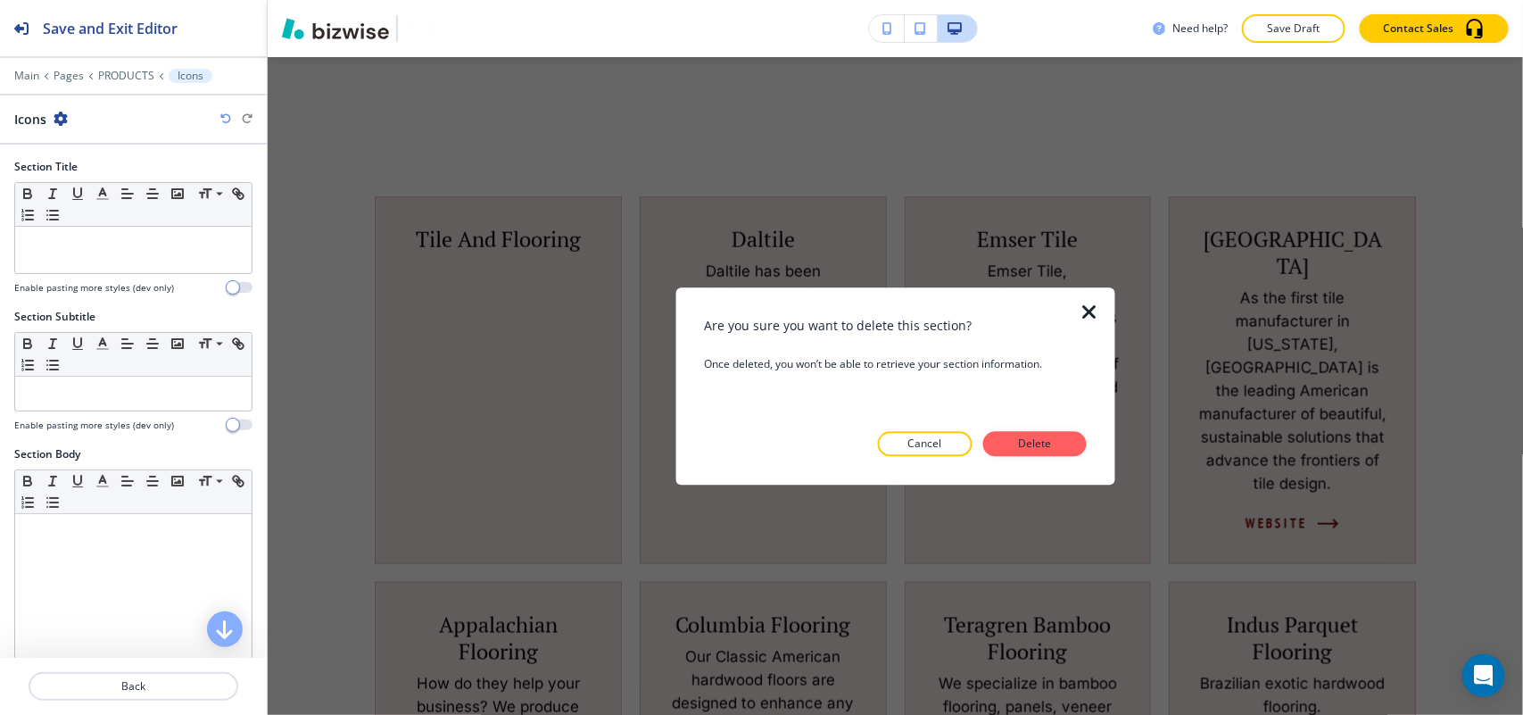
click at [1037, 435] on p "Delete" at bounding box center [1035, 443] width 43 height 16
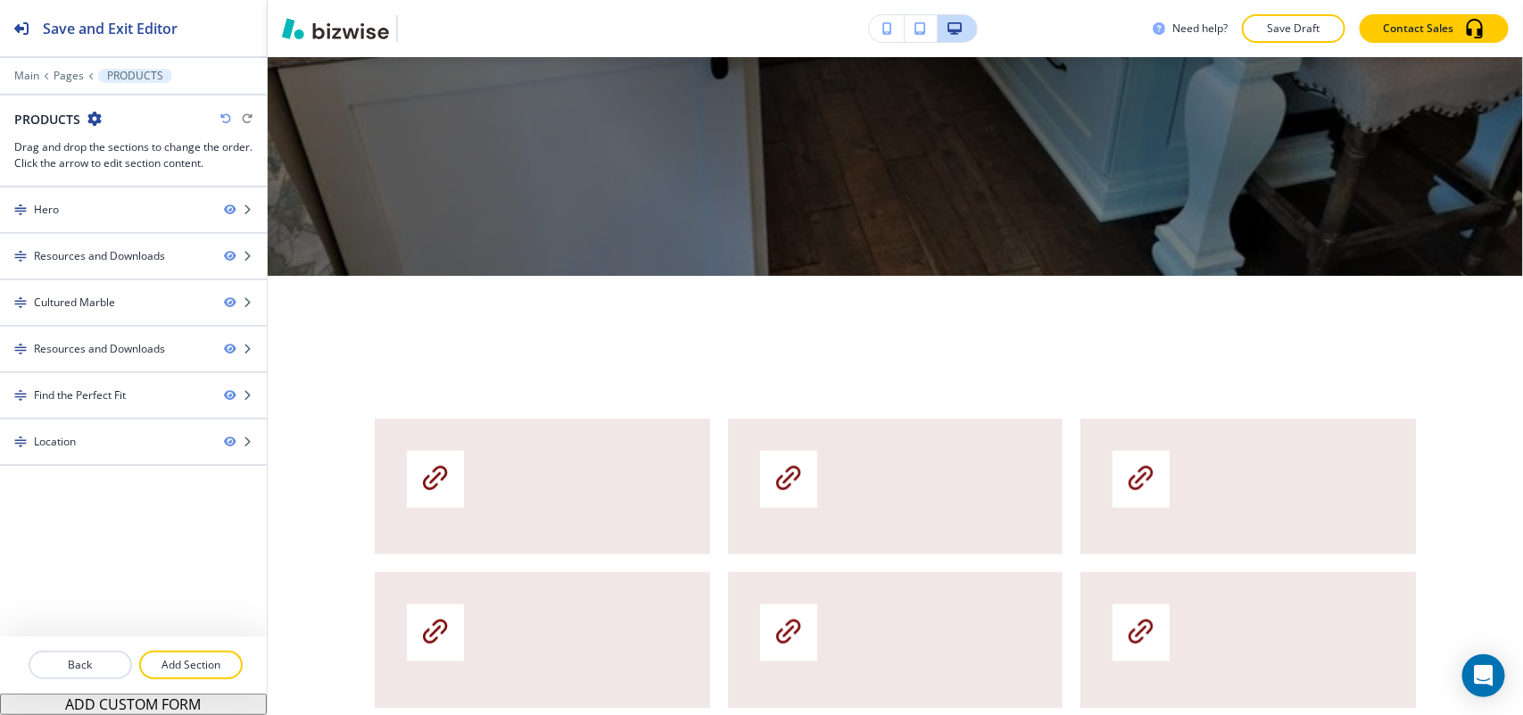
scroll to position [639, 0]
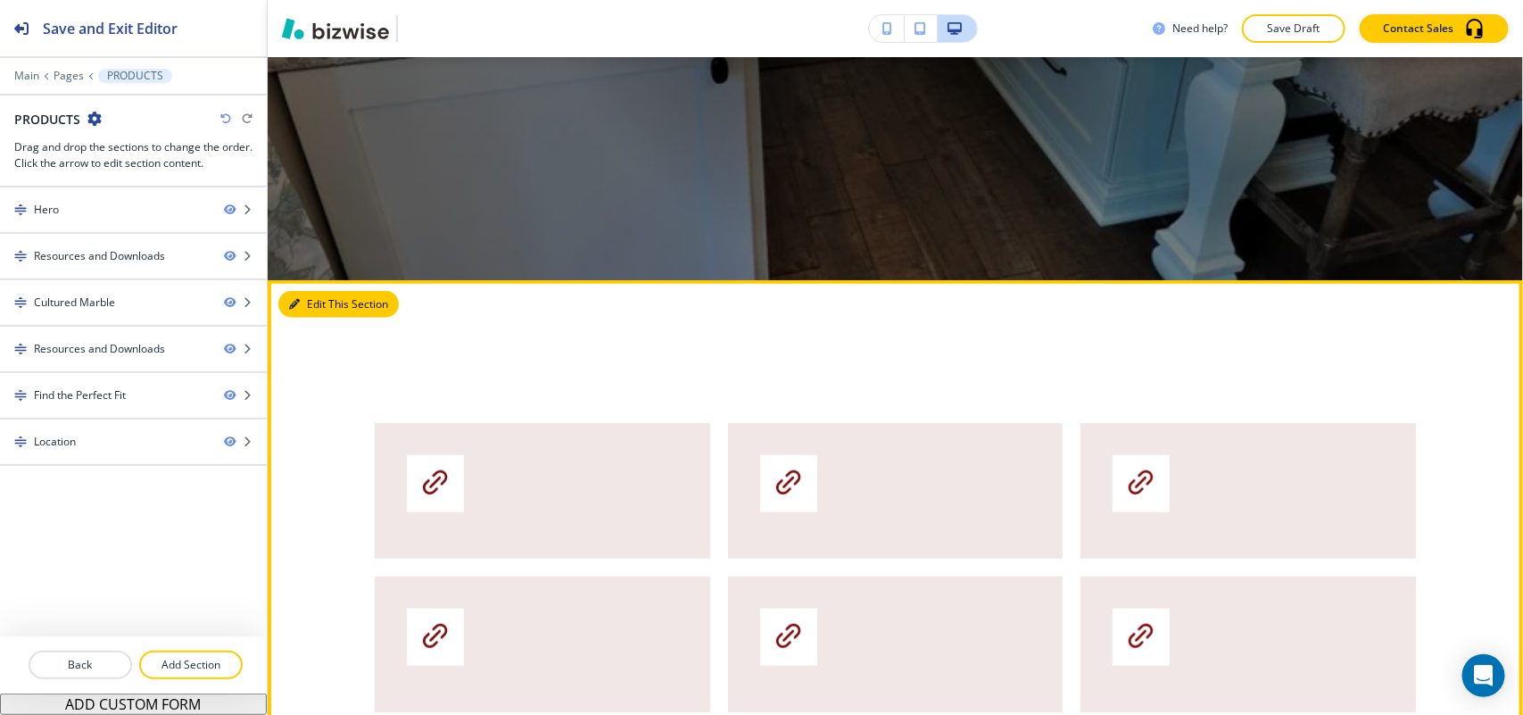
click at [335, 311] on button "Edit This Section" at bounding box center [338, 304] width 120 height 27
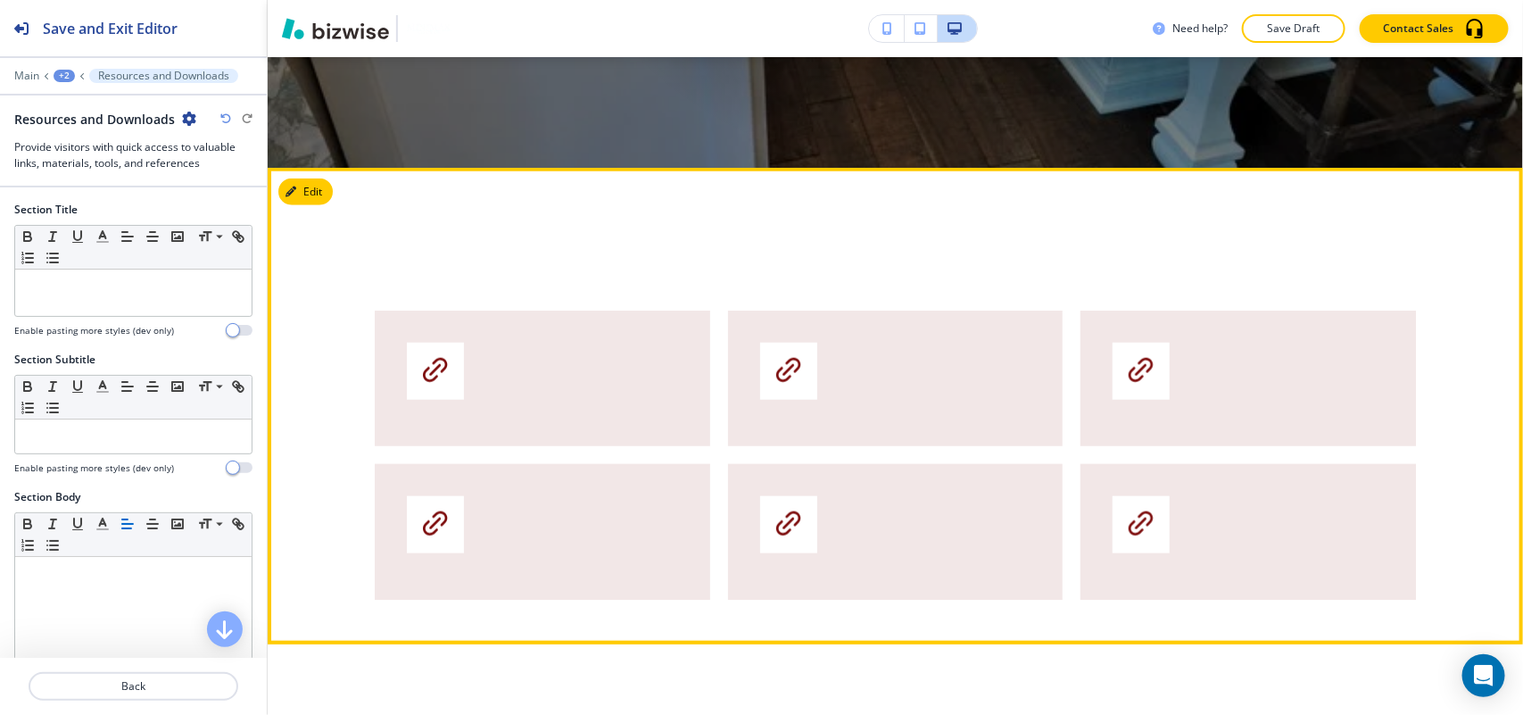
scroll to position [862, 0]
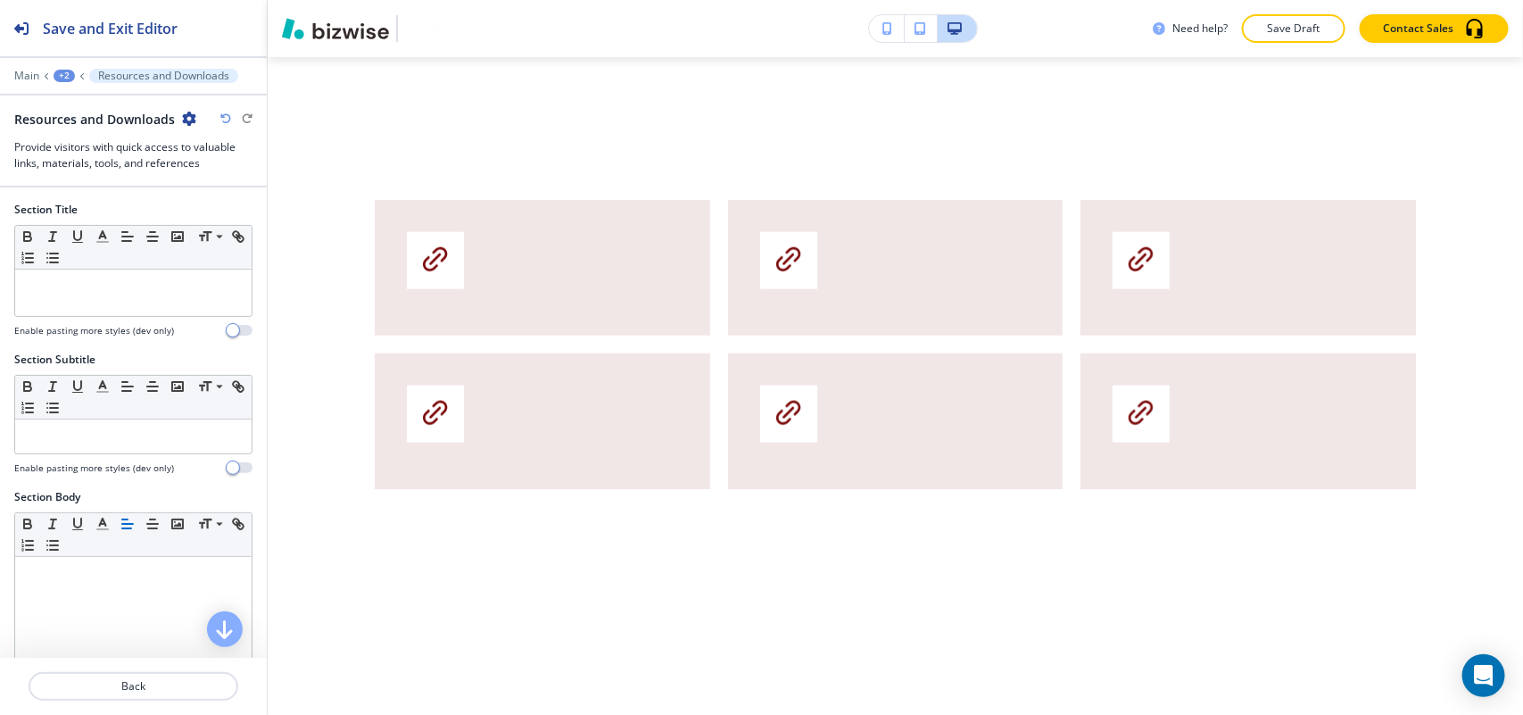
click at [188, 120] on icon "button" at bounding box center [189, 119] width 14 height 14
click at [212, 214] on p "Delete Section" at bounding box center [236, 213] width 91 height 16
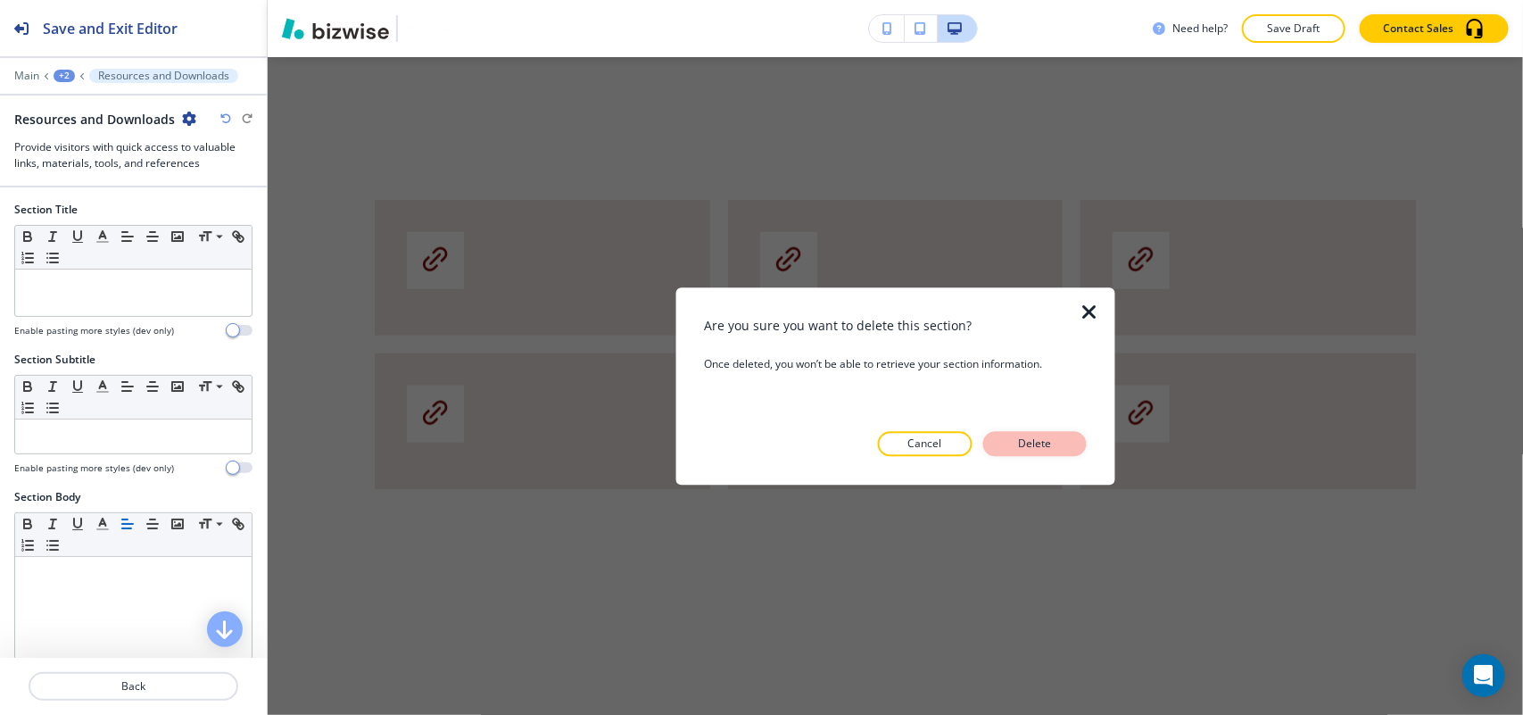
click at [1050, 447] on p "Delete" at bounding box center [1035, 443] width 43 height 16
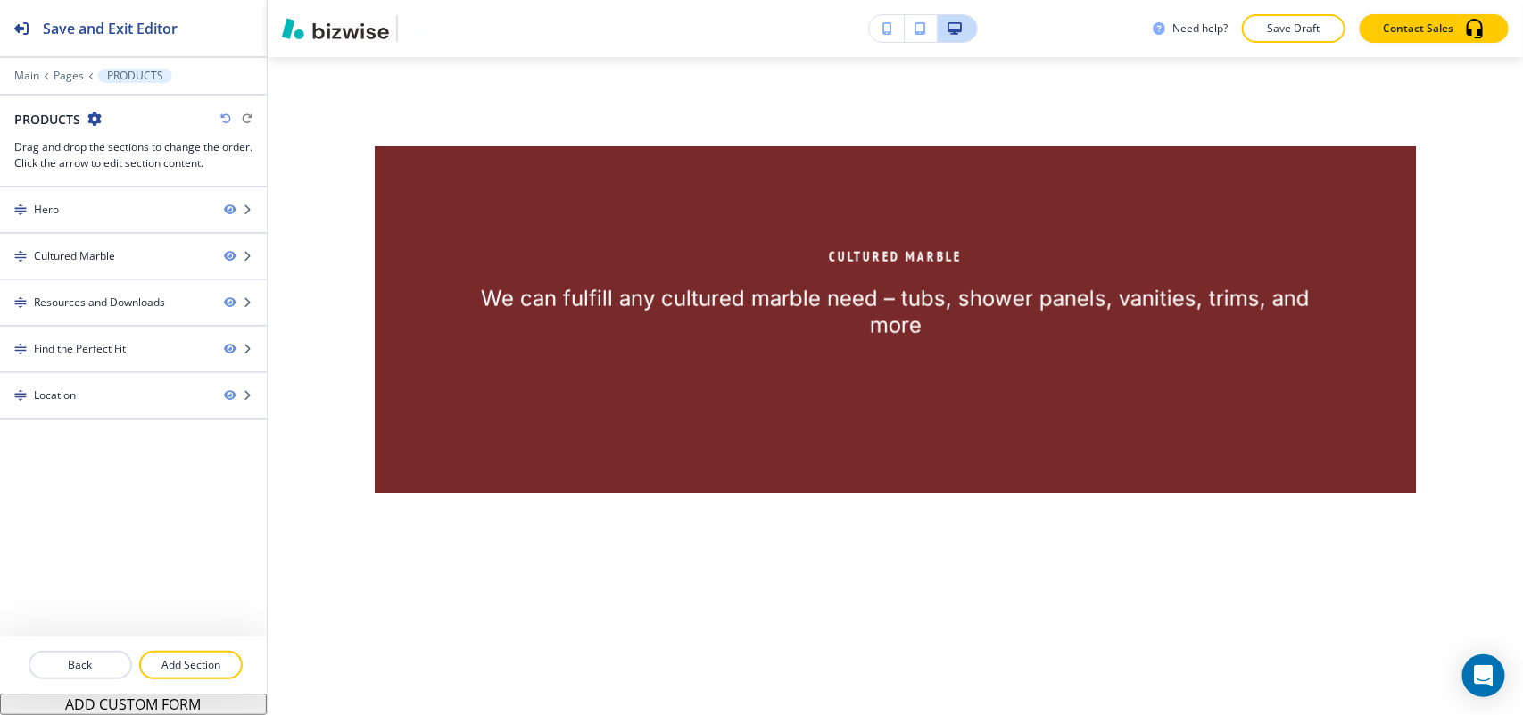
scroll to position [750, 0]
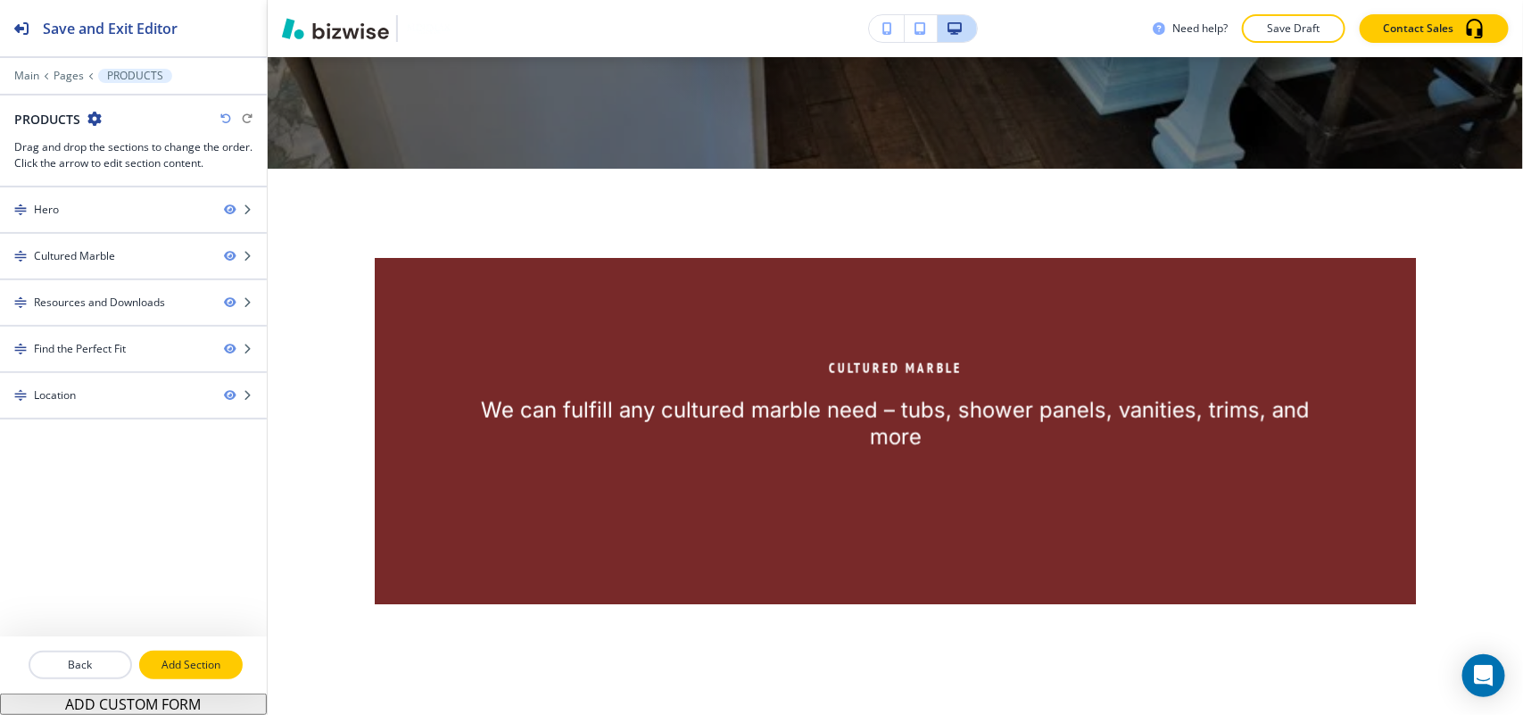
click at [202, 661] on p "Add Section" at bounding box center [191, 665] width 100 height 16
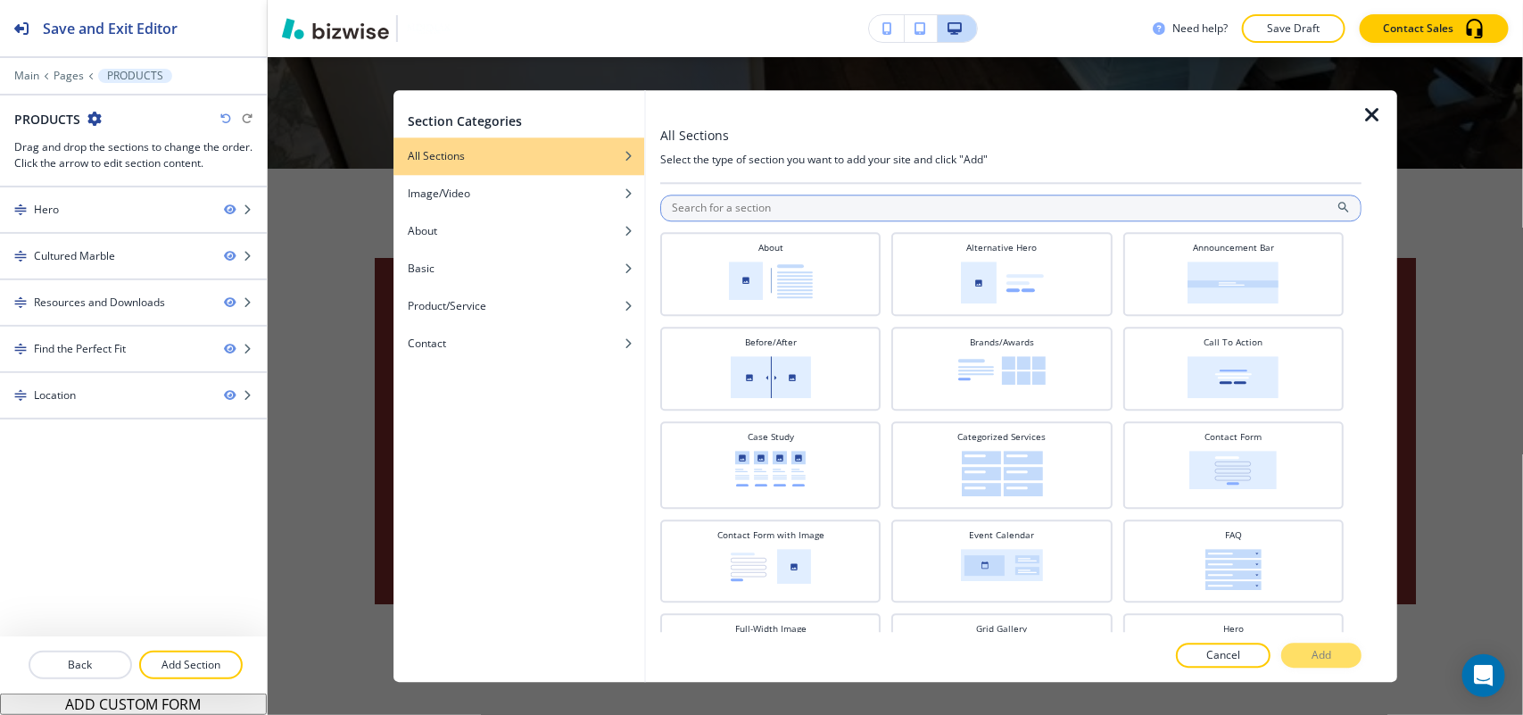
click at [881, 201] on input "text" at bounding box center [1010, 208] width 701 height 27
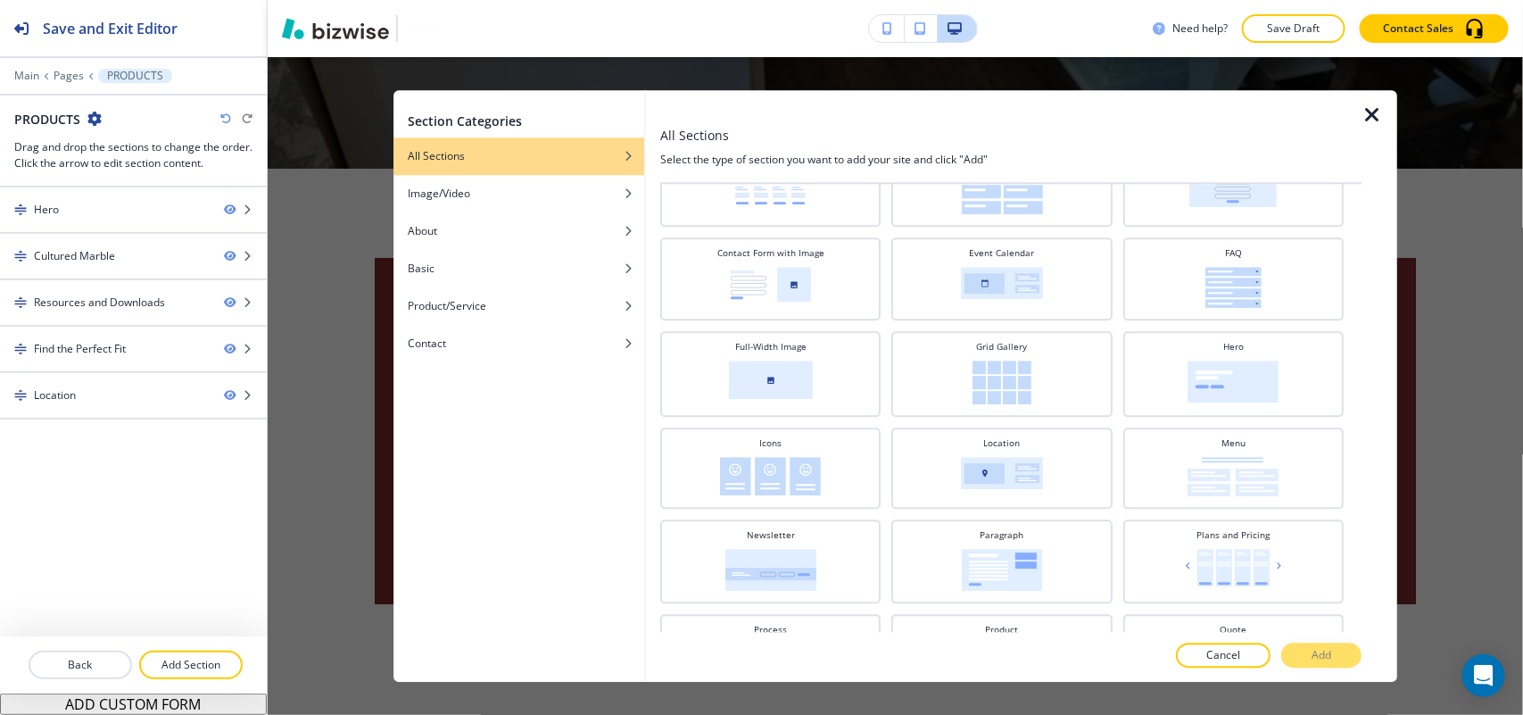
scroll to position [442, 0]
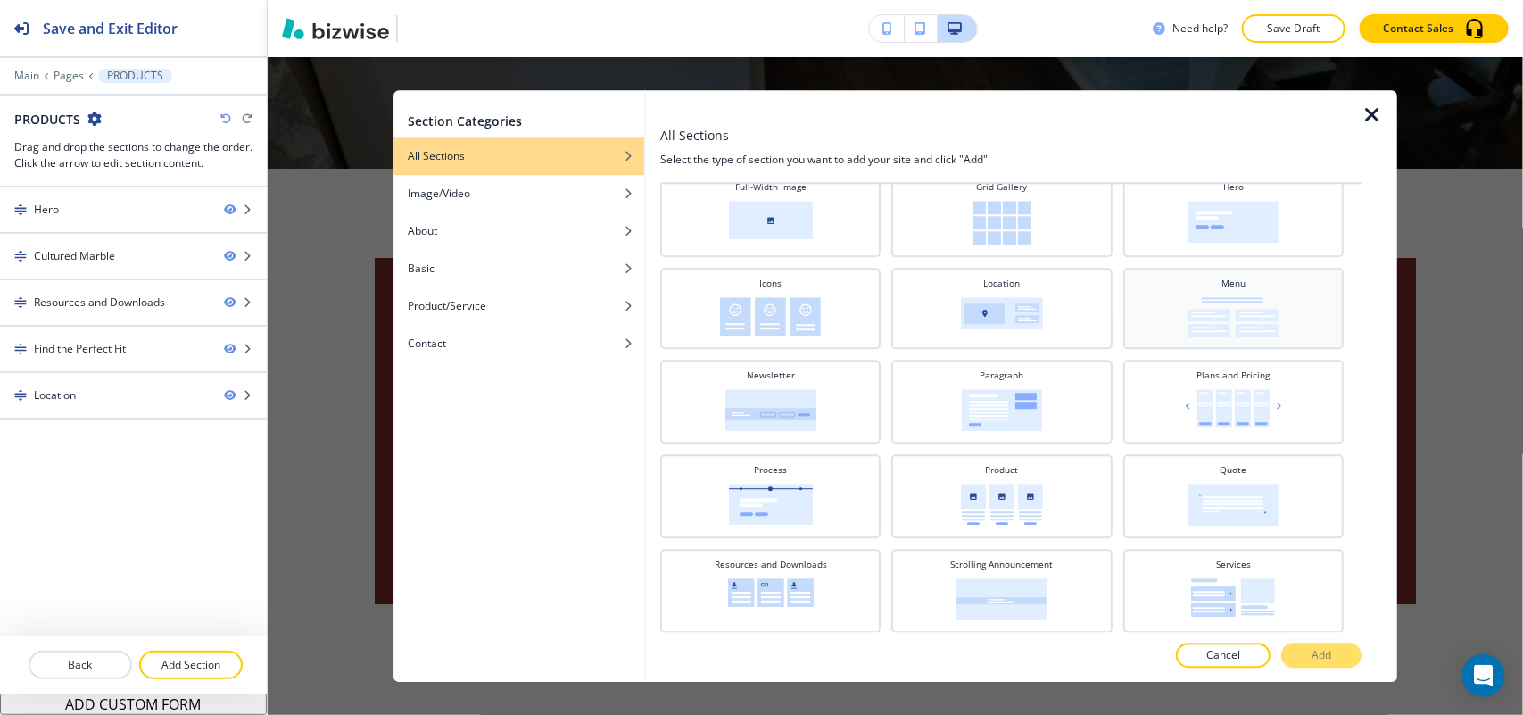
click at [1238, 317] on img at bounding box center [1233, 316] width 91 height 39
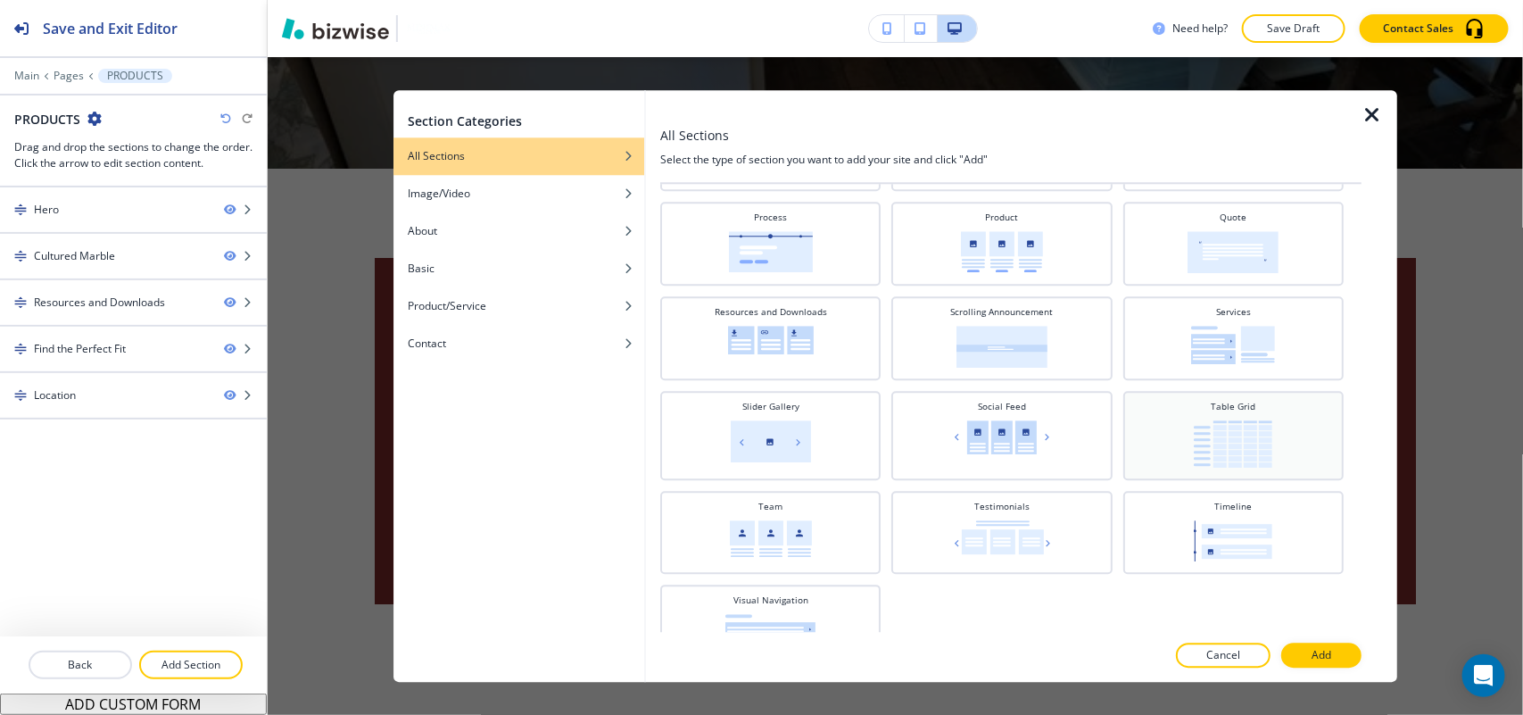
scroll to position [710, 0]
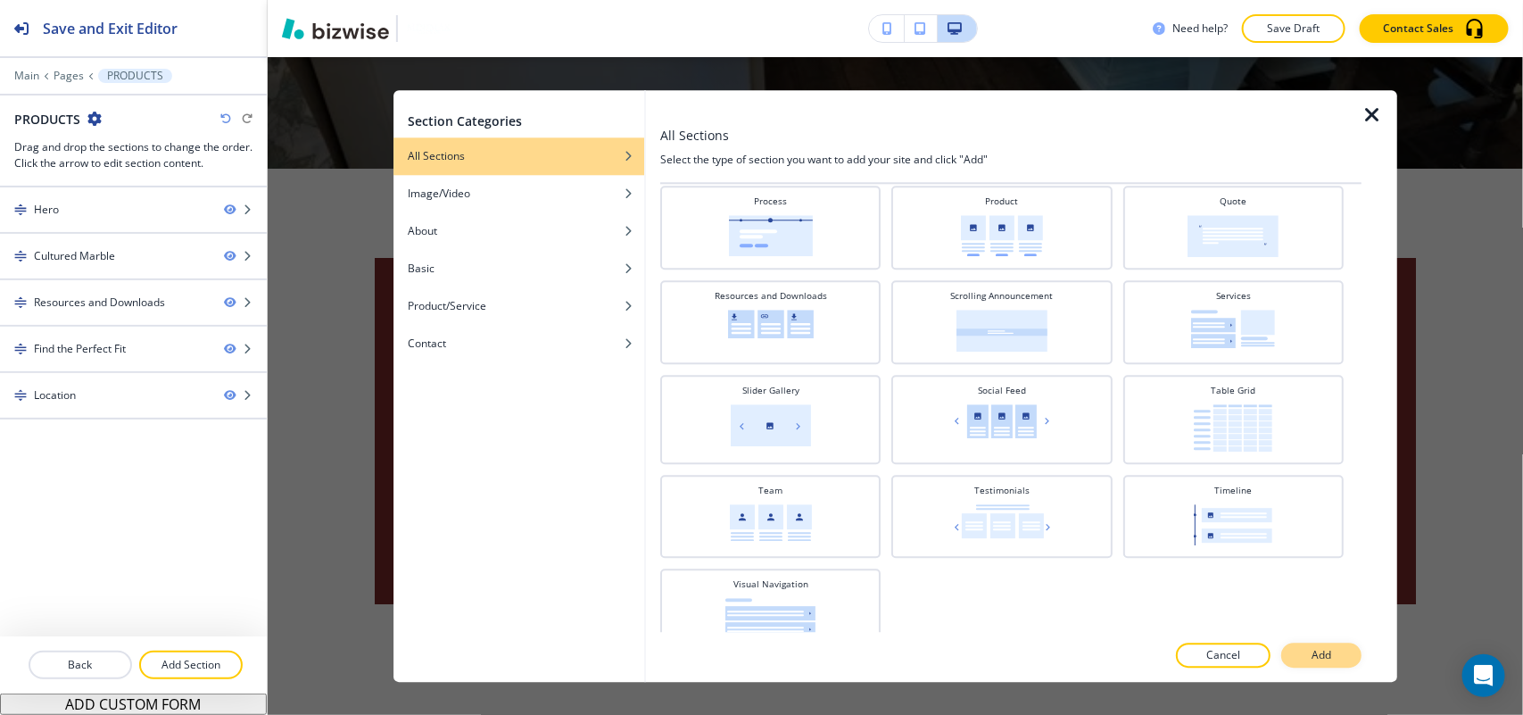
click at [1326, 645] on button "Add" at bounding box center [1321, 654] width 80 height 25
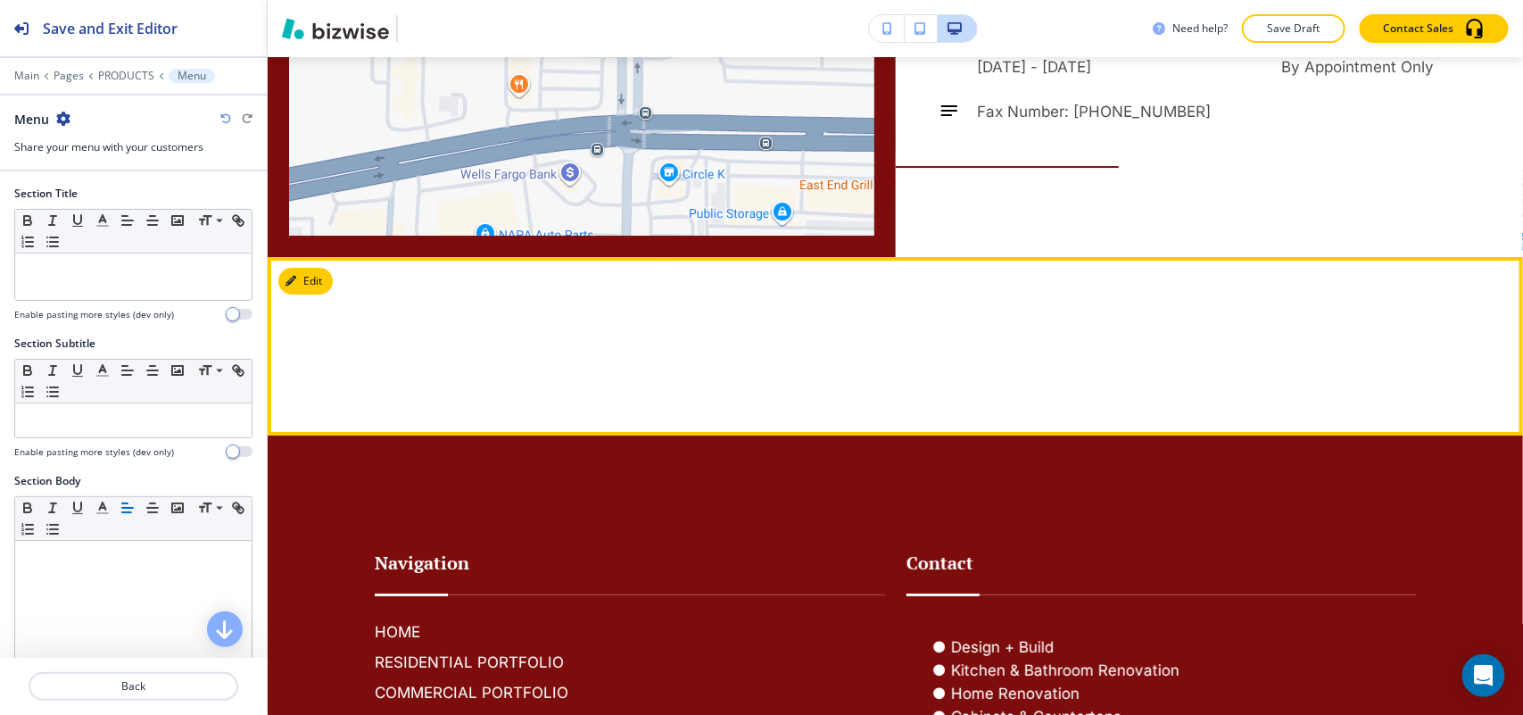
scroll to position [2748, 0]
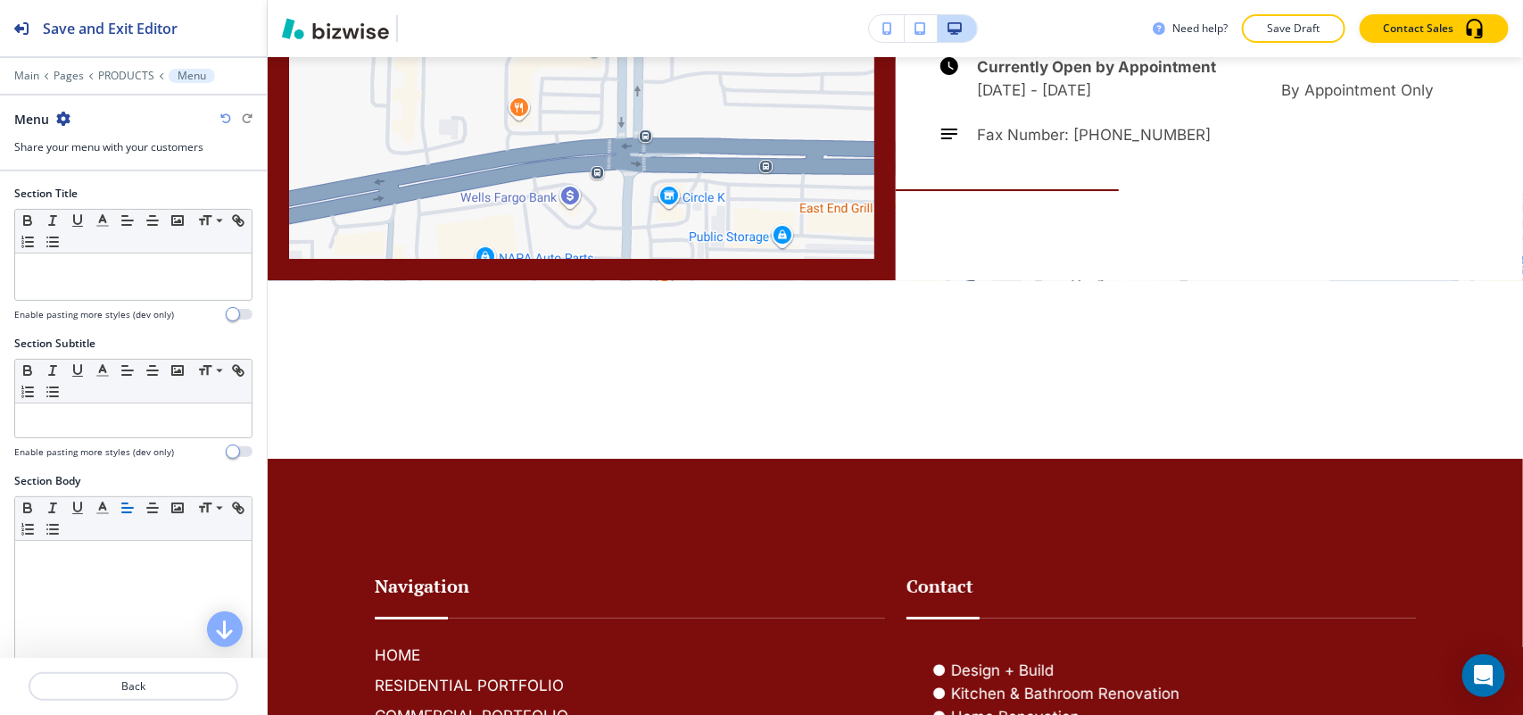
click at [104, 67] on div at bounding box center [133, 63] width 267 height 11
click at [114, 74] on p "PRODUCTS" at bounding box center [126, 76] width 56 height 12
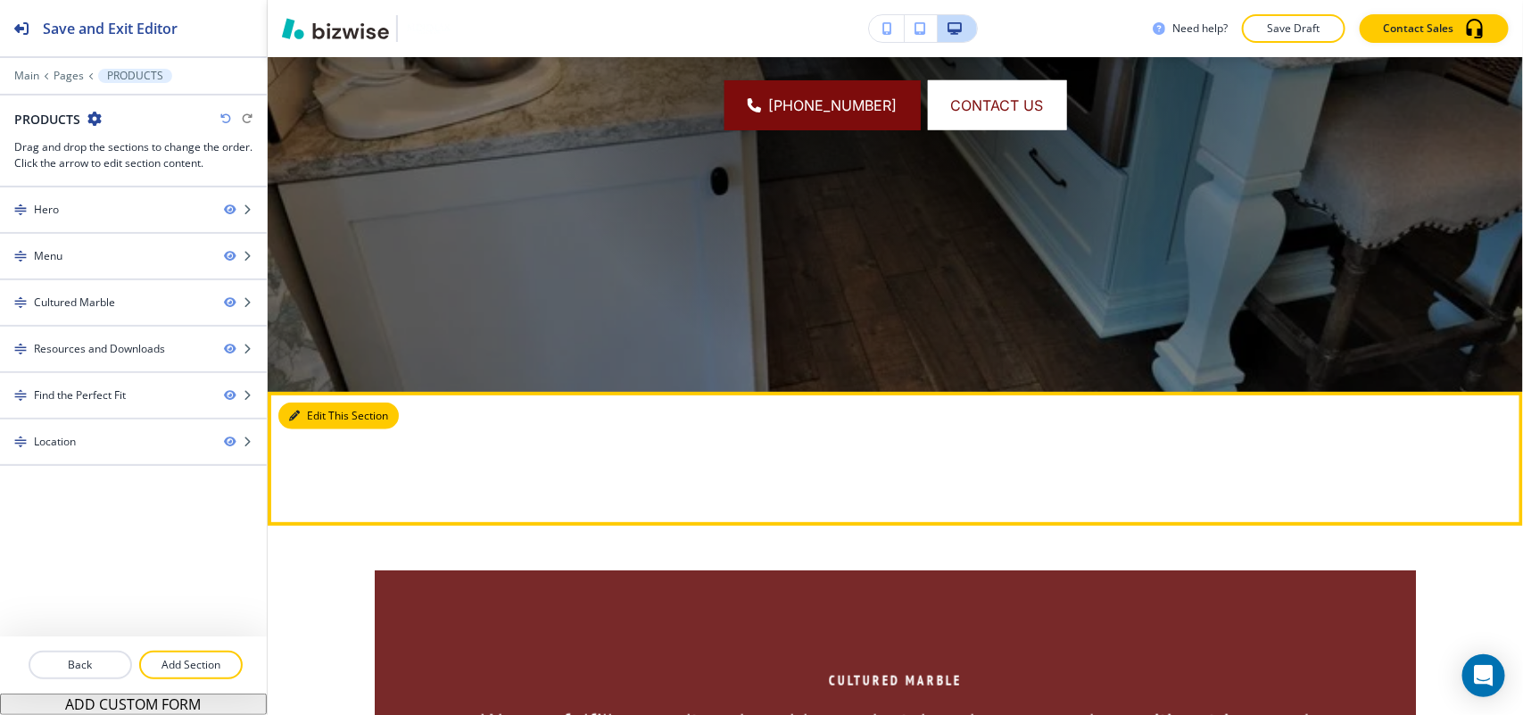
click at [331, 420] on button "Edit This Section" at bounding box center [338, 415] width 120 height 27
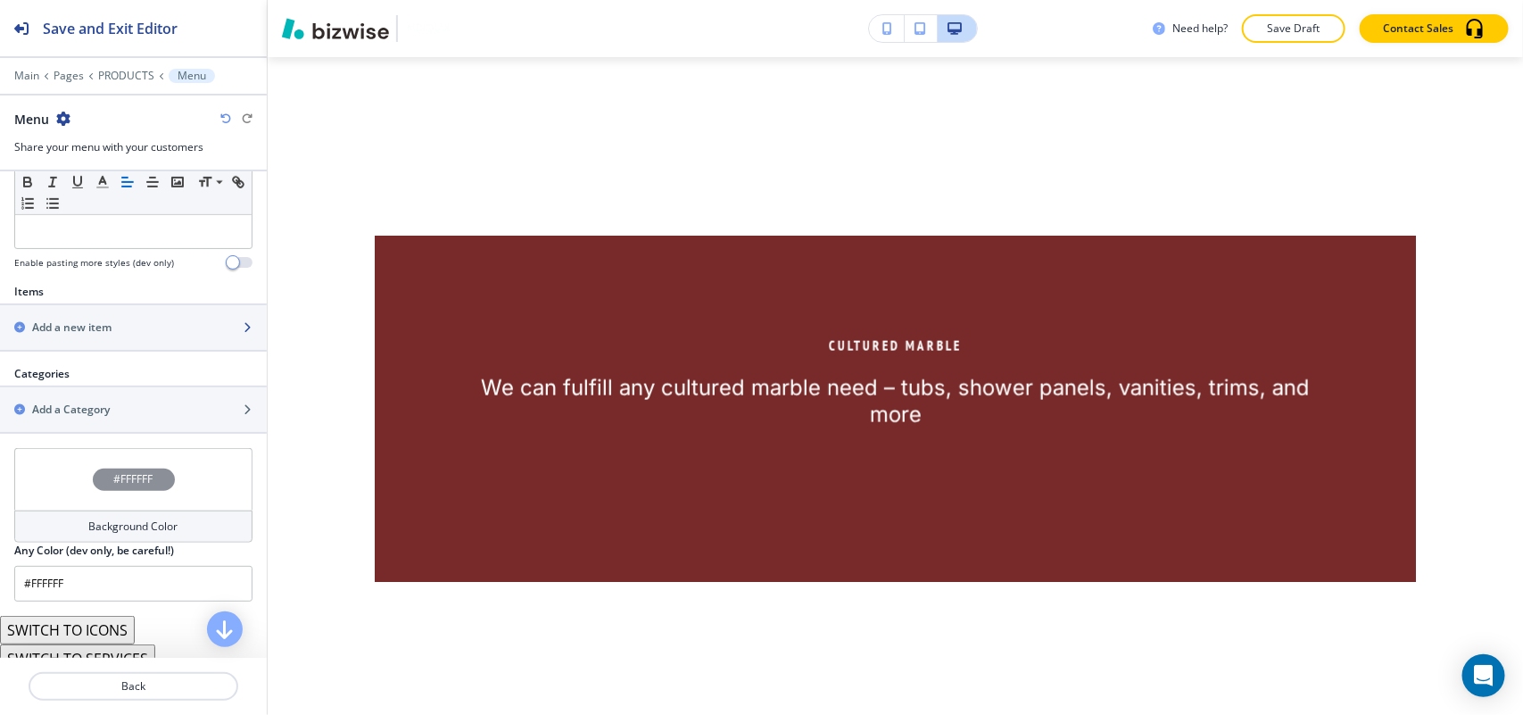
scroll to position [489, 0]
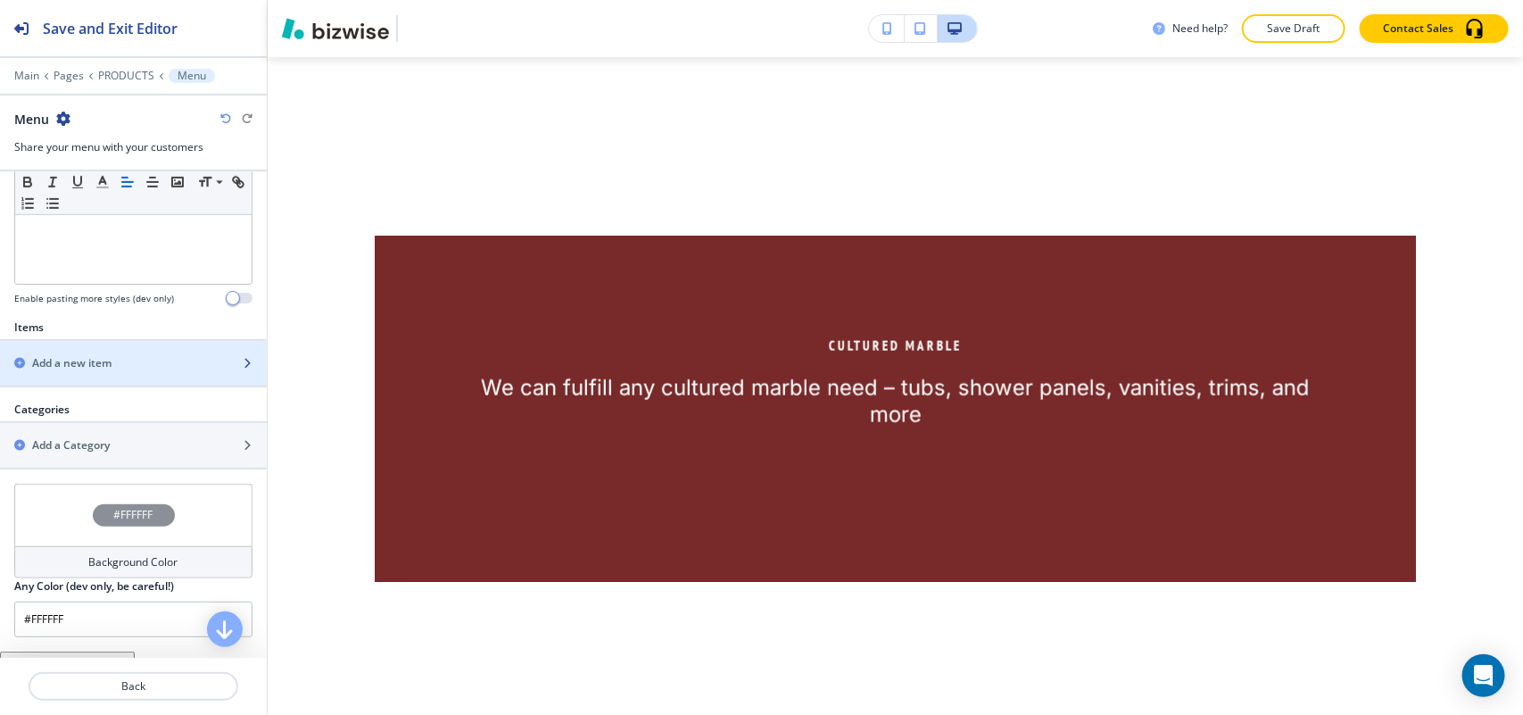
click at [120, 367] on div "Add a new item" at bounding box center [114, 363] width 228 height 16
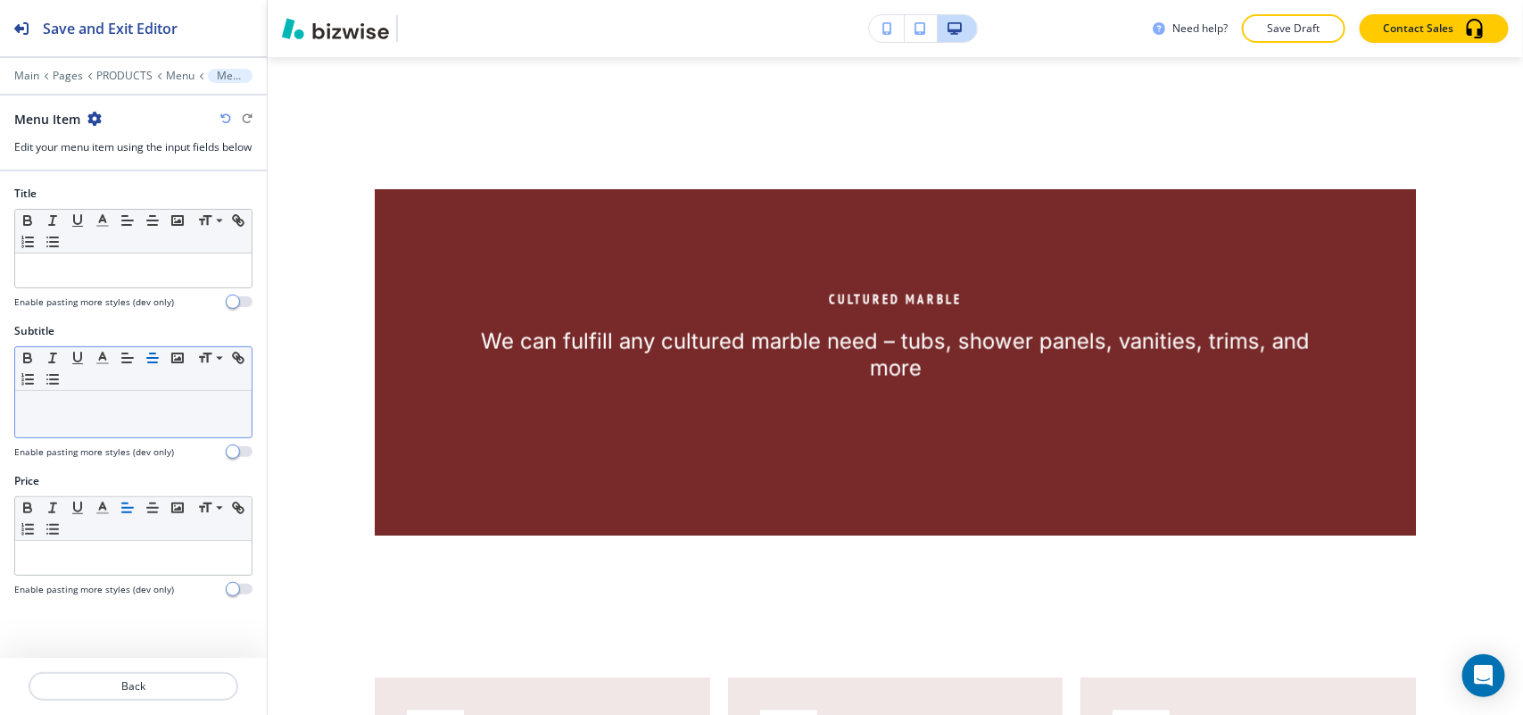
scroll to position [1005, 0]
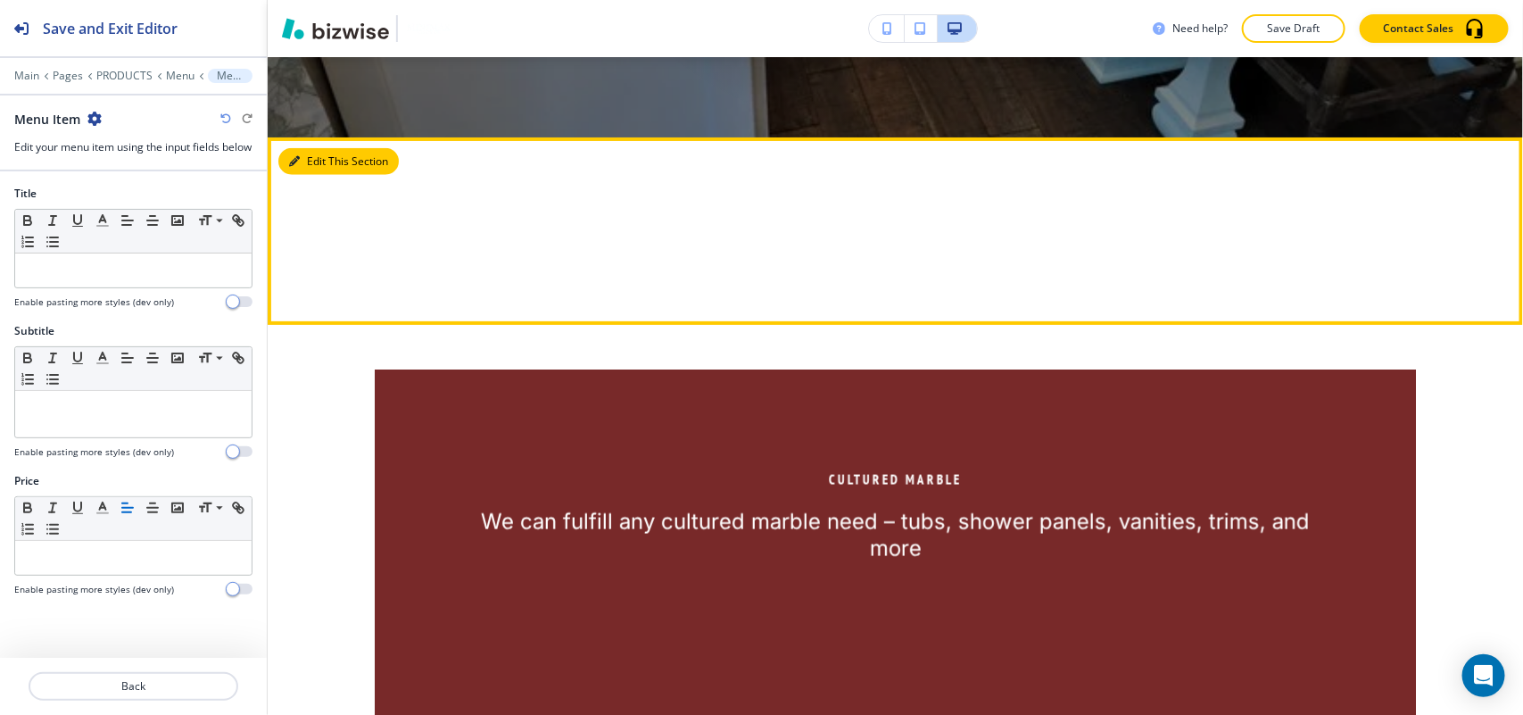
click at [301, 153] on button "Edit This Section" at bounding box center [338, 161] width 120 height 27
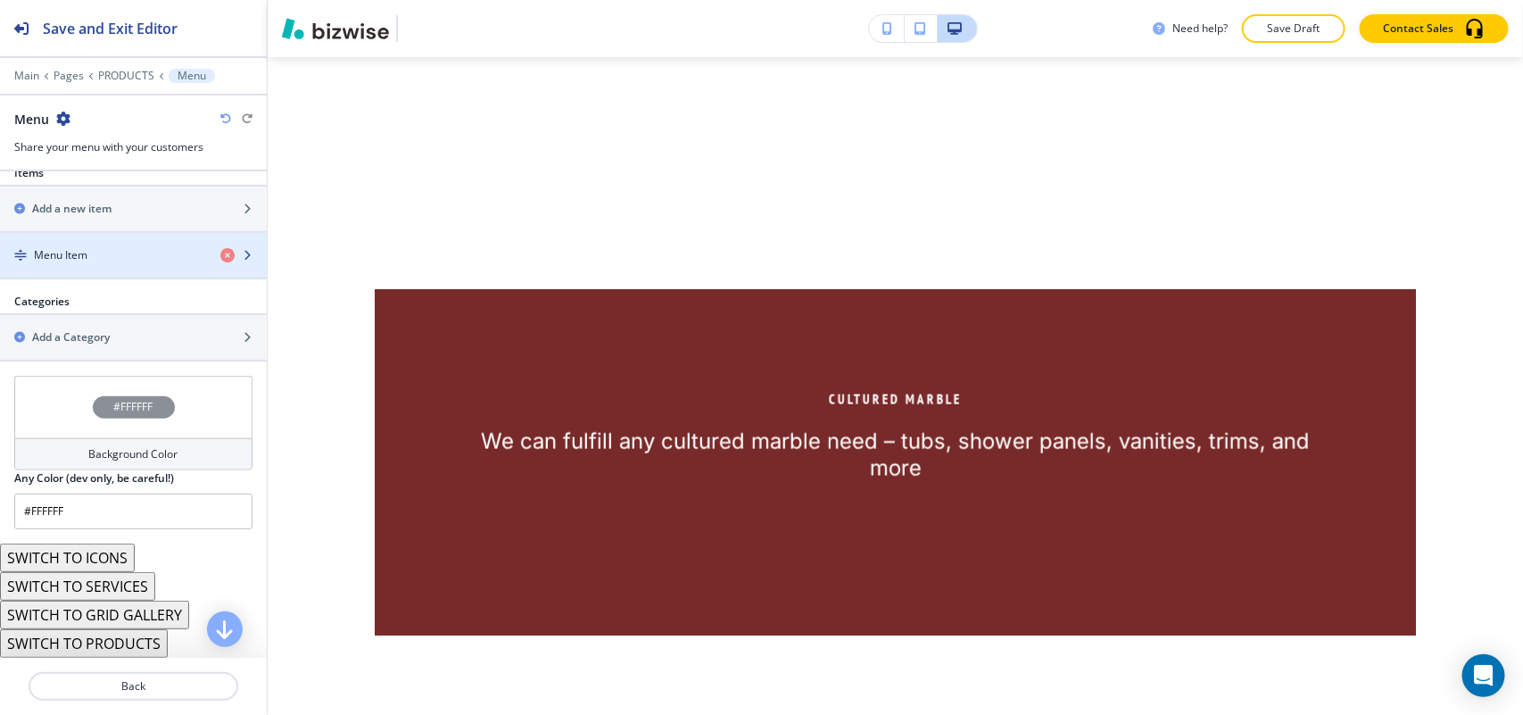
scroll to position [648, 0]
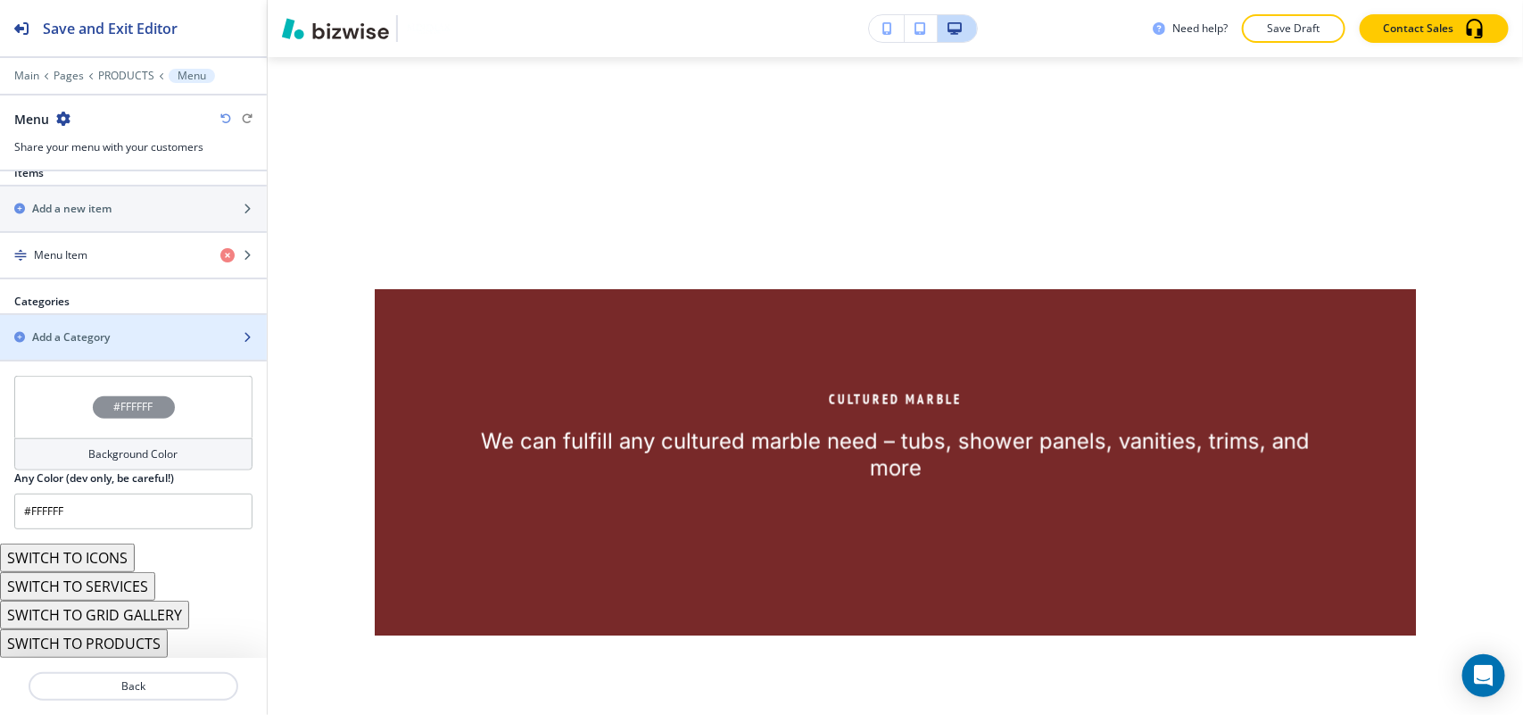
click at [94, 342] on h2 "Add a Category" at bounding box center [71, 337] width 78 height 16
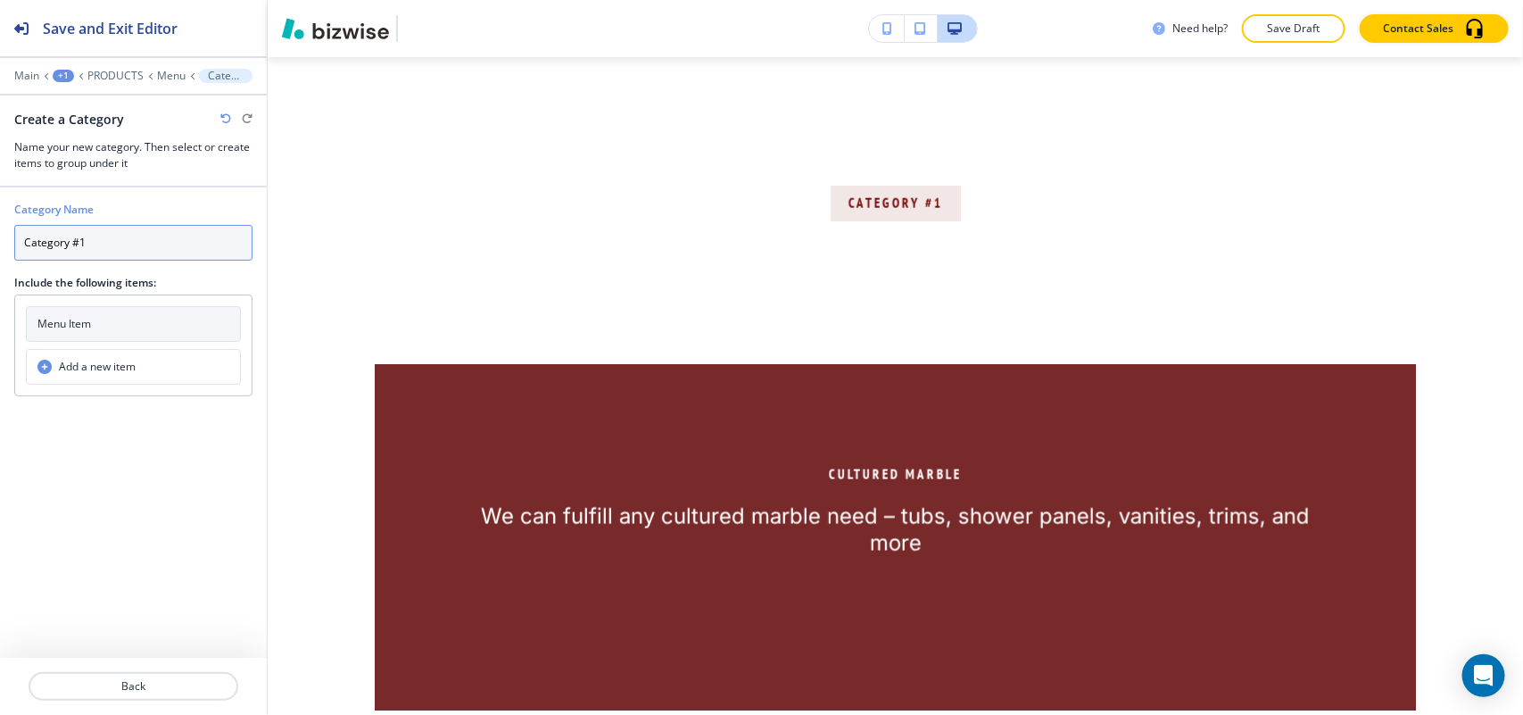
drag, startPoint x: 109, startPoint y: 235, endPoint x: 0, endPoint y: 232, distance: 108.9
click at [0, 232] on div "Category Name Category #1 Include the following items: Menu Item Add a new item" at bounding box center [133, 291] width 267 height 209
paste input "binetry And Hardware"
type input "Cabinetry And Hardware"
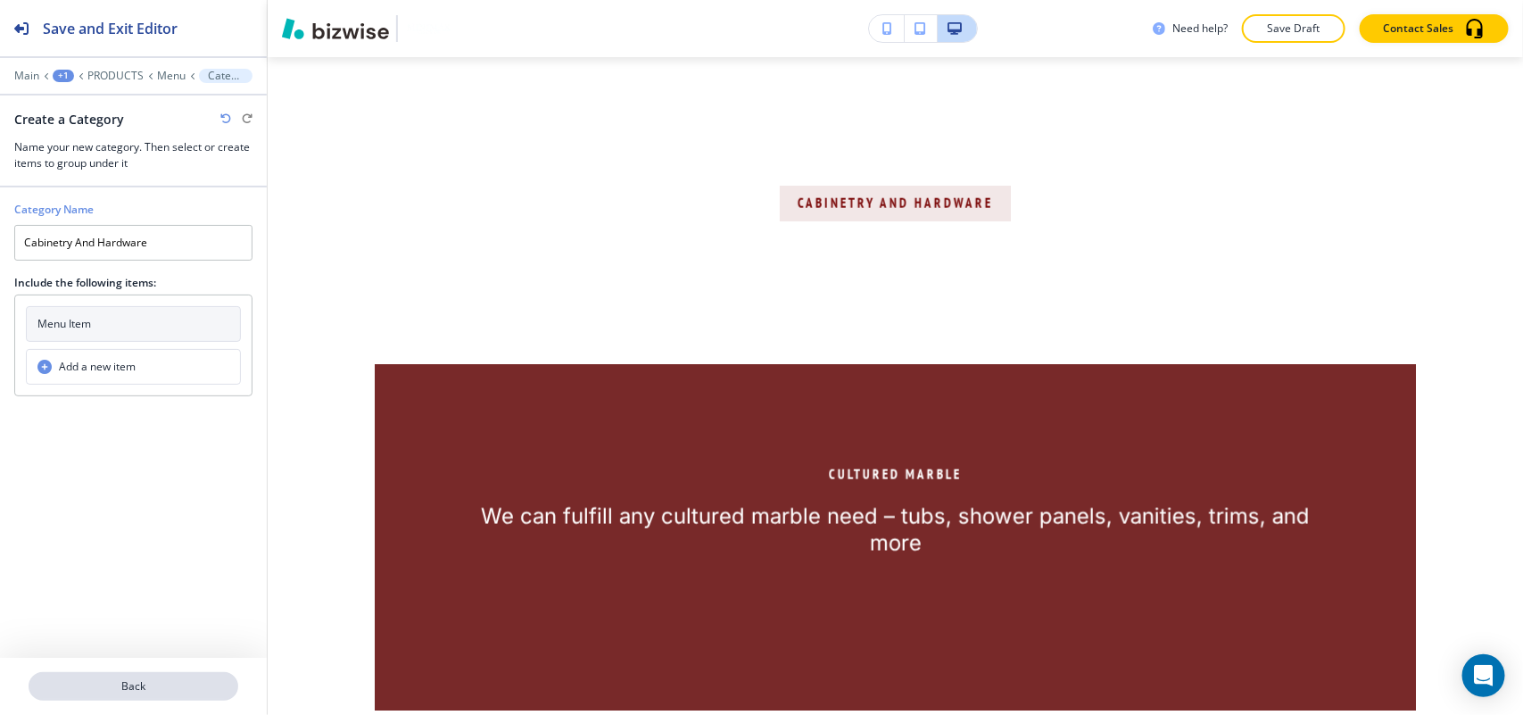
click at [141, 681] on p "Back" at bounding box center [133, 686] width 206 height 16
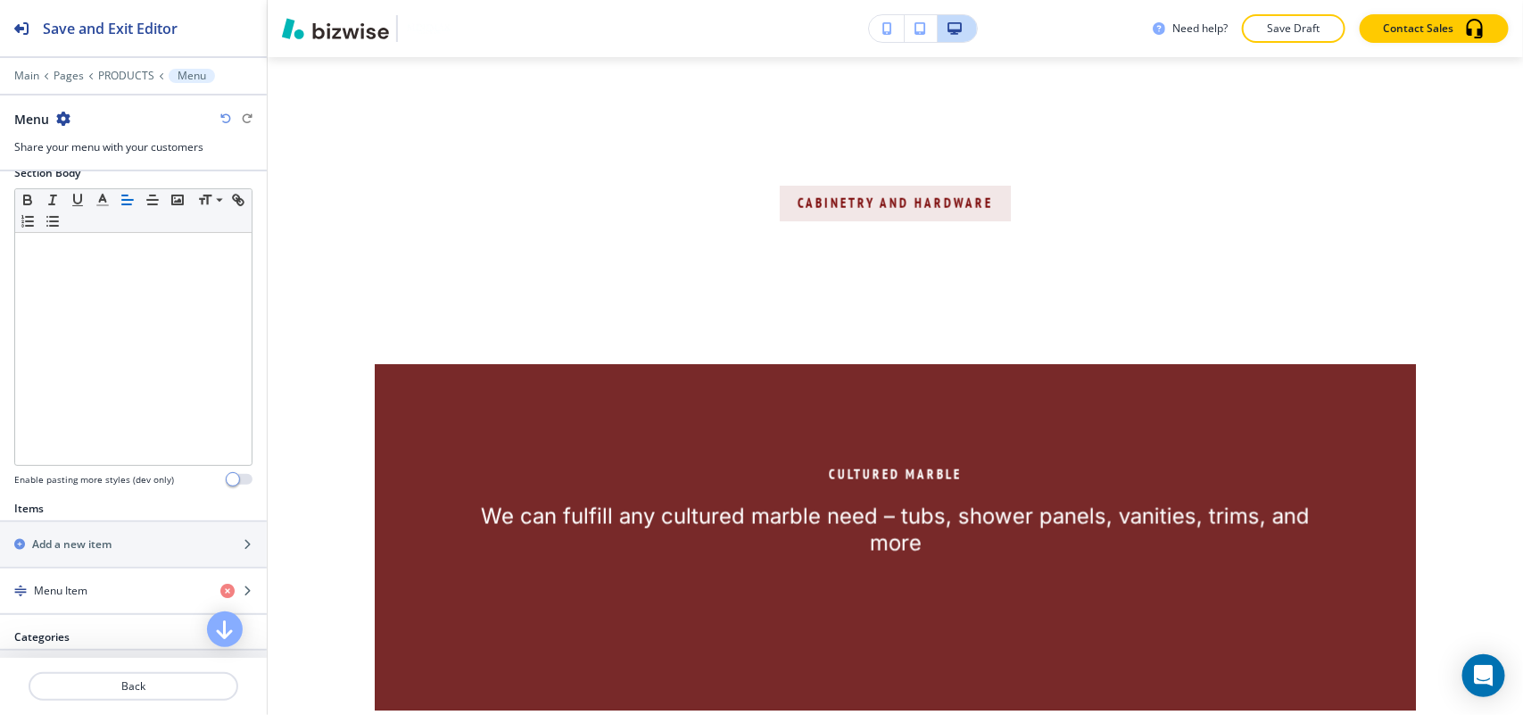
scroll to position [558, 0]
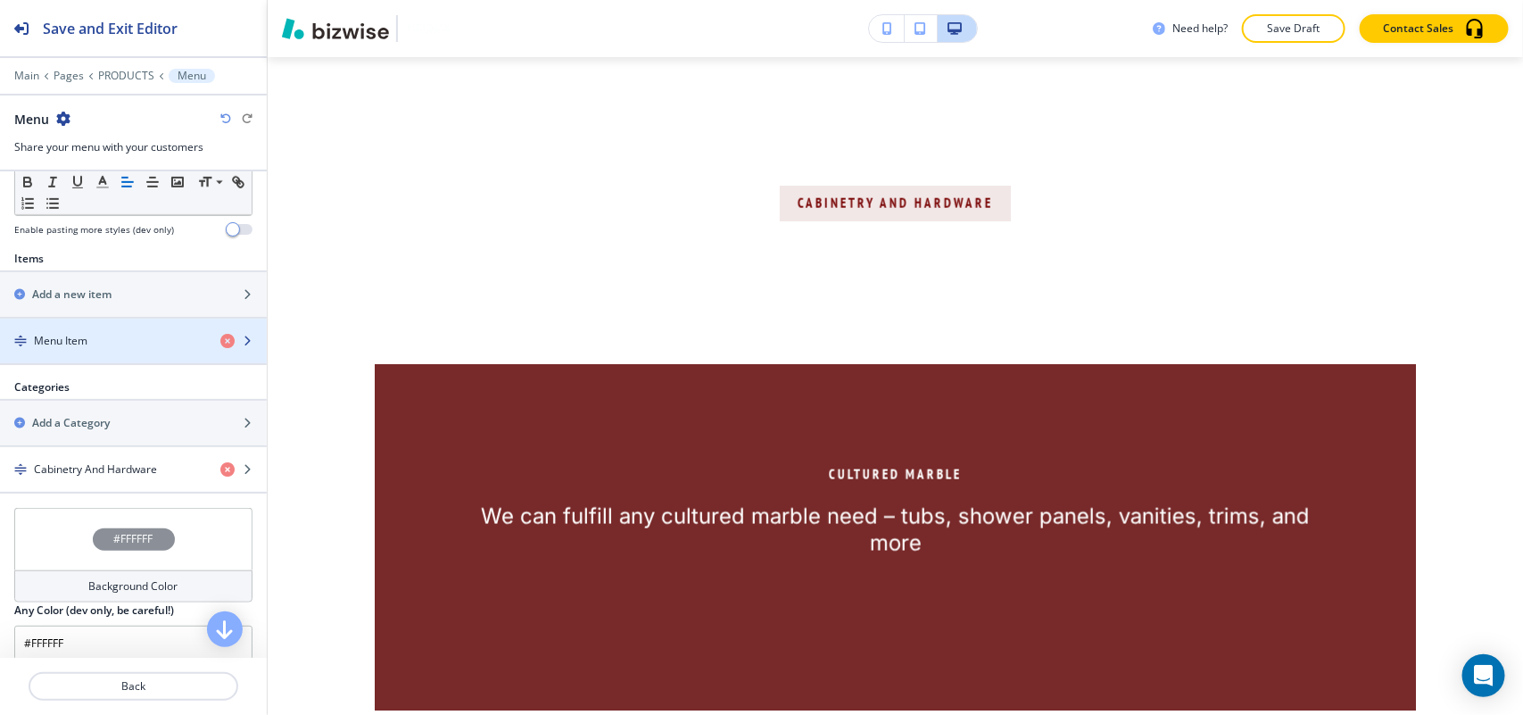
click at [82, 336] on h4 "Menu Item" at bounding box center [61, 341] width 54 height 16
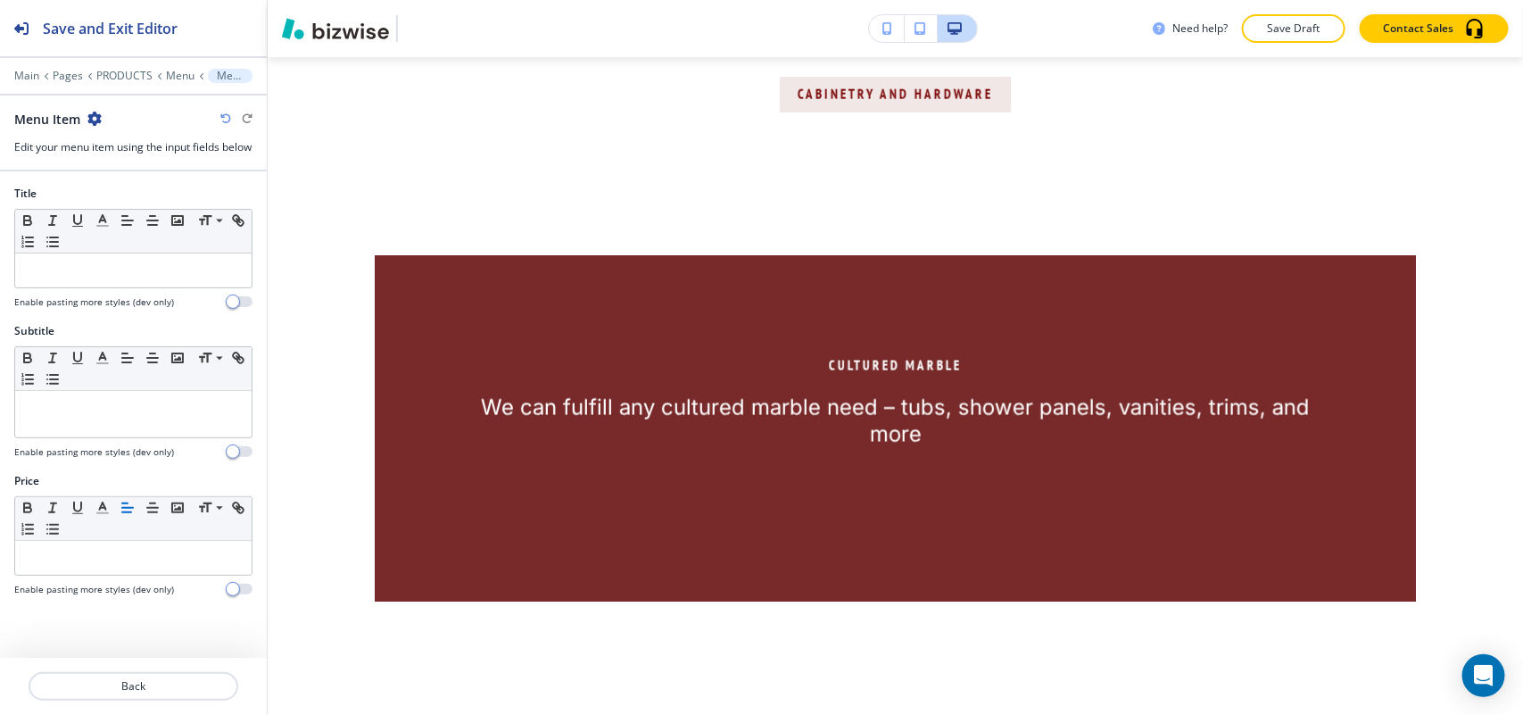
scroll to position [1080, 0]
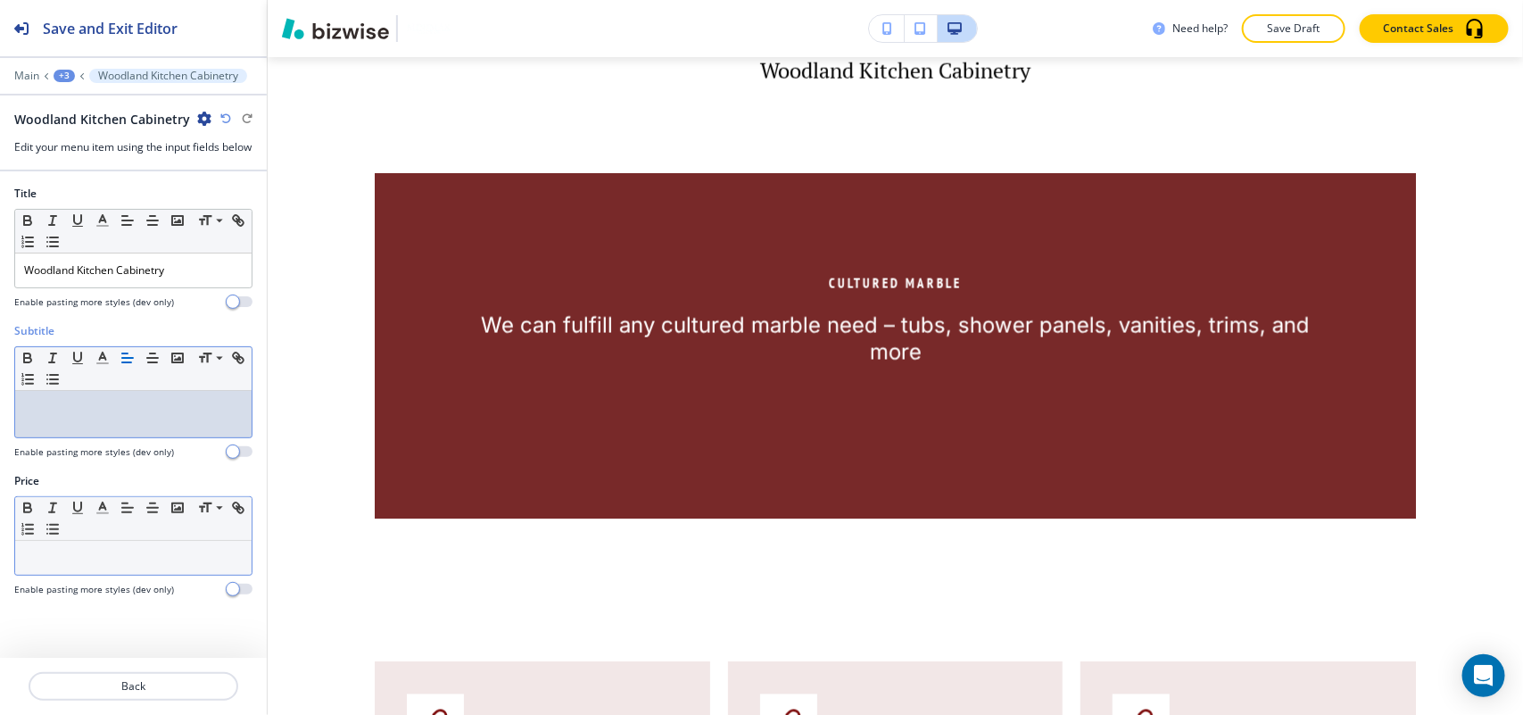
drag, startPoint x: 122, startPoint y: 444, endPoint x: 76, endPoint y: 577, distance: 140.8
click at [76, 566] on p at bounding box center [133, 558] width 219 height 16
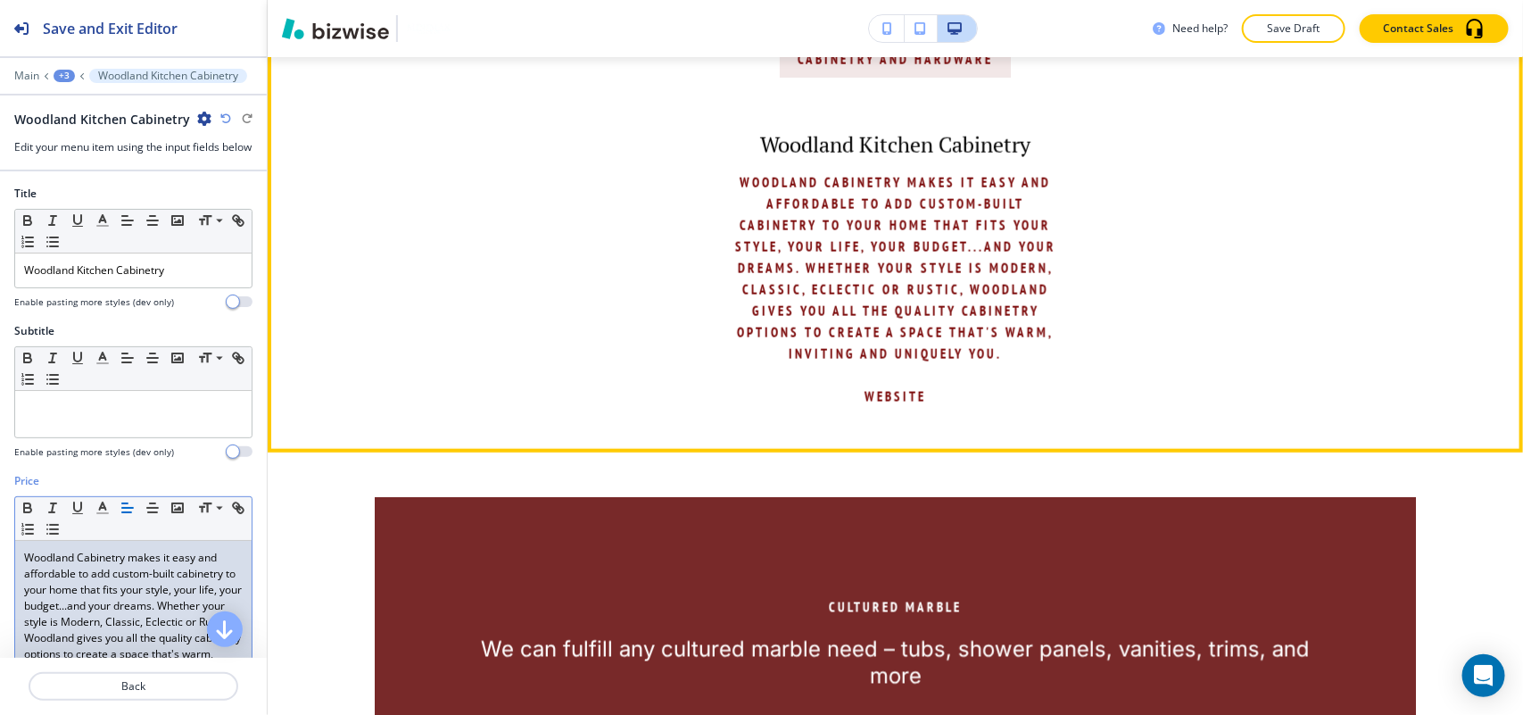
scroll to position [968, 0]
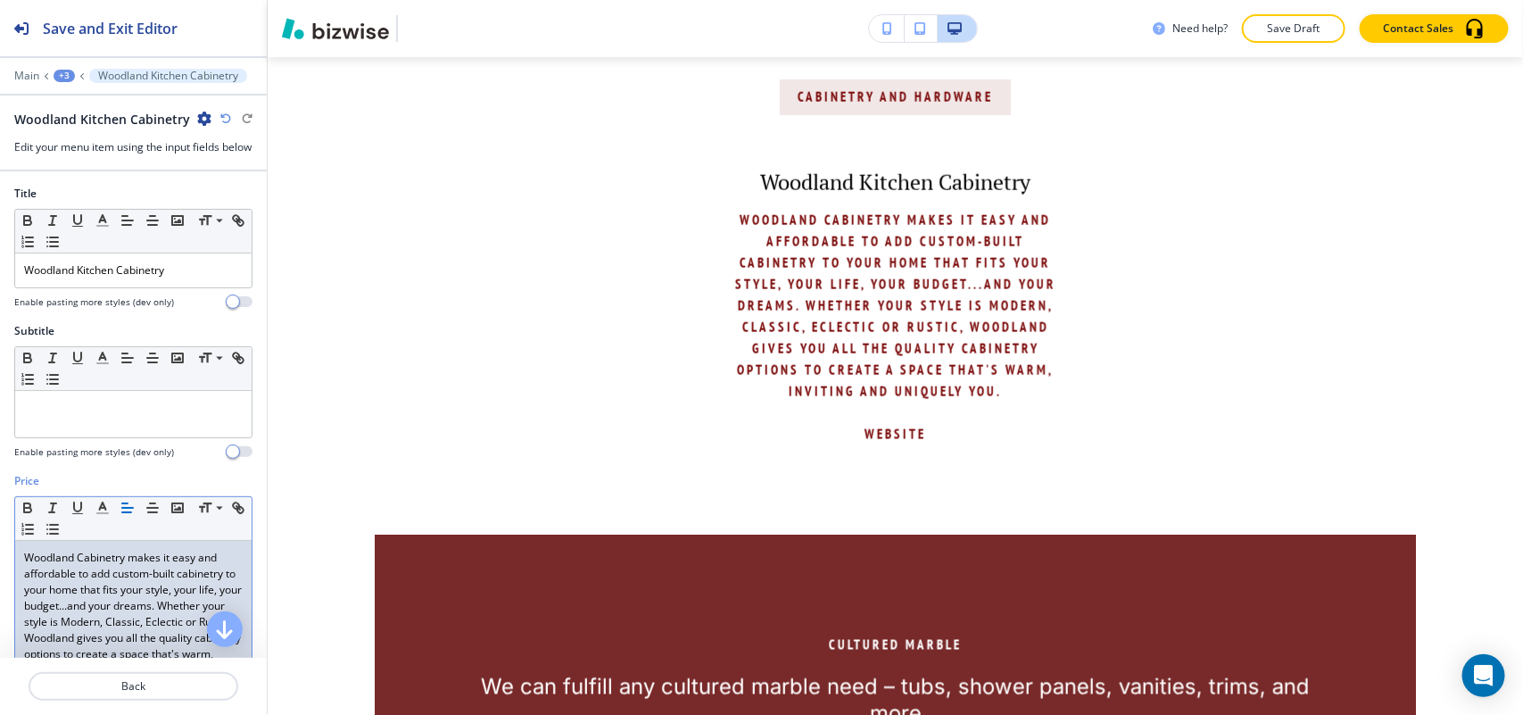
click at [82, 592] on p "Woodland Cabinetry makes it easy and affordable to add custom-built cabinetry t…" at bounding box center [133, 614] width 219 height 128
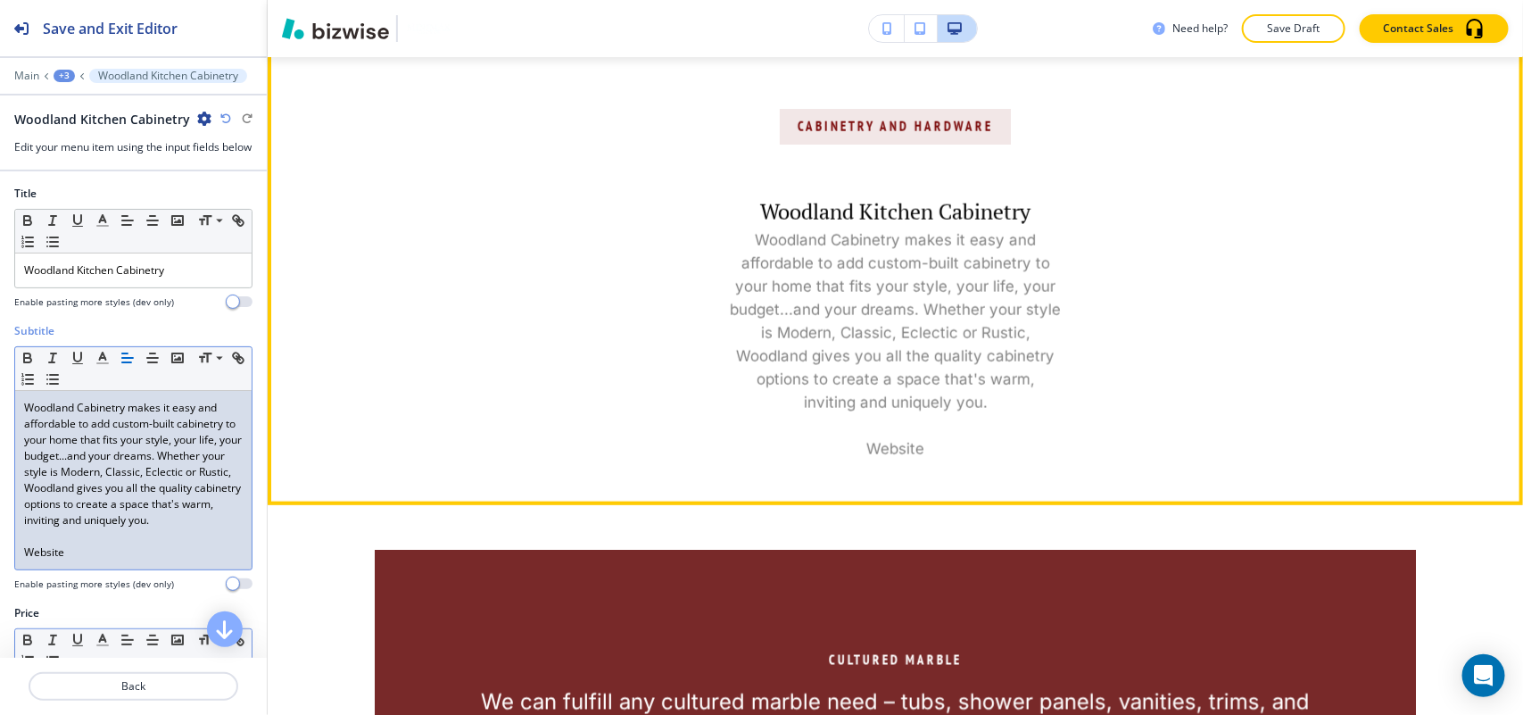
scroll to position [857, 0]
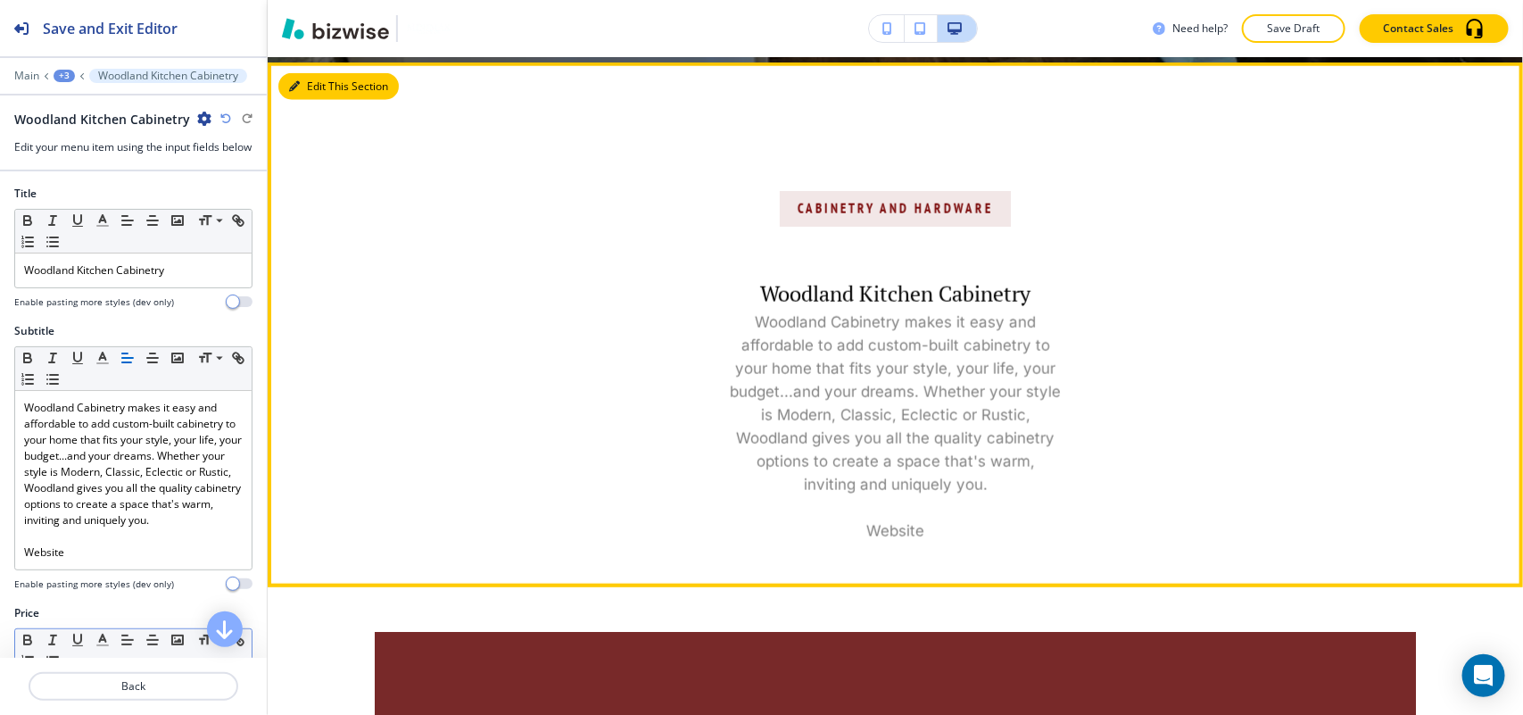
click at [327, 78] on button "Edit This Section" at bounding box center [338, 86] width 120 height 27
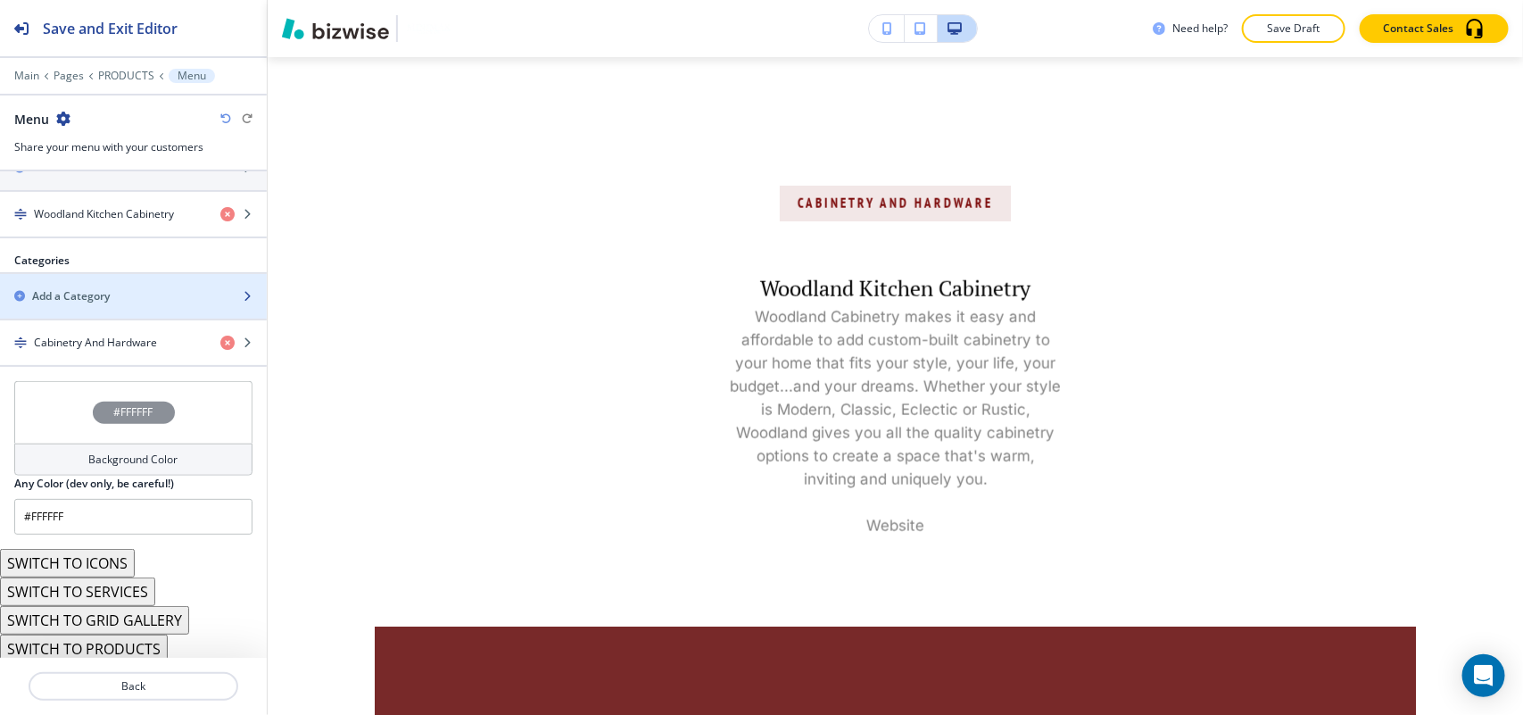
scroll to position [694, 0]
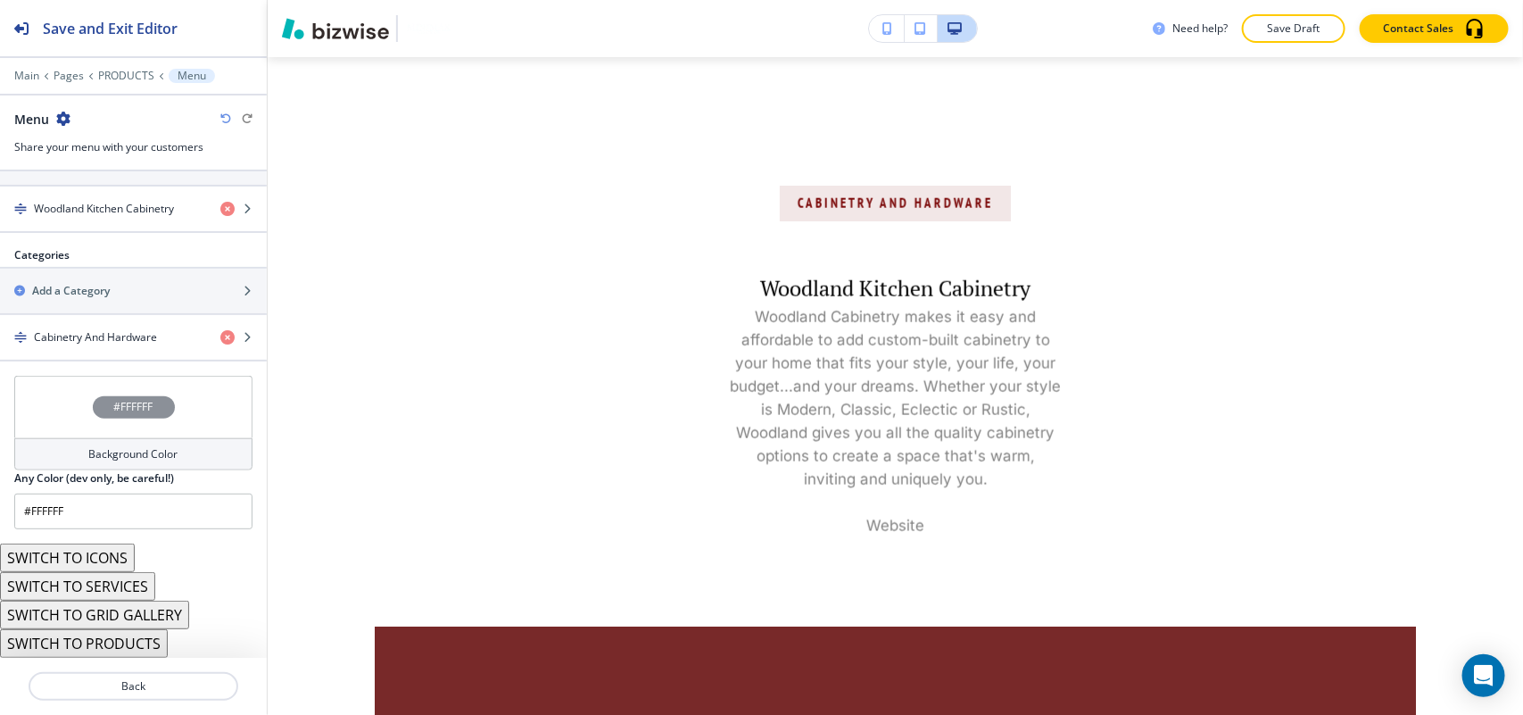
click at [118, 587] on button "SWITCH TO SERVICES" at bounding box center [77, 586] width 155 height 29
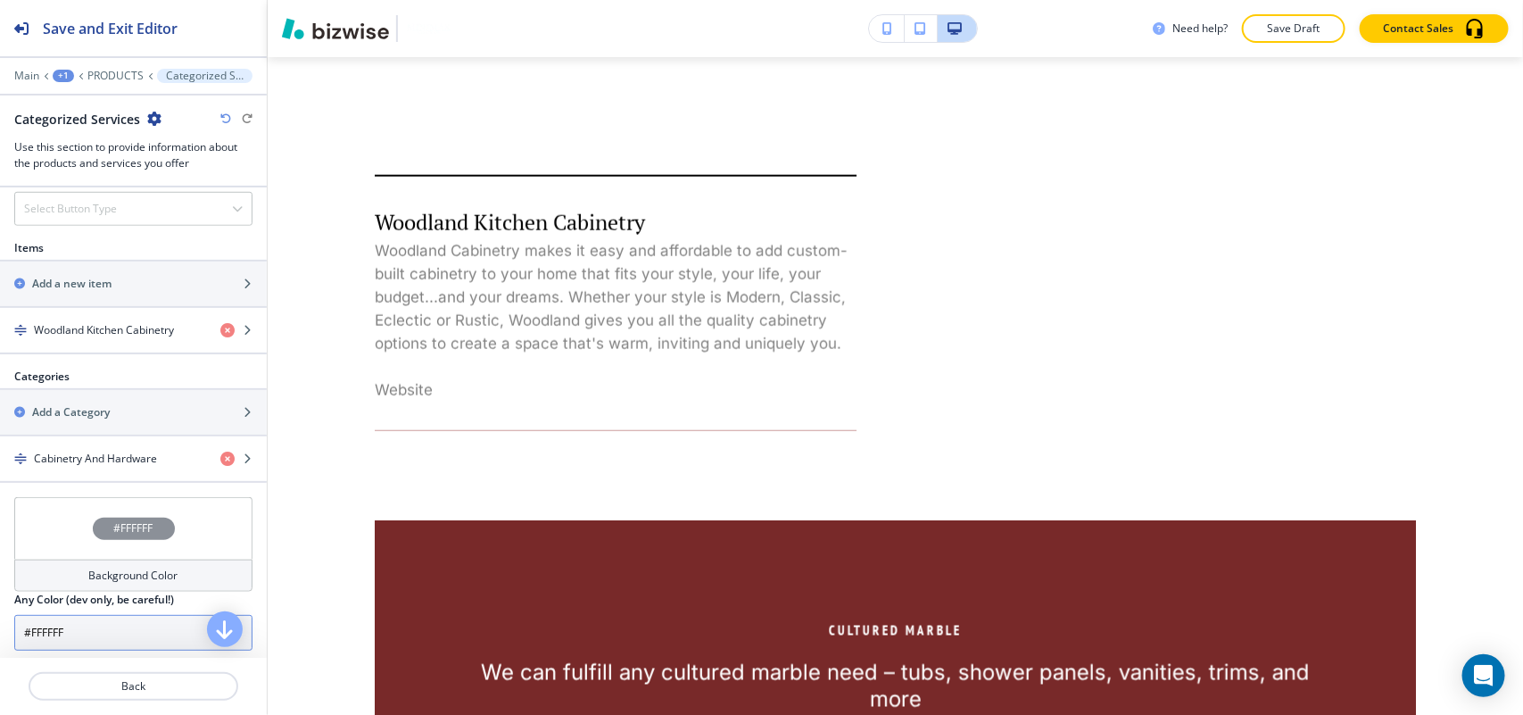
scroll to position [544, 0]
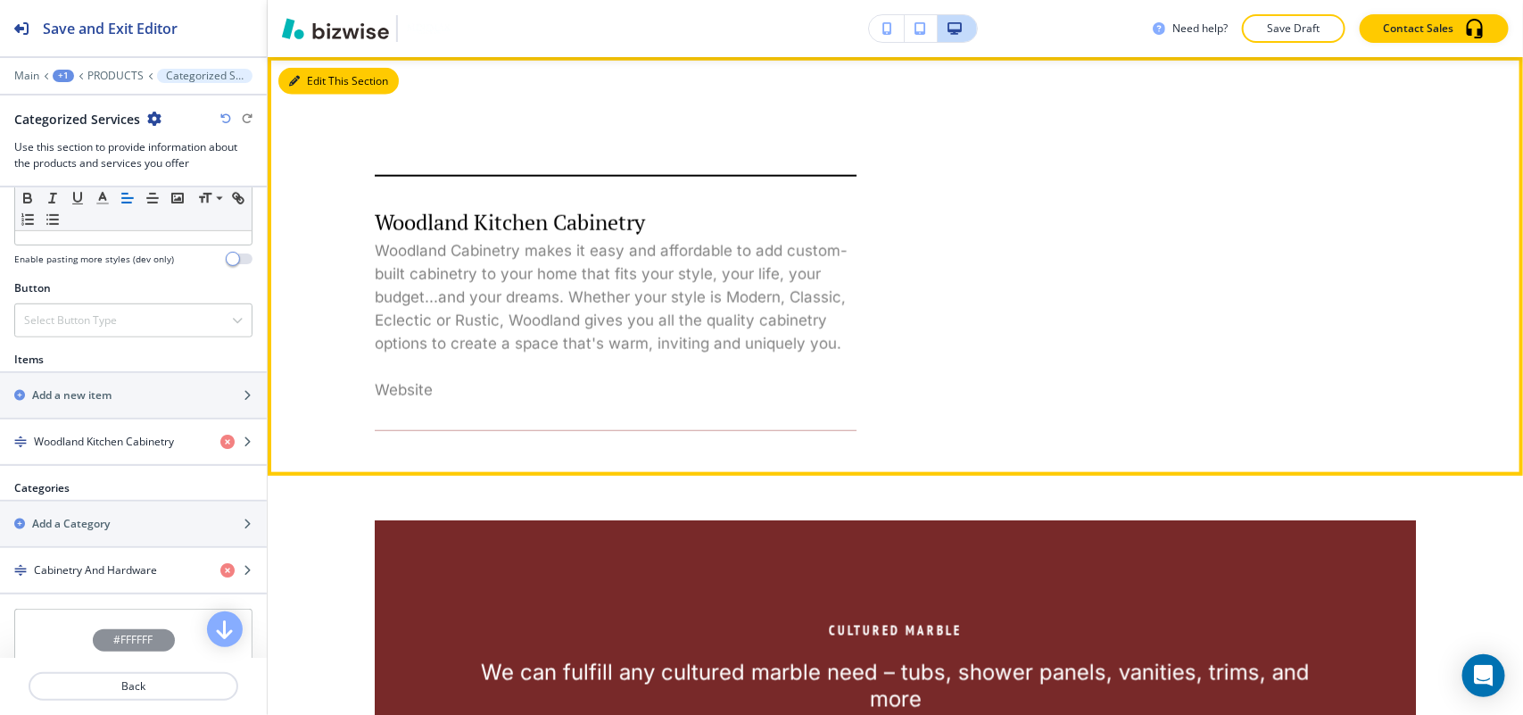
click at [312, 79] on button "Edit This Section" at bounding box center [338, 81] width 120 height 27
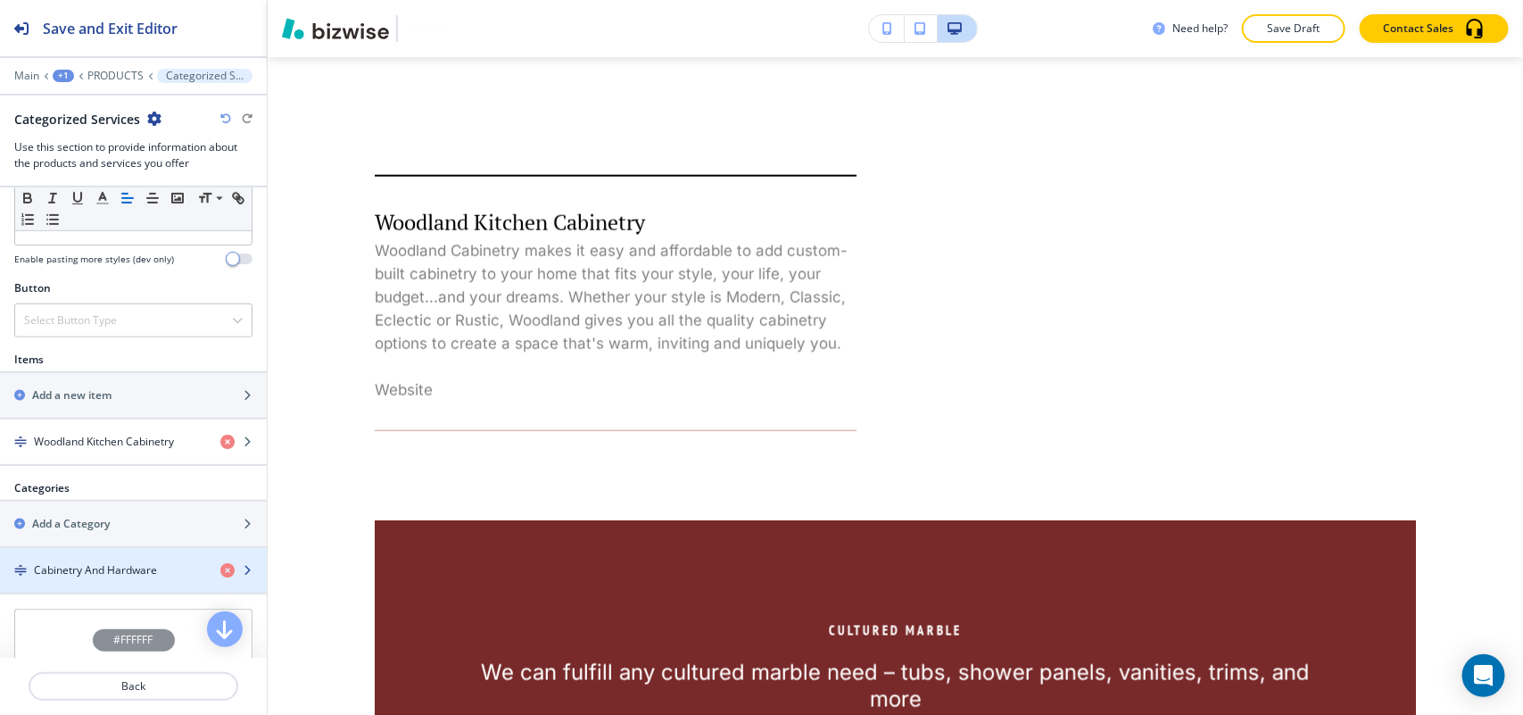
click at [112, 569] on h4 "Cabinetry And Hardware" at bounding box center [95, 570] width 123 height 16
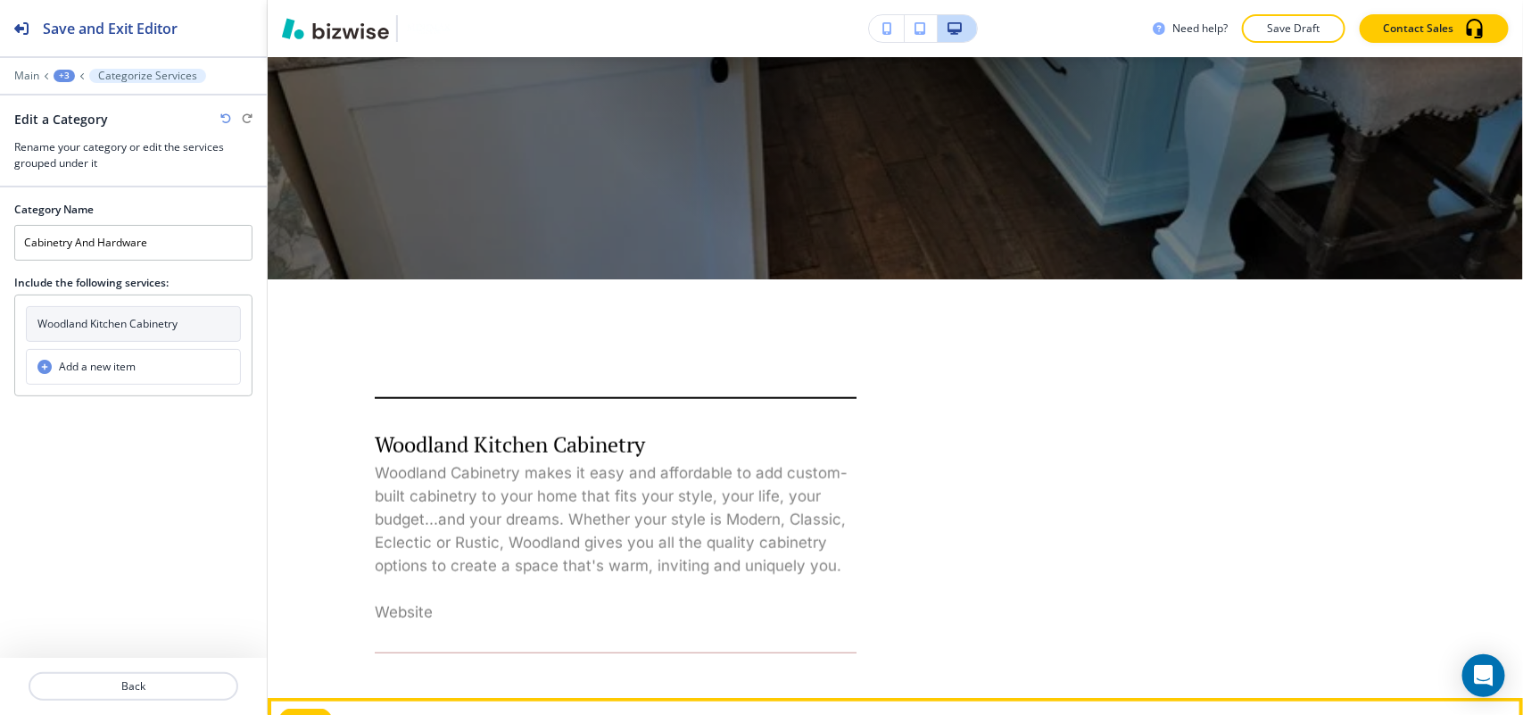
scroll to position [639, 0]
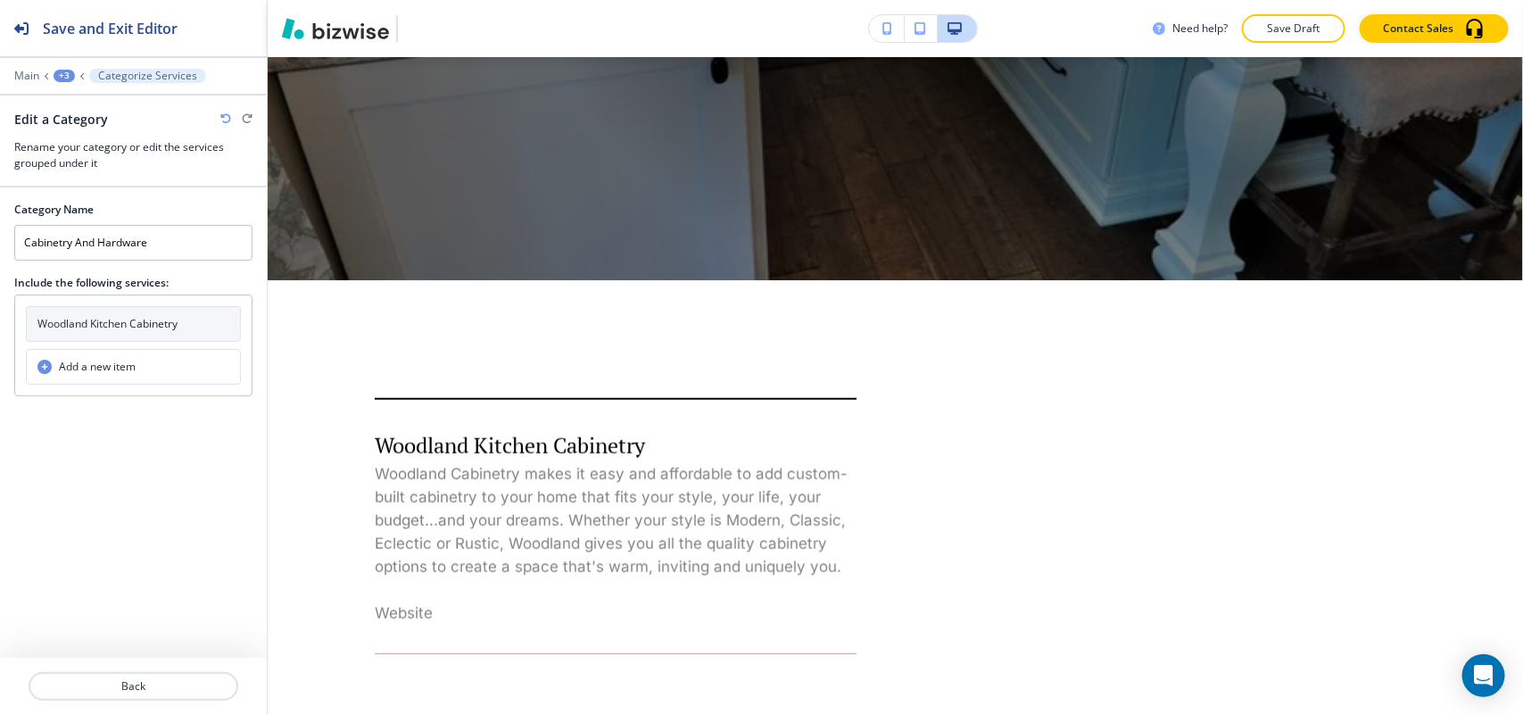
click at [60, 72] on div "+3" at bounding box center [64, 76] width 21 height 12
click at [125, 172] on p "Categorized Services" at bounding box center [110, 169] width 91 height 16
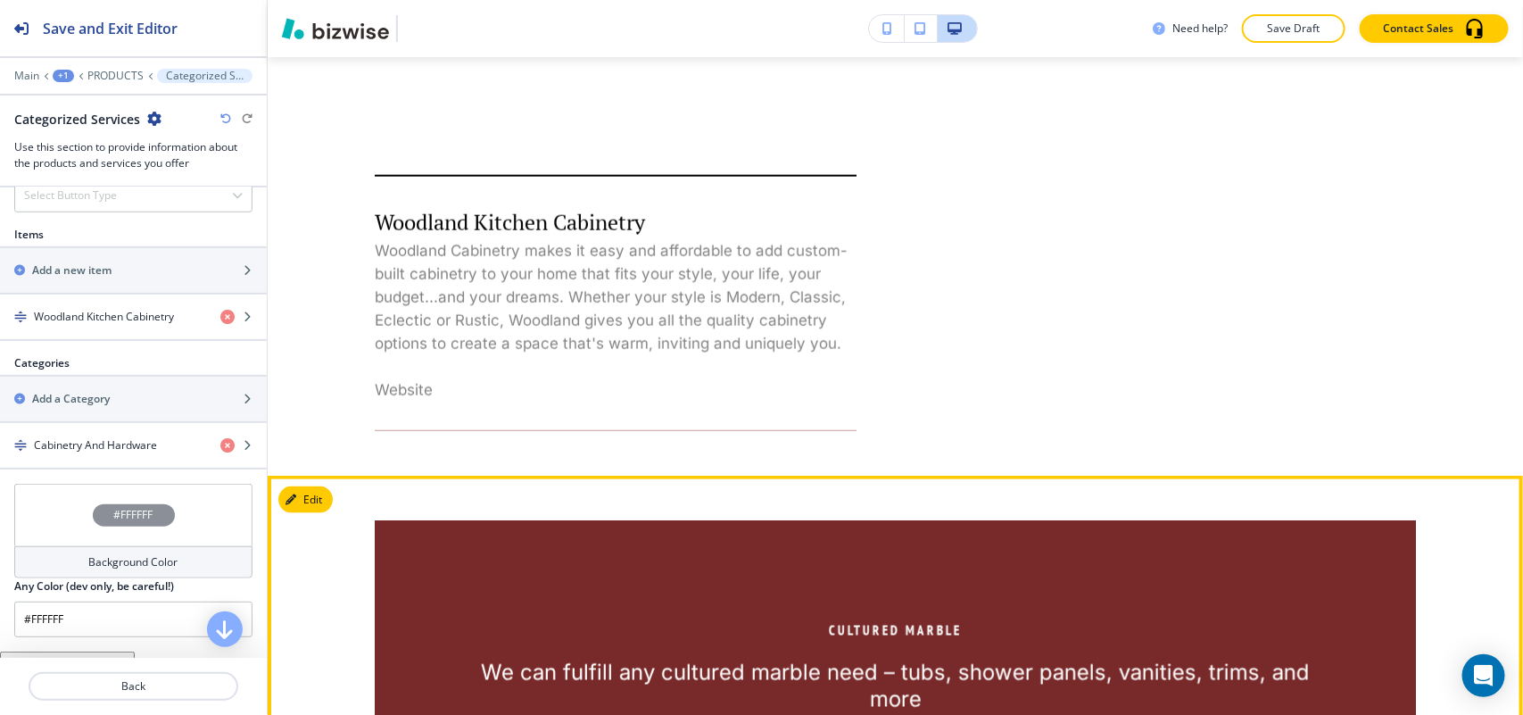
scroll to position [750, 0]
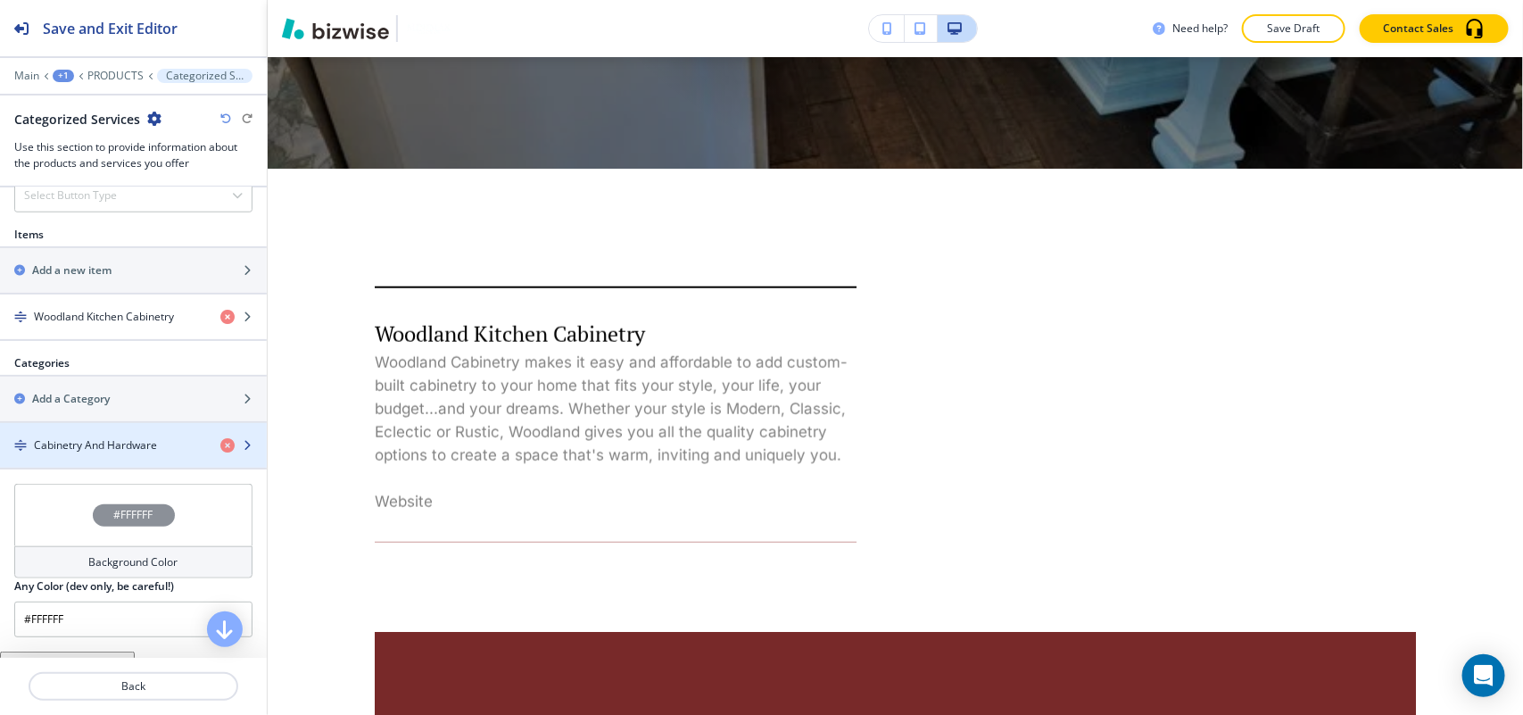
click at [95, 453] on h4 "Cabinetry And Hardware" at bounding box center [95, 445] width 123 height 16
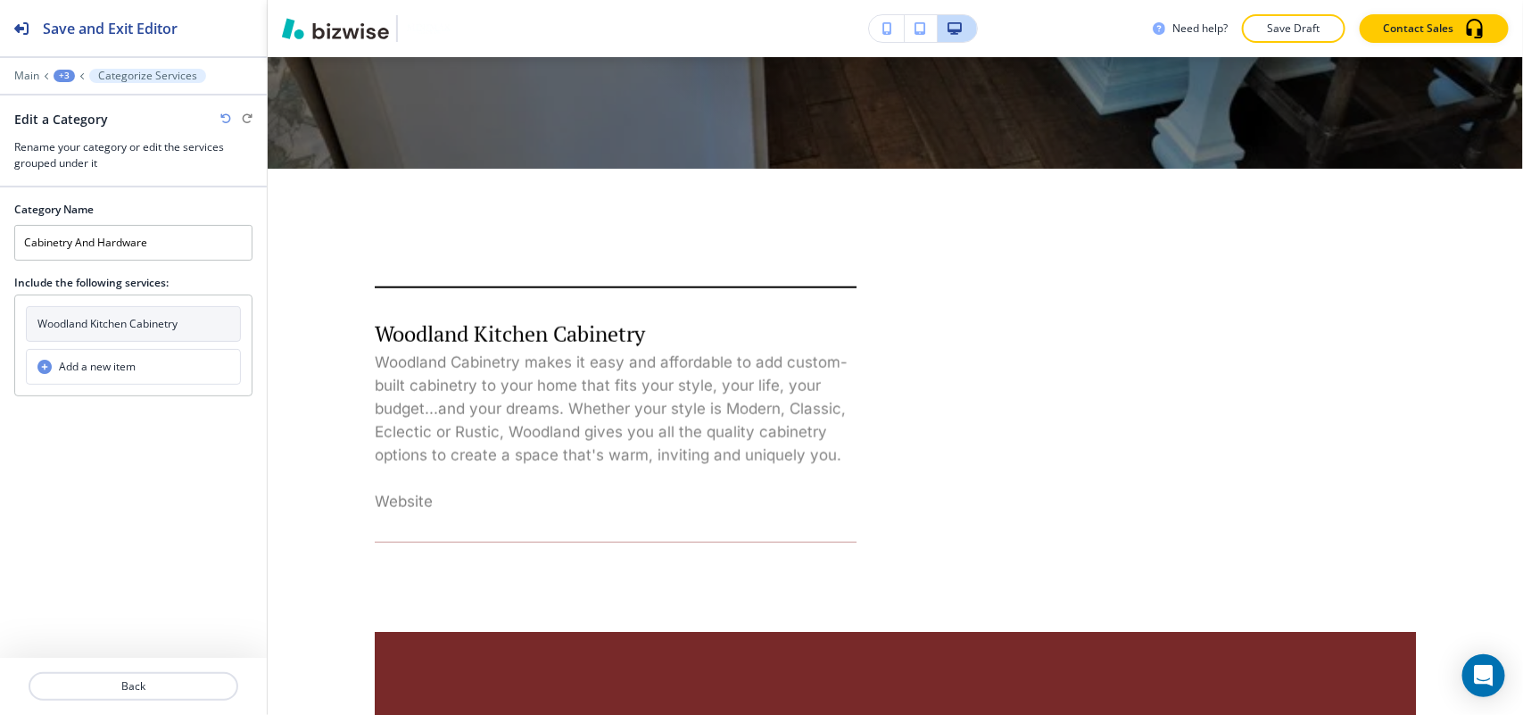
click at [123, 319] on h4 "Woodland Kitchen Cabinetry" at bounding box center [107, 324] width 140 height 16
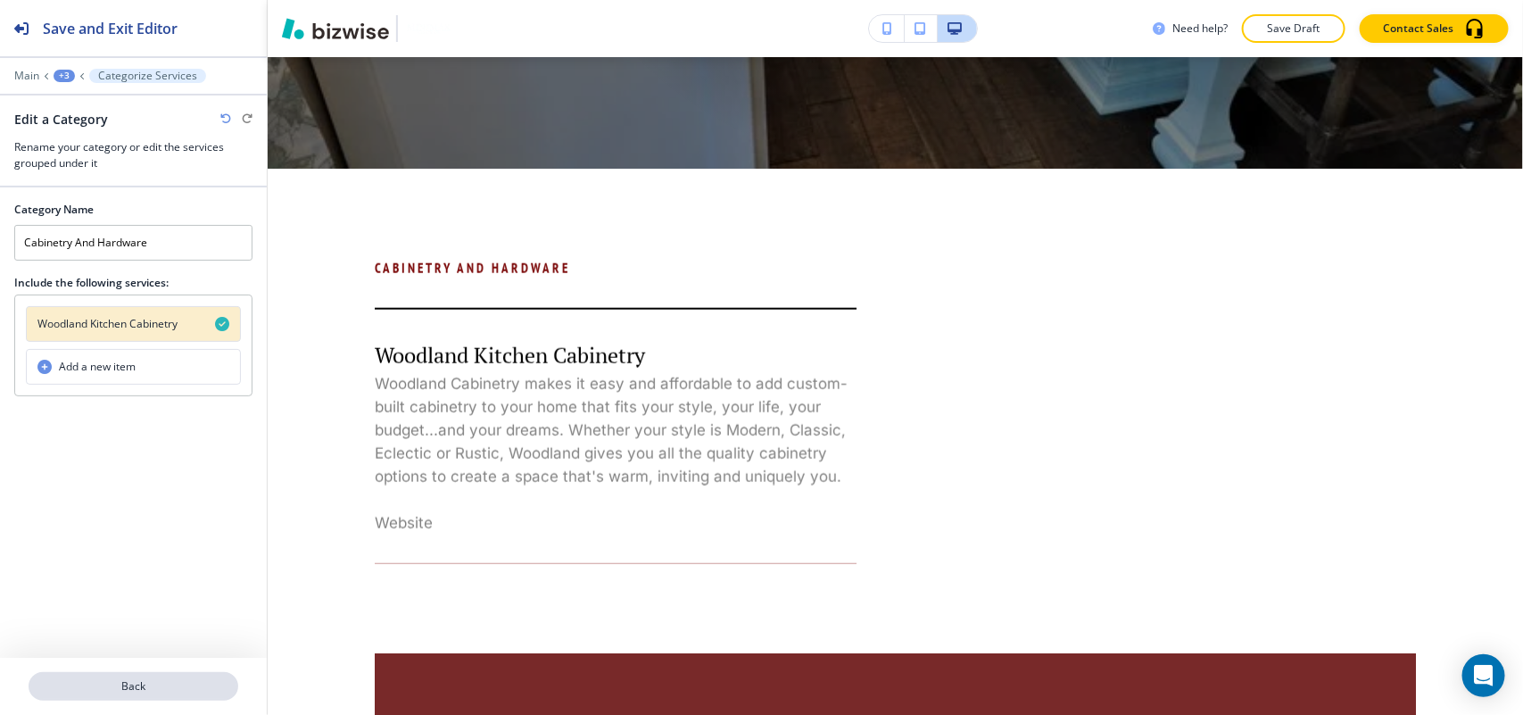
click at [148, 683] on p "Back" at bounding box center [133, 686] width 206 height 16
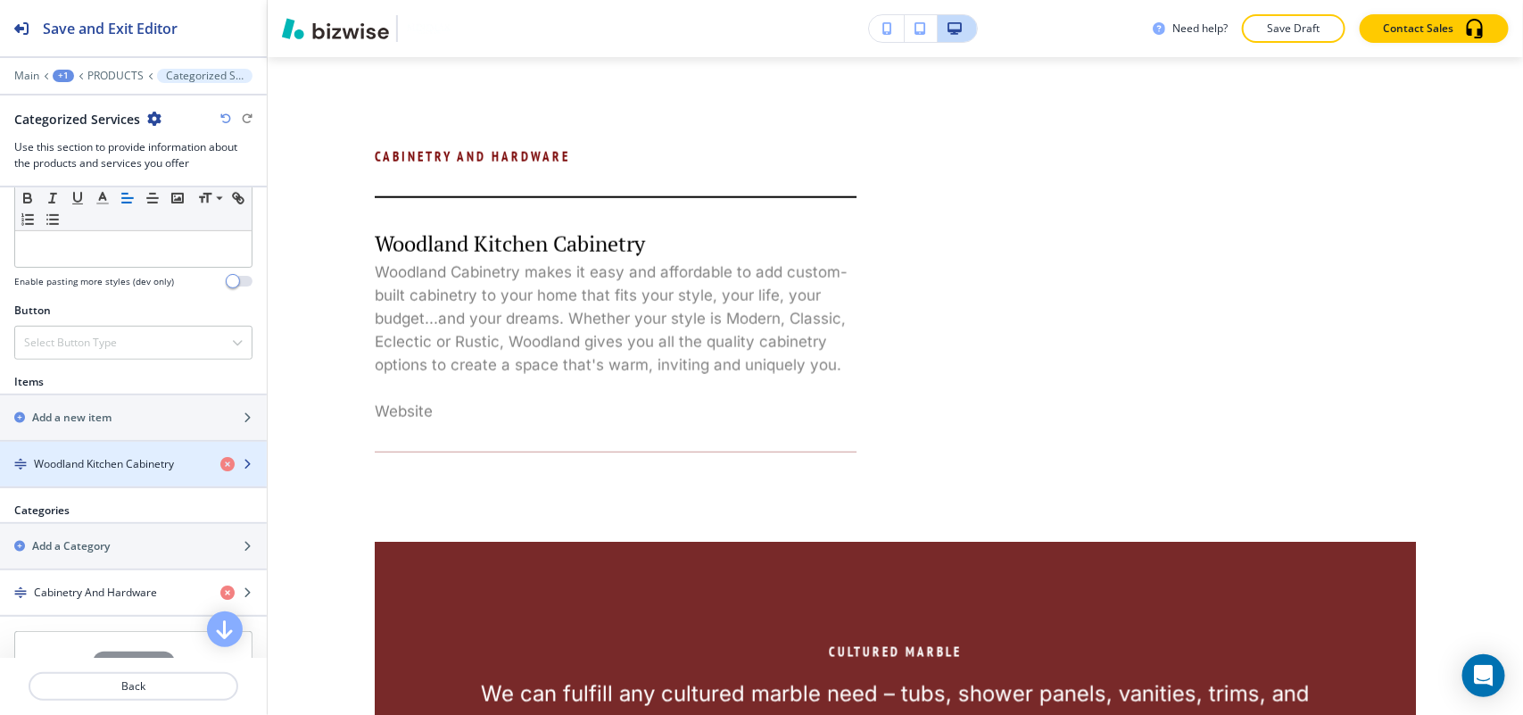
scroll to position [558, 0]
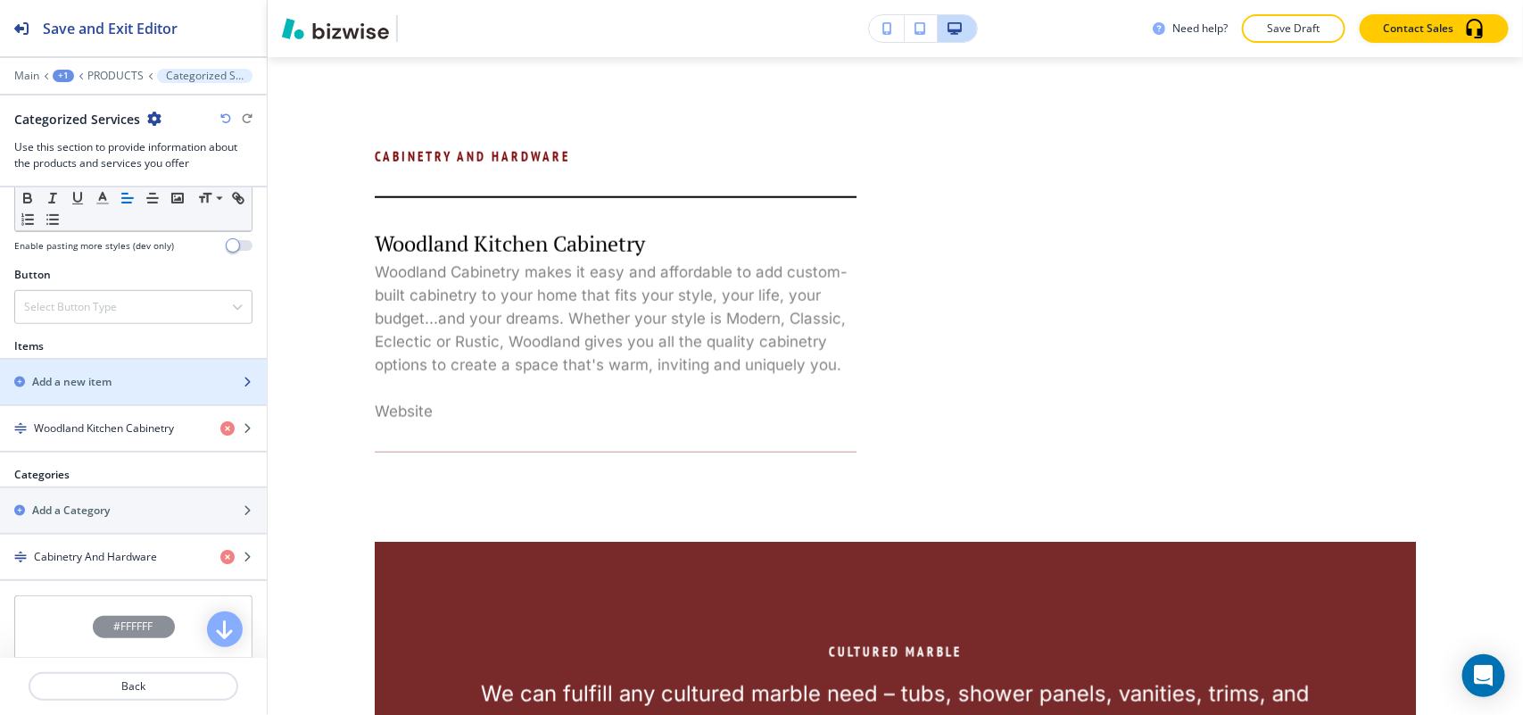
click at [83, 393] on div "button" at bounding box center [133, 397] width 267 height 14
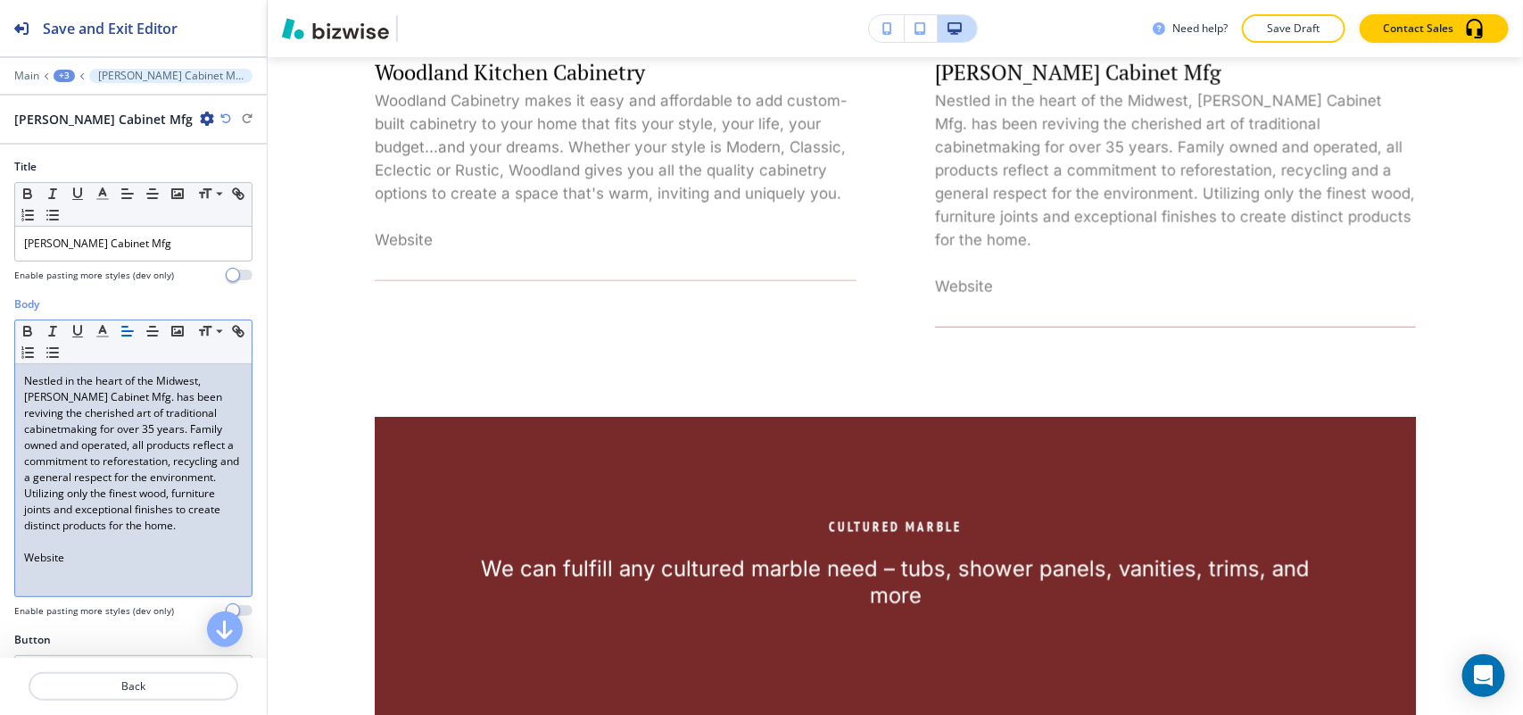
scroll to position [47, 0]
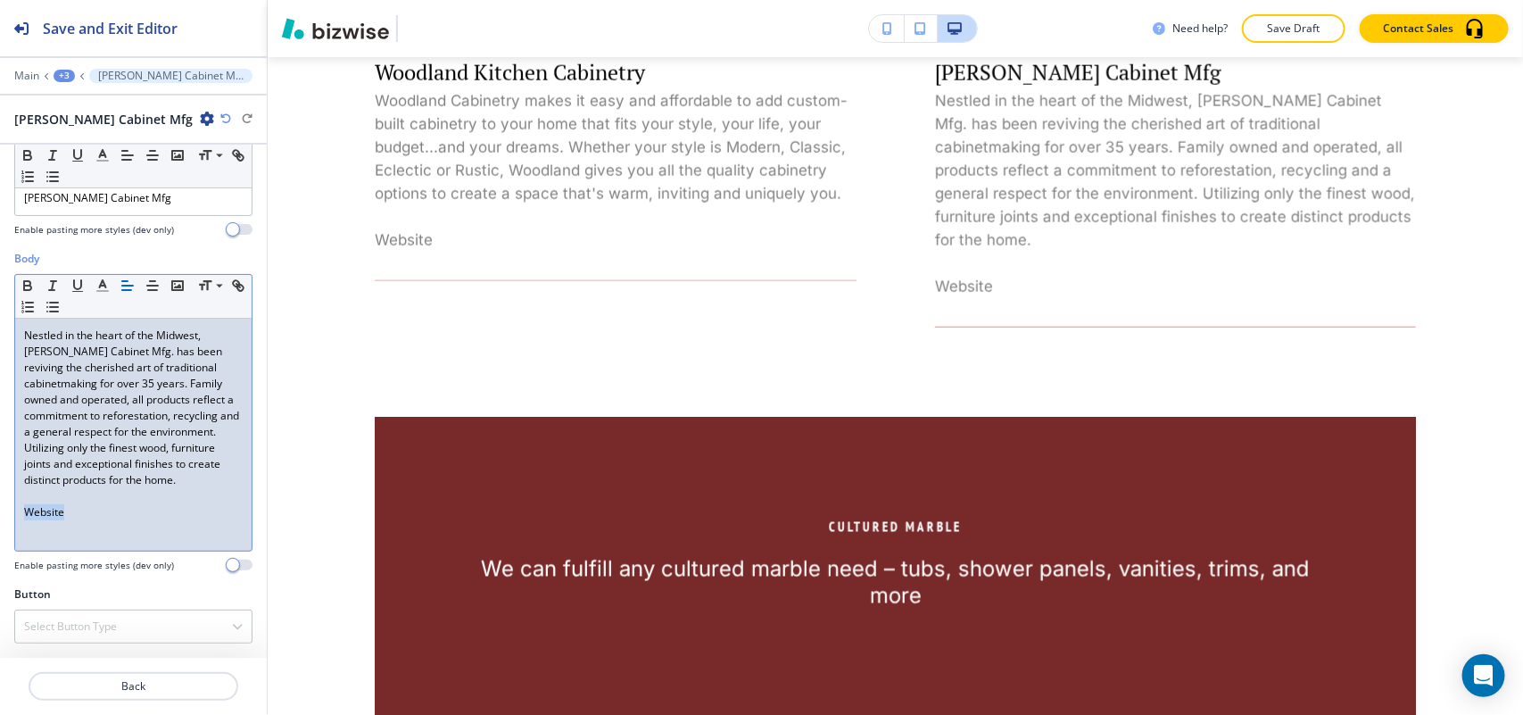
drag, startPoint x: 86, startPoint y: 529, endPoint x: 4, endPoint y: 529, distance: 81.2
click at [4, 529] on div "Body Small Normal Large Huge Nestled in the heart of the Midwest, Bertch Cabine…" at bounding box center [133, 418] width 267 height 335
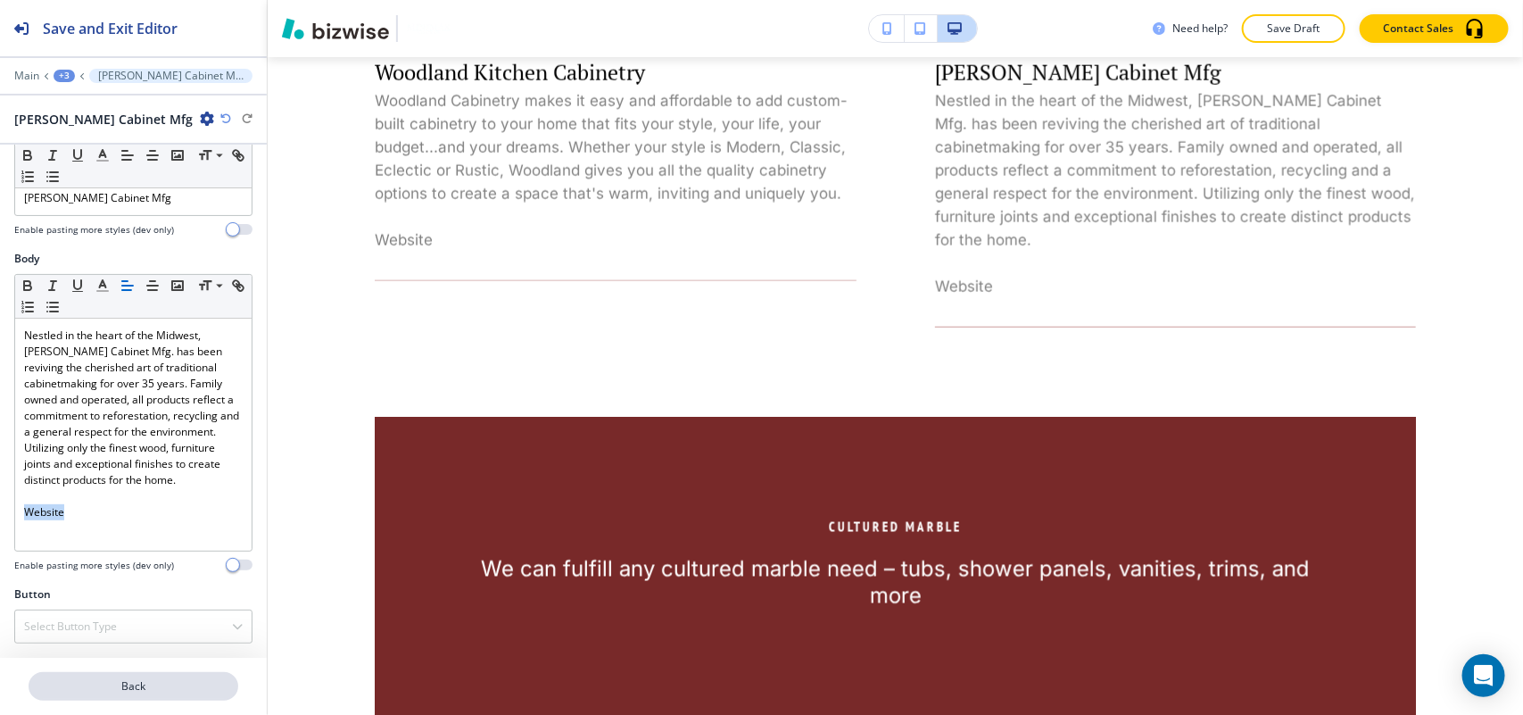
click at [148, 679] on p "Back" at bounding box center [133, 686] width 206 height 16
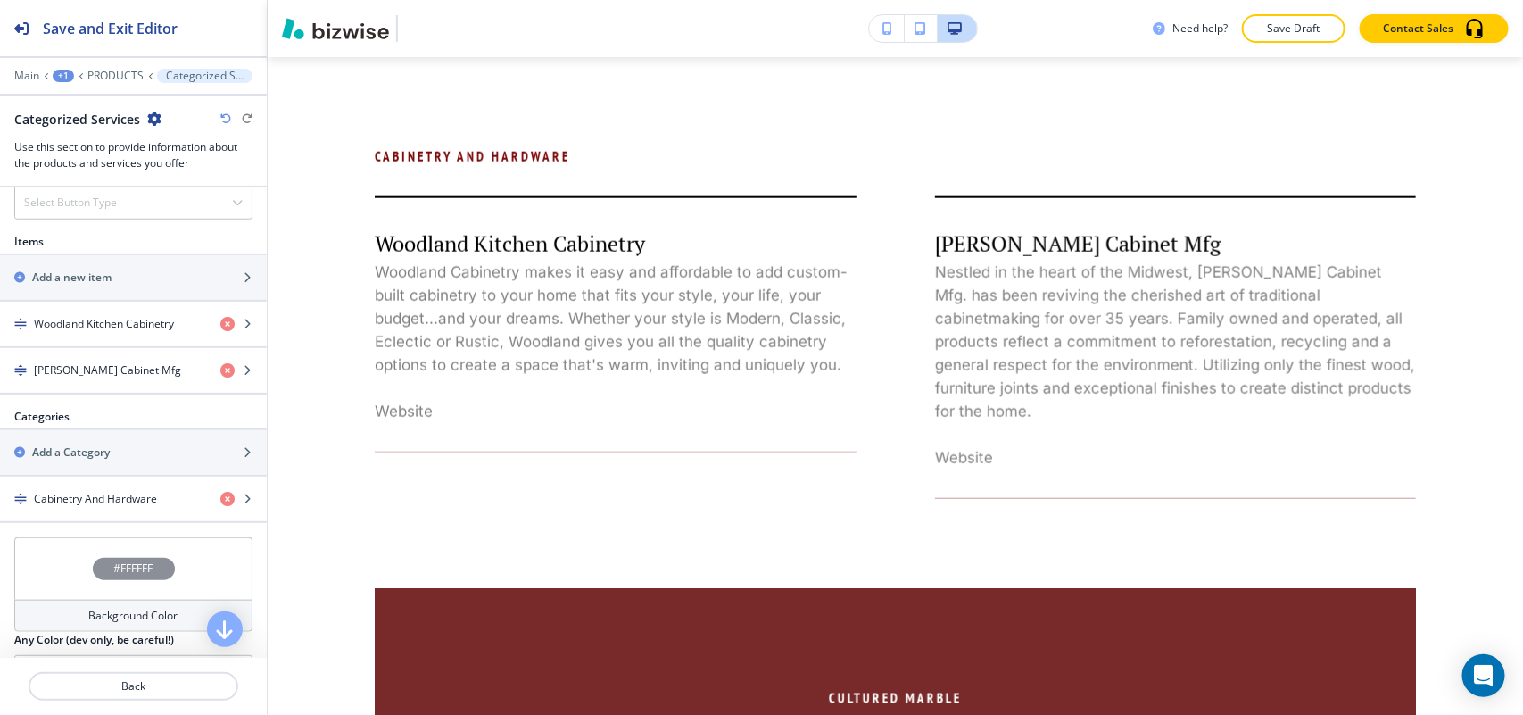
scroll to position [669, 0]
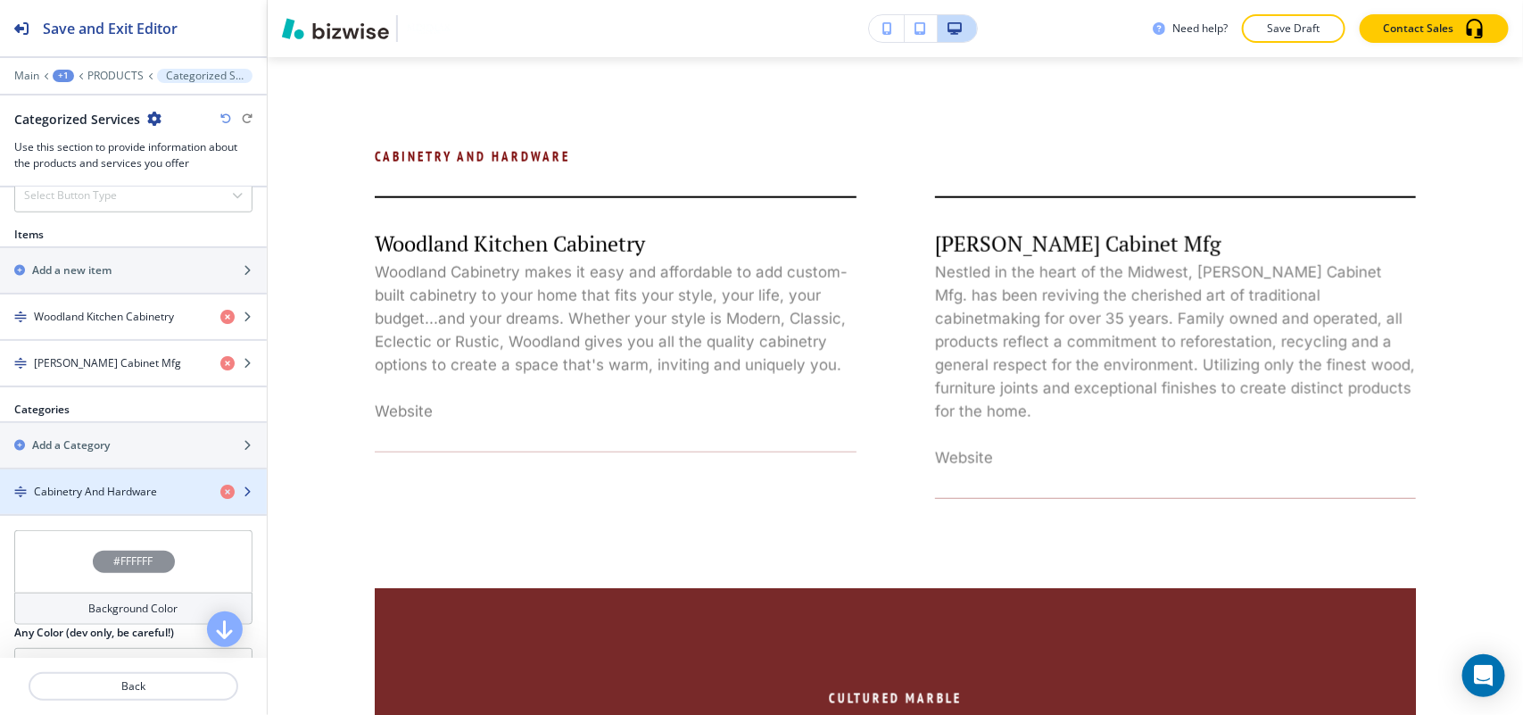
click at [90, 500] on h4 "Cabinetry And Hardware" at bounding box center [95, 492] width 123 height 16
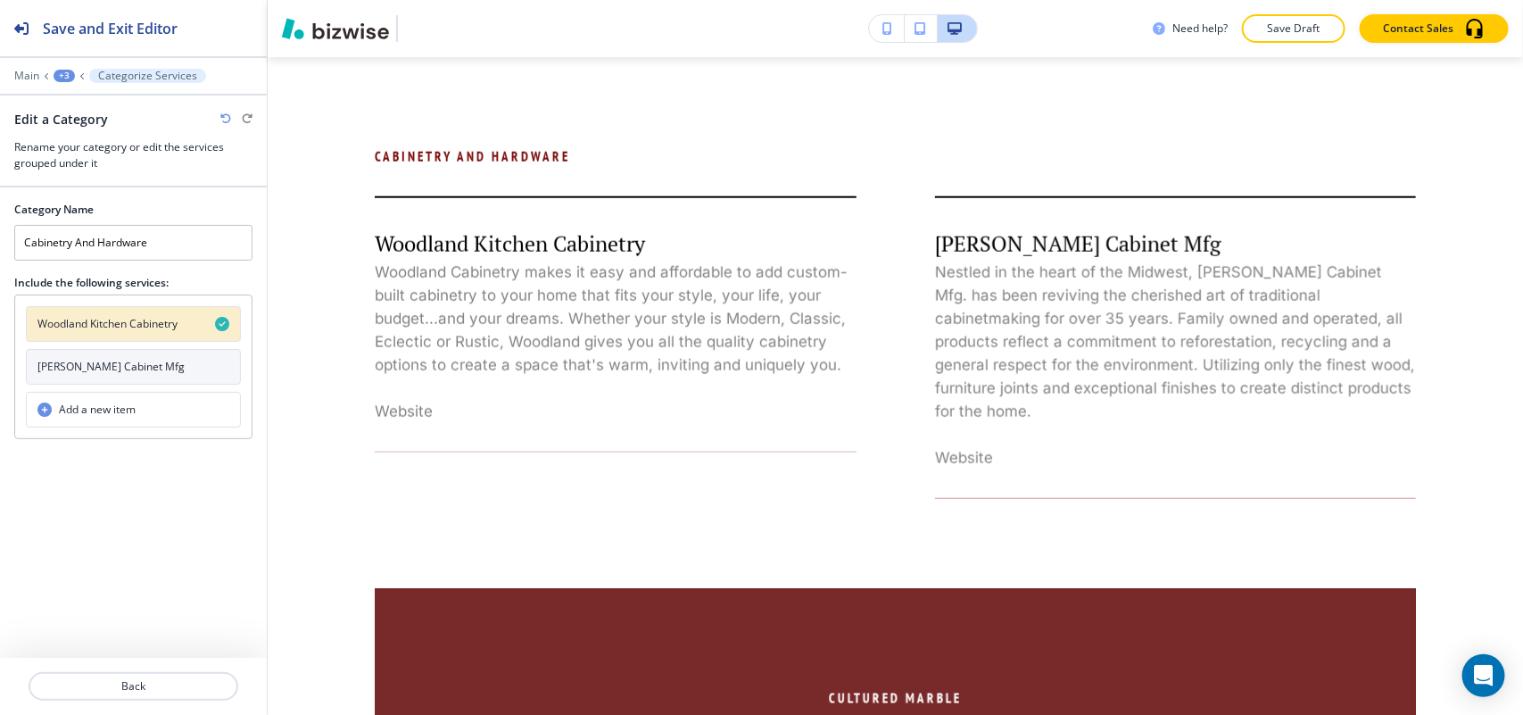
click at [112, 372] on h4 "Bertch Cabinet Mfg" at bounding box center [110, 367] width 147 height 16
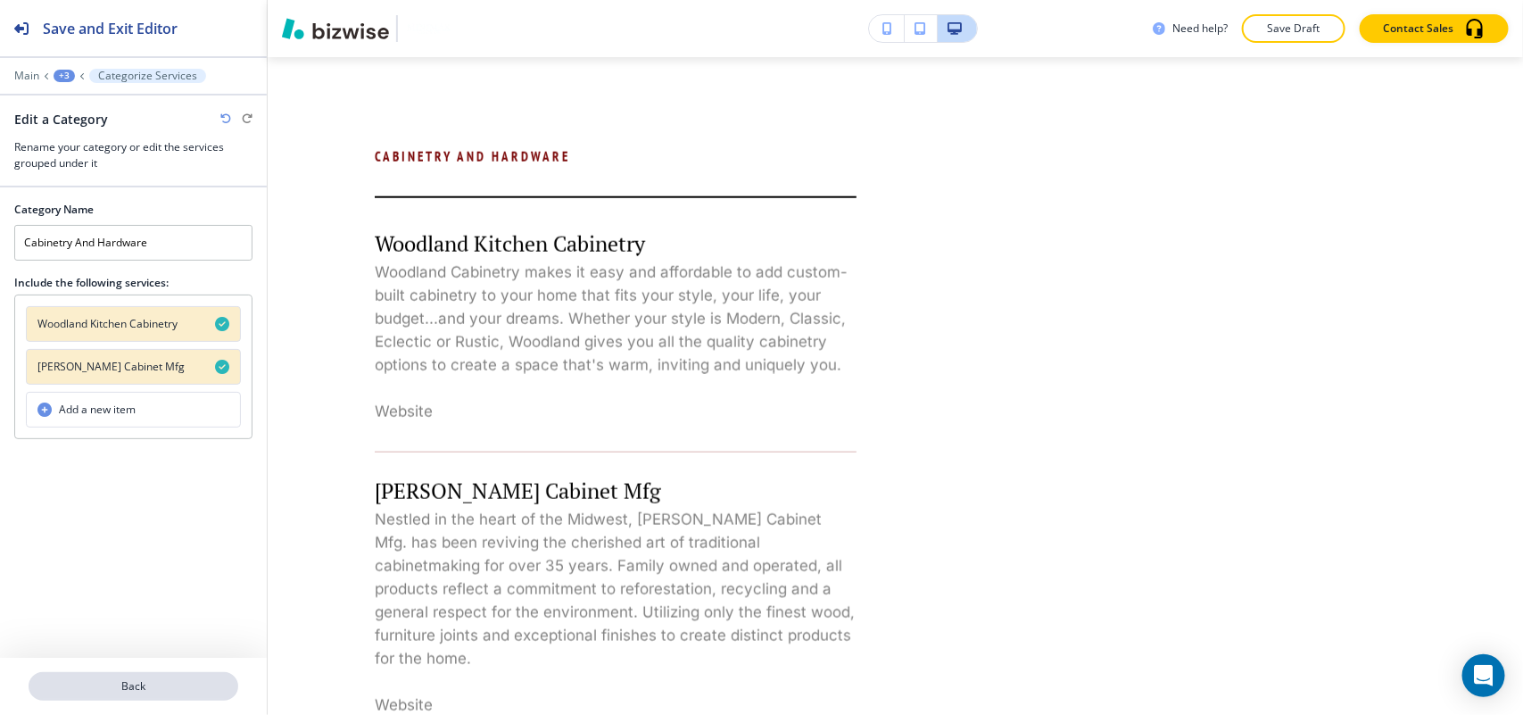
click at [149, 683] on p "Back" at bounding box center [133, 686] width 206 height 16
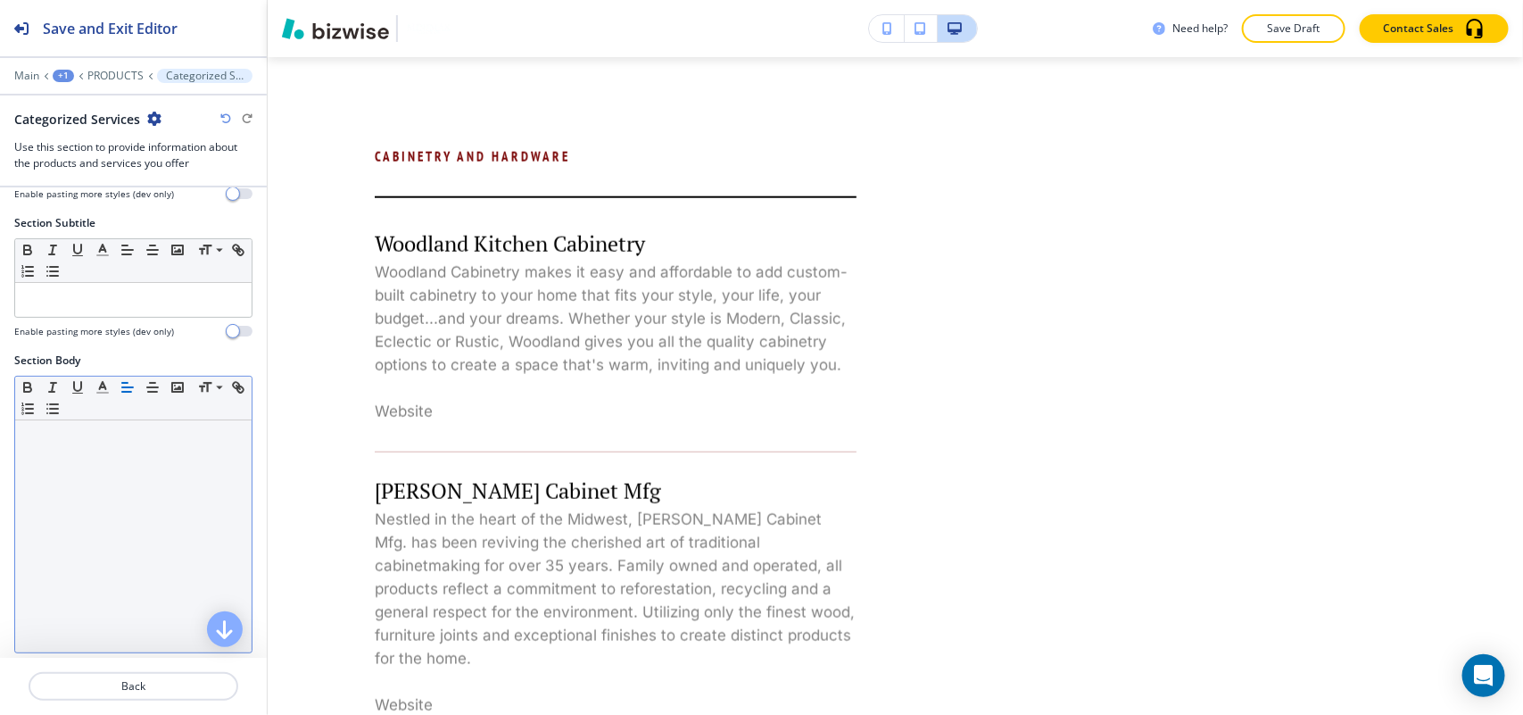
scroll to position [0, 0]
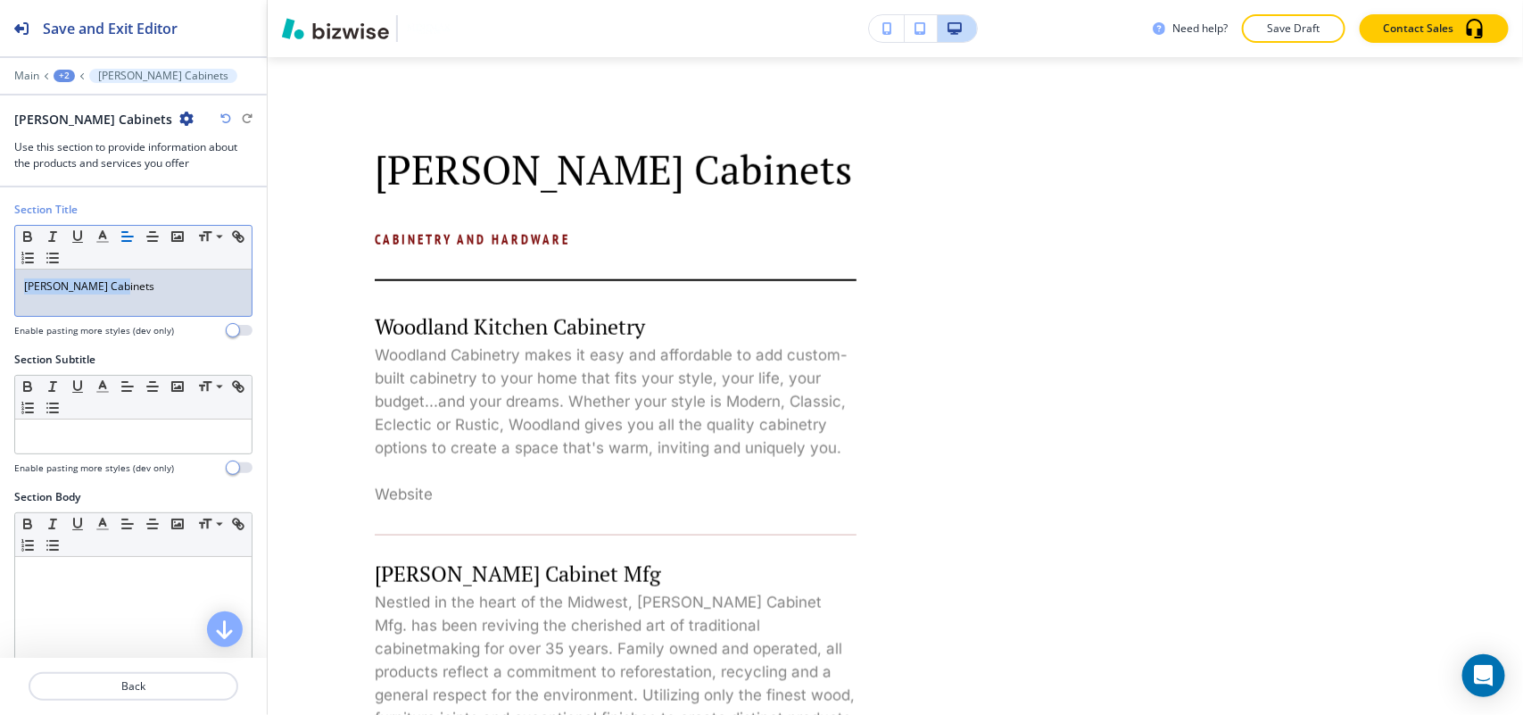
drag, startPoint x: 136, startPoint y: 297, endPoint x: 0, endPoint y: 287, distance: 136.0
click at [0, 288] on div "Section Title Small Normal Large Huge Merillat Cabinets Enable pasting more sty…" at bounding box center [133, 277] width 267 height 150
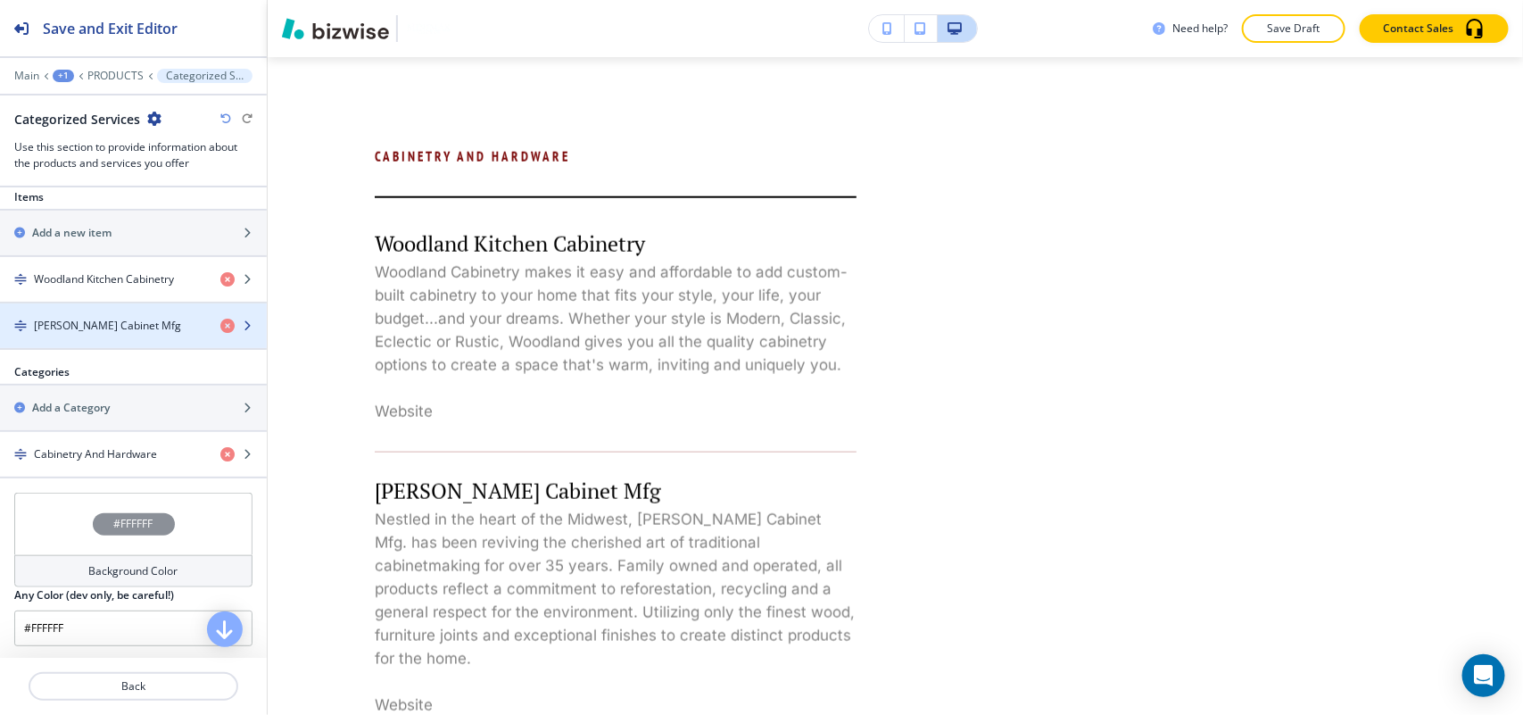
scroll to position [669, 0]
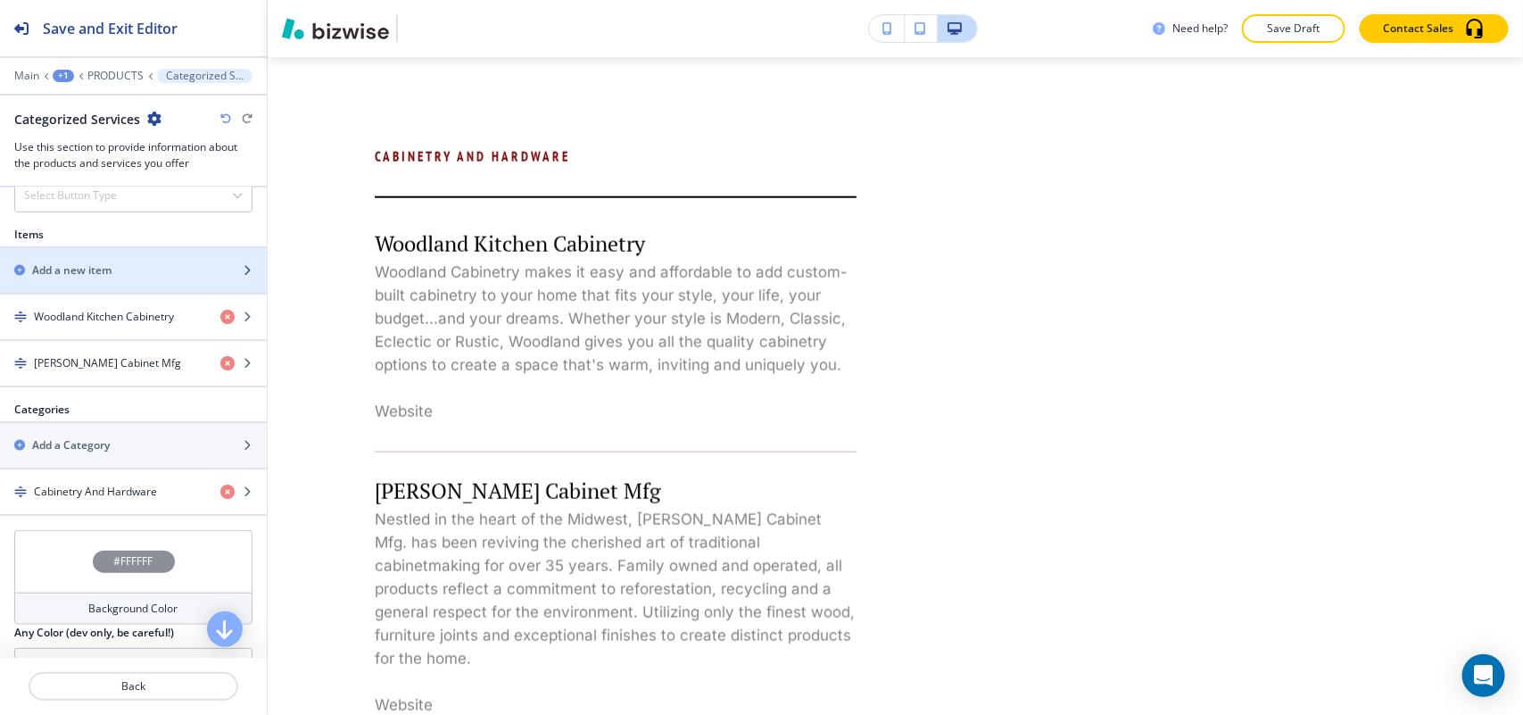
click at [118, 288] on div "button" at bounding box center [133, 285] width 267 height 14
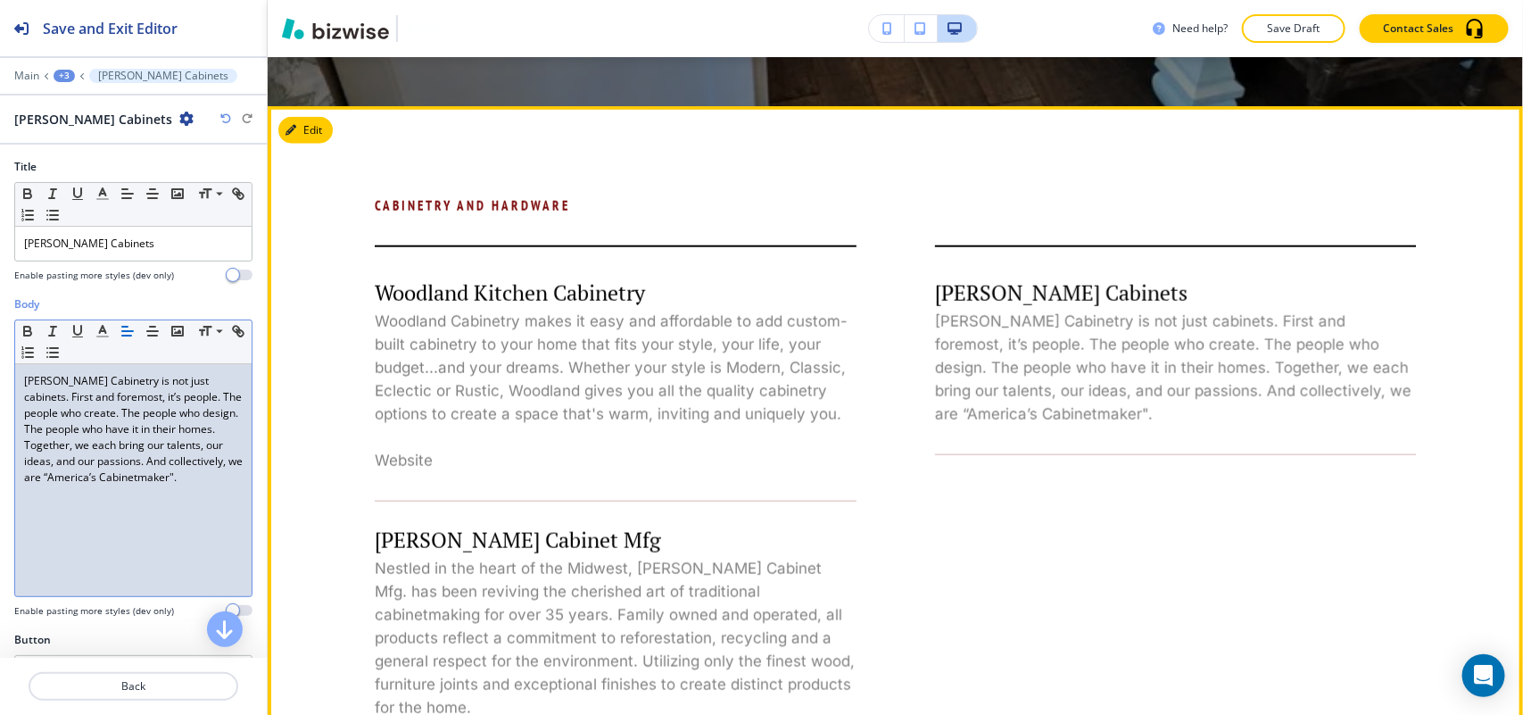
scroll to position [810, 0]
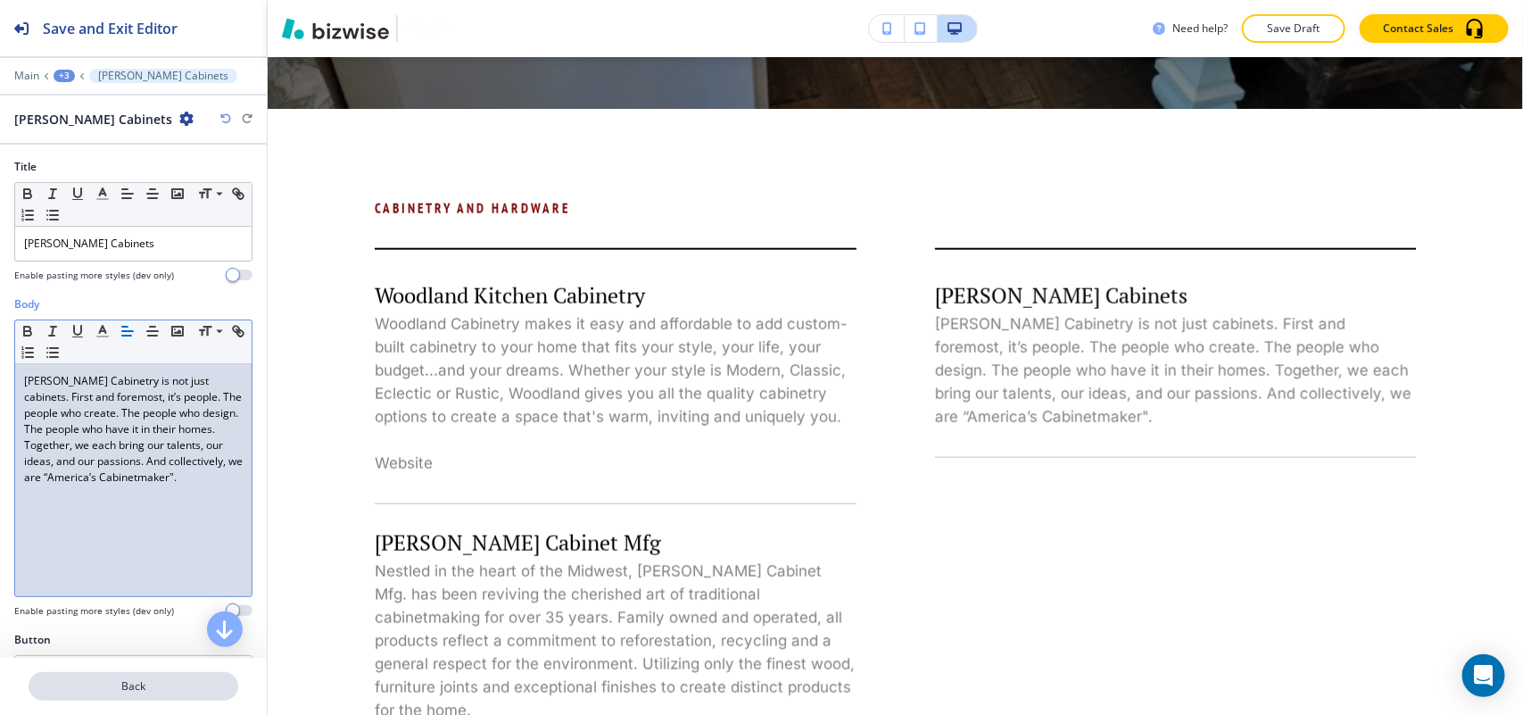
click at [149, 680] on p "Back" at bounding box center [133, 686] width 206 height 16
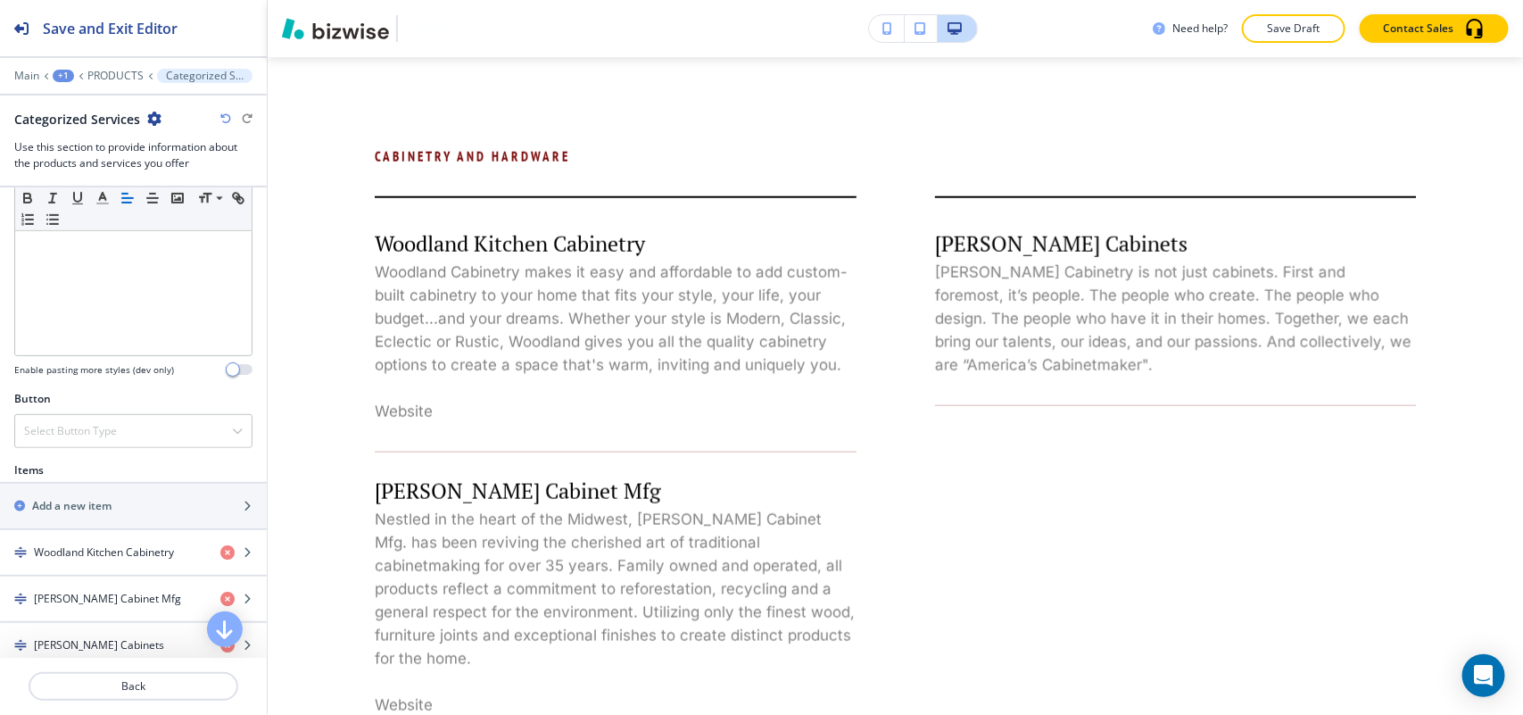
scroll to position [669, 0]
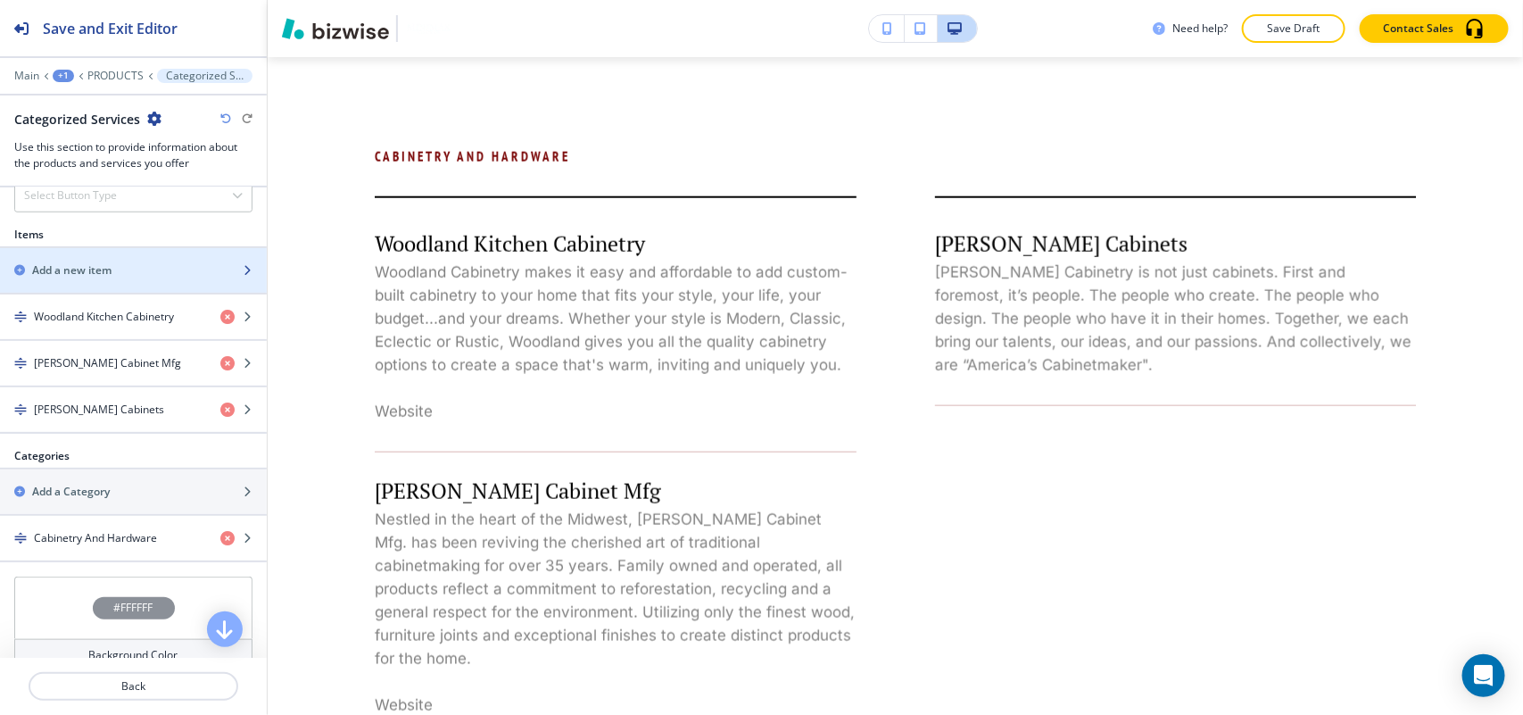
click at [104, 265] on h2 "Add a new item" at bounding box center [71, 270] width 79 height 16
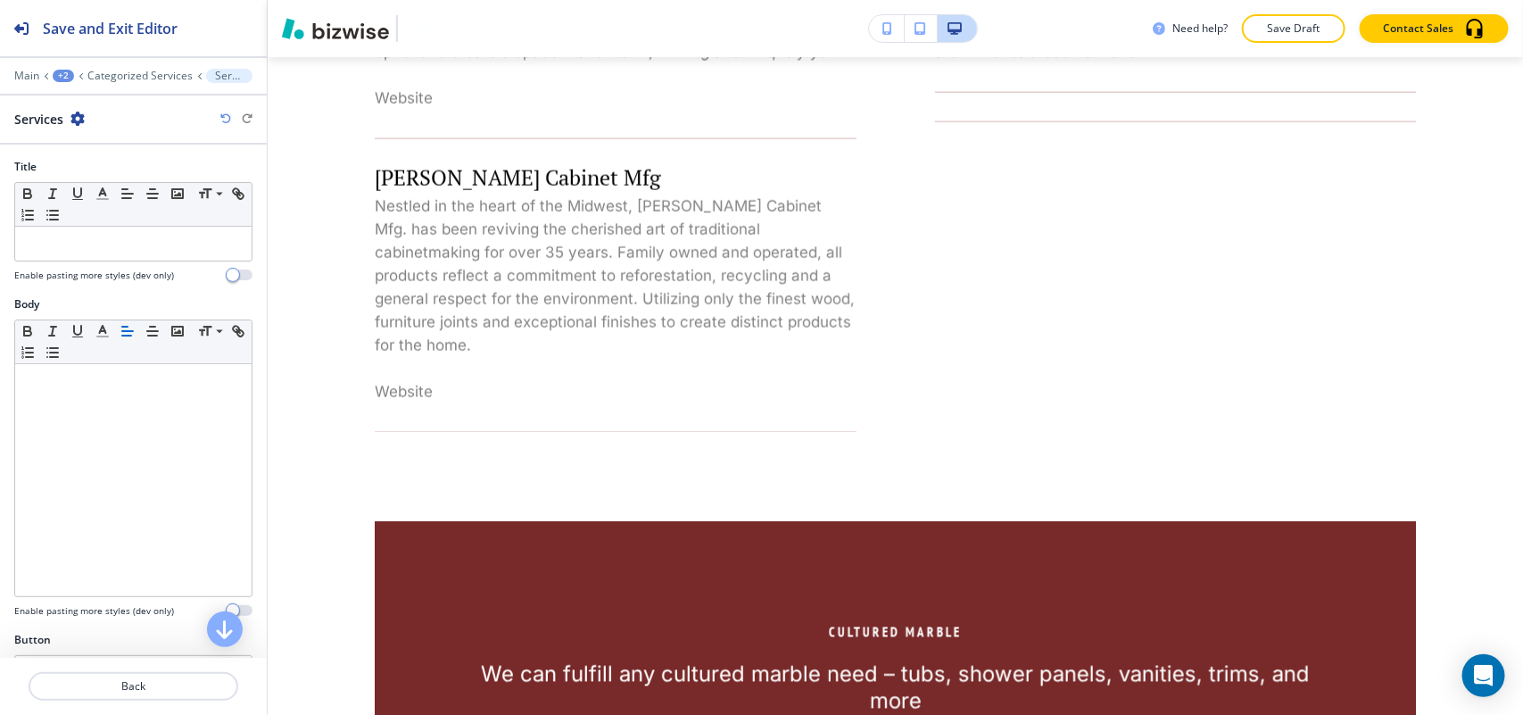
scroll to position [1238, 0]
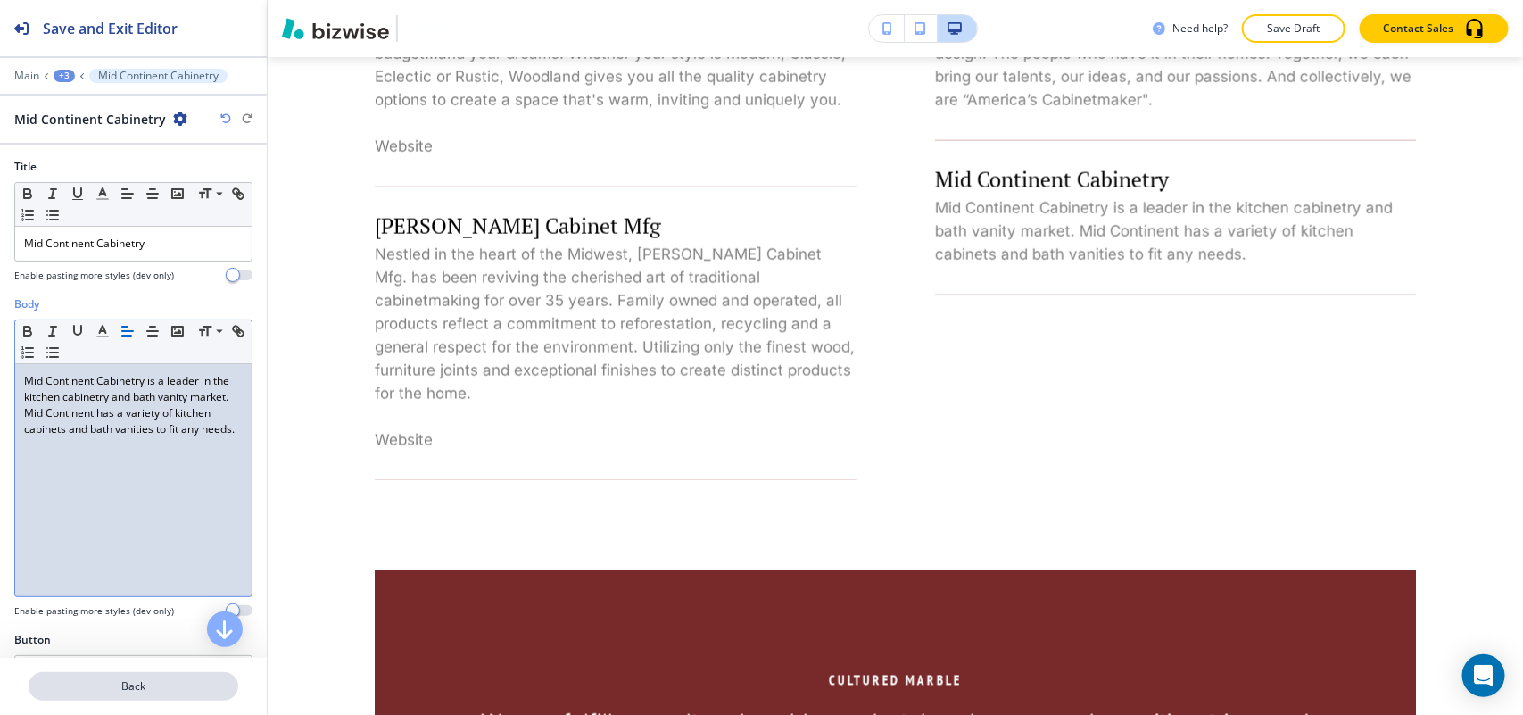
click at [121, 683] on p "Back" at bounding box center [133, 686] width 206 height 16
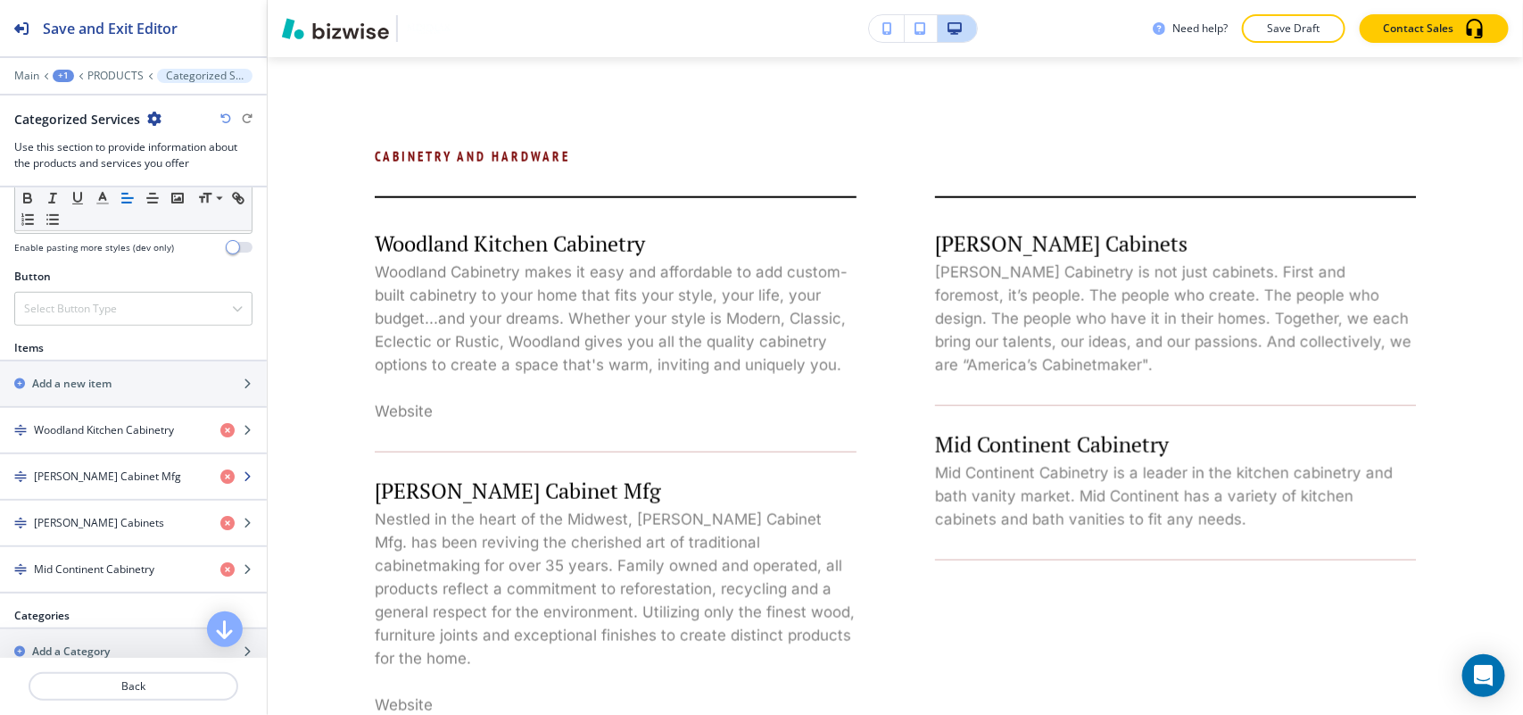
scroll to position [558, 0]
click at [100, 377] on h2 "Add a new item" at bounding box center [71, 382] width 79 height 16
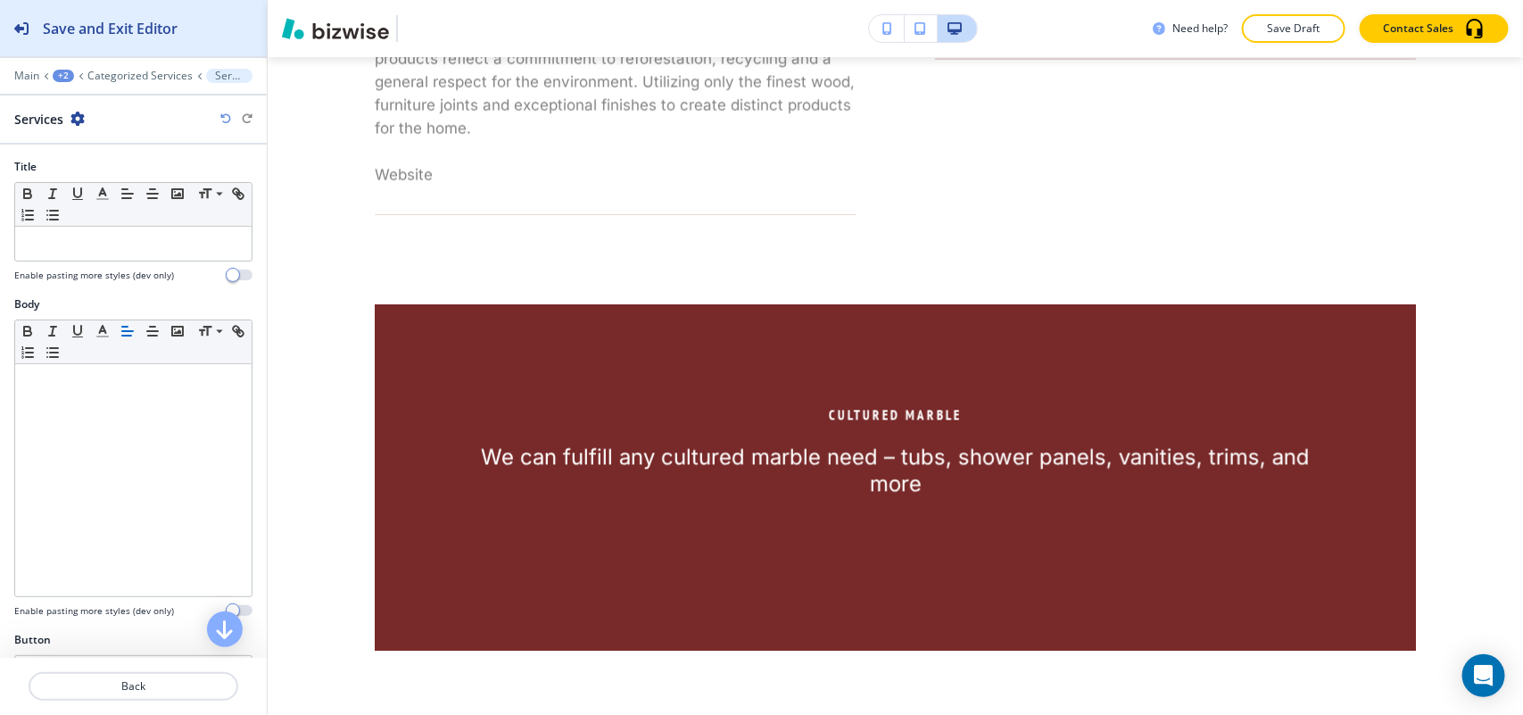
scroll to position [1393, 0]
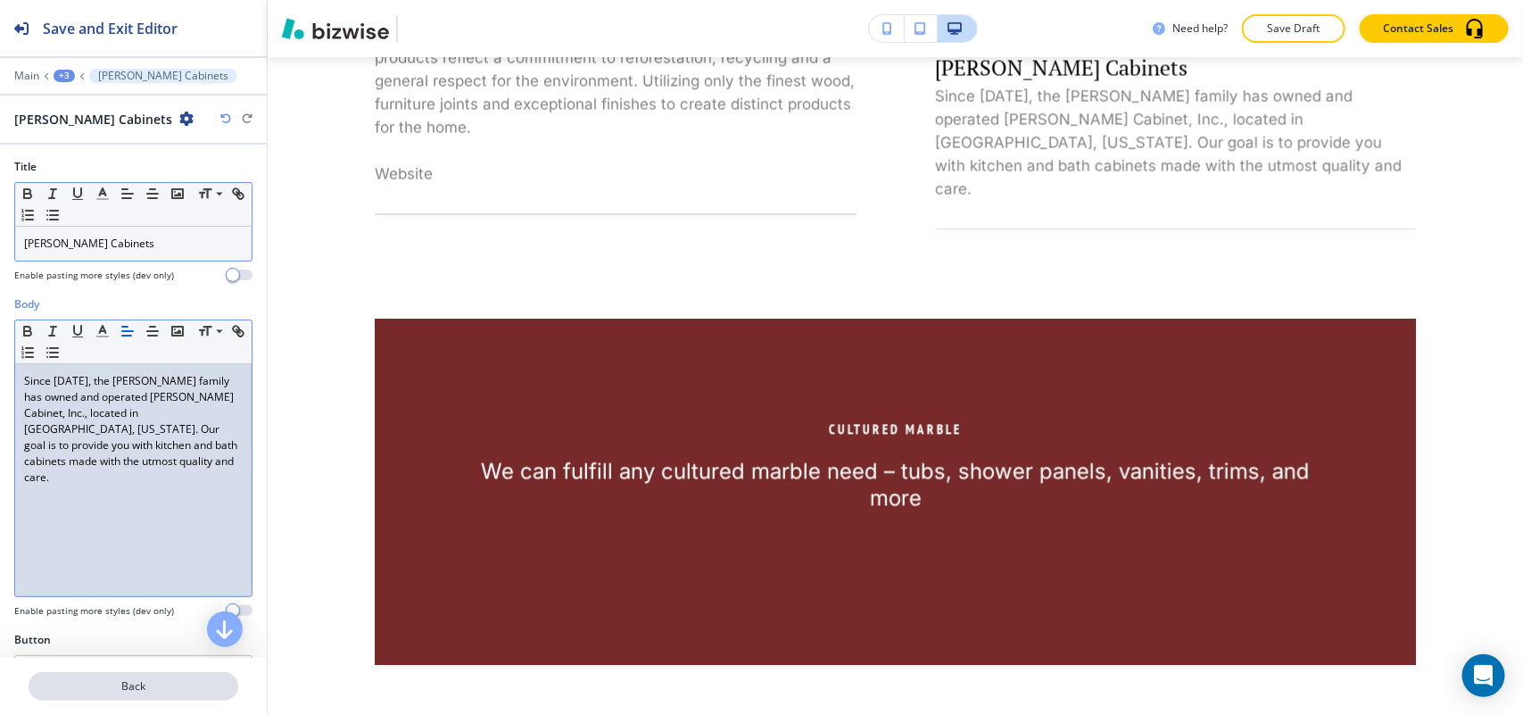
click at [163, 674] on button "Back" at bounding box center [134, 686] width 210 height 29
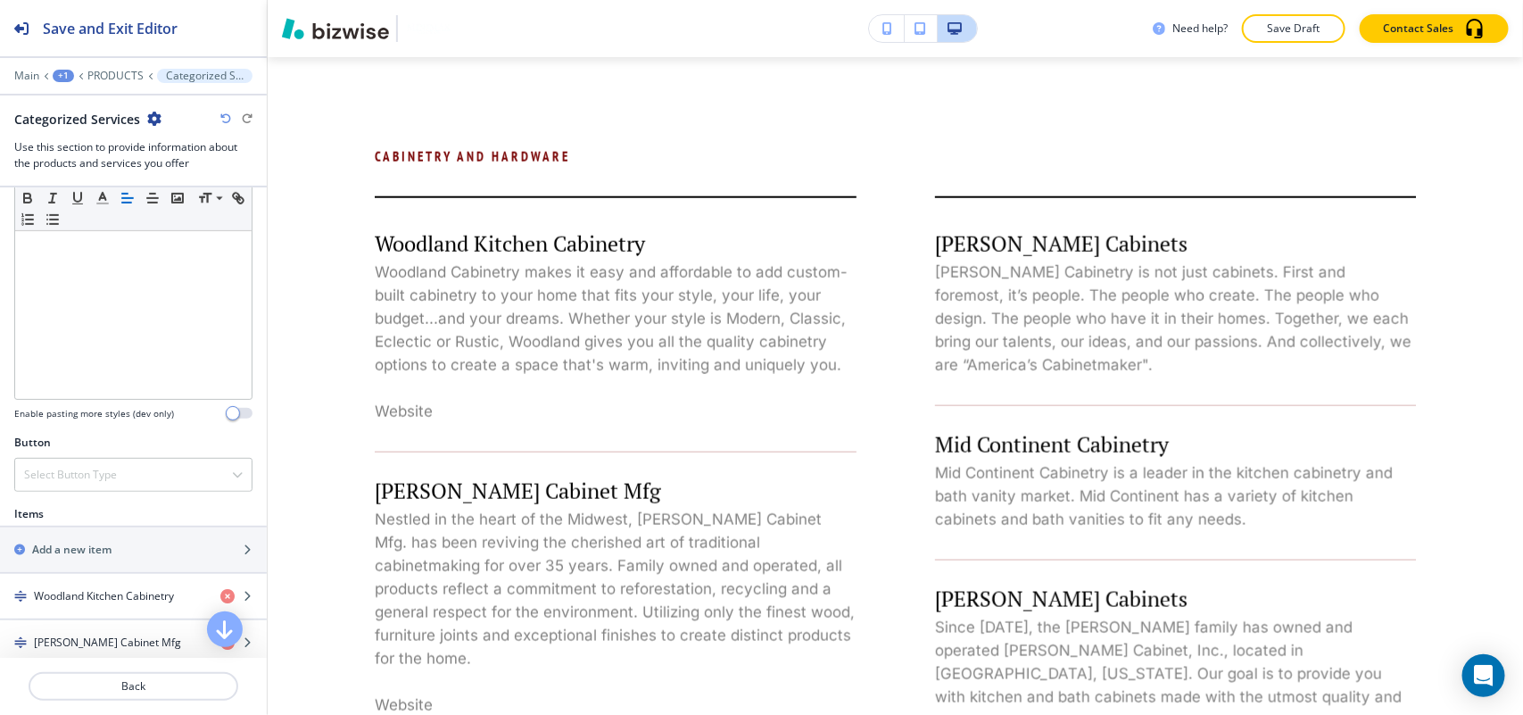
scroll to position [446, 0]
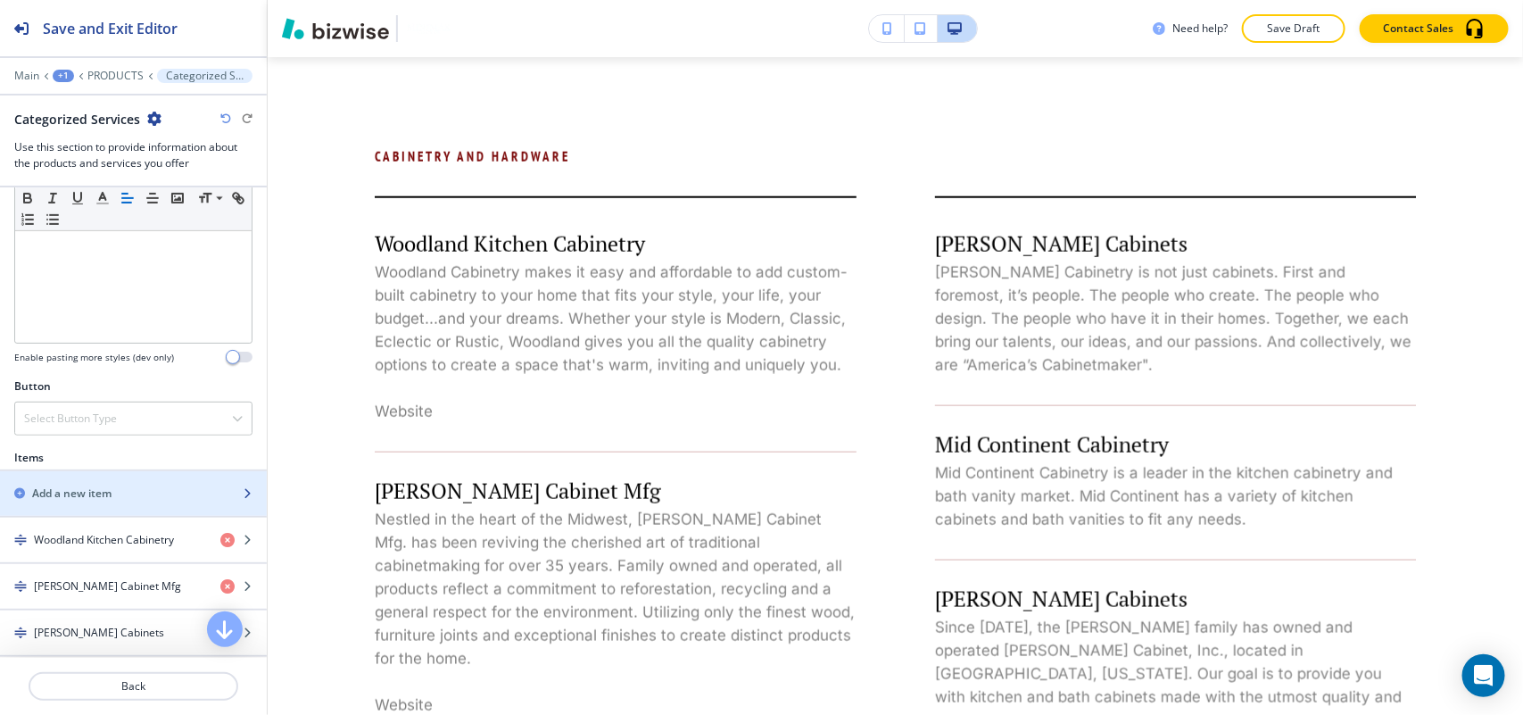
click at [67, 495] on h2 "Add a new item" at bounding box center [71, 493] width 79 height 16
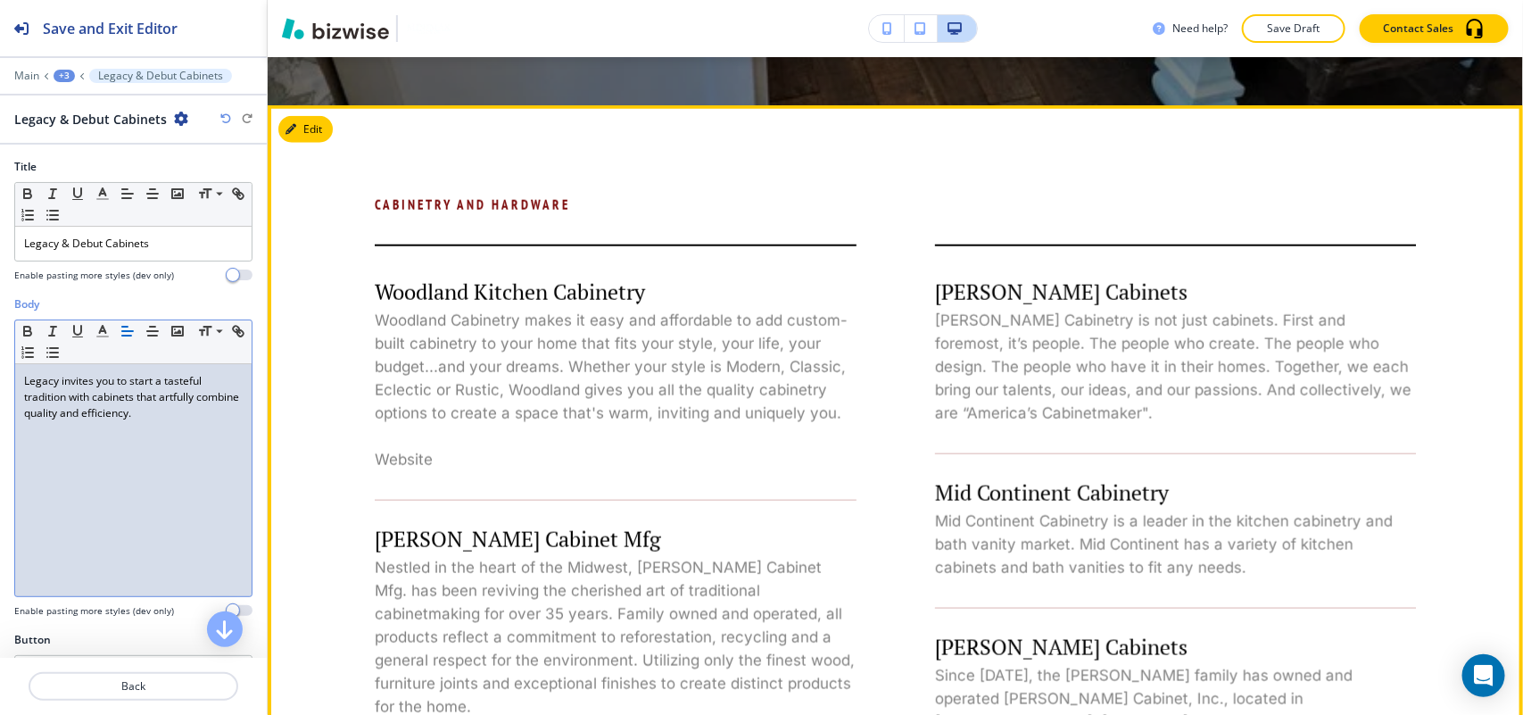
scroll to position [902, 0]
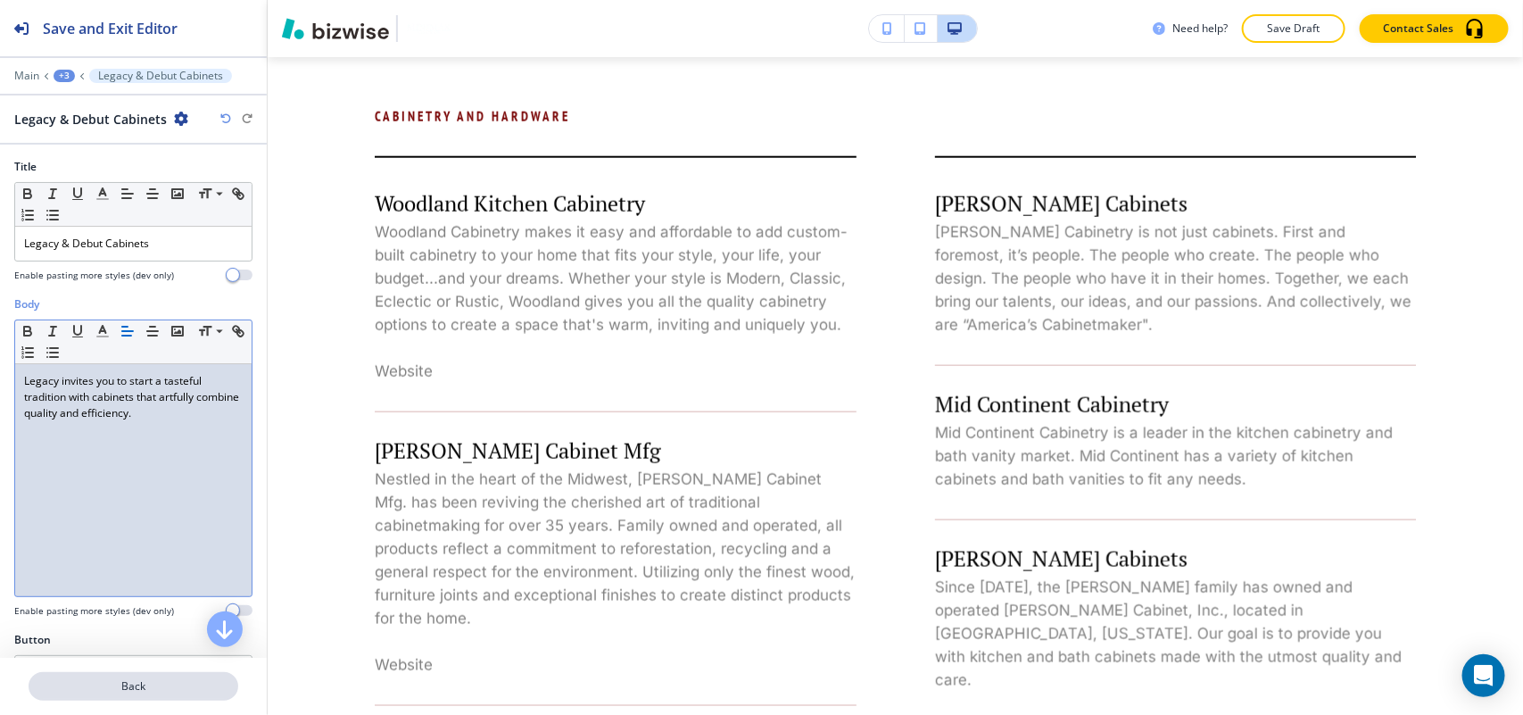
click at [157, 679] on p "Back" at bounding box center [133, 686] width 206 height 16
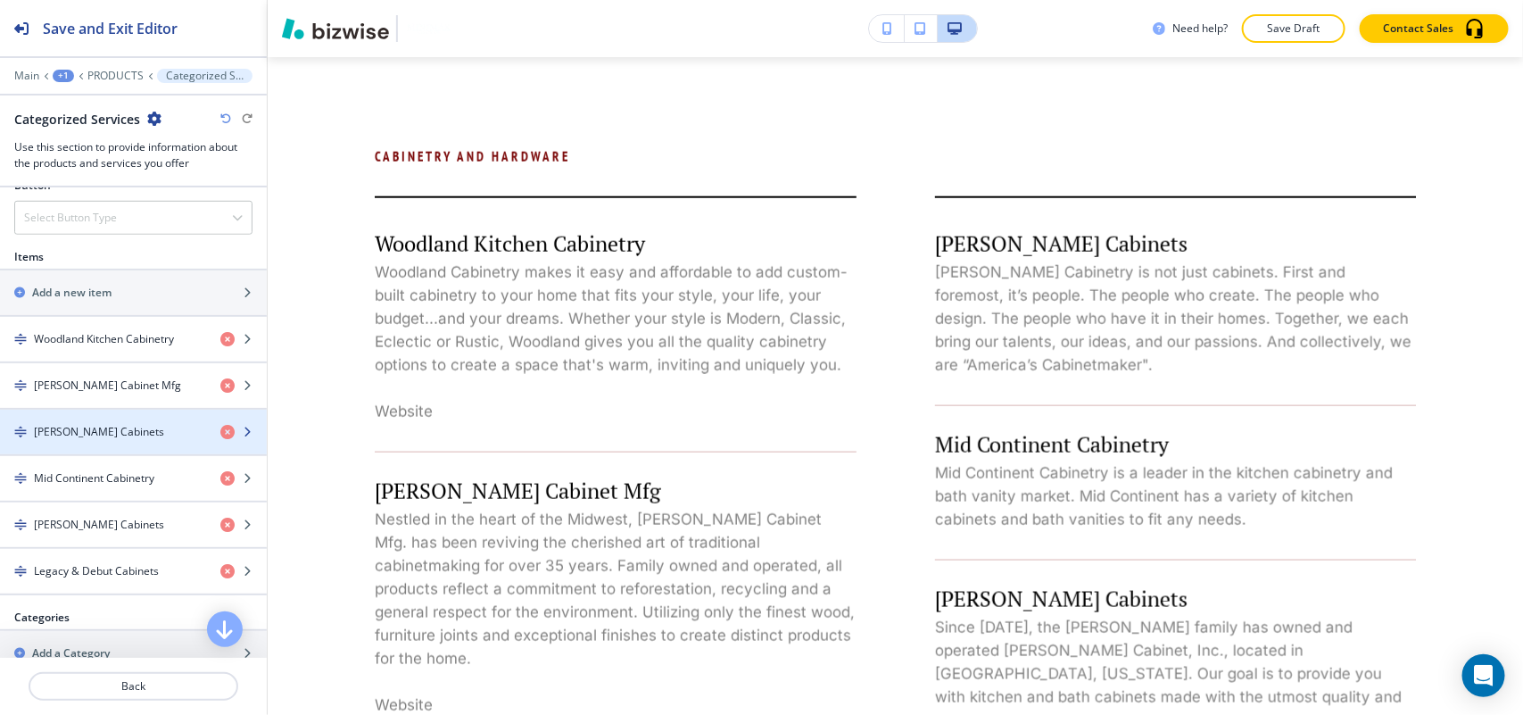
scroll to position [669, 0]
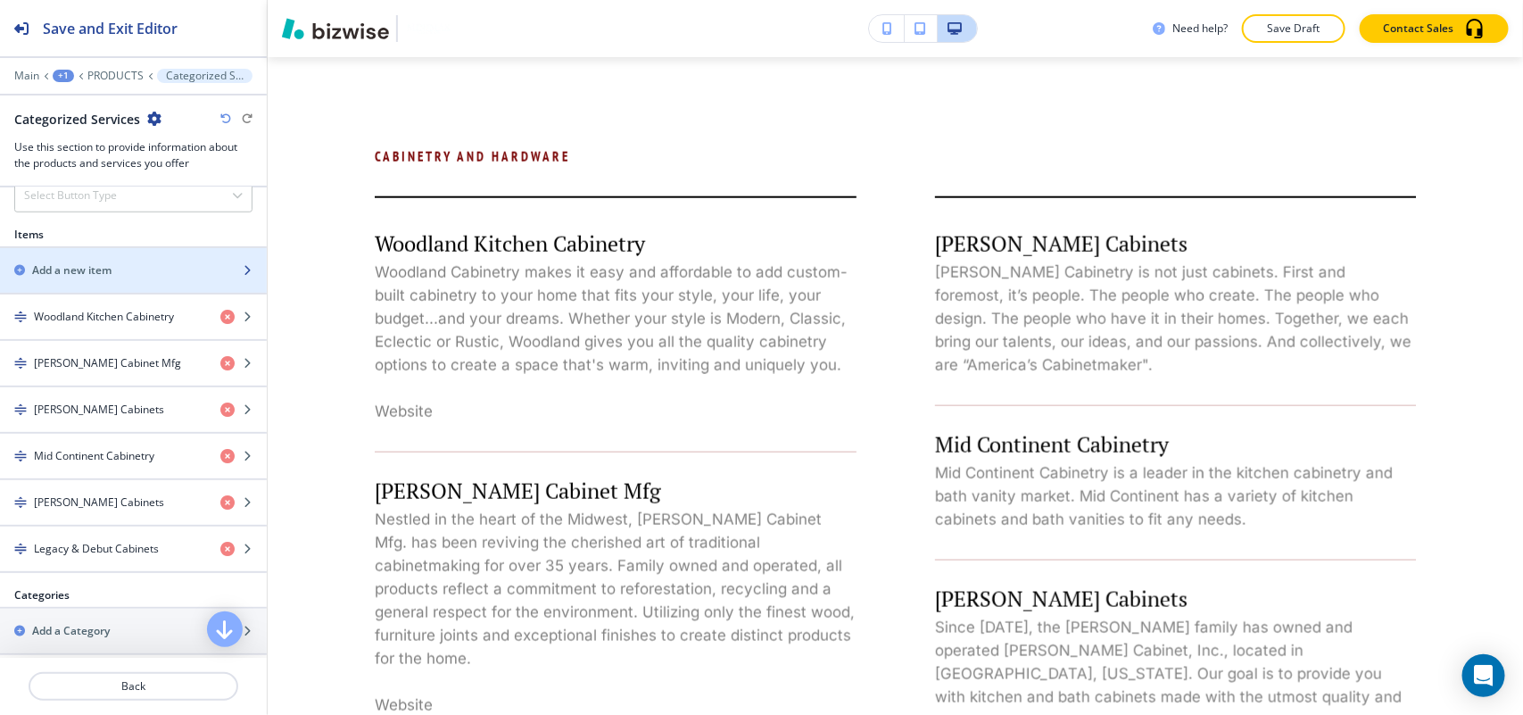
click at [98, 274] on h2 "Add a new item" at bounding box center [71, 270] width 79 height 16
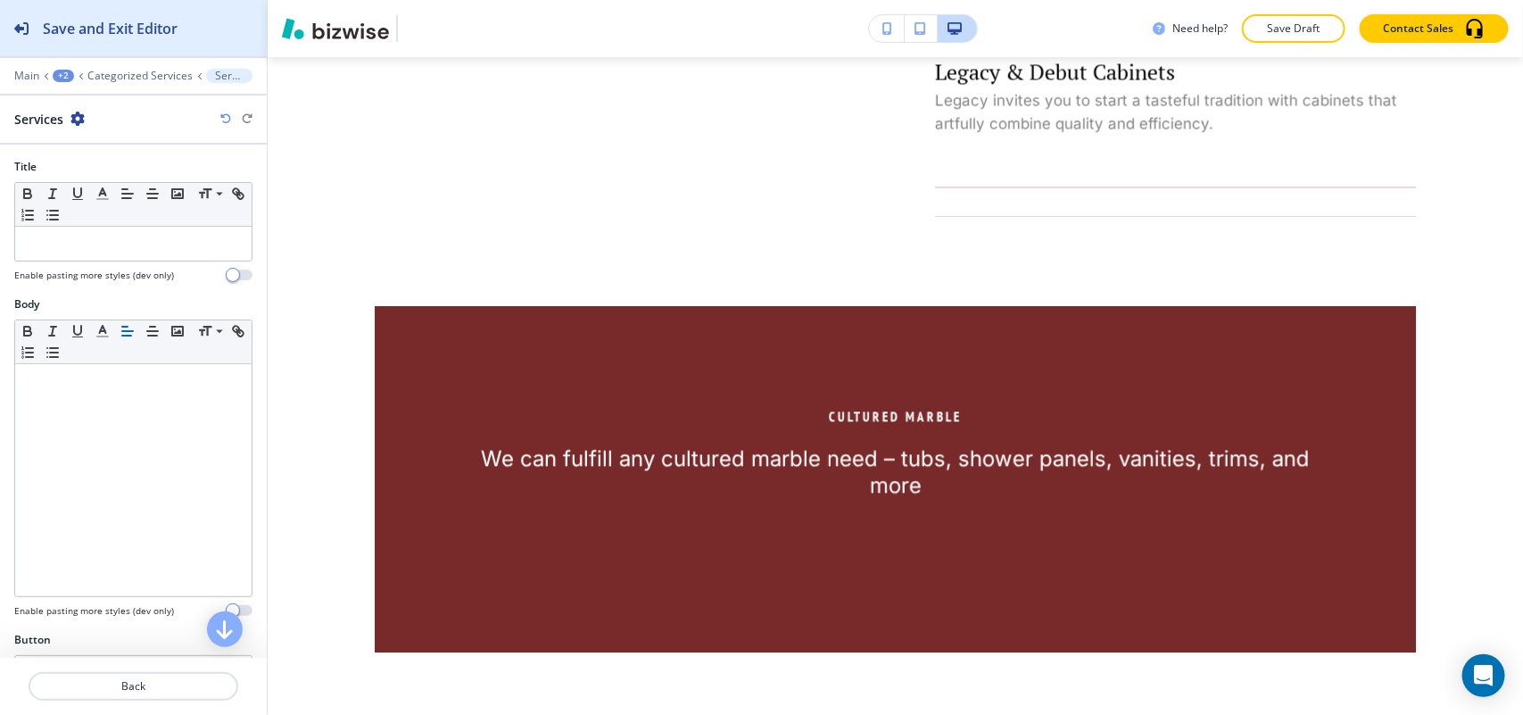
scroll to position [1725, 0]
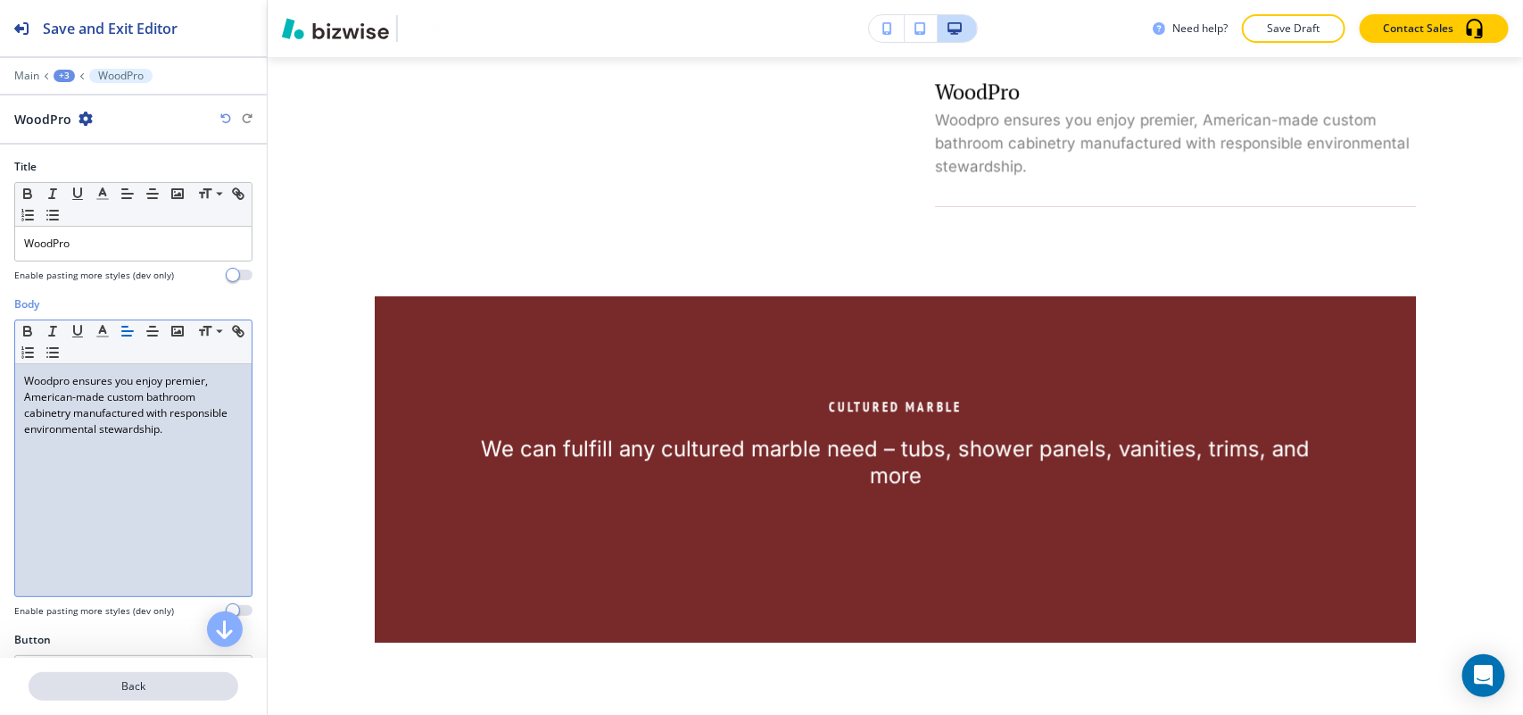
click at [152, 688] on p "Back" at bounding box center [133, 686] width 206 height 16
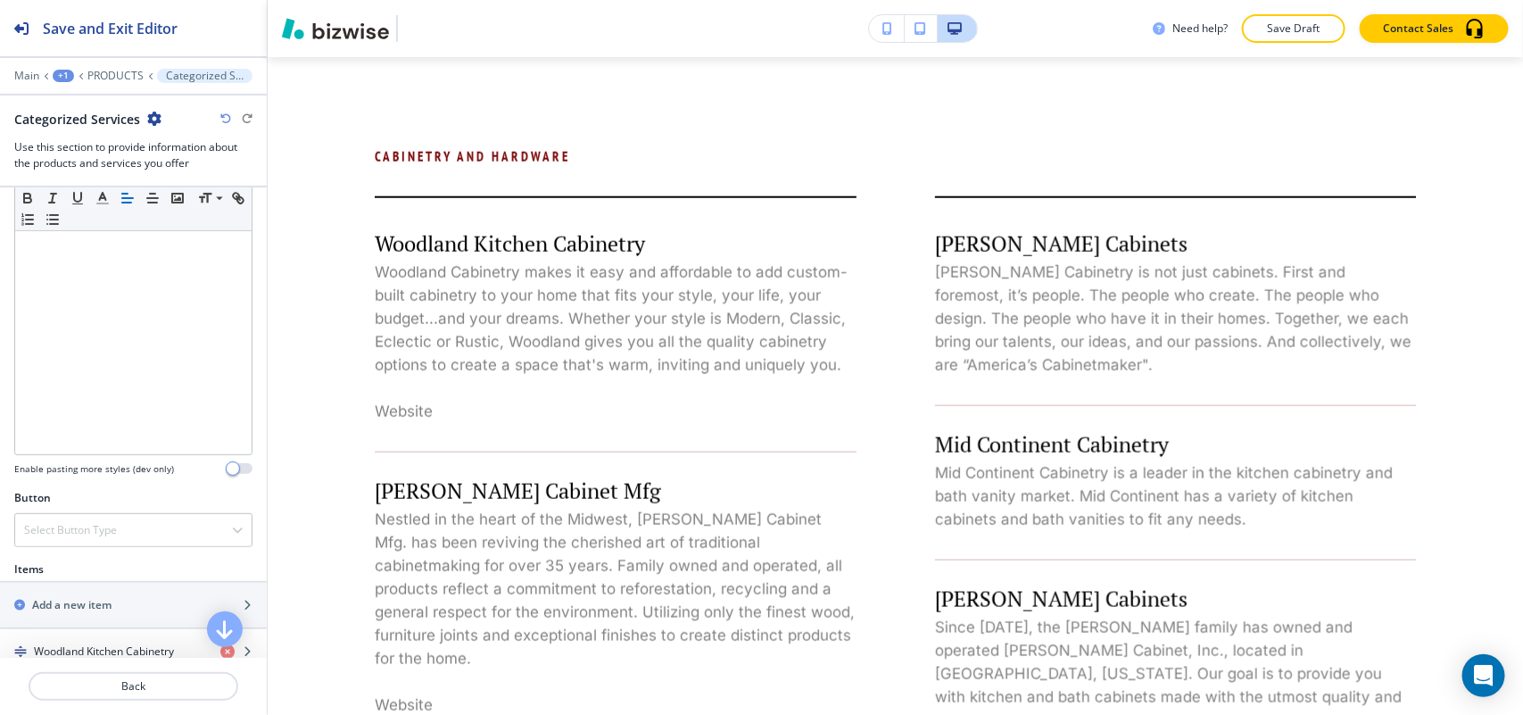
scroll to position [558, 0]
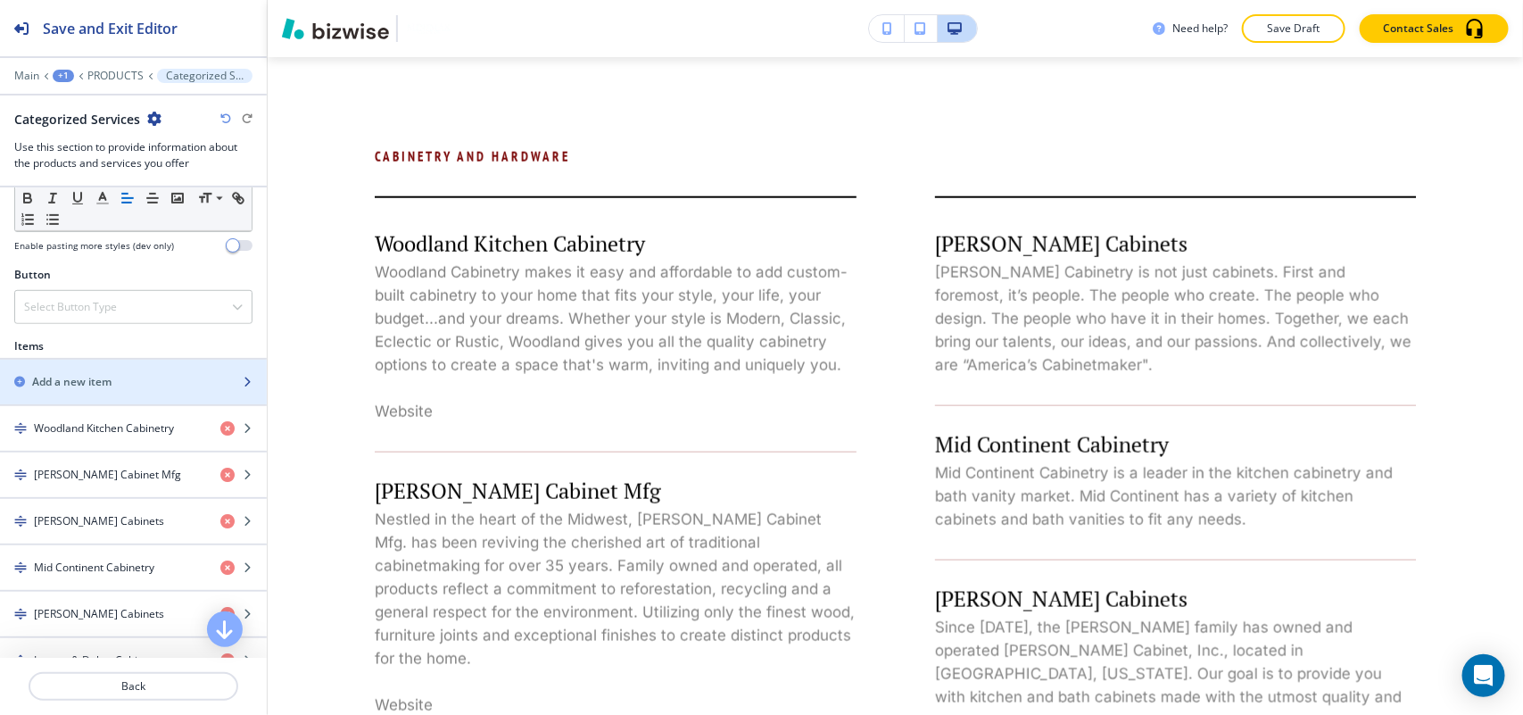
click at [109, 390] on h2 "Add a new item" at bounding box center [71, 382] width 79 height 16
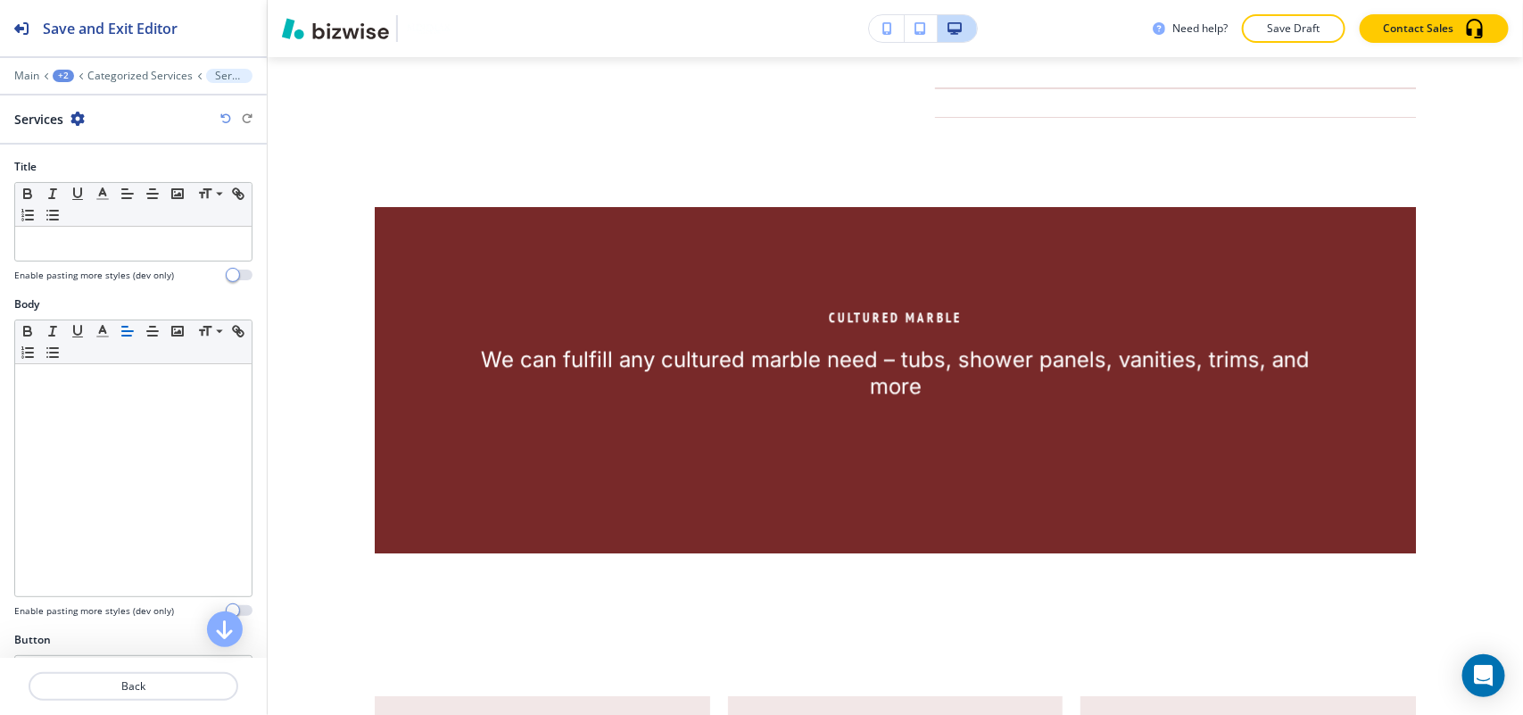
scroll to position [1880, 0]
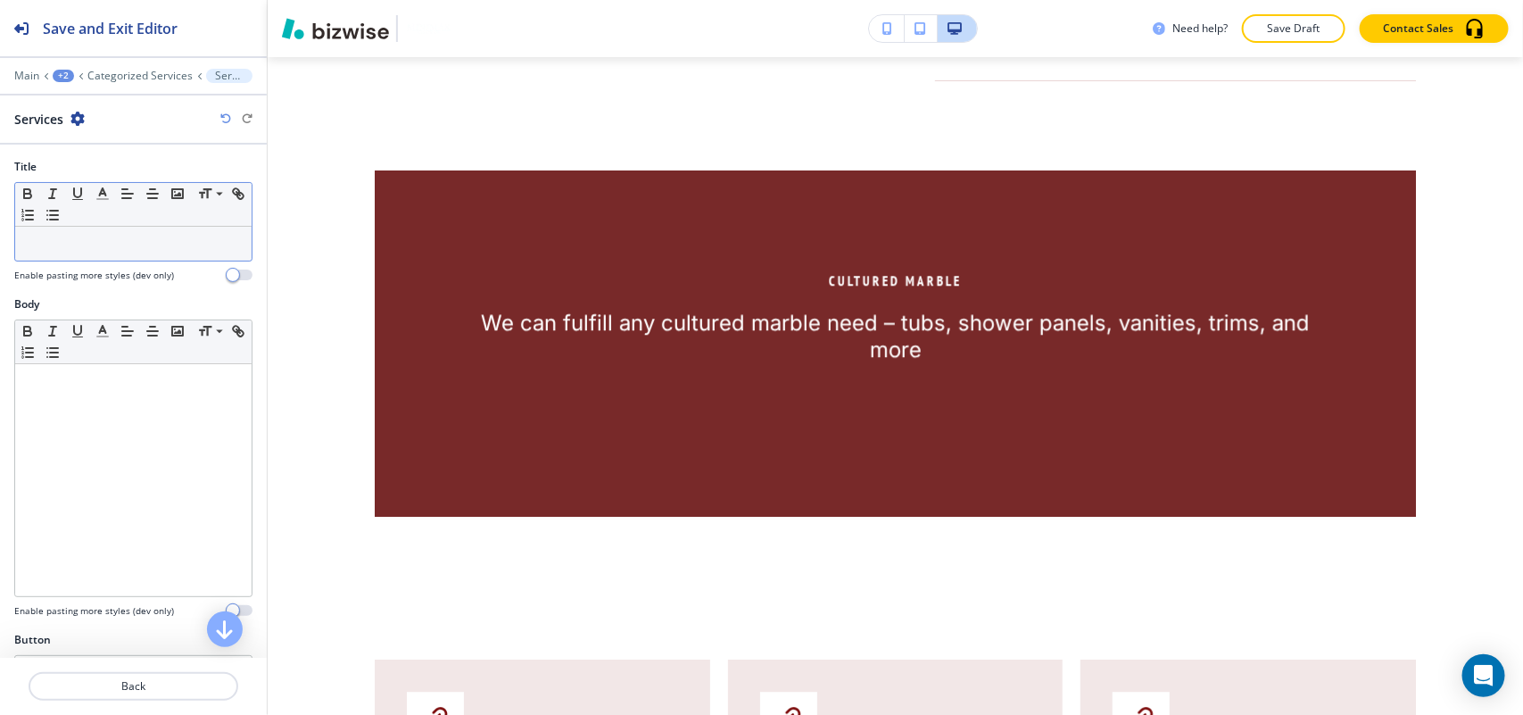
drag, startPoint x: 77, startPoint y: 229, endPoint x: 46, endPoint y: 243, distance: 34.0
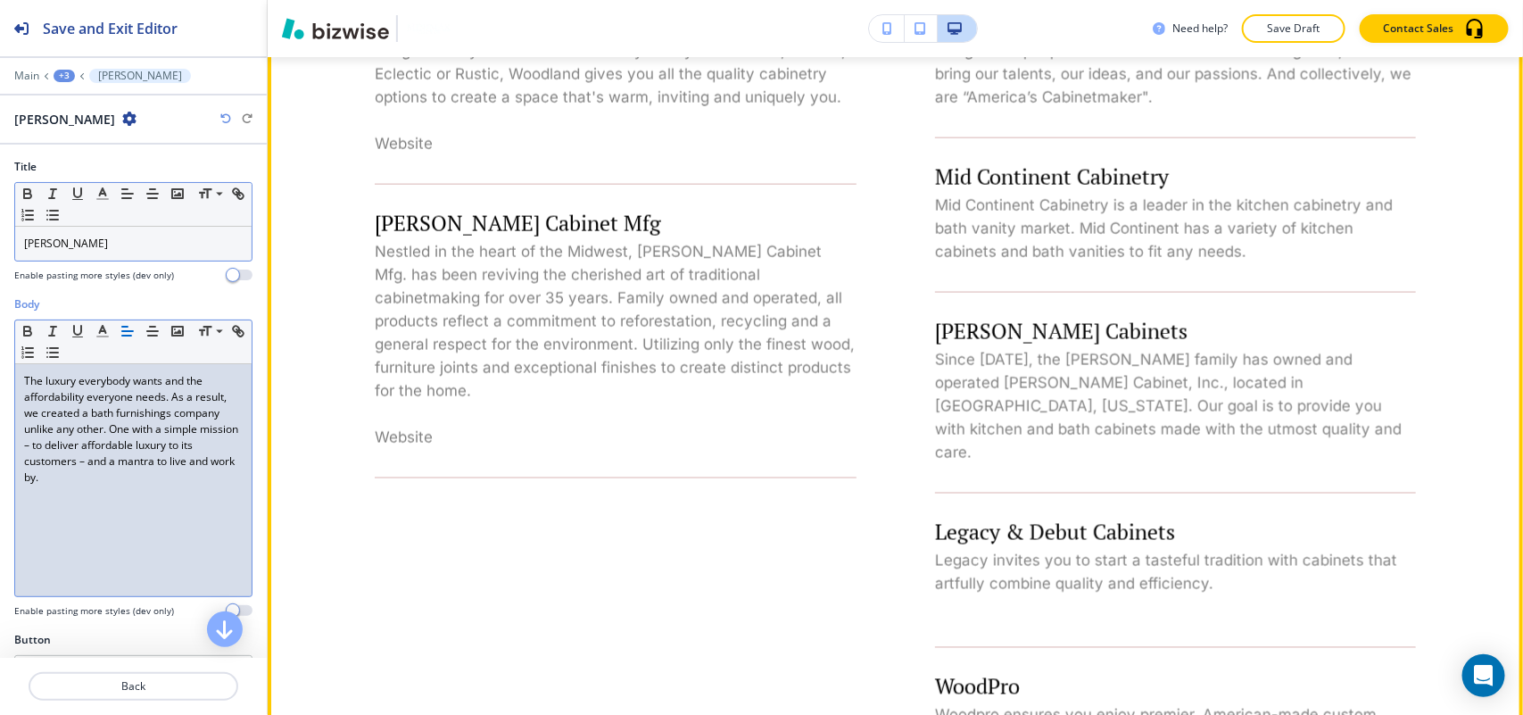
scroll to position [988, 0]
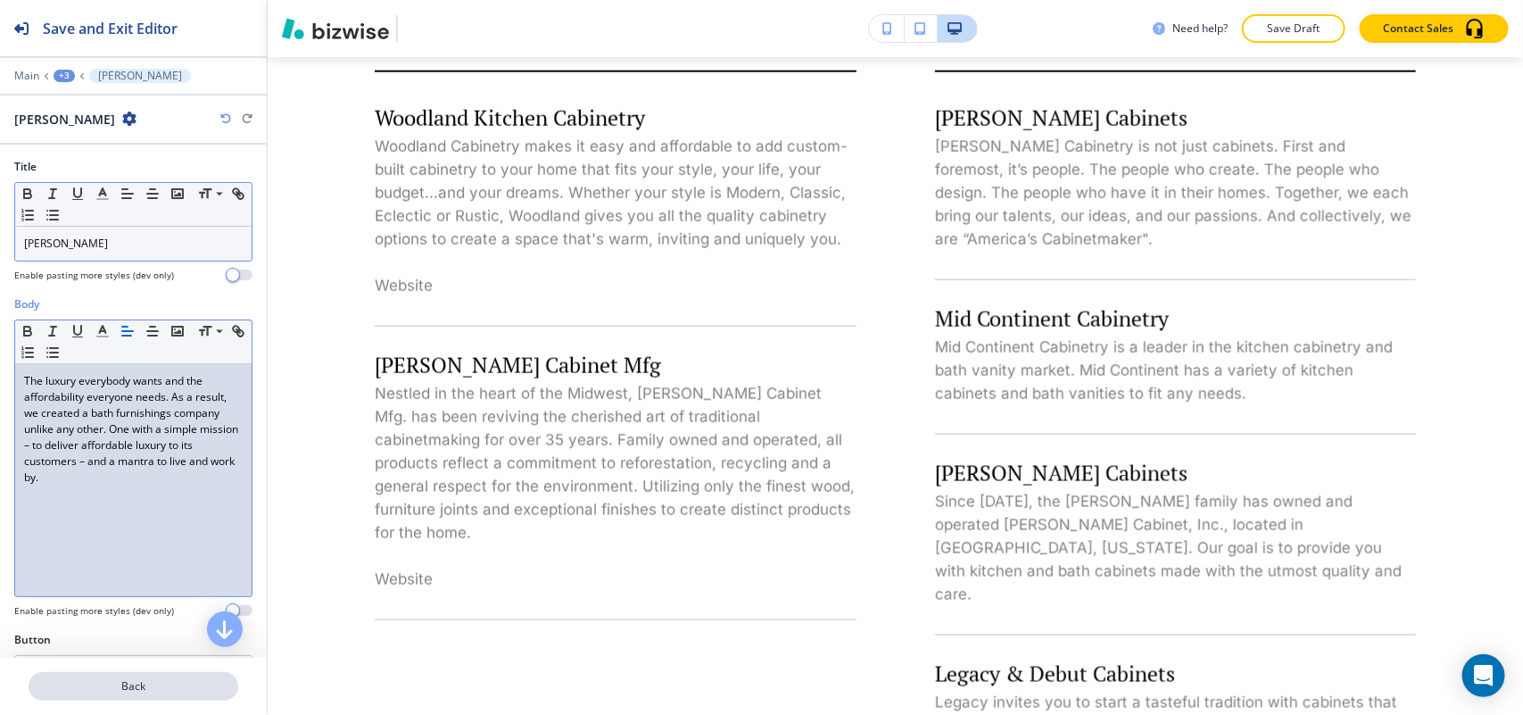
click at [131, 676] on button "Back" at bounding box center [134, 686] width 210 height 29
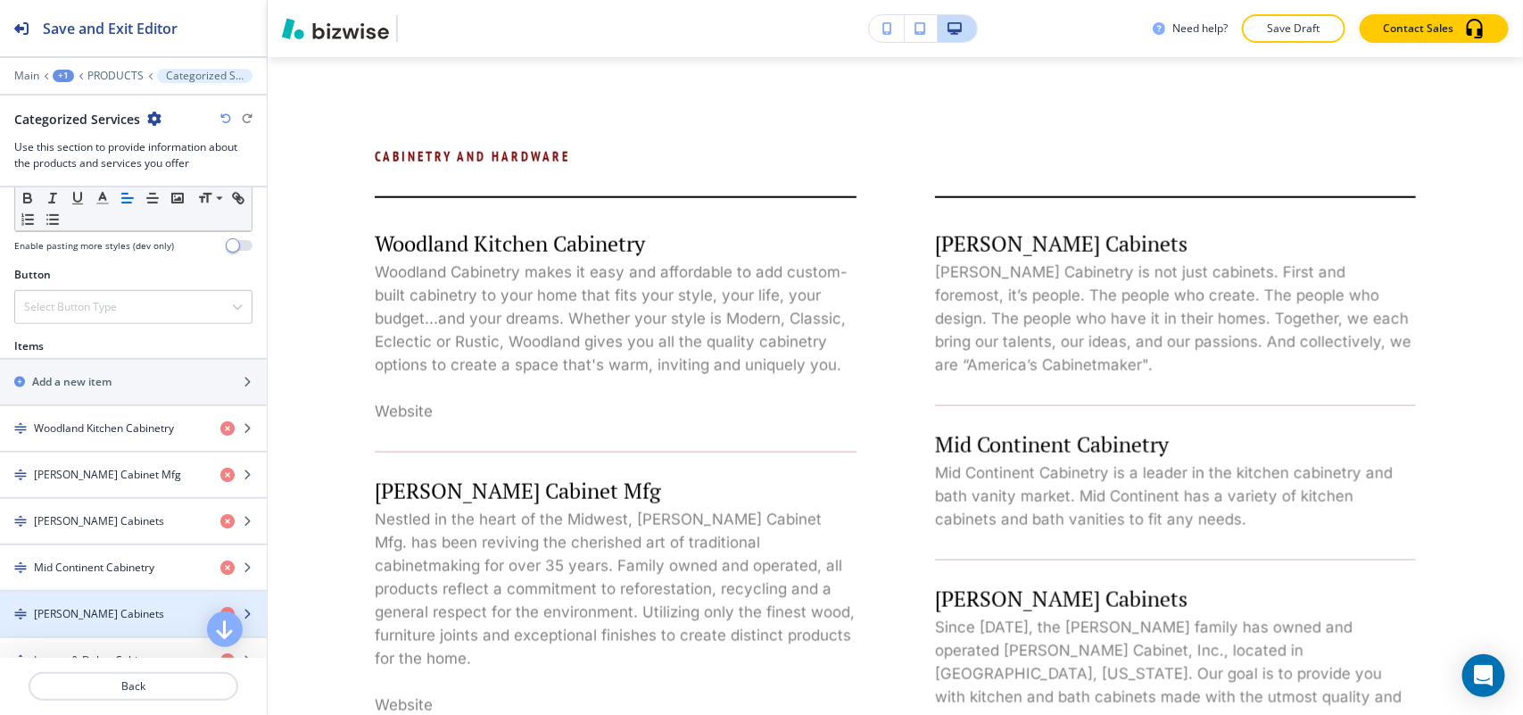
scroll to position [669, 0]
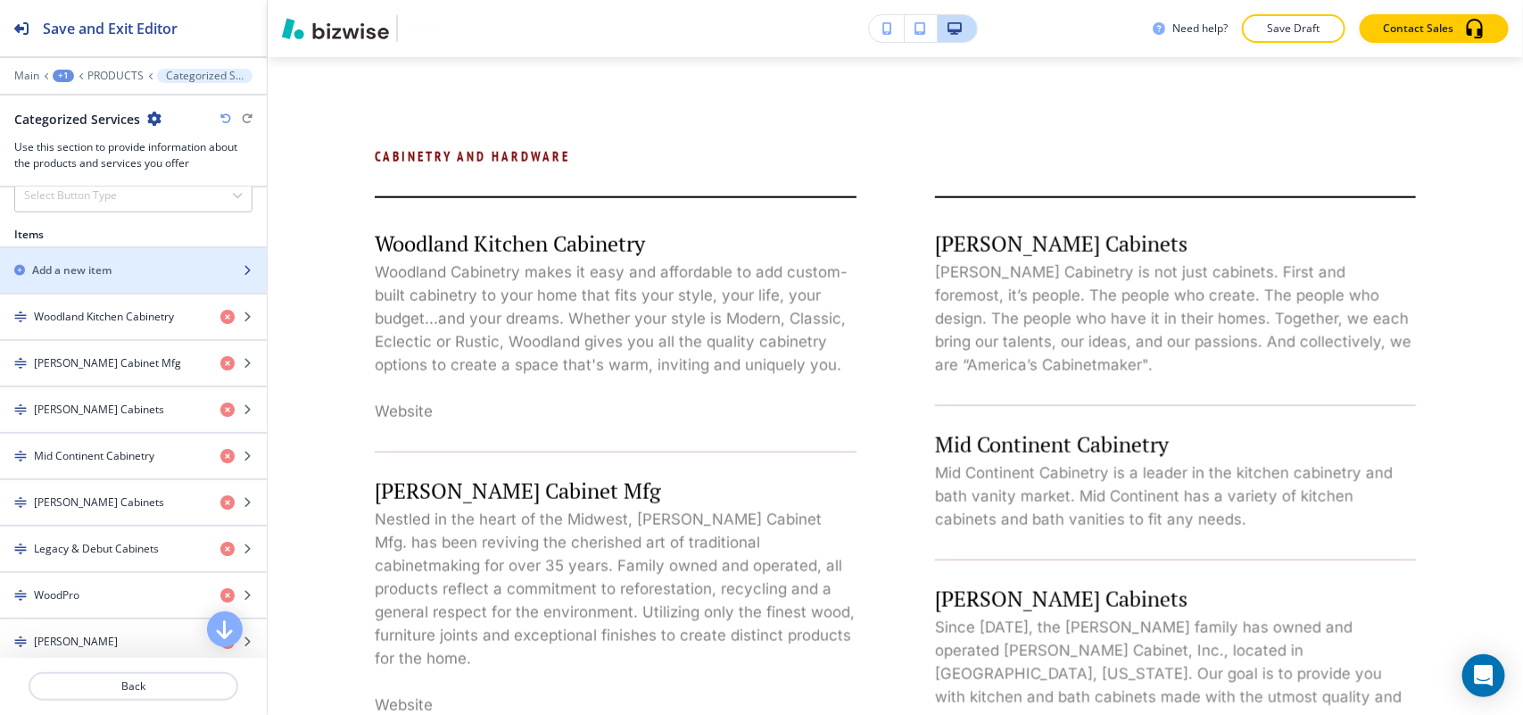
click at [76, 286] on div "button" at bounding box center [133, 285] width 267 height 14
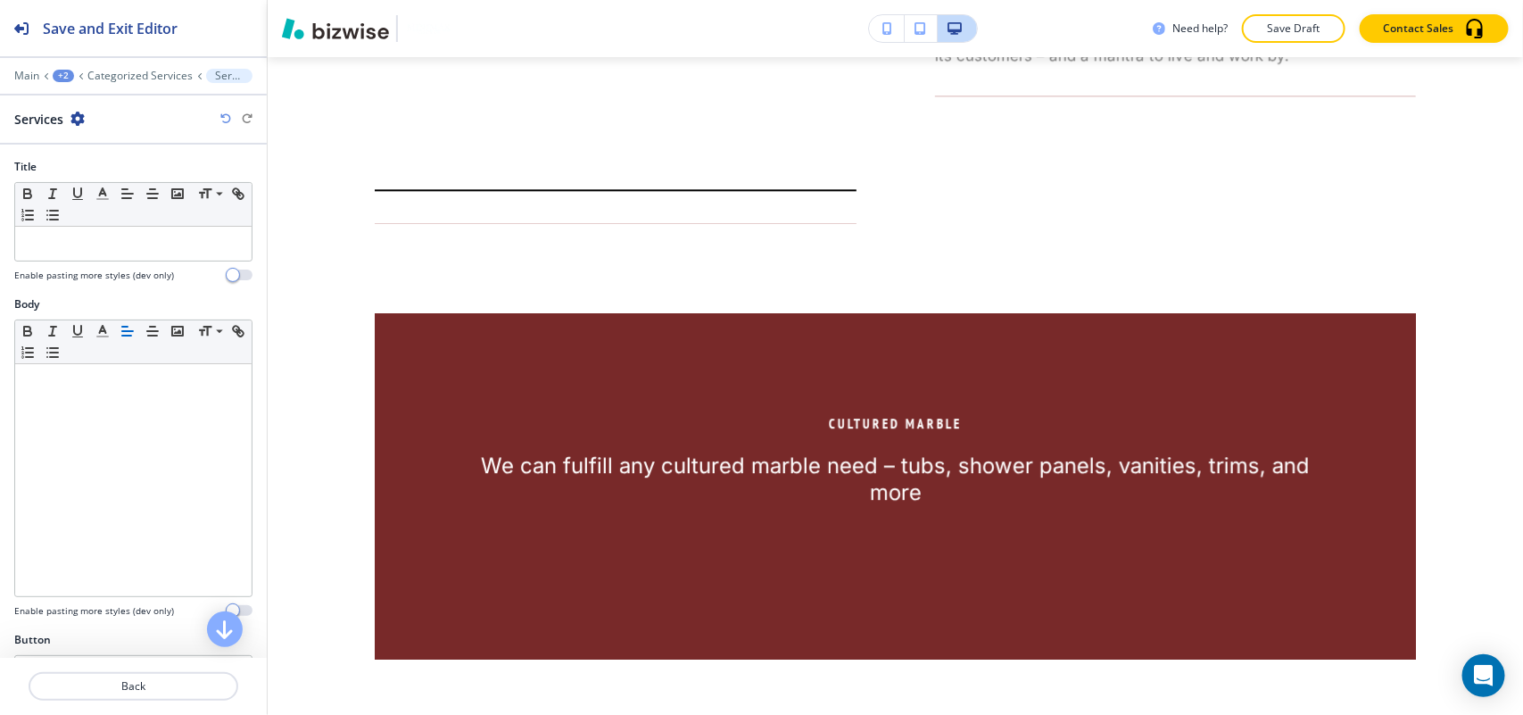
scroll to position [2156, 0]
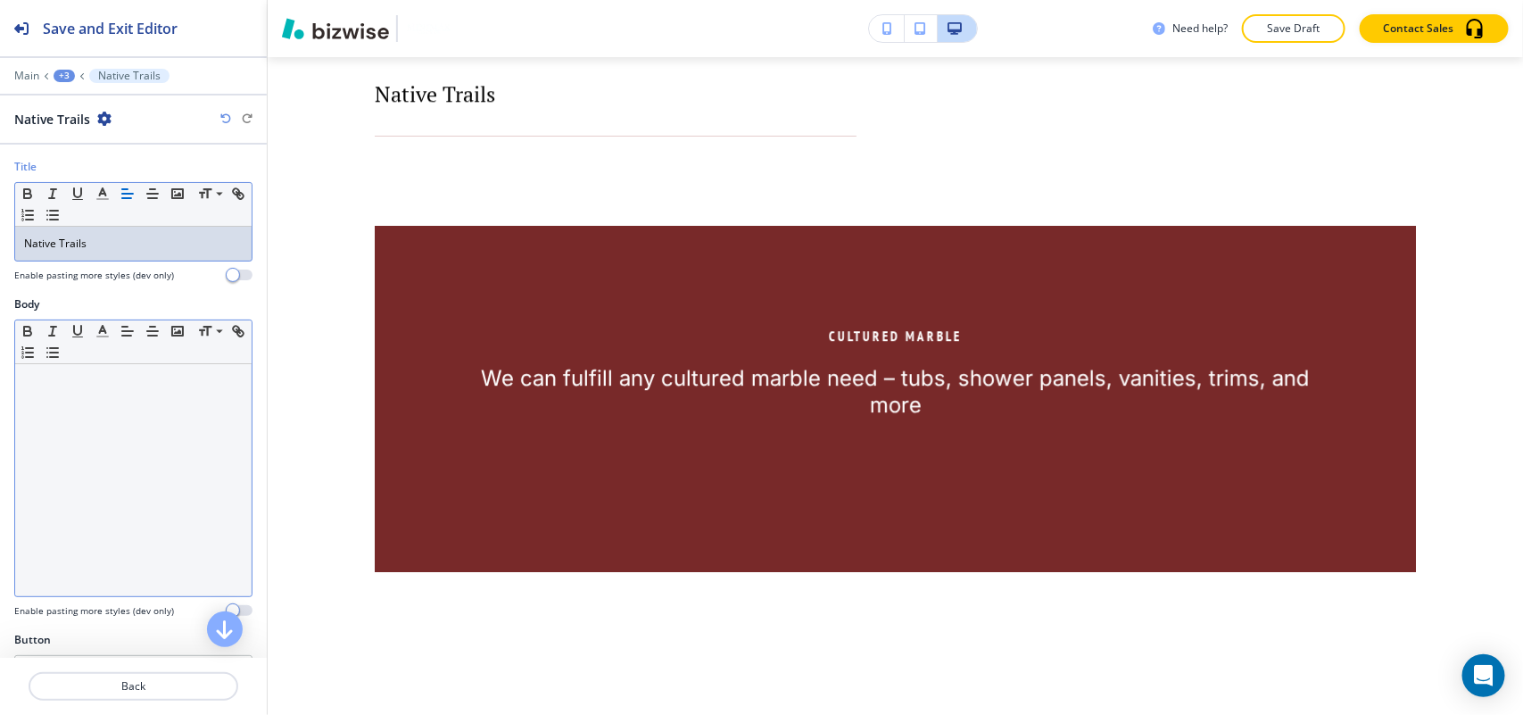
drag, startPoint x: 112, startPoint y: 540, endPoint x: 125, endPoint y: 531, distance: 15.4
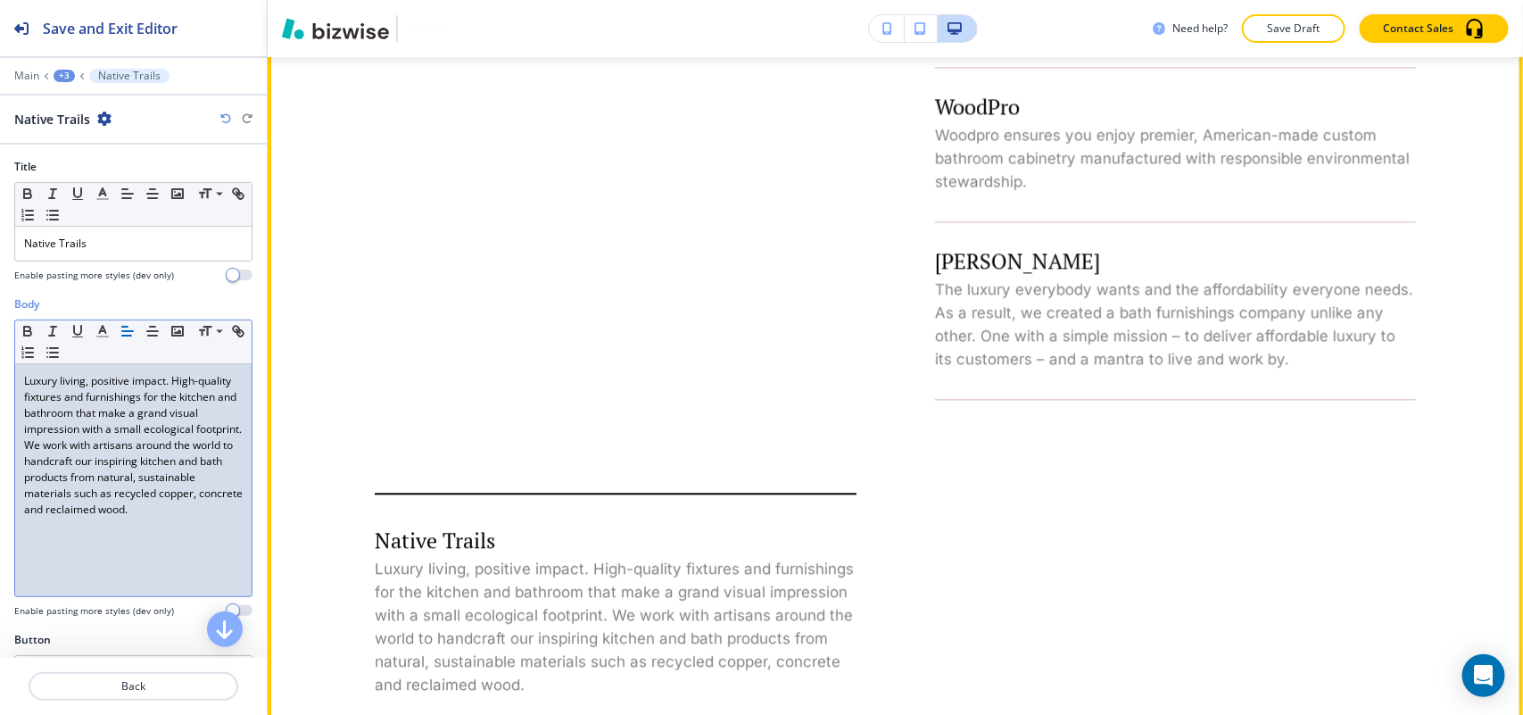
scroll to position [2044, 0]
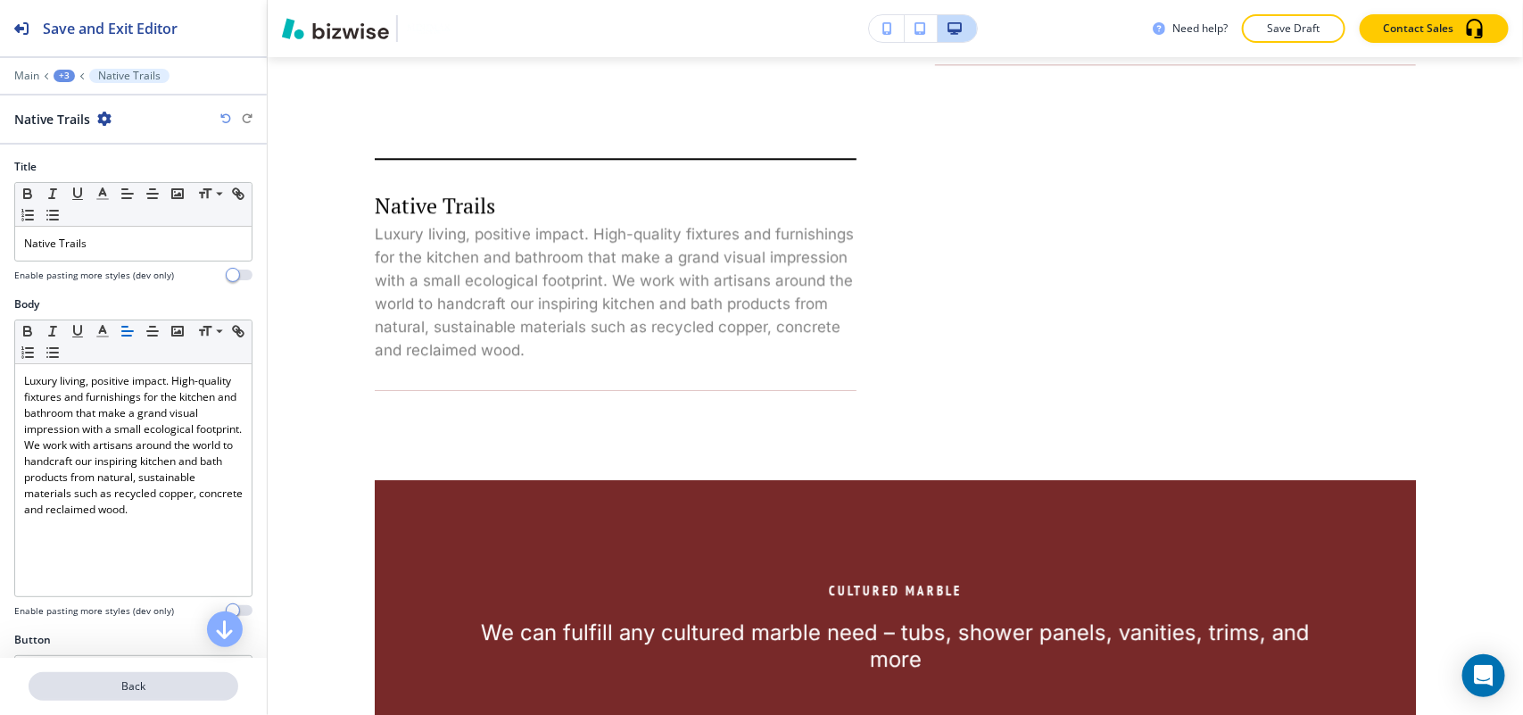
click at [139, 683] on p "Back" at bounding box center [133, 686] width 206 height 16
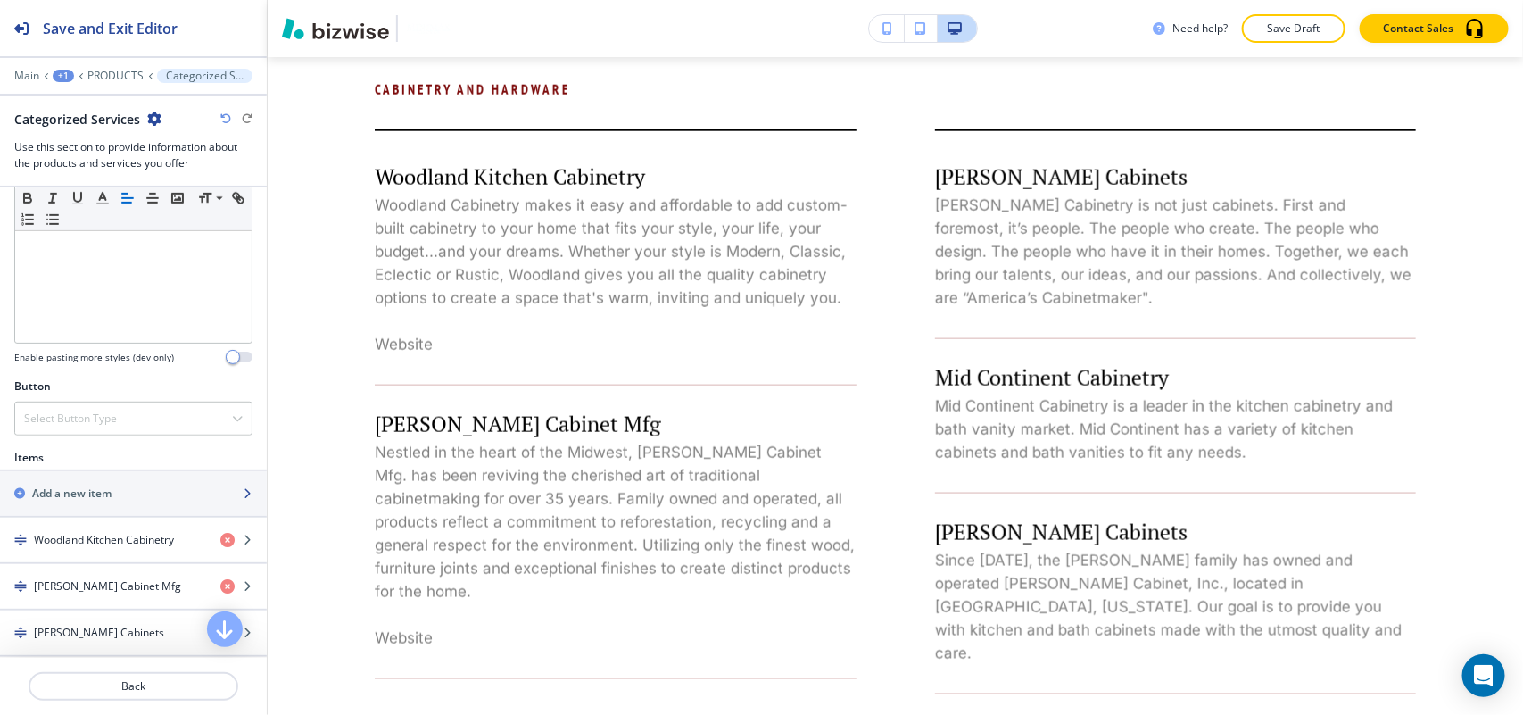
scroll to position [862, 0]
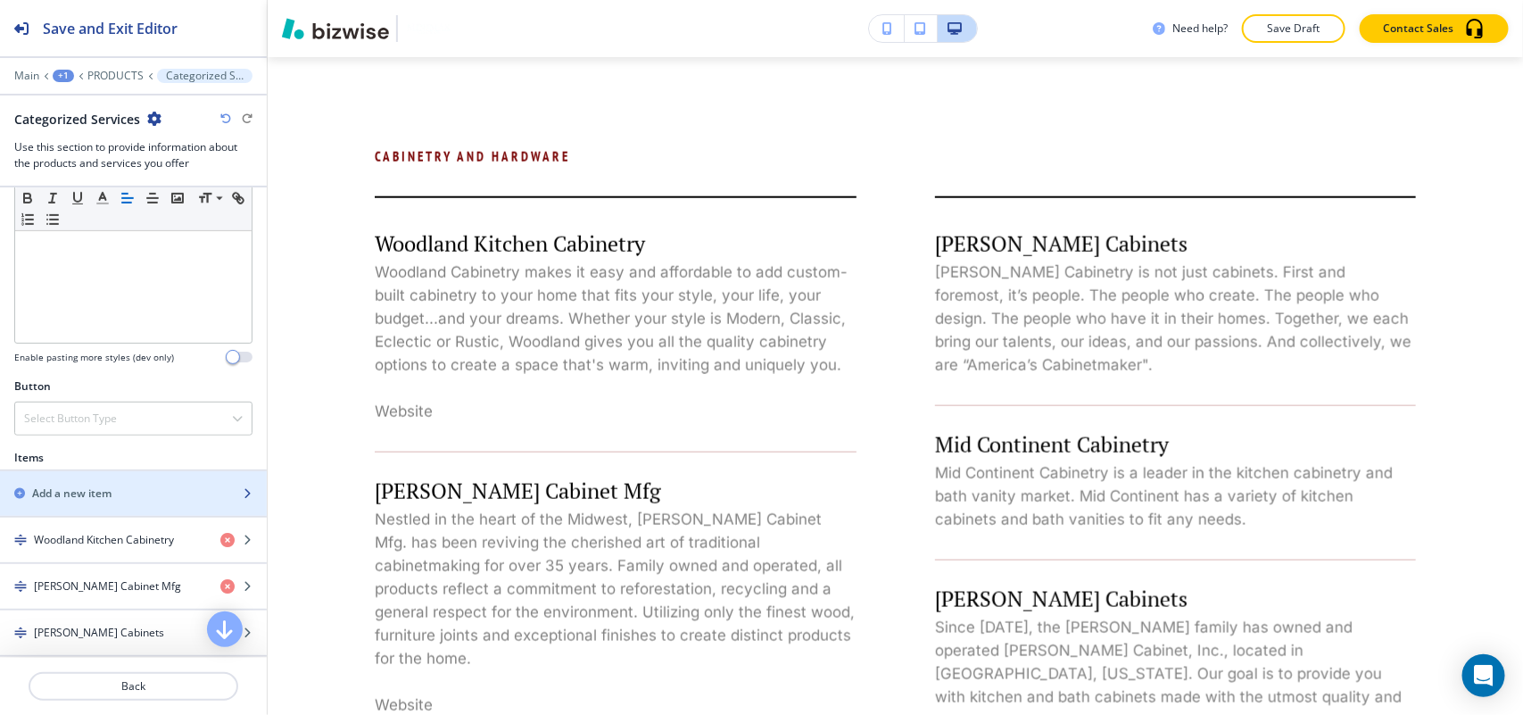
click at [68, 511] on div "button" at bounding box center [133, 508] width 267 height 14
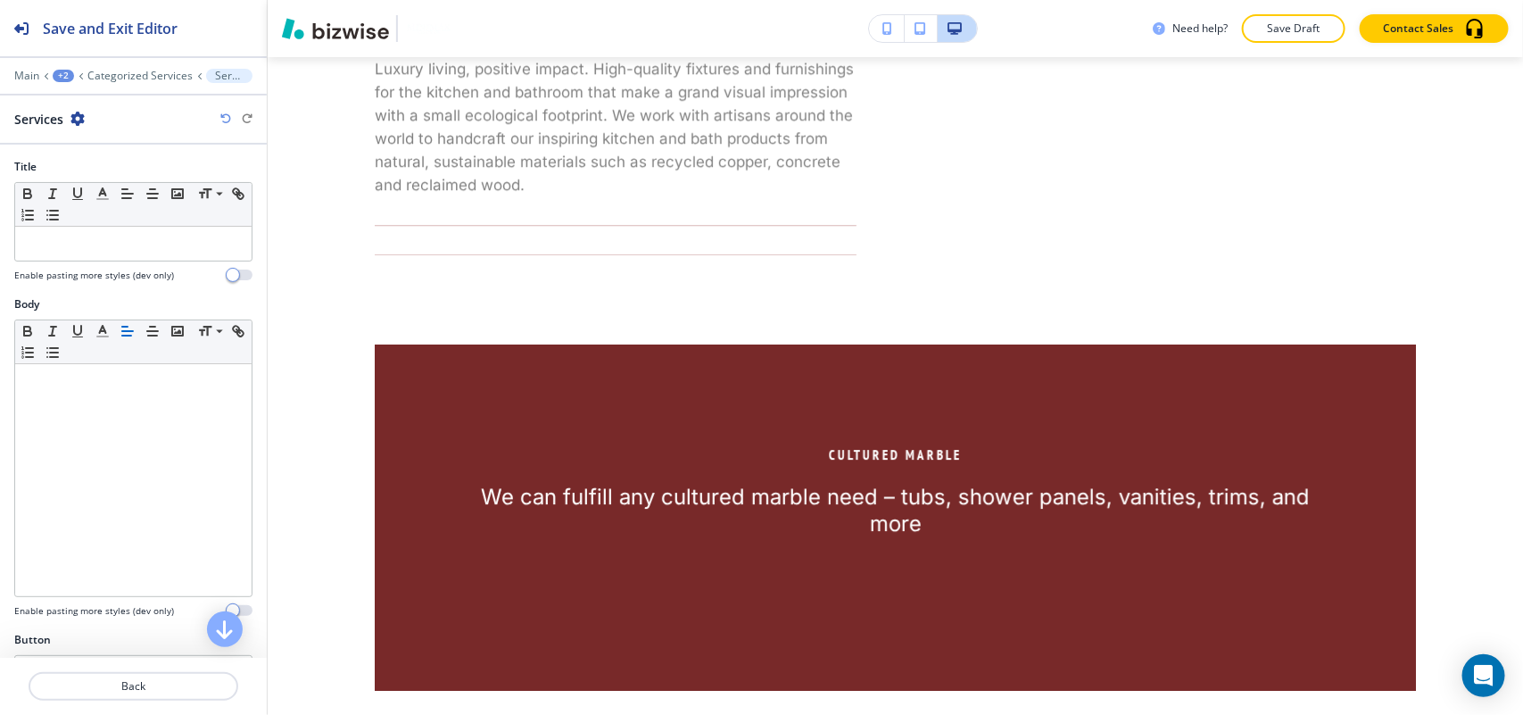
scroll to position [2383, 0]
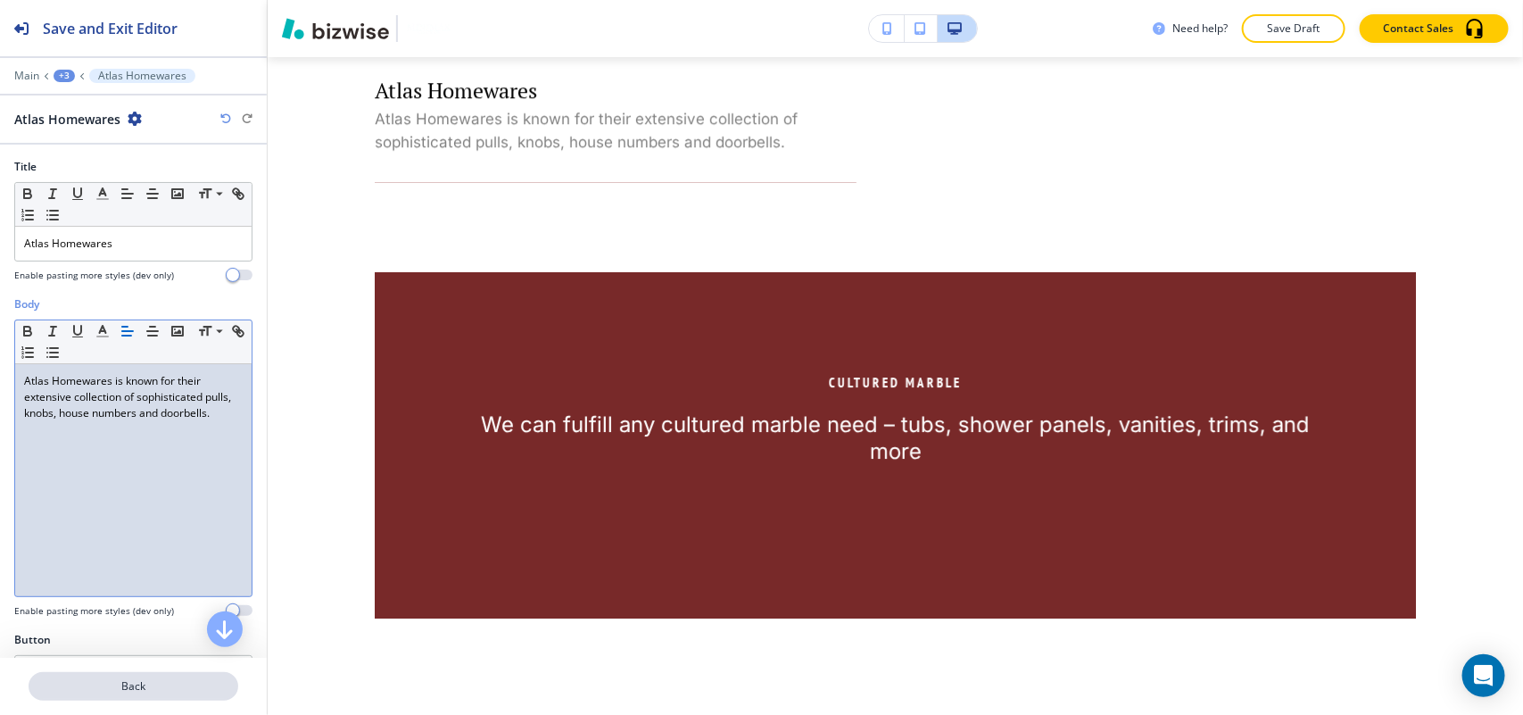
click at [147, 688] on p "Back" at bounding box center [133, 686] width 206 height 16
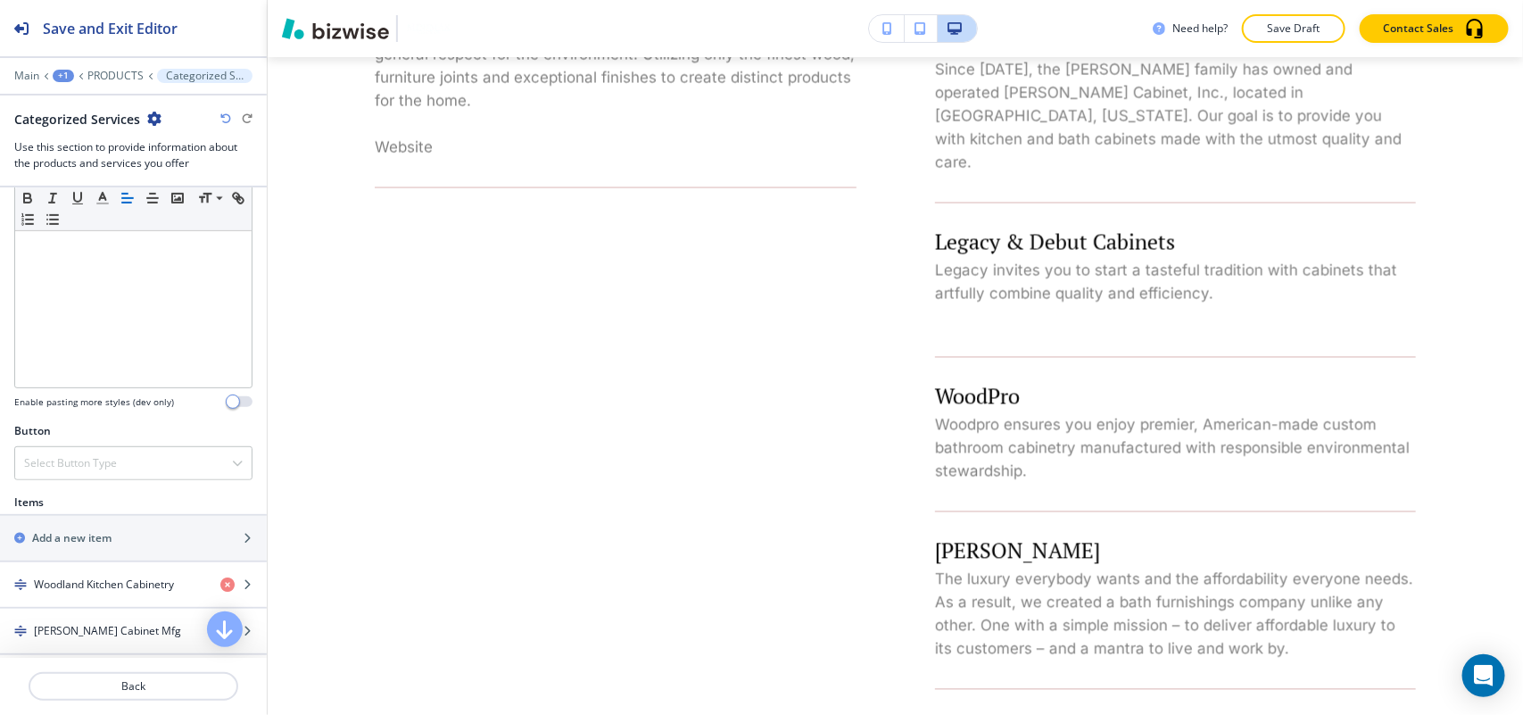
scroll to position [558, 0]
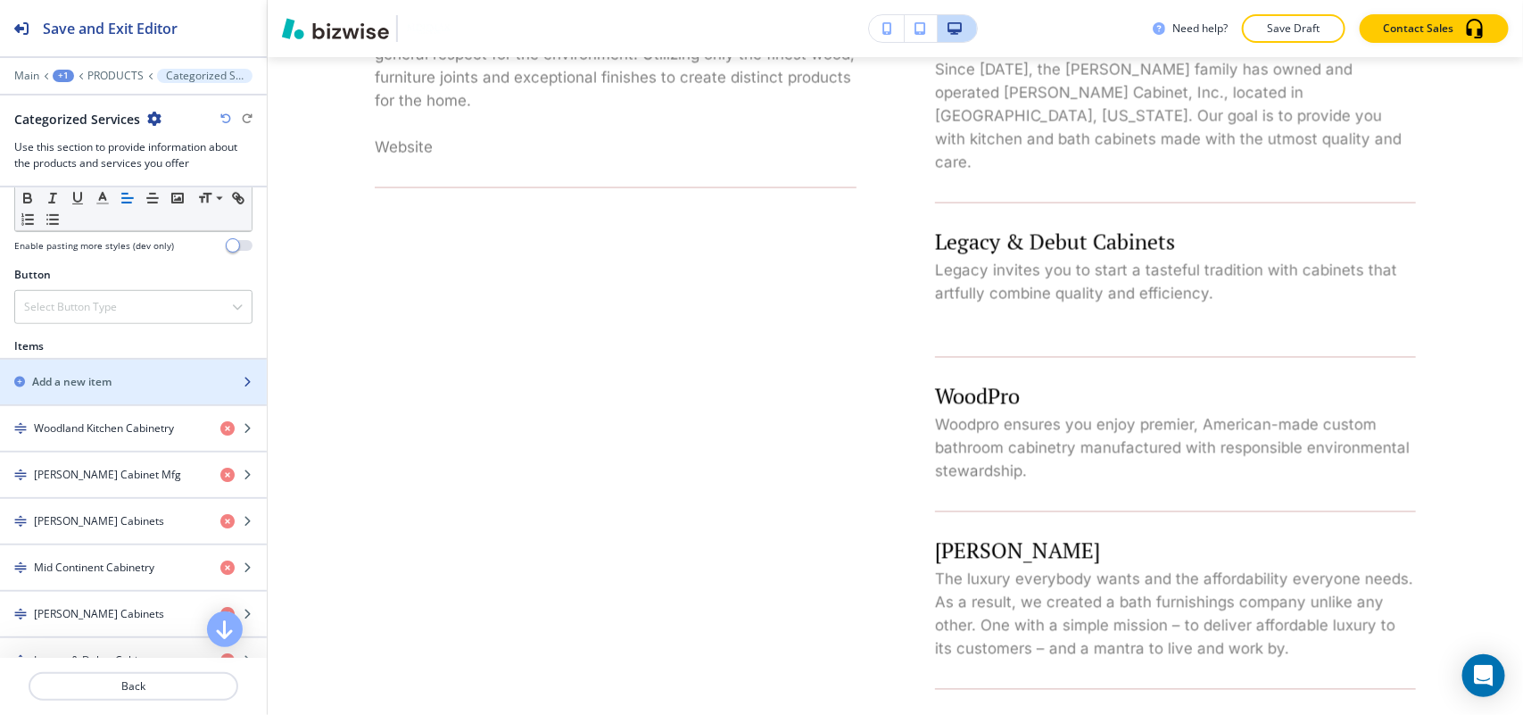
click at [92, 381] on h2 "Add a new item" at bounding box center [71, 382] width 79 height 16
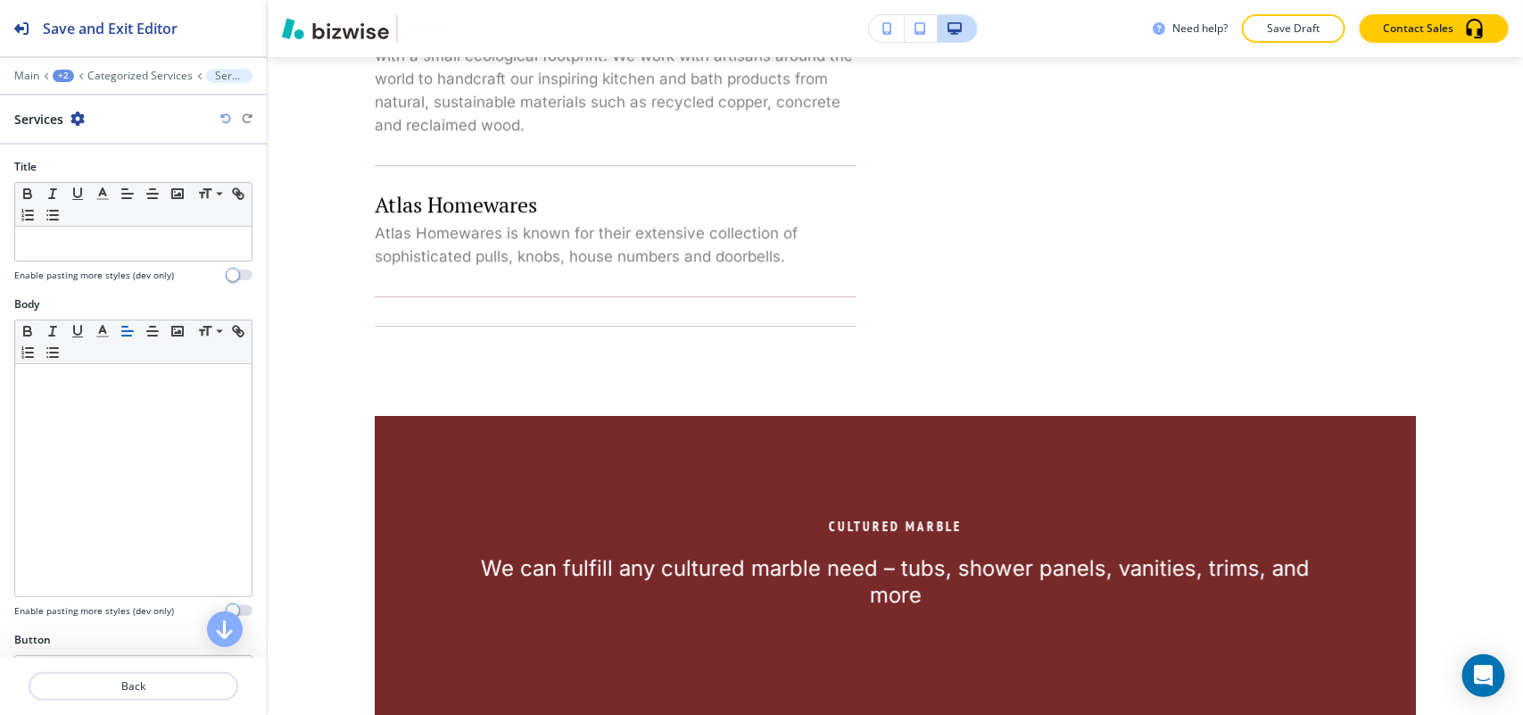
scroll to position [2513, 0]
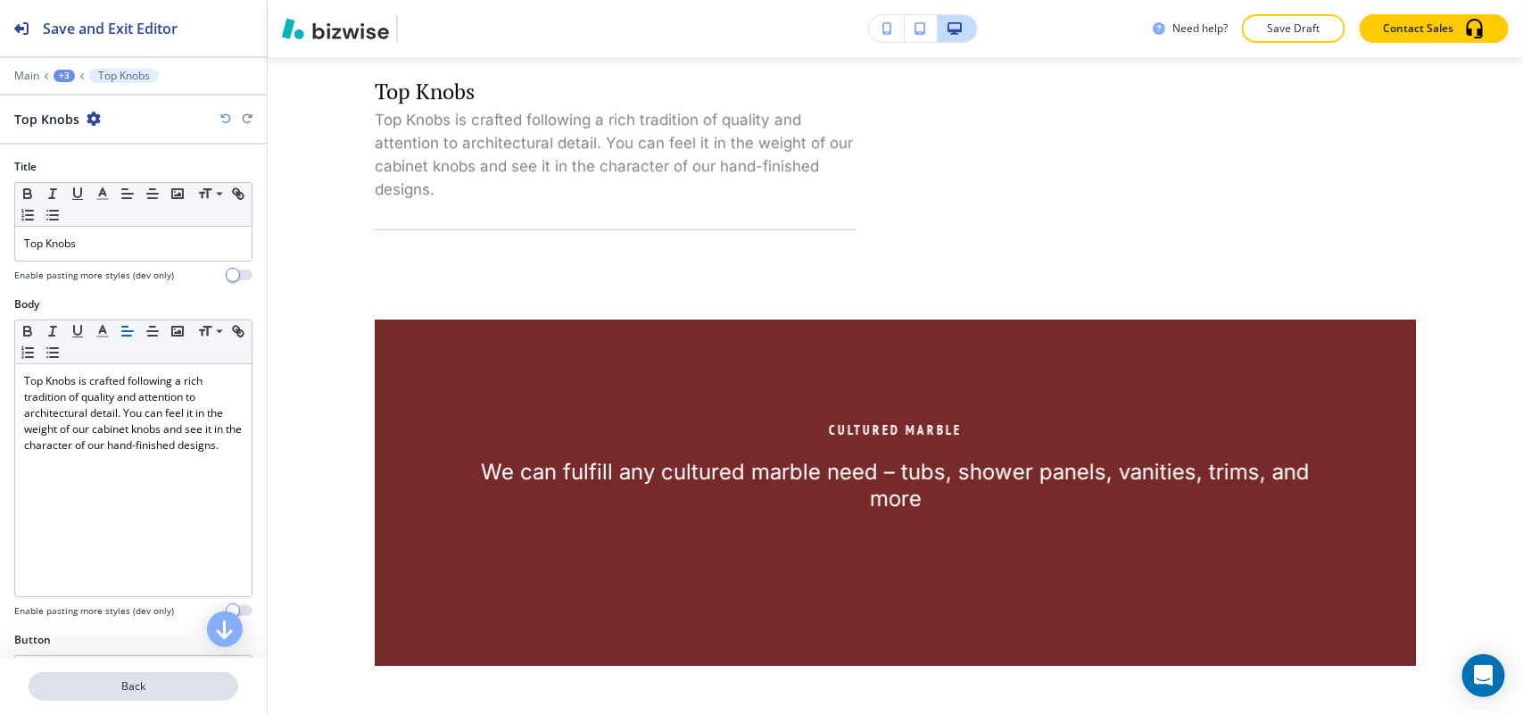
click at [140, 678] on p "Back" at bounding box center [133, 686] width 206 height 16
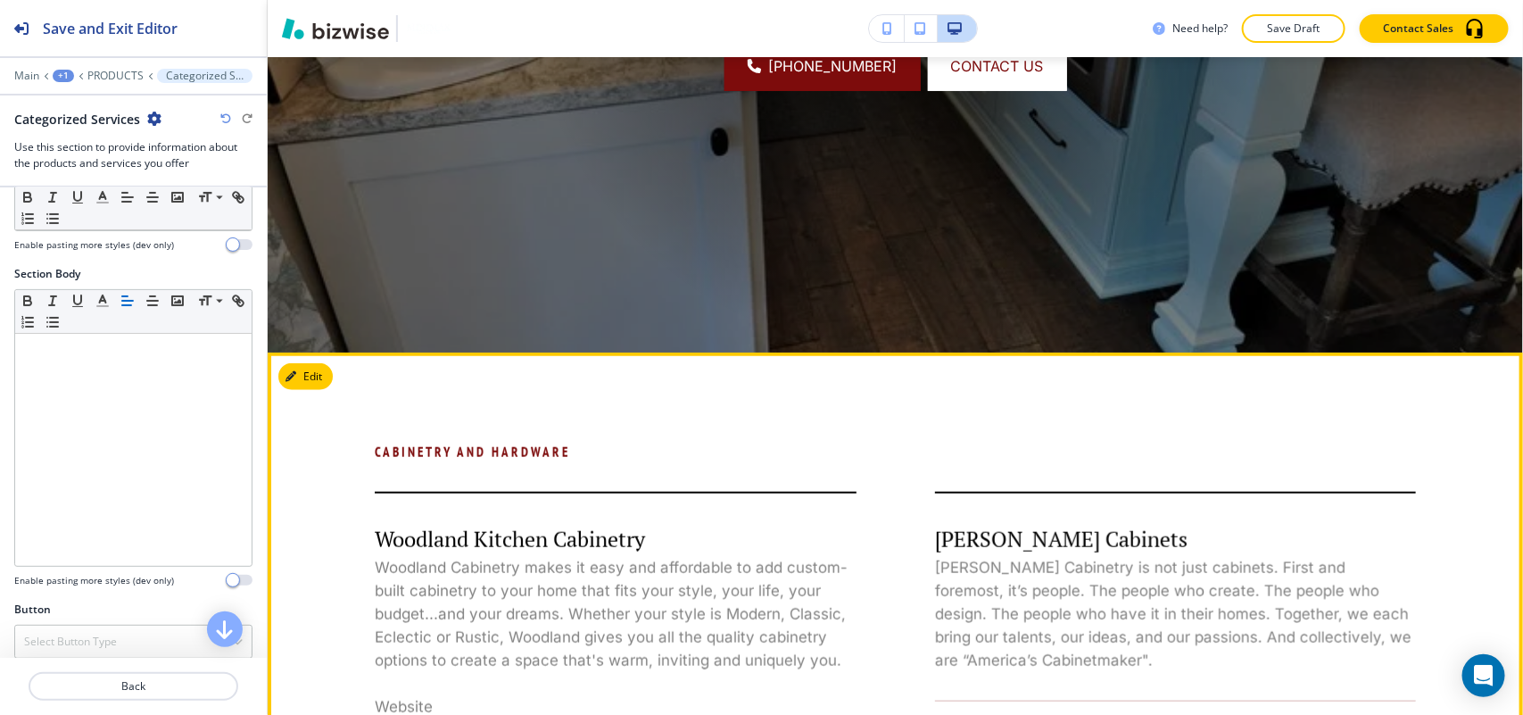
scroll to position [527, 0]
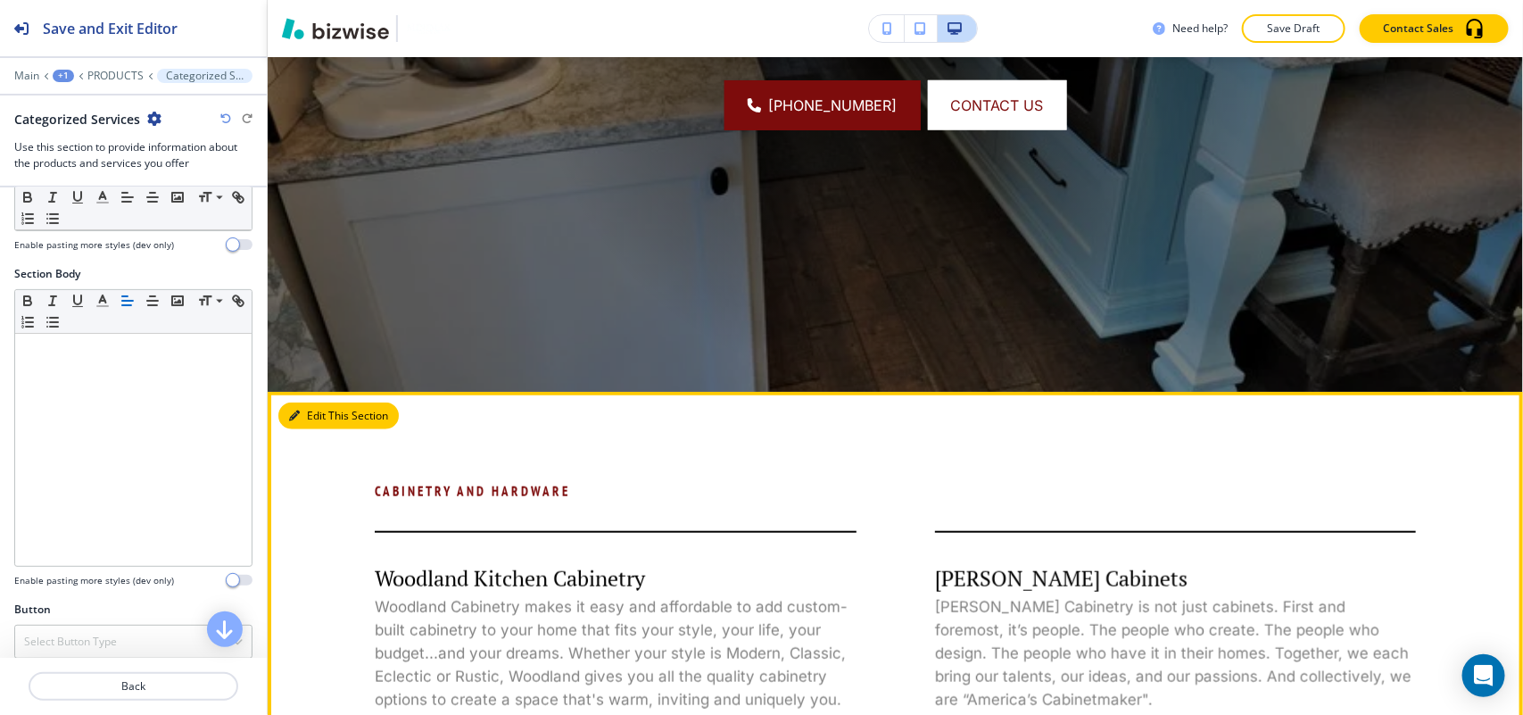
click at [305, 409] on button "Edit This Section" at bounding box center [338, 415] width 120 height 27
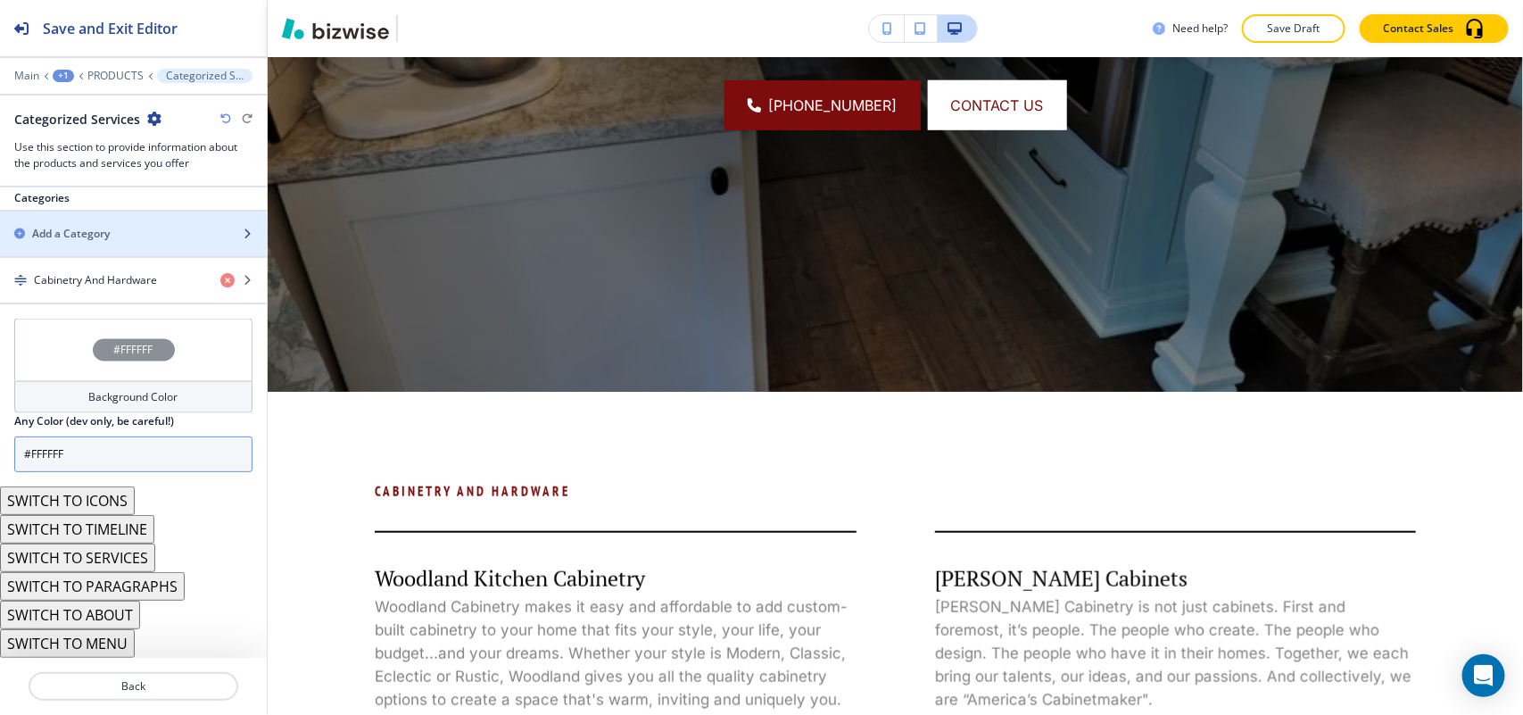
scroll to position [1308, 0]
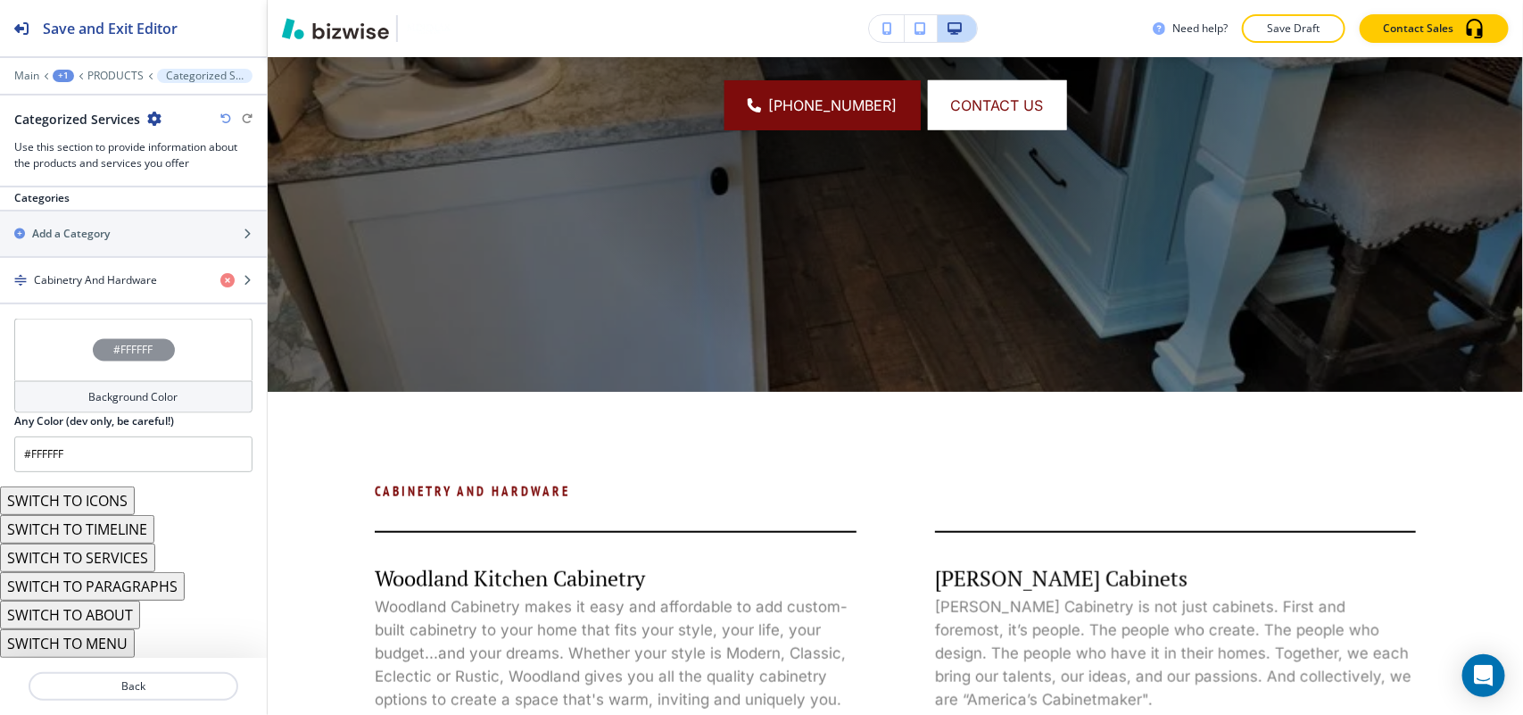
click at [83, 642] on button "SWITCH TO MENU" at bounding box center [67, 643] width 135 height 29
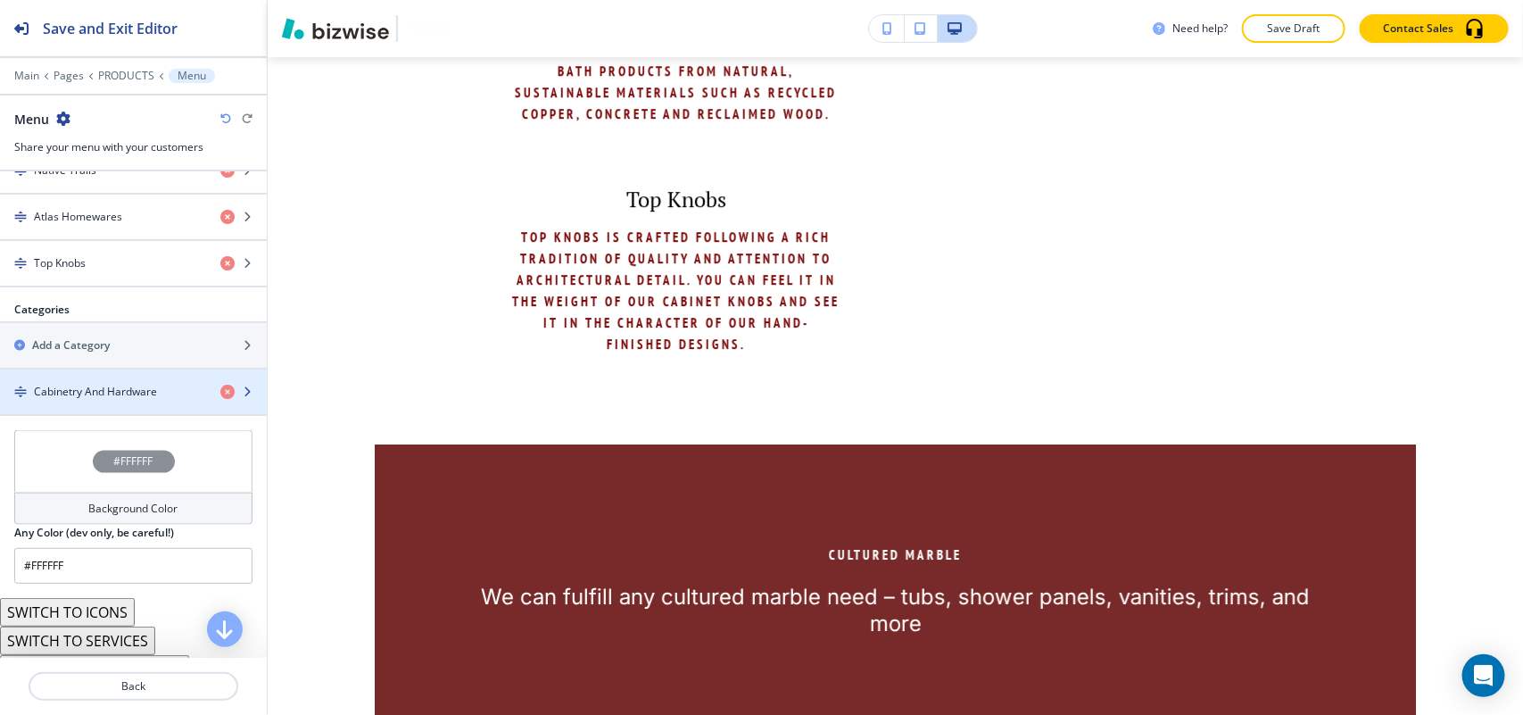
scroll to position [1051, 0]
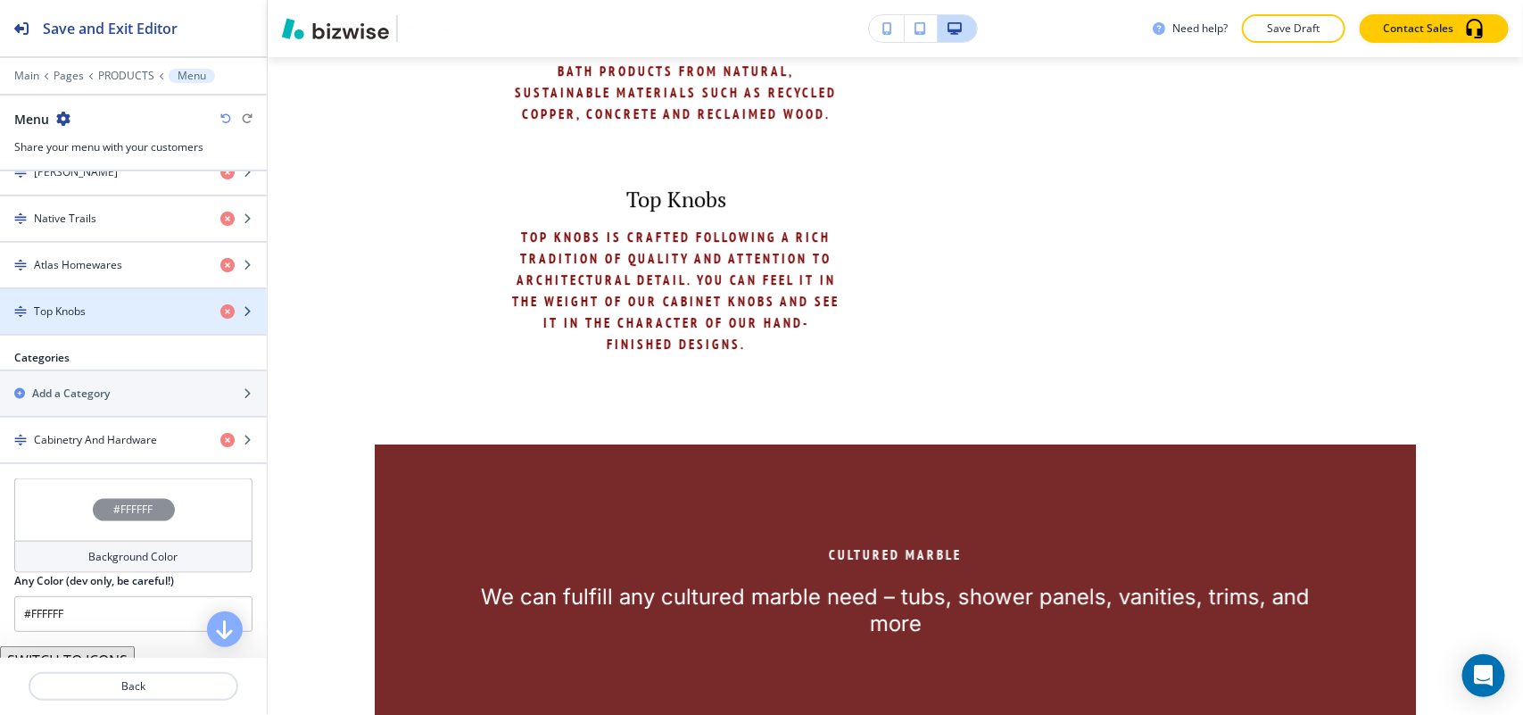
click at [125, 312] on div "Top Knobs" at bounding box center [103, 311] width 206 height 16
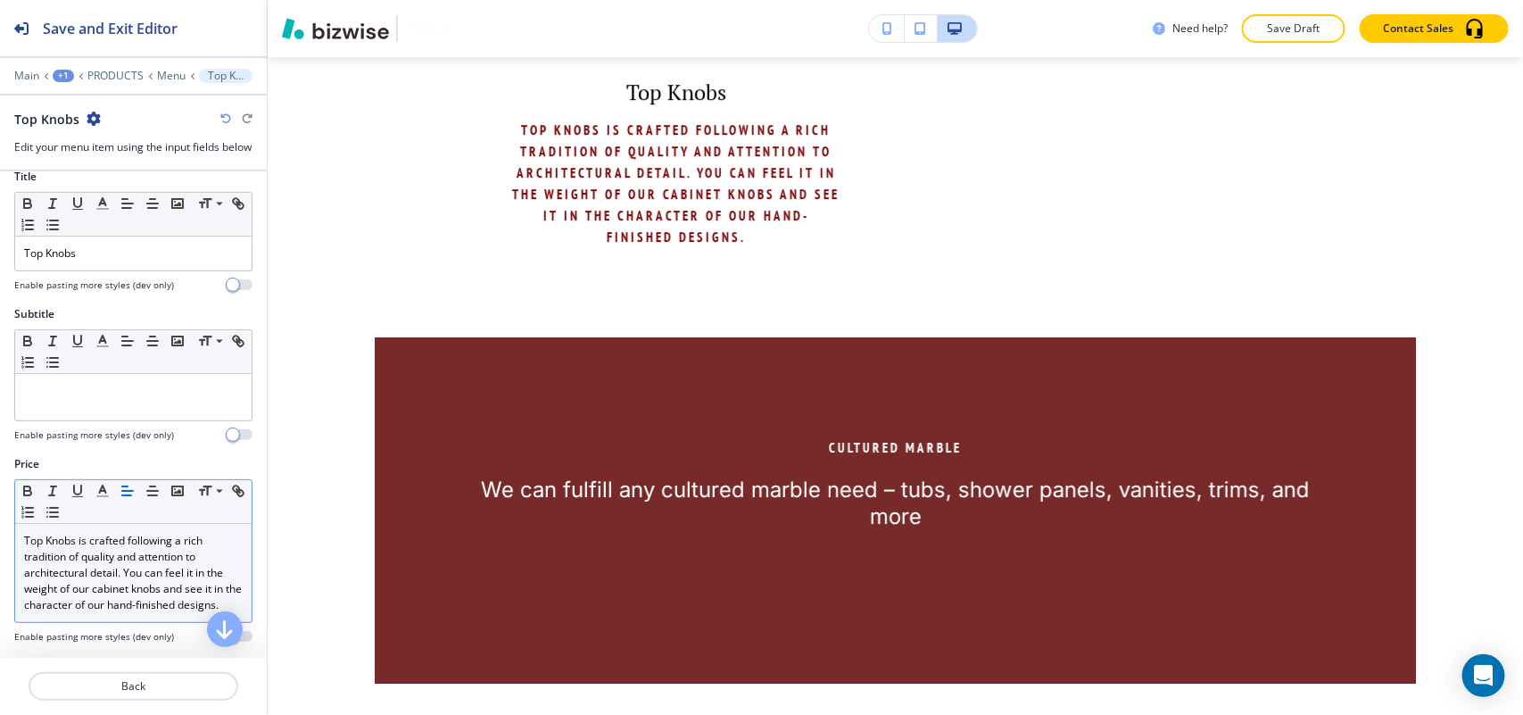
scroll to position [51, 0]
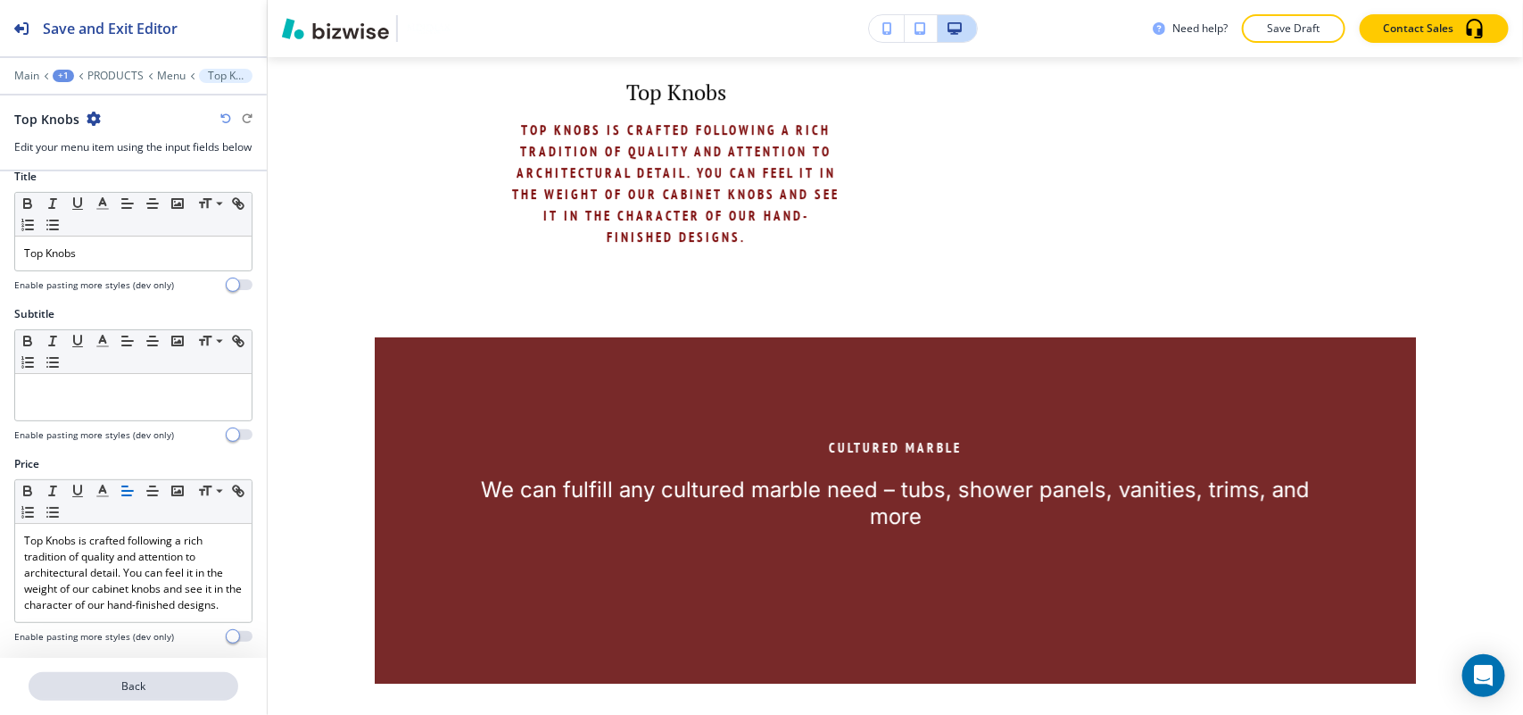
click at [148, 687] on p "Back" at bounding box center [133, 686] width 206 height 16
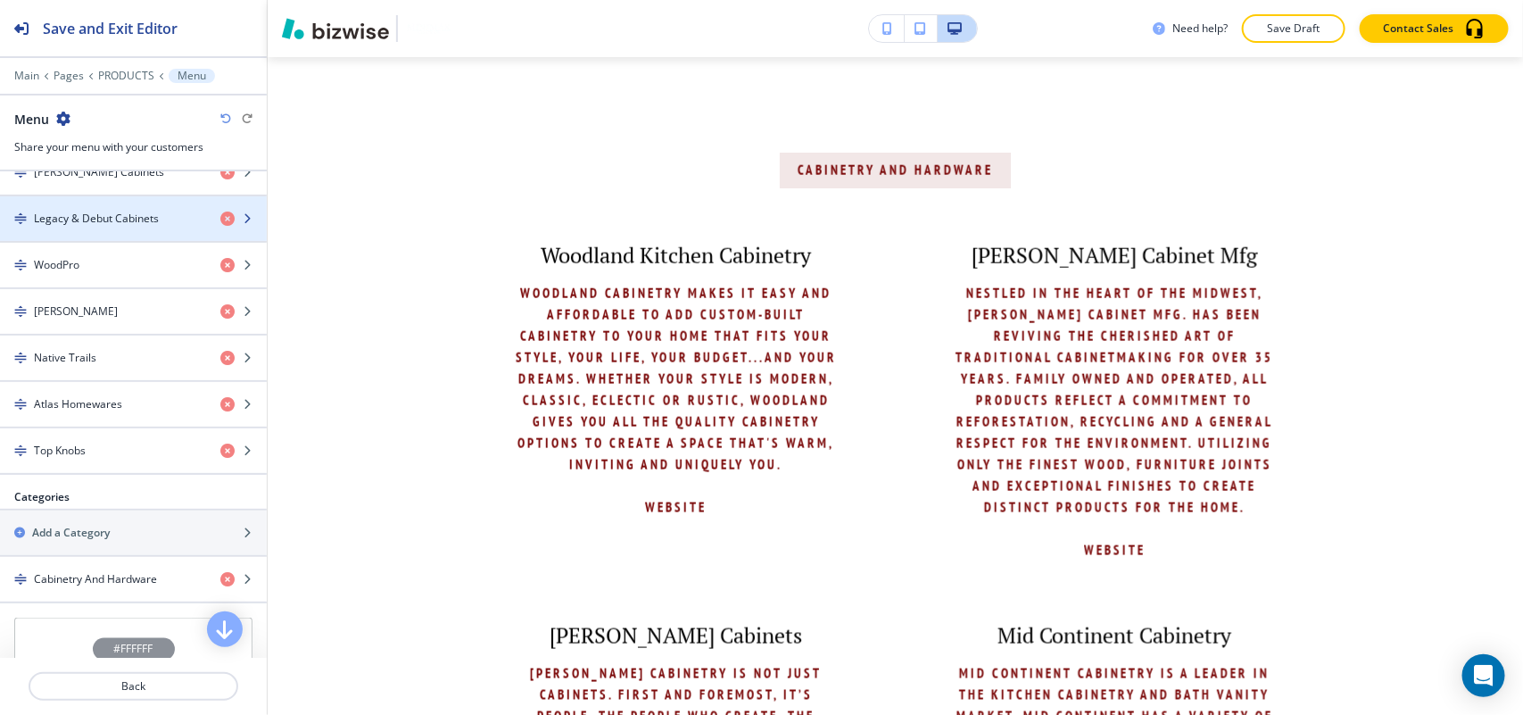
scroll to position [1163, 0]
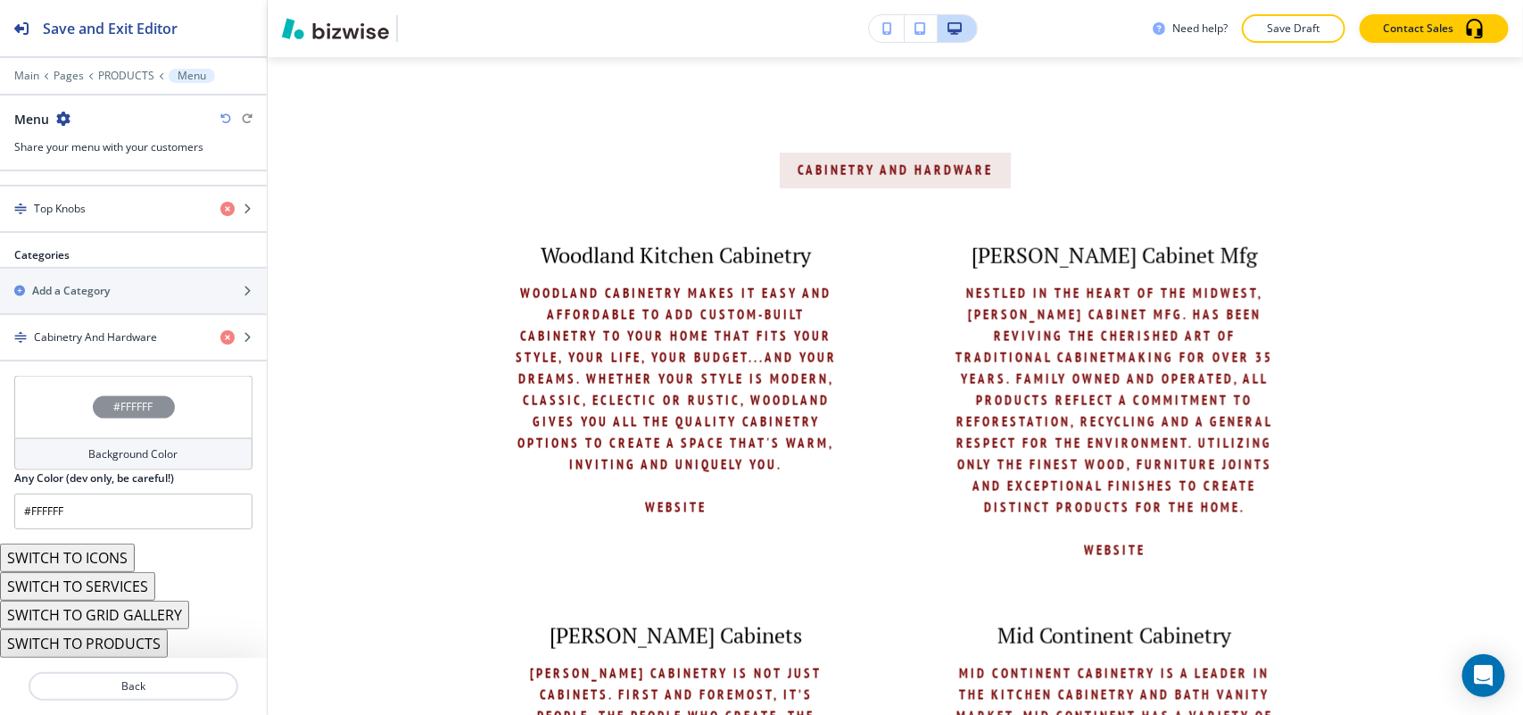
click at [107, 584] on button "SWITCH TO SERVICES" at bounding box center [77, 586] width 155 height 29
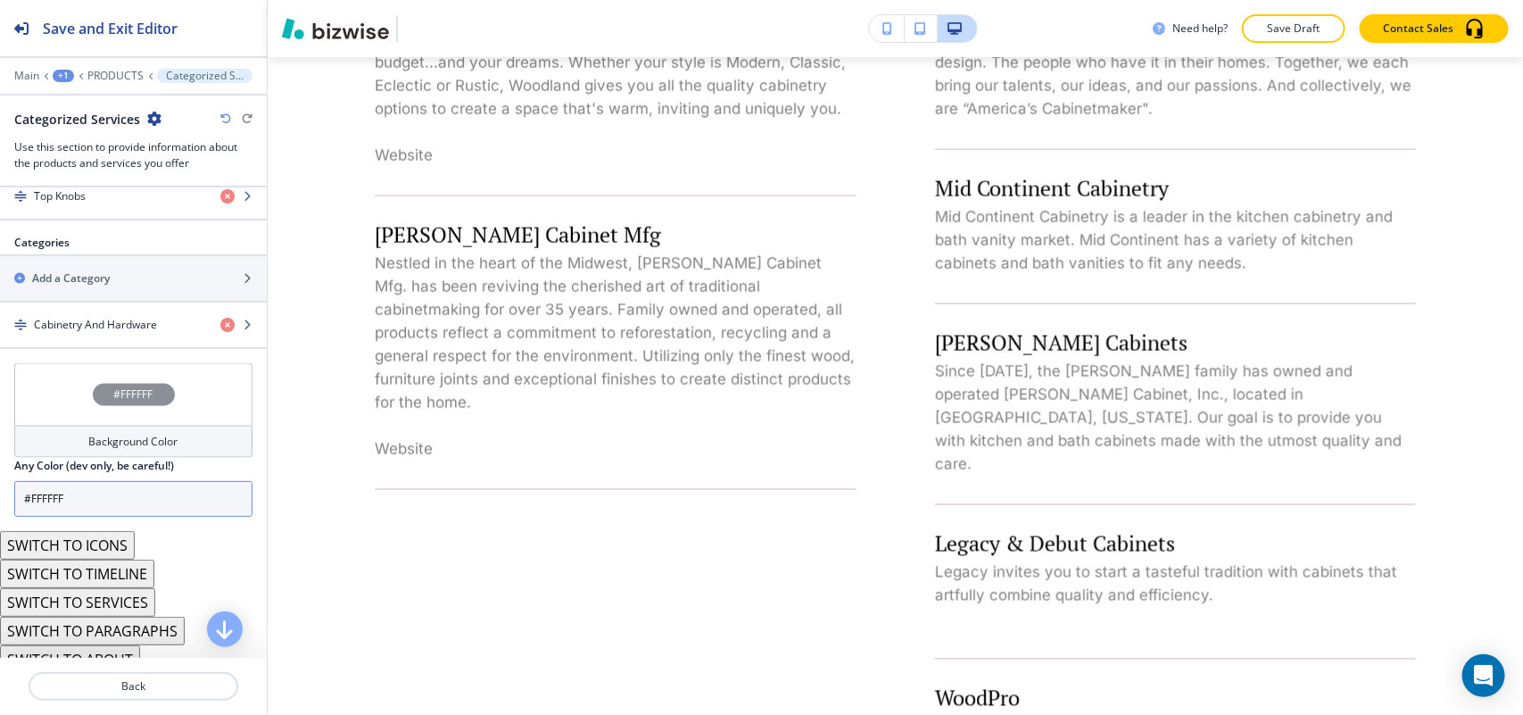
scroll to position [1308, 0]
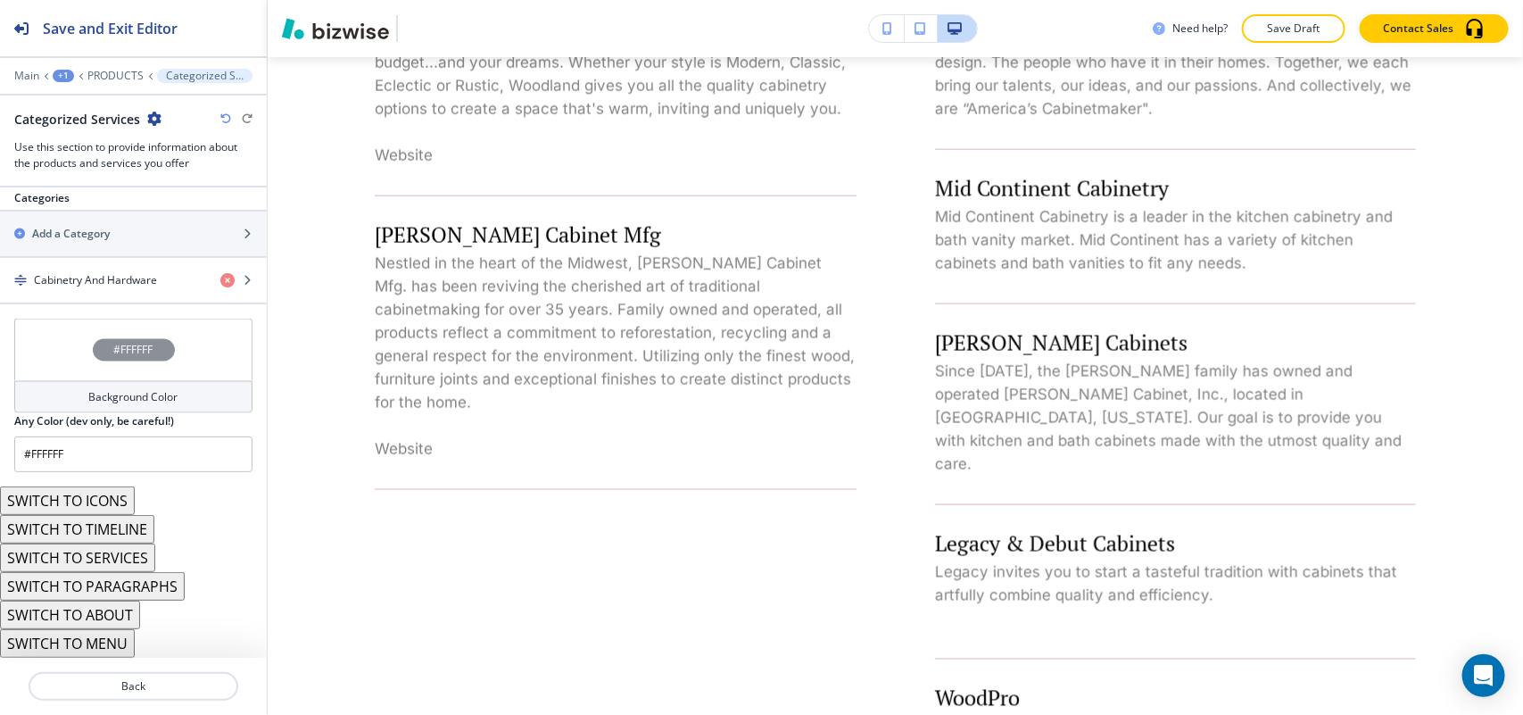
click at [104, 556] on button "SWITCH TO SERVICES" at bounding box center [77, 557] width 155 height 29
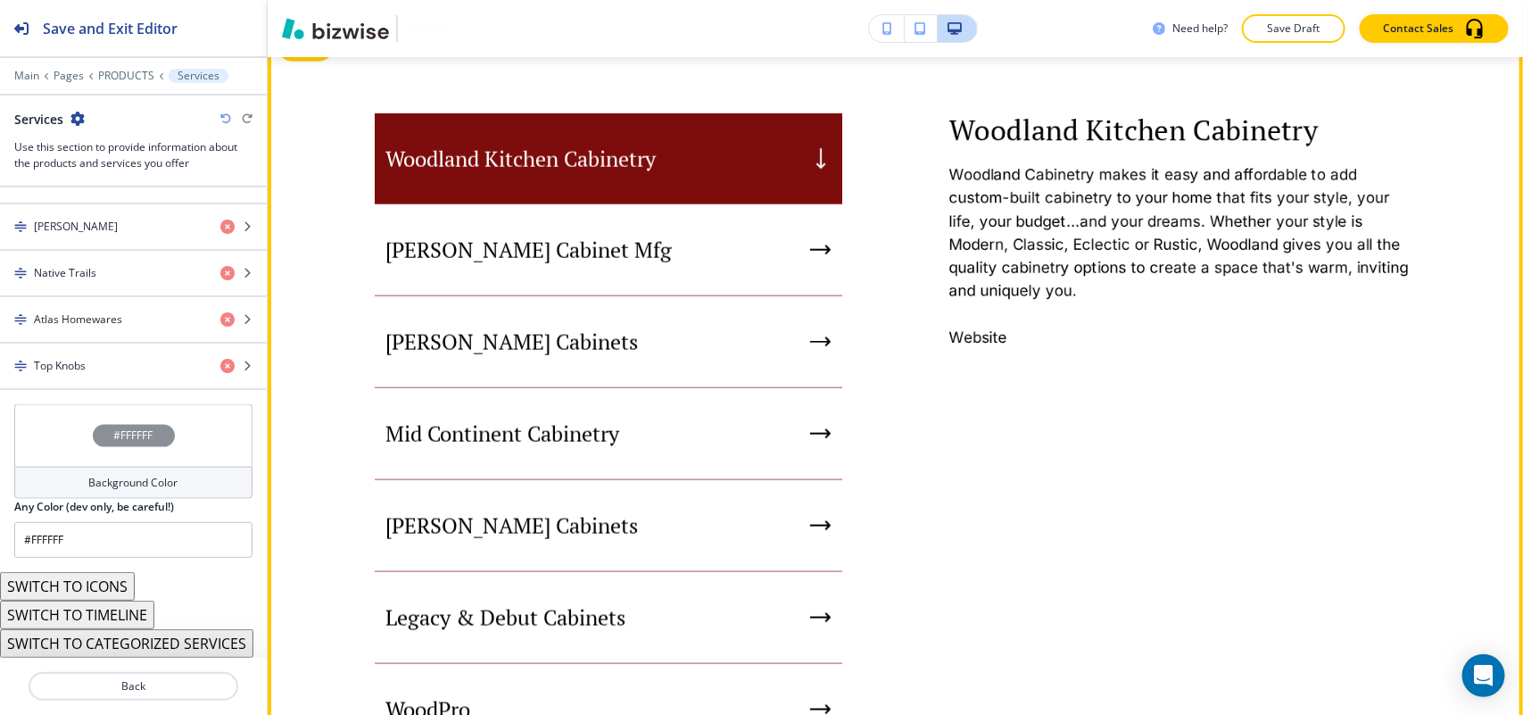
scroll to position [783, 0]
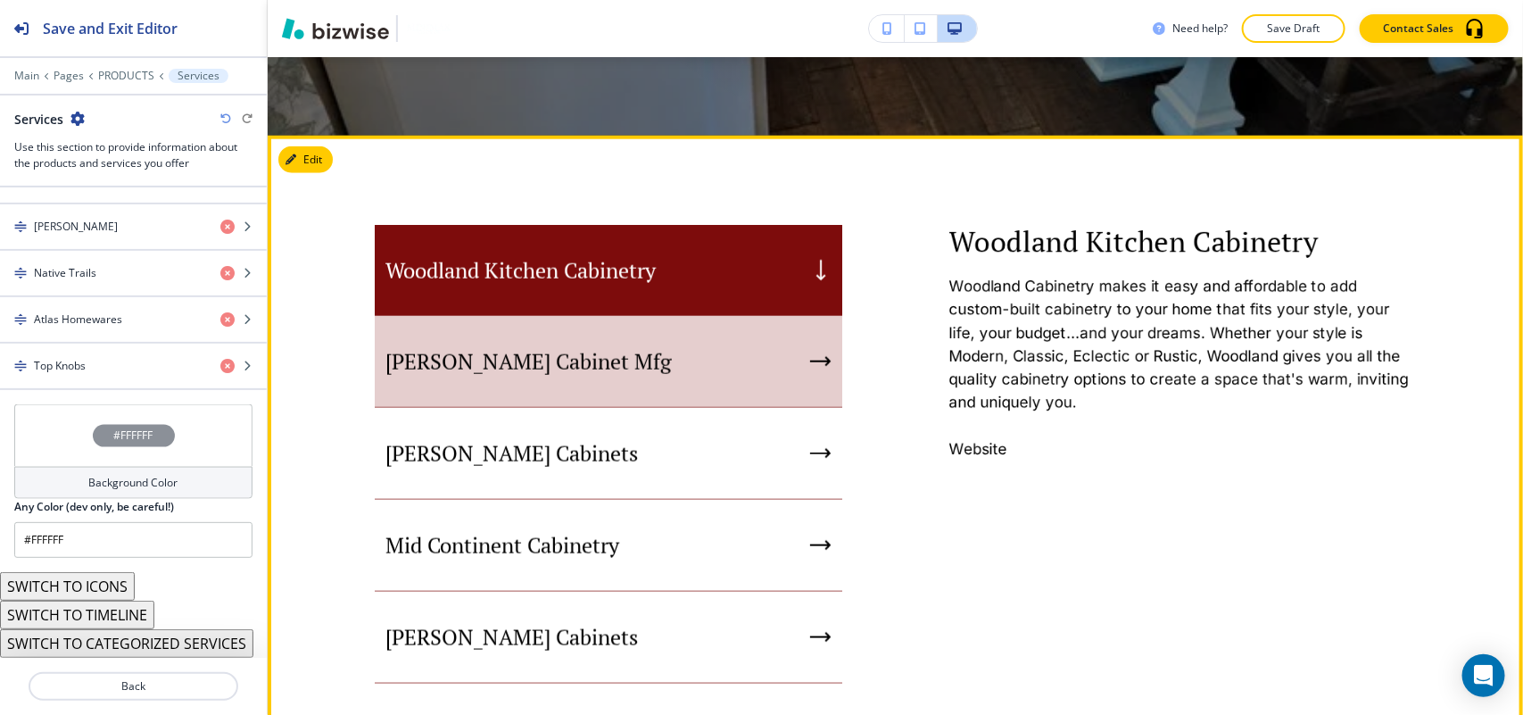
click at [602, 376] on div "Bertch Cabinet Mfg" at bounding box center [609, 362] width 468 height 92
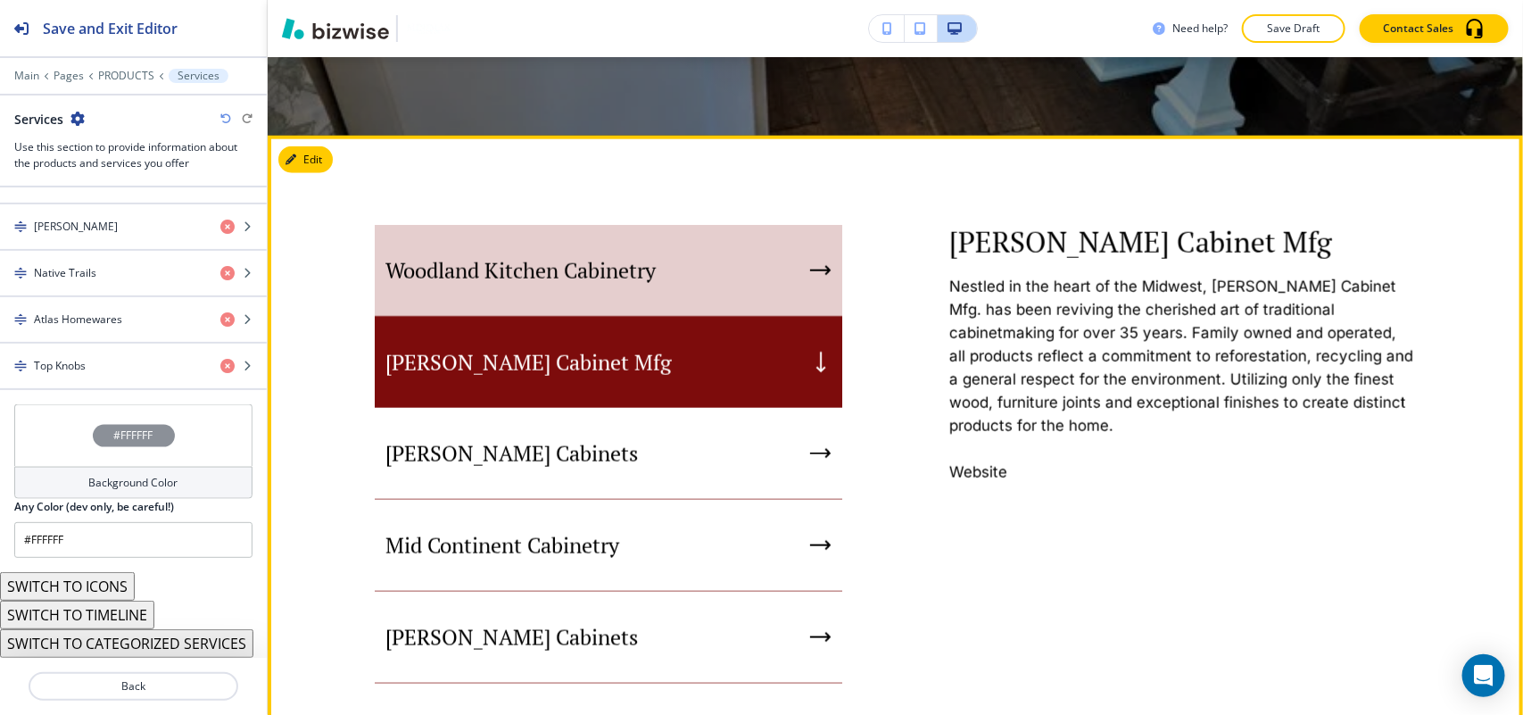
click at [656, 257] on p "Woodland Kitchen Cabinetry" at bounding box center [520, 270] width 270 height 27
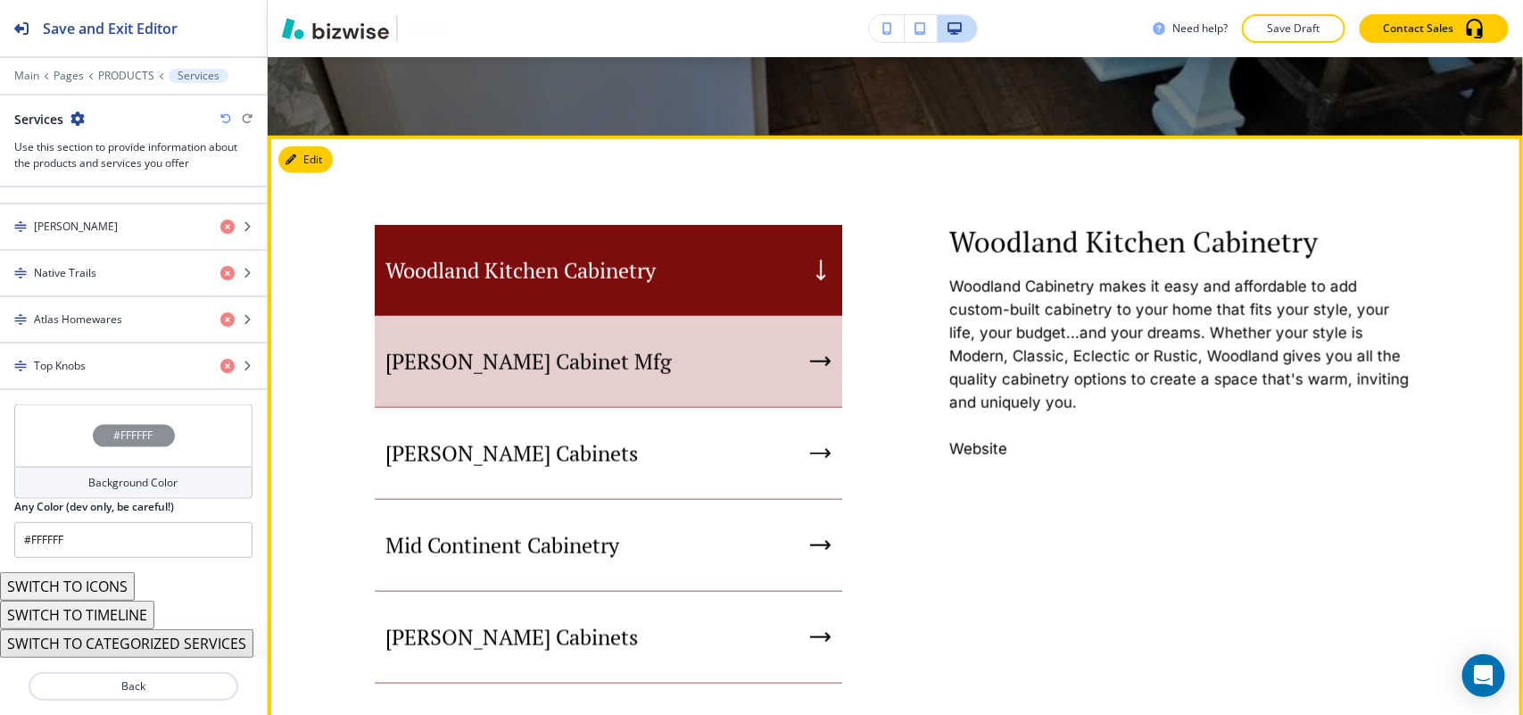
click at [648, 345] on div "Bertch Cabinet Mfg" at bounding box center [609, 362] width 468 height 92
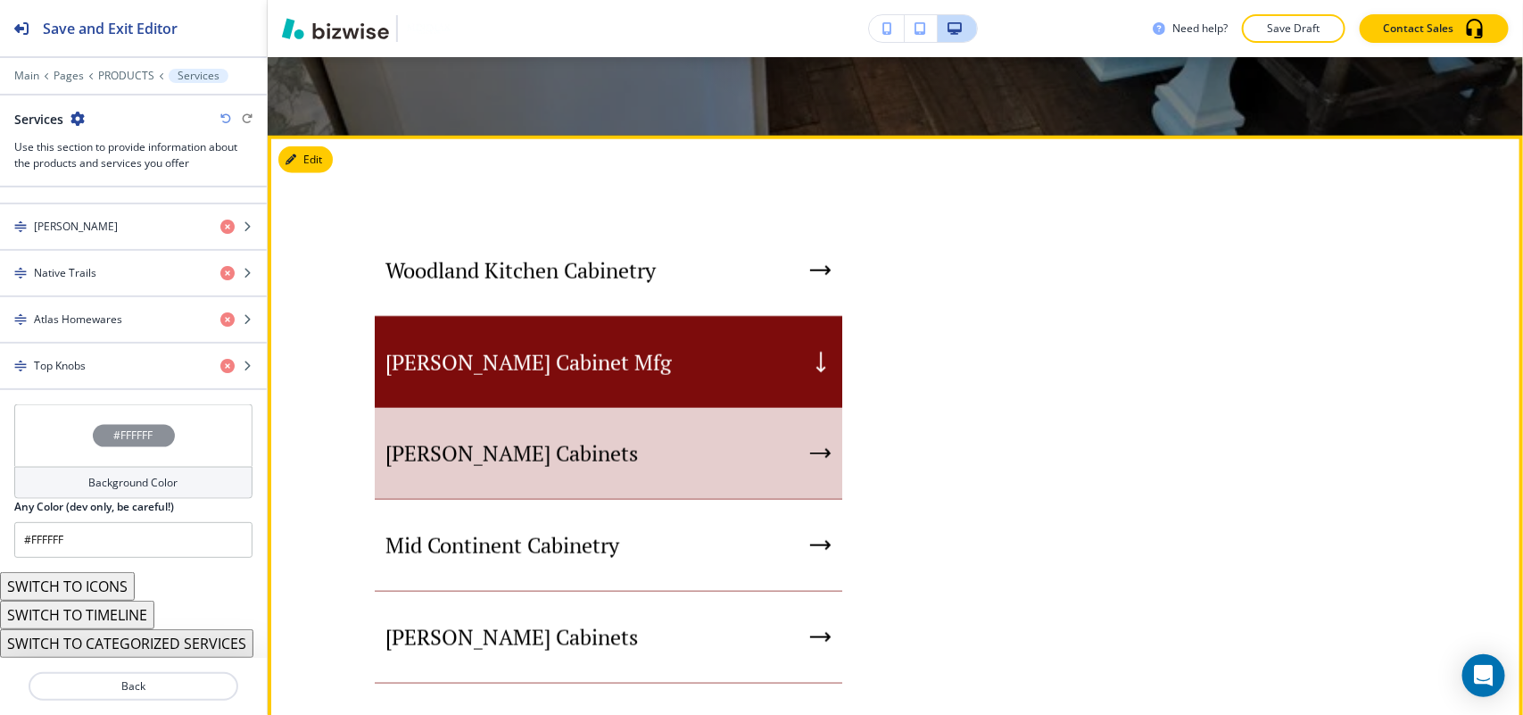
click at [612, 426] on div "[PERSON_NAME] Cabinets" at bounding box center [609, 454] width 468 height 92
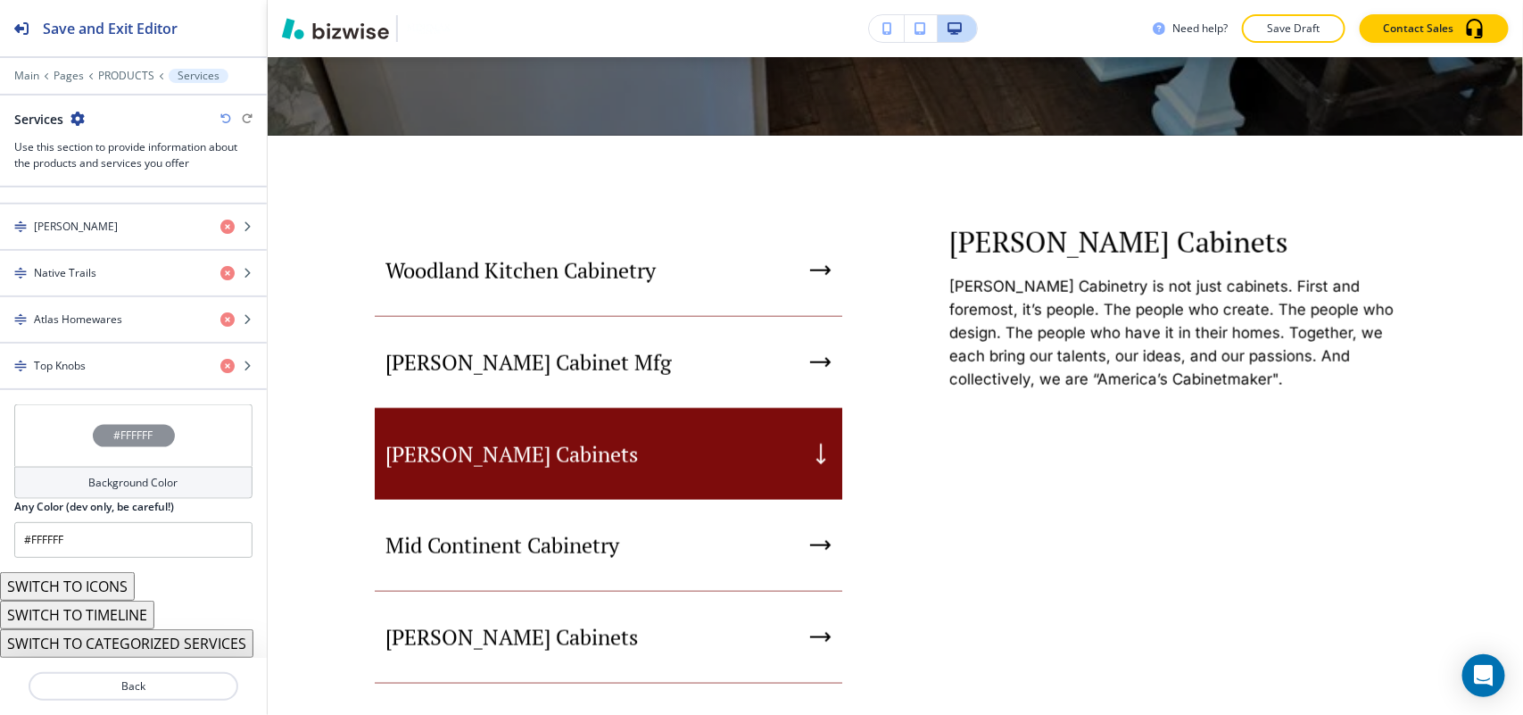
click at [310, 156] on div "Edit Woodland Kitchen Cabinetry Bertch Cabinet Mfg Merillat Cabinets Mid Contin…" at bounding box center [895, 708] width 1255 height 1144
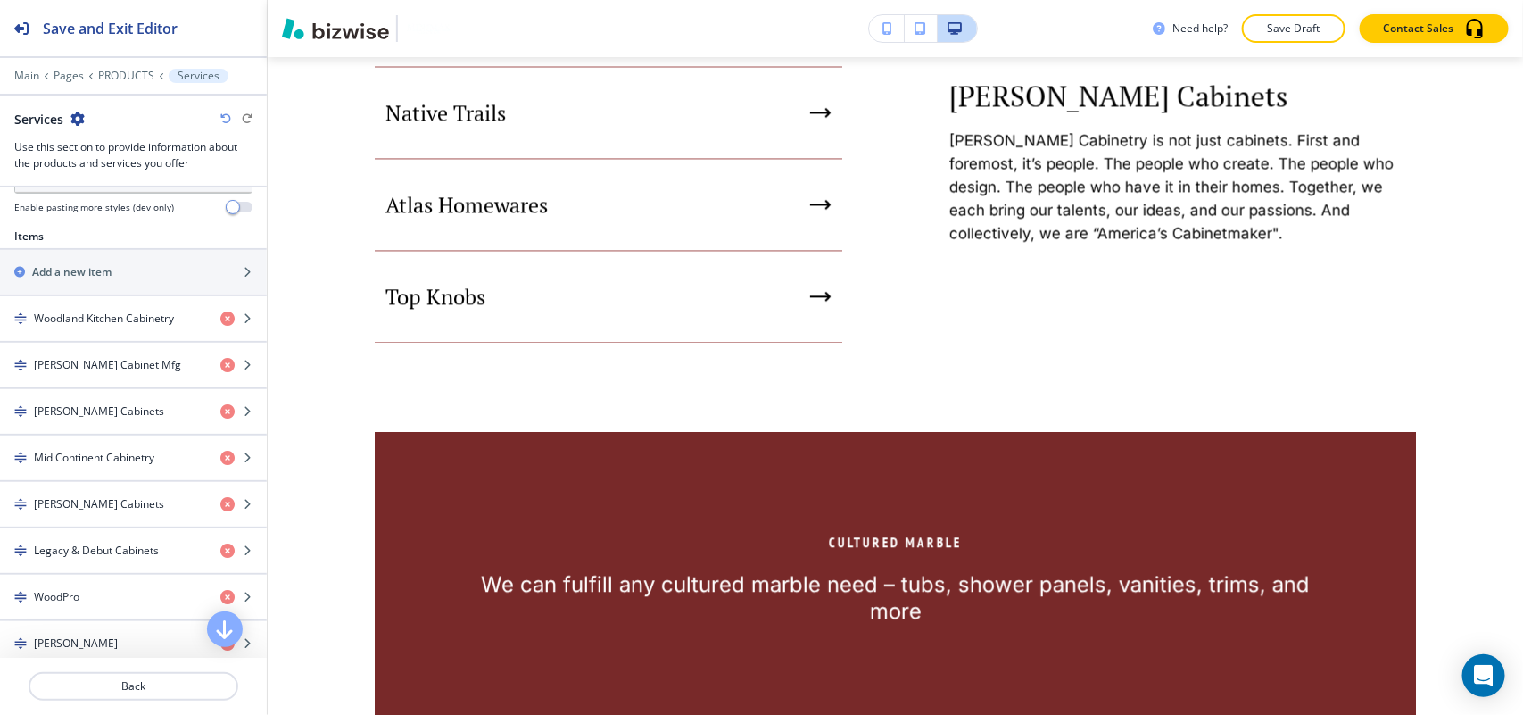
scroll to position [360, 0]
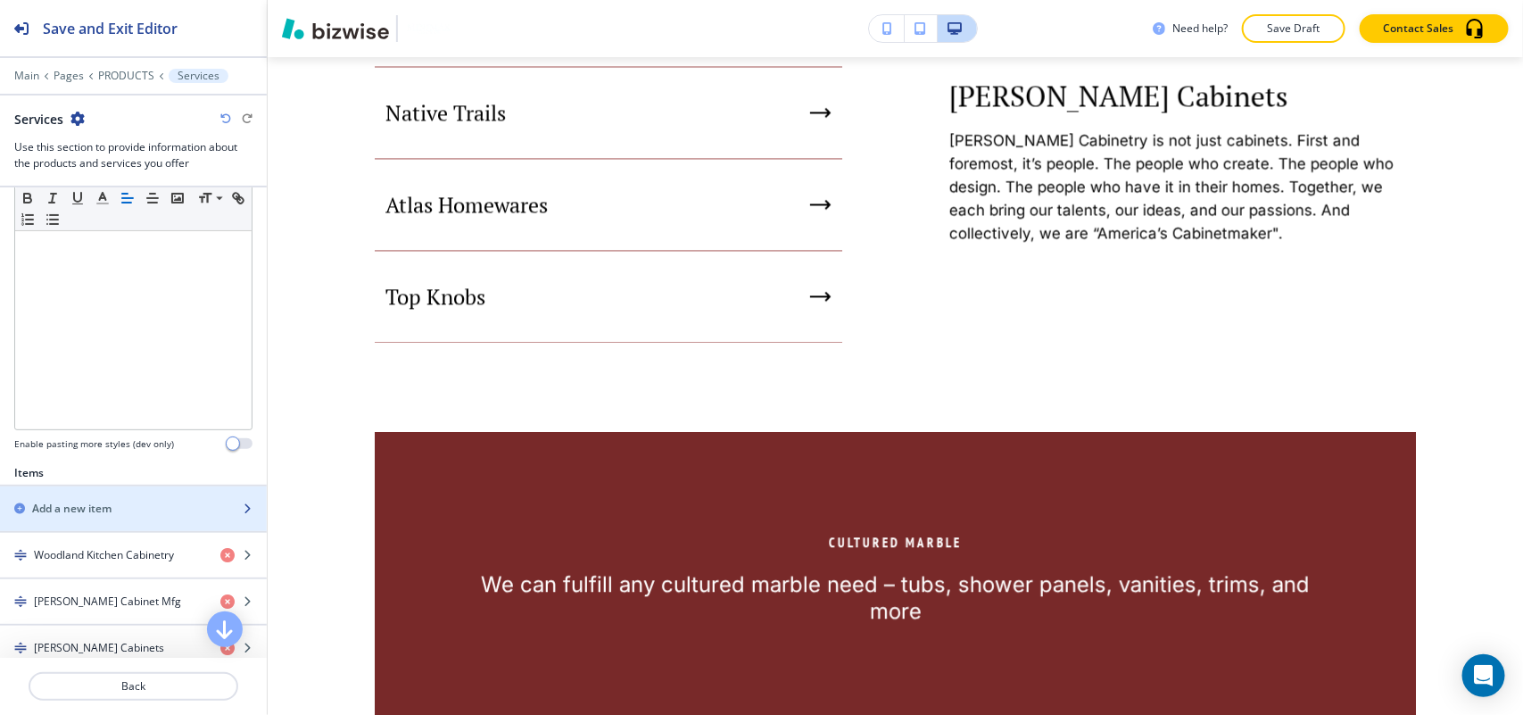
click at [82, 507] on h2 "Add a new item" at bounding box center [71, 509] width 79 height 16
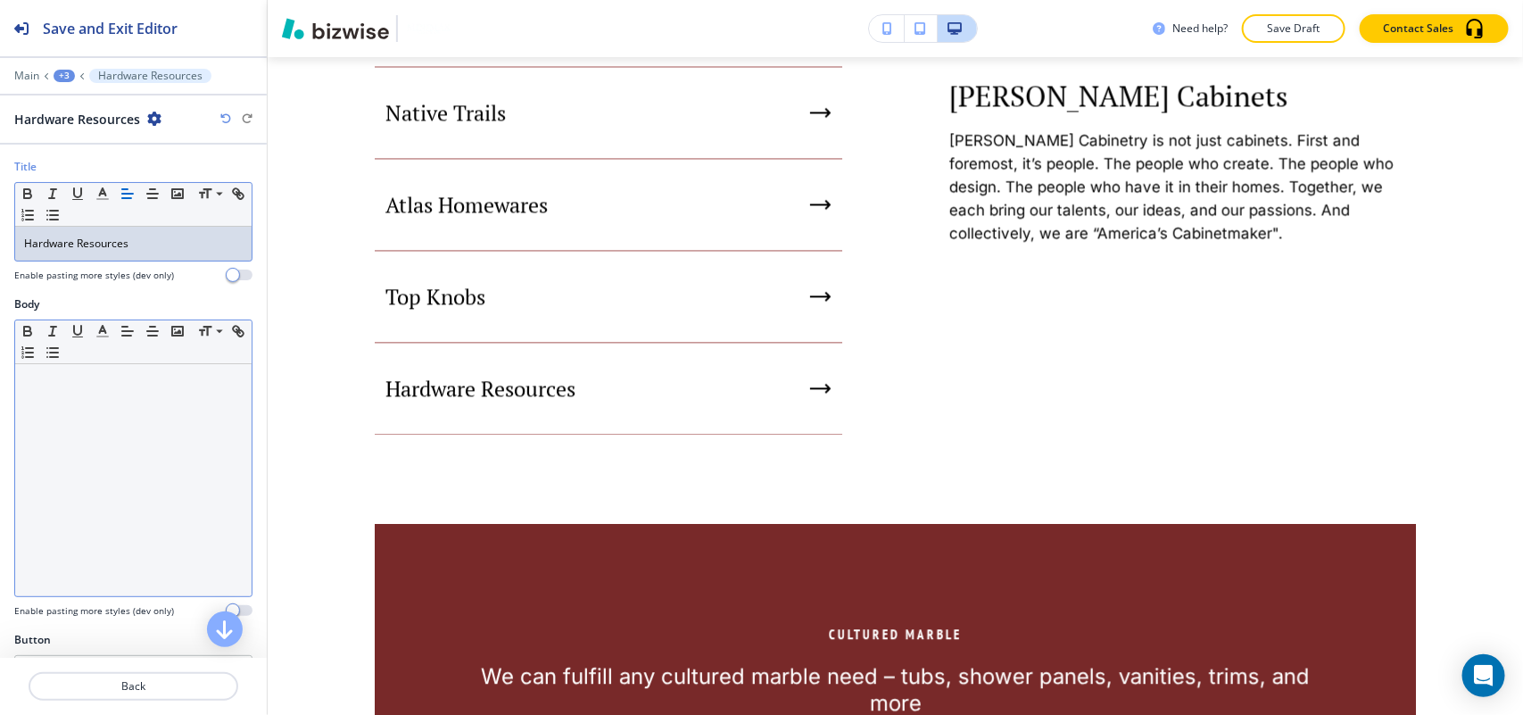
drag, startPoint x: 156, startPoint y: 501, endPoint x: 165, endPoint y: 498, distance: 9.6
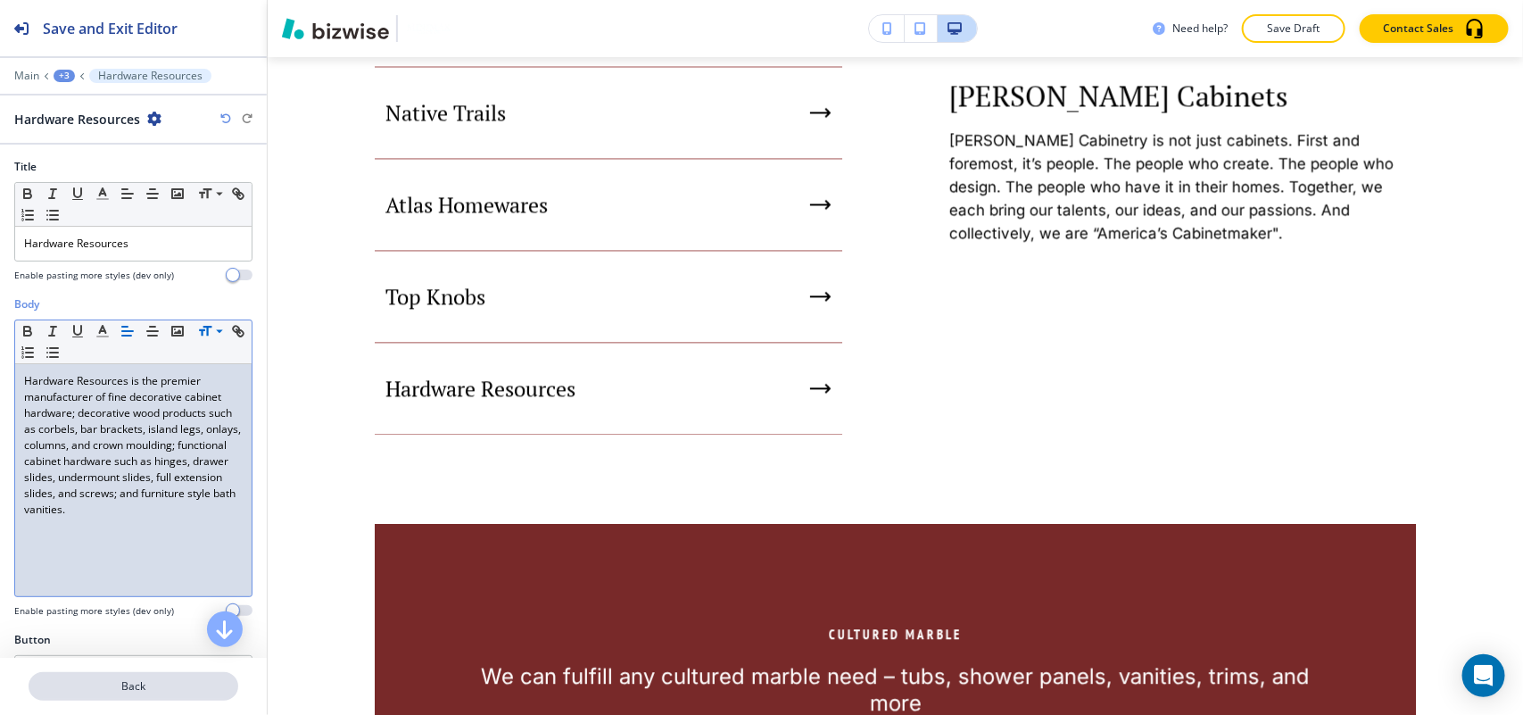
click at [141, 684] on p "Back" at bounding box center [133, 686] width 206 height 16
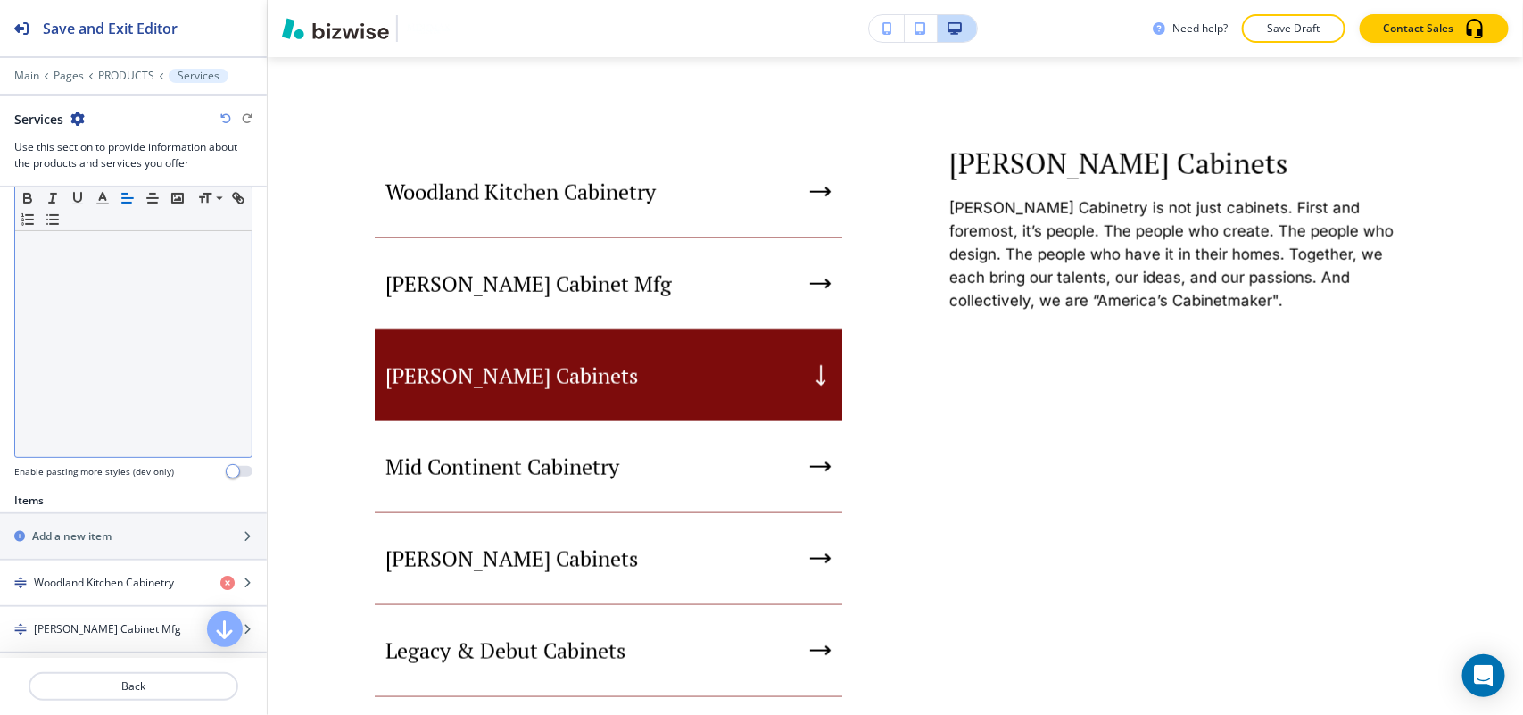
scroll to position [335, 0]
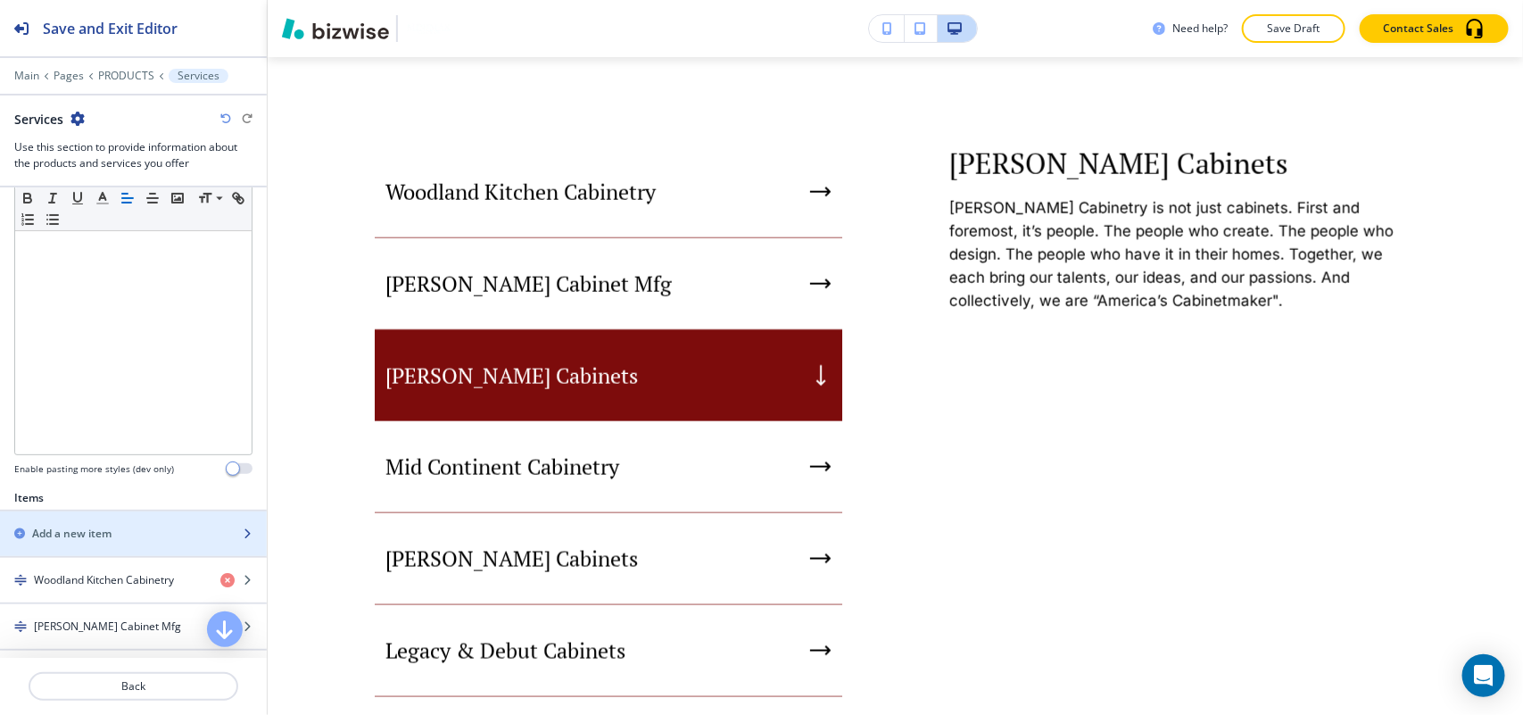
click at [60, 531] on h2 "Add a new item" at bounding box center [71, 534] width 79 height 16
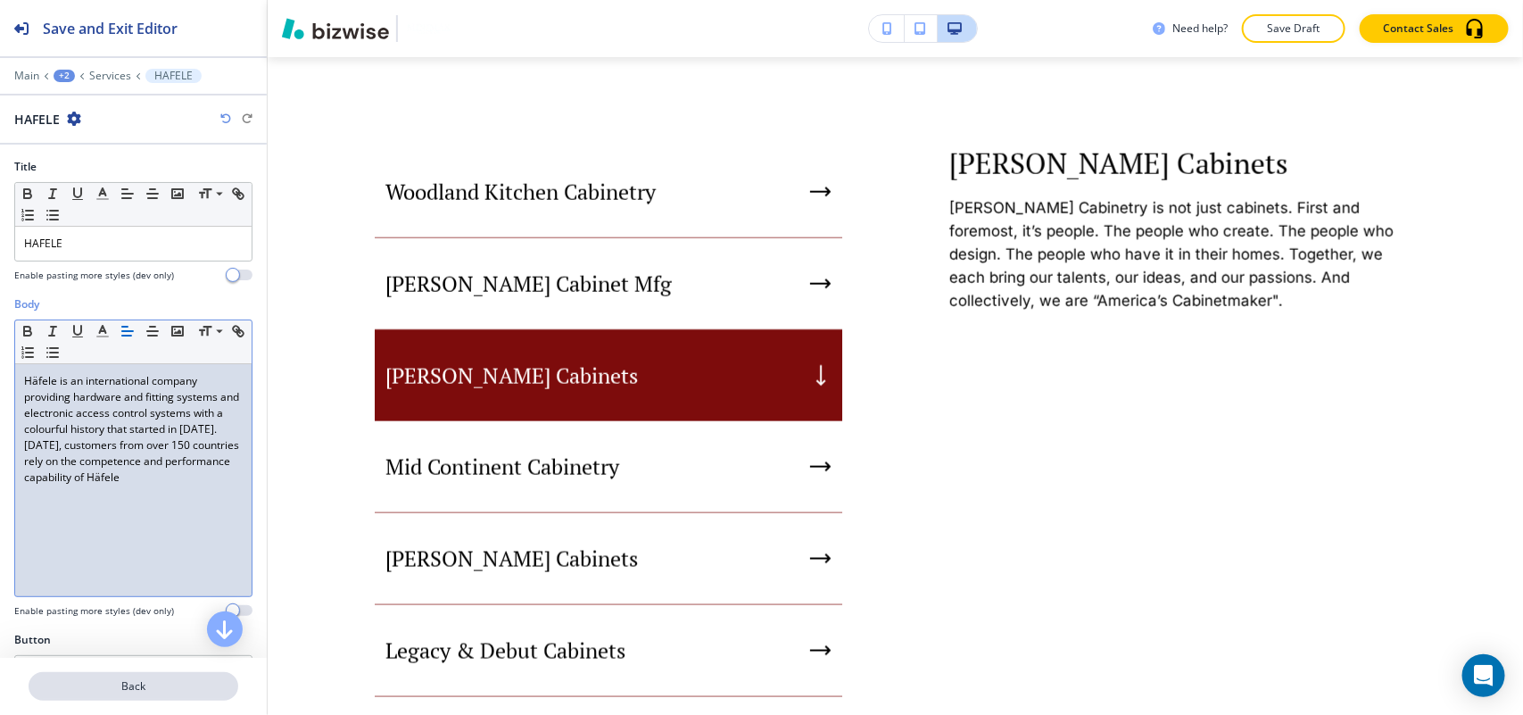
click at [170, 681] on p "Back" at bounding box center [133, 686] width 206 height 16
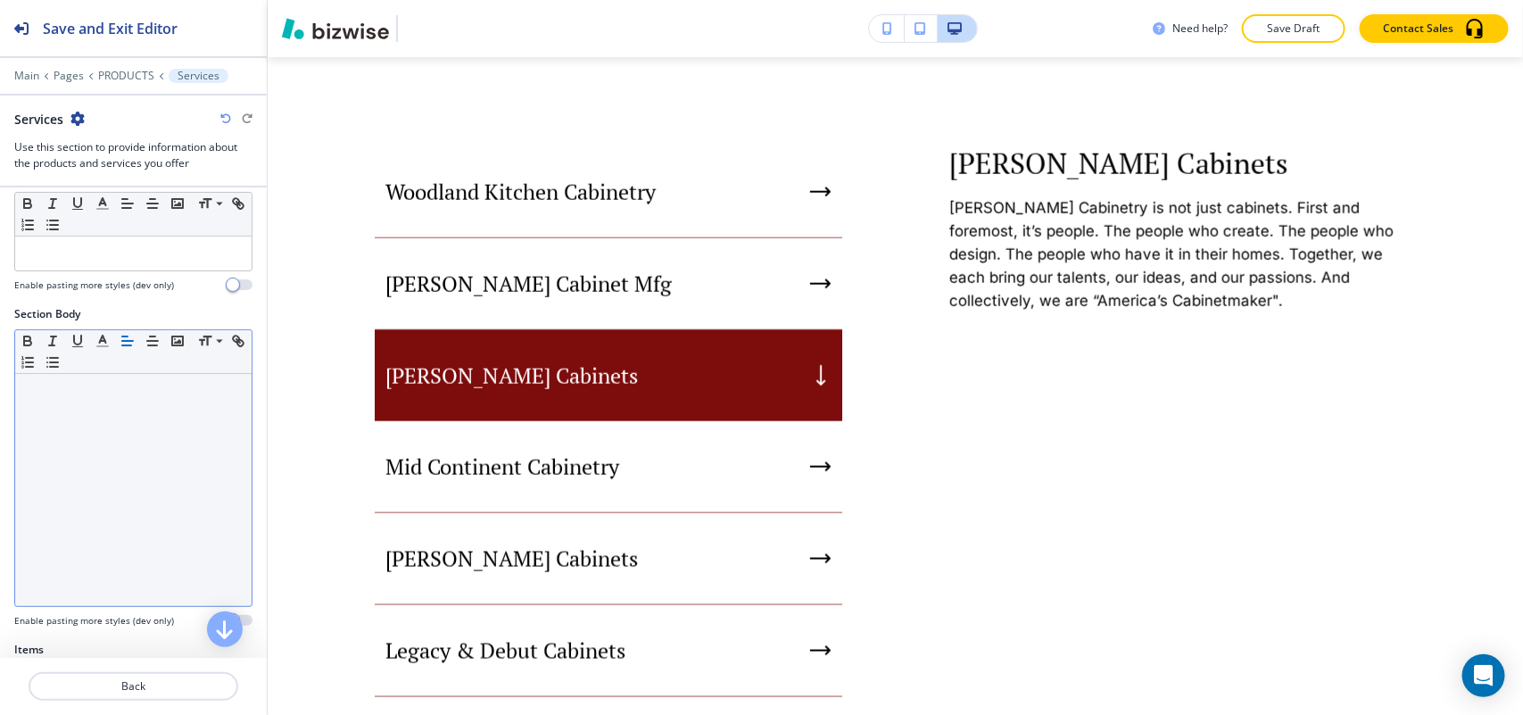
scroll to position [446, 0]
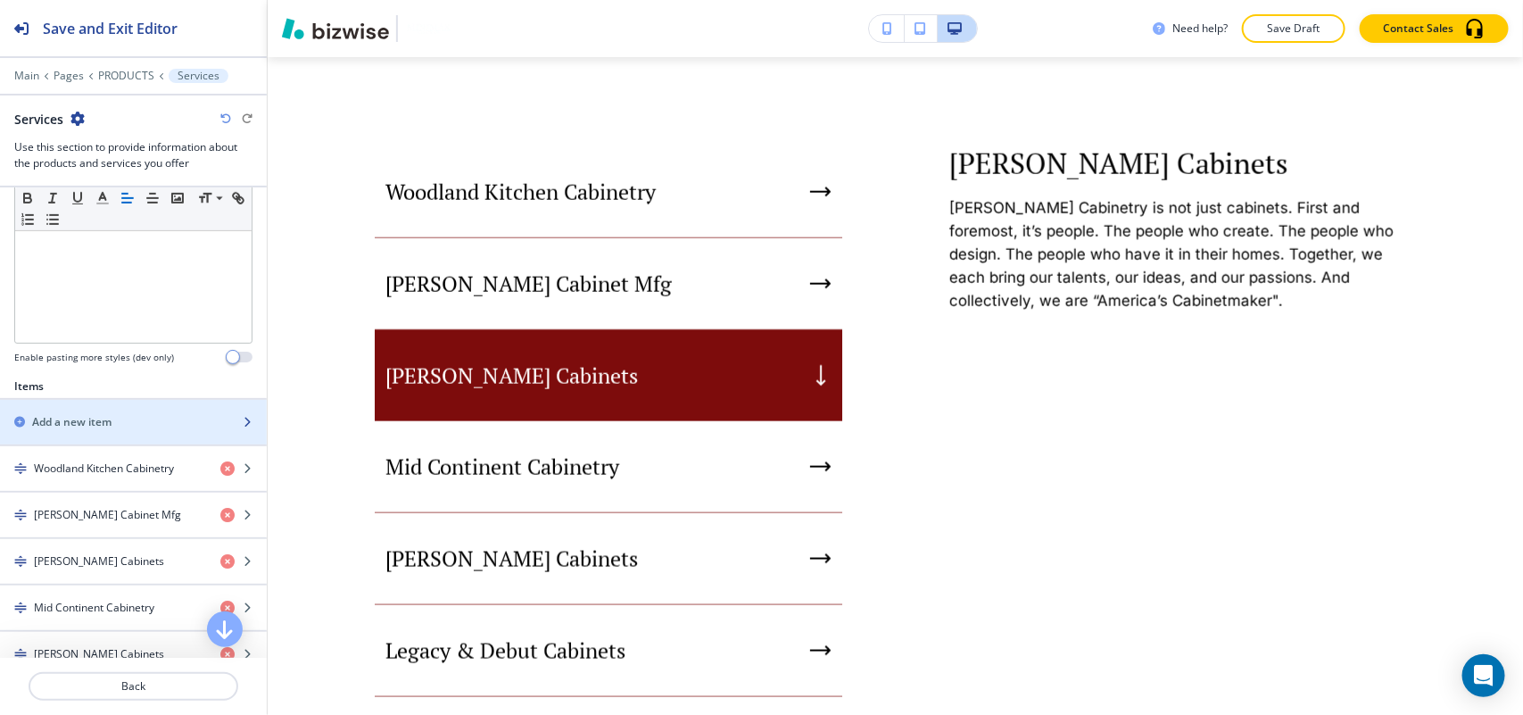
click at [94, 422] on h2 "Add a new item" at bounding box center [71, 422] width 79 height 16
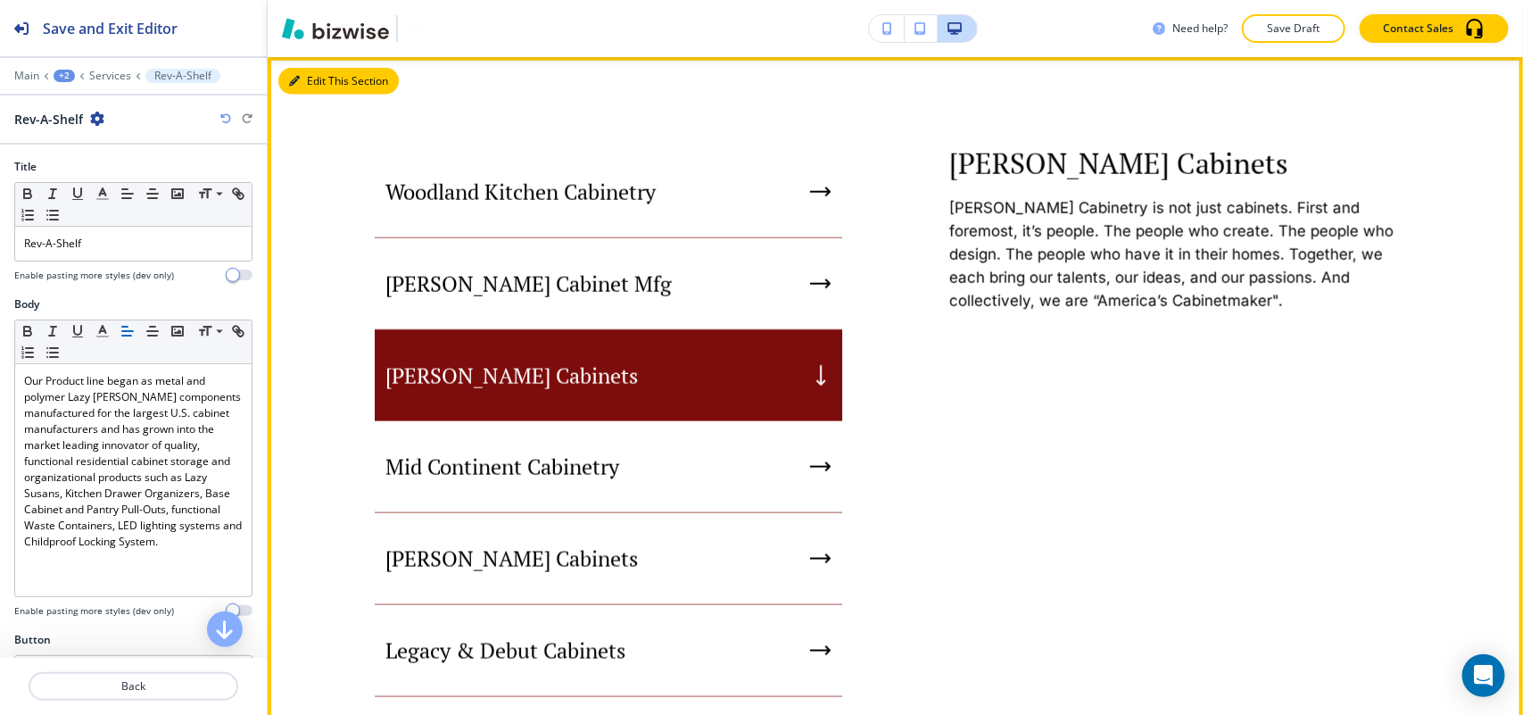
click at [297, 73] on button "Edit This Section" at bounding box center [338, 81] width 120 height 27
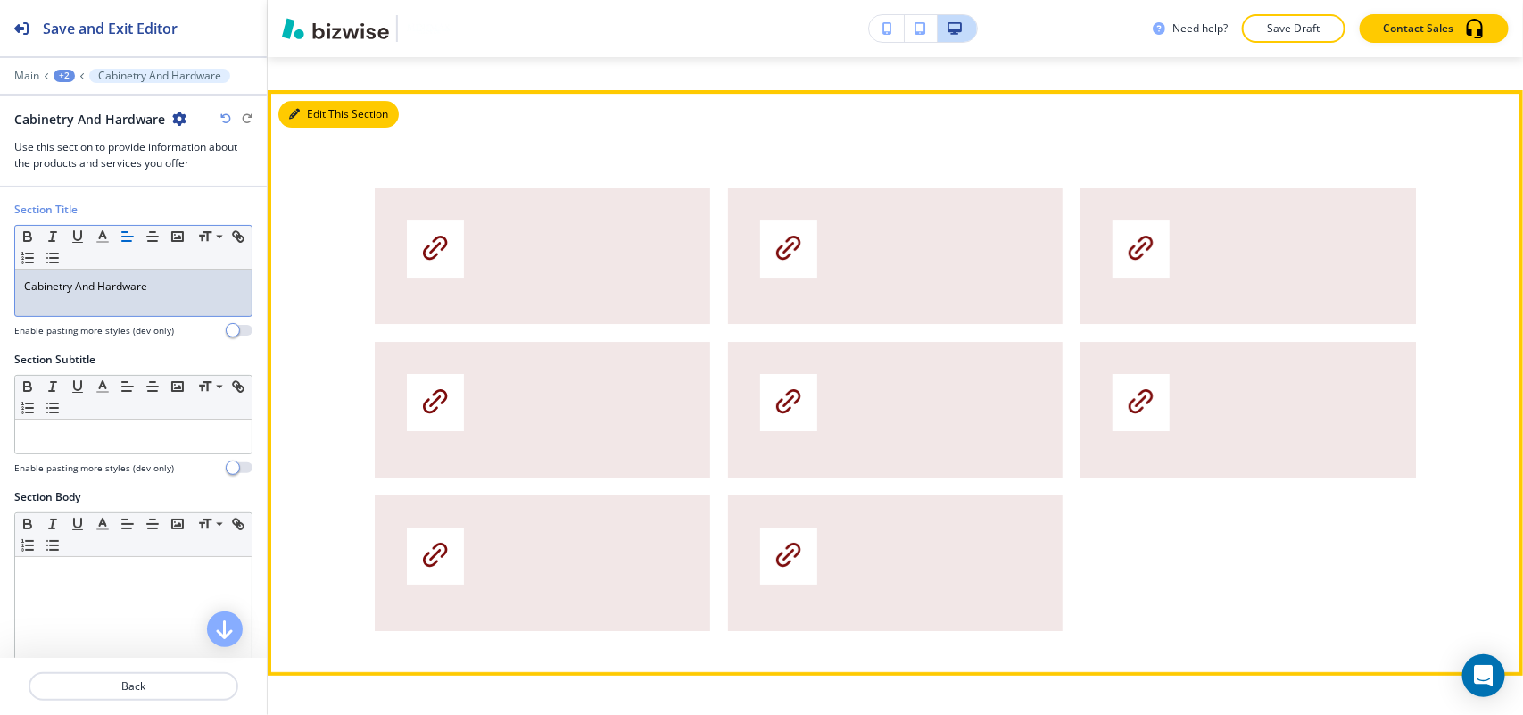
click at [299, 110] on icon "button" at bounding box center [294, 114] width 11 height 11
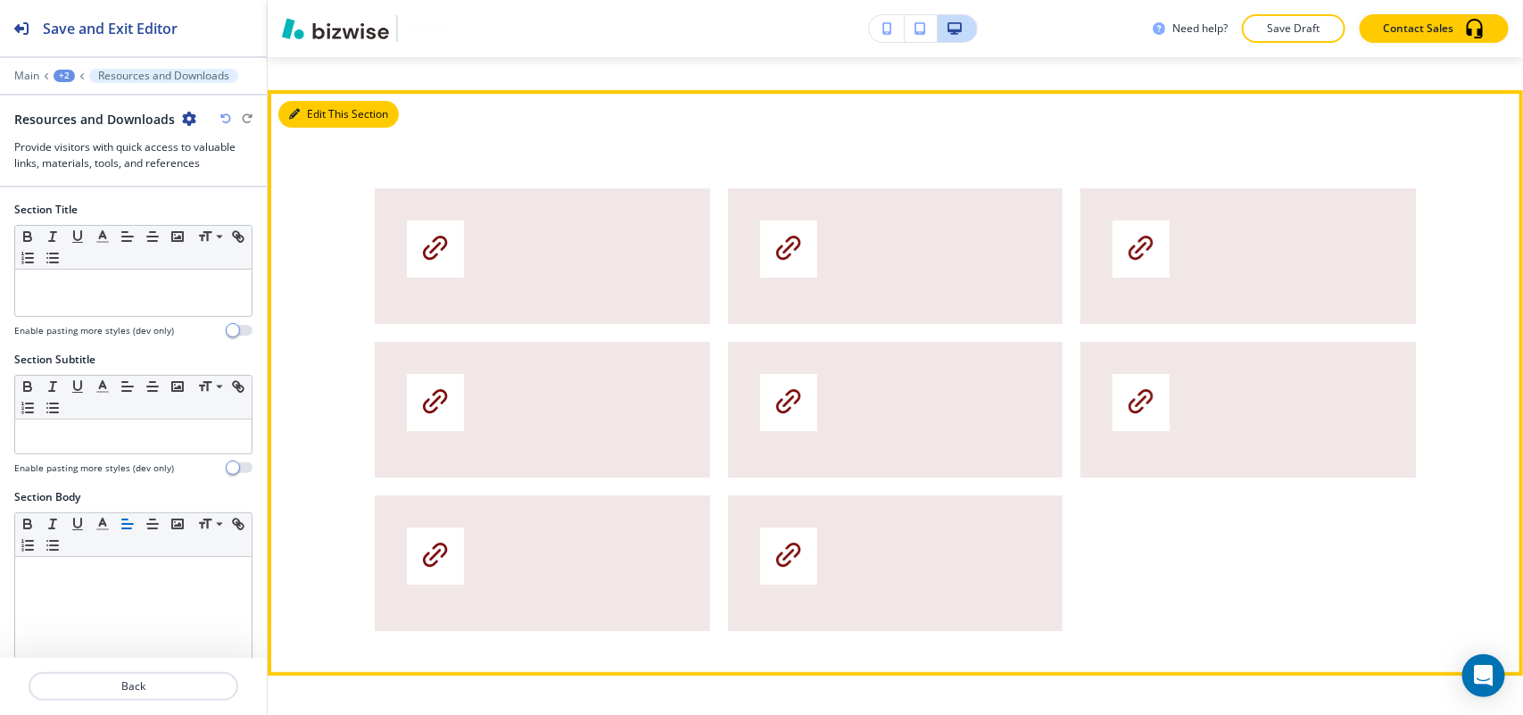
scroll to position [2794, 0]
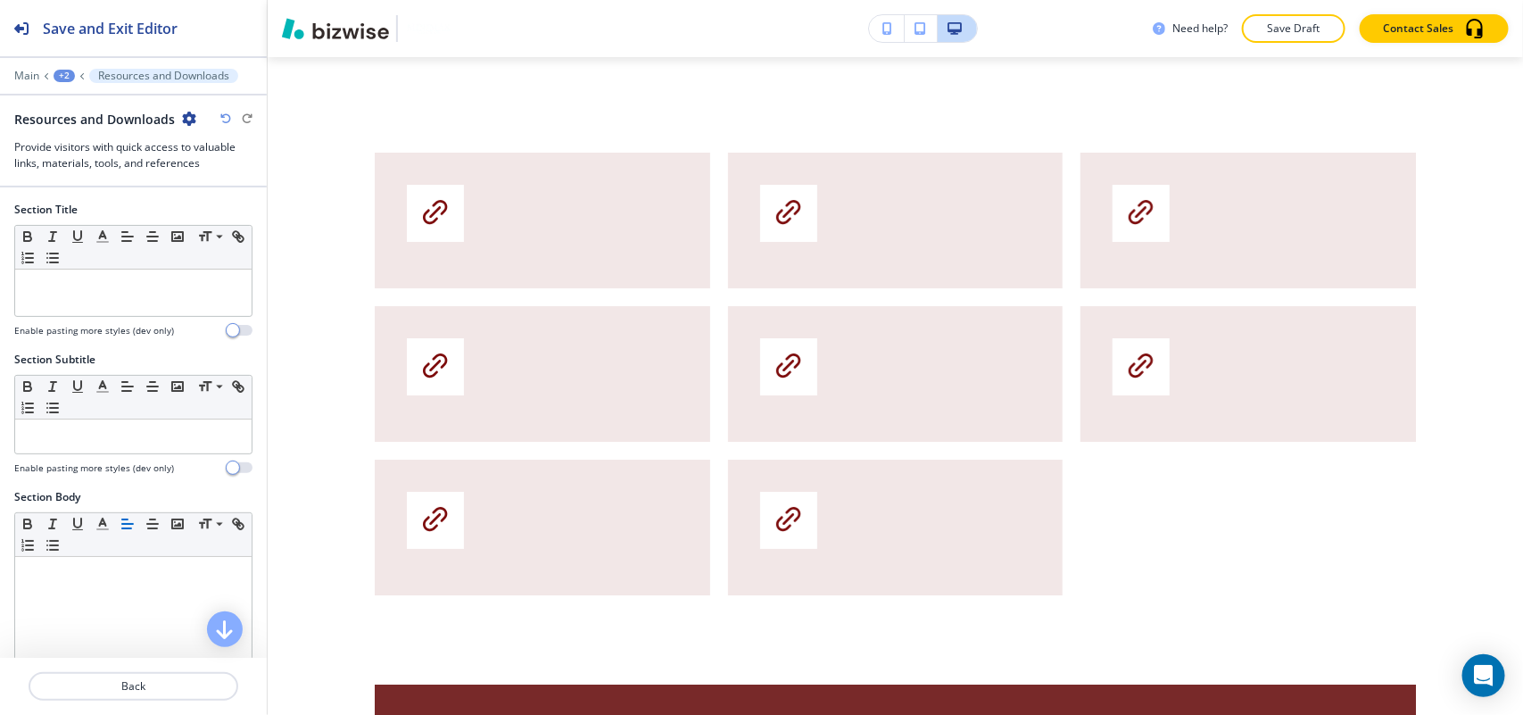
click at [187, 116] on icon "button" at bounding box center [189, 119] width 14 height 14
click at [219, 217] on p "Delete Section" at bounding box center [236, 213] width 91 height 16
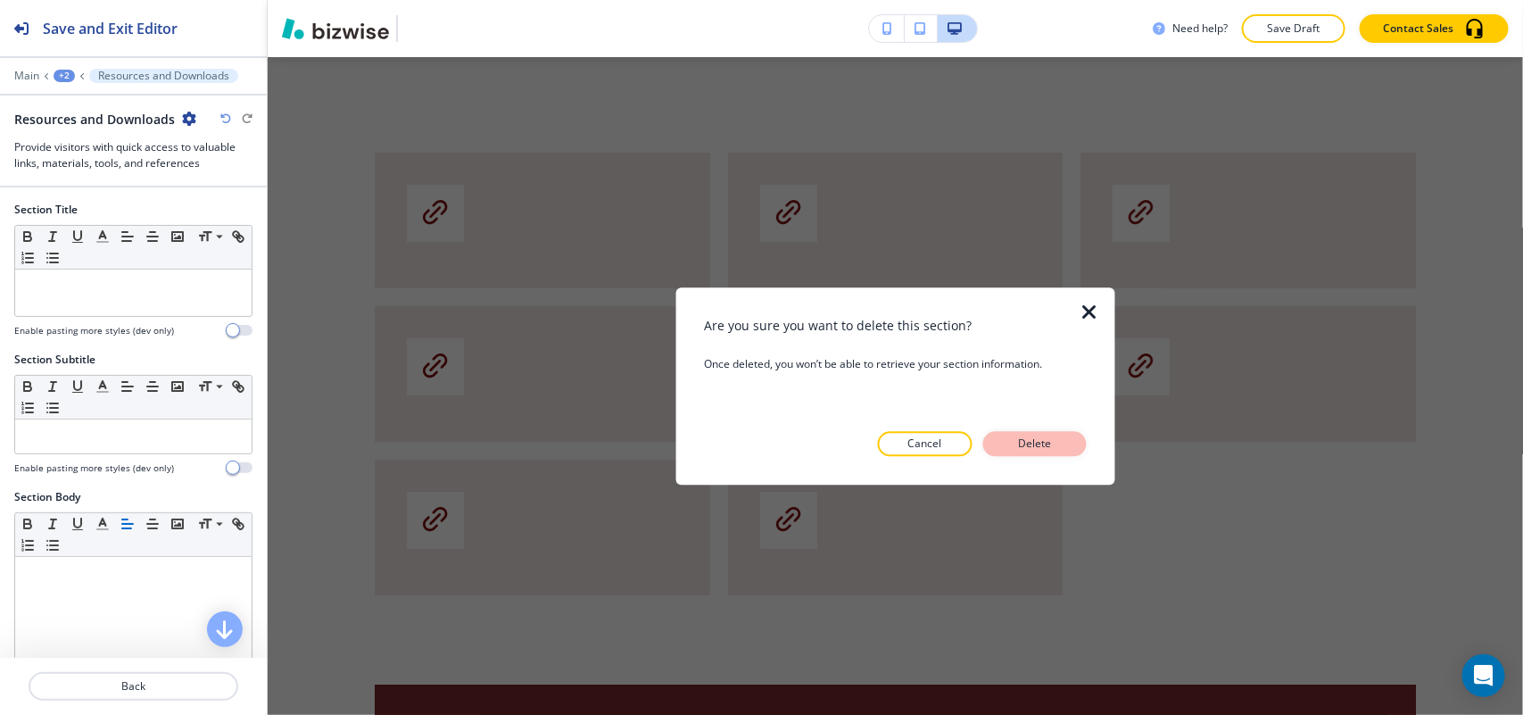
click at [1069, 447] on button "Delete" at bounding box center [1035, 443] width 104 height 25
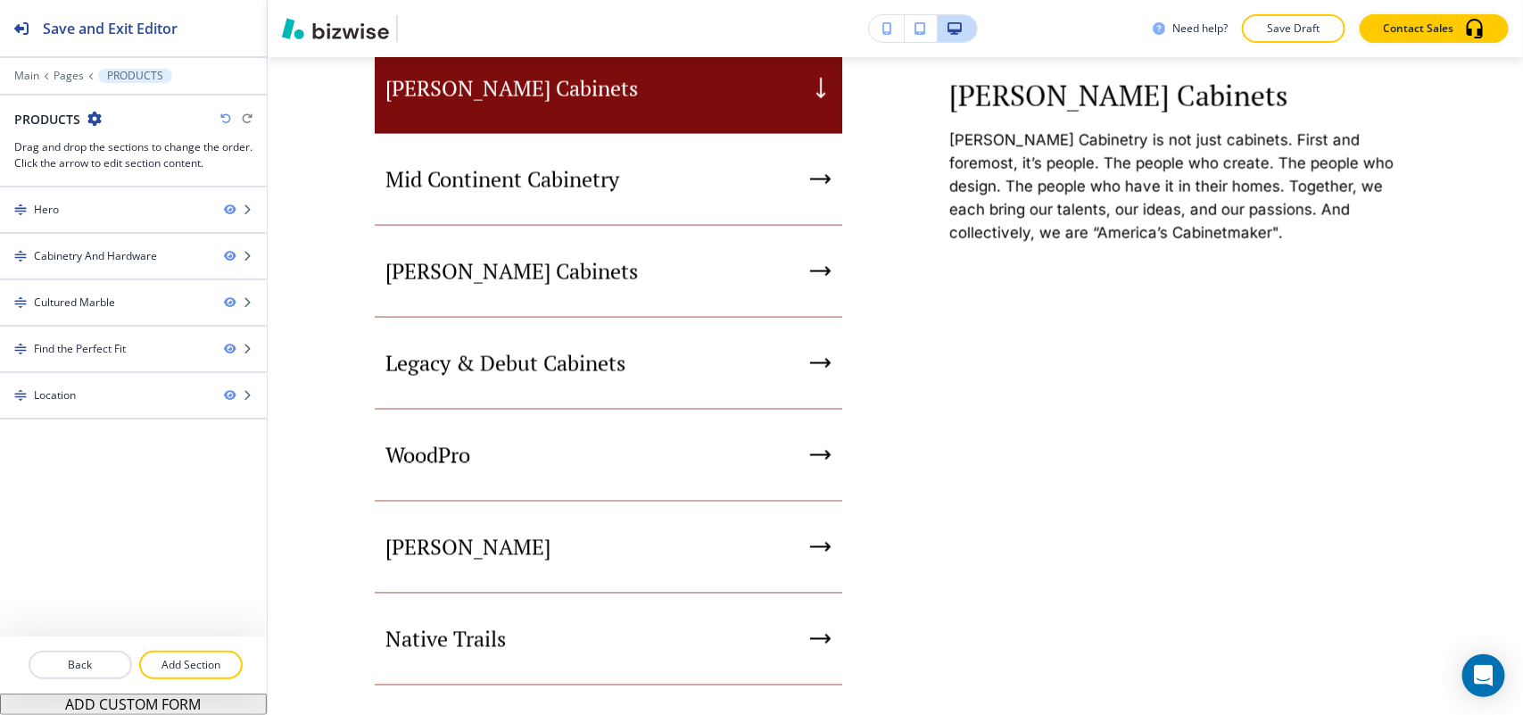
scroll to position [1205, 0]
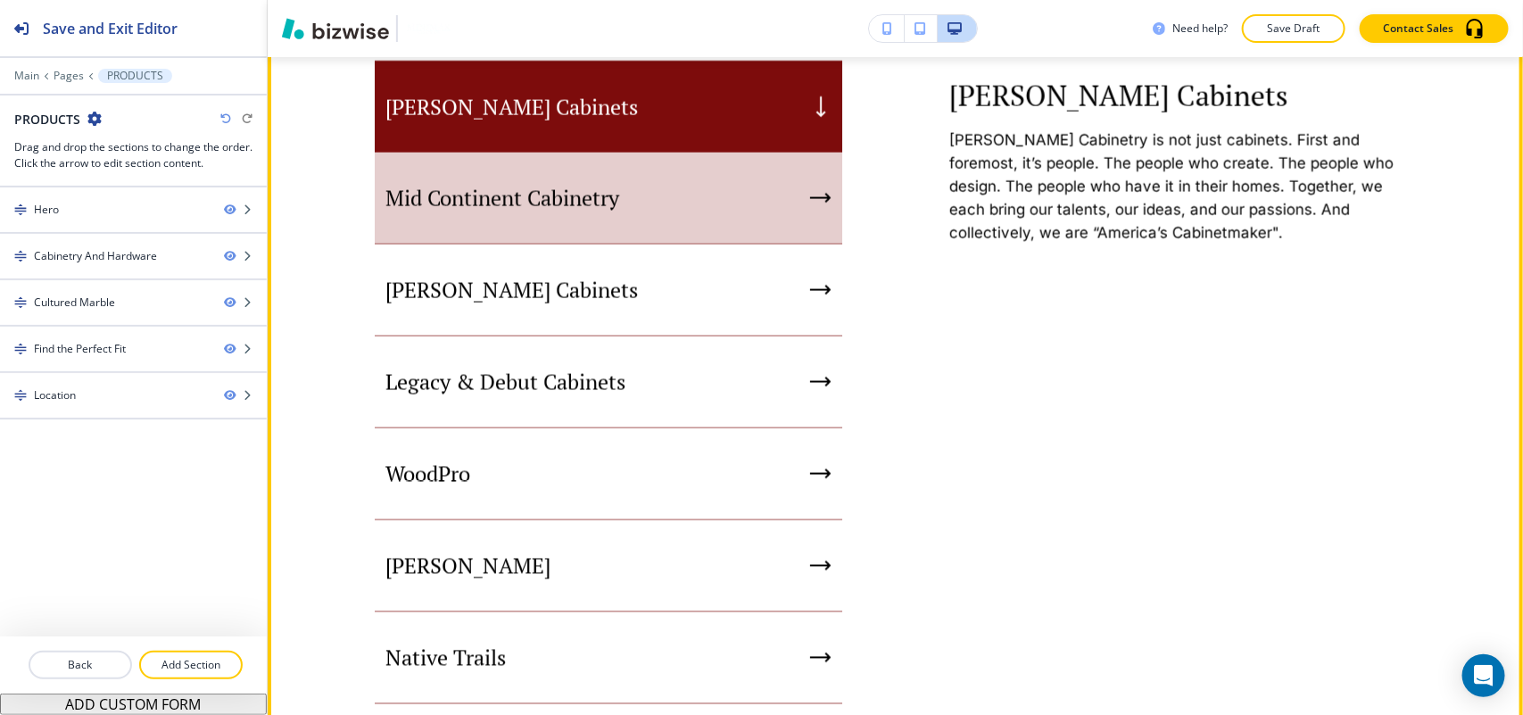
click at [473, 210] on p "Mid Continent Cabinetry" at bounding box center [502, 198] width 234 height 27
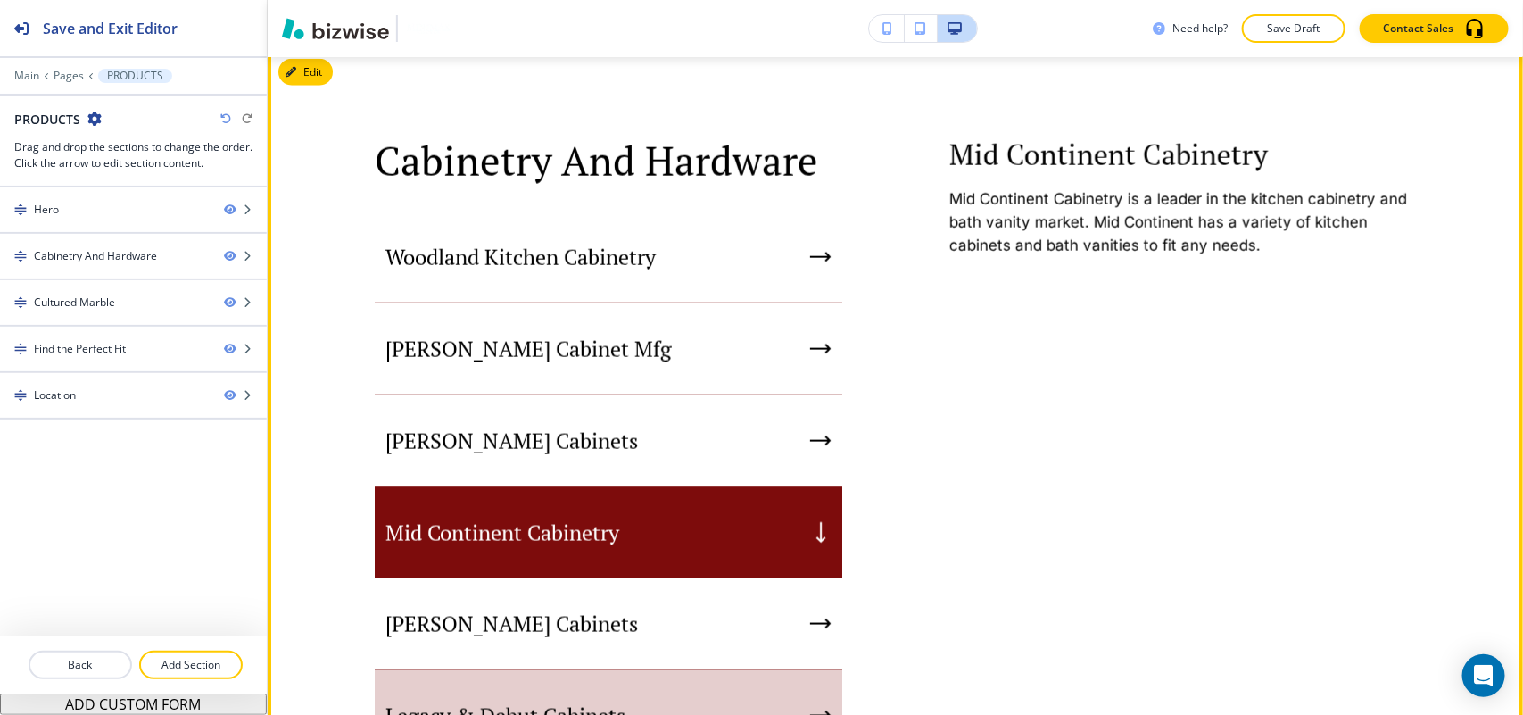
scroll to position [870, 0]
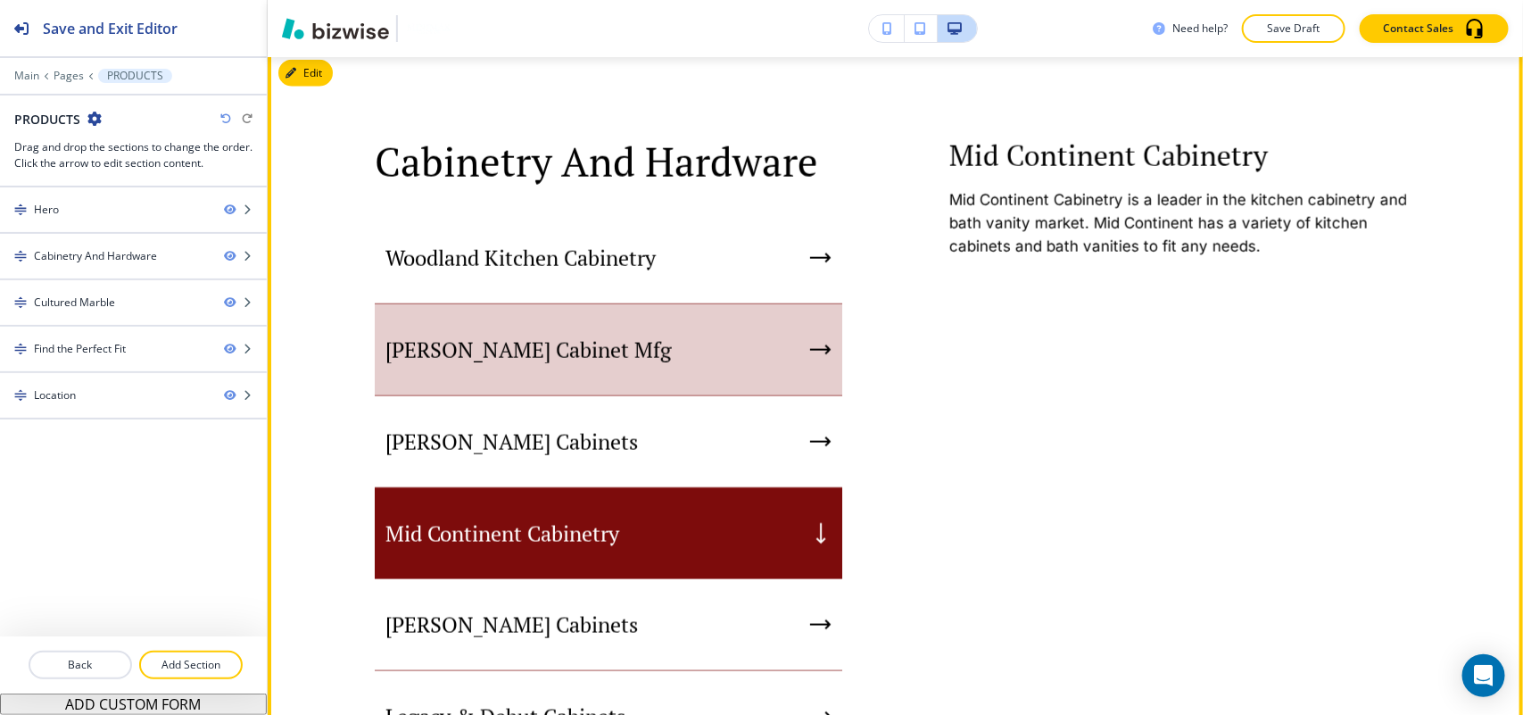
click at [555, 344] on p "Bertch Cabinet Mfg" at bounding box center [528, 349] width 286 height 27
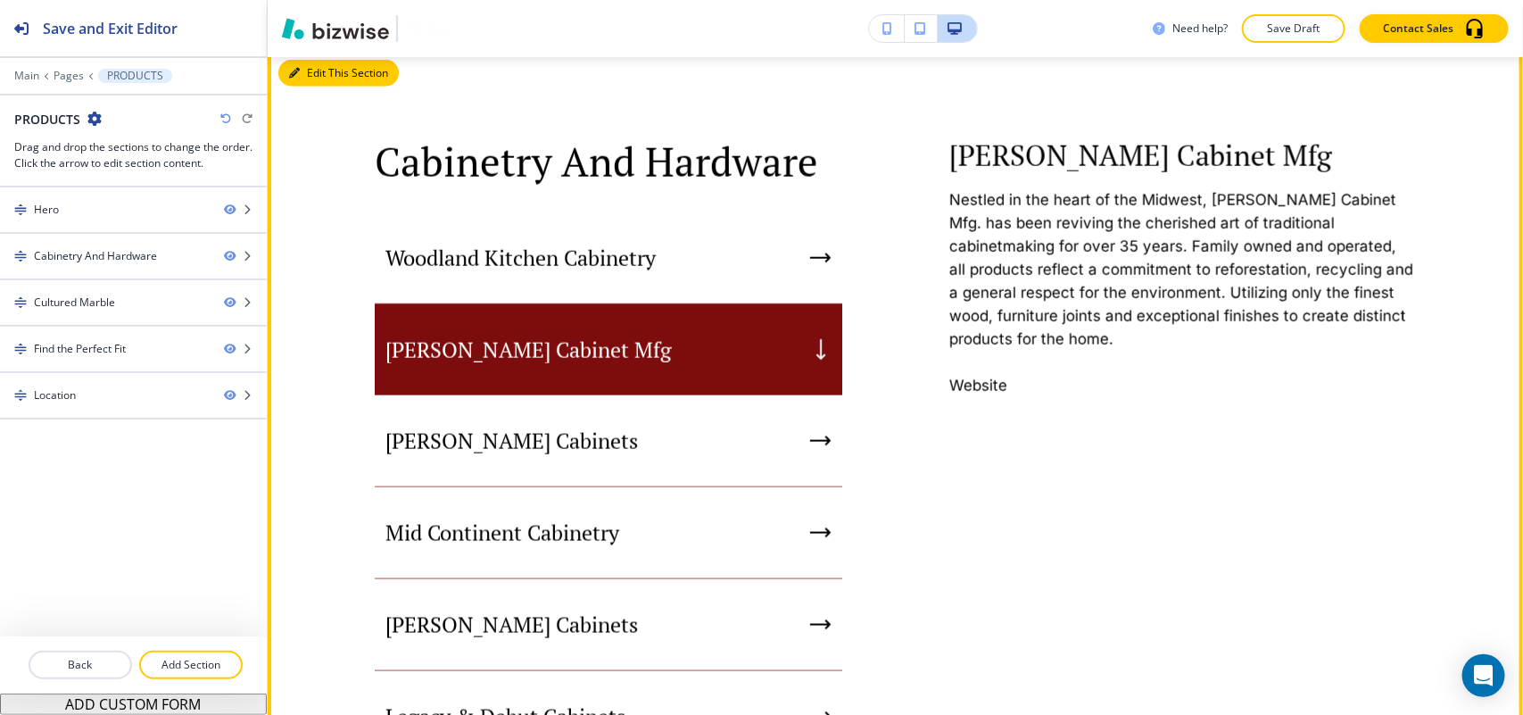
click at [318, 72] on button "Edit This Section" at bounding box center [338, 73] width 120 height 27
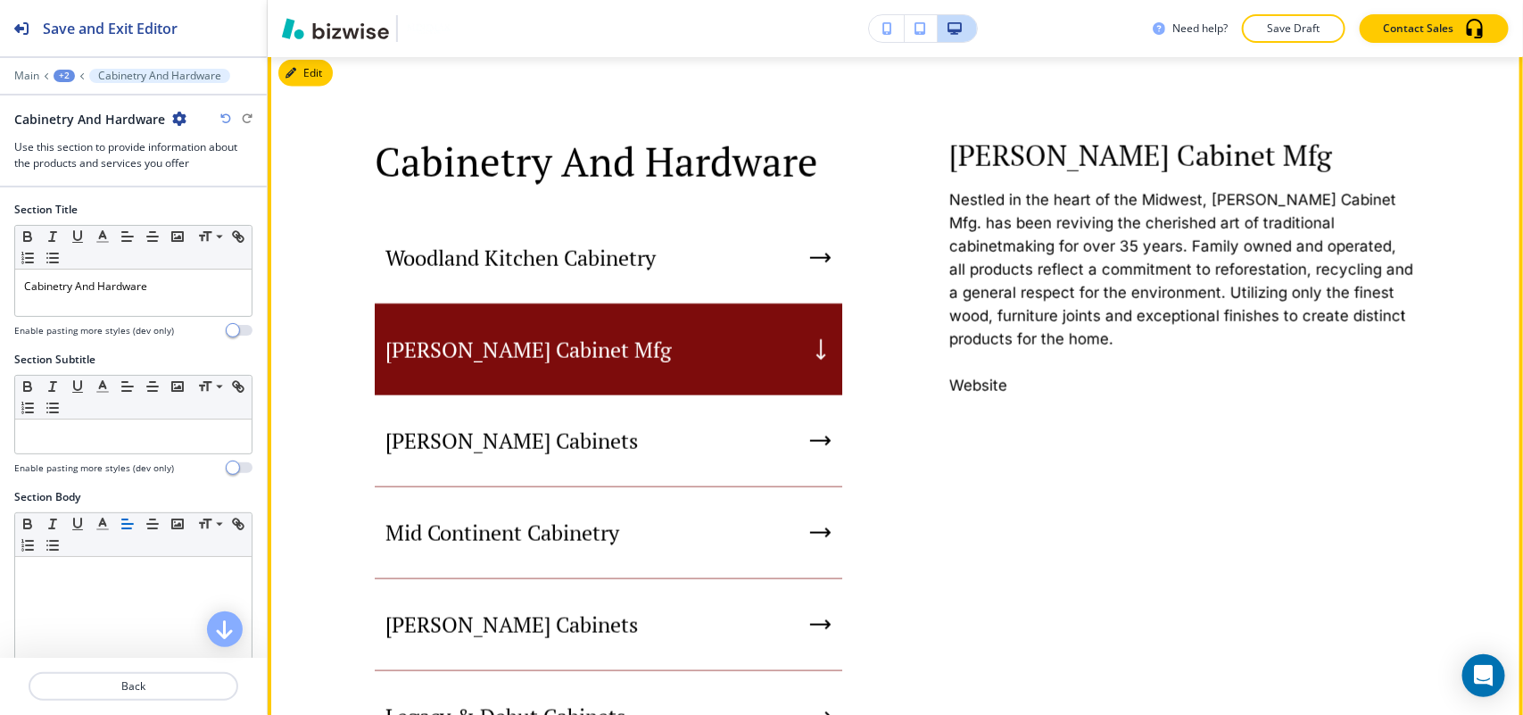
scroll to position [862, 0]
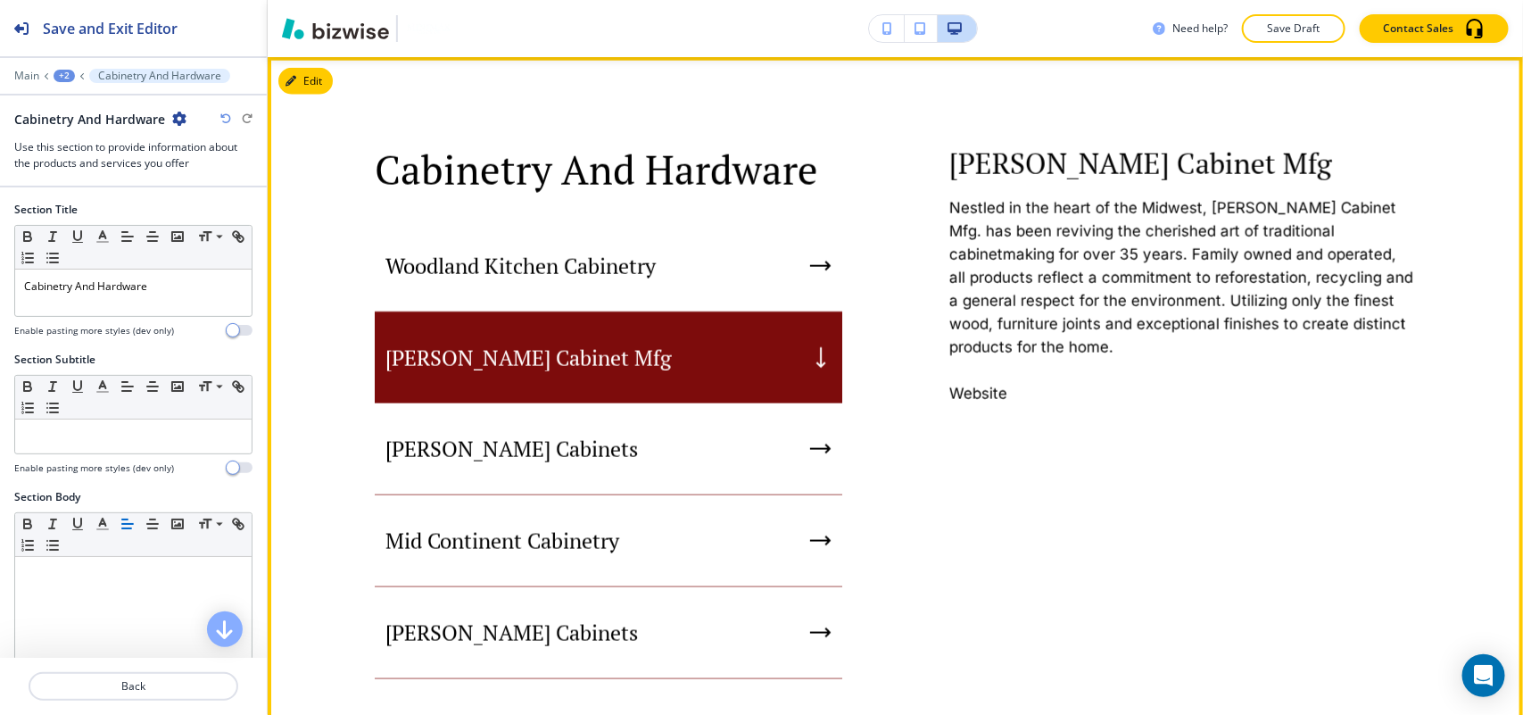
click at [501, 370] on p "Bertch Cabinet Mfg" at bounding box center [528, 357] width 286 height 27
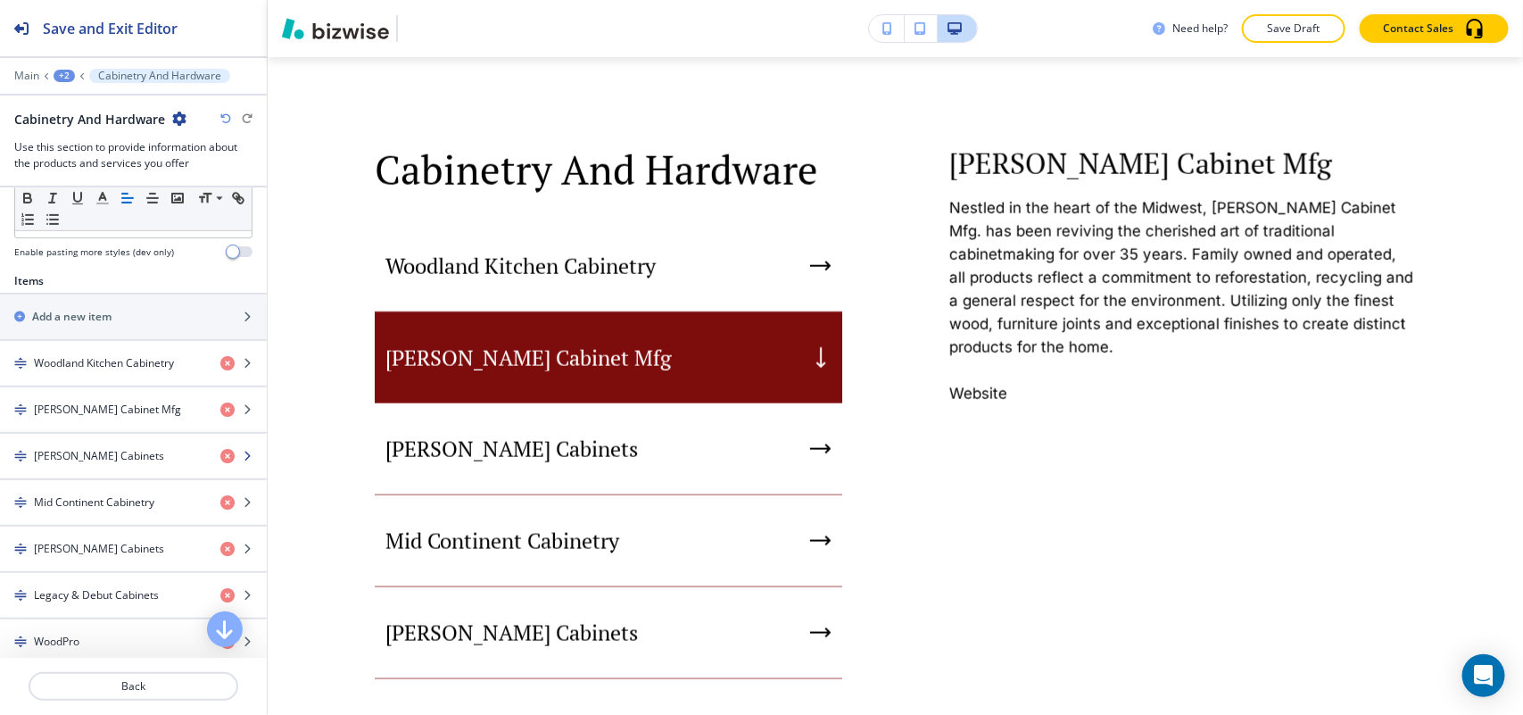
scroll to position [558, 0]
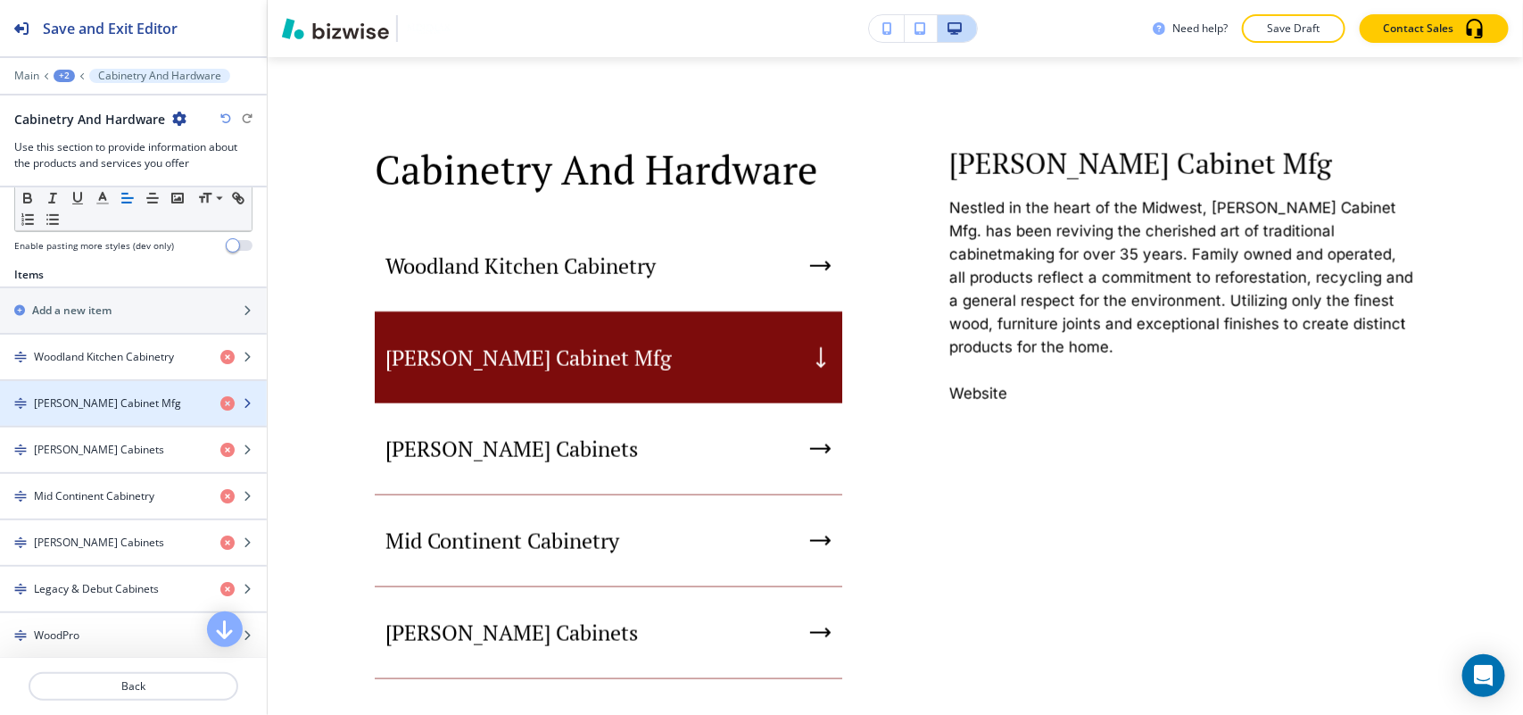
click at [104, 411] on h4 "Bertch Cabinet Mfg" at bounding box center [107, 403] width 147 height 16
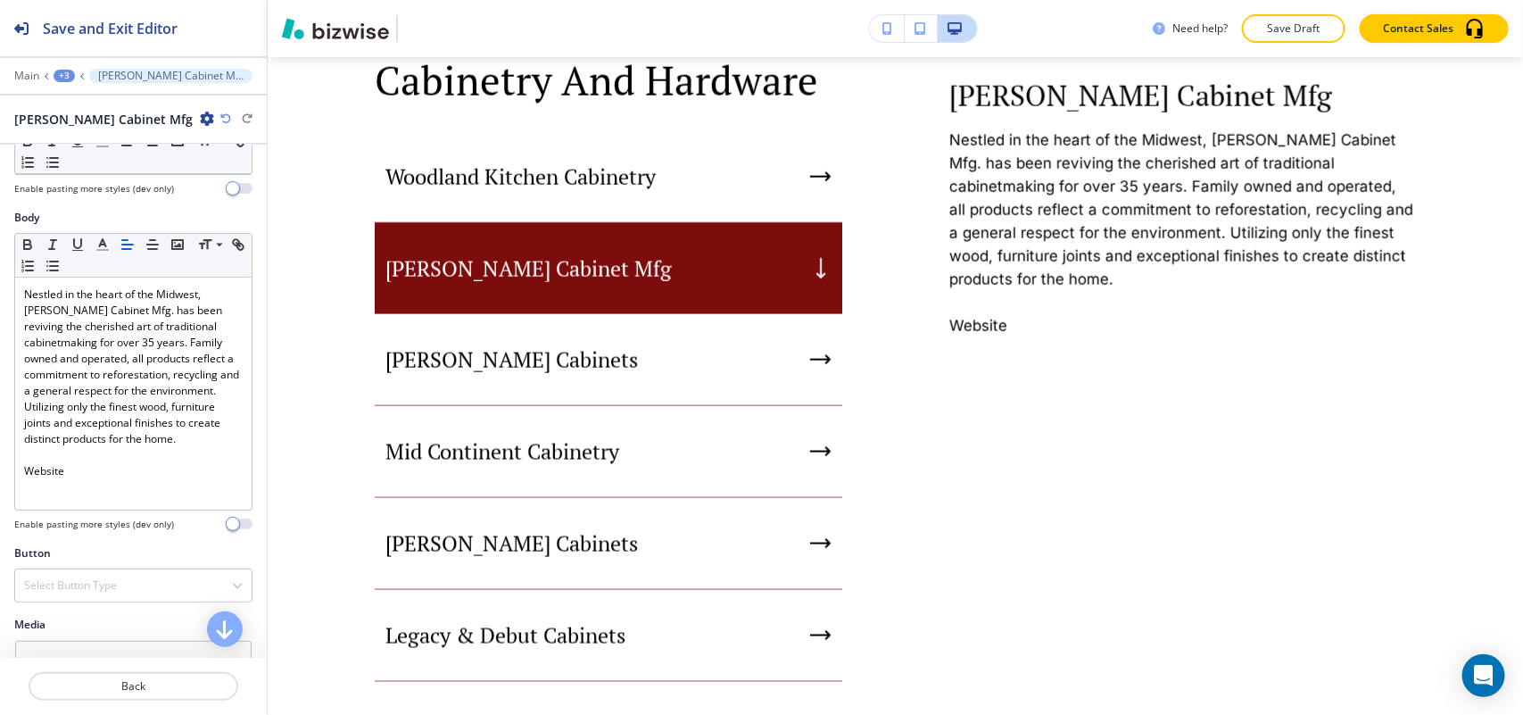
scroll to position [202, 0]
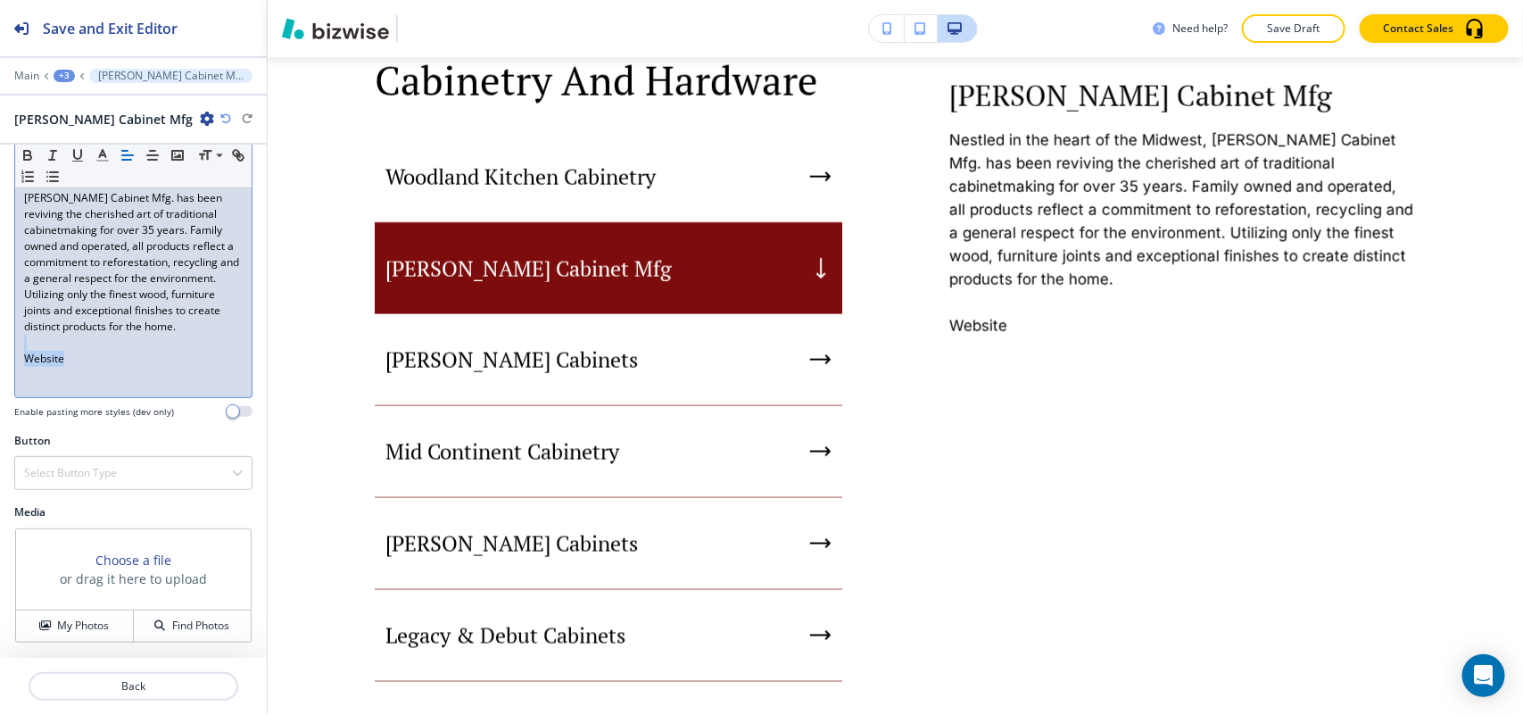
drag, startPoint x: 18, startPoint y: 367, endPoint x: 0, endPoint y: 361, distance: 18.6
click at [0, 363] on div "Body Small Normal Large Huge Nestled in the heart of the Midwest, Bertch Cabine…" at bounding box center [133, 264] width 267 height 335
click at [69, 617] on h4 "My Photos" at bounding box center [83, 625] width 52 height 16
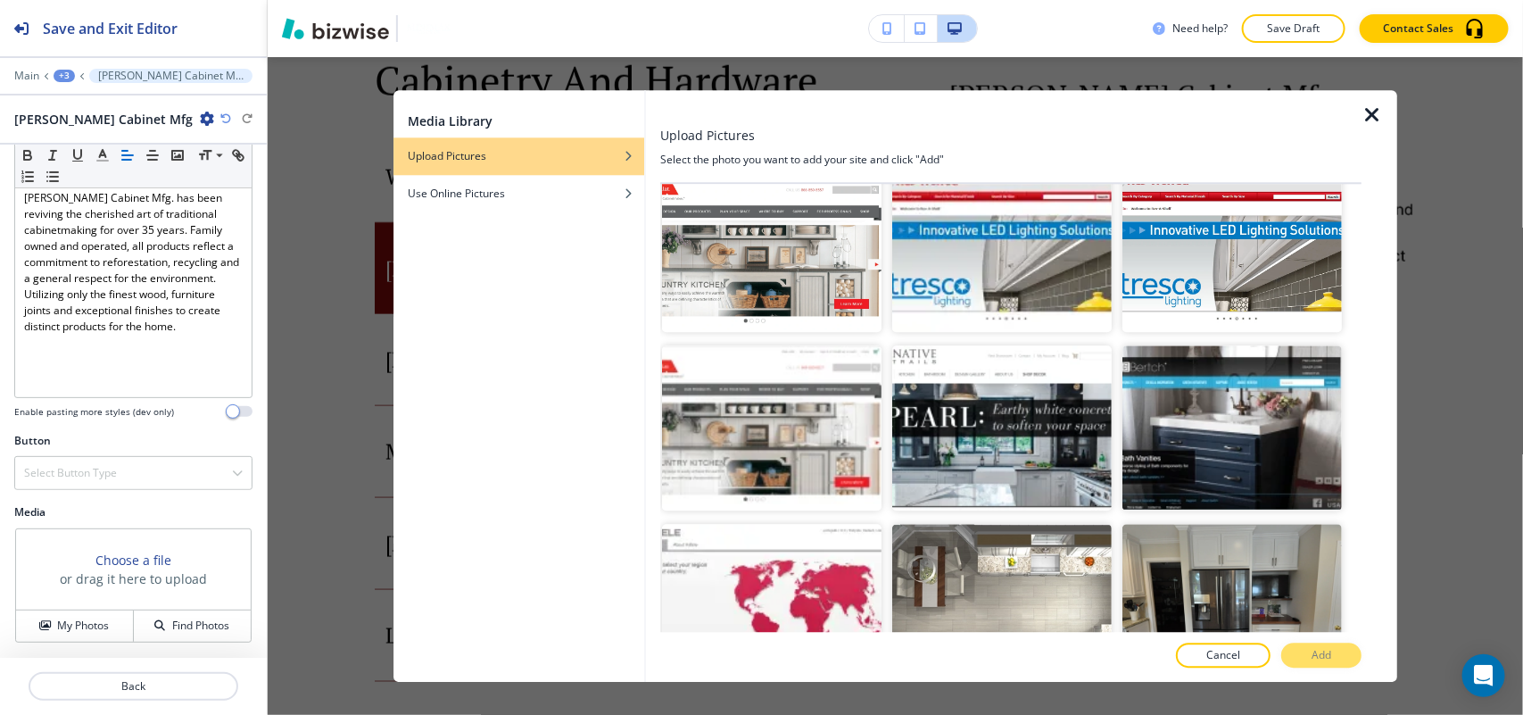
scroll to position [1751, 0]
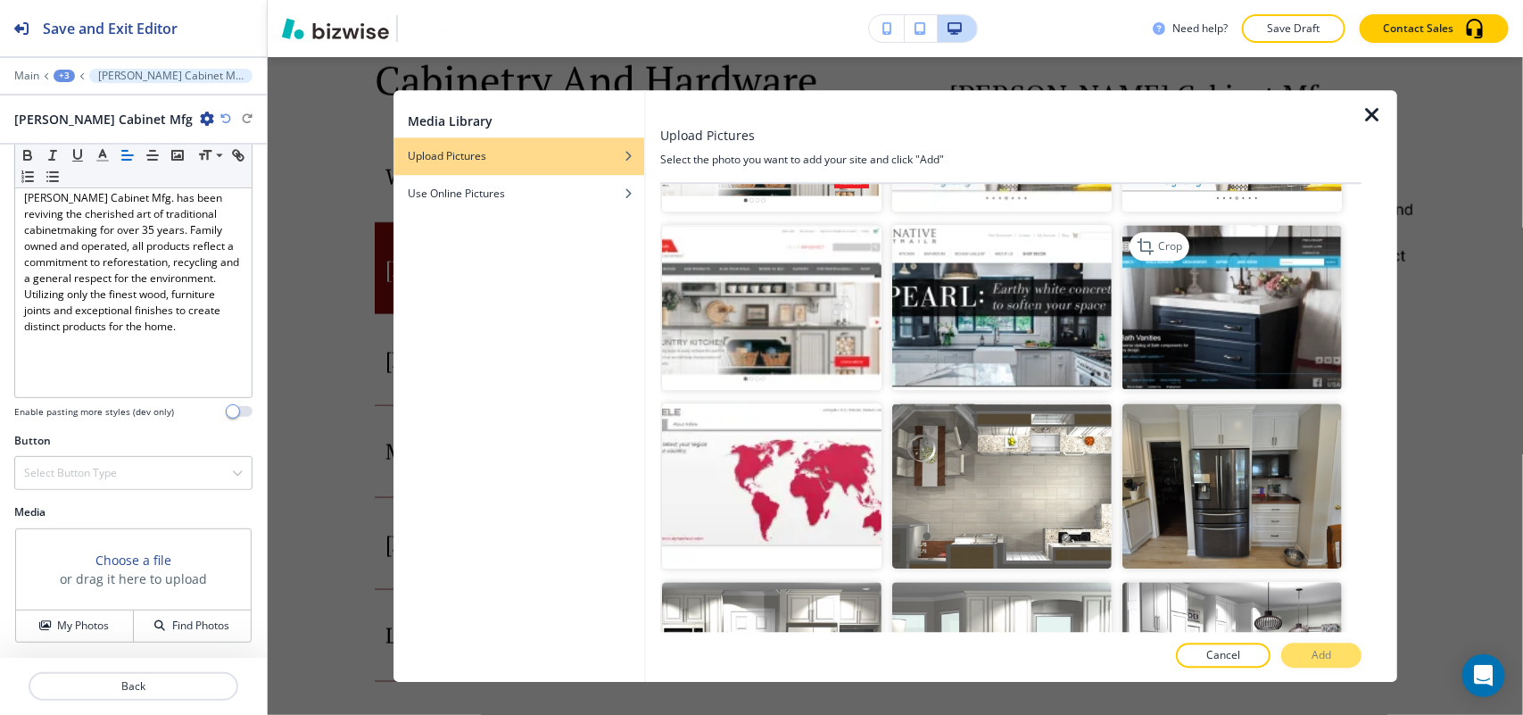
click at [1197, 301] on img "button" at bounding box center [1231, 308] width 219 height 165
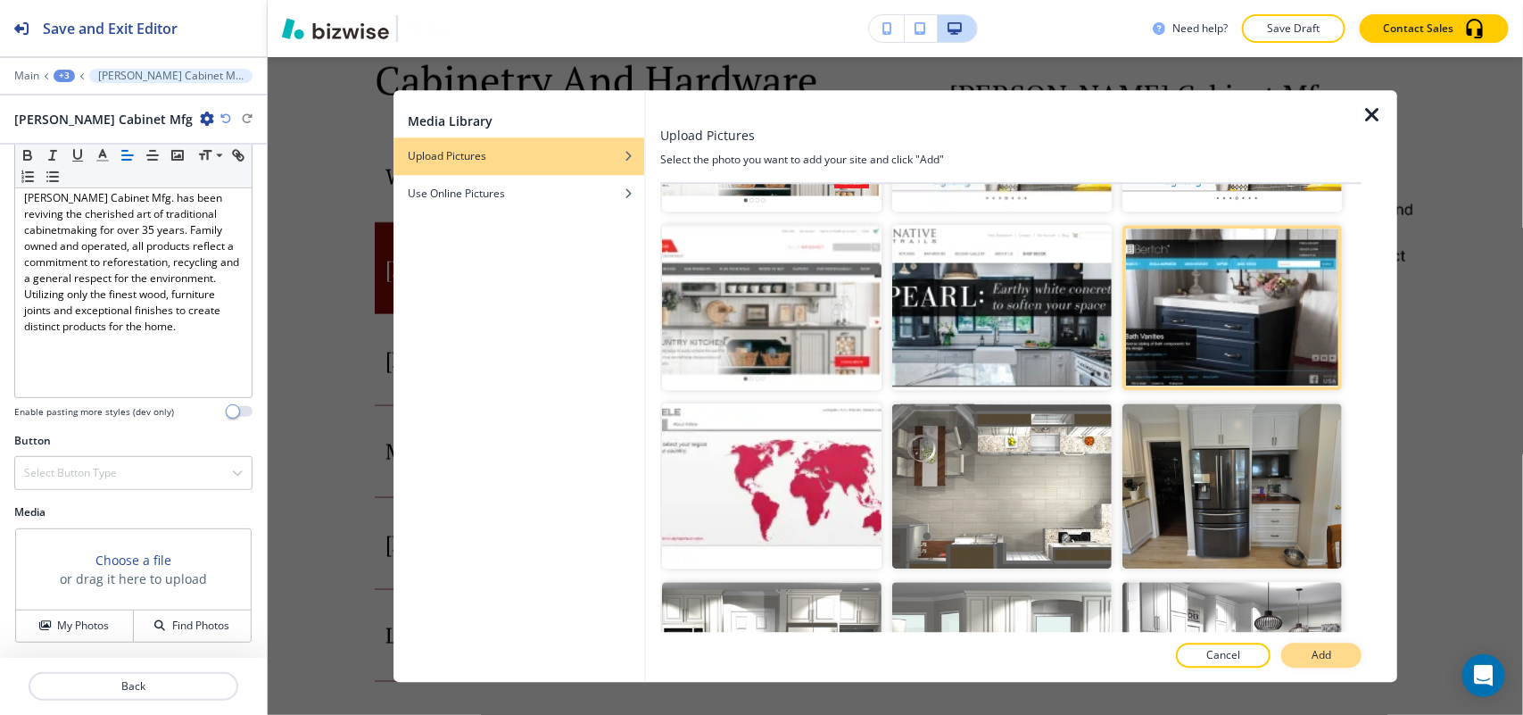
click at [1323, 652] on p "Add" at bounding box center [1322, 655] width 20 height 16
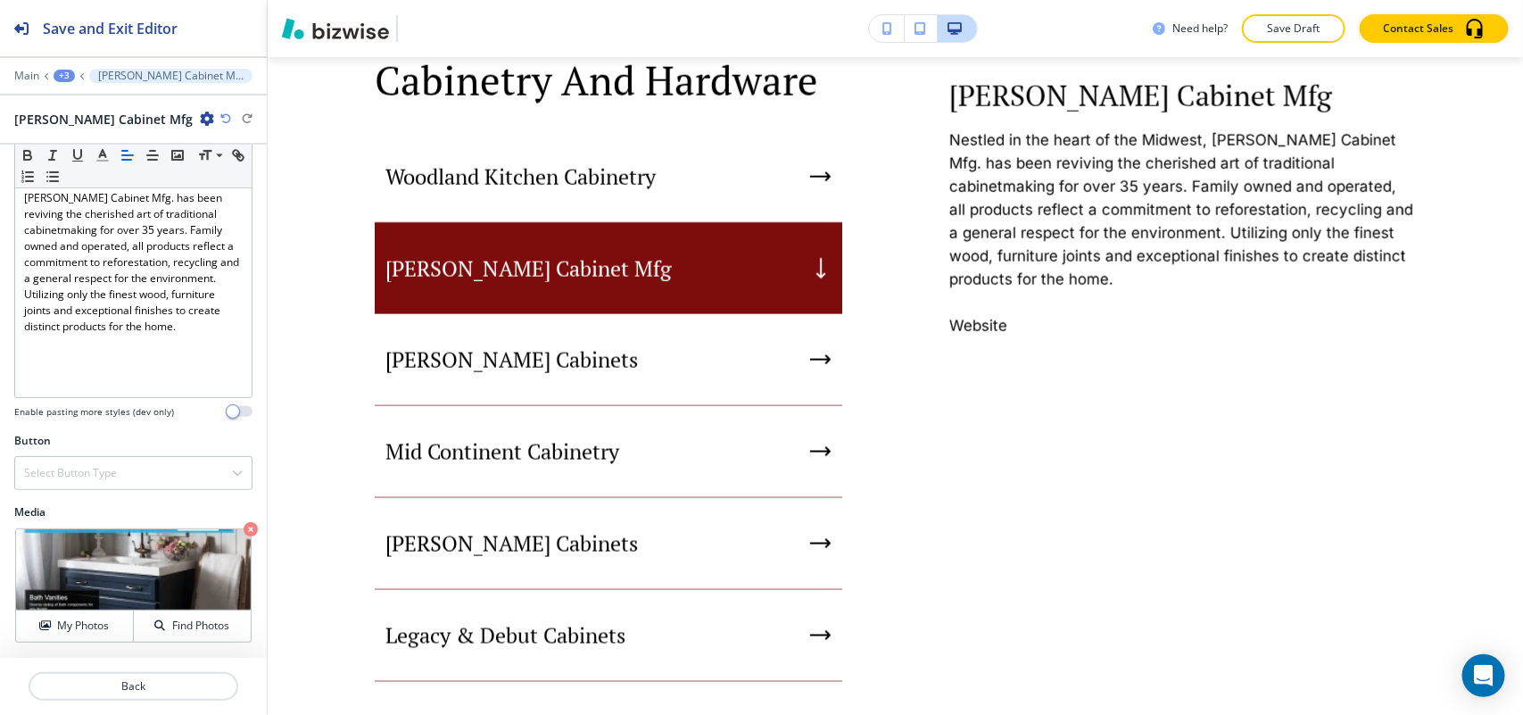
click at [573, 279] on div "Bertch Cabinet Mfg" at bounding box center [609, 268] width 468 height 91
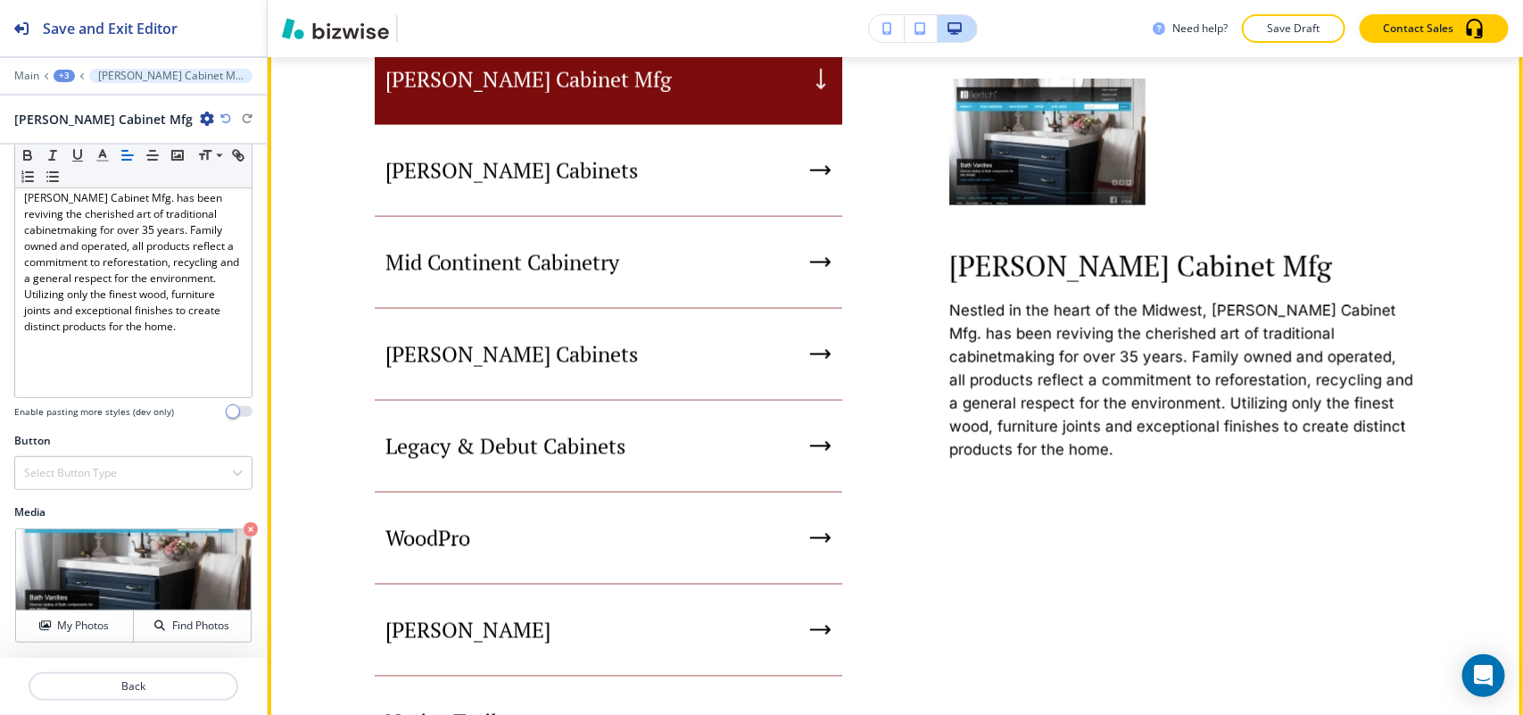
scroll to position [1174, 0]
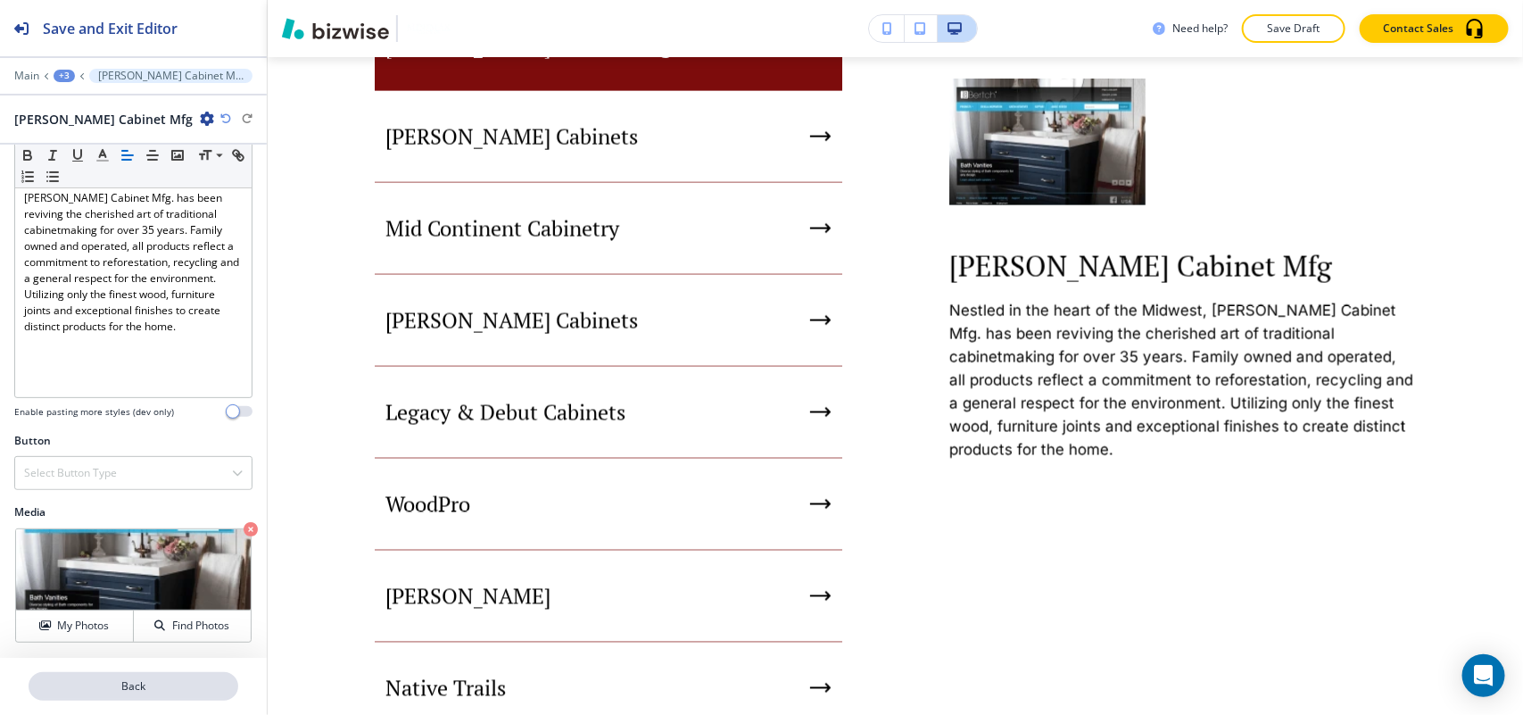
click at [143, 694] on button "Back" at bounding box center [134, 686] width 210 height 29
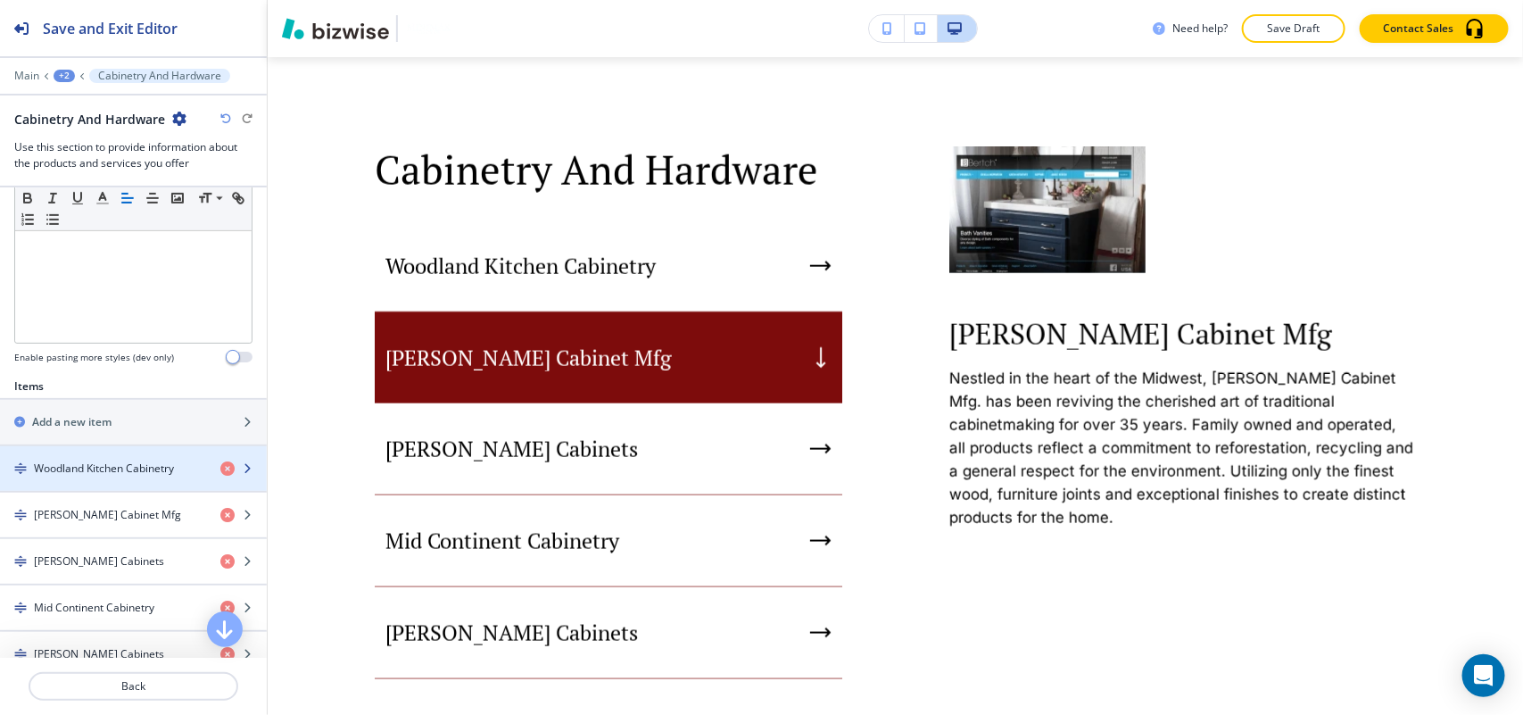
scroll to position [558, 0]
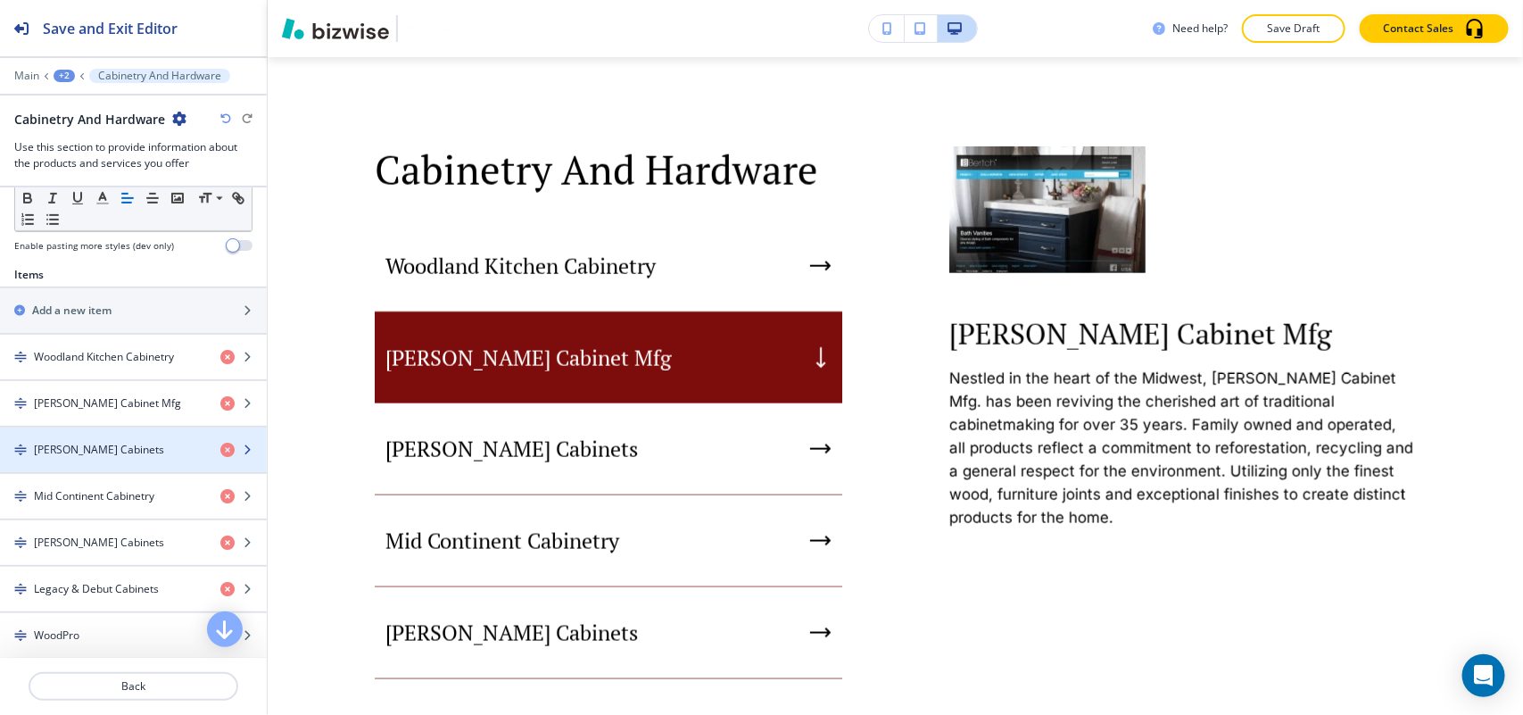
click at [129, 456] on div "[PERSON_NAME] Cabinets" at bounding box center [103, 450] width 206 height 16
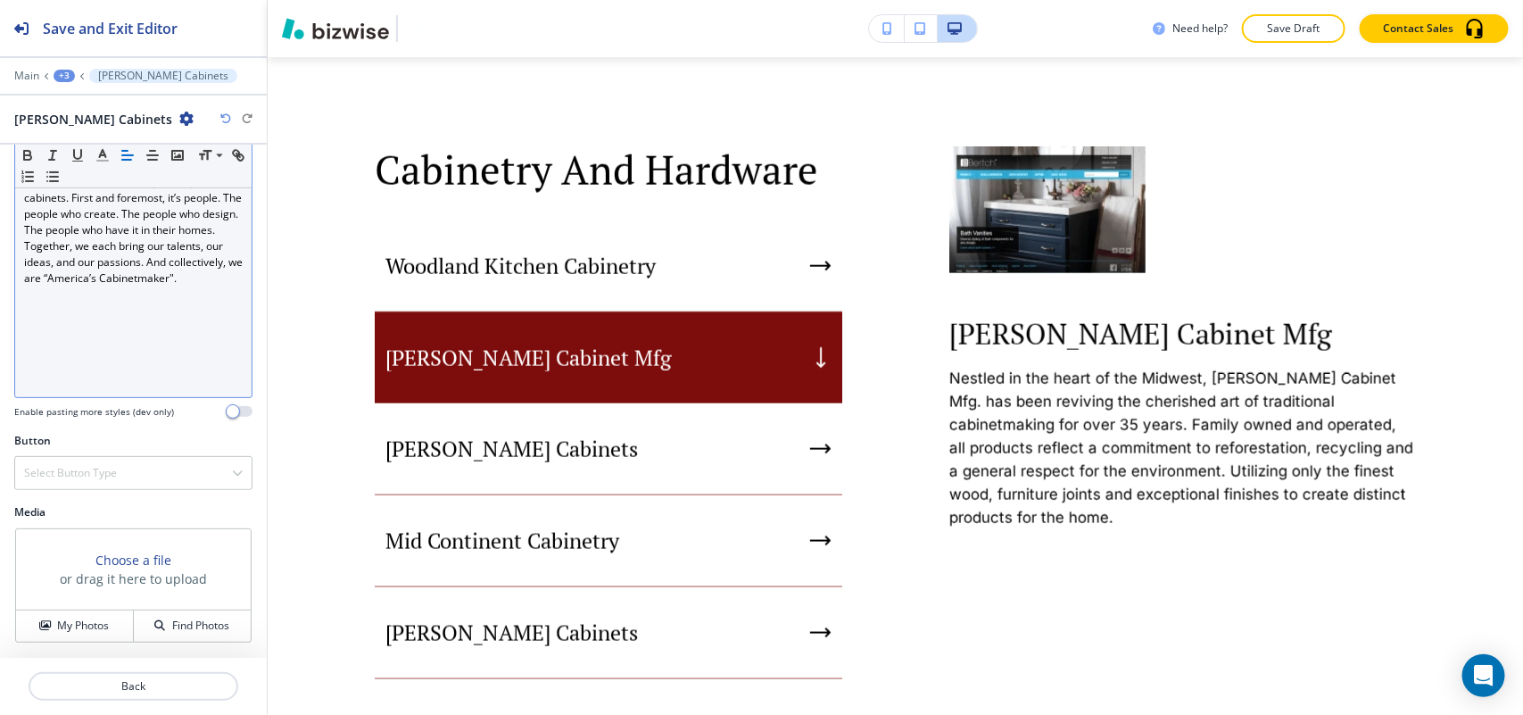
scroll to position [202, 0]
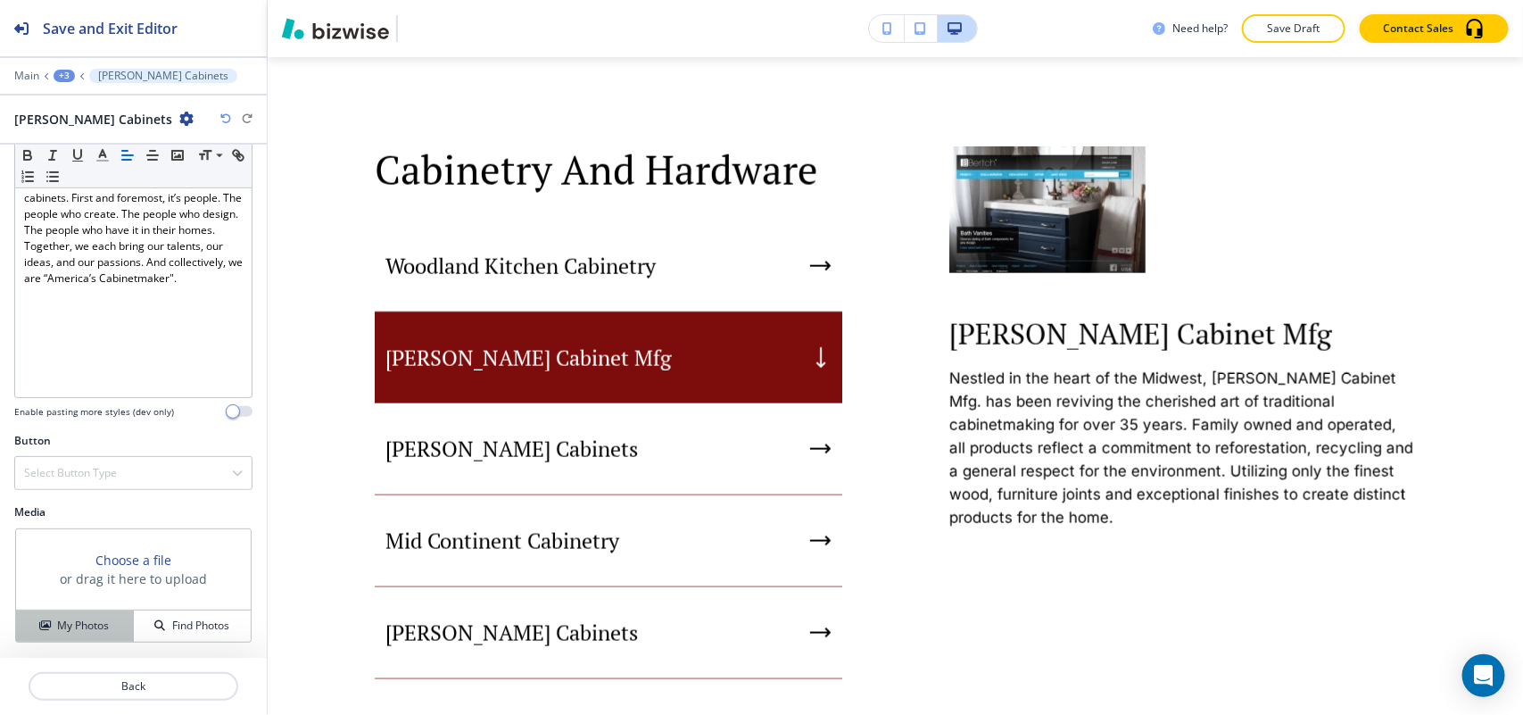
click at [77, 621] on h4 "My Photos" at bounding box center [83, 625] width 52 height 16
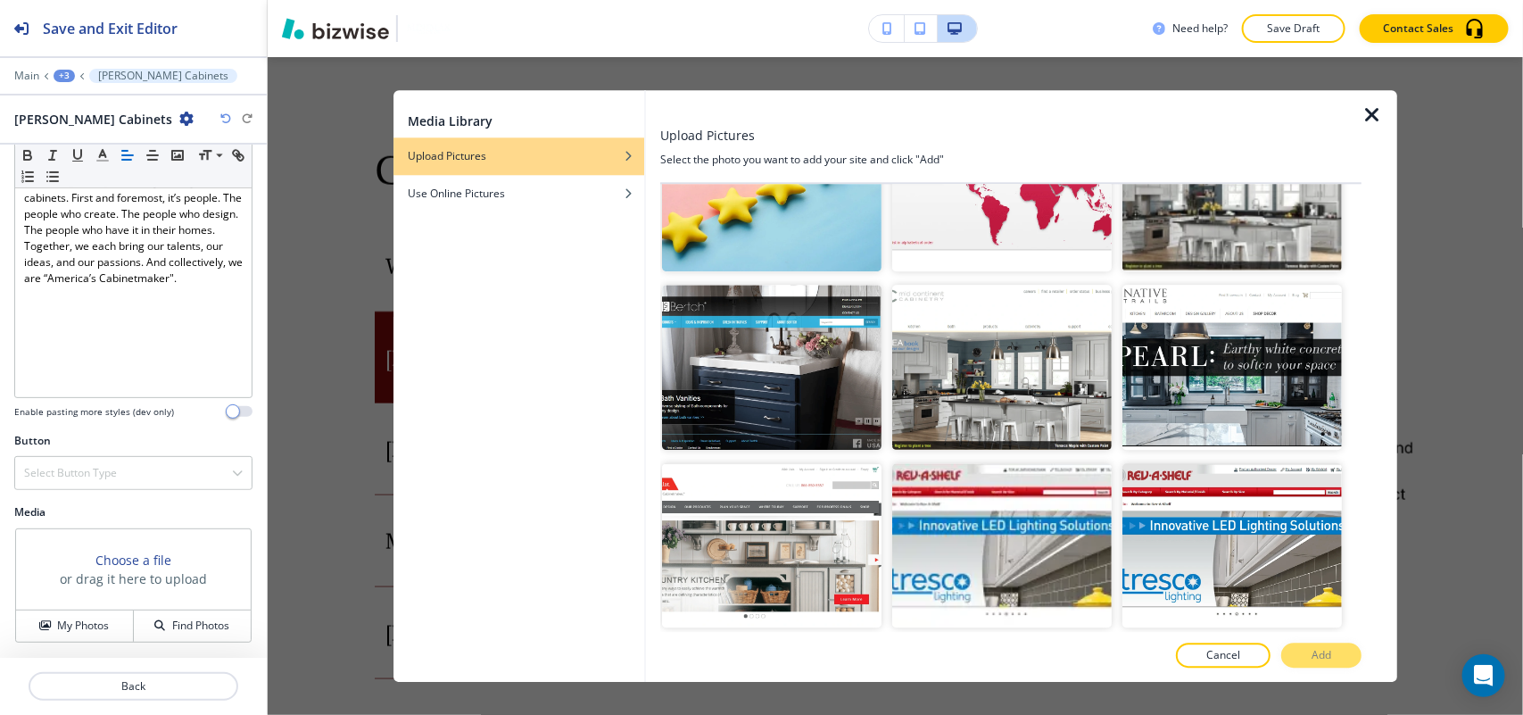
scroll to position [1224, 0]
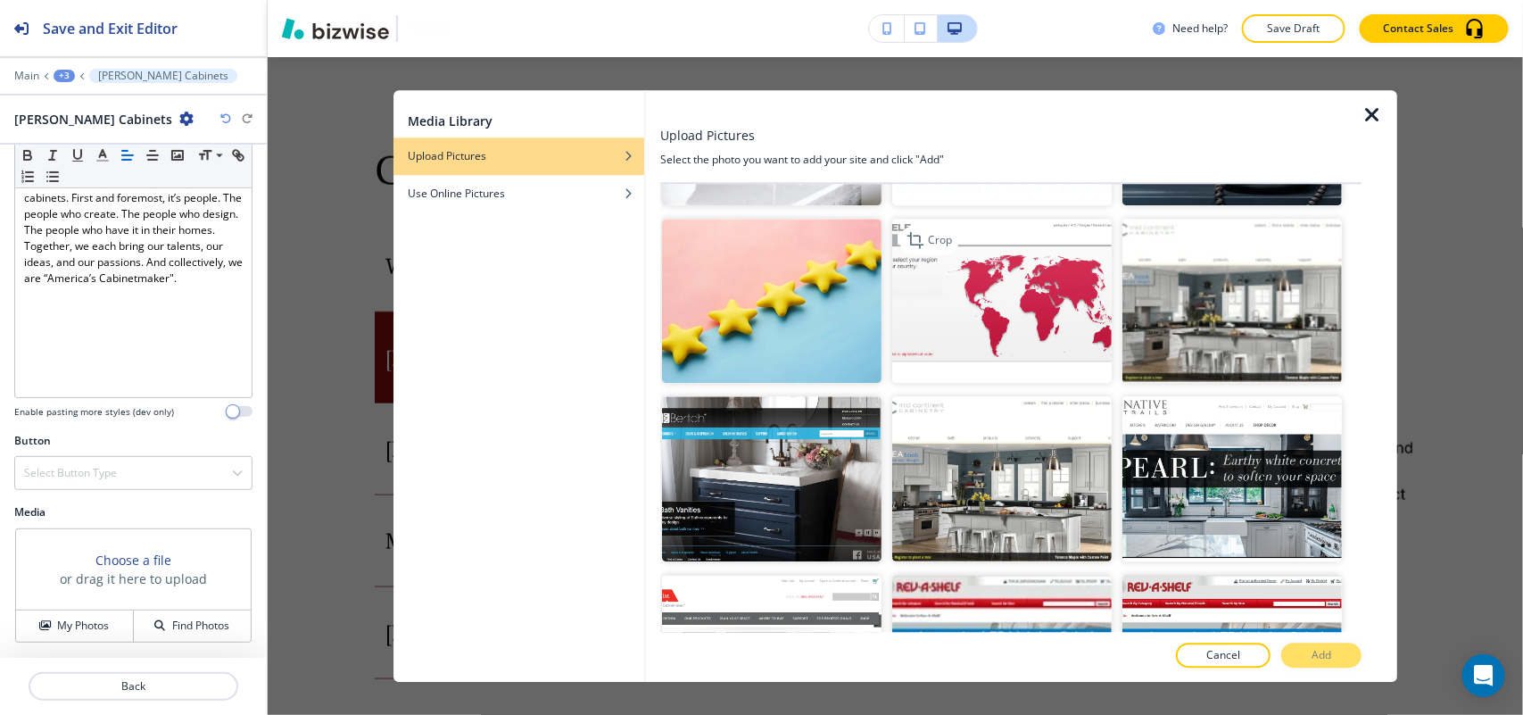
drag, startPoint x: 989, startPoint y: 442, endPoint x: 970, endPoint y: 272, distance: 170.6
click at [970, 272] on img "button" at bounding box center [1001, 301] width 219 height 165
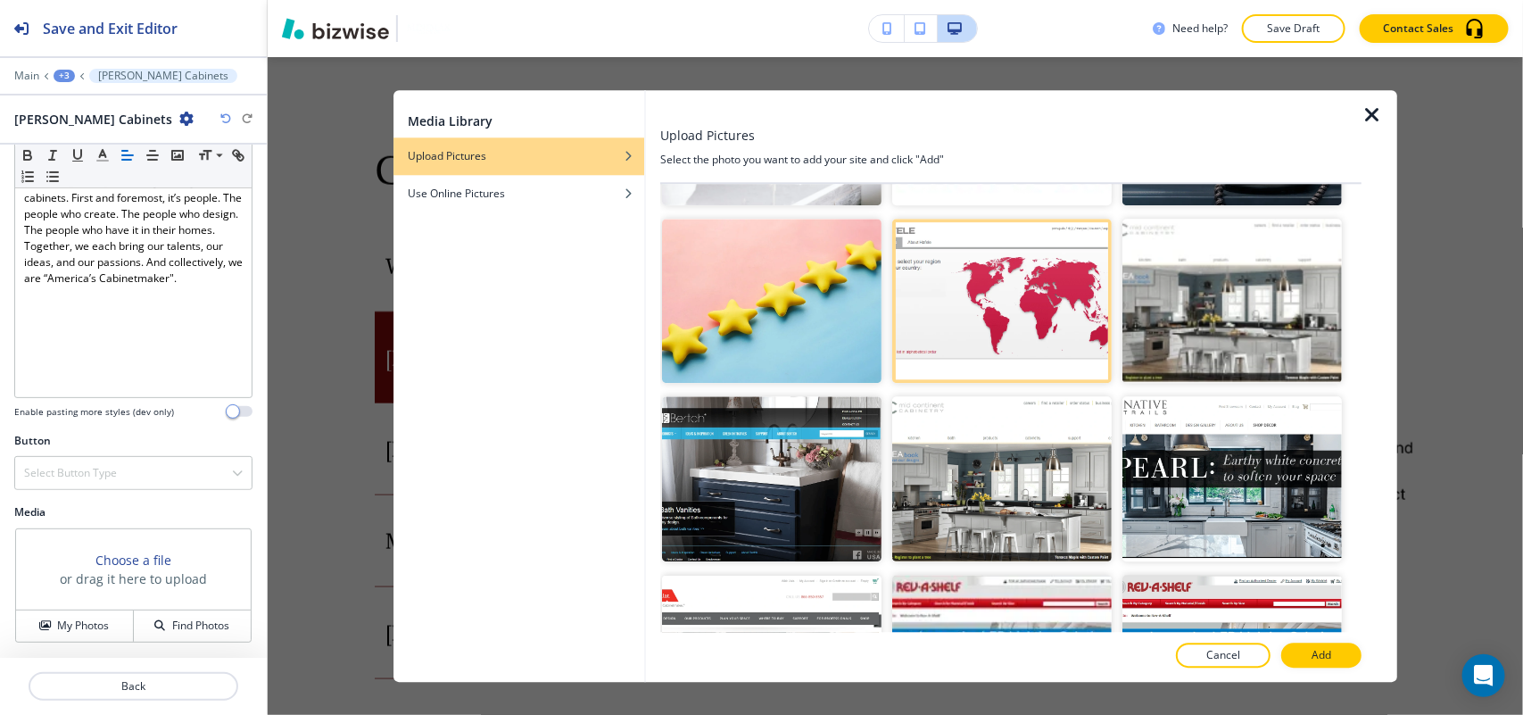
click at [1377, 109] on icon "button" at bounding box center [1372, 114] width 21 height 21
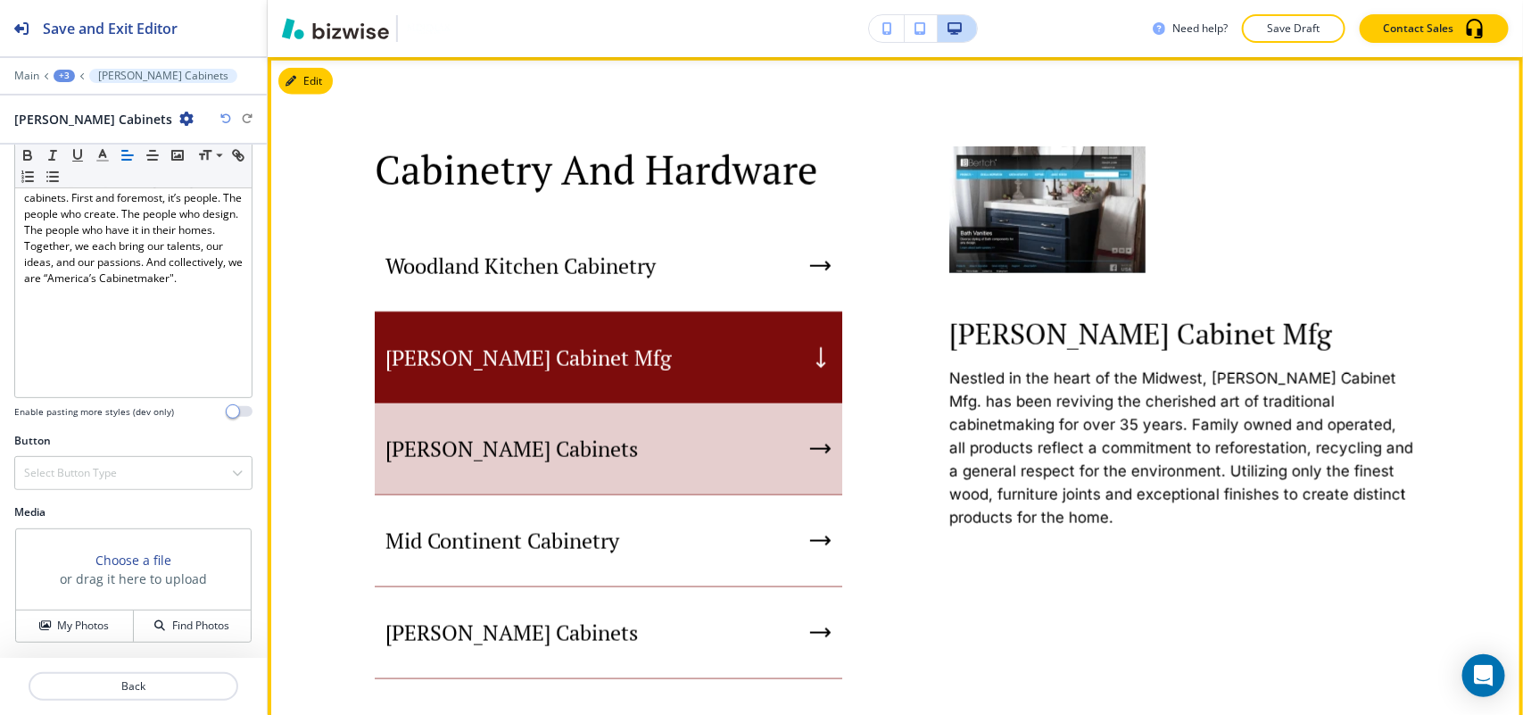
click at [484, 455] on p "[PERSON_NAME] Cabinets" at bounding box center [511, 448] width 253 height 27
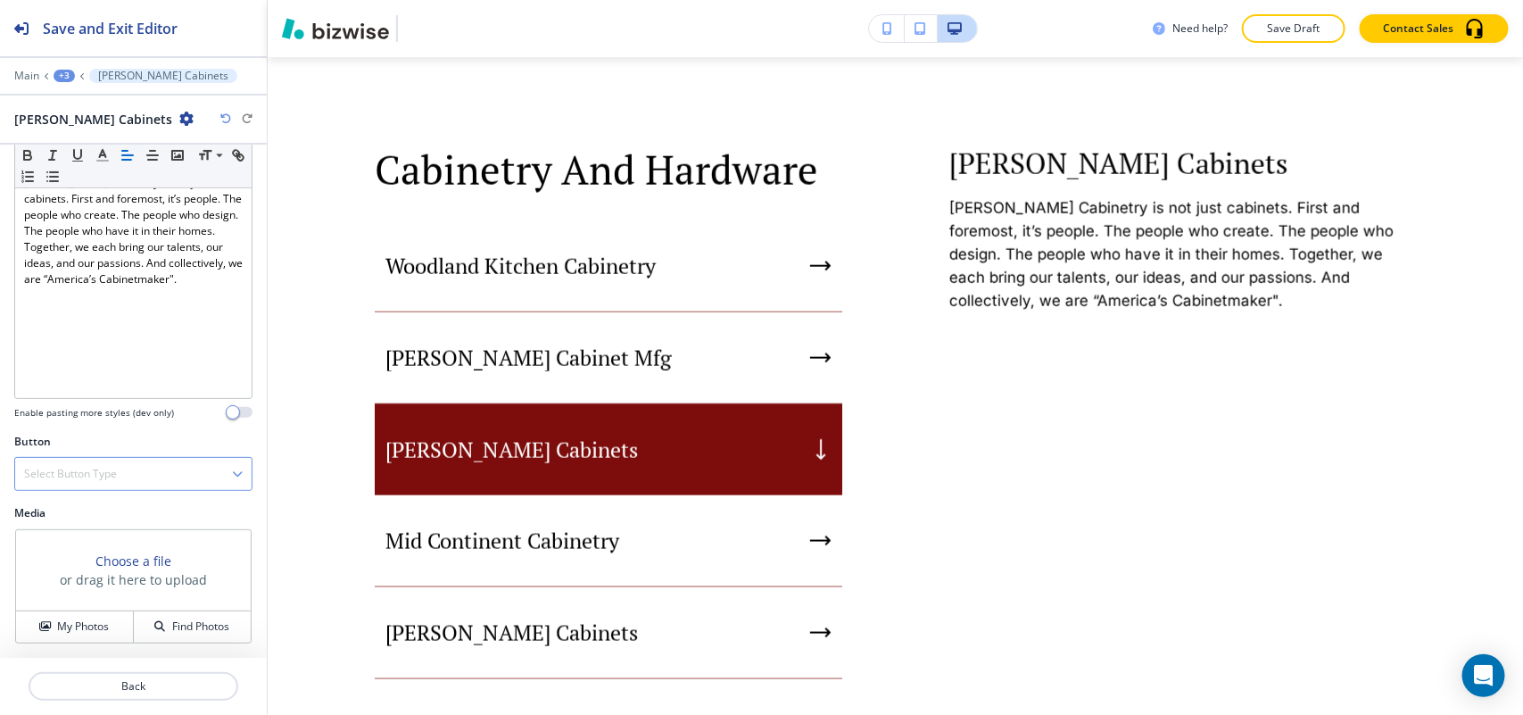
scroll to position [202, 0]
click at [77, 613] on button "My Photos" at bounding box center [75, 625] width 118 height 31
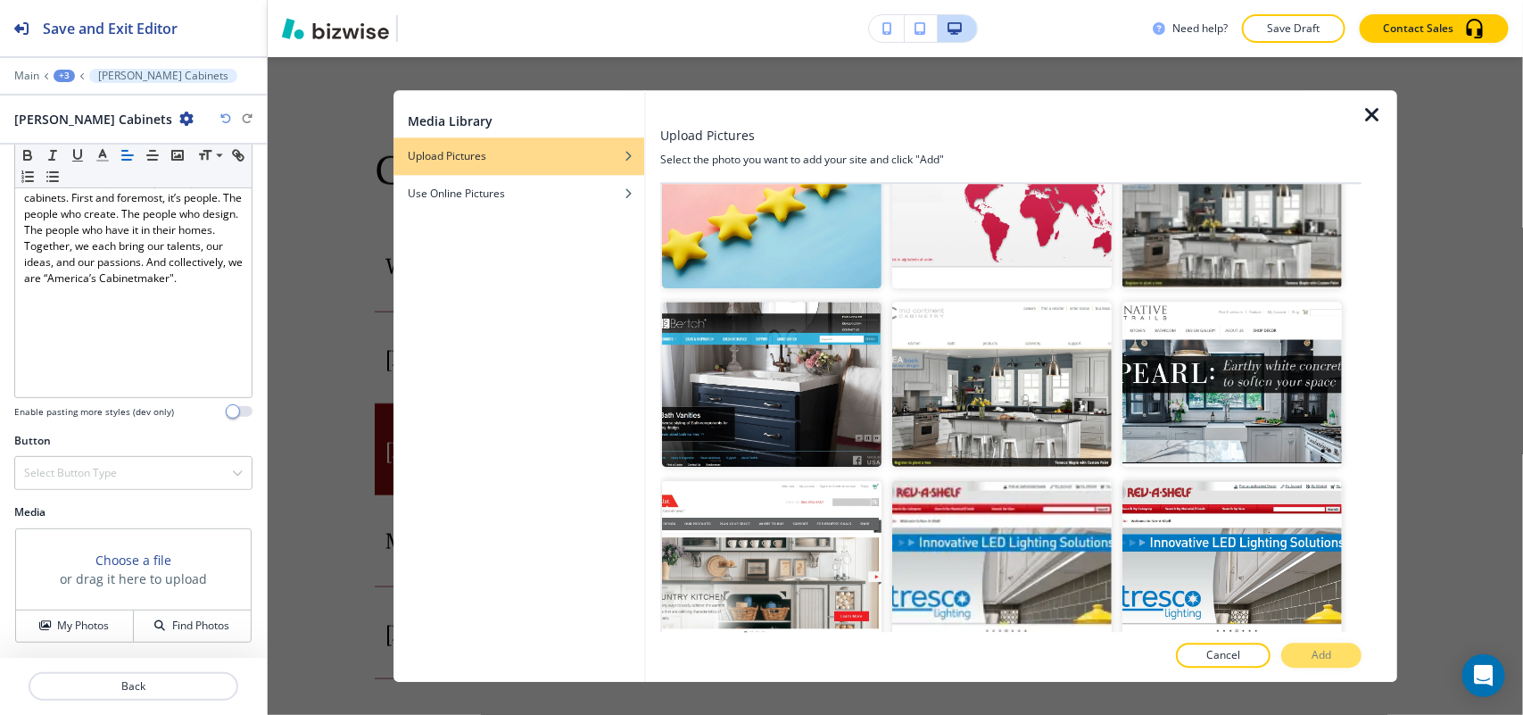
scroll to position [1450, 0]
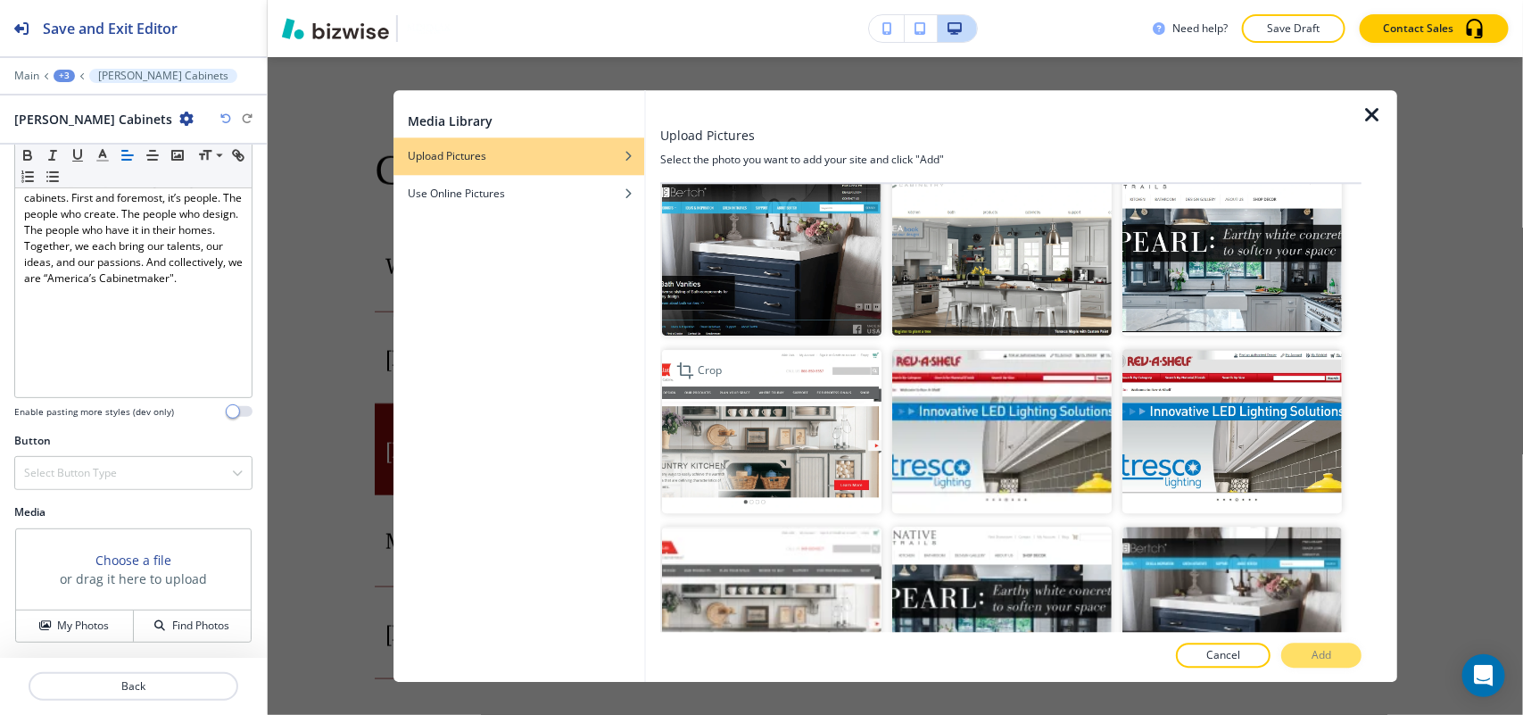
click at [748, 388] on img "button" at bounding box center [771, 431] width 219 height 165
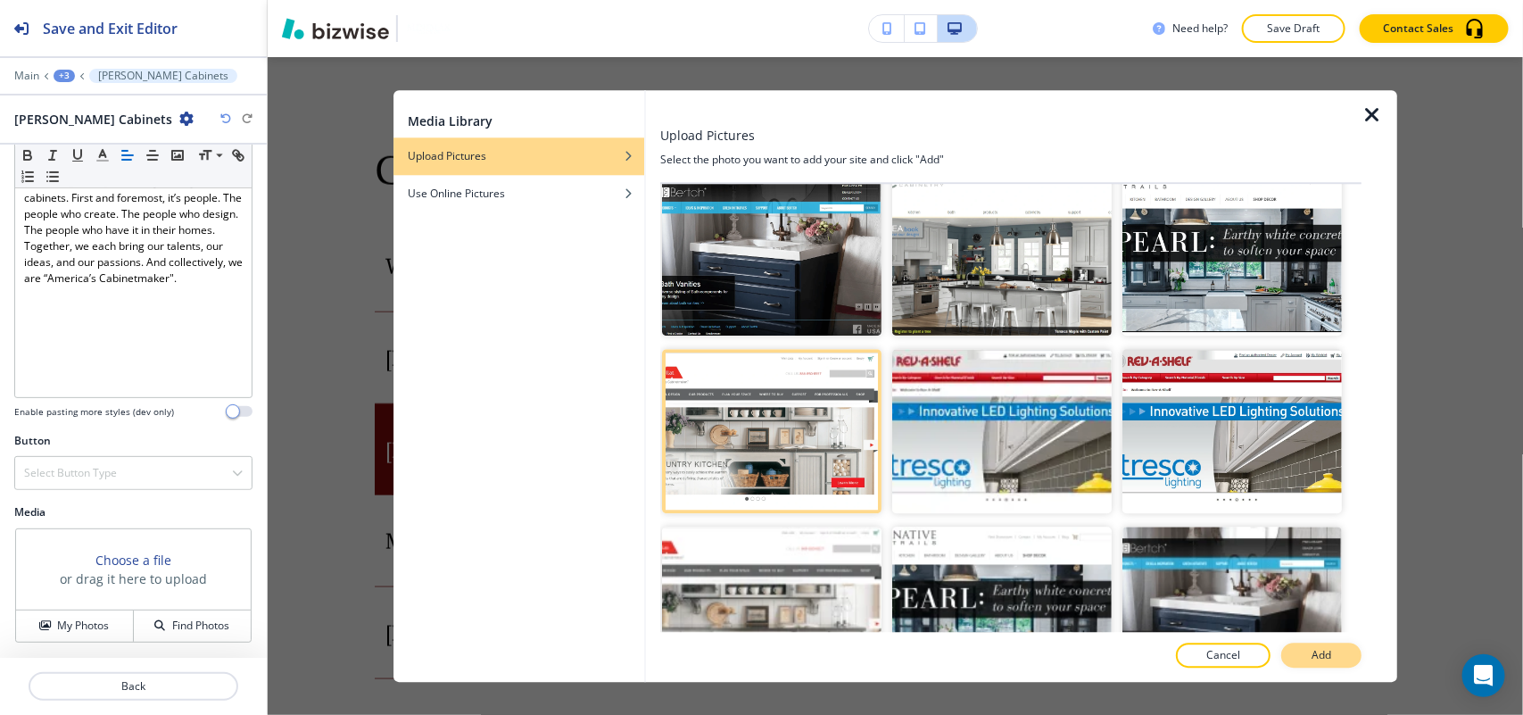
click at [1328, 652] on p "Add" at bounding box center [1322, 655] width 20 height 16
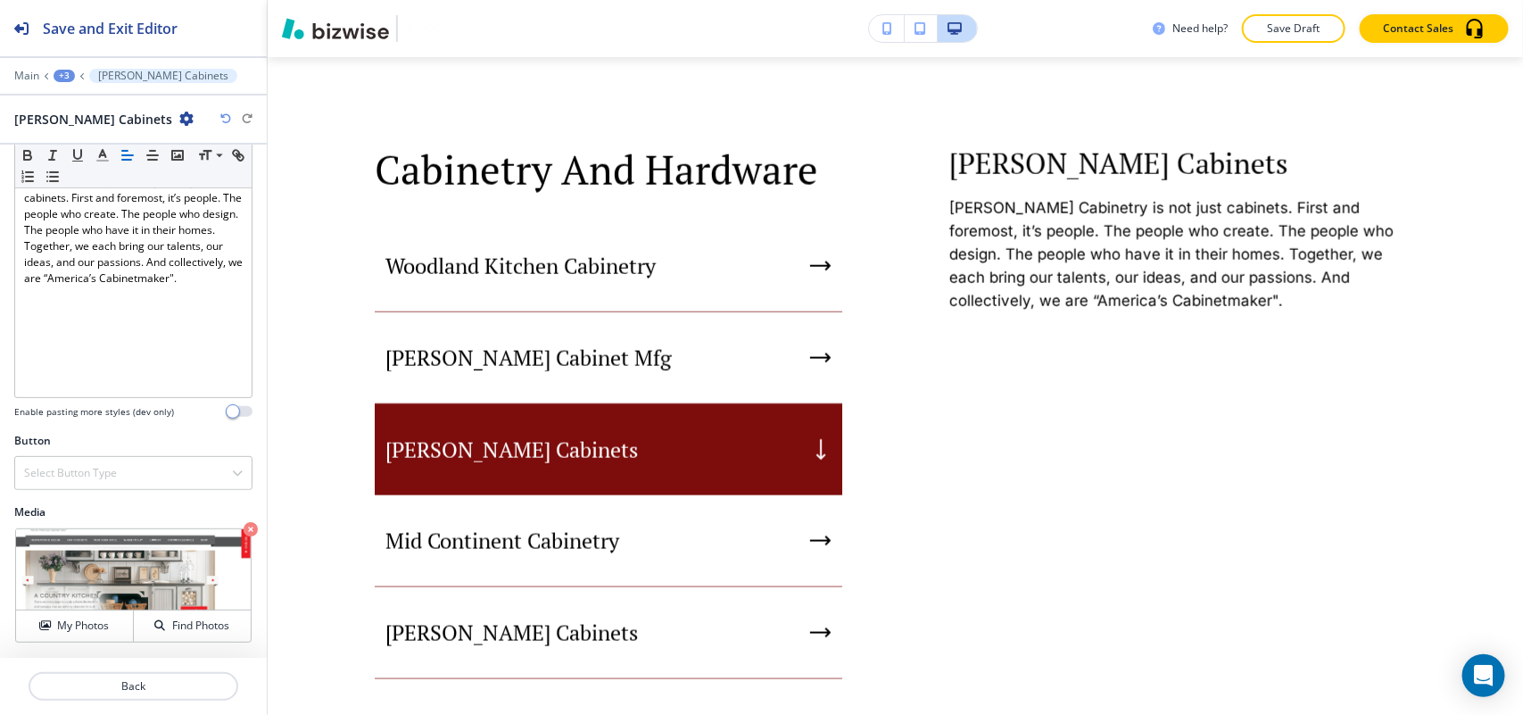
click at [714, 448] on div "[PERSON_NAME] Cabinets" at bounding box center [609, 449] width 468 height 91
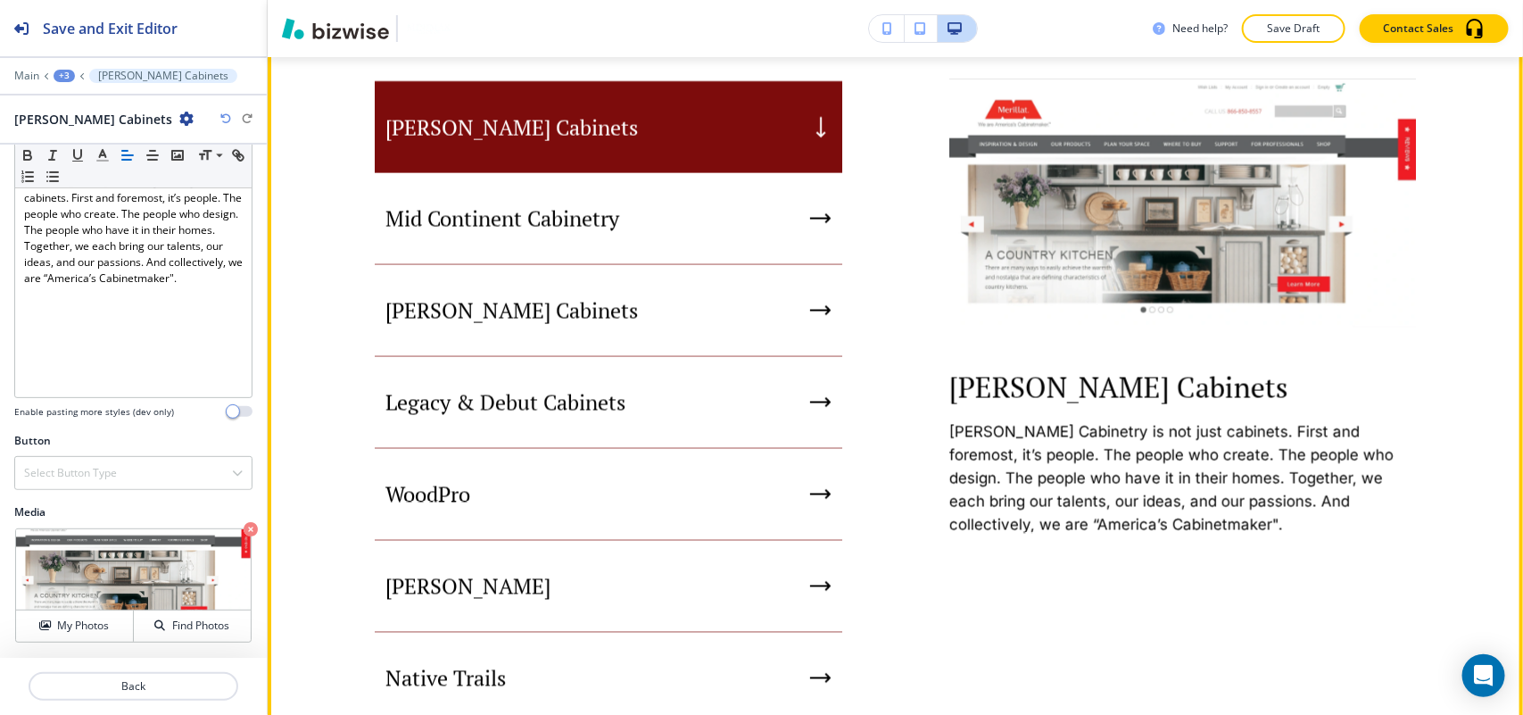
scroll to position [1197, 0]
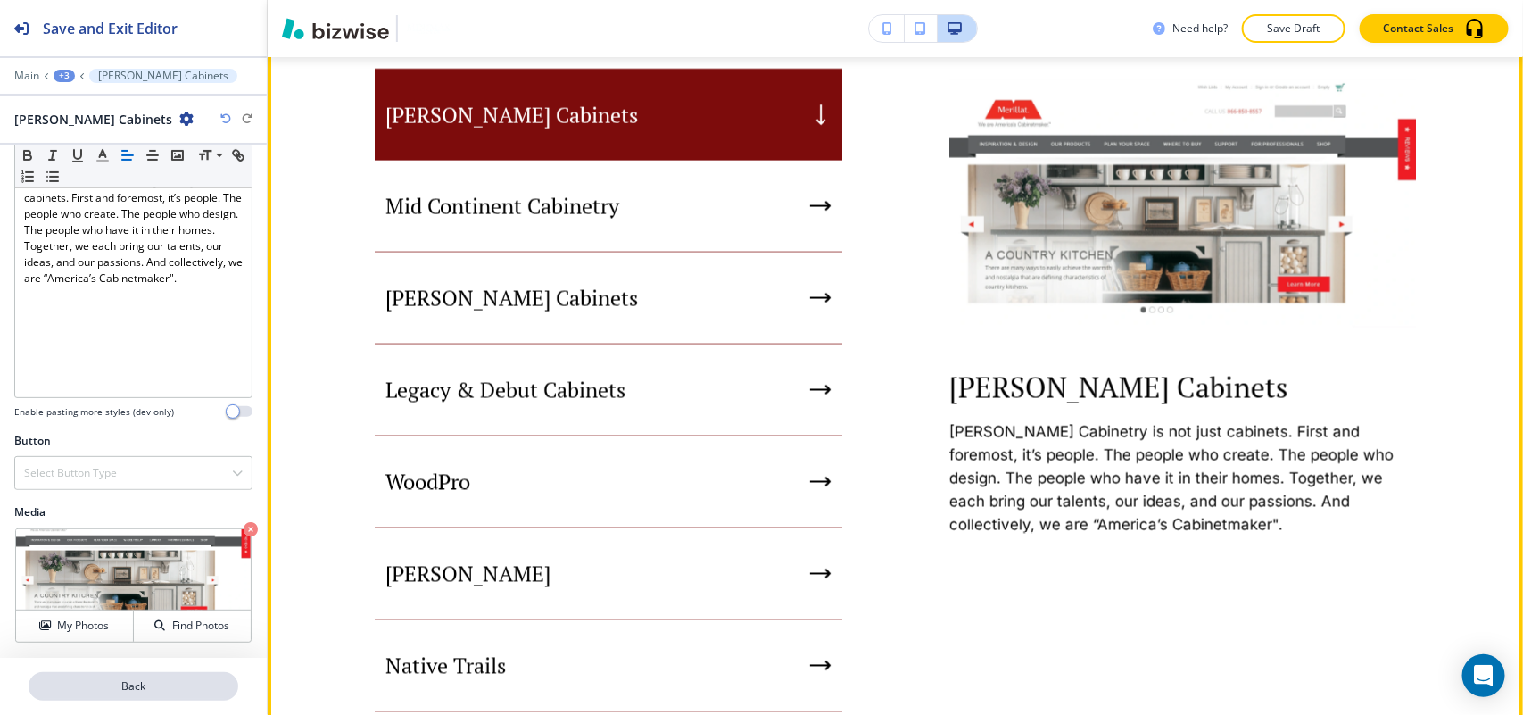
click at [162, 690] on p "Back" at bounding box center [133, 686] width 206 height 16
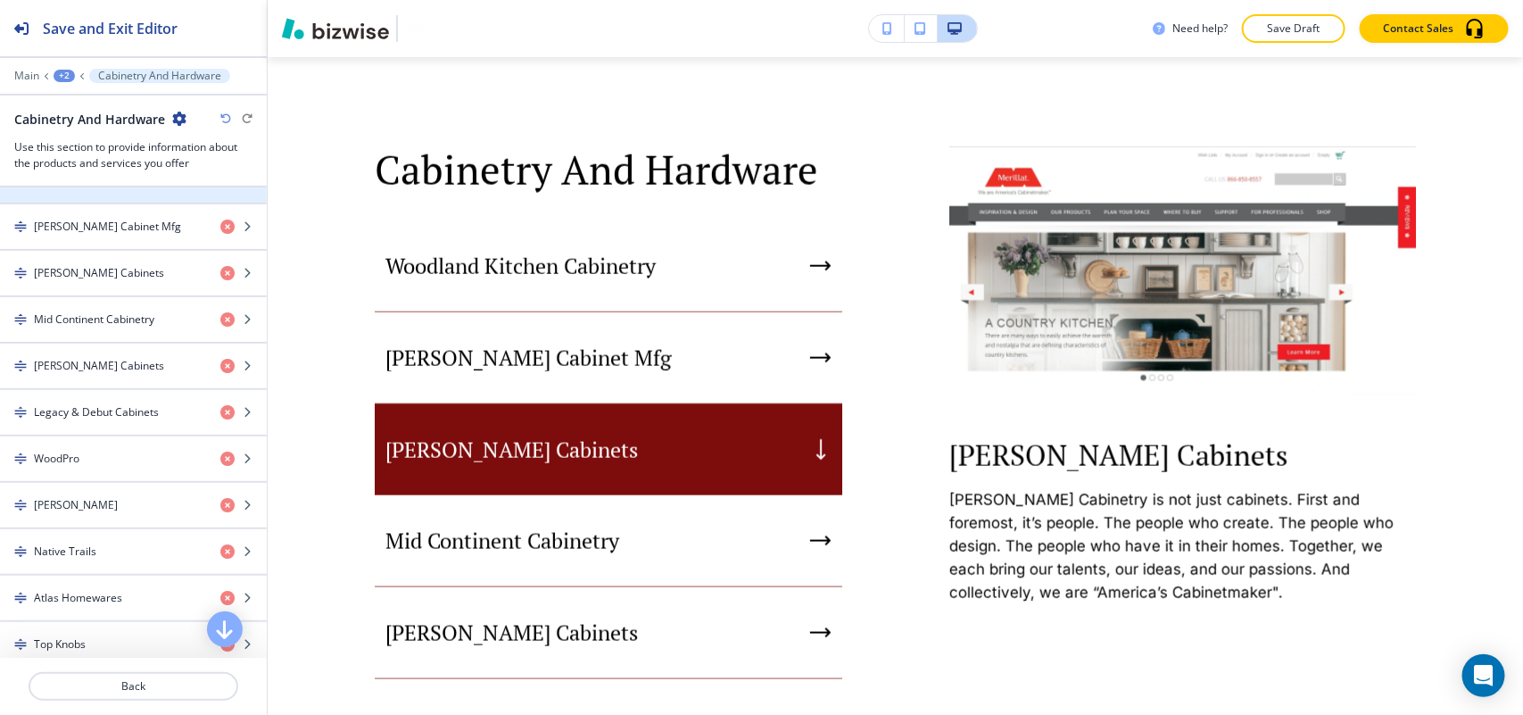
scroll to position [781, 0]
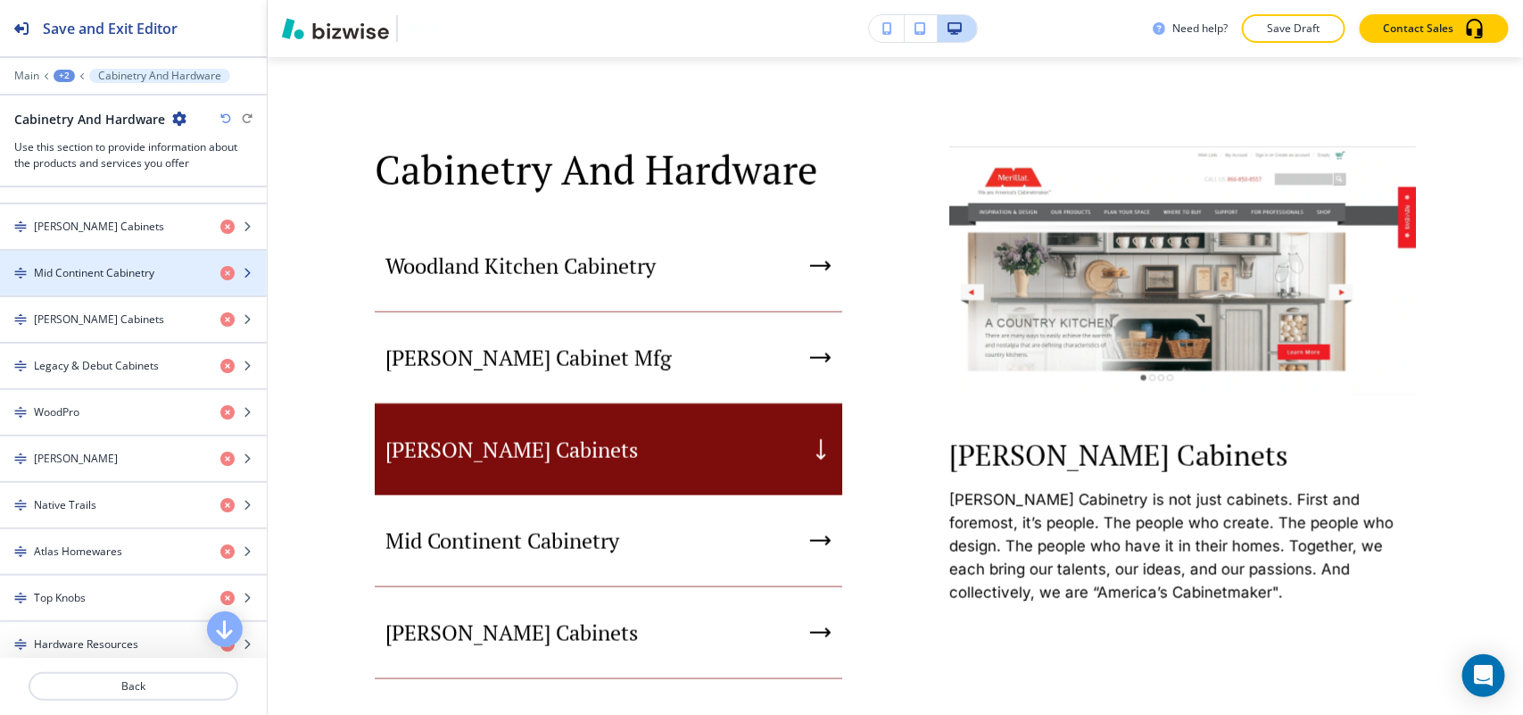
click at [105, 287] on div "button" at bounding box center [133, 288] width 267 height 14
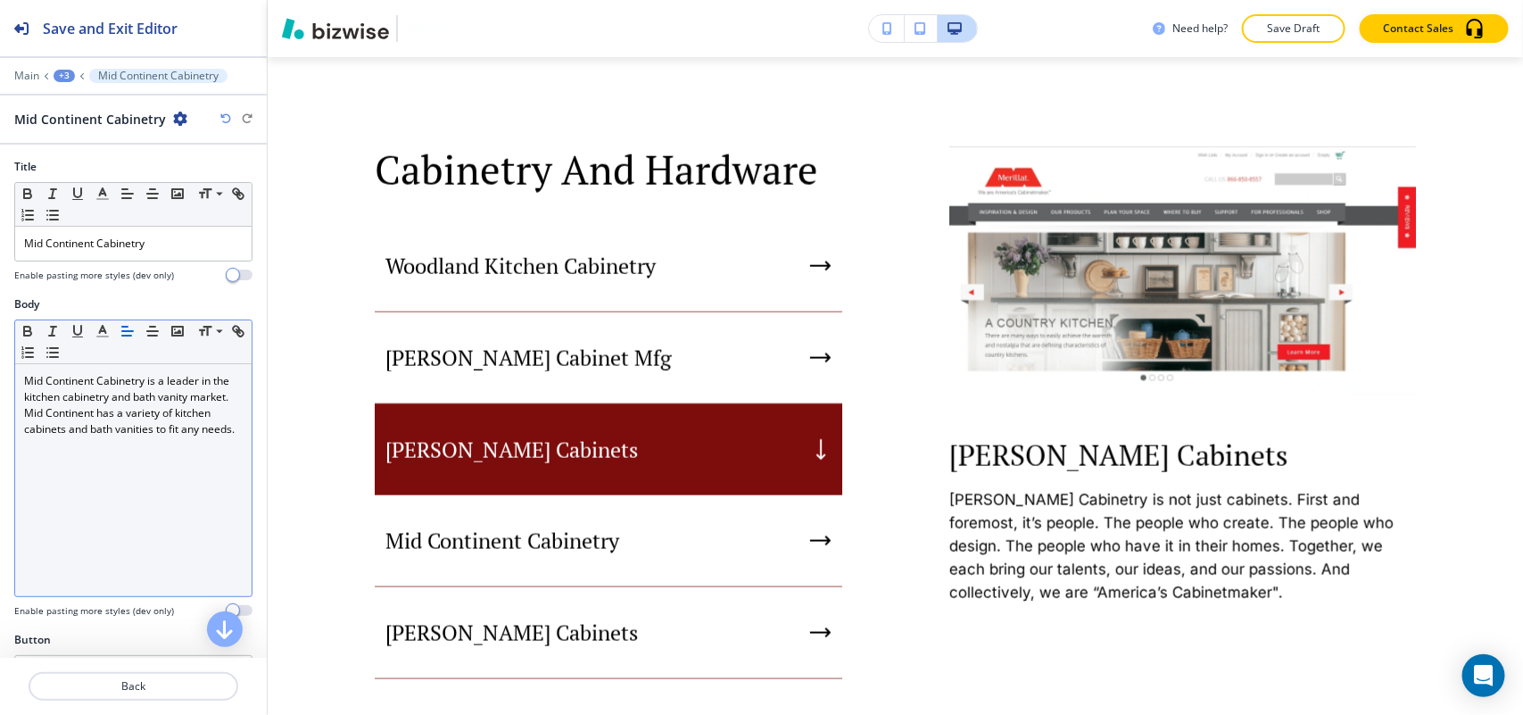
scroll to position [202, 0]
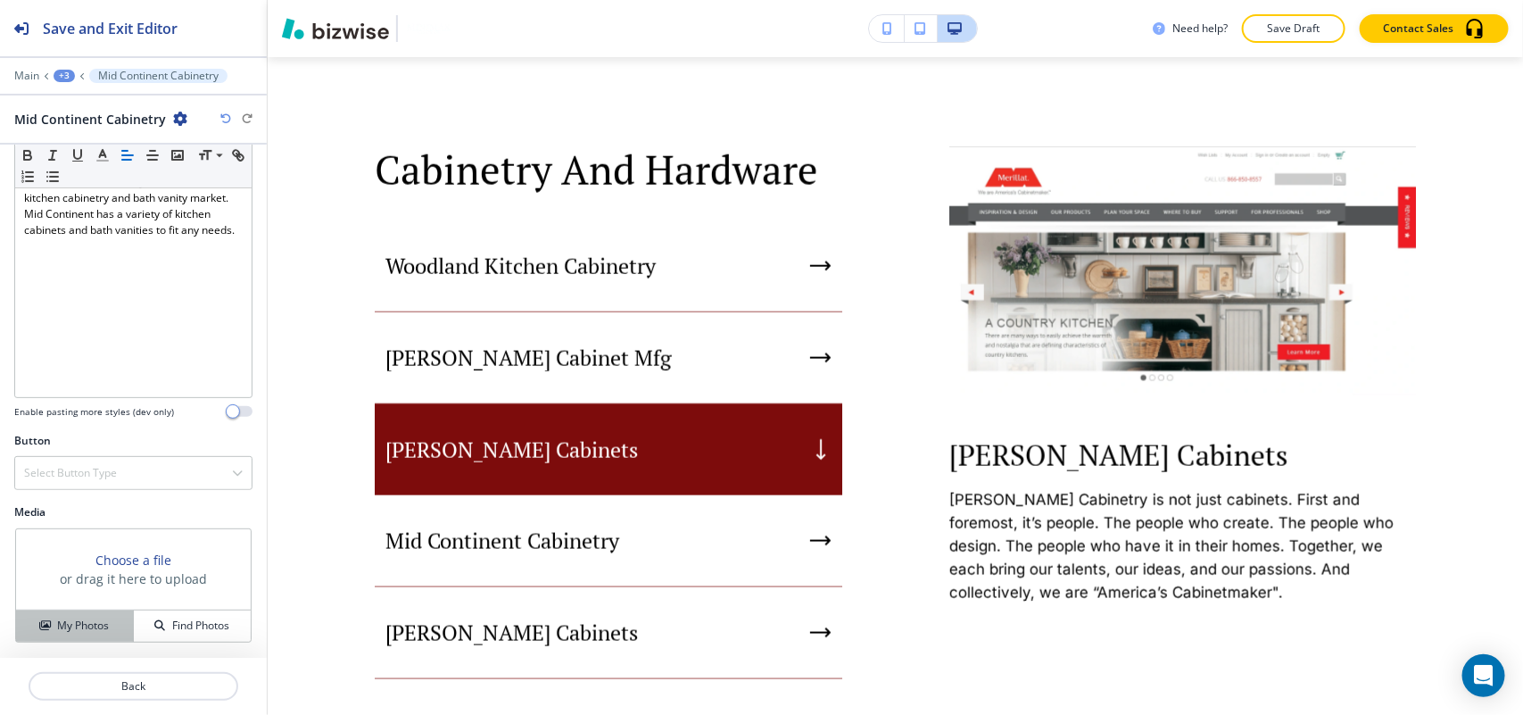
click at [99, 612] on button "My Photos" at bounding box center [75, 625] width 118 height 31
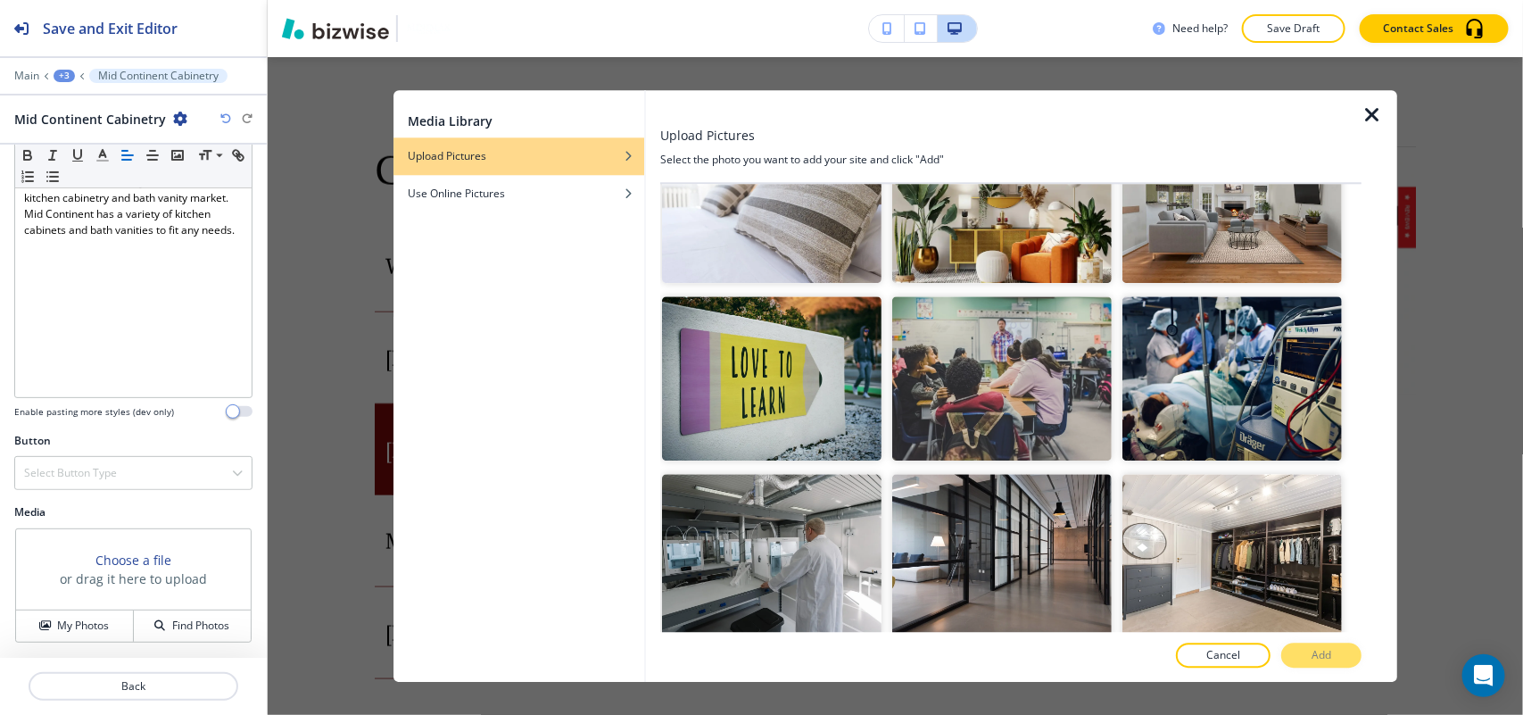
scroll to position [0, 0]
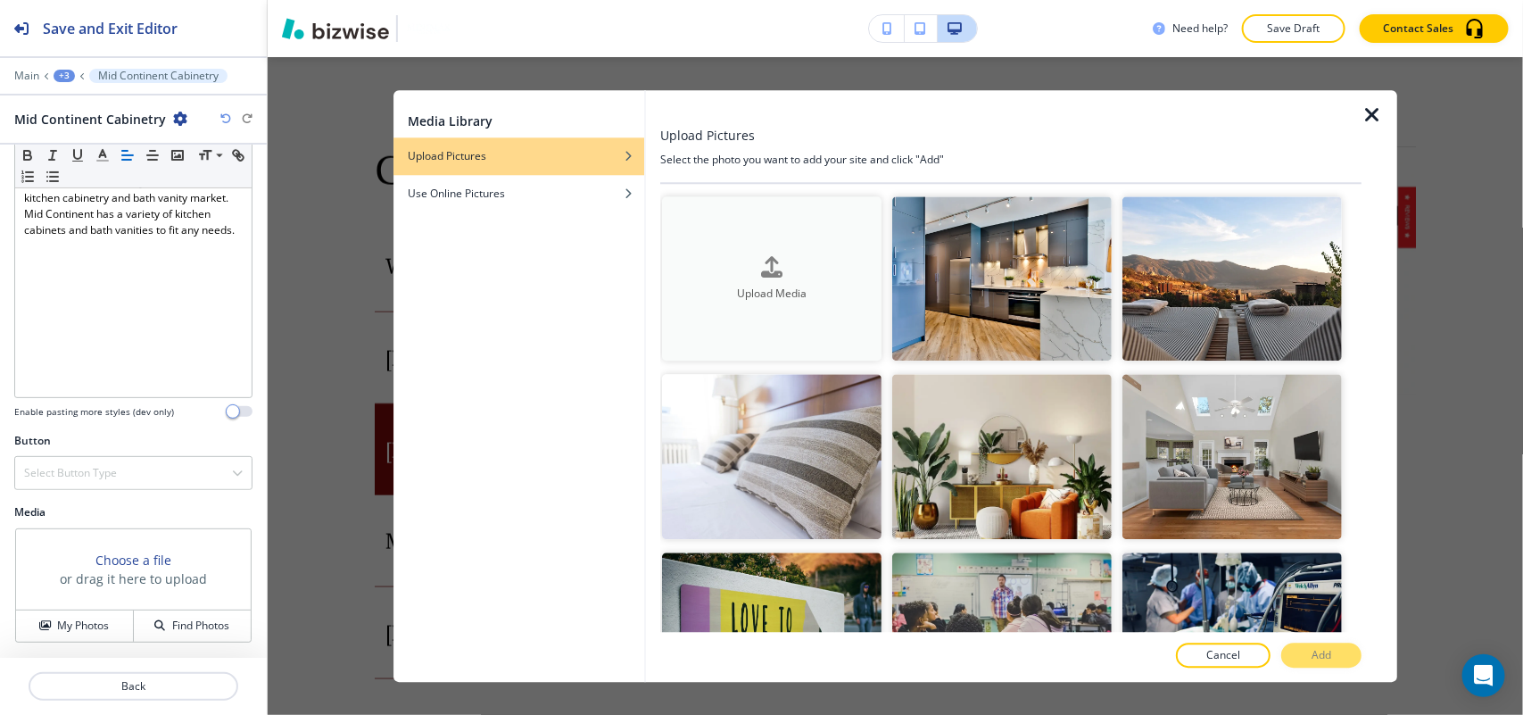
click at [790, 243] on button "Upload Media" at bounding box center [771, 278] width 219 height 165
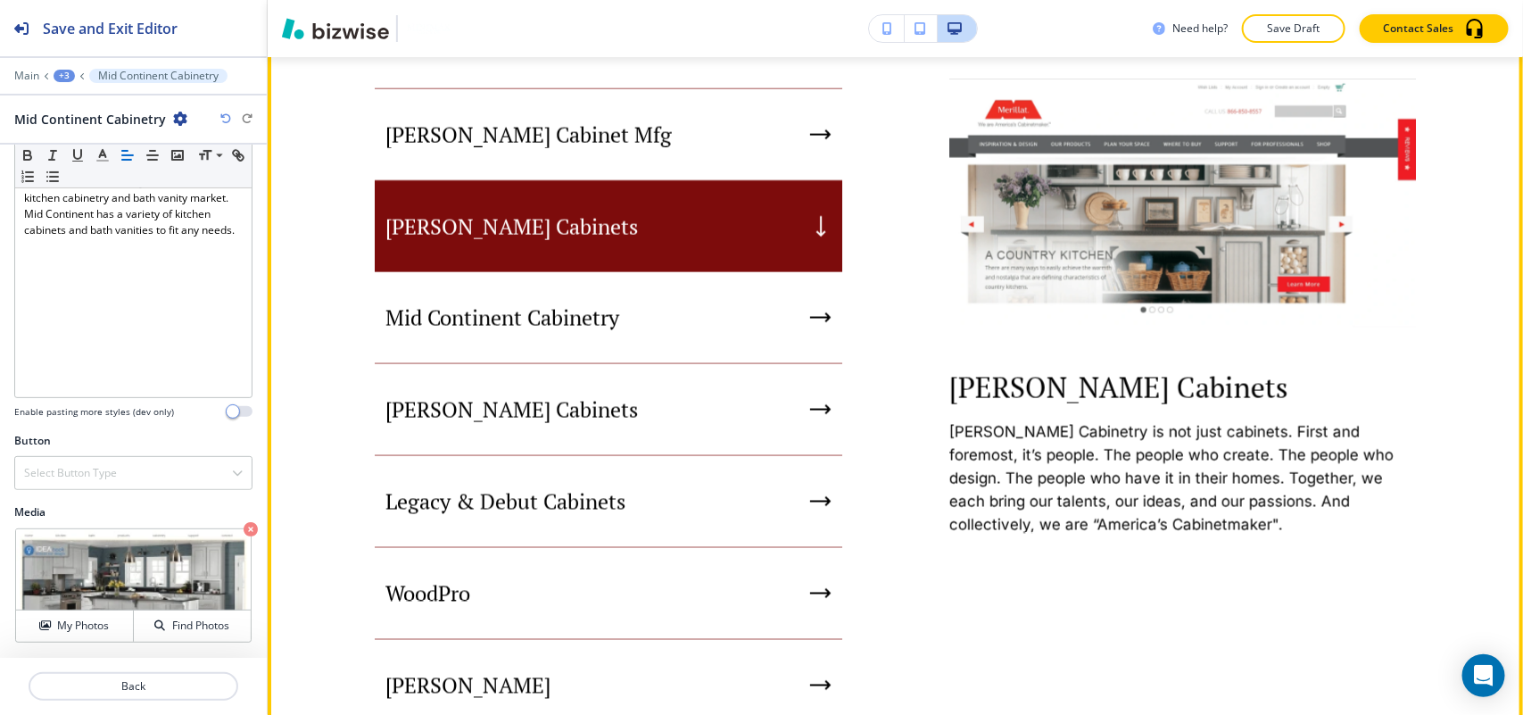
scroll to position [1197, 0]
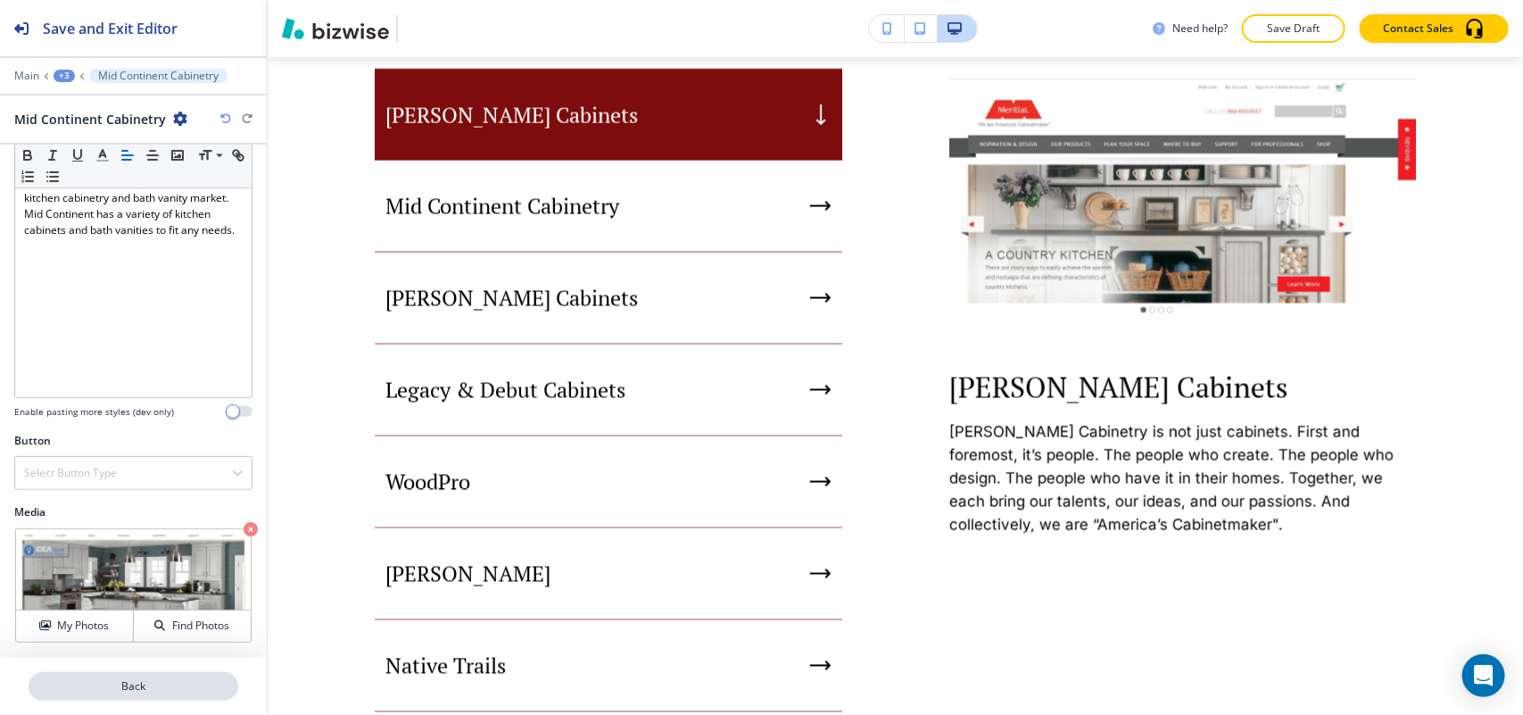
click at [163, 683] on p "Back" at bounding box center [133, 686] width 206 height 16
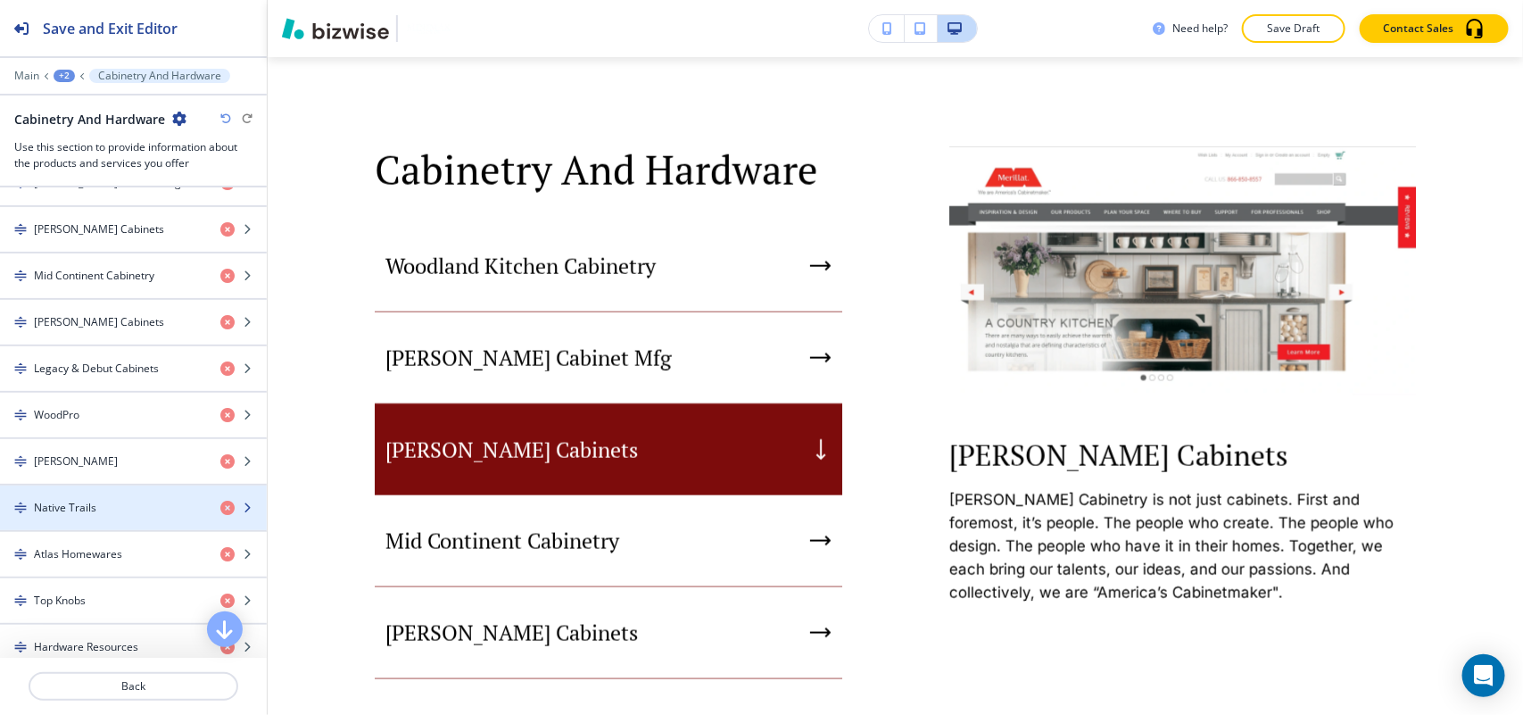
scroll to position [781, 0]
click at [143, 513] on div "Native Trails" at bounding box center [103, 505] width 206 height 16
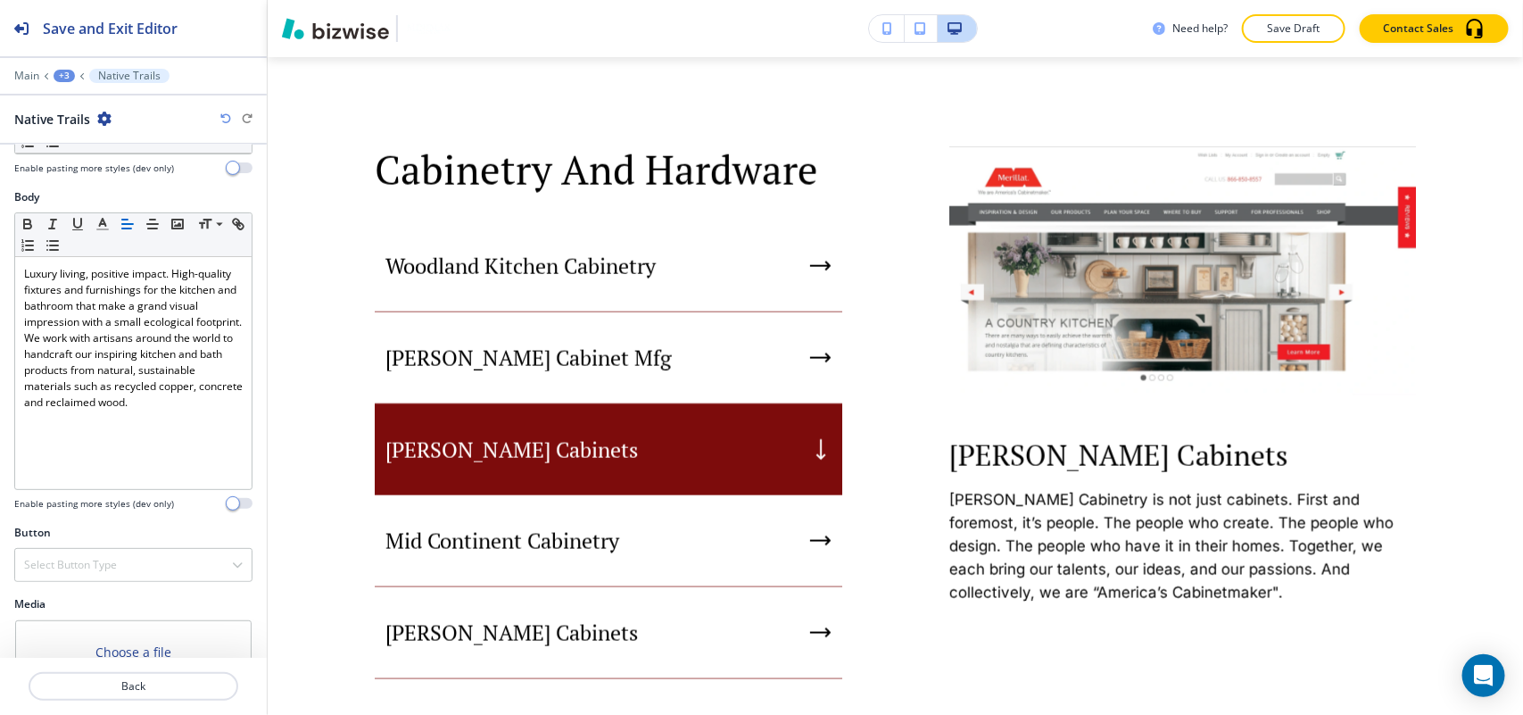
scroll to position [202, 0]
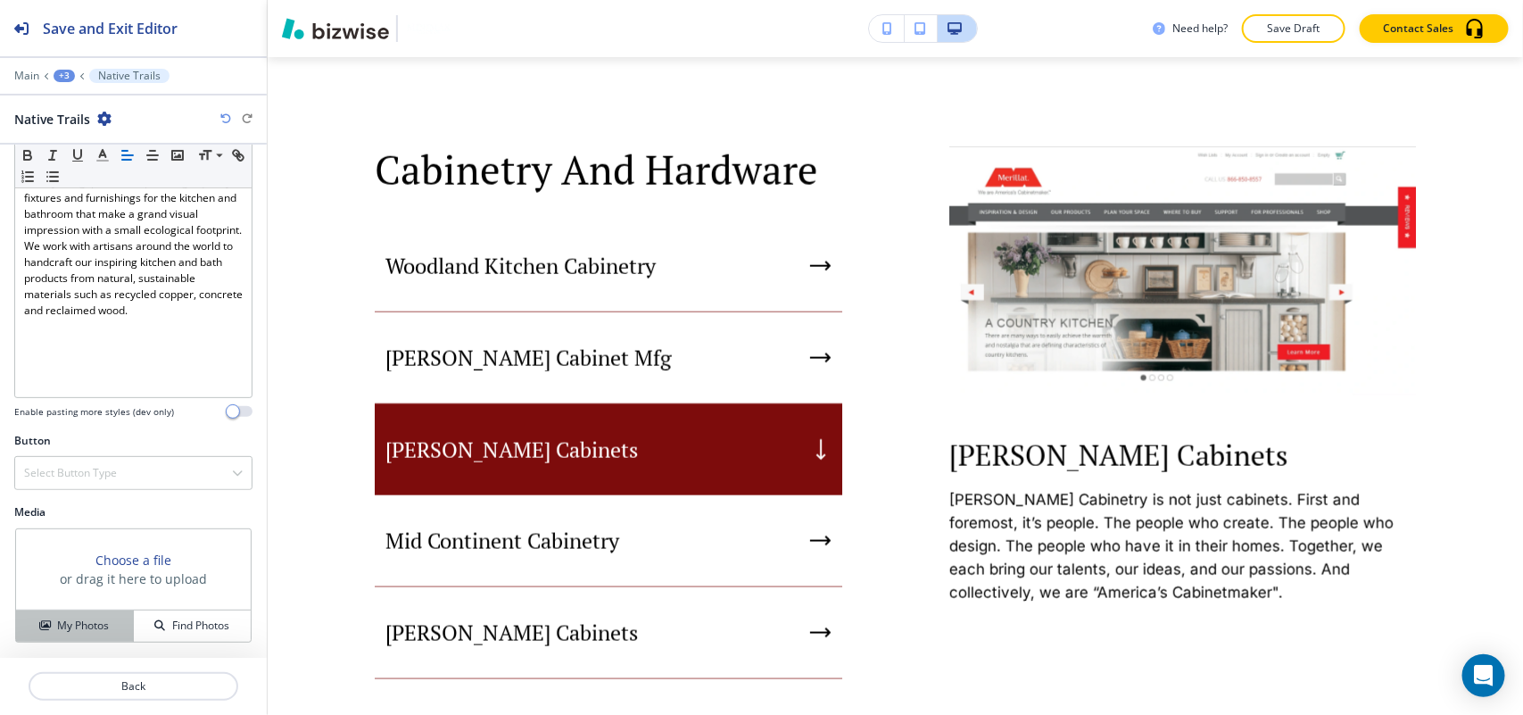
drag, startPoint x: 68, startPoint y: 644, endPoint x: 72, endPoint y: 634, distance: 11.6
click at [69, 644] on div "Media Choose a file or drag it here to upload My Photos Find Photos" at bounding box center [133, 580] width 267 height 153
click at [72, 627] on h4 "My Photos" at bounding box center [83, 625] width 52 height 16
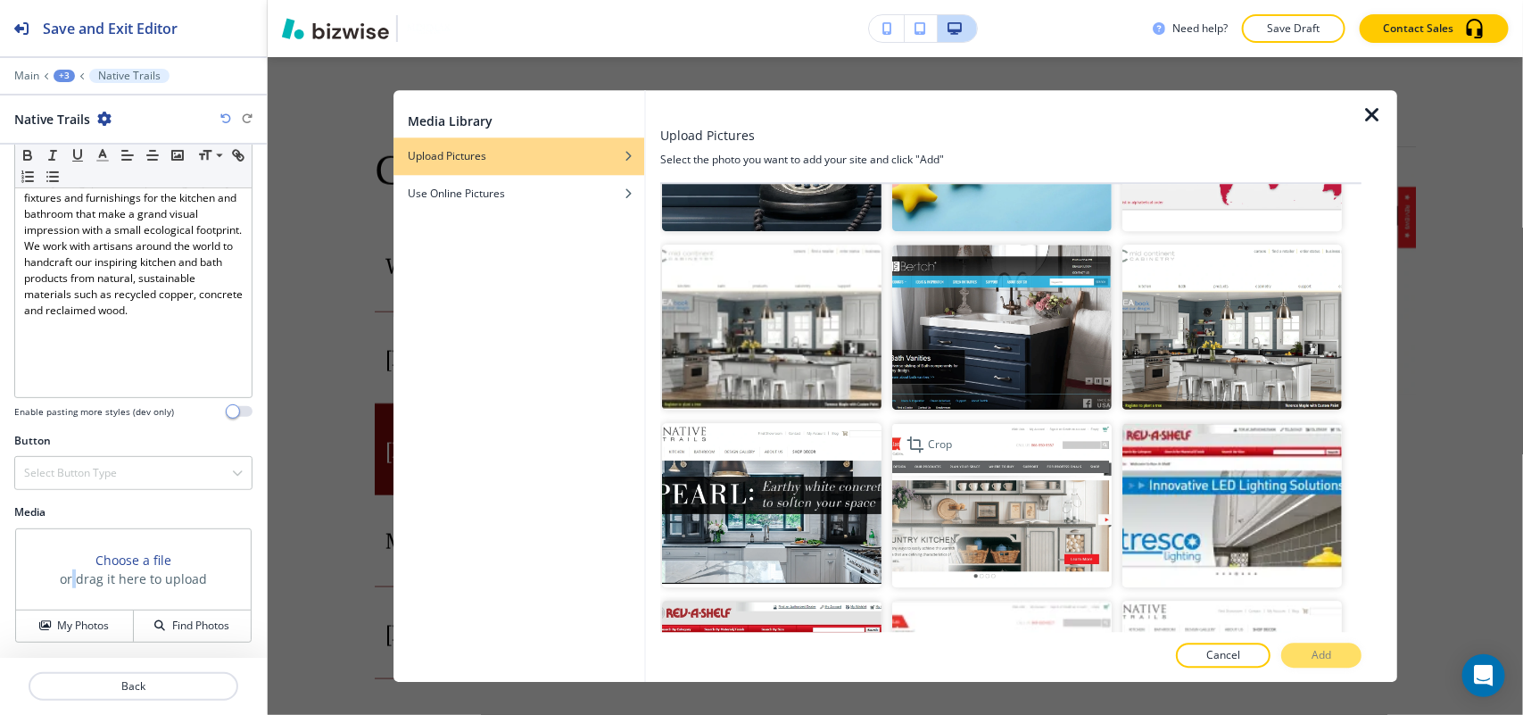
scroll to position [1338, 0]
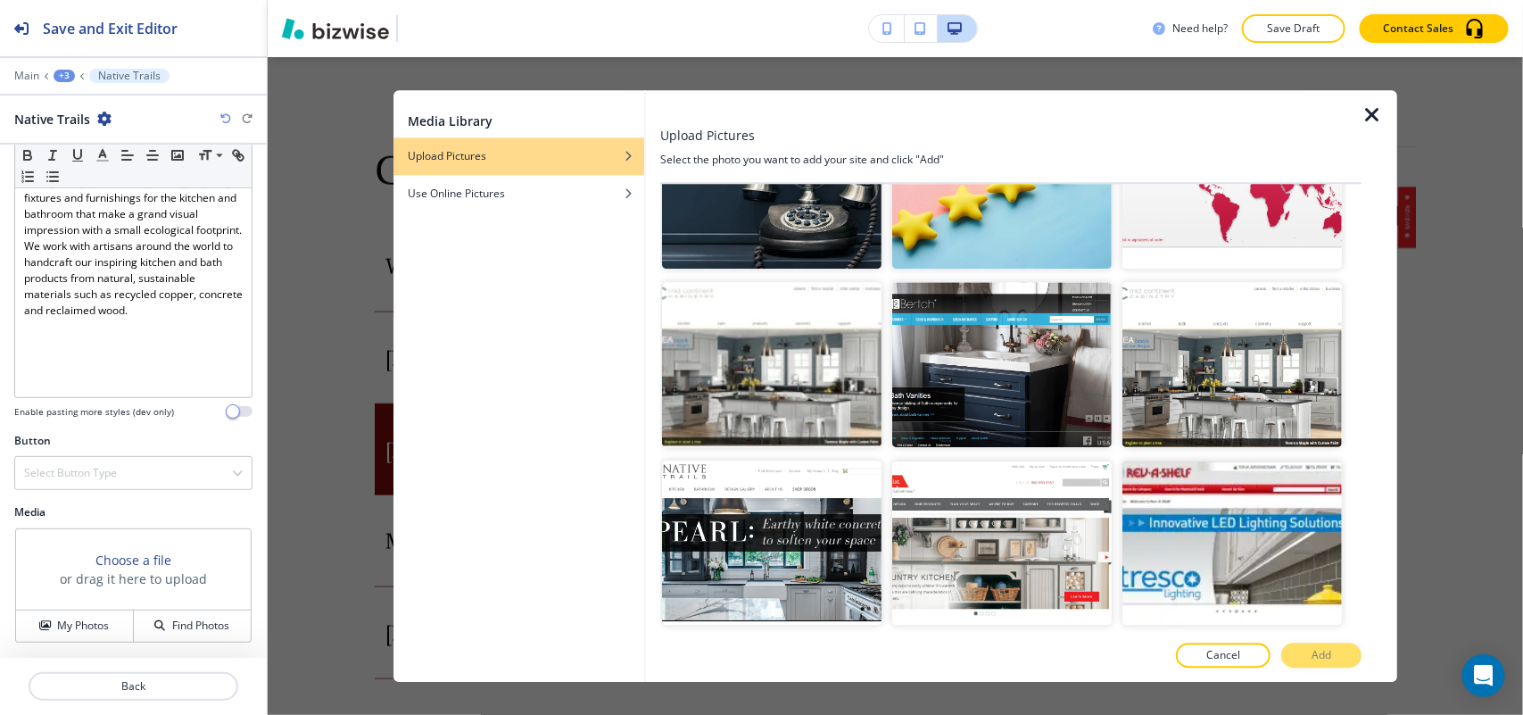
click at [646, 525] on div at bounding box center [653, 386] width 14 height 592
click at [760, 511] on img "button" at bounding box center [771, 542] width 219 height 165
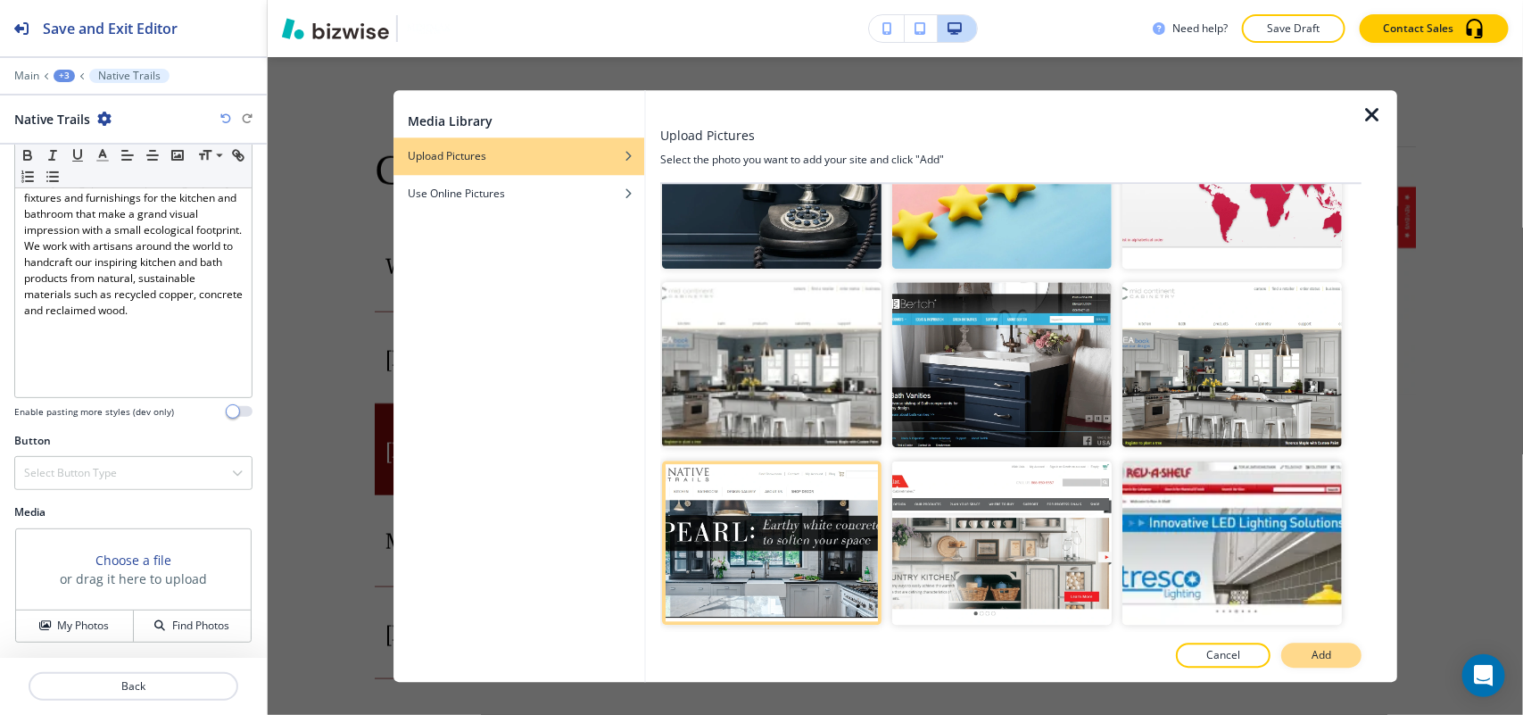
click at [1327, 656] on p "Add" at bounding box center [1322, 655] width 20 height 16
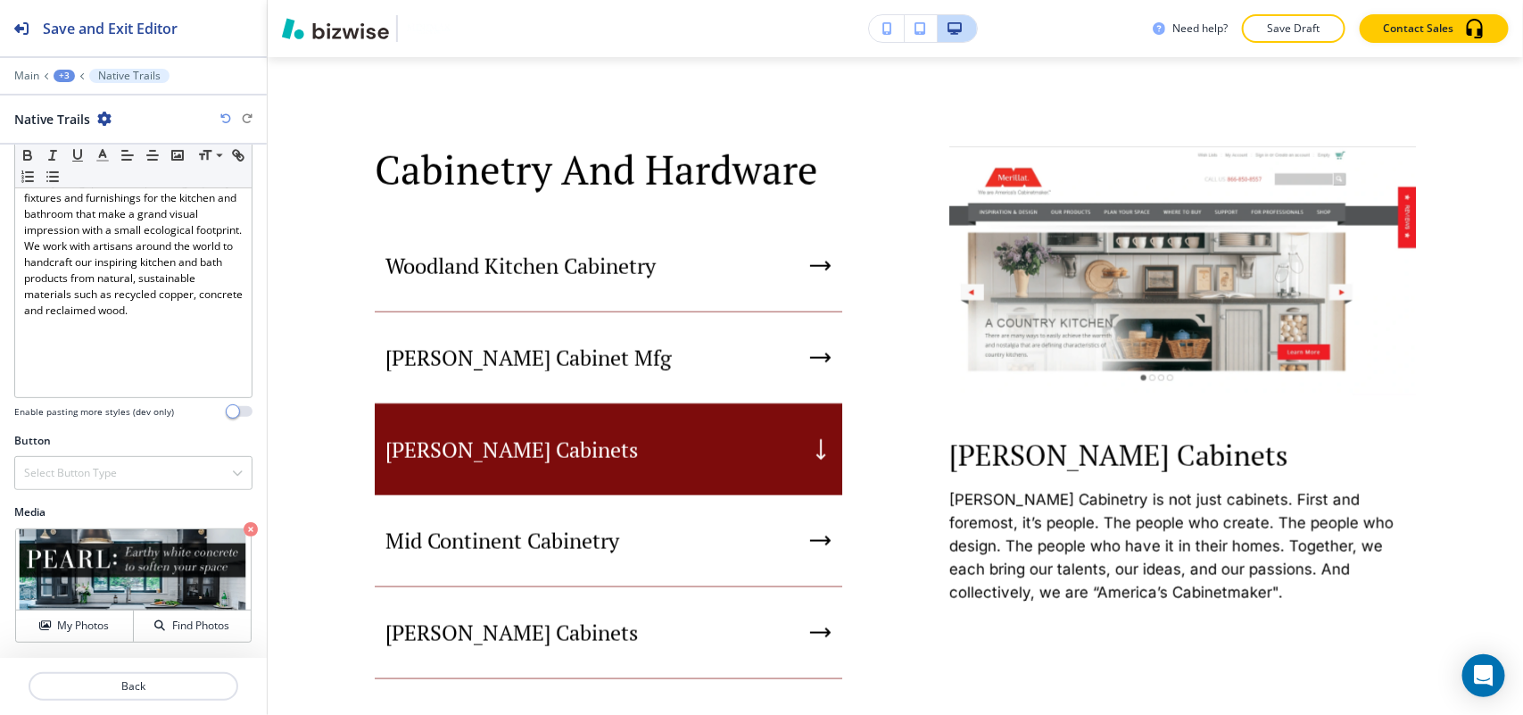
scroll to position [1197, 0]
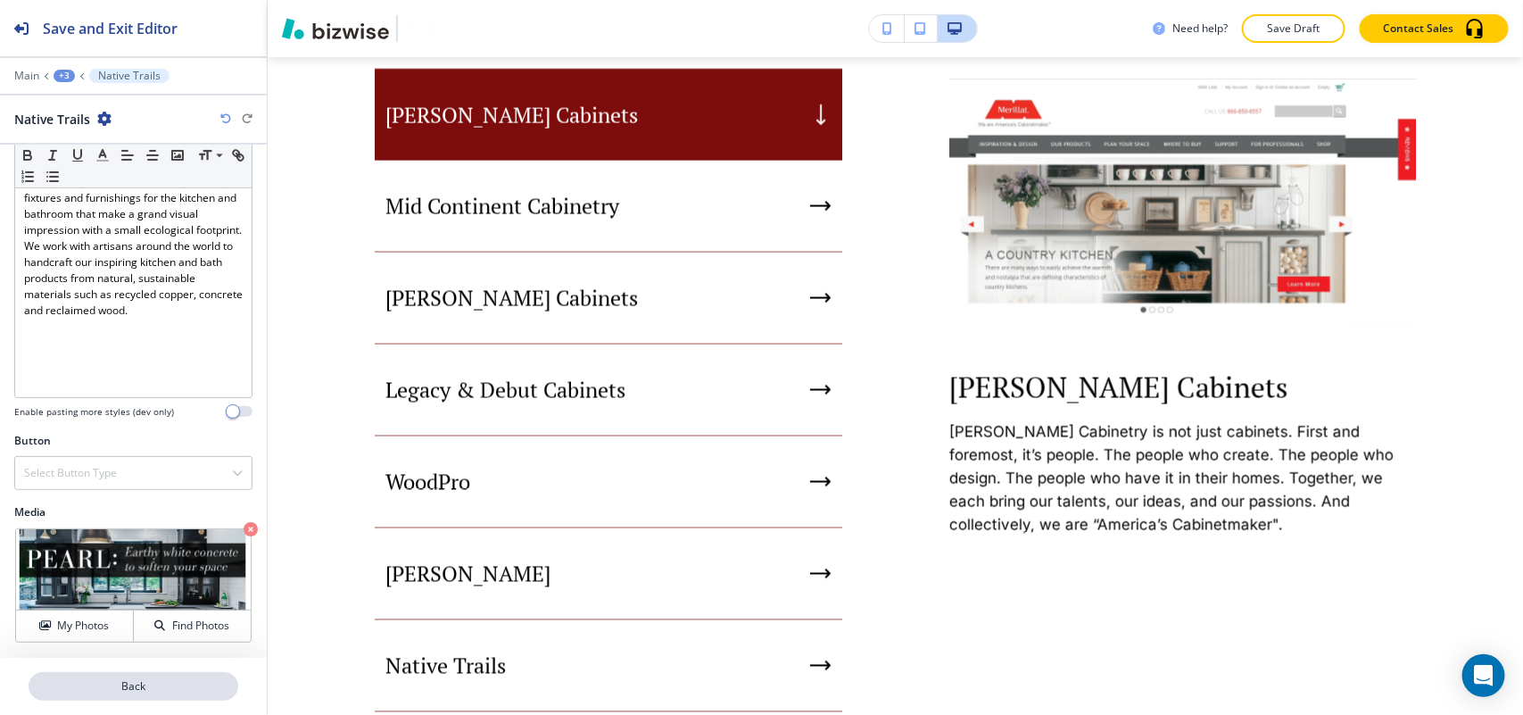
click at [150, 691] on p "Back" at bounding box center [133, 686] width 206 height 16
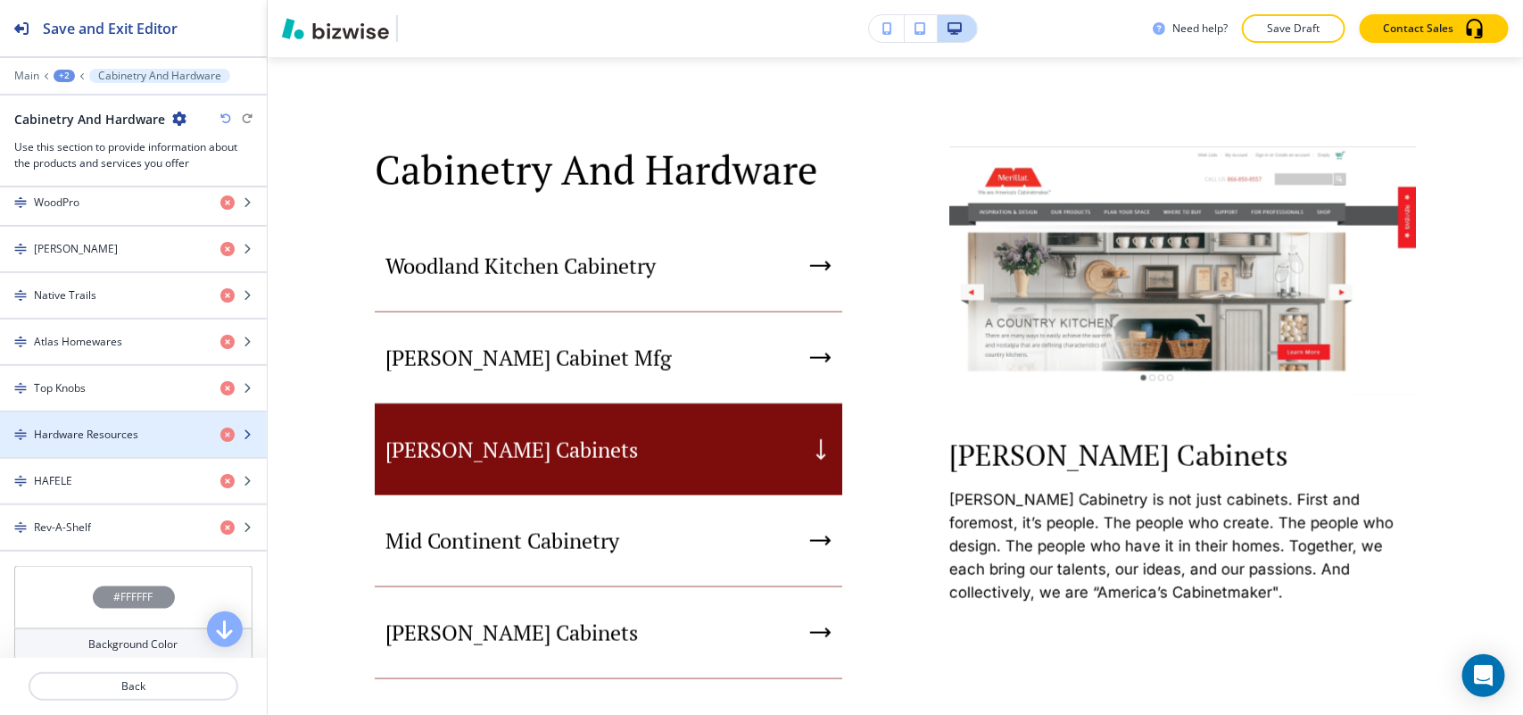
scroll to position [1115, 0]
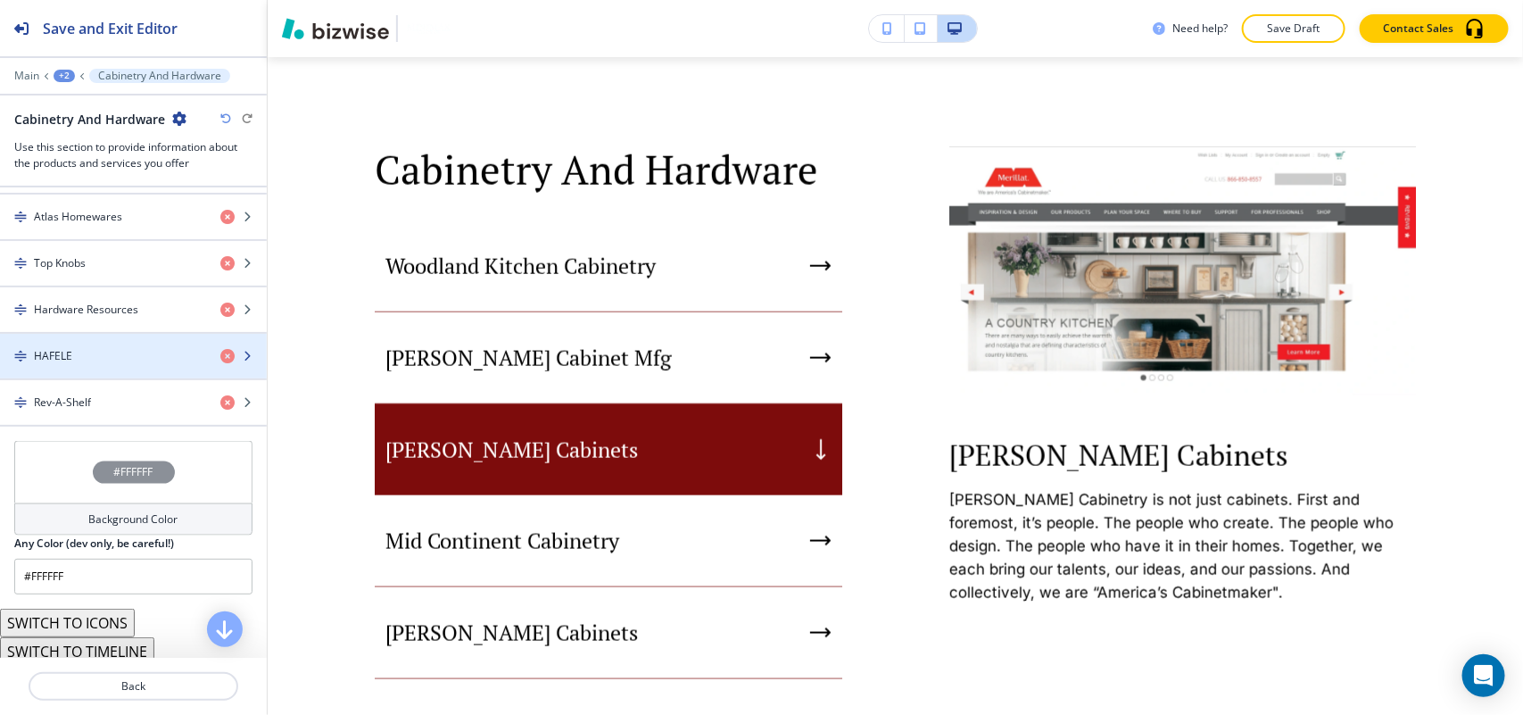
click at [87, 364] on div "HAFELE" at bounding box center [103, 356] width 206 height 16
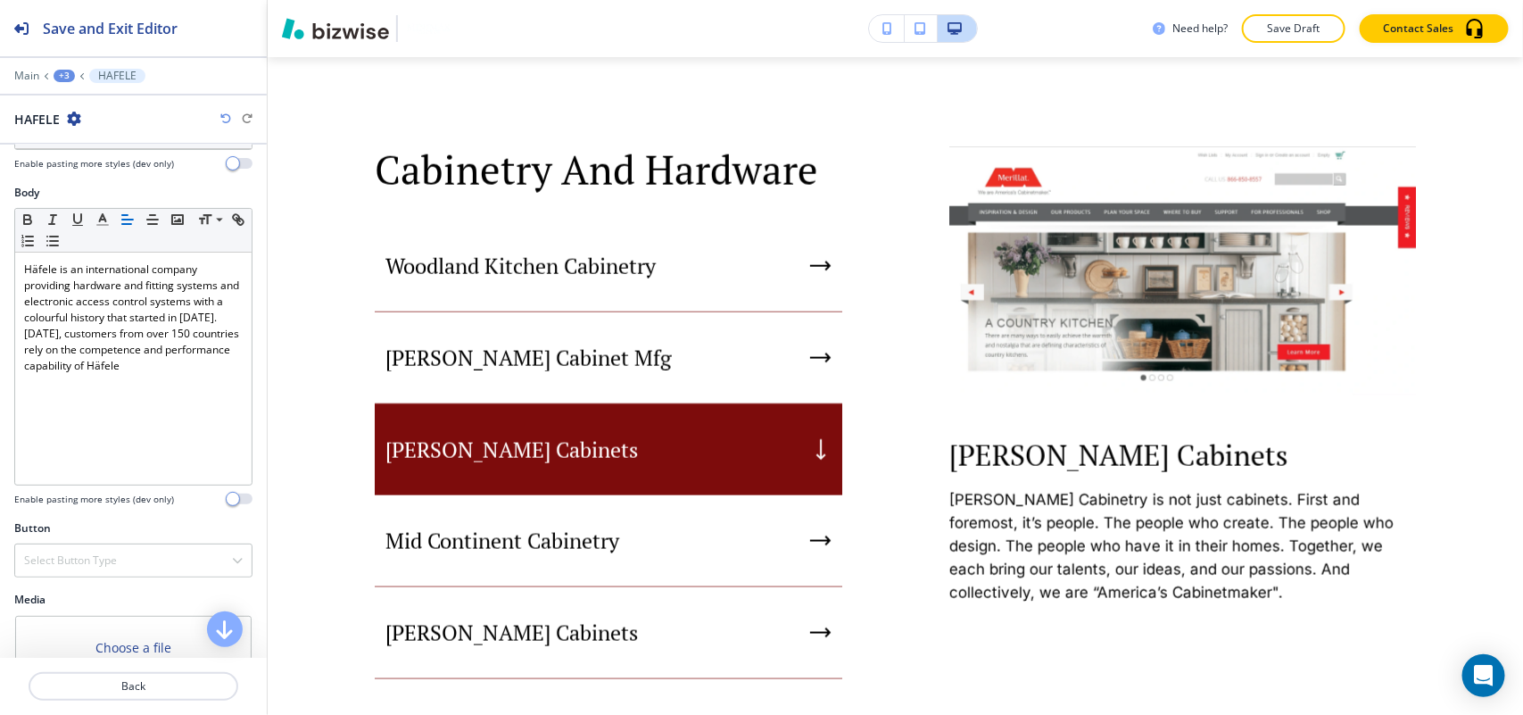
scroll to position [202, 0]
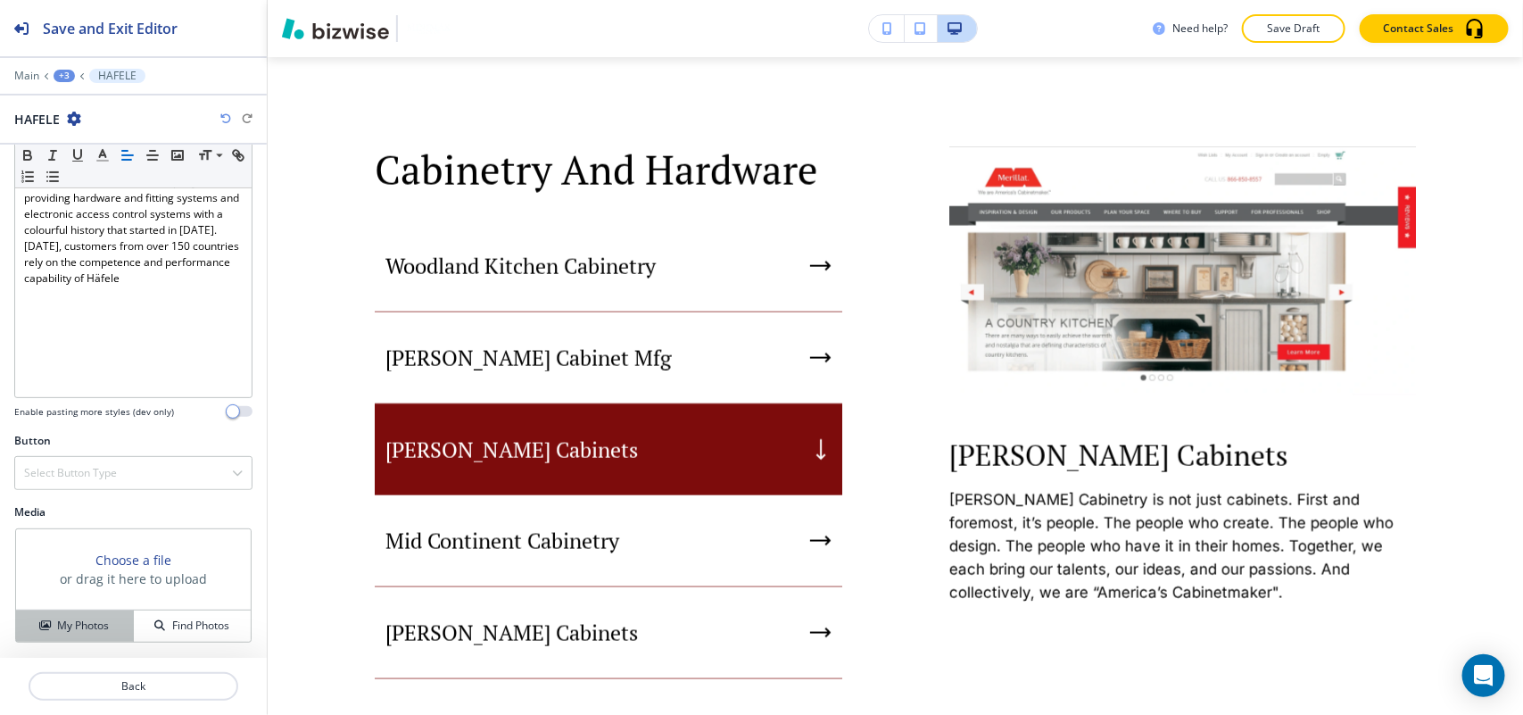
click at [69, 614] on button "My Photos" at bounding box center [75, 625] width 118 height 31
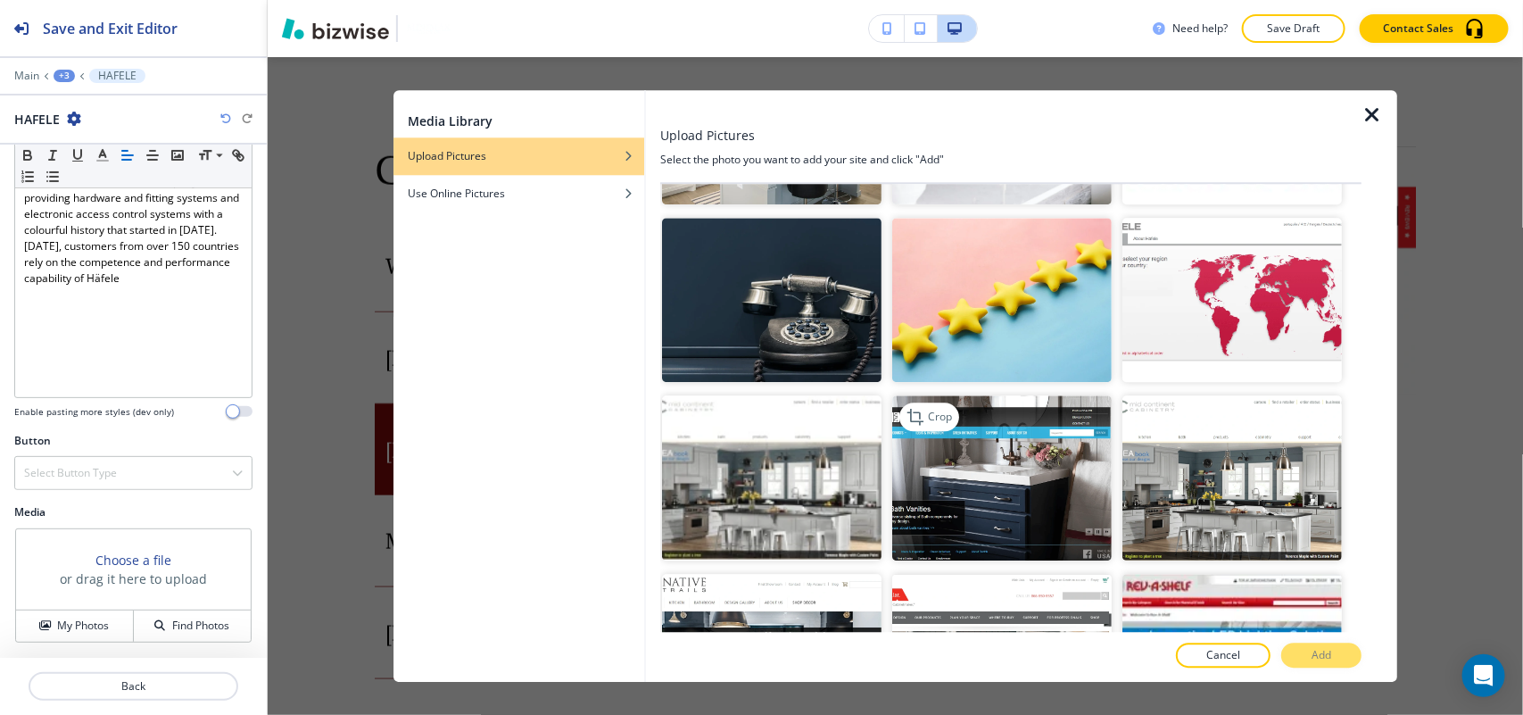
scroll to position [1227, 0]
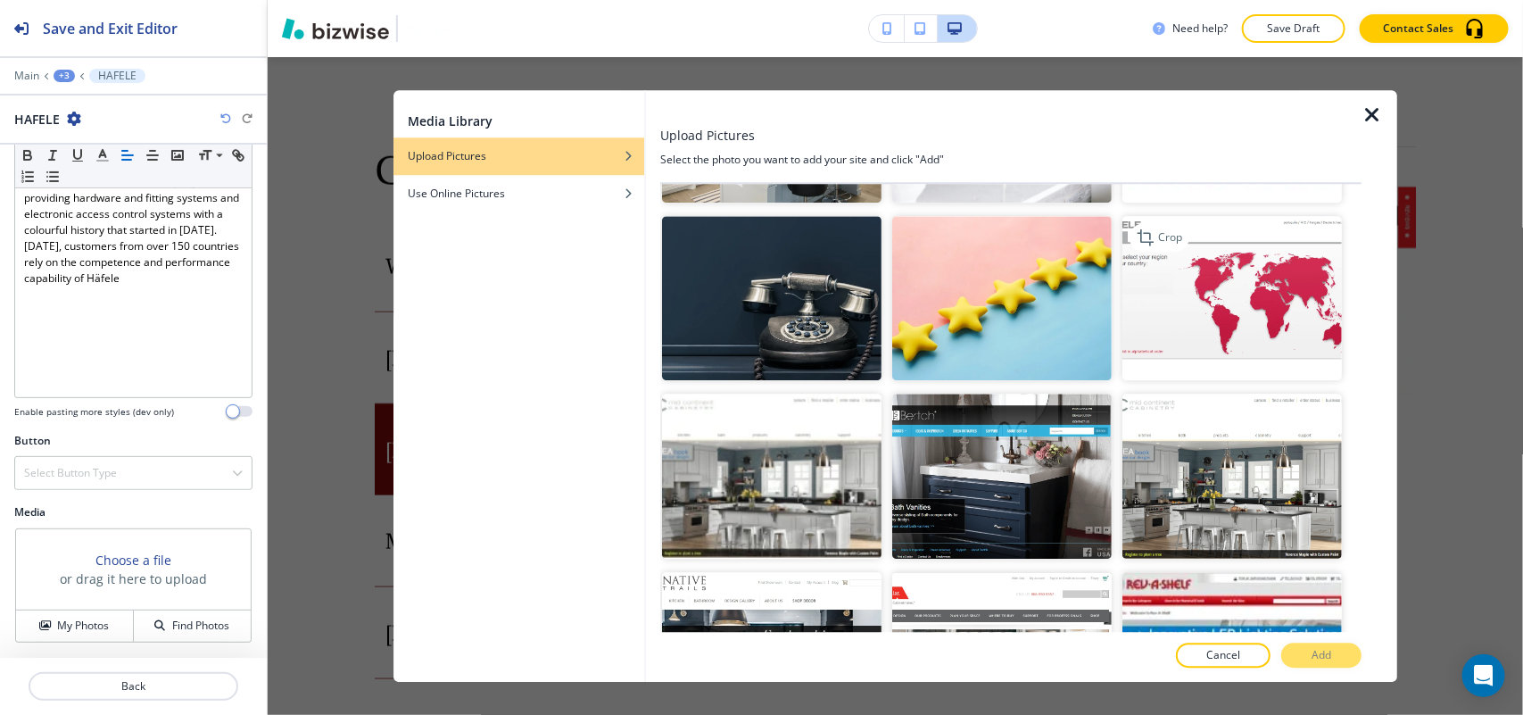
click at [1223, 300] on img "button" at bounding box center [1231, 298] width 219 height 165
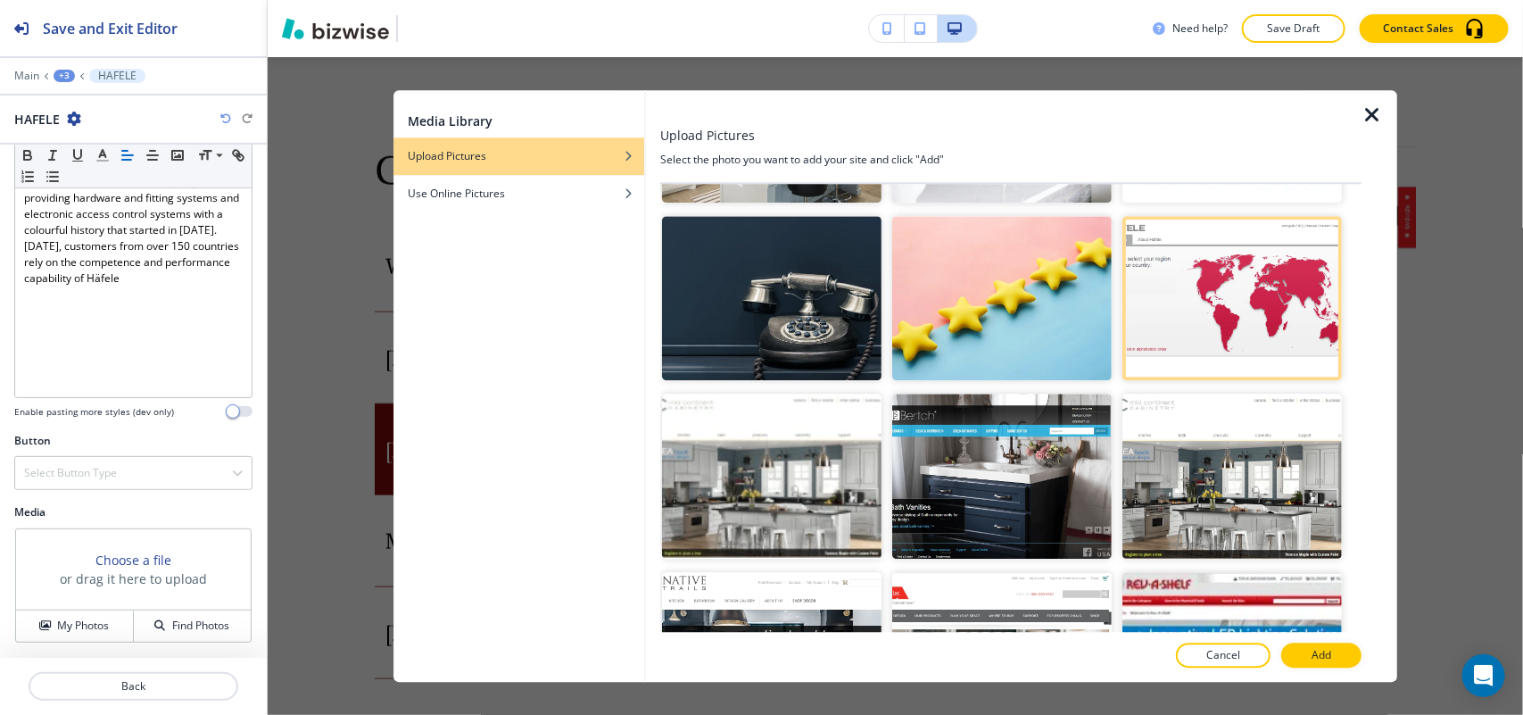
click at [1310, 641] on div at bounding box center [1010, 637] width 701 height 11
click at [1334, 650] on button "Add" at bounding box center [1321, 654] width 80 height 25
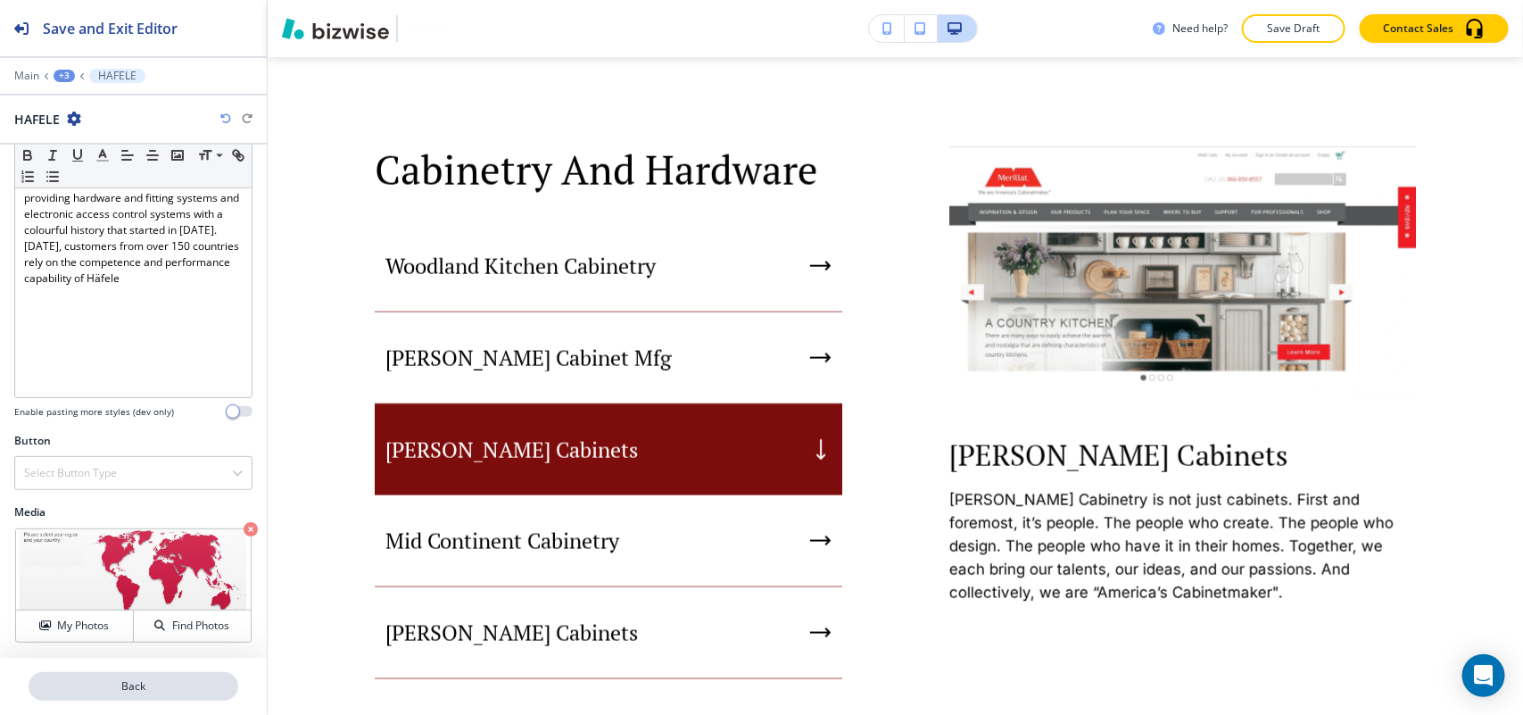
click at [154, 687] on p "Back" at bounding box center [133, 686] width 206 height 16
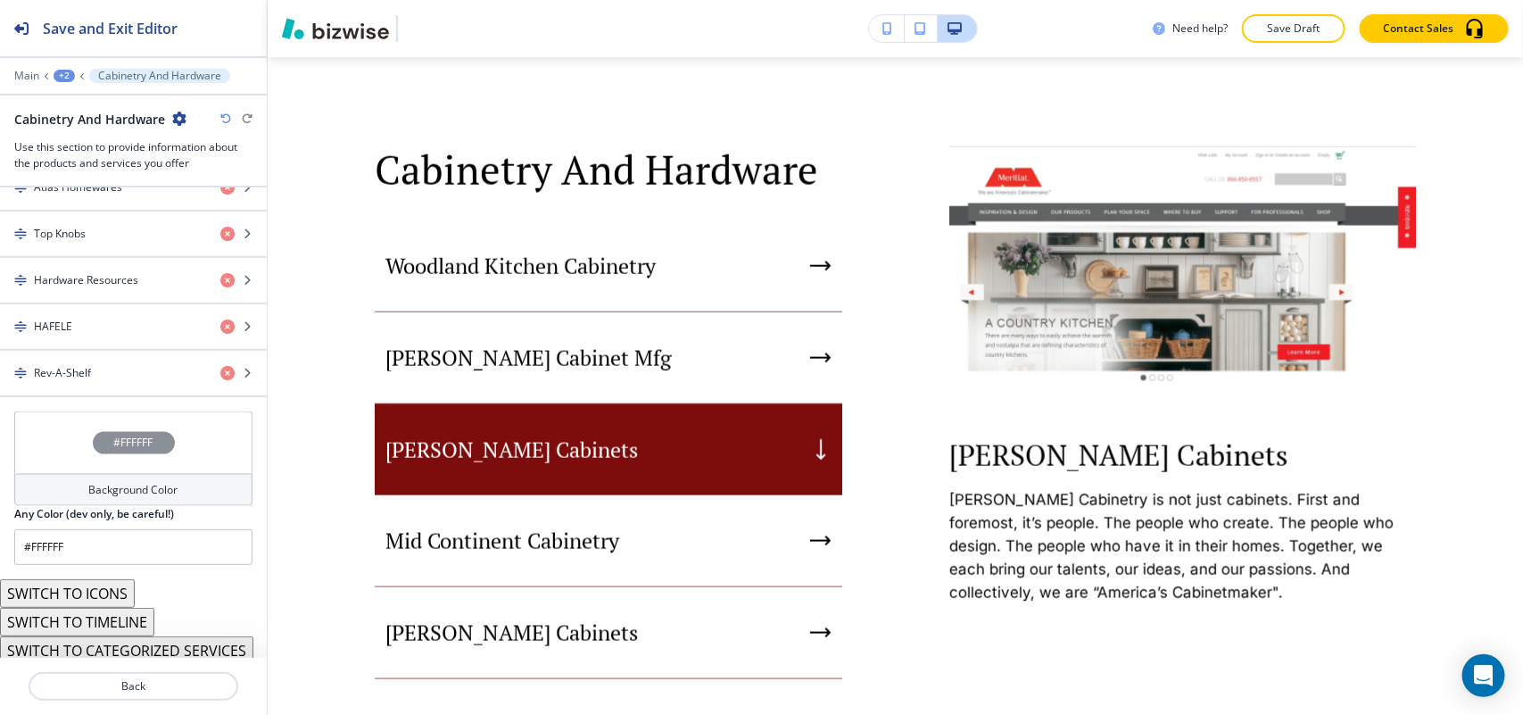
scroll to position [1170, 0]
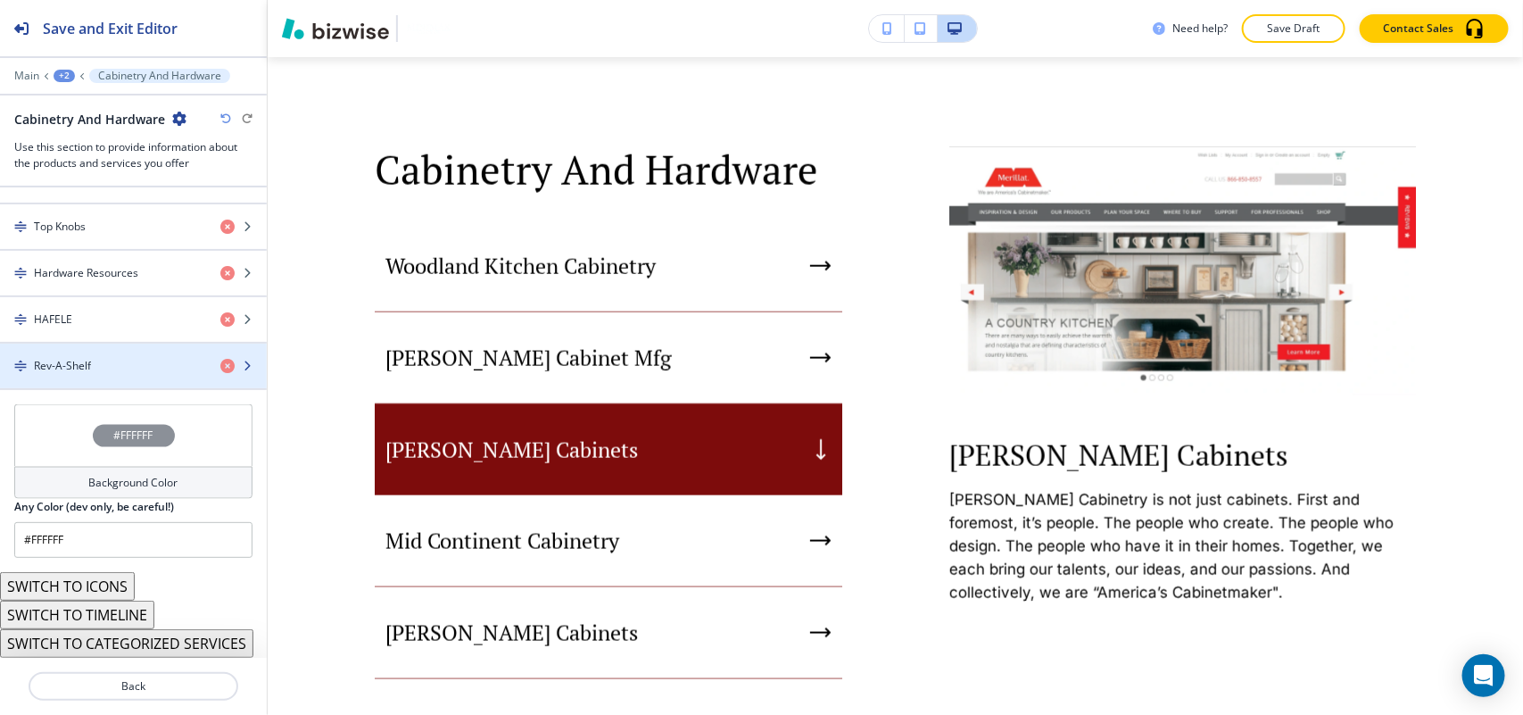
click at [83, 362] on h4 "Rev-A-Shelf" at bounding box center [62, 366] width 57 height 16
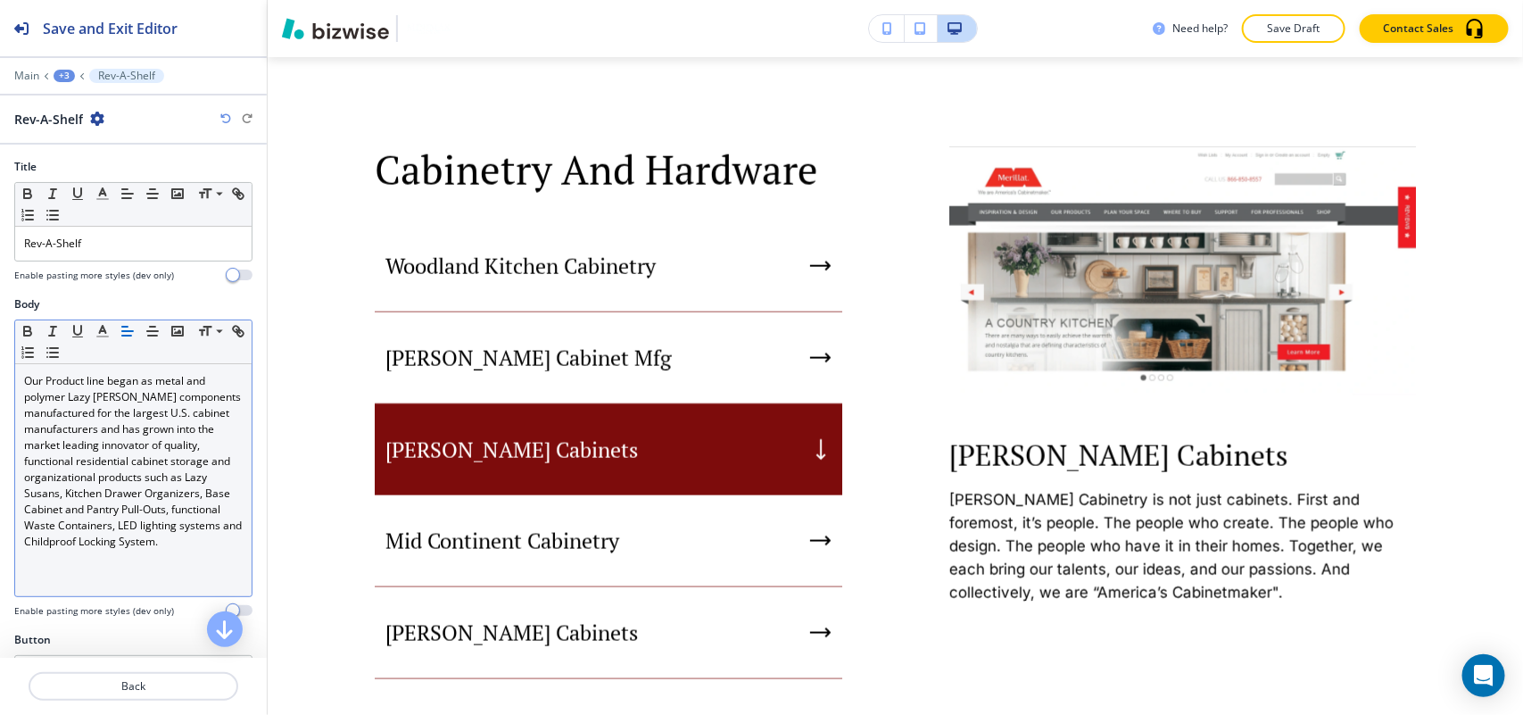
scroll to position [202, 0]
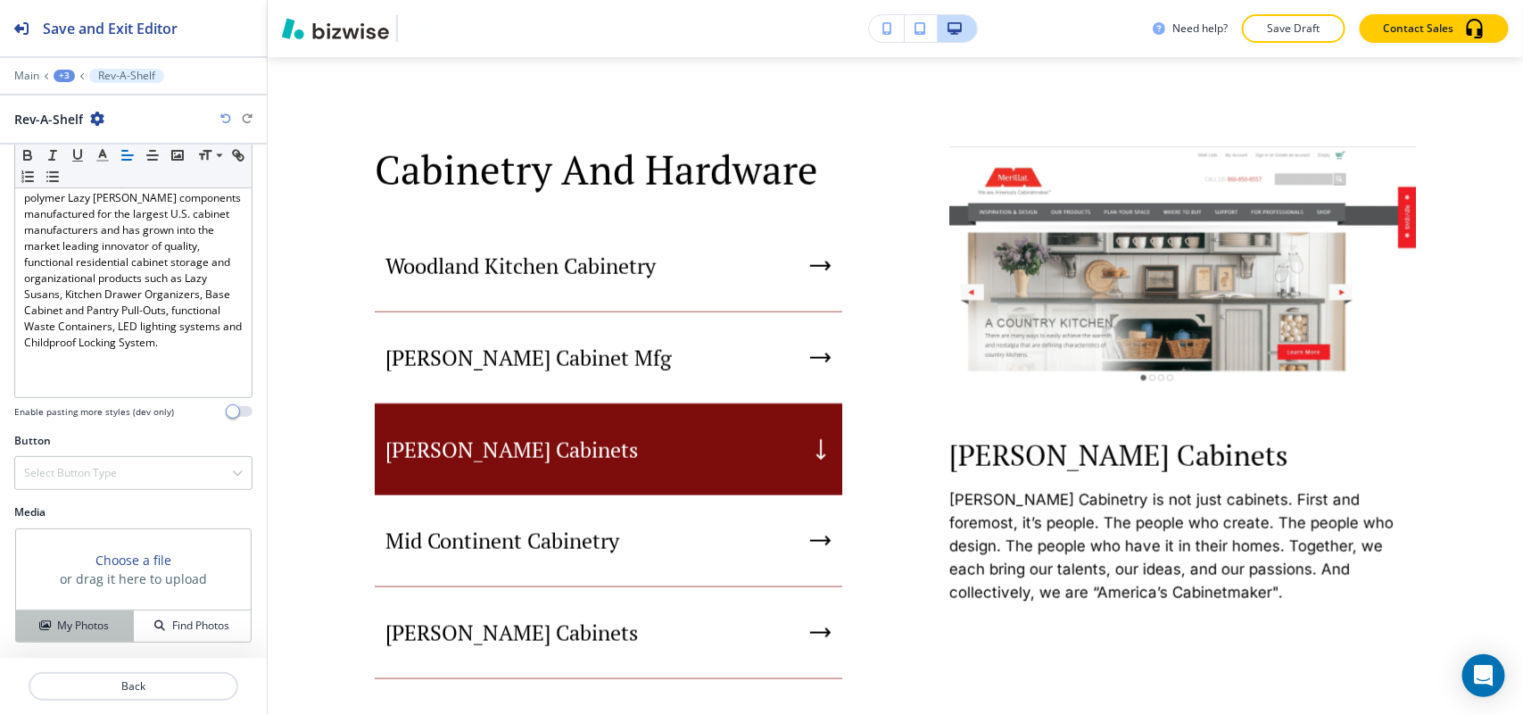
click at [78, 614] on button "My Photos" at bounding box center [75, 625] width 118 height 31
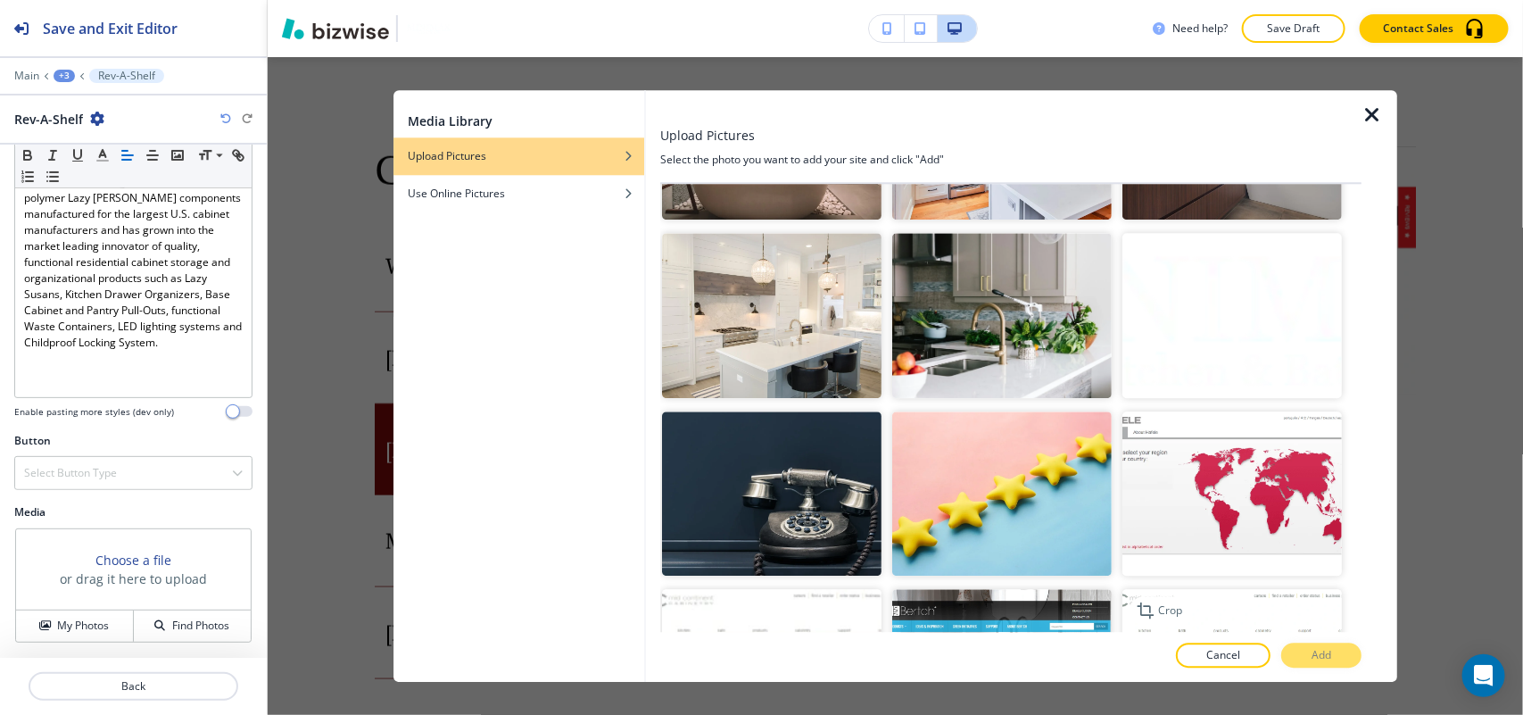
scroll to position [1338, 0]
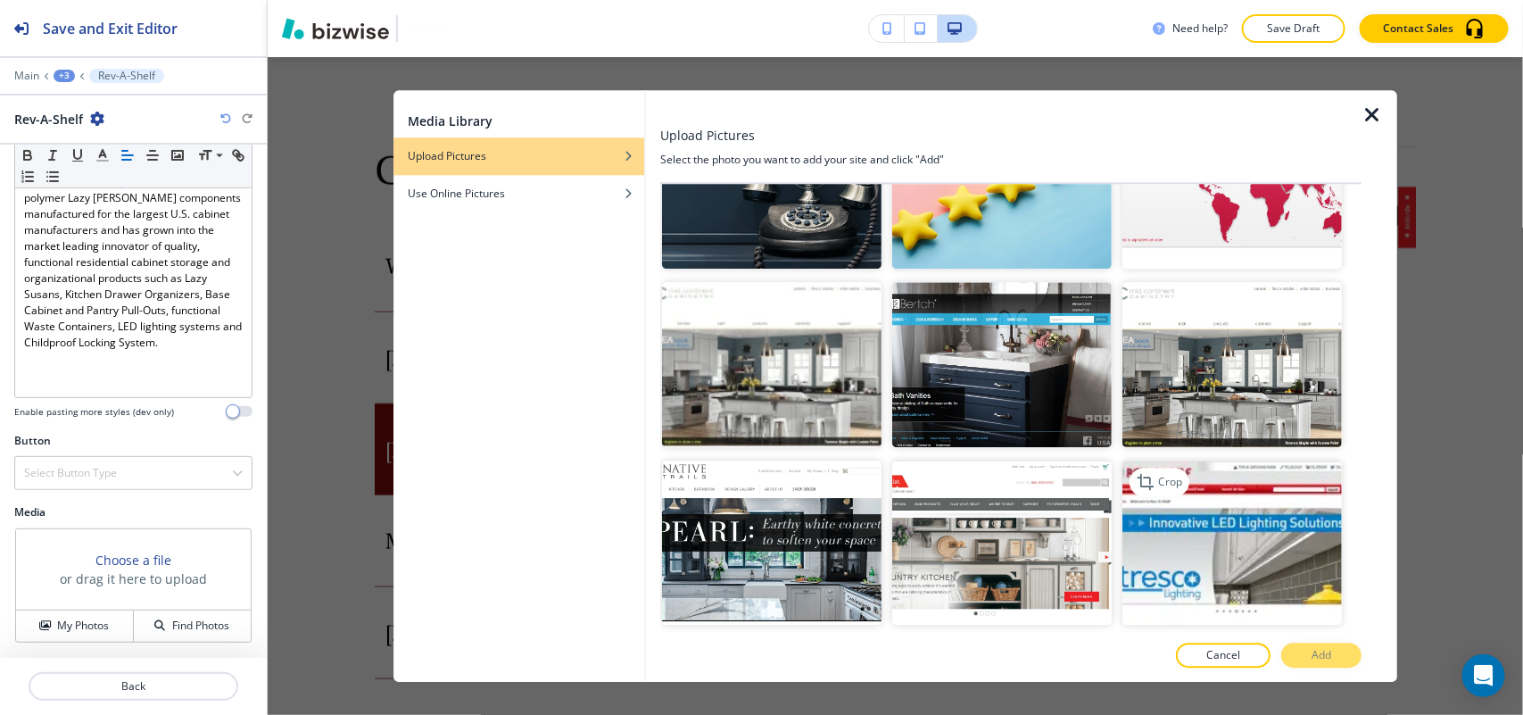
click at [1222, 474] on img "button" at bounding box center [1231, 542] width 219 height 165
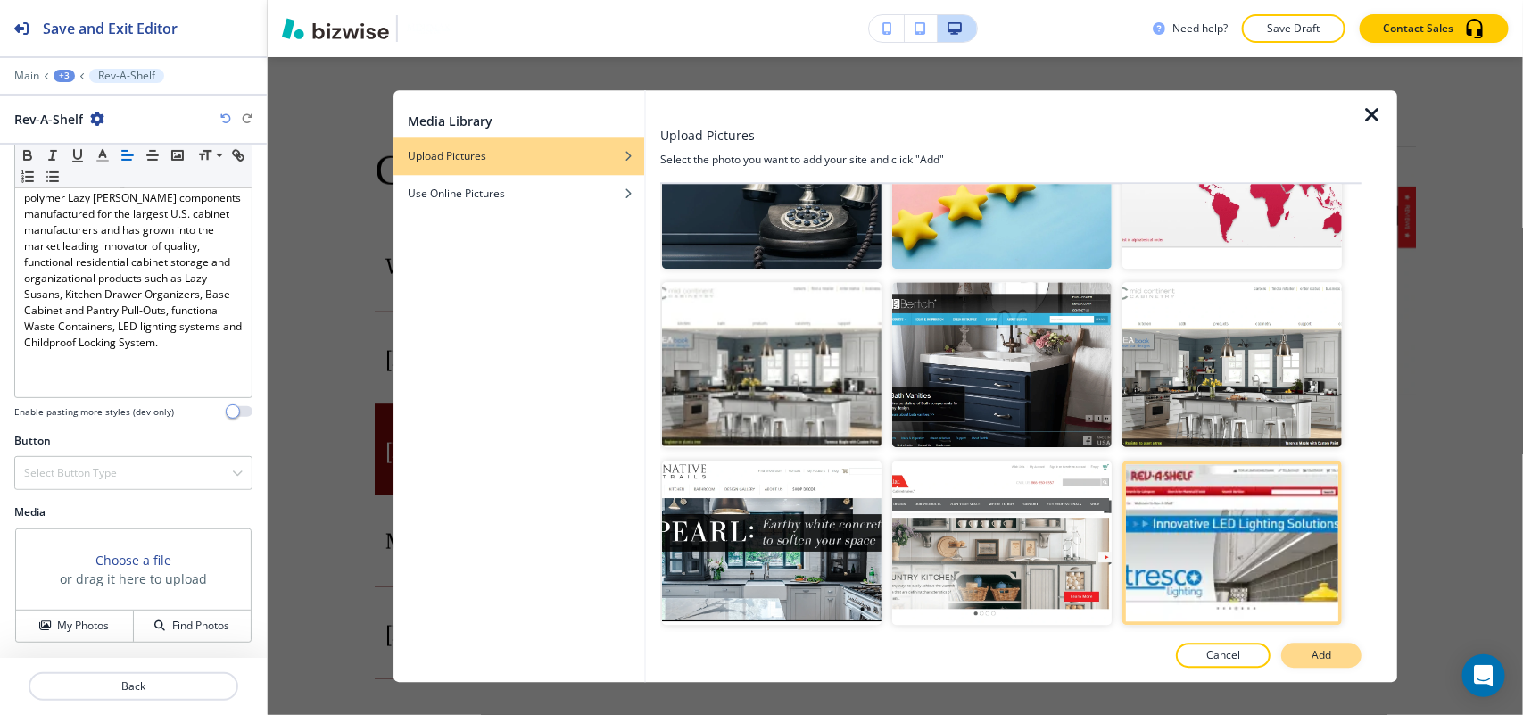
click at [1323, 648] on p "Add" at bounding box center [1322, 655] width 20 height 16
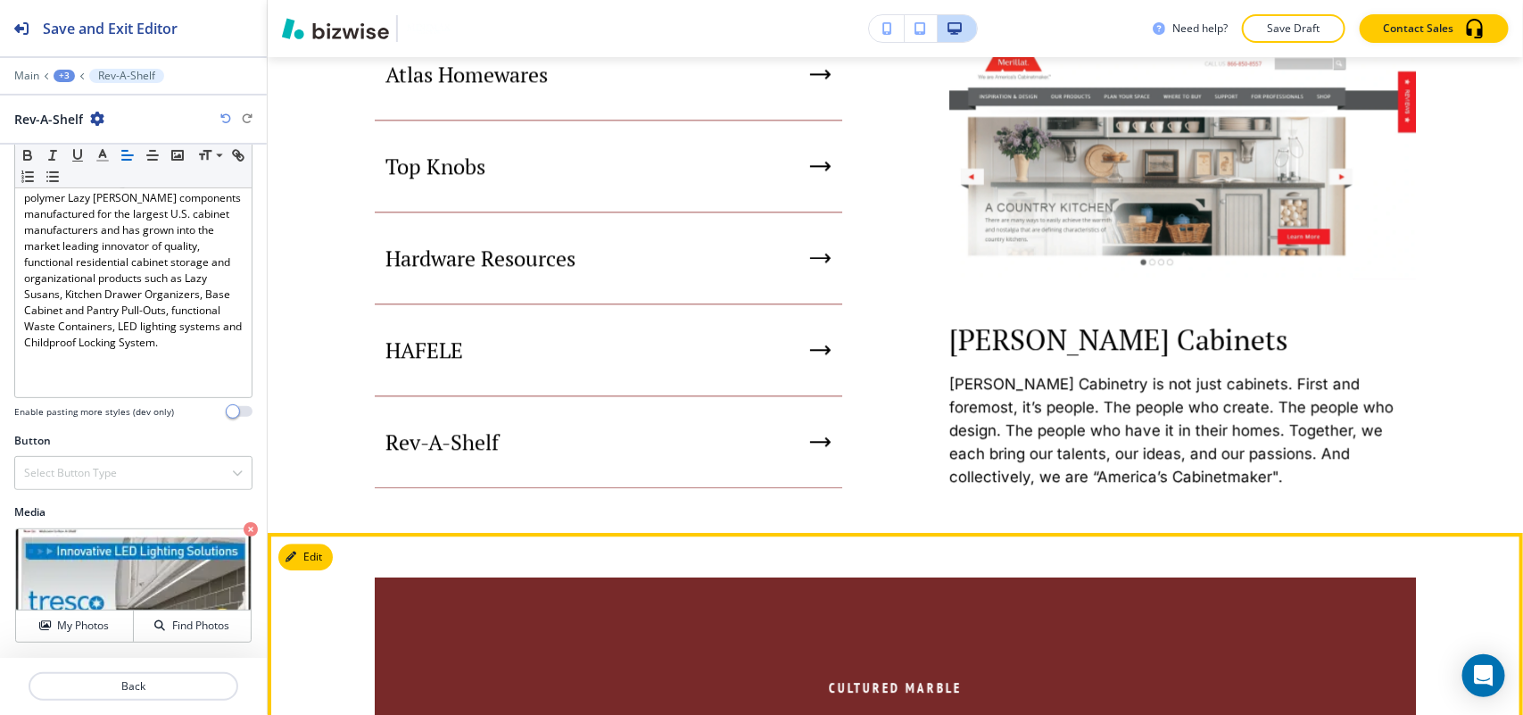
scroll to position [1866, 0]
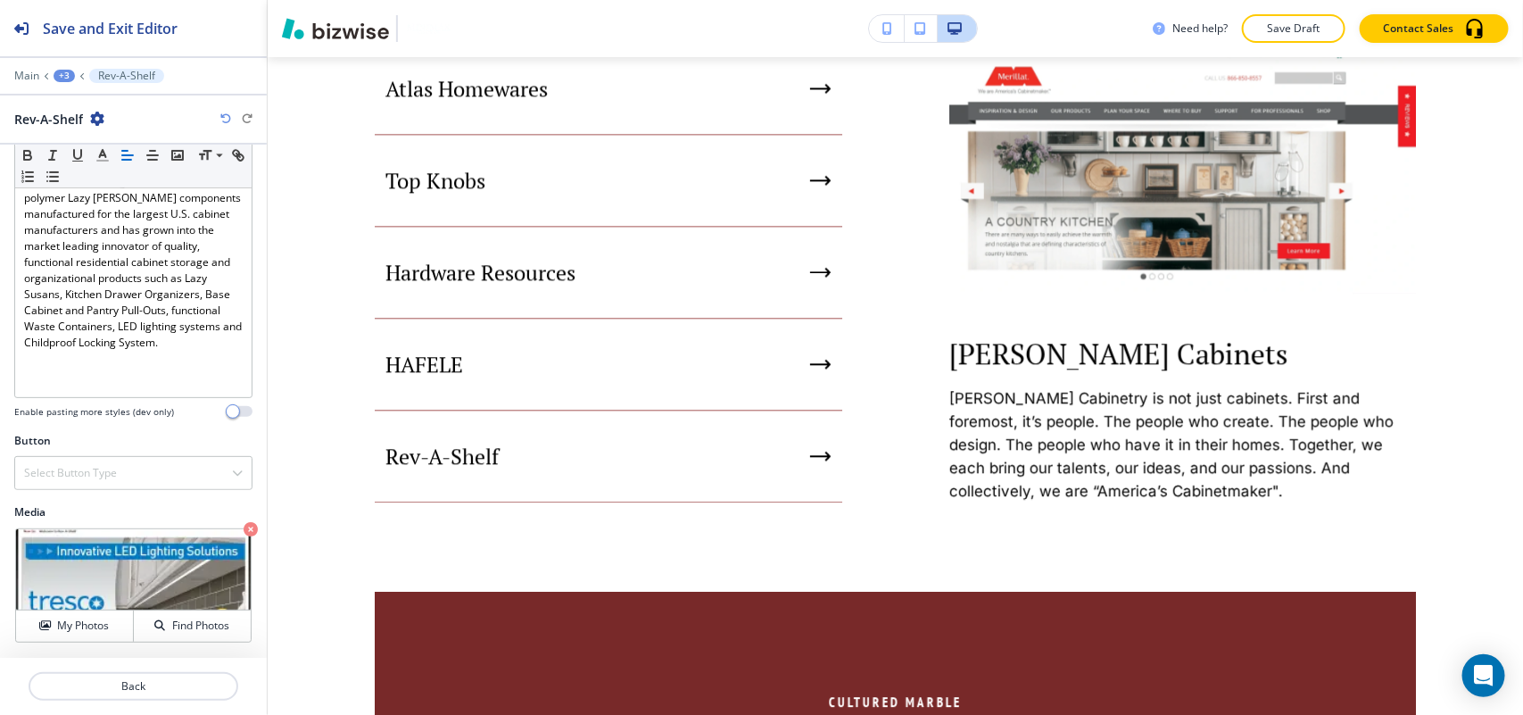
click at [61, 78] on div "+3" at bounding box center [64, 76] width 21 height 12
click at [99, 137] on p "PRODUCTS" at bounding box center [110, 137] width 91 height 16
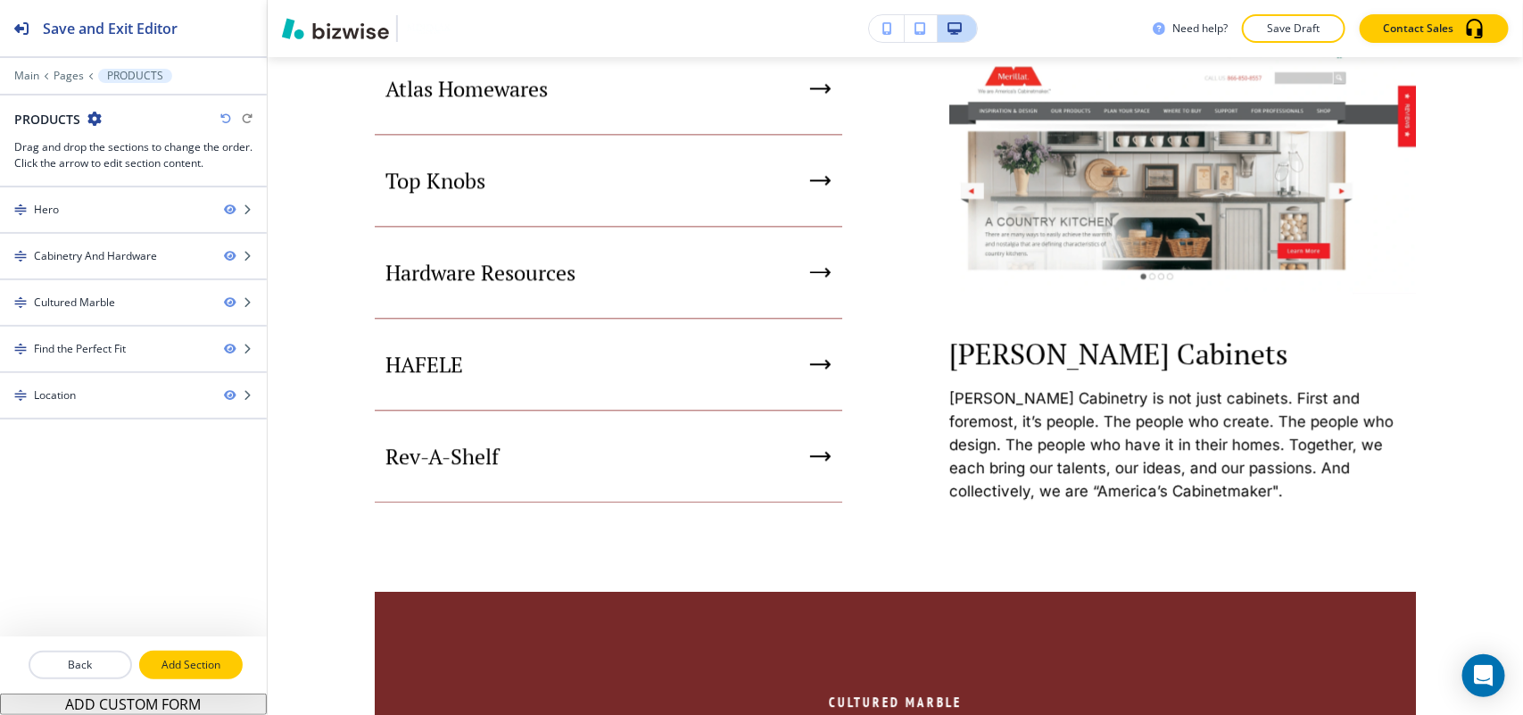
click at [192, 665] on p "Add Section" at bounding box center [191, 665] width 100 height 16
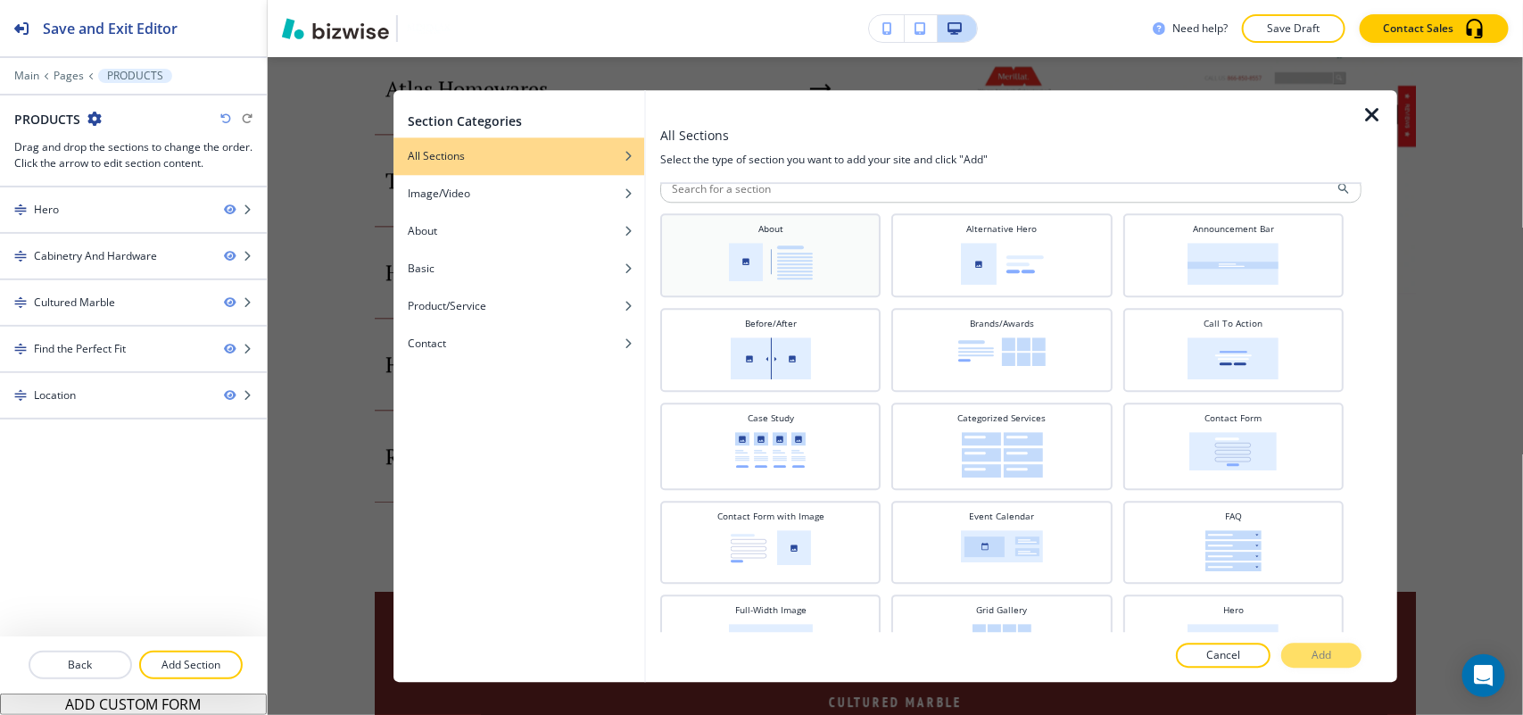
scroll to position [0, 0]
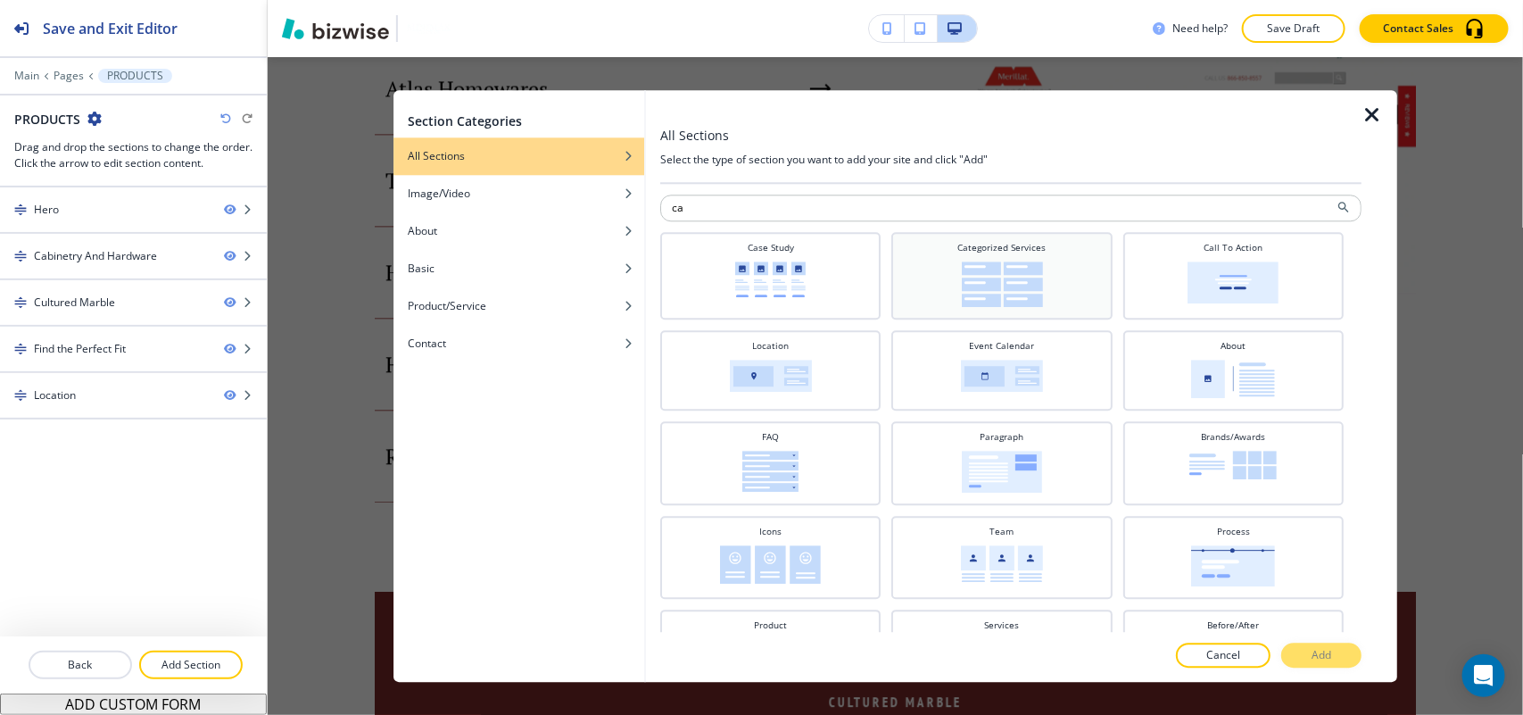
type input "ca"
click at [1004, 266] on img at bounding box center [1002, 284] width 81 height 46
click at [1332, 651] on button "Add" at bounding box center [1321, 654] width 80 height 25
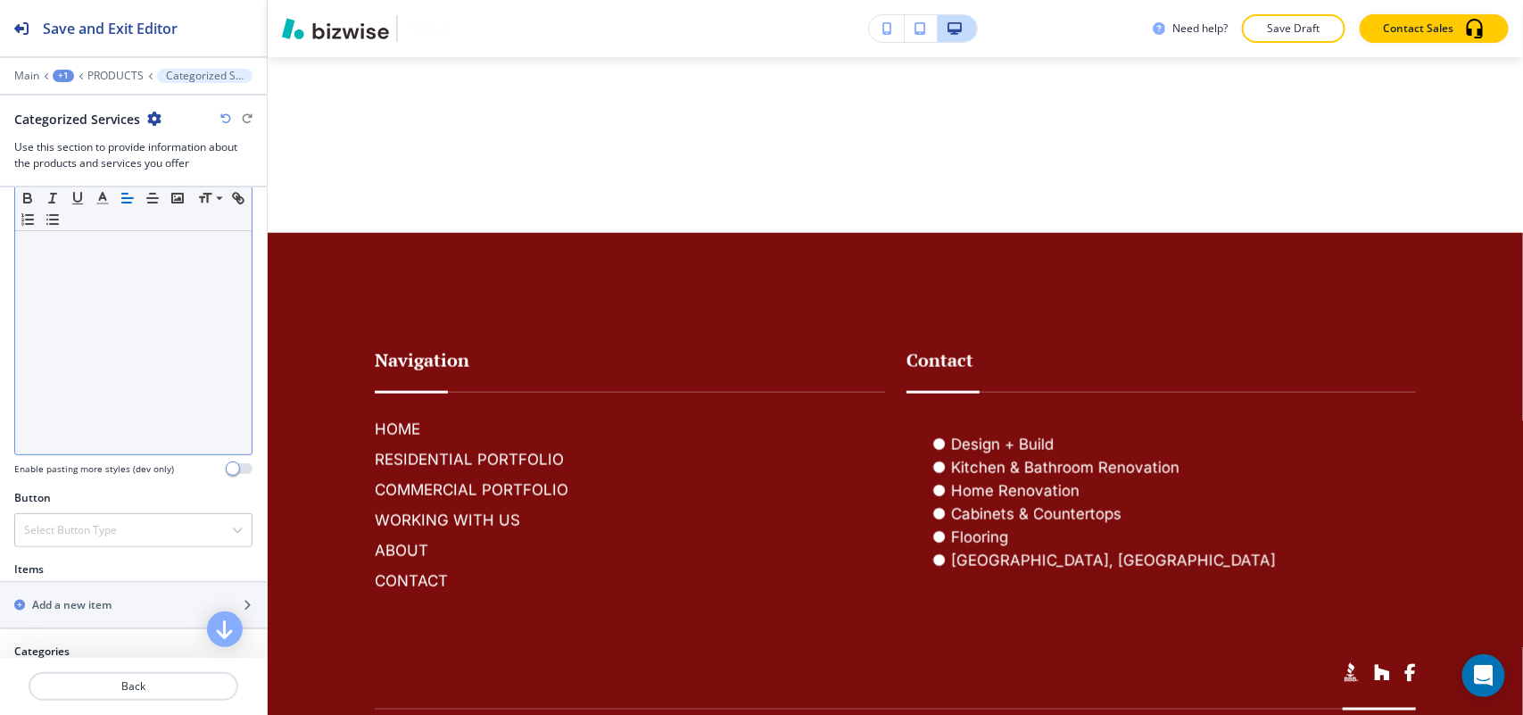
scroll to position [669, 0]
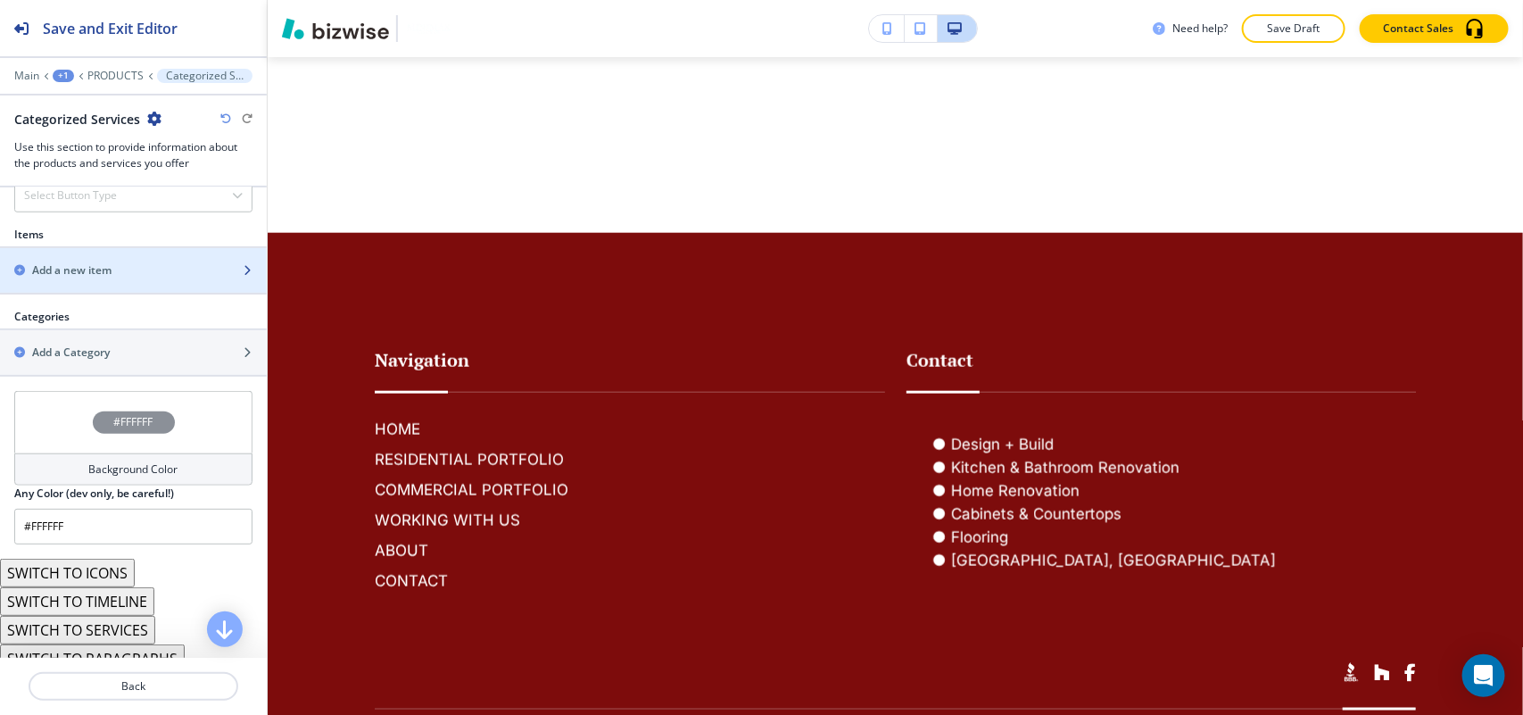
click at [118, 266] on div "Add a new item" at bounding box center [114, 270] width 228 height 16
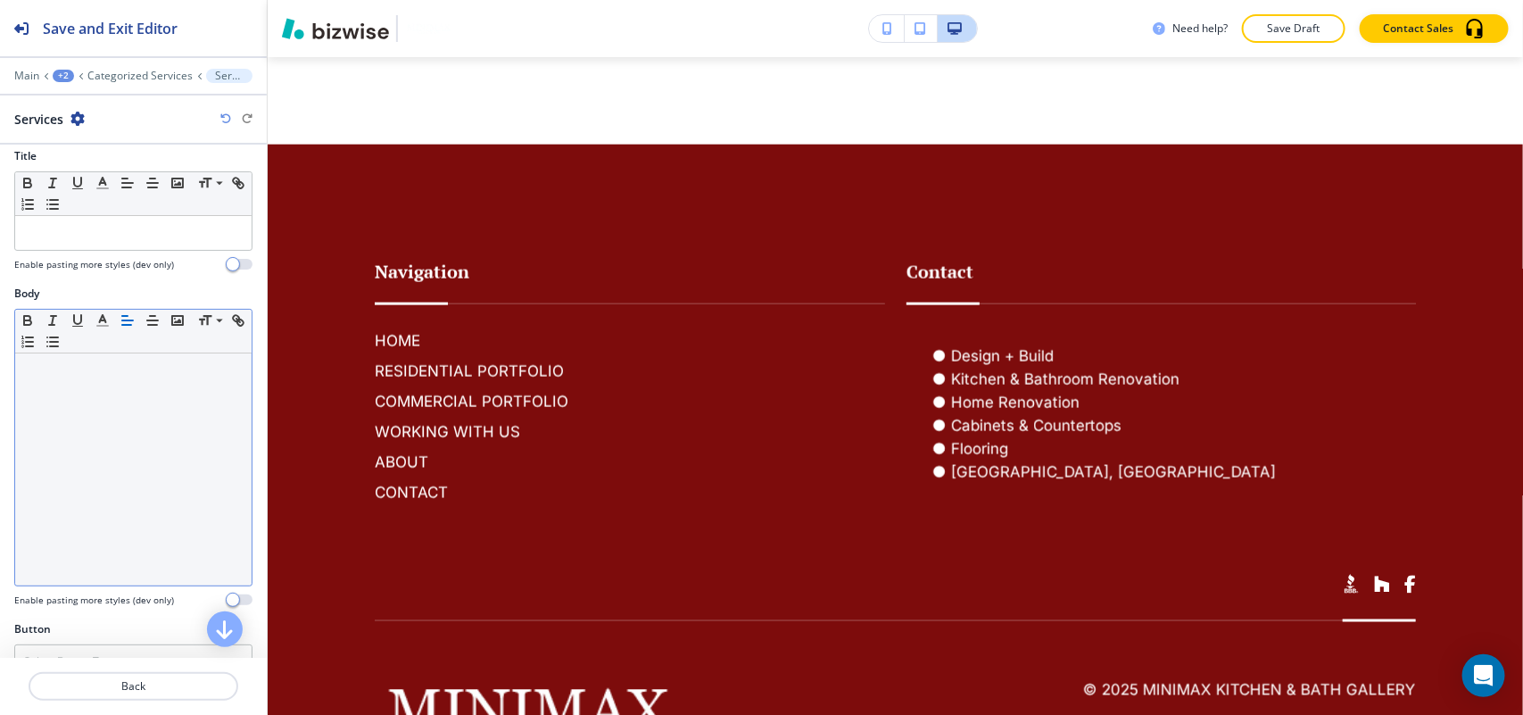
scroll to position [0, 0]
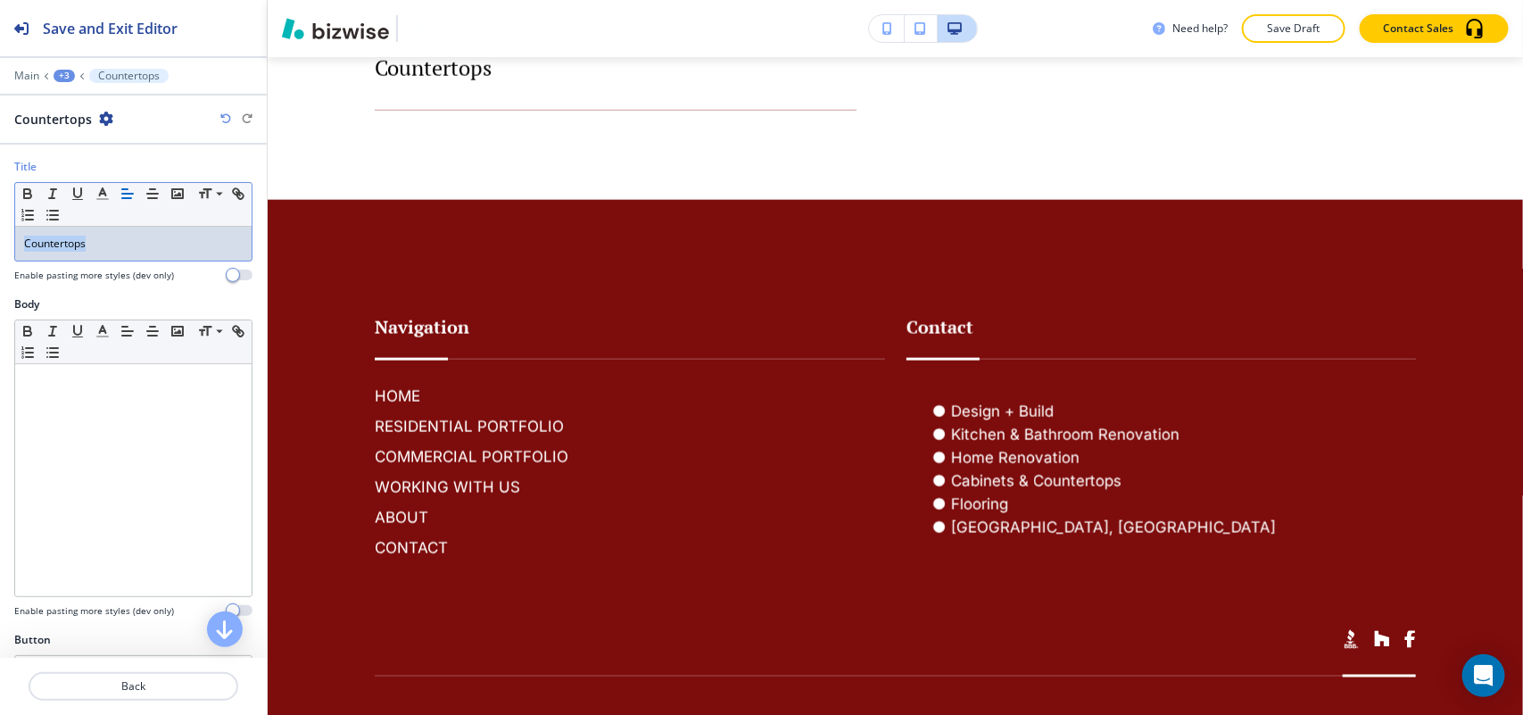
drag, startPoint x: 123, startPoint y: 242, endPoint x: 1, endPoint y: 229, distance: 122.9
click at [0, 232] on div "Title Small Normal Large Huge Countertops Enable pasting more styles (dev only)" at bounding box center [133, 227] width 267 height 137
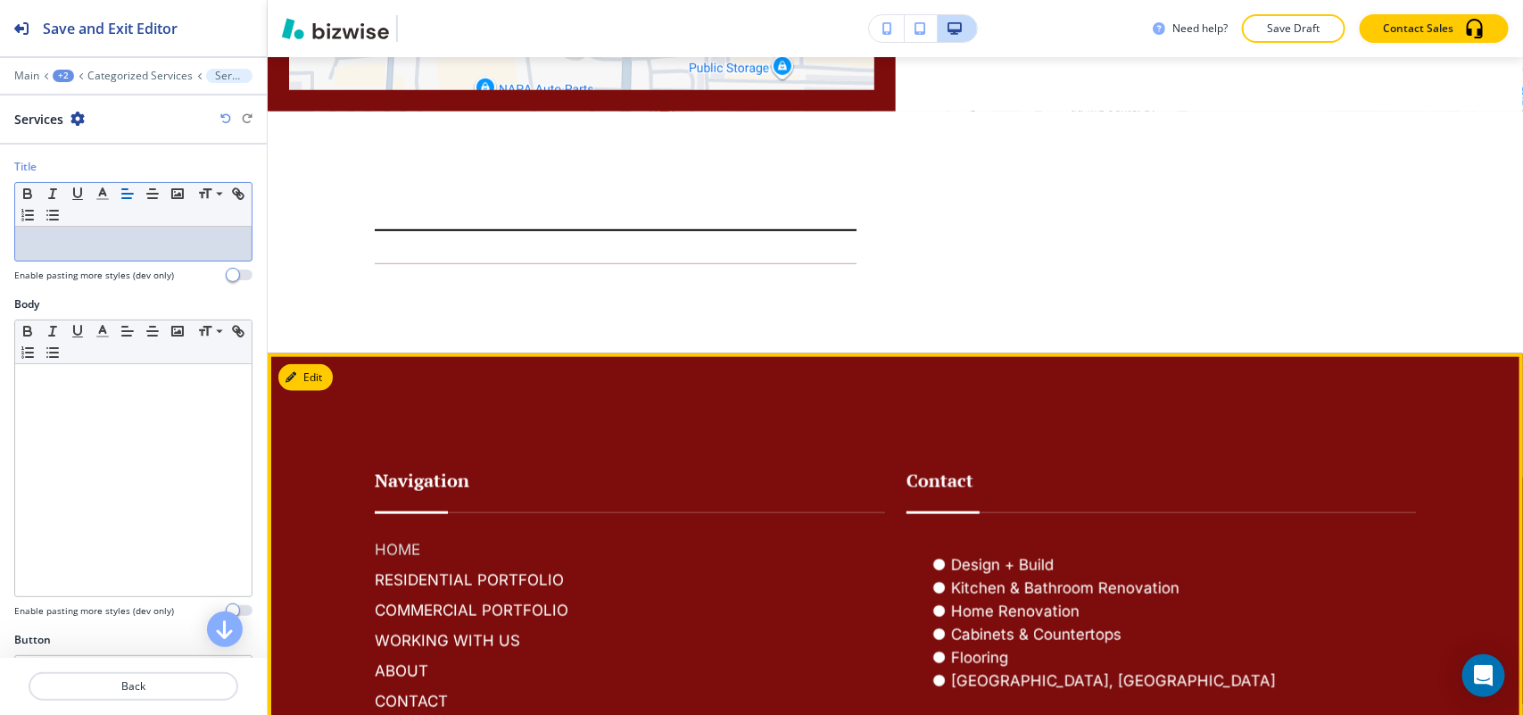
scroll to position [3766, 0]
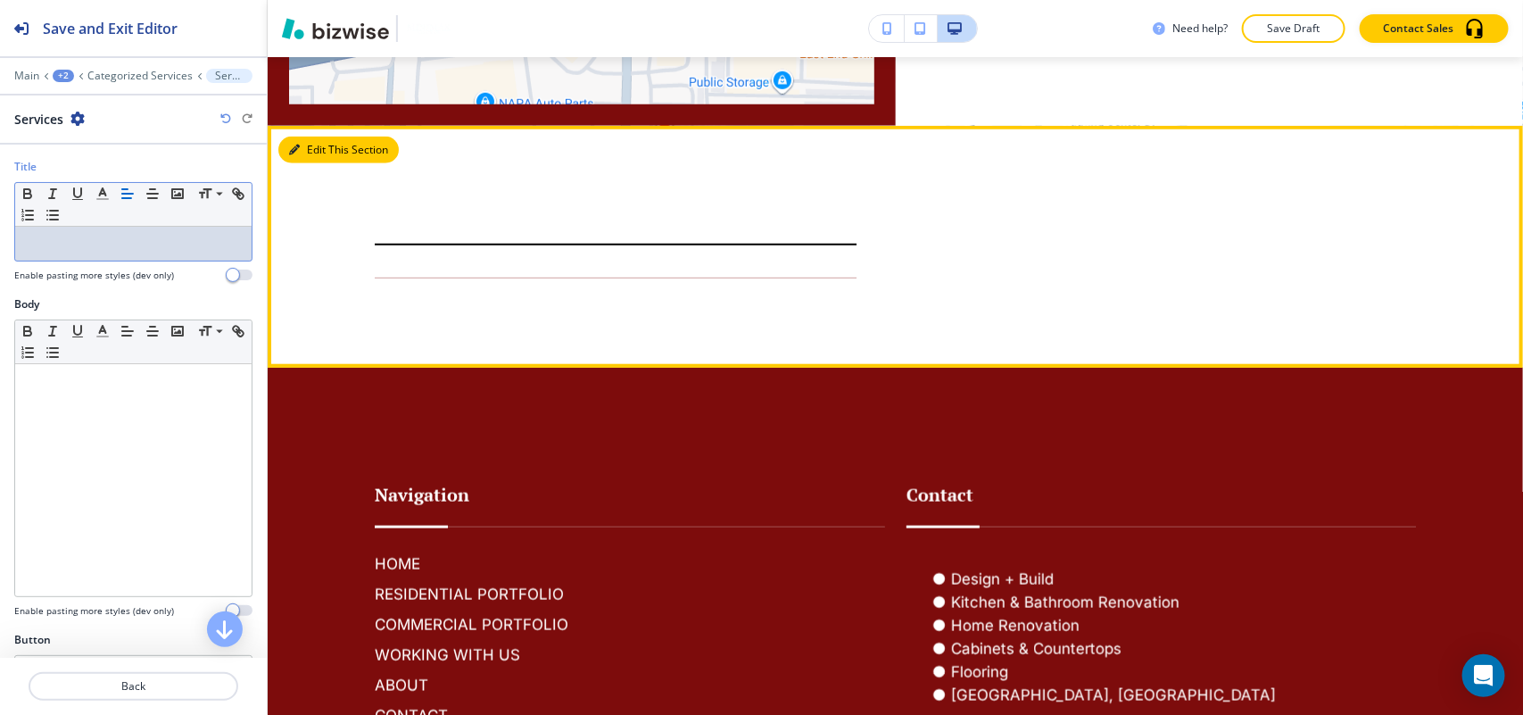
click at [306, 157] on button "Edit This Section" at bounding box center [338, 150] width 120 height 27
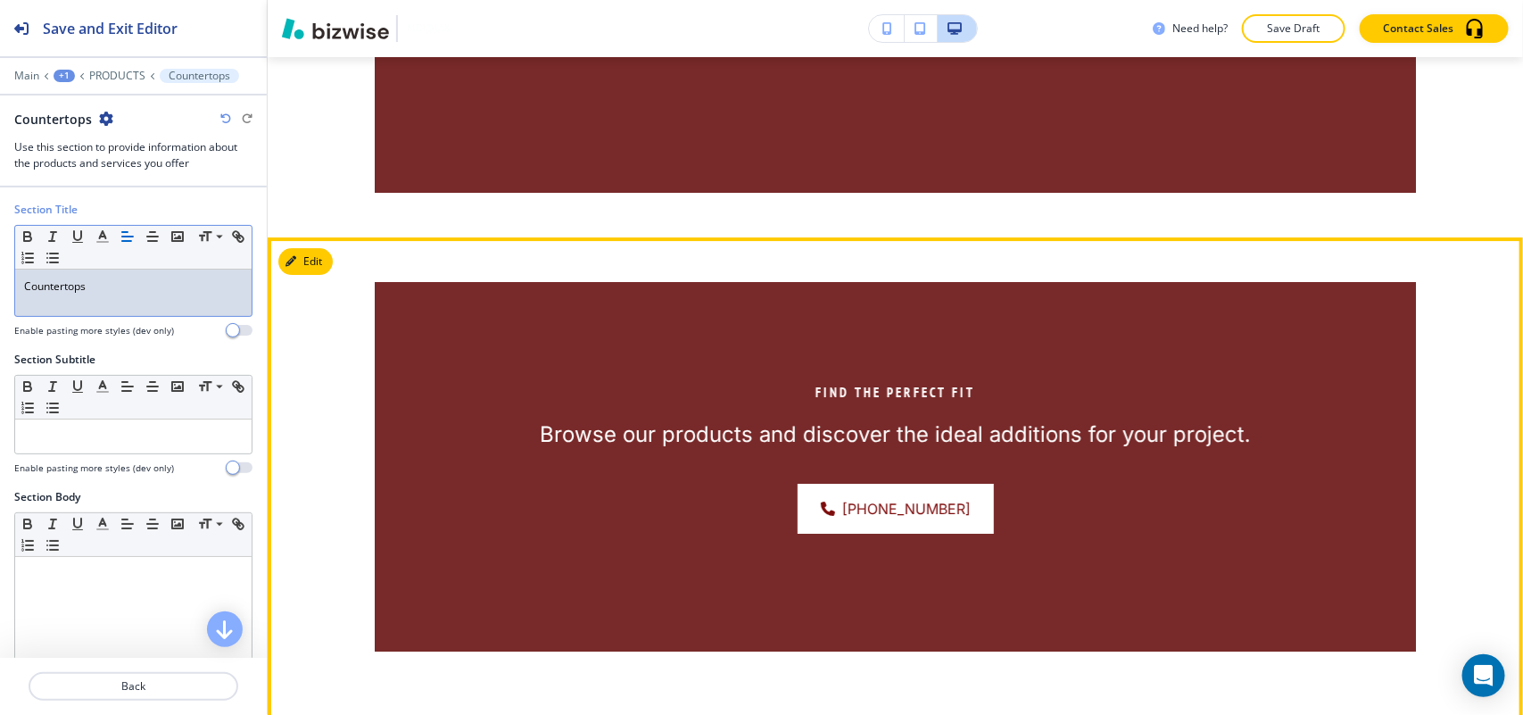
scroll to position [2499, 0]
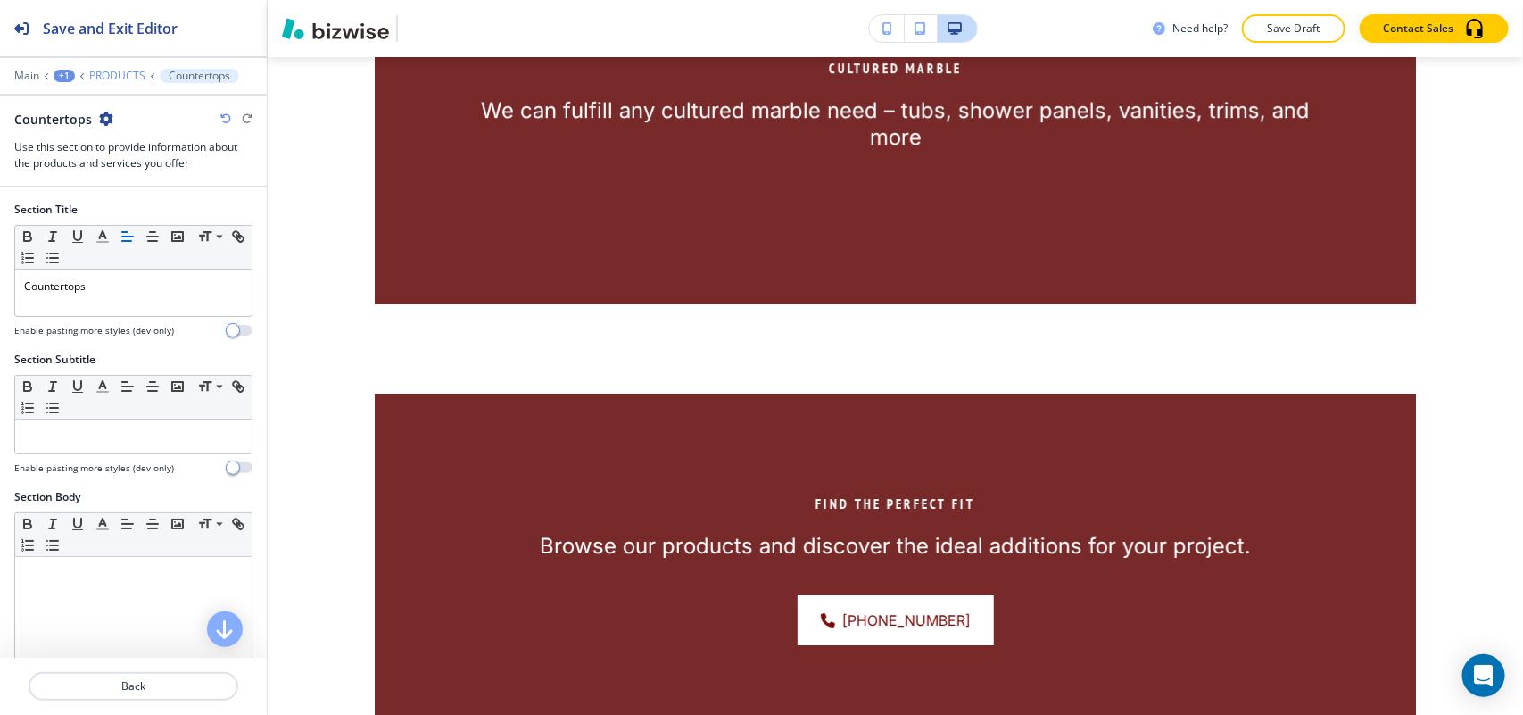
click at [104, 81] on p "PRODUCTS" at bounding box center [117, 76] width 56 height 12
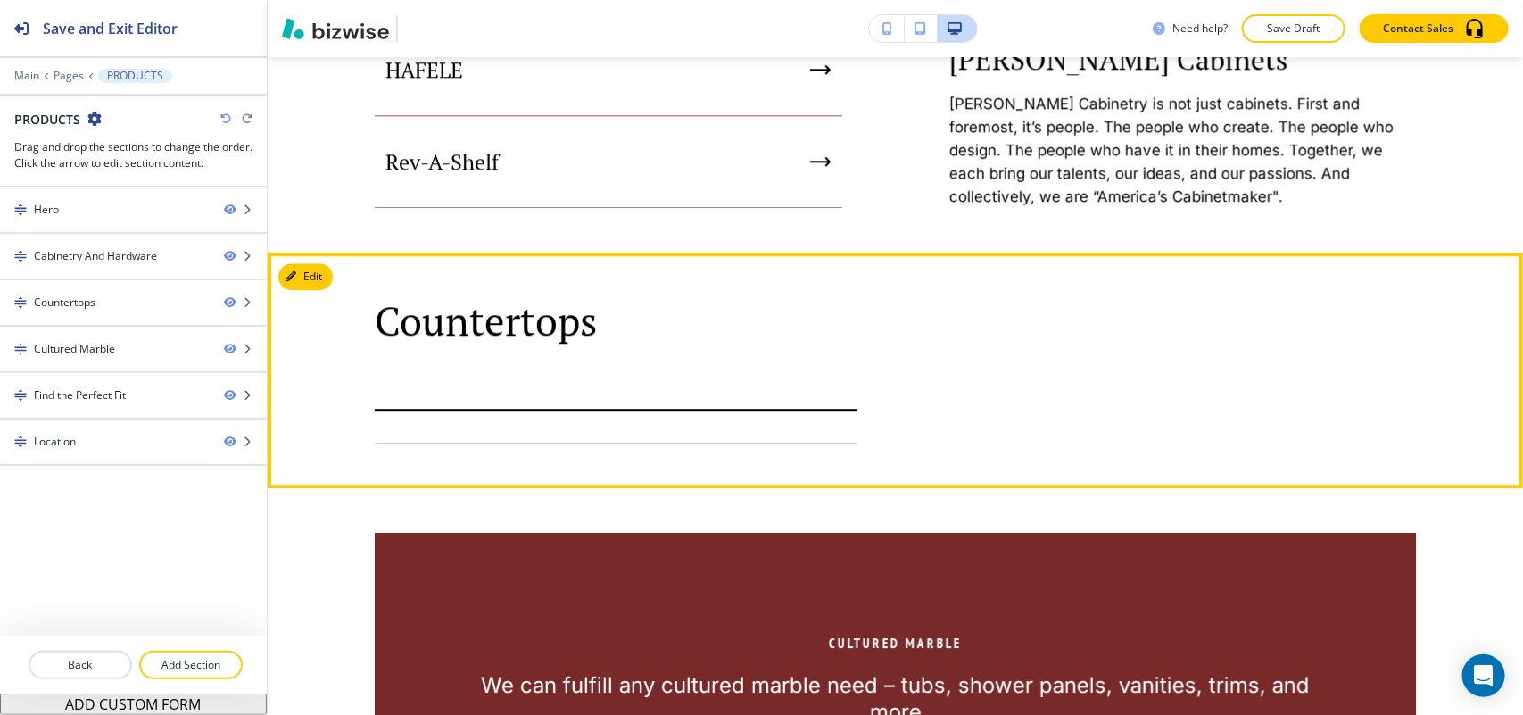
scroll to position [2358, 0]
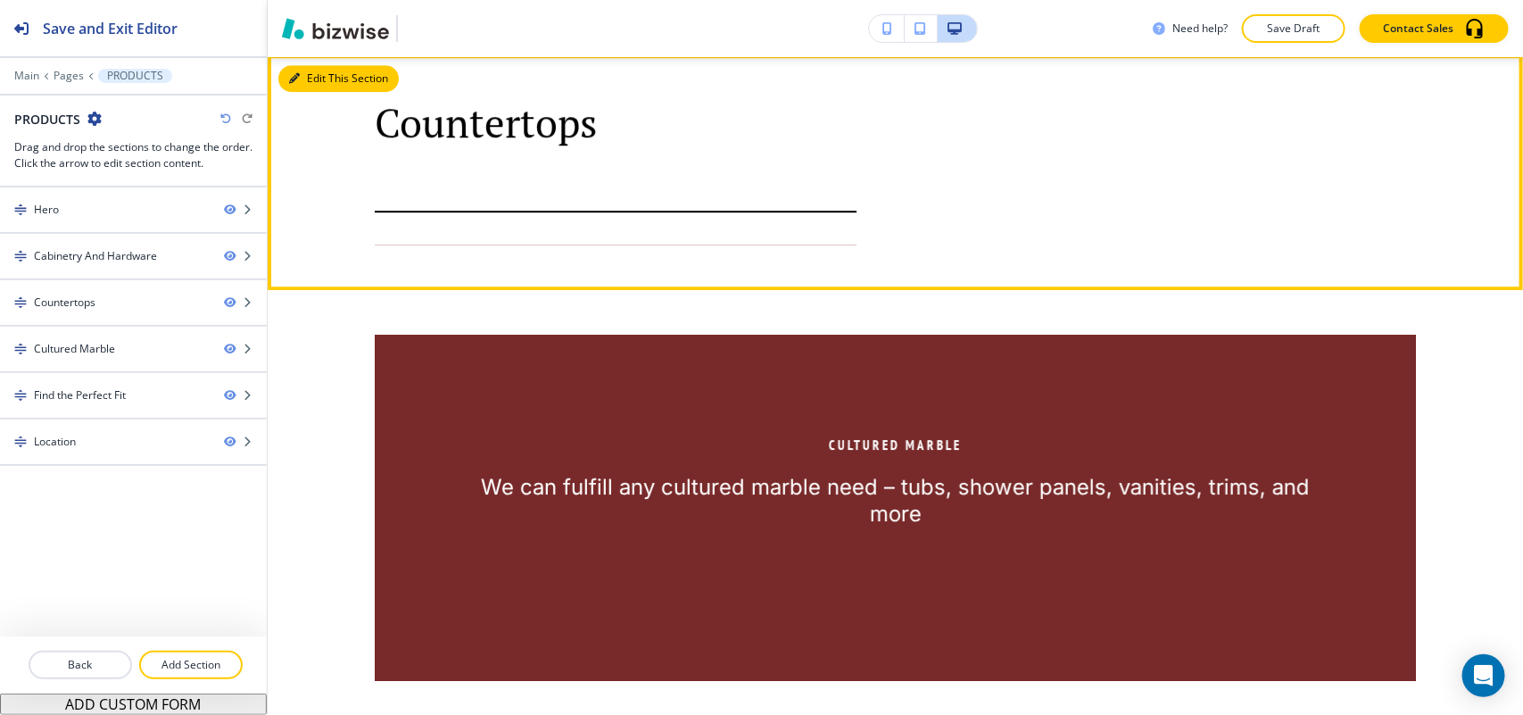
click at [324, 70] on button "Edit This Section" at bounding box center [338, 78] width 120 height 27
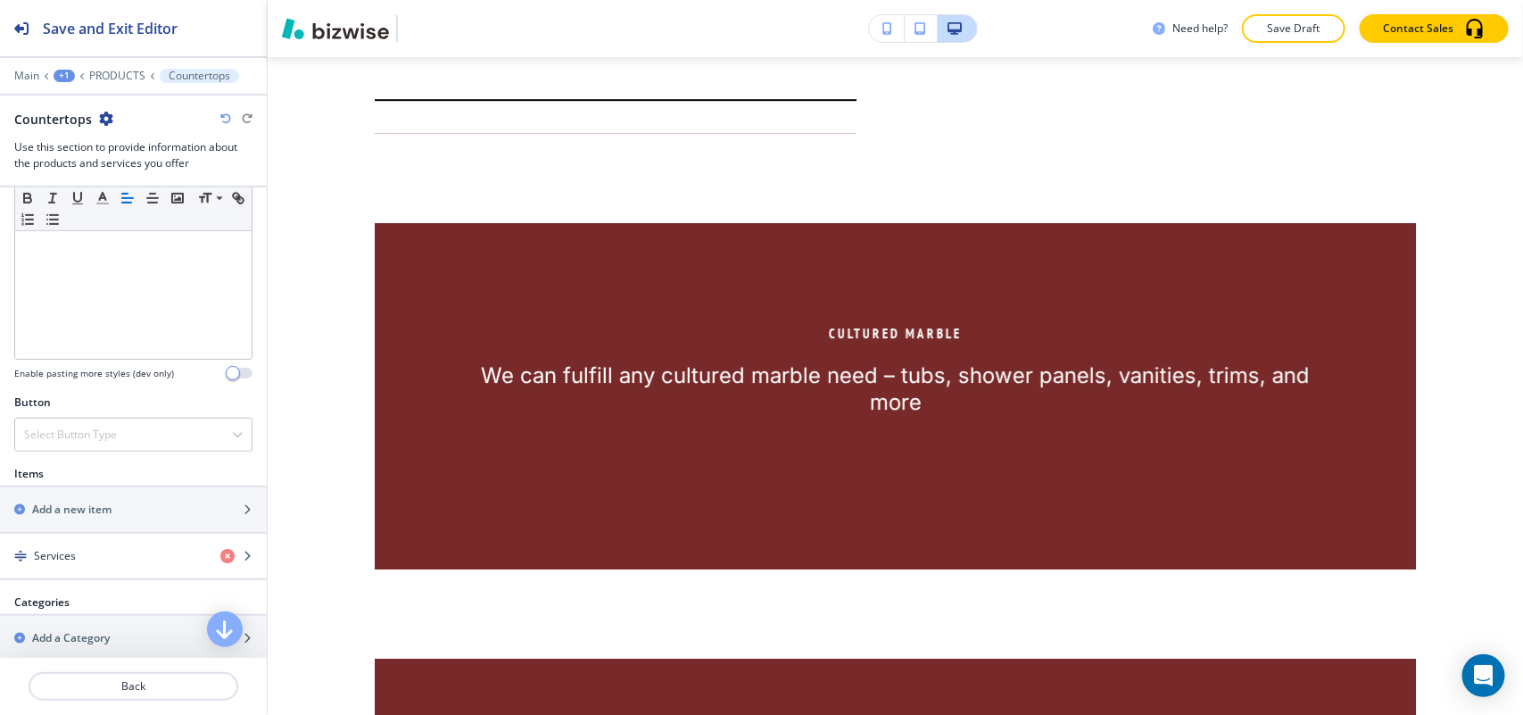
scroll to position [558, 0]
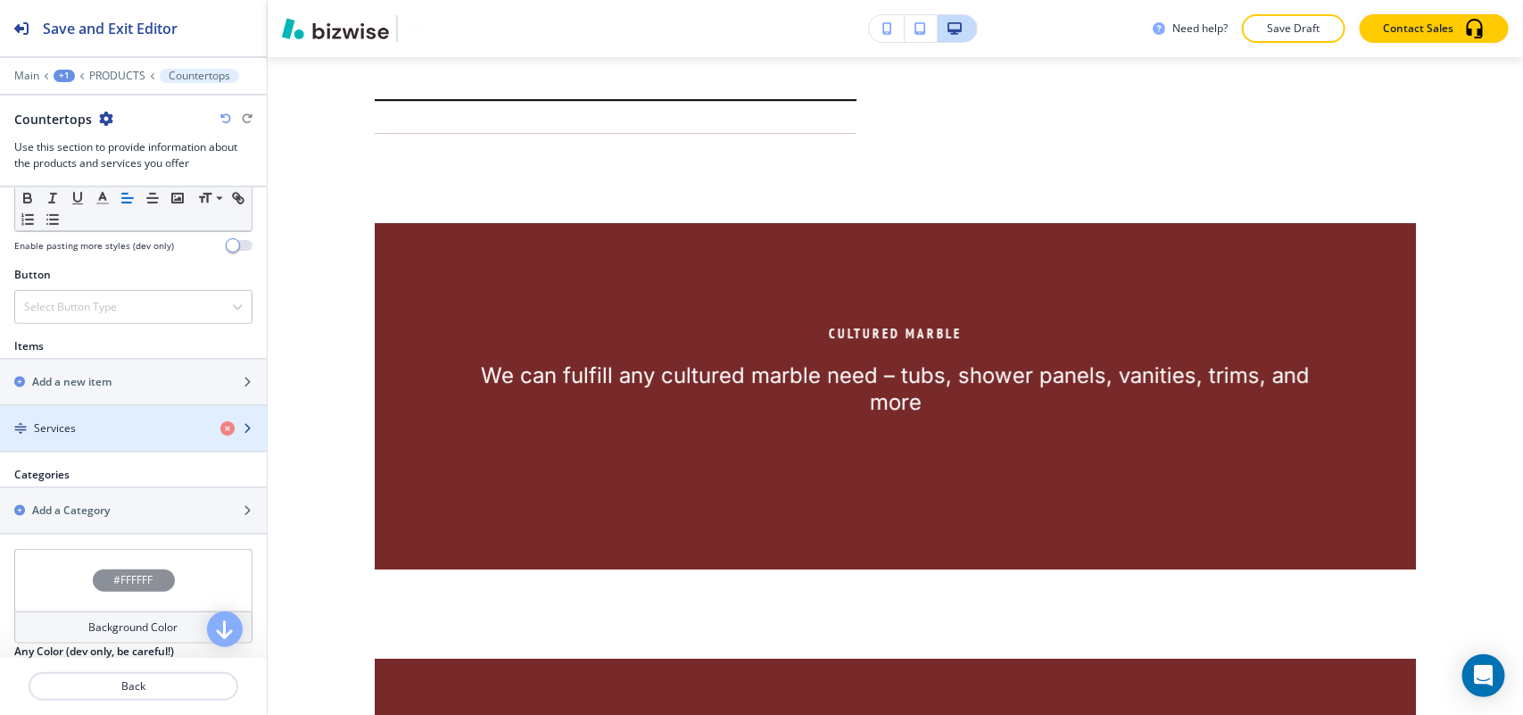
click at [95, 431] on div "Services" at bounding box center [103, 428] width 206 height 16
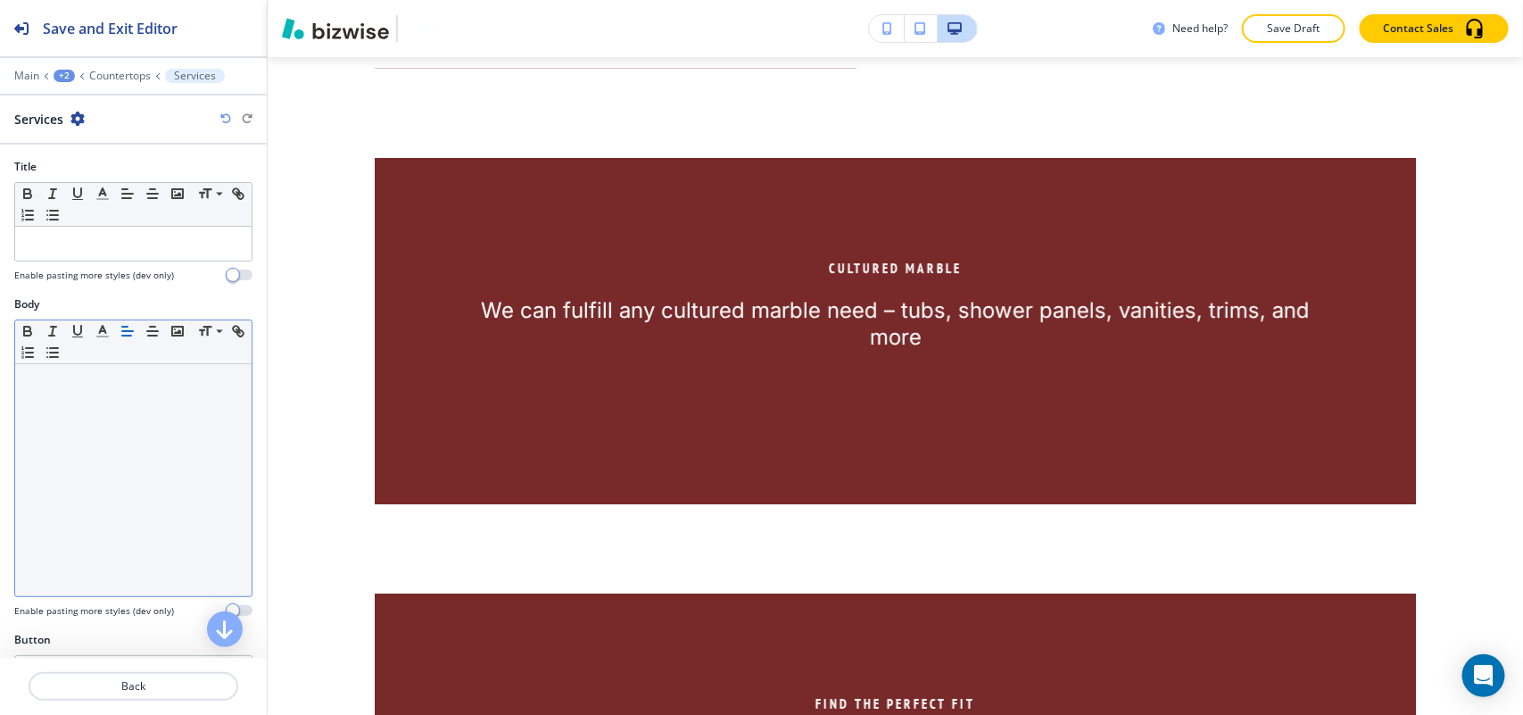
scroll to position [2547, 0]
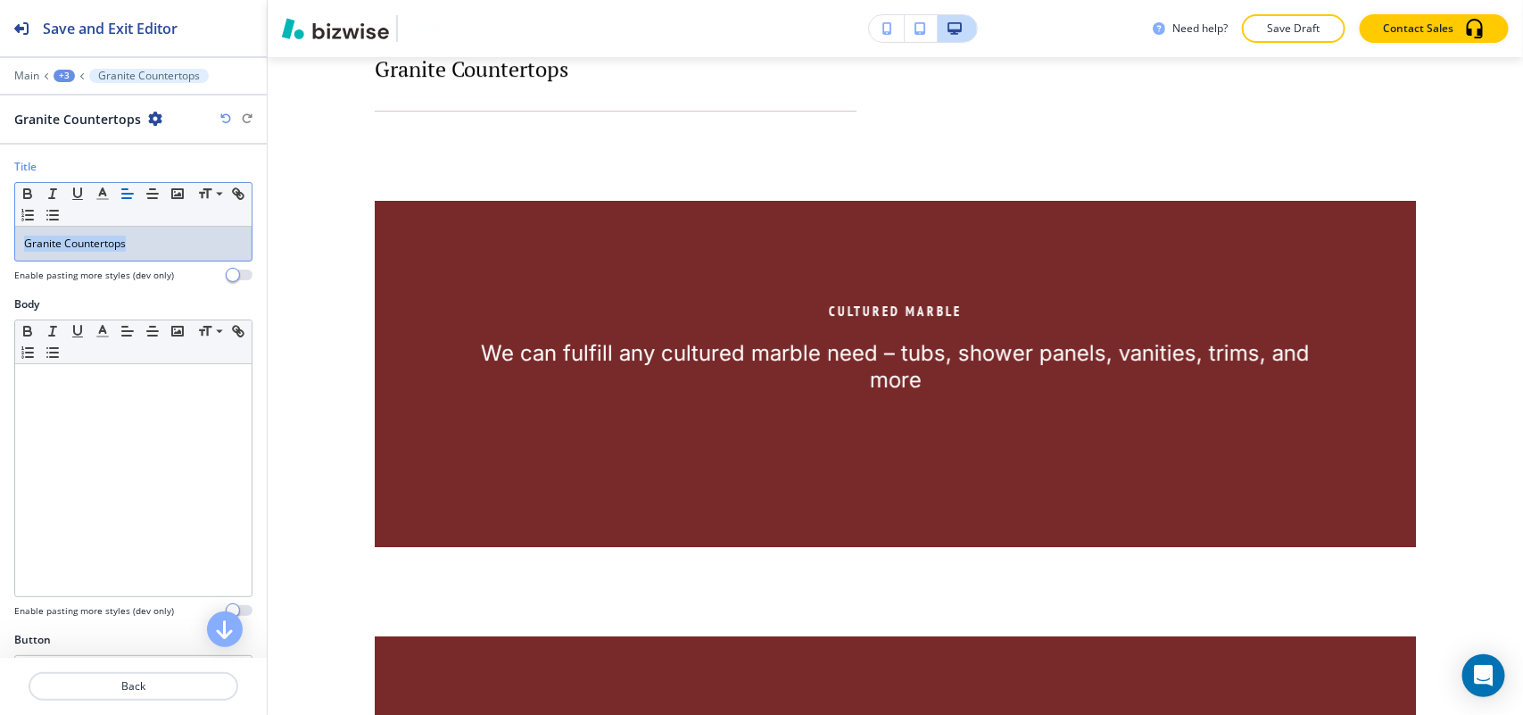
drag, startPoint x: 29, startPoint y: 241, endPoint x: 67, endPoint y: 244, distance: 38.5
click at [0, 242] on div "Title Small Normal Large Huge Granite Countertops Enable pasting more styles (d…" at bounding box center [133, 227] width 267 height 137
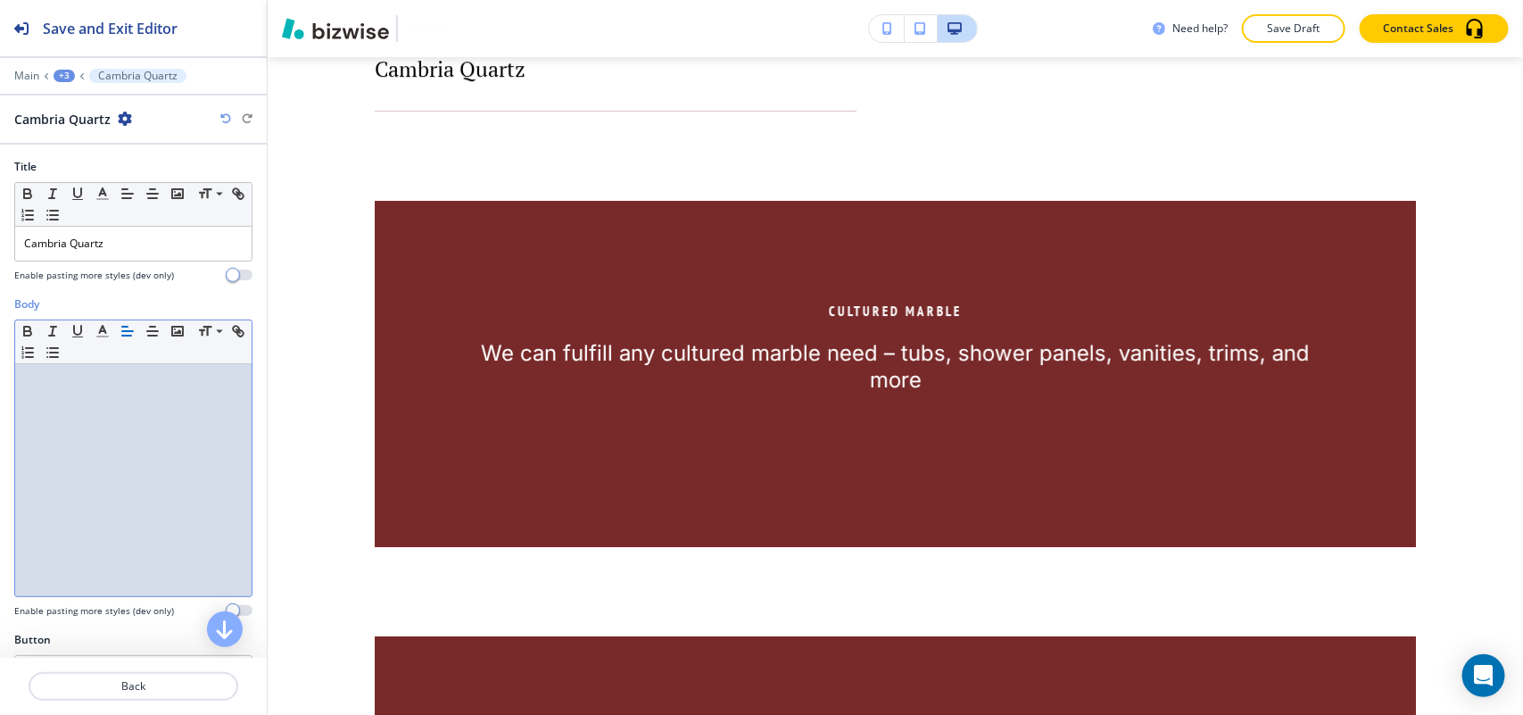
scroll to position [0, 0]
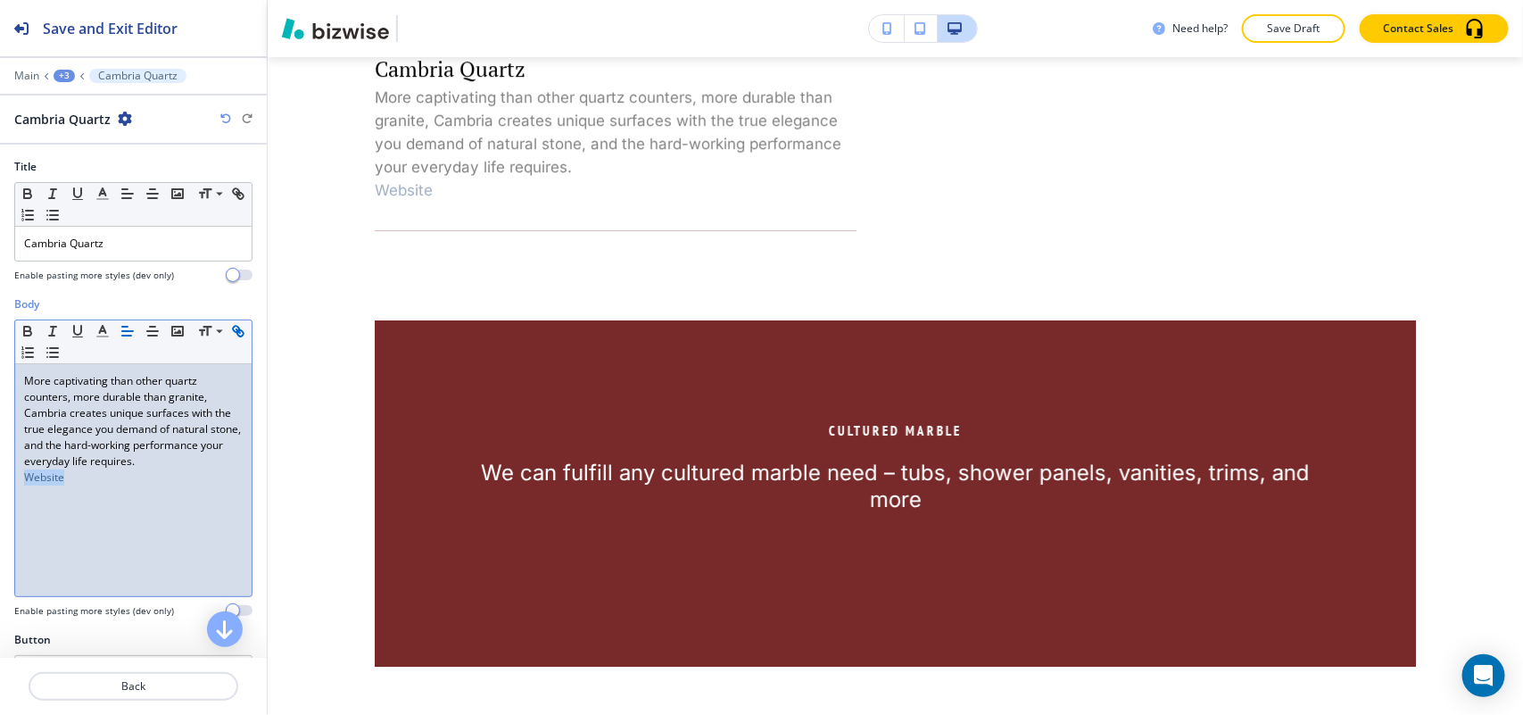
drag, startPoint x: 87, startPoint y: 500, endPoint x: 10, endPoint y: 497, distance: 77.7
click at [7, 498] on div "Body Small Normal Large Huge More captivating than other quartz counters, more …" at bounding box center [133, 463] width 267 height 335
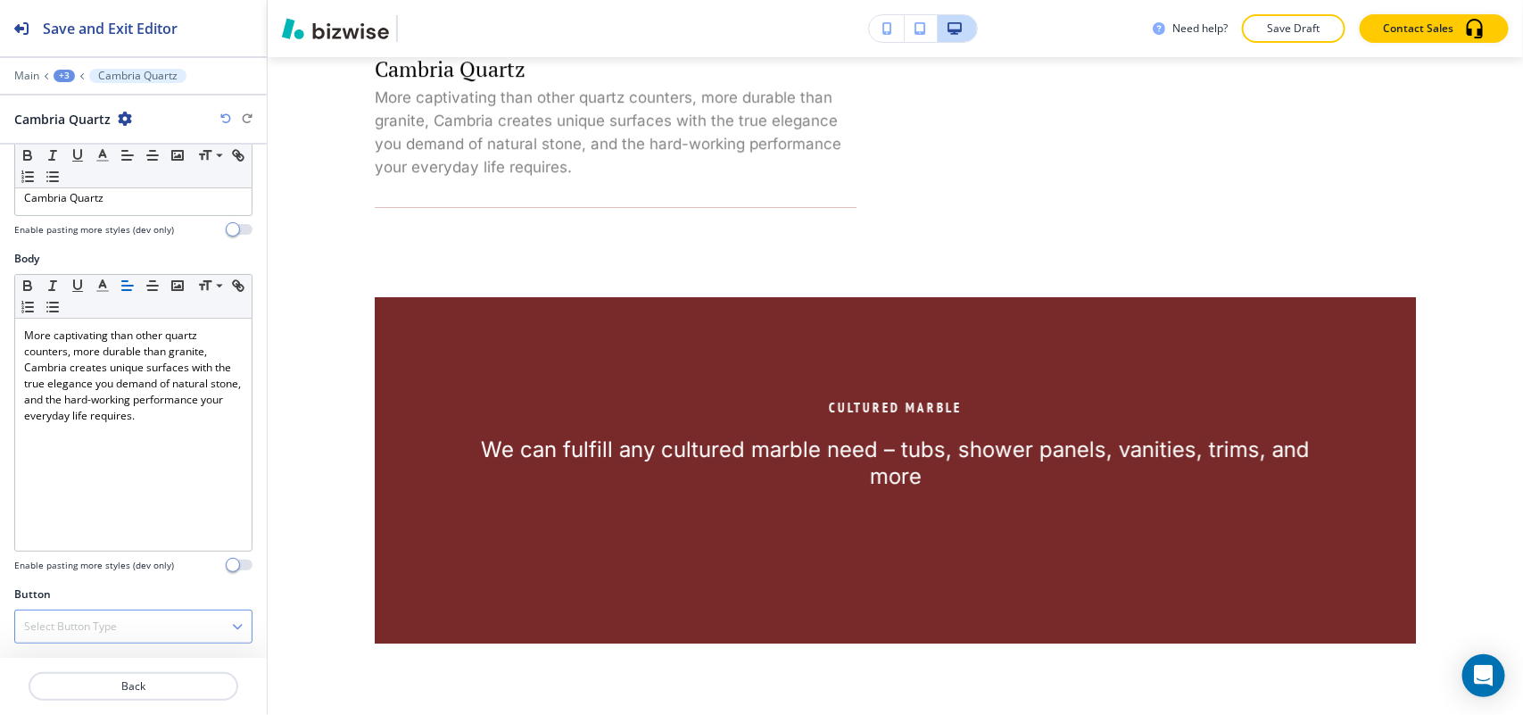
click at [101, 625] on h4 "Select Button Type" at bounding box center [70, 626] width 93 height 16
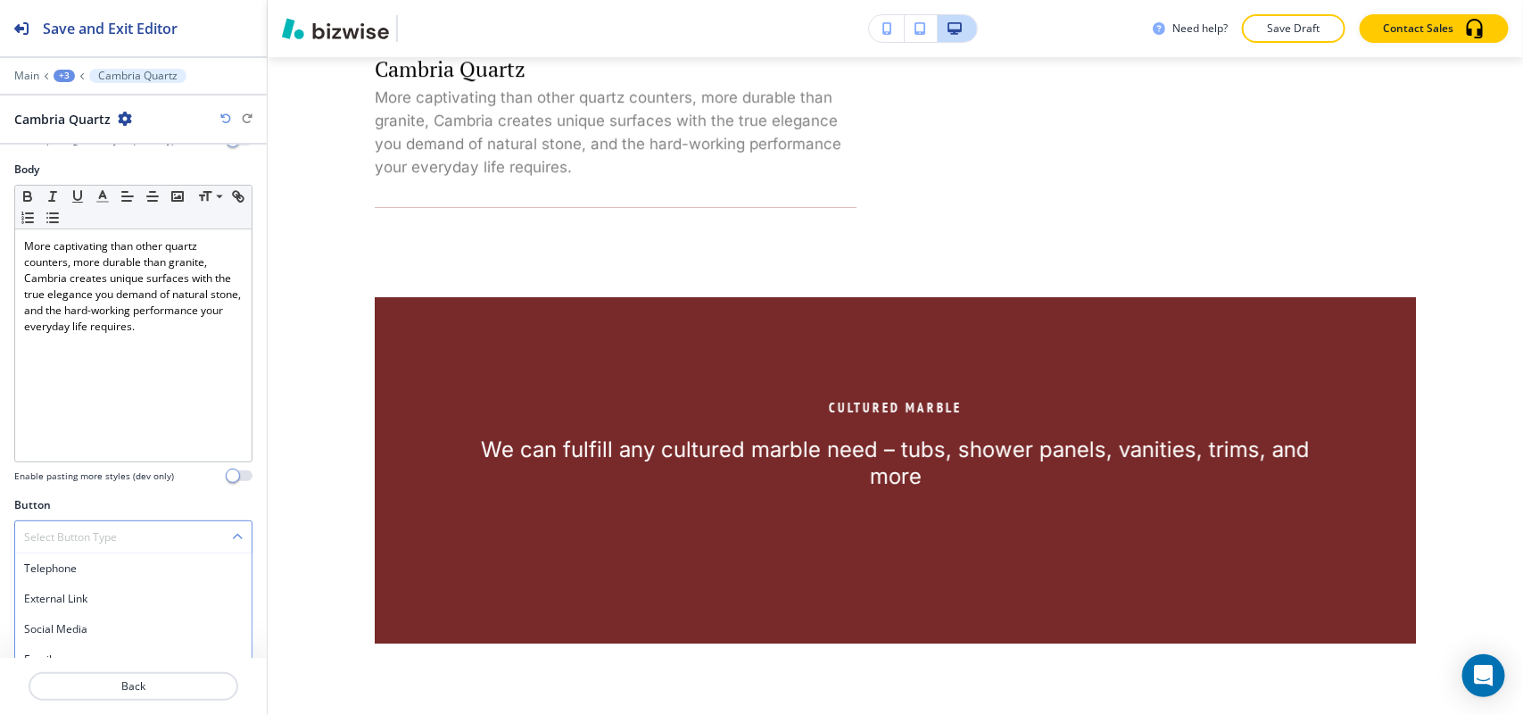
scroll to position [215, 0]
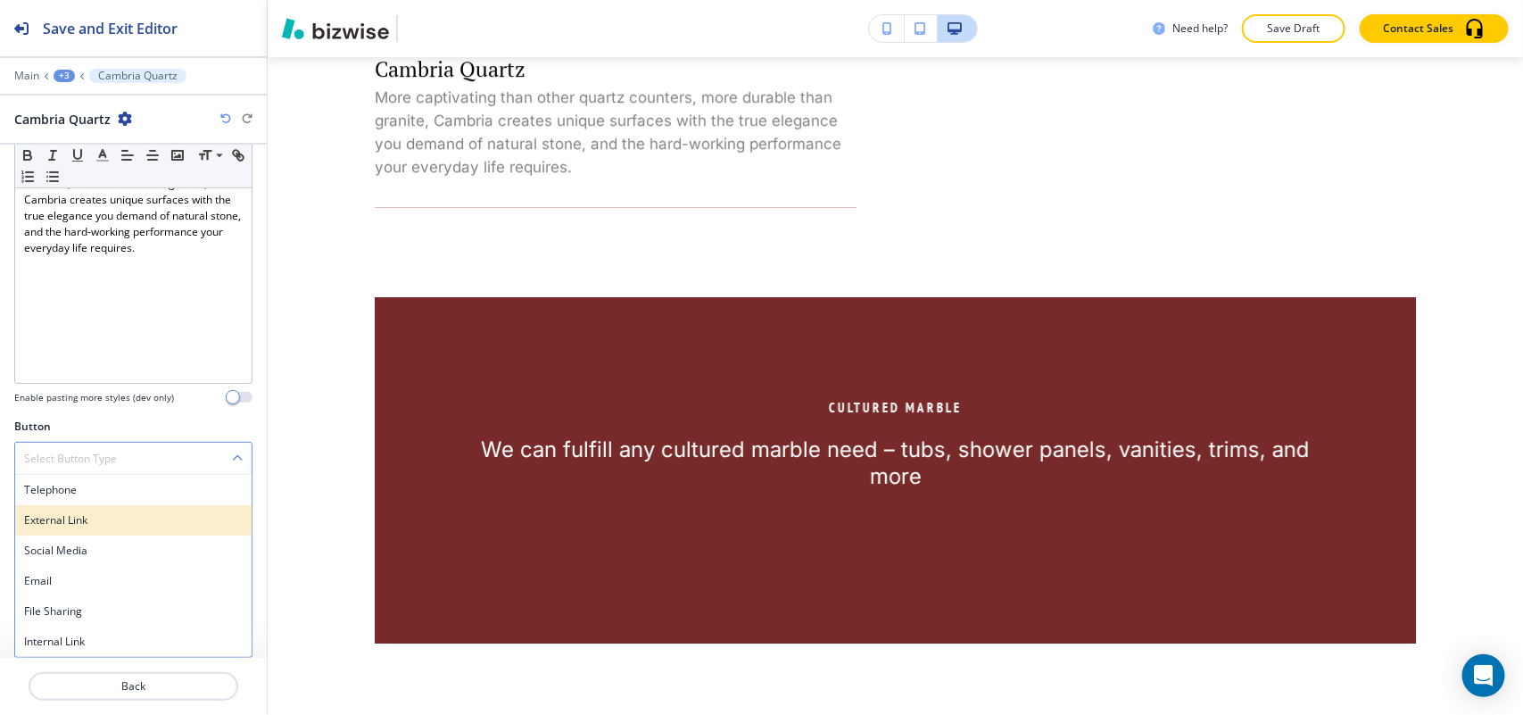
click at [121, 520] on h4 "External Link" at bounding box center [133, 520] width 219 height 16
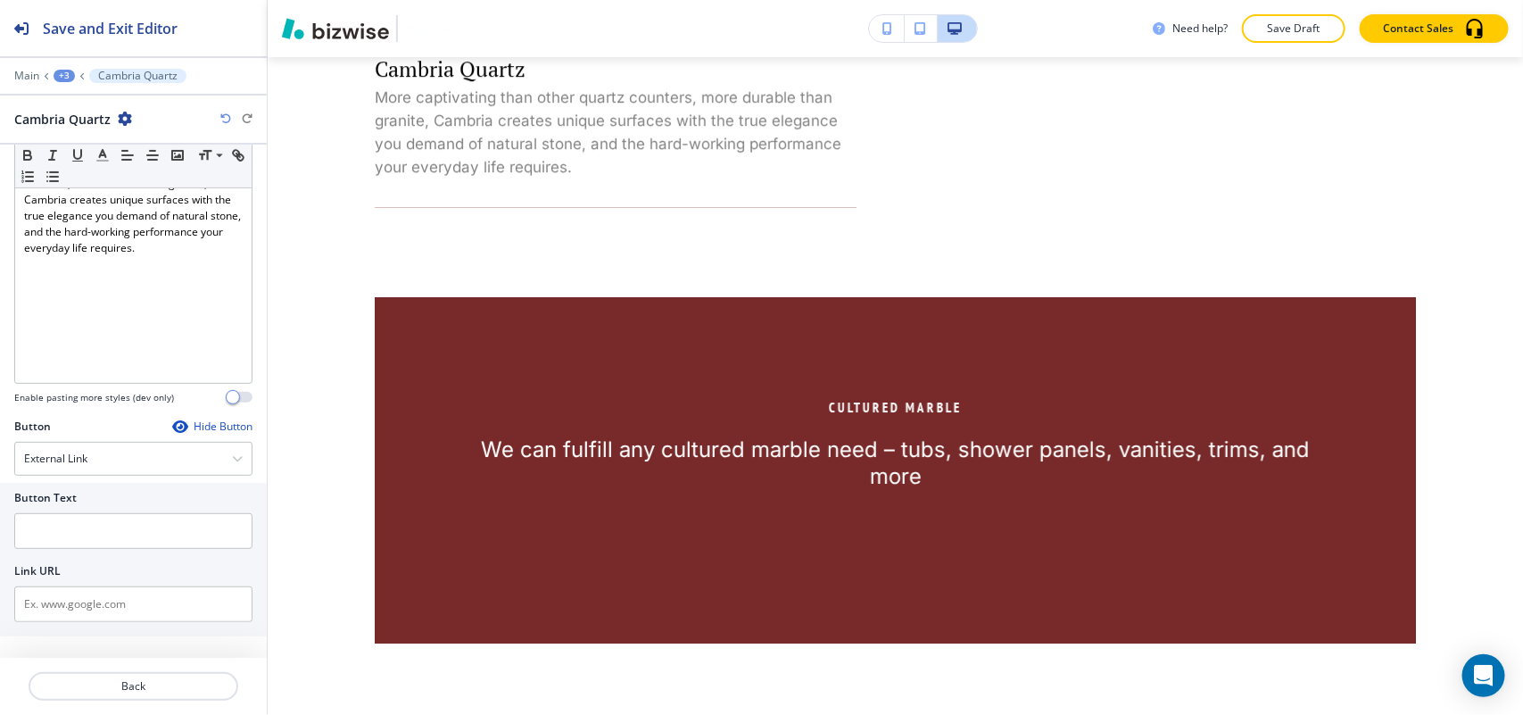
scroll to position [203, 0]
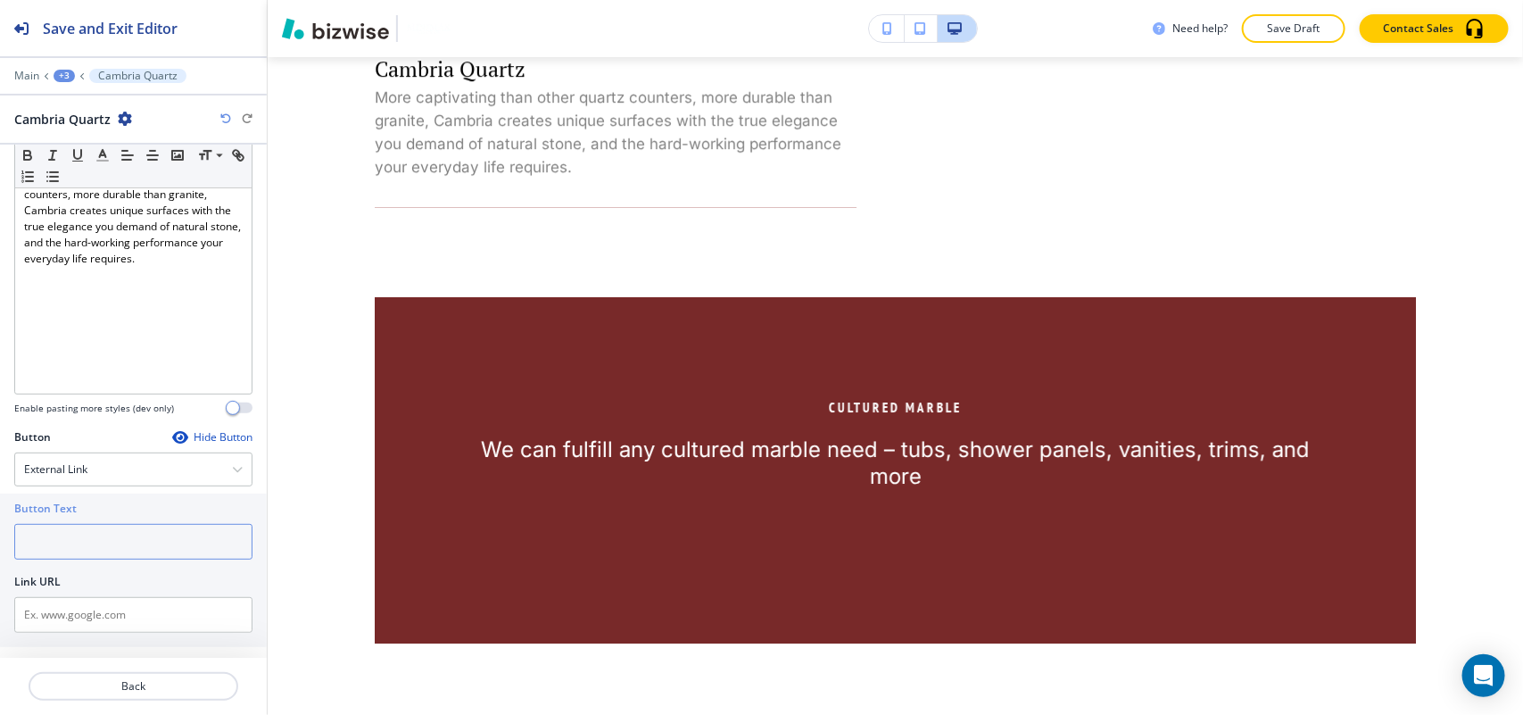
click at [92, 549] on input "text" at bounding box center [133, 542] width 238 height 36
paste input "Website"
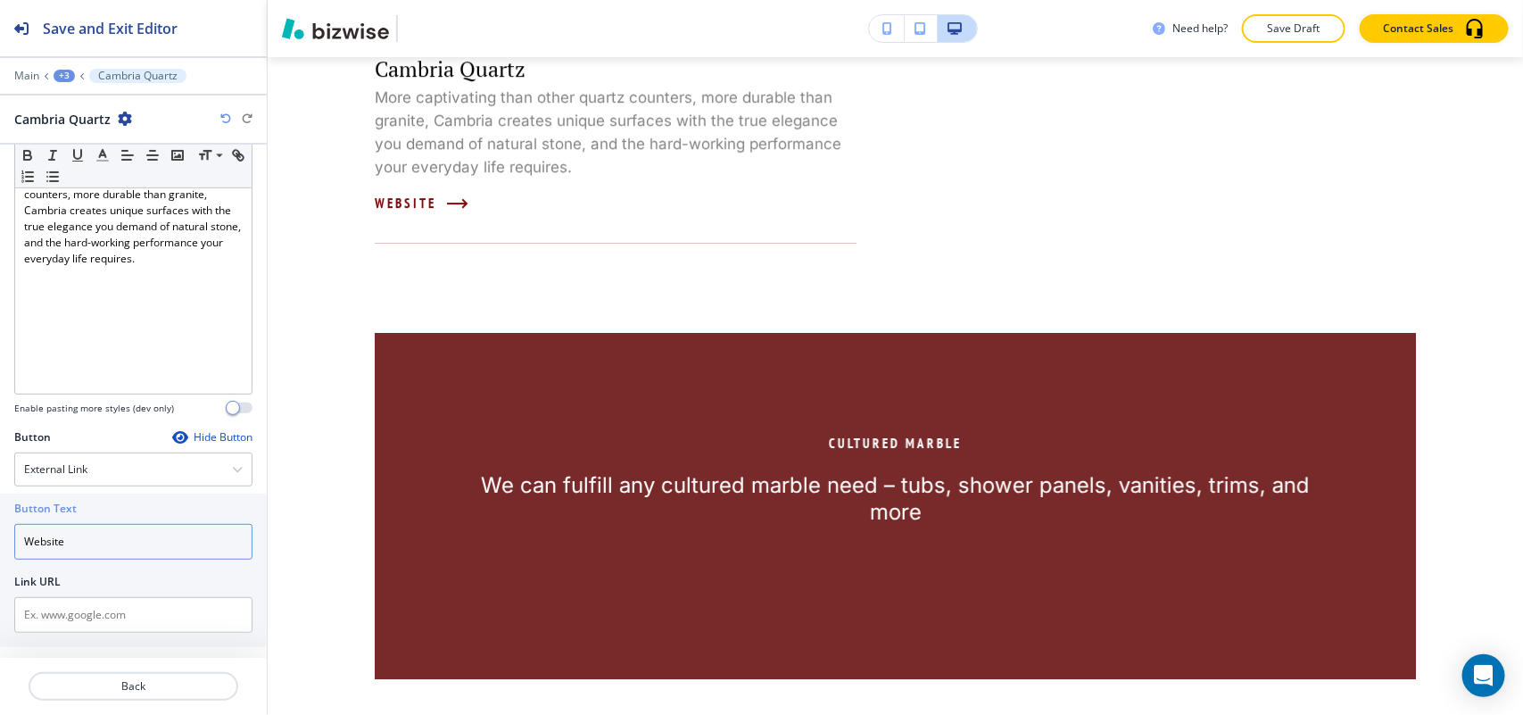
type input "Website"
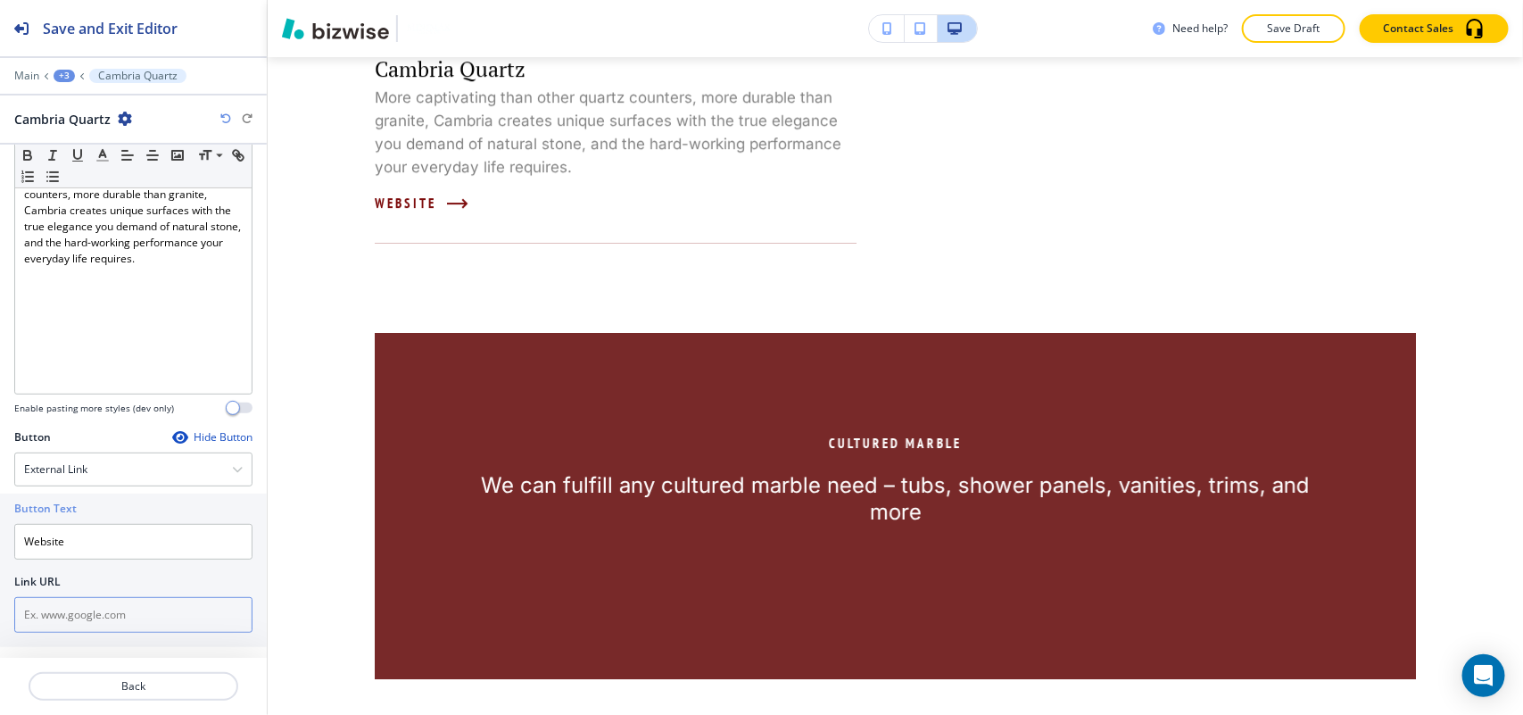
click at [104, 616] on input "text" at bounding box center [133, 615] width 238 height 36
paste input "http://www.cambriausa.com/new-design/"
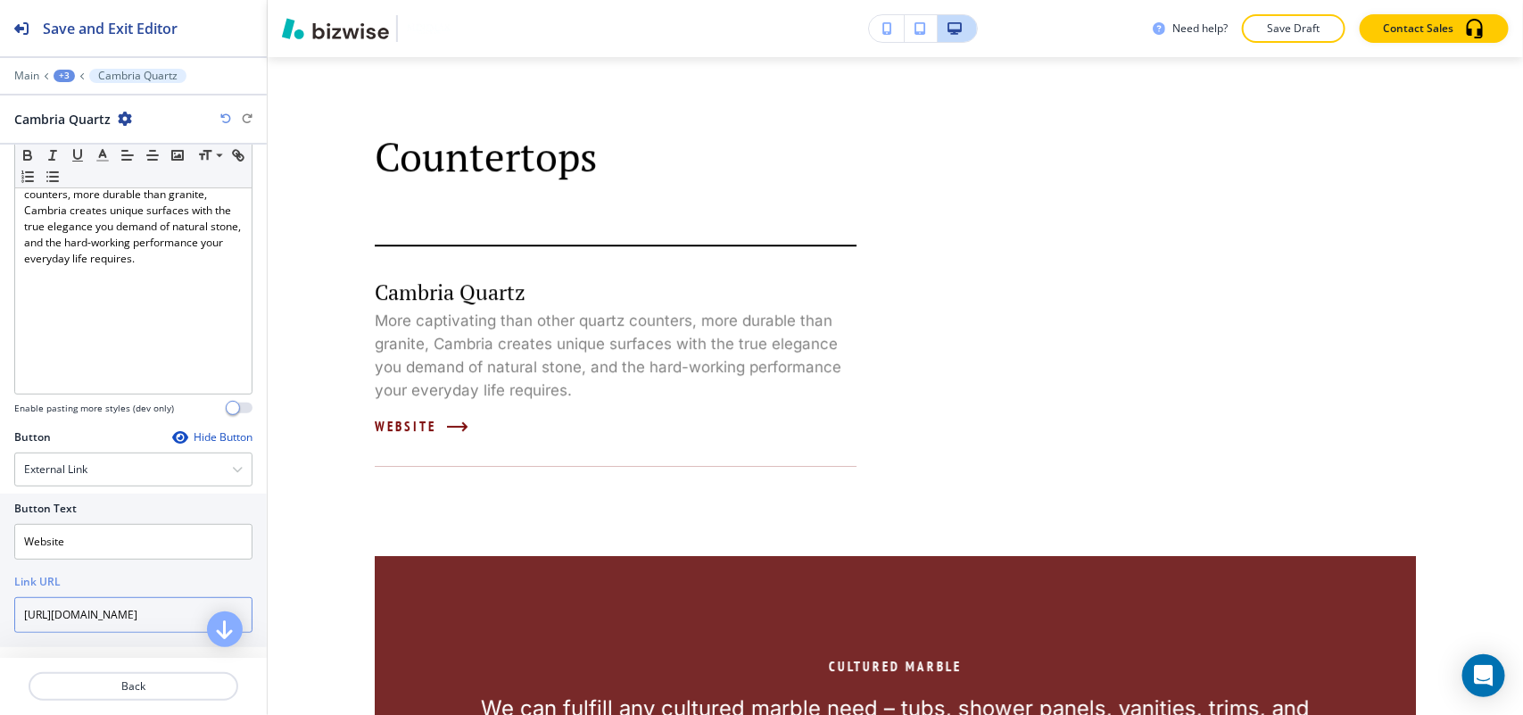
scroll to position [0, 0]
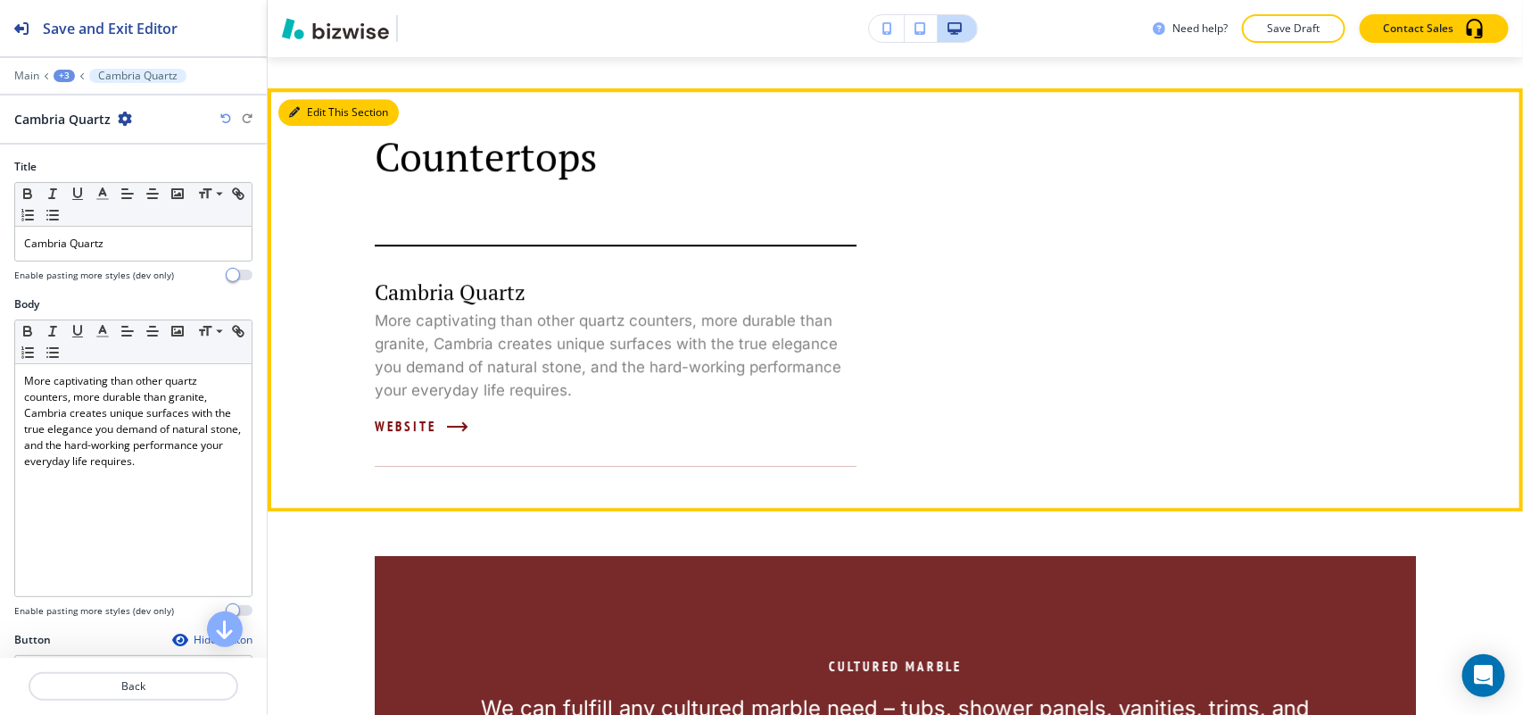
type input "http://www.cambriausa.com/new-design/"
click at [304, 110] on button "Edit This Section" at bounding box center [338, 112] width 120 height 27
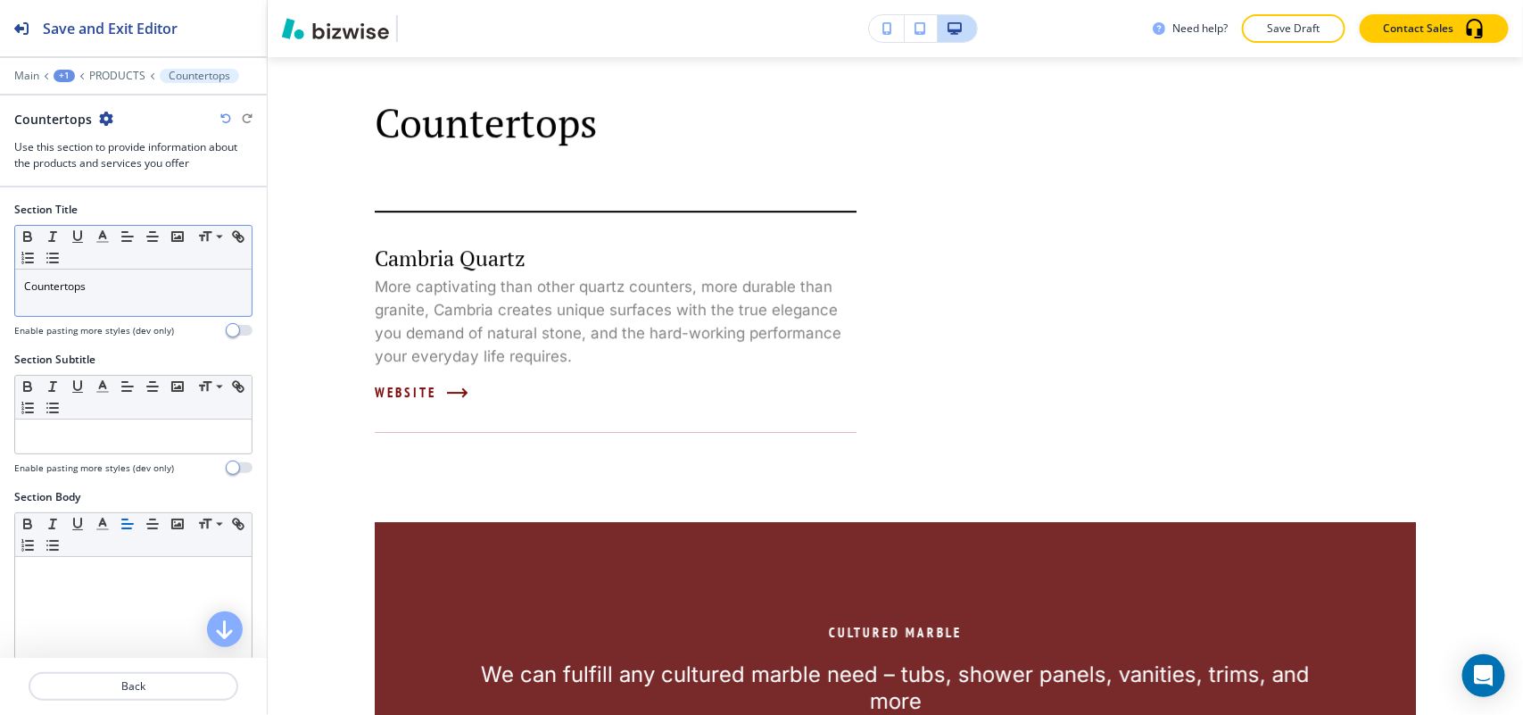
click at [158, 288] on p "Countertops" at bounding box center [133, 286] width 219 height 16
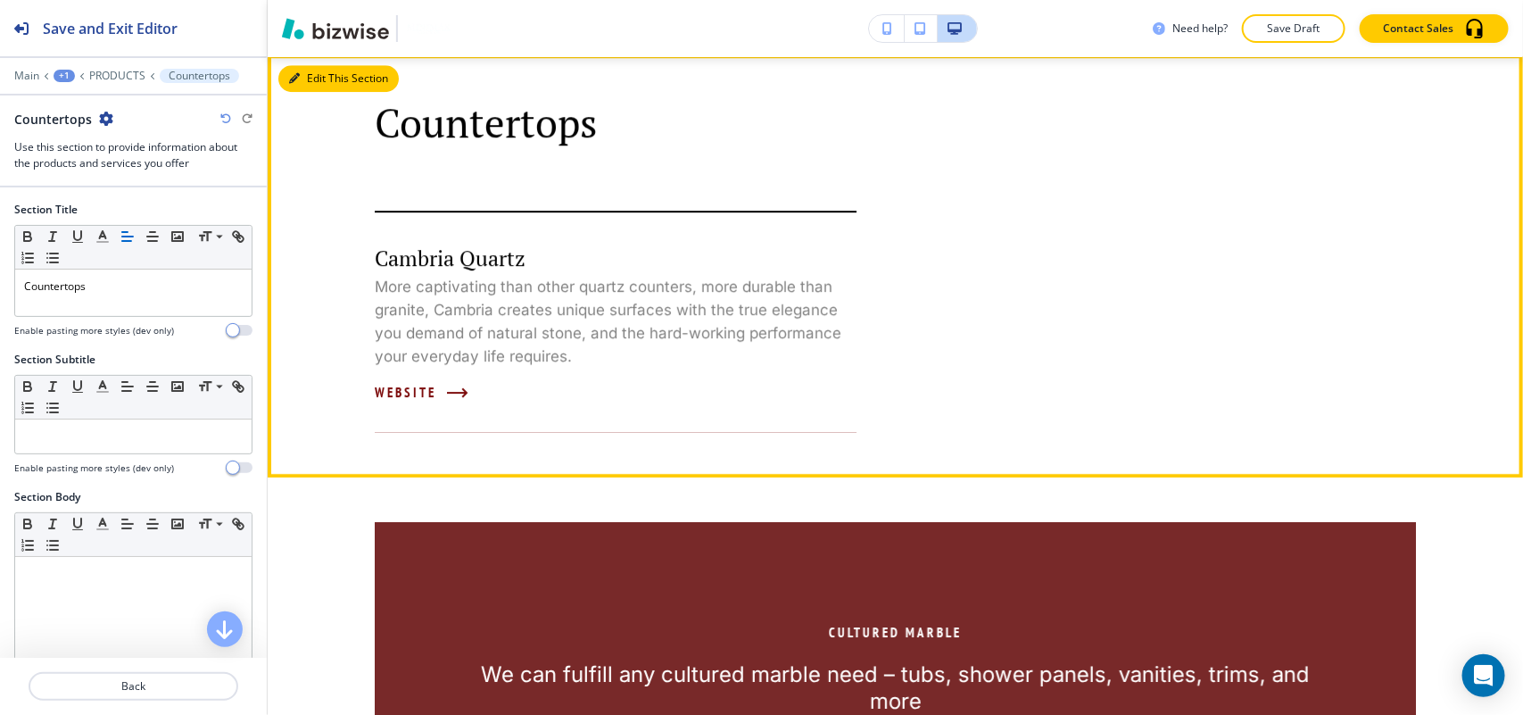
click at [331, 80] on button "Edit This Section" at bounding box center [338, 78] width 120 height 27
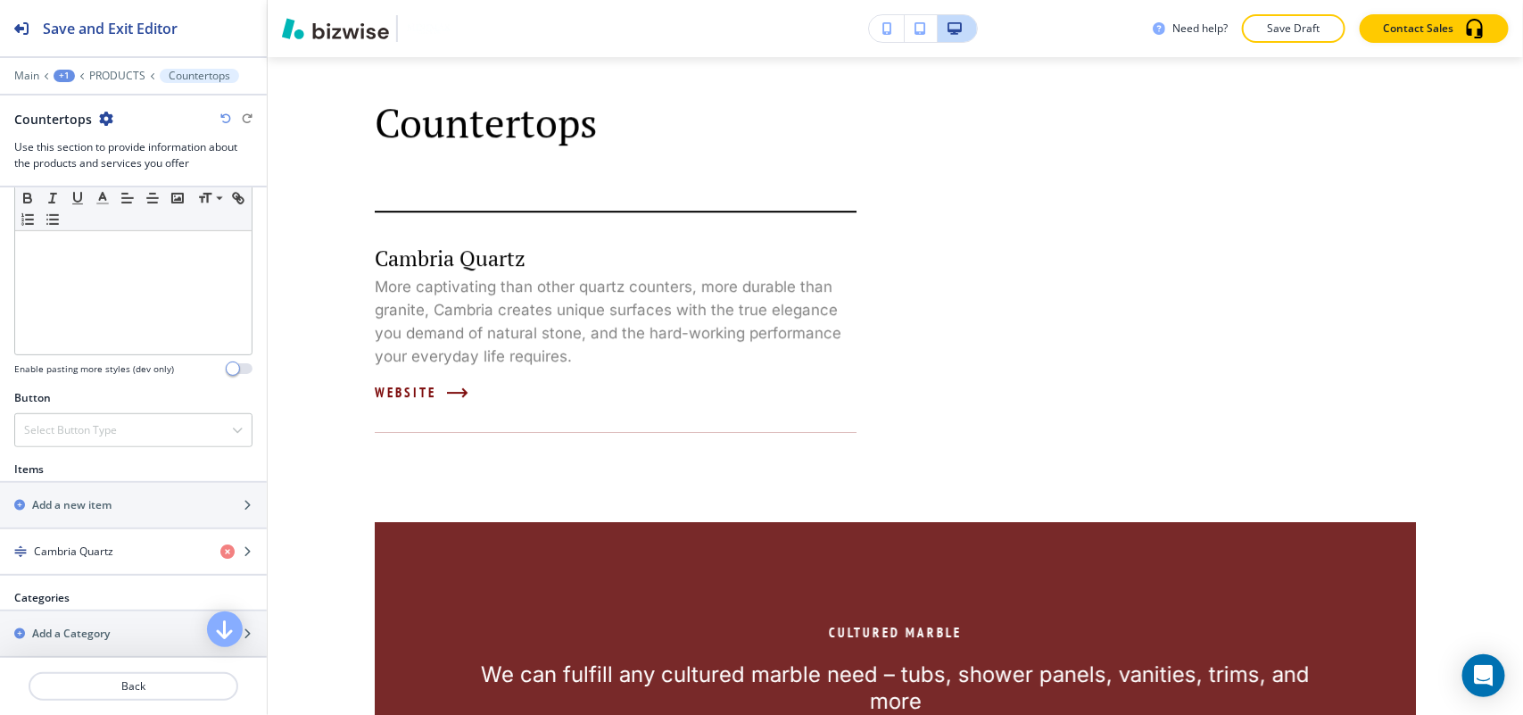
scroll to position [558, 0]
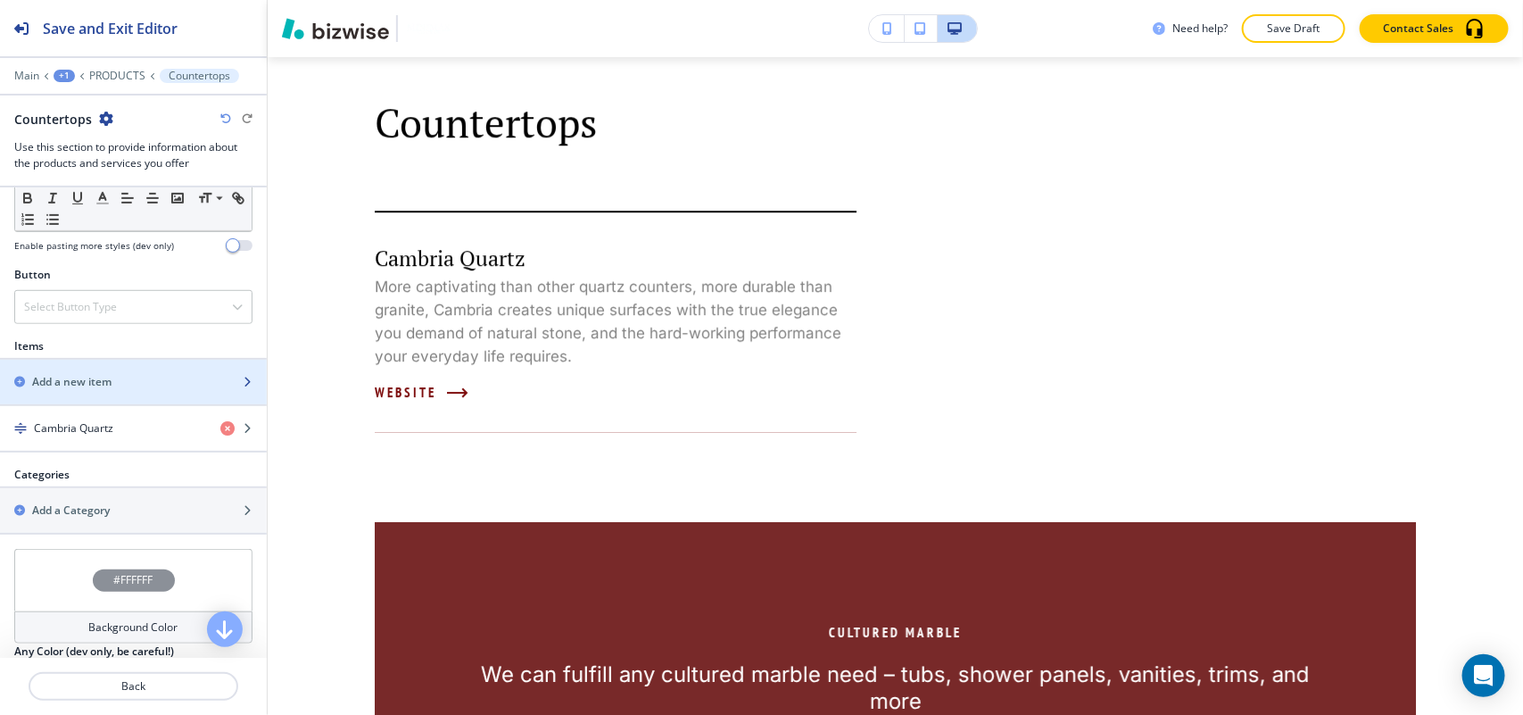
click at [103, 371] on div "button" at bounding box center [133, 367] width 267 height 14
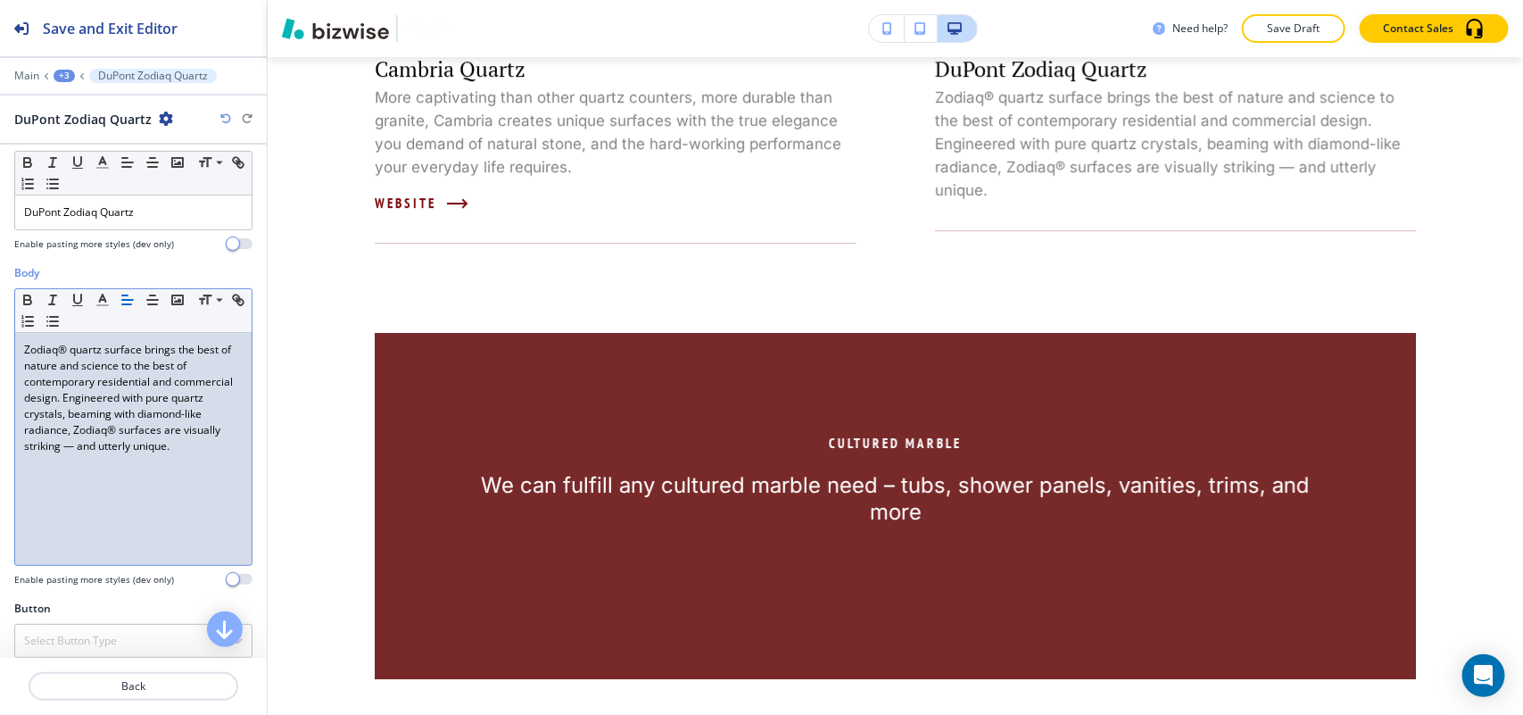
scroll to position [47, 0]
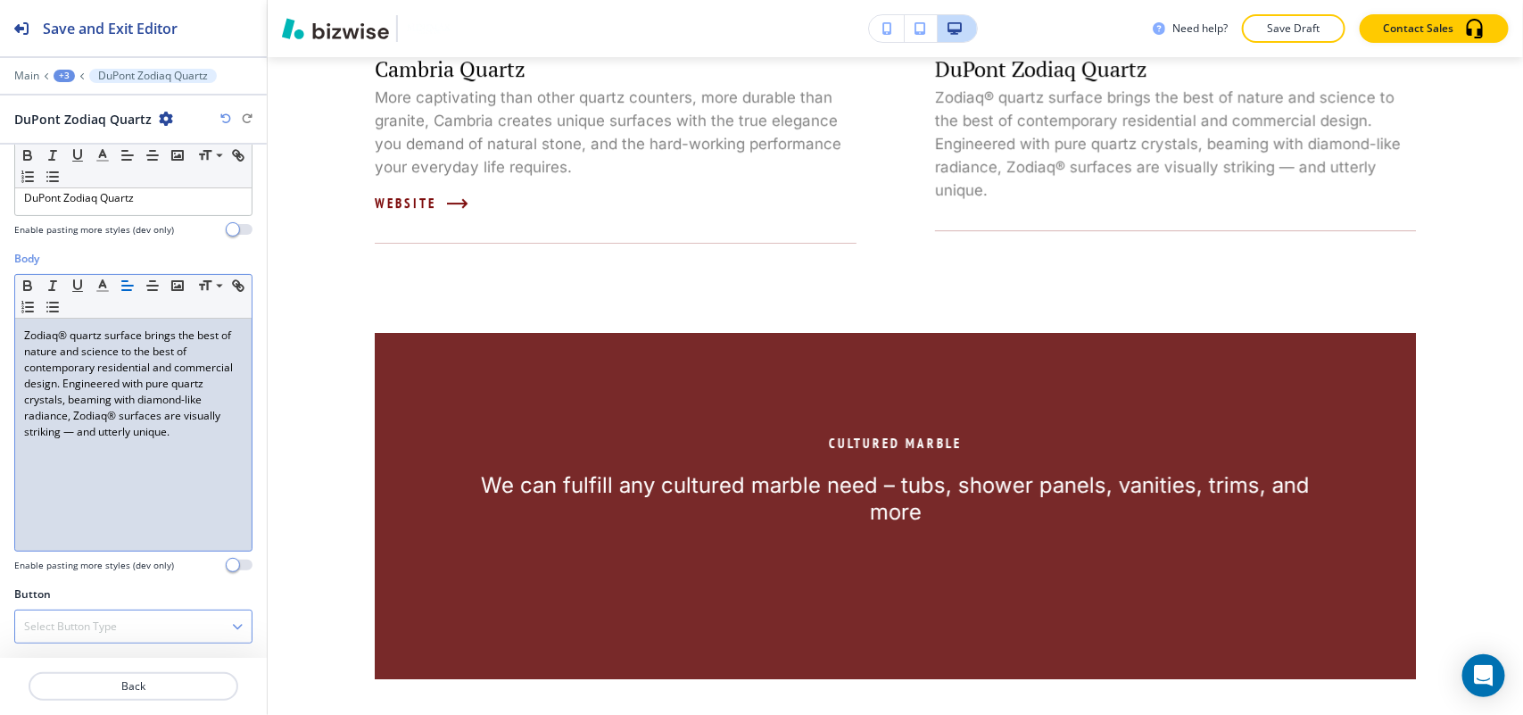
click at [85, 634] on div "Select Button Type" at bounding box center [133, 626] width 236 height 32
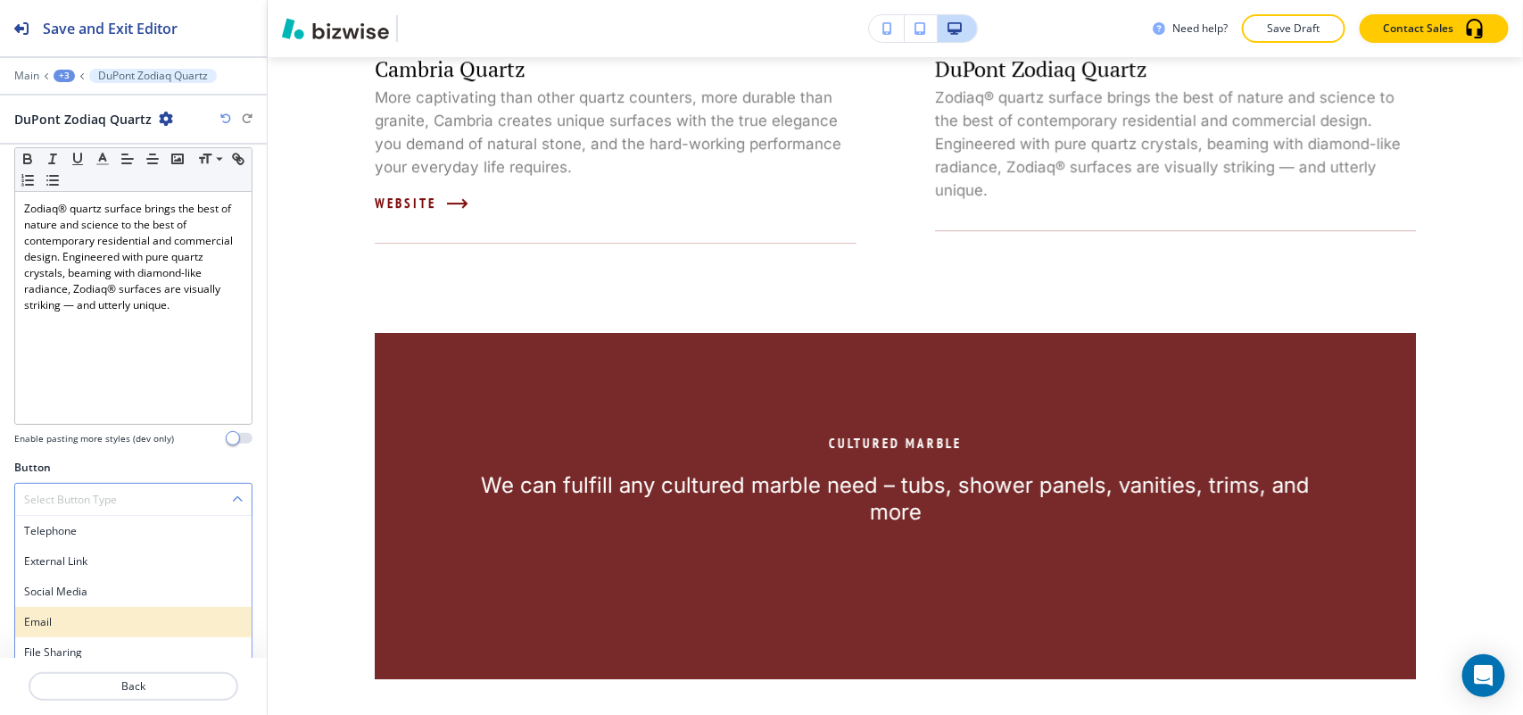
scroll to position [174, 0]
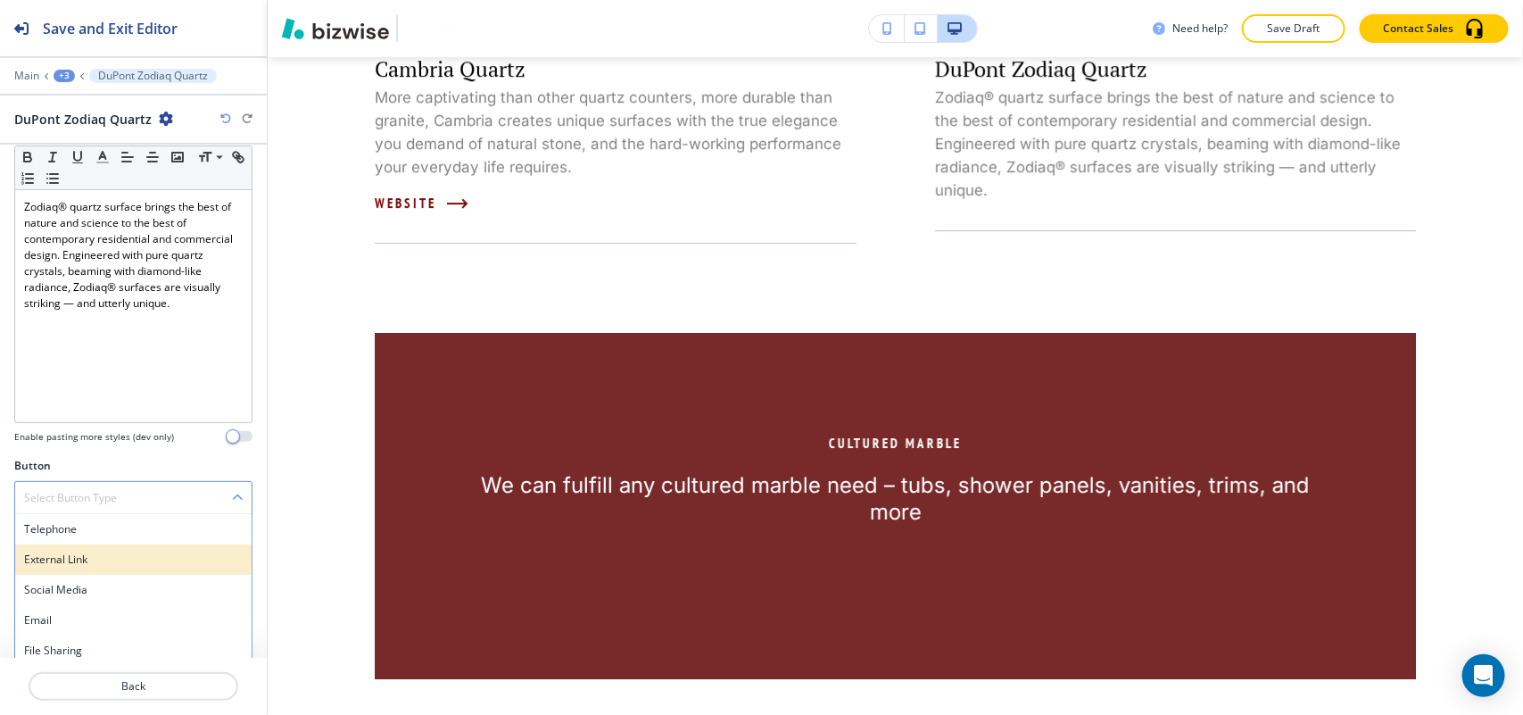
click at [92, 565] on h4 "External Link" at bounding box center [133, 559] width 219 height 16
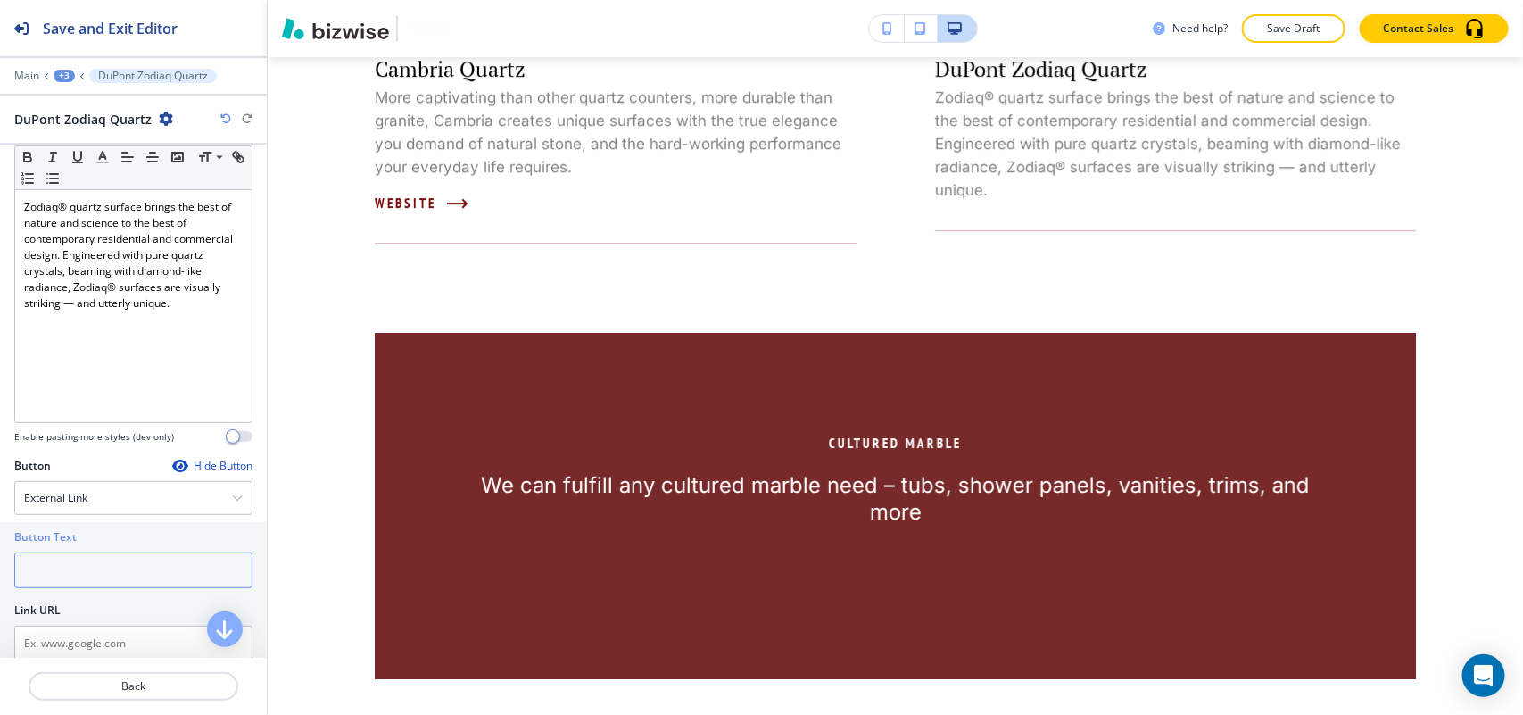
paste input "Website"
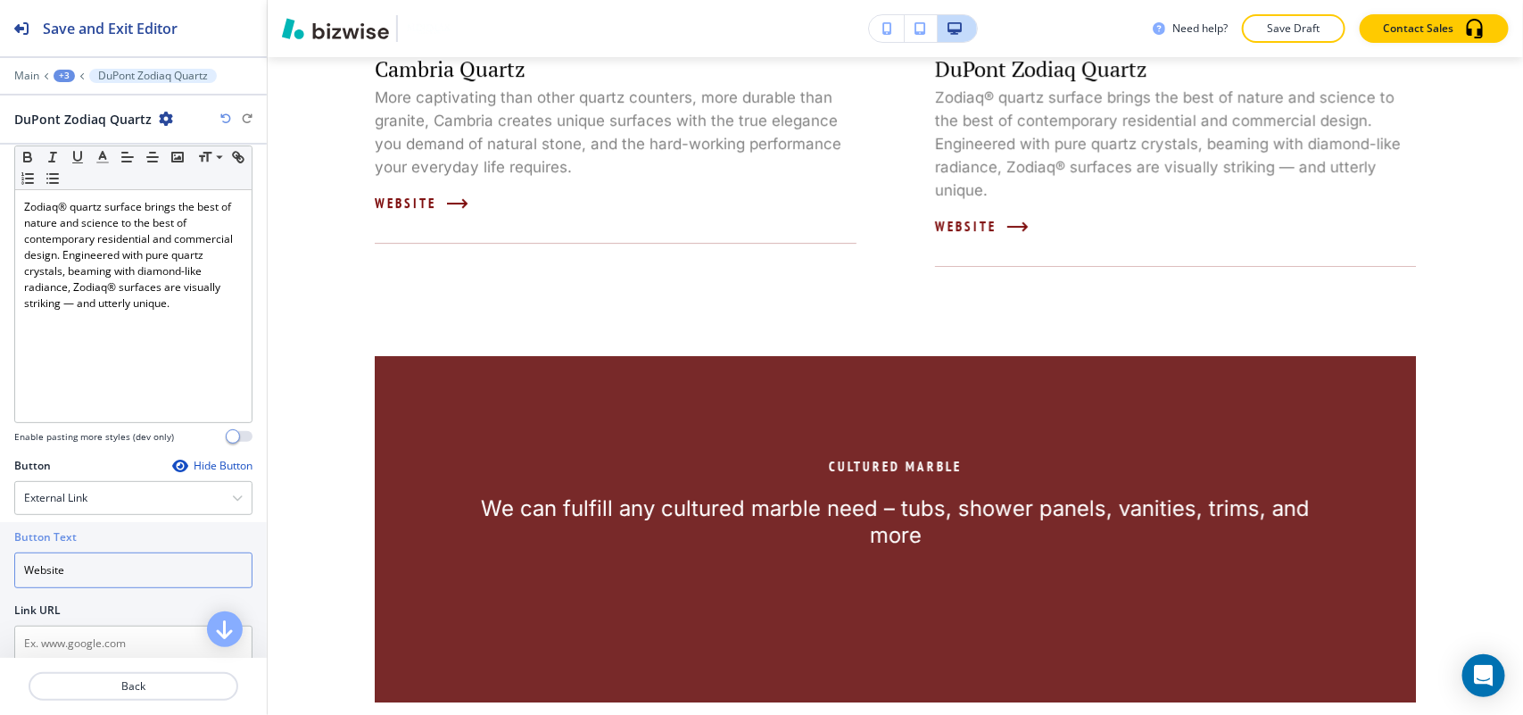
type input "Website"
click at [74, 643] on input "text" at bounding box center [133, 643] width 238 height 36
paste input "http://www.dupont.com/products-and-services/construction-materials/surface-desi…"
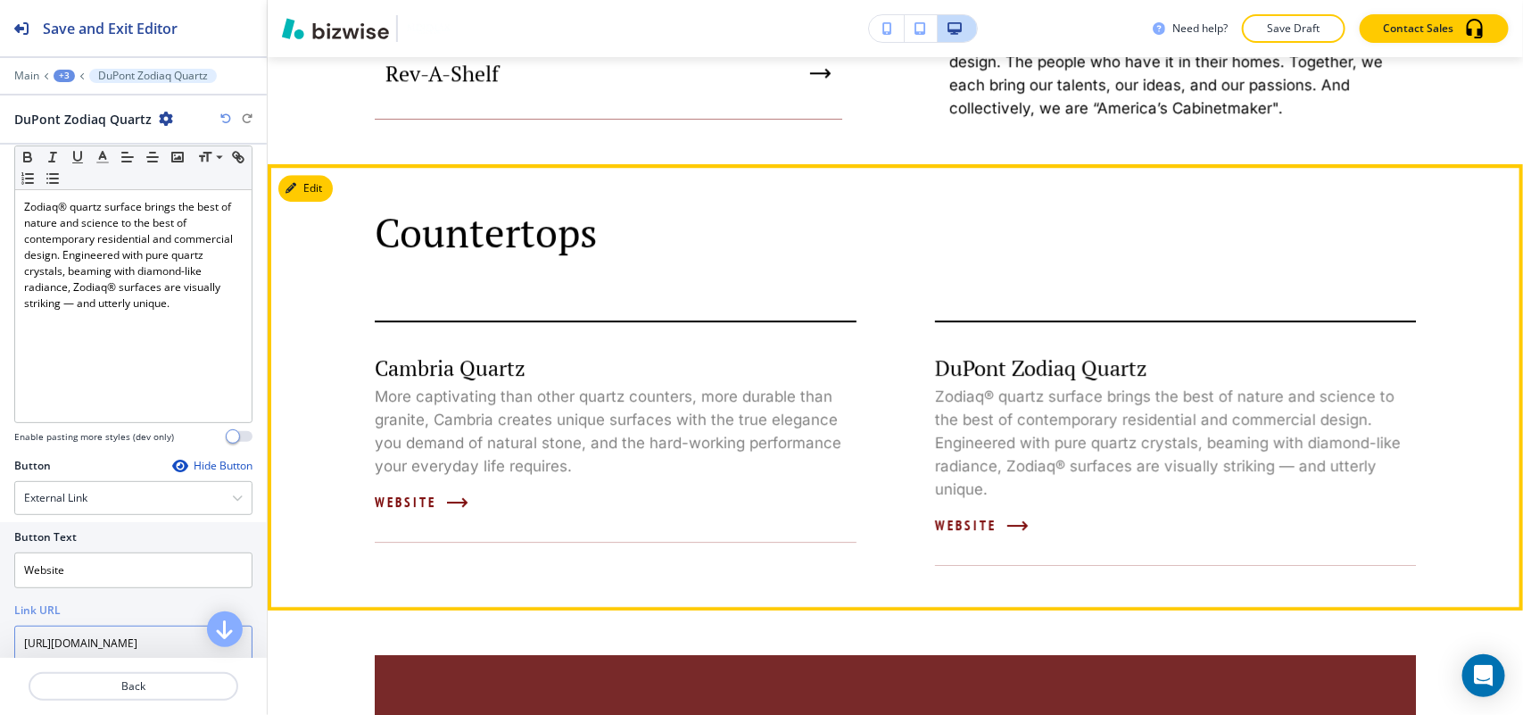
scroll to position [2101, 0]
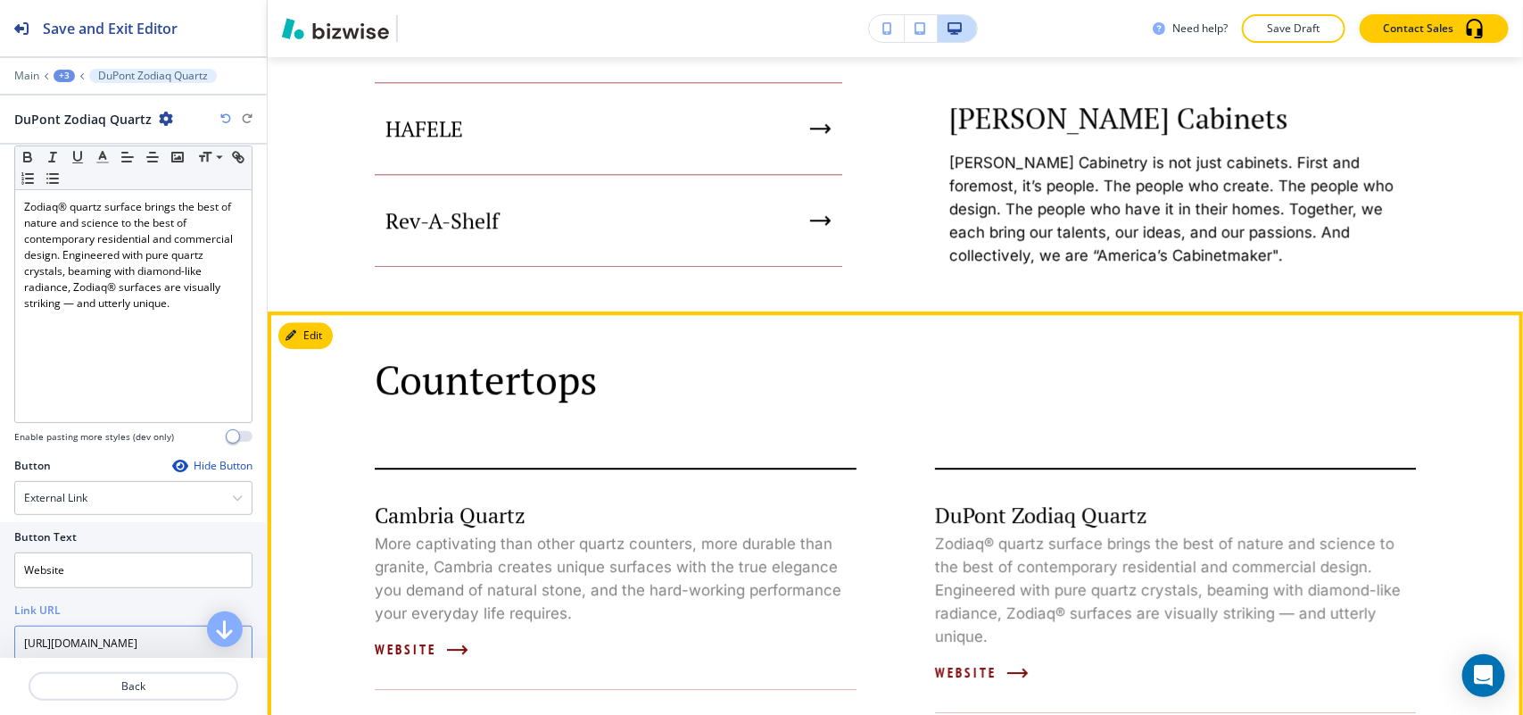
type input "http://www.dupont.com/products-and-services/construction-materials/surface-desi…"
click at [293, 348] on button "Edit" at bounding box center [305, 335] width 54 height 27
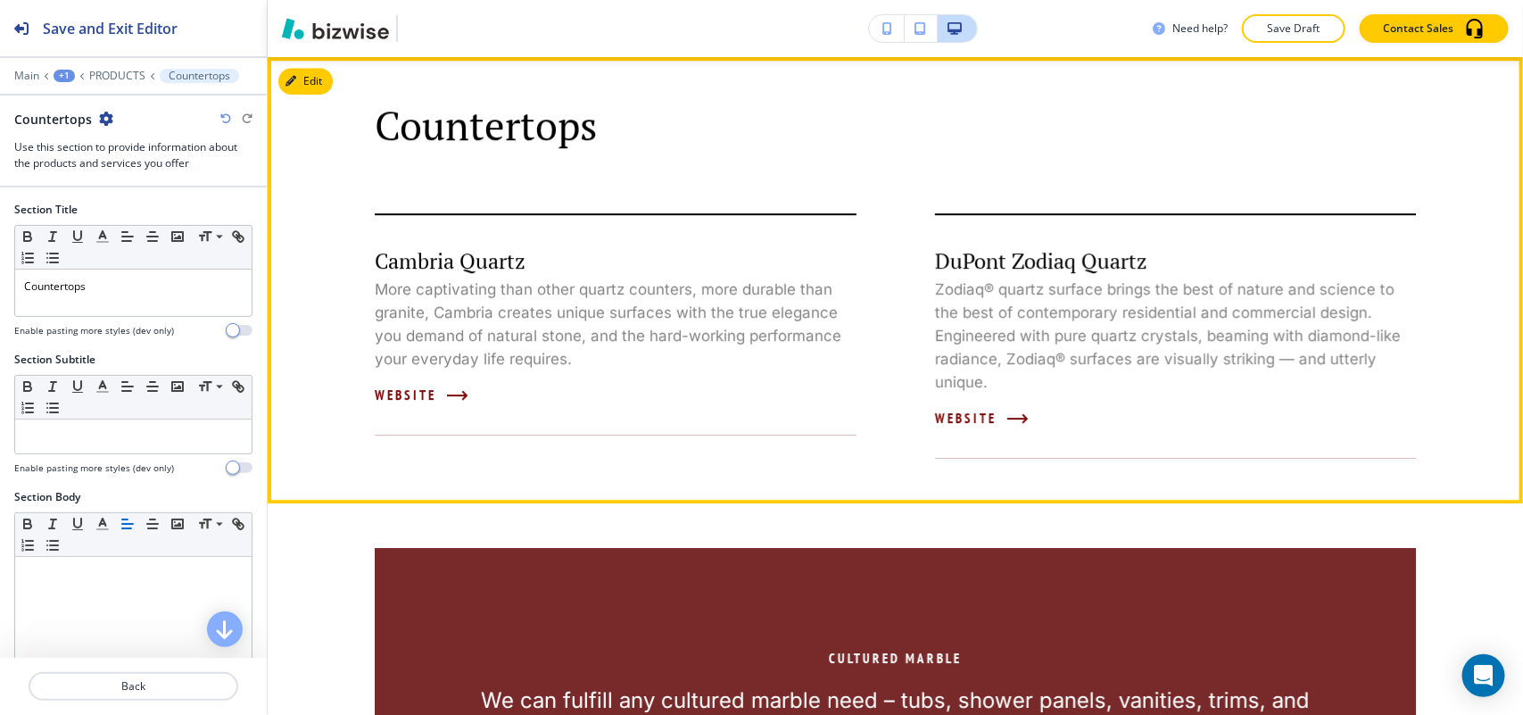
scroll to position [2358, 0]
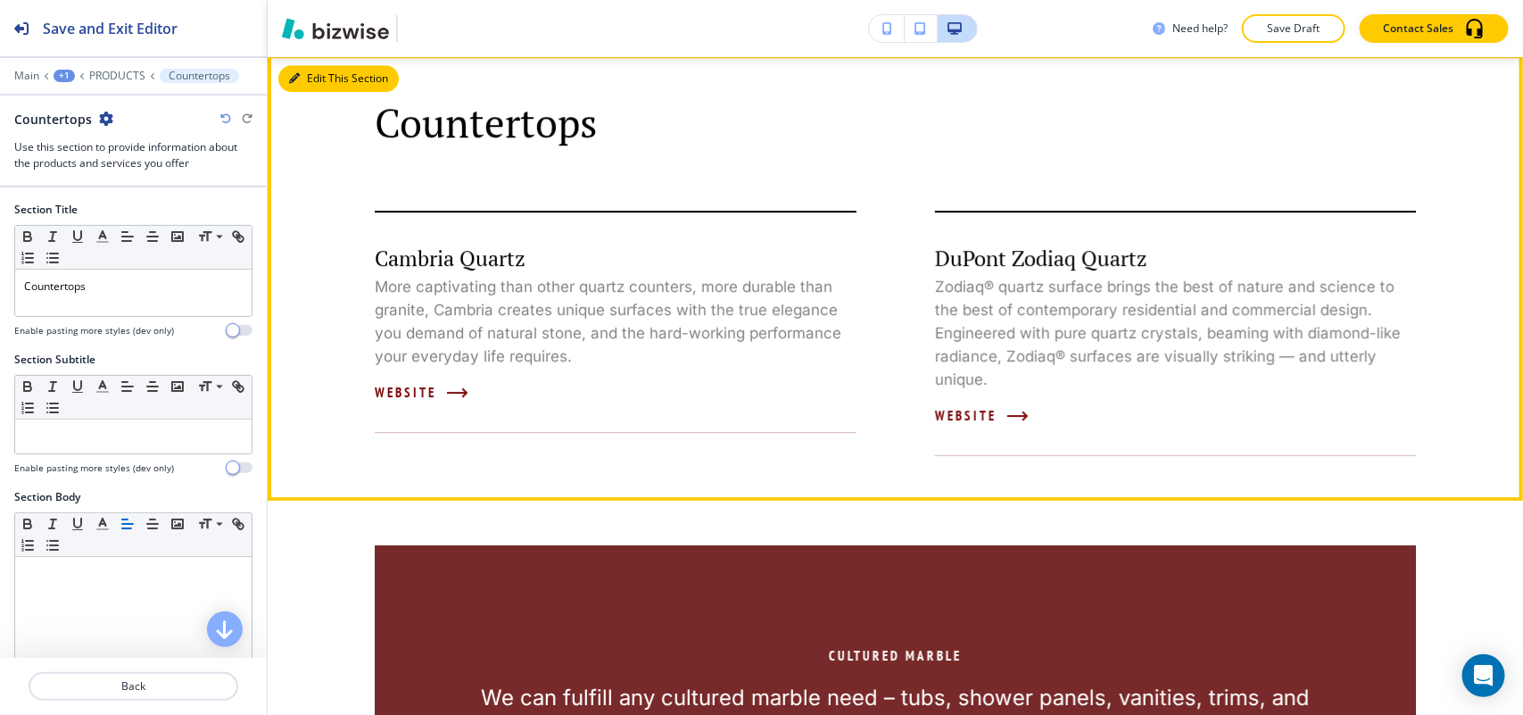
click at [315, 67] on button "Edit This Section" at bounding box center [338, 78] width 120 height 27
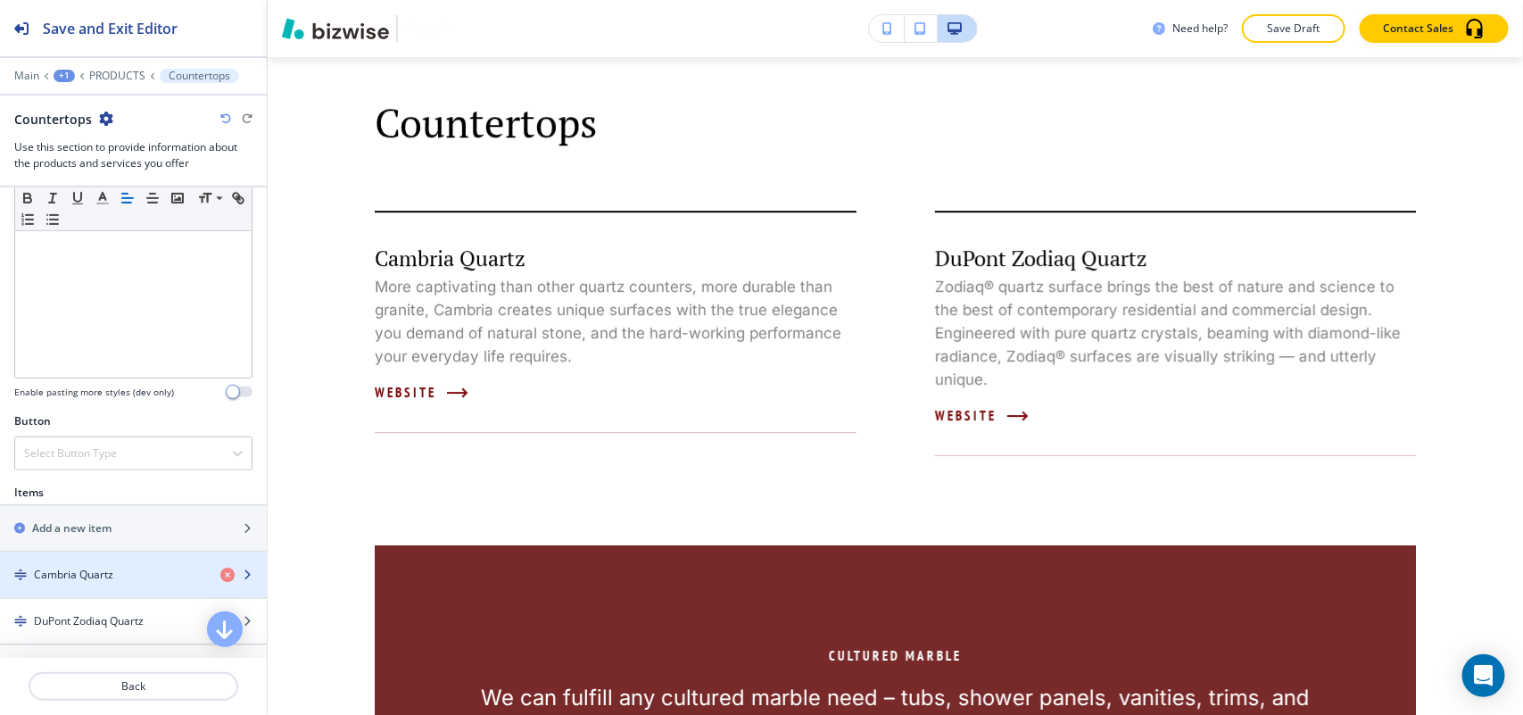
scroll to position [446, 0]
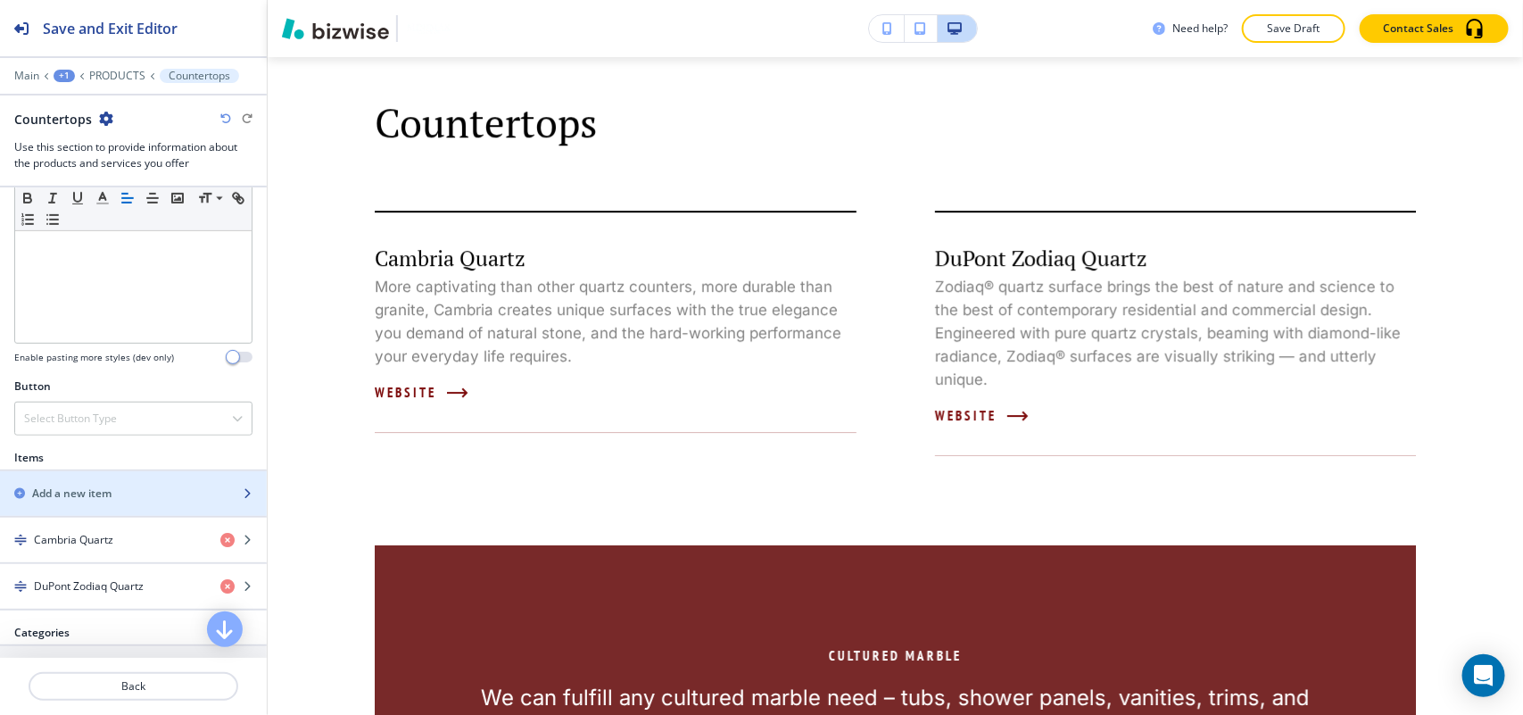
click at [112, 492] on h2 "Add a new item" at bounding box center [71, 493] width 79 height 16
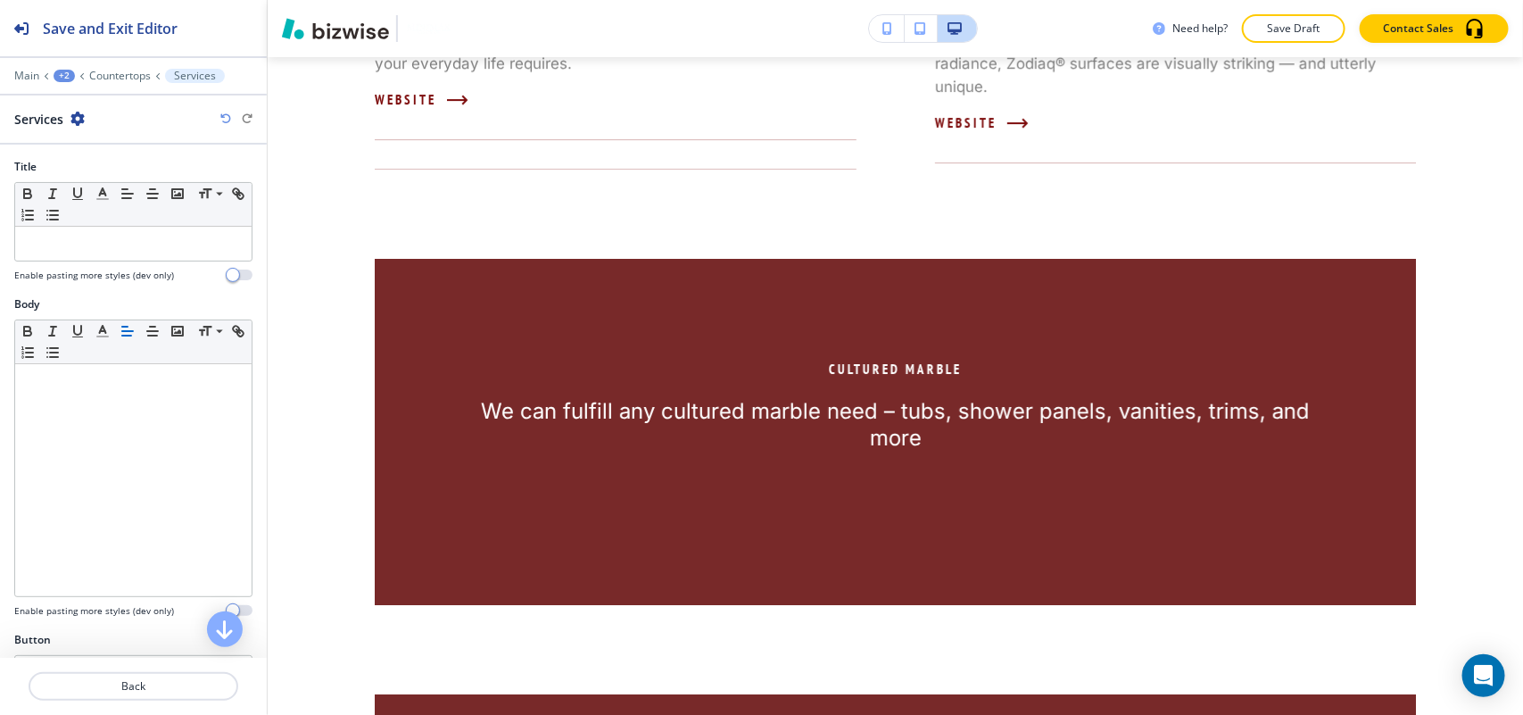
scroll to position [2764, 0]
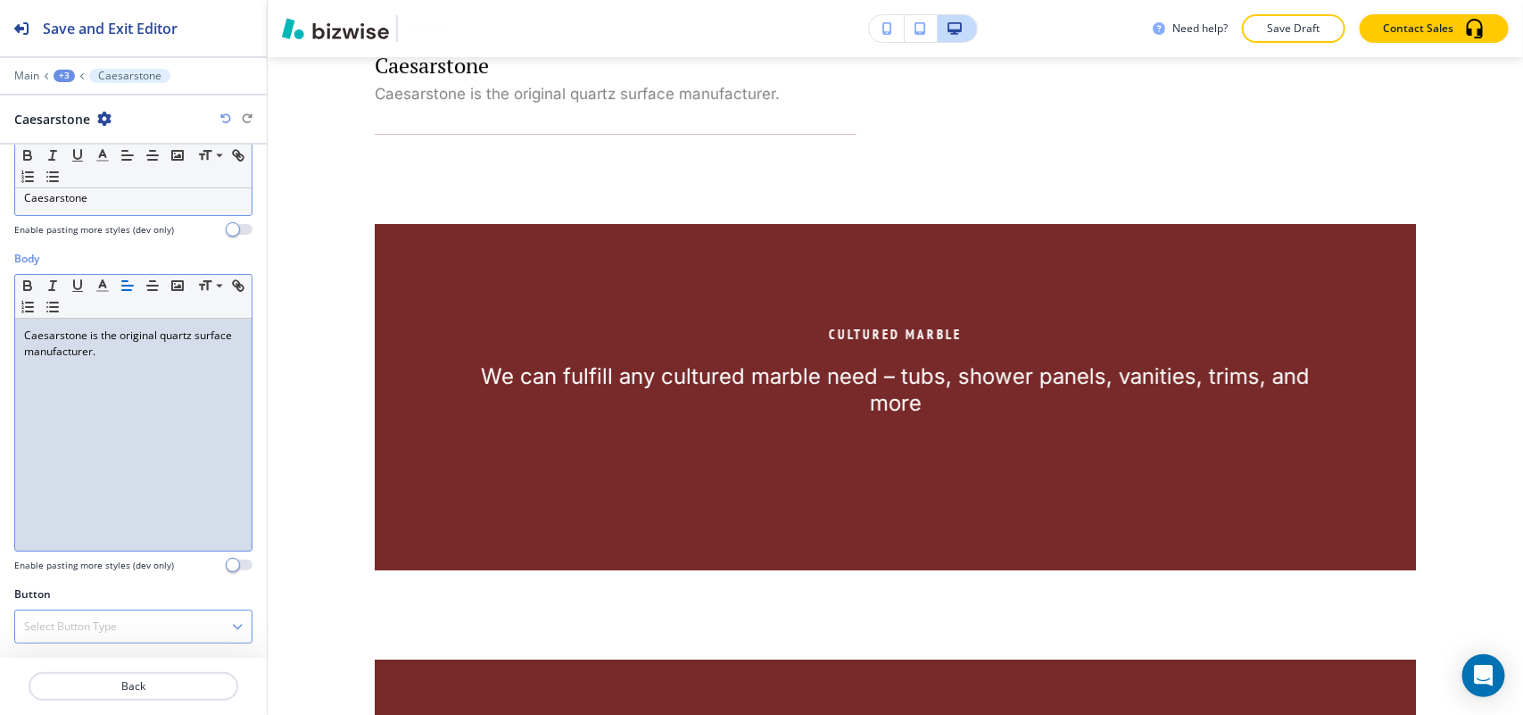
click at [87, 618] on h4 "Select Button Type" at bounding box center [70, 626] width 93 height 16
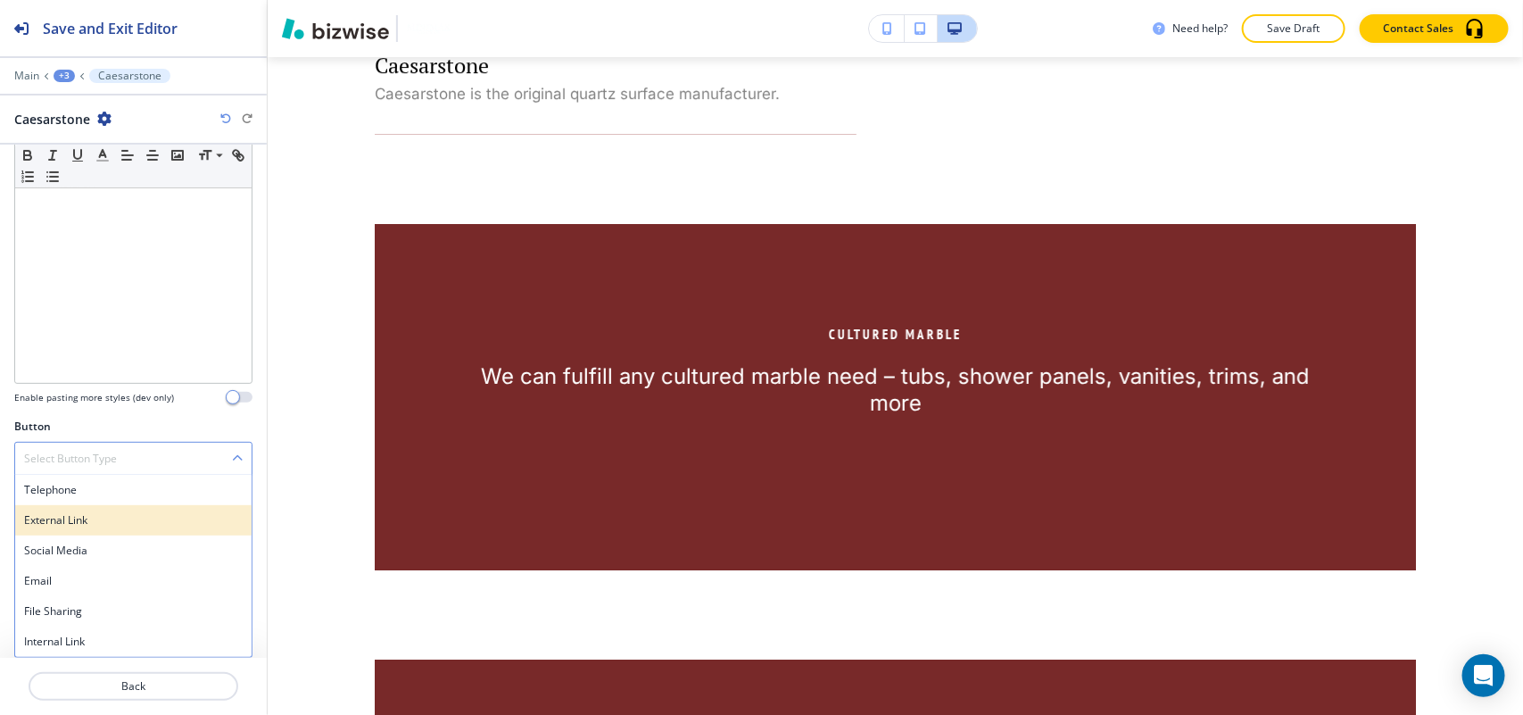
click at [127, 520] on h4 "External Link" at bounding box center [133, 520] width 219 height 16
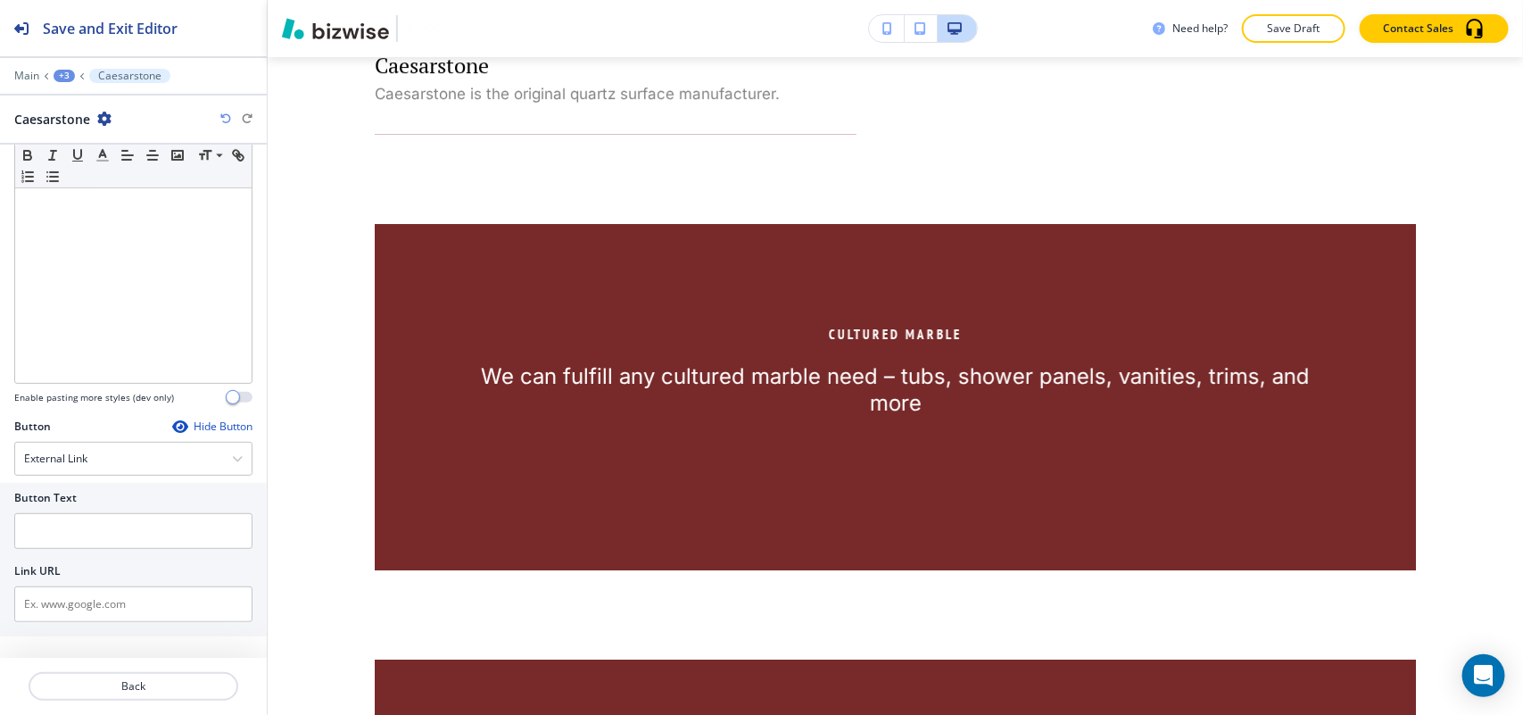
scroll to position [203, 0]
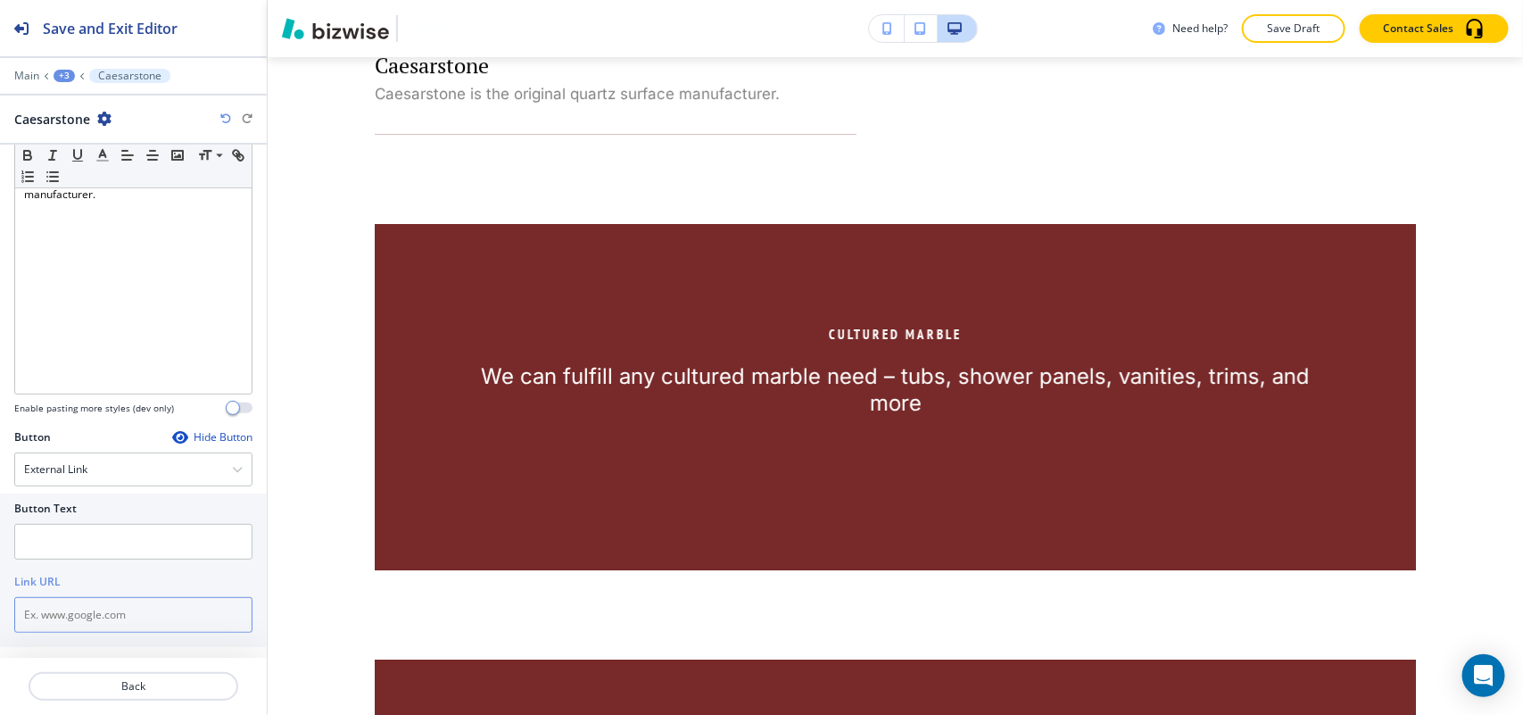
click at [78, 616] on input "text" at bounding box center [133, 615] width 238 height 36
paste input "http://www.caesarstoneus.com/en/The-Catalog/Pages/By-Color.aspx"
type input "http://www.caesarstoneus.com/en/The-Catalog/Pages/By-Color.aspx"
click at [82, 533] on input "text" at bounding box center [133, 542] width 238 height 36
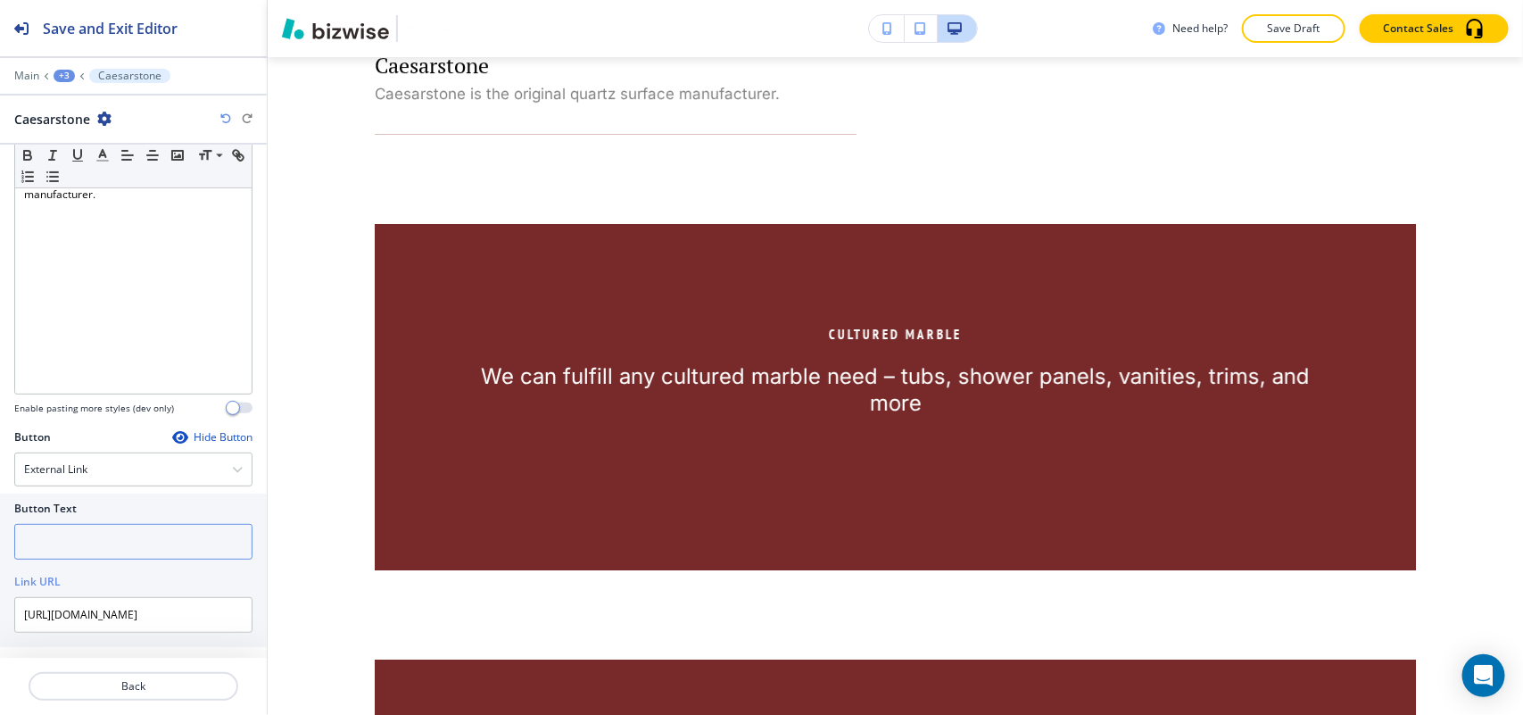
scroll to position [0, 0]
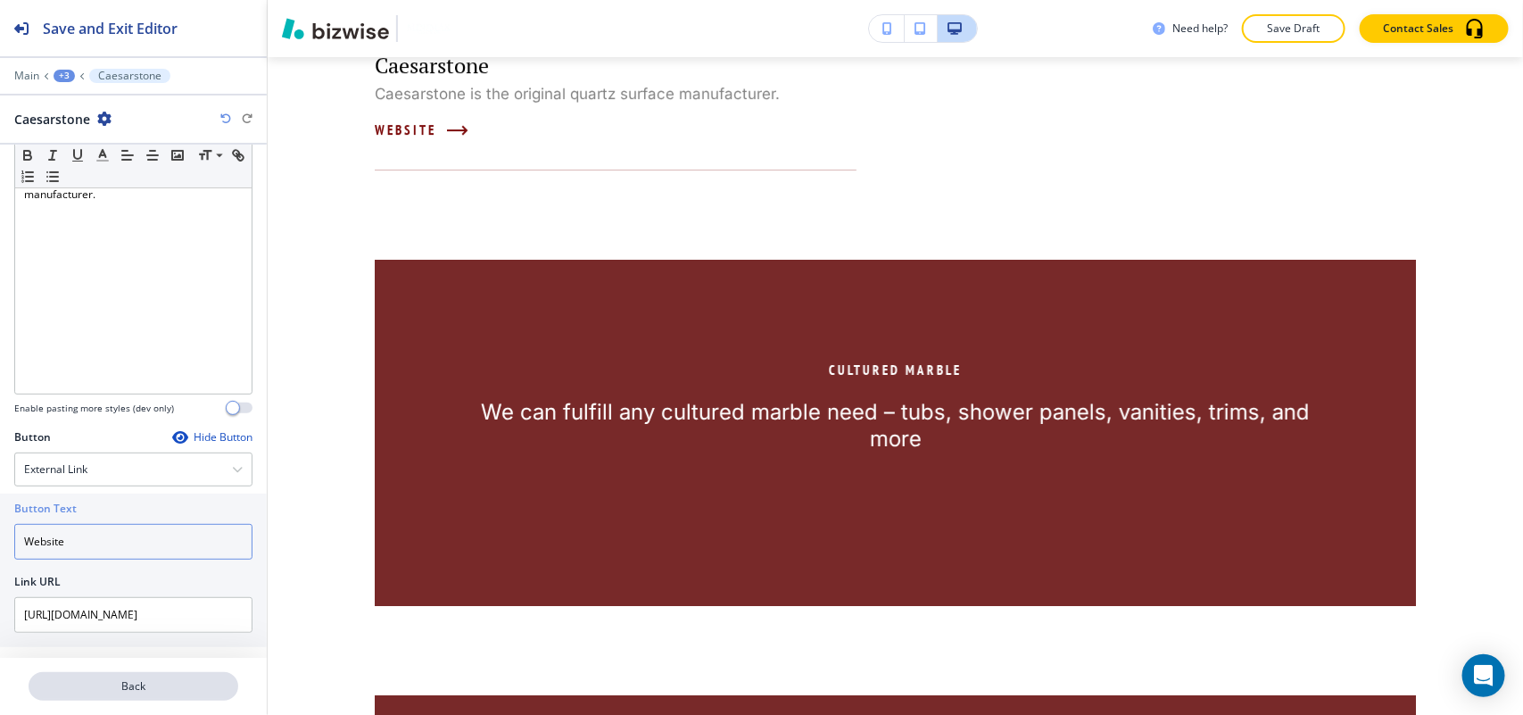
type input "Website"
click at [166, 685] on p "Back" at bounding box center [133, 686] width 206 height 16
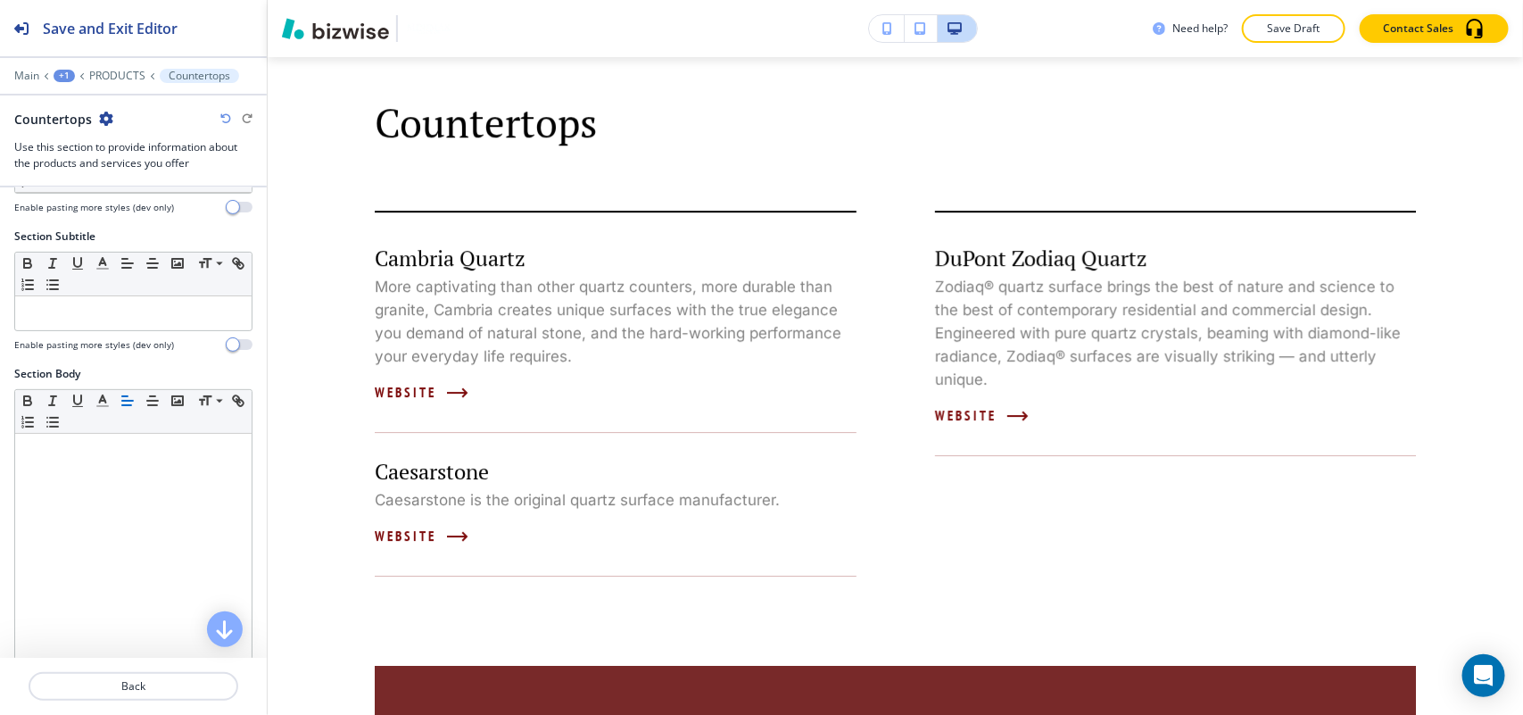
scroll to position [446, 0]
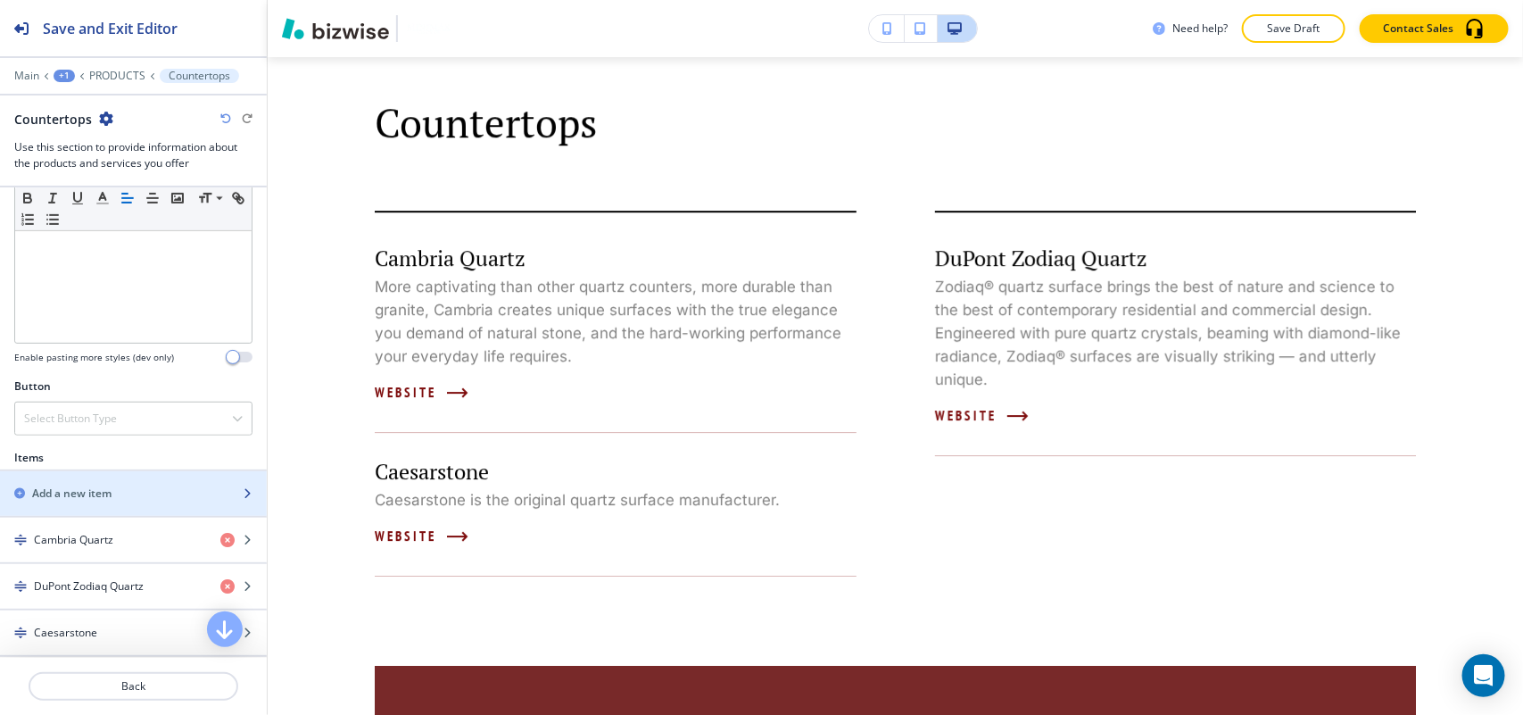
click at [80, 485] on div "button" at bounding box center [133, 478] width 267 height 14
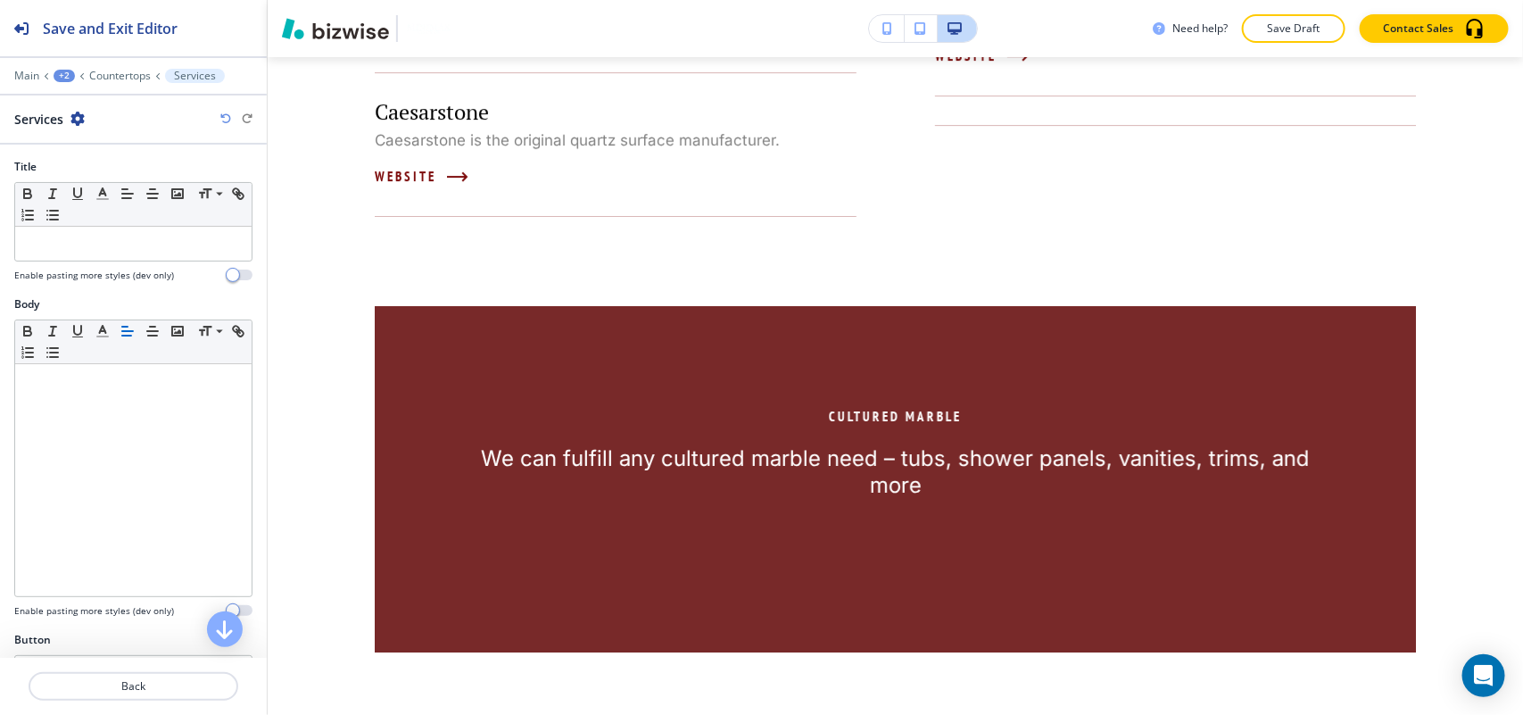
scroll to position [2788, 0]
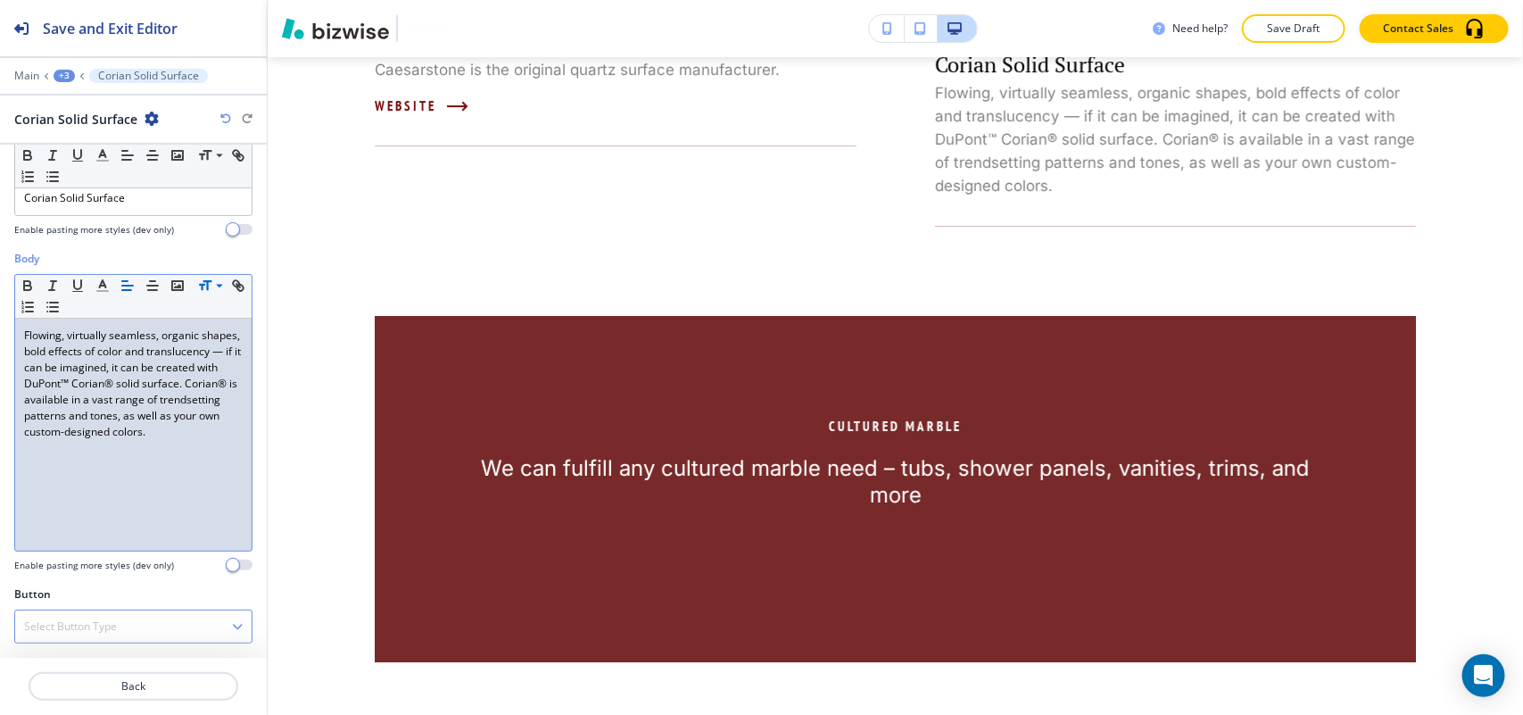
click at [74, 621] on h4 "Select Button Type" at bounding box center [70, 626] width 93 height 16
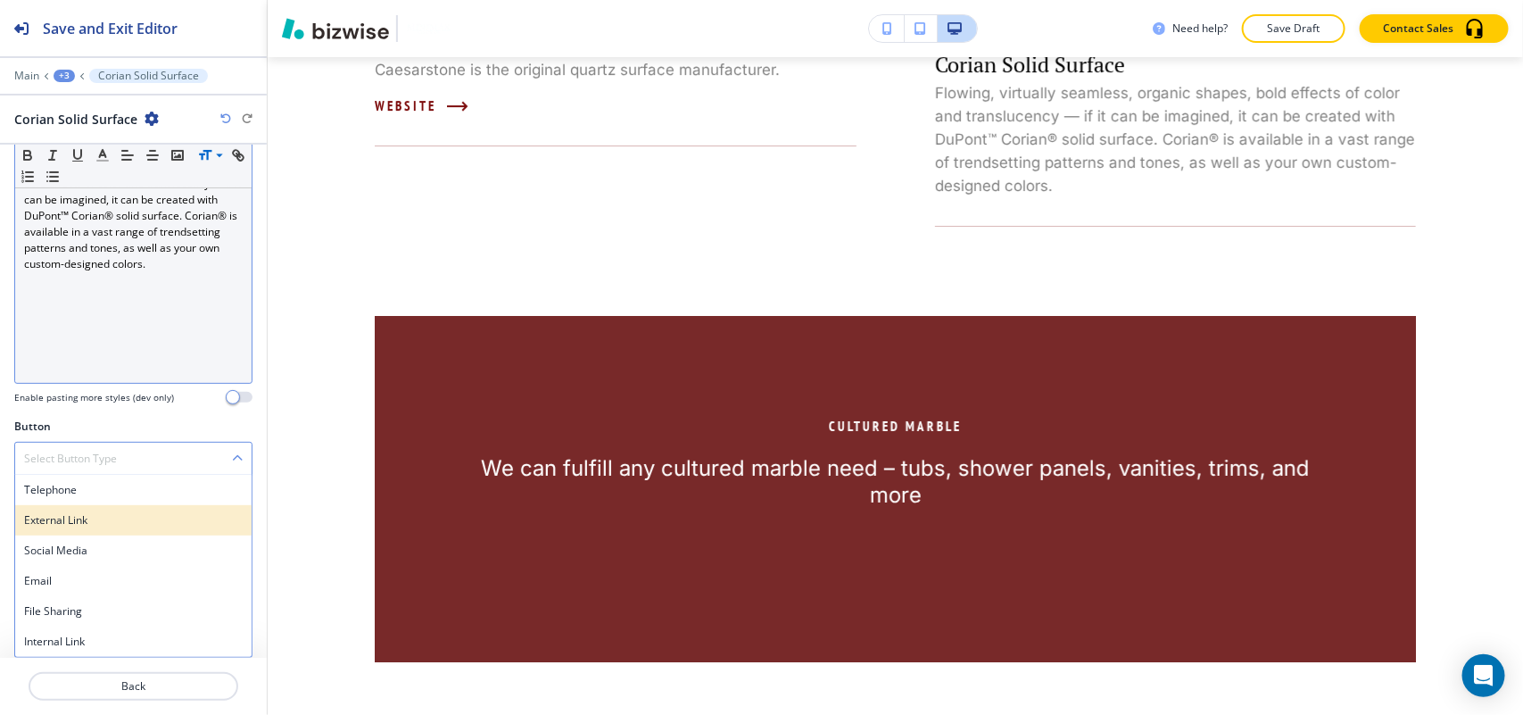
click at [76, 522] on h4 "External Link" at bounding box center [133, 520] width 219 height 16
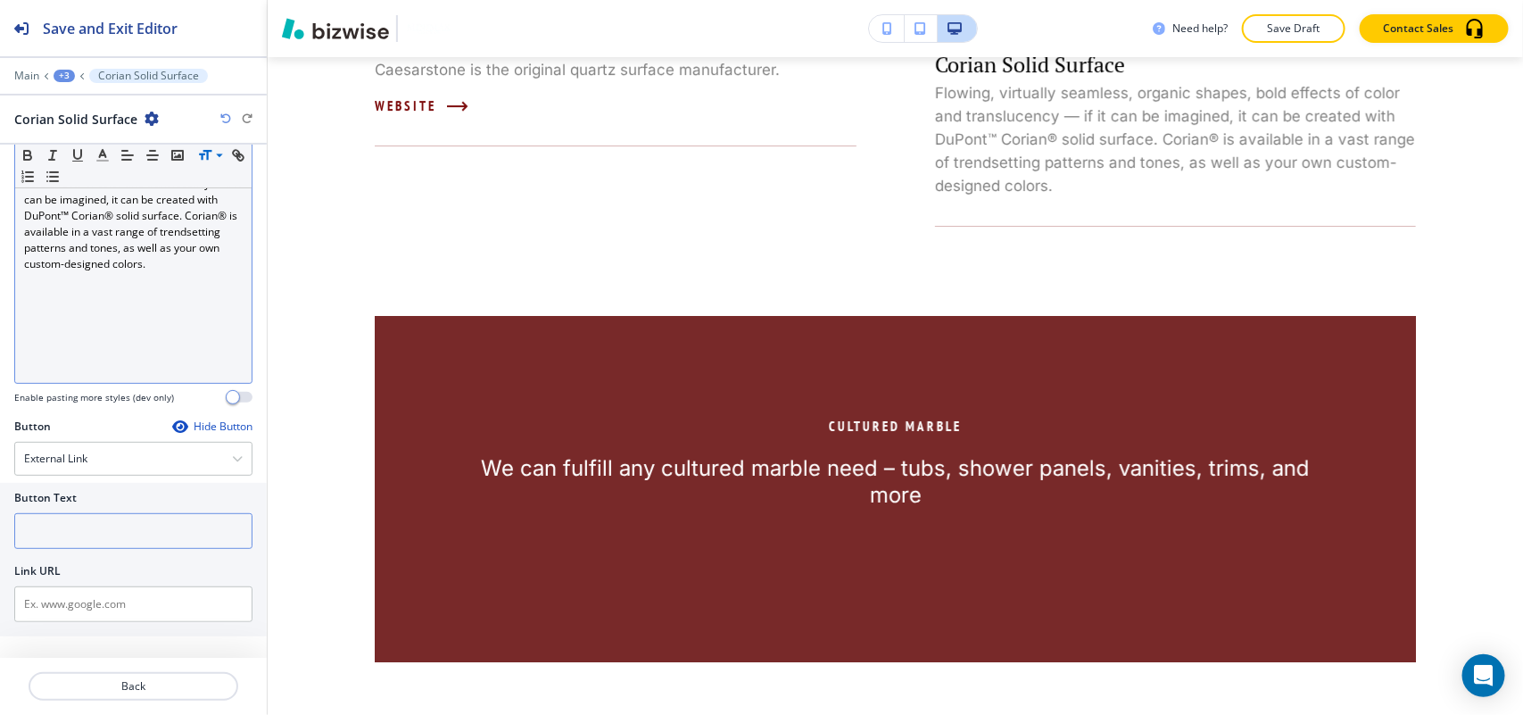
scroll to position [203, 0]
click at [87, 550] on input "text" at bounding box center [133, 542] width 238 height 36
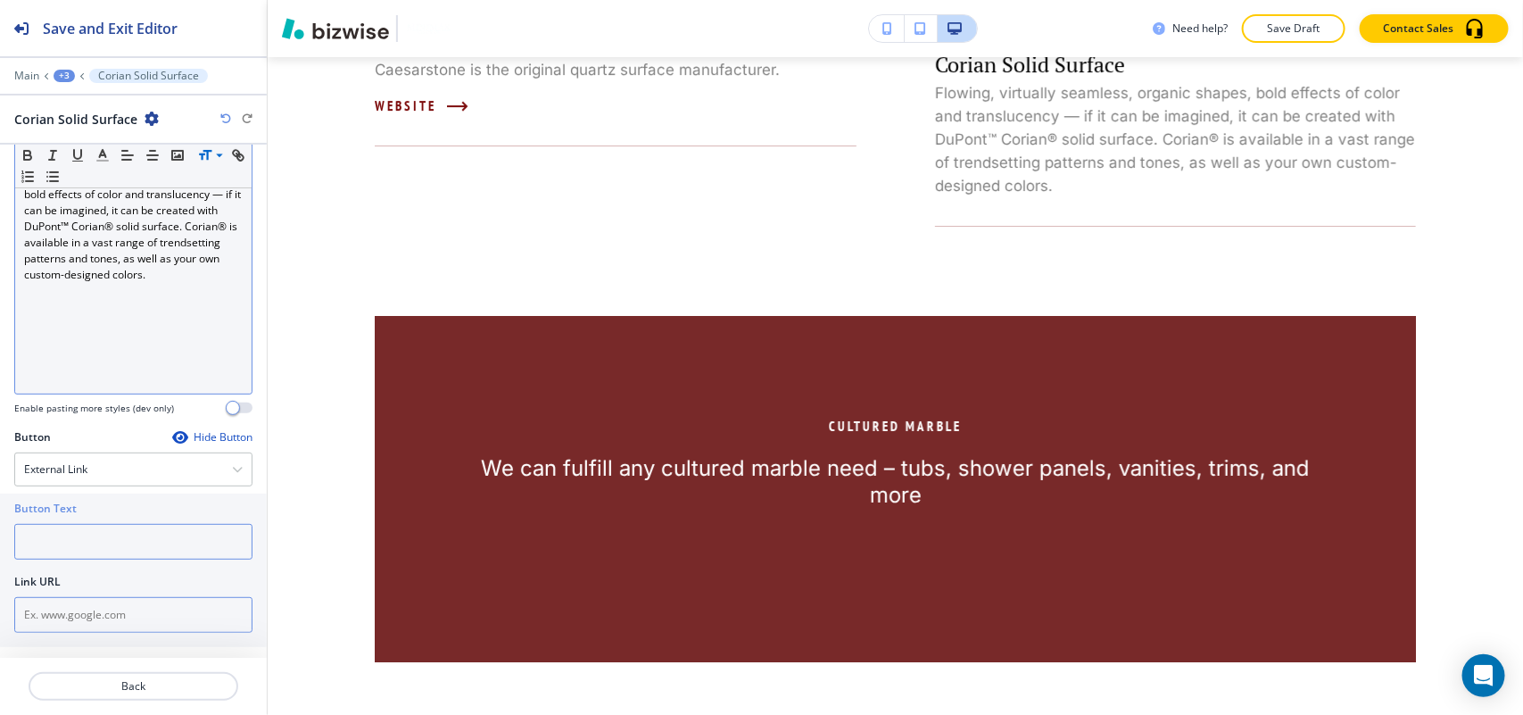
paste input "http://www.dupont.com/products-and-services/construction-materials/surface-desi…"
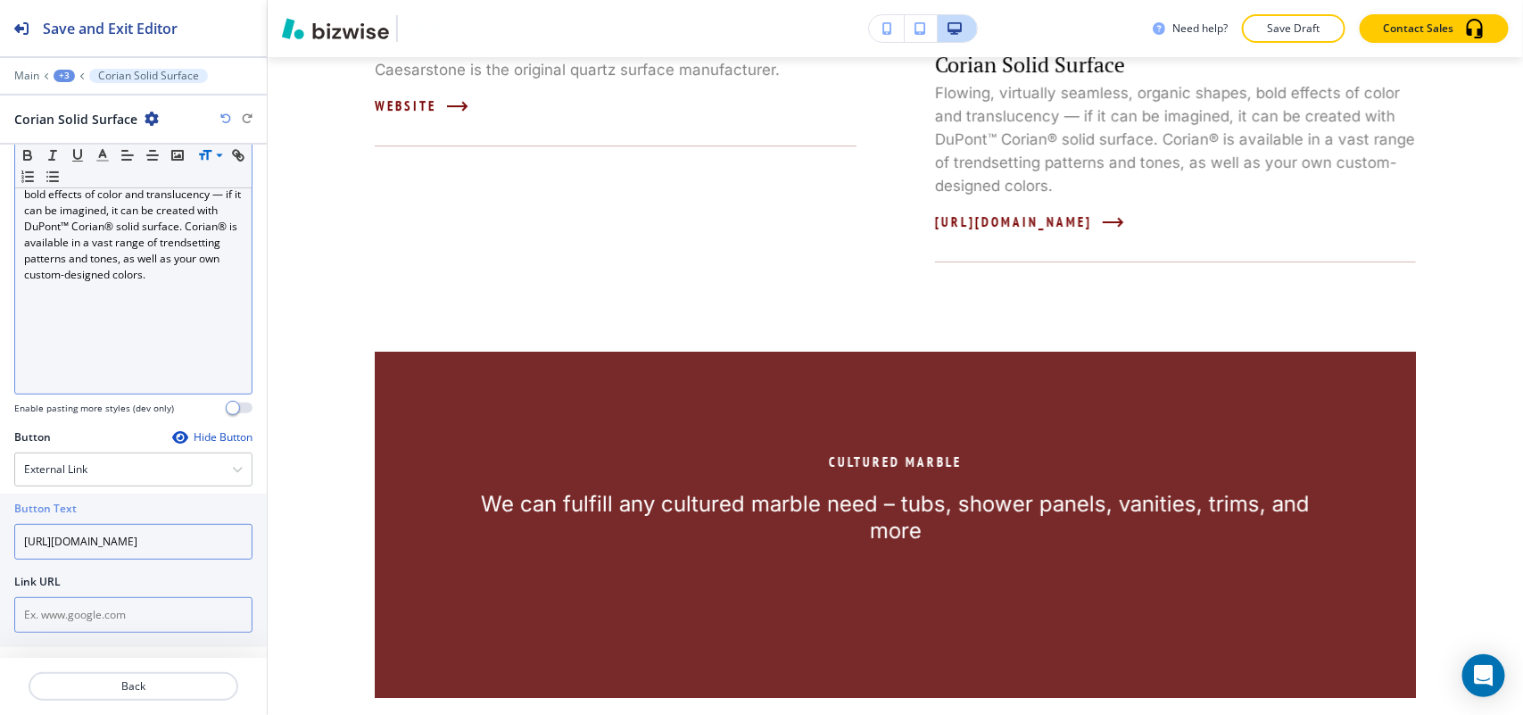
type input "http://www.dupont.com/products-and-services/construction-materials/surface-desi…"
click at [74, 618] on input "text" at bounding box center [133, 615] width 238 height 36
paste input "http://www.dupont.com/products-and-services/construction-materials/surface-desi…"
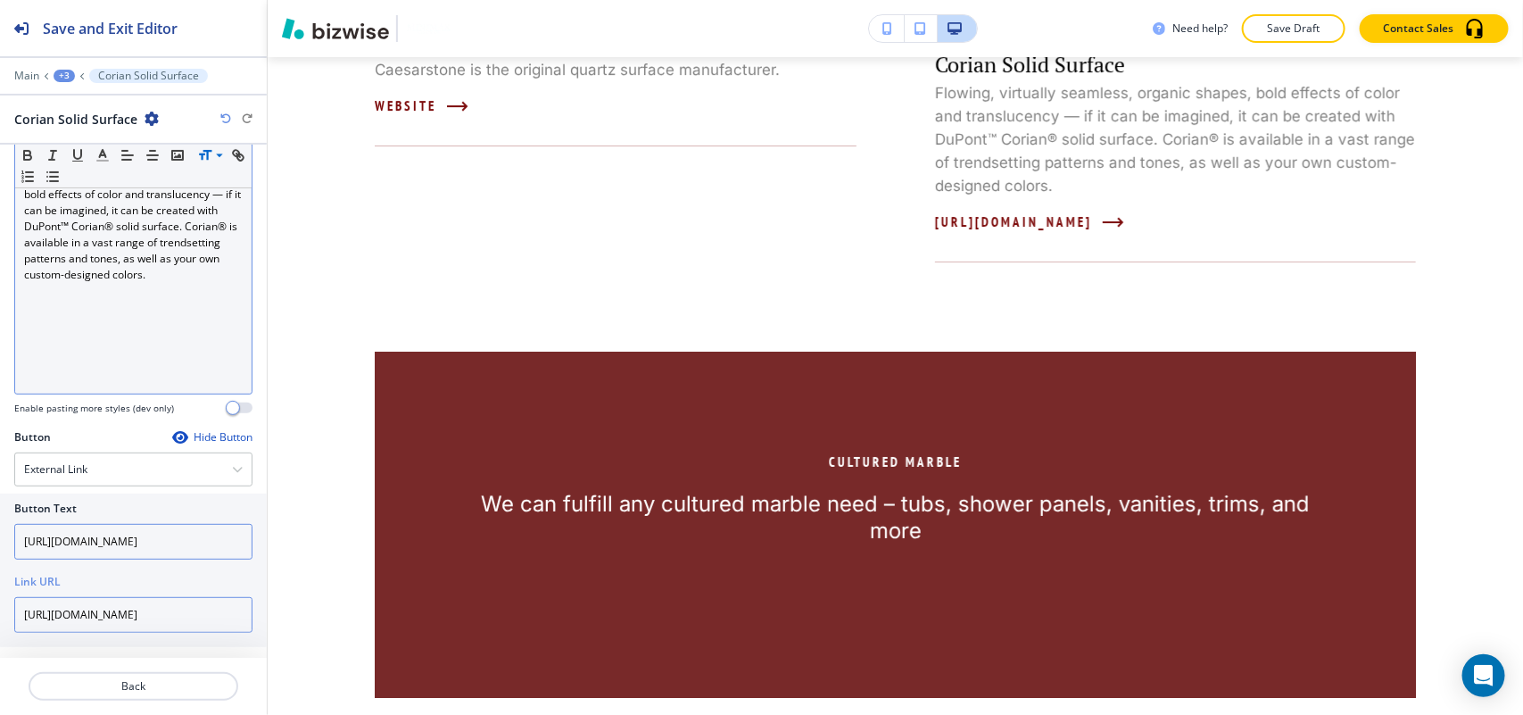
type input "http://www.dupont.com/products-and-services/construction-materials/surface-desi…"
click at [98, 551] on input "http://www.dupont.com/products-and-services/construction-materials/surface-desi…" at bounding box center [133, 542] width 238 height 36
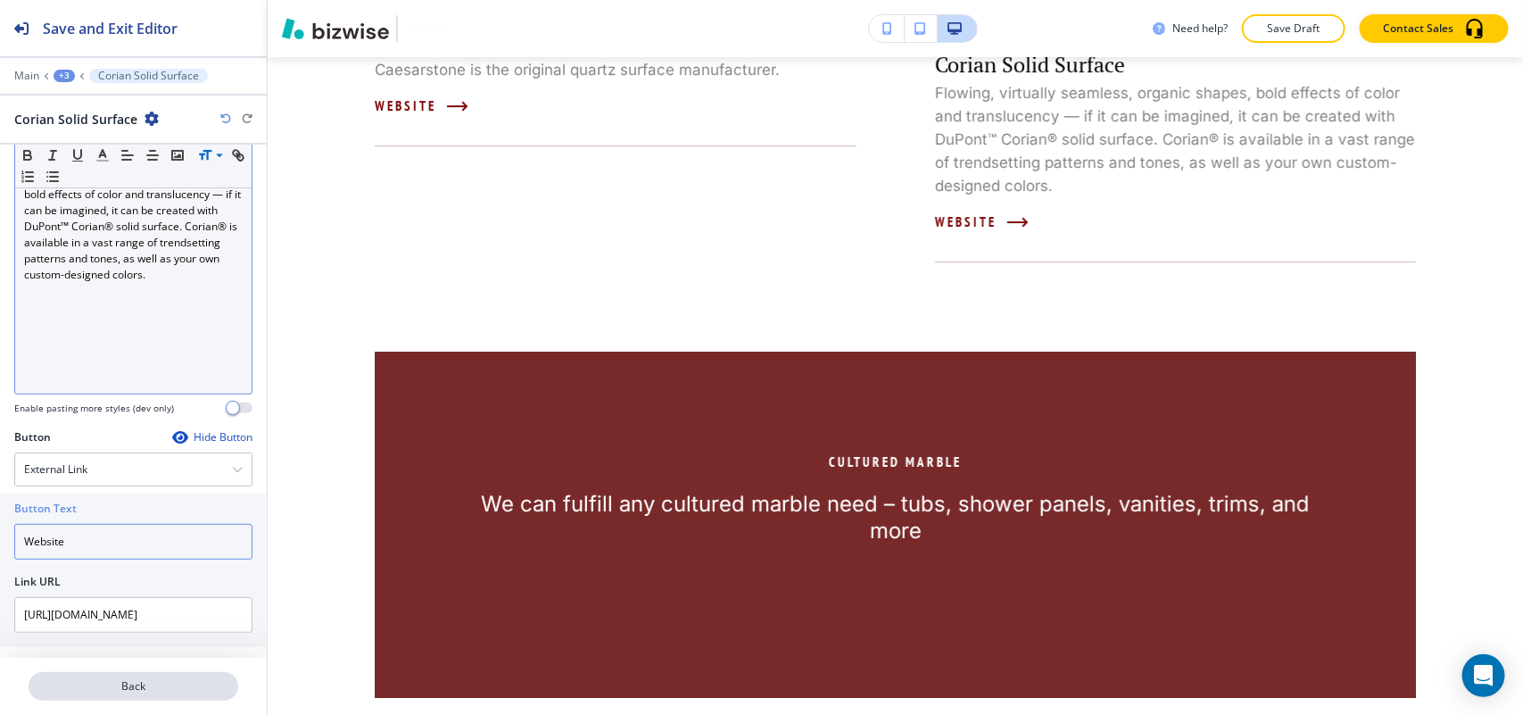
type input "Website"
click at [148, 683] on p "Back" at bounding box center [133, 686] width 206 height 16
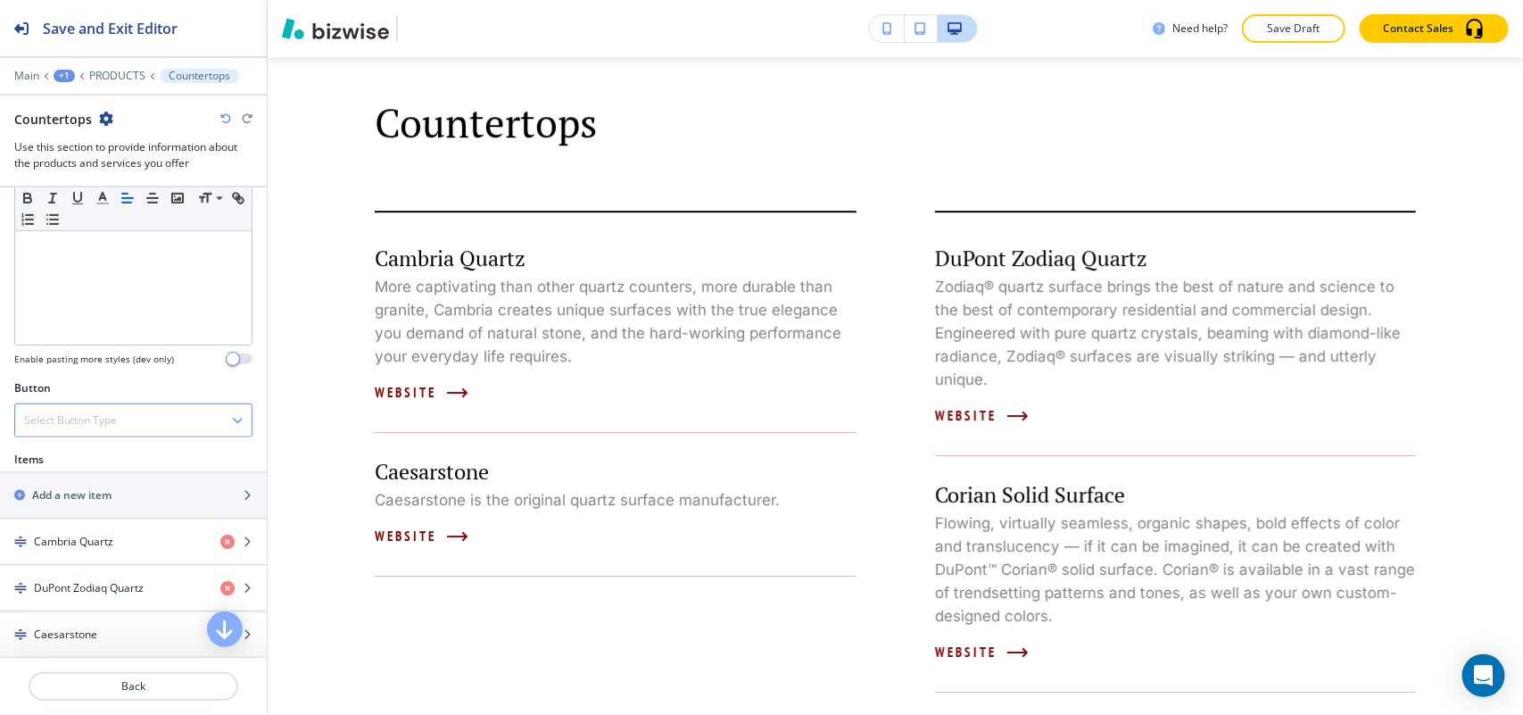
scroll to position [446, 0]
click at [135, 505] on div "button" at bounding box center [133, 508] width 267 height 14
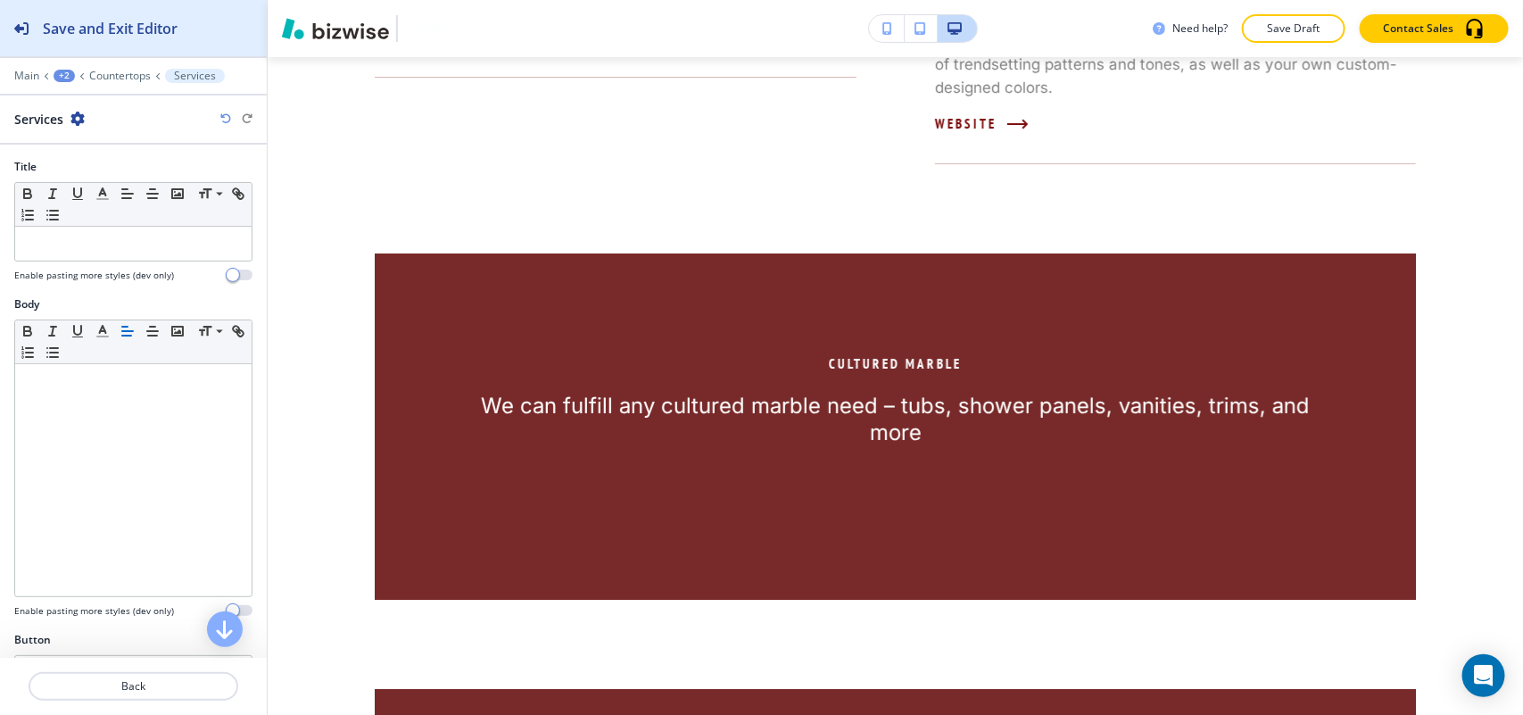
scroll to position [2909, 0]
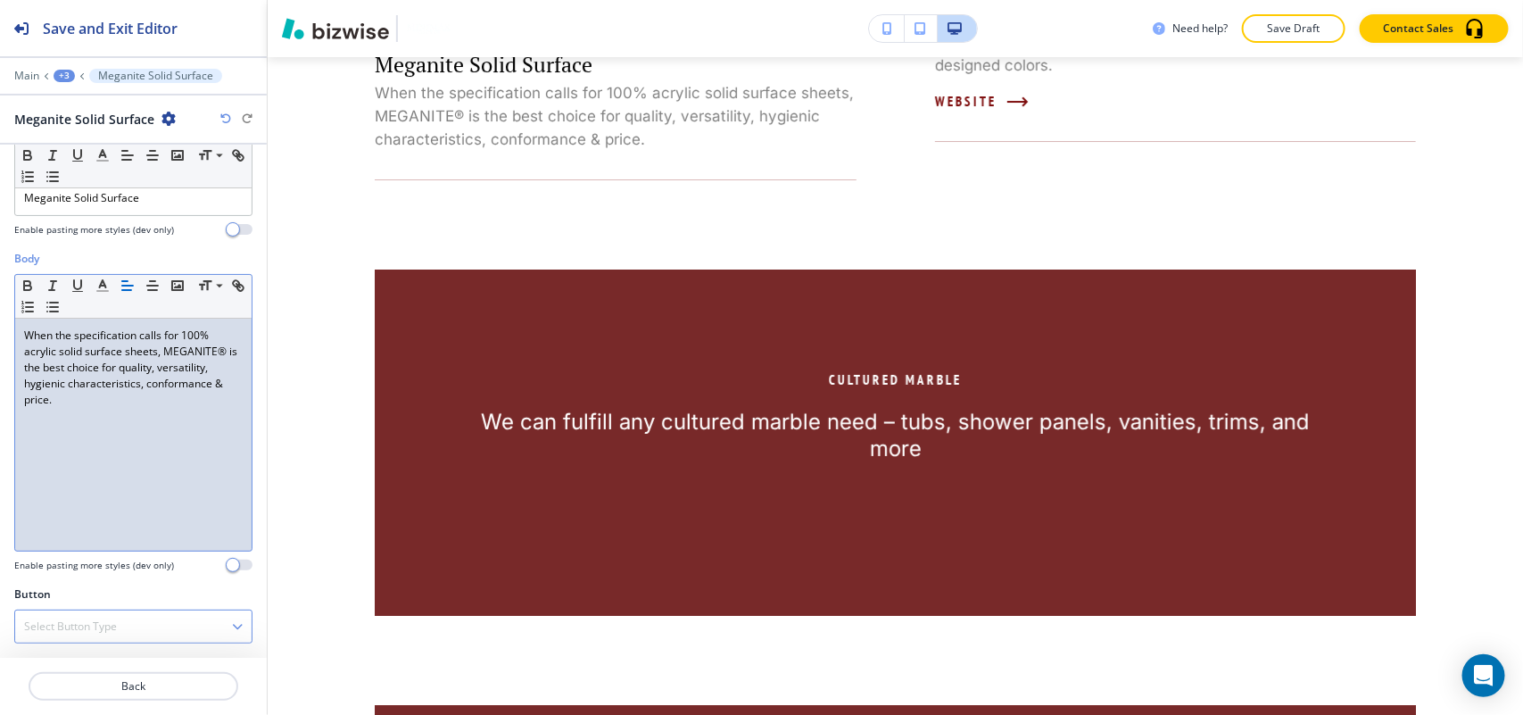
click at [94, 625] on h4 "Select Button Type" at bounding box center [70, 626] width 93 height 16
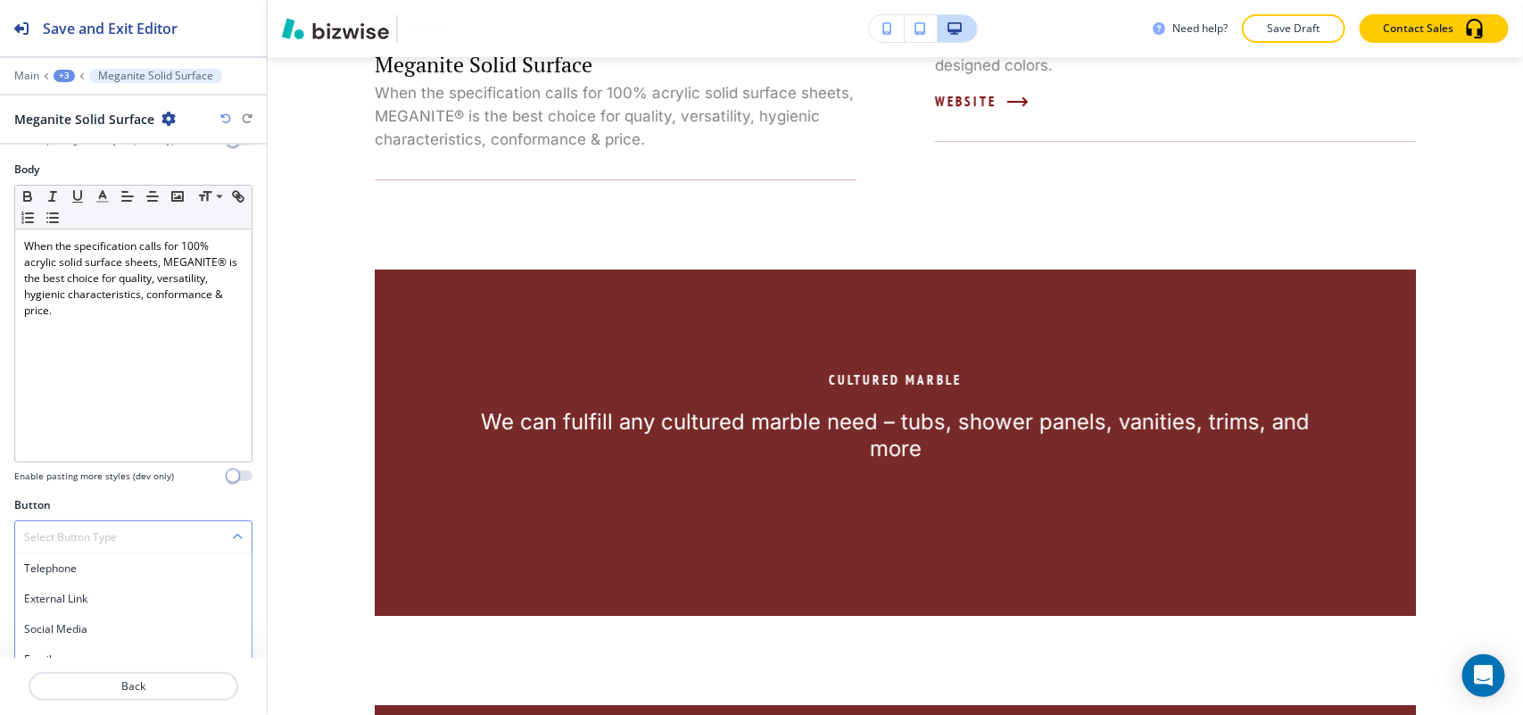
scroll to position [215, 0]
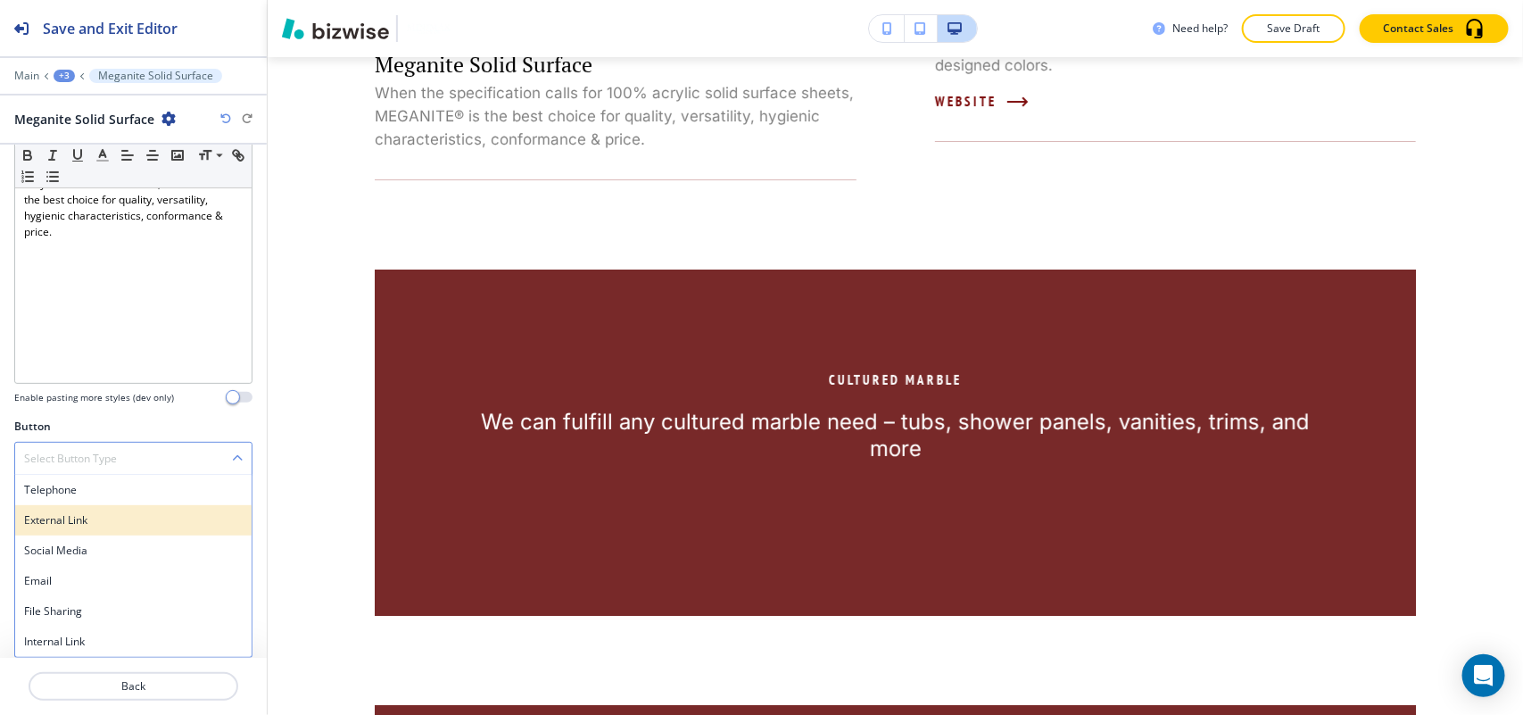
click at [101, 520] on h4 "External Link" at bounding box center [133, 520] width 219 height 16
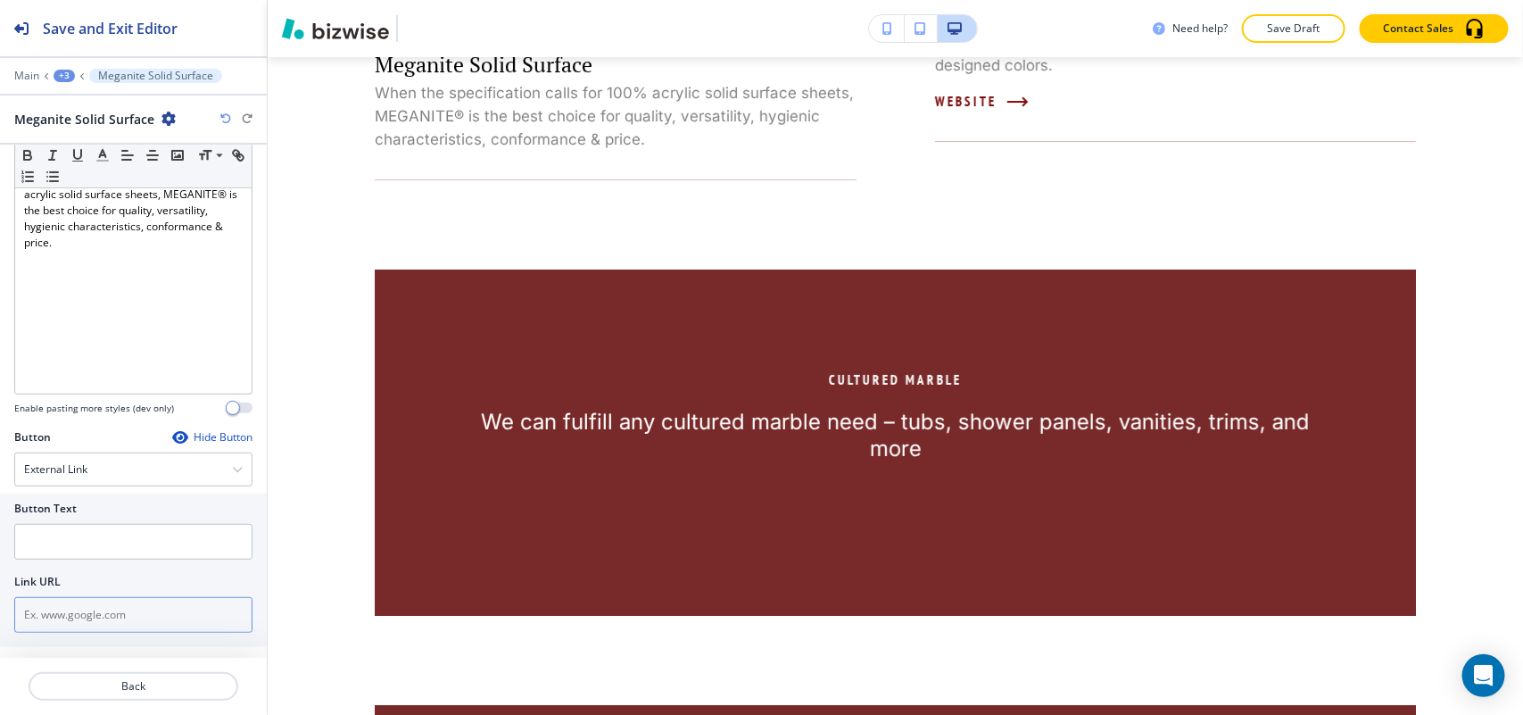
click at [99, 611] on input "text" at bounding box center [133, 615] width 238 height 36
paste input "http://www.maxstoneusa.com/meganite.html"
type input "http://www.maxstoneusa.com/meganite.html"
click at [95, 534] on input "text" at bounding box center [133, 542] width 238 height 36
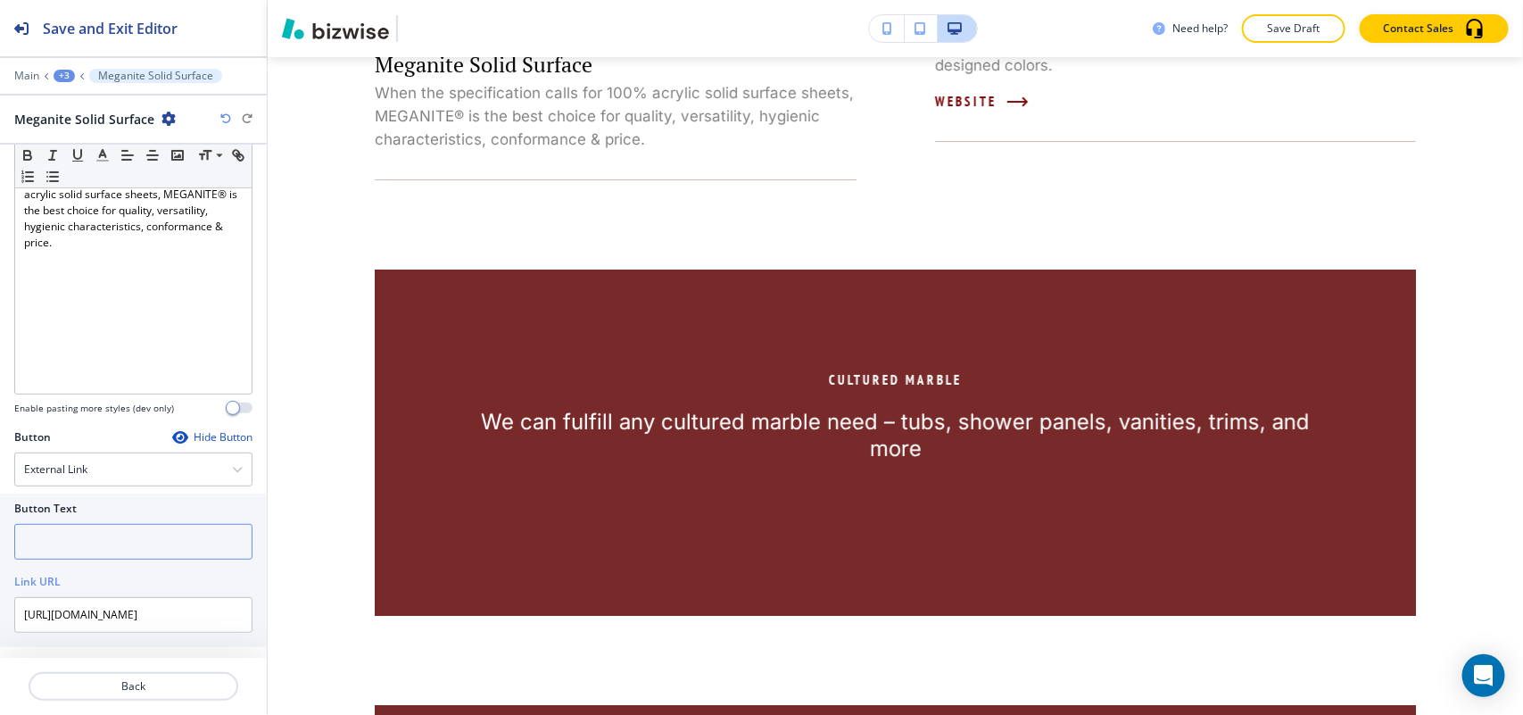
scroll to position [0, 0]
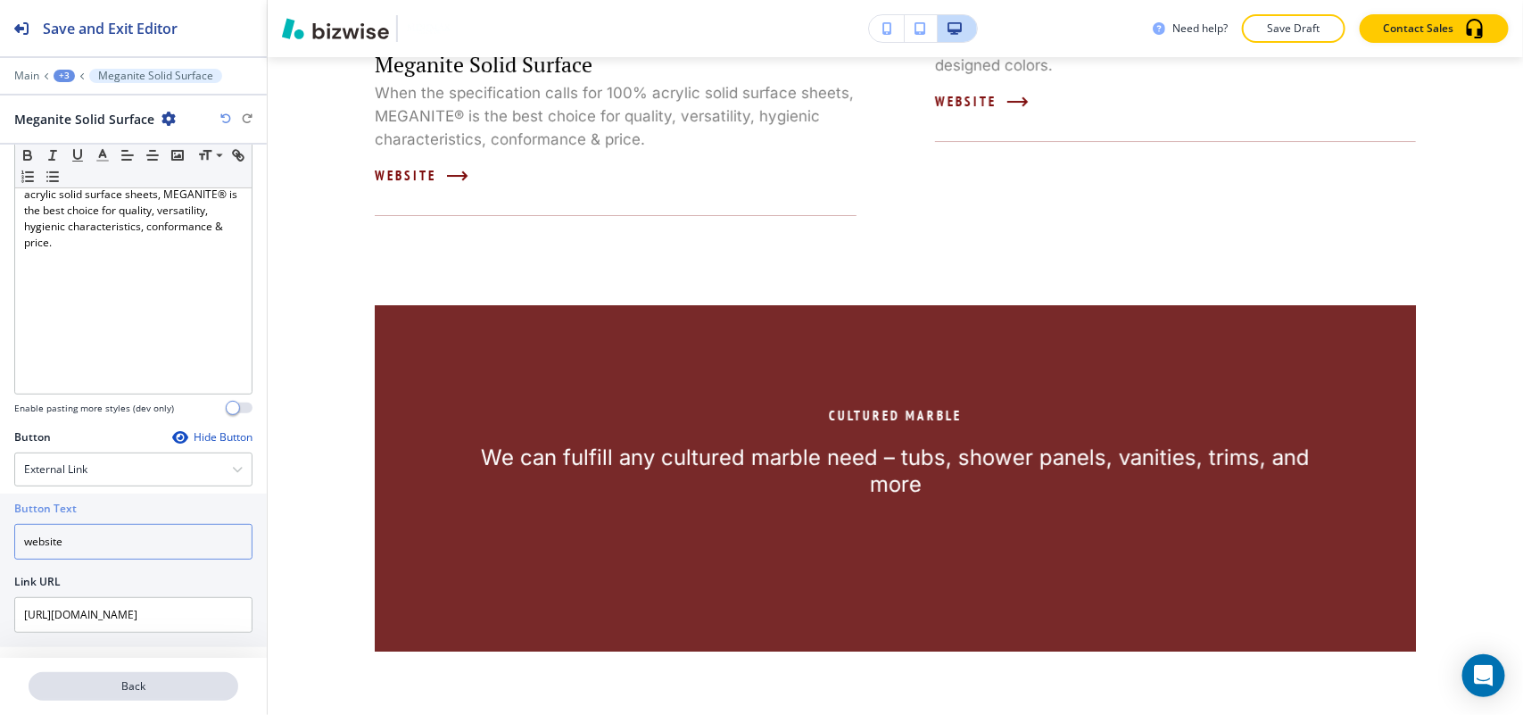
type input "website"
click at [121, 687] on p "Back" at bounding box center [133, 686] width 206 height 16
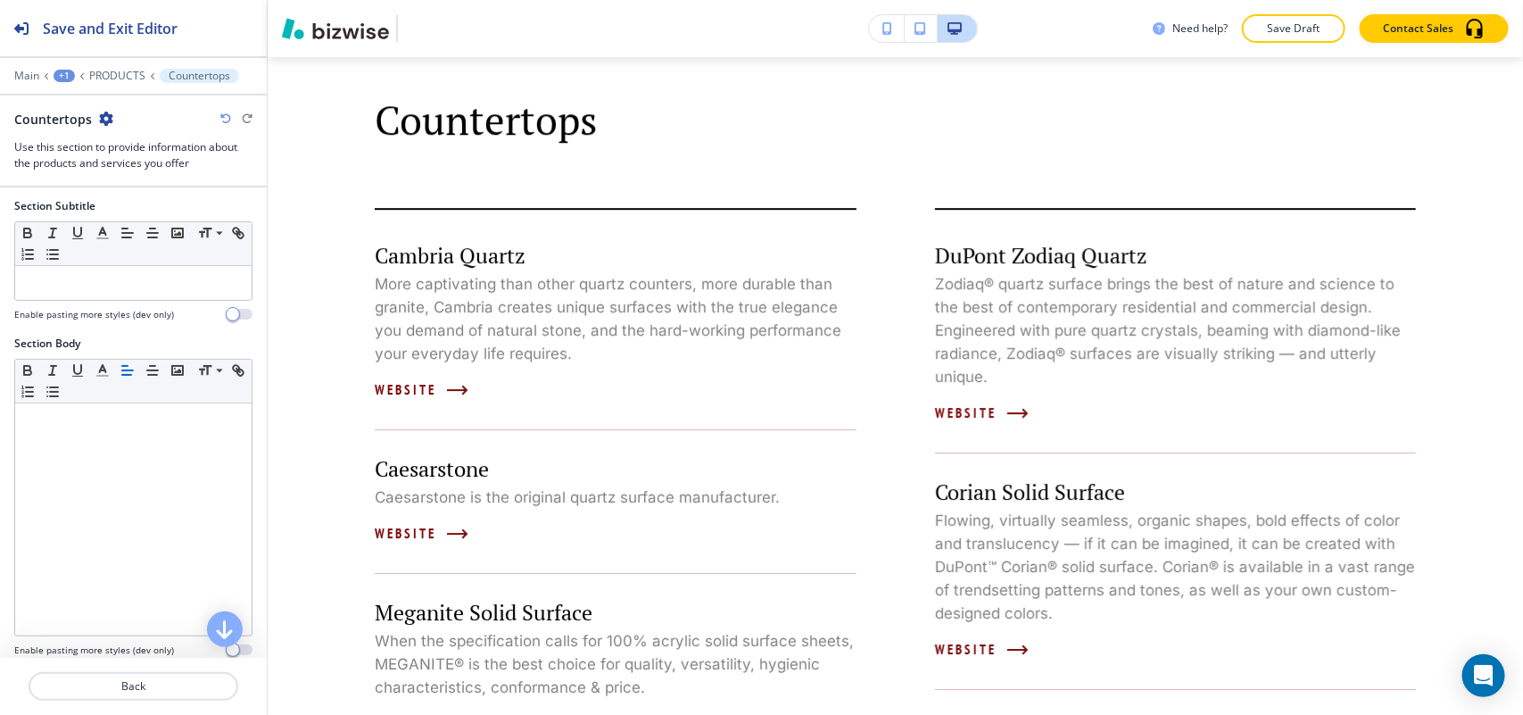
scroll to position [446, 0]
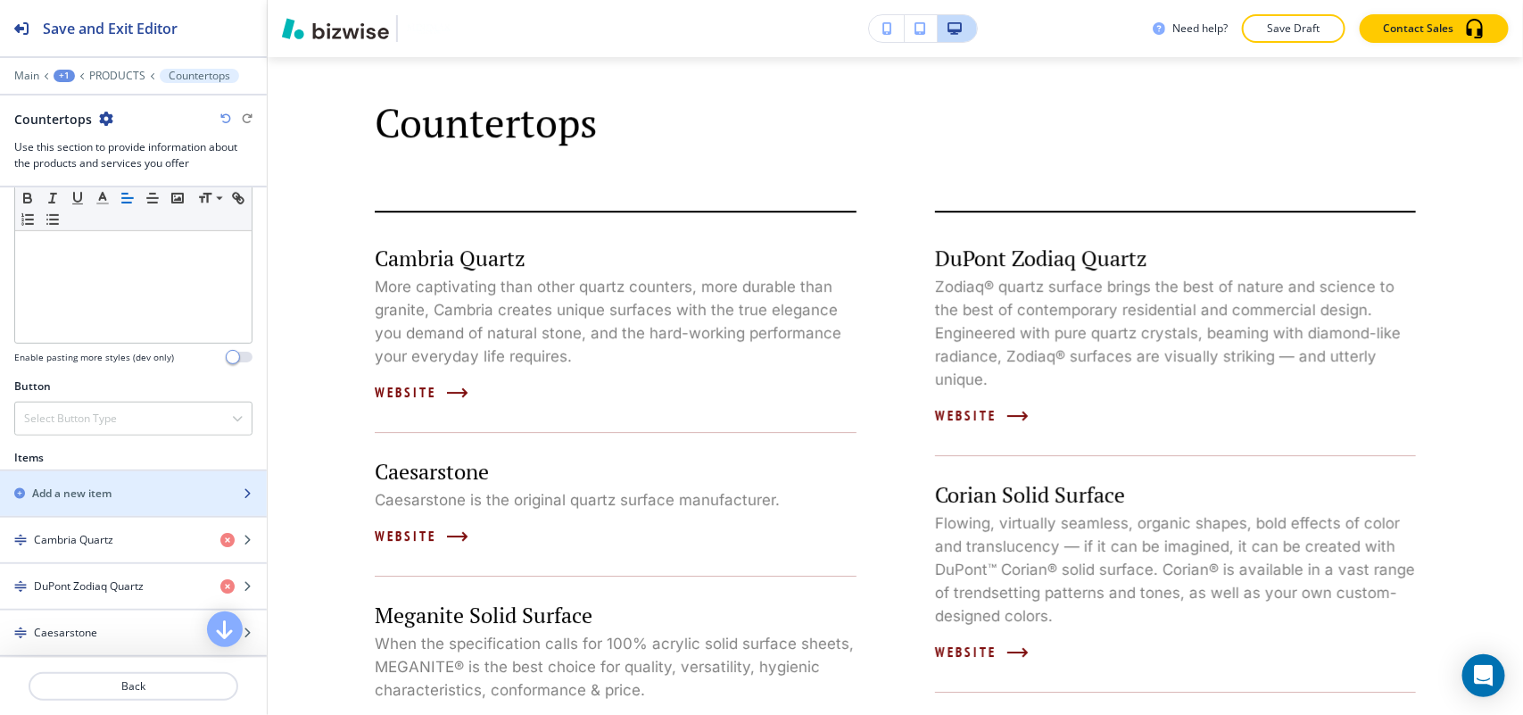
click at [100, 498] on h2 "Add a new item" at bounding box center [71, 493] width 79 height 16
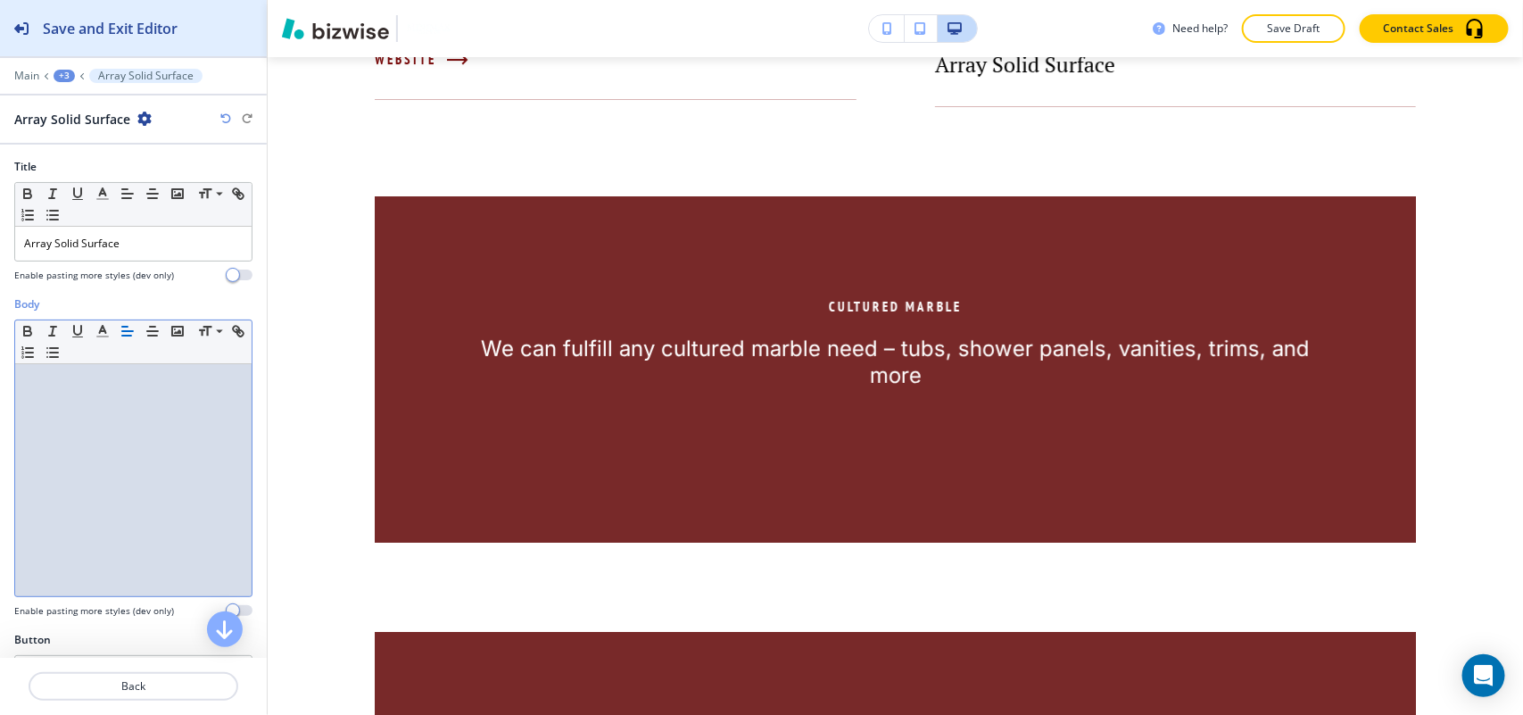
scroll to position [0, 0]
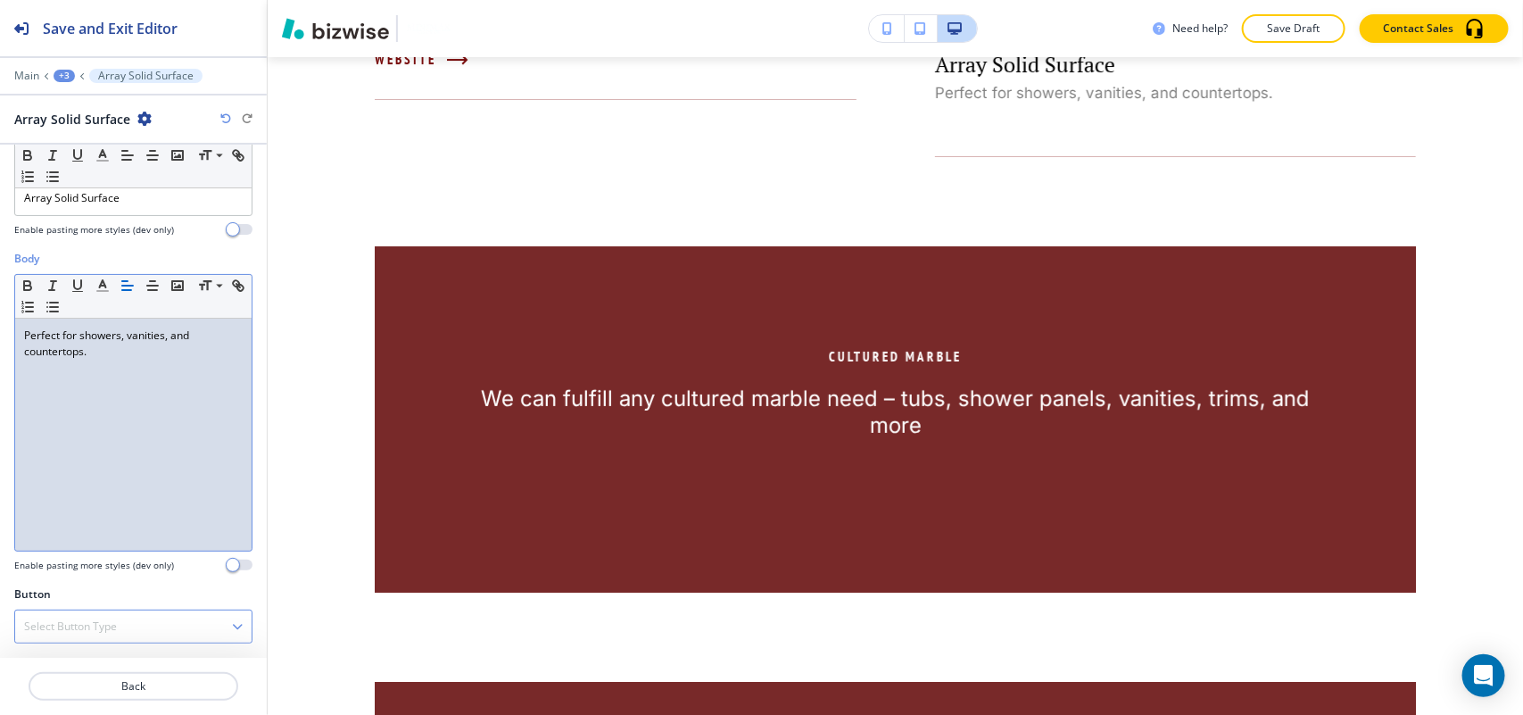
click at [89, 616] on div "Select Button Type" at bounding box center [133, 626] width 236 height 32
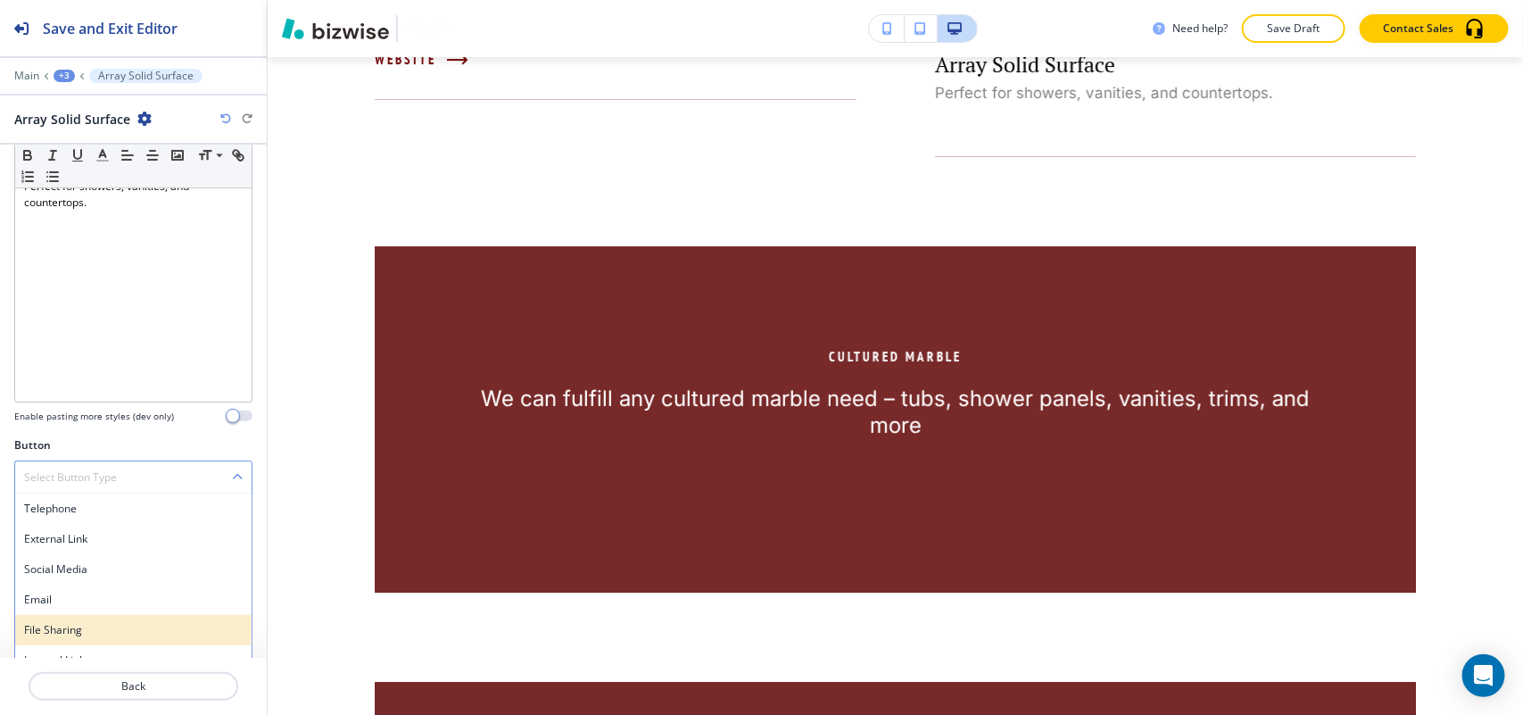
scroll to position [215, 0]
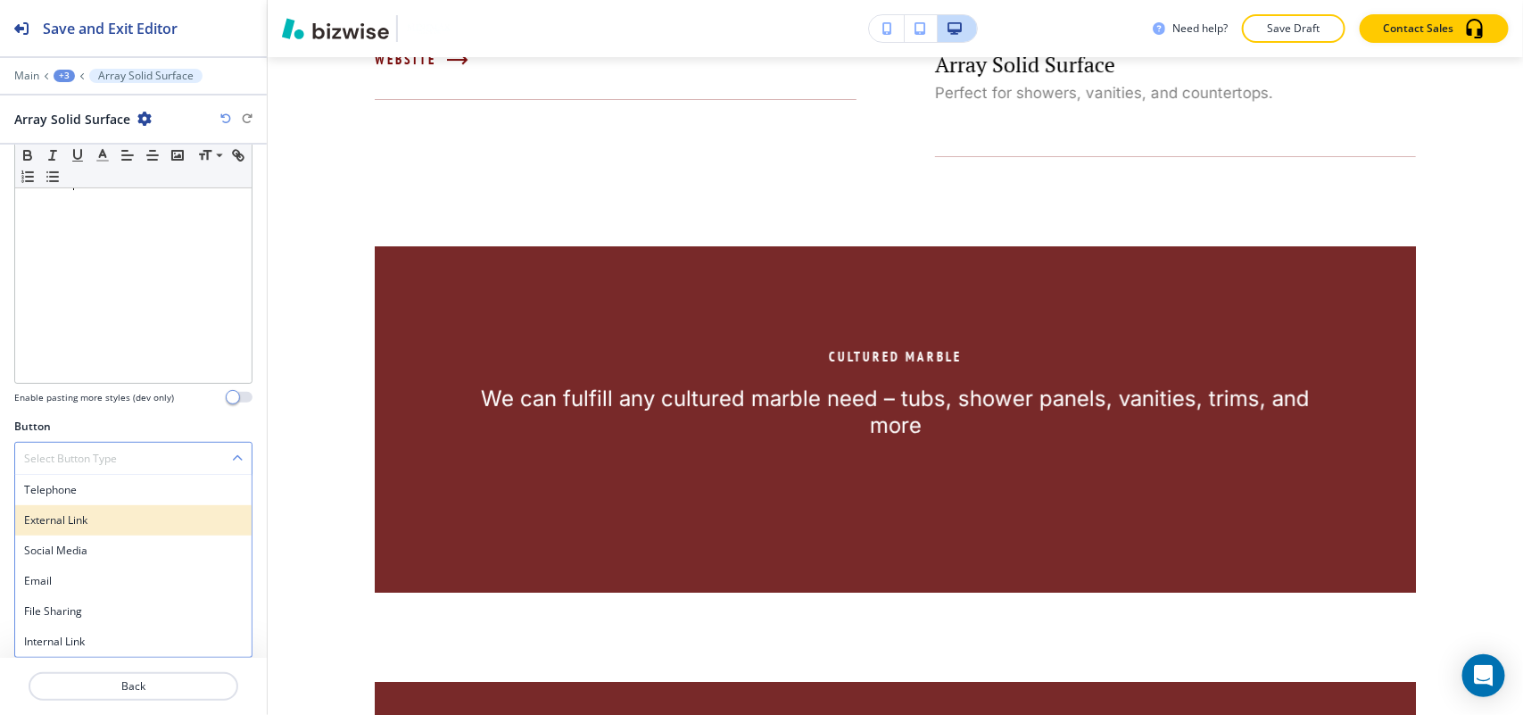
click at [85, 525] on h4 "External Link" at bounding box center [133, 520] width 219 height 16
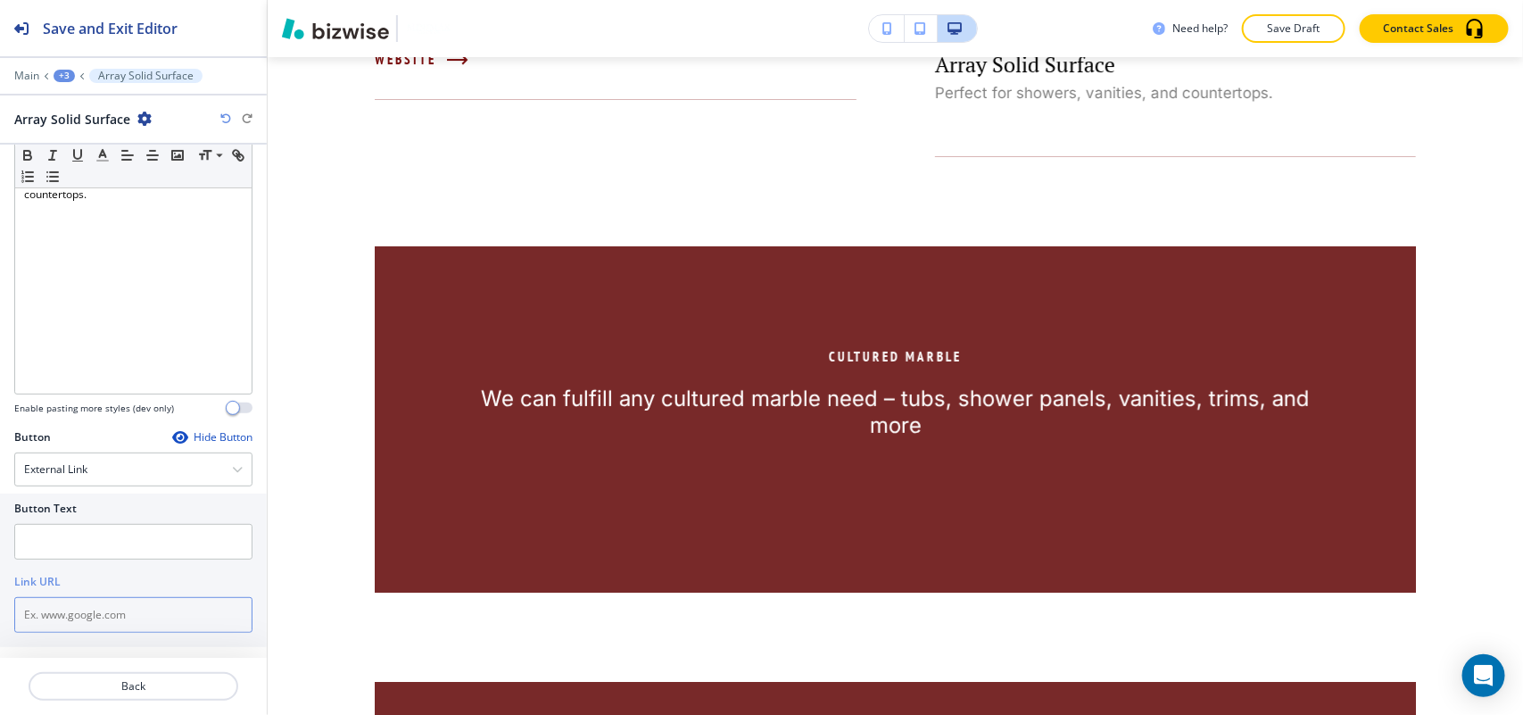
click at [74, 627] on input "text" at bounding box center [133, 615] width 238 height 36
paste input "http://www.arrayshowers.com/"
type input "http://www.arrayshowers.com/"
click at [63, 541] on input "text" at bounding box center [133, 542] width 238 height 36
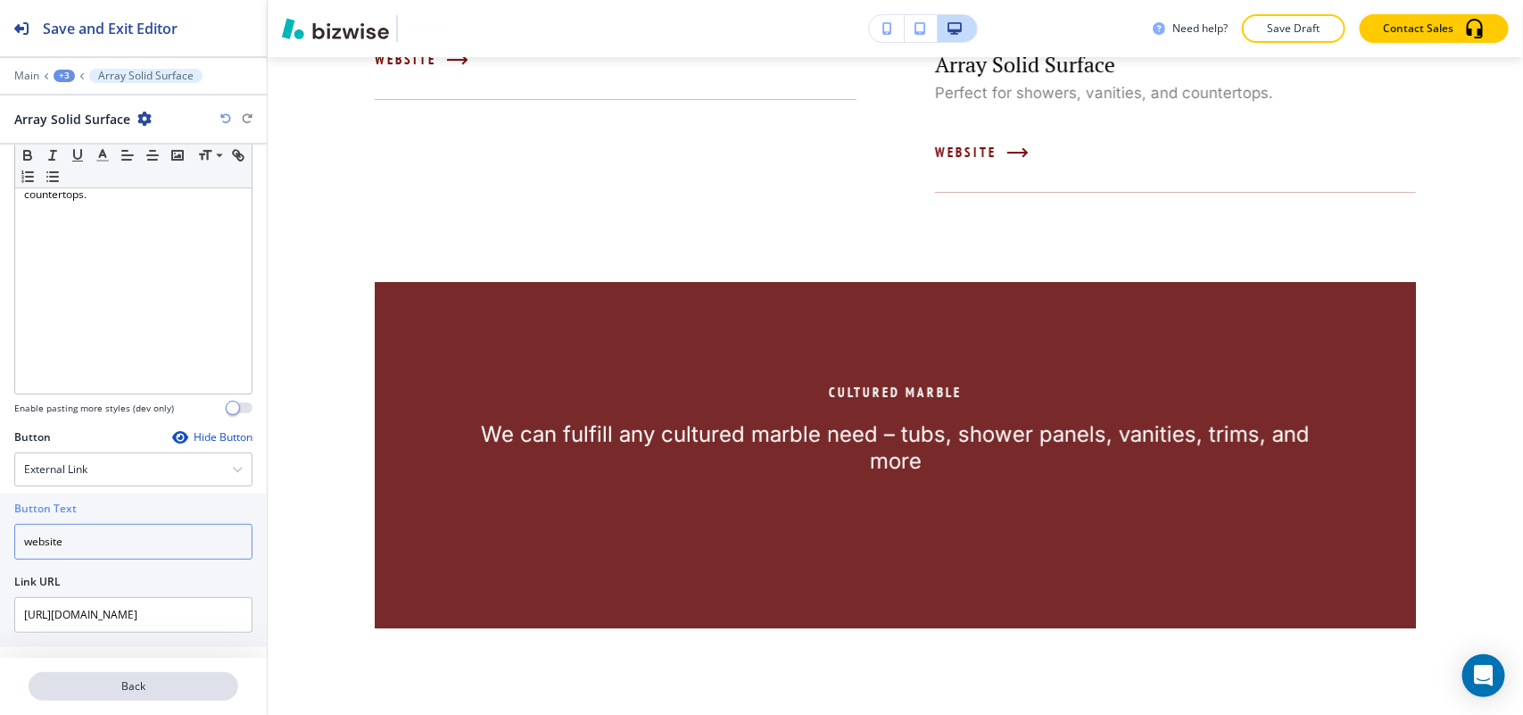
type input "website"
click at [172, 684] on p "Back" at bounding box center [133, 686] width 206 height 16
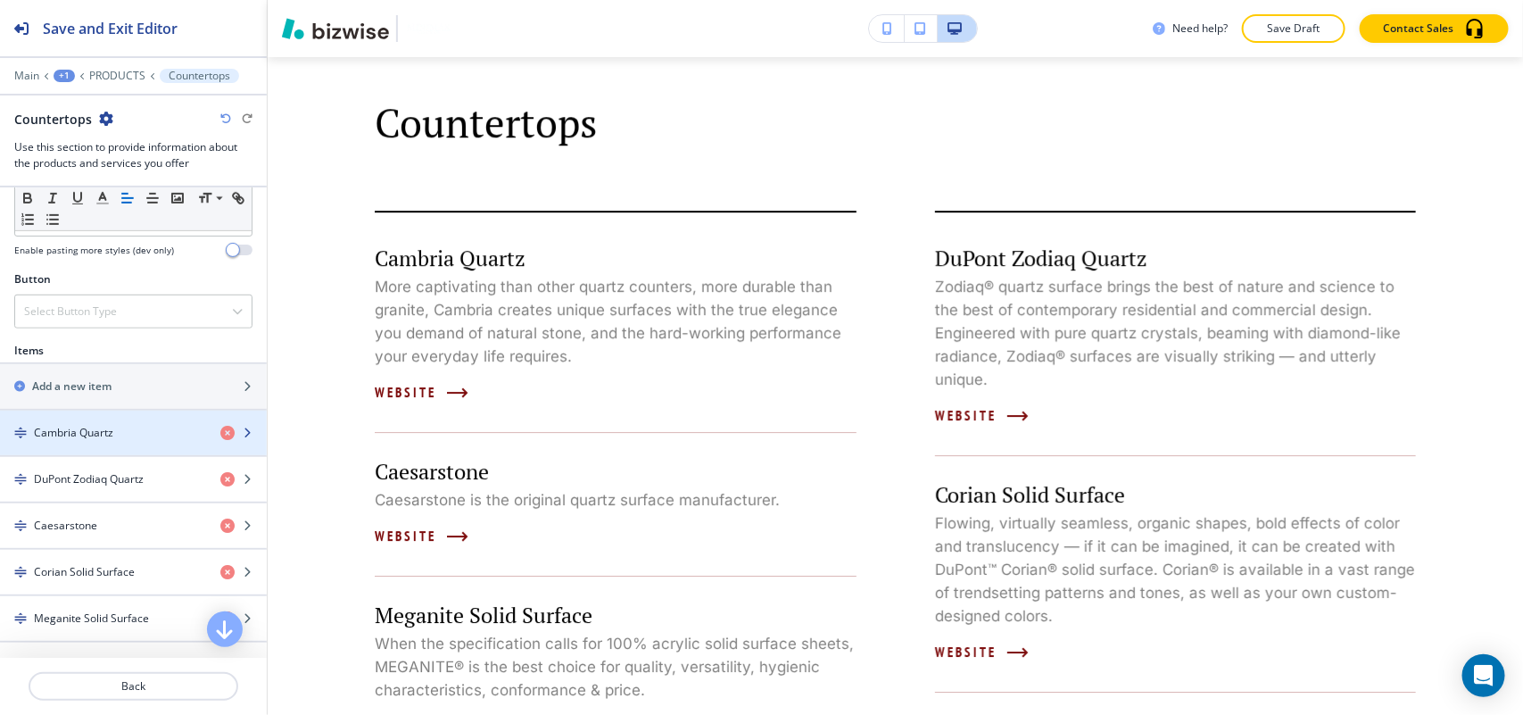
scroll to position [558, 0]
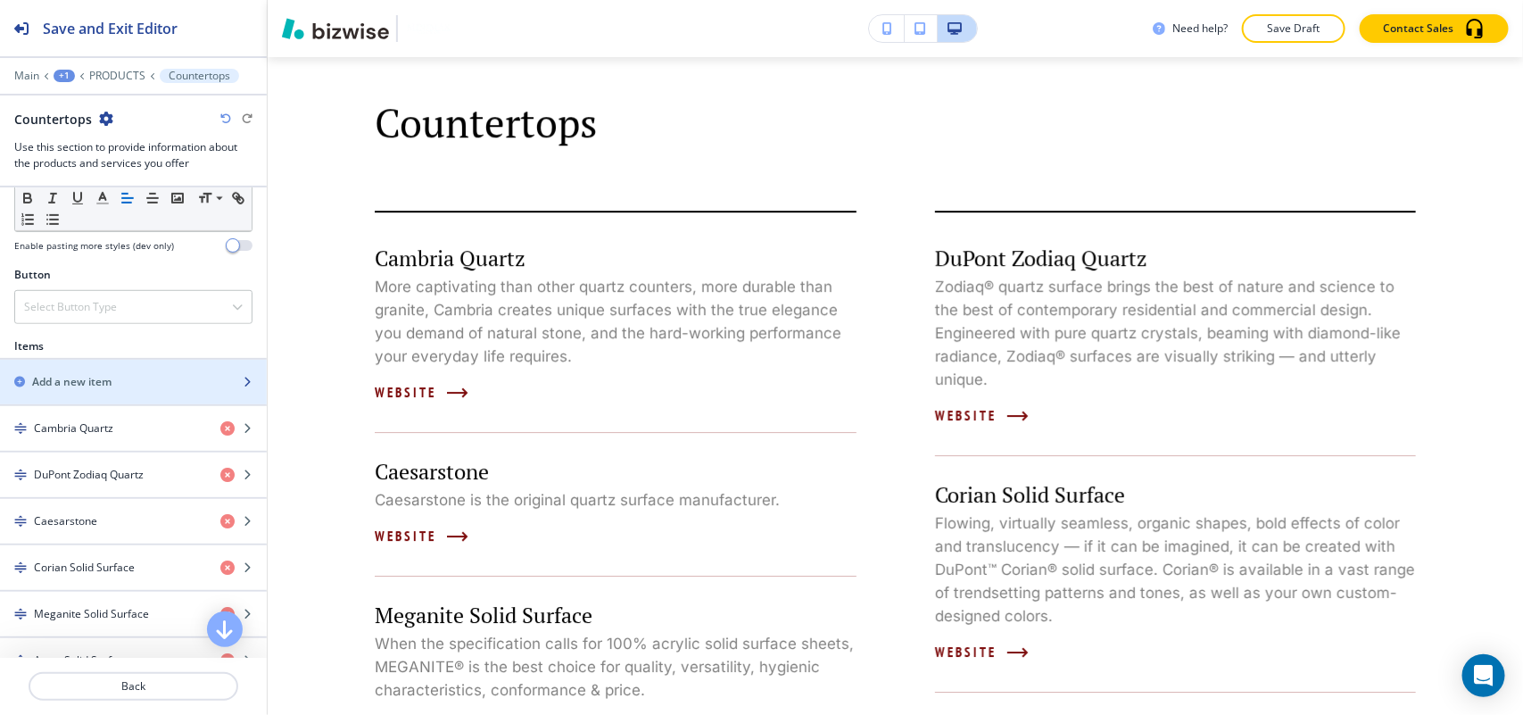
click at [156, 390] on div "Add a new item" at bounding box center [114, 382] width 228 height 16
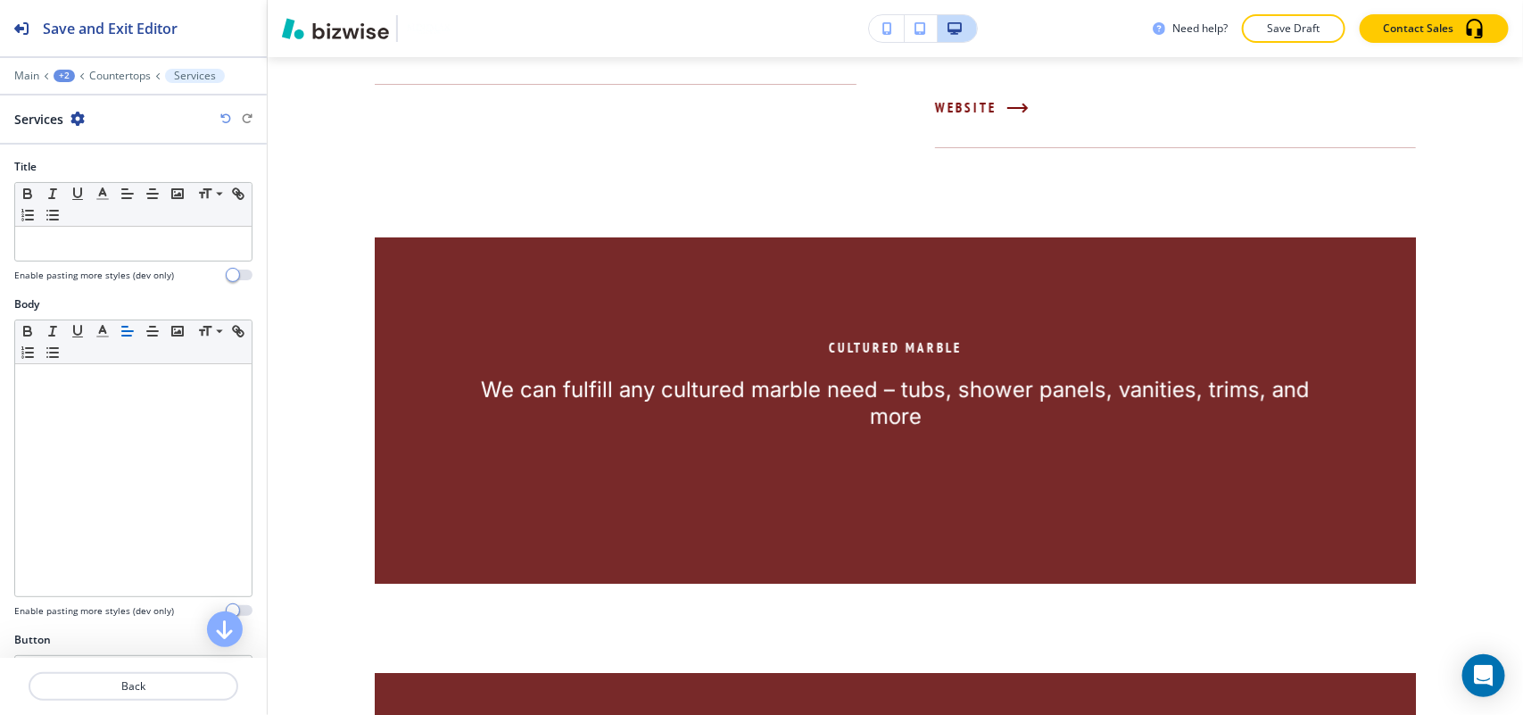
scroll to position [3098, 0]
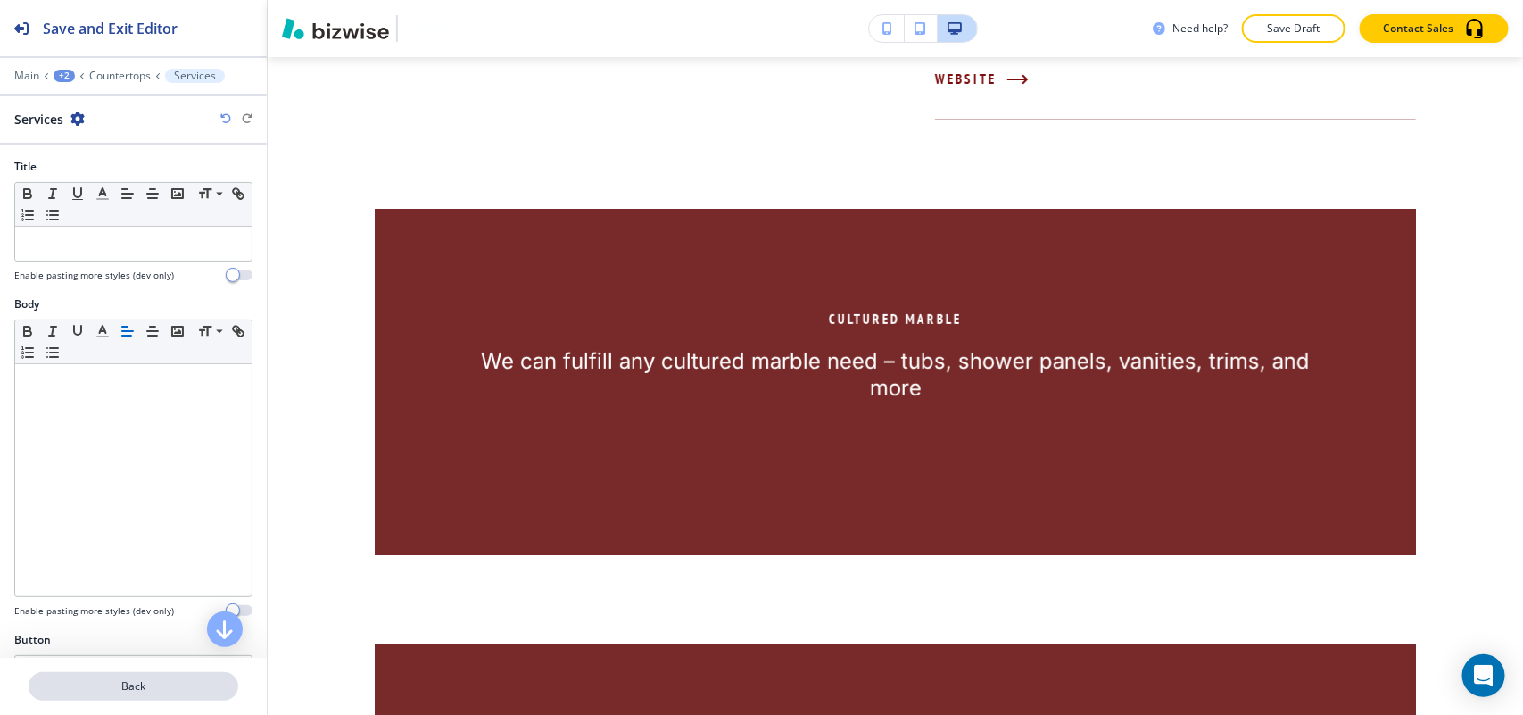
click at [149, 693] on button "Back" at bounding box center [134, 686] width 210 height 29
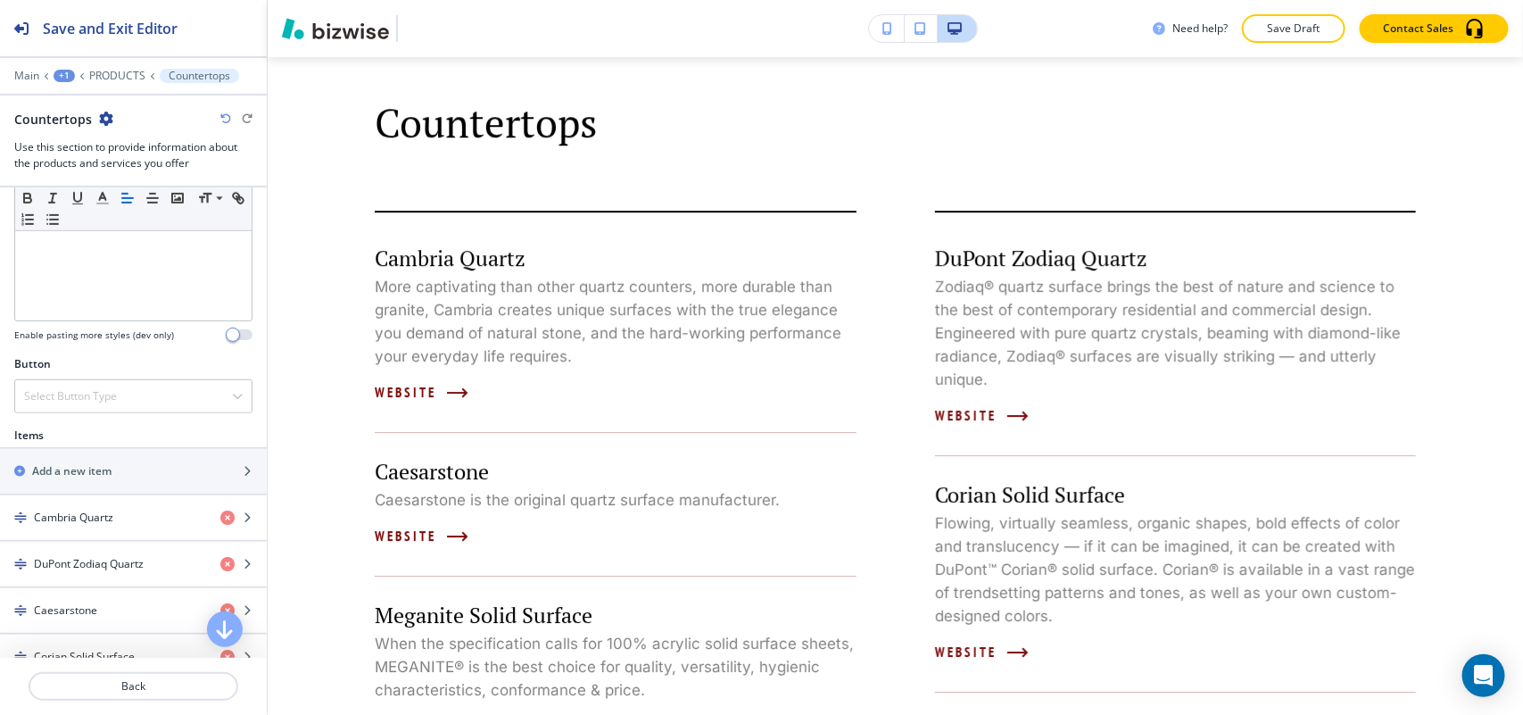
scroll to position [446, 0]
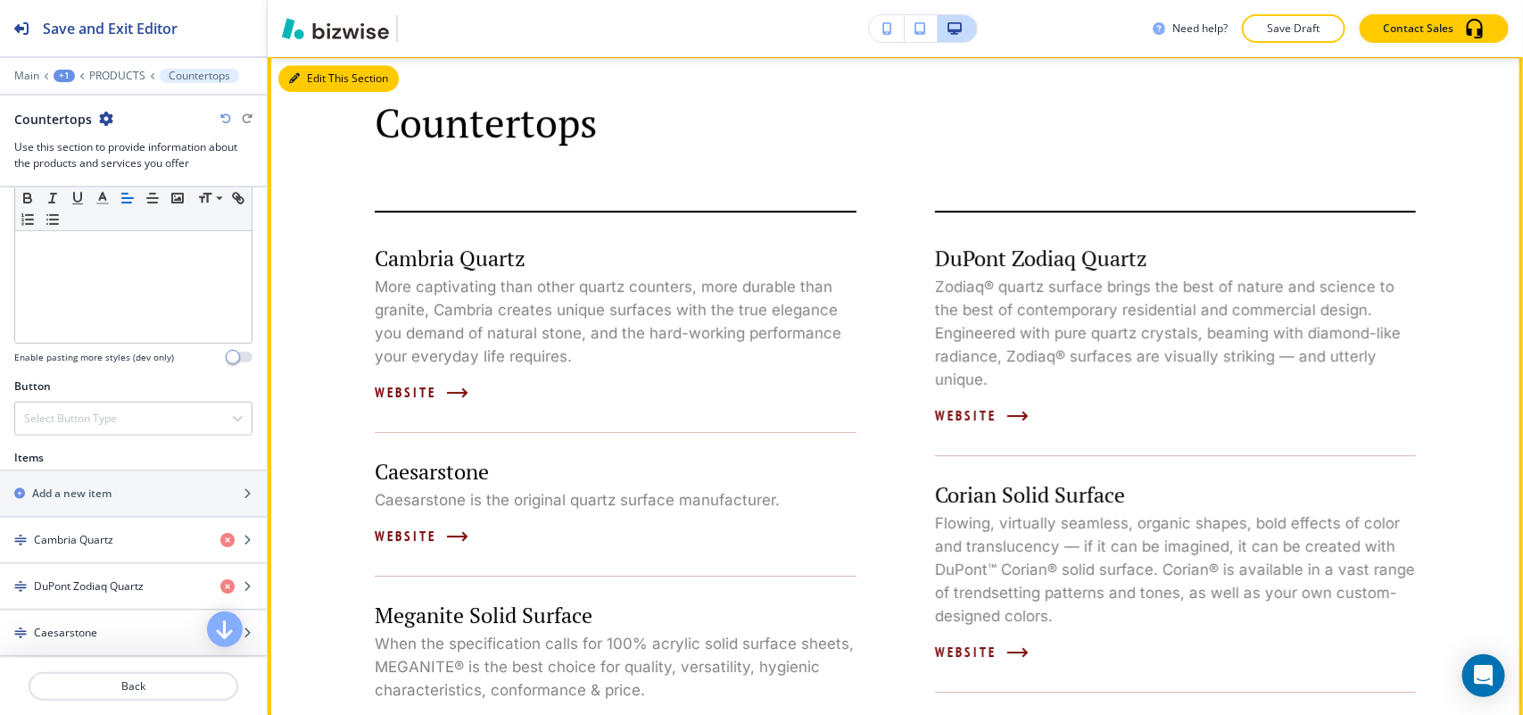
click at [322, 83] on button "Edit This Section" at bounding box center [338, 78] width 120 height 27
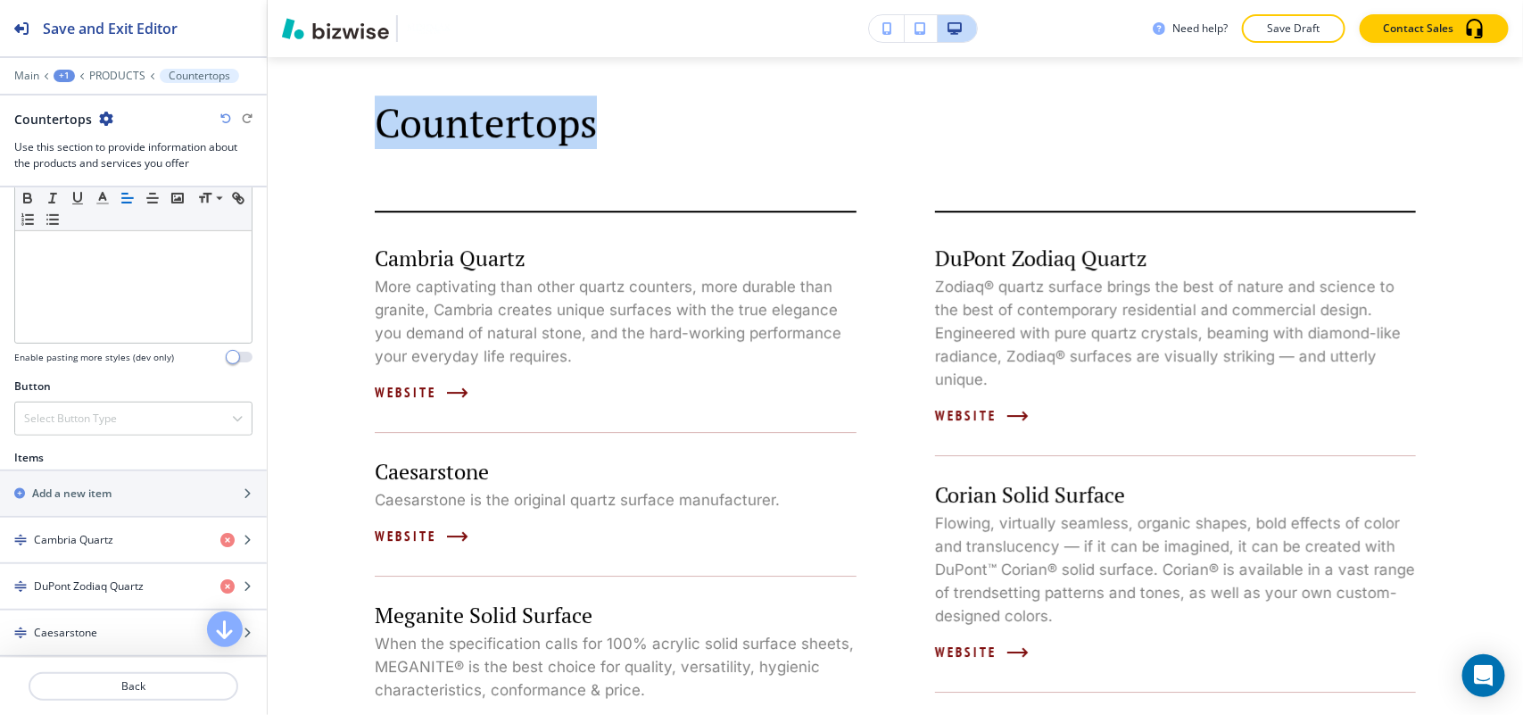
drag, startPoint x: 382, startPoint y: 123, endPoint x: 617, endPoint y: 127, distance: 234.7
click at [617, 127] on p "Countertops" at bounding box center [617, 122] width 485 height 47
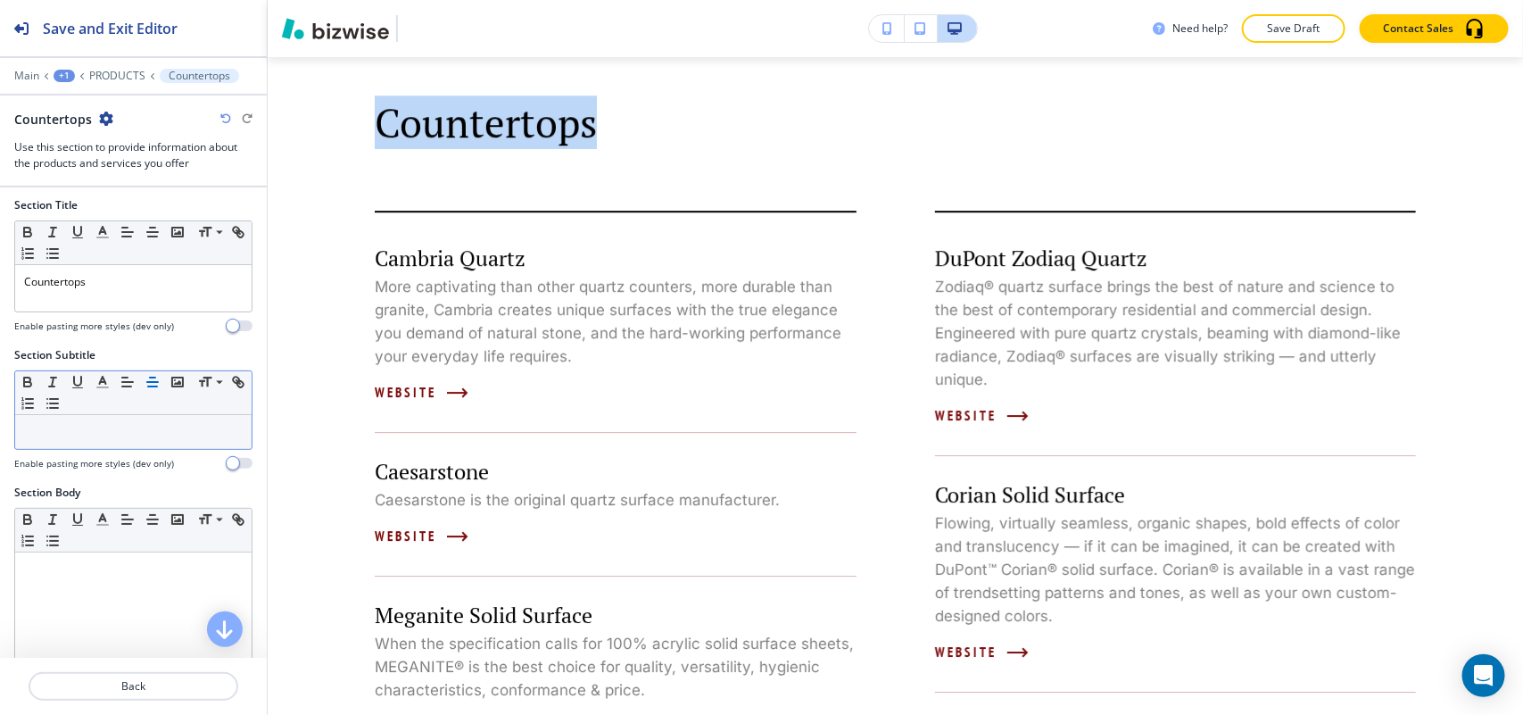
scroll to position [0, 0]
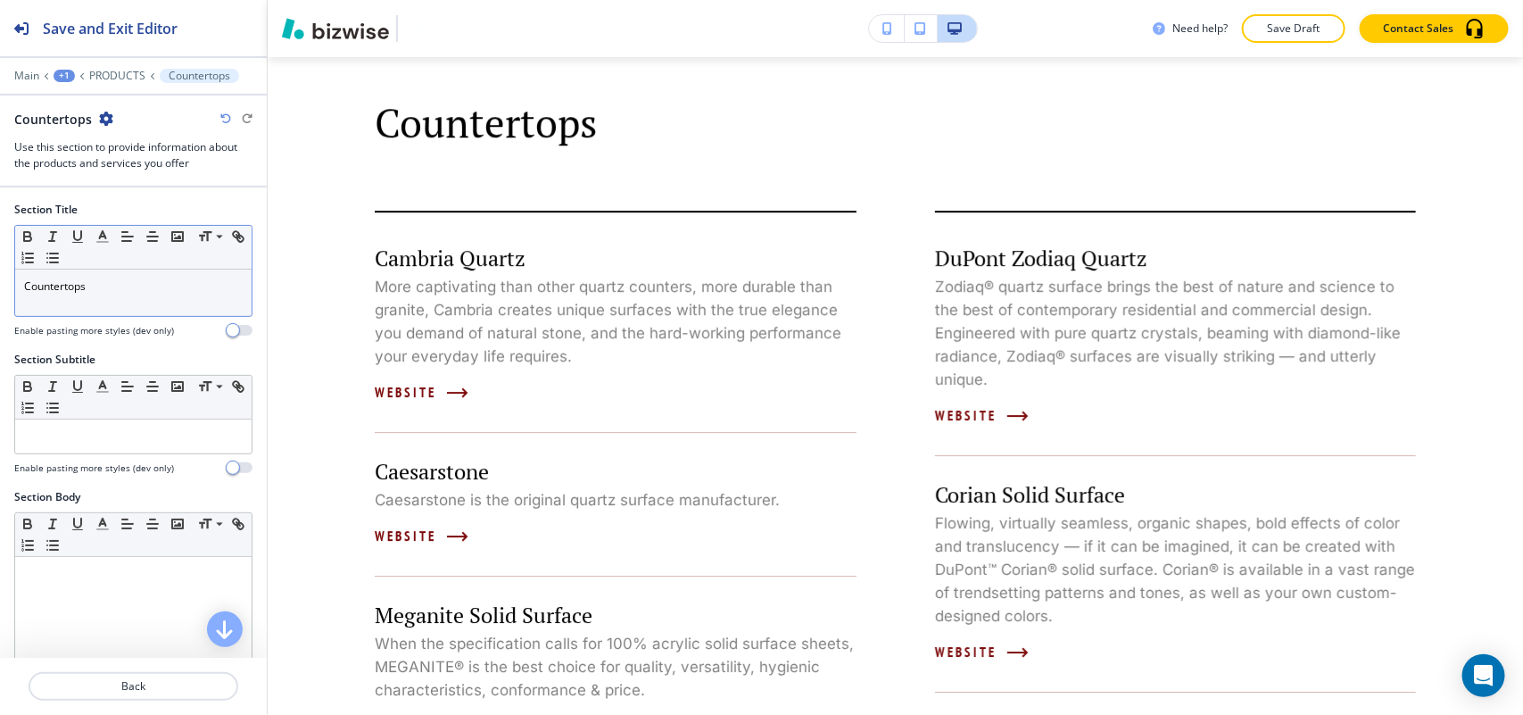
click at [139, 290] on p "Countertops" at bounding box center [133, 286] width 219 height 16
click at [139, 288] on p "Countertops" at bounding box center [133, 286] width 219 height 16
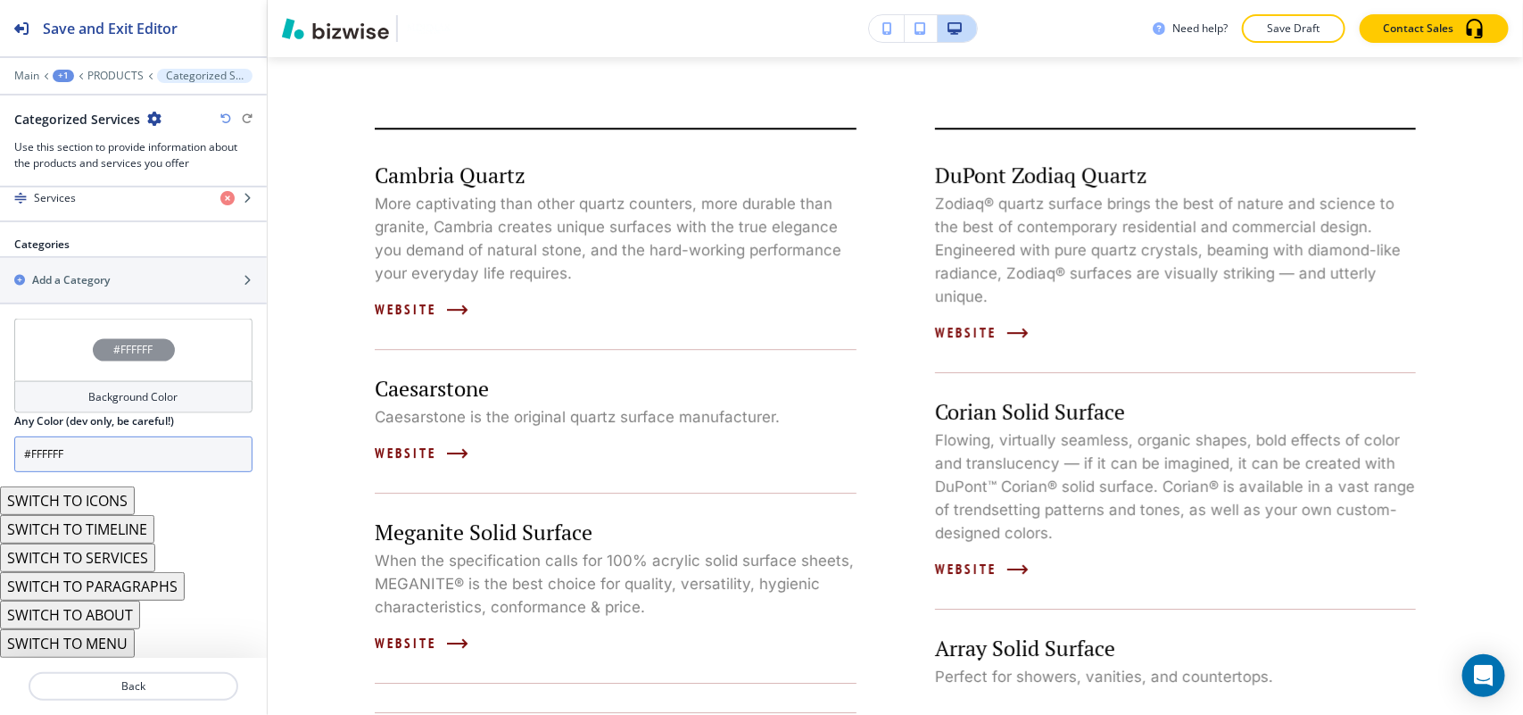
scroll to position [1073, 0]
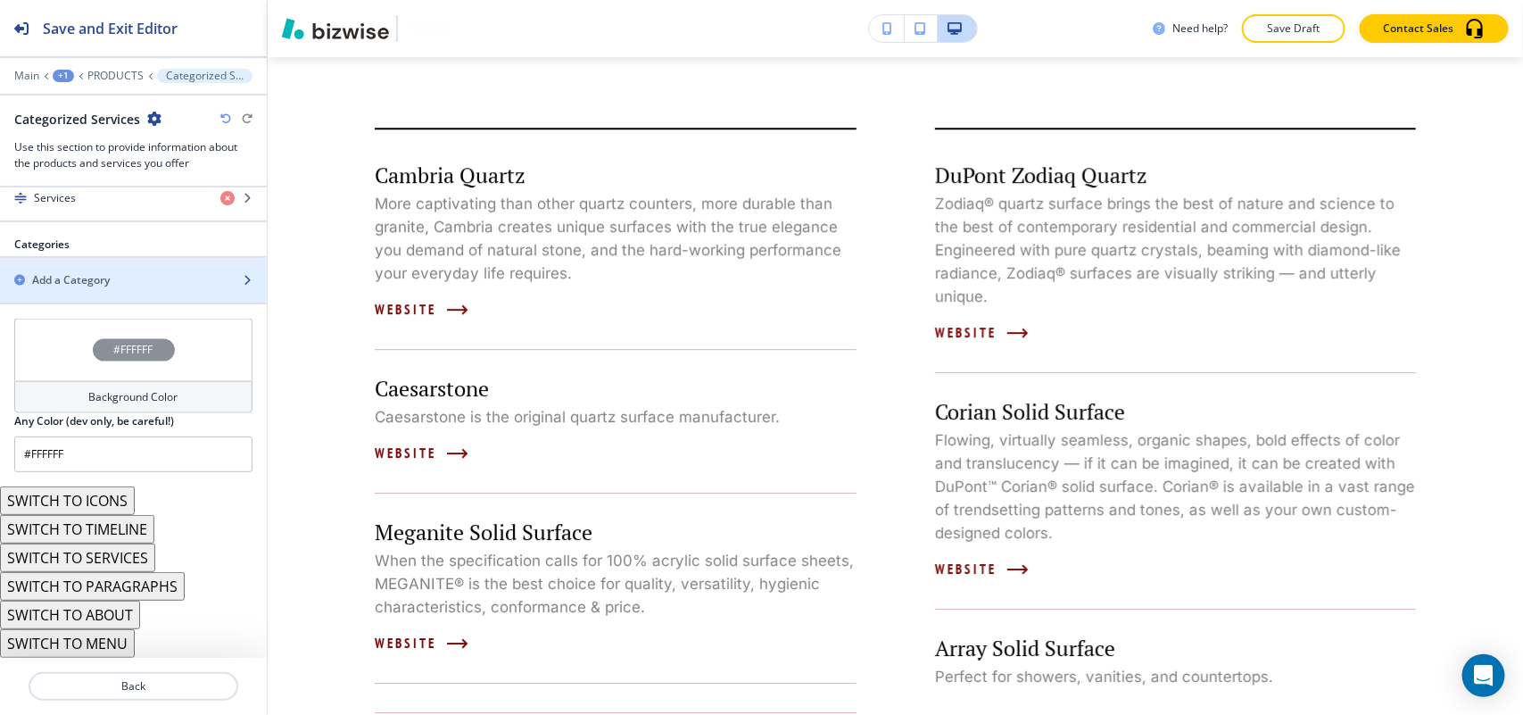
click at [89, 278] on h2 "Add a Category" at bounding box center [71, 280] width 78 height 16
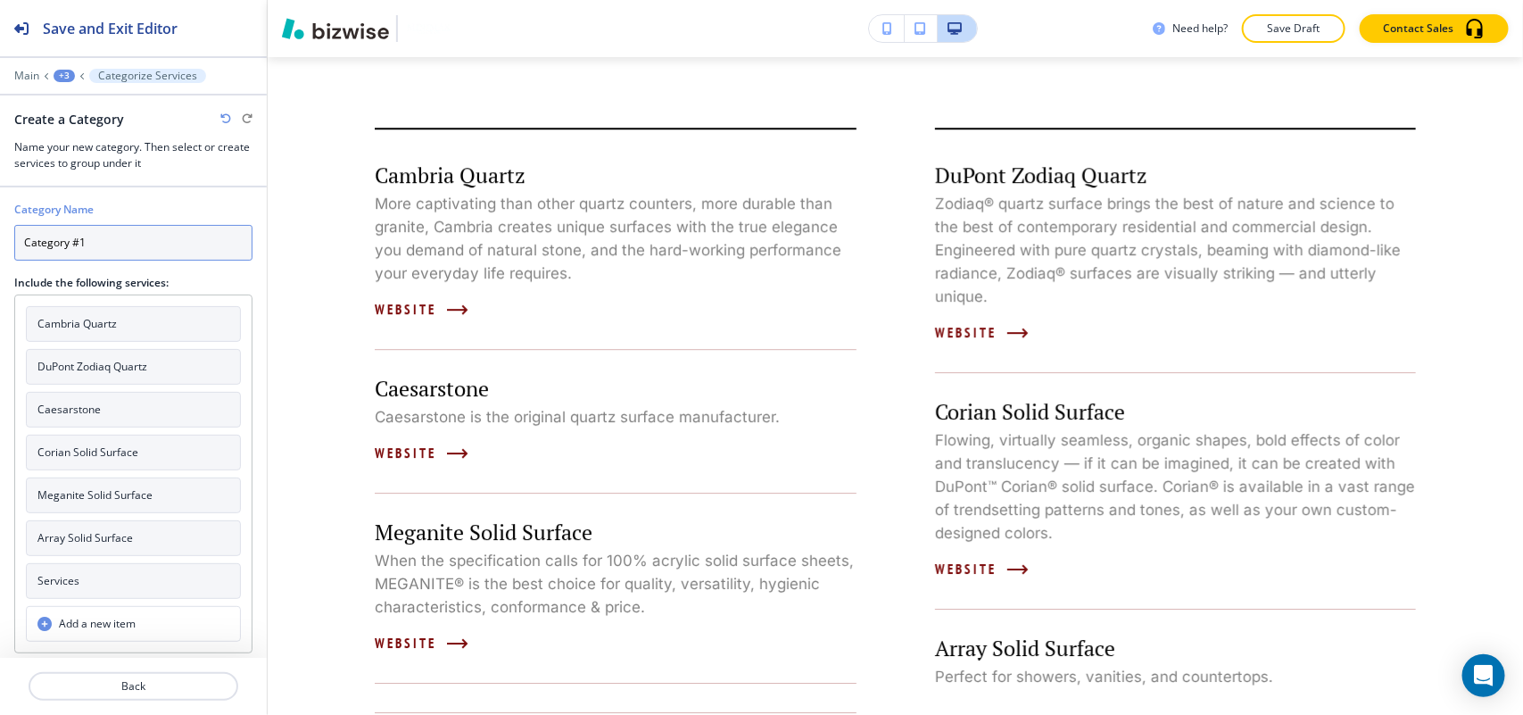
drag, startPoint x: 113, startPoint y: 239, endPoint x: 0, endPoint y: 234, distance: 113.4
click at [0, 234] on div "Category Name Category #1 Include the following services: Cambria Quartz DuPont…" at bounding box center [133, 420] width 267 height 466
paste input "ountertops"
type input "Countertops"
click at [110, 323] on h4 "Cambria Quartz" at bounding box center [76, 324] width 79 height 16
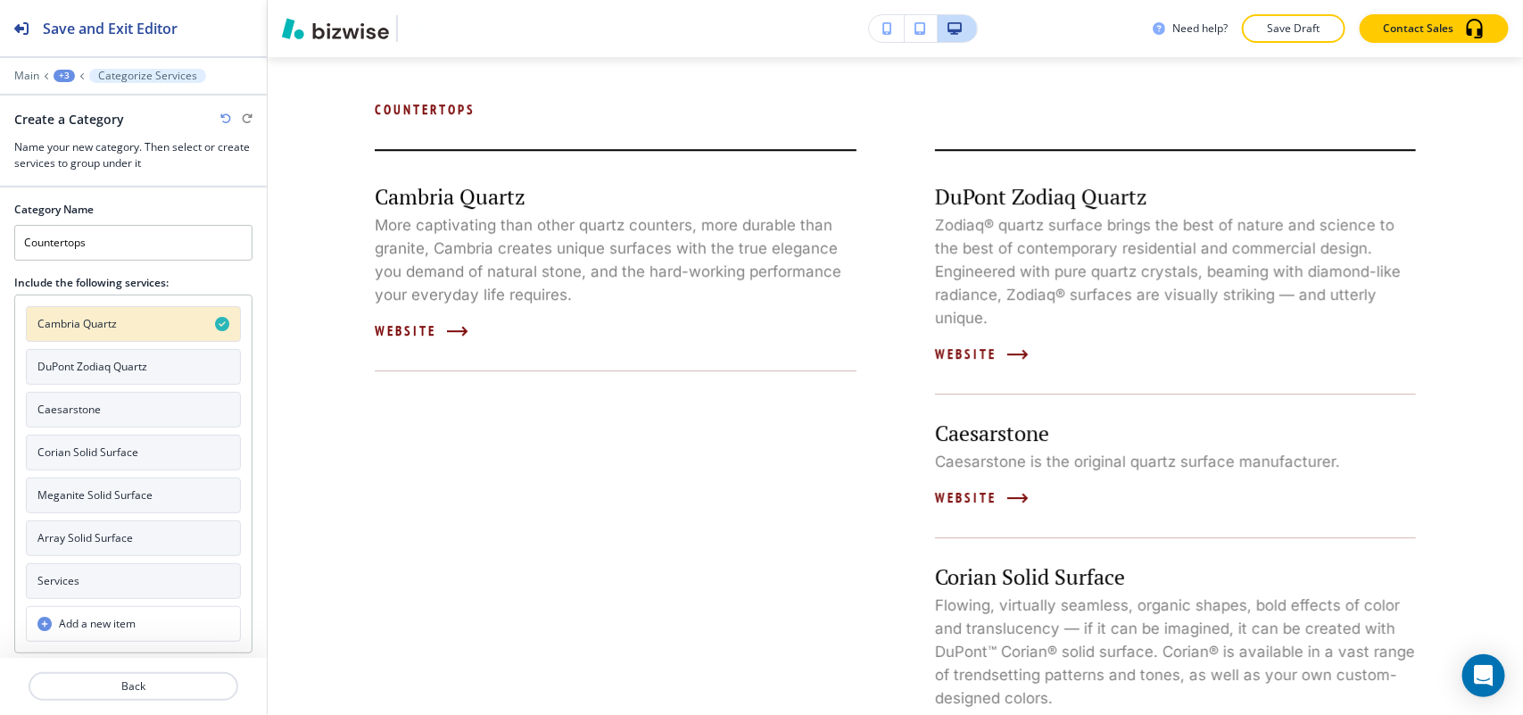
click at [119, 373] on h4 "DuPont Zodiaq Quartz" at bounding box center [92, 367] width 110 height 16
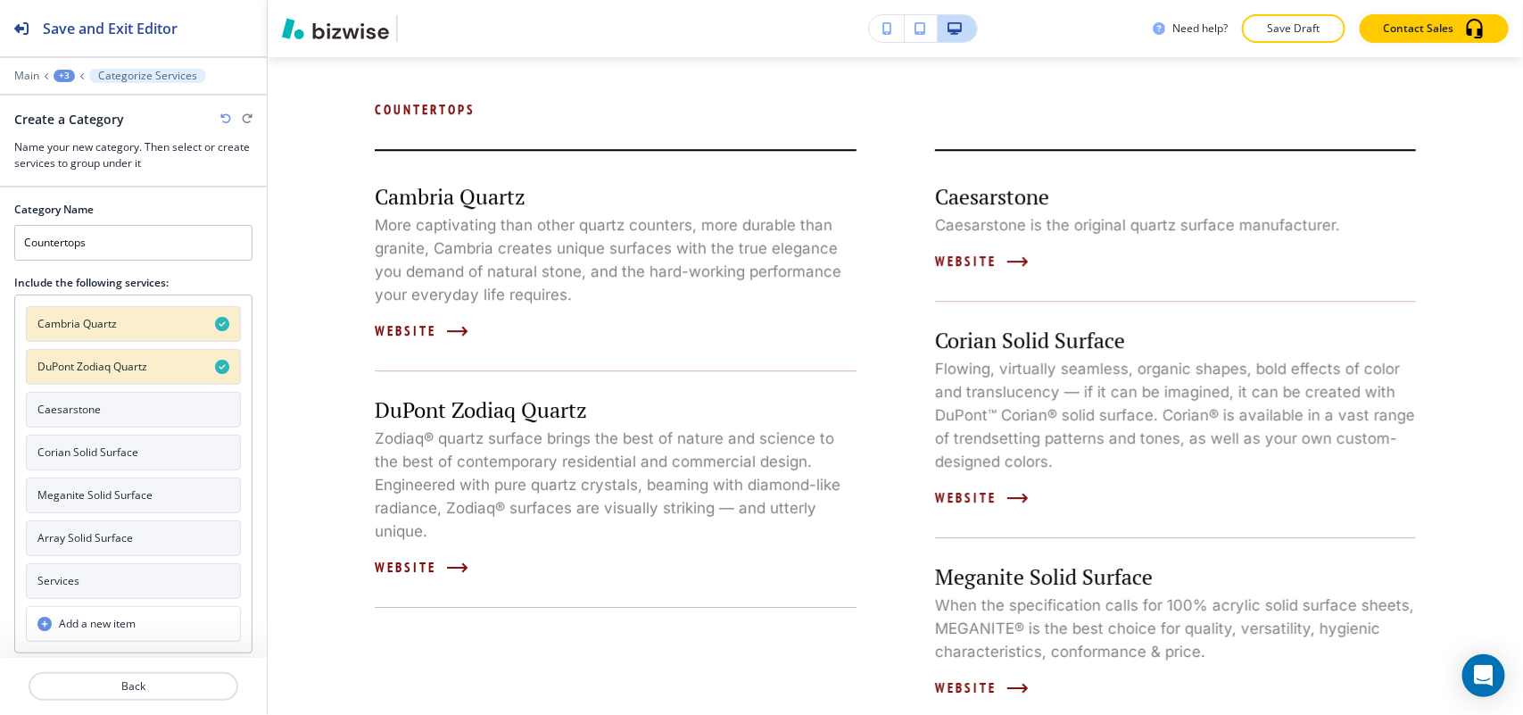
click at [108, 419] on button "Caesarstone" at bounding box center [133, 410] width 215 height 36
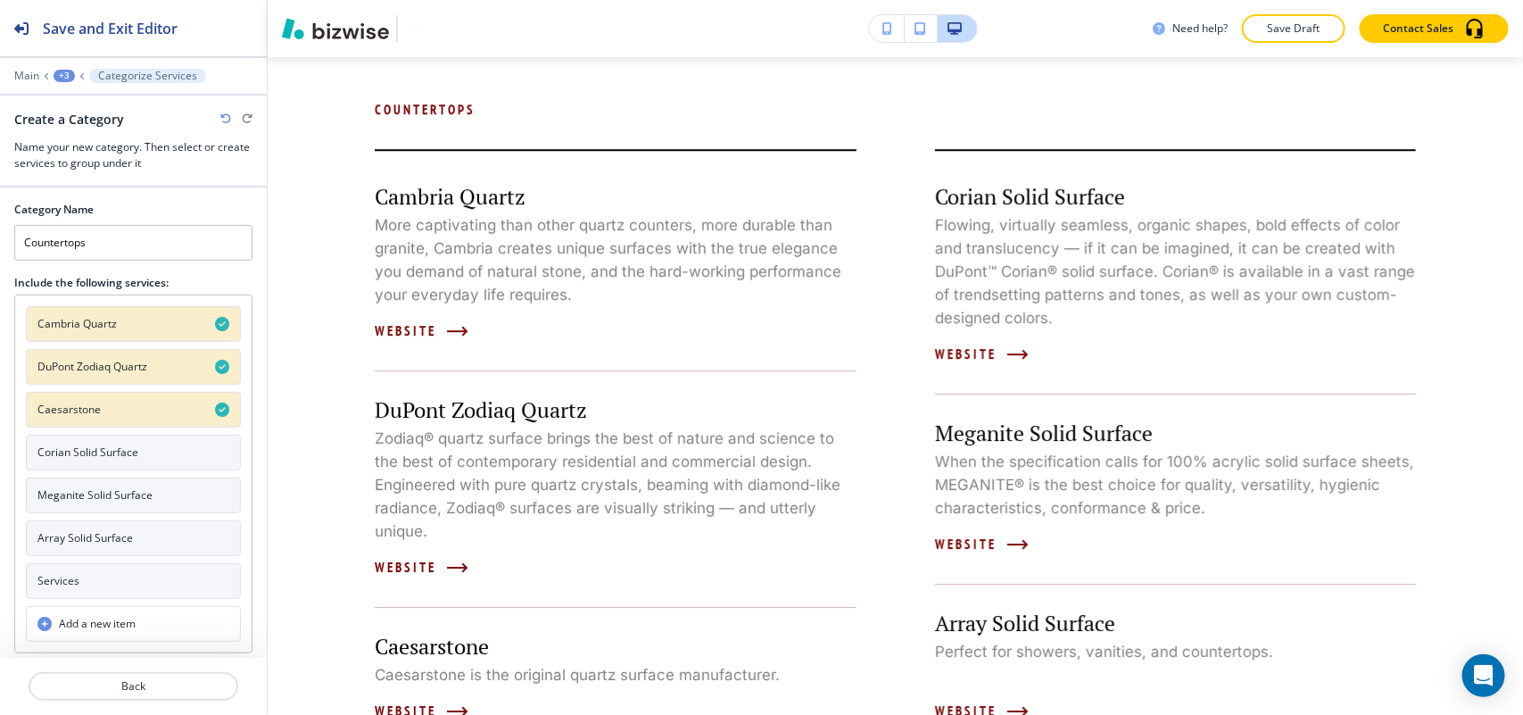
click at [105, 470] on button "Corian Solid Surface" at bounding box center [133, 453] width 215 height 36
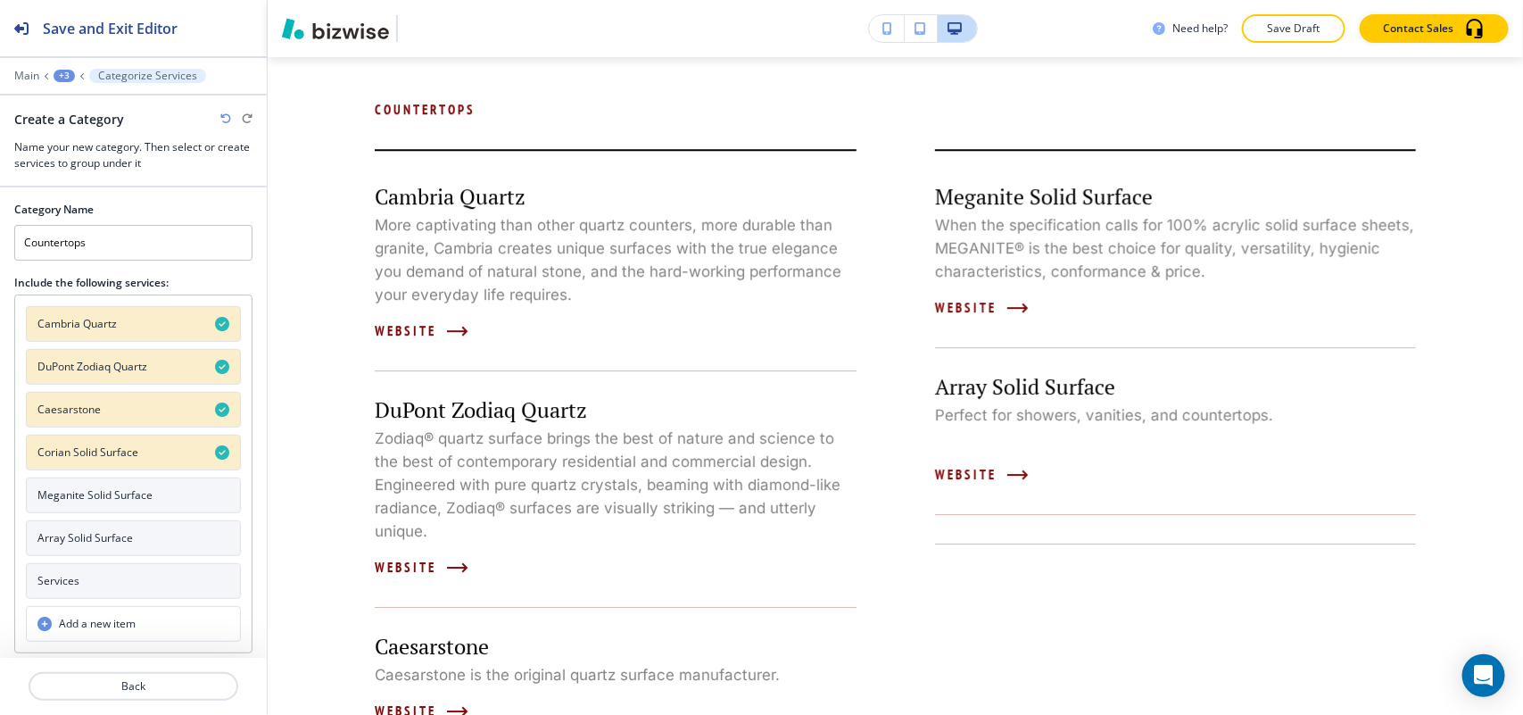
click at [104, 503] on h4 "Meganite Solid Surface" at bounding box center [94, 495] width 115 height 16
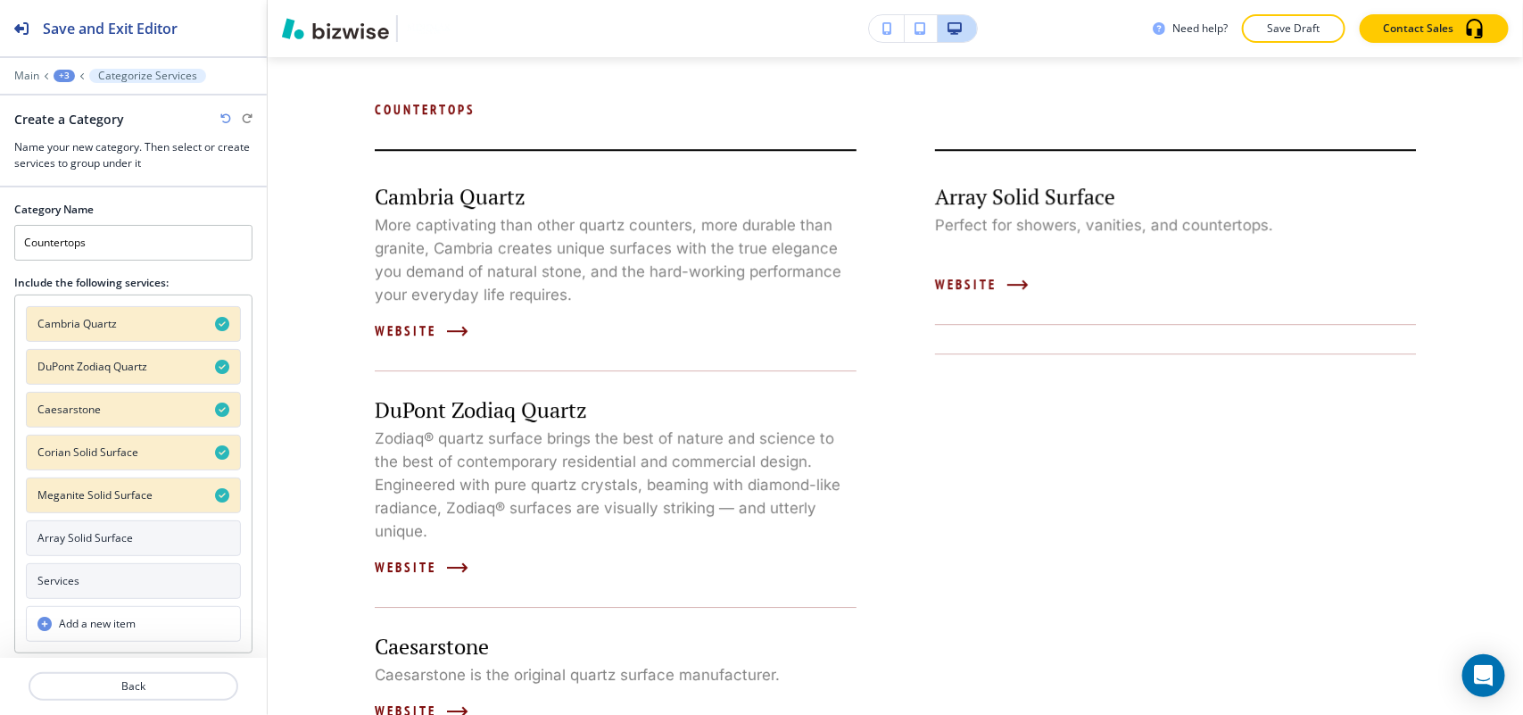
drag, startPoint x: 96, startPoint y: 545, endPoint x: 87, endPoint y: 590, distance: 45.7
click at [96, 546] on h4 "Array Solid Surface" at bounding box center [84, 538] width 95 height 16
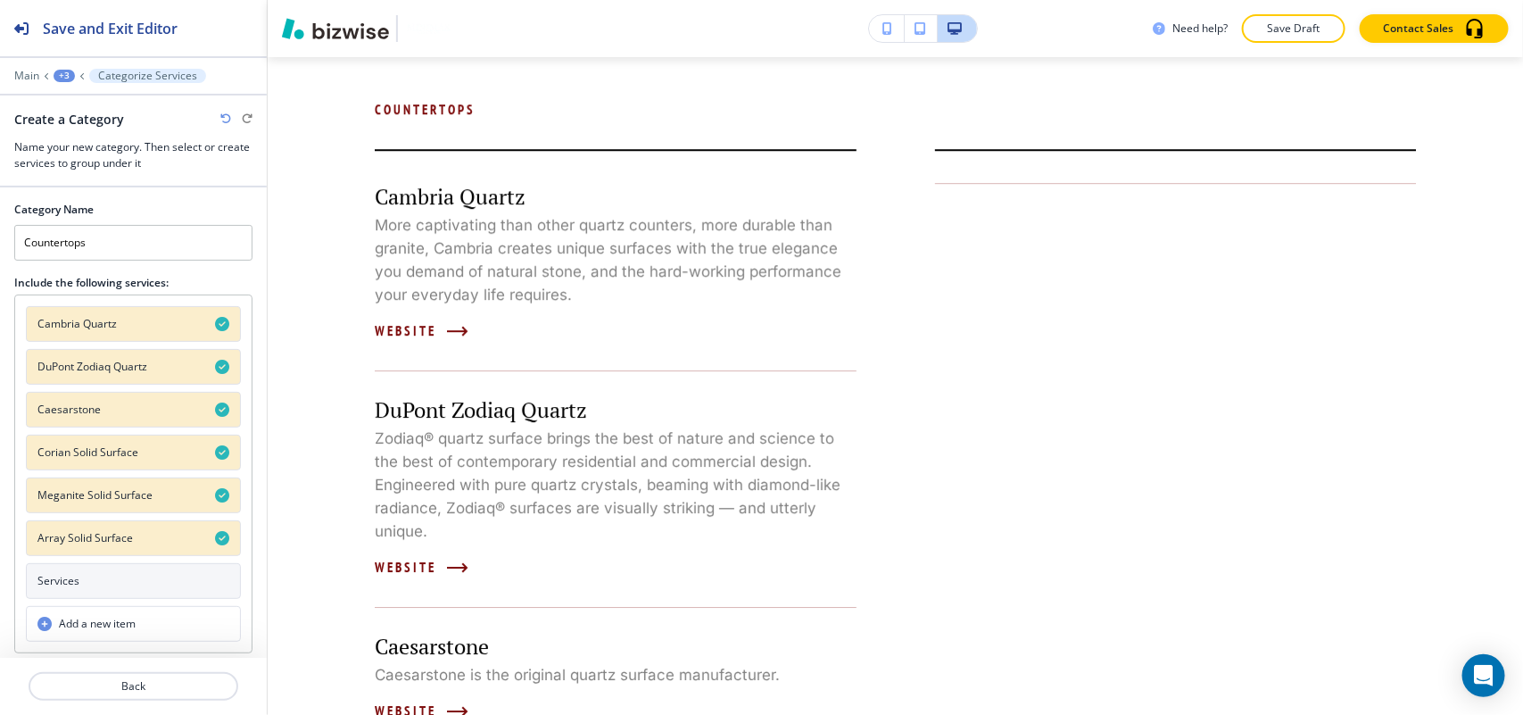
click at [95, 592] on button "Services" at bounding box center [133, 581] width 215 height 36
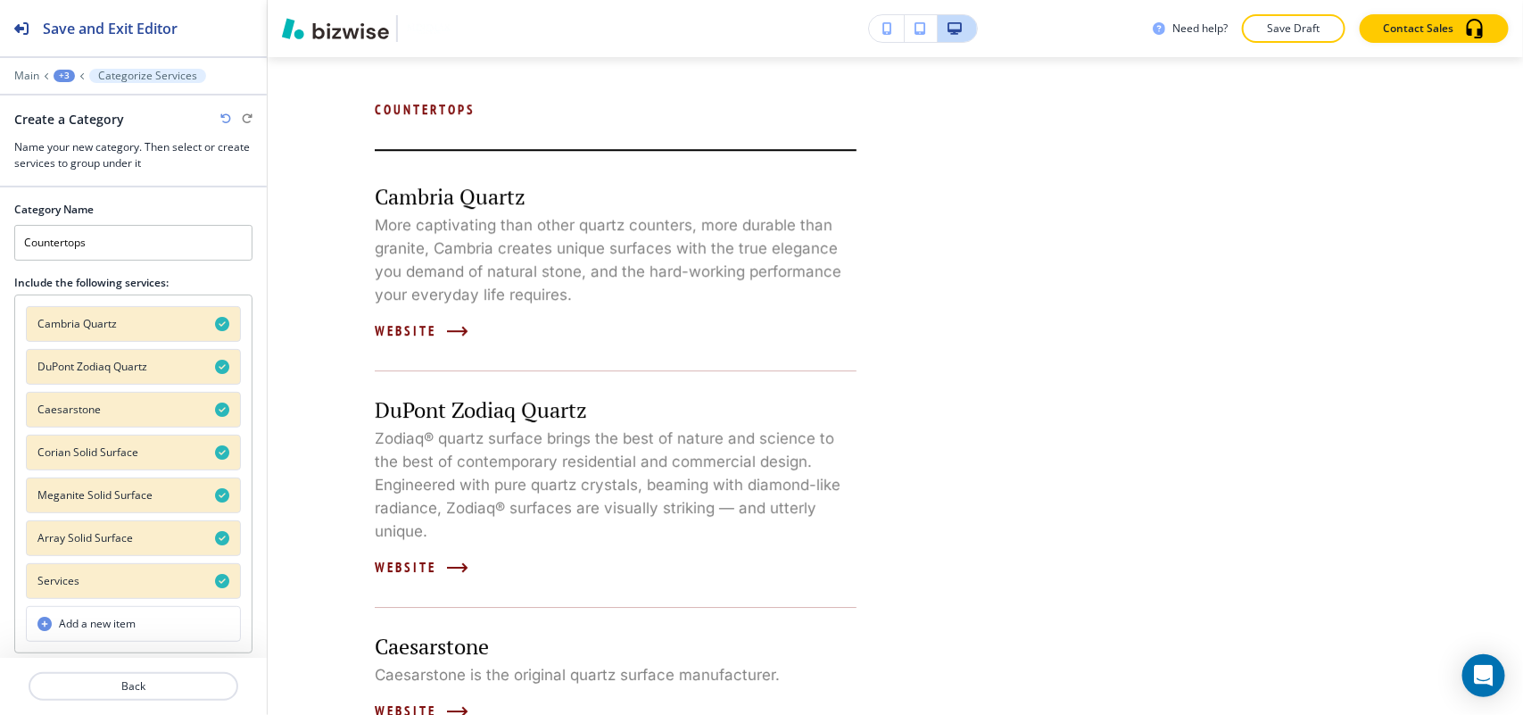
scroll to position [1, 0]
click at [143, 586] on button "Services" at bounding box center [133, 581] width 215 height 36
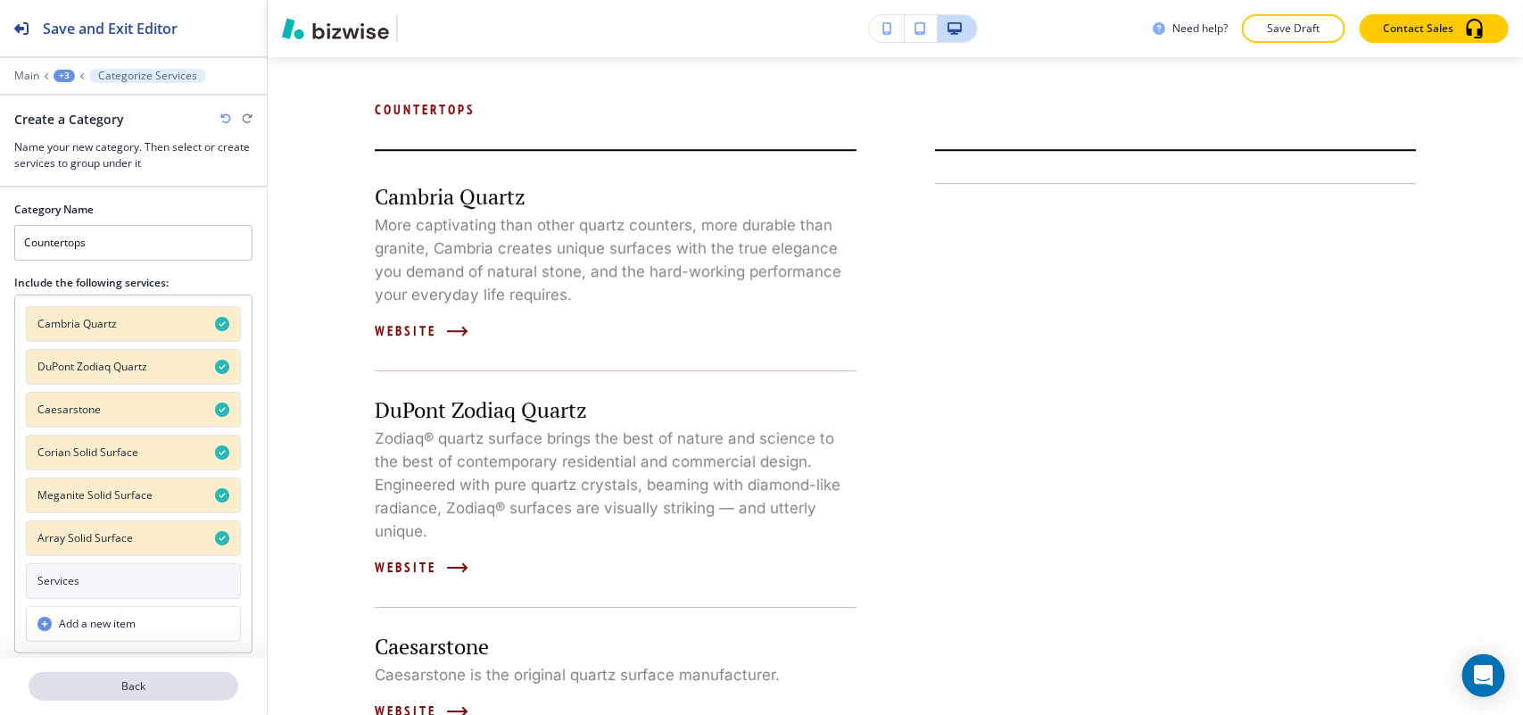
click at [140, 683] on p "Back" at bounding box center [133, 686] width 206 height 16
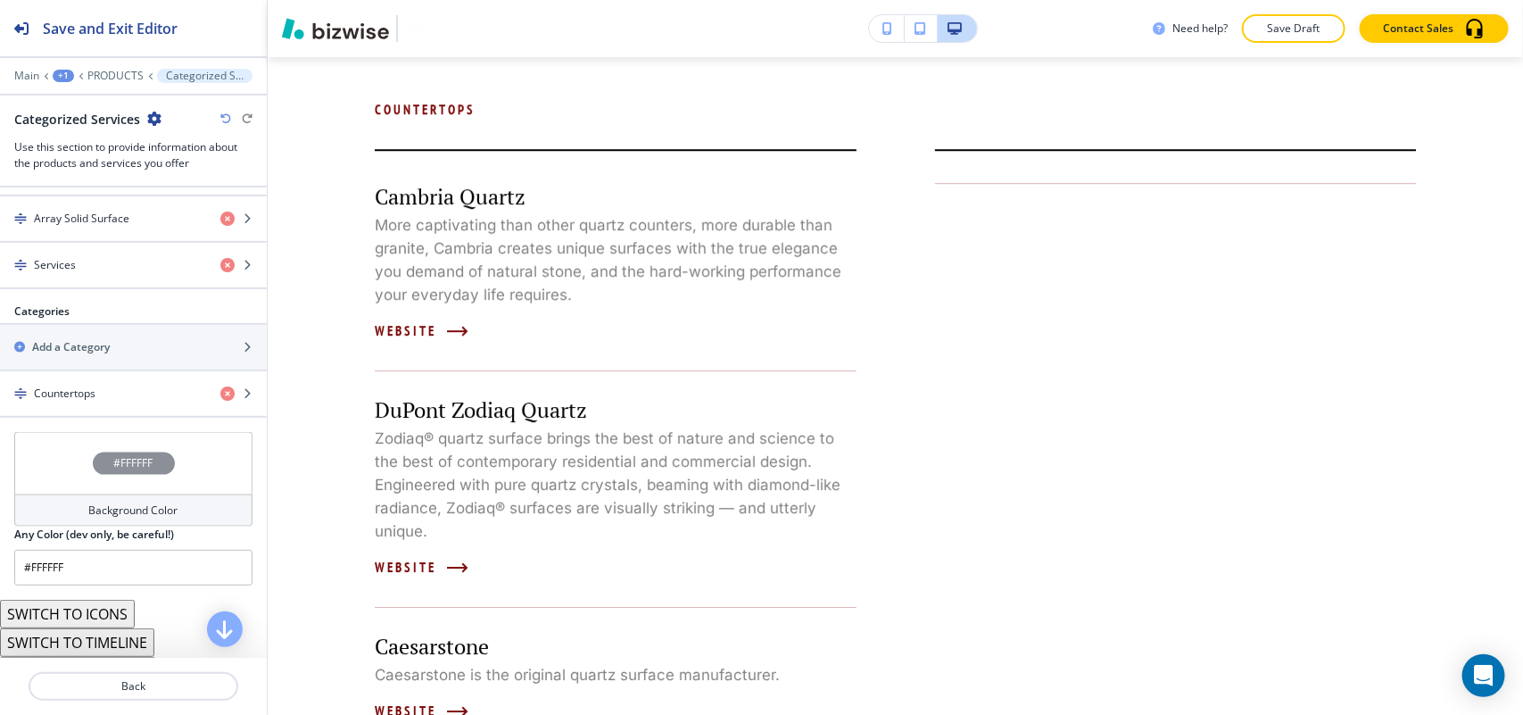
scroll to position [1004, 0]
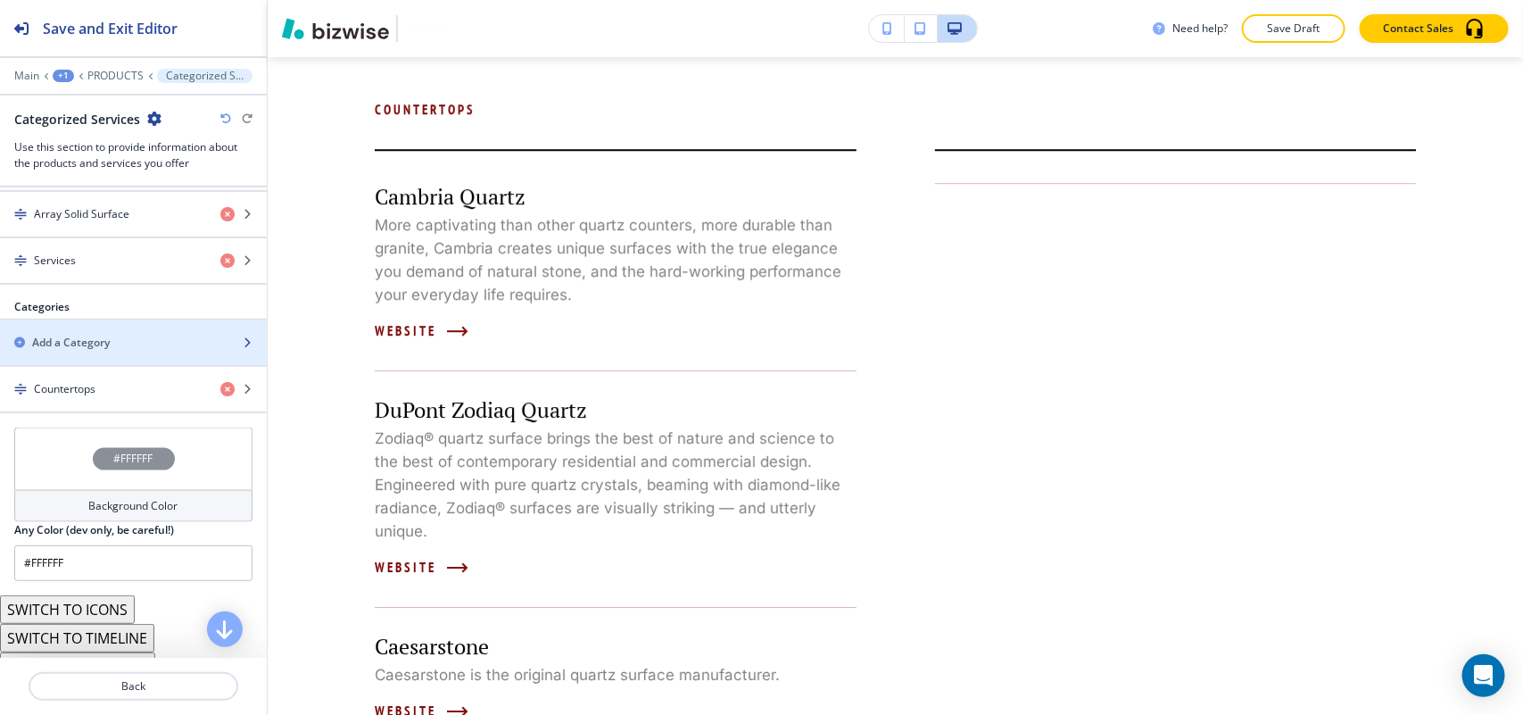
click at [110, 345] on h2 "Add a Category" at bounding box center [71, 343] width 78 height 16
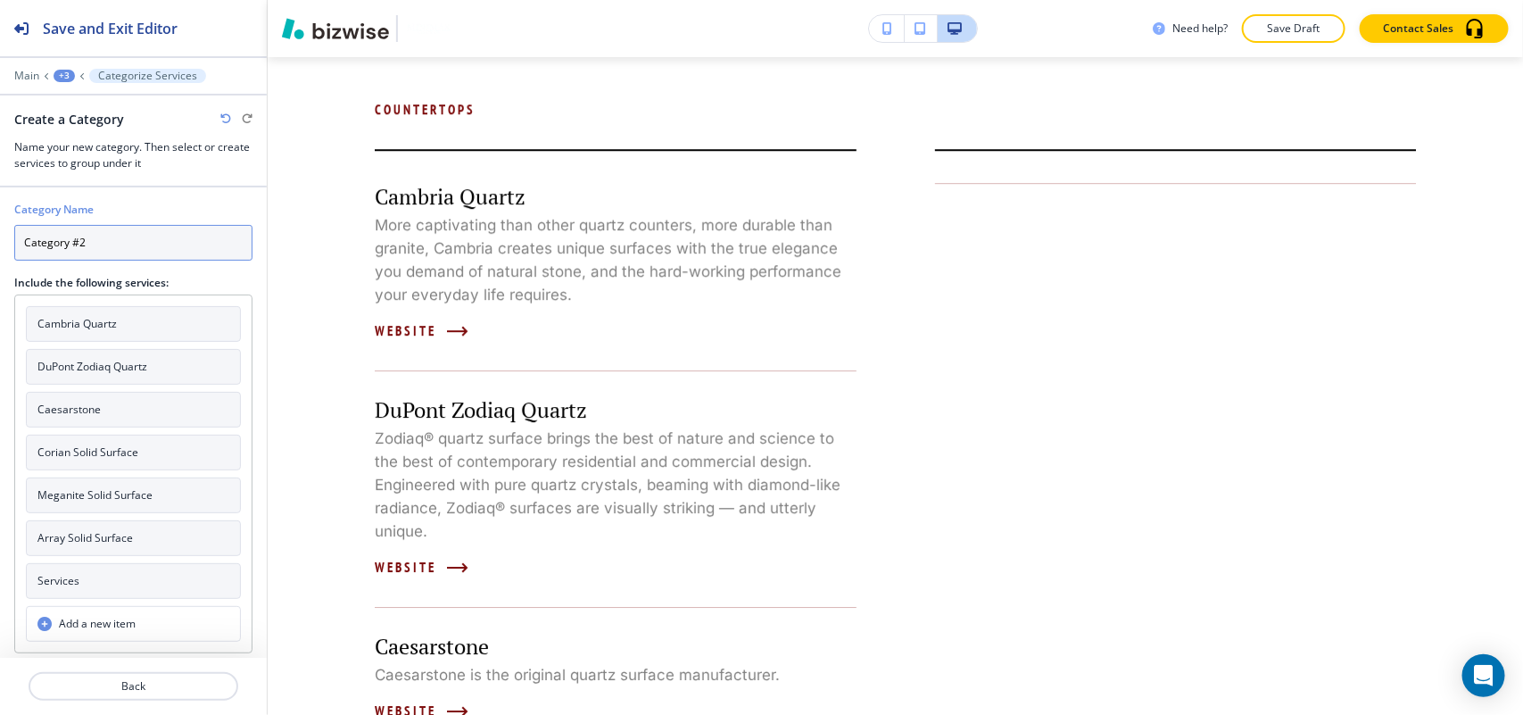
drag, startPoint x: 118, startPoint y: 245, endPoint x: 0, endPoint y: 243, distance: 117.8
click at [0, 243] on div "Category Name Category #2 Include the following services: Cambria Quartz DuPont…" at bounding box center [133, 420] width 267 height 466
paste input "Toilets, Faucets, And Tubs"
type input "Toilets, Faucets, And Tubs"
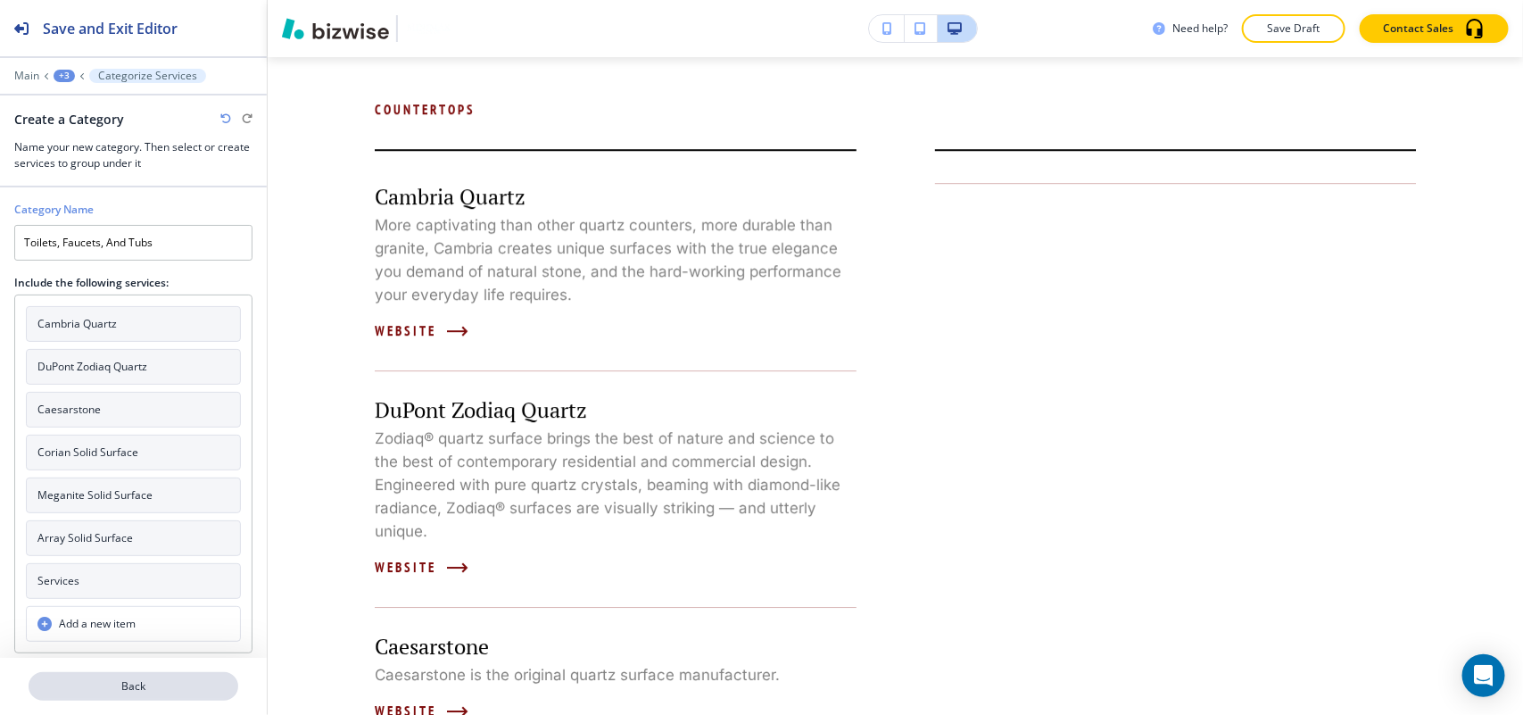
click at [136, 683] on p "Back" at bounding box center [133, 686] width 206 height 16
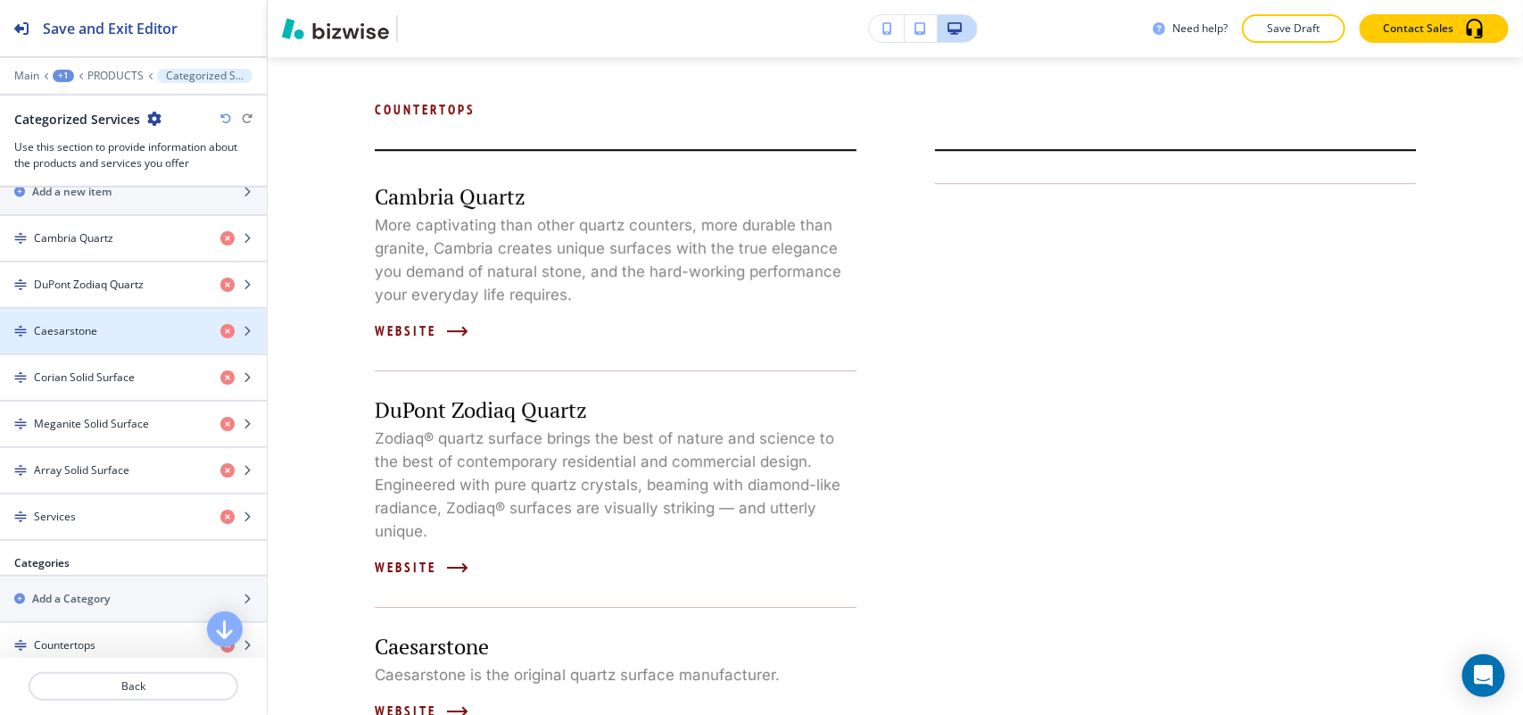
scroll to position [1004, 0]
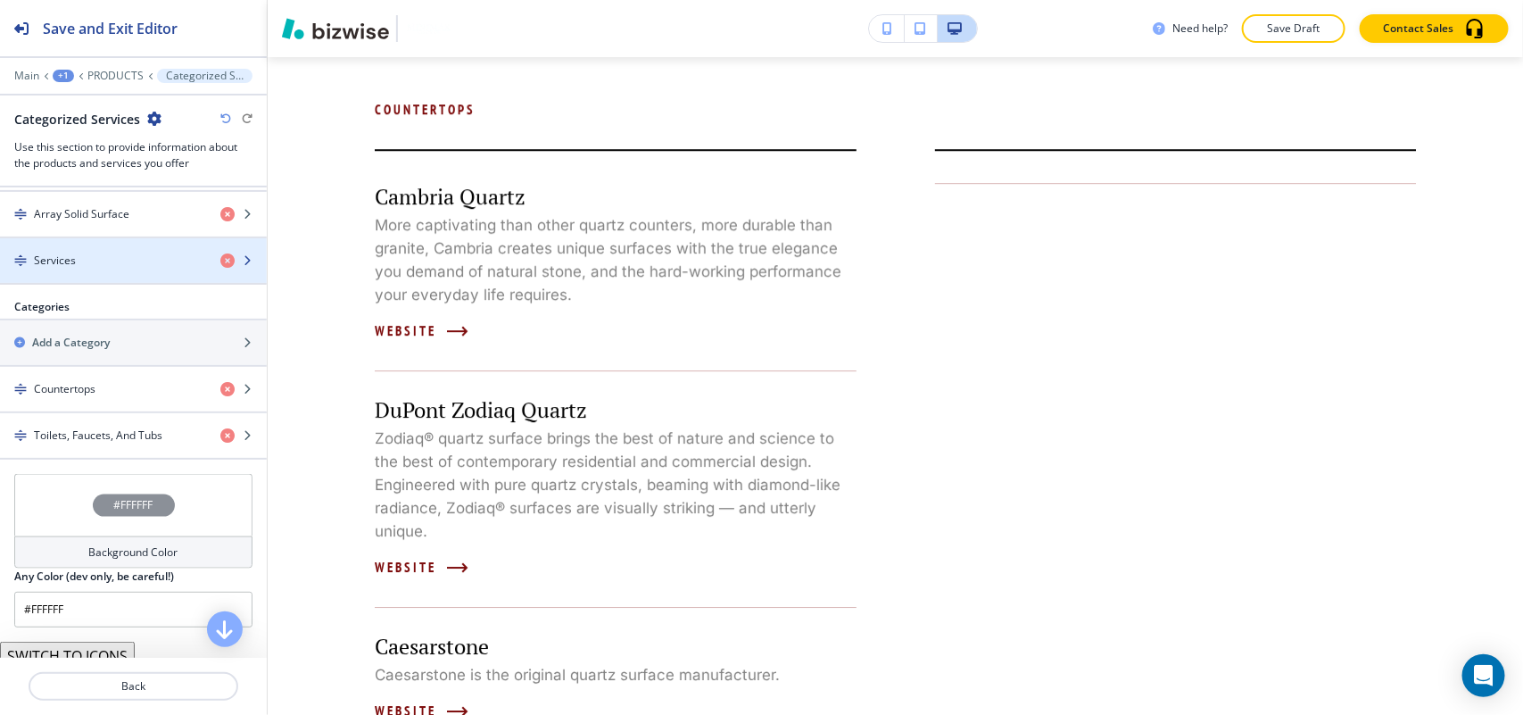
click at [95, 261] on div "Services" at bounding box center [103, 261] width 206 height 16
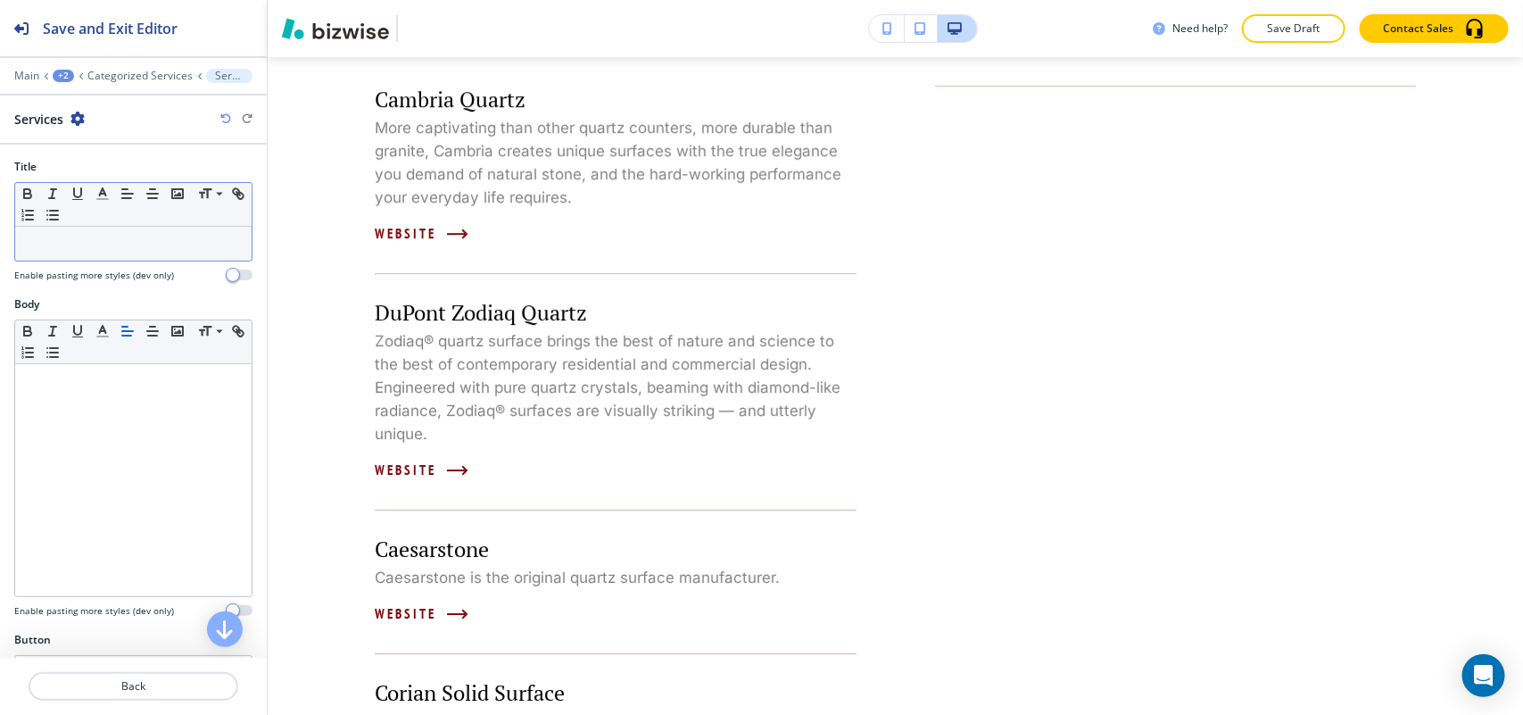
scroll to position [2486, 0]
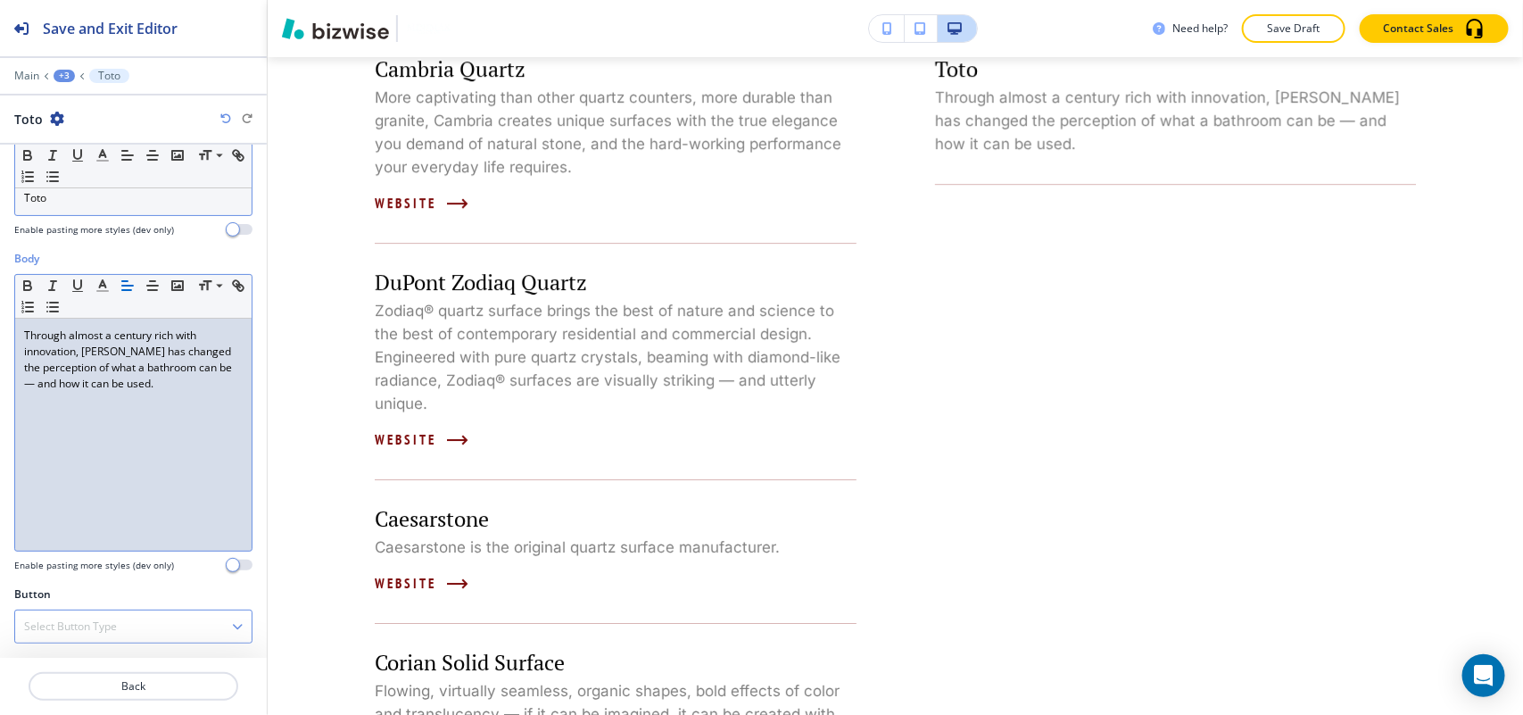
click at [114, 612] on div "Select Button Type" at bounding box center [133, 626] width 236 height 32
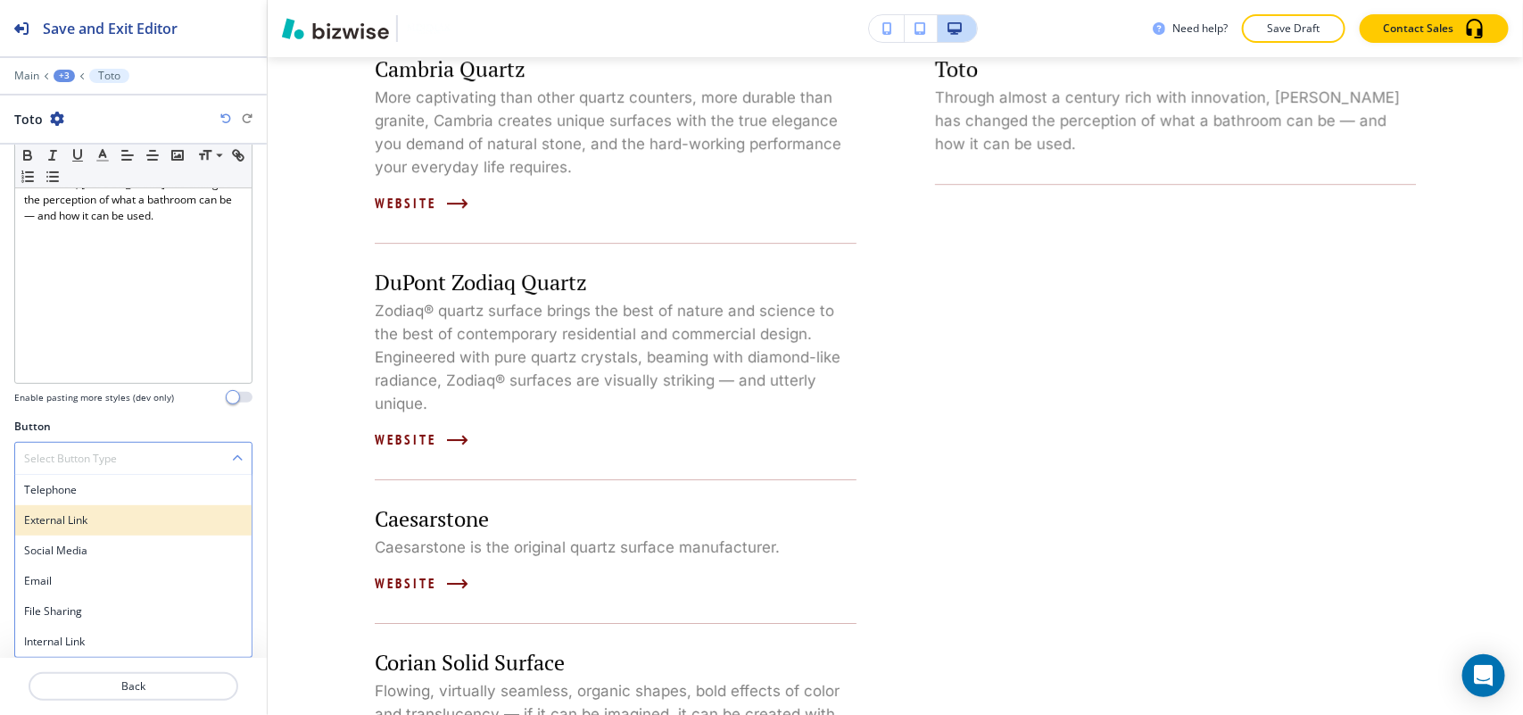
click at [68, 518] on h4 "External Link" at bounding box center [133, 520] width 219 height 16
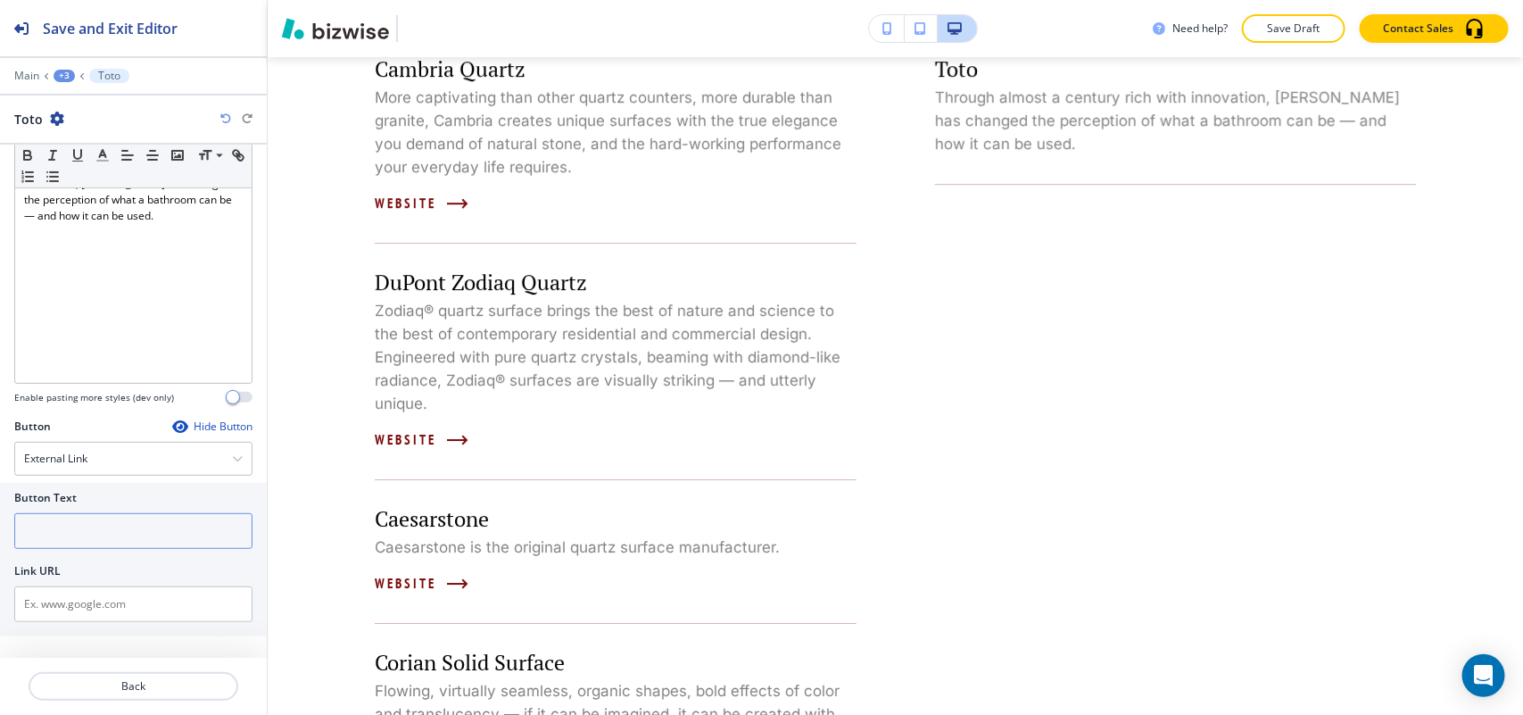
scroll to position [203, 0]
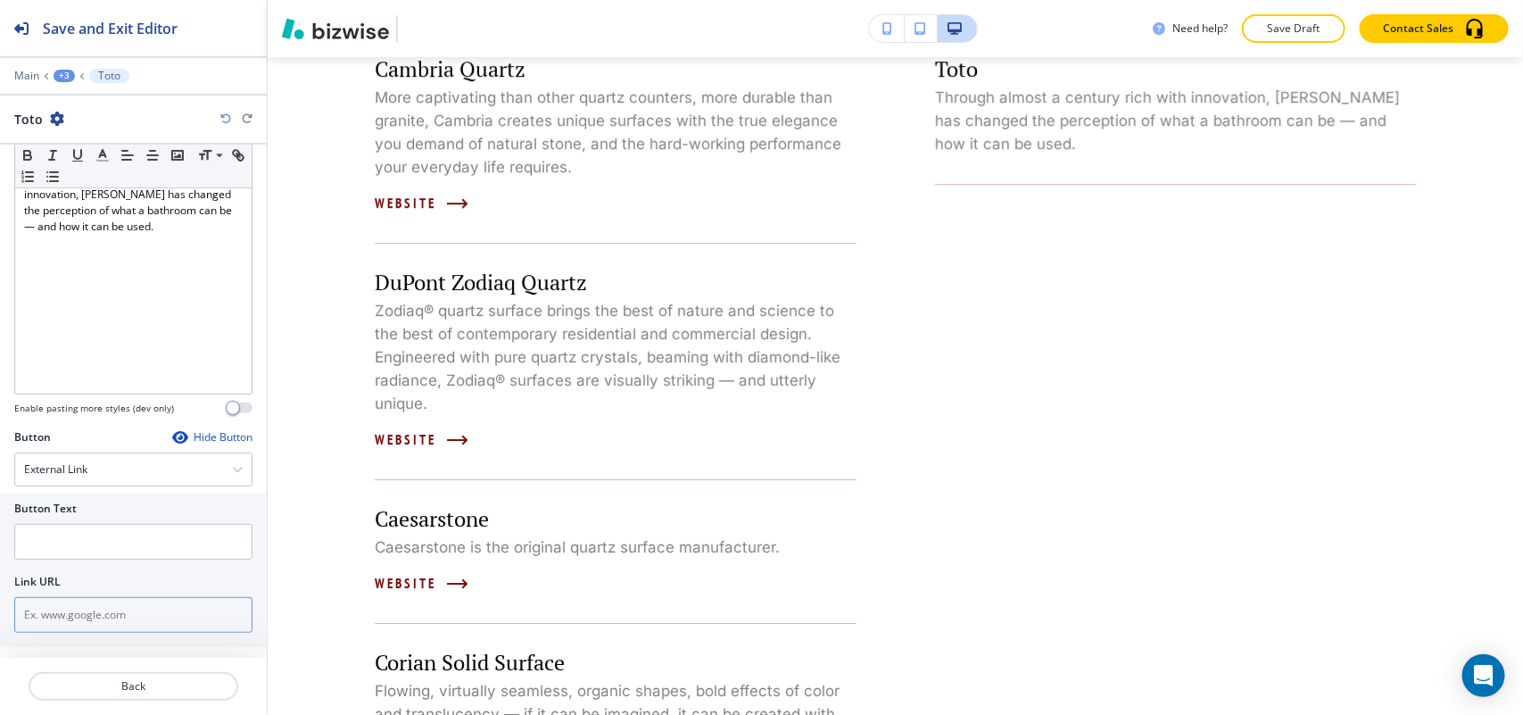
click at [92, 609] on input "text" at bounding box center [133, 615] width 238 height 36
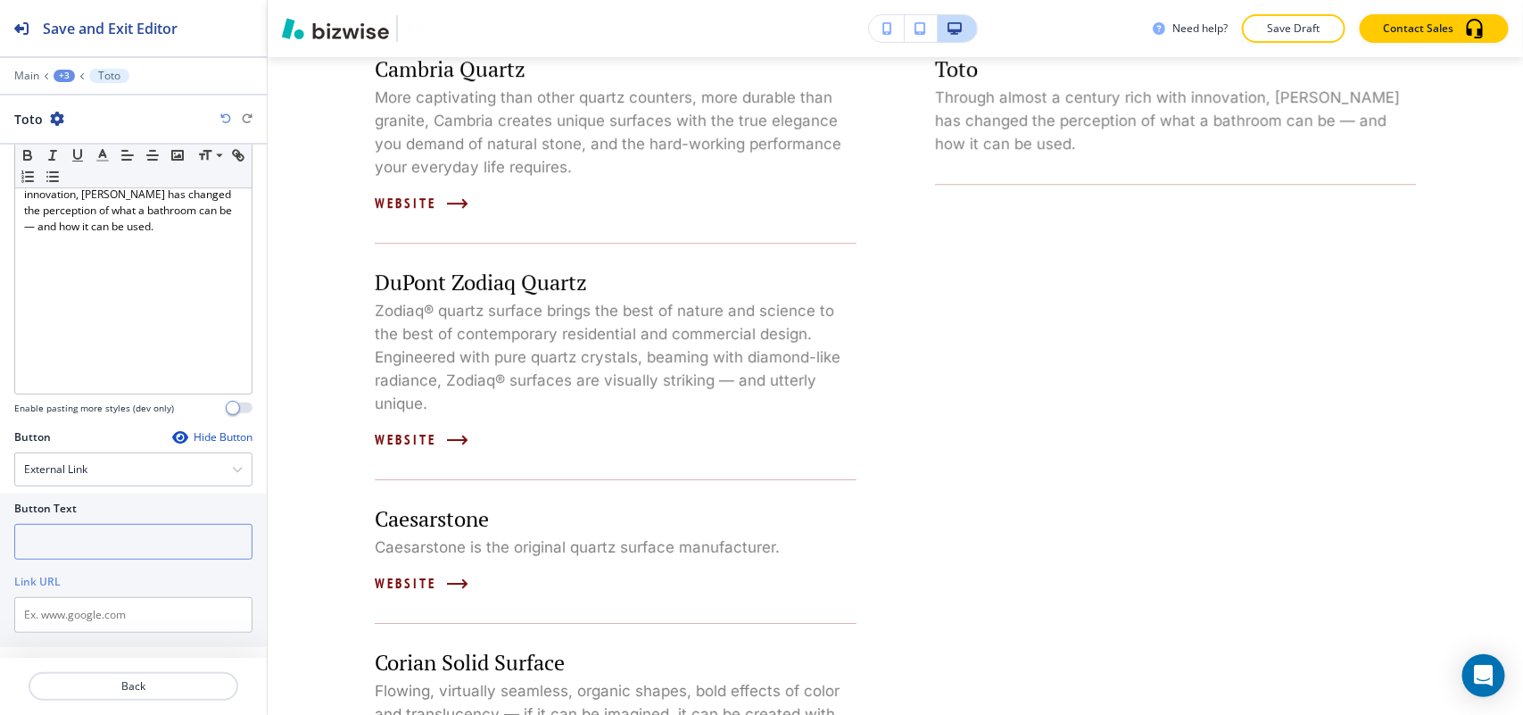
click at [94, 542] on input "text" at bounding box center [133, 542] width 238 height 36
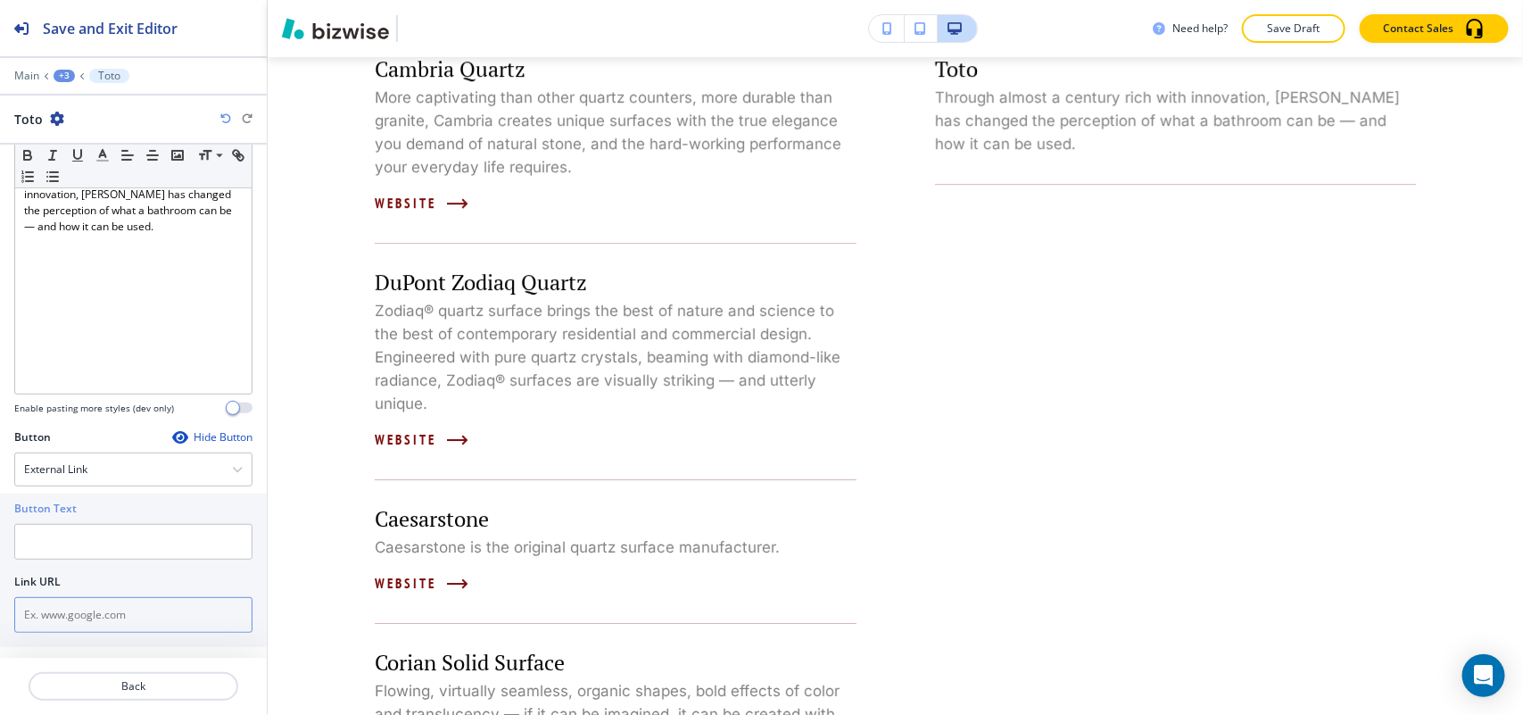
click at [85, 626] on input "text" at bounding box center [133, 615] width 238 height 36
paste input "http://www.totousa.com/"
type input "http://www.totousa.com/"
click at [90, 536] on input "text" at bounding box center [133, 542] width 238 height 36
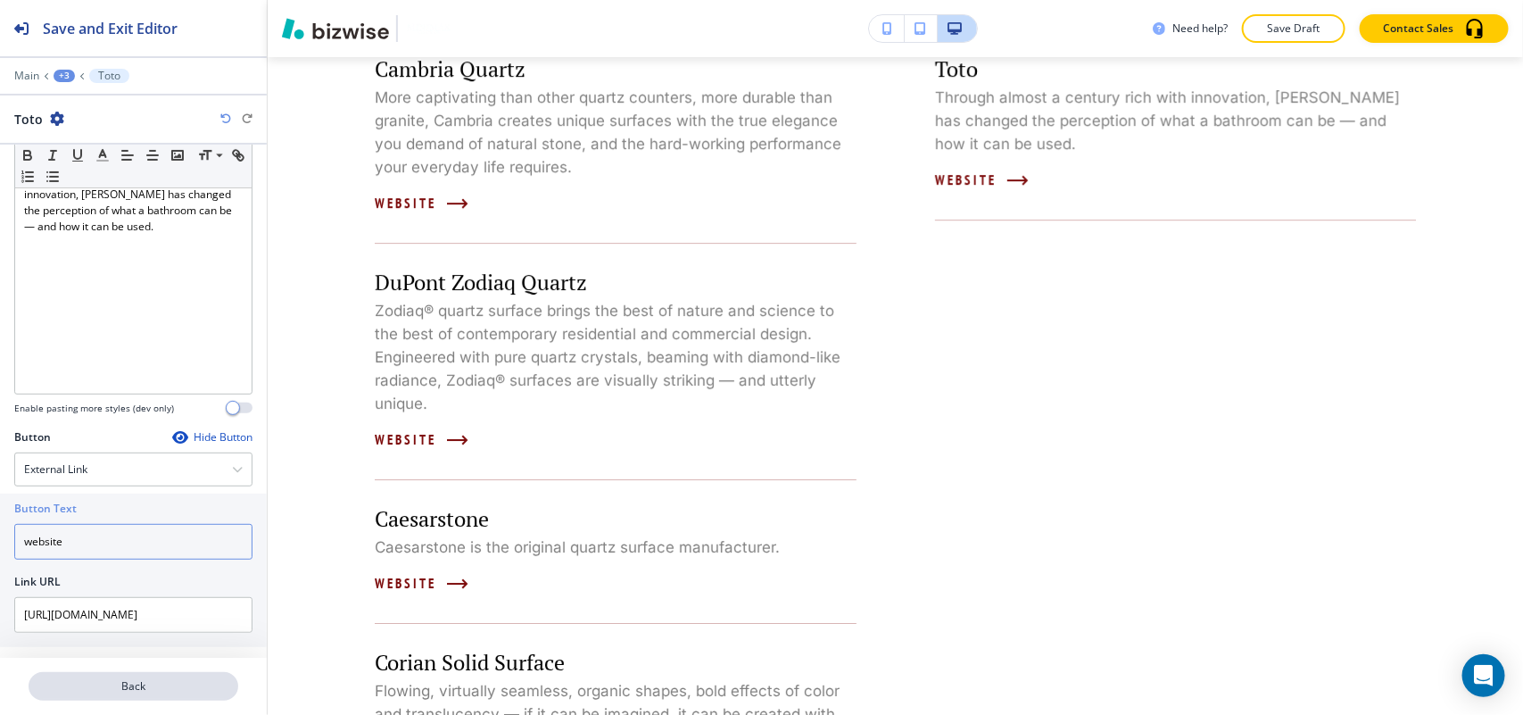
type input "website"
click at [167, 688] on p "Back" at bounding box center [133, 686] width 206 height 16
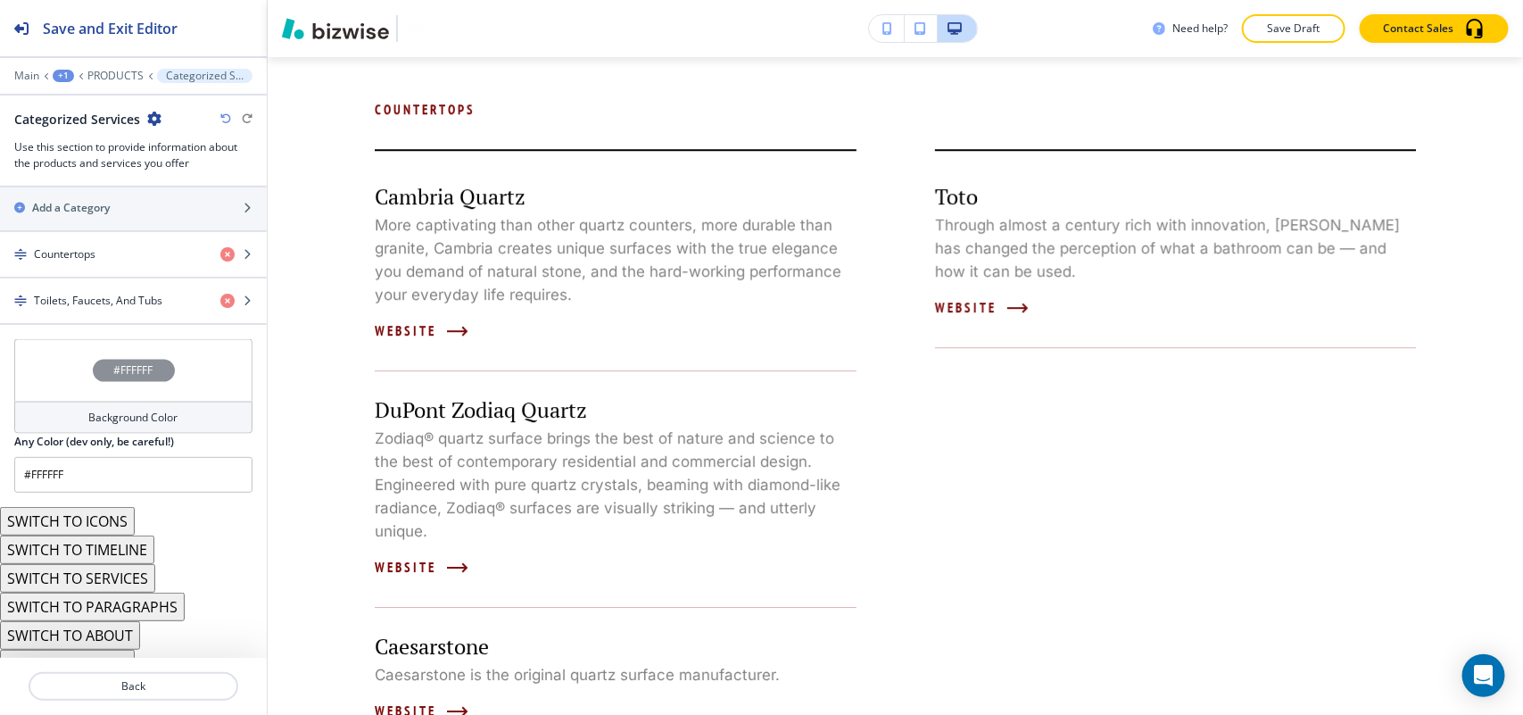
scroll to position [1167, 0]
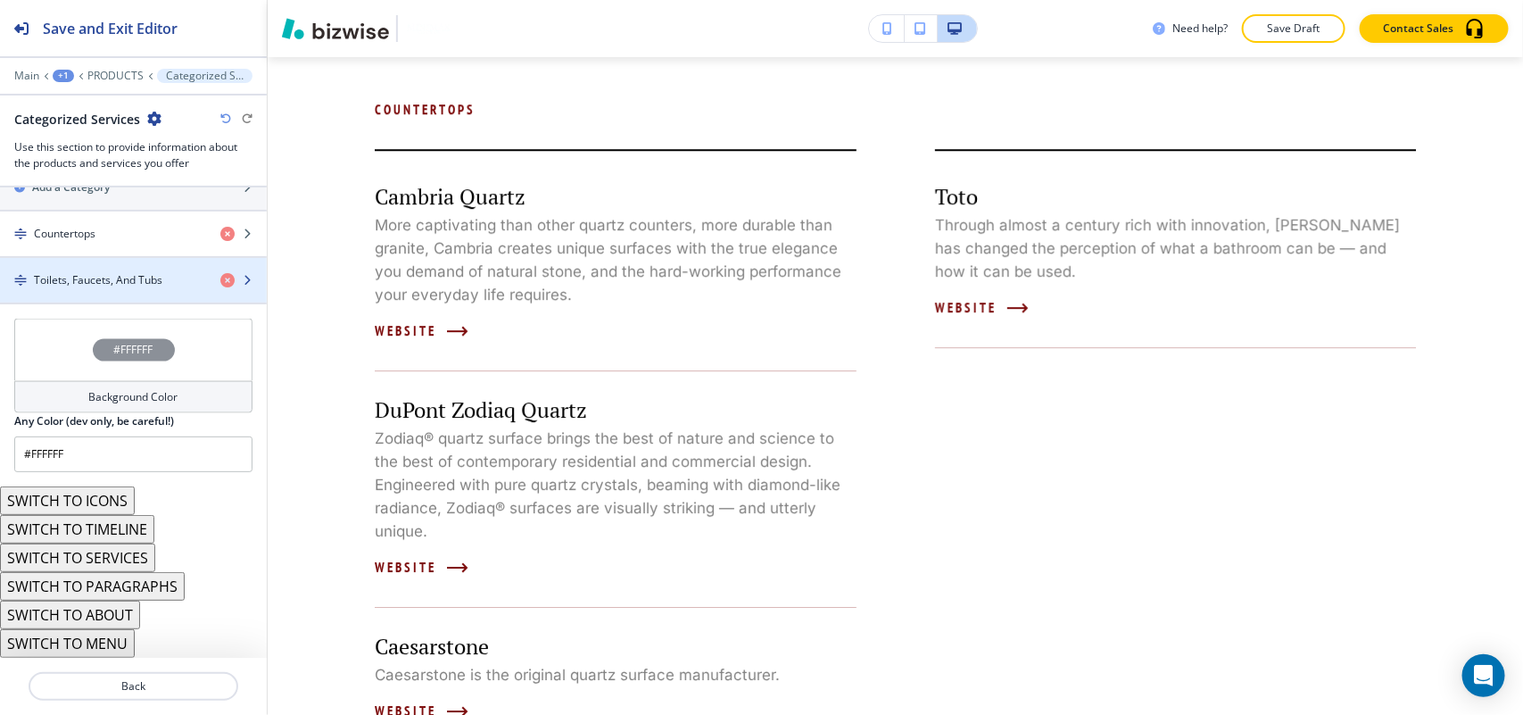
click at [112, 283] on h4 "Toilets, Faucets, And Tubs" at bounding box center [98, 280] width 128 height 16
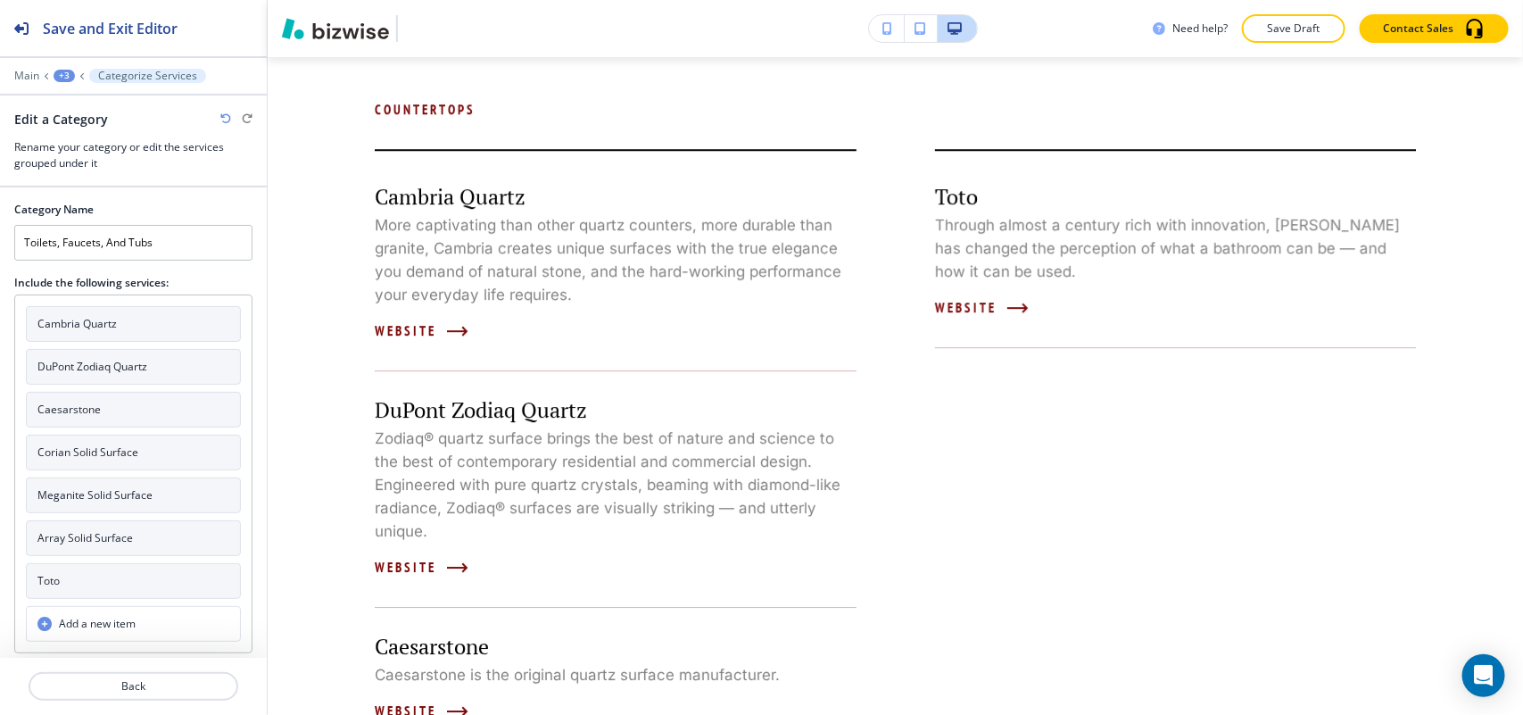
scroll to position [1, 0]
click at [78, 585] on button "Toto" at bounding box center [133, 581] width 215 height 36
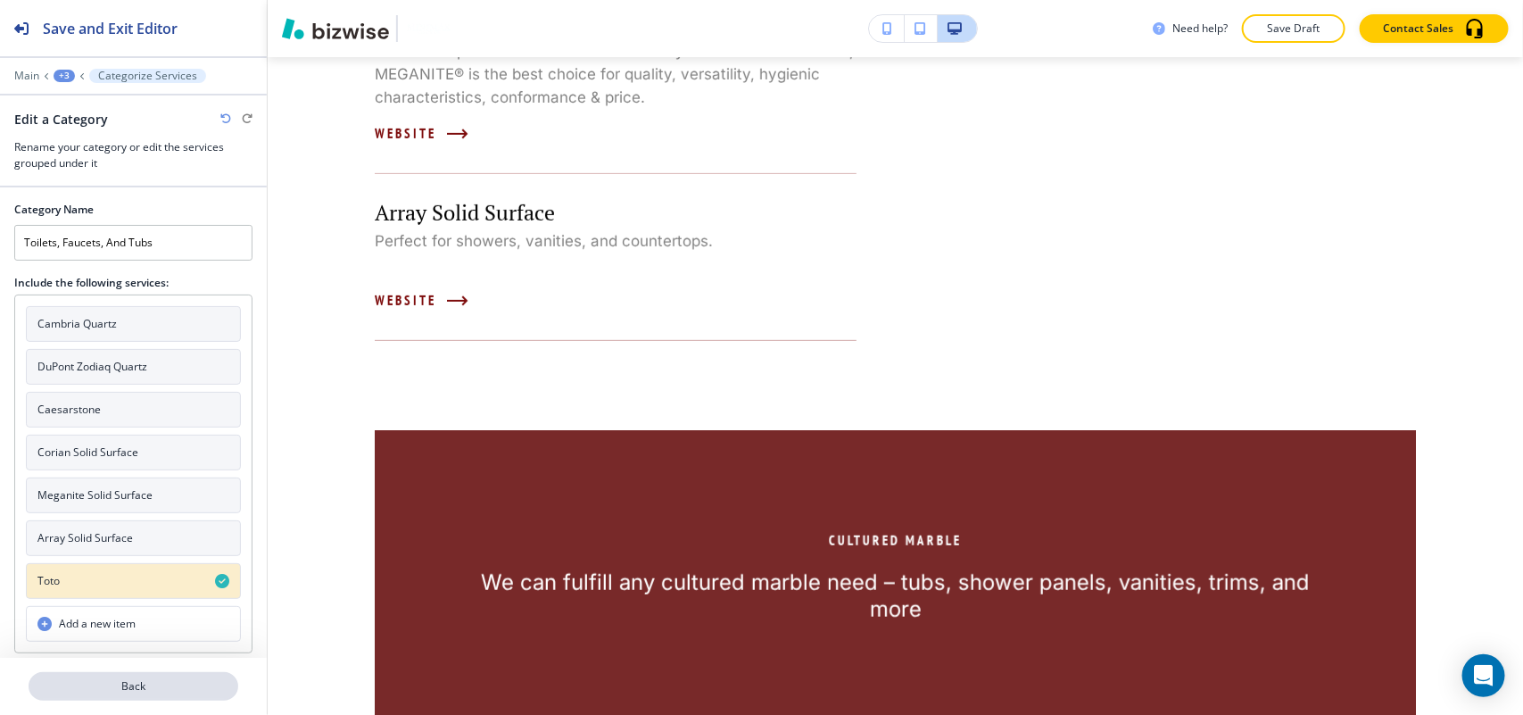
click at [161, 692] on p "Back" at bounding box center [133, 686] width 206 height 16
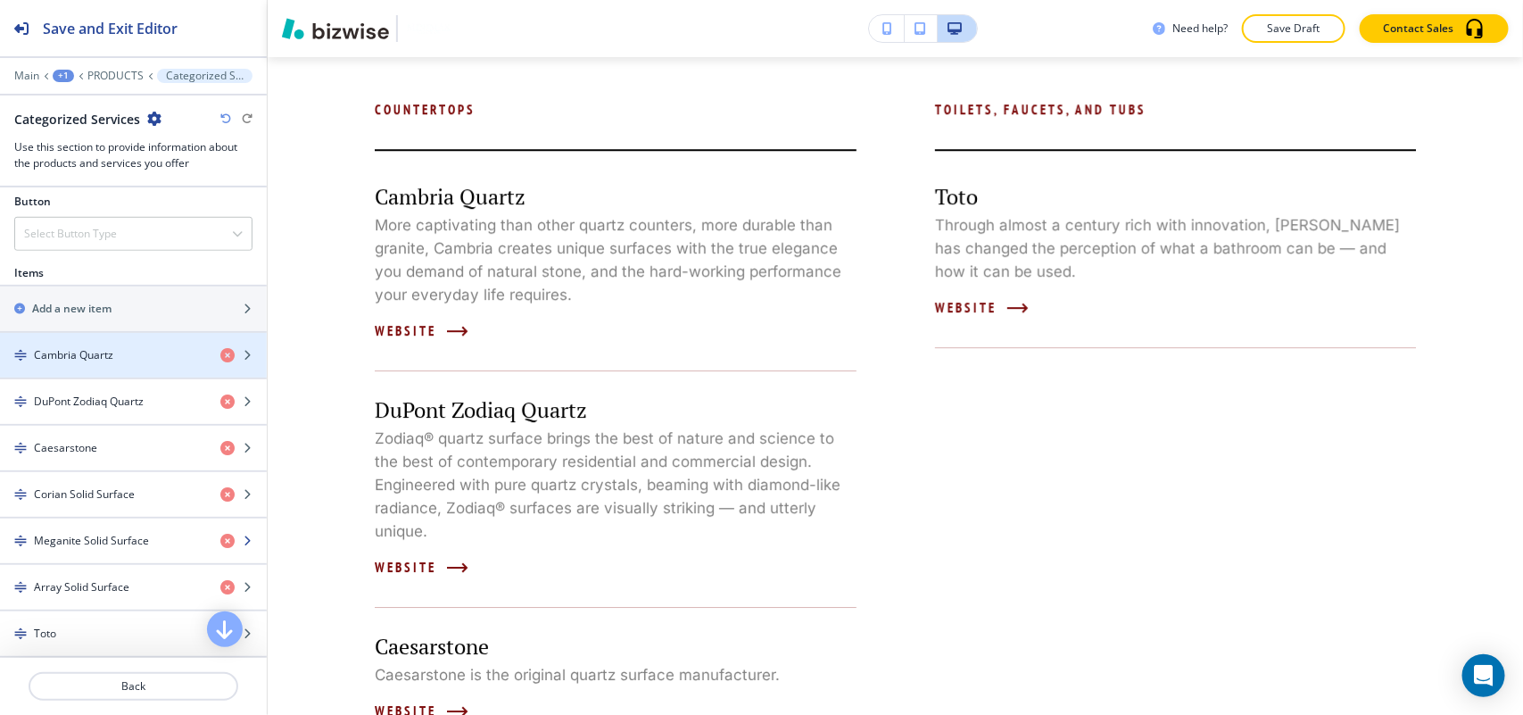
scroll to position [669, 0]
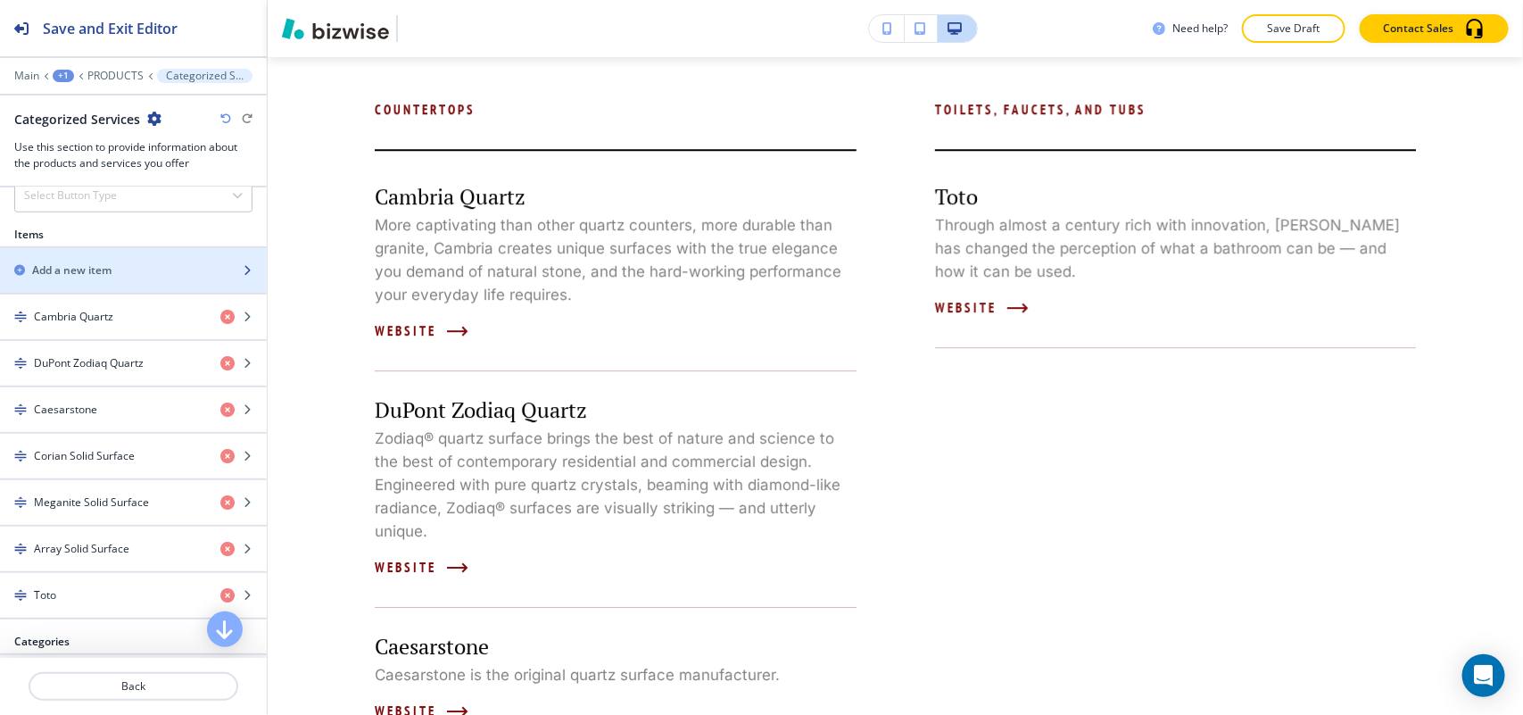
click at [90, 277] on h2 "Add a new item" at bounding box center [71, 270] width 79 height 16
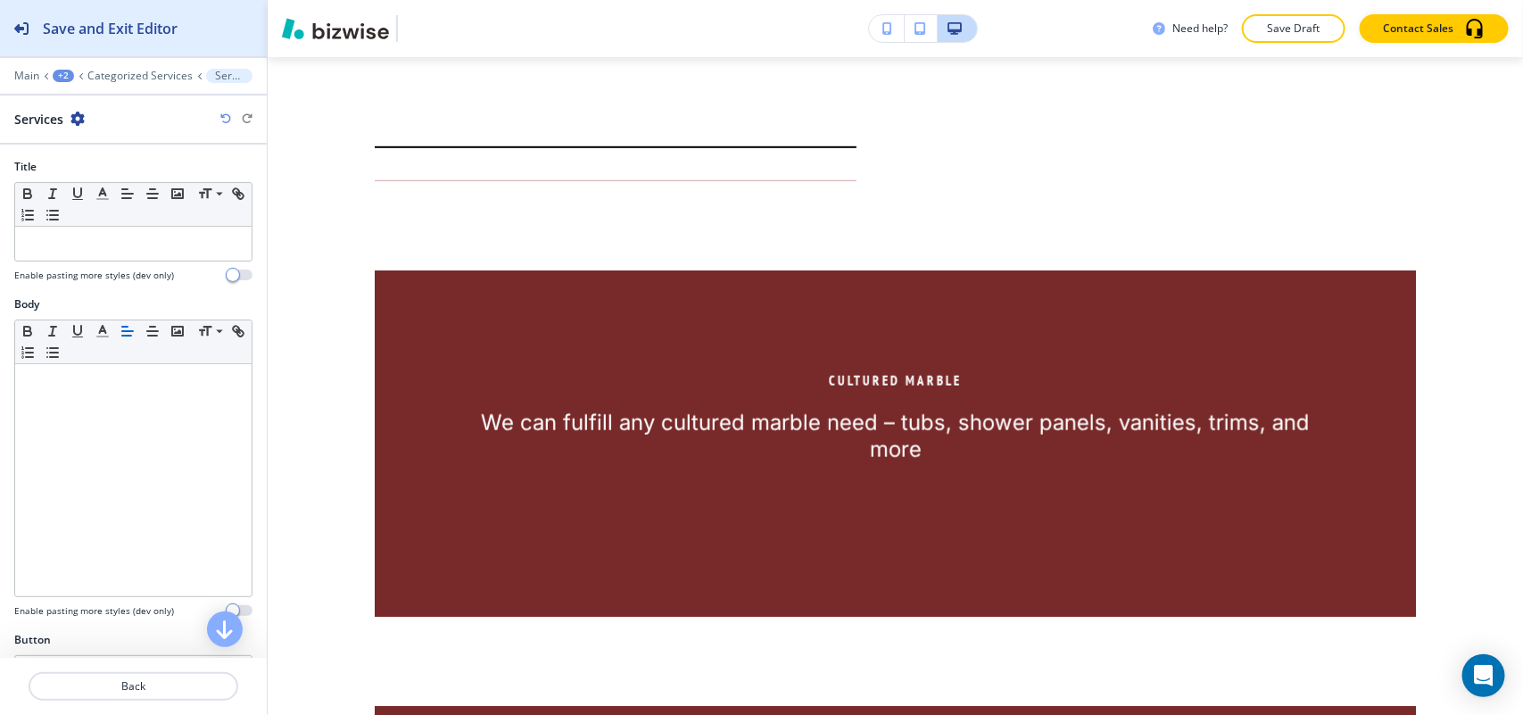
scroll to position [3775, 0]
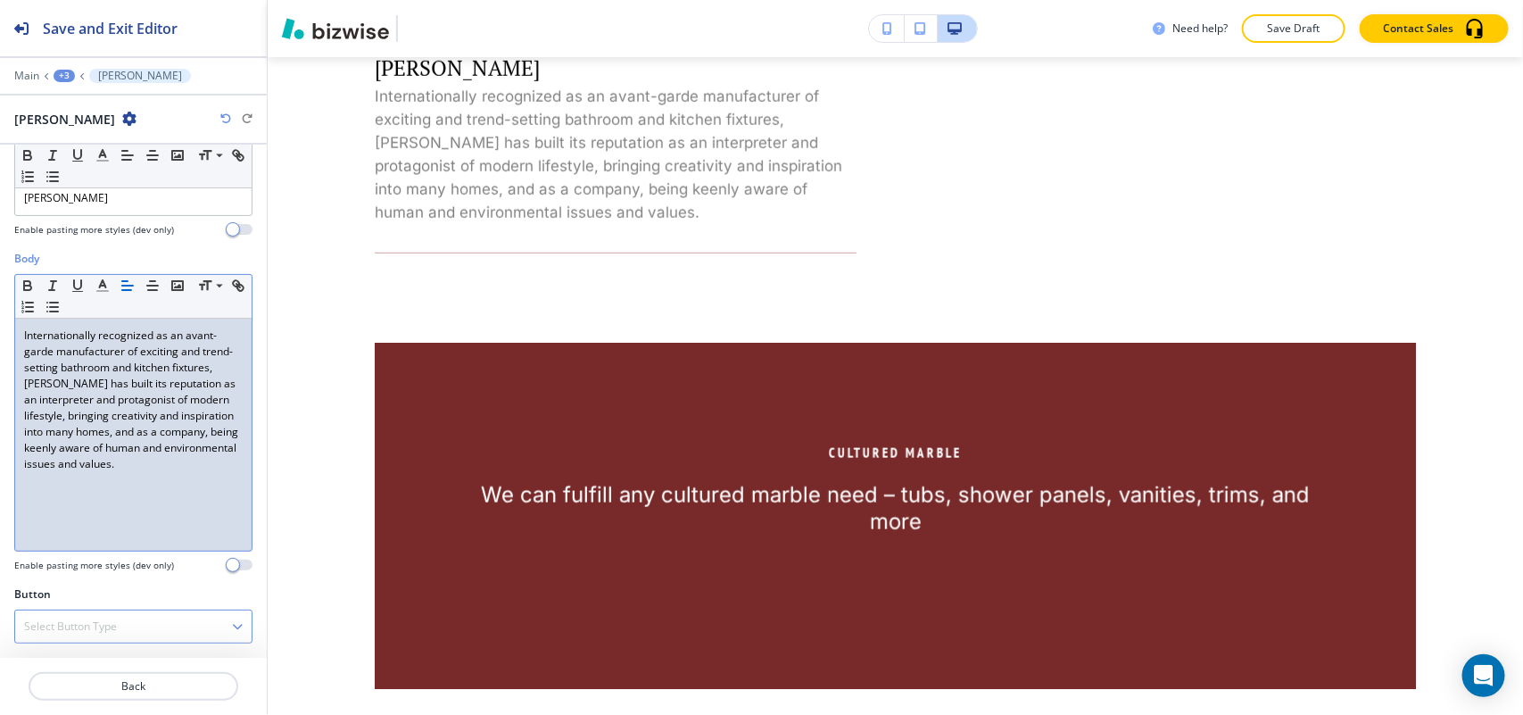
click at [82, 614] on div "Select Button Type" at bounding box center [133, 626] width 236 height 32
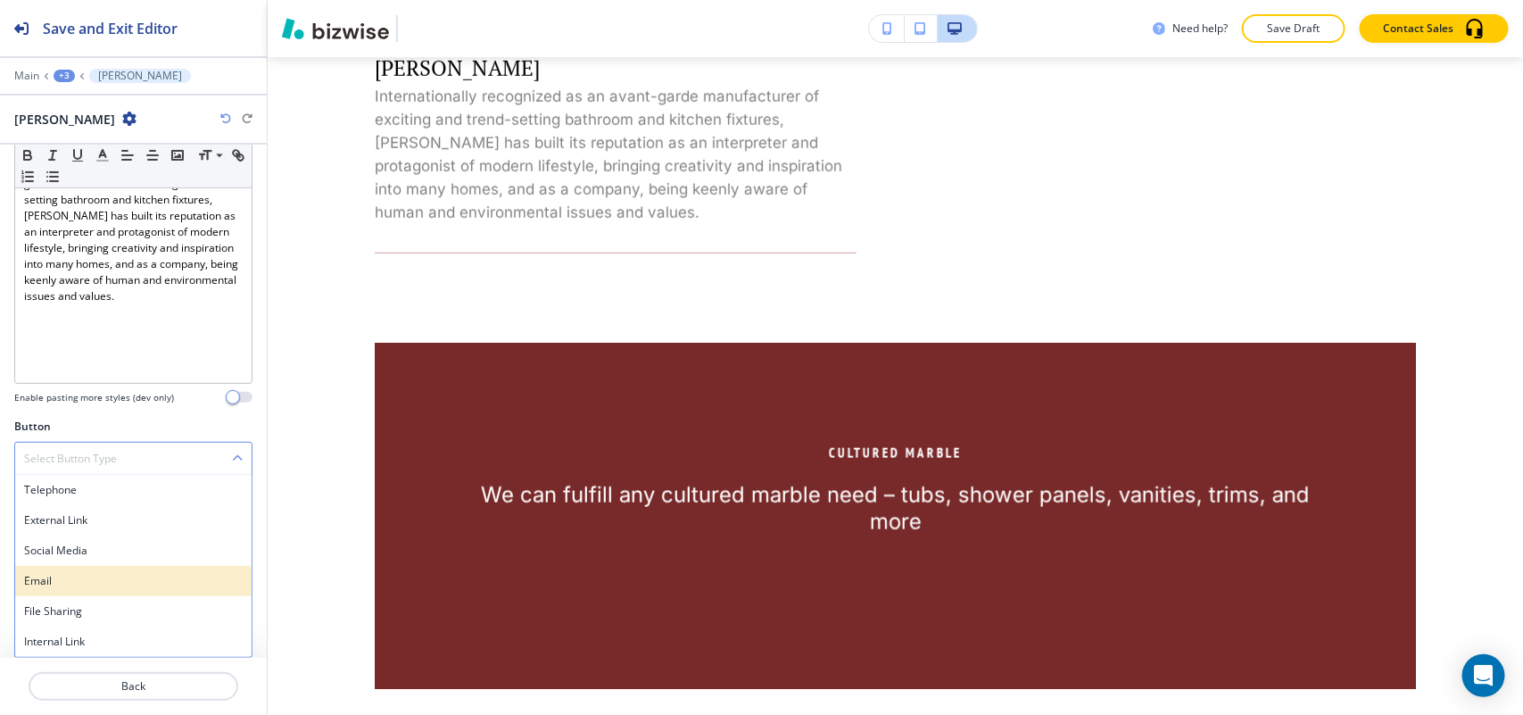
scroll to position [215, 0]
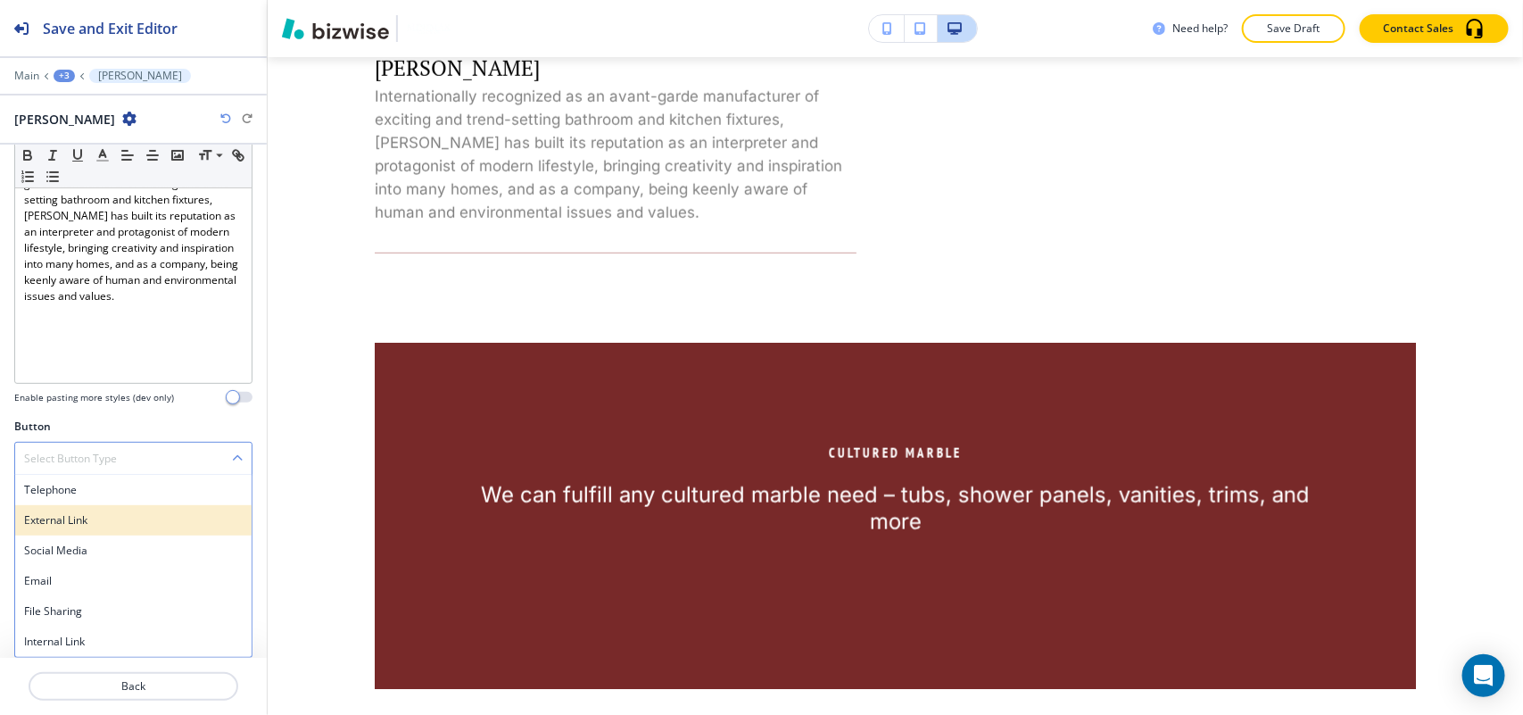
click at [86, 516] on h4 "External Link" at bounding box center [133, 520] width 219 height 16
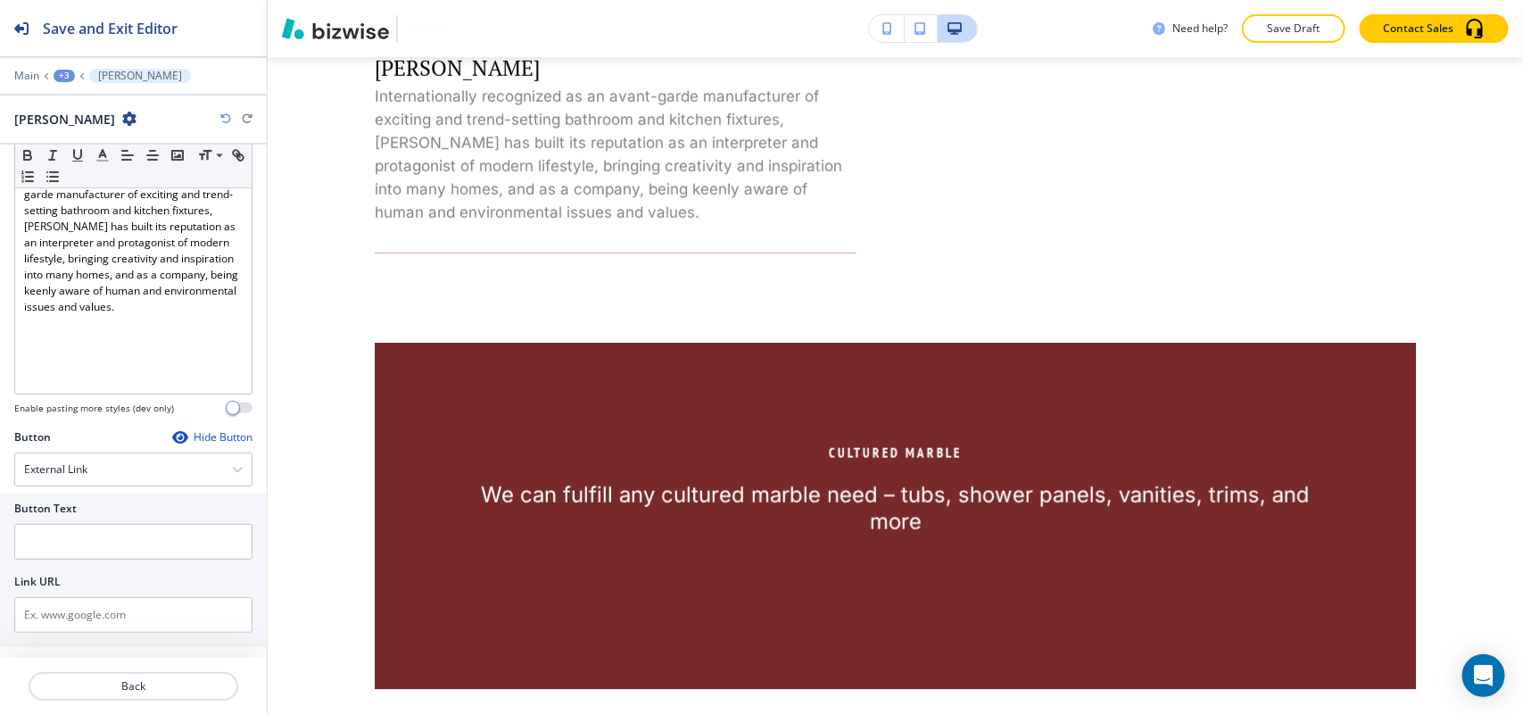
click at [74, 647] on div "Button Text Link URL" at bounding box center [133, 569] width 267 height 153
click at [83, 626] on input "text" at bounding box center [133, 615] width 238 height 36
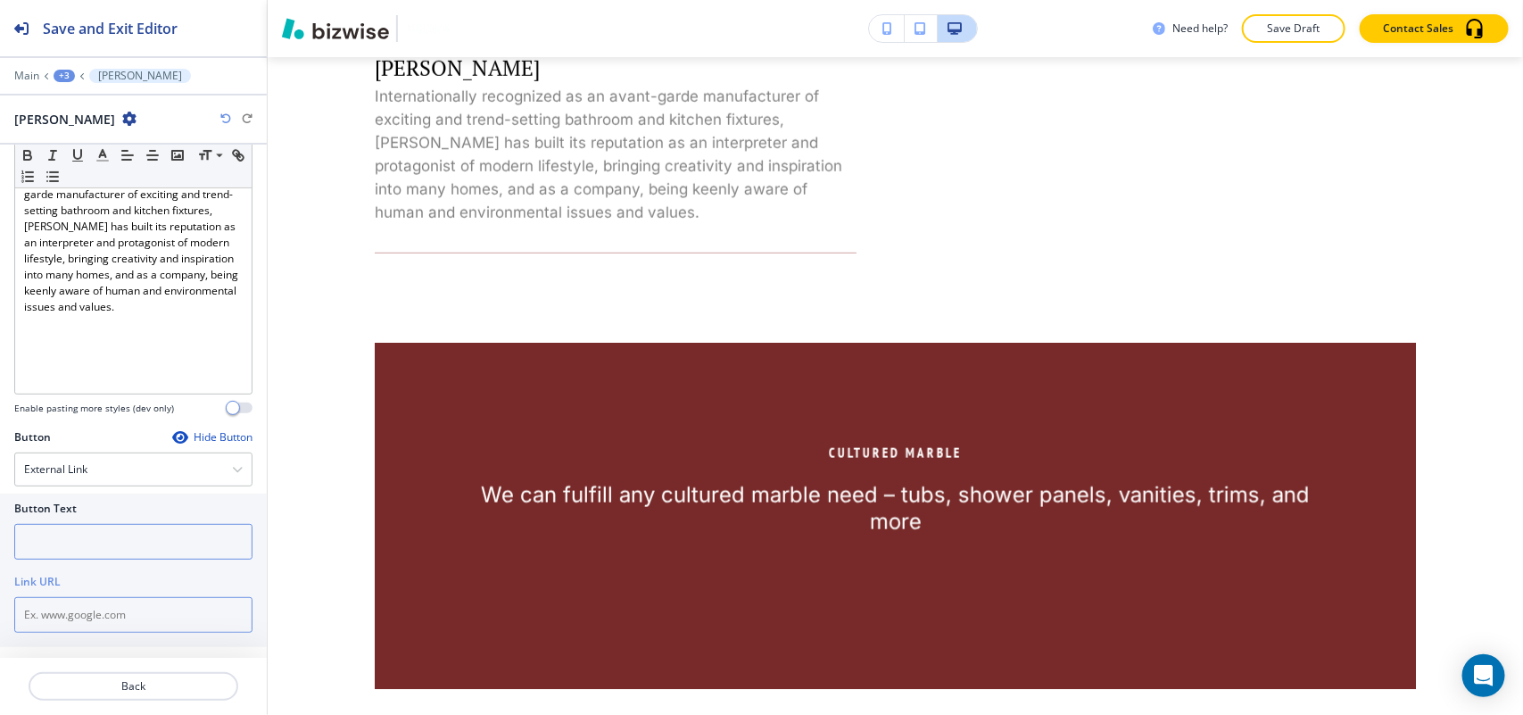
paste input "http://www.graff-faucets.com/"
type input "http://www.graff-faucets.com/"
click at [85, 535] on input "text" at bounding box center [133, 542] width 238 height 36
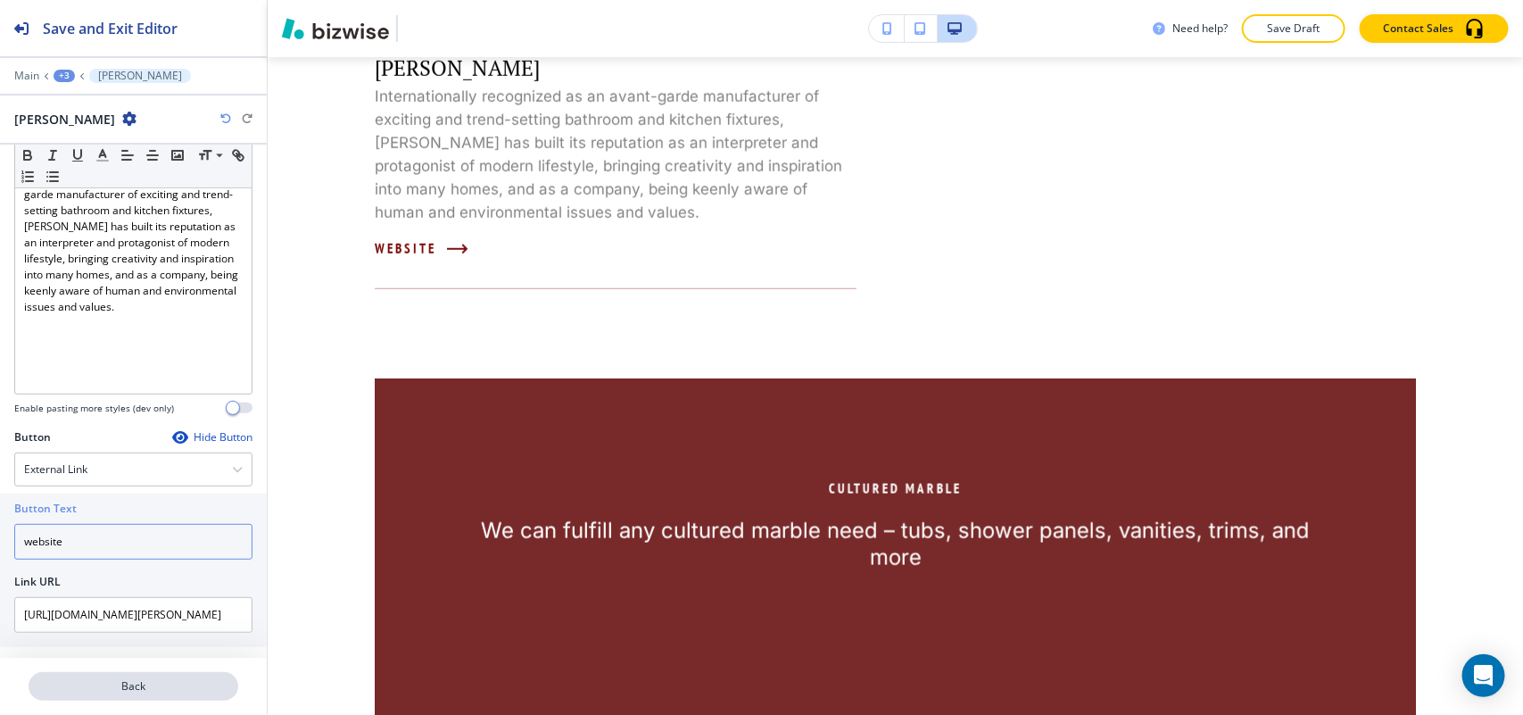
type input "website"
click at [153, 685] on p "Back" at bounding box center [133, 686] width 206 height 16
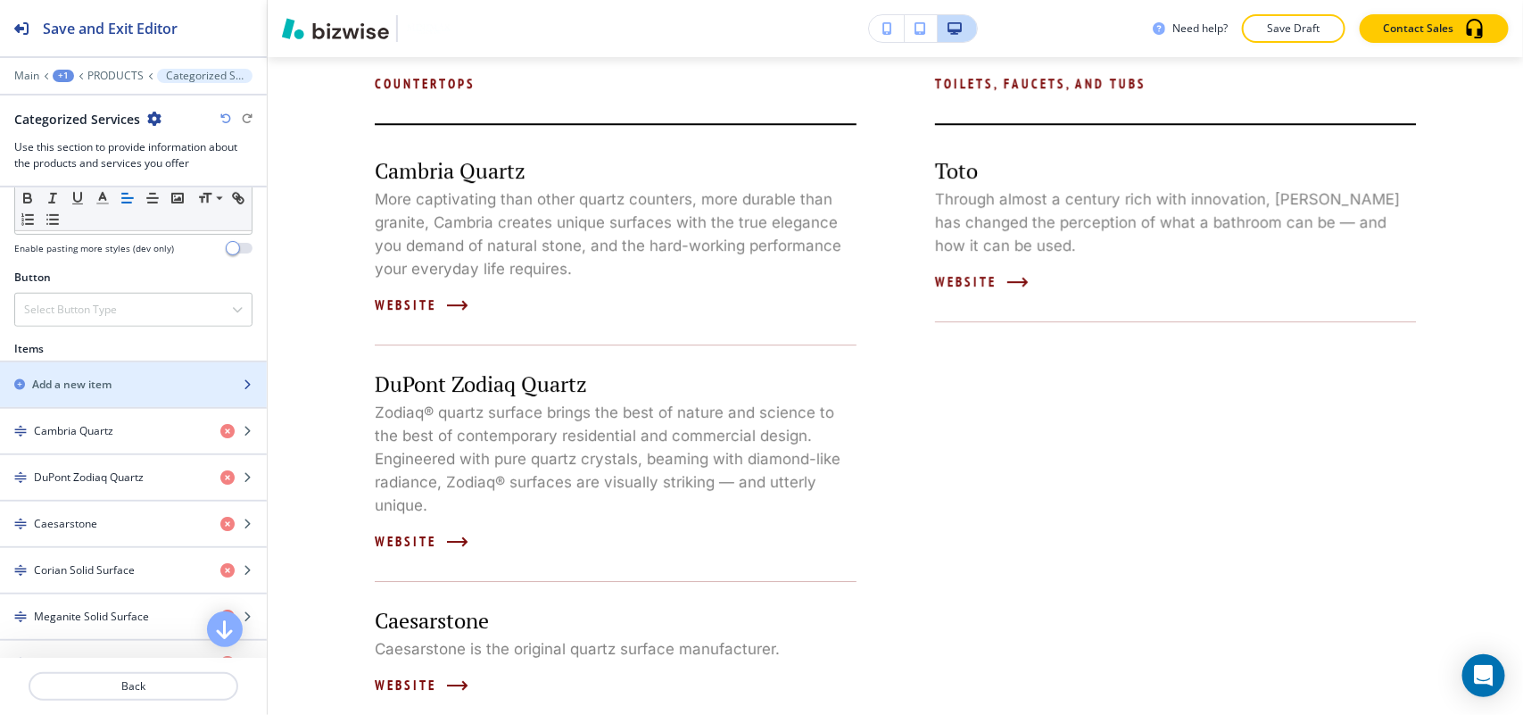
scroll to position [558, 0]
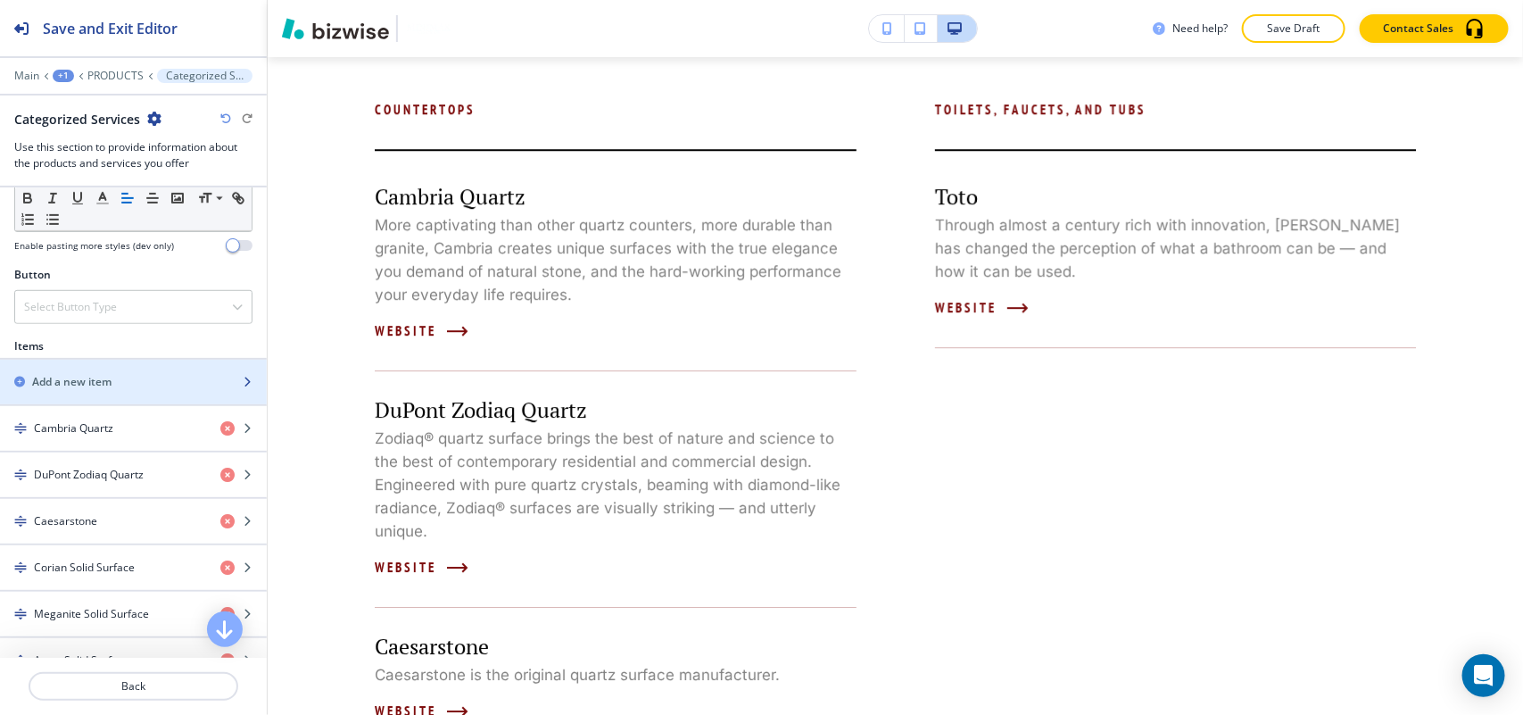
click at [131, 385] on div "Add a new item" at bounding box center [114, 382] width 228 height 16
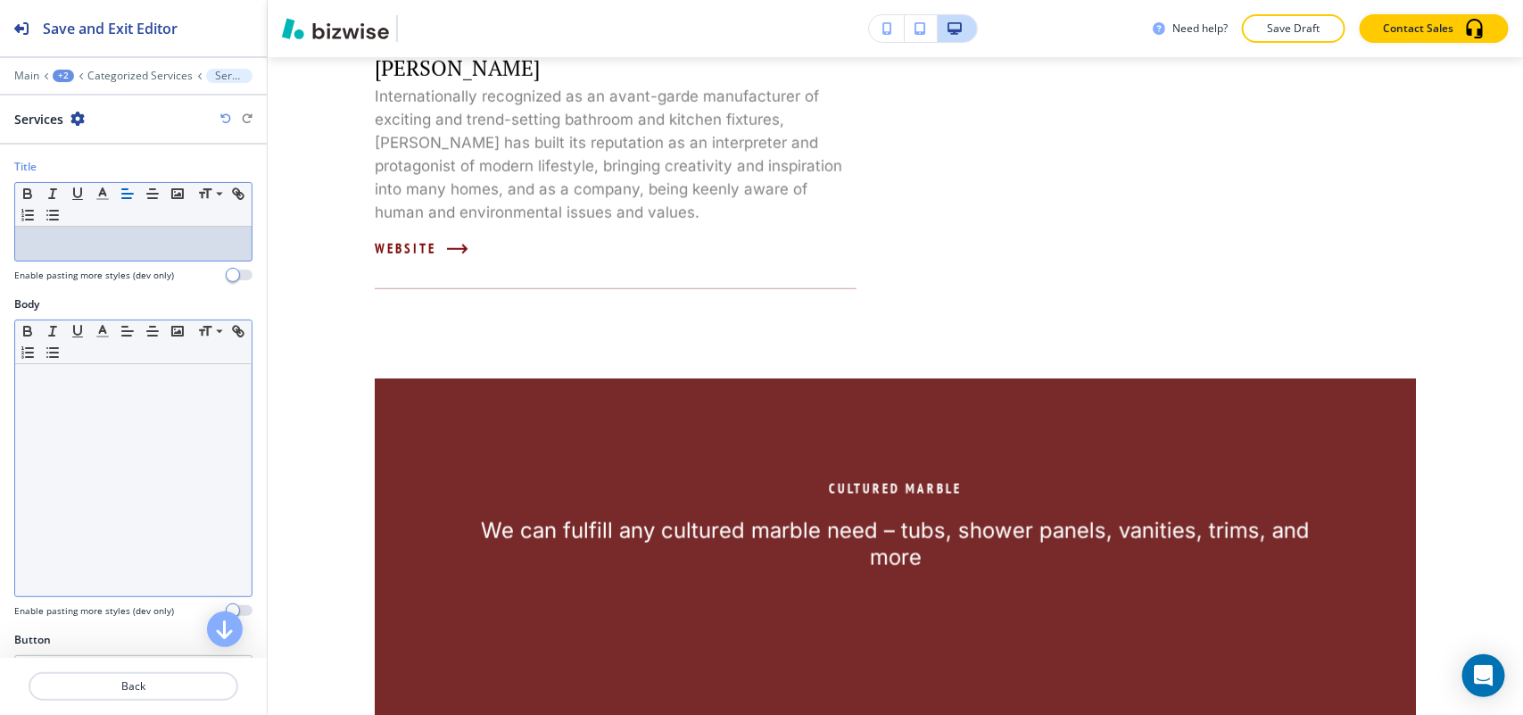
scroll to position [0, 0]
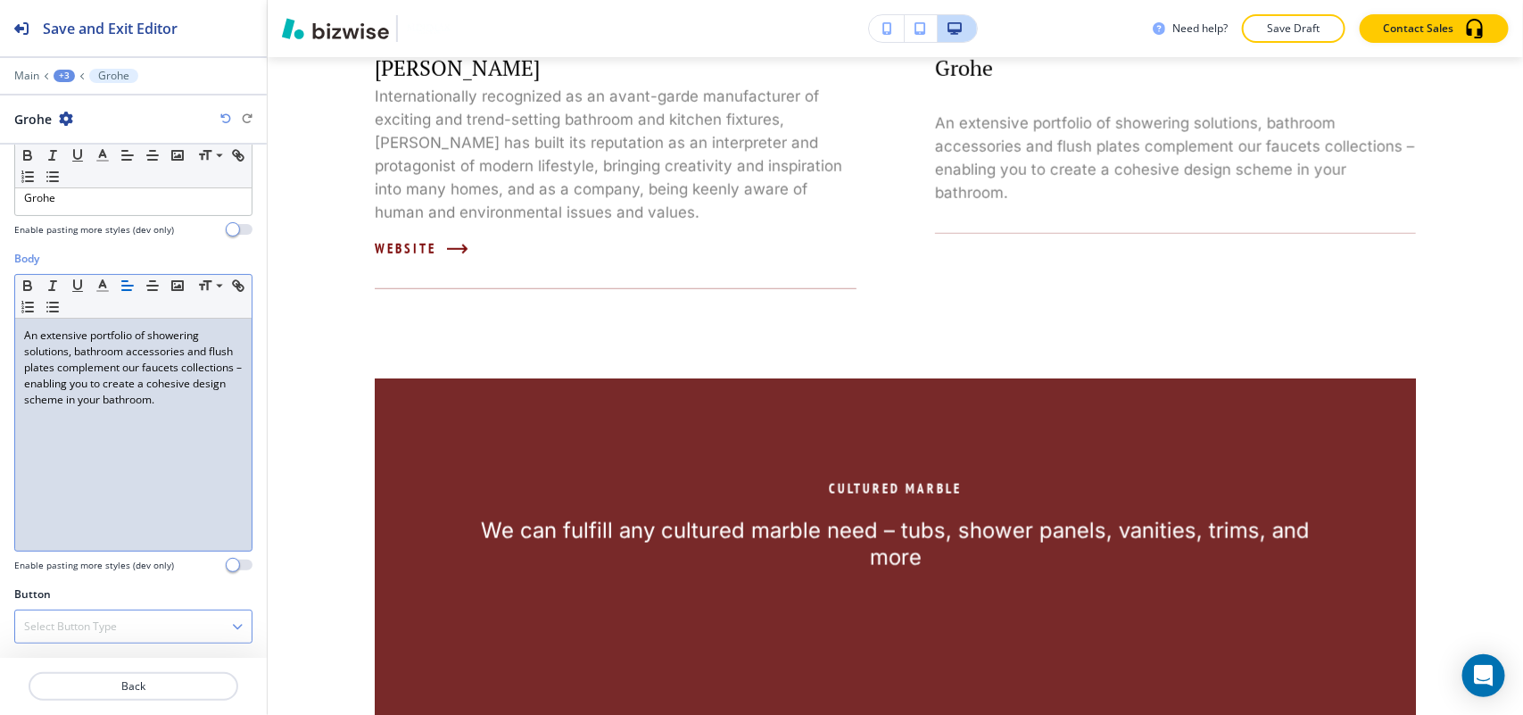
click at [77, 625] on h4 "Select Button Type" at bounding box center [70, 626] width 93 height 16
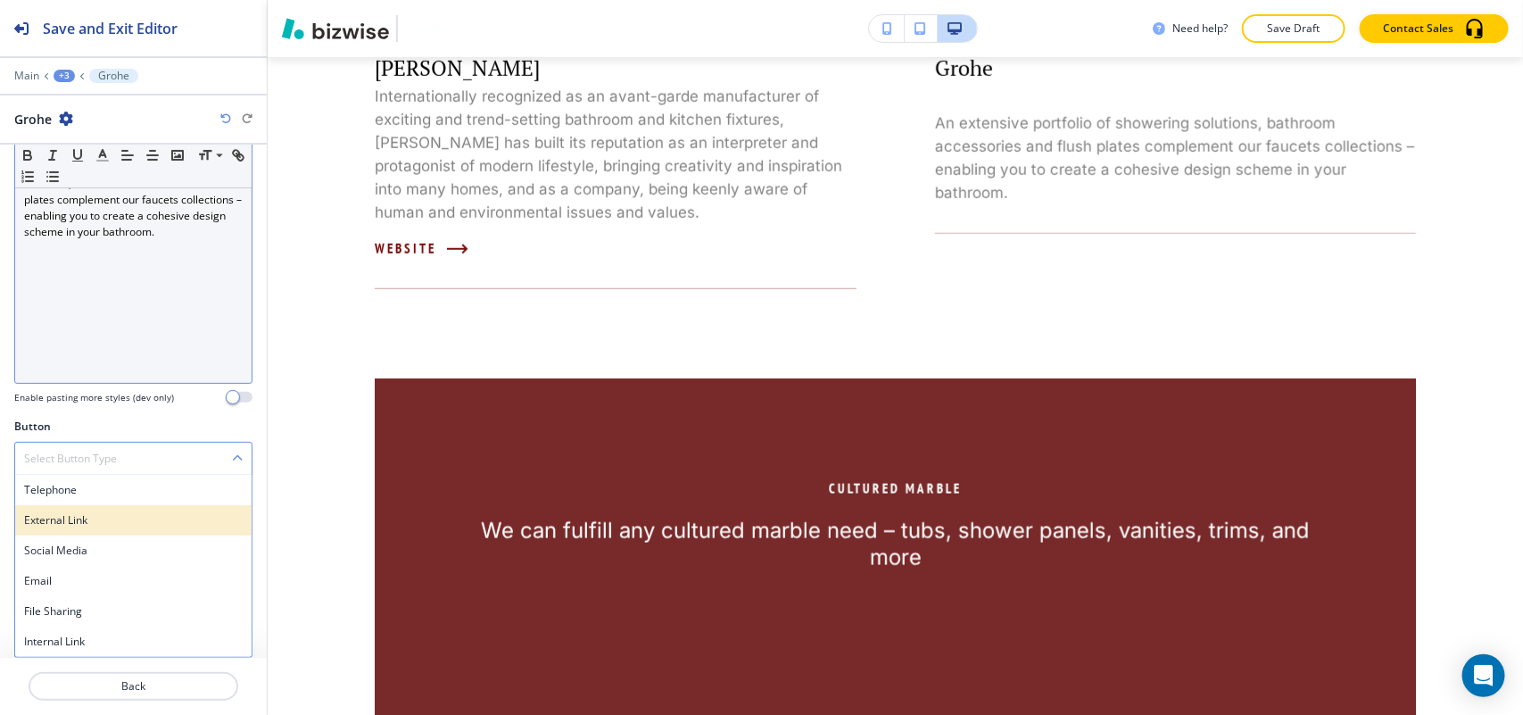
click at [117, 522] on h4 "External Link" at bounding box center [133, 520] width 219 height 16
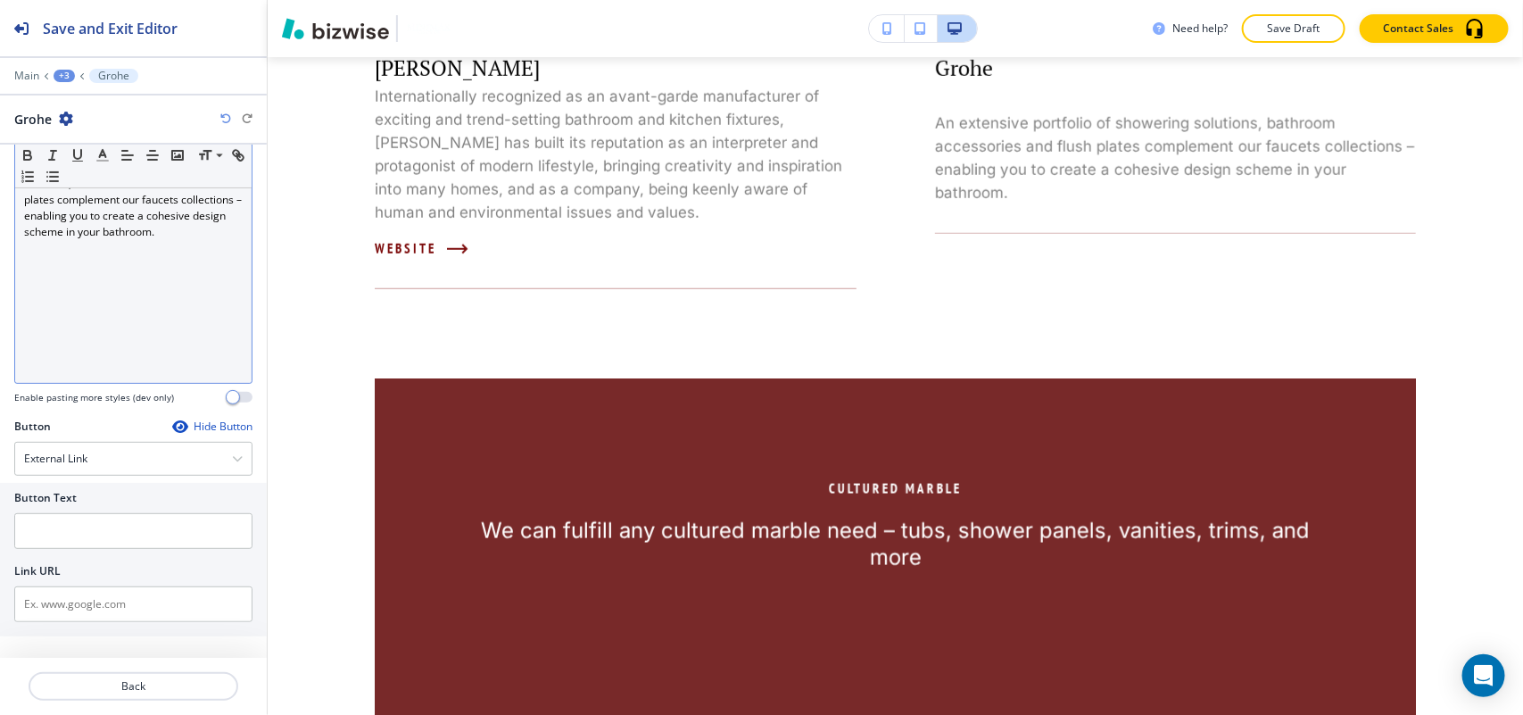
scroll to position [203, 0]
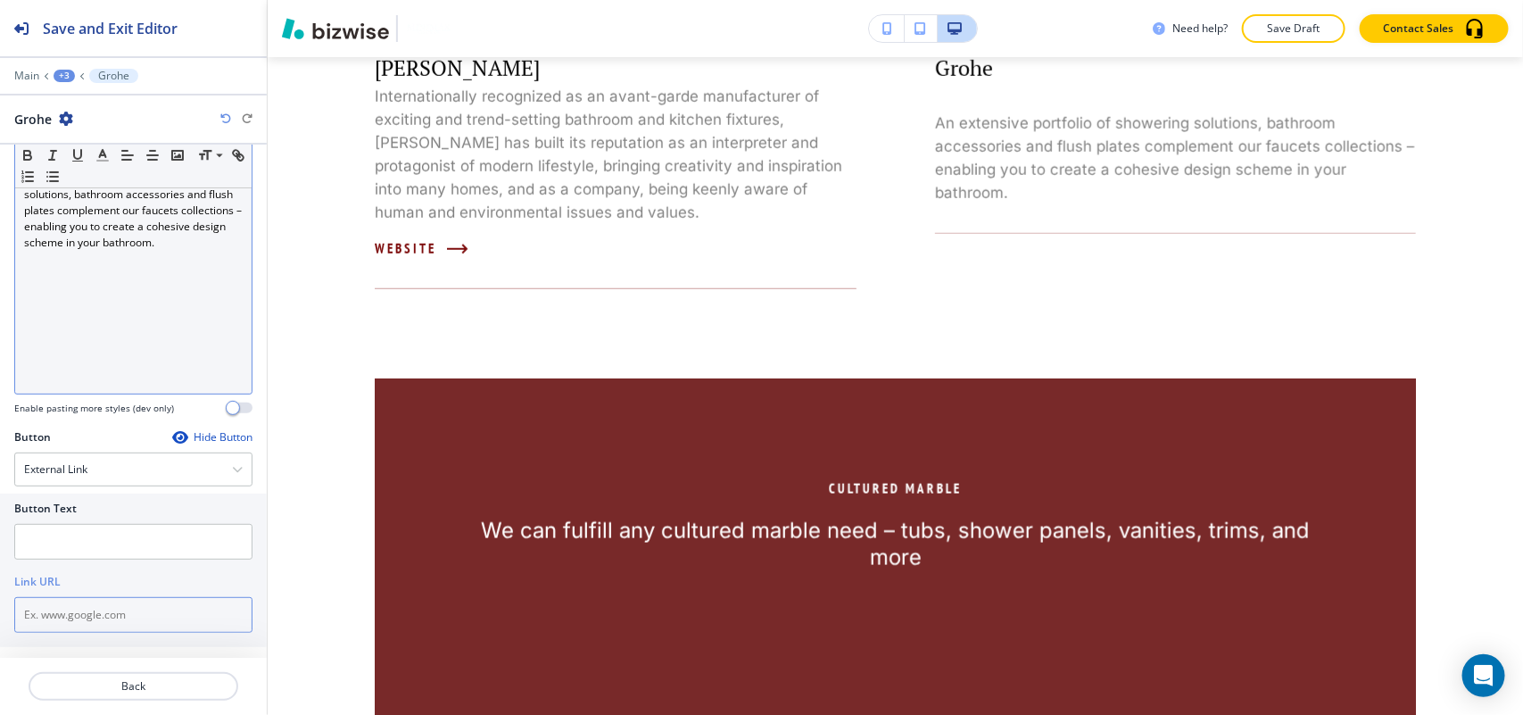
click at [95, 612] on input "text" at bounding box center [133, 615] width 238 height 36
paste input "http://www.grohe.com/us/"
type input "http://www.grohe.com/us/"
click at [101, 549] on input "text" at bounding box center [133, 542] width 238 height 36
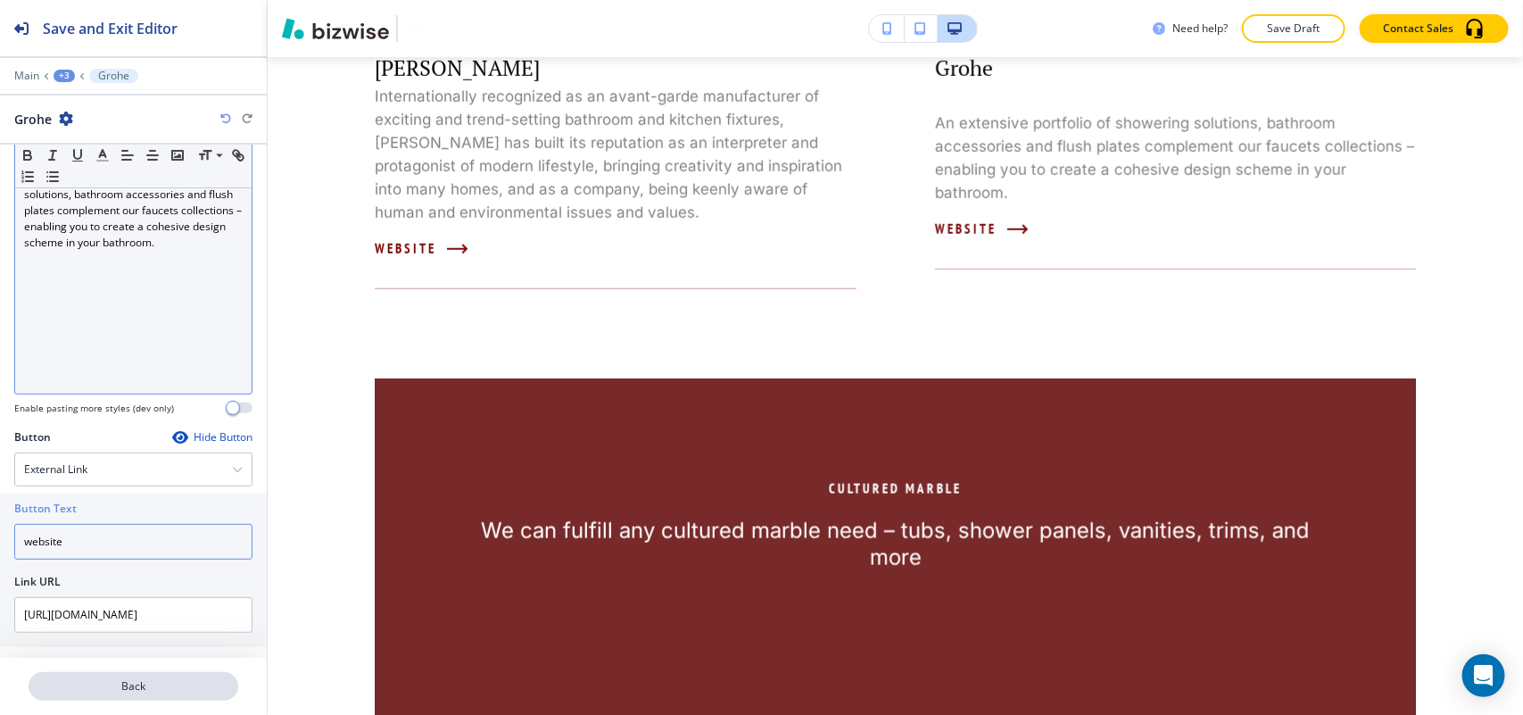
type input "website"
click at [176, 690] on button "Back" at bounding box center [134, 686] width 210 height 29
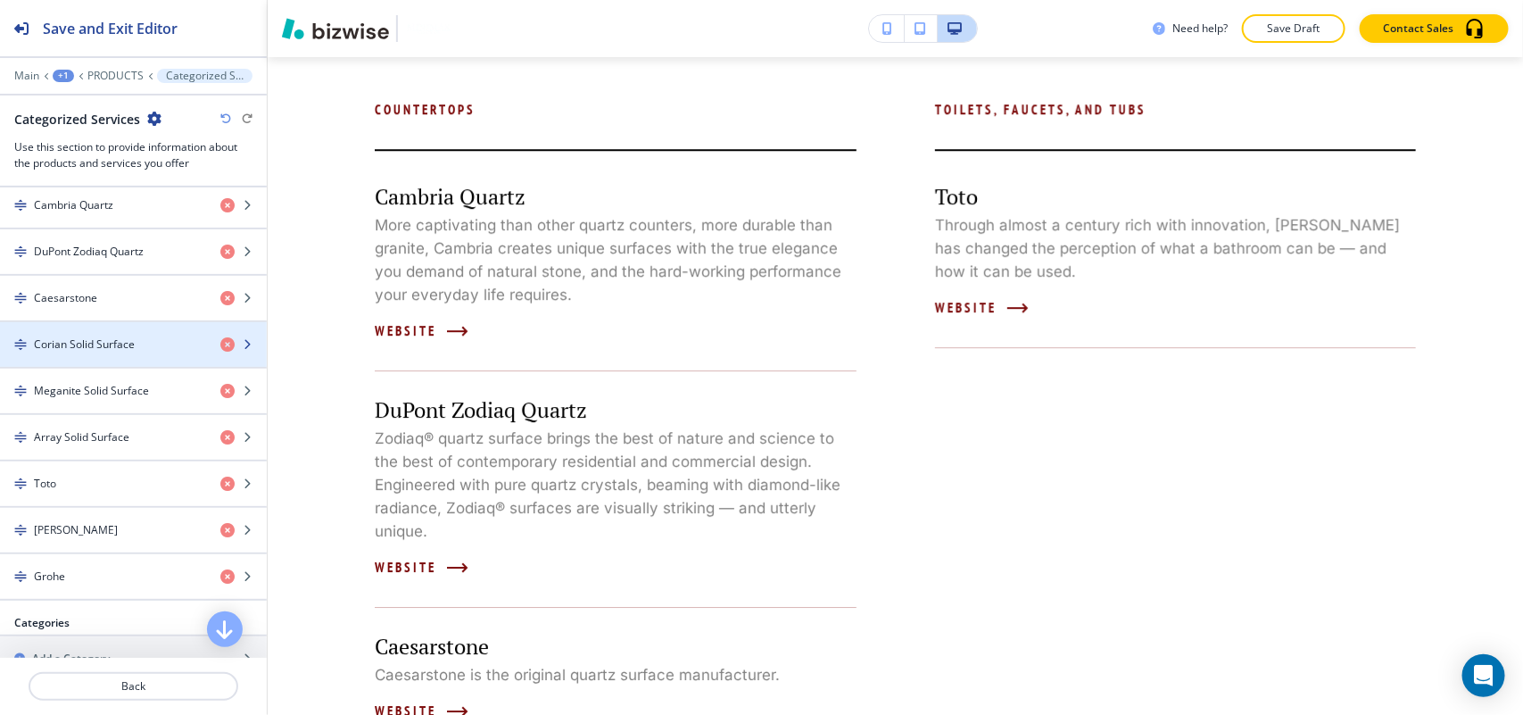
scroll to position [669, 0]
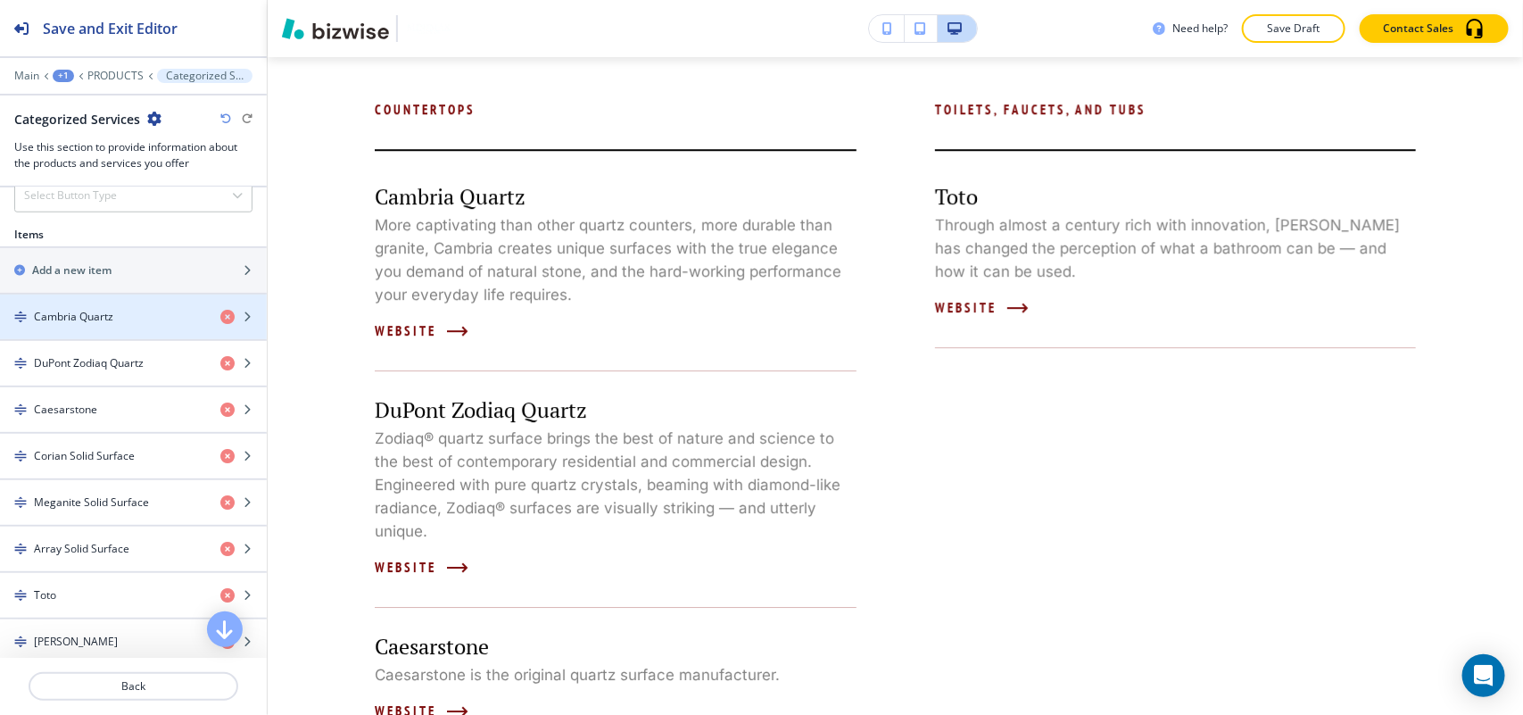
click at [107, 294] on div at bounding box center [133, 294] width 267 height 2
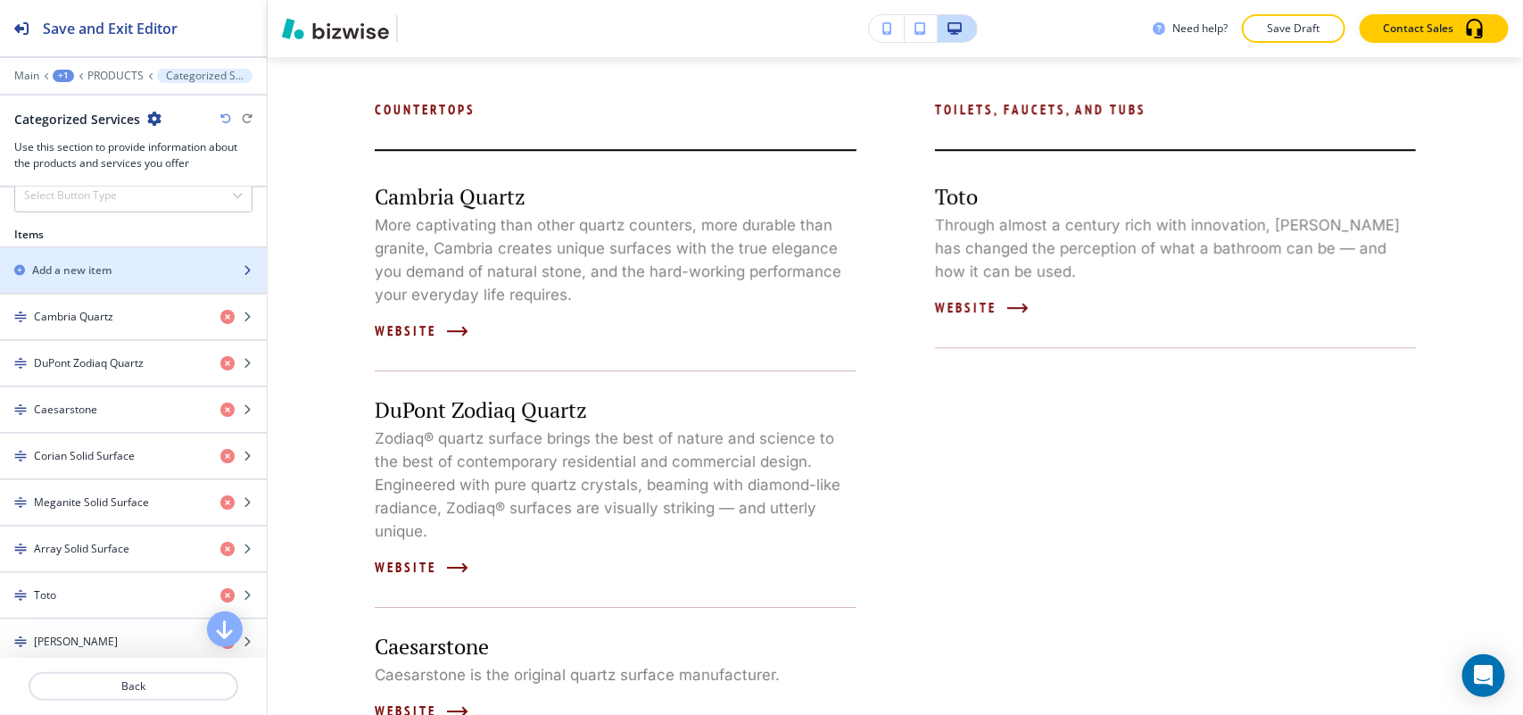
click at [107, 272] on h2 "Add a new item" at bounding box center [71, 270] width 79 height 16
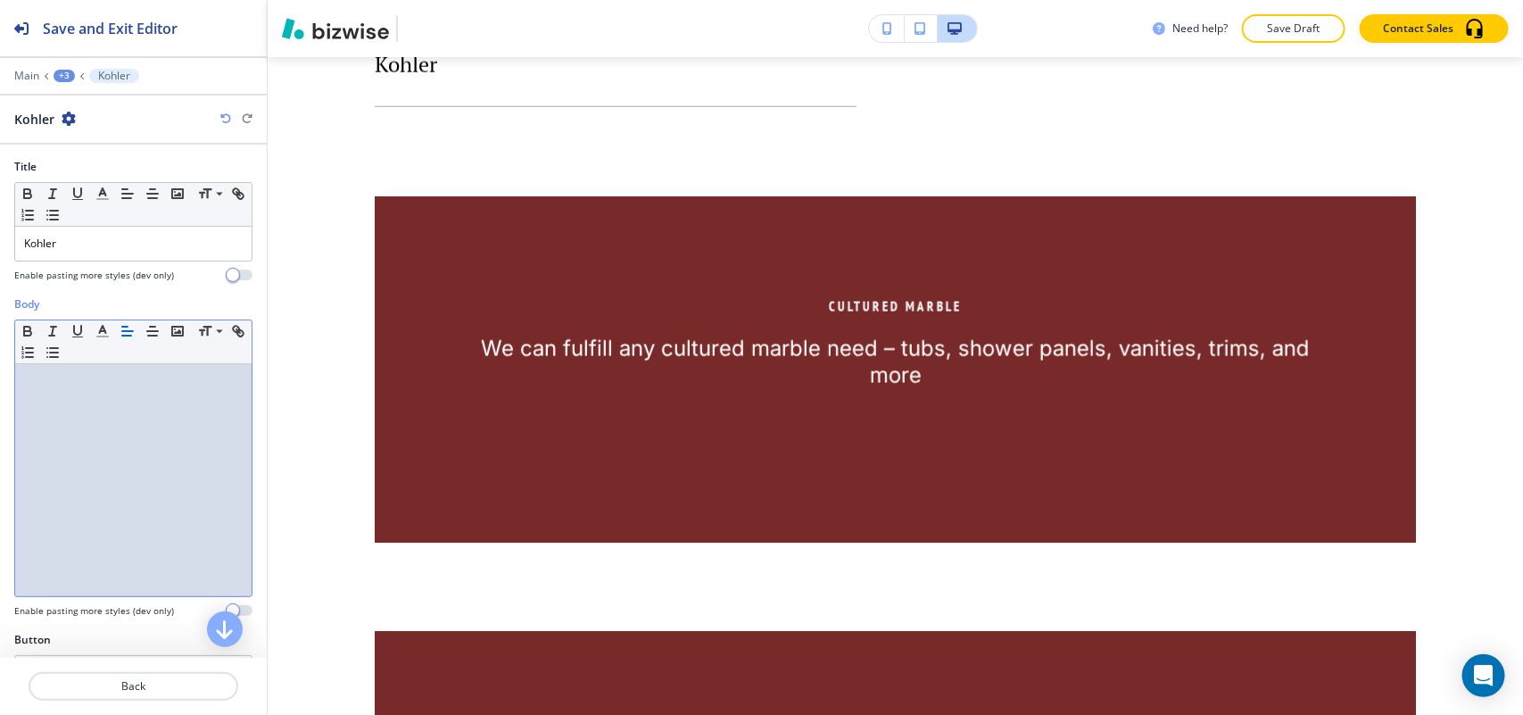
scroll to position [0, 0]
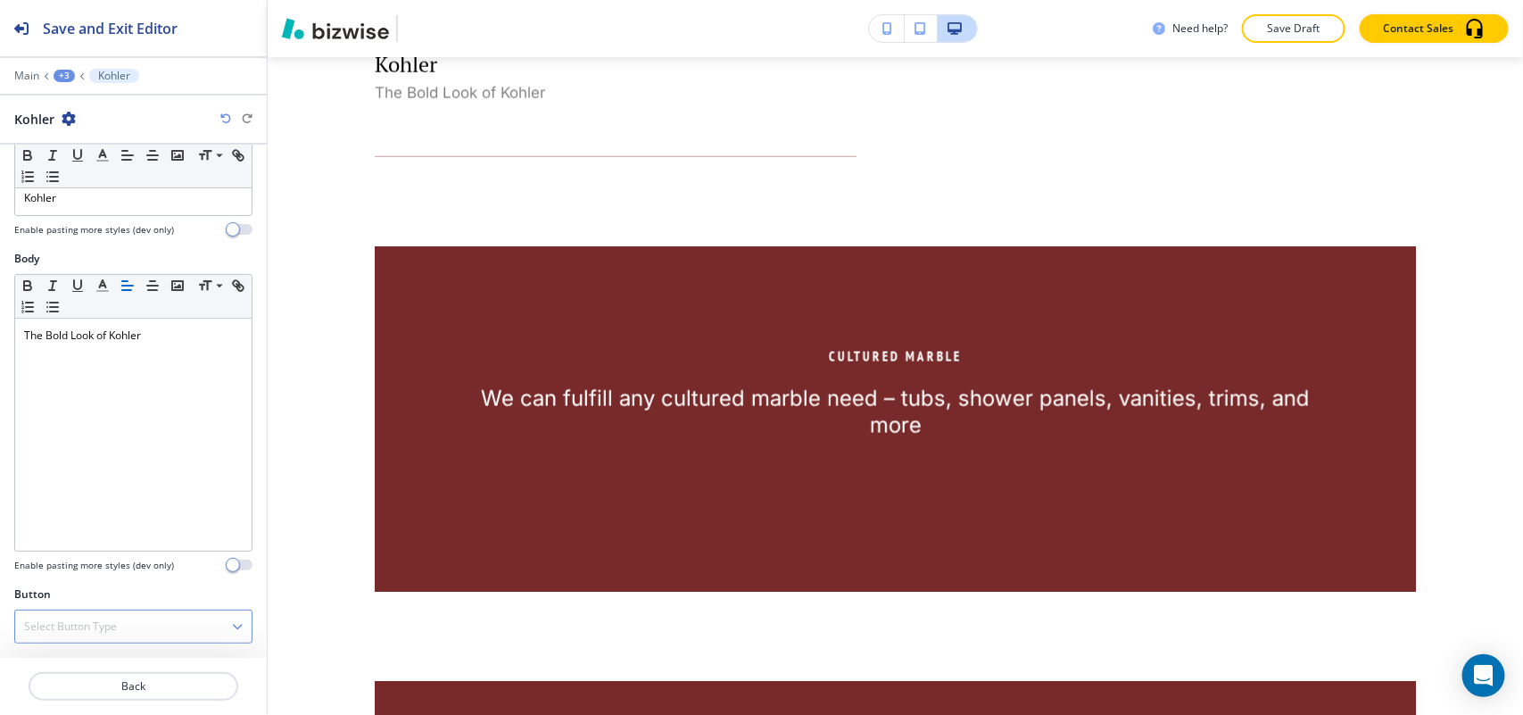
click at [67, 620] on h4 "Select Button Type" at bounding box center [70, 626] width 93 height 16
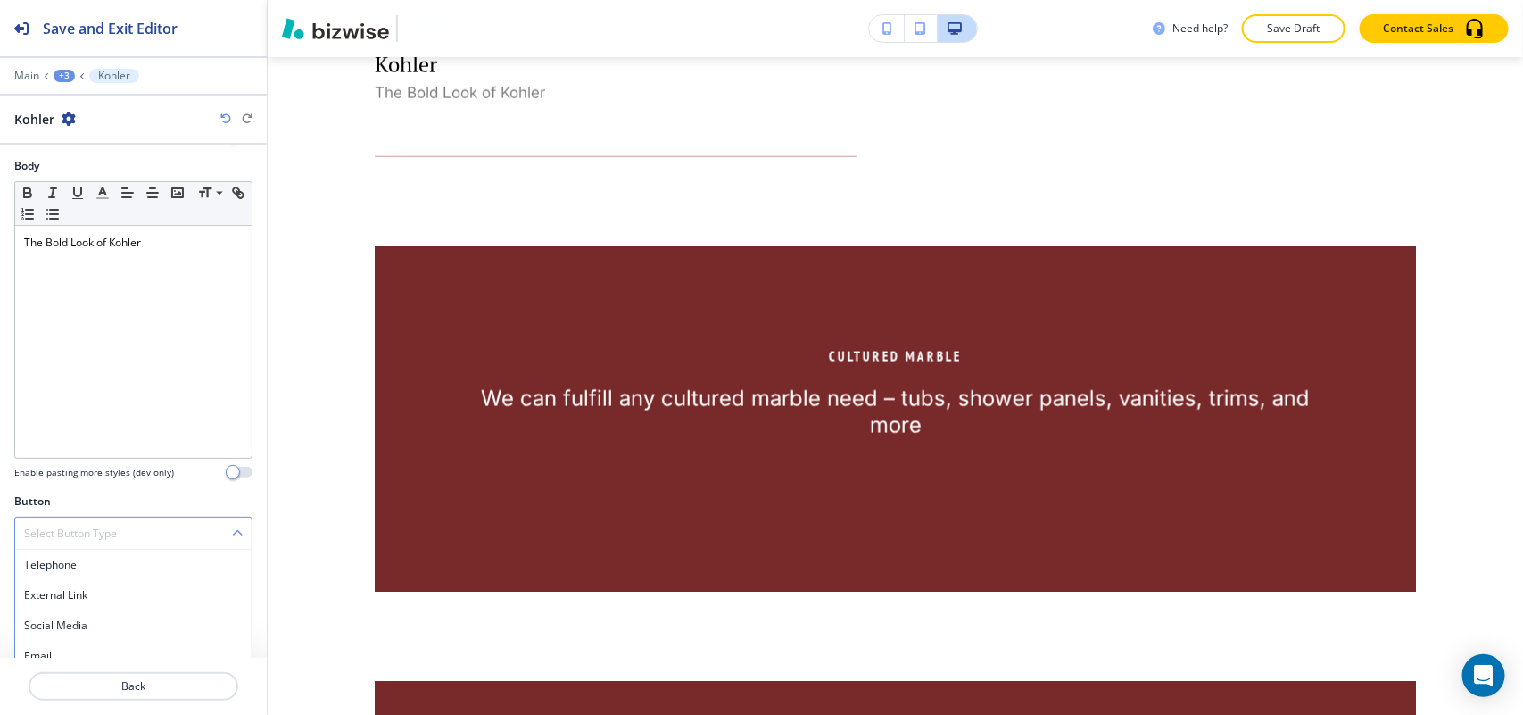
scroll to position [215, 0]
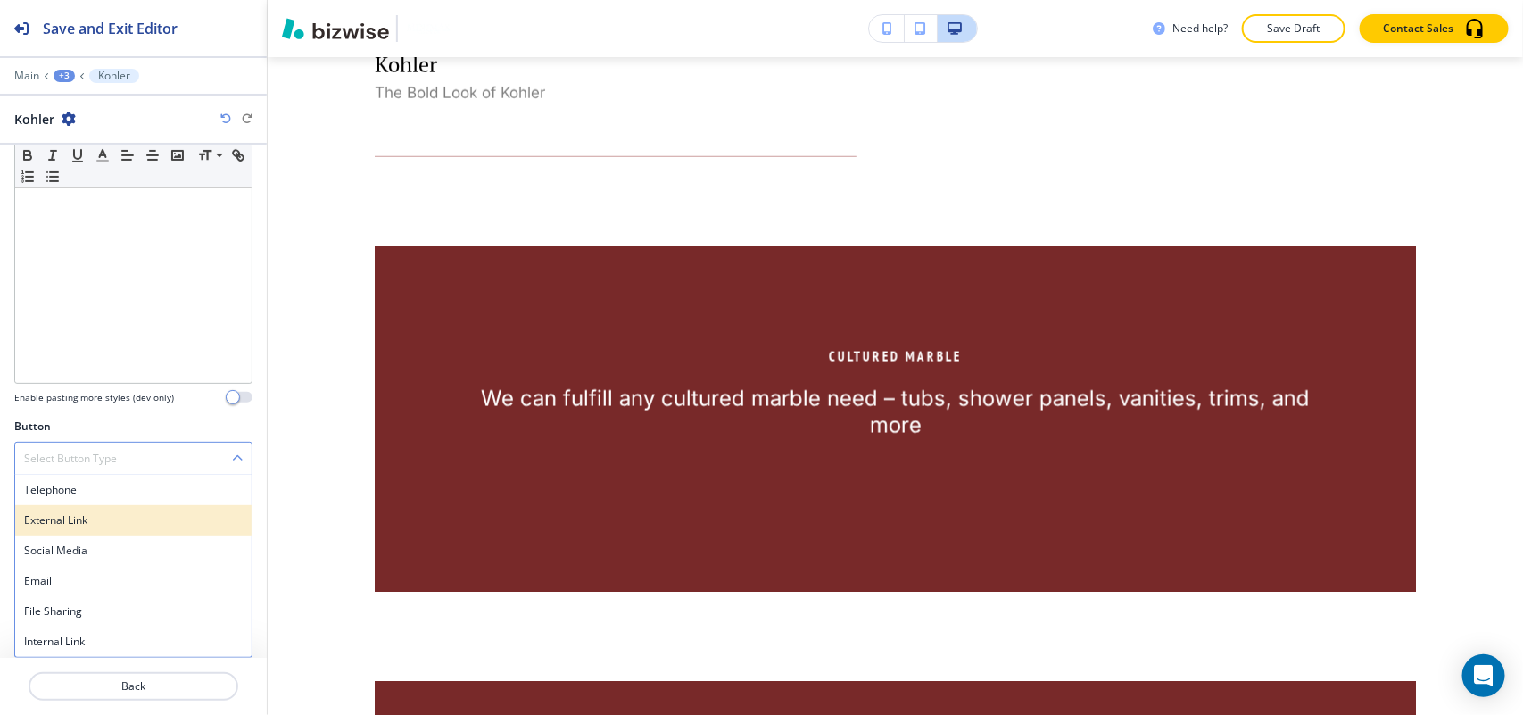
click at [87, 515] on h4 "External Link" at bounding box center [133, 520] width 219 height 16
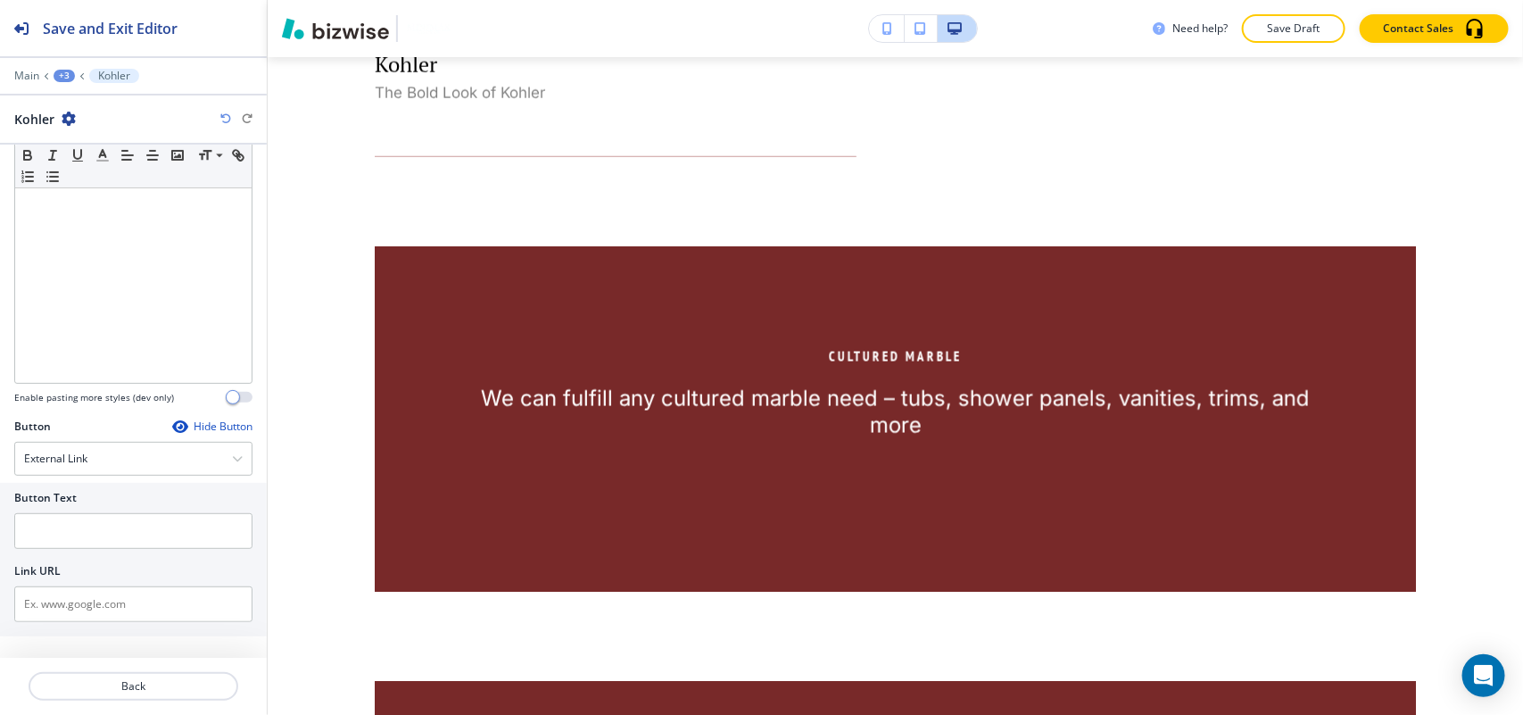
scroll to position [203, 0]
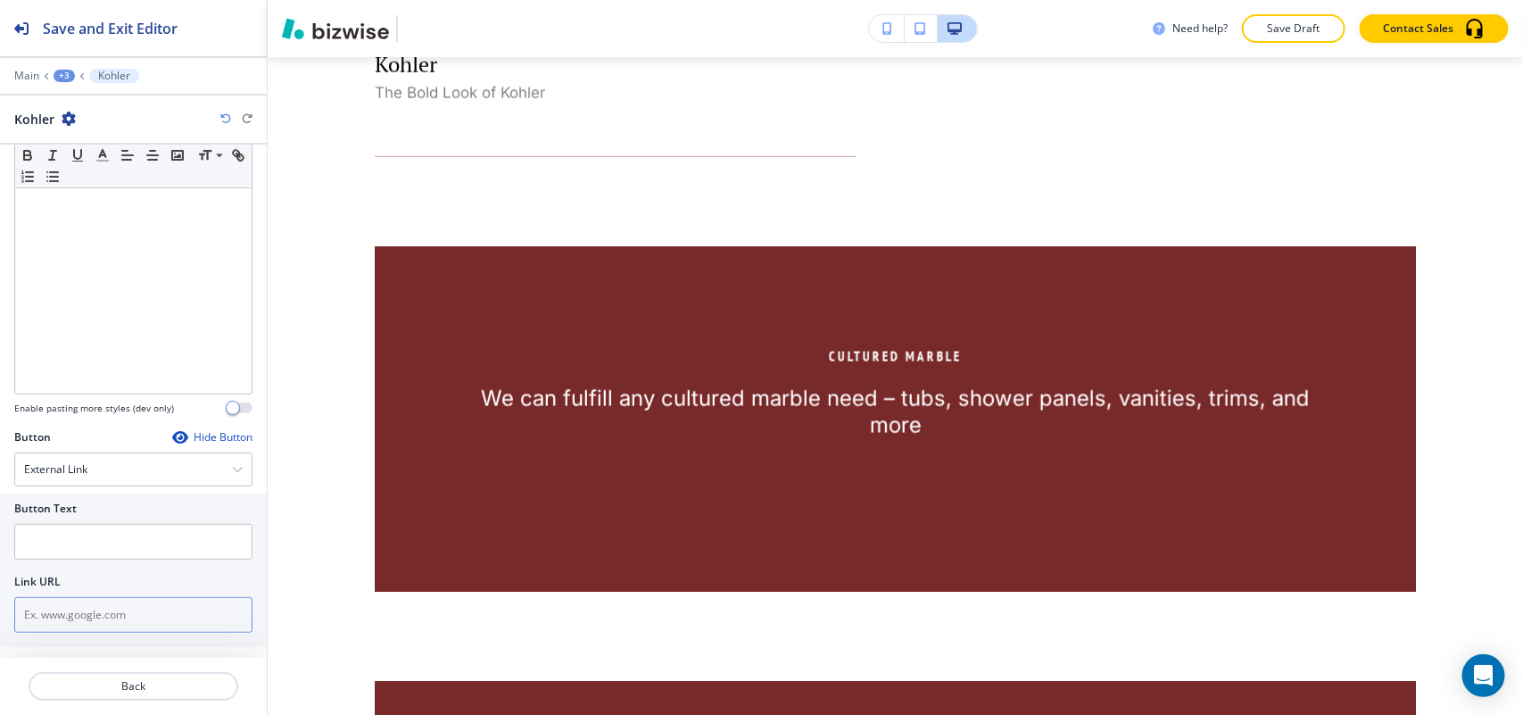
click at [71, 616] on input "text" at bounding box center [133, 615] width 238 height 36
paste input "http://www.us.kohler.com/us/"
type input "http://www.us.kohler.com/us/"
click at [91, 551] on input "text" at bounding box center [133, 542] width 238 height 36
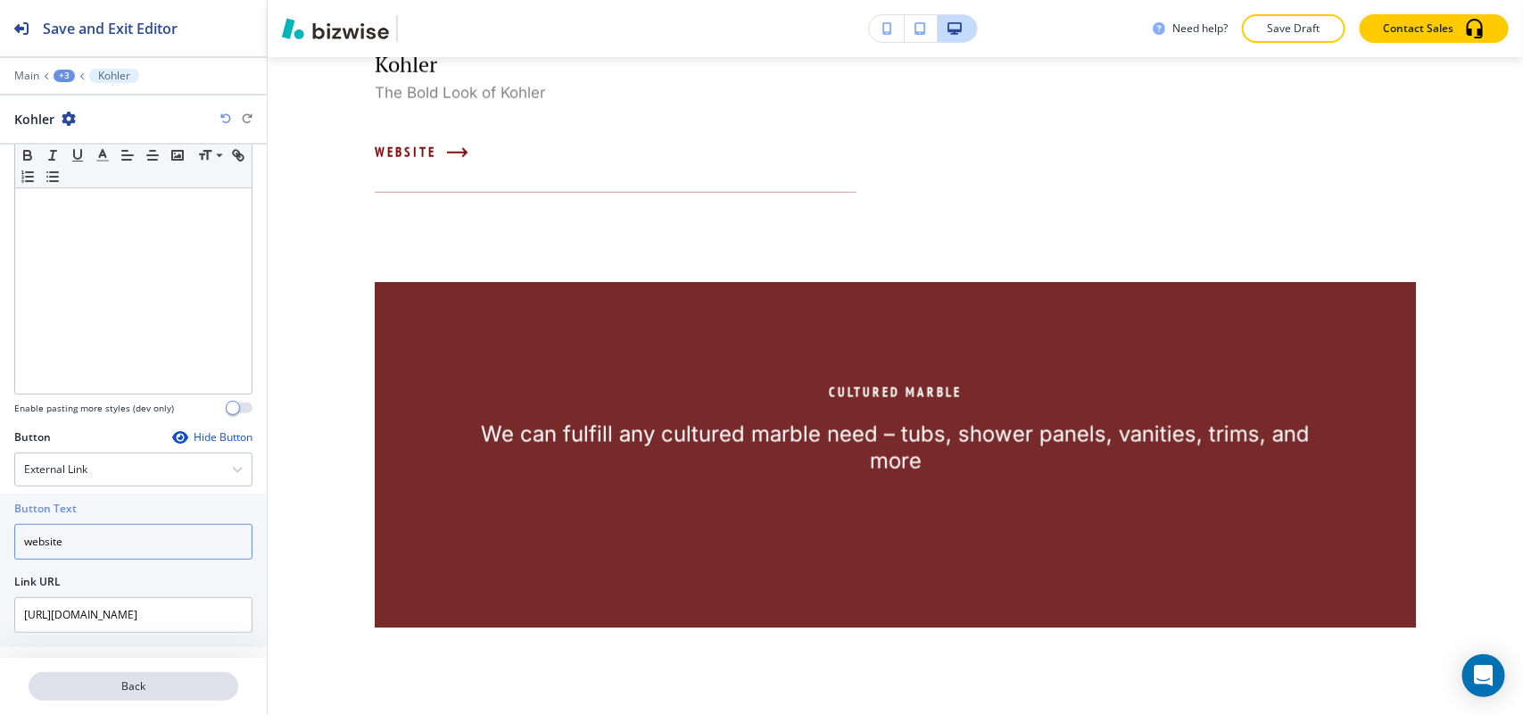
type input "website"
click at [129, 688] on p "Back" at bounding box center [133, 686] width 206 height 16
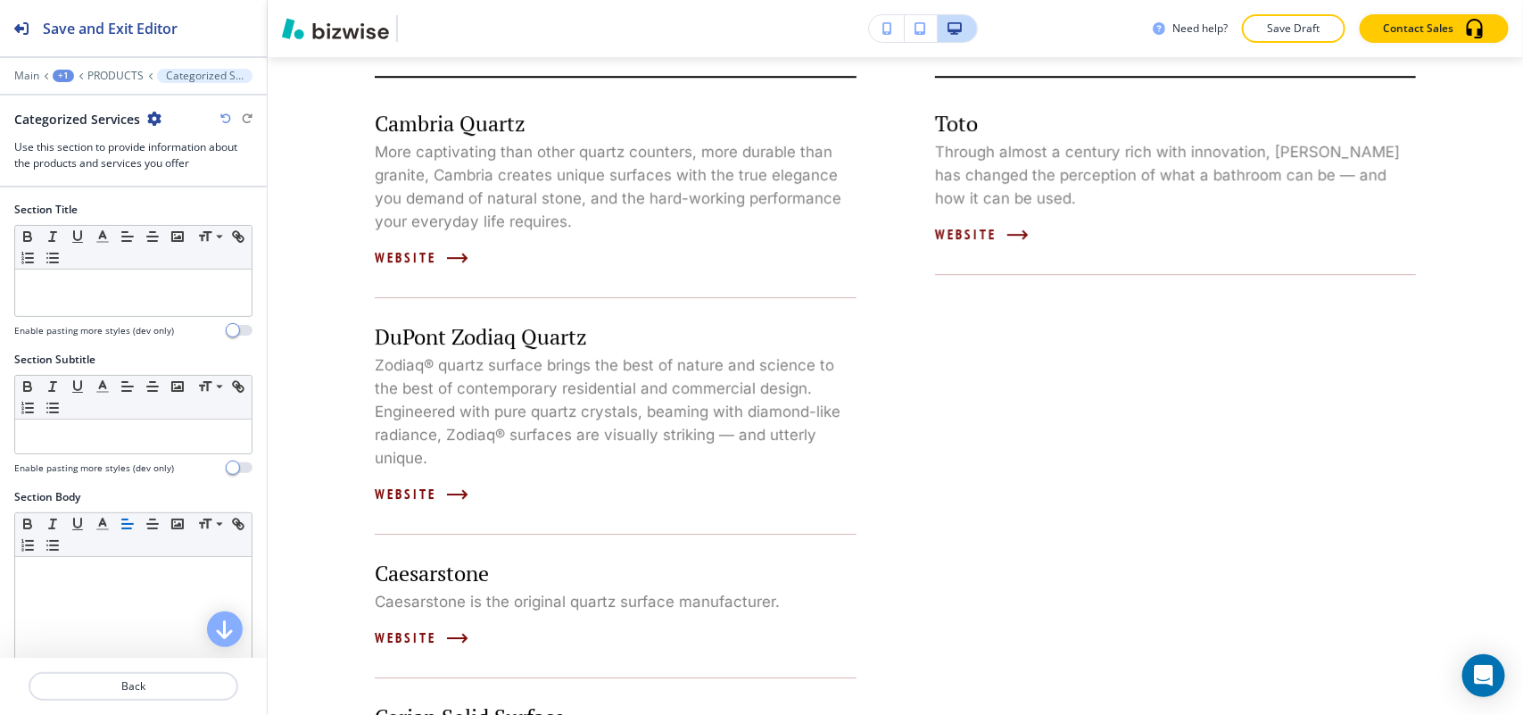
scroll to position [2358, 0]
